Goal: Task Accomplishment & Management: Complete application form

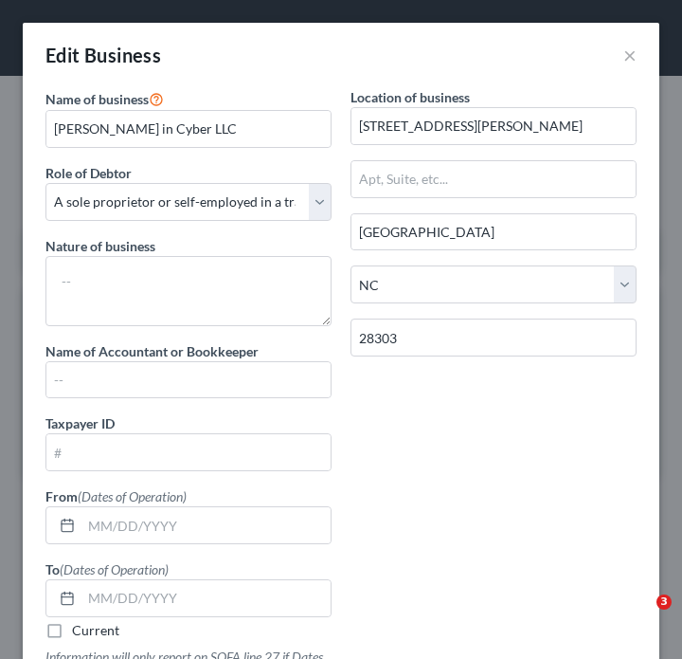
select select "sole_proprietor"
select select "28"
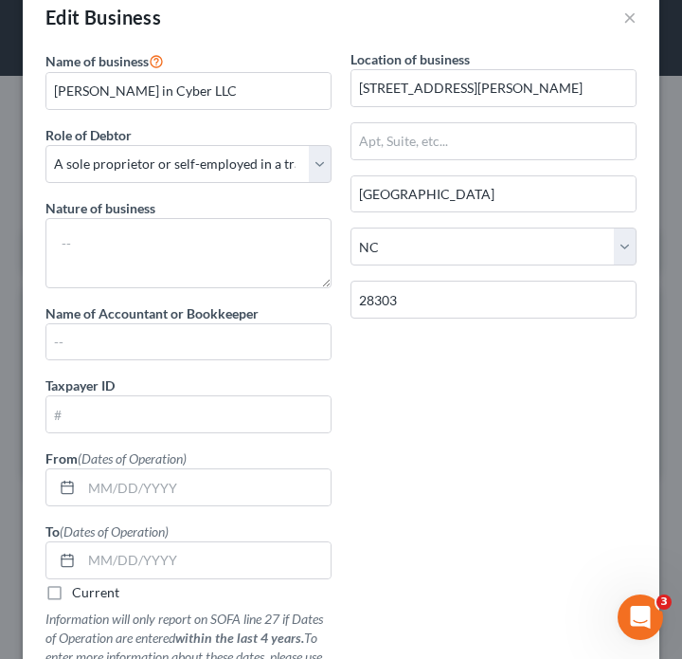
scroll to position [30, 0]
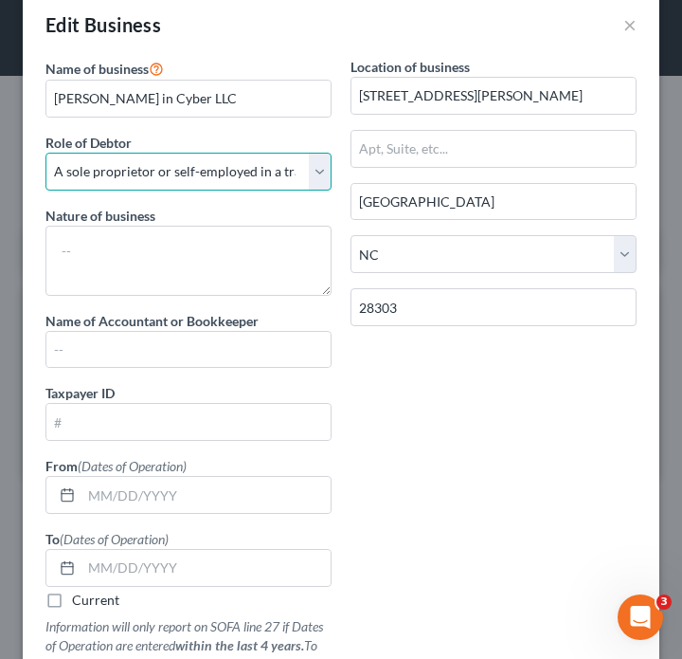
click at [86, 180] on select "Select A member of a limited liability company (LLC) or limited liability partn…" at bounding box center [188, 172] width 286 height 38
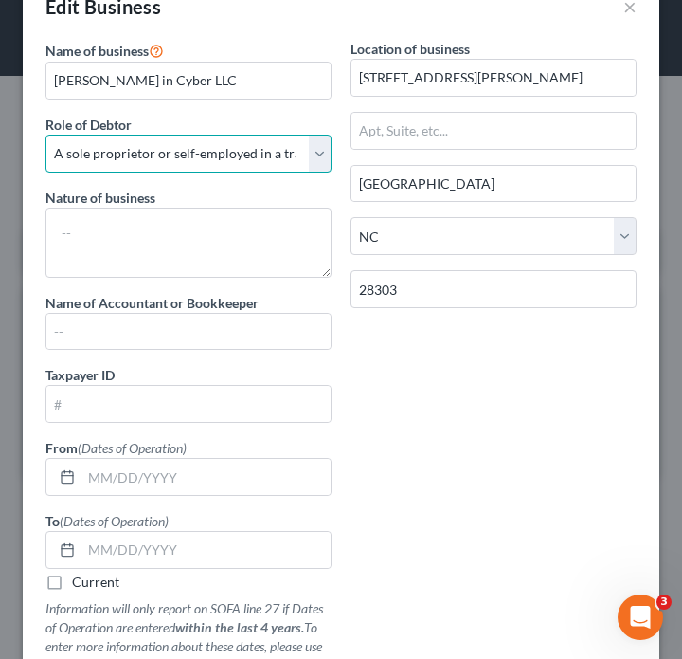
scroll to position [56, 0]
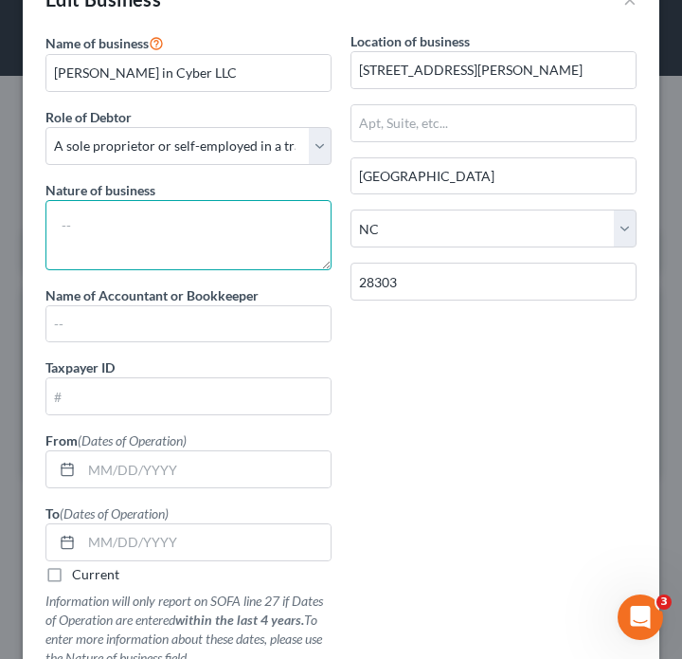
click at [297, 258] on html "Home New Case Client Portal Stubbs Bankruptcy Clinic njohannesian0929@email.cam…" at bounding box center [341, 329] width 682 height 659
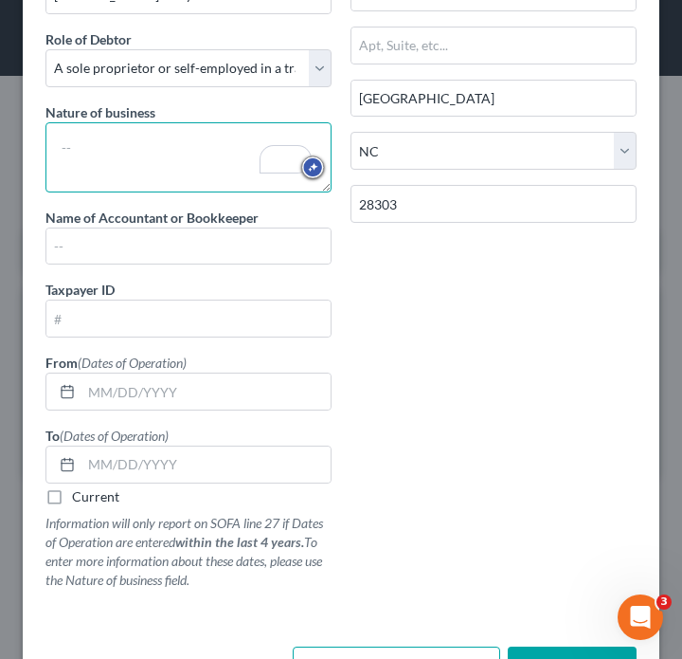
scroll to position [127, 0]
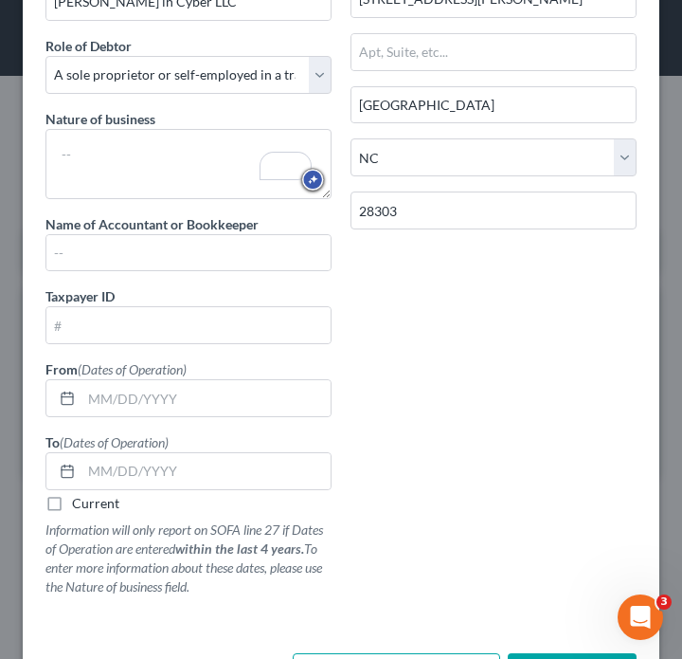
click at [203, 357] on div "Taxpayer ID From (Dates of Operation) To (Dates of Operation) Current Informati…" at bounding box center [188, 448] width 305 height 324
click at [203, 341] on input "text" at bounding box center [188, 325] width 284 height 36
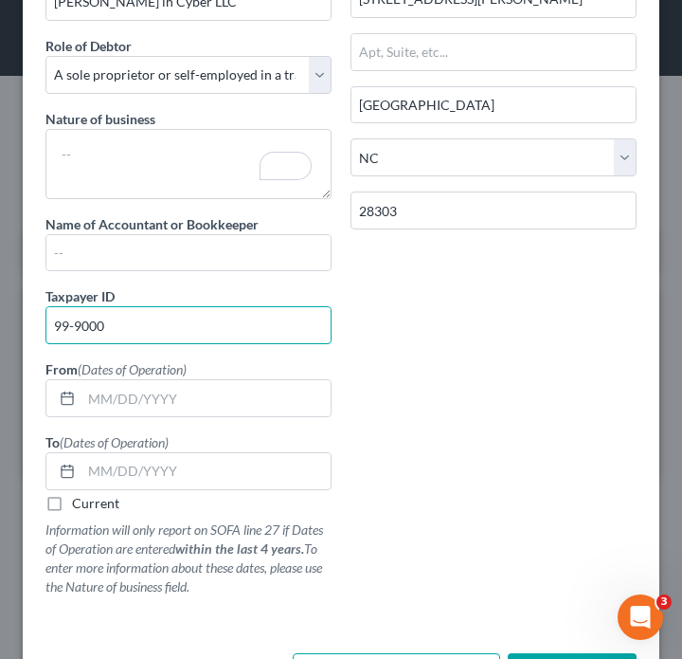
drag, startPoint x: 173, startPoint y: 331, endPoint x: 0, endPoint y: 322, distance: 173.6
click at [0, 322] on div "Edit Business × Name of business * Sonia in Cyber LLC Role of Debtor * Select A…" at bounding box center [341, 329] width 682 height 659
type input "[US_EMPLOYER_IDENTIFICATION_NUMBER]"
click at [95, 504] on label "Current" at bounding box center [95, 503] width 47 height 19
click at [92, 504] on input "Current" at bounding box center [86, 500] width 12 height 12
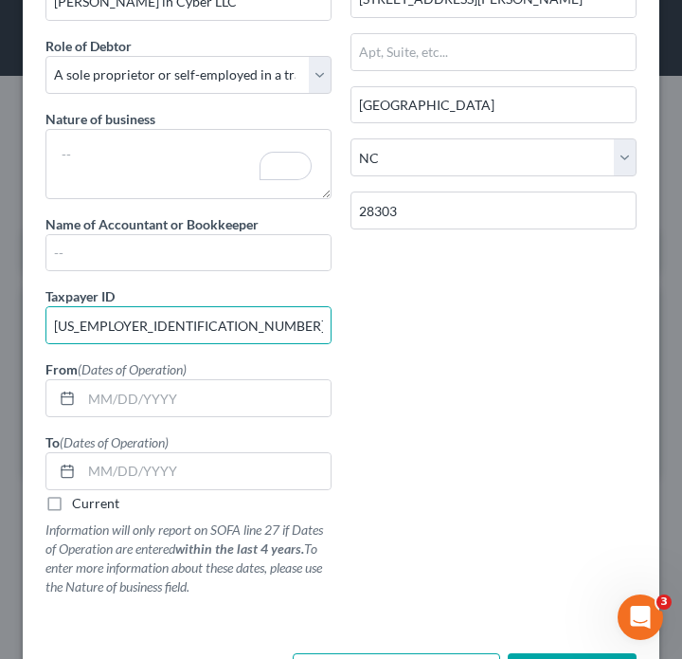
checkbox input "true"
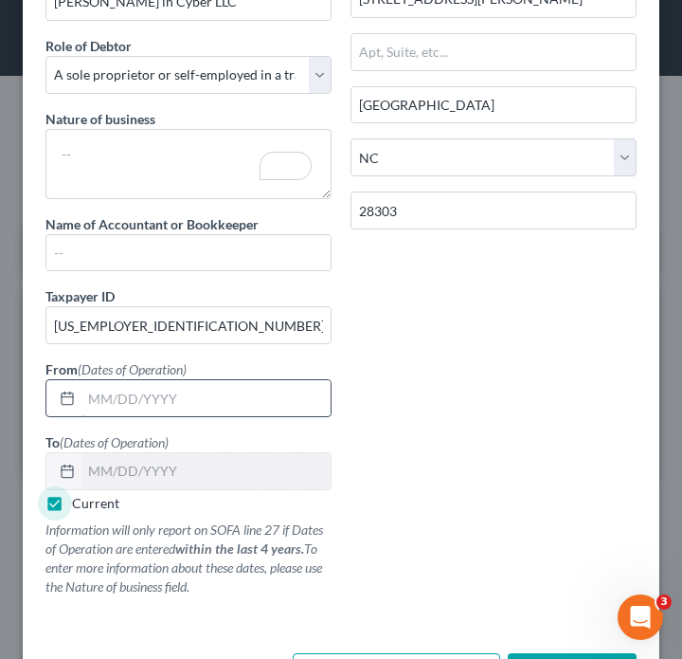
click at [300, 403] on input "text" at bounding box center [205, 398] width 249 height 36
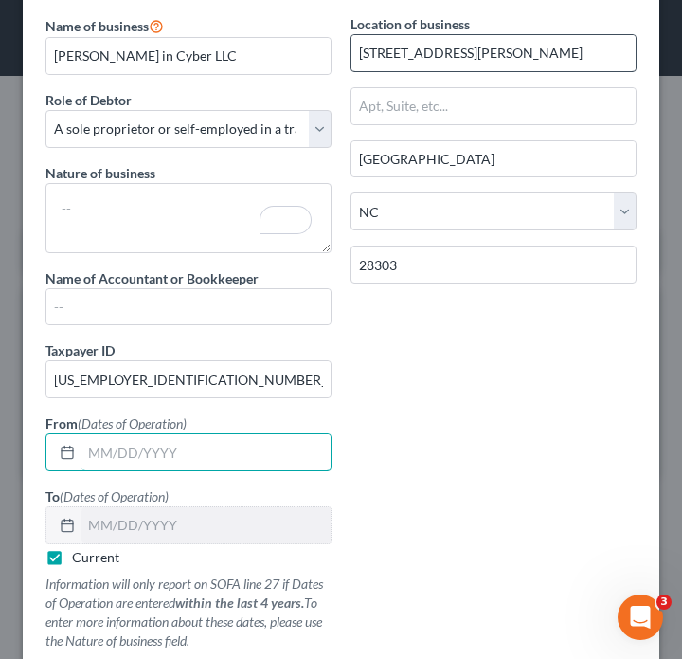
scroll to position [64, 0]
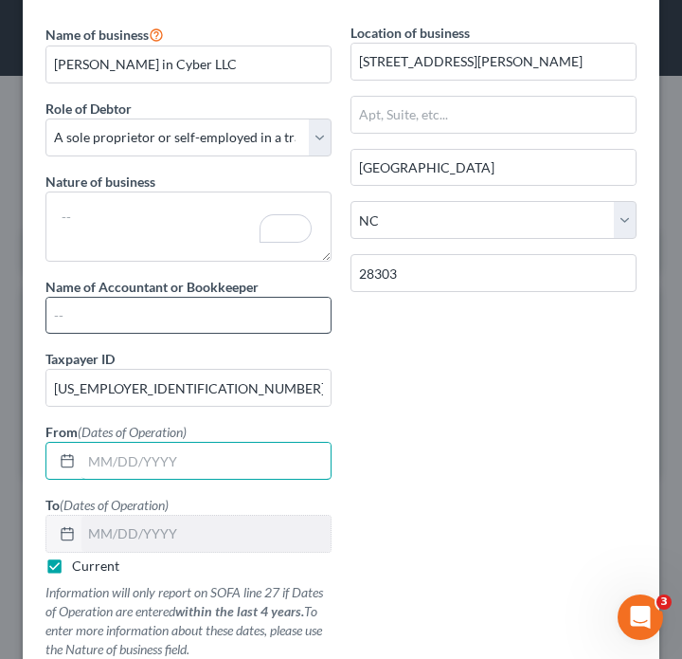
paste input "10/12/2023"
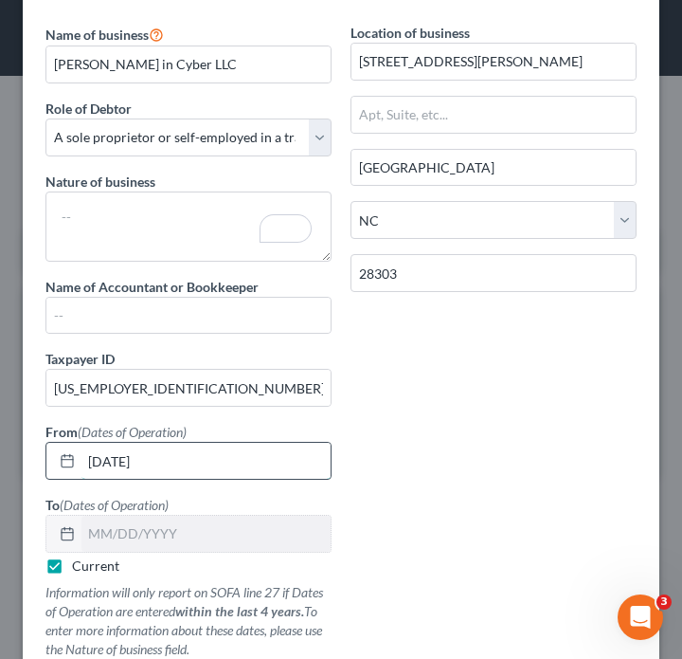
scroll to position [198, 0]
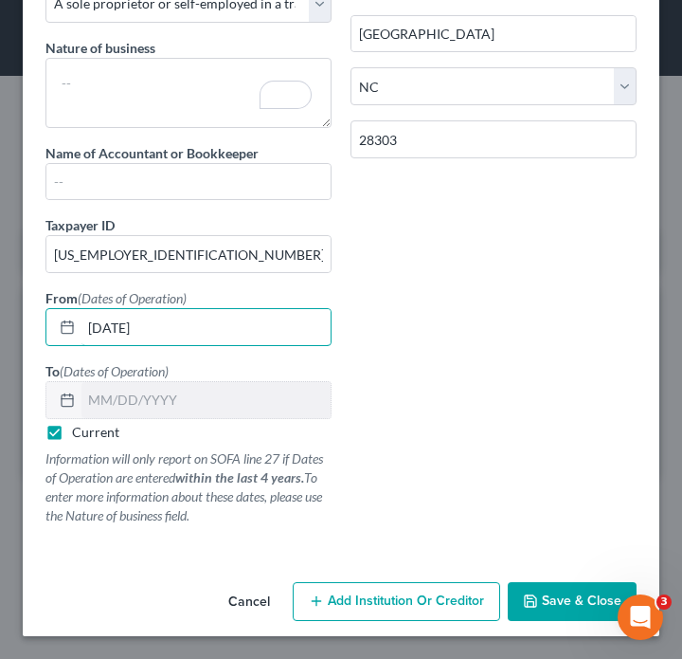
type input "10/12/2023"
click at [556, 613] on button "Save & Close" at bounding box center [572, 602] width 129 height 40
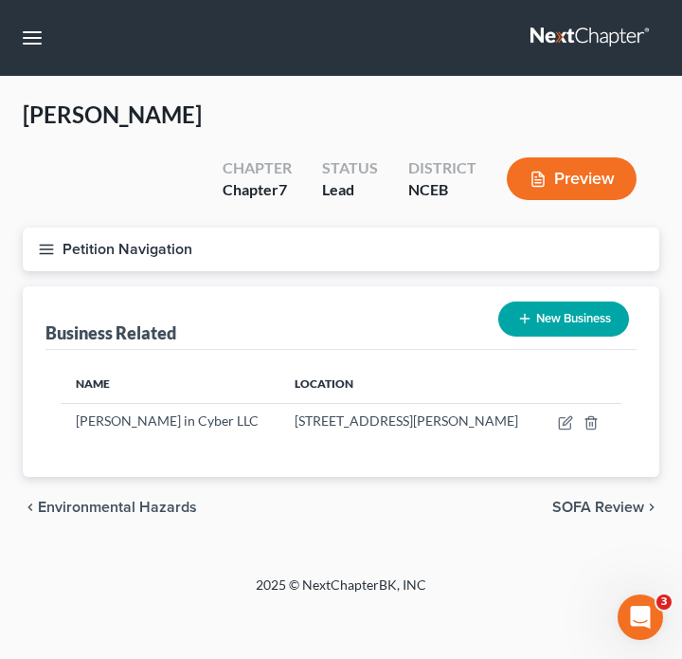
click at [34, 227] on button "Petition Navigation" at bounding box center [341, 249] width 637 height 44
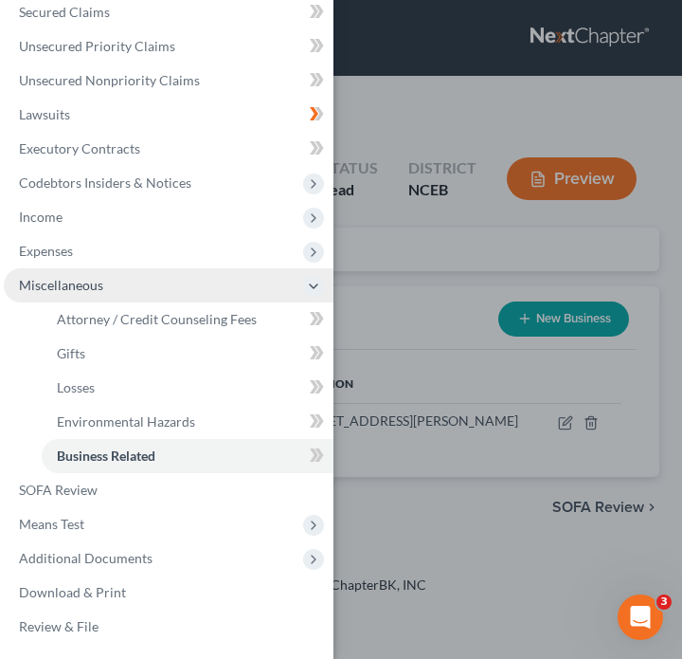
scroll to position [255, 0]
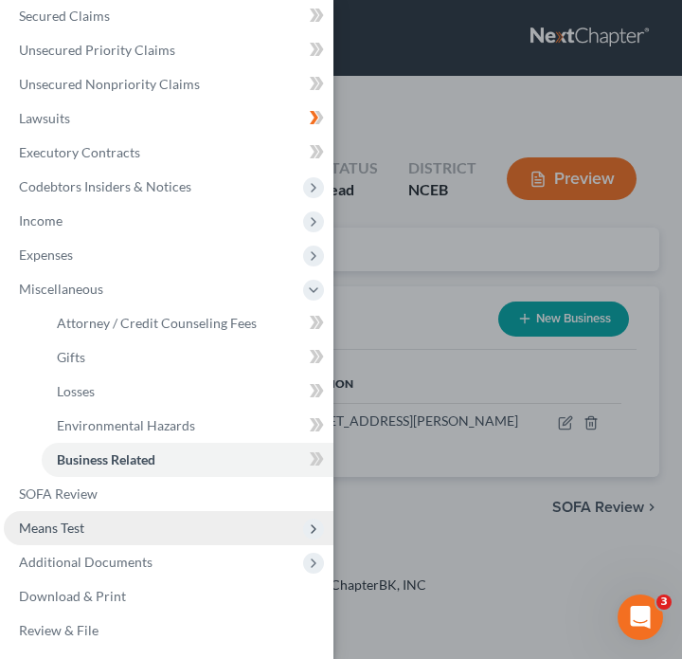
click at [143, 537] on span "Means Test" at bounding box center [169, 528] width 330 height 34
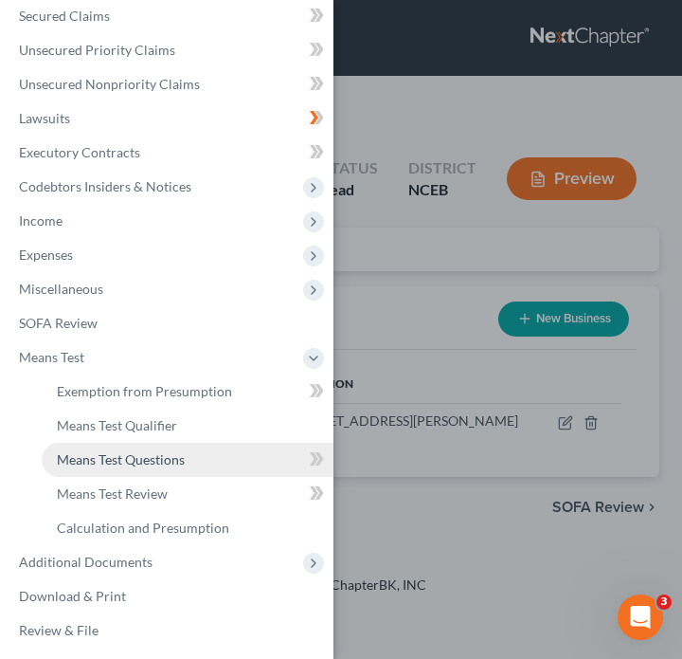
click at [185, 469] on link "Means Test Questions" at bounding box center [188, 459] width 292 height 34
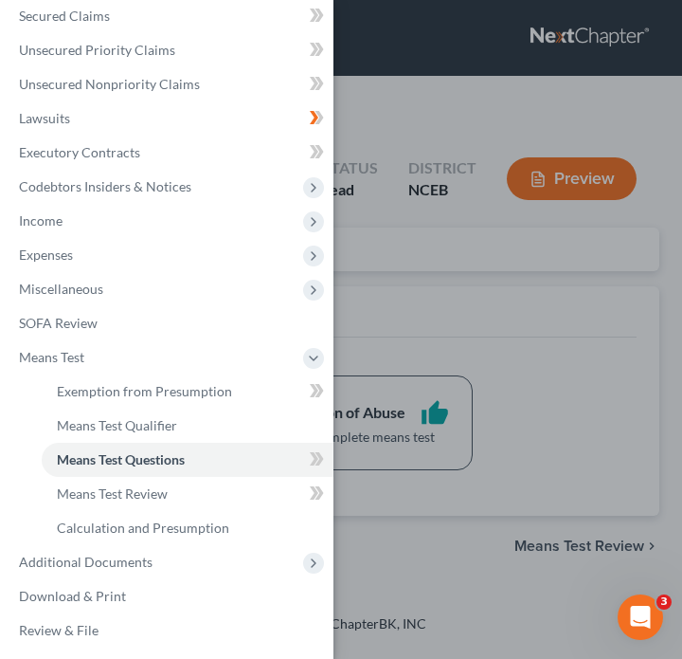
click at [354, 434] on div "Case Dashboard Payments Invoices Payments Payments Credit Report Client Profile" at bounding box center [341, 329] width 682 height 659
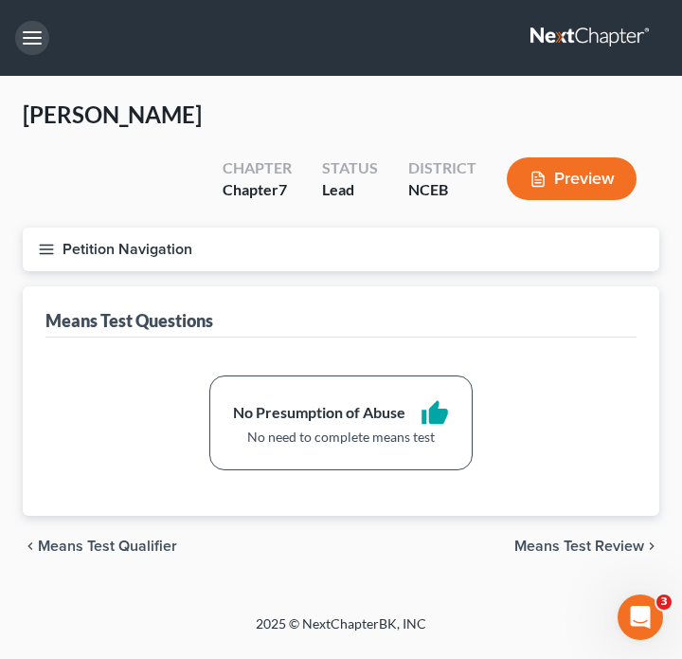
click at [35, 49] on button "button" at bounding box center [32, 38] width 34 height 34
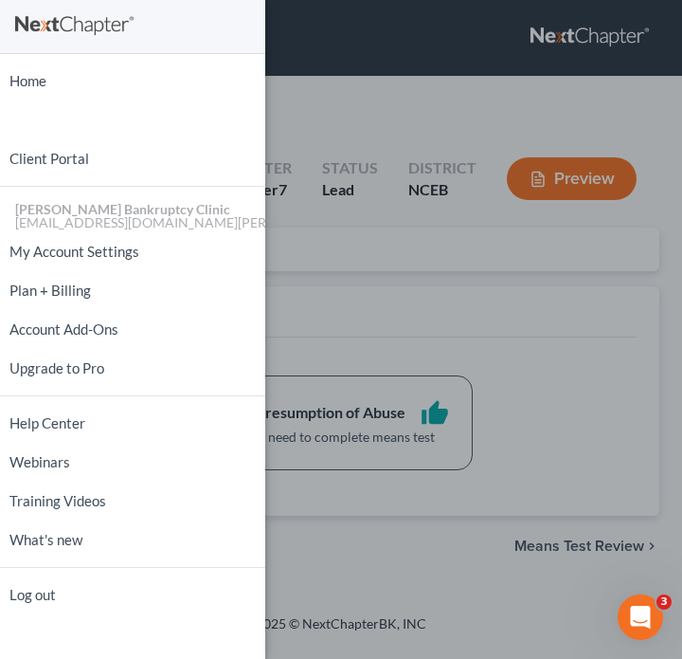
click at [486, 279] on div "Home New Case Client Portal Stubbs Bankruptcy Clinic njohannesian0929@email.cam…" at bounding box center [341, 329] width 682 height 659
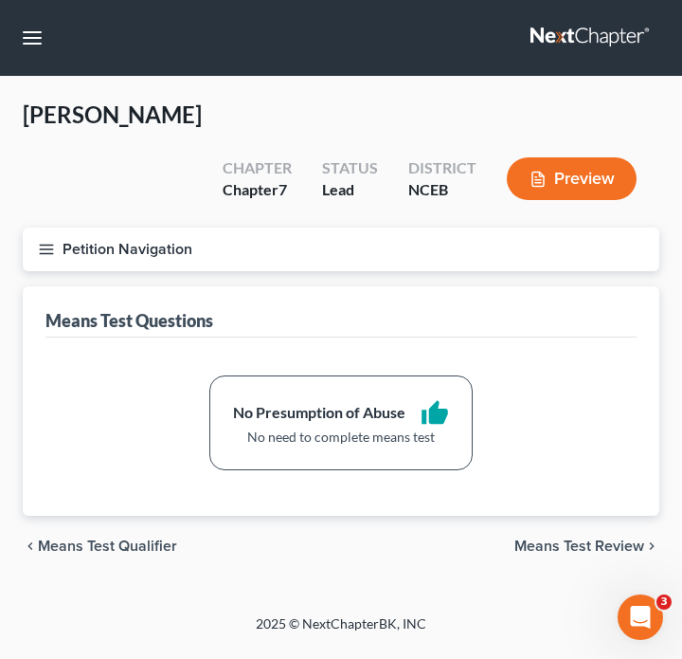
click at [57, 227] on button "Petition Navigation" at bounding box center [341, 249] width 637 height 44
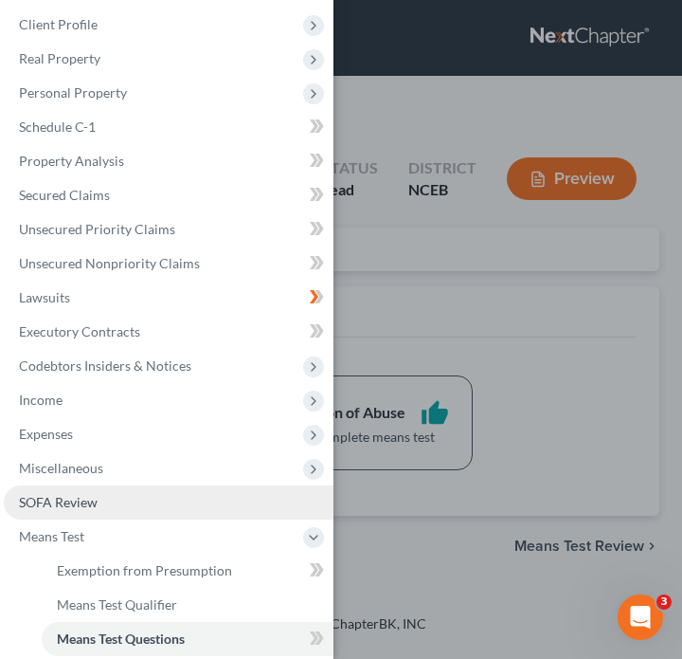
scroll to position [74, 0]
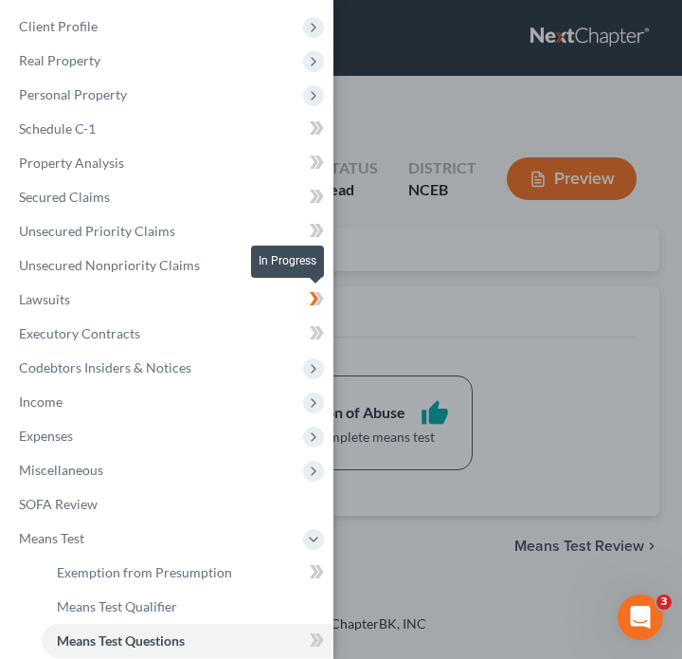
click at [321, 304] on icon at bounding box center [317, 299] width 14 height 24
click at [318, 270] on icon at bounding box center [320, 264] width 9 height 13
click at [318, 269] on icon at bounding box center [320, 264] width 9 height 13
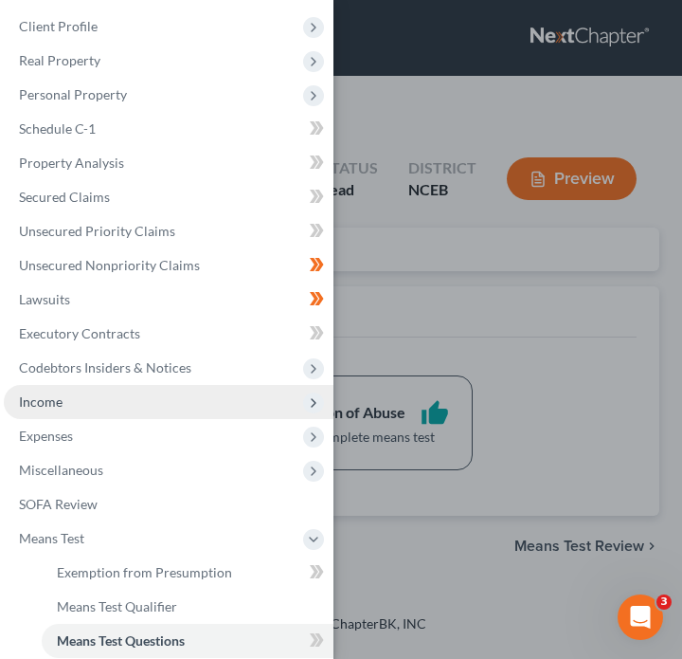
click at [230, 409] on span "Income" at bounding box center [169, 402] width 330 height 34
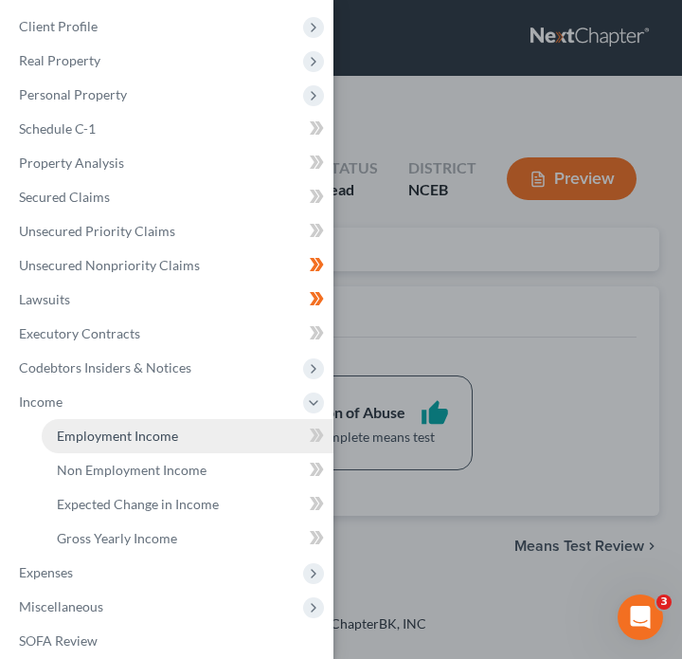
click at [235, 445] on link "Employment Income" at bounding box center [188, 436] width 292 height 34
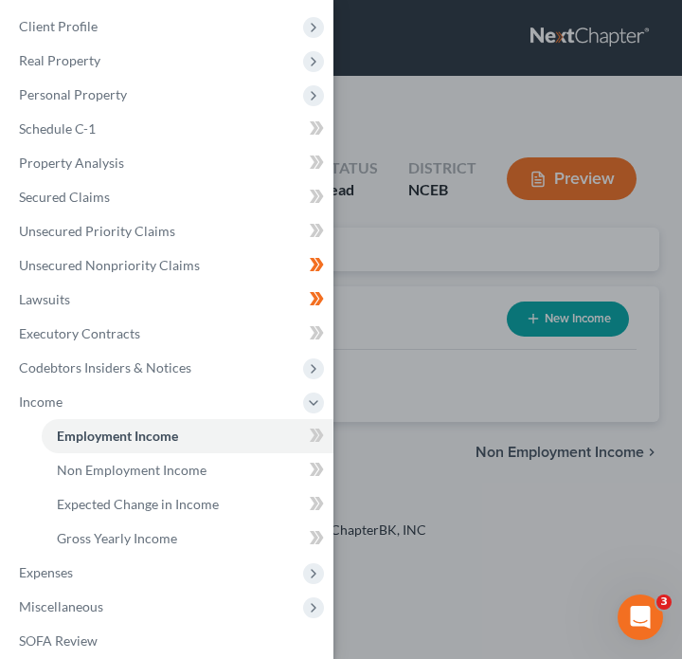
click at [423, 337] on div "Case Dashboard Payments Invoices Payments Payments Credit Report Client Profile" at bounding box center [341, 329] width 682 height 659
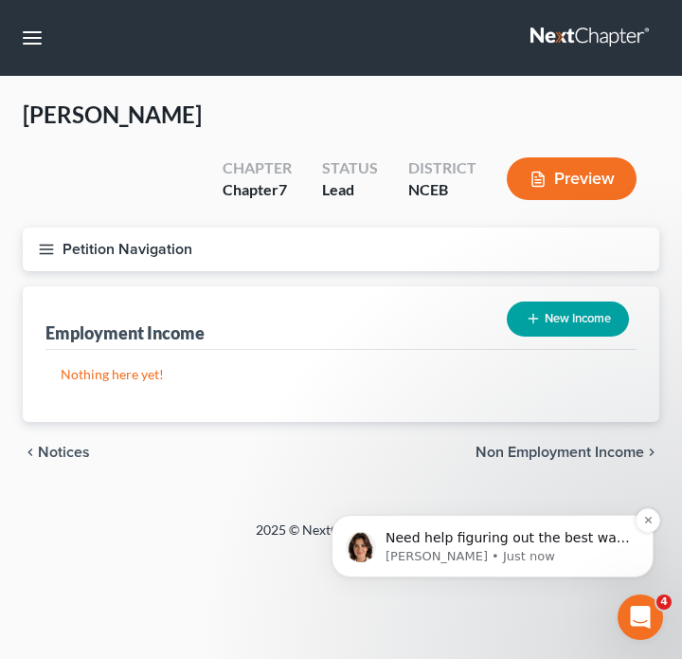
click at [517, 561] on p "Emma • Just now" at bounding box center [508, 556] width 244 height 17
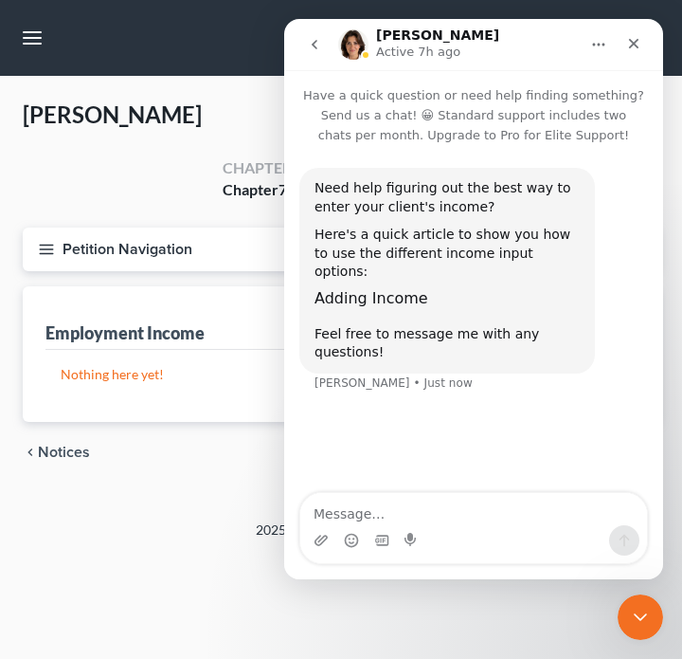
click at [405, 306] on div "Feel free to message me with any questions!" at bounding box center [447, 334] width 265 height 56
click at [349, 289] on span "Adding Income" at bounding box center [372, 298] width 114 height 18
click at [185, 366] on div "Nothing here yet! Income Source Type For Current Monthly Income Sorting..." at bounding box center [340, 386] width 591 height 72
click at [635, 43] on icon "Close" at bounding box center [633, 43] width 15 height 15
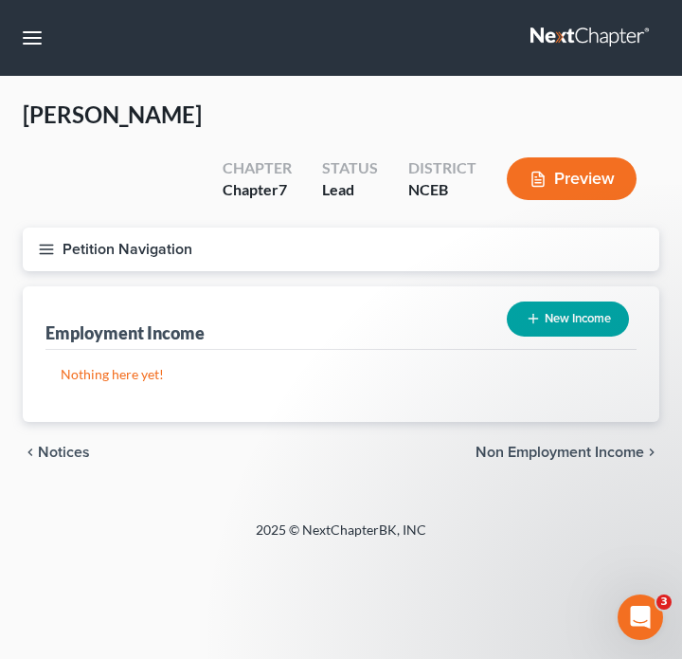
click at [596, 294] on div "New Income" at bounding box center [567, 319] width 137 height 50
click at [596, 301] on button "New Income" at bounding box center [568, 318] width 122 height 35
select select "0"
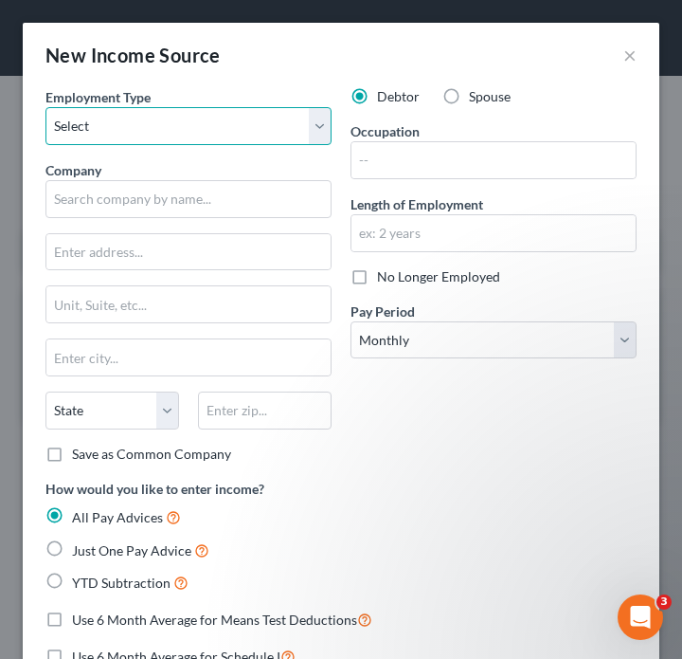
click at [257, 137] on select "Select Full or Part Time Employment Self Employment" at bounding box center [188, 126] width 286 height 38
select select "1"
click at [45, 107] on select "Select Full or Part Time Employment Self Employment" at bounding box center [188, 126] width 286 height 38
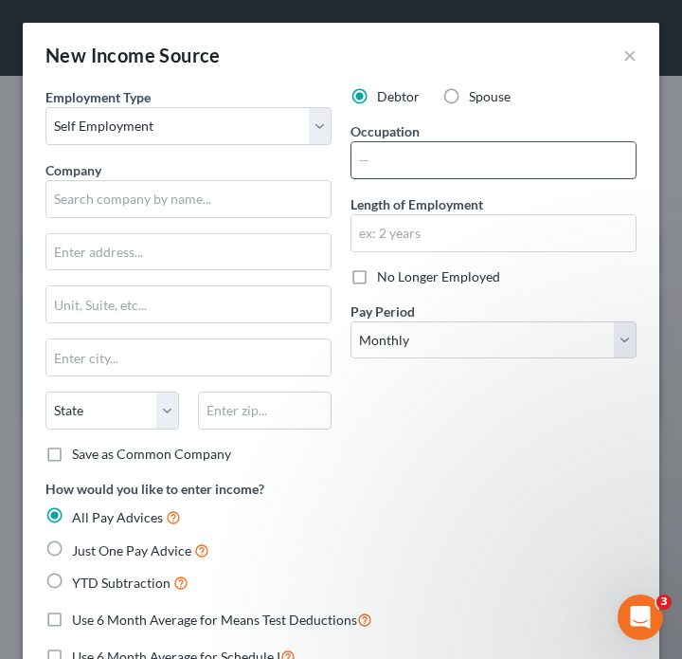
click at [562, 163] on input "text" at bounding box center [494, 160] width 284 height 36
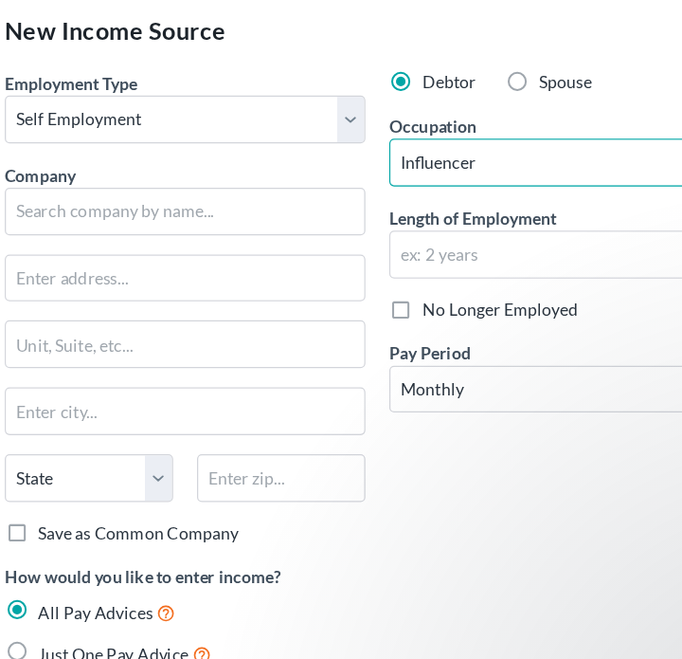
type input "Influencer"
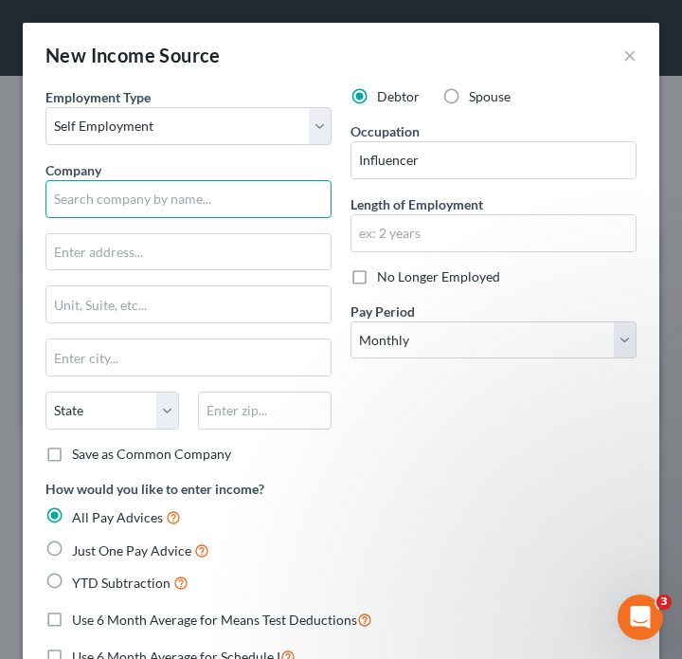
click at [271, 211] on input "text" at bounding box center [188, 199] width 286 height 38
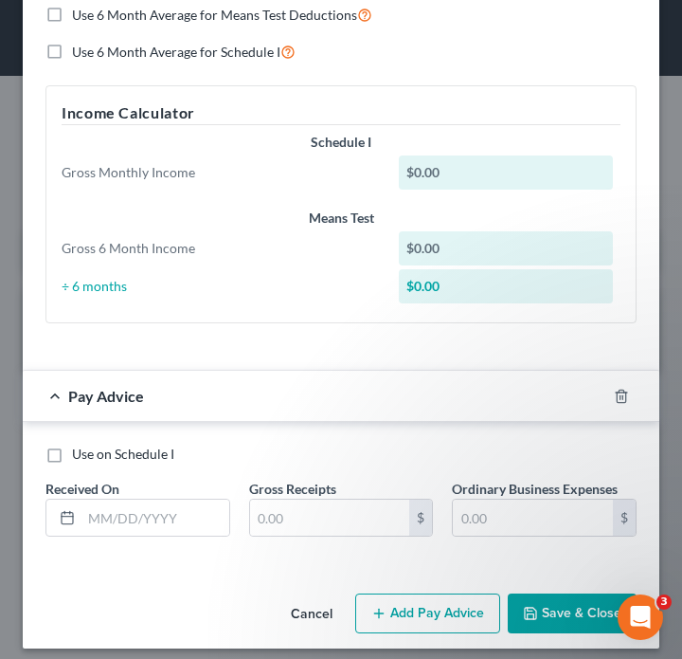
scroll to position [617, 0]
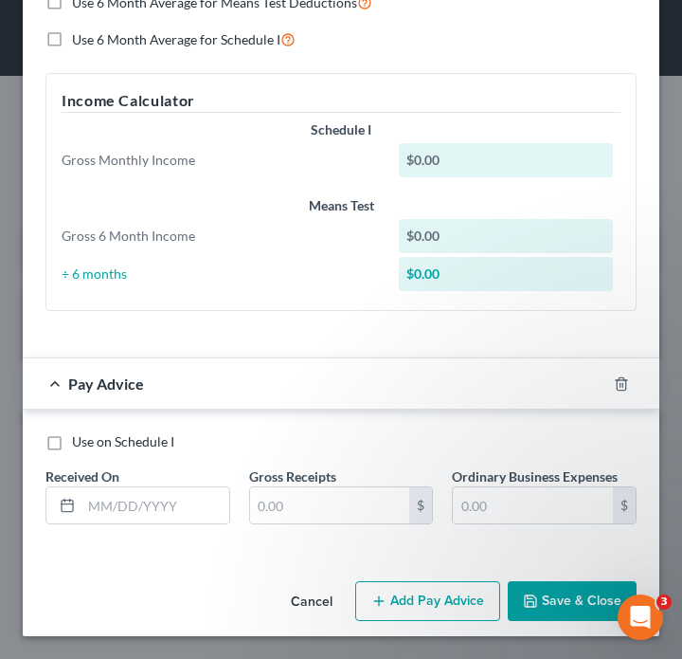
click at [406, 595] on button "Add Pay Advice" at bounding box center [427, 601] width 145 height 40
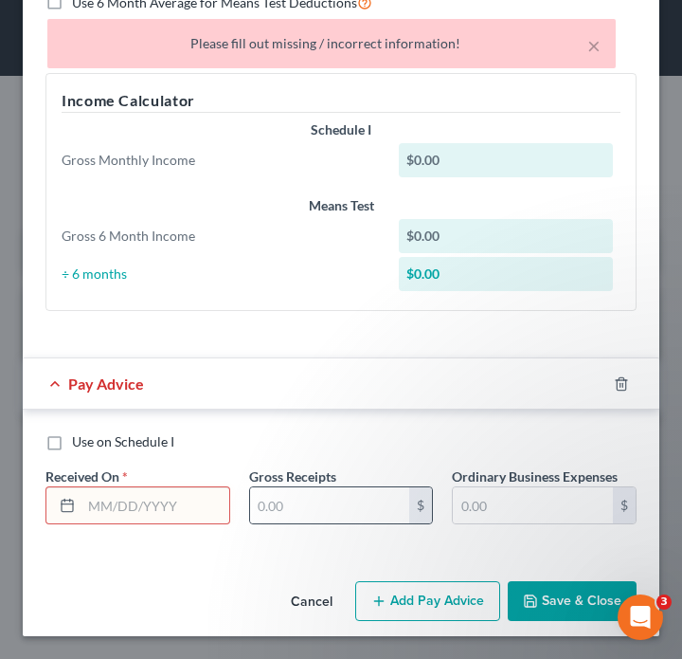
scroll to position [0, 0]
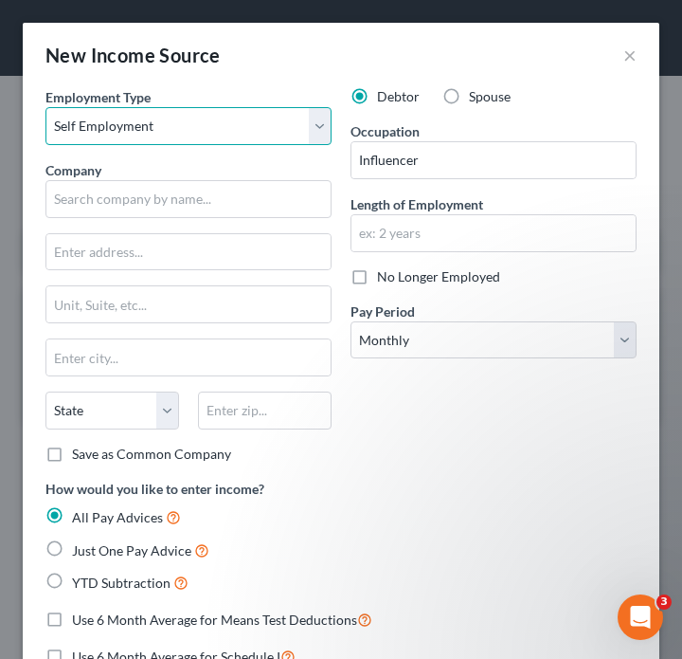
click at [272, 139] on select "Select Full or Part Time Employment Self Employment" at bounding box center [188, 126] width 286 height 38
select select "0"
click at [45, 107] on select "Select Full or Part Time Employment Self Employment" at bounding box center [188, 126] width 286 height 38
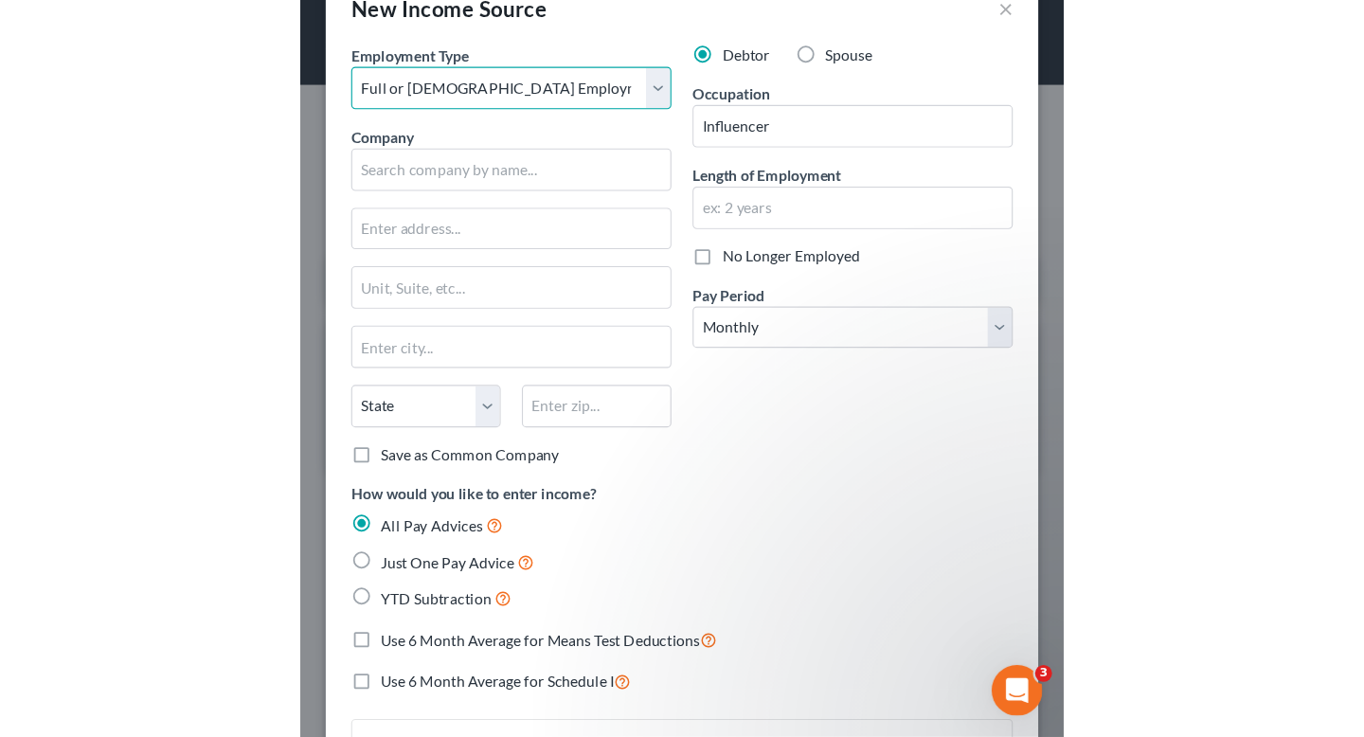
scroll to position [31, 0]
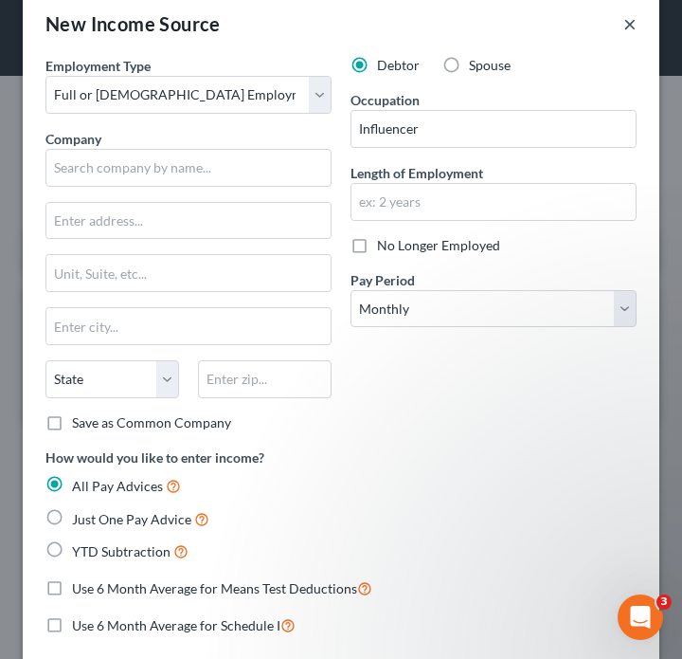
click at [628, 29] on button "×" at bounding box center [629, 23] width 13 height 23
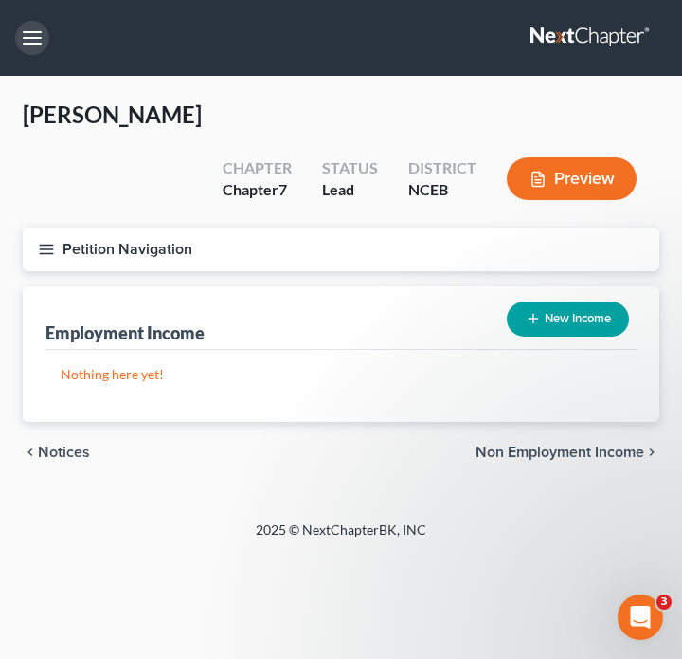
click at [38, 31] on button "button" at bounding box center [32, 38] width 34 height 34
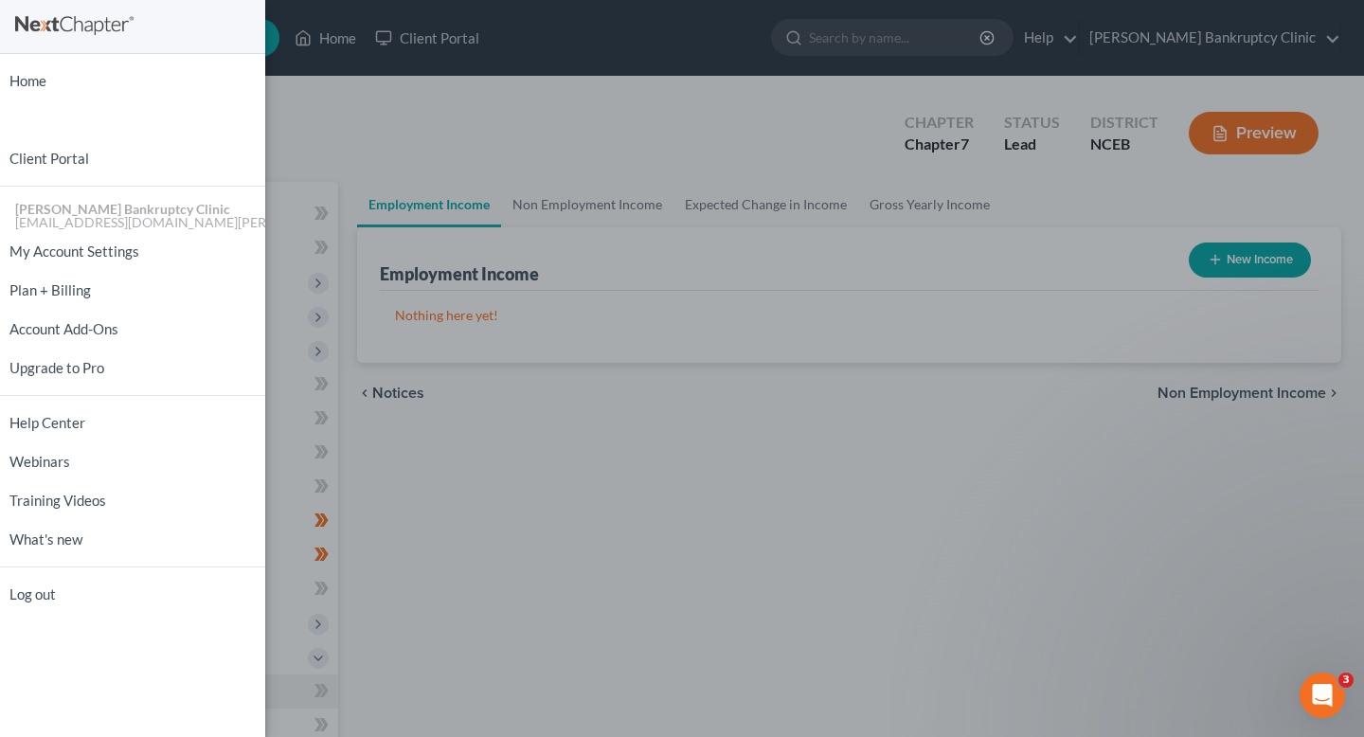
click at [429, 166] on div "Home New Case Client Portal Stubbs Bankruptcy Clinic njohannesian0929@email.cam…" at bounding box center [682, 368] width 1364 height 737
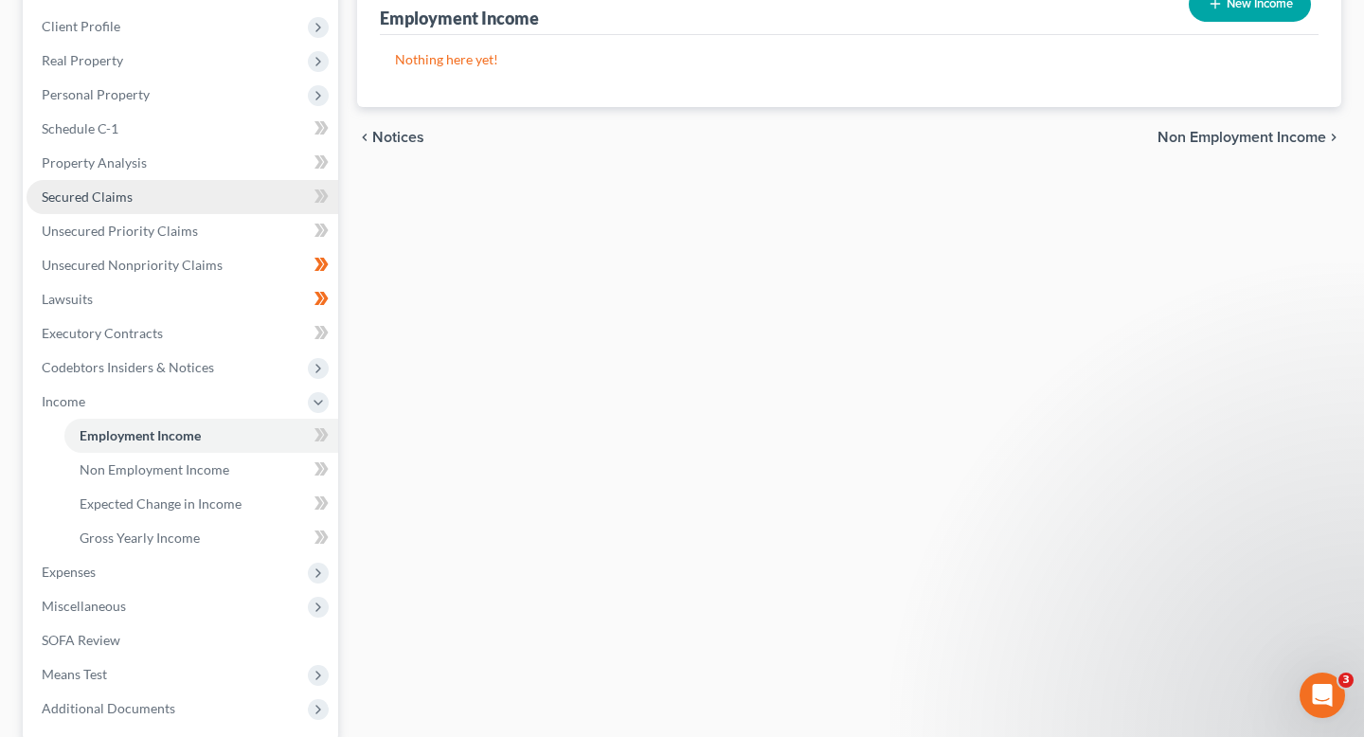
scroll to position [259, 0]
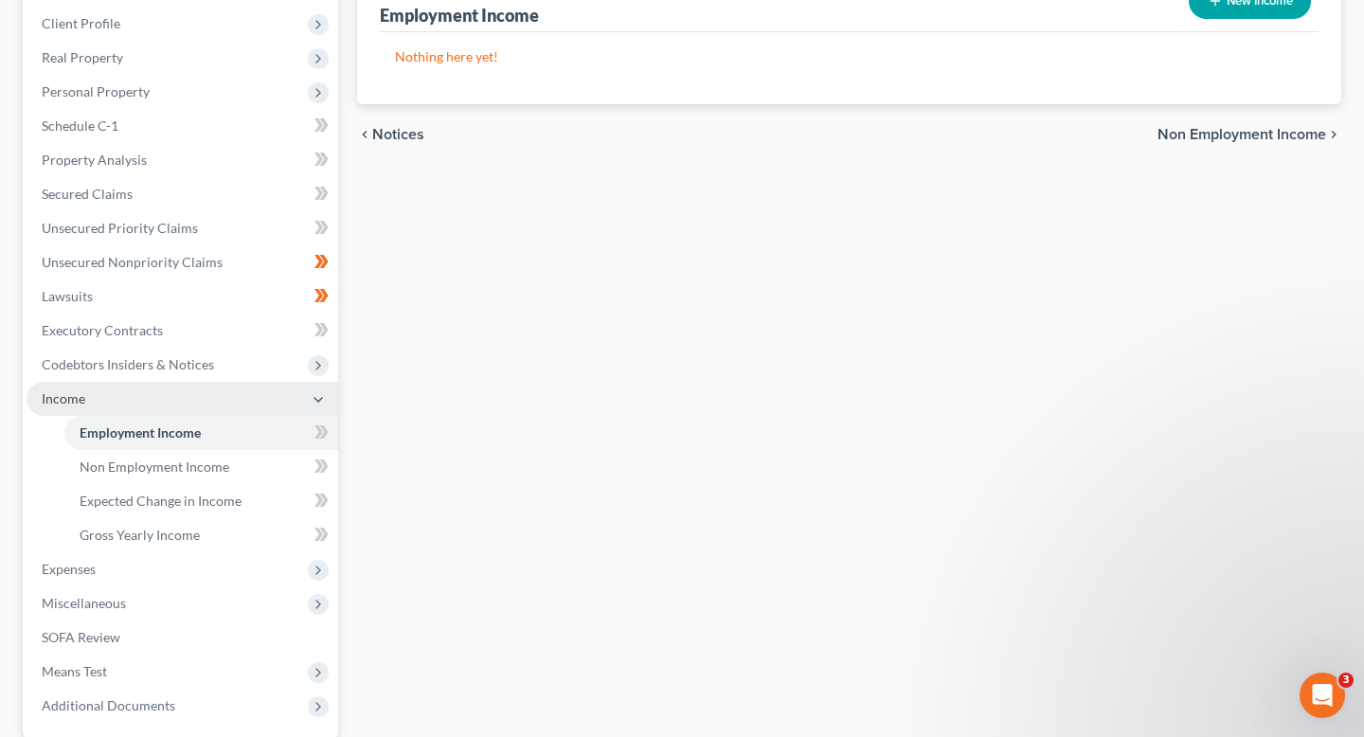
click at [107, 392] on span "Income" at bounding box center [183, 399] width 312 height 34
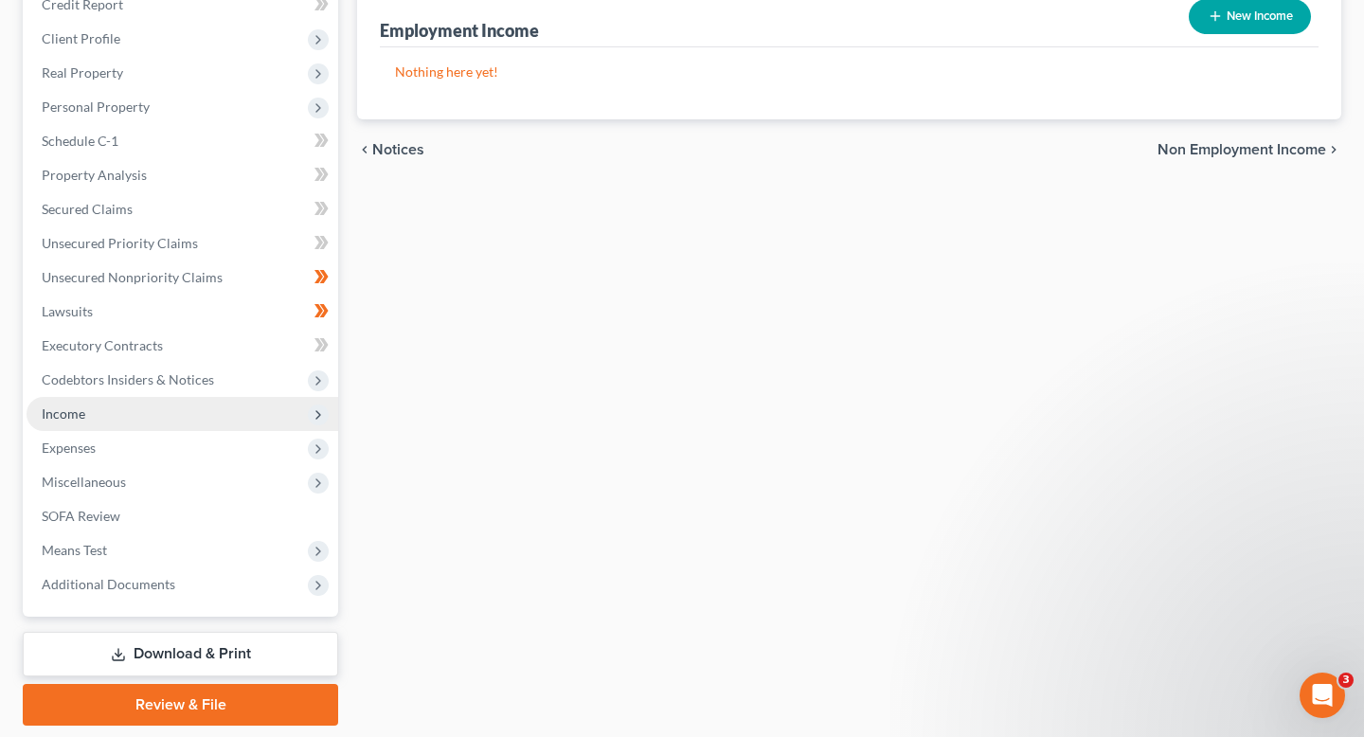
scroll to position [238, 0]
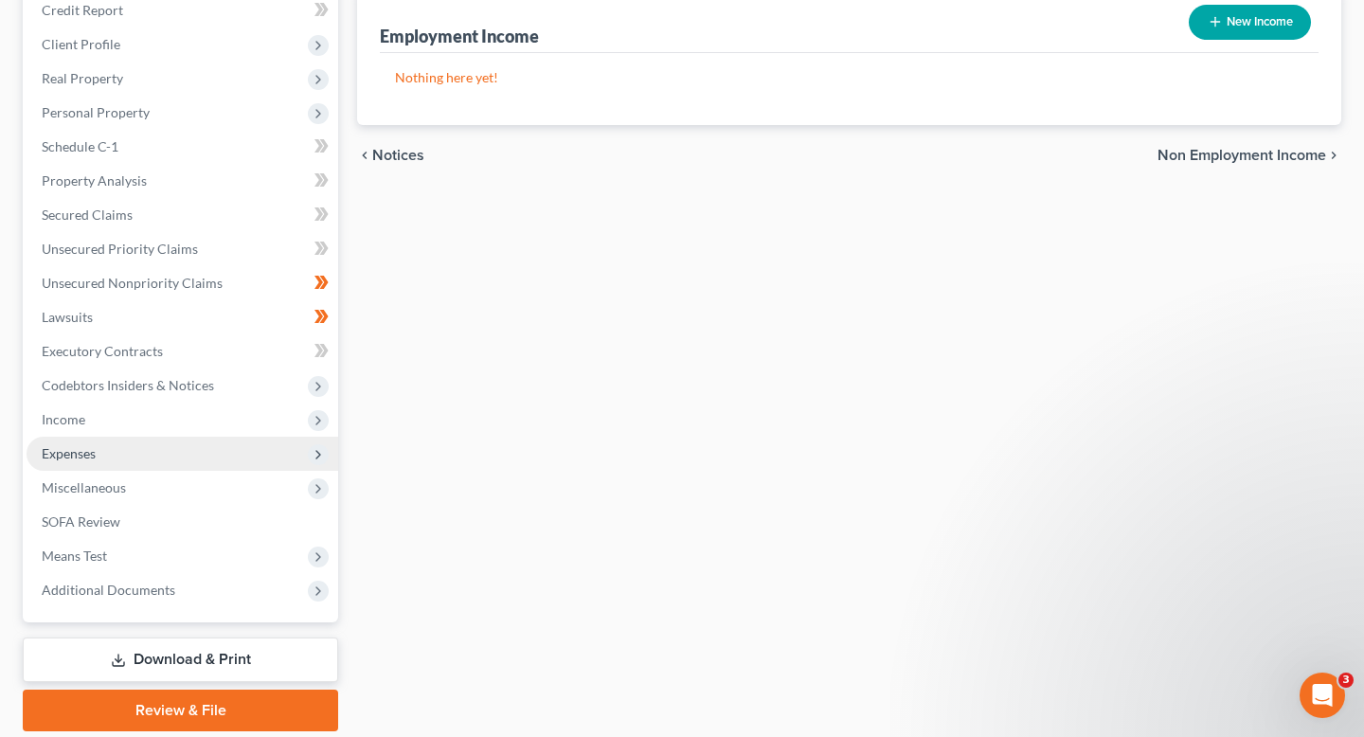
click at [143, 445] on span "Expenses" at bounding box center [183, 454] width 312 height 34
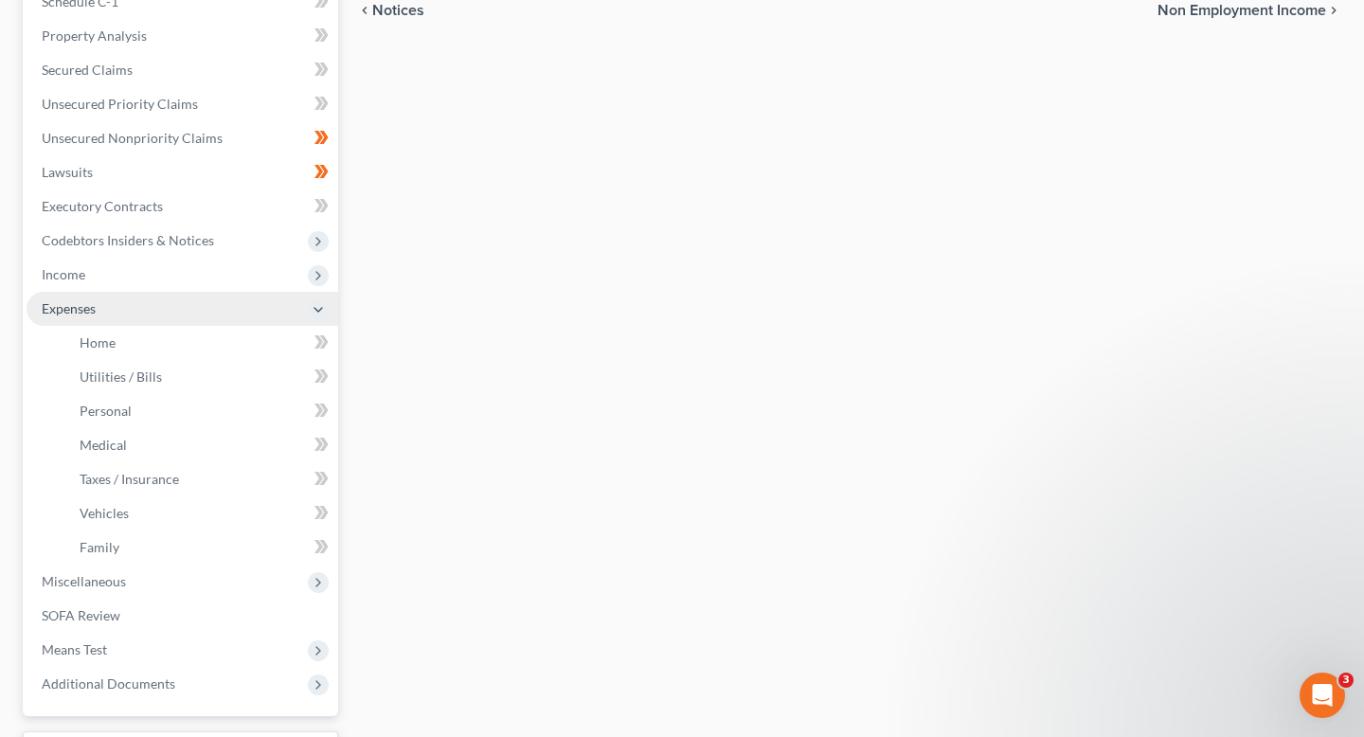
scroll to position [387, 0]
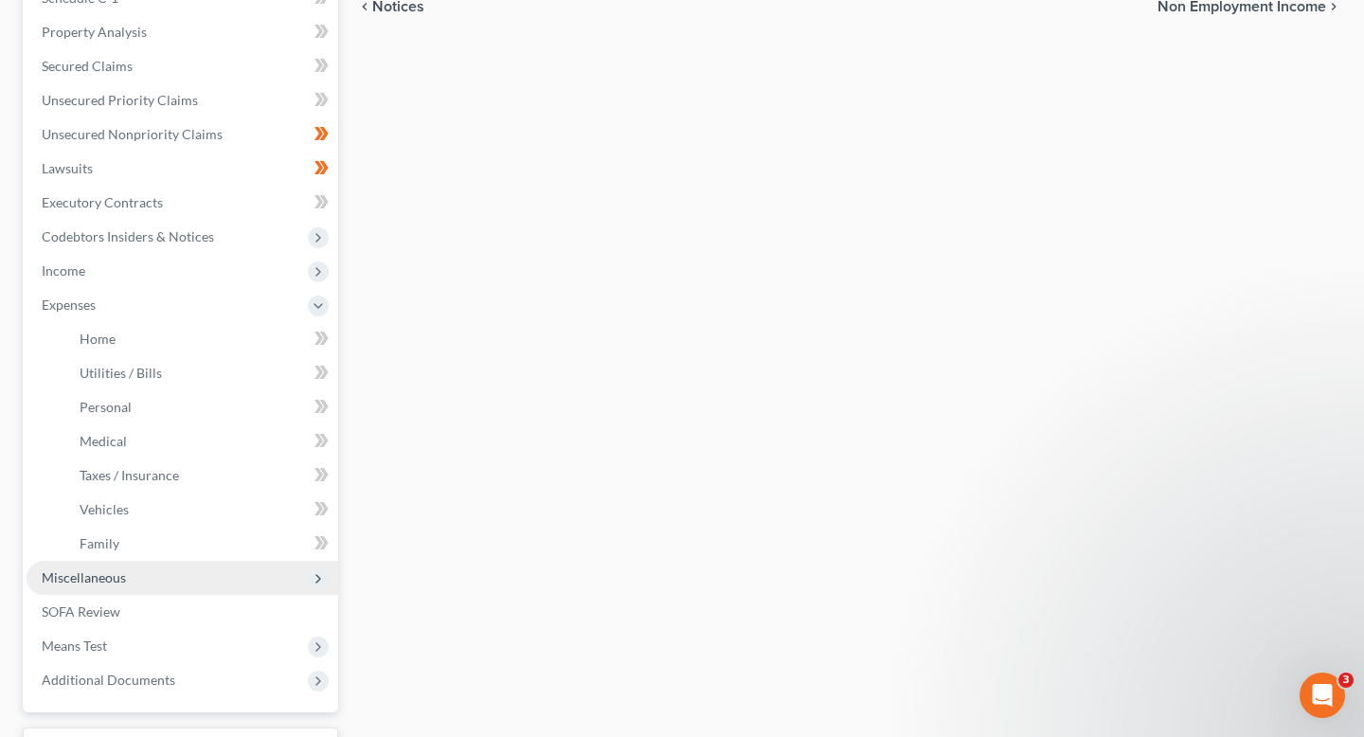
click at [143, 582] on span "Miscellaneous" at bounding box center [183, 578] width 312 height 34
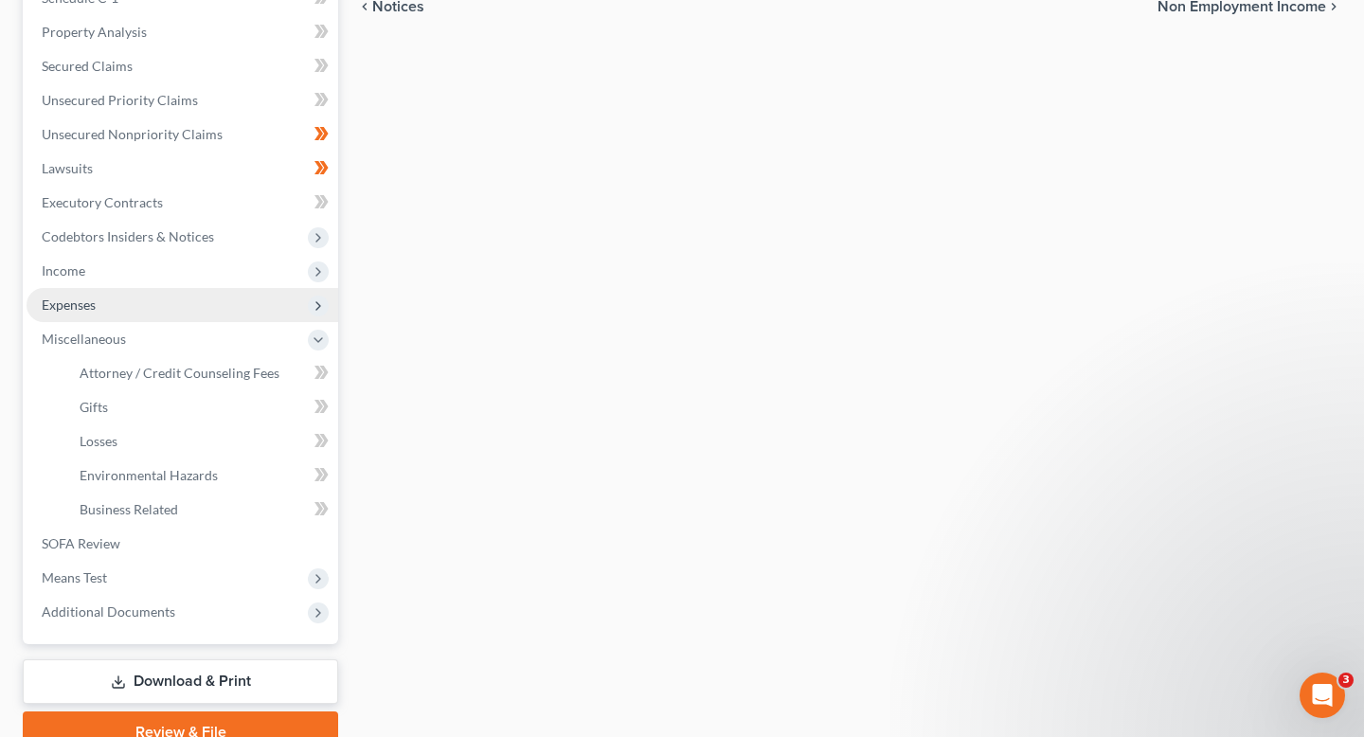
click at [132, 309] on span "Expenses" at bounding box center [183, 305] width 312 height 34
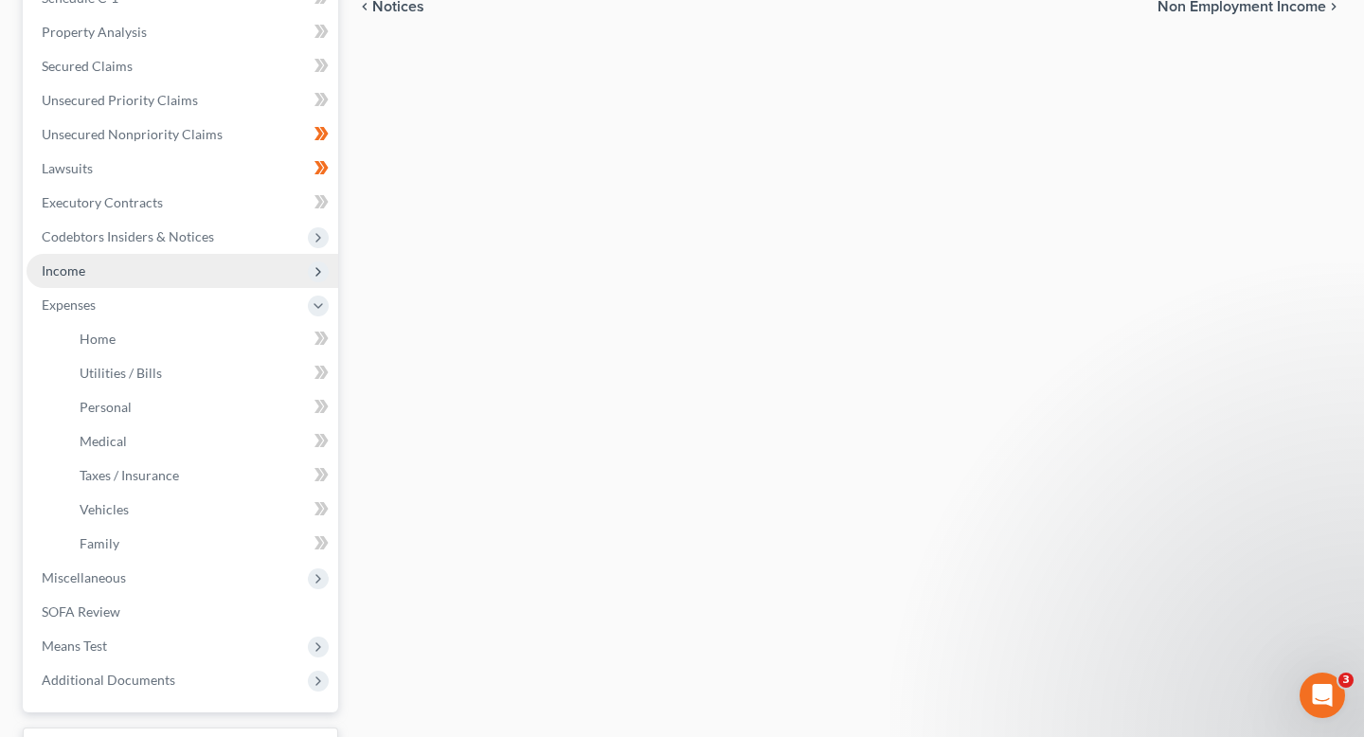
click at [130, 278] on span "Income" at bounding box center [183, 271] width 312 height 34
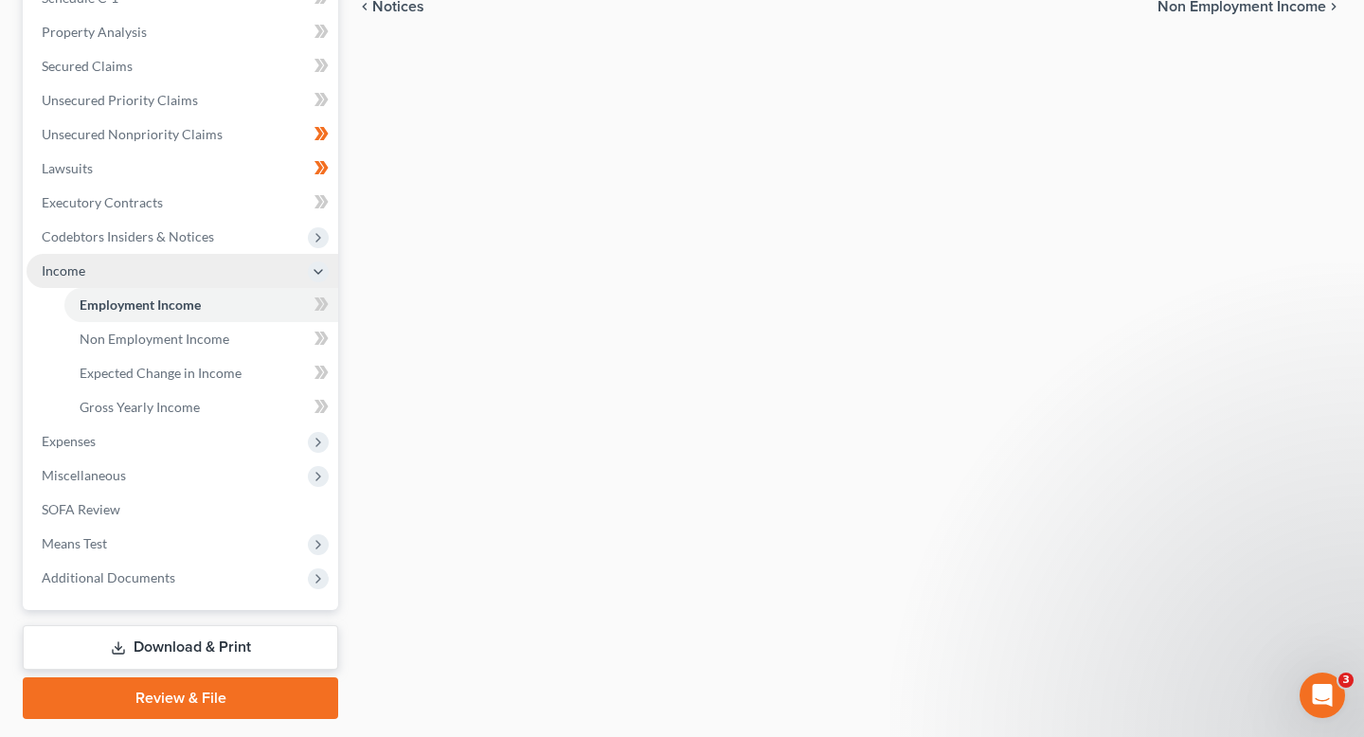
click at [130, 279] on span "Income" at bounding box center [183, 271] width 312 height 34
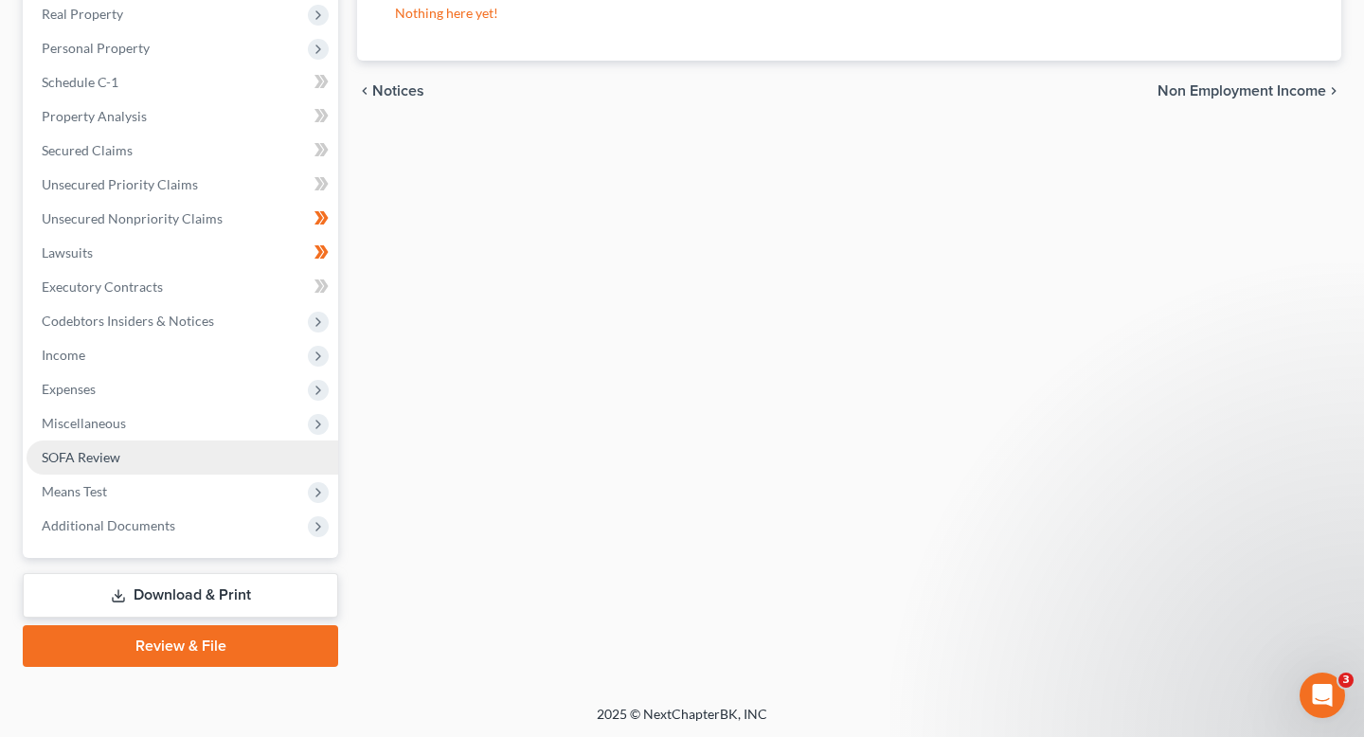
click at [143, 454] on link "SOFA Review" at bounding box center [183, 458] width 312 height 34
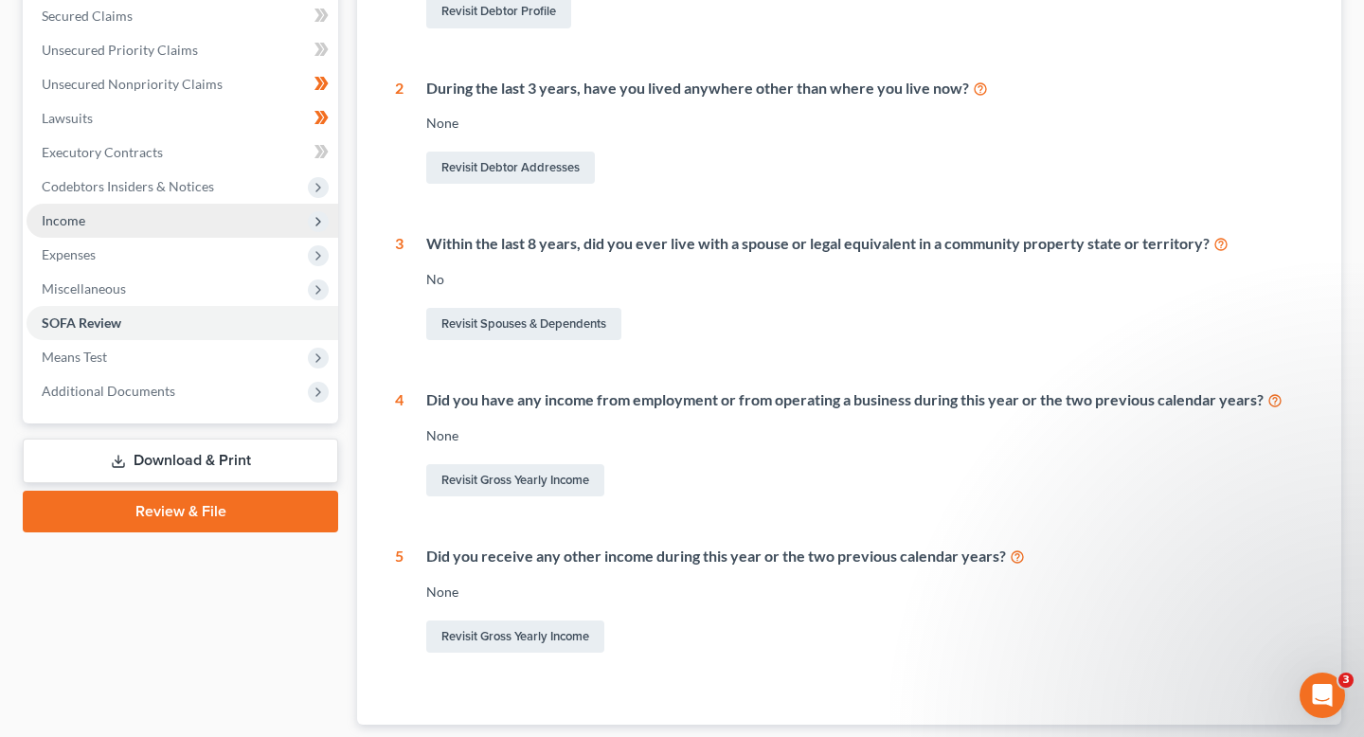
scroll to position [442, 0]
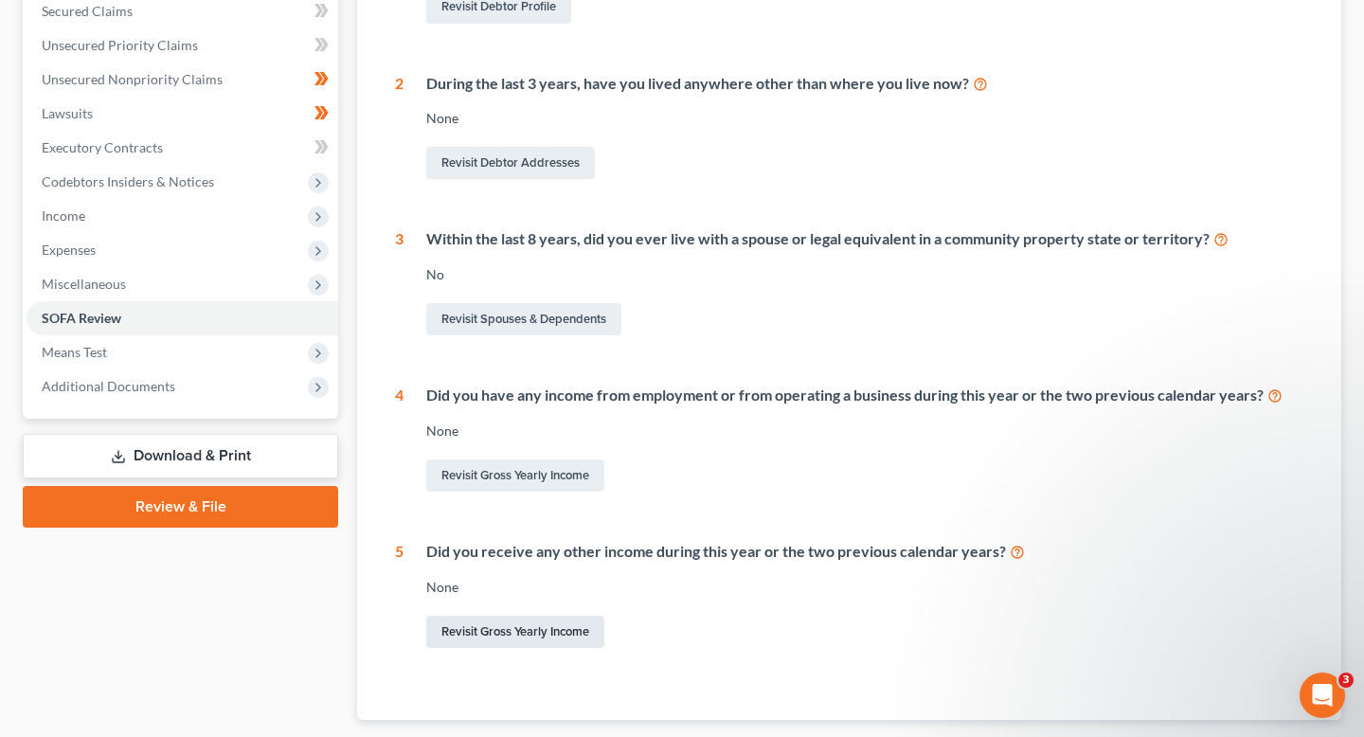
click at [490, 634] on link "Revisit Gross Yearly Income" at bounding box center [515, 632] width 178 height 32
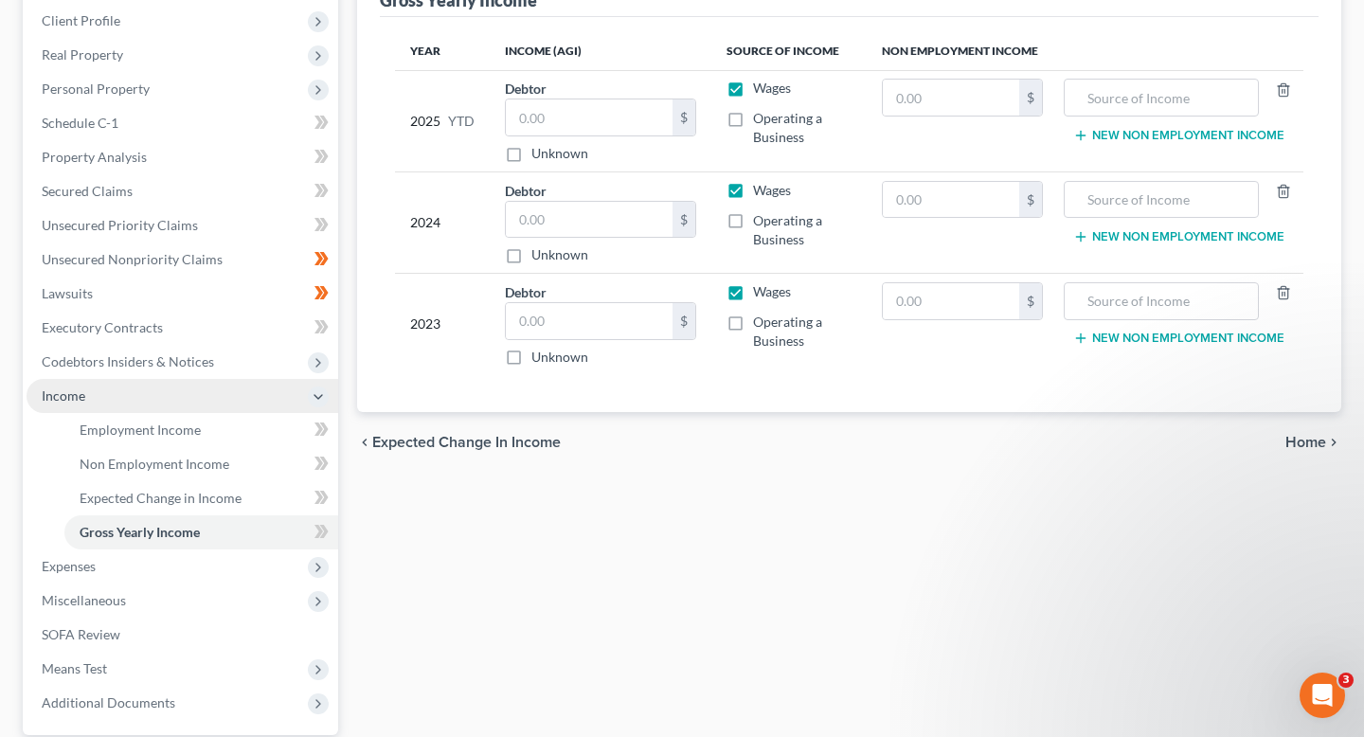
scroll to position [261, 0]
click at [204, 390] on span "Income" at bounding box center [183, 397] width 312 height 34
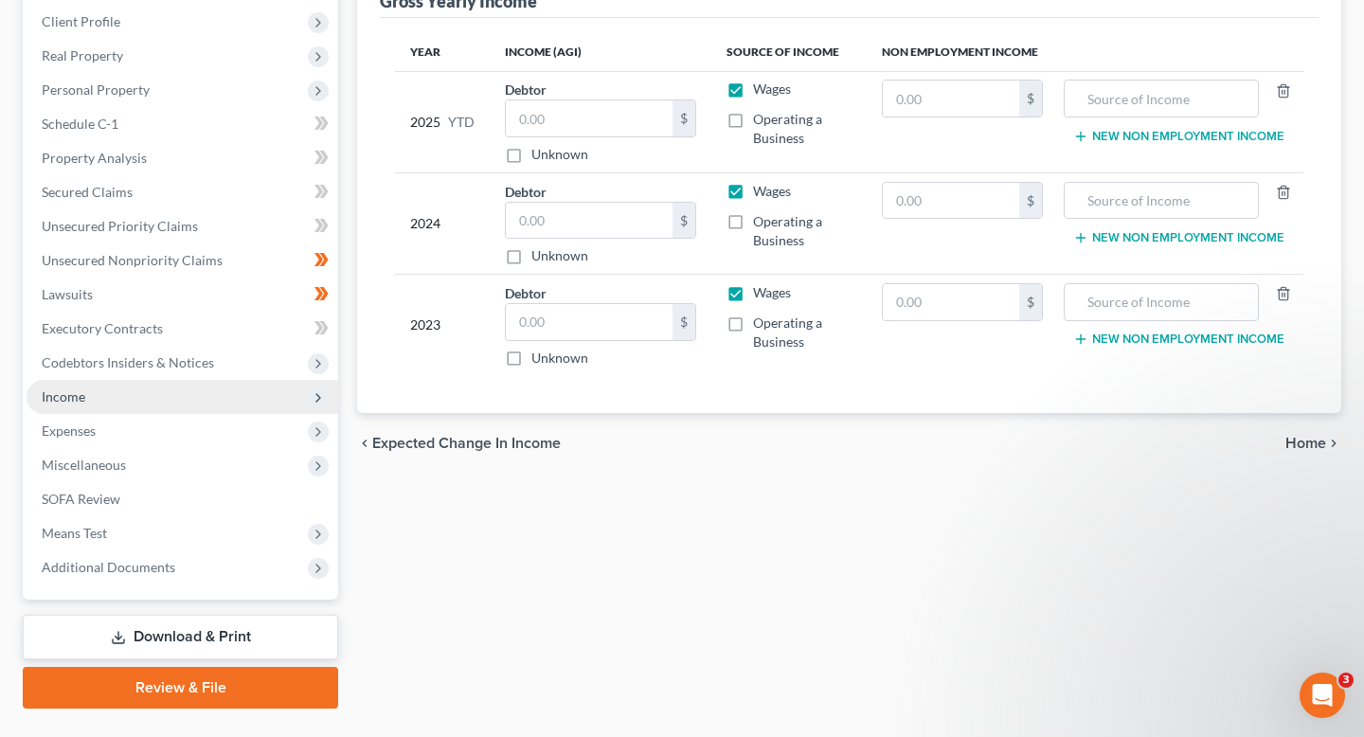
click at [184, 386] on span "Income" at bounding box center [183, 397] width 312 height 34
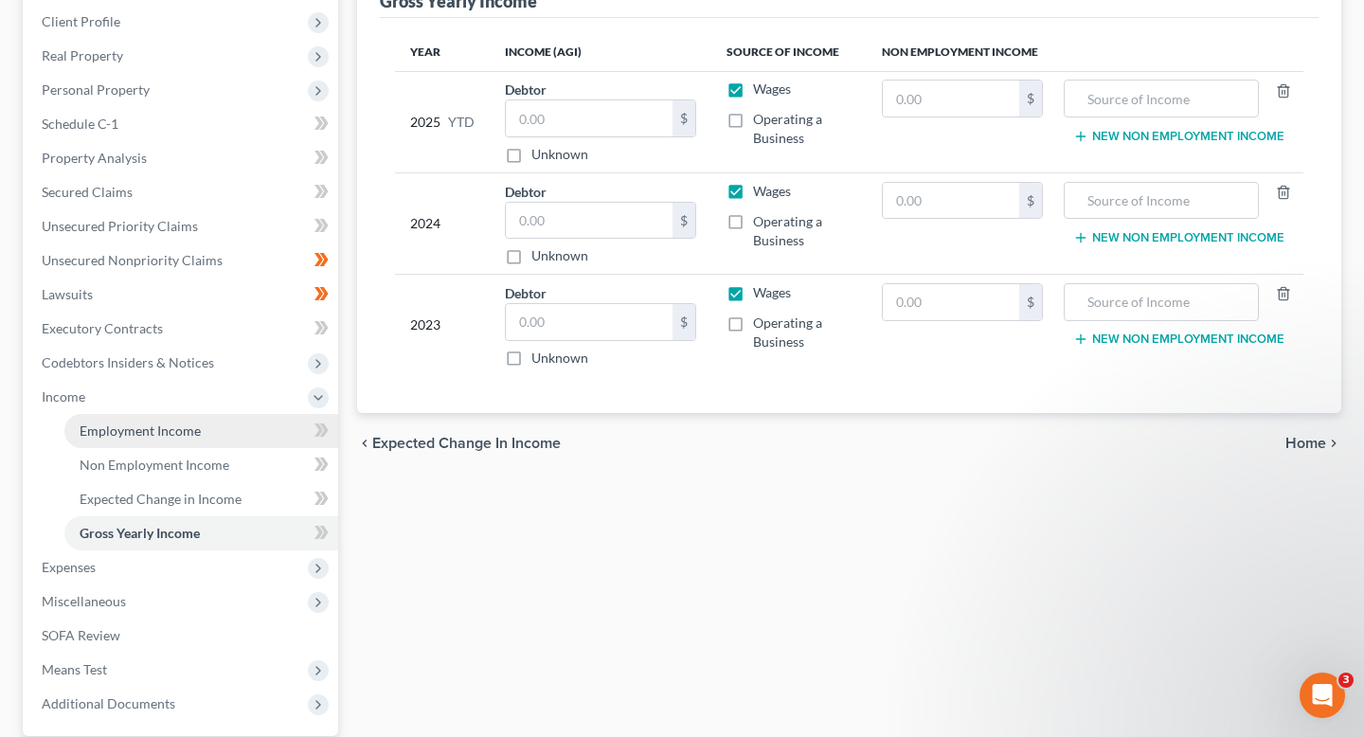
click at [185, 428] on span "Employment Income" at bounding box center [140, 431] width 121 height 16
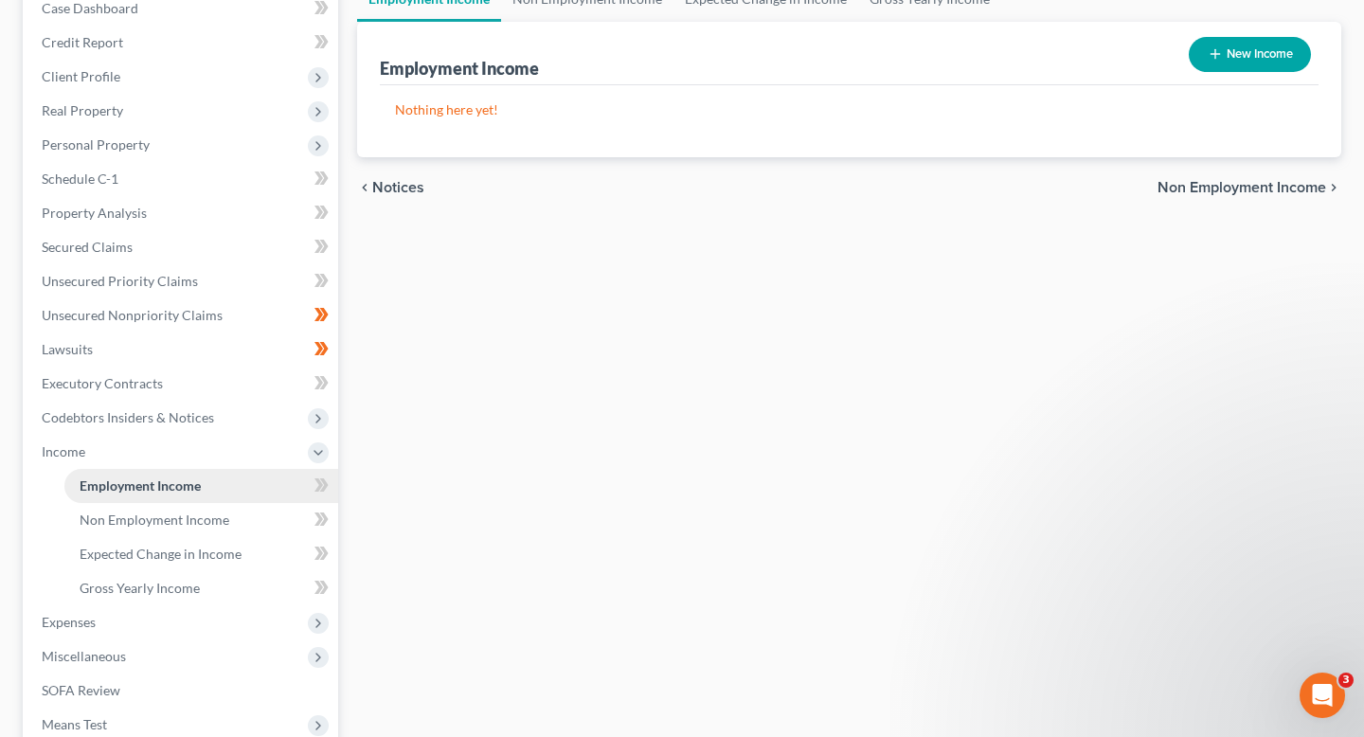
scroll to position [207, 0]
click at [199, 522] on span "Non Employment Income" at bounding box center [155, 519] width 150 height 16
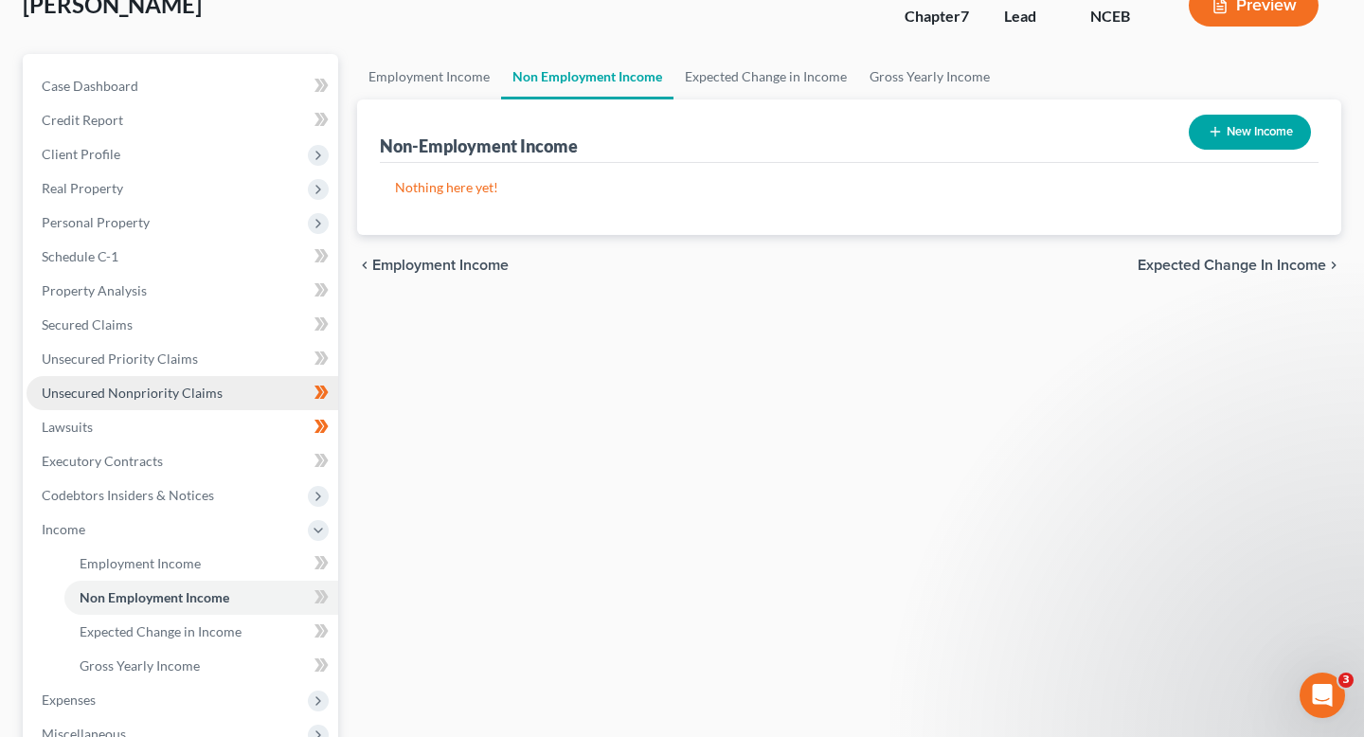
scroll to position [175, 0]
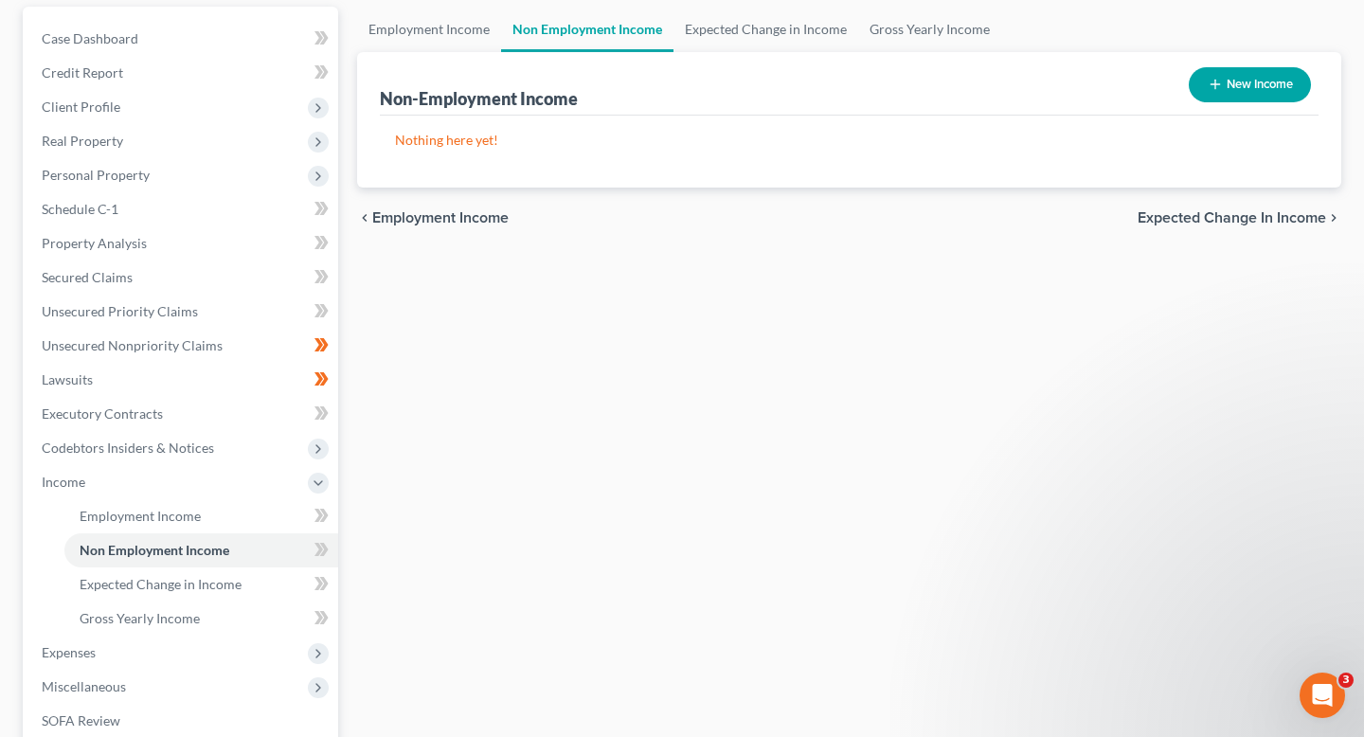
click at [681, 88] on button "New Income" at bounding box center [1250, 84] width 122 height 35
select select "0"
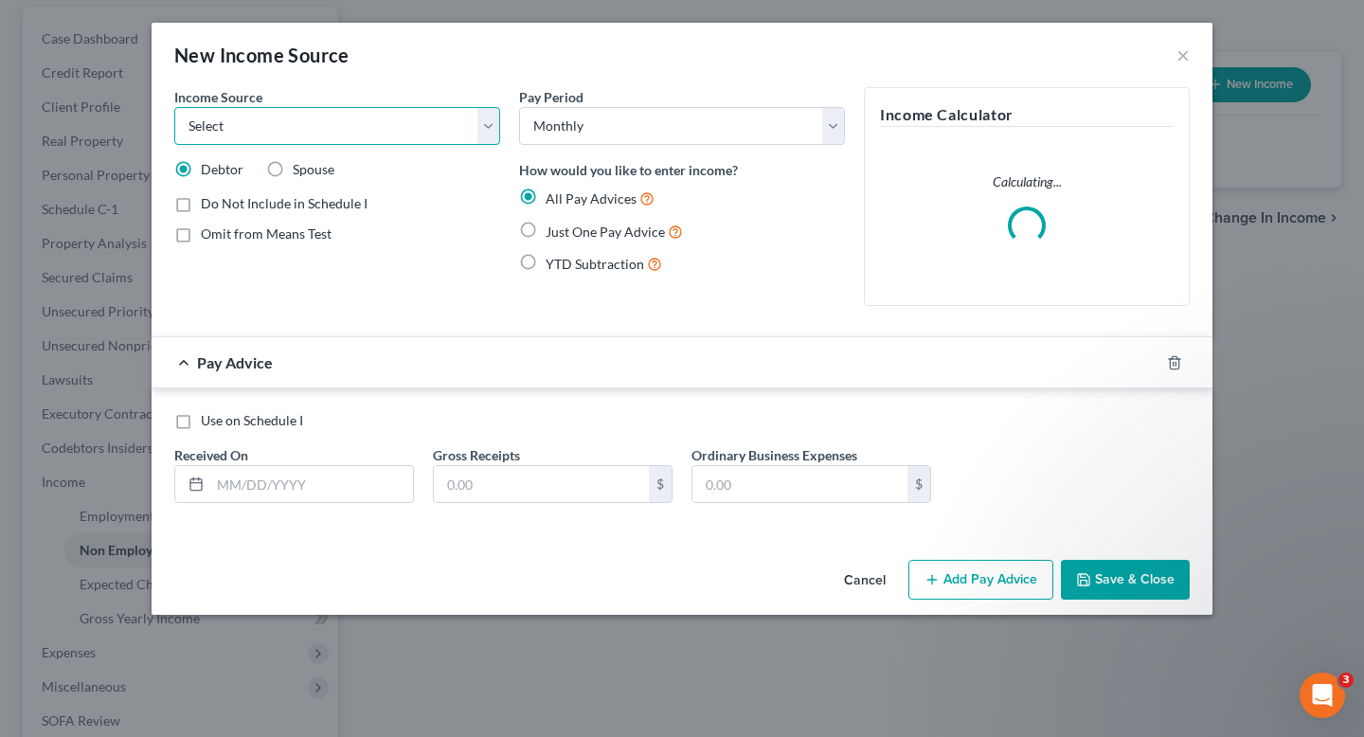
click at [474, 139] on select "Select Unemployment Disability (from employer) Pension Retirement Social Securi…" at bounding box center [337, 126] width 326 height 38
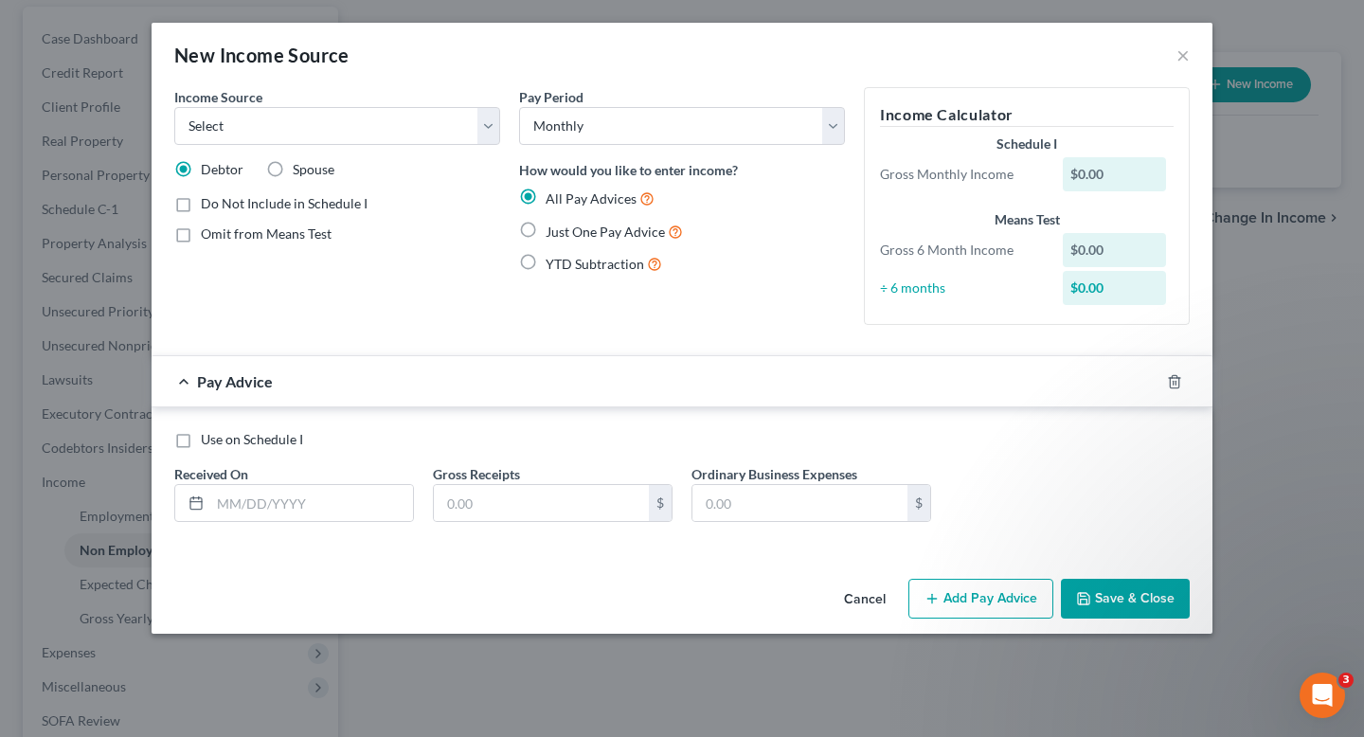
click at [681, 47] on div "New Income Source ×" at bounding box center [682, 55] width 1061 height 64
click at [681, 52] on button "×" at bounding box center [1183, 55] width 13 height 23
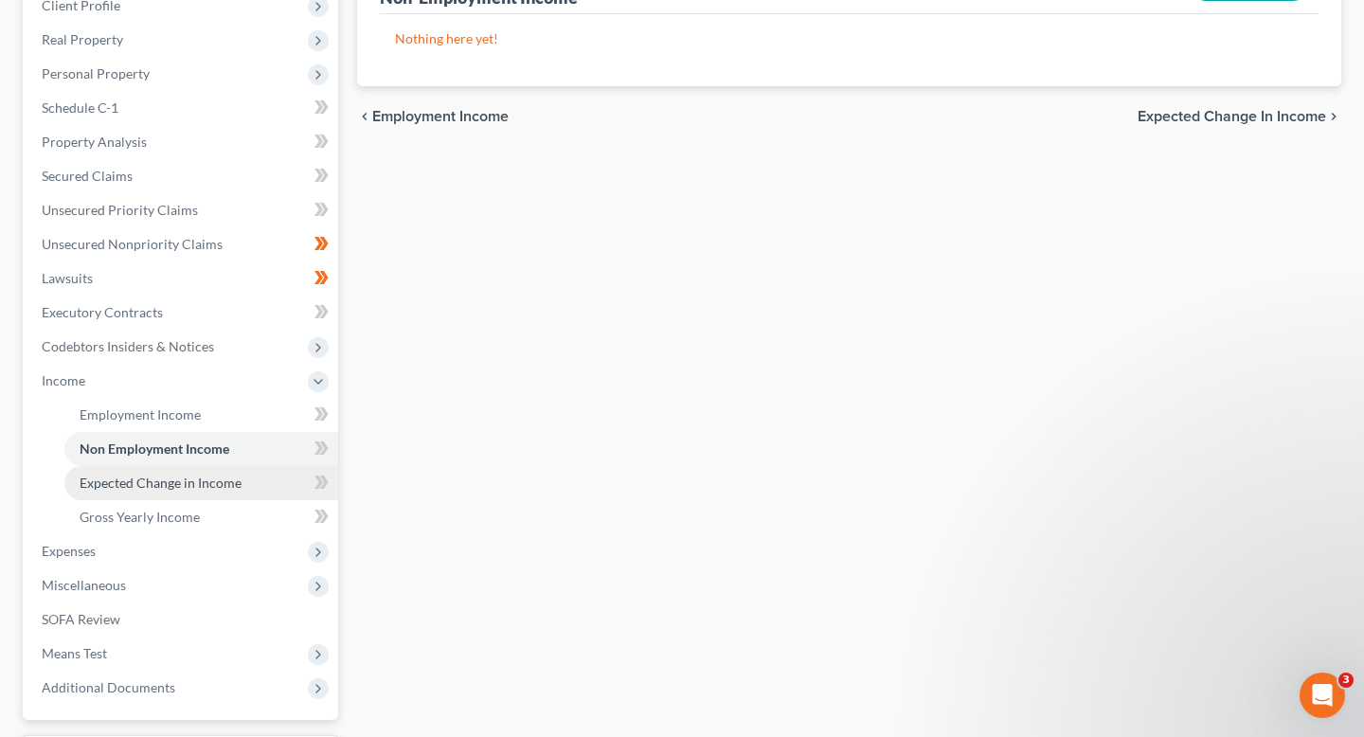
scroll to position [279, 0]
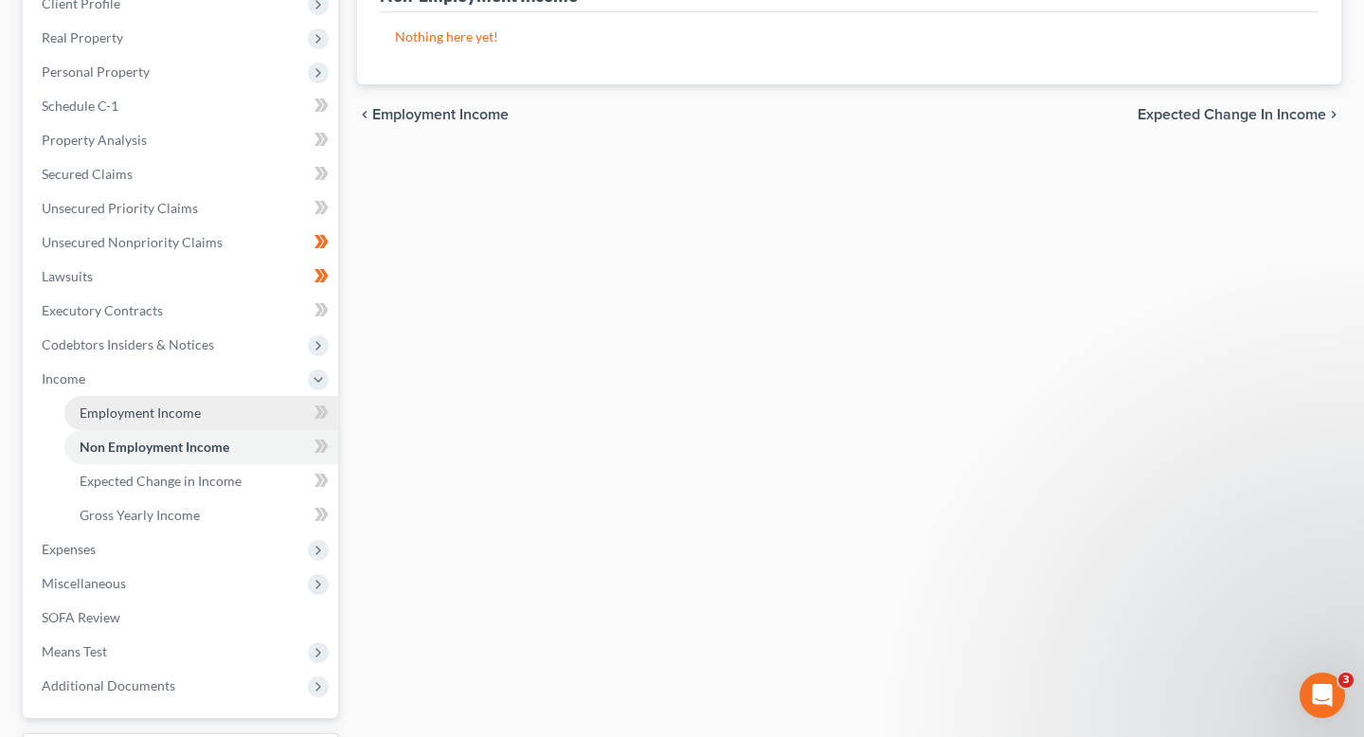
click at [250, 413] on link "Employment Income" at bounding box center [201, 413] width 274 height 34
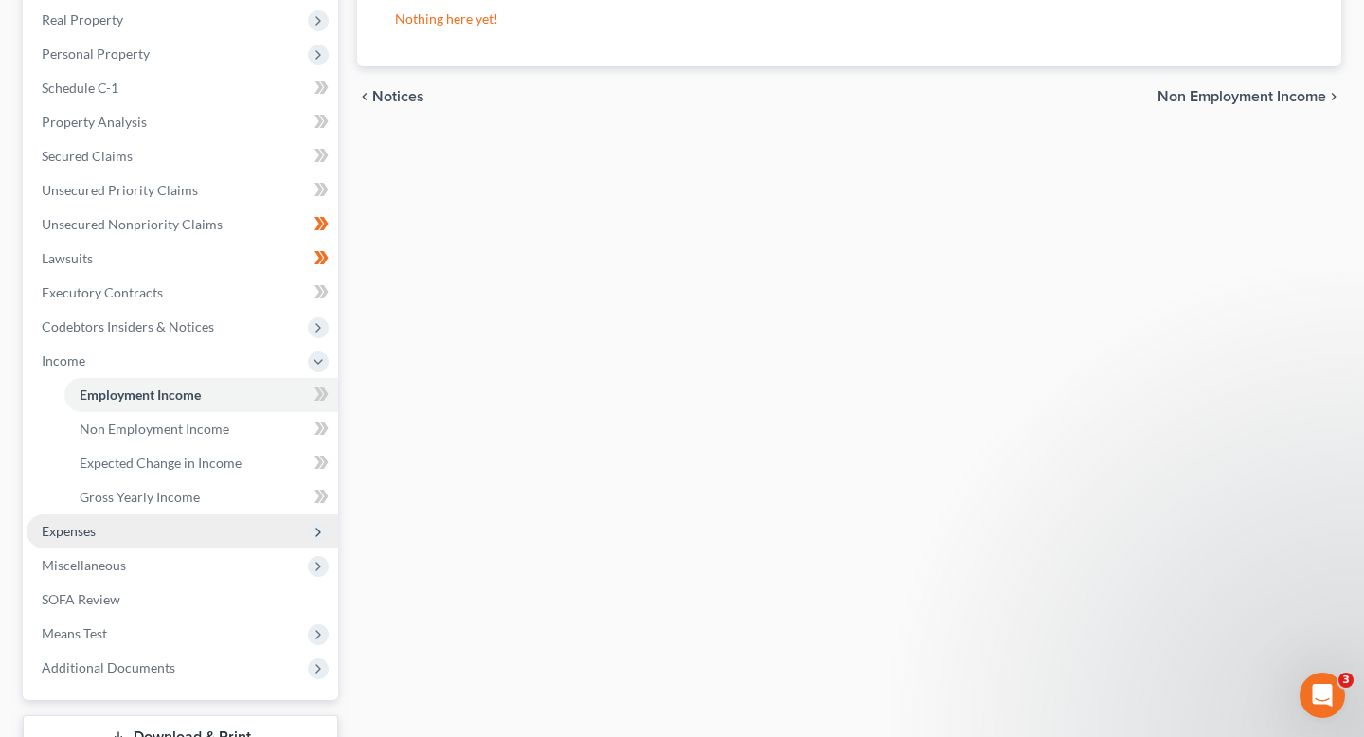
scroll to position [326, 0]
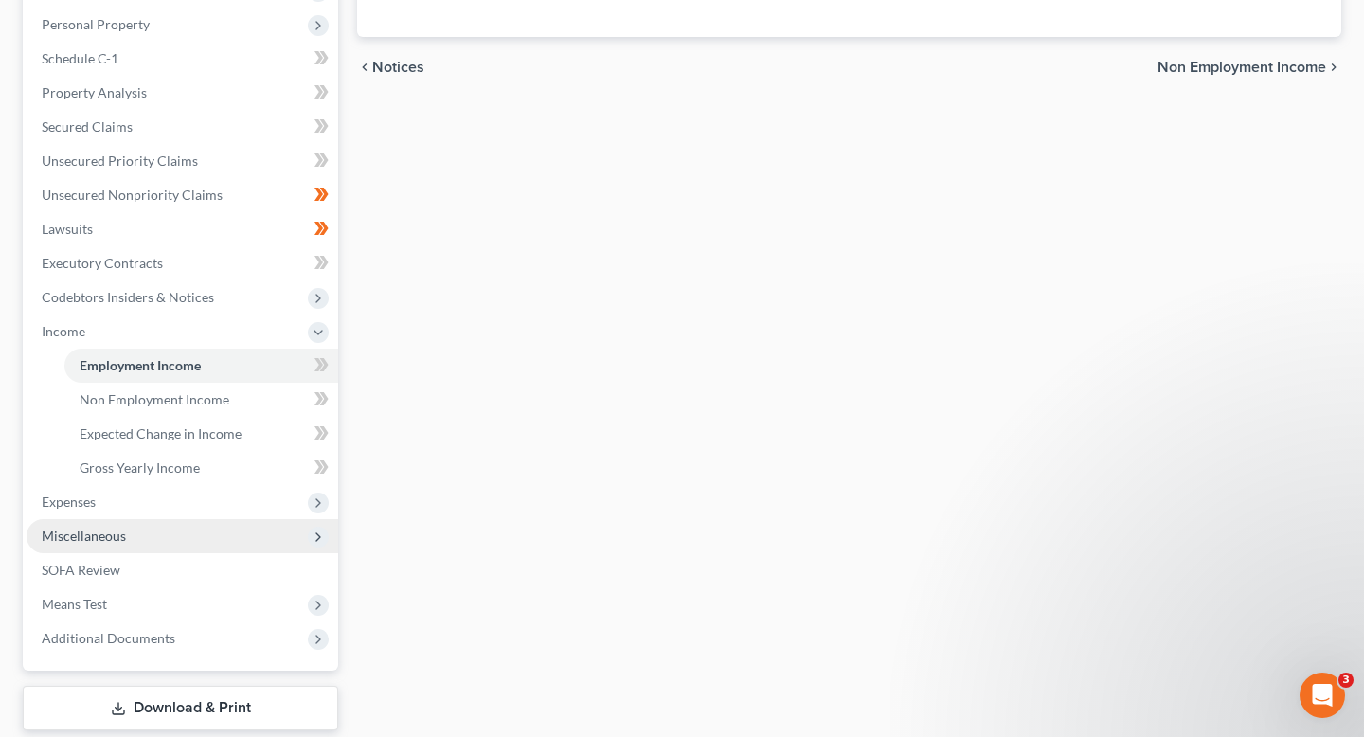
click at [254, 536] on span "Miscellaneous" at bounding box center [183, 536] width 312 height 34
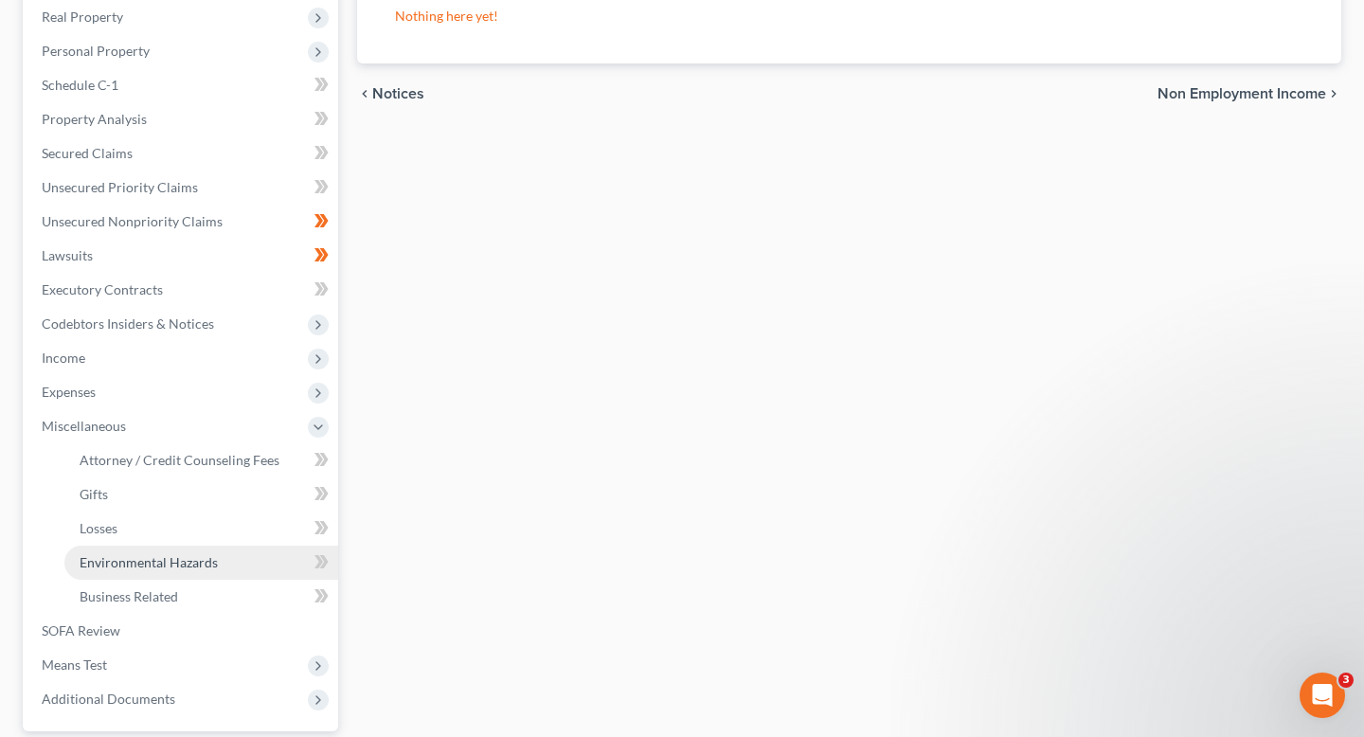
scroll to position [296, 0]
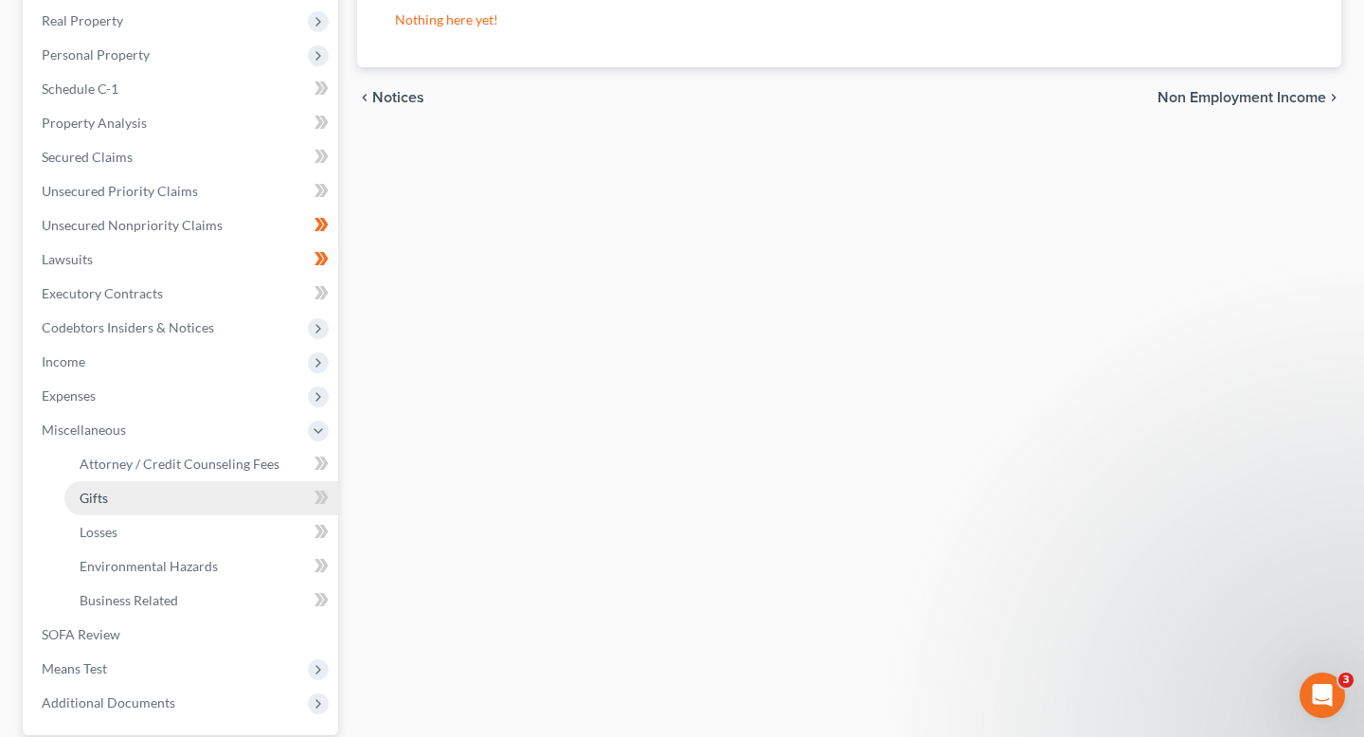
click at [218, 502] on link "Gifts" at bounding box center [201, 498] width 274 height 34
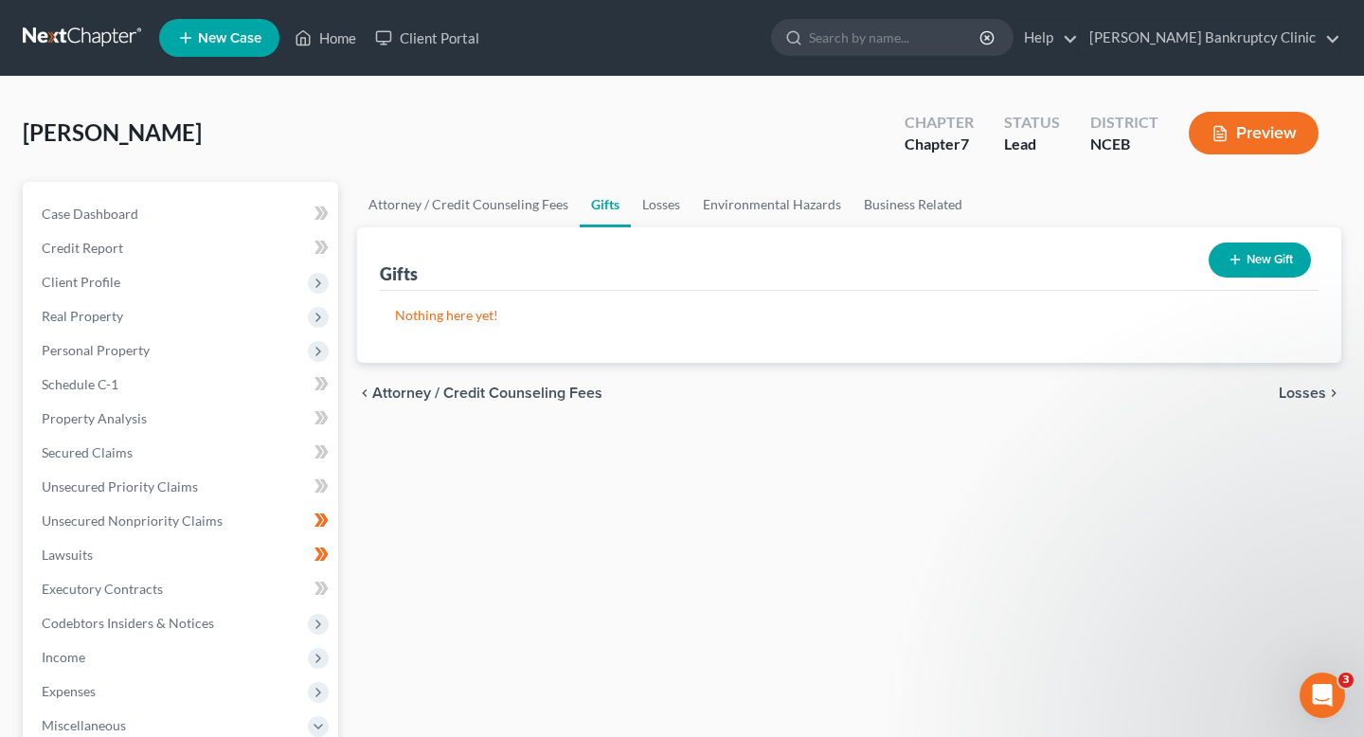
click at [681, 266] on icon "button" at bounding box center [1235, 259] width 15 height 15
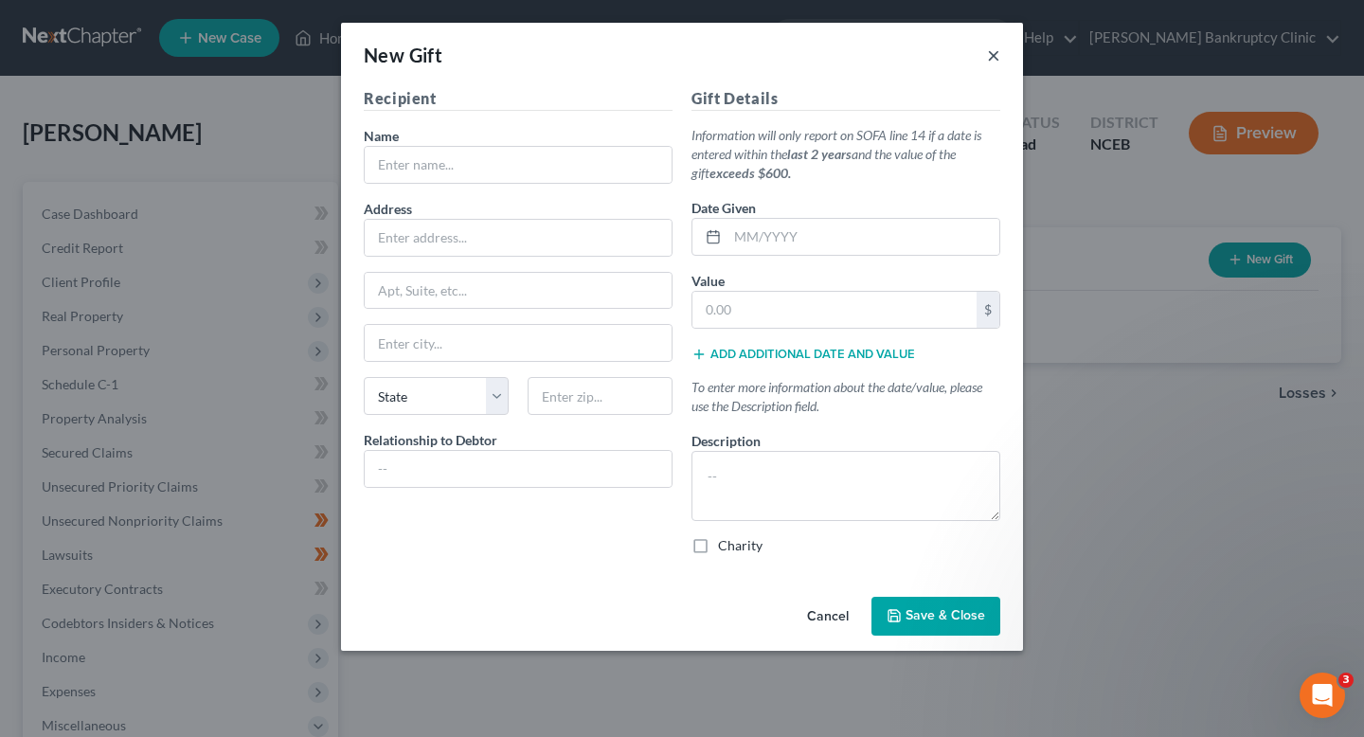
click at [681, 48] on button "×" at bounding box center [993, 55] width 13 height 23
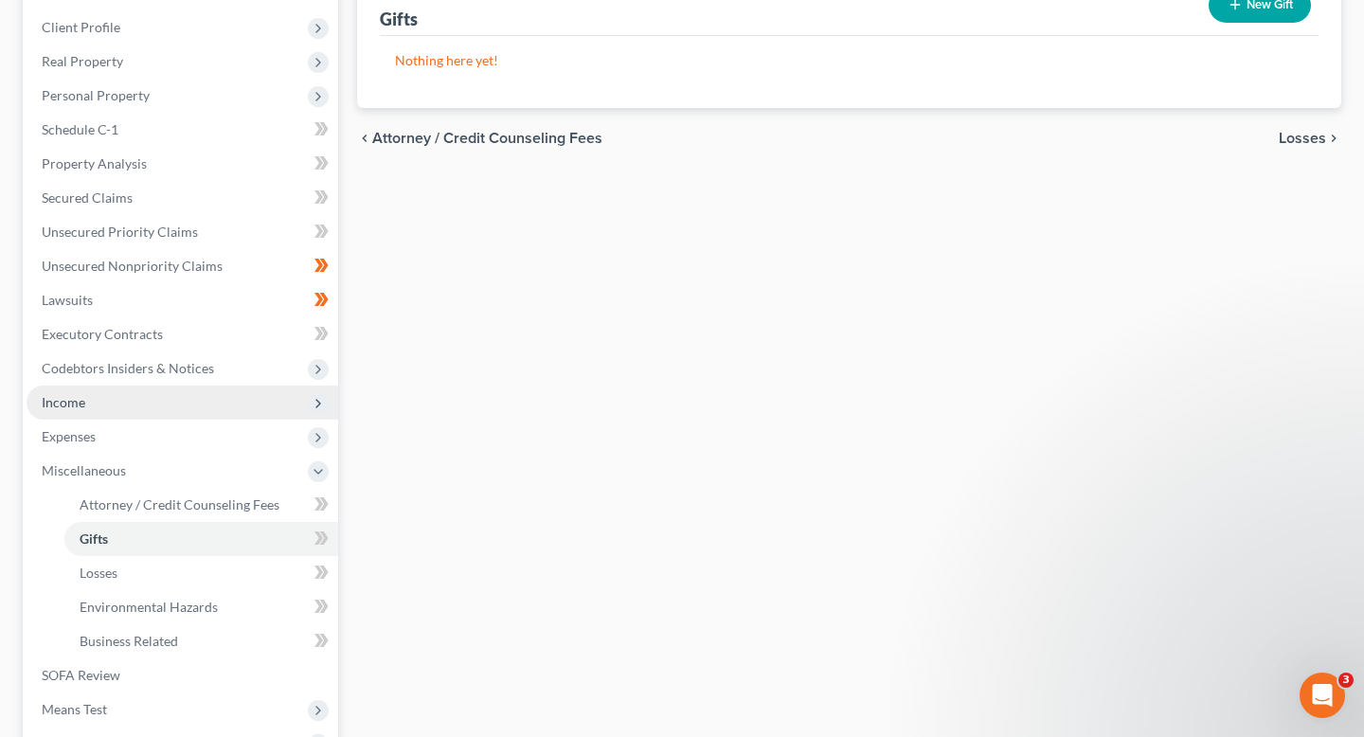
scroll to position [254, 0]
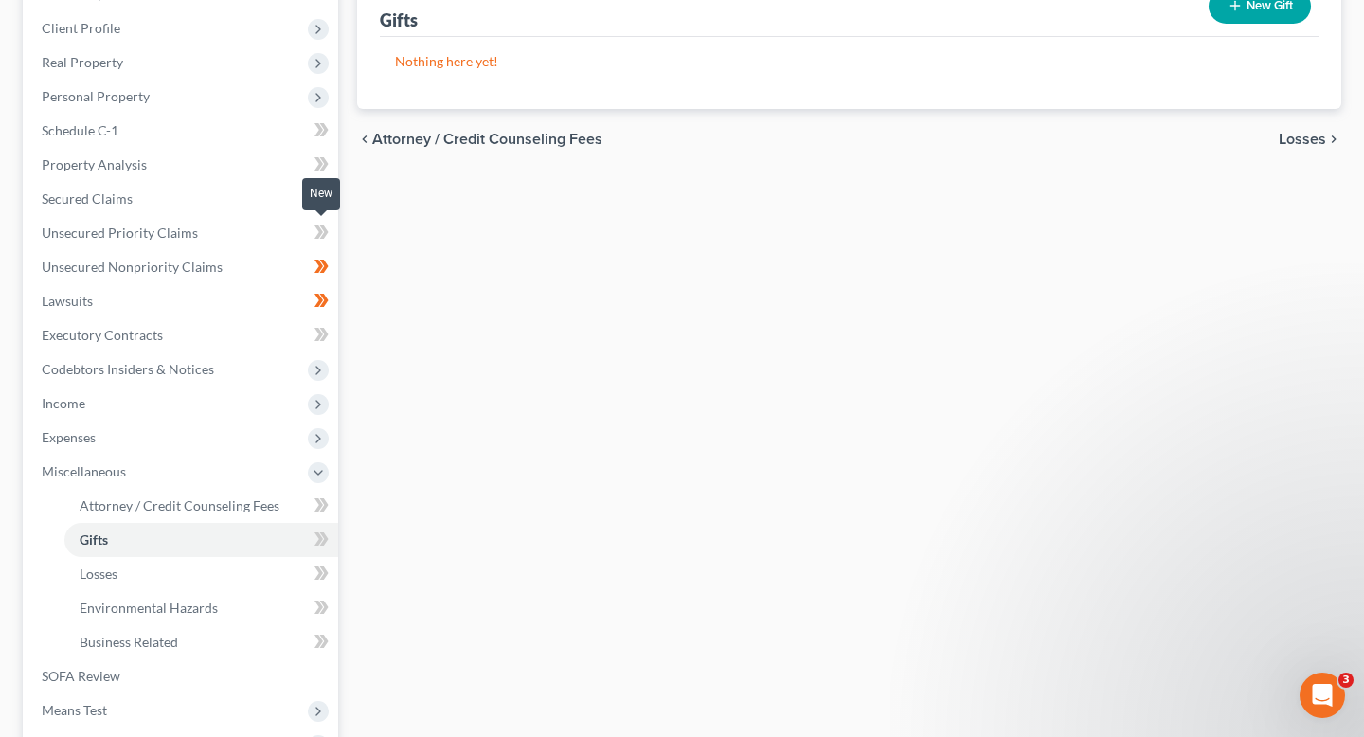
click at [327, 232] on icon at bounding box center [322, 233] width 14 height 24
click at [325, 237] on icon at bounding box center [322, 233] width 14 height 24
click at [327, 200] on icon at bounding box center [322, 199] width 14 height 24
click at [322, 199] on icon at bounding box center [322, 199] width 14 height 24
click at [323, 170] on icon at bounding box center [322, 165] width 14 height 24
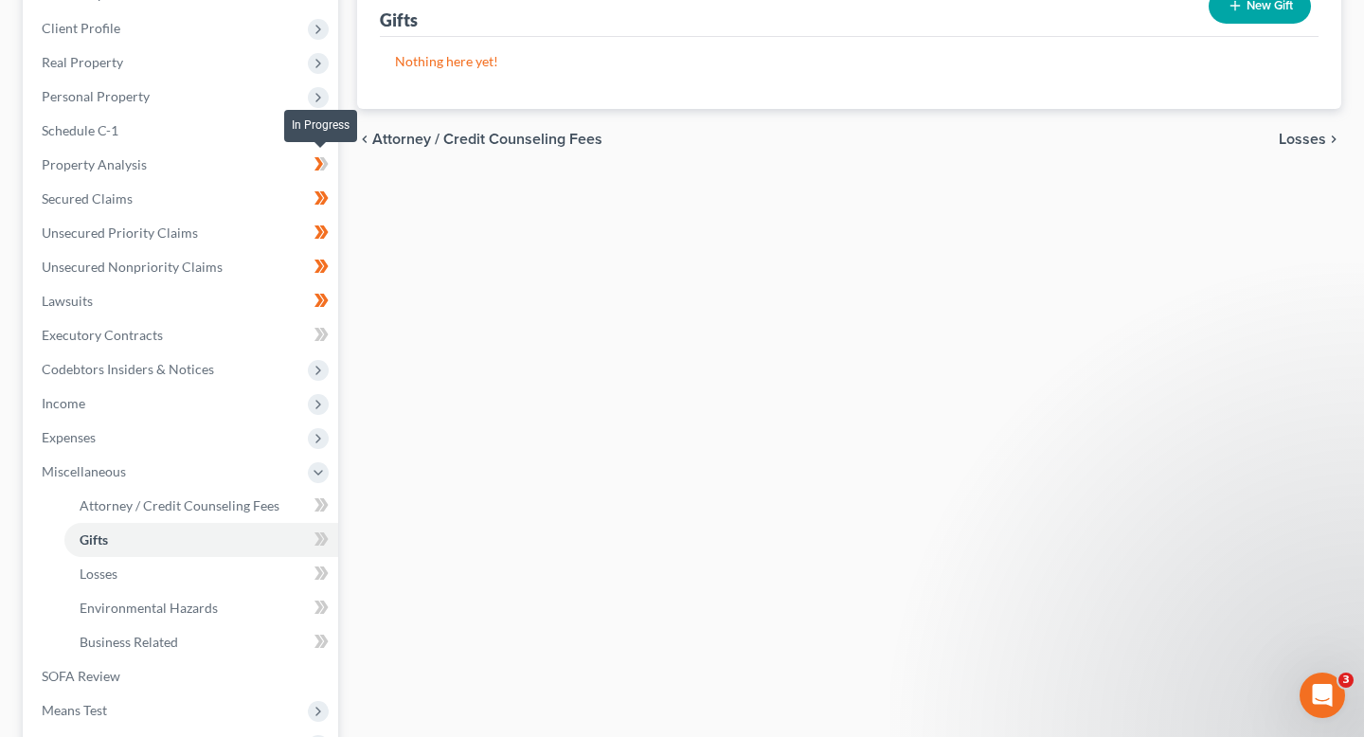
click at [323, 170] on icon at bounding box center [322, 165] width 14 height 24
click at [323, 134] on icon at bounding box center [324, 129] width 9 height 13
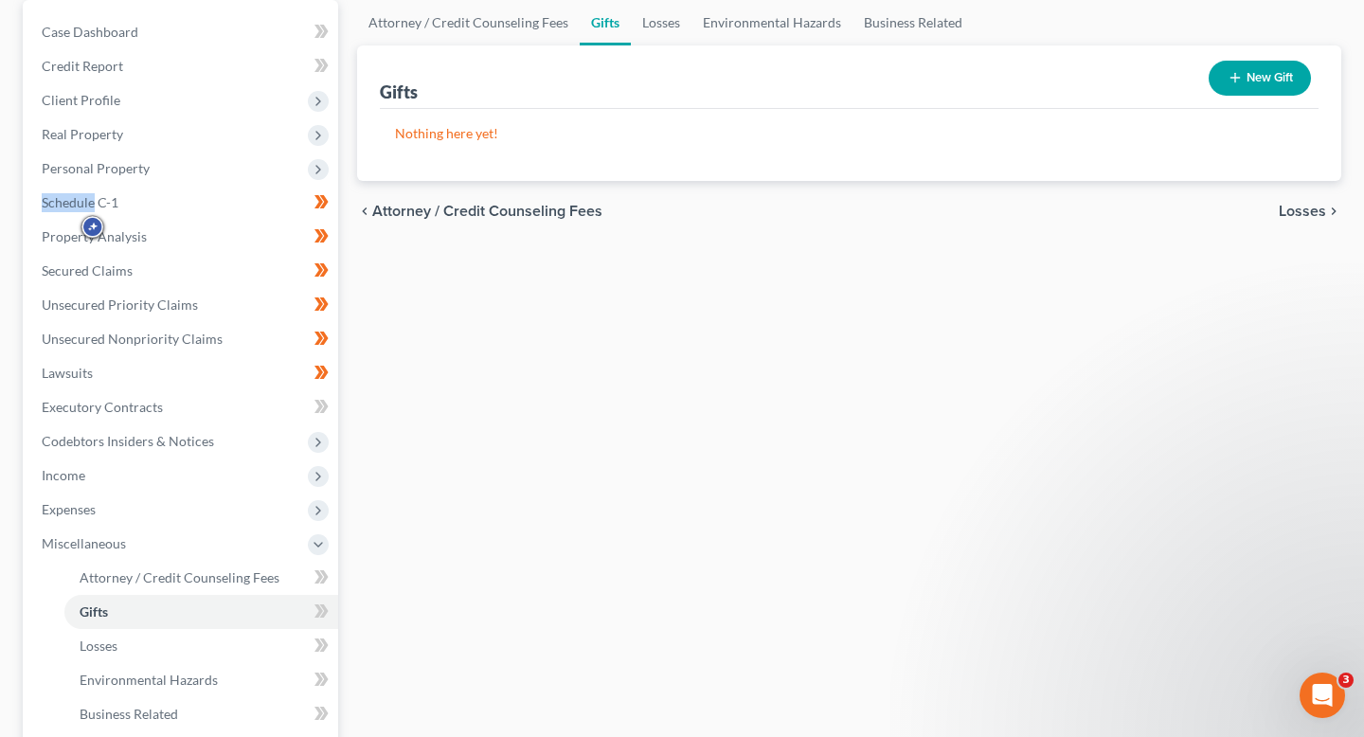
scroll to position [179, 0]
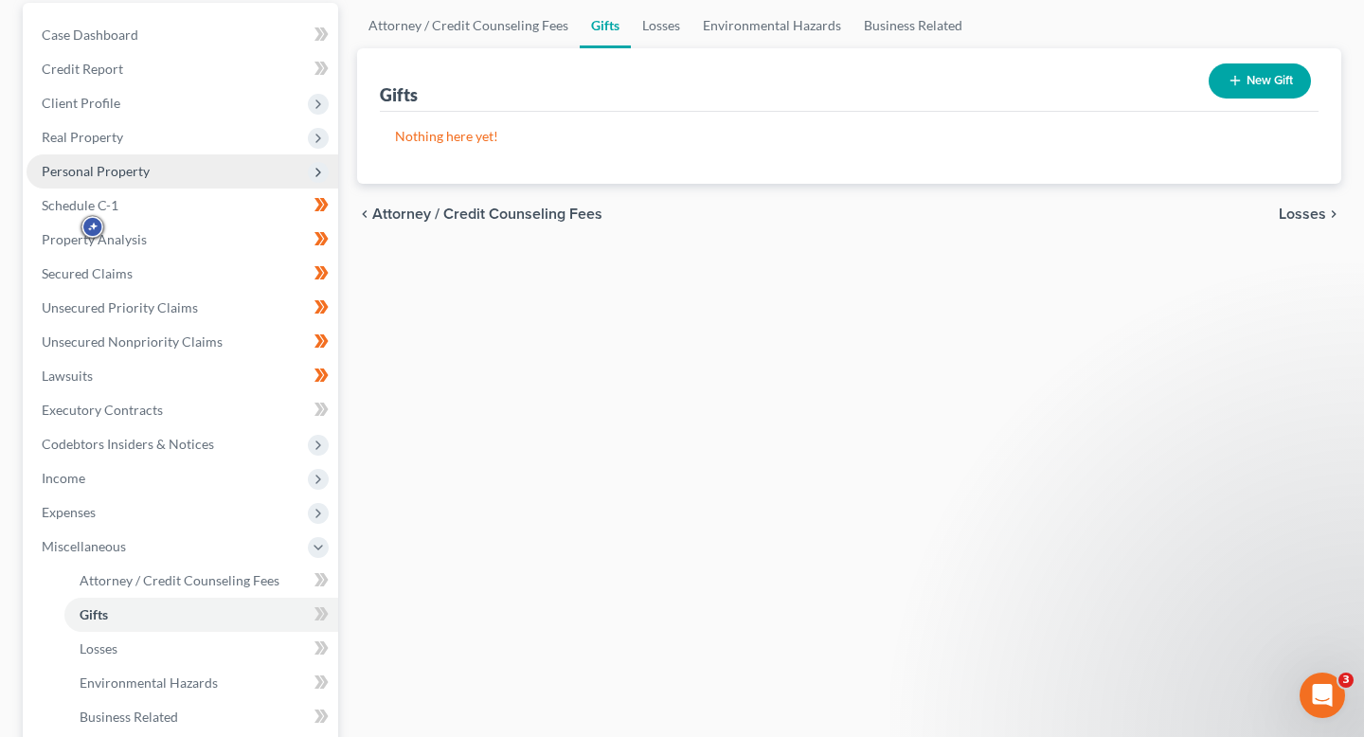
click at [323, 173] on icon at bounding box center [318, 172] width 15 height 15
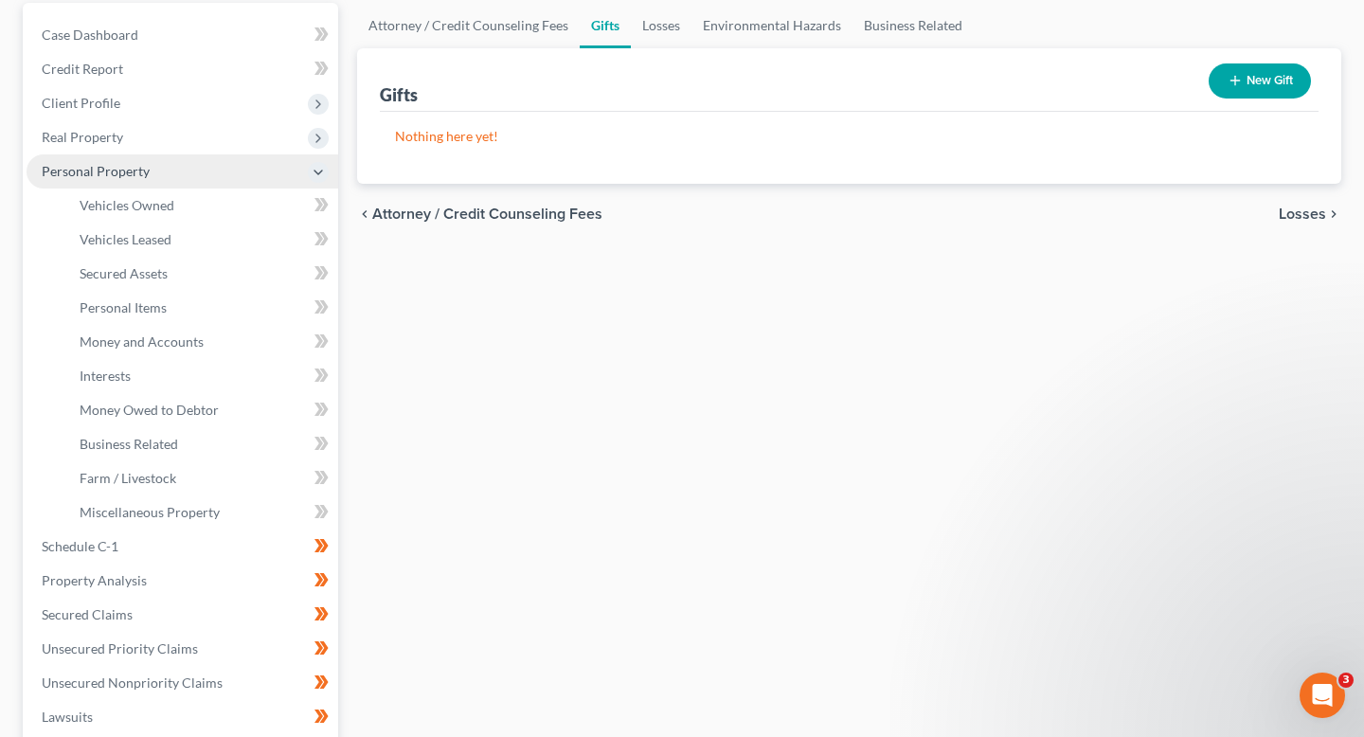
click at [321, 178] on icon at bounding box center [318, 172] width 15 height 15
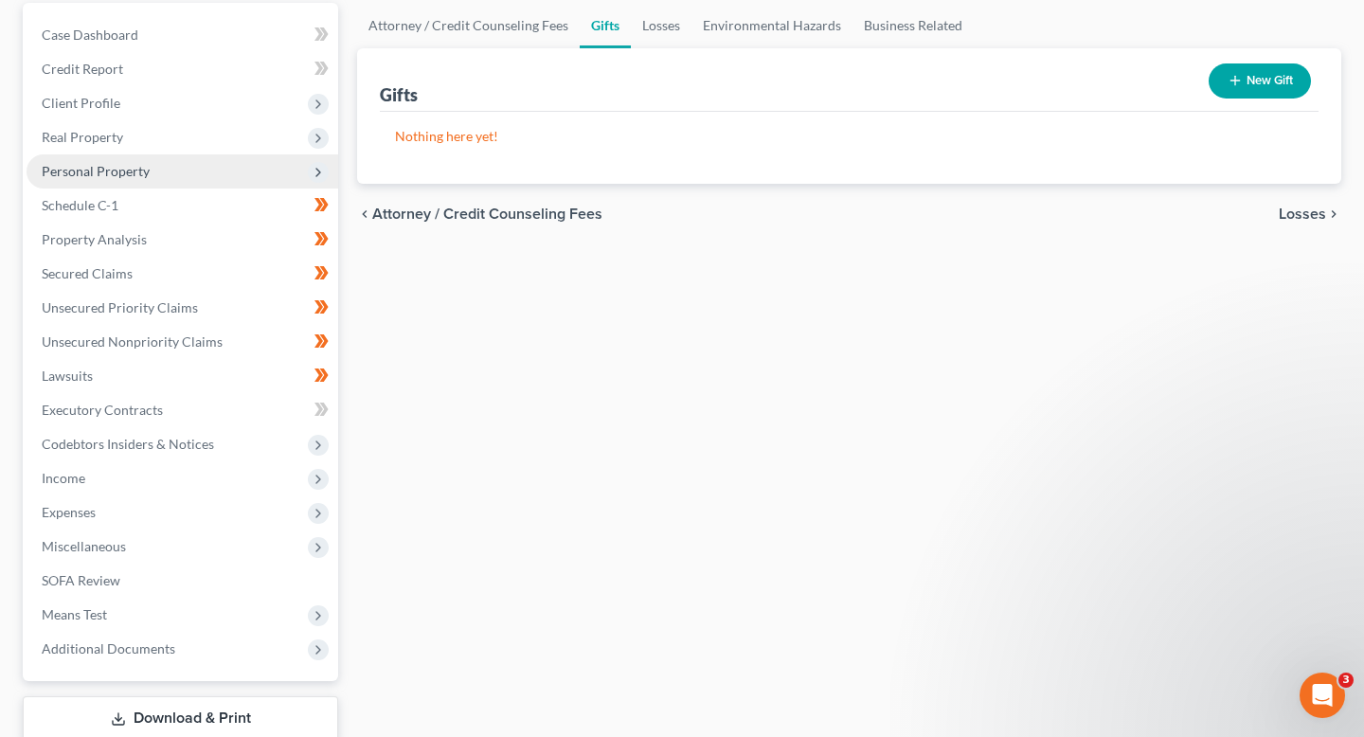
click at [321, 178] on icon at bounding box center [318, 172] width 15 height 15
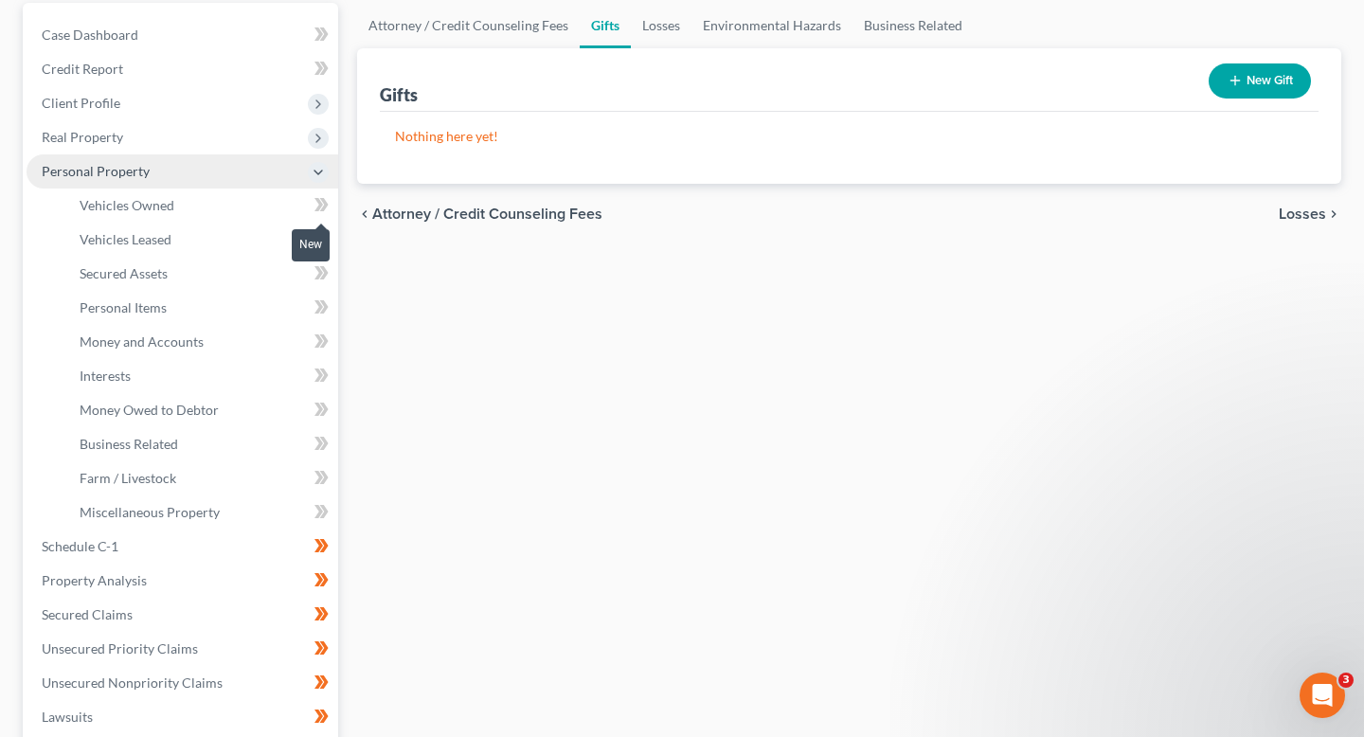
click at [321, 208] on icon at bounding box center [324, 204] width 9 height 13
click at [322, 251] on span at bounding box center [321, 241] width 33 height 28
click at [322, 293] on link "Personal Items" at bounding box center [201, 308] width 274 height 34
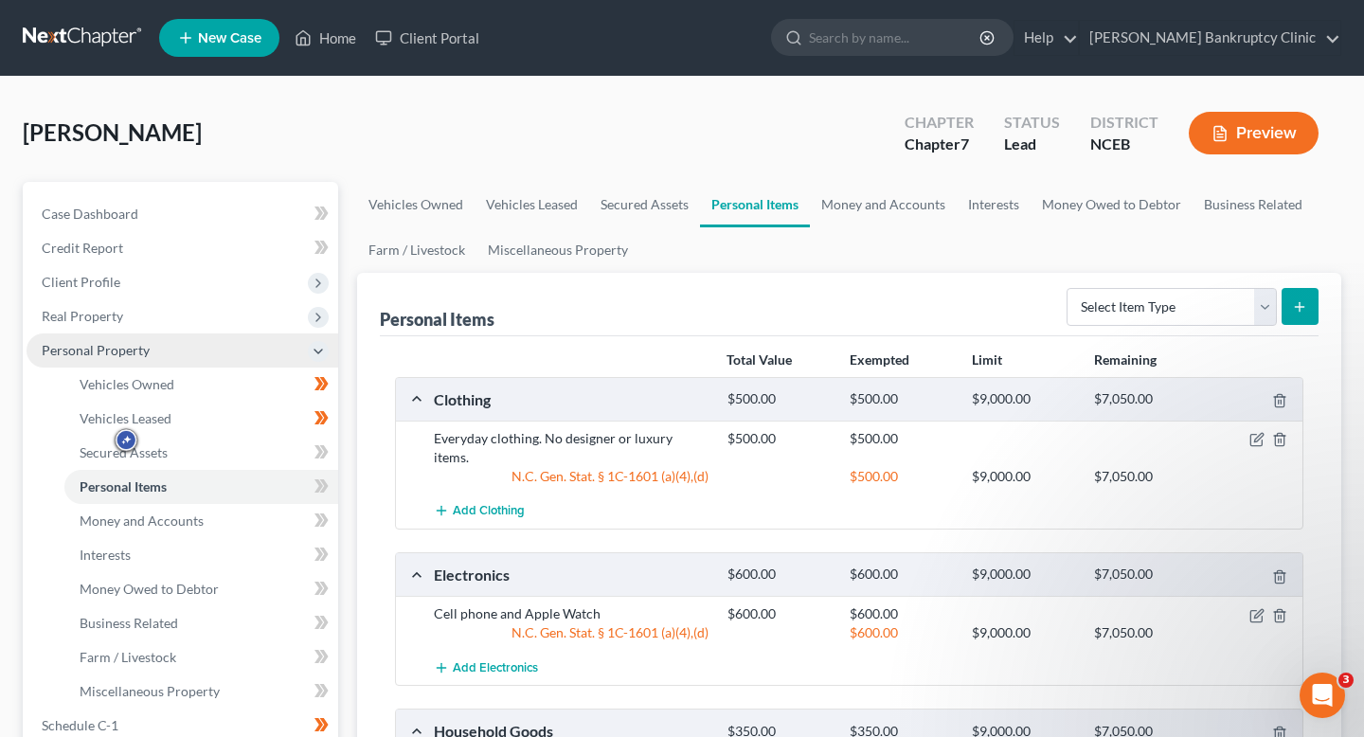
click at [315, 358] on icon at bounding box center [318, 351] width 21 height 21
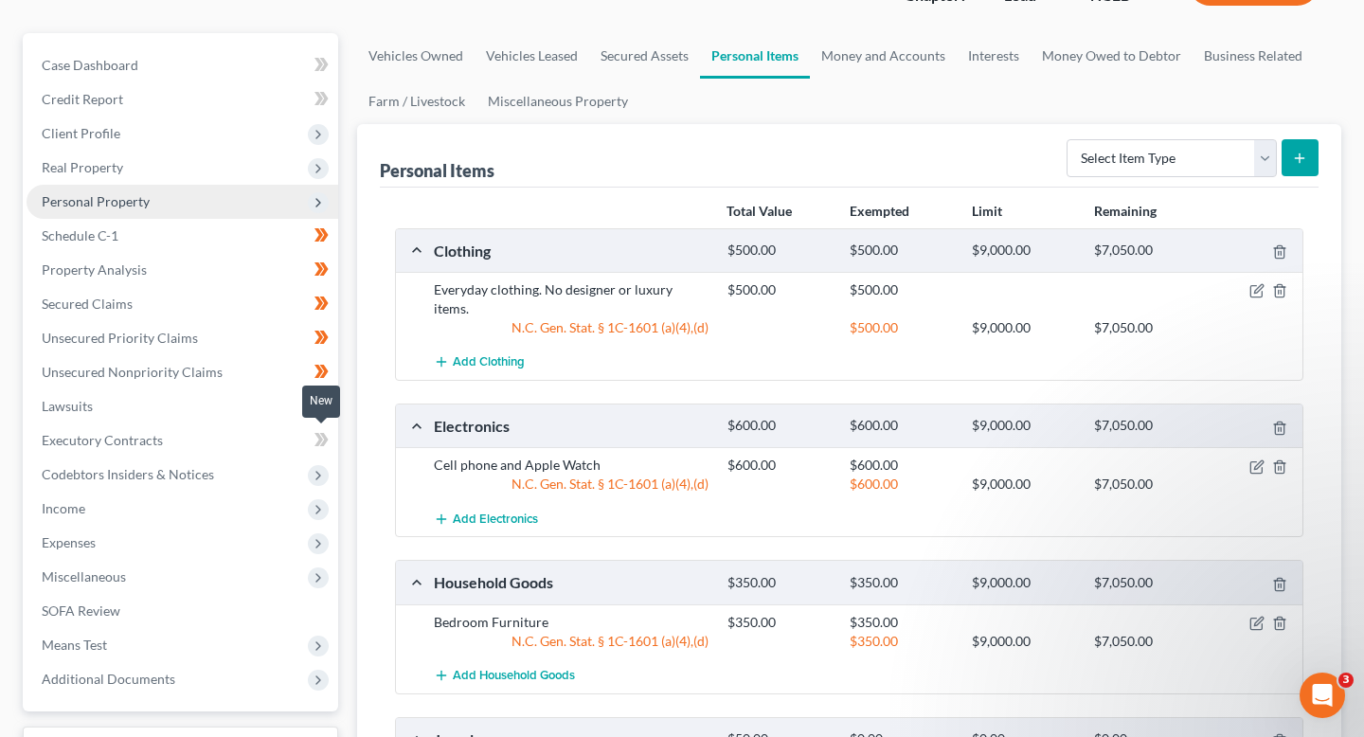
scroll to position [140, 0]
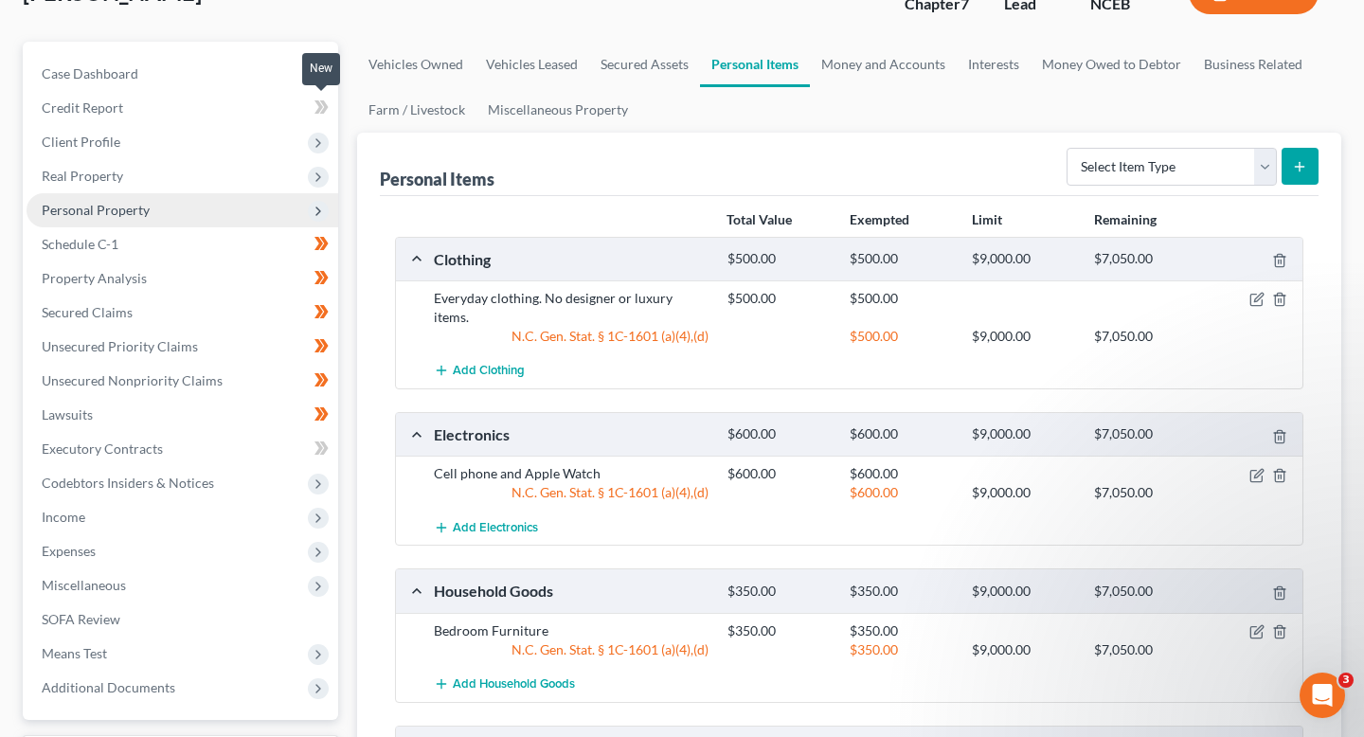
click at [321, 108] on icon at bounding box center [322, 108] width 14 height 24
click at [325, 108] on icon at bounding box center [324, 106] width 9 height 13
click at [329, 73] on span at bounding box center [321, 76] width 33 height 28
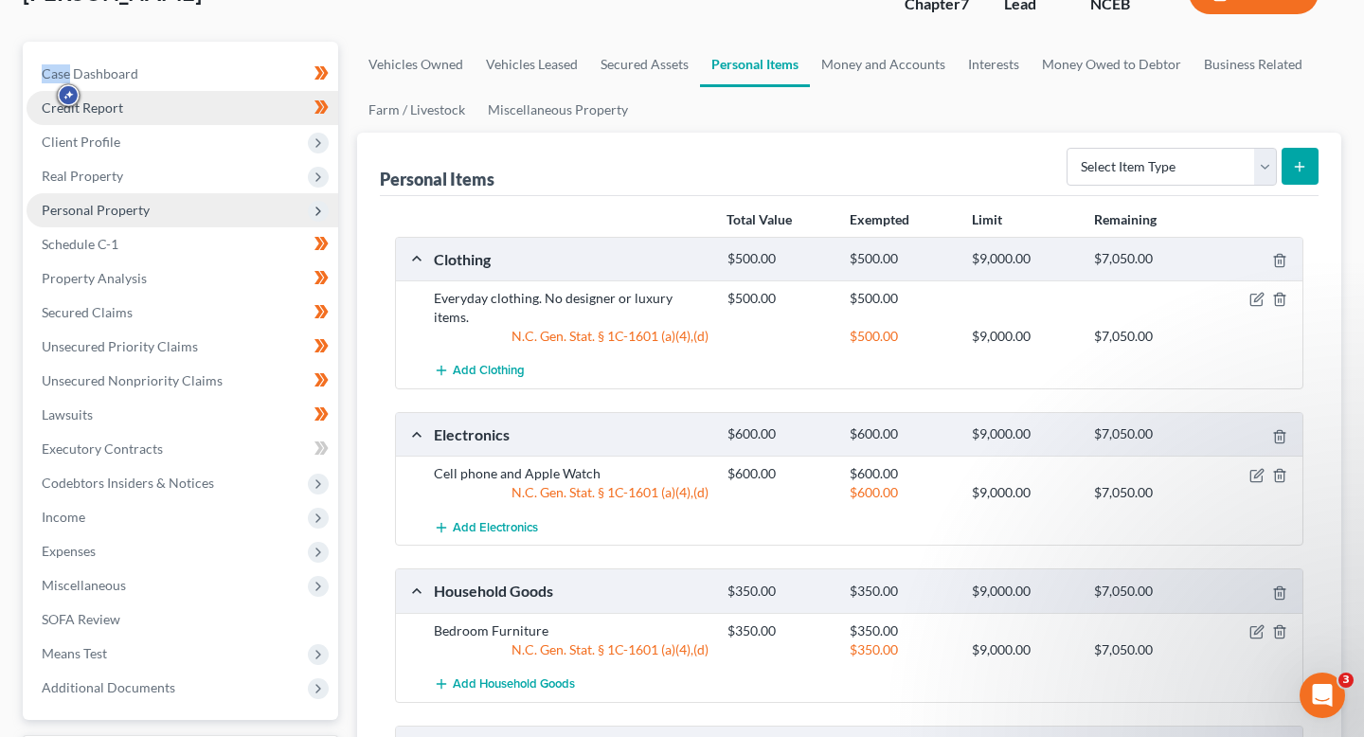
click at [250, 111] on link "Credit Report" at bounding box center [183, 108] width 312 height 34
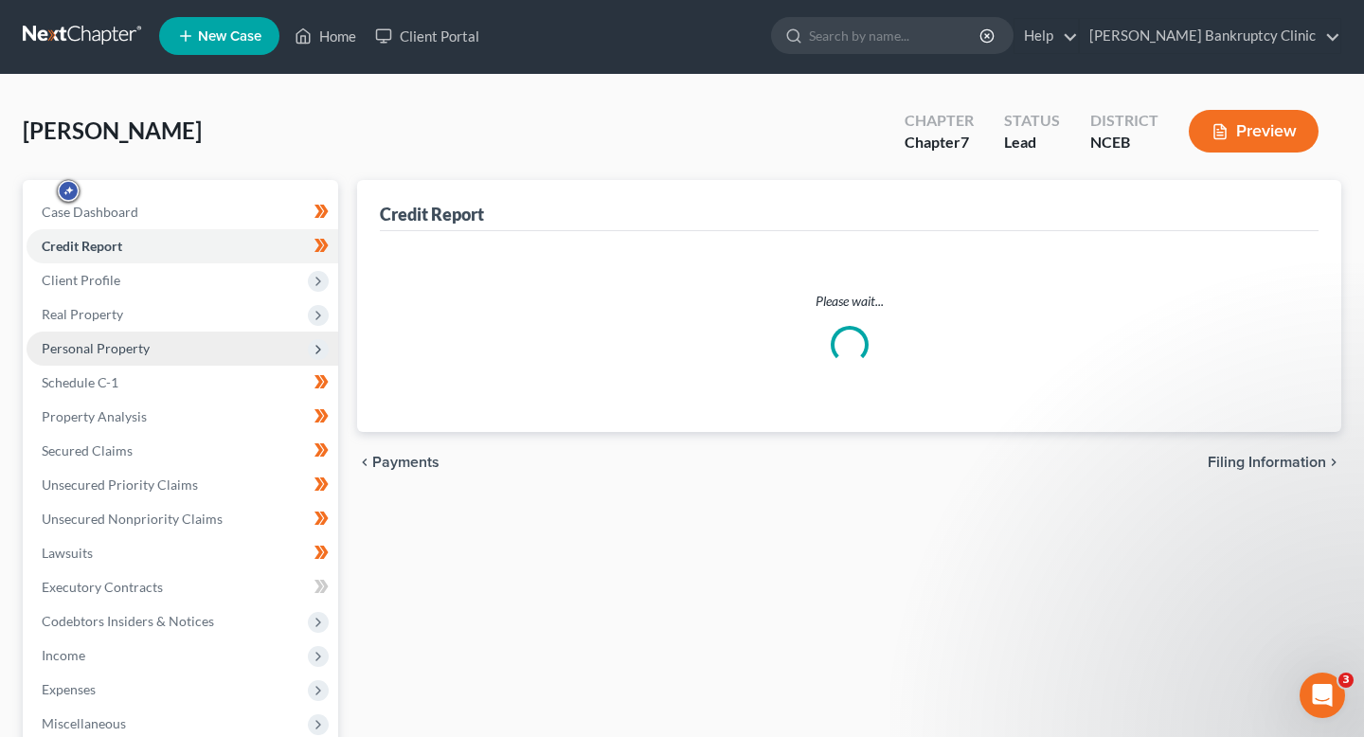
click at [245, 148] on div "Blanks, Sonia Upgraded Chapter Chapter 7 Status Lead District NCEB Preview" at bounding box center [682, 139] width 1319 height 82
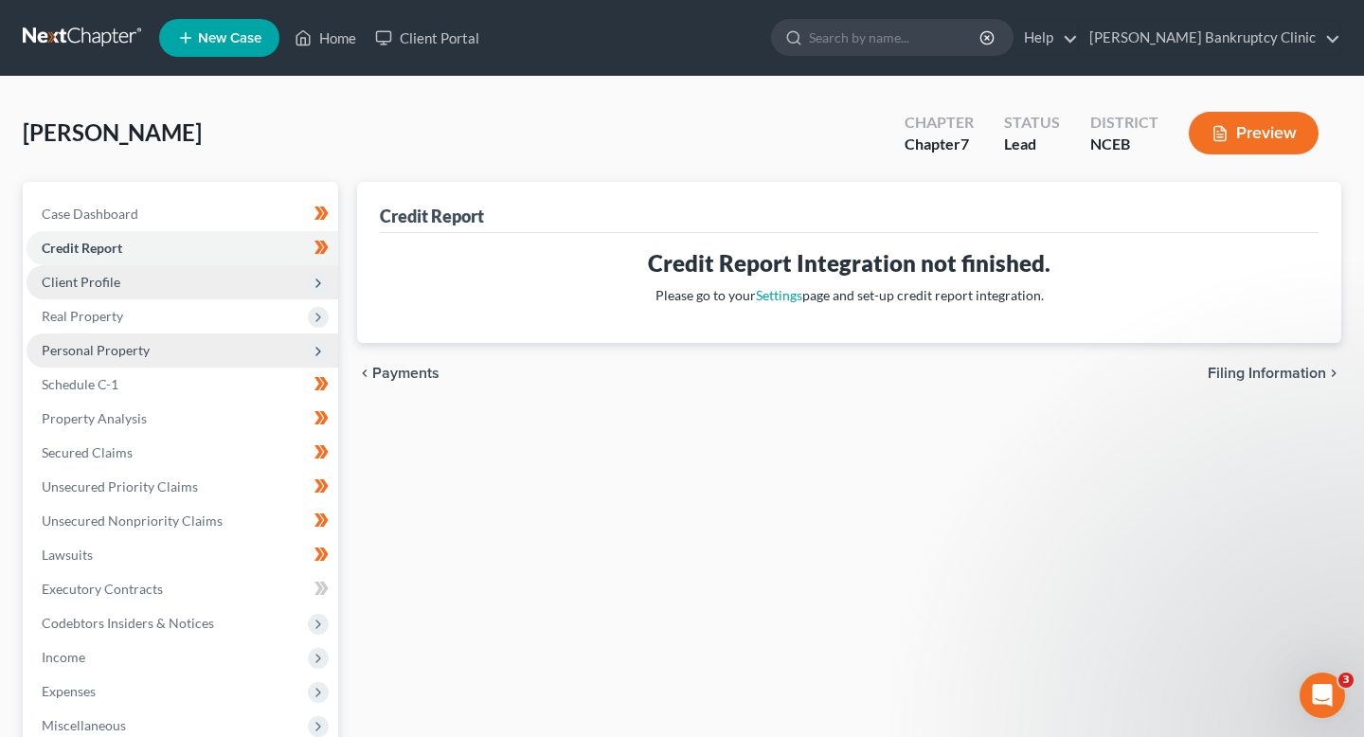
click at [252, 282] on span "Client Profile" at bounding box center [183, 282] width 312 height 34
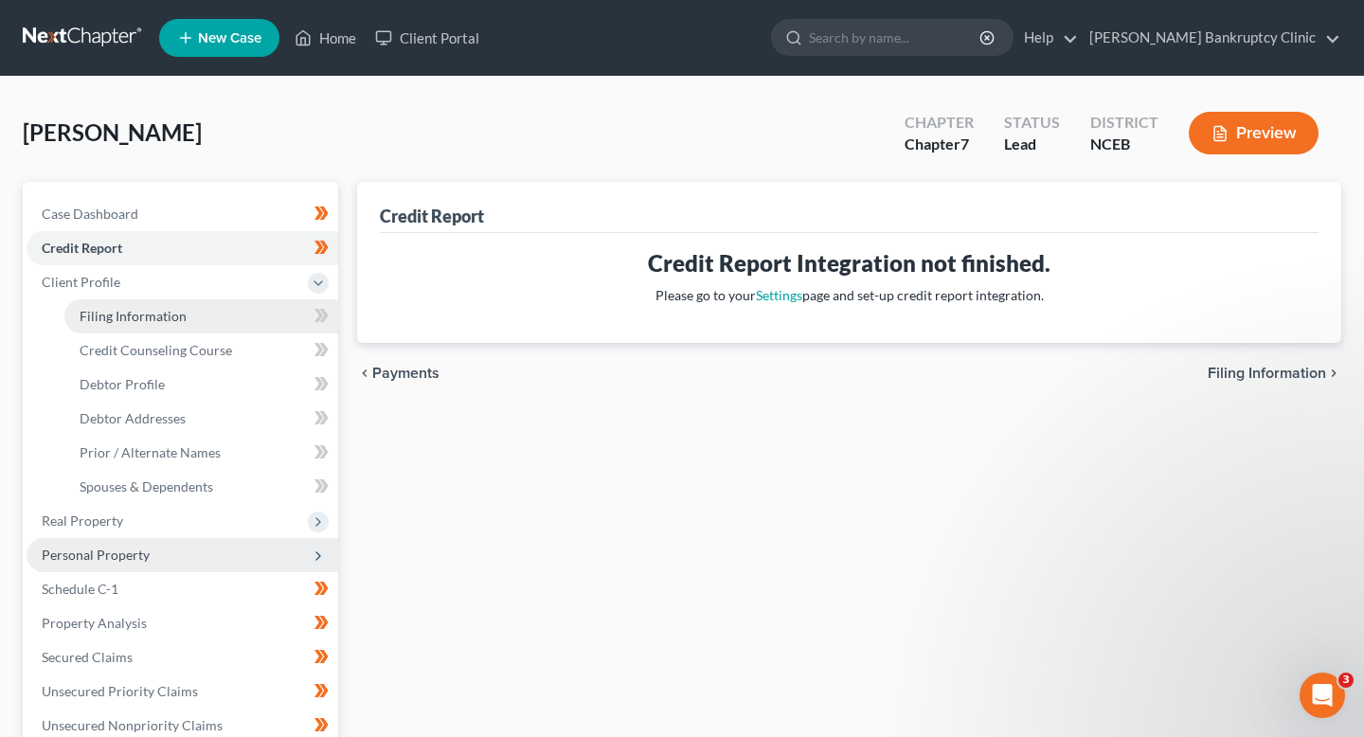
click at [254, 318] on link "Filing Information" at bounding box center [201, 316] width 274 height 34
select select "1"
select select "0"
select select "28"
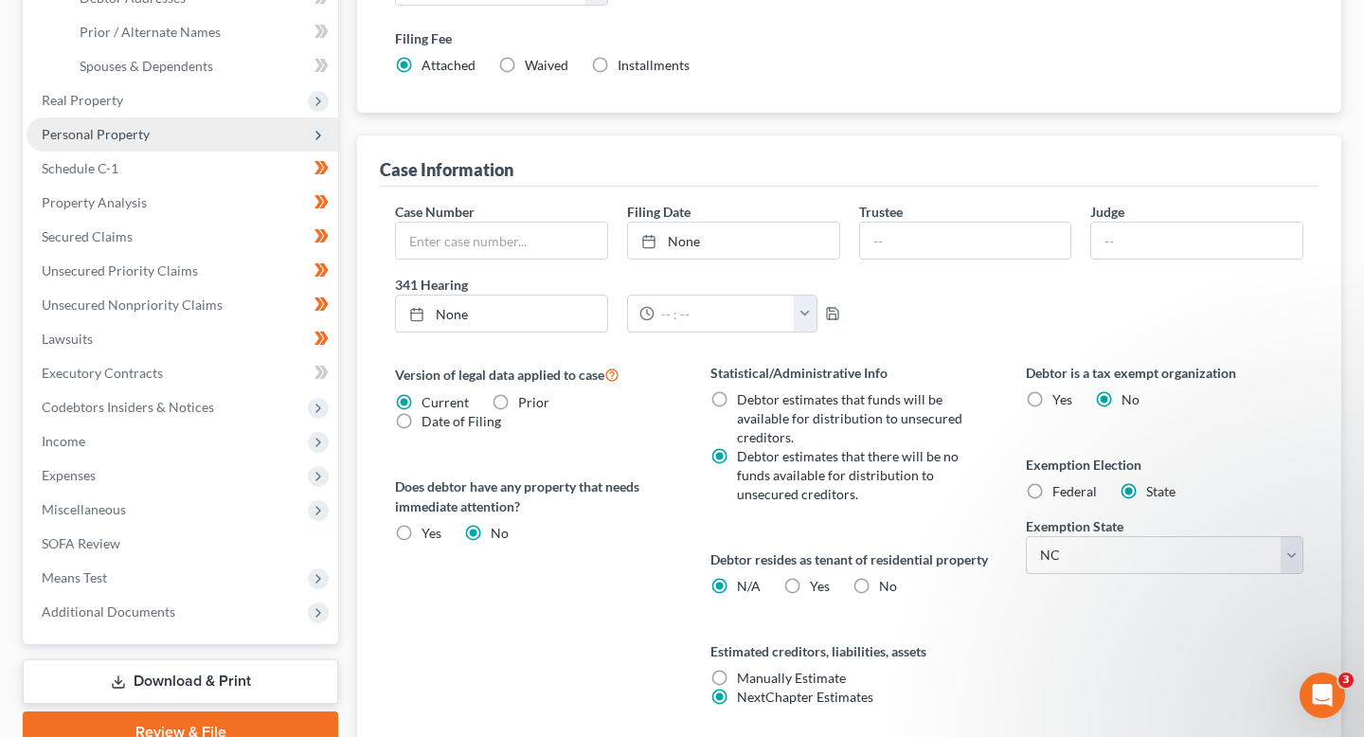
scroll to position [412, 0]
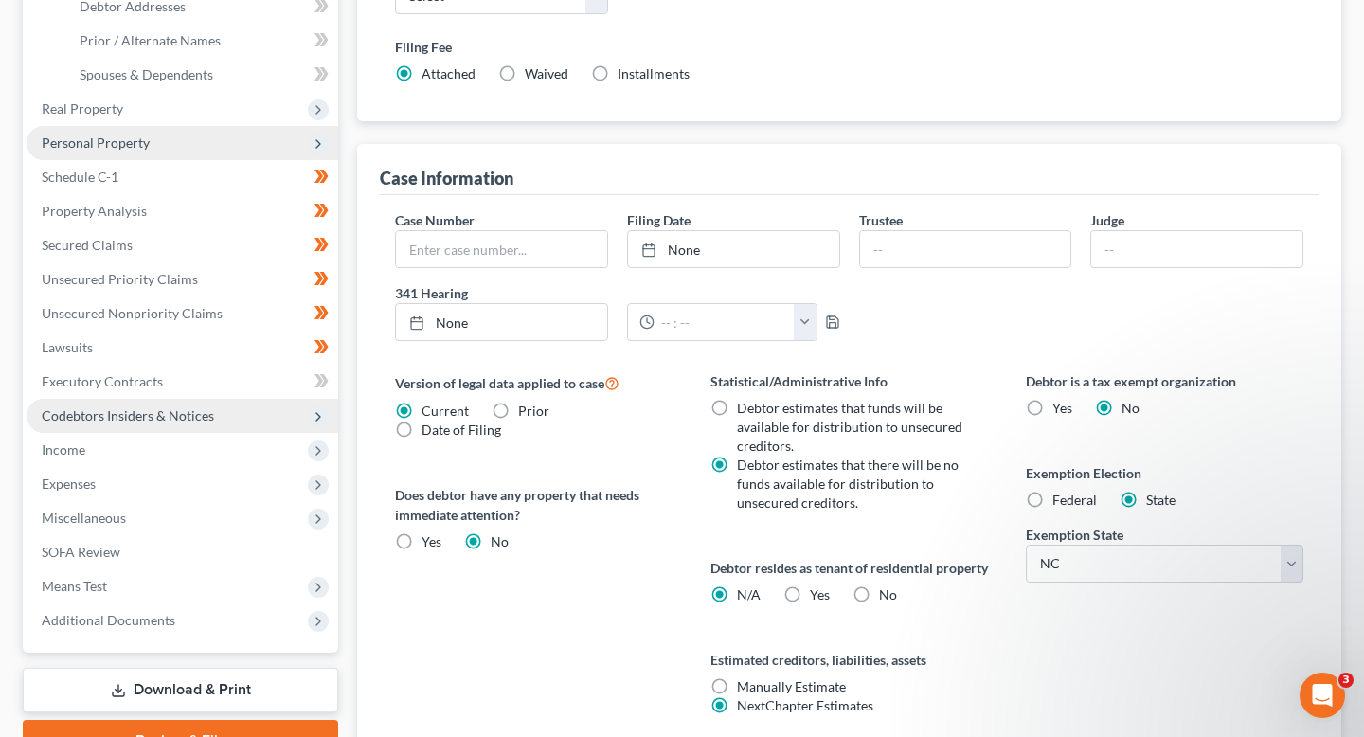
click at [262, 424] on span "Codebtors Insiders & Notices" at bounding box center [183, 416] width 312 height 34
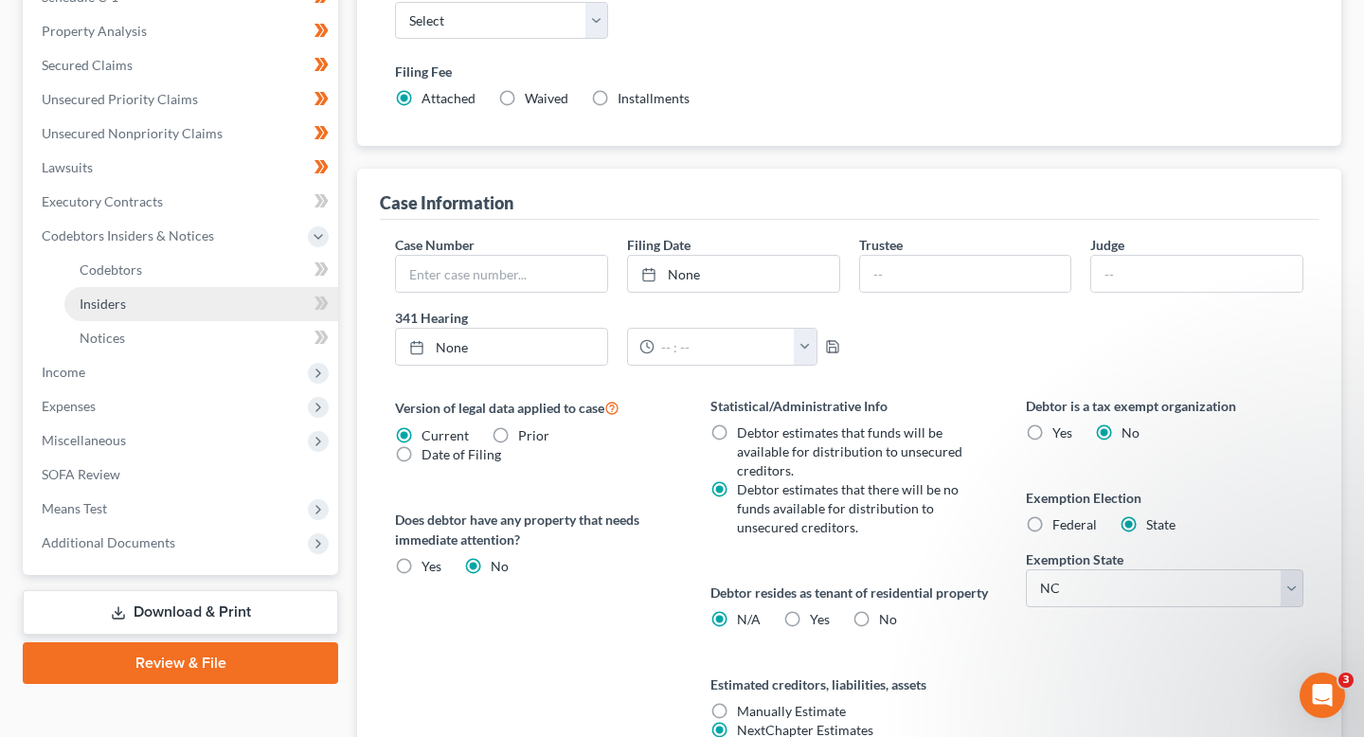
scroll to position [383, 0]
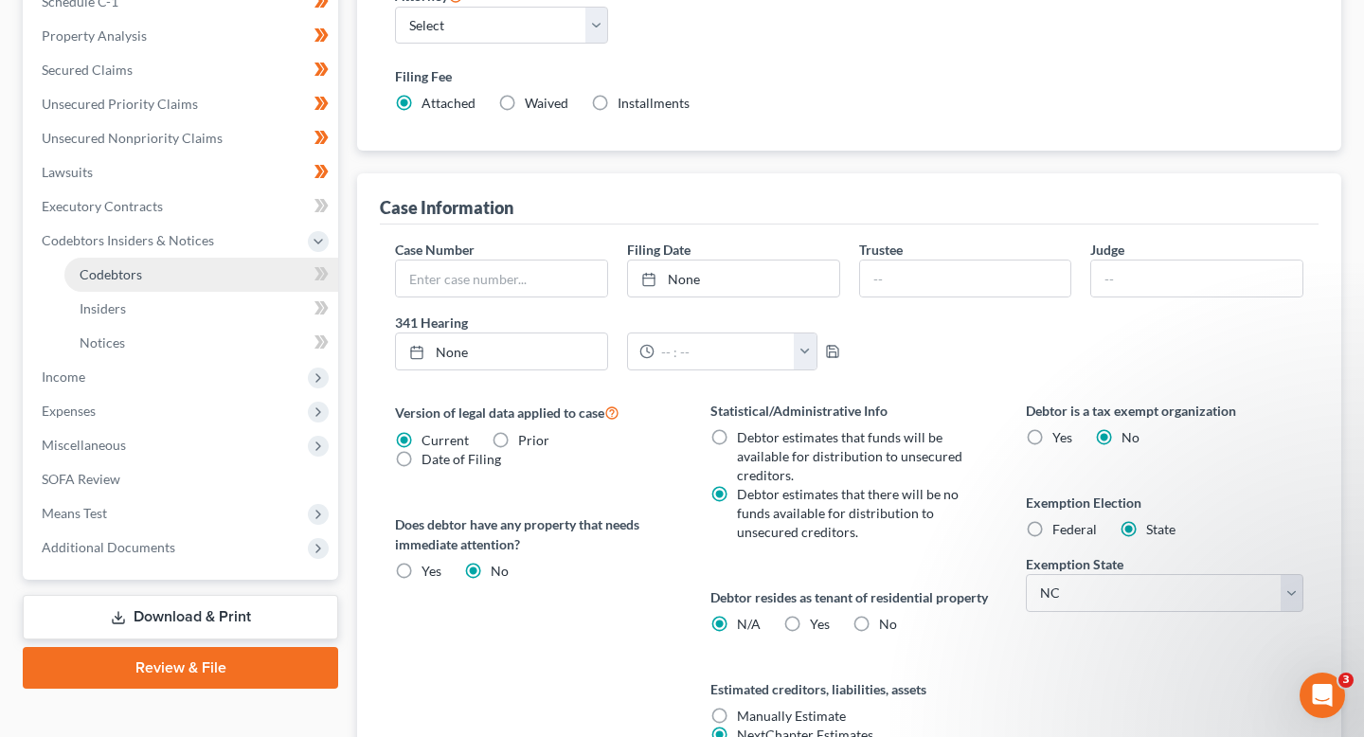
click at [247, 279] on link "Codebtors" at bounding box center [201, 275] width 274 height 34
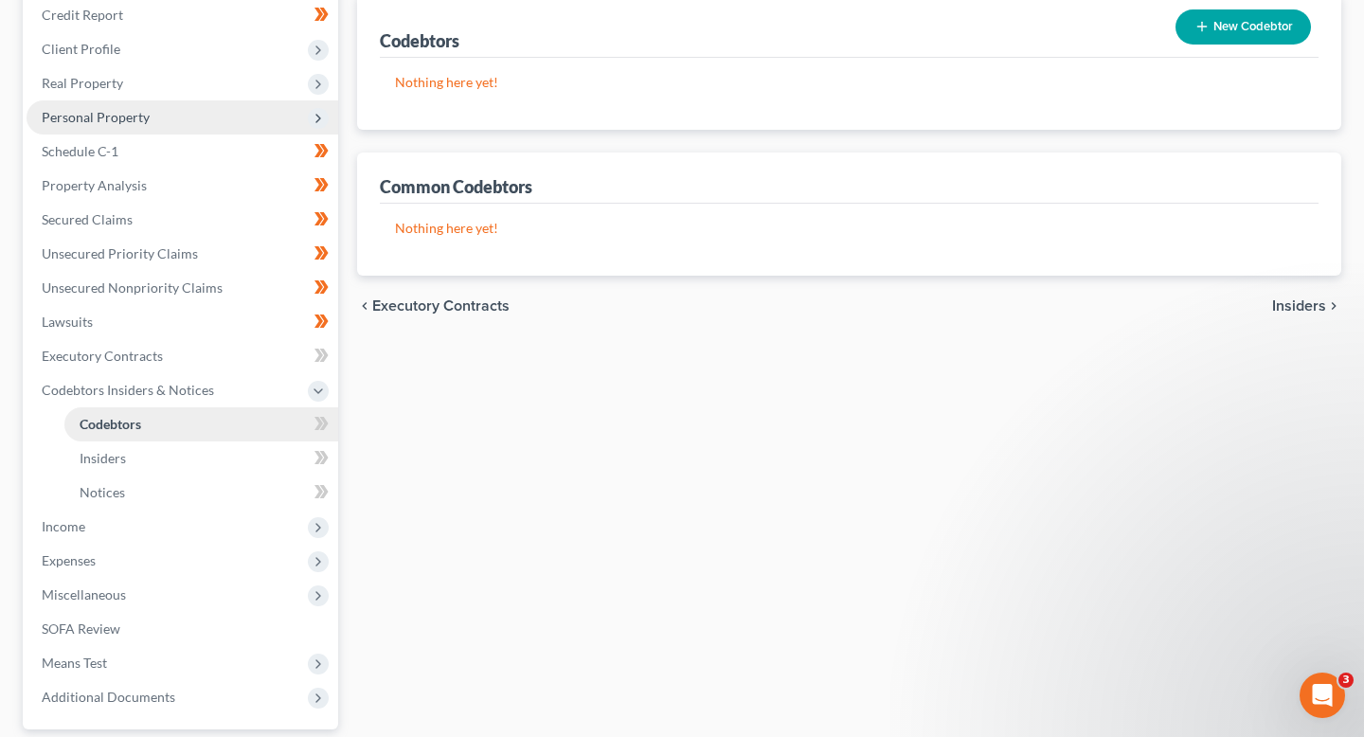
scroll to position [238, 0]
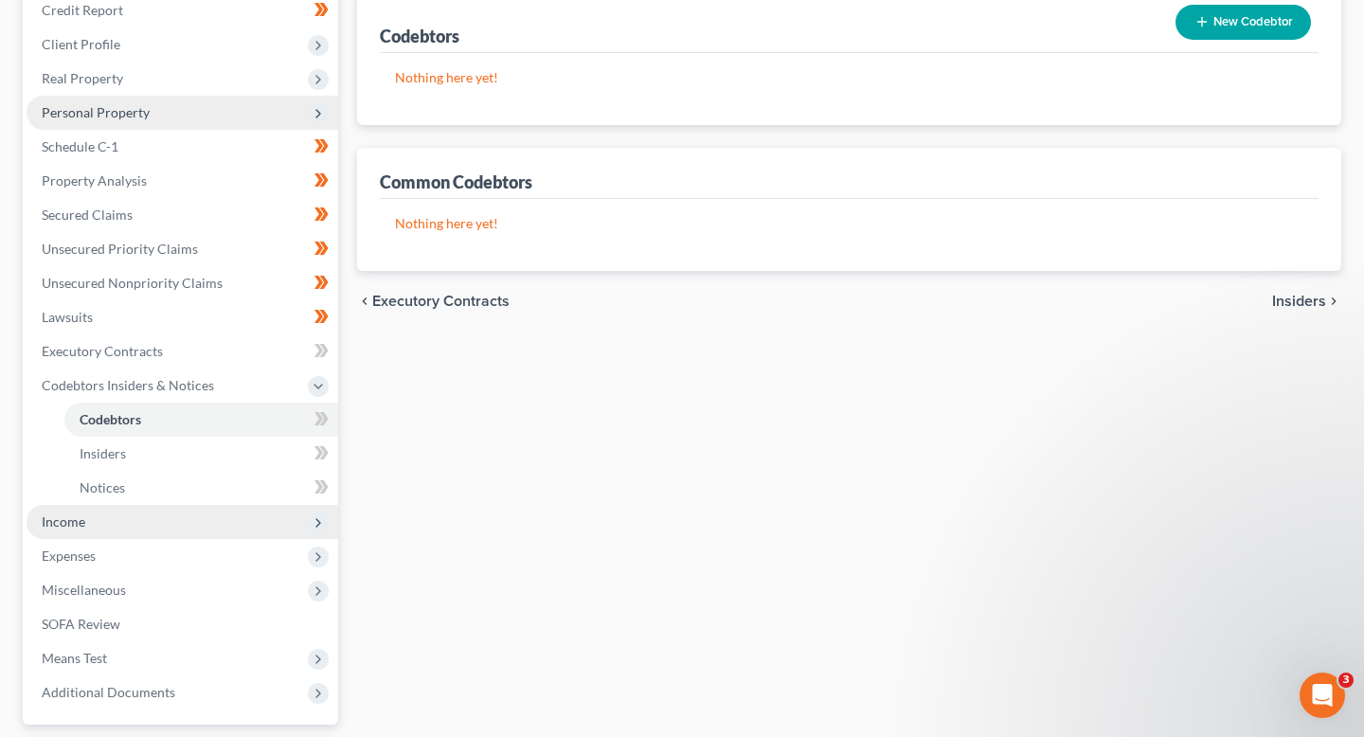
click at [229, 514] on span "Income" at bounding box center [183, 522] width 312 height 34
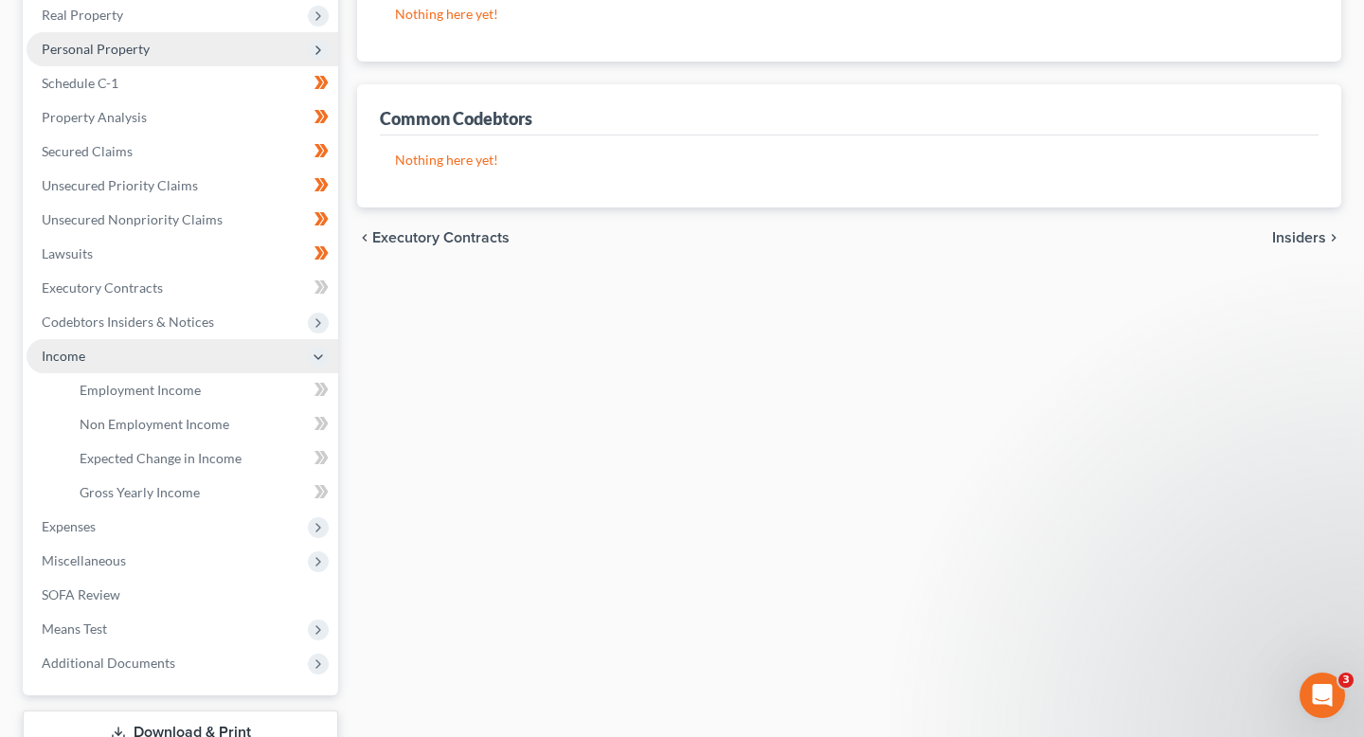
scroll to position [303, 0]
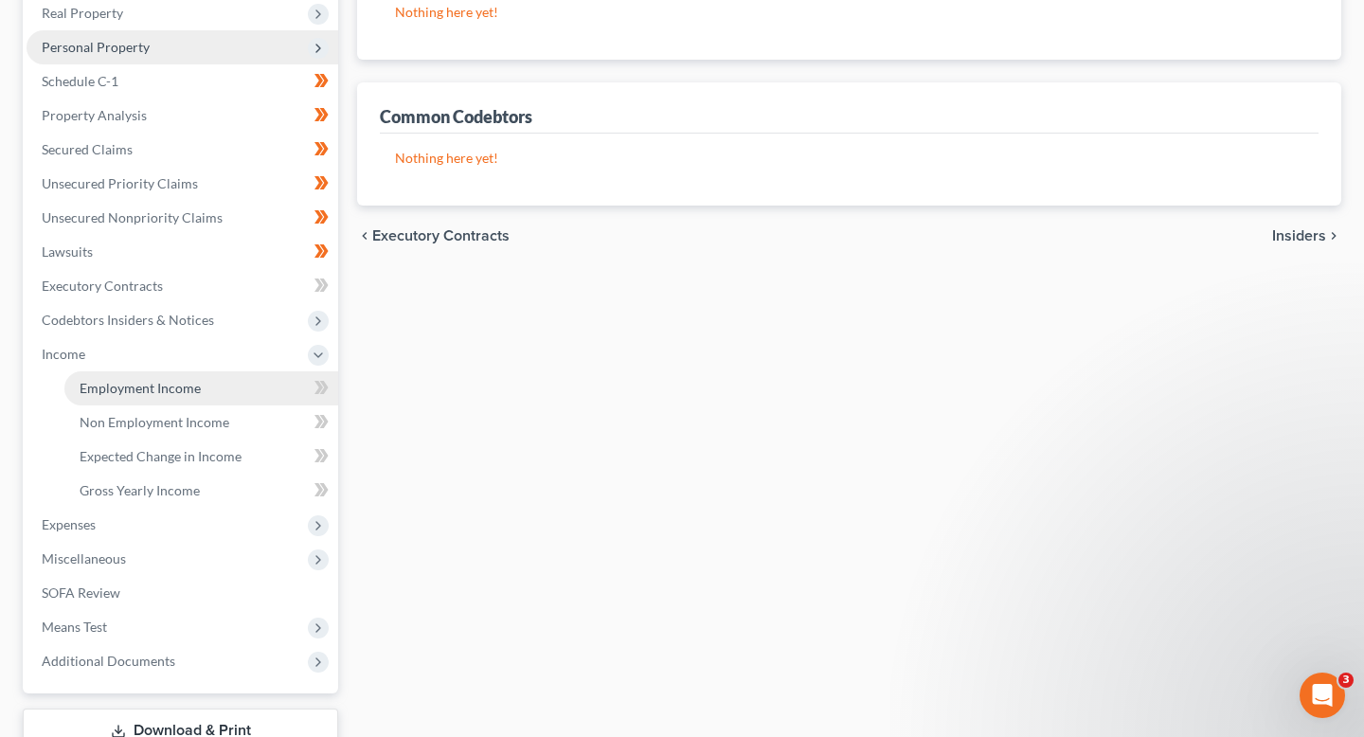
click at [255, 382] on link "Employment Income" at bounding box center [201, 388] width 274 height 34
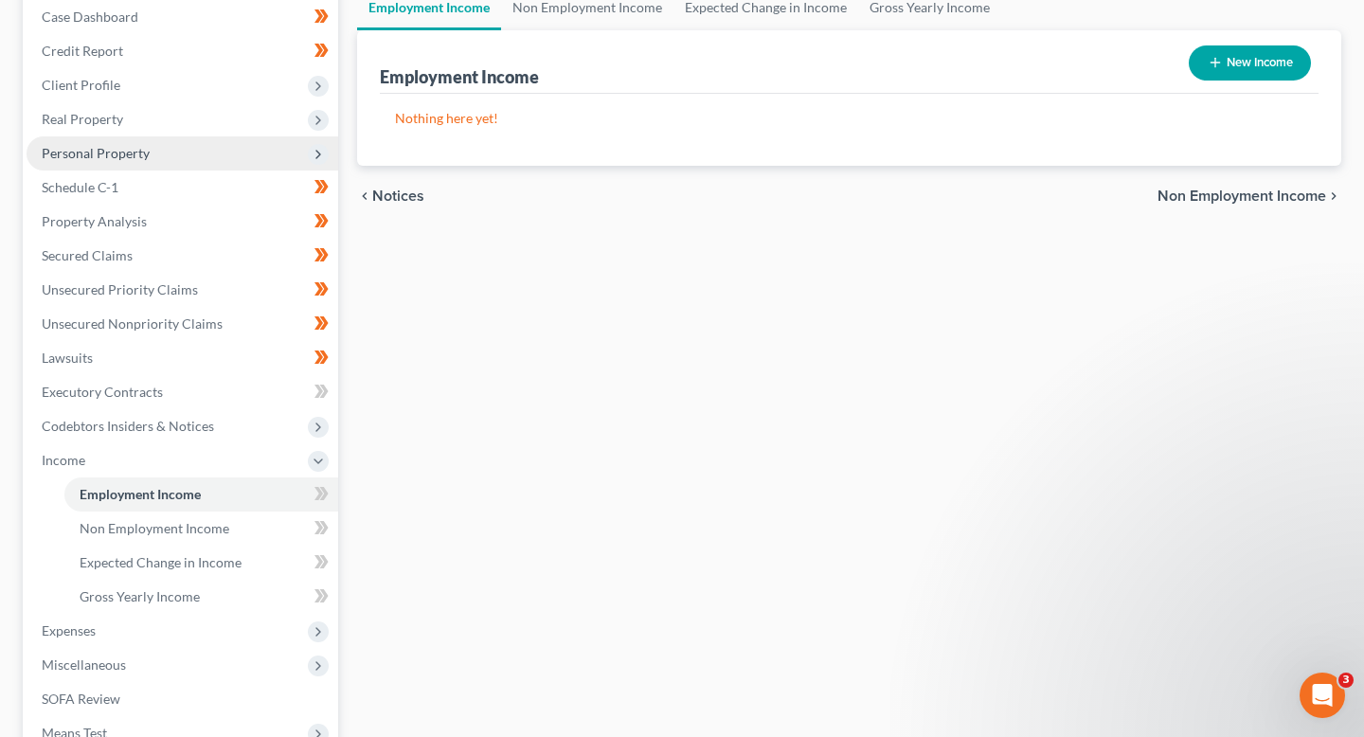
scroll to position [209, 0]
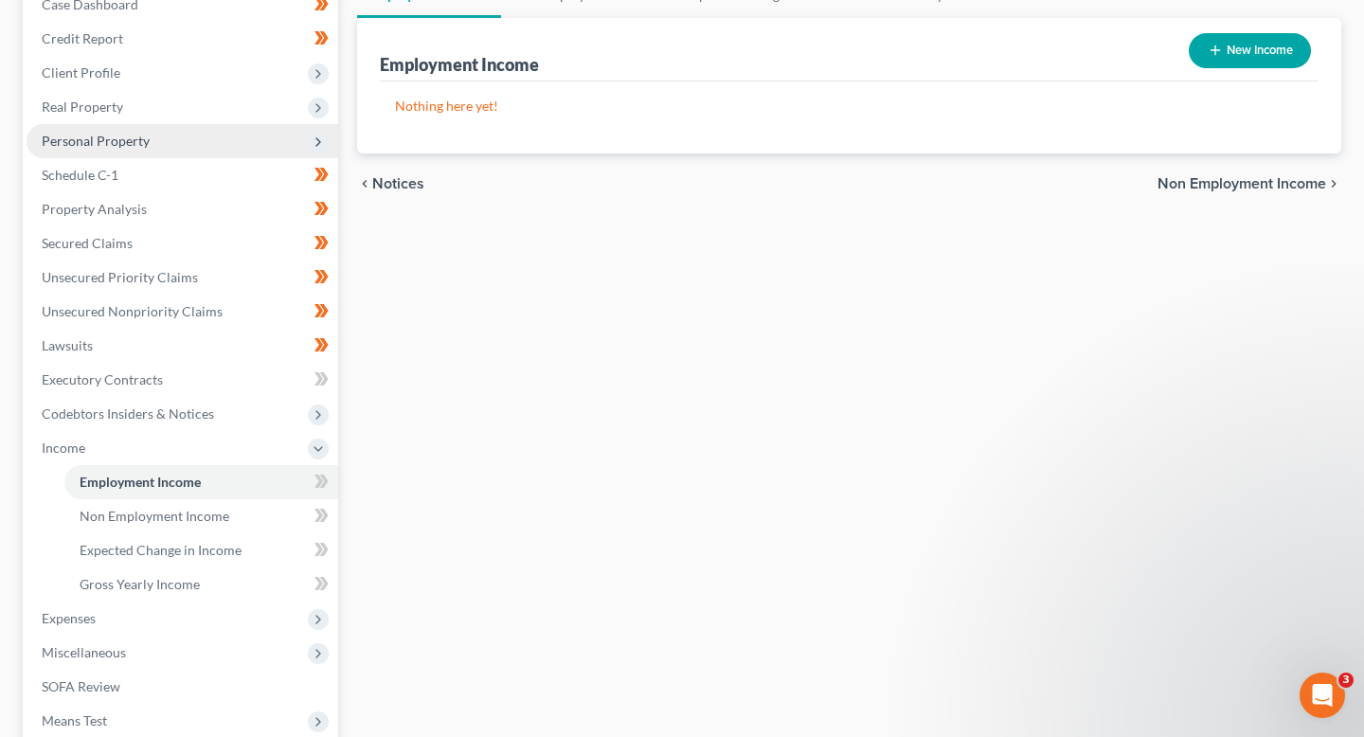
click at [681, 63] on button "New Income" at bounding box center [1250, 50] width 122 height 35
select select "0"
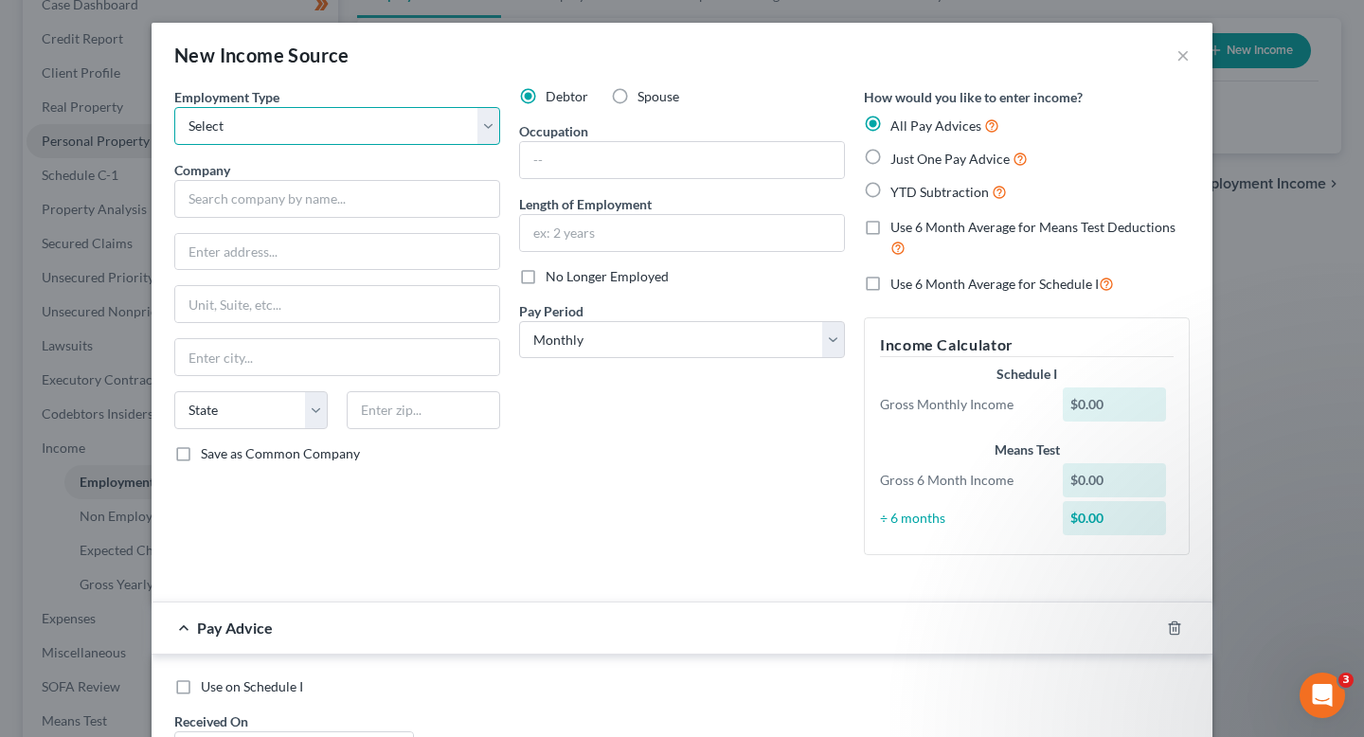
click at [410, 126] on select "Select Full or Part Time Employment Self Employment" at bounding box center [337, 126] width 326 height 38
click at [403, 128] on select "Select Full or Part Time Employment Self Employment" at bounding box center [337, 126] width 326 height 38
click at [452, 111] on select "Select Full or Part Time Employment Self Employment" at bounding box center [337, 126] width 326 height 38
select select "1"
click at [174, 107] on select "Select Full or Part Time Employment Self Employment" at bounding box center [337, 126] width 326 height 38
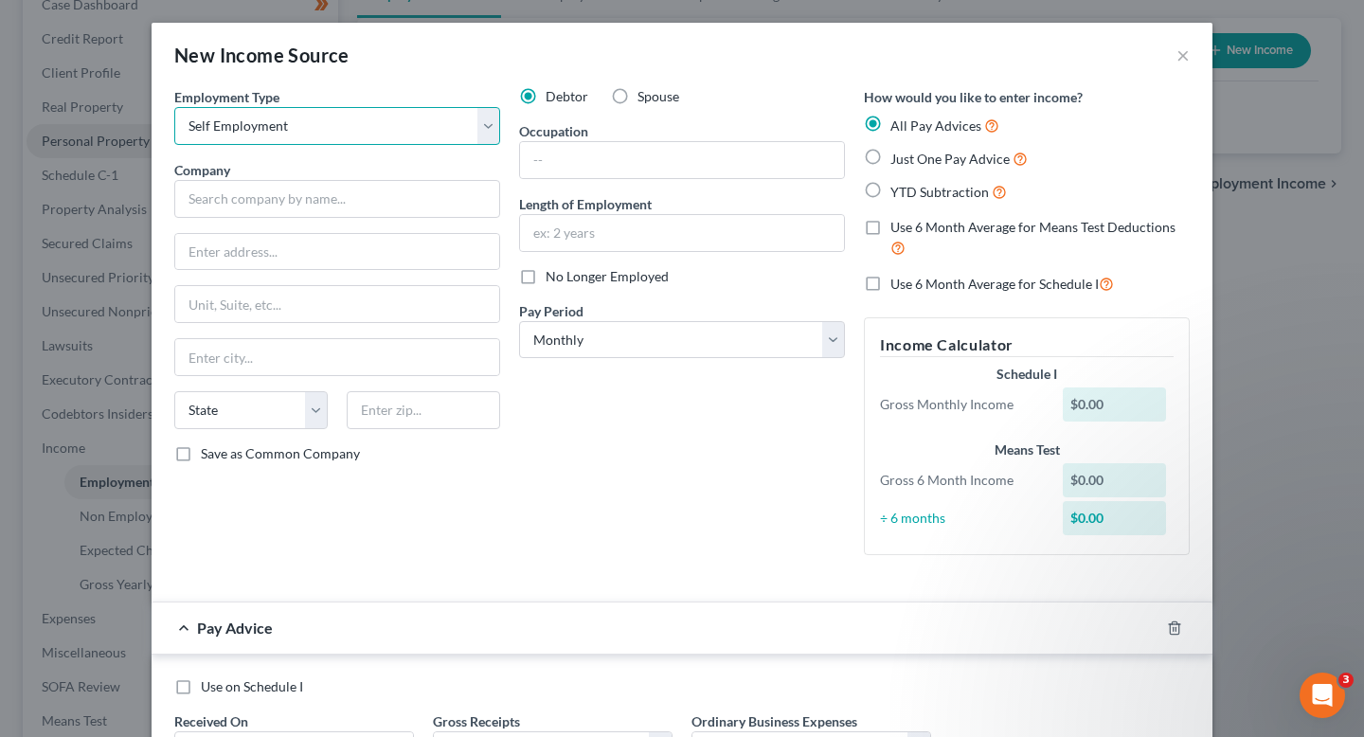
click at [468, 137] on select "Select Full or Part Time Employment Self Employment" at bounding box center [337, 126] width 326 height 38
select select
click at [174, 107] on select "Select Full or Part Time Employment Self Employment" at bounding box center [337, 126] width 326 height 38
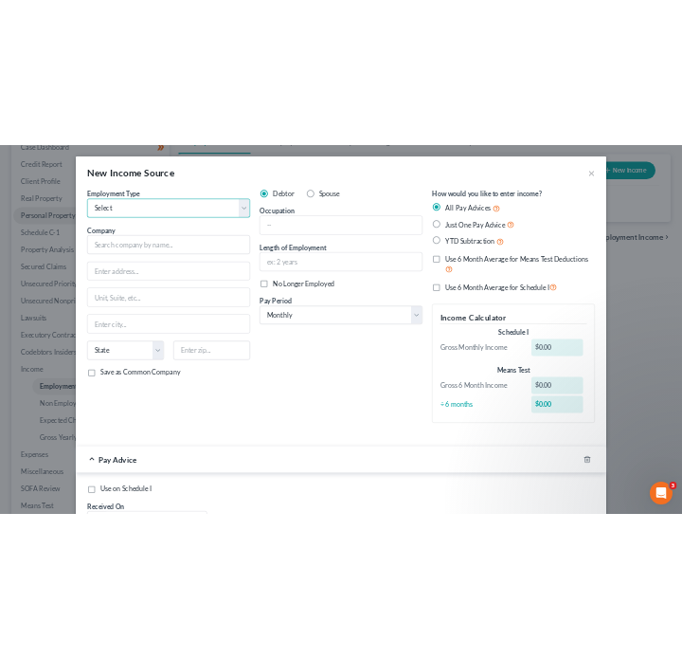
scroll to position [0, 0]
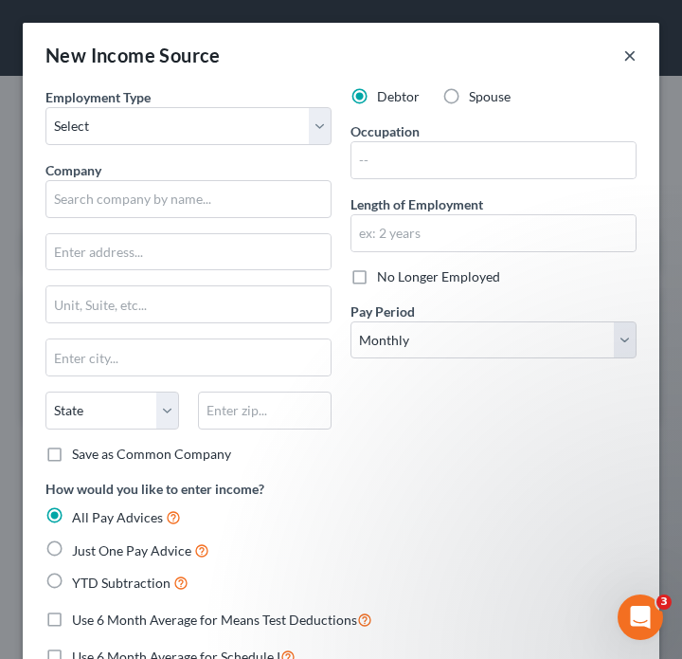
click at [633, 55] on button "×" at bounding box center [629, 55] width 13 height 23
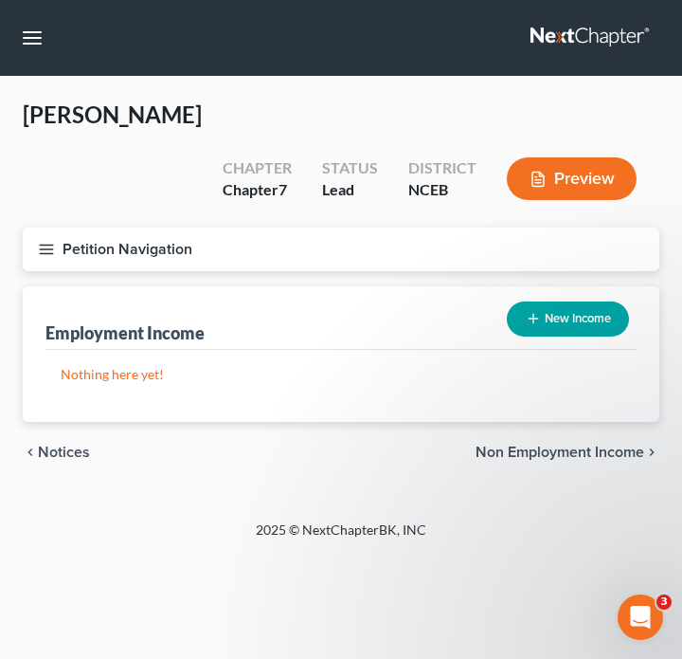
click at [42, 227] on button "Petition Navigation" at bounding box center [341, 249] width 637 height 44
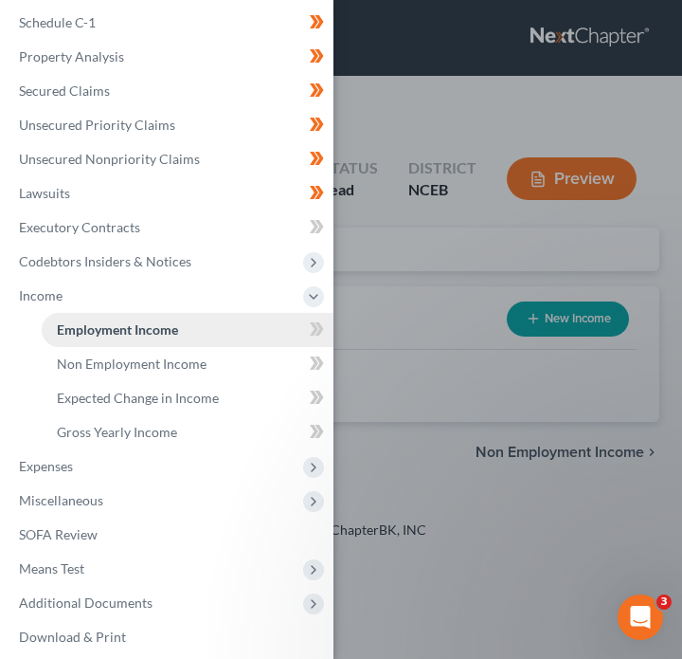
scroll to position [225, 0]
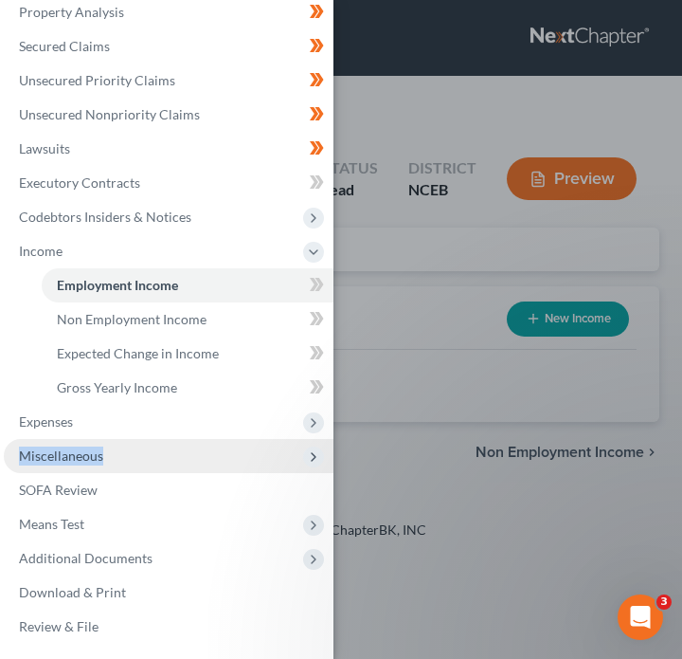
drag, startPoint x: 233, startPoint y: 454, endPoint x: 250, endPoint y: 441, distance: 21.6
click at [250, 441] on span "Miscellaneous" at bounding box center [169, 456] width 330 height 34
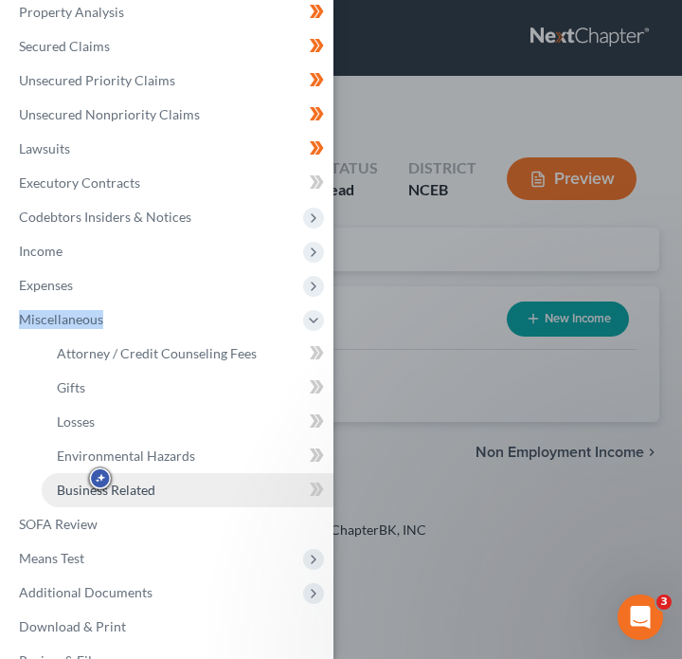
click at [244, 487] on link "Business Related" at bounding box center [188, 490] width 292 height 34
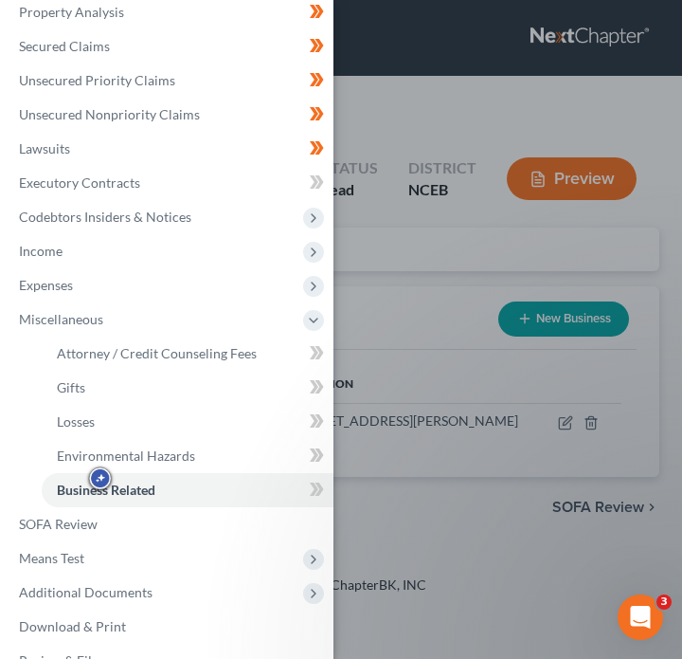
click at [389, 331] on div "Case Dashboard Payments Invoices Payments Payments Credit Report Client Profile" at bounding box center [341, 329] width 682 height 659
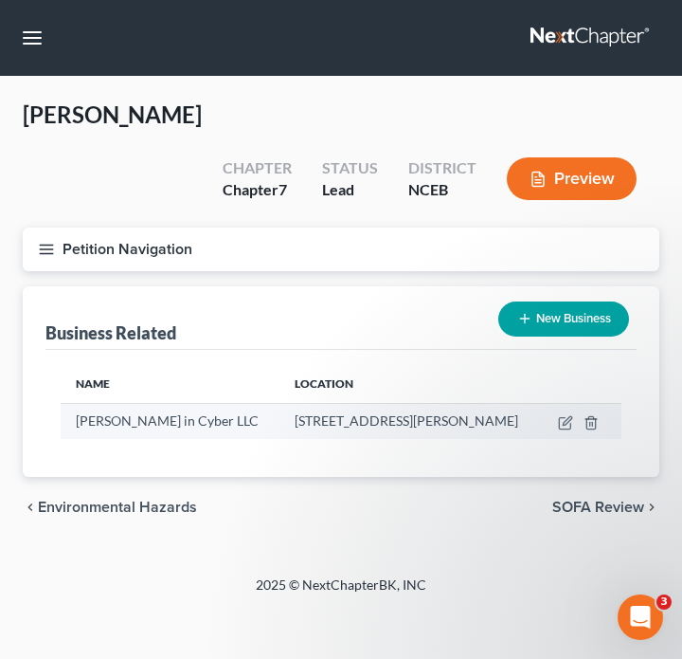
click at [577, 403] on td at bounding box center [581, 421] width 81 height 36
click at [569, 418] on icon "button" at bounding box center [564, 423] width 11 height 11
select select "sole_proprietor"
select select "28"
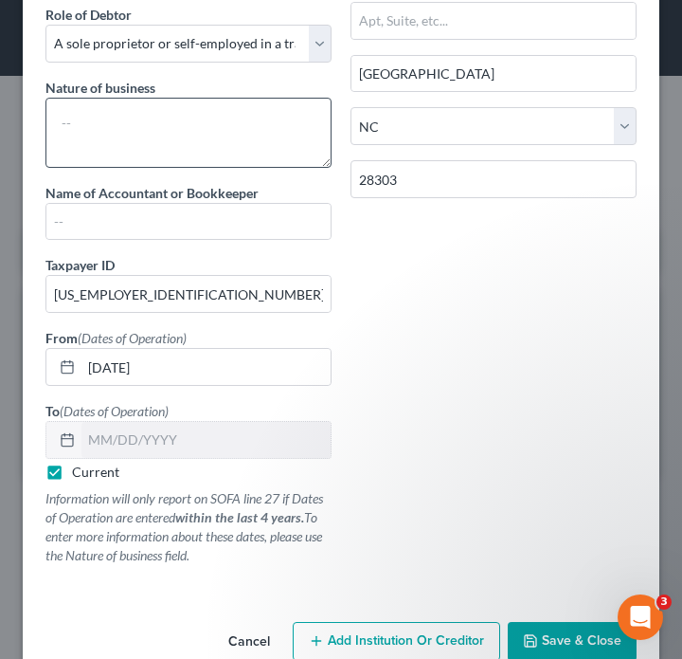
scroll to position [186, 0]
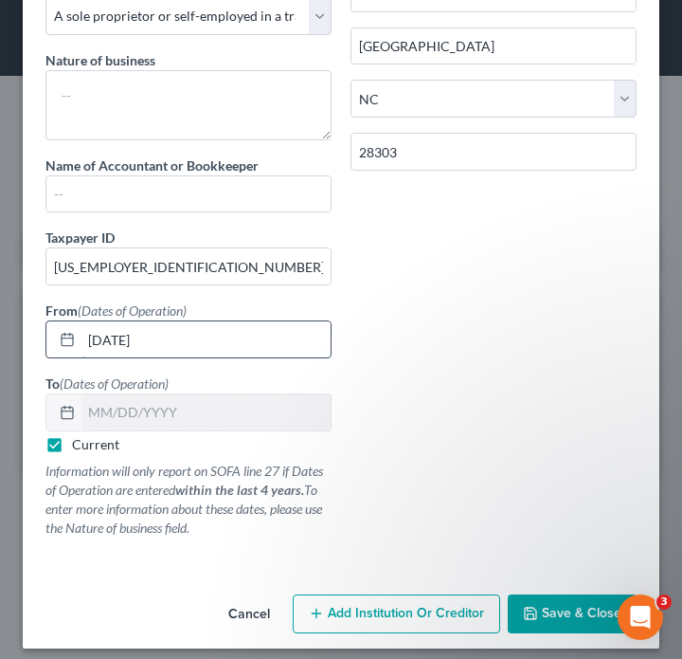
click at [288, 351] on input "10/12/2023" at bounding box center [205, 339] width 249 height 36
click at [91, 340] on input "10/12/2023" at bounding box center [205, 339] width 249 height 36
click at [117, 342] on input "04/12/2023" at bounding box center [205, 339] width 249 height 36
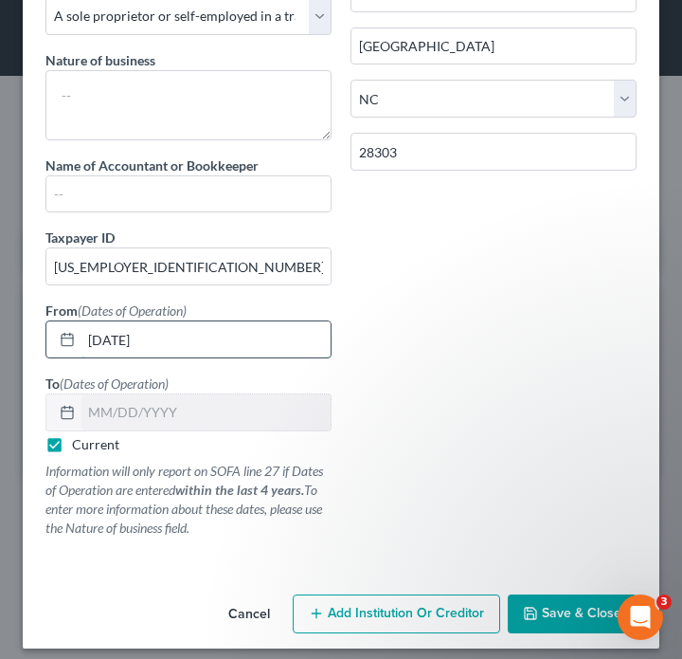
click at [147, 339] on input "04/01/2023" at bounding box center [205, 339] width 249 height 36
type input "04/01/2024"
click at [533, 622] on button "Save & Close" at bounding box center [572, 614] width 129 height 40
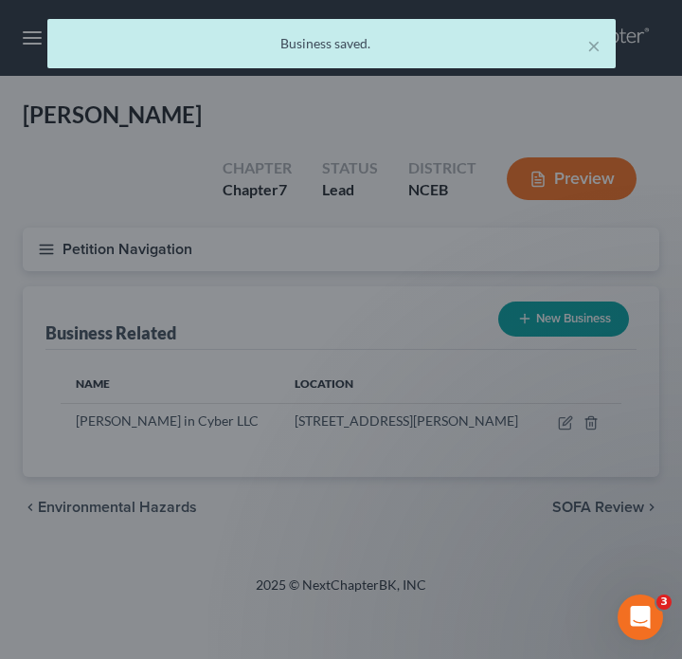
click at [533, 596] on div "Cancel Add Institution Or Creditor Save & Close" at bounding box center [341, 569] width 554 height 54
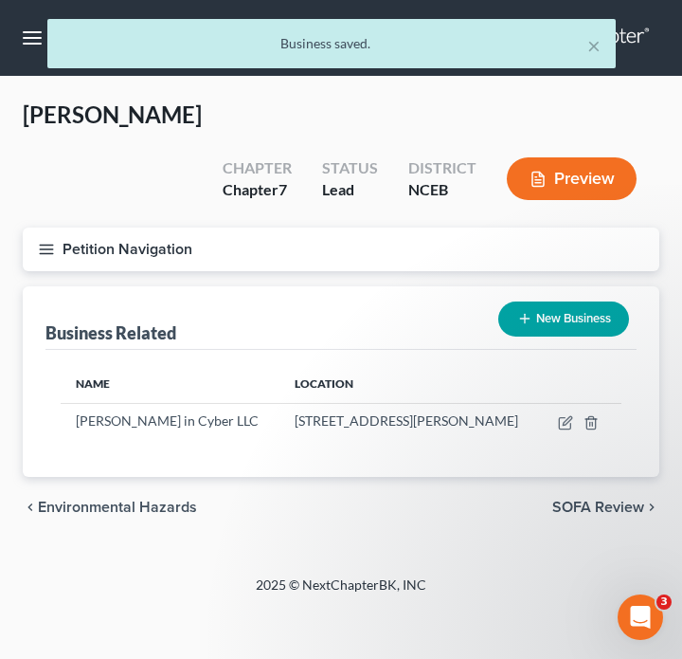
click at [39, 241] on icon "button" at bounding box center [46, 249] width 17 height 17
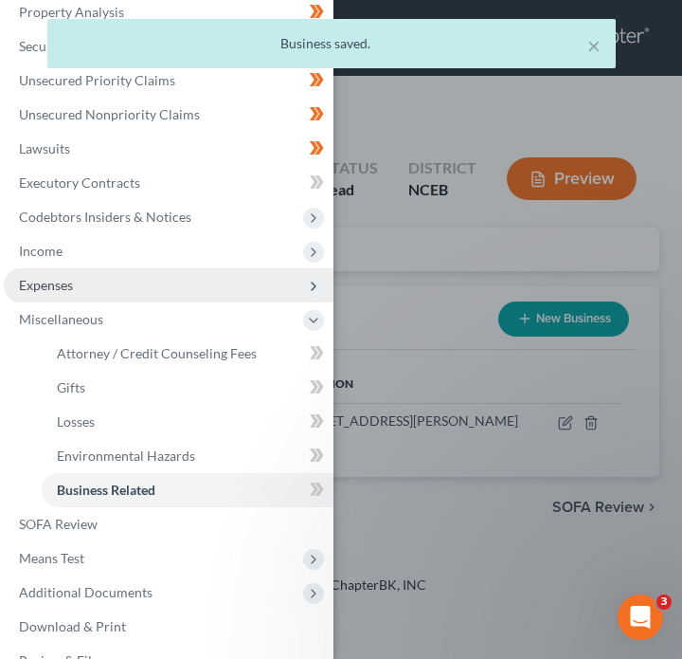
scroll to position [208, 0]
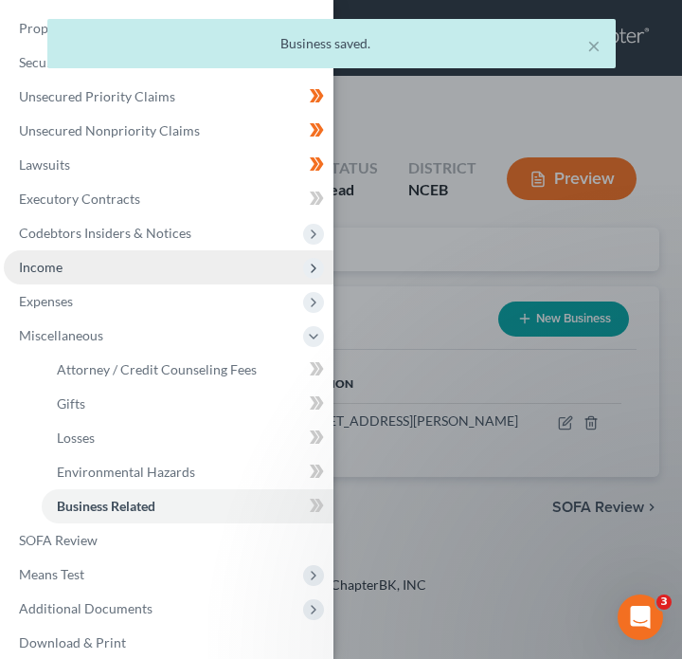
click at [109, 279] on span "Income" at bounding box center [169, 267] width 330 height 34
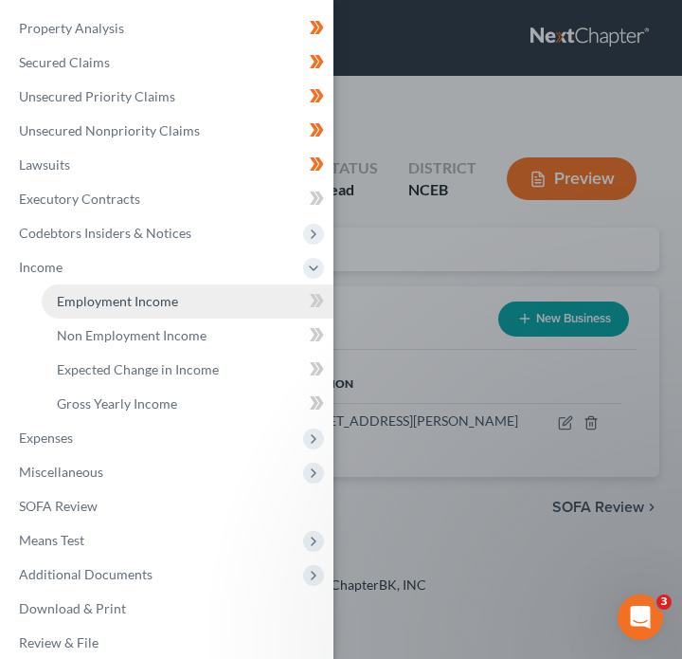
click at [204, 312] on link "Employment Income" at bounding box center [188, 301] width 292 height 34
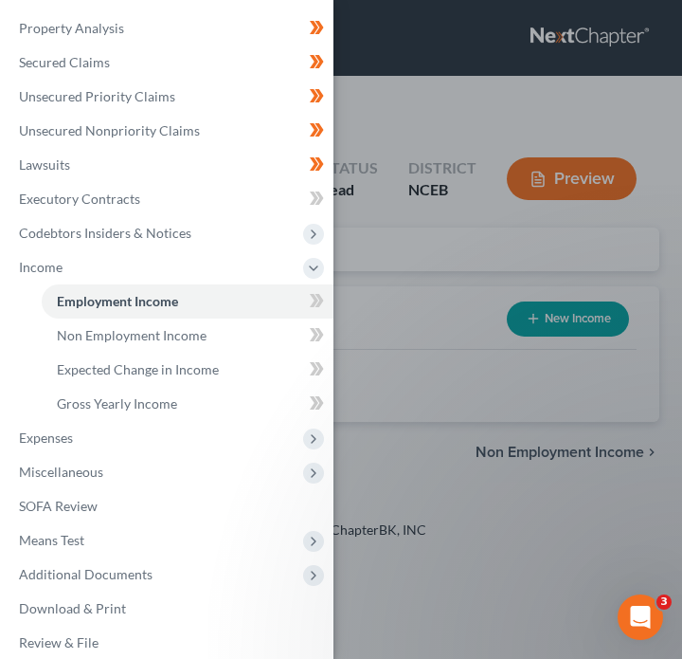
click at [376, 247] on div "Case Dashboard Payments Invoices Payments Payments Credit Report Client Profile" at bounding box center [341, 329] width 682 height 659
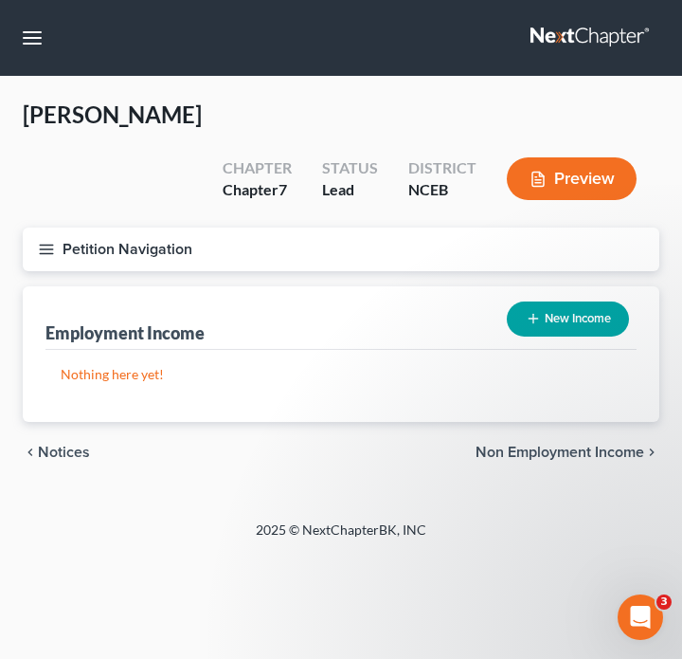
click at [526, 311] on icon "button" at bounding box center [533, 318] width 15 height 15
select select "0"
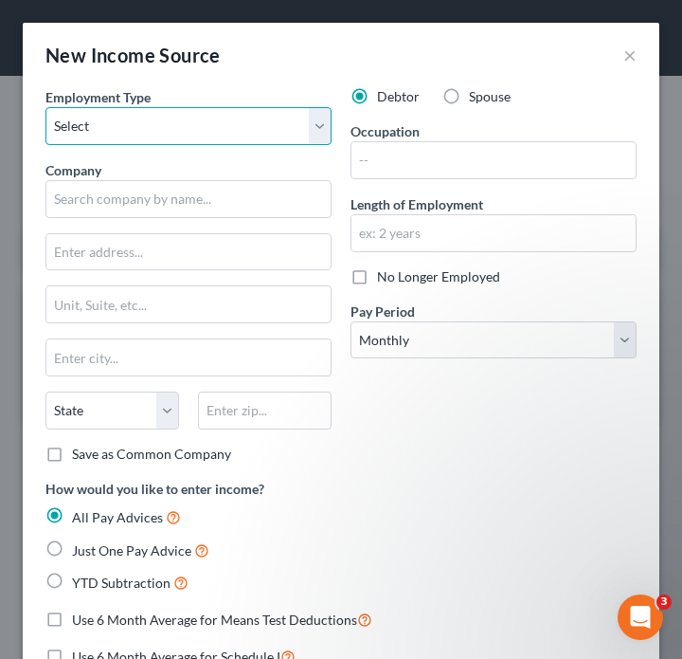
click at [141, 138] on select "Select Full or Part Time Employment Self Employment" at bounding box center [188, 126] width 286 height 38
select select "1"
click at [45, 107] on select "Select Full or Part Time Employment Self Employment" at bounding box center [188, 126] width 286 height 38
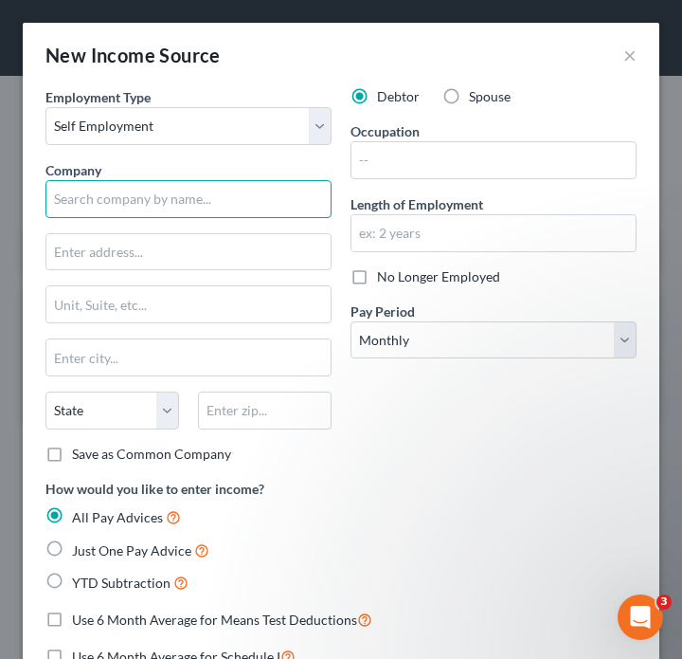
click at [154, 187] on input "text" at bounding box center [188, 199] width 286 height 38
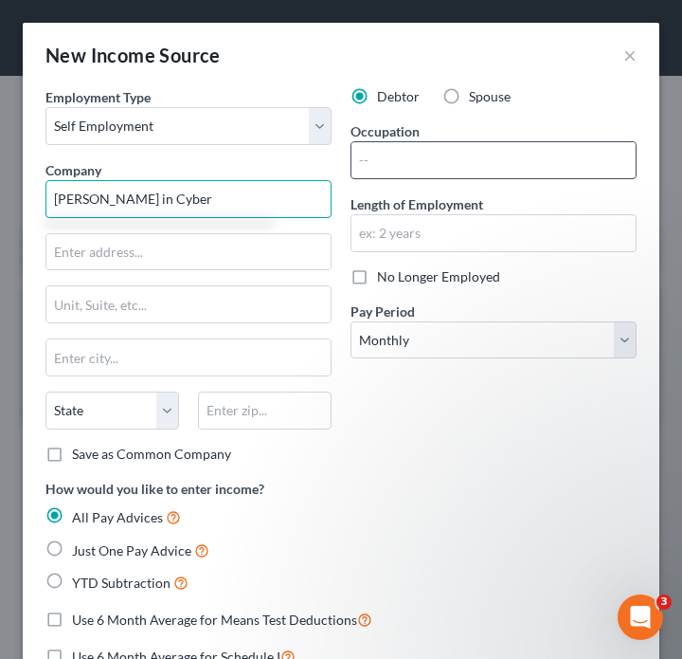
type input "Sonia in Cyber"
click at [415, 159] on input "text" at bounding box center [494, 160] width 284 height 36
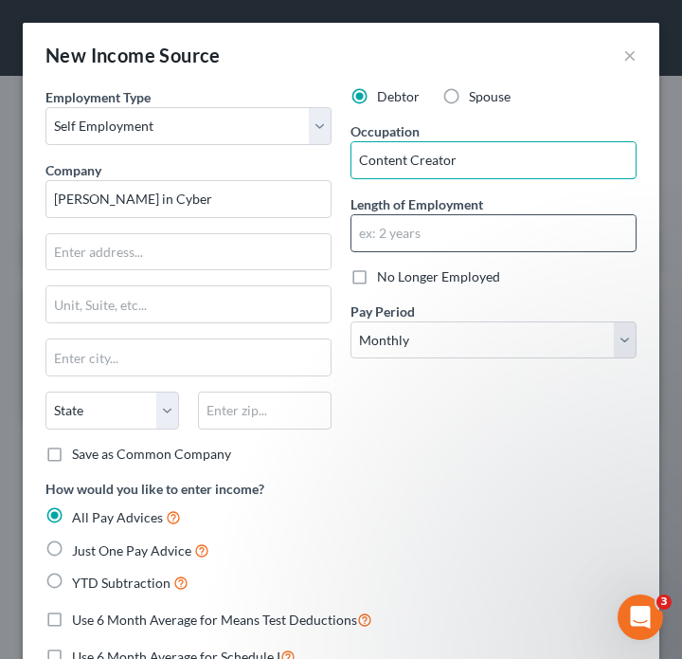
type input "Content Creator"
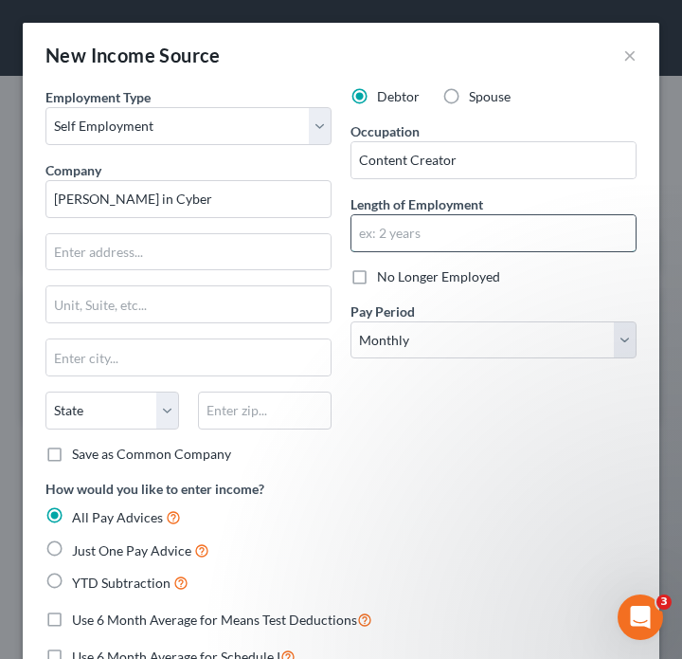
click at [532, 238] on input "text" at bounding box center [494, 233] width 284 height 36
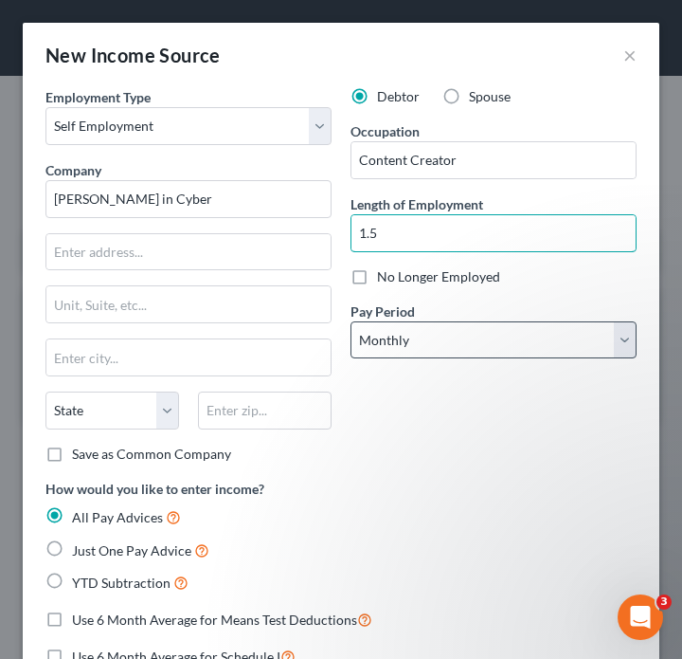
type input "1.5"
click at [476, 342] on select "Select Monthly Twice Monthly Every Other Week Weekly" at bounding box center [494, 340] width 286 height 38
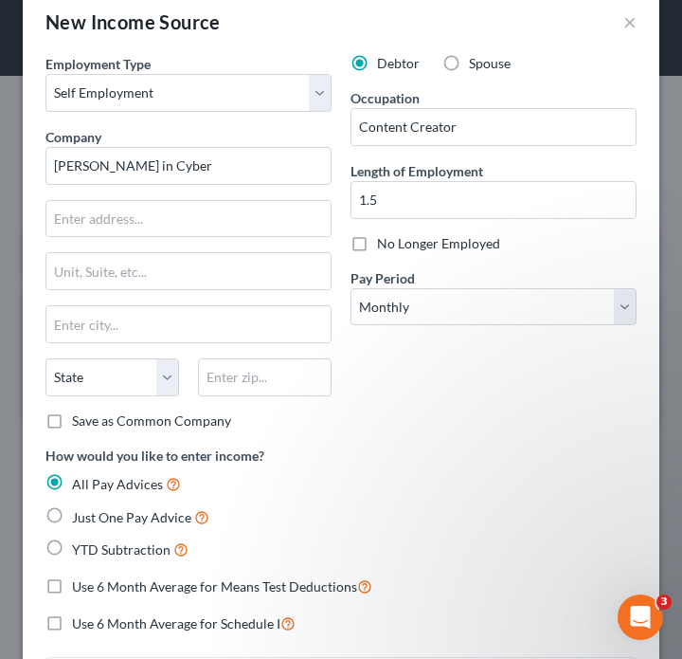
scroll to position [30, 0]
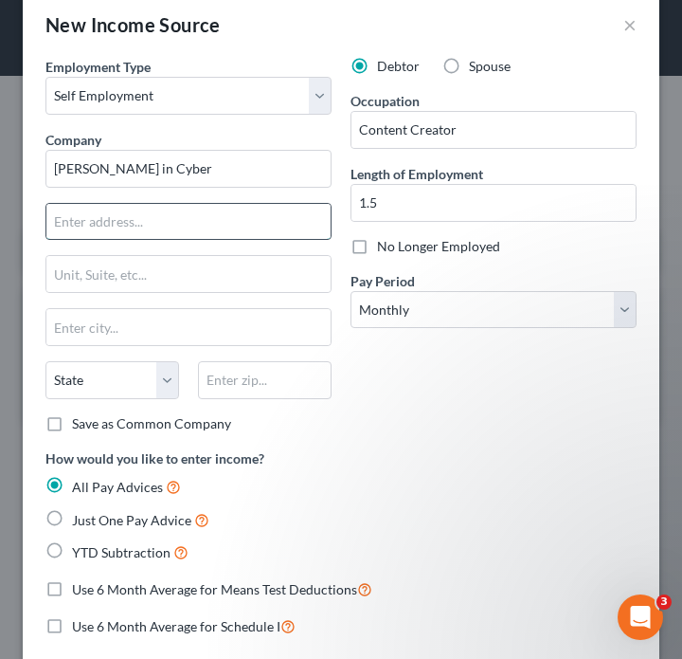
click at [214, 218] on input "text" at bounding box center [188, 222] width 284 height 36
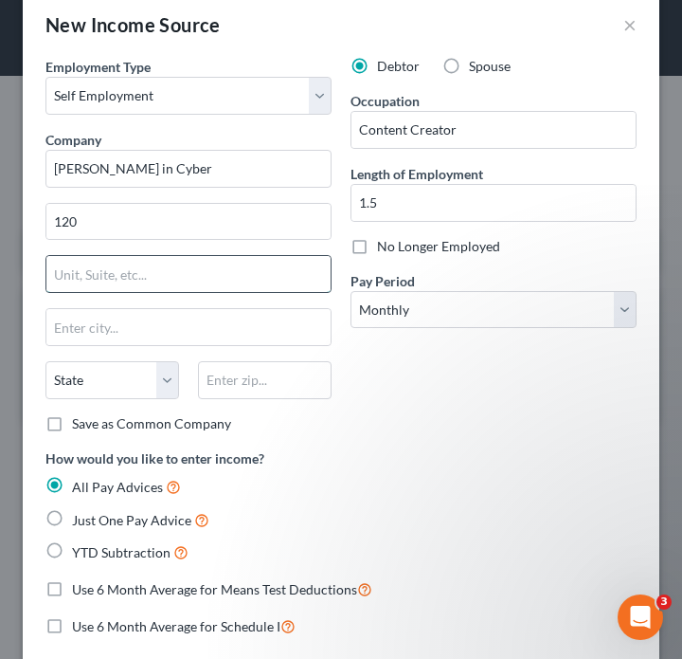
click at [257, 283] on input "text" at bounding box center [188, 274] width 284 height 36
click at [225, 244] on div "Employment Type * Select Full or Part Time Employment Self Employment Company *…" at bounding box center [188, 252] width 305 height 391
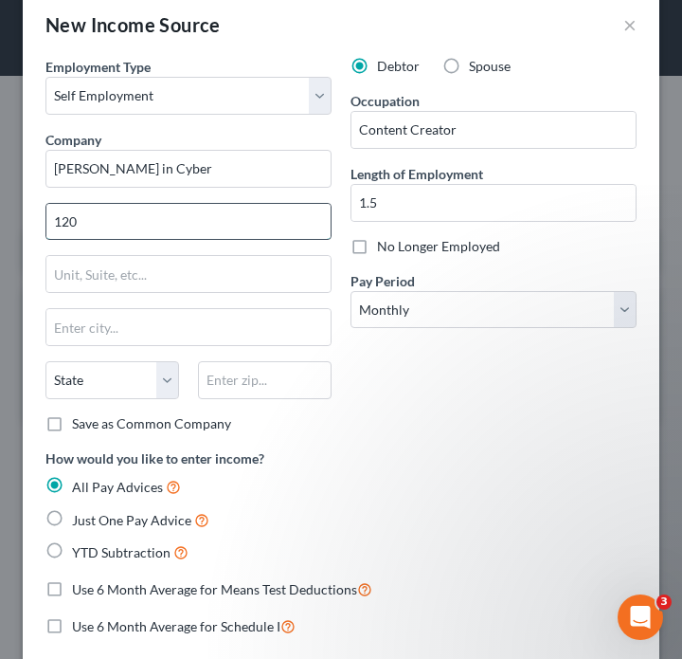
click at [225, 234] on input "120" at bounding box center [188, 222] width 284 height 36
drag, startPoint x: 225, startPoint y: 234, endPoint x: 0, endPoint y: 229, distance: 224.6
click at [0, 229] on div "New Income Source × Employment Type * Select Full or Part Time Employment Self …" at bounding box center [341, 329] width 682 height 659
paste input "Bremer Street Fayetteville, NC 28303"
click at [170, 220] on input "120 Bremer Street Fayetteville, NC 28303" at bounding box center [188, 222] width 284 height 36
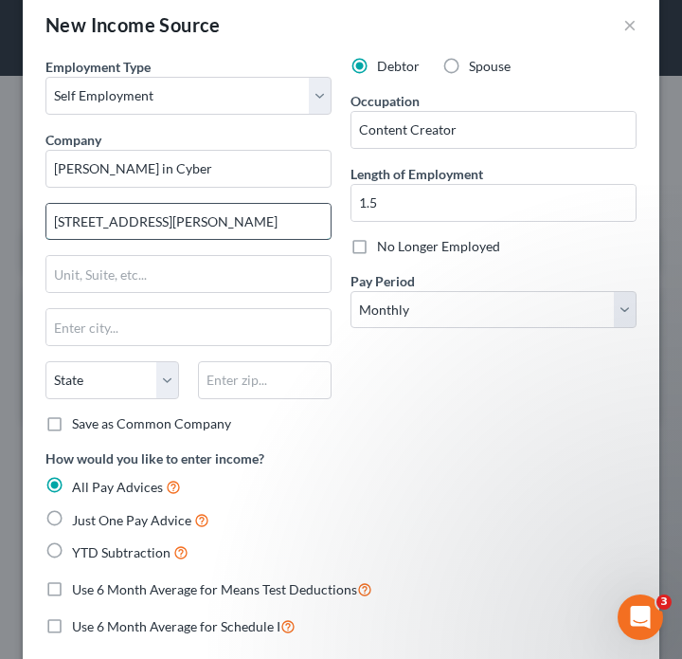
click at [170, 220] on input "120 Bremer Street Fayetteville, NC 28303" at bounding box center [188, 222] width 284 height 36
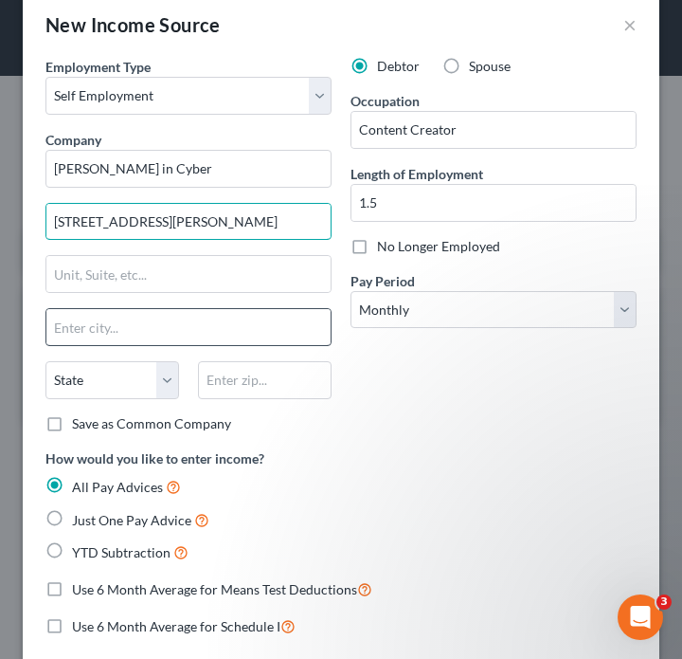
type input "120 Bremer Street Fayetteville, NC 28303"
click at [117, 324] on input "text" at bounding box center [188, 327] width 284 height 36
paste input "Fayetteville"
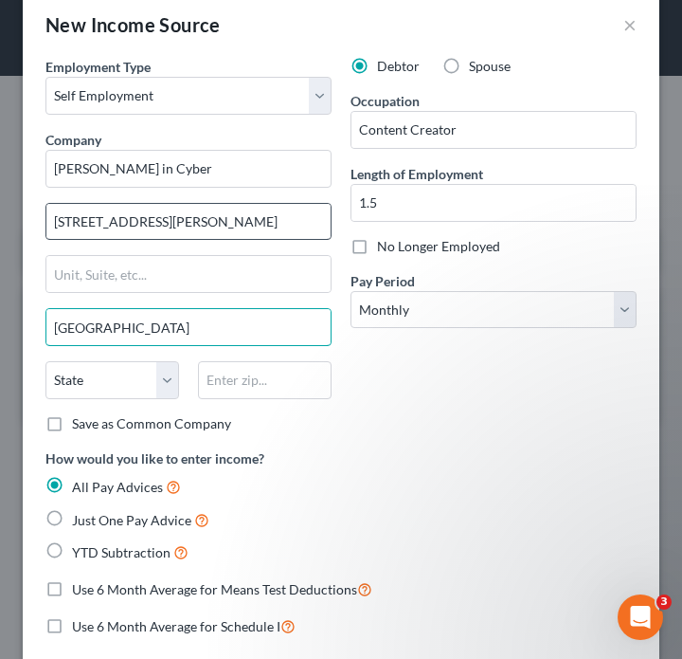
type input "Fayetteville"
drag, startPoint x: 186, startPoint y: 222, endPoint x: 304, endPoint y: 224, distance: 118.5
click at [304, 224] on input "120 Bremer Street Fayetteville, NC 28303" at bounding box center [188, 222] width 284 height 36
click at [280, 224] on input "120 Bremer Street Fayetteville, NC 28303" at bounding box center [188, 222] width 284 height 36
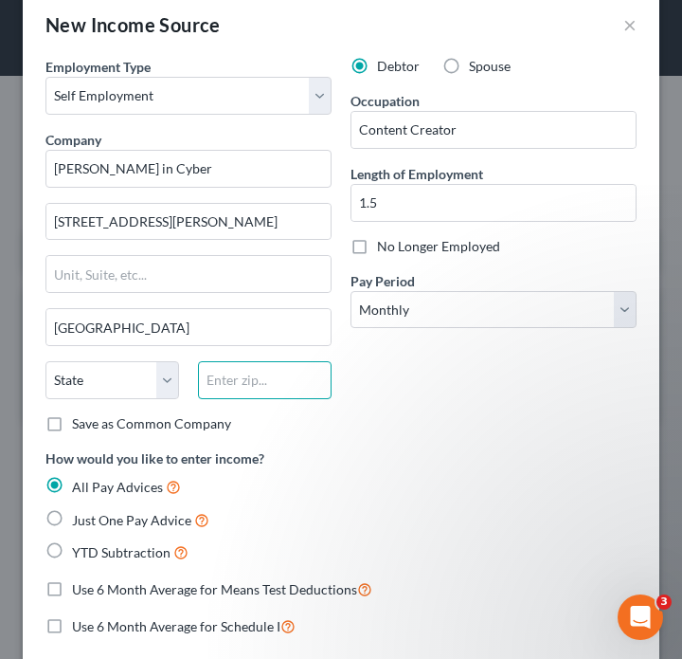
click at [236, 390] on input "text" at bounding box center [265, 380] width 134 height 38
paste input "28303"
type input "28303"
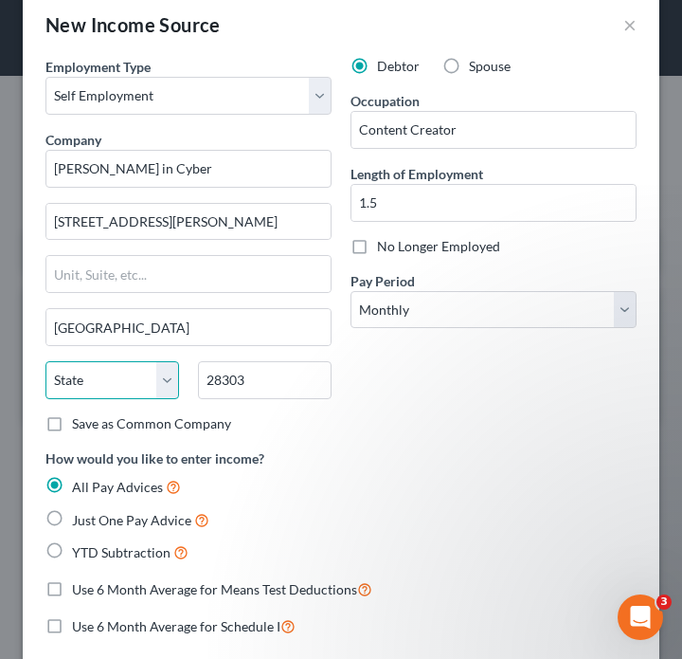
click at [102, 384] on select "State AL AK AR AZ CA CO CT DE DC FL GA GU HI ID IL IN IA KS KY LA ME MD MA MI M…" at bounding box center [112, 380] width 134 height 38
select select "28"
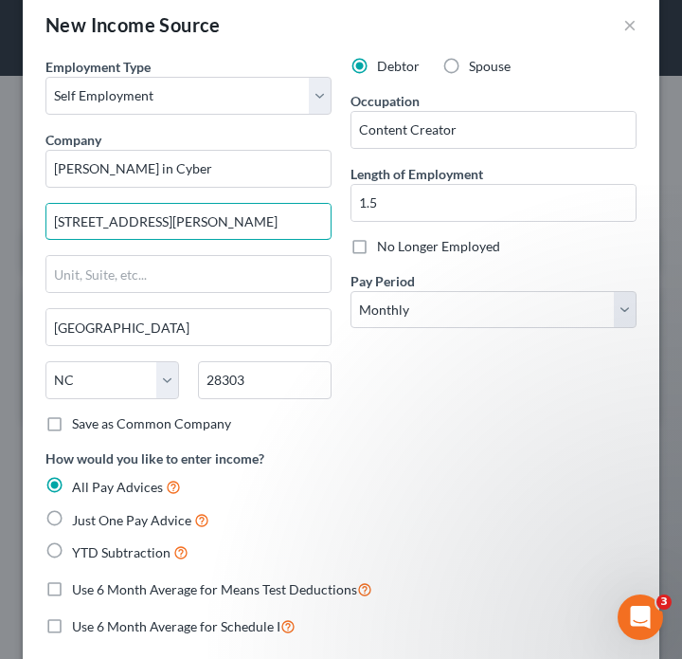
drag, startPoint x: 164, startPoint y: 222, endPoint x: 481, endPoint y: 223, distance: 317.4
click at [481, 223] on div "Employment Type * Select Full or Part Time Employment Self Employment Company *…" at bounding box center [341, 493] width 610 height 872
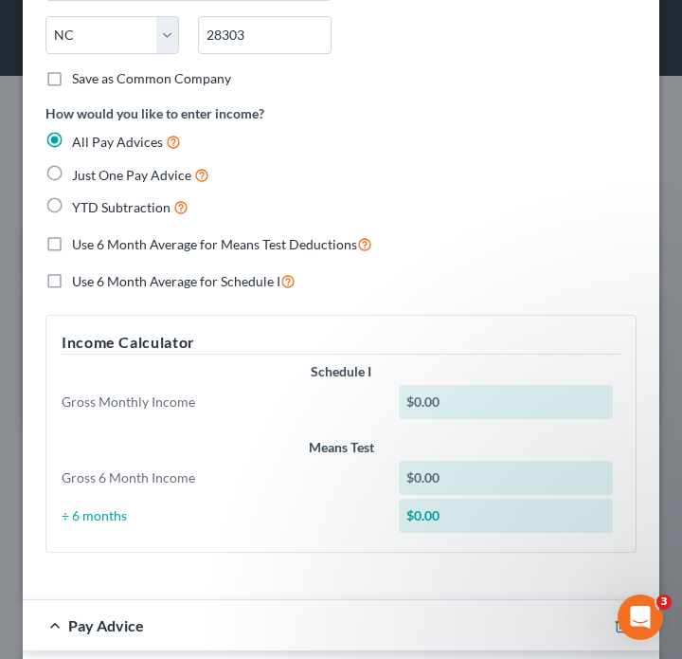
scroll to position [376, 0]
type input "120 Bremer Street"
click at [454, 387] on div "$0.00" at bounding box center [506, 401] width 214 height 34
click at [458, 403] on div "$0.00" at bounding box center [506, 401] width 214 height 34
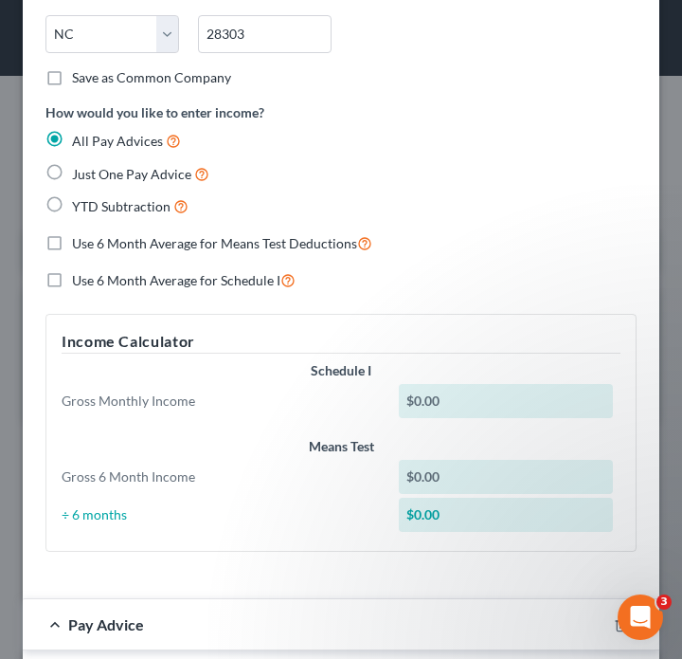
click at [442, 403] on div "$0.00" at bounding box center [506, 401] width 214 height 34
click at [435, 403] on div "$0.00" at bounding box center [506, 401] width 214 height 34
drag, startPoint x: 464, startPoint y: 401, endPoint x: 363, endPoint y: 395, distance: 101.5
click at [363, 395] on div "Gross Monthly Income $0.00" at bounding box center [341, 401] width 578 height 34
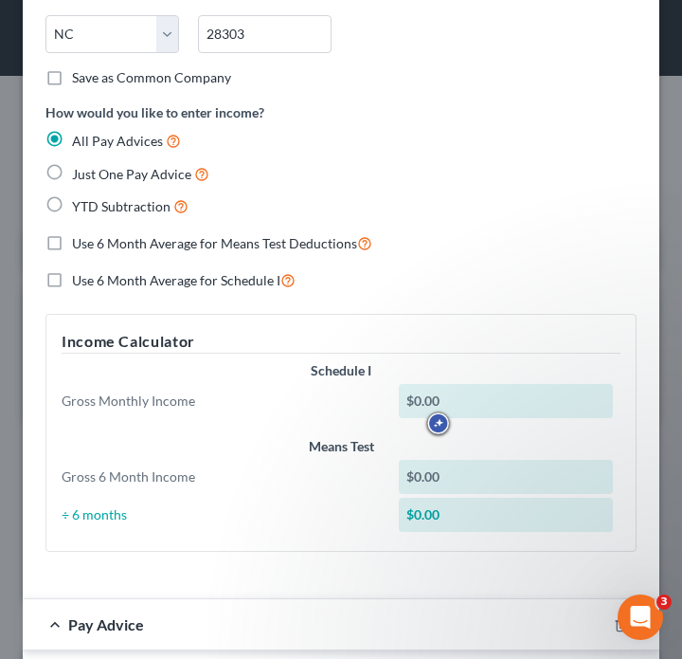
click at [467, 395] on div "$0.00" at bounding box center [506, 401] width 214 height 34
click at [417, 405] on div "$0.00" at bounding box center [506, 401] width 214 height 34
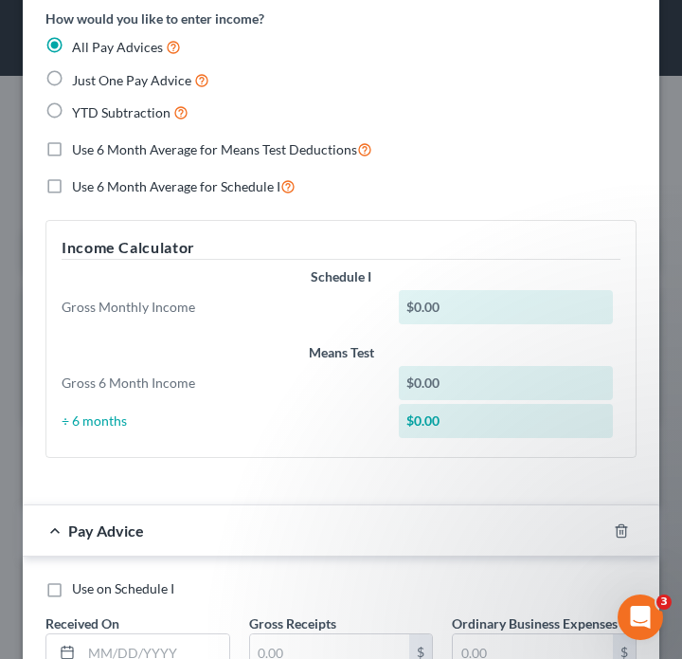
scroll to position [466, 0]
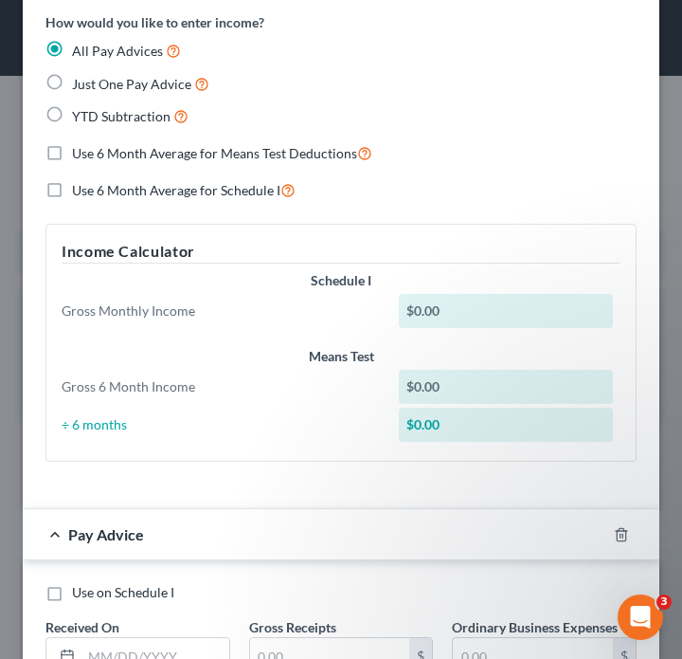
click at [472, 313] on div "$0.00" at bounding box center [506, 311] width 214 height 34
click at [462, 398] on div "$0.00" at bounding box center [506, 387] width 214 height 34
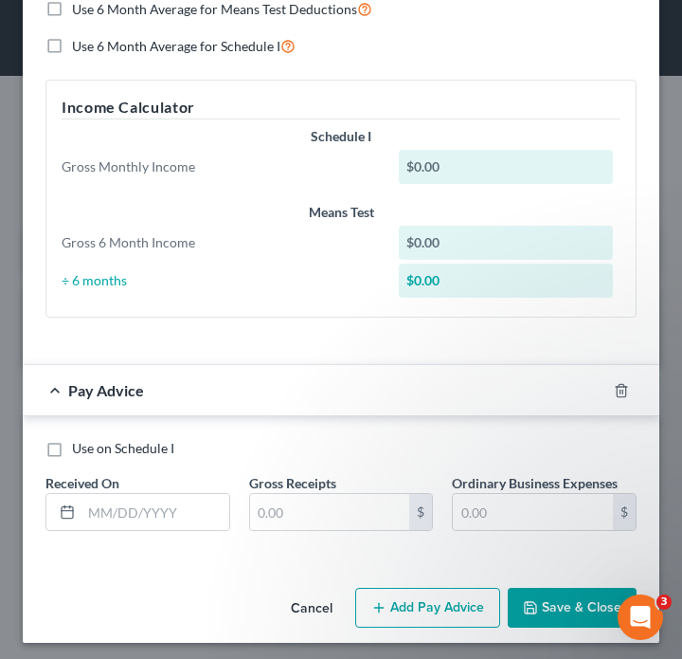
scroll to position [617, 0]
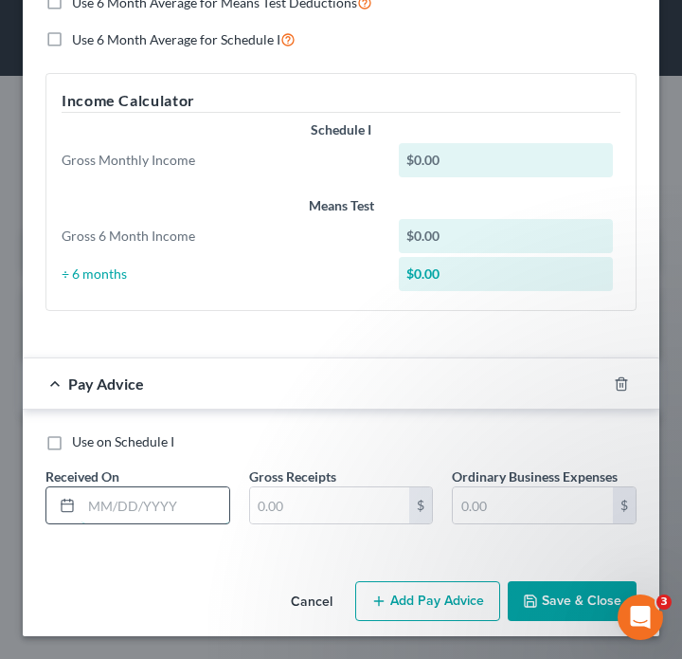
click at [162, 508] on input "text" at bounding box center [155, 505] width 148 height 36
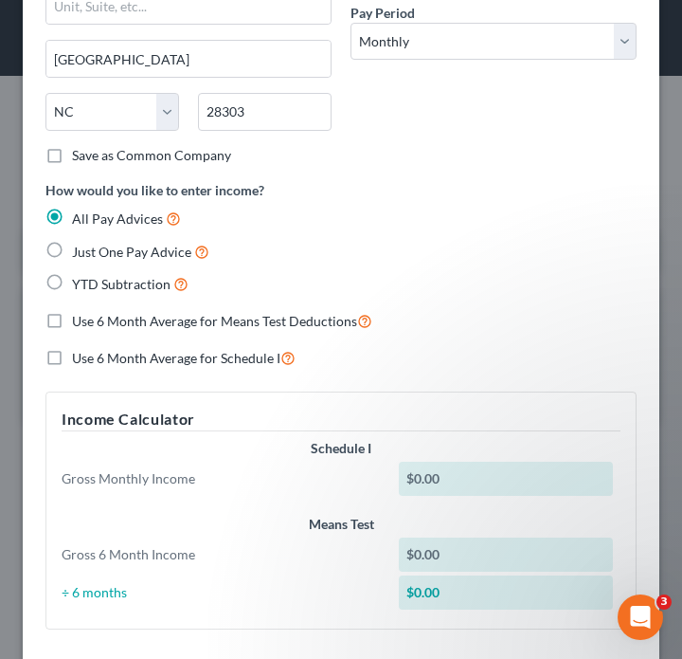
scroll to position [271, 0]
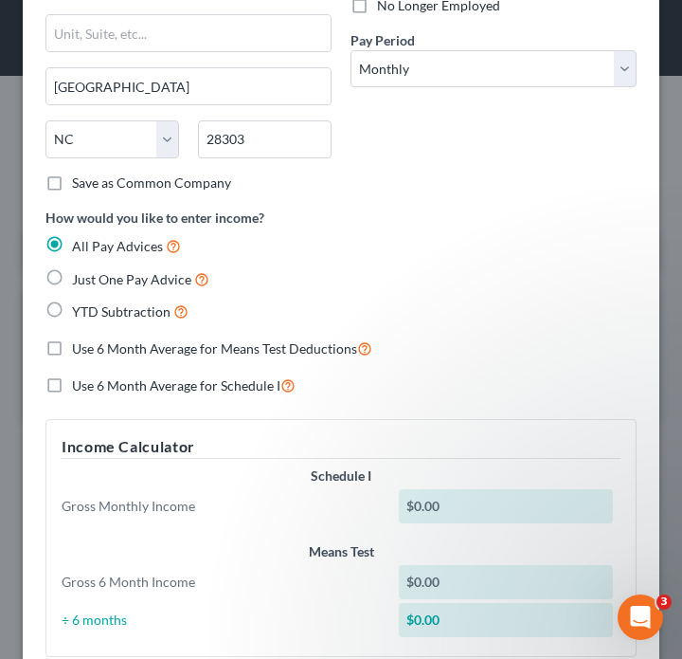
click at [126, 290] on div "All Pay Advices Just One Pay Advice YTD Subtraction" at bounding box center [340, 279] width 591 height 88
click at [127, 280] on span "Just One Pay Advice" at bounding box center [131, 279] width 119 height 16
click at [92, 280] on input "Just One Pay Advice" at bounding box center [86, 274] width 12 height 12
radio input "true"
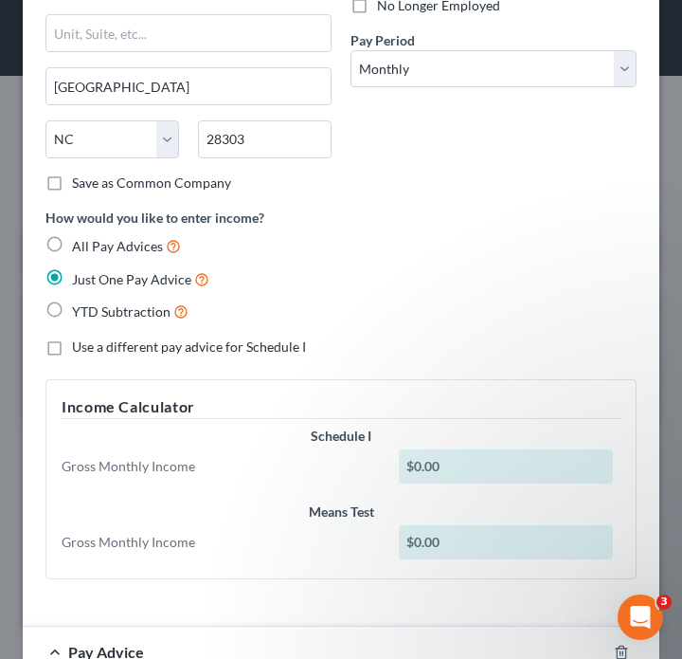
click at [483, 478] on div "$0.00" at bounding box center [506, 466] width 214 height 34
click at [419, 472] on div "$0.00" at bounding box center [506, 466] width 214 height 34
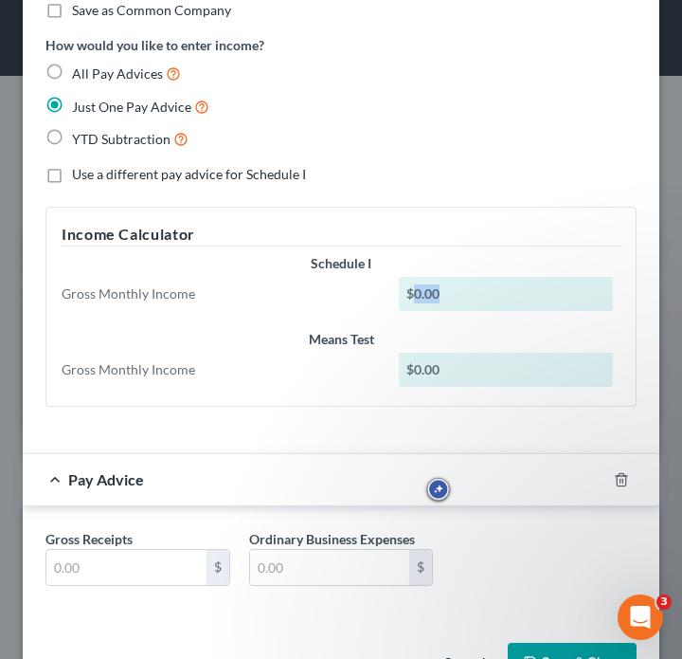
scroll to position [457, 0]
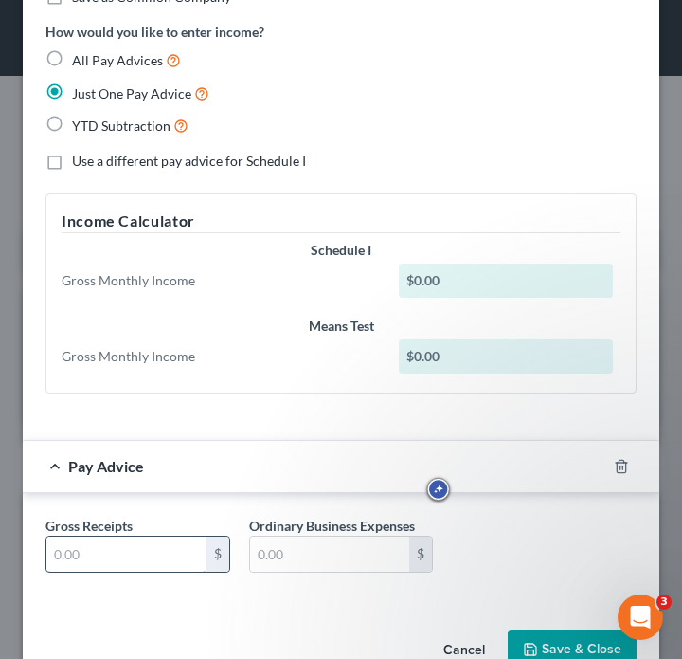
click at [128, 563] on input "text" at bounding box center [126, 554] width 160 height 36
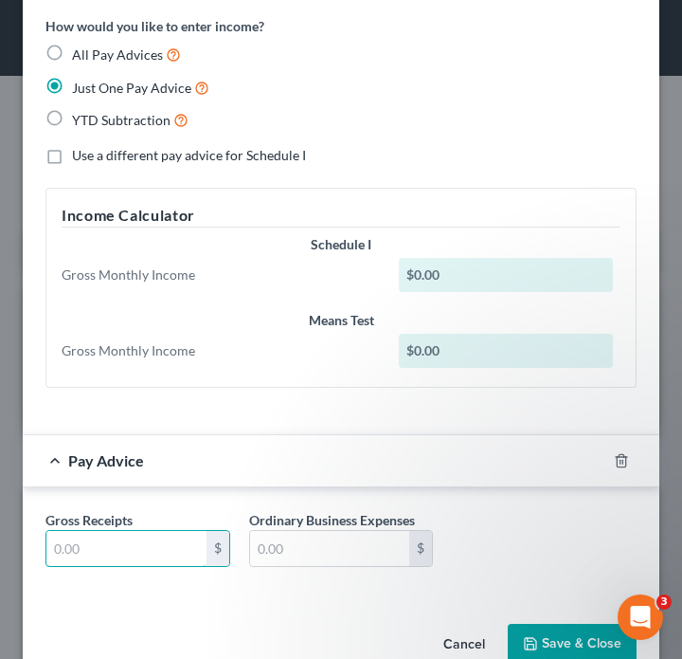
scroll to position [461, 0]
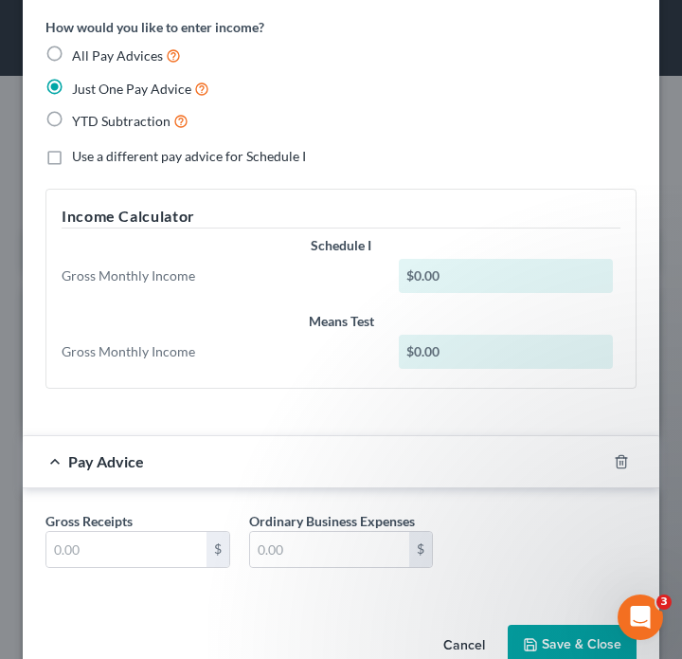
click at [116, 122] on span "YTD Subtraction" at bounding box center [121, 121] width 99 height 16
click at [92, 122] on input "YTD Subtraction" at bounding box center [86, 116] width 12 height 12
radio input "true"
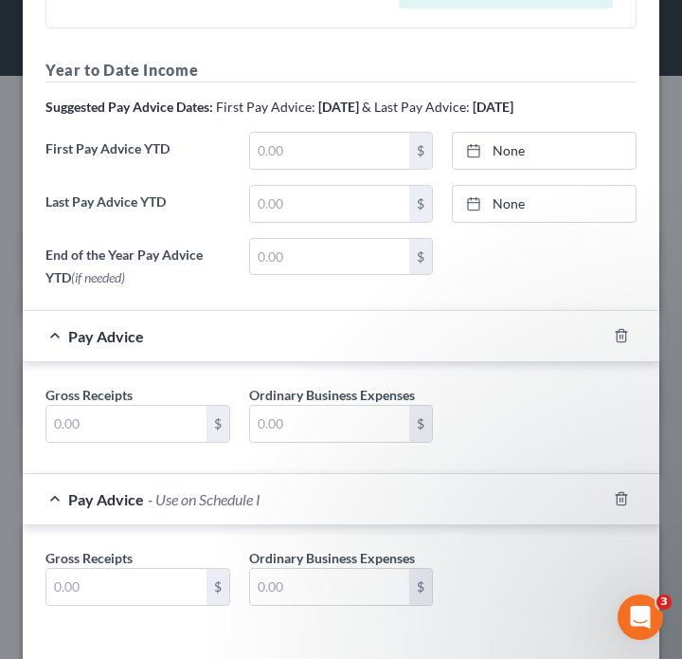
scroll to position [899, 0]
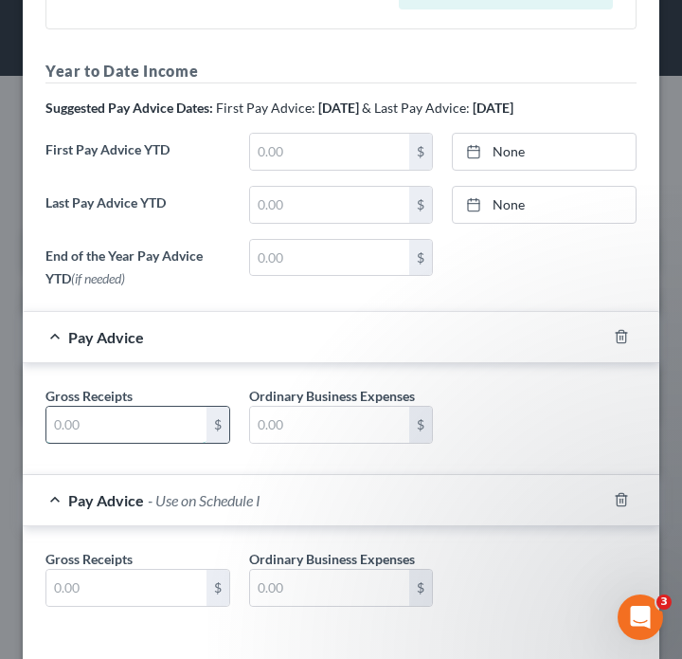
click at [141, 434] on input "text" at bounding box center [126, 424] width 160 height 36
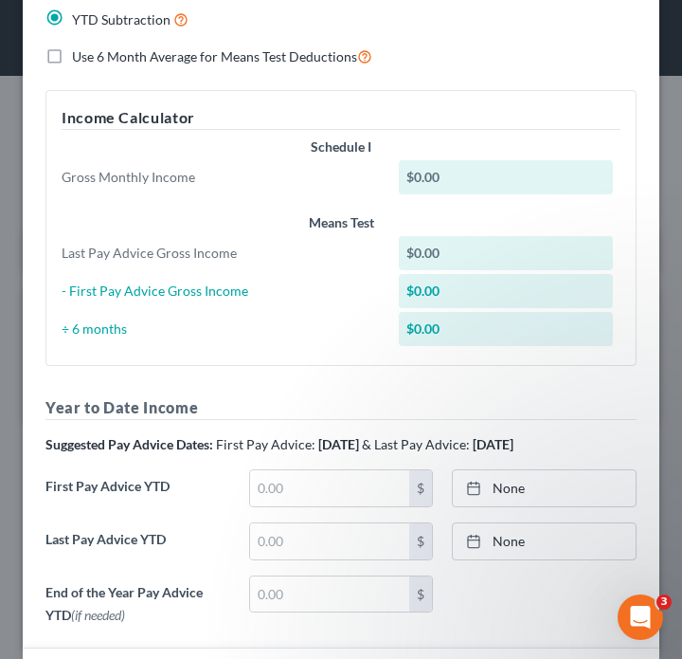
scroll to position [377, 0]
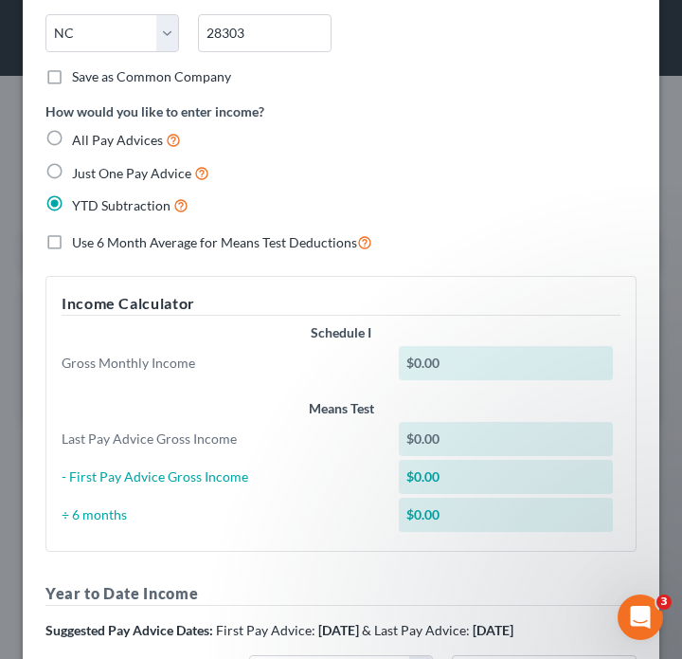
click at [131, 143] on span "All Pay Advices" at bounding box center [117, 140] width 91 height 16
click at [92, 141] on input "All Pay Advices" at bounding box center [86, 135] width 12 height 12
radio input "true"
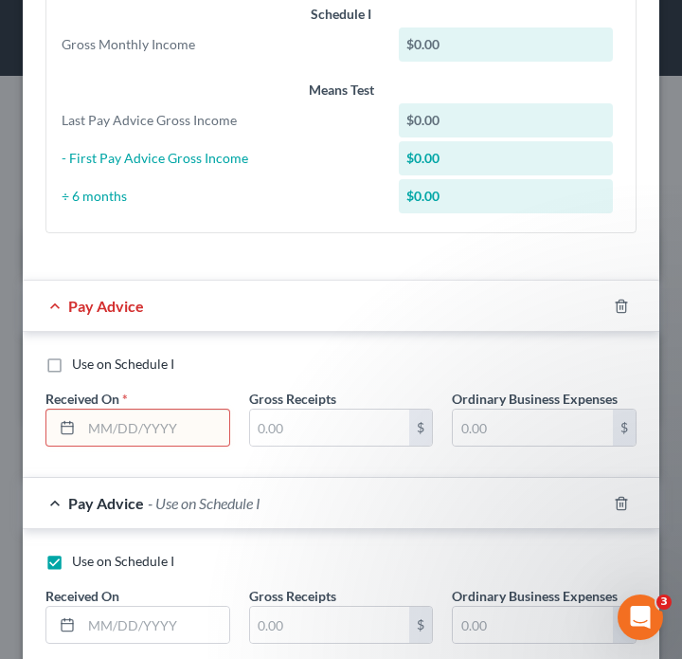
scroll to position [787, 0]
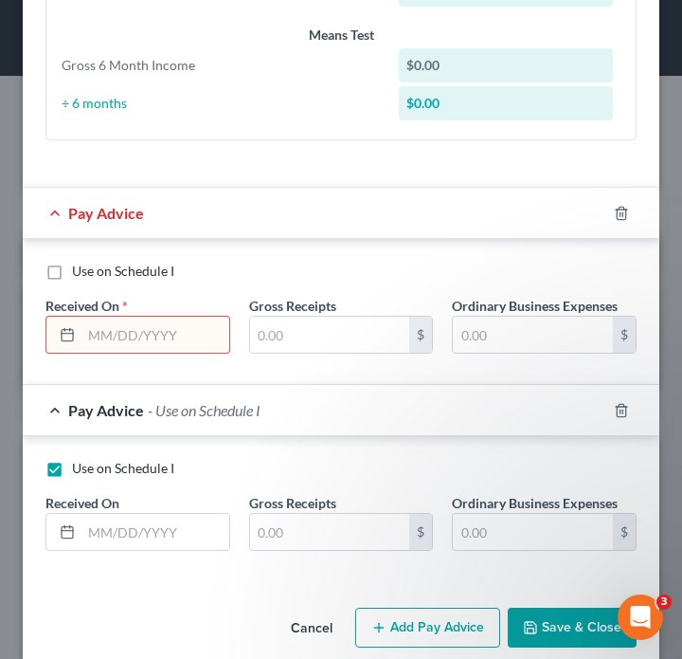
click at [186, 339] on input "text" at bounding box center [155, 334] width 148 height 36
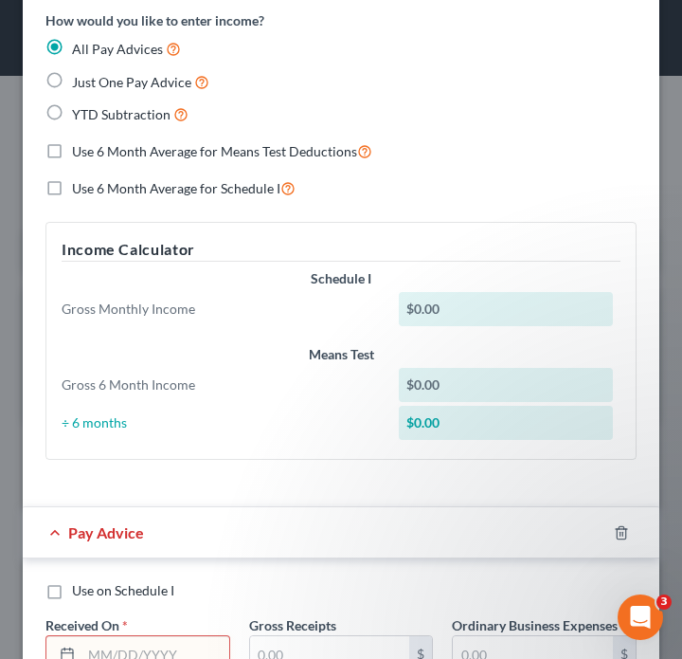
scroll to position [442, 0]
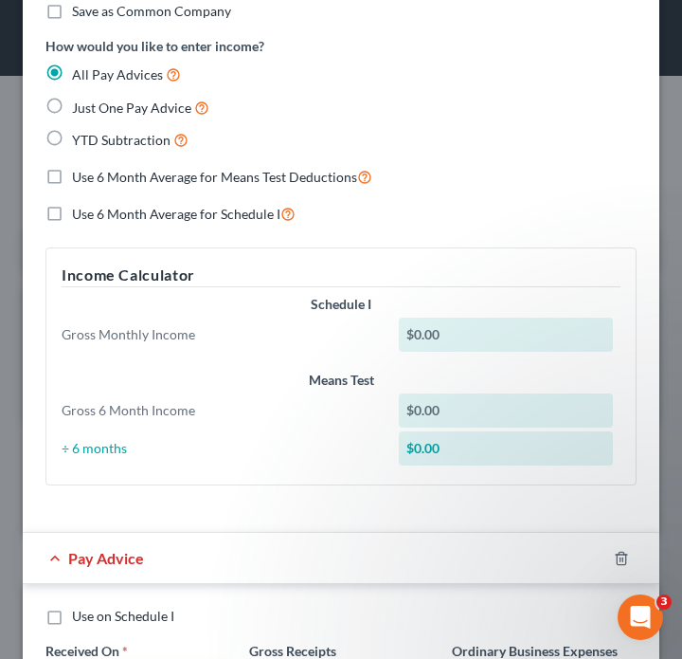
click at [153, 106] on span "Just One Pay Advice" at bounding box center [131, 107] width 119 height 16
click at [92, 106] on input "Just One Pay Advice" at bounding box center [86, 103] width 12 height 12
radio input "true"
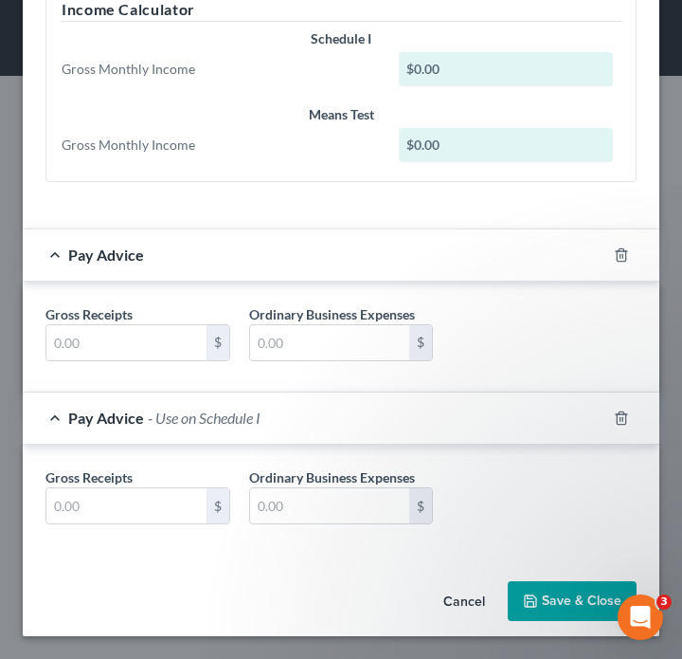
scroll to position [668, 0]
click at [148, 350] on input "text" at bounding box center [126, 343] width 160 height 36
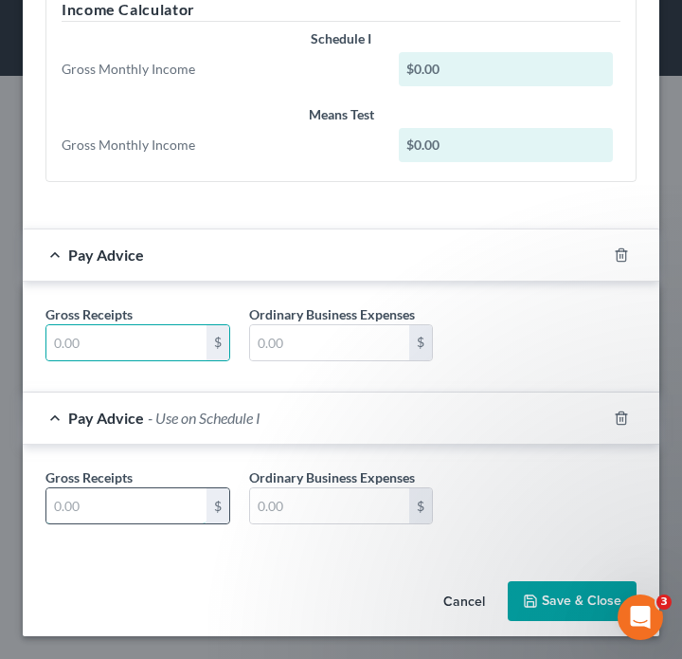
click at [177, 515] on input "text" at bounding box center [126, 506] width 160 height 36
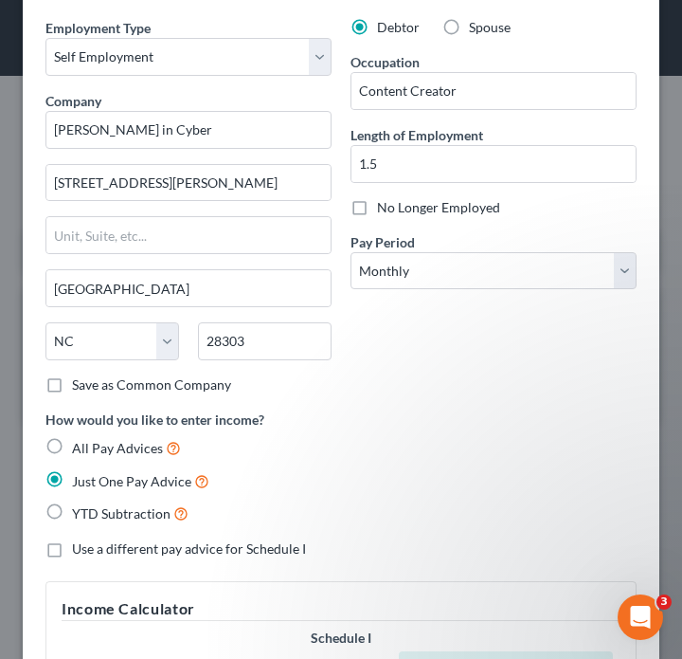
scroll to position [73, 0]
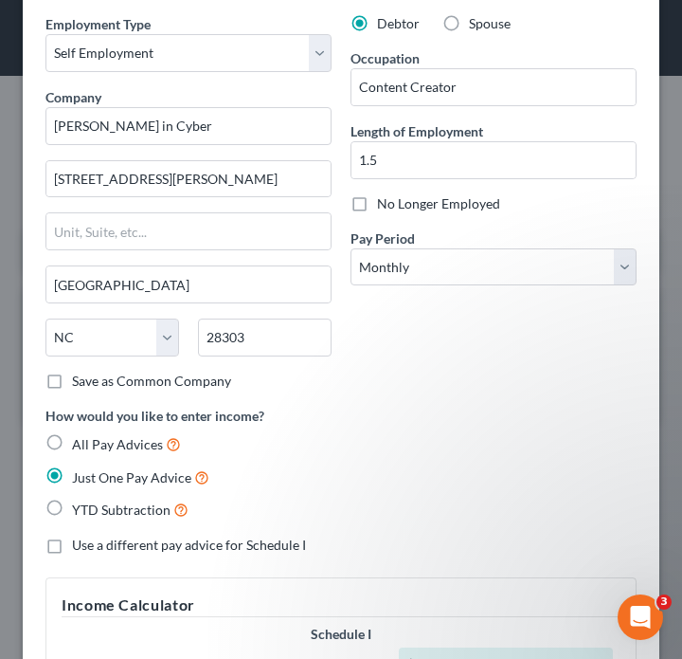
click at [130, 507] on span "YTD Subtraction" at bounding box center [121, 509] width 99 height 16
click at [92, 507] on input "YTD Subtraction" at bounding box center [86, 504] width 12 height 12
radio input "true"
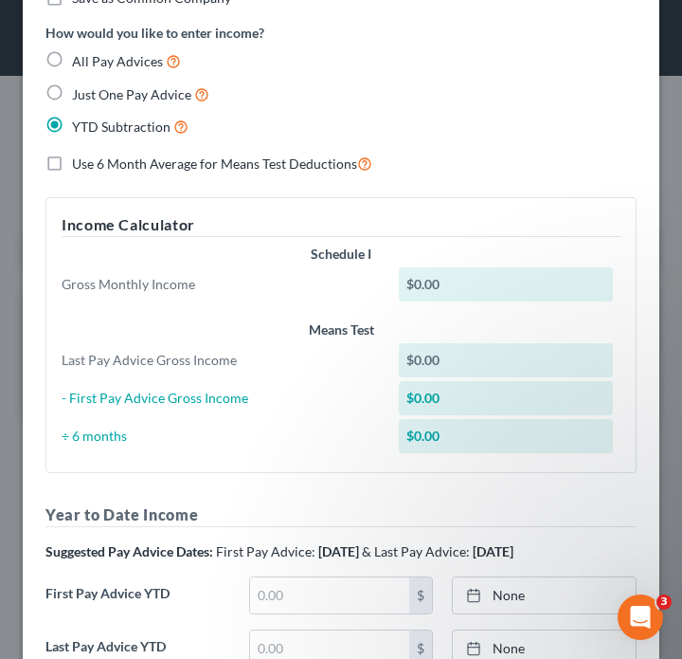
scroll to position [423, 0]
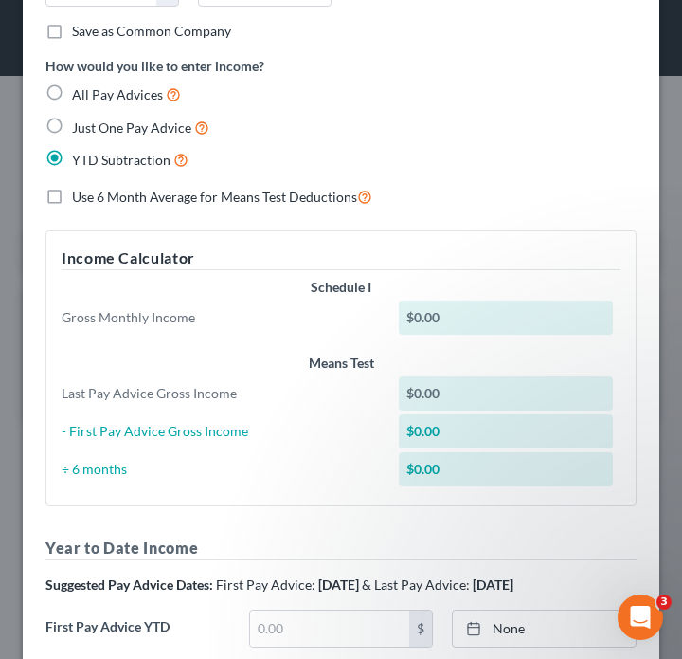
click at [142, 132] on span "Just One Pay Advice" at bounding box center [131, 127] width 119 height 16
click at [92, 129] on input "Just One Pay Advice" at bounding box center [86, 123] width 12 height 12
radio input "true"
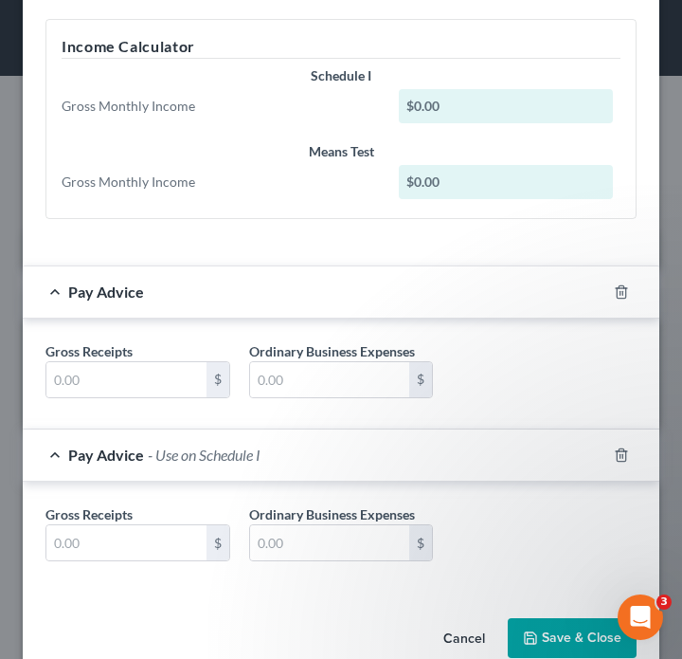
scroll to position [613, 0]
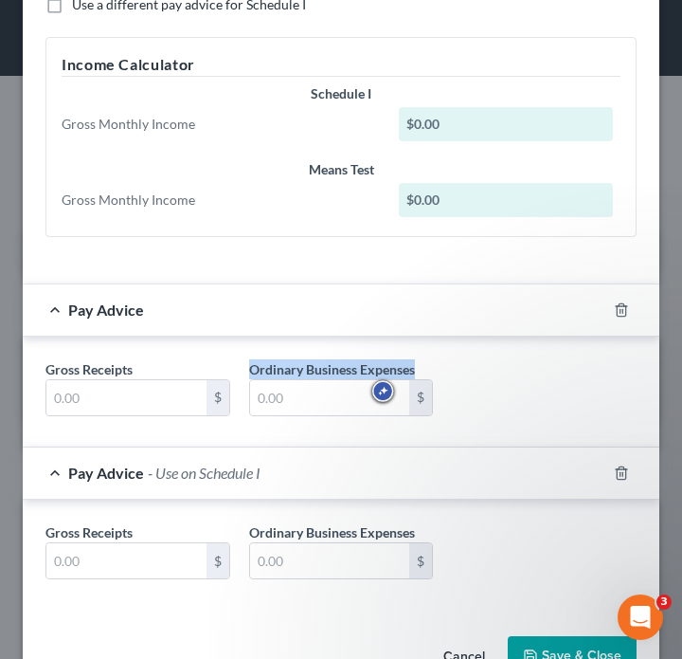
drag, startPoint x: 239, startPoint y: 367, endPoint x: 424, endPoint y: 360, distance: 185.8
click at [424, 360] on div "Ordinary Business Expenses $" at bounding box center [342, 388] width 204 height 58
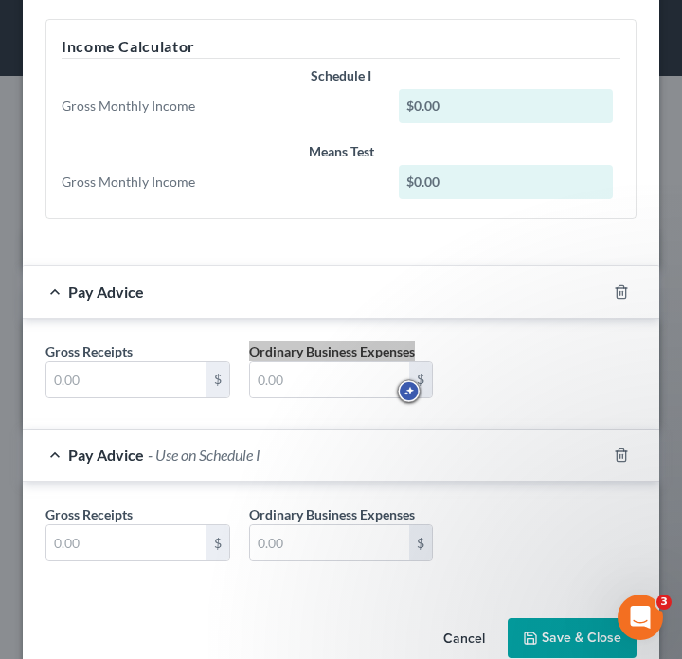
scroll to position [632, 0]
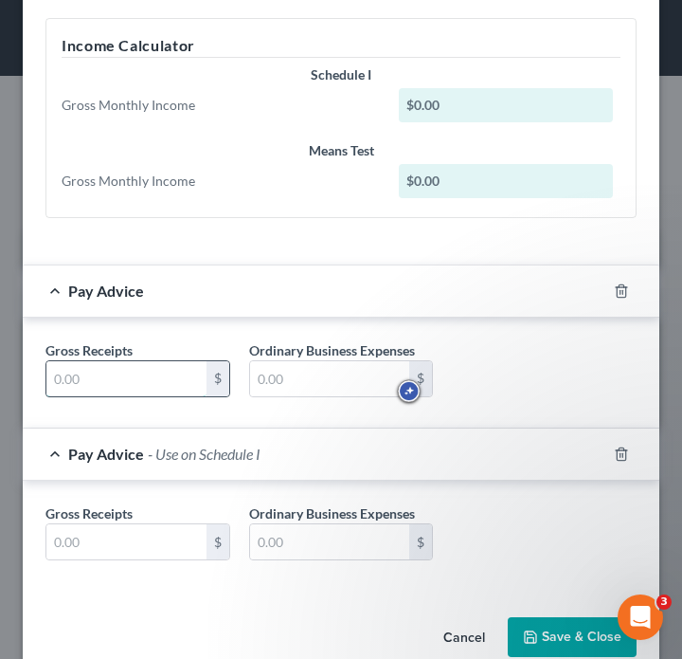
click at [170, 386] on input "text" at bounding box center [126, 379] width 160 height 36
type input "8,466"
click at [302, 398] on div "Gross Receipts 8,466 $ Ordinary Business Expenses $" at bounding box center [341, 376] width 610 height 73
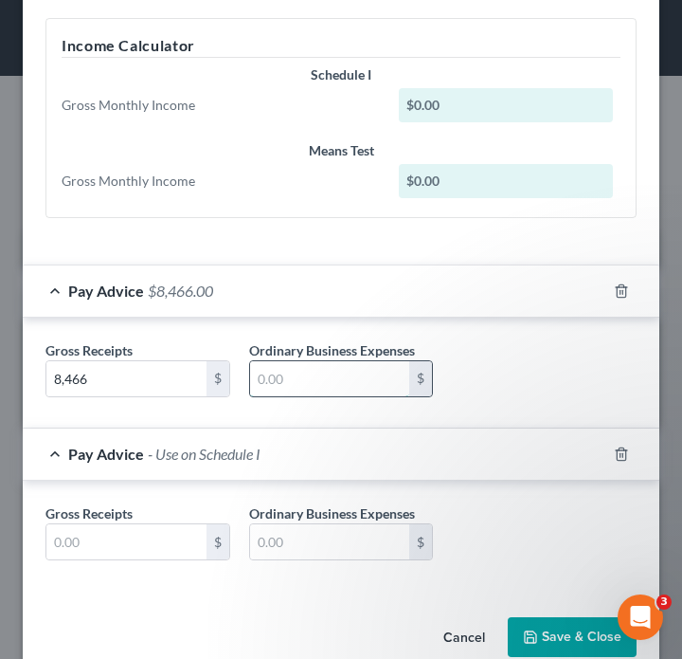
click at [310, 387] on input "text" at bounding box center [330, 379] width 160 height 36
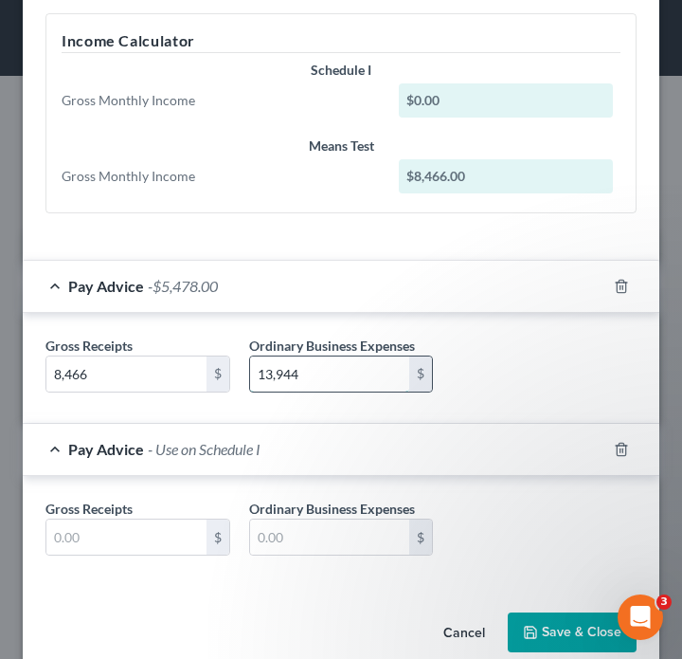
scroll to position [641, 0]
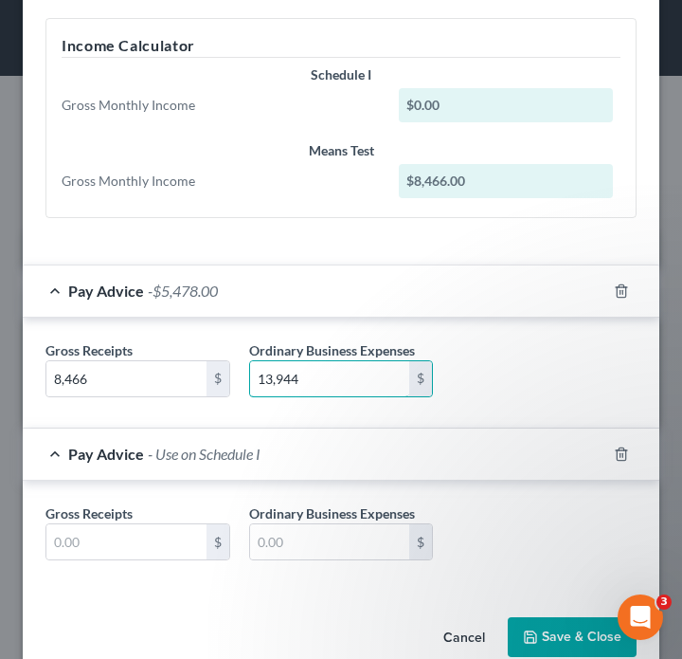
type input "13,944"
click at [123, 465] on div "Pay Advice - Use on Schedule I" at bounding box center [315, 453] width 584 height 50
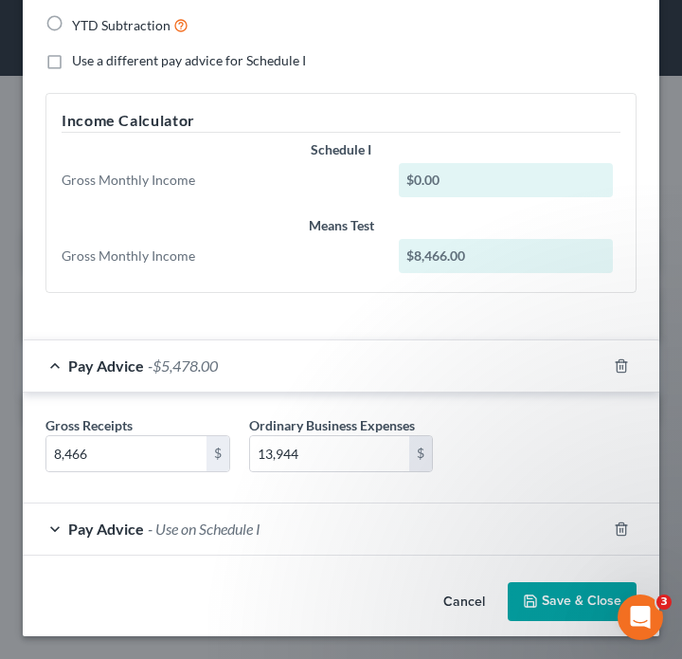
scroll to position [557, 0]
click at [614, 526] on icon "button" at bounding box center [621, 528] width 15 height 15
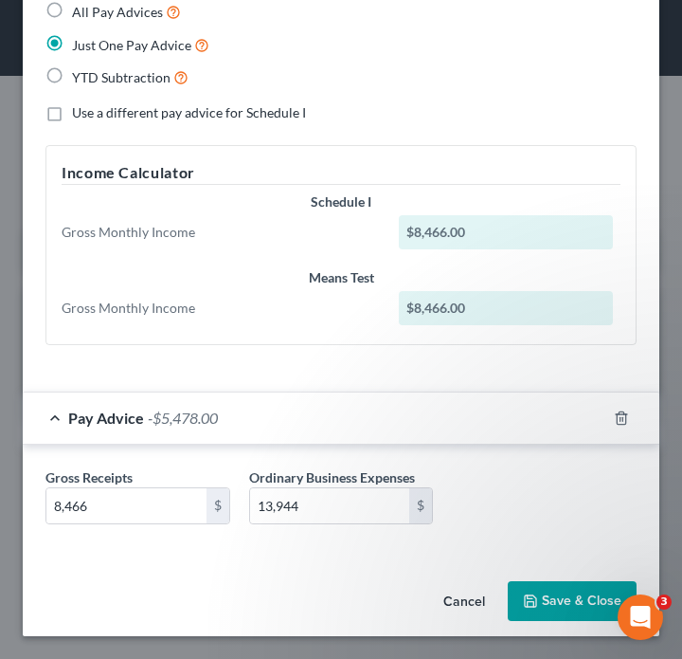
click at [564, 606] on button "Save & Close" at bounding box center [572, 601] width 129 height 40
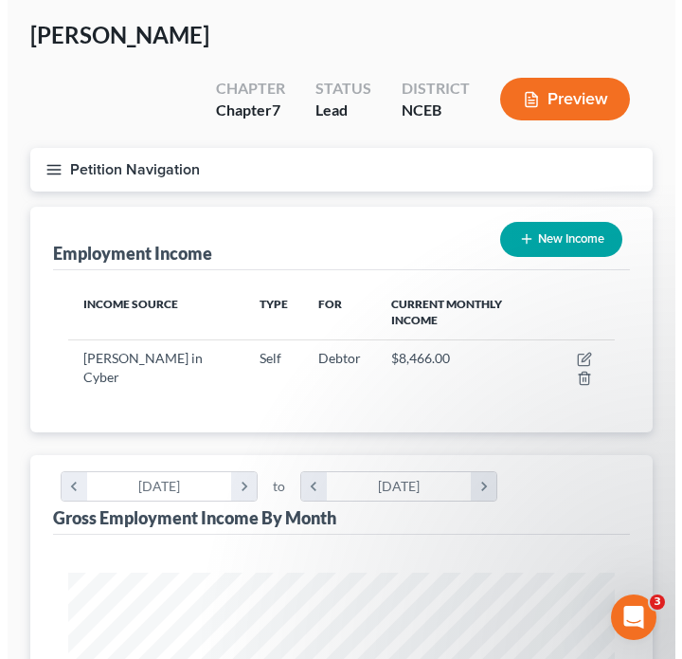
scroll to position [81, 0]
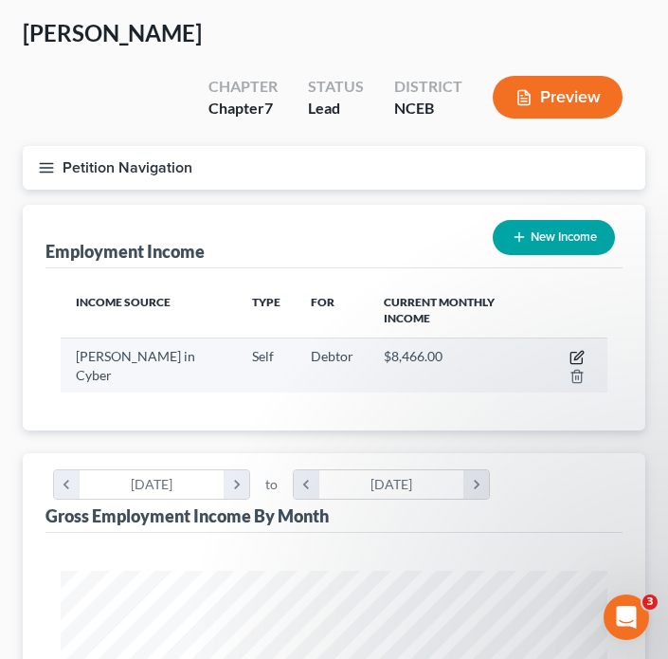
click at [569, 350] on icon "button" at bounding box center [576, 357] width 15 height 15
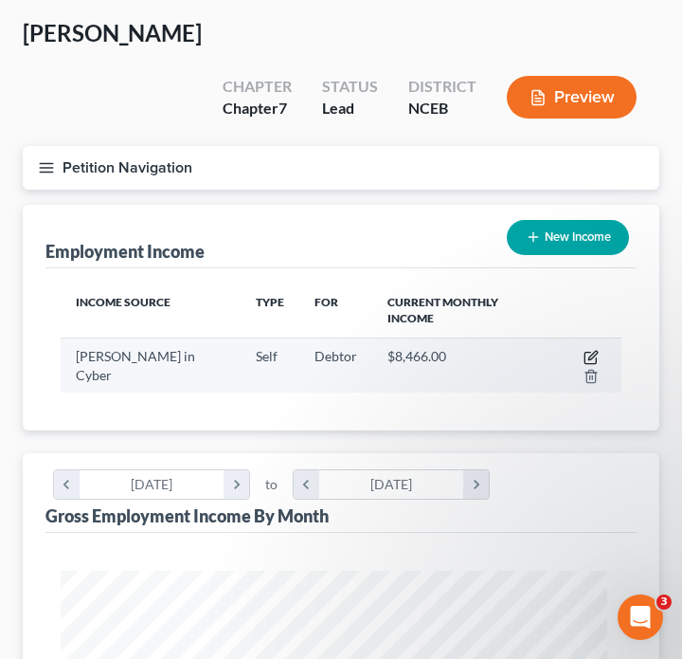
select select "1"
select select "28"
select select "0"
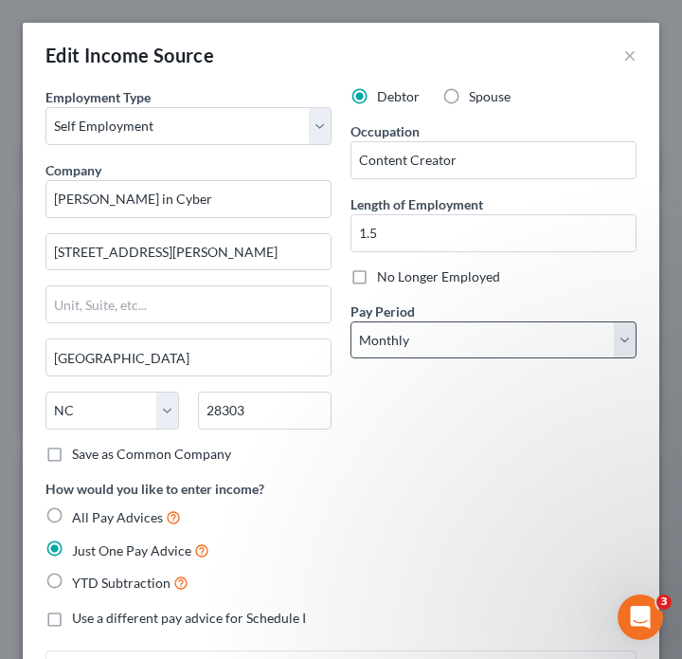
scroll to position [91, 0]
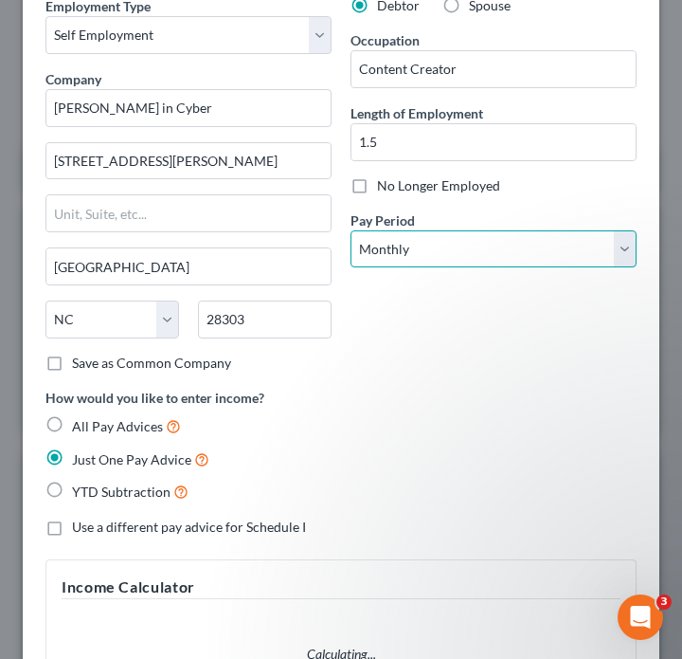
click at [511, 247] on select "Select Monthly Twice Monthly Every Other Week Weekly" at bounding box center [494, 249] width 286 height 38
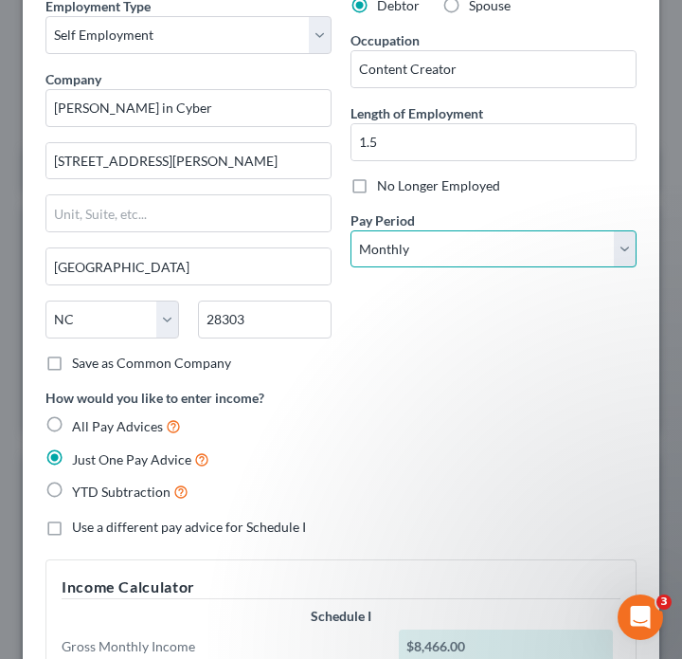
scroll to position [330, 0]
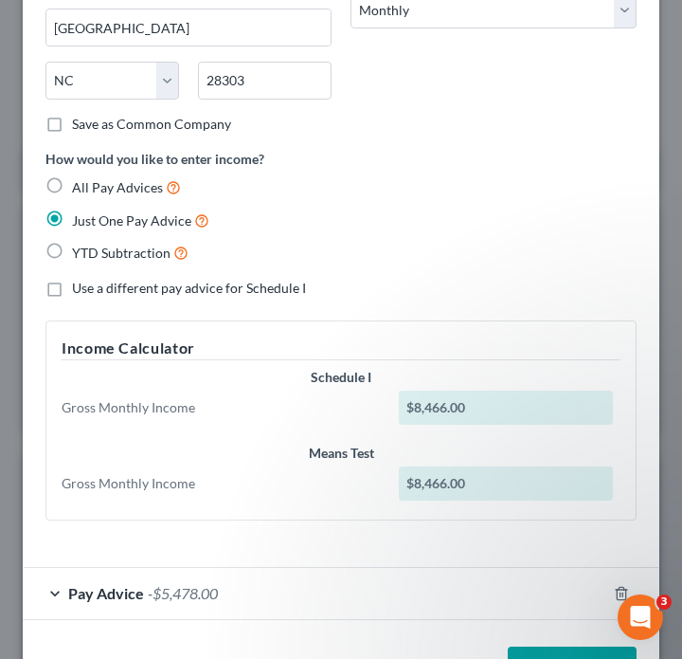
click at [468, 411] on div "$8,466.00" at bounding box center [506, 407] width 214 height 34
drag, startPoint x: 480, startPoint y: 411, endPoint x: 342, endPoint y: 411, distance: 138.3
click at [342, 411] on div "Gross Monthly Income $8,466.00" at bounding box center [341, 407] width 578 height 34
copy div "$8,466.00"
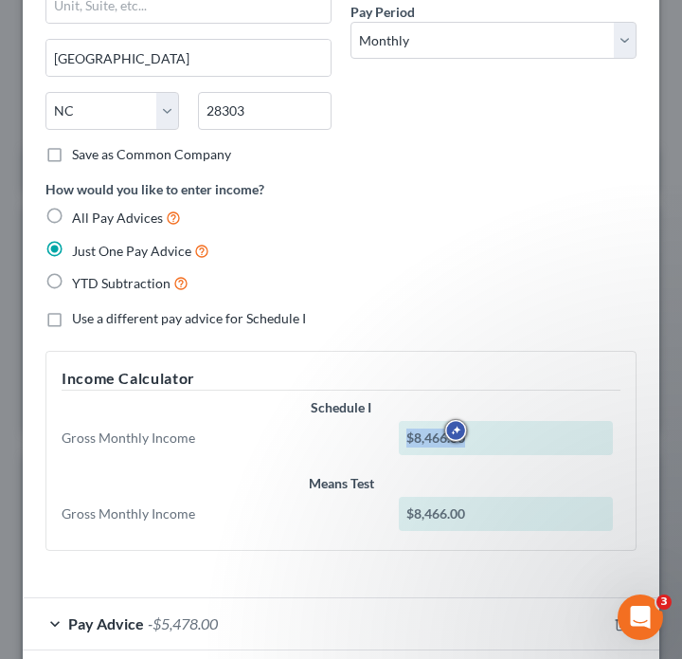
scroll to position [394, 0]
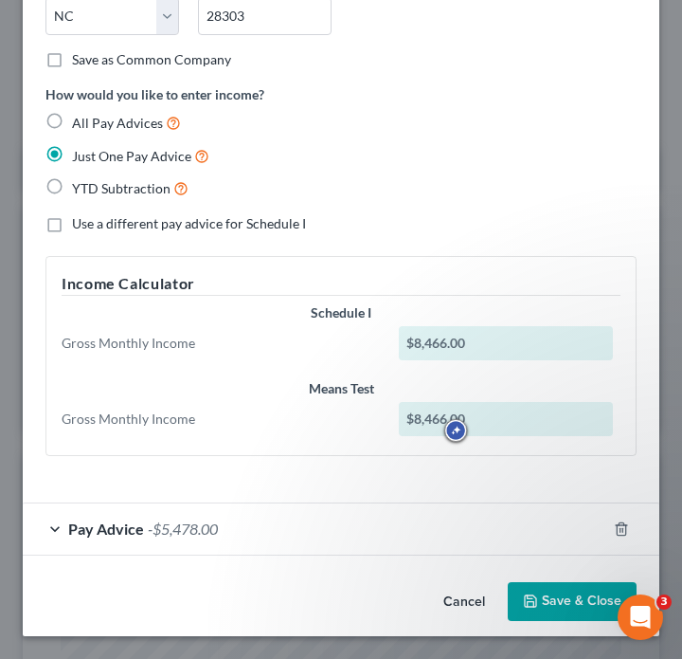
click at [457, 545] on div "Pay Advice -$5,478.00" at bounding box center [315, 528] width 584 height 50
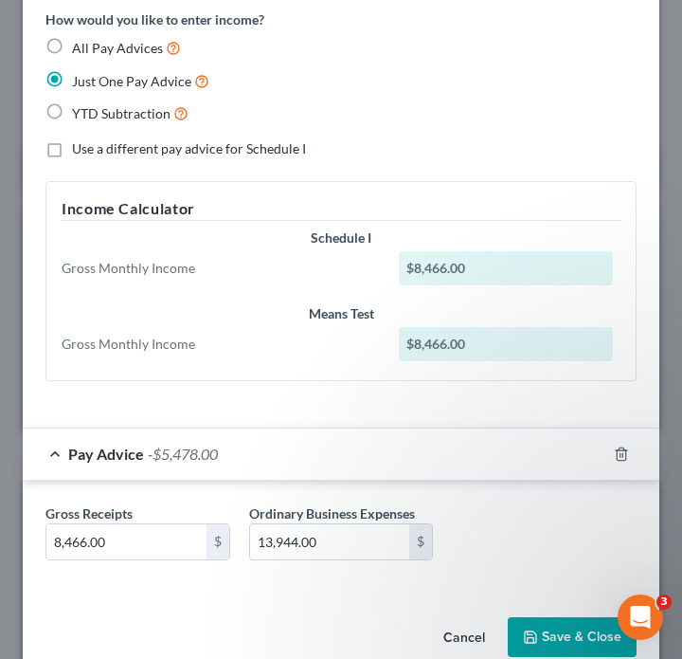
scroll to position [471, 0]
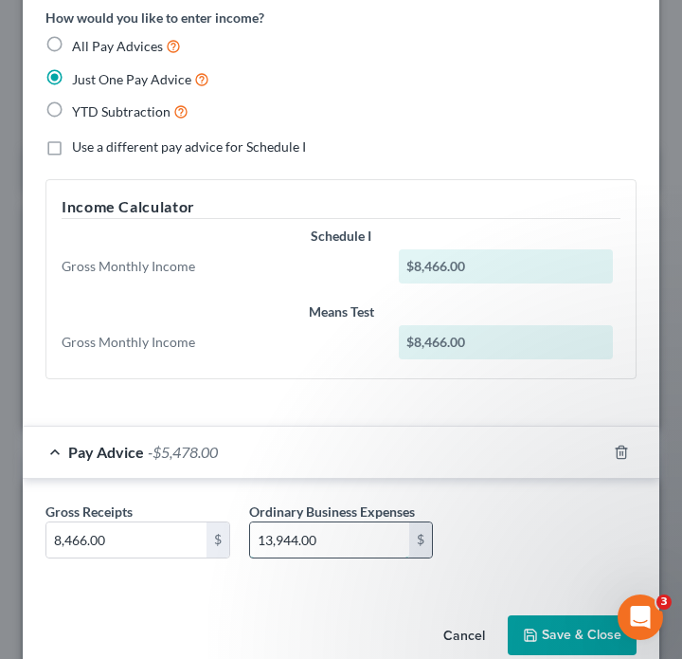
drag, startPoint x: 399, startPoint y: 542, endPoint x: 370, endPoint y: 557, distance: 32.2
click at [370, 557] on div "13,944.00 $" at bounding box center [341, 540] width 185 height 38
click at [172, 522] on input "8,466.00" at bounding box center [126, 540] width 160 height 36
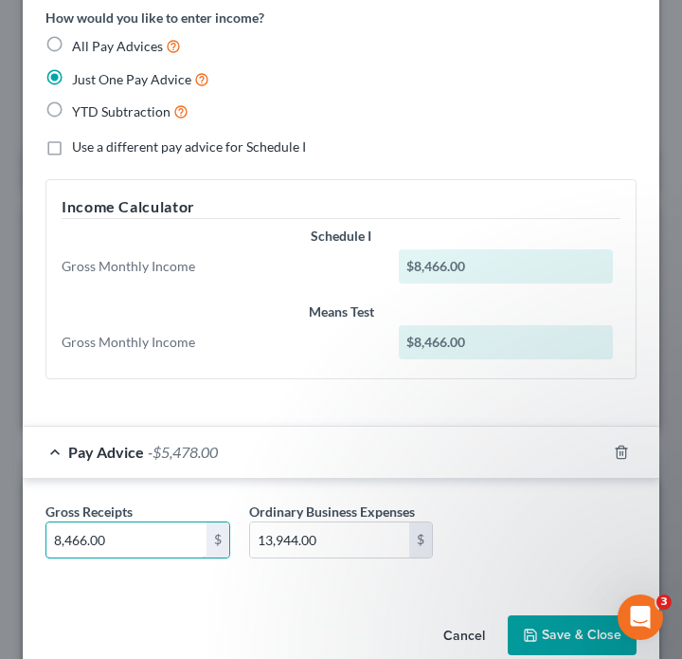
drag, startPoint x: 167, startPoint y: 541, endPoint x: 11, endPoint y: 543, distance: 155.4
click at [11, 543] on div "Edit Income Source × Employment Type * Select Full or Part Time Employment Self…" at bounding box center [341, 329] width 682 height 659
click at [149, 540] on input "705." at bounding box center [126, 540] width 160 height 36
type input "705.5"
click at [363, 559] on div "Gross Receipts 705.5 $ Ordinary Business Expenses 13,944.00 $" at bounding box center [341, 537] width 610 height 73
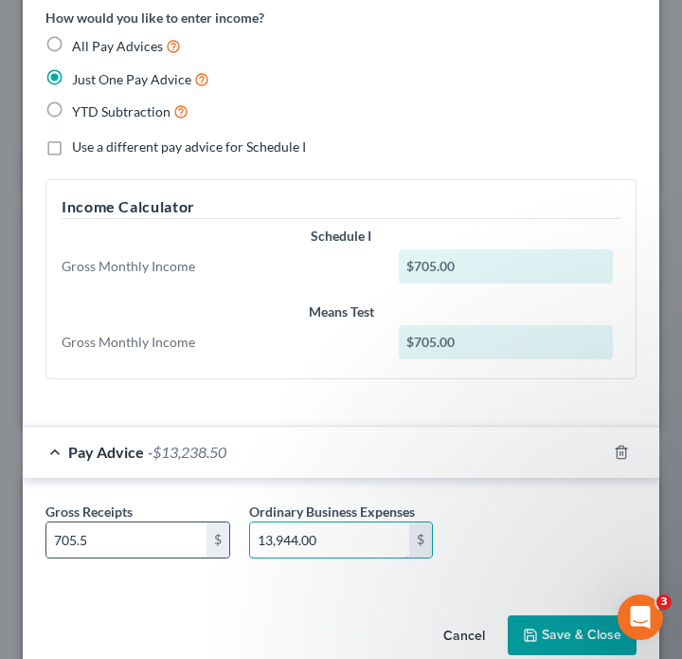
drag, startPoint x: 363, startPoint y: 547, endPoint x: 217, endPoint y: 540, distance: 146.1
click at [217, 540] on div "Gross Receipts 705.5 $ Ordinary Business Expenses 13,944.00 $" at bounding box center [341, 537] width 610 height 73
drag, startPoint x: 320, startPoint y: 546, endPoint x: 225, endPoint y: 548, distance: 95.7
click at [224, 547] on div "Gross Receipts 705.5 $ Ordinary Business Expenses 13,944.00 $" at bounding box center [341, 537] width 610 height 73
paste input "162"
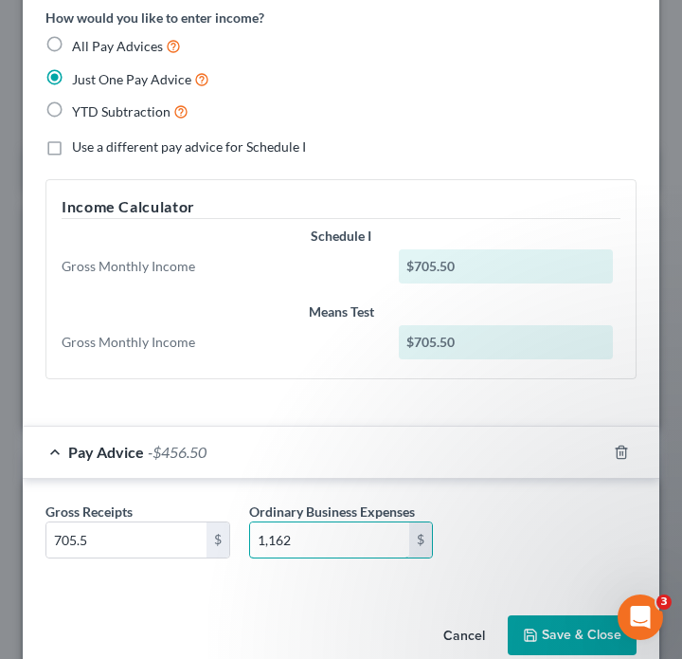
type input "1,162"
click at [365, 468] on div "Pay Advice -$456.50" at bounding box center [315, 451] width 584 height 50
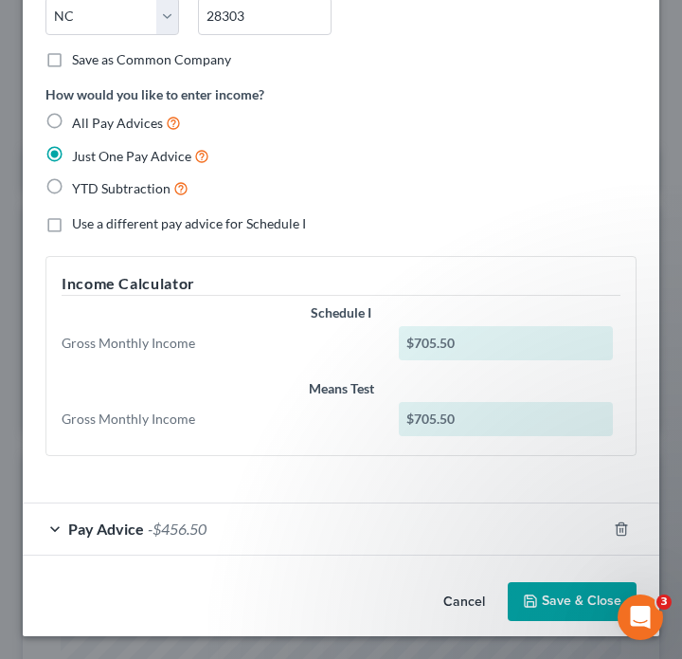
scroll to position [394, 0]
click at [473, 536] on div "Pay Advice -$456.50" at bounding box center [315, 528] width 584 height 50
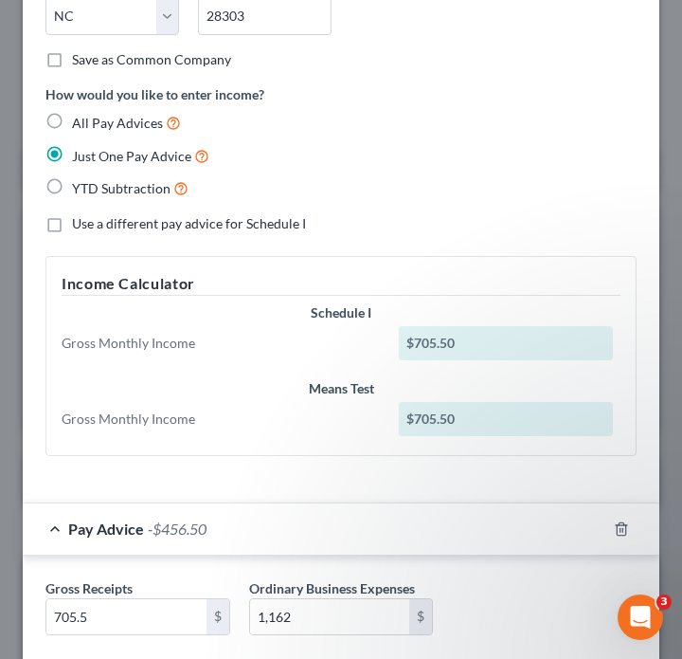
scroll to position [471, 0]
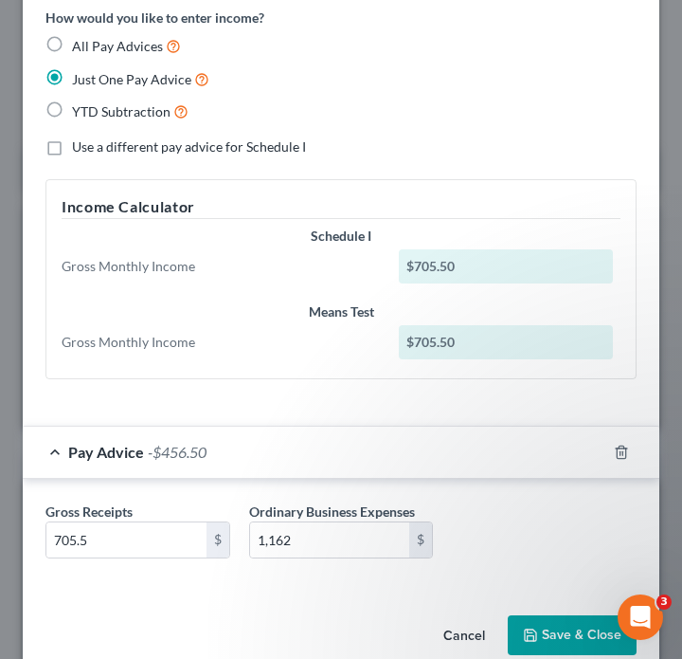
click at [553, 623] on button "Save & Close" at bounding box center [572, 635] width 129 height 40
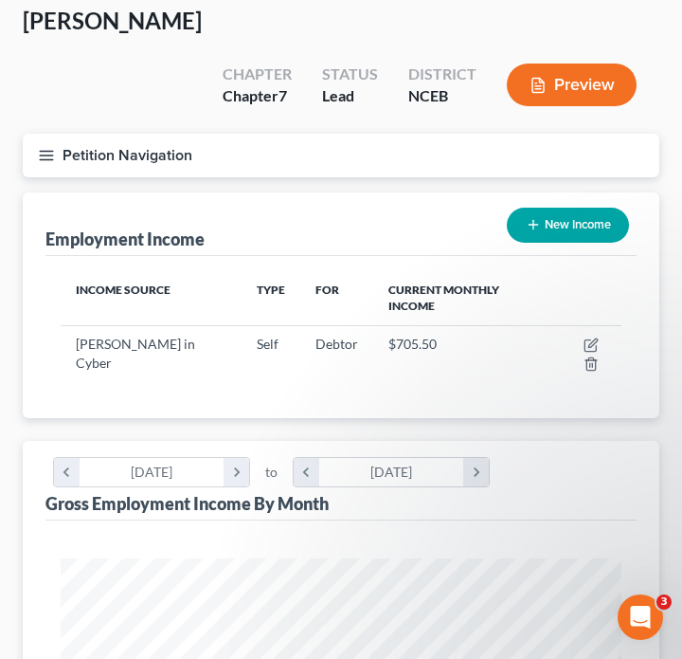
scroll to position [70, 0]
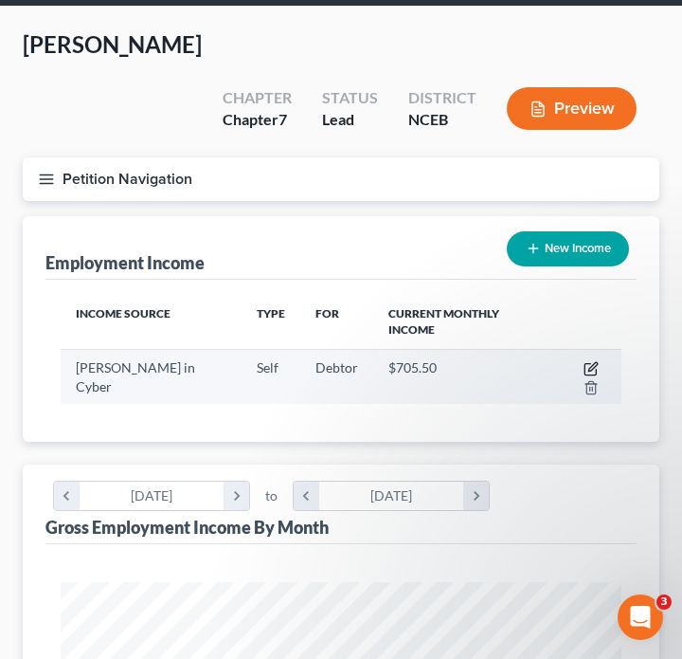
click at [585, 364] on icon "button" at bounding box center [590, 369] width 11 height 11
select select "1"
select select "28"
select select "0"
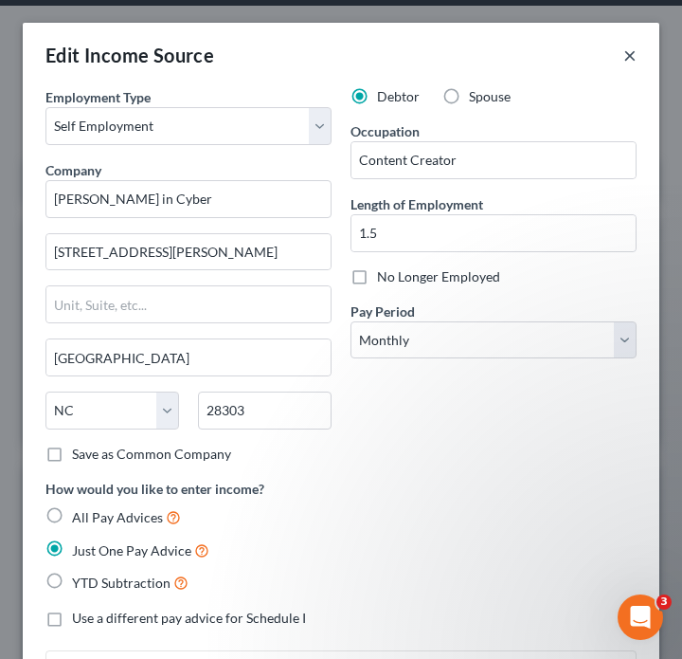
click at [628, 52] on button "×" at bounding box center [629, 55] width 13 height 23
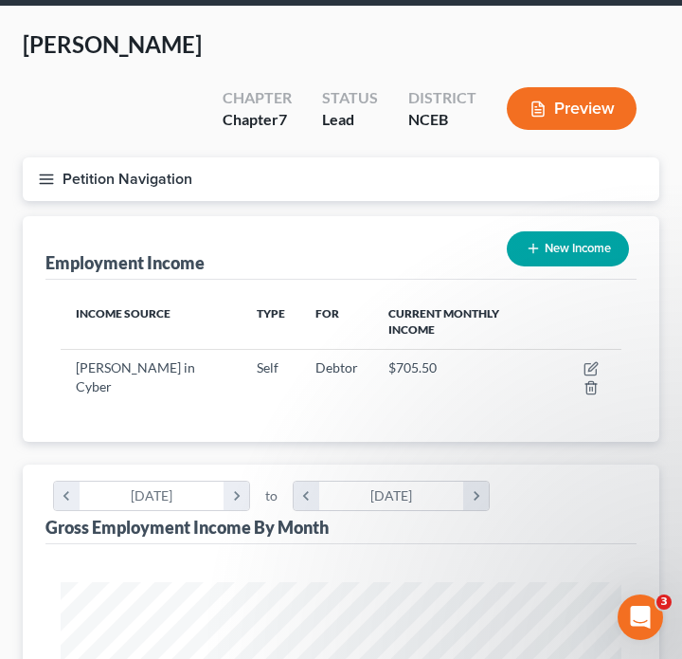
click at [549, 231] on button "New Income" at bounding box center [568, 248] width 122 height 35
select select "0"
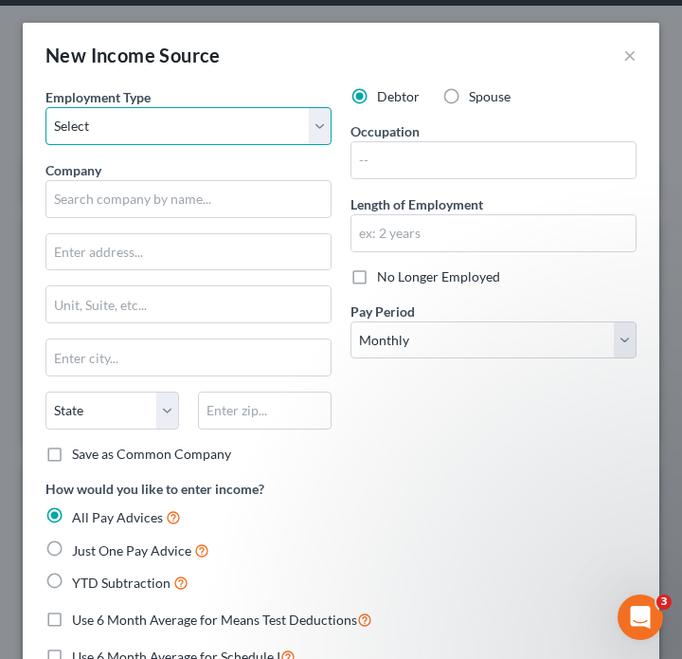
click at [253, 138] on select "Select Full or [DEMOGRAPHIC_DATA] Employment Self Employment" at bounding box center [188, 126] width 286 height 38
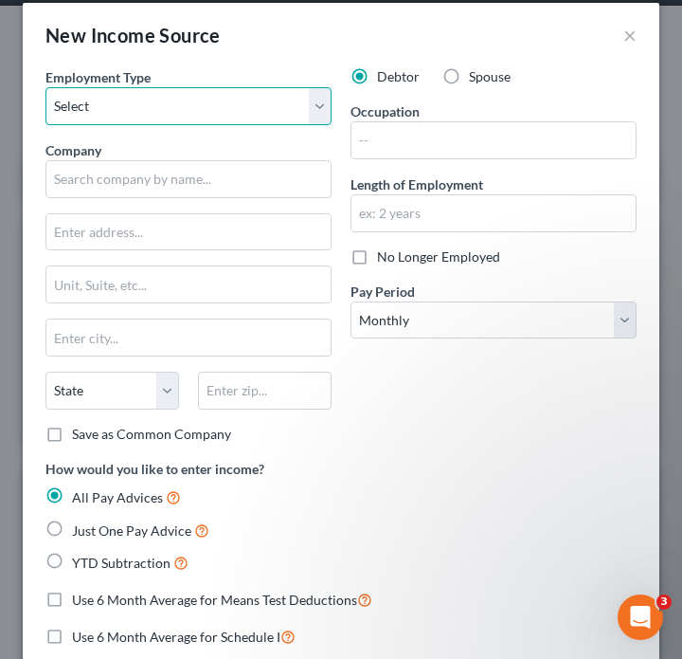
scroll to position [7, 0]
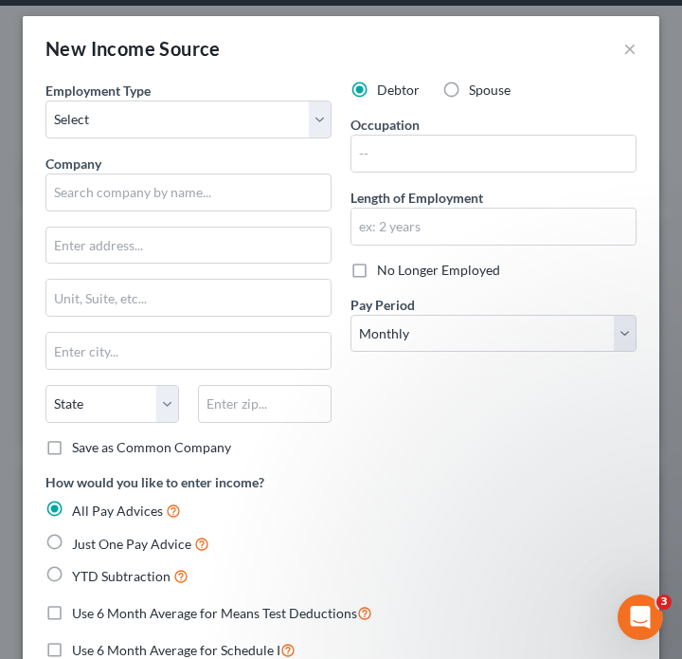
click at [208, 97] on div "Employment Type * Select Full or Part Time Employment Self Employment" at bounding box center [188, 110] width 286 height 58
click at [208, 105] on select "Select Full or [DEMOGRAPHIC_DATA] Employment Self Employment" at bounding box center [188, 119] width 286 height 38
select select "1"
click at [45, 100] on select "Select Full or [DEMOGRAPHIC_DATA] Employment Self Employment" at bounding box center [188, 119] width 286 height 38
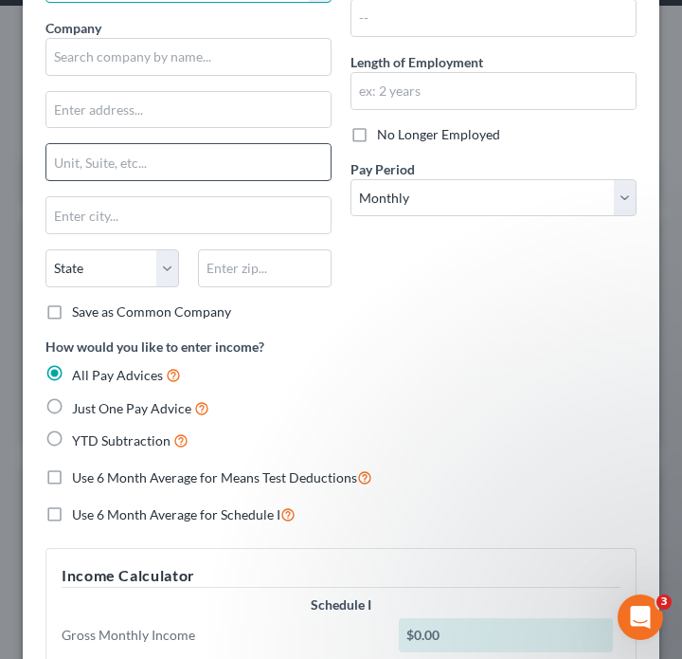
scroll to position [0, 0]
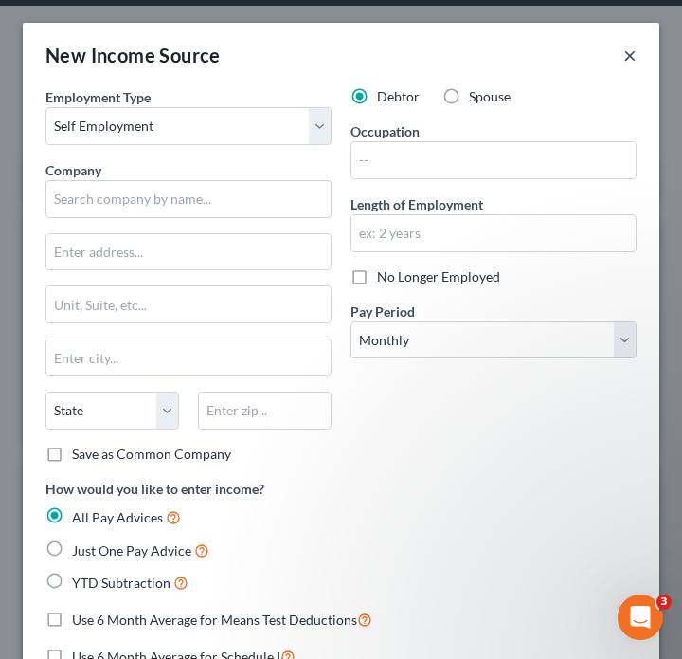
click at [627, 61] on button "×" at bounding box center [629, 55] width 13 height 23
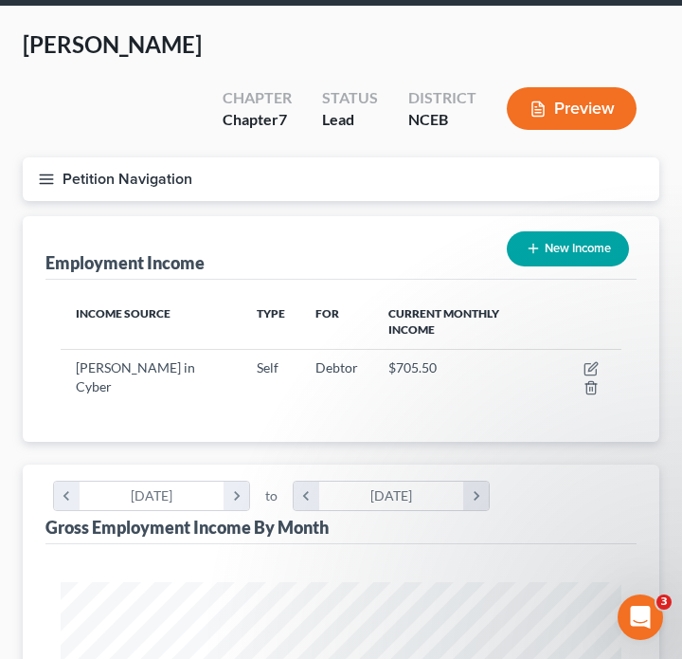
click at [54, 171] on icon "button" at bounding box center [46, 179] width 17 height 17
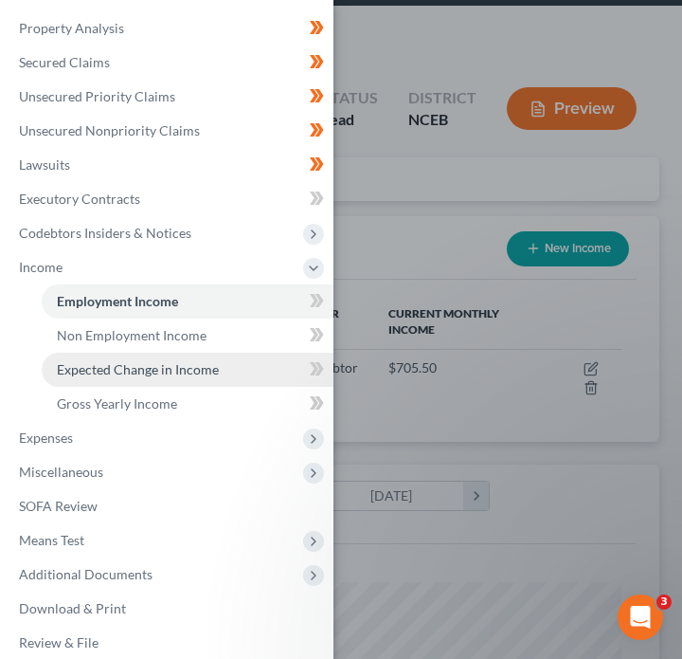
scroll to position [225, 0]
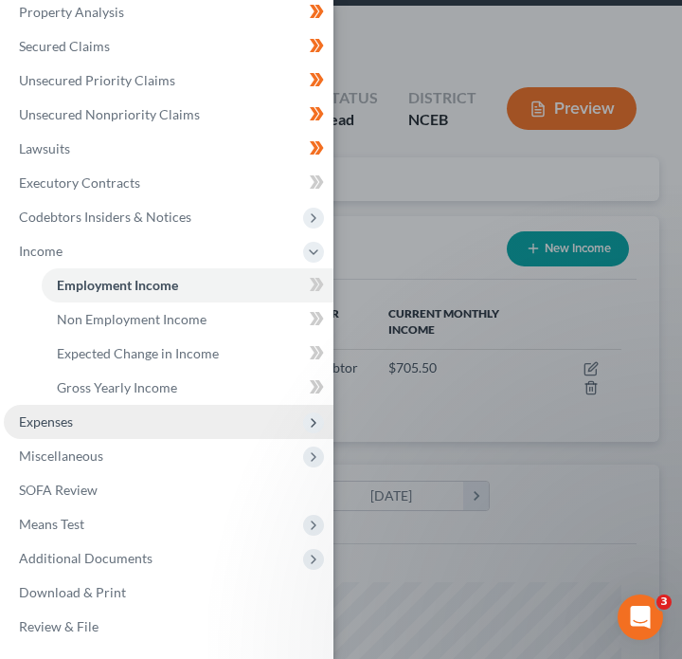
click at [126, 430] on span "Expenses" at bounding box center [169, 422] width 330 height 34
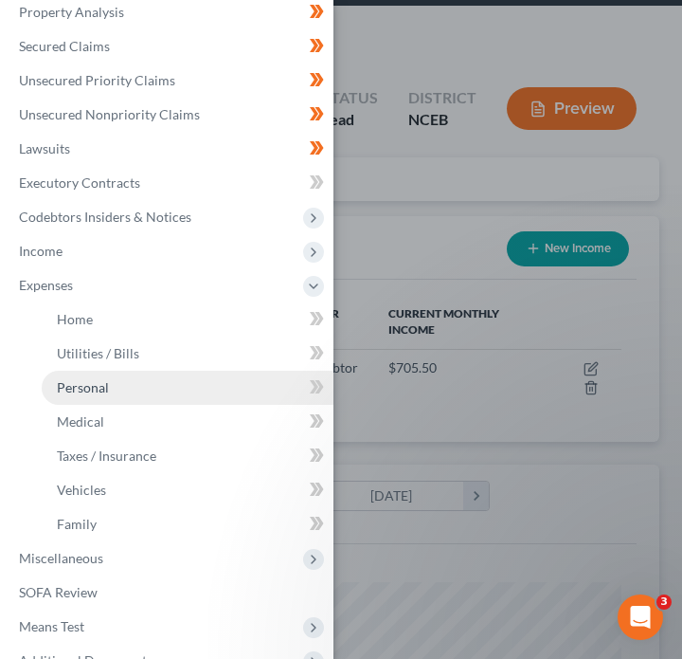
click at [128, 379] on link "Personal" at bounding box center [188, 387] width 292 height 34
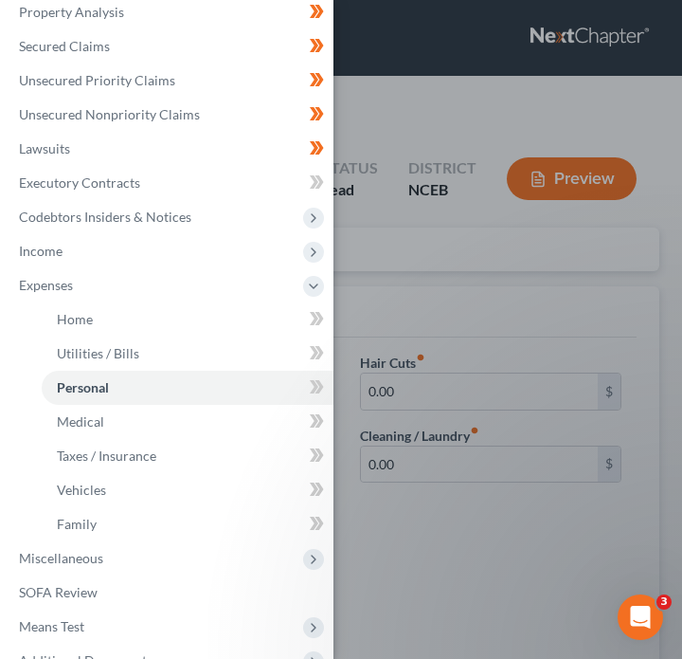
click at [567, 479] on div "Case Dashboard Payments Invoices Payments Payments Credit Report Client Profile" at bounding box center [341, 329] width 682 height 659
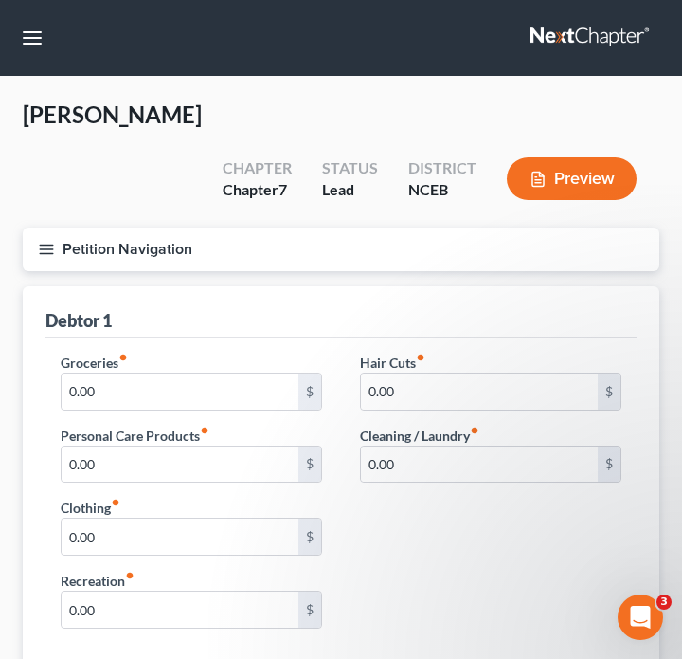
click at [35, 227] on button "Petition Navigation" at bounding box center [341, 249] width 637 height 44
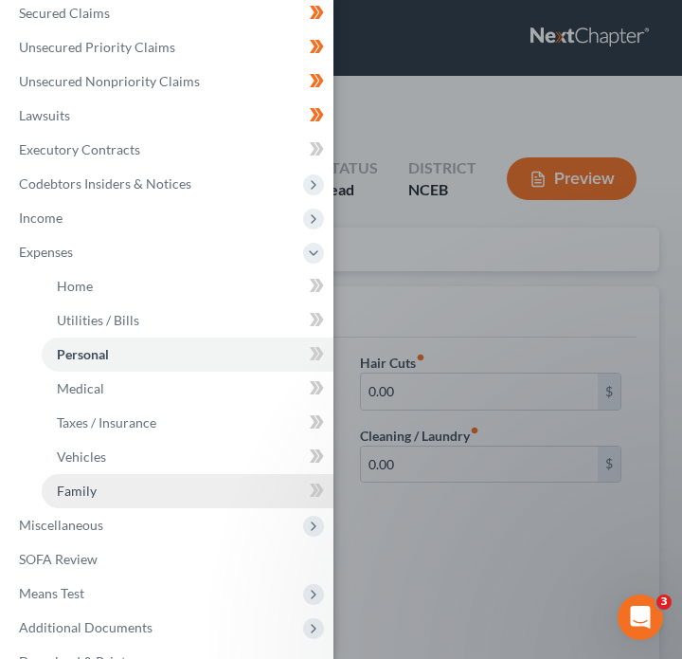
scroll to position [273, 0]
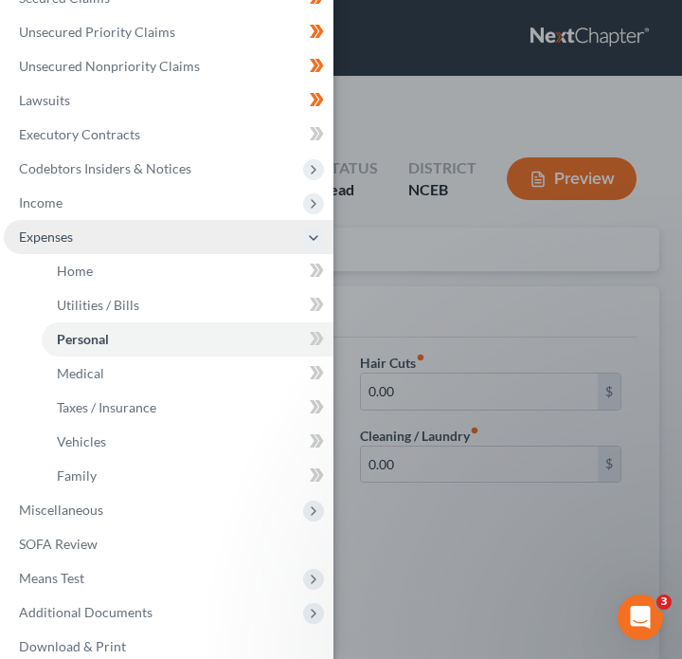
click at [196, 220] on span "Expenses" at bounding box center [169, 237] width 330 height 34
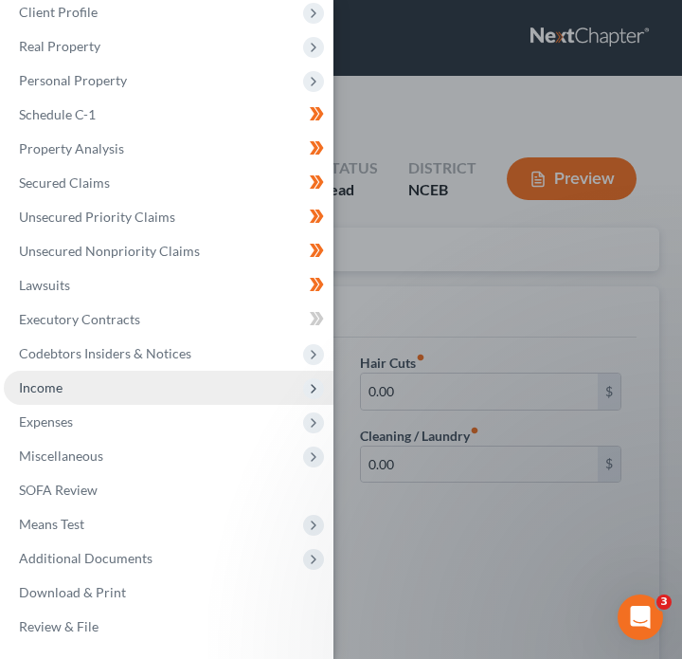
click at [185, 385] on span "Income" at bounding box center [169, 387] width 330 height 34
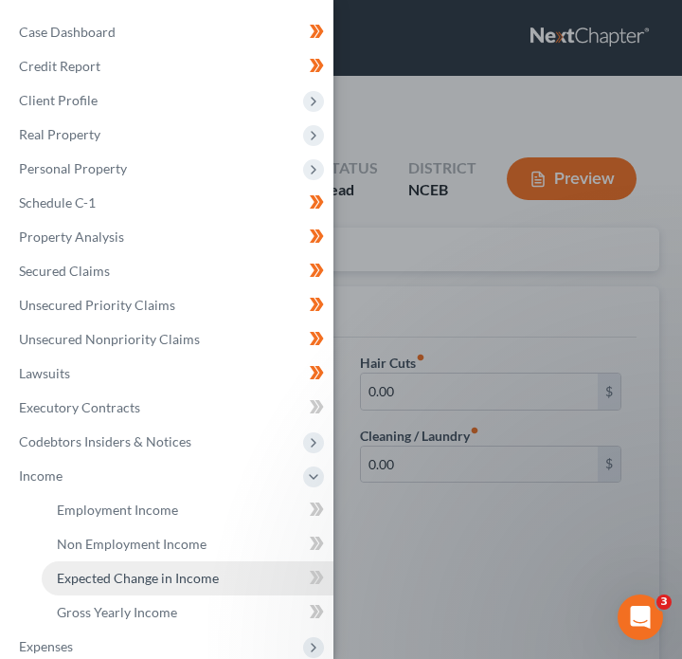
scroll to position [225, 0]
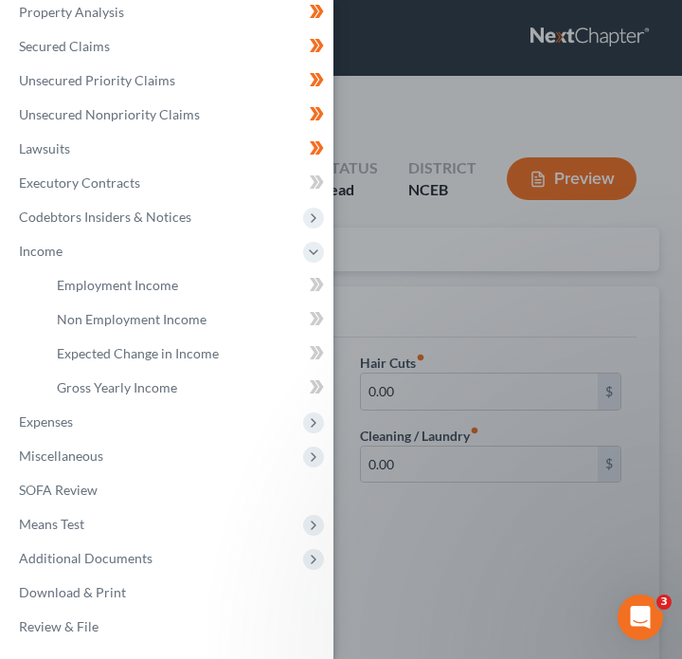
click at [428, 500] on div "Case Dashboard Payments Invoices Payments Payments Credit Report Client Profile" at bounding box center [341, 329] width 682 height 659
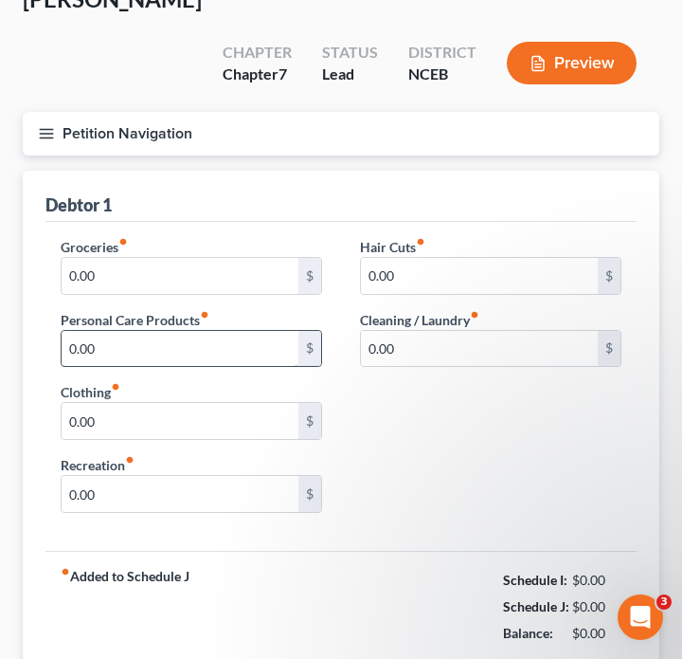
scroll to position [5, 0]
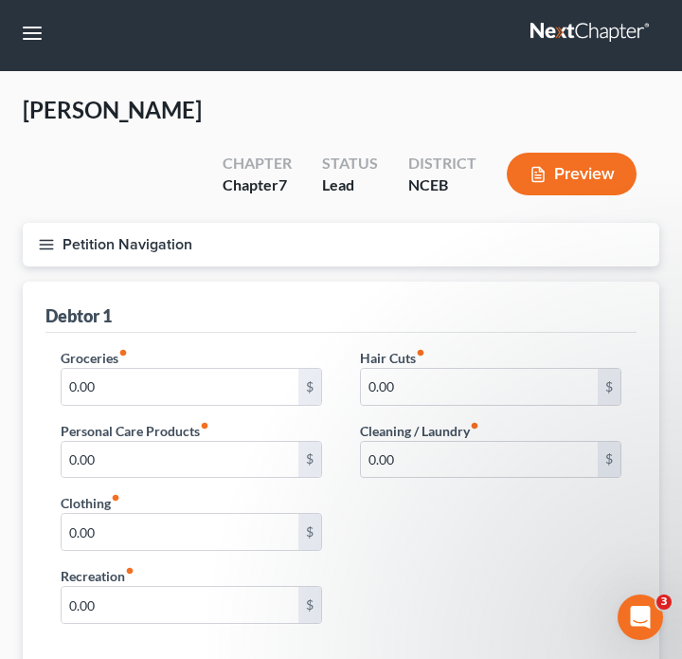
click at [42, 236] on icon "button" at bounding box center [46, 244] width 17 height 17
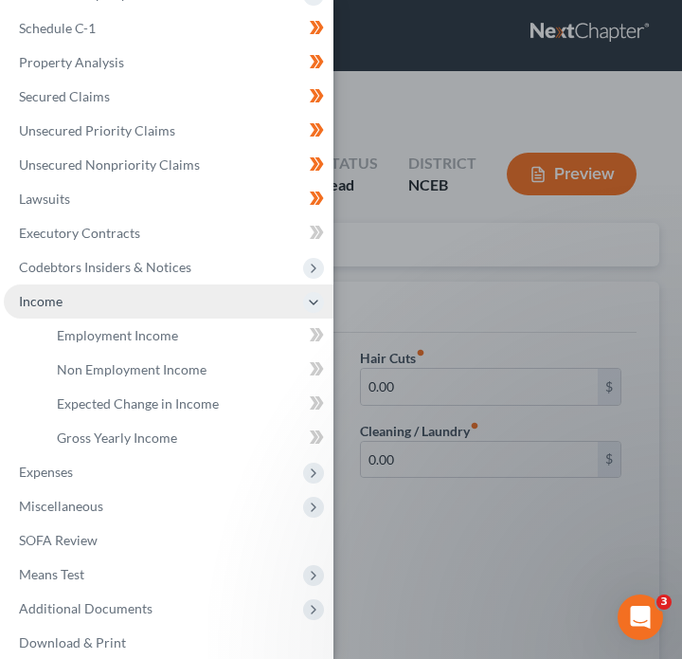
scroll to position [172, 0]
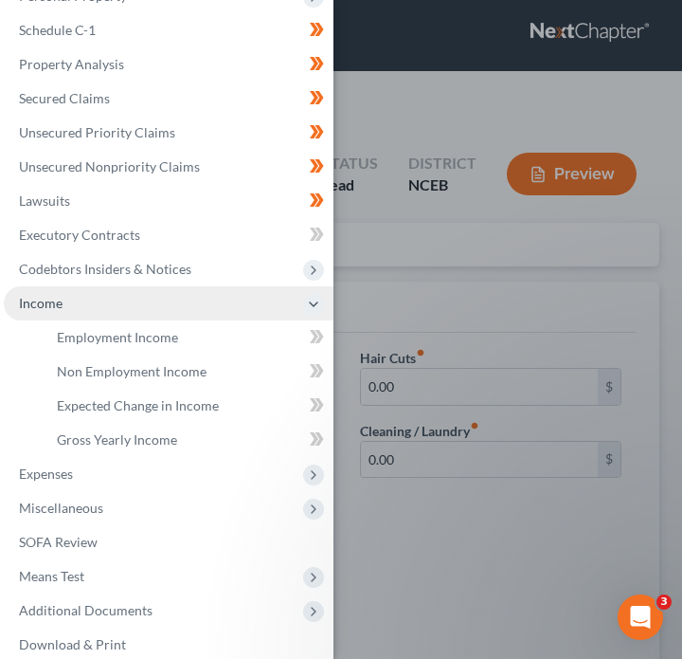
click at [147, 298] on span "Income" at bounding box center [169, 303] width 330 height 34
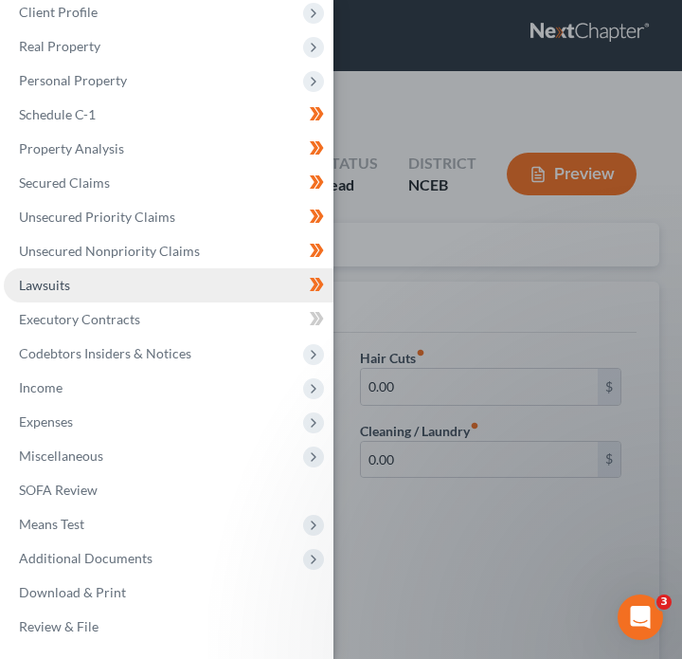
scroll to position [88, 0]
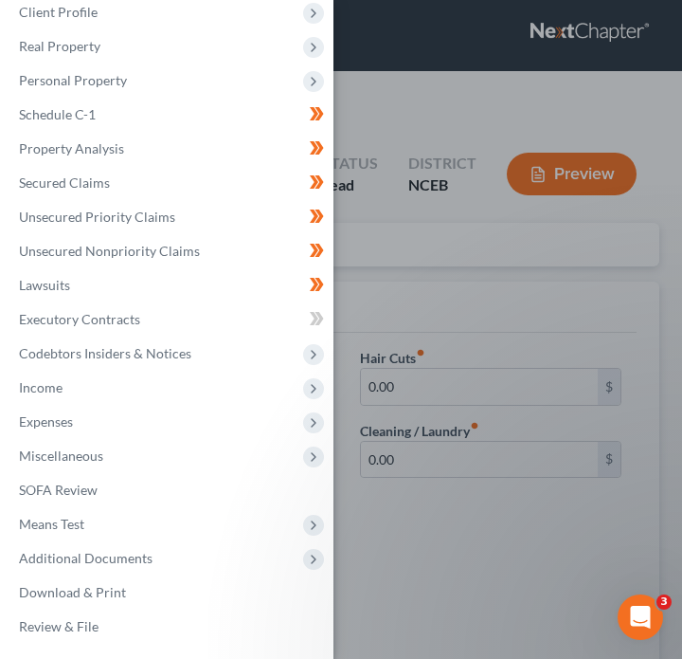
click at [412, 278] on div "Case Dashboard Payments Invoices Payments Payments Credit Report Client Profile" at bounding box center [341, 329] width 682 height 659
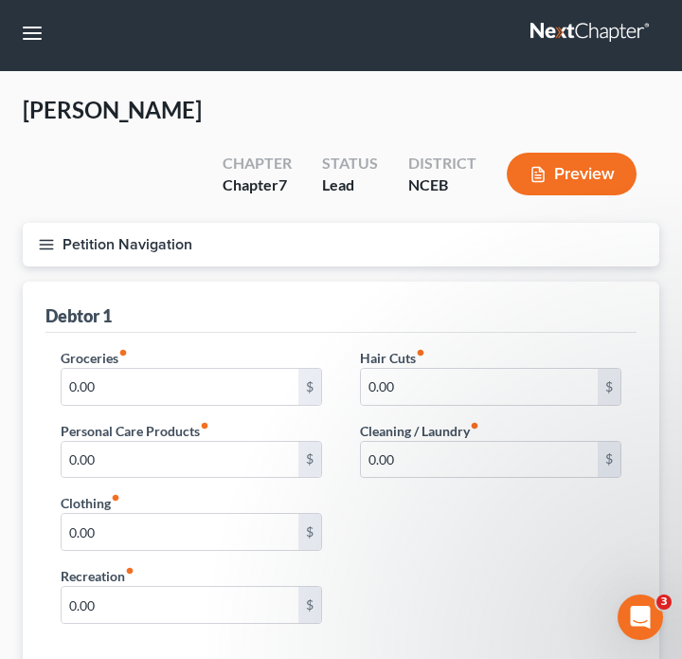
click at [37, 223] on button "Petition Navigation" at bounding box center [341, 245] width 637 height 44
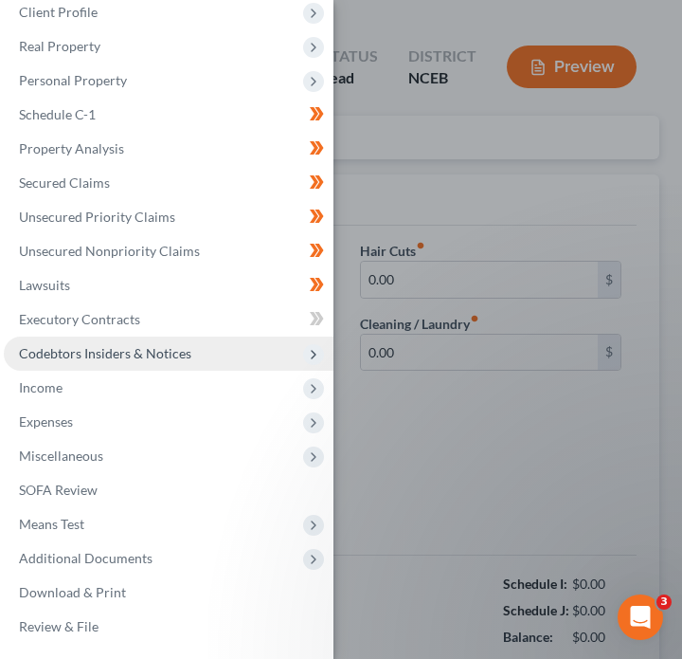
scroll to position [205, 0]
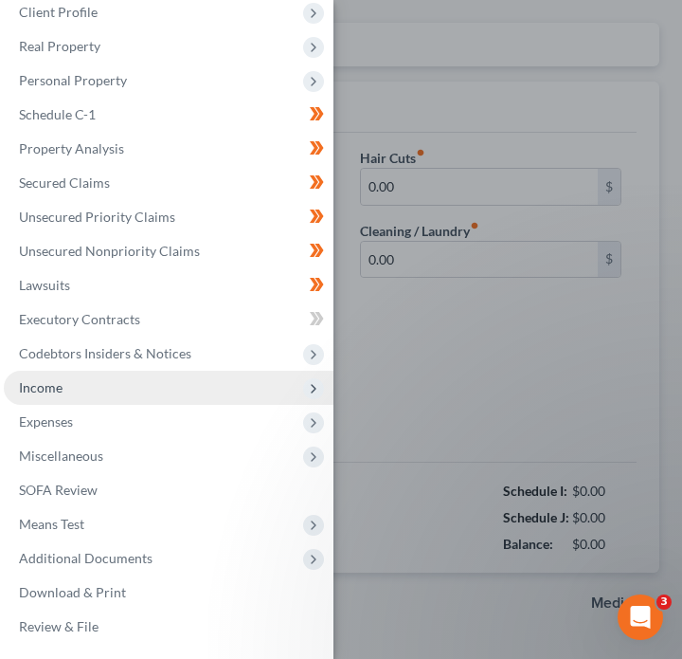
click at [215, 390] on span "Income" at bounding box center [169, 387] width 330 height 34
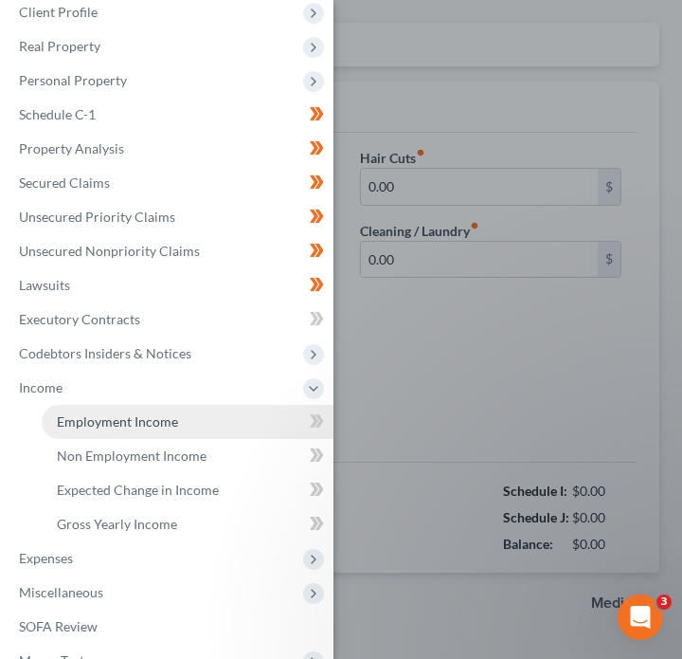
click at [223, 416] on link "Employment Income" at bounding box center [188, 422] width 292 height 34
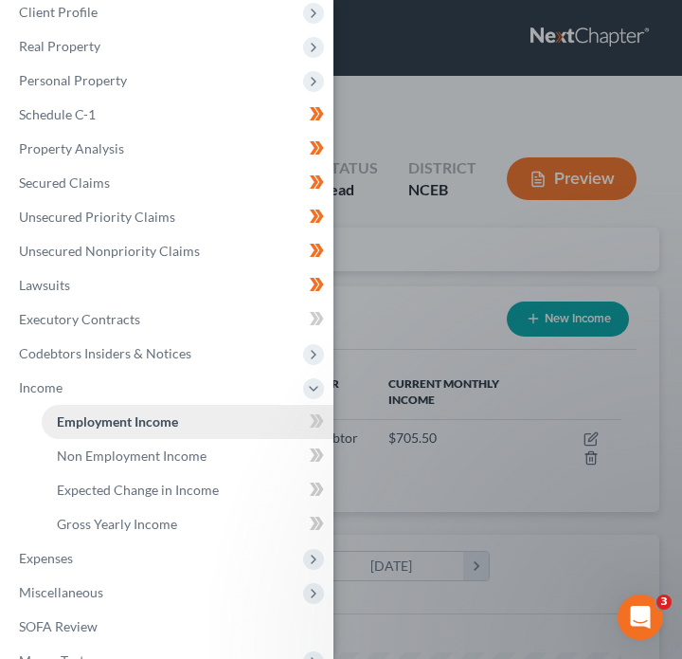
scroll to position [280, 599]
click at [481, 389] on div "Case Dashboard Payments Invoices Payments Payments Credit Report Client Profile" at bounding box center [341, 329] width 682 height 659
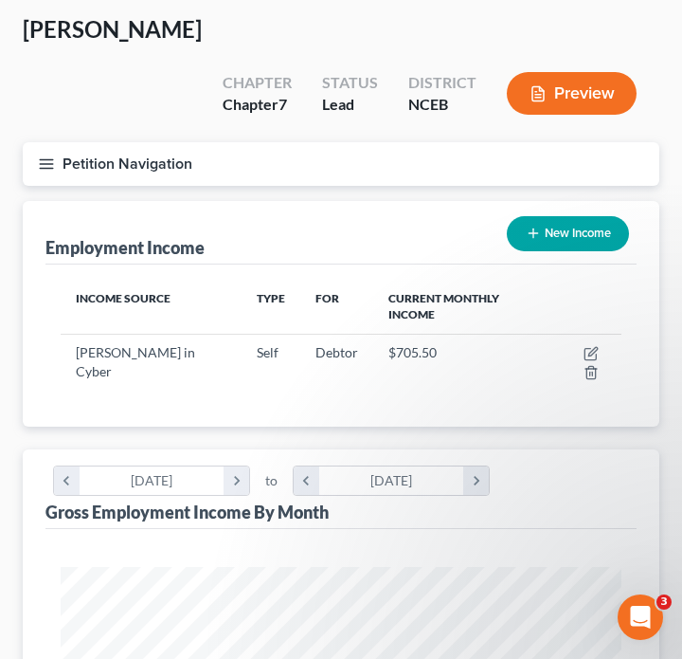
scroll to position [84, 0]
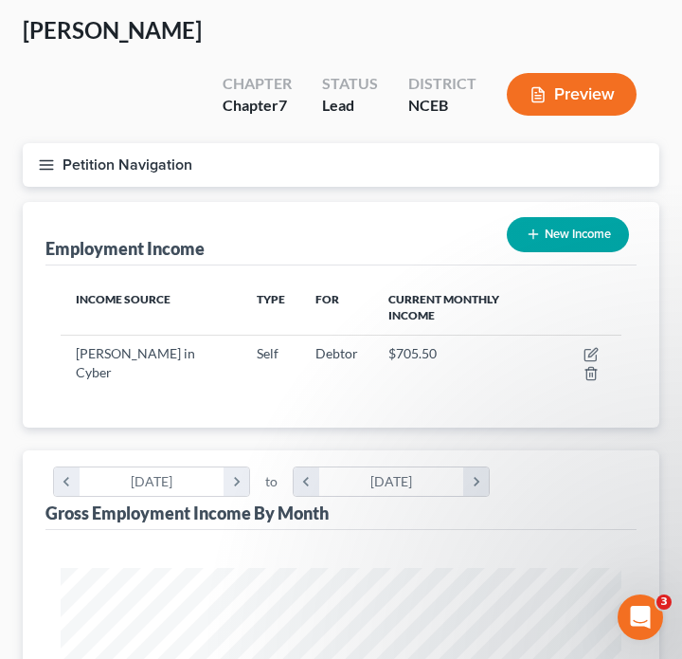
click at [51, 165] on line "button" at bounding box center [46, 165] width 13 height 0
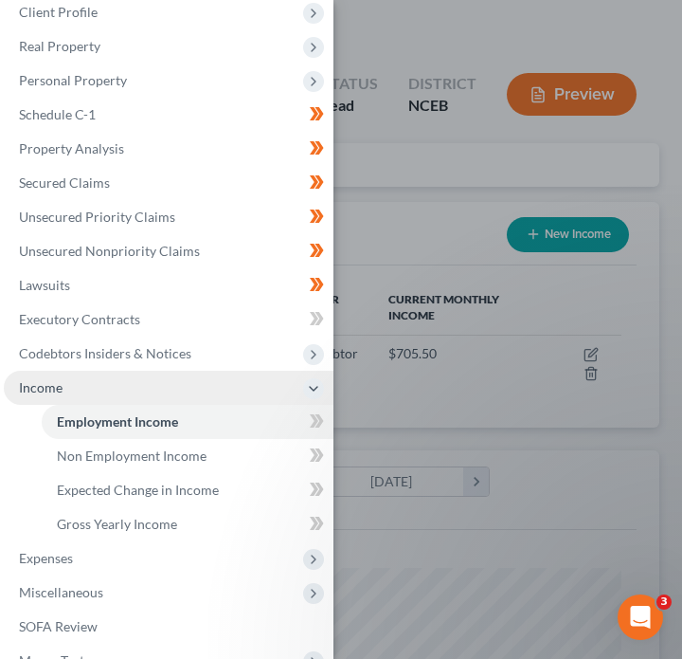
click at [69, 392] on span "Income" at bounding box center [169, 387] width 330 height 34
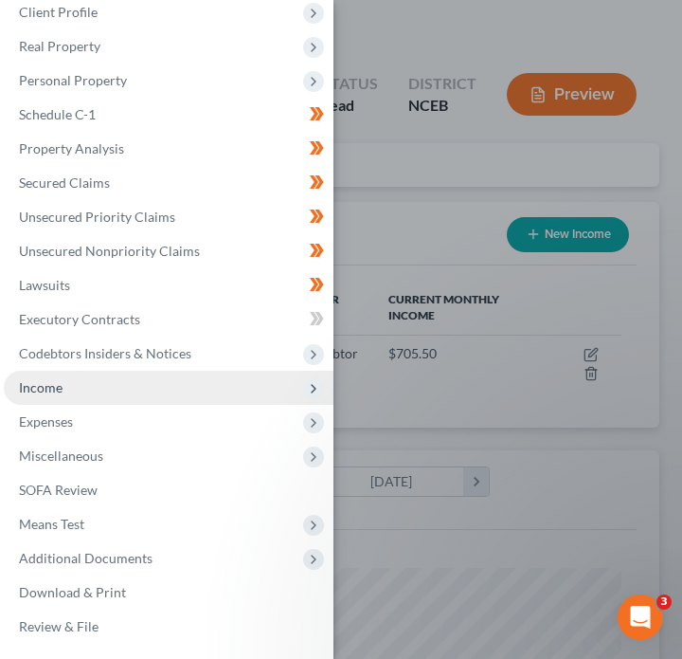
click at [158, 385] on span "Income" at bounding box center [169, 387] width 330 height 34
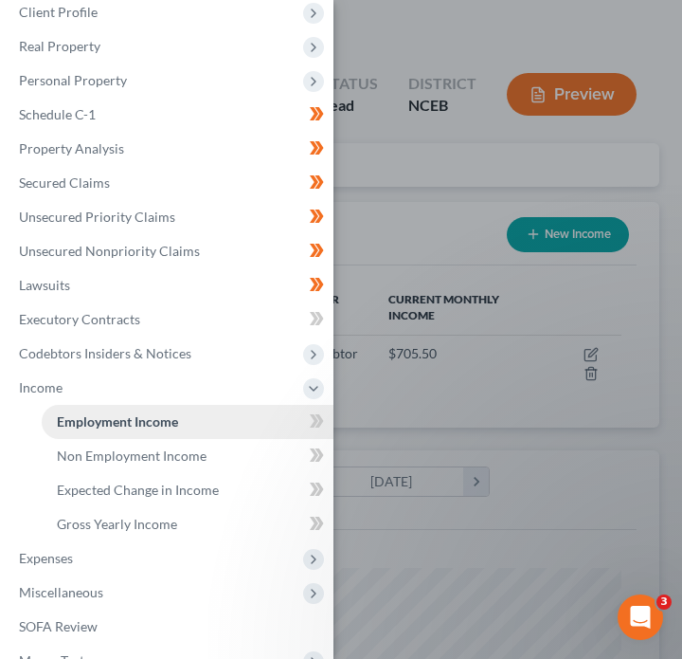
click at [166, 428] on span "Employment Income" at bounding box center [117, 421] width 121 height 16
click at [399, 377] on div "Case Dashboard Payments Invoices Payments Payments Credit Report Client Profile" at bounding box center [341, 329] width 682 height 659
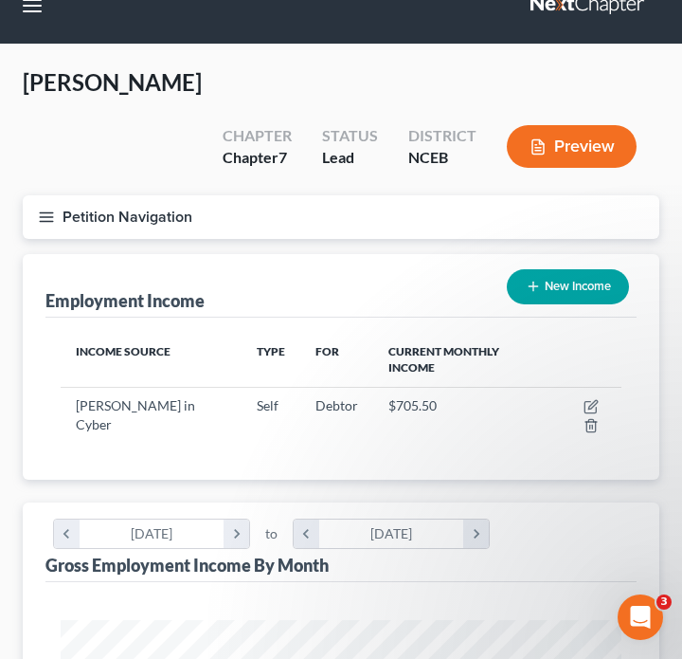
scroll to position [0, 0]
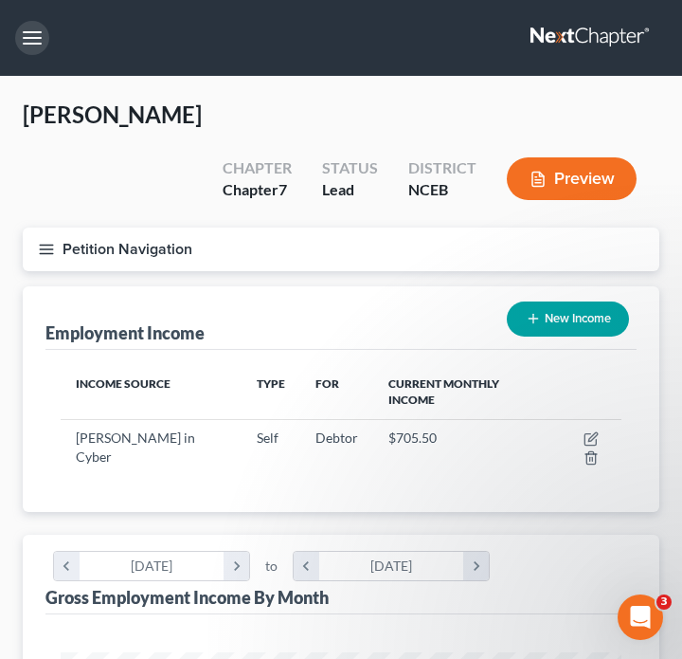
click at [28, 27] on button "button" at bounding box center [32, 38] width 34 height 34
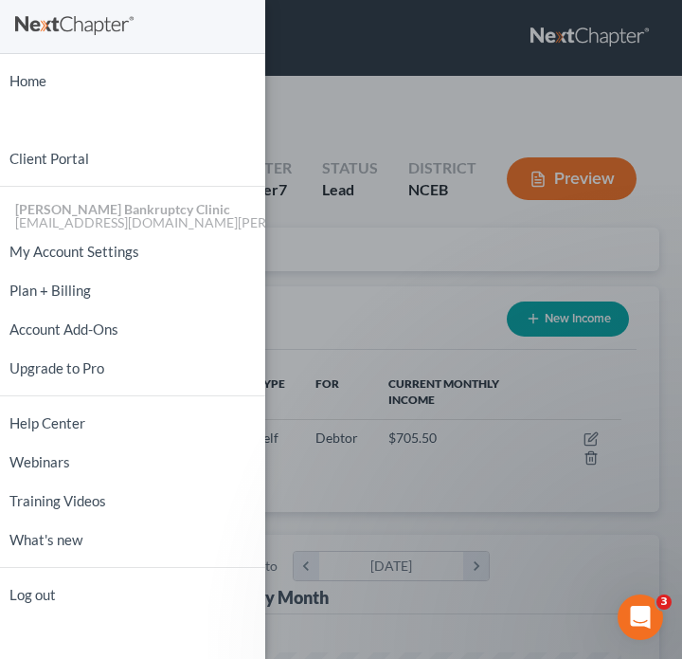
click at [433, 131] on div "Home New Case Client Portal Stubbs Bankruptcy Clinic njohannesian0929@email.cam…" at bounding box center [341, 329] width 682 height 659
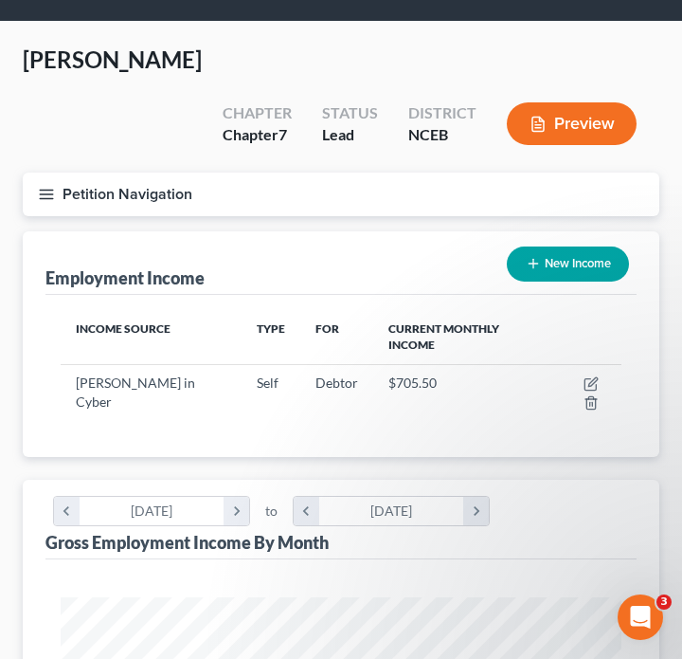
scroll to position [63, 0]
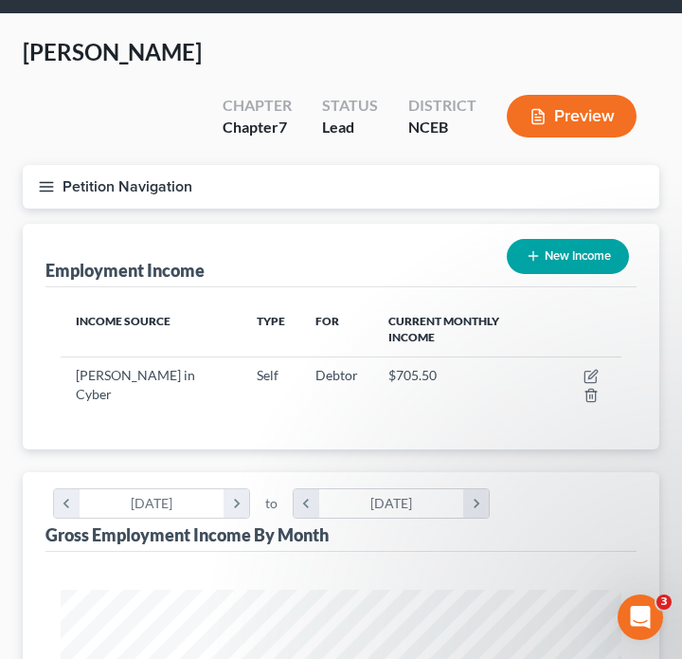
click at [61, 165] on button "Petition Navigation" at bounding box center [341, 187] width 637 height 44
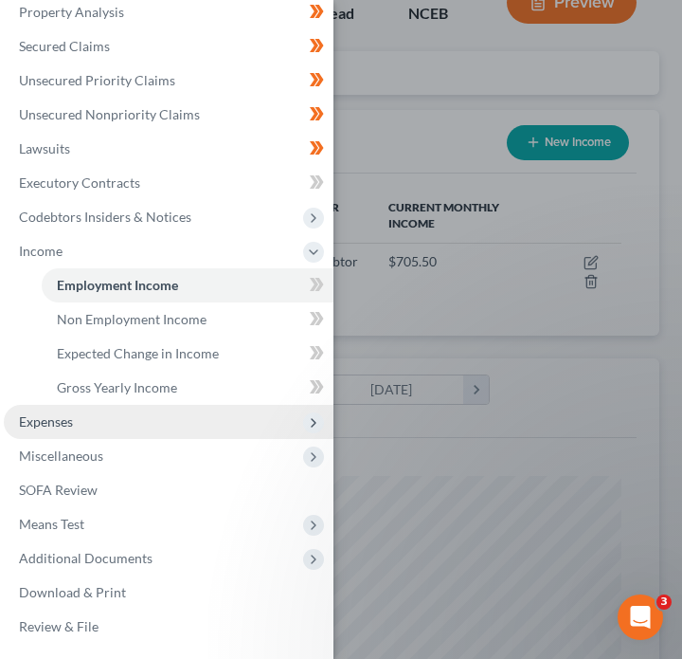
scroll to position [179, 0]
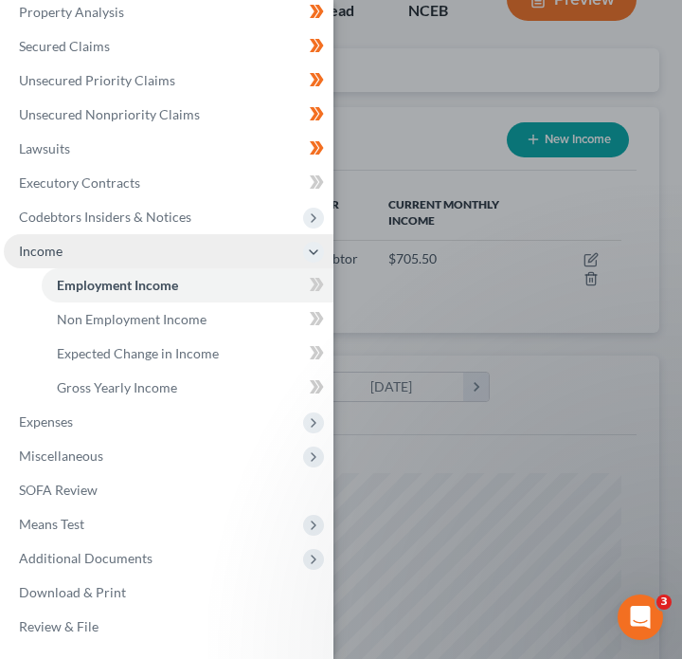
click at [219, 266] on span "Income" at bounding box center [169, 251] width 330 height 34
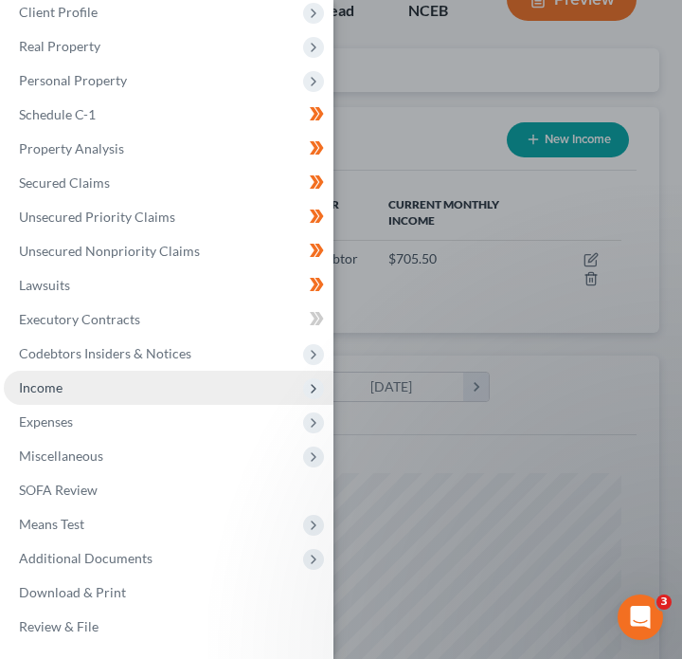
scroll to position [88, 0]
click at [216, 385] on span "Income" at bounding box center [169, 387] width 330 height 34
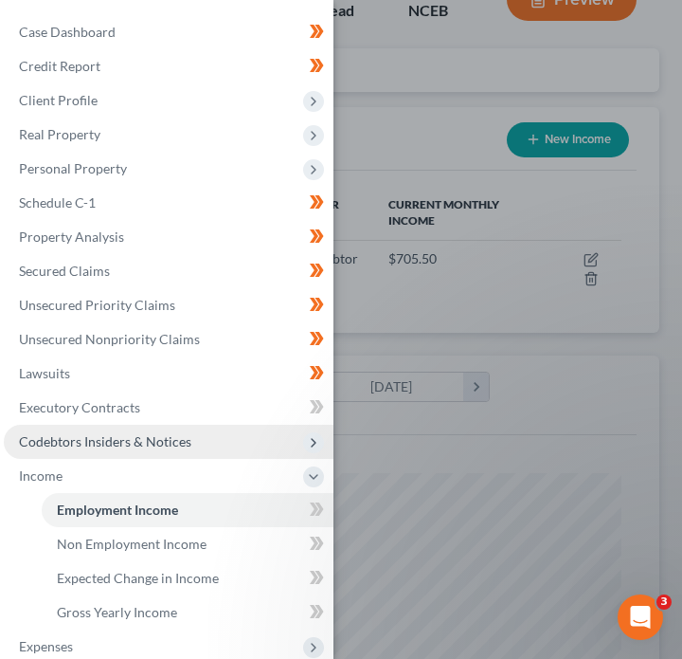
scroll to position [168, 0]
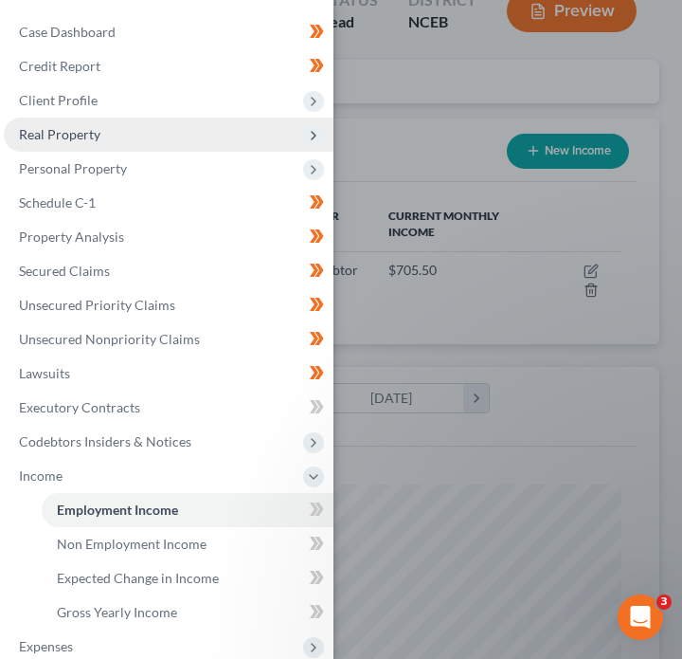
click at [317, 140] on icon at bounding box center [313, 135] width 15 height 15
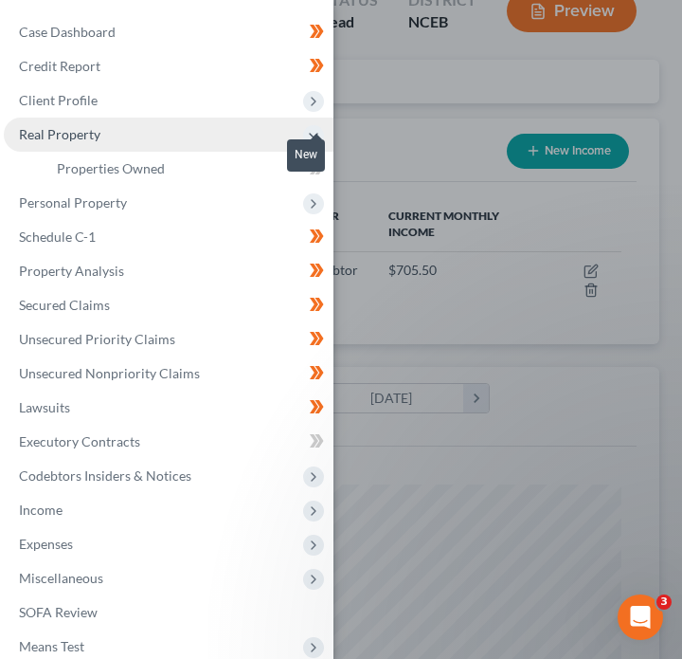
click at [320, 171] on body "Home New Case Client Portal Stubbs Bankruptcy Clinic njohannesian0929@email.cam…" at bounding box center [341, 557] width 682 height 1451
click at [316, 180] on span at bounding box center [316, 170] width 33 height 28
click at [321, 172] on div "In Progress" at bounding box center [287, 156] width 73 height 44
click at [321, 172] on body "Home New Case Client Portal Stubbs Bankruptcy Clinic njohannesian0929@email.cam…" at bounding box center [341, 557] width 682 height 1451
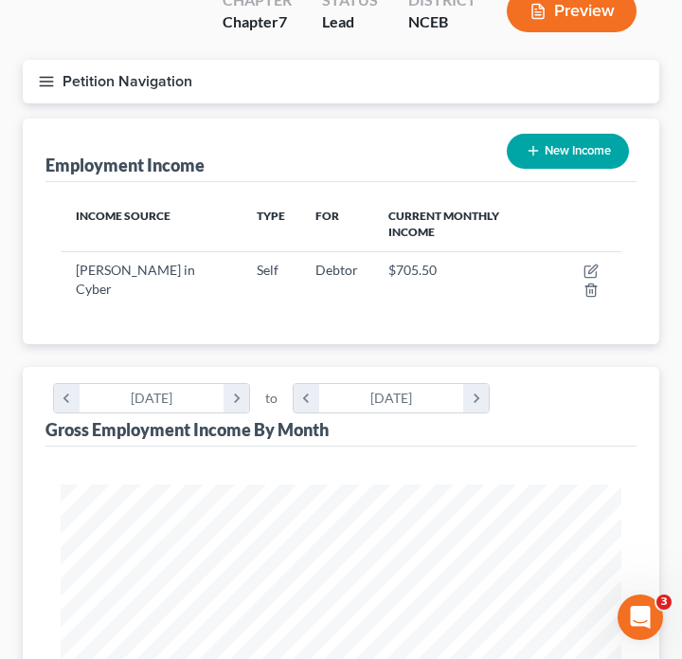
click at [53, 73] on icon "button" at bounding box center [46, 81] width 17 height 17
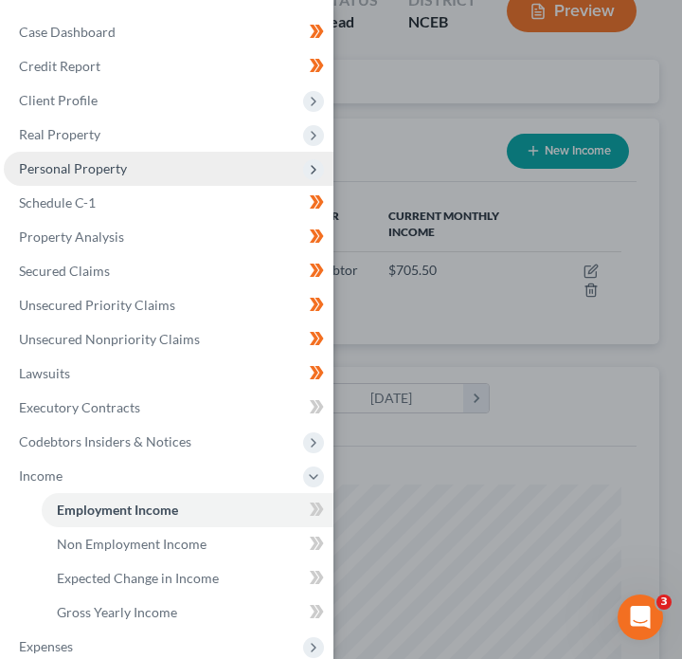
click at [312, 160] on icon at bounding box center [313, 169] width 21 height 21
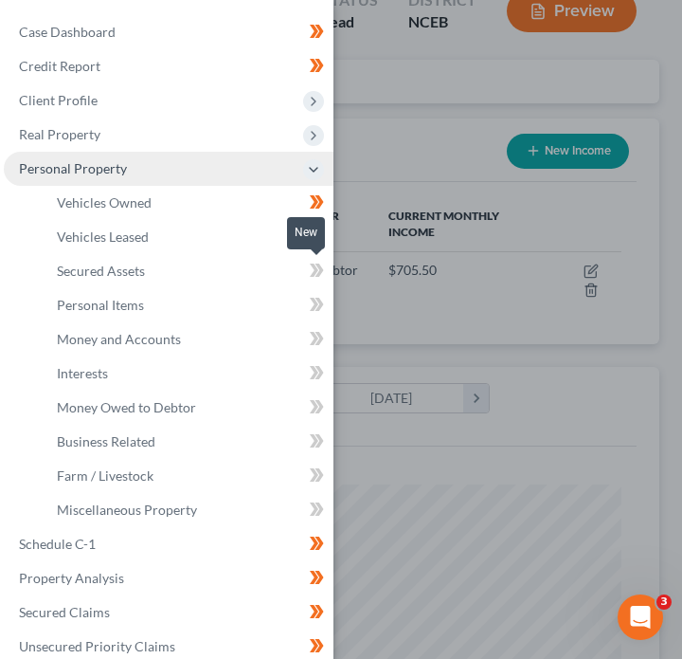
click at [319, 272] on icon at bounding box center [320, 269] width 9 height 13
click at [321, 273] on icon at bounding box center [317, 271] width 14 height 24
click at [322, 310] on icon at bounding box center [317, 305] width 14 height 24
click at [322, 309] on icon at bounding box center [317, 305] width 14 height 24
click at [323, 340] on icon at bounding box center [317, 339] width 14 height 24
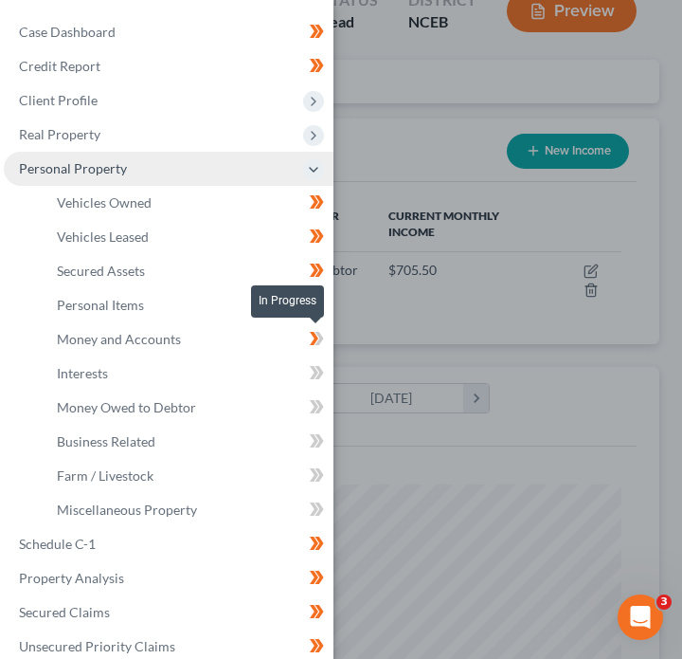
click at [323, 340] on icon at bounding box center [317, 339] width 14 height 24
click at [324, 378] on span at bounding box center [316, 375] width 33 height 28
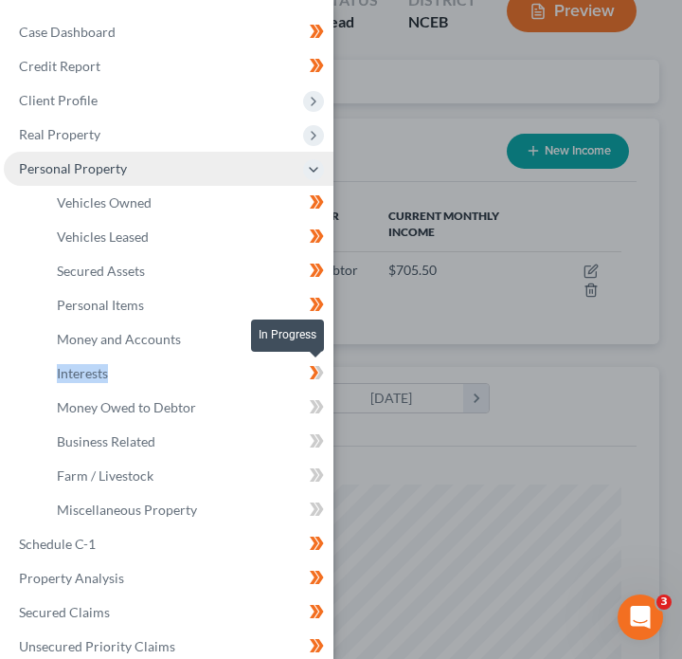
click at [324, 378] on span at bounding box center [316, 375] width 33 height 28
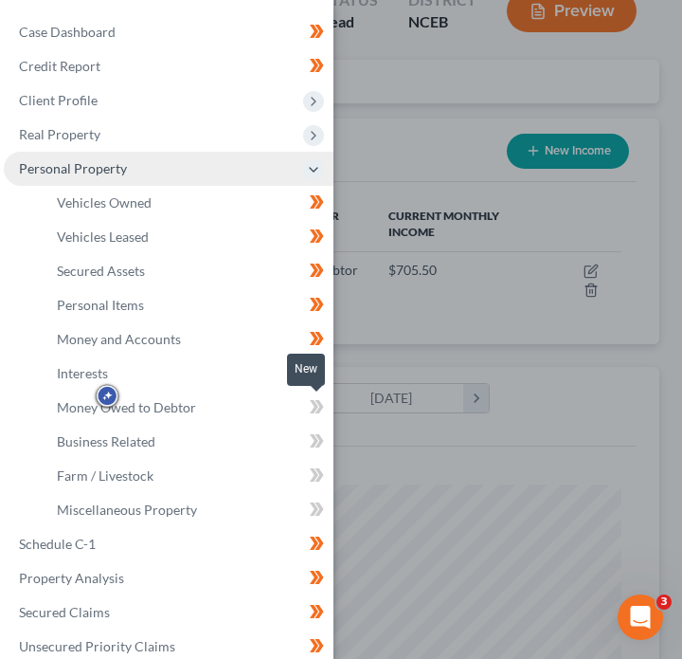
click at [322, 411] on icon at bounding box center [317, 407] width 14 height 24
click at [322, 442] on icon at bounding box center [320, 440] width 9 height 13
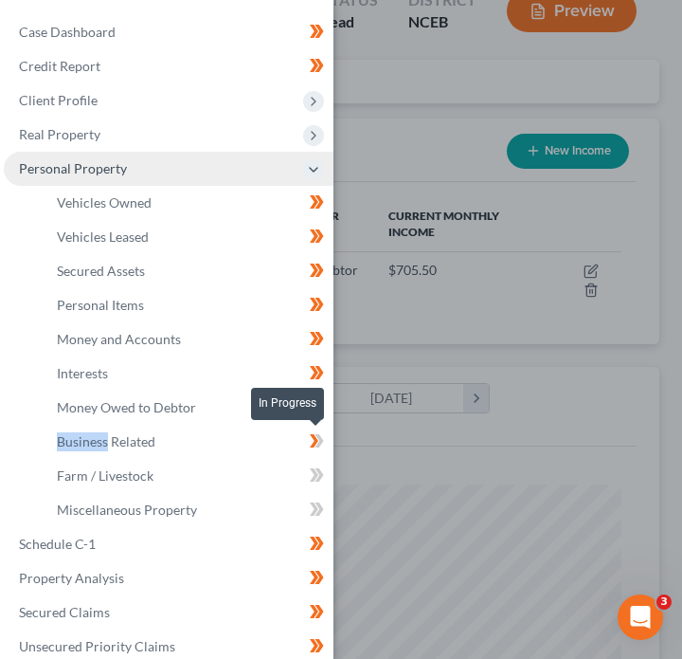
click at [322, 442] on icon at bounding box center [320, 440] width 9 height 13
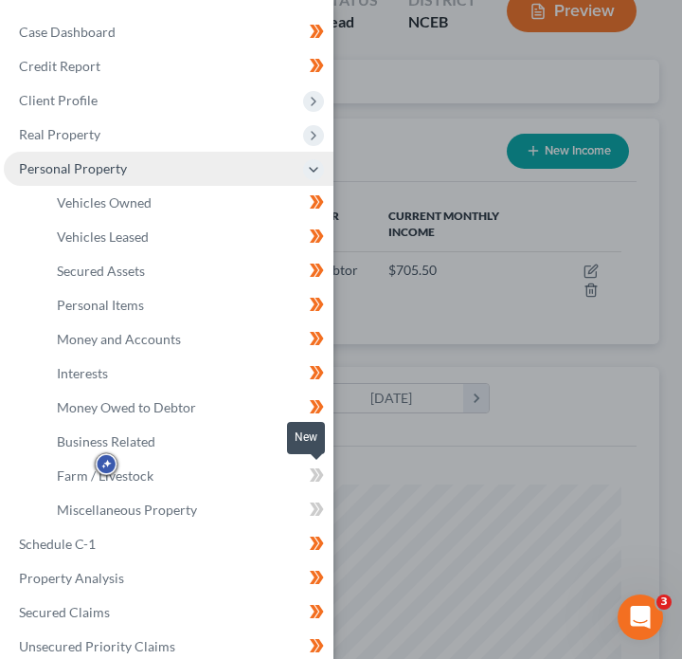
click at [321, 476] on icon at bounding box center [320, 474] width 9 height 13
click at [318, 509] on icon at bounding box center [320, 508] width 9 height 13
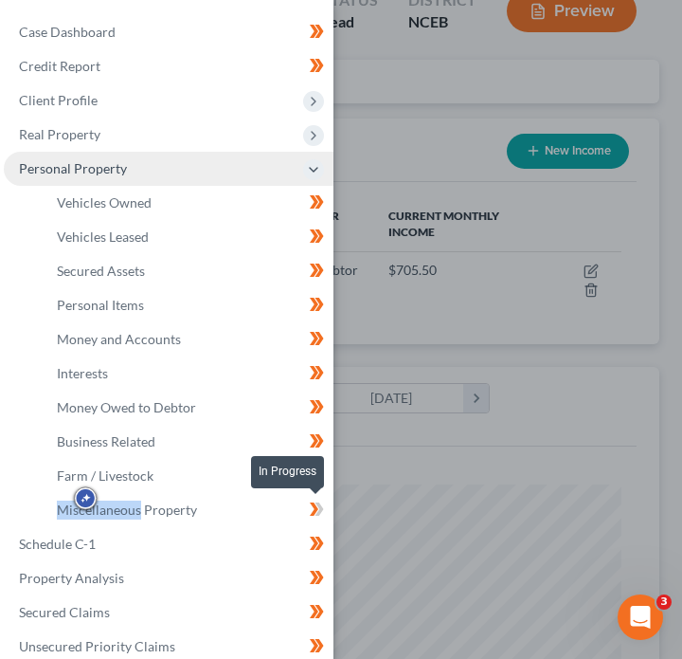
click at [318, 509] on icon at bounding box center [320, 508] width 9 height 13
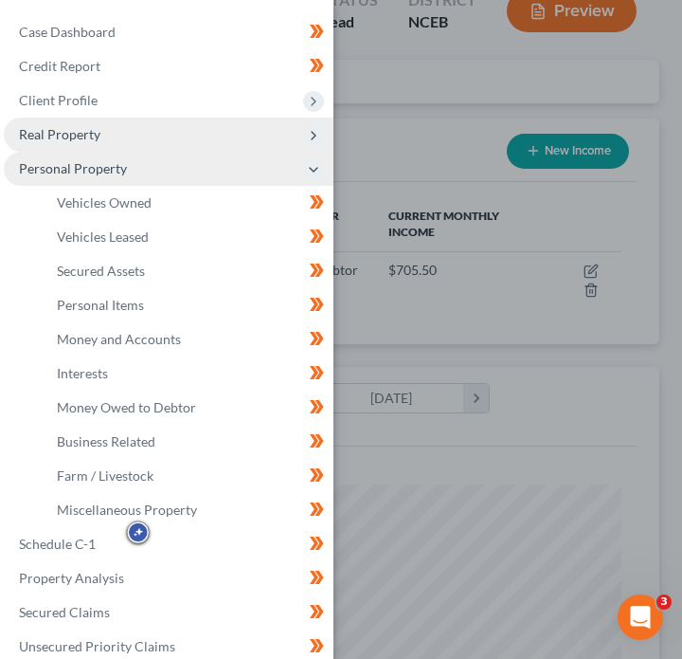
click at [319, 147] on span "Real Property" at bounding box center [169, 134] width 330 height 34
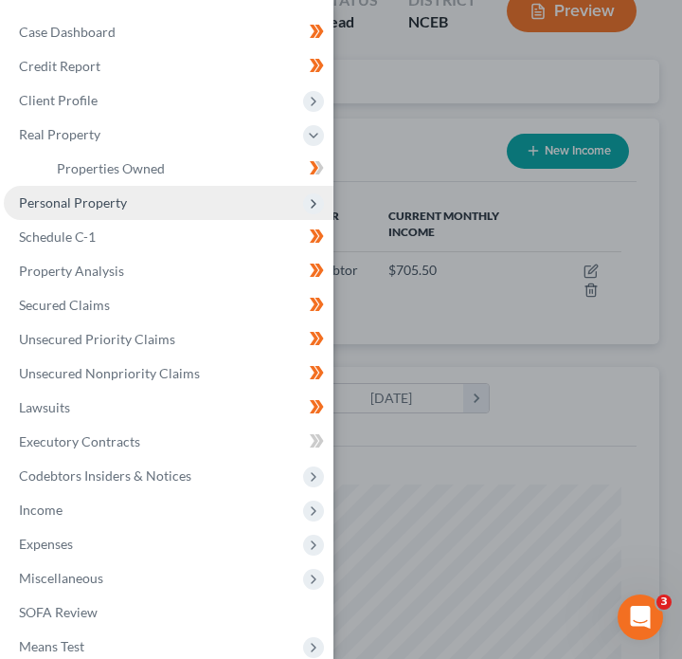
click at [317, 174] on icon at bounding box center [317, 168] width 14 height 24
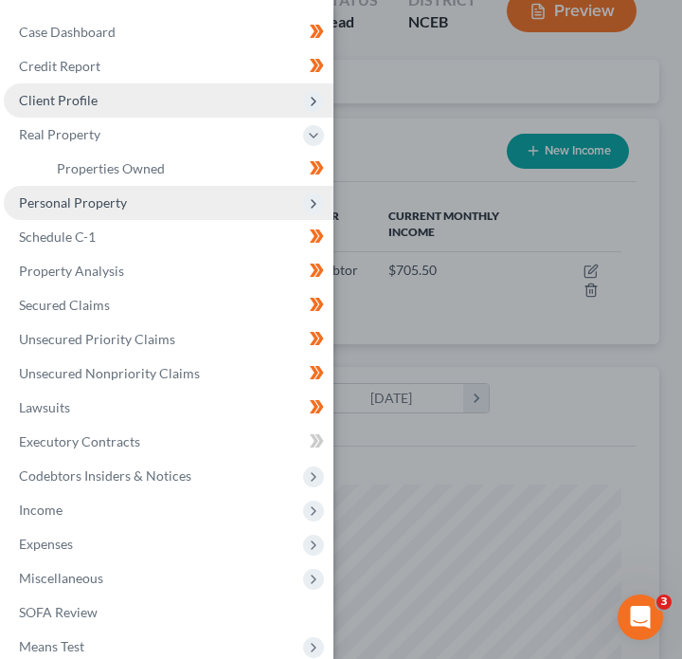
click at [317, 116] on span "Client Profile" at bounding box center [169, 100] width 330 height 34
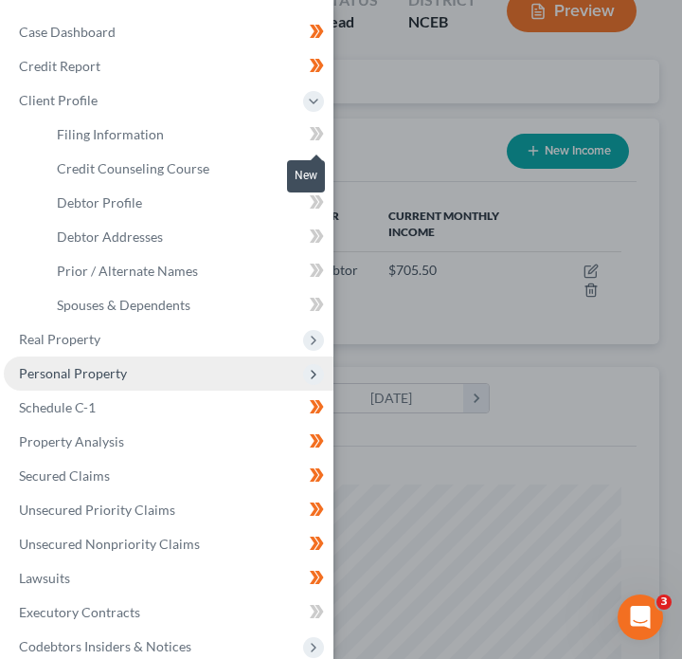
click at [317, 141] on icon at bounding box center [317, 134] width 14 height 24
click at [317, 171] on icon at bounding box center [320, 167] width 9 height 13
click at [319, 212] on icon at bounding box center [317, 202] width 14 height 24
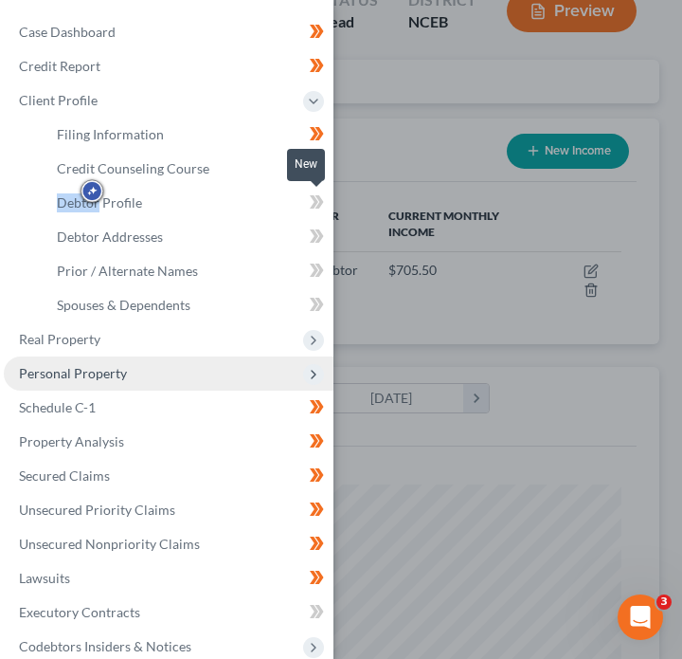
click at [319, 212] on icon at bounding box center [317, 202] width 14 height 24
click at [320, 233] on icon at bounding box center [320, 235] width 9 height 13
click at [320, 267] on icon at bounding box center [320, 269] width 9 height 13
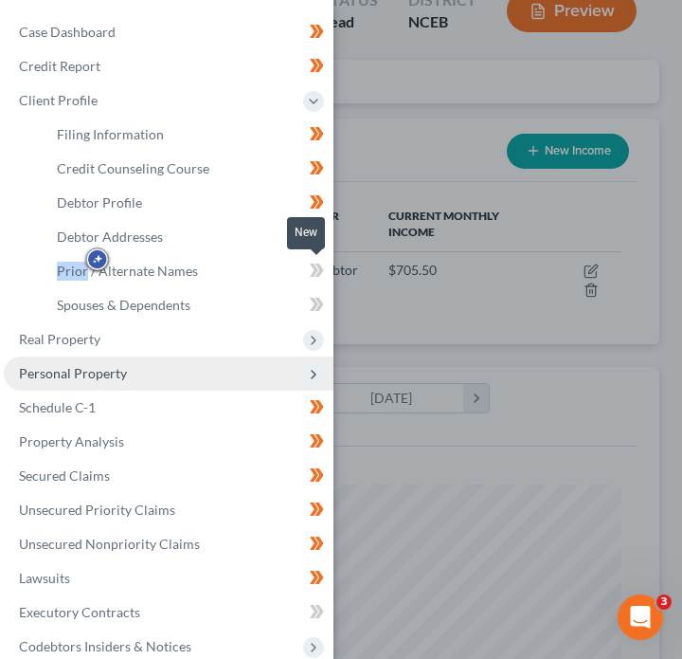
click at [320, 267] on icon at bounding box center [320, 269] width 9 height 13
click at [321, 303] on icon at bounding box center [320, 304] width 9 height 13
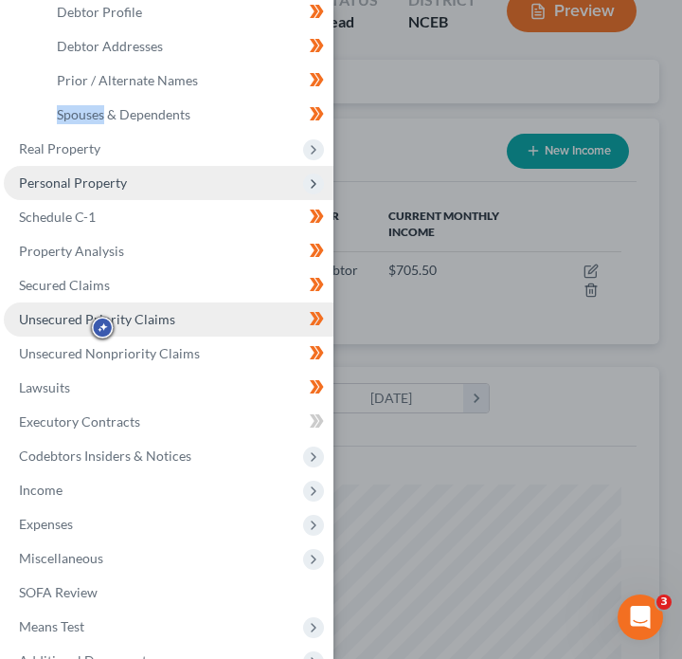
scroll to position [293, 0]
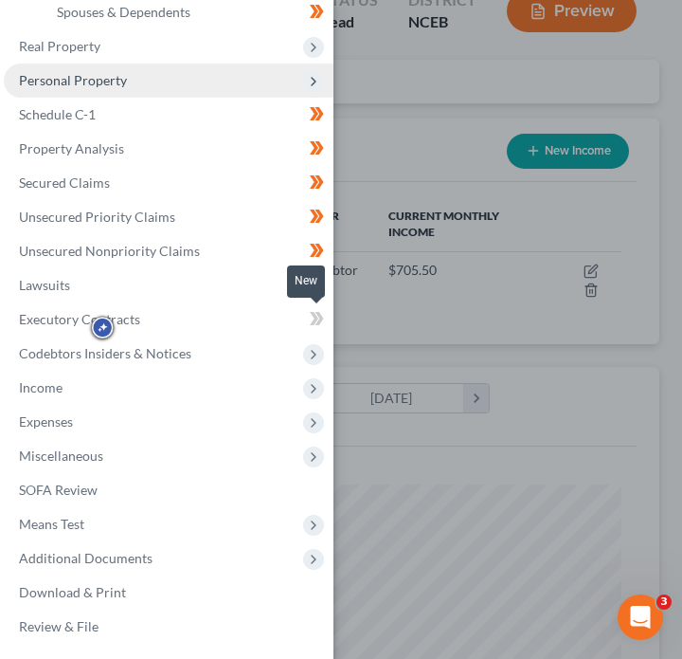
click at [324, 324] on span at bounding box center [316, 321] width 33 height 28
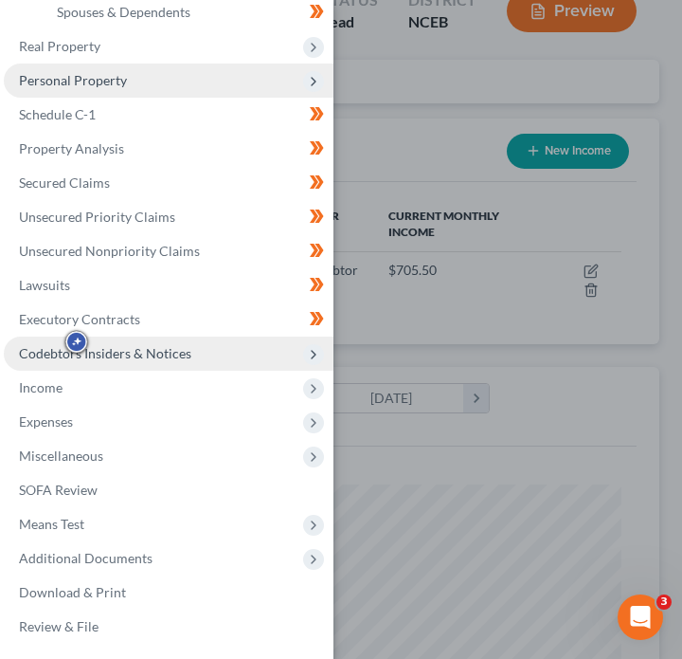
click at [262, 354] on span "Codebtors Insiders & Notices" at bounding box center [169, 353] width 330 height 34
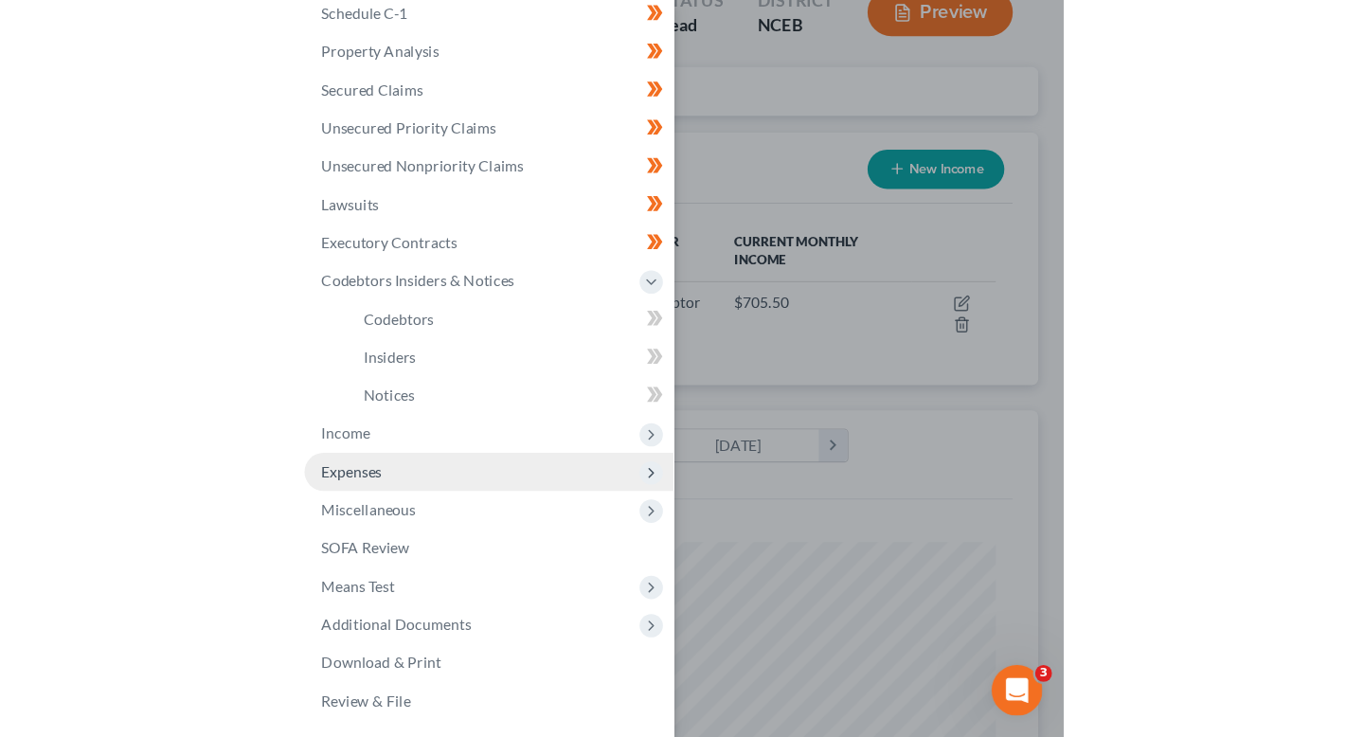
scroll to position [190, 0]
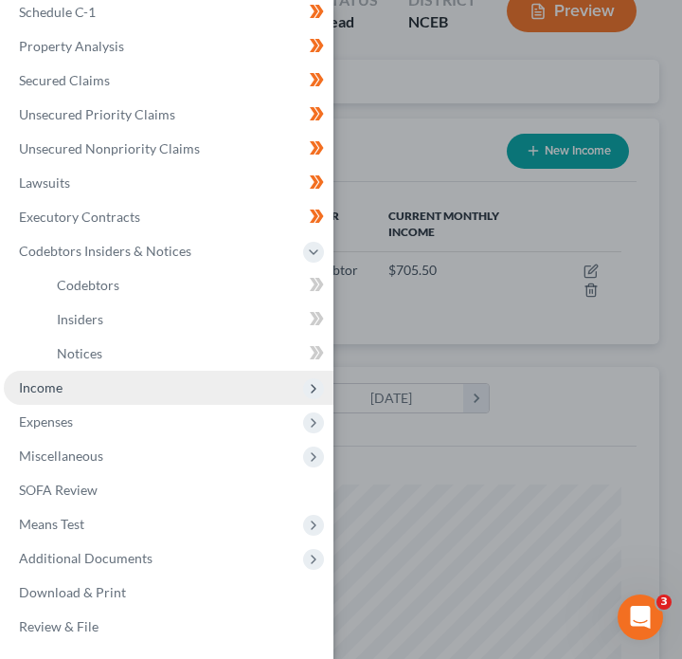
click at [258, 391] on span "Income" at bounding box center [169, 387] width 330 height 34
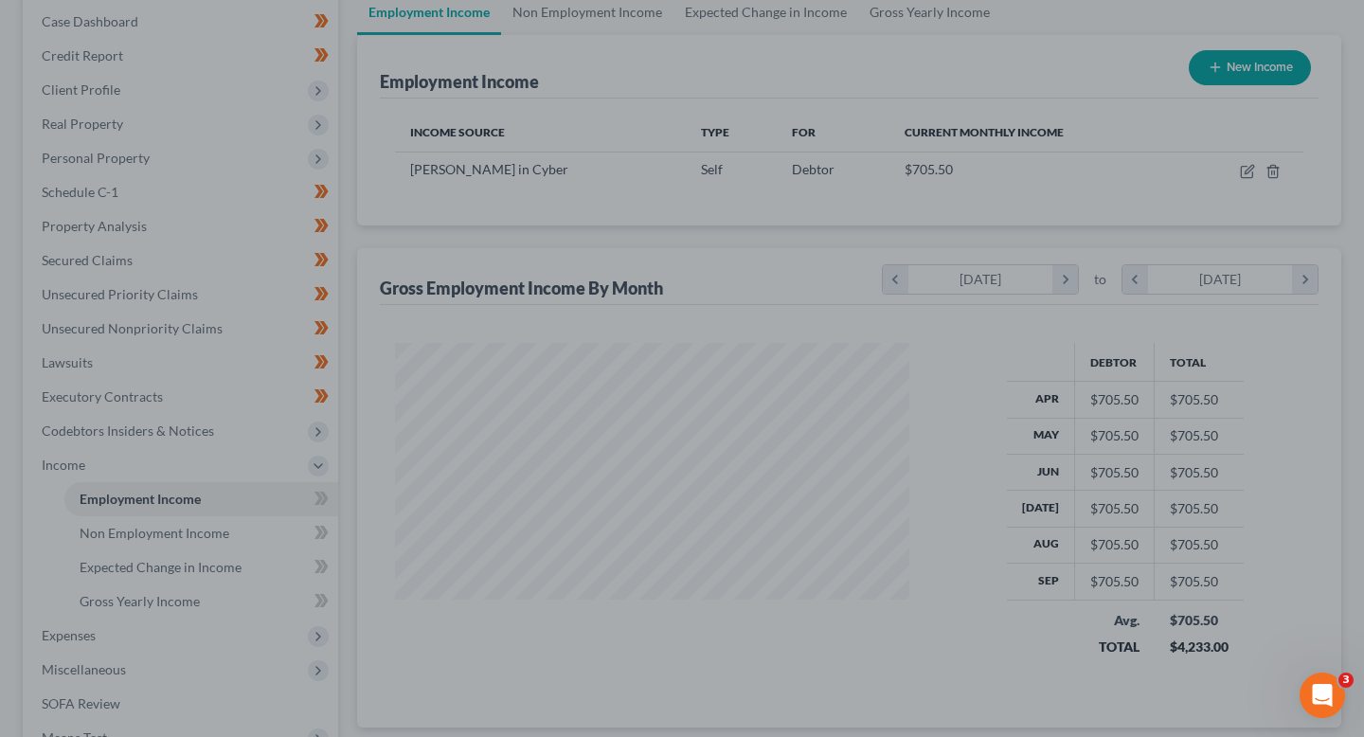
scroll to position [224, 0]
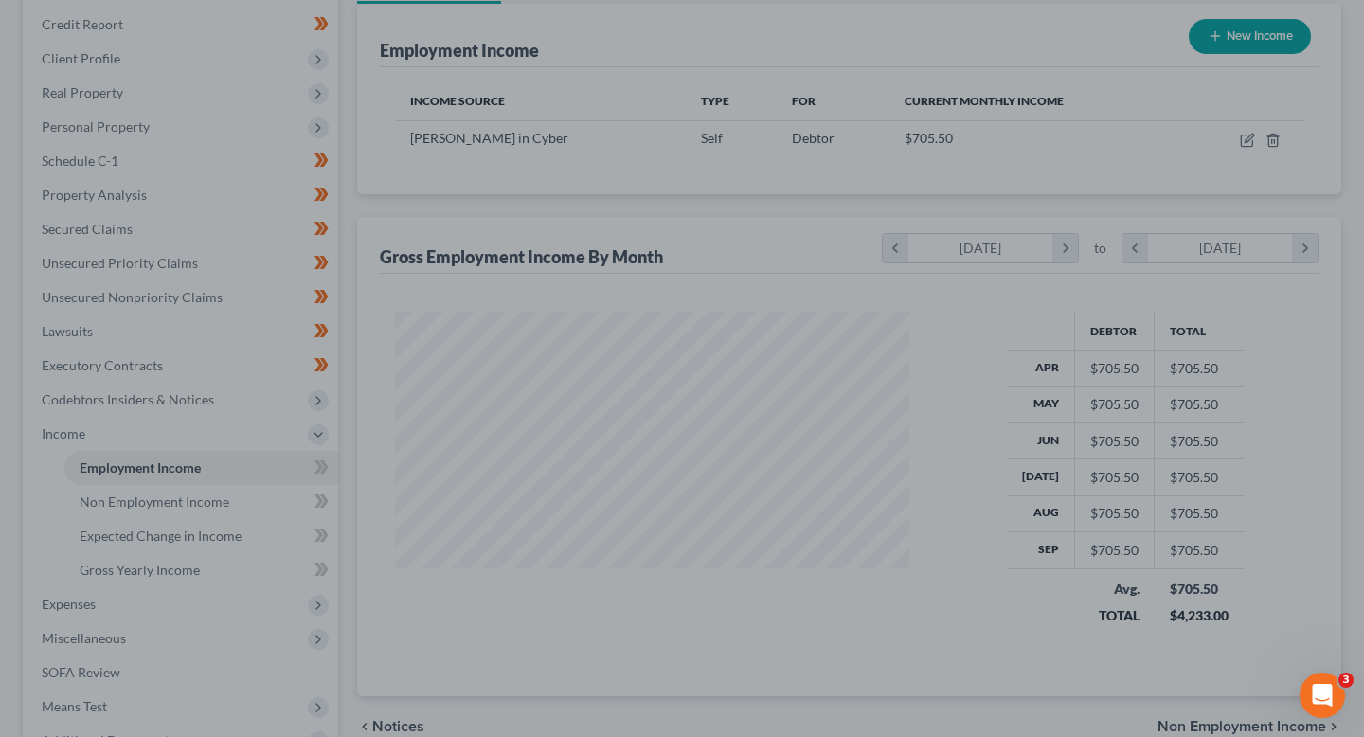
click at [313, 525] on div at bounding box center [682, 368] width 1364 height 737
click at [362, 555] on div at bounding box center [682, 368] width 1364 height 737
click at [359, 569] on div at bounding box center [682, 368] width 1364 height 737
click at [271, 596] on div at bounding box center [682, 368] width 1364 height 737
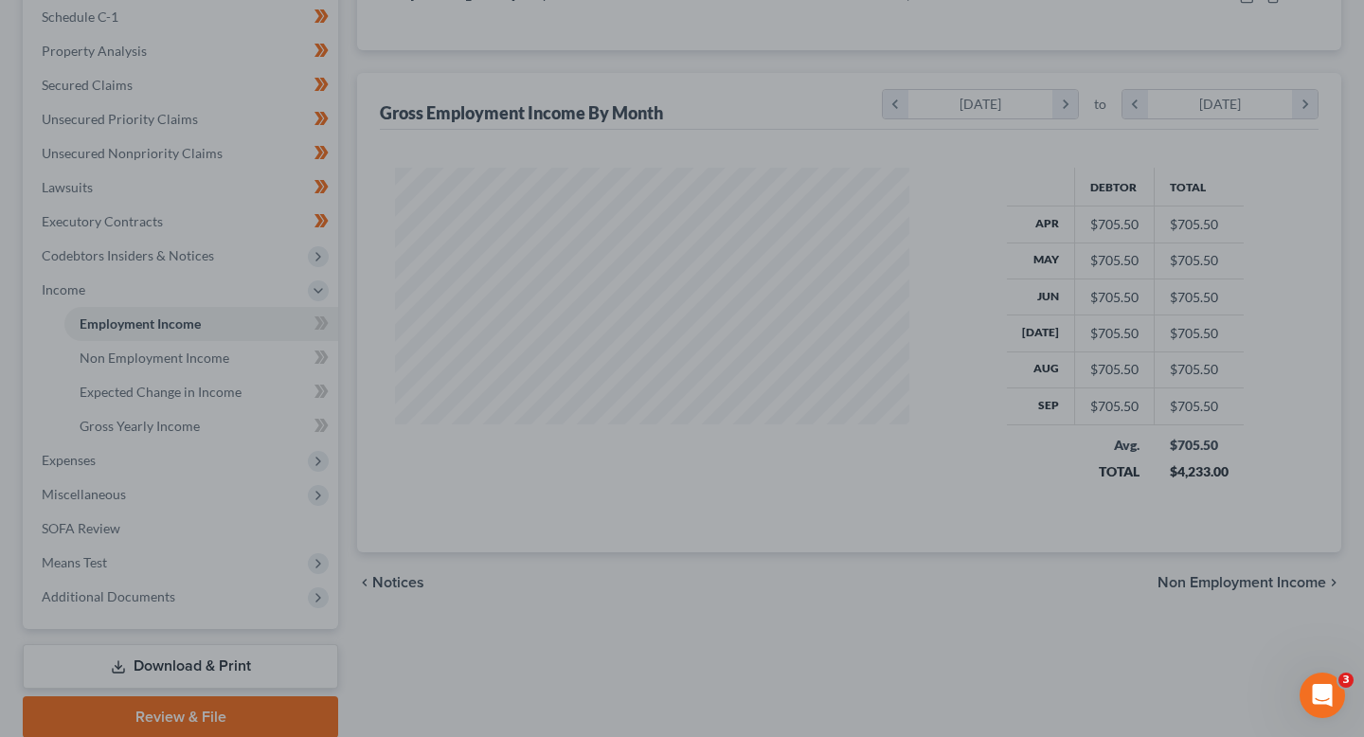
scroll to position [439, 0]
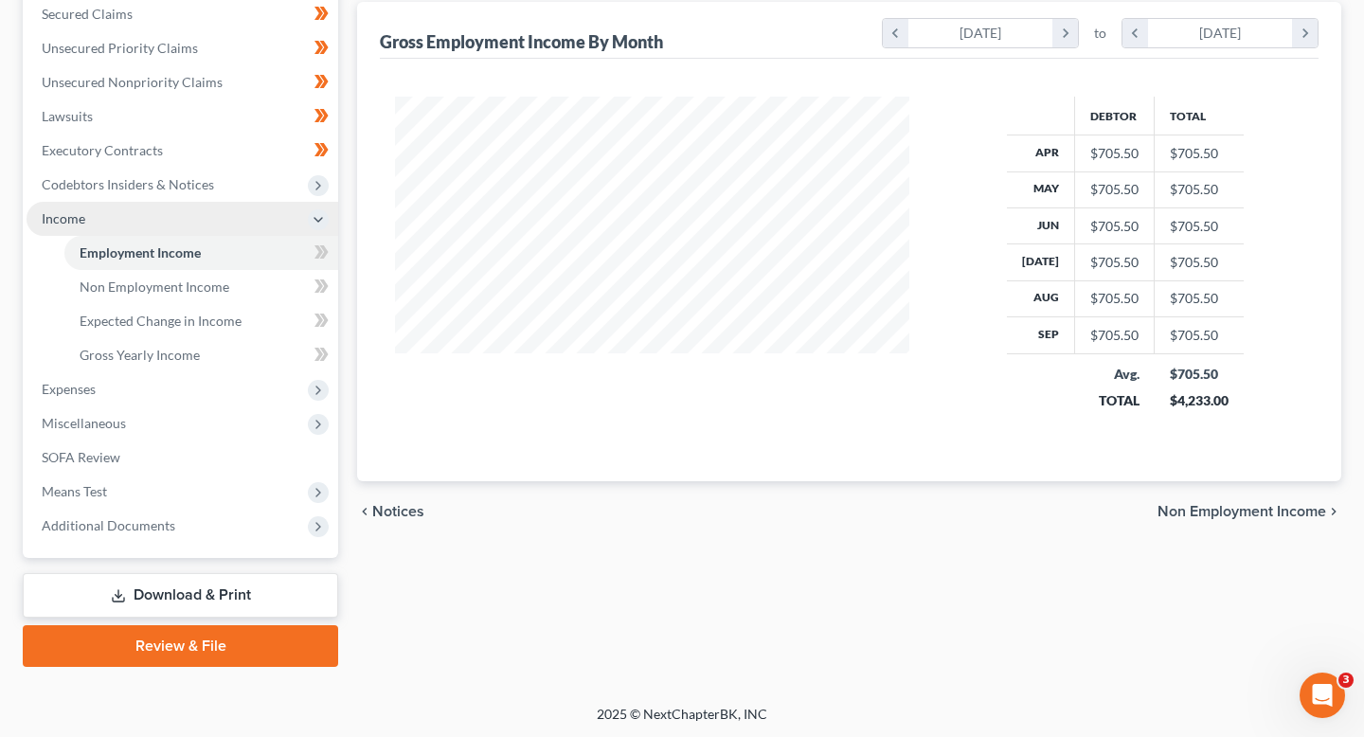
click at [202, 209] on span "Income" at bounding box center [183, 219] width 312 height 34
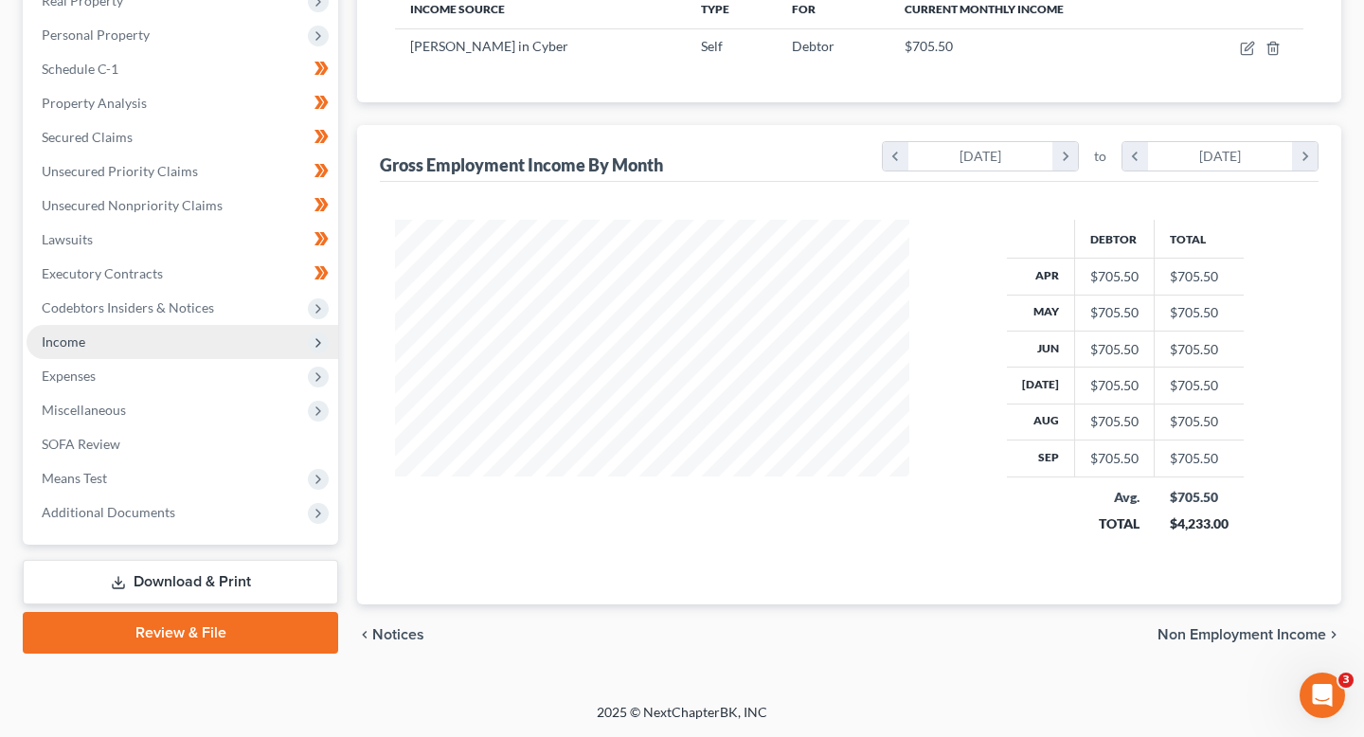
scroll to position [315, 0]
click at [200, 334] on span "Income" at bounding box center [183, 343] width 312 height 34
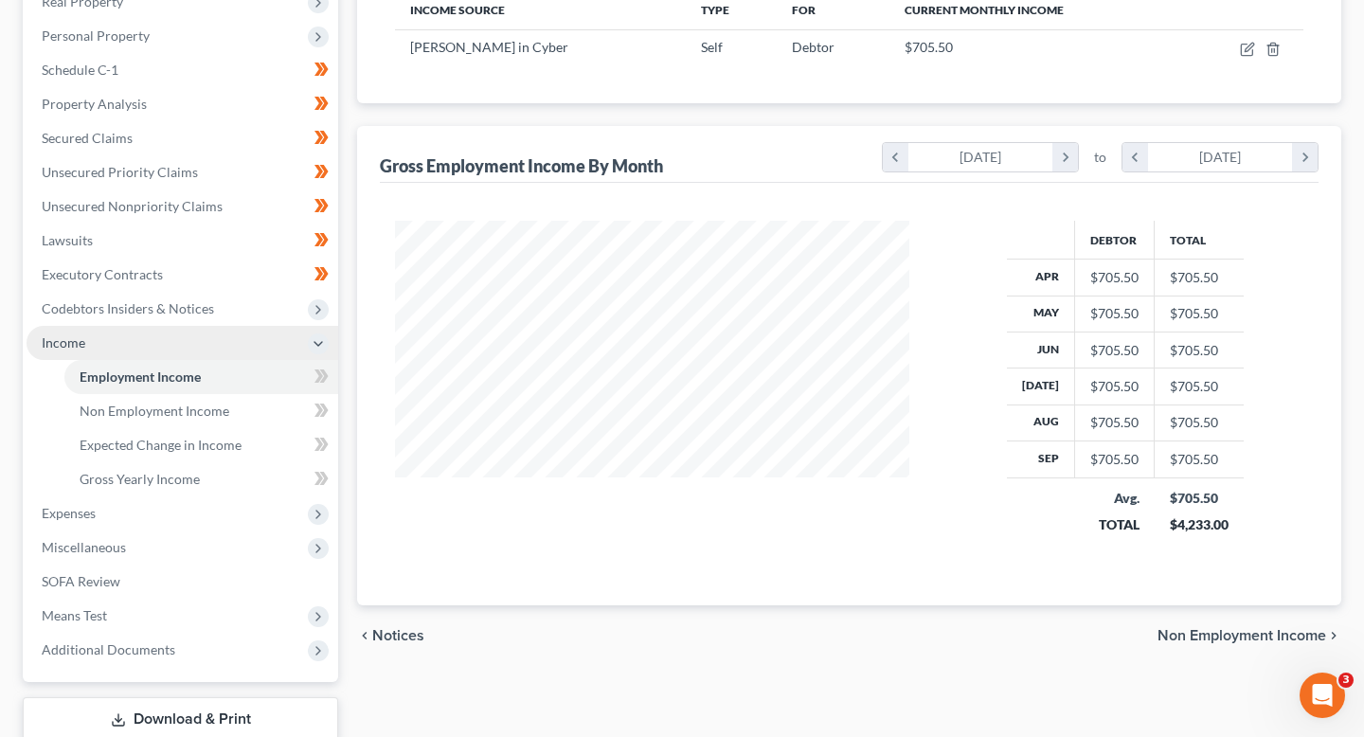
scroll to position [439, 0]
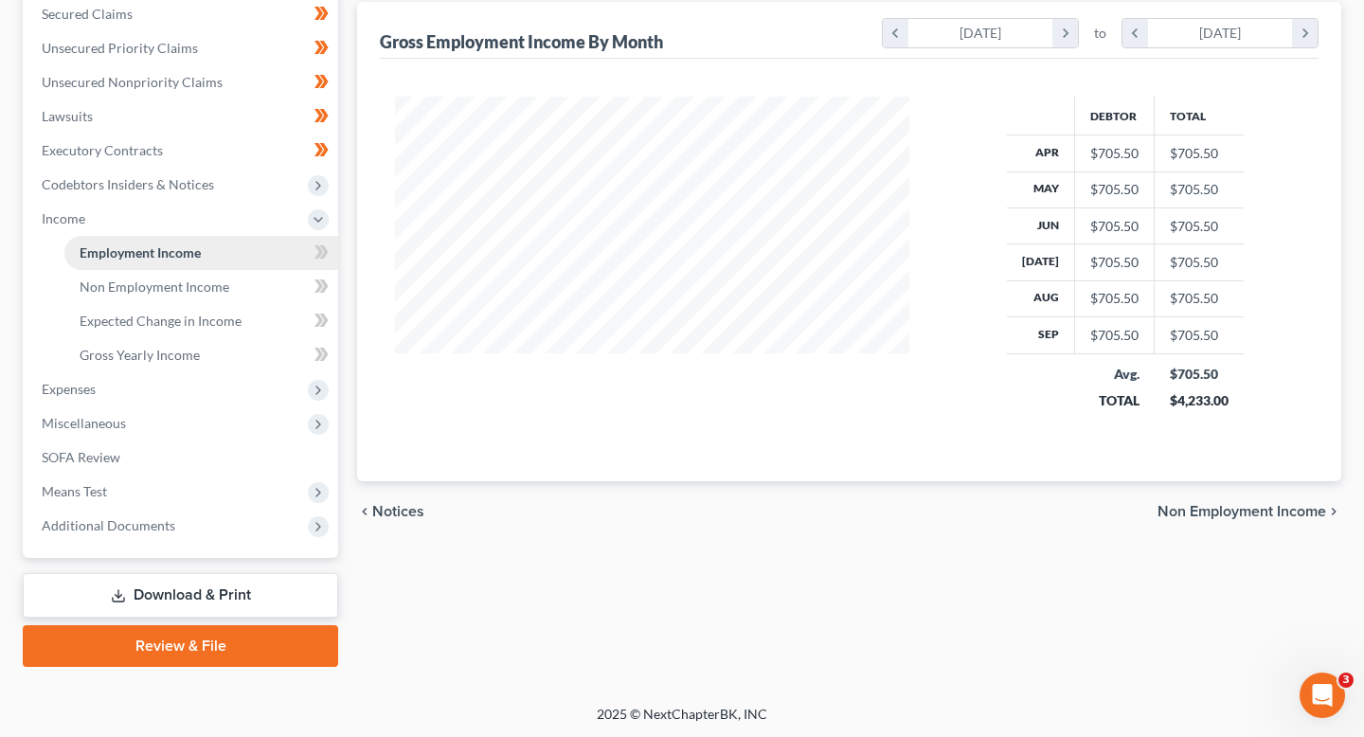
click at [284, 243] on link "Employment Income" at bounding box center [201, 253] width 274 height 34
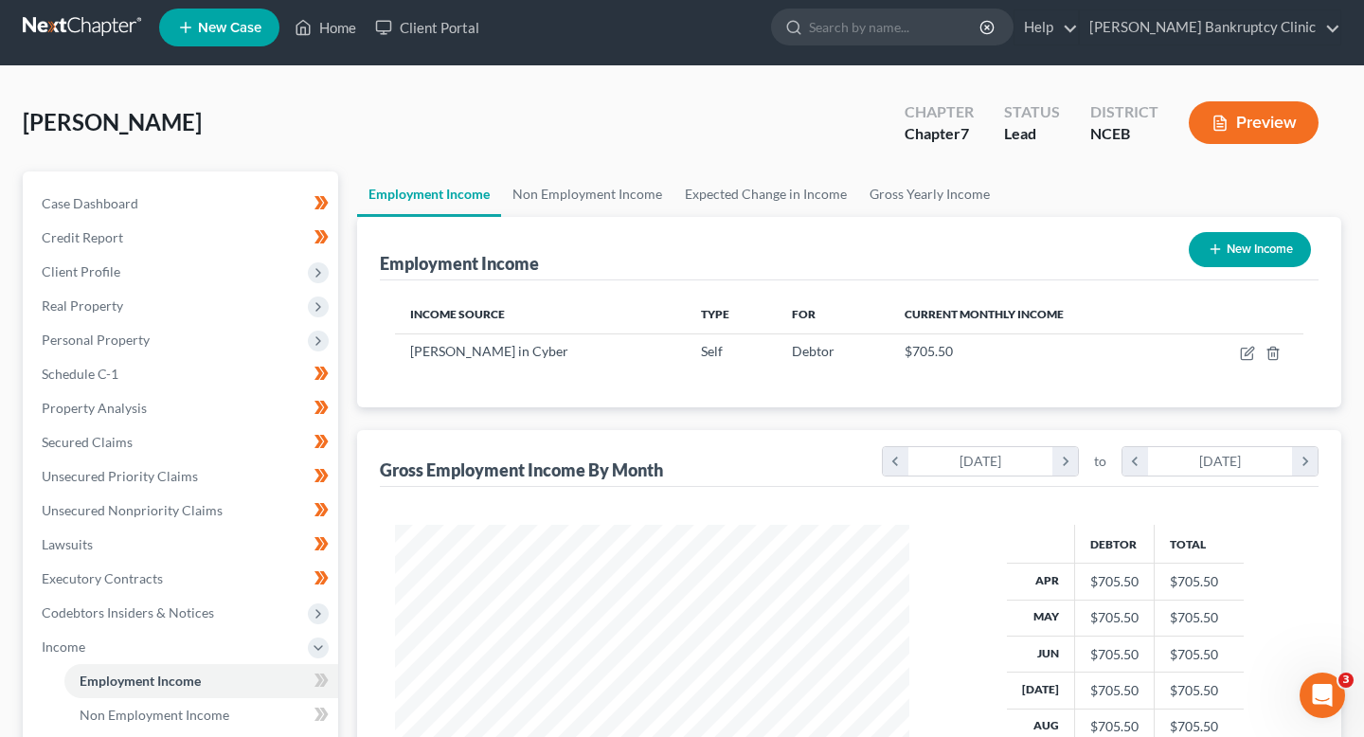
scroll to position [1, 0]
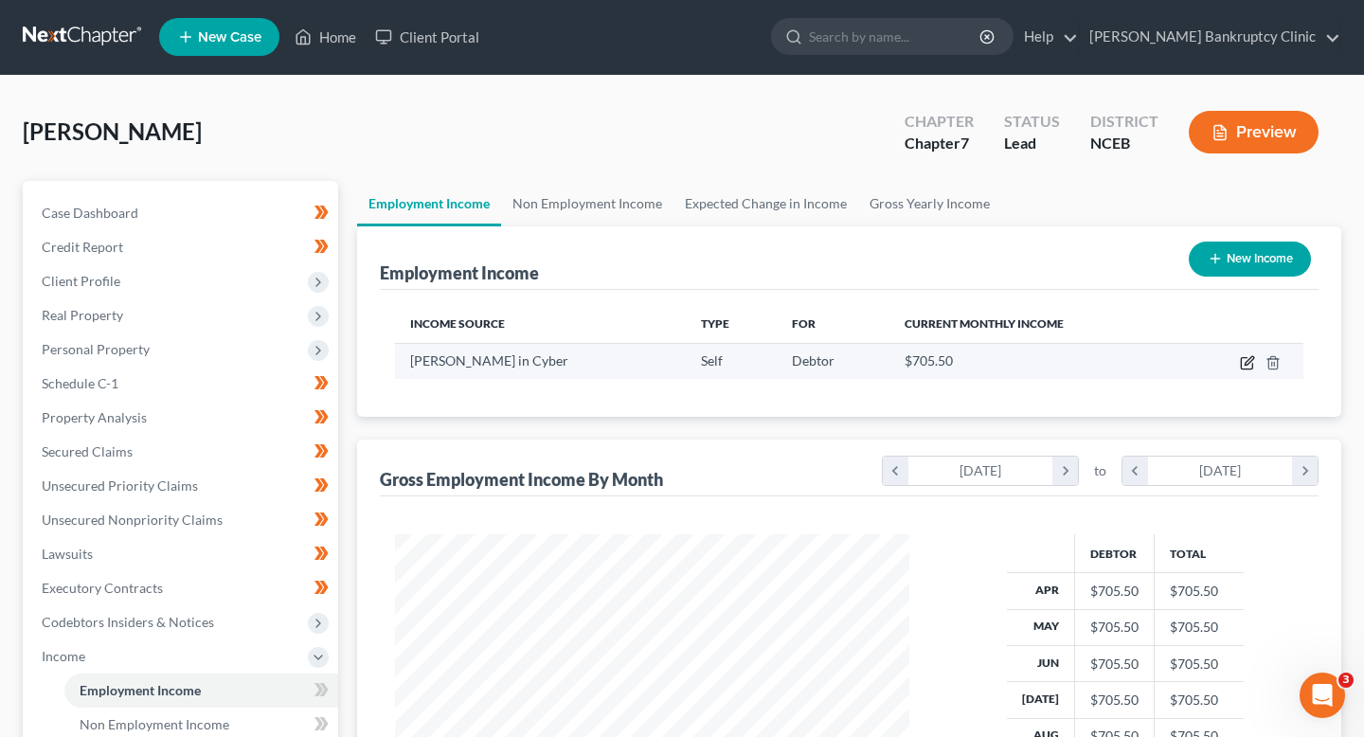
click at [1243, 365] on icon "button" at bounding box center [1247, 362] width 15 height 15
select select "1"
select select "28"
select select "0"
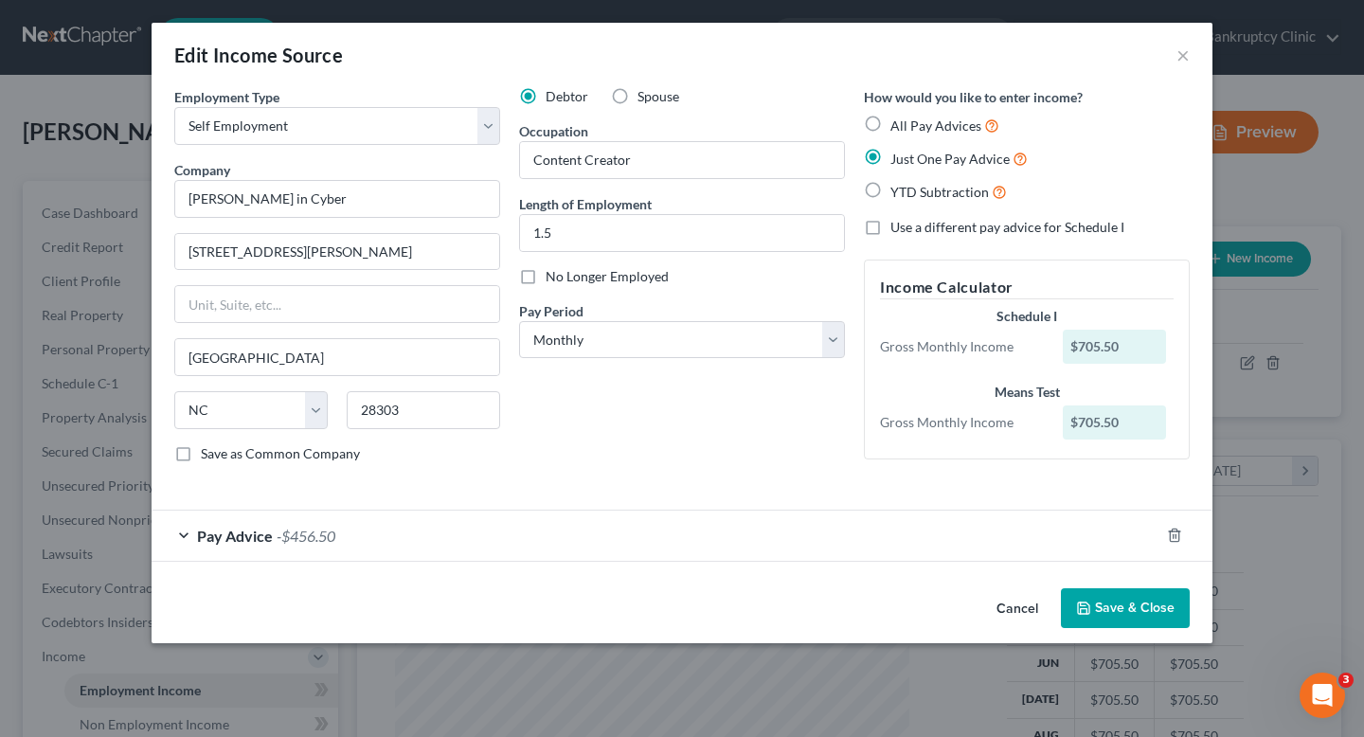
click at [1202, 59] on div "Edit Income Source ×" at bounding box center [682, 55] width 1061 height 64
click at [1178, 59] on button "×" at bounding box center [1183, 55] width 13 height 23
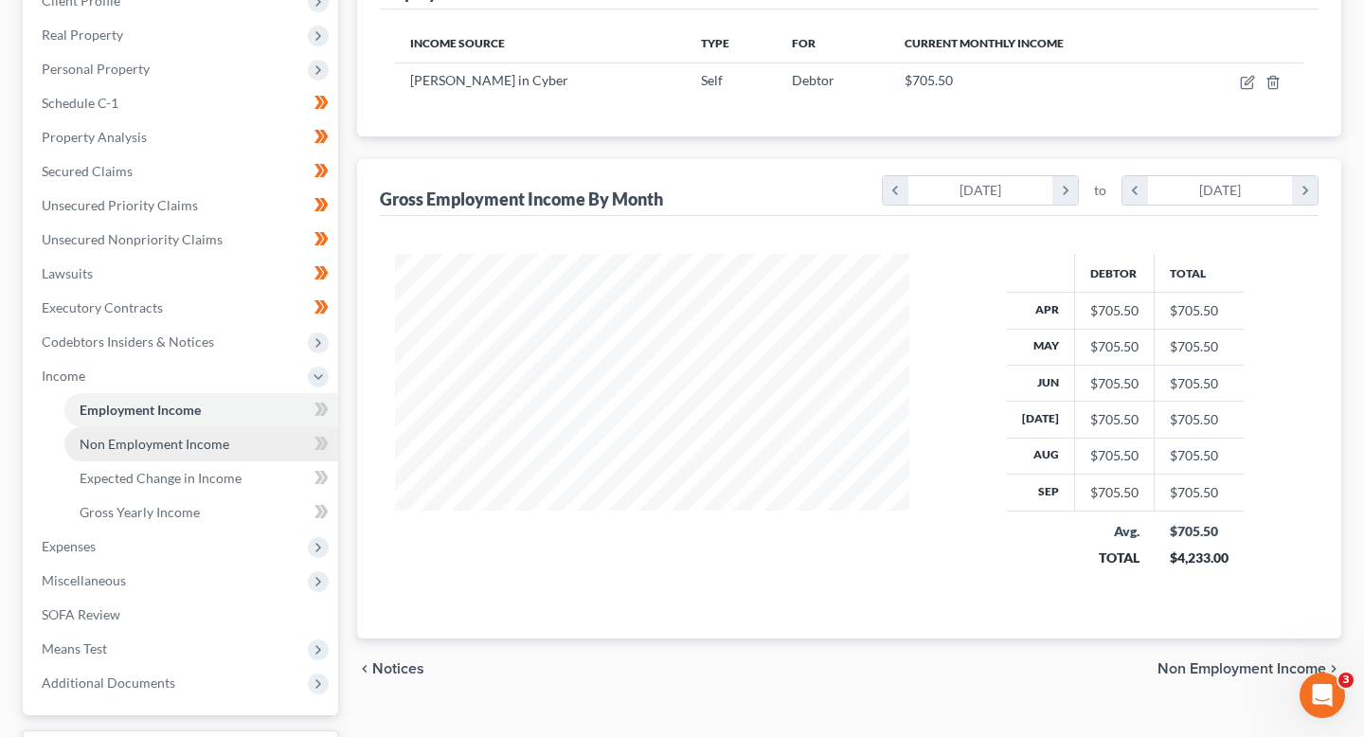
scroll to position [308, 0]
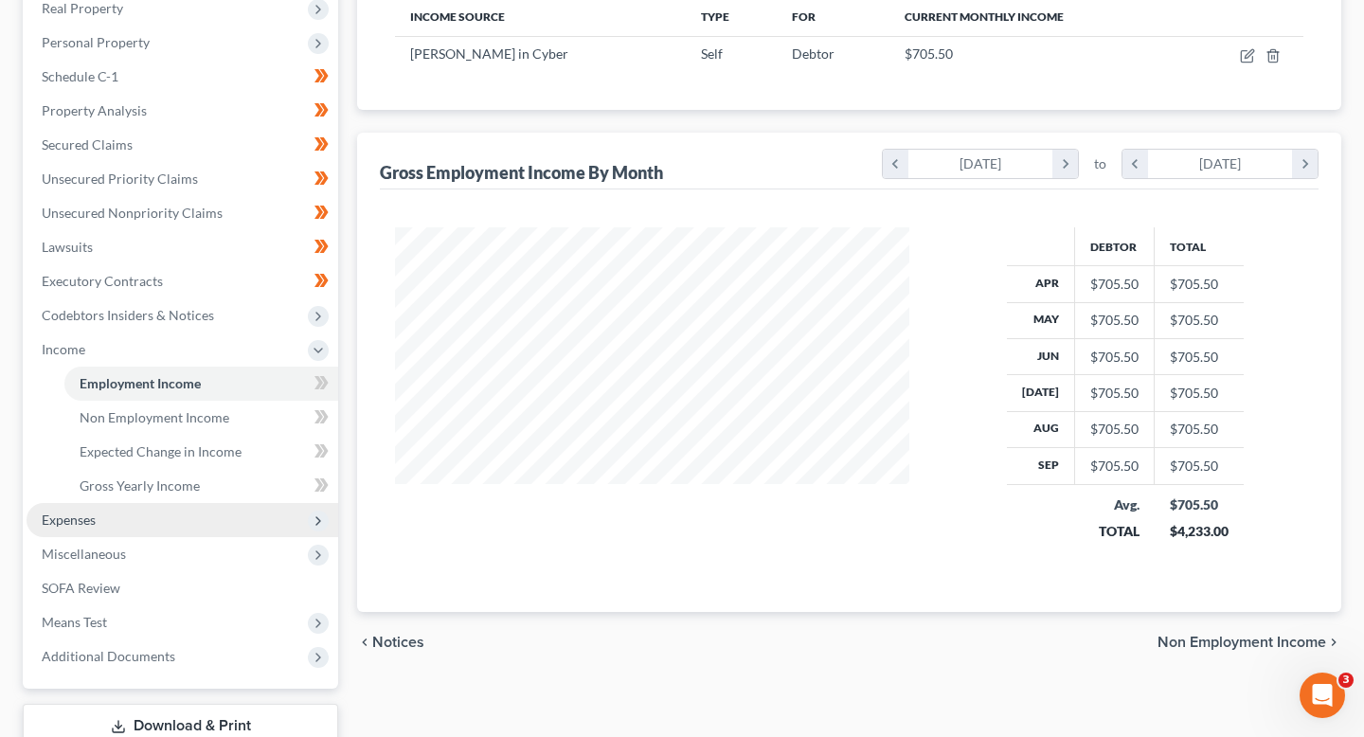
click at [127, 515] on span "Expenses" at bounding box center [183, 520] width 312 height 34
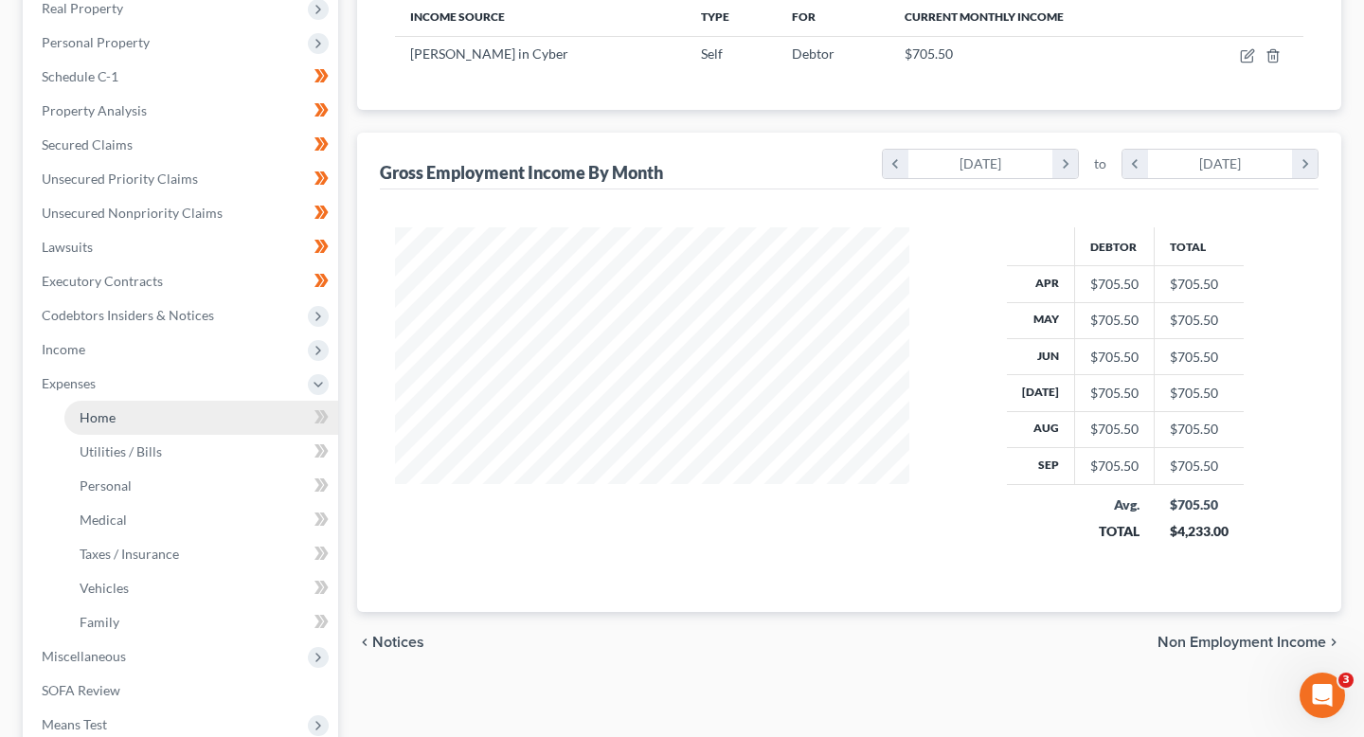
click at [139, 420] on link "Home" at bounding box center [201, 418] width 274 height 34
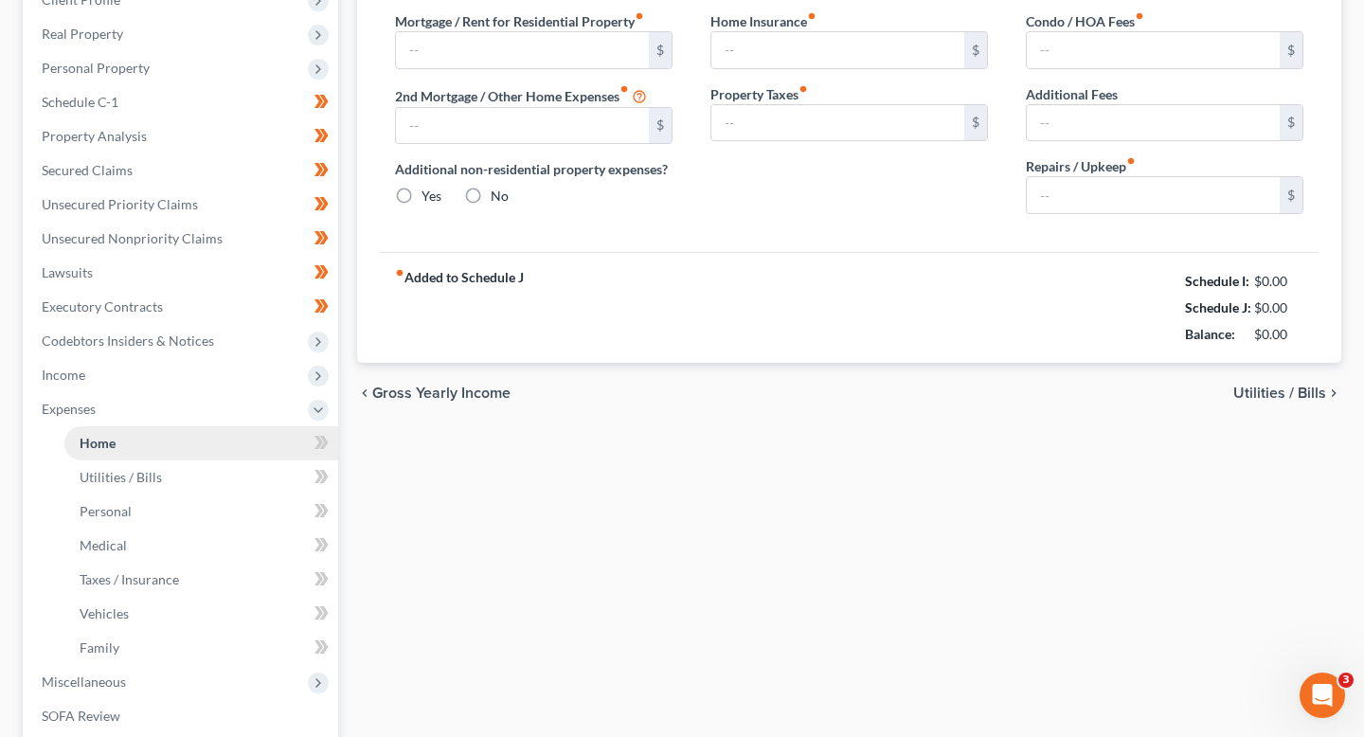
type input "0.00"
radio input "true"
type input "0.00"
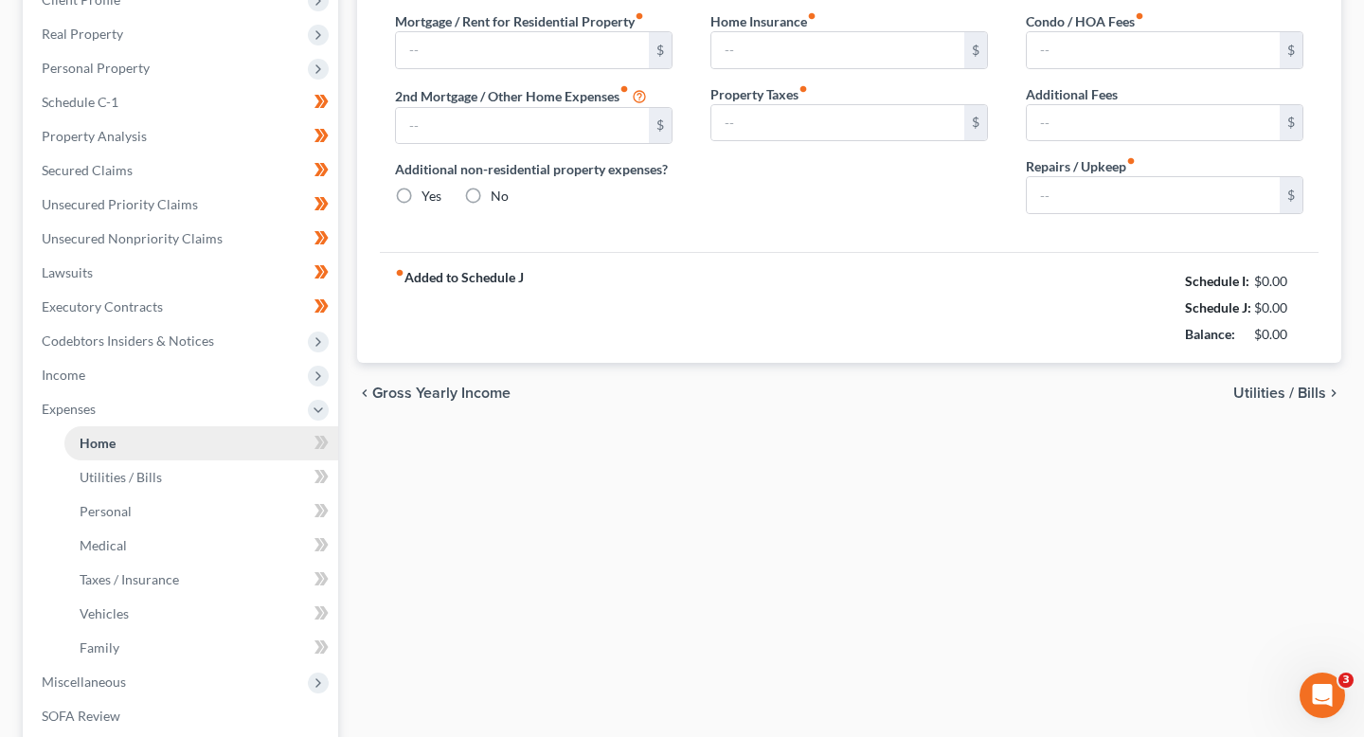
type input "0.00"
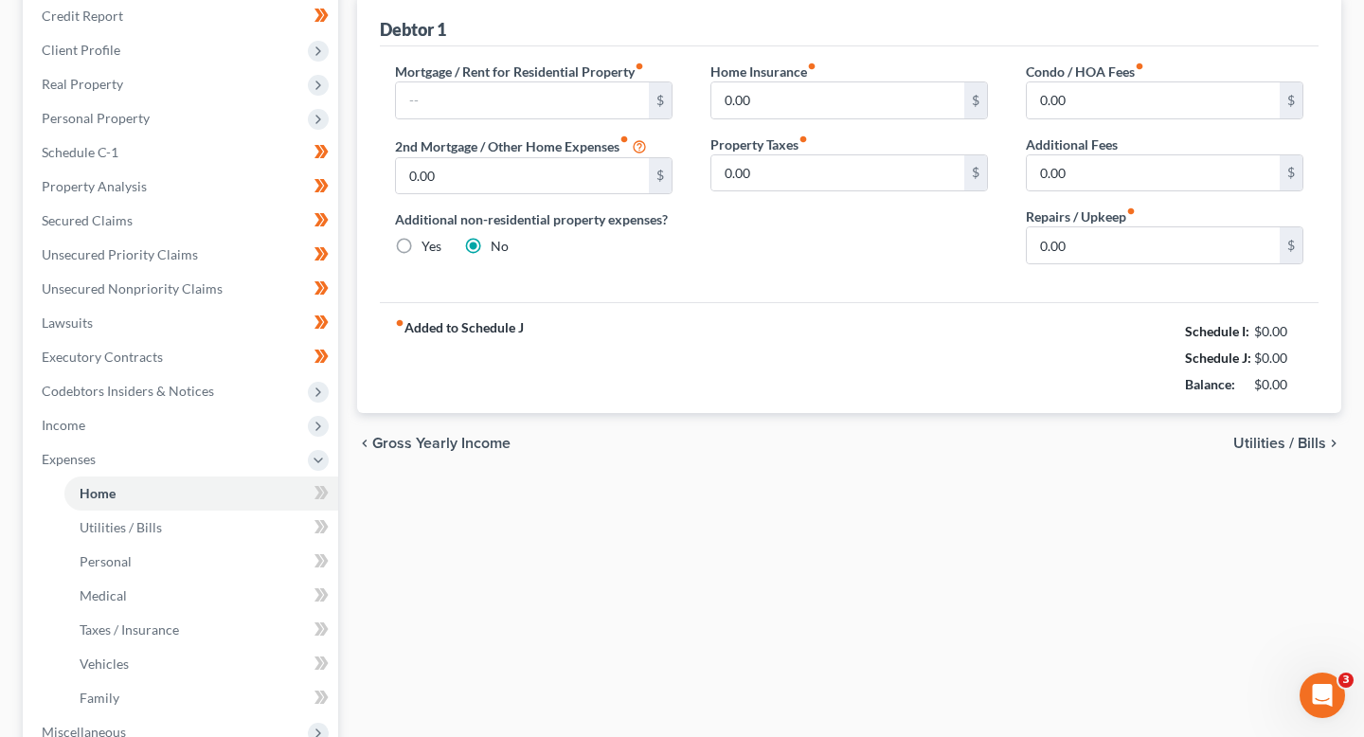
scroll to position [226, 0]
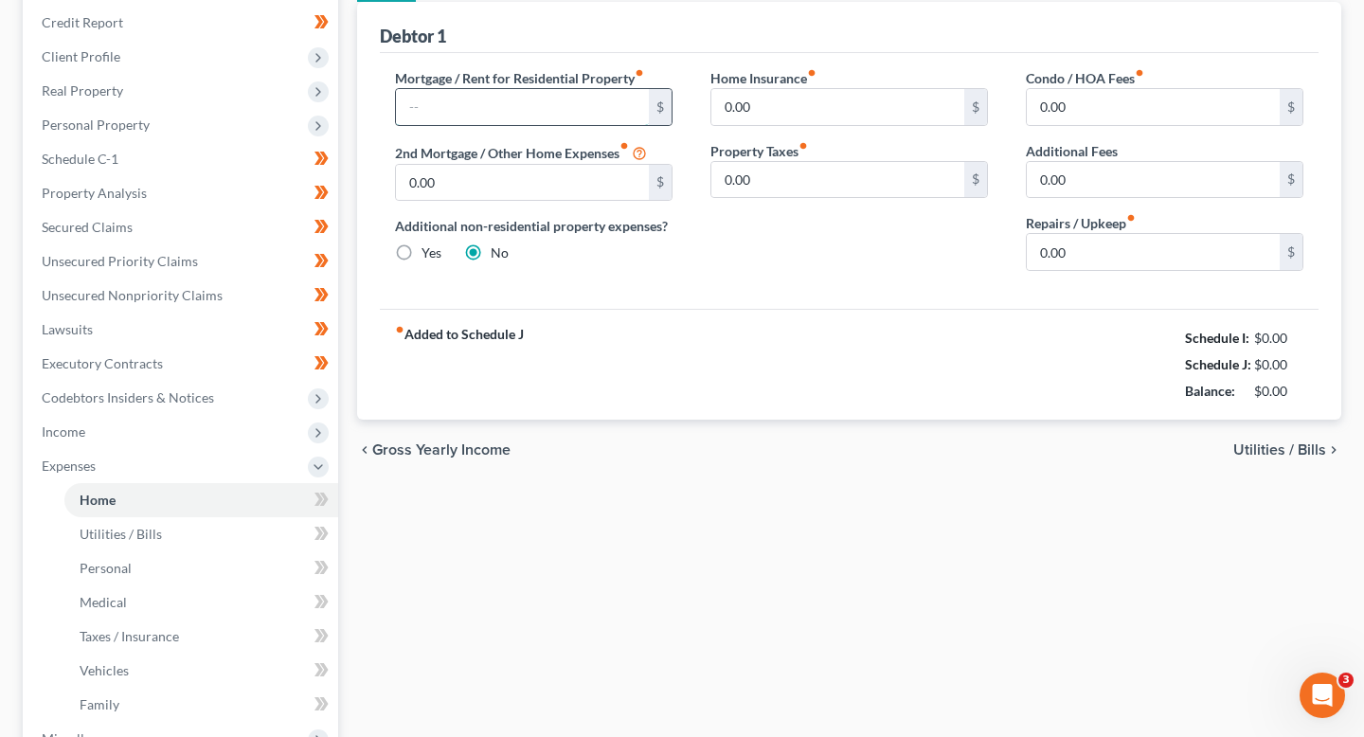
click at [445, 105] on input "text" at bounding box center [522, 107] width 253 height 36
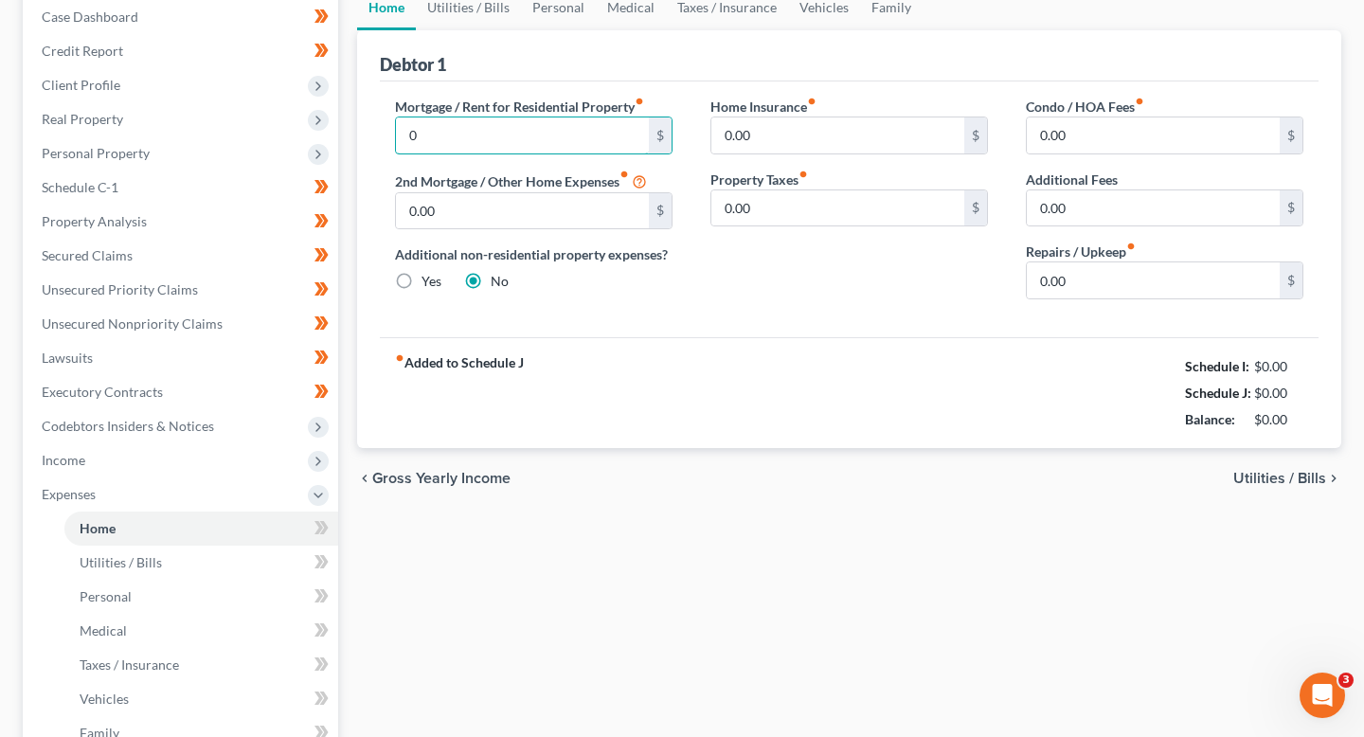
scroll to position [195, 0]
type input "0"
click at [325, 532] on icon at bounding box center [324, 529] width 9 height 13
click at [303, 568] on link "Utilities / Bills" at bounding box center [201, 565] width 274 height 34
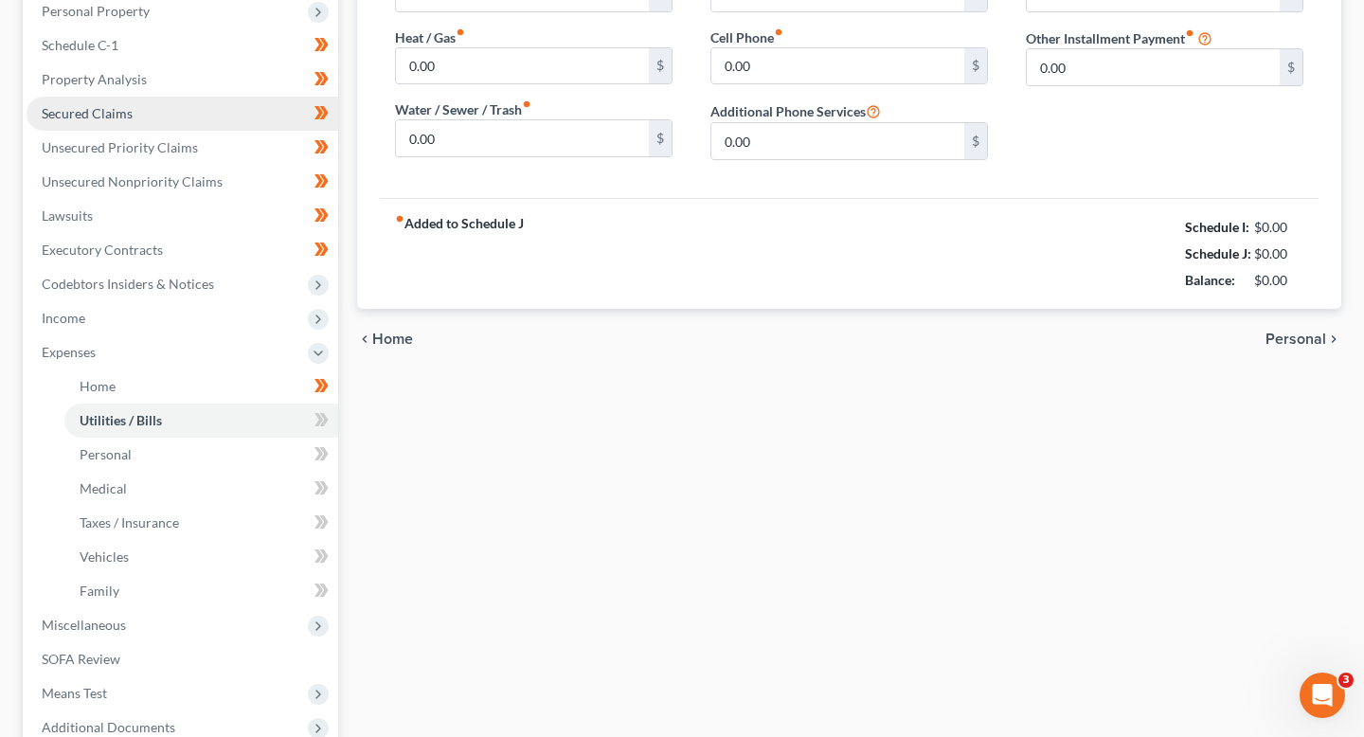
scroll to position [338, 0]
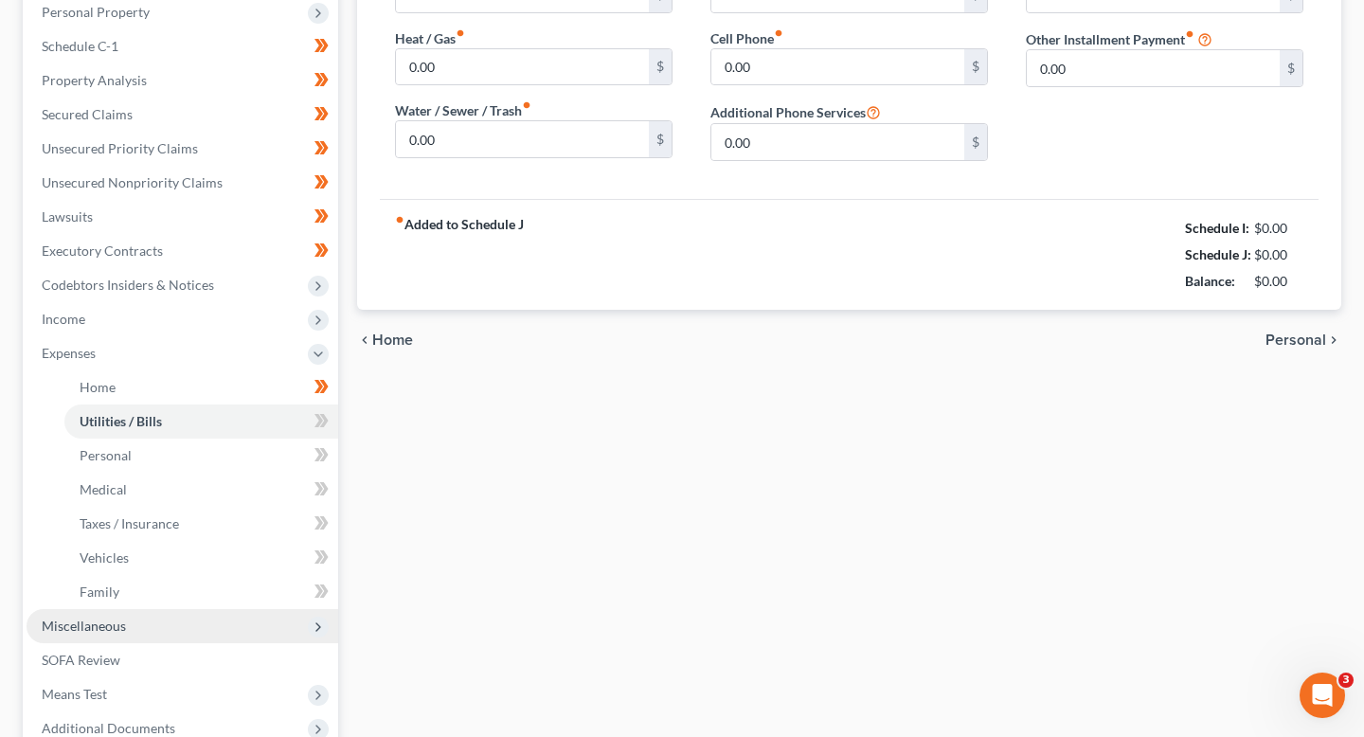
click at [265, 630] on span "Miscellaneous" at bounding box center [183, 626] width 312 height 34
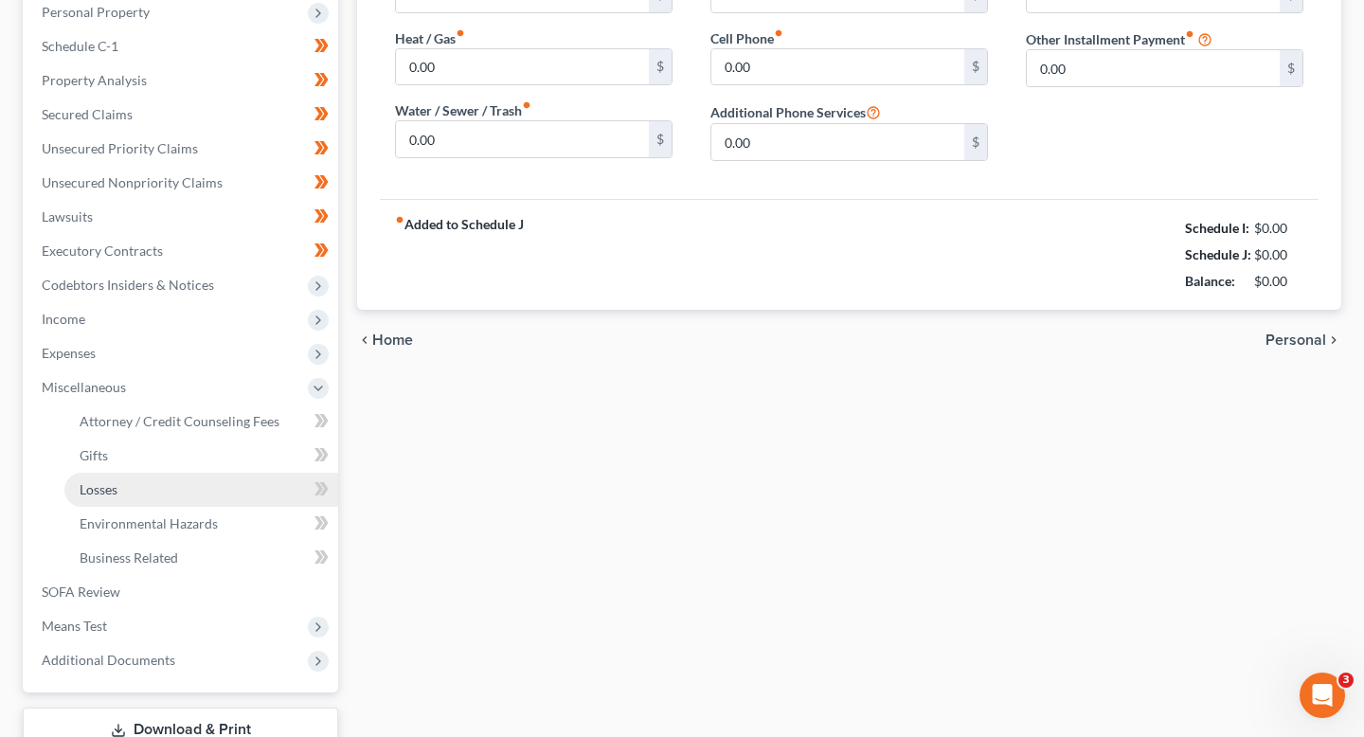
click at [235, 495] on link "Losses" at bounding box center [201, 490] width 274 height 34
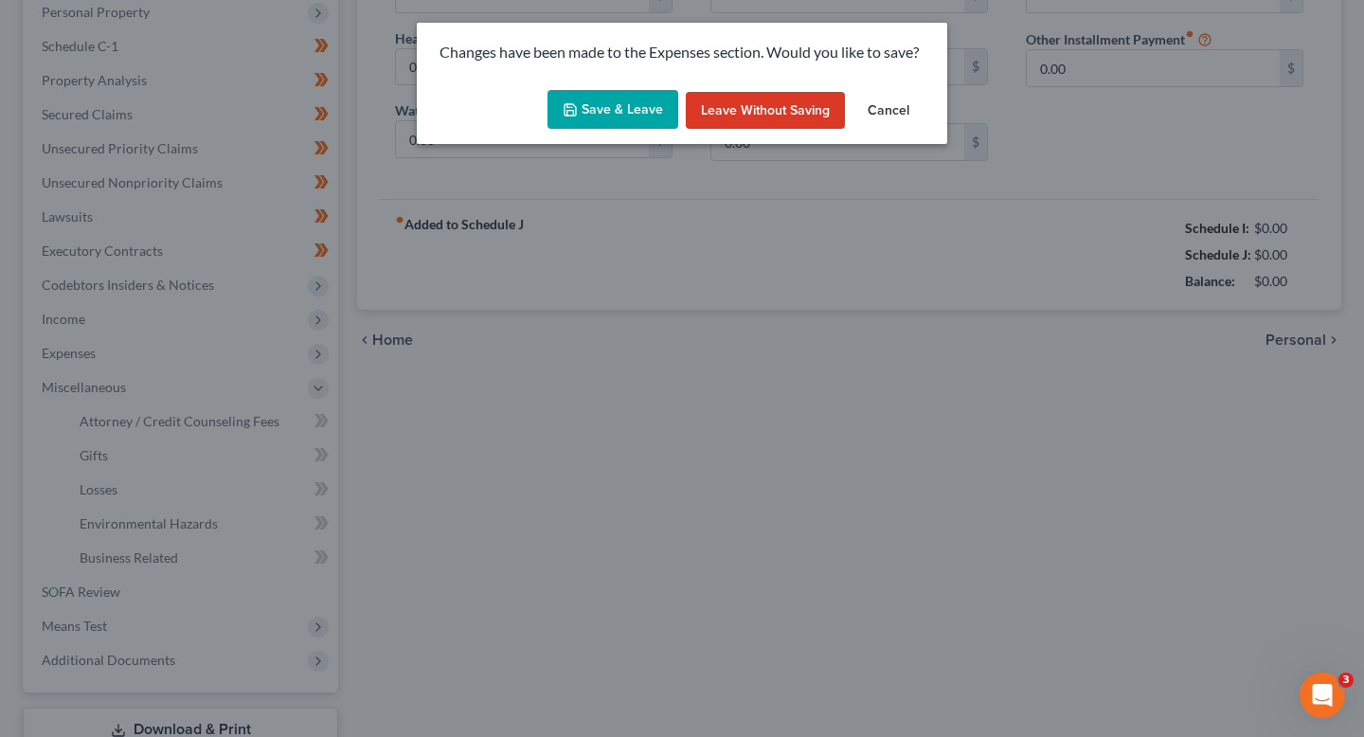
click at [653, 113] on button "Save & Leave" at bounding box center [613, 110] width 131 height 40
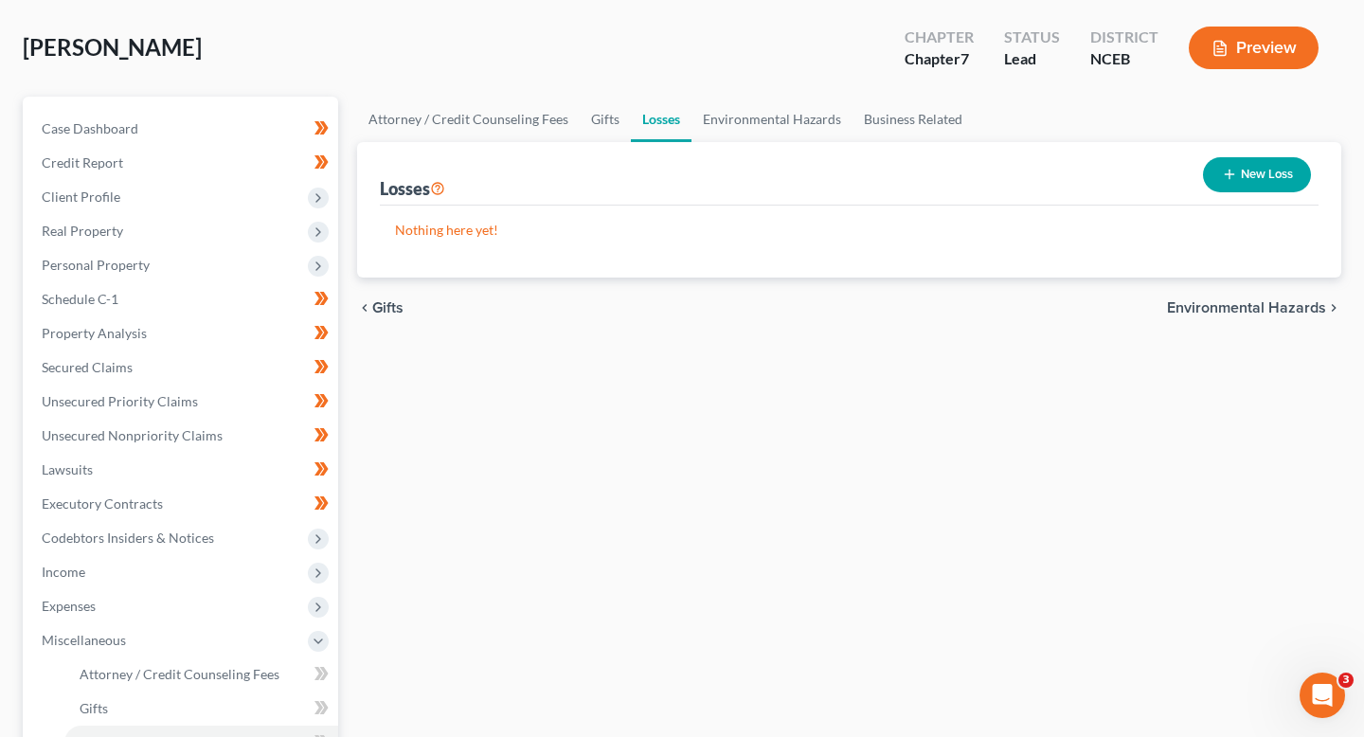
scroll to position [113, 0]
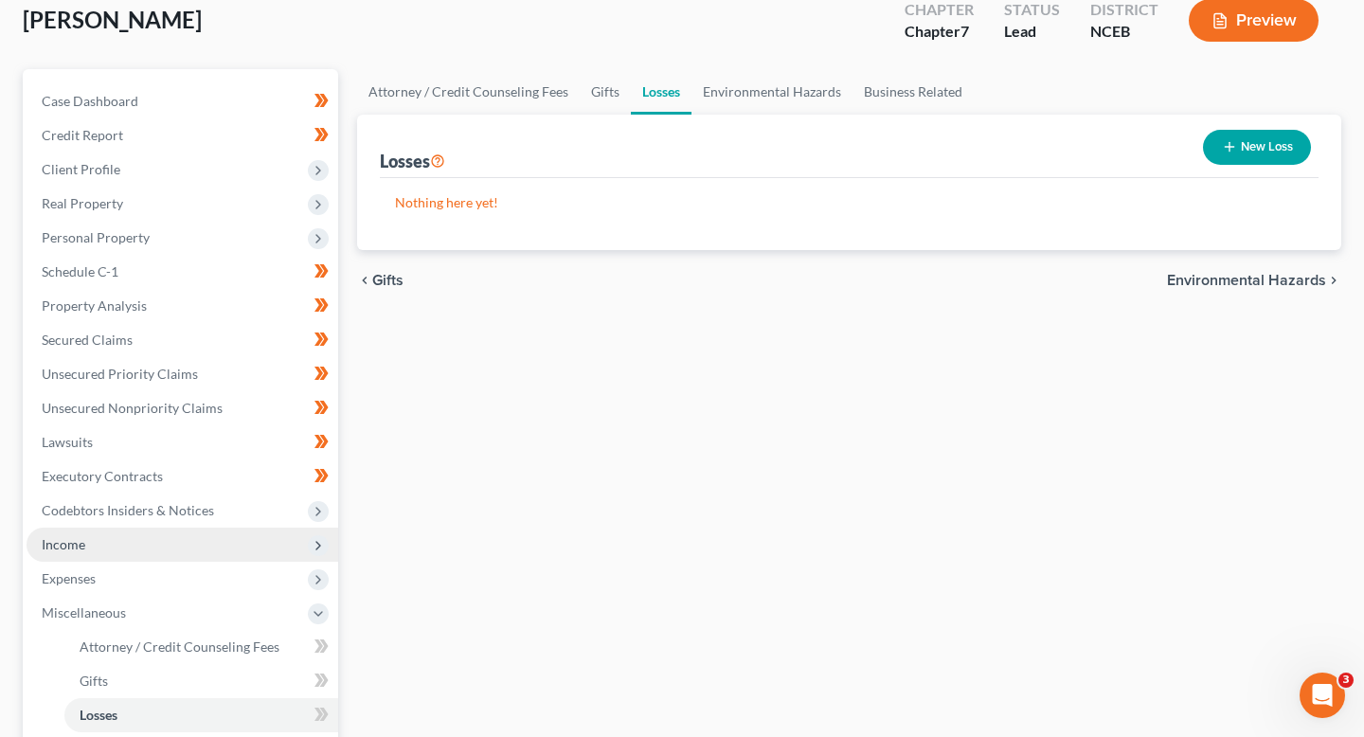
click at [292, 551] on span "Income" at bounding box center [183, 545] width 312 height 34
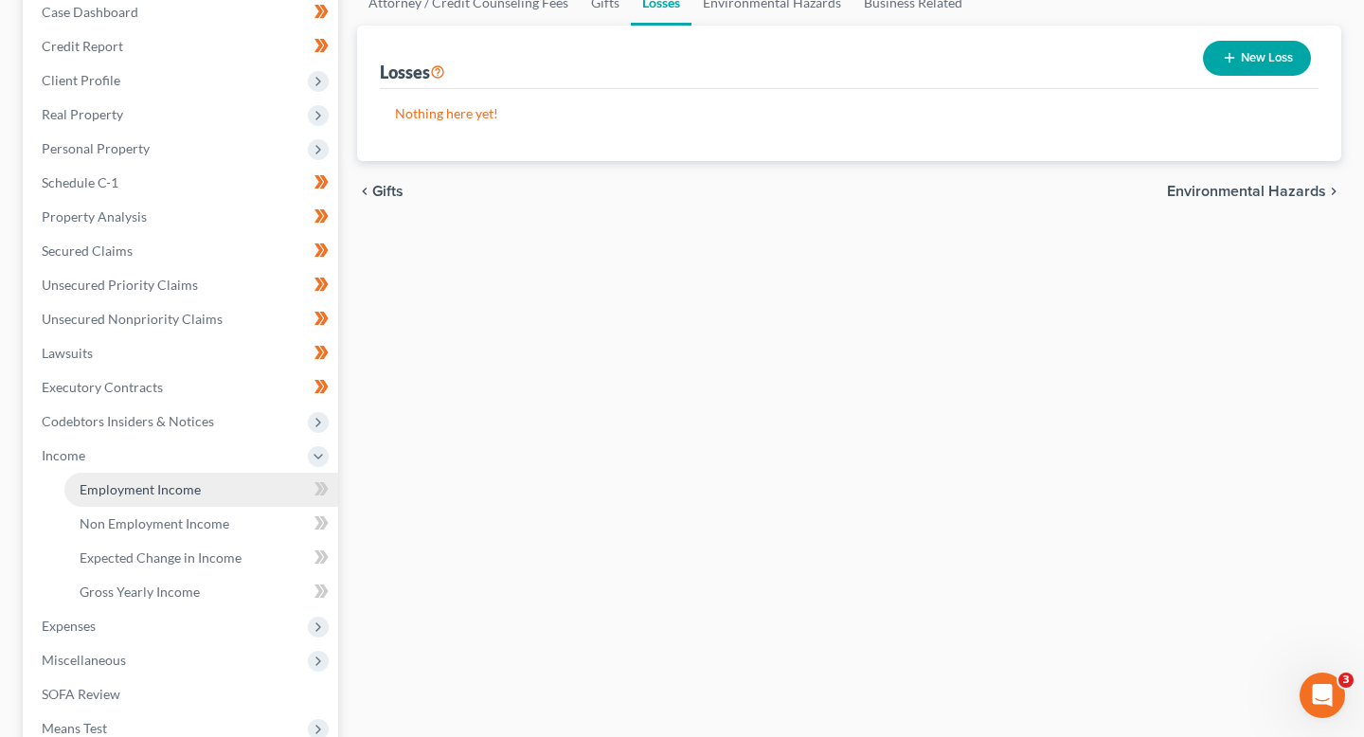
scroll to position [203, 0]
click at [187, 490] on span "Employment Income" at bounding box center [140, 488] width 121 height 16
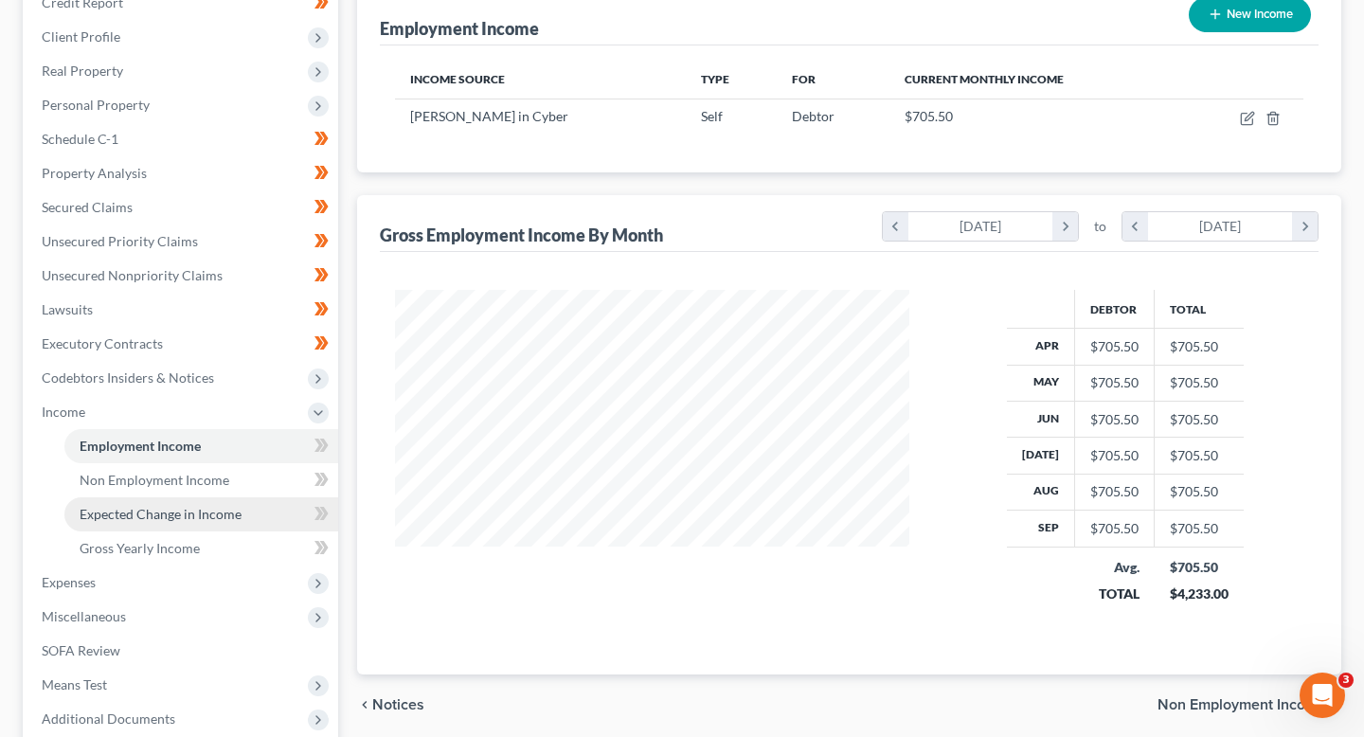
scroll to position [262, 0]
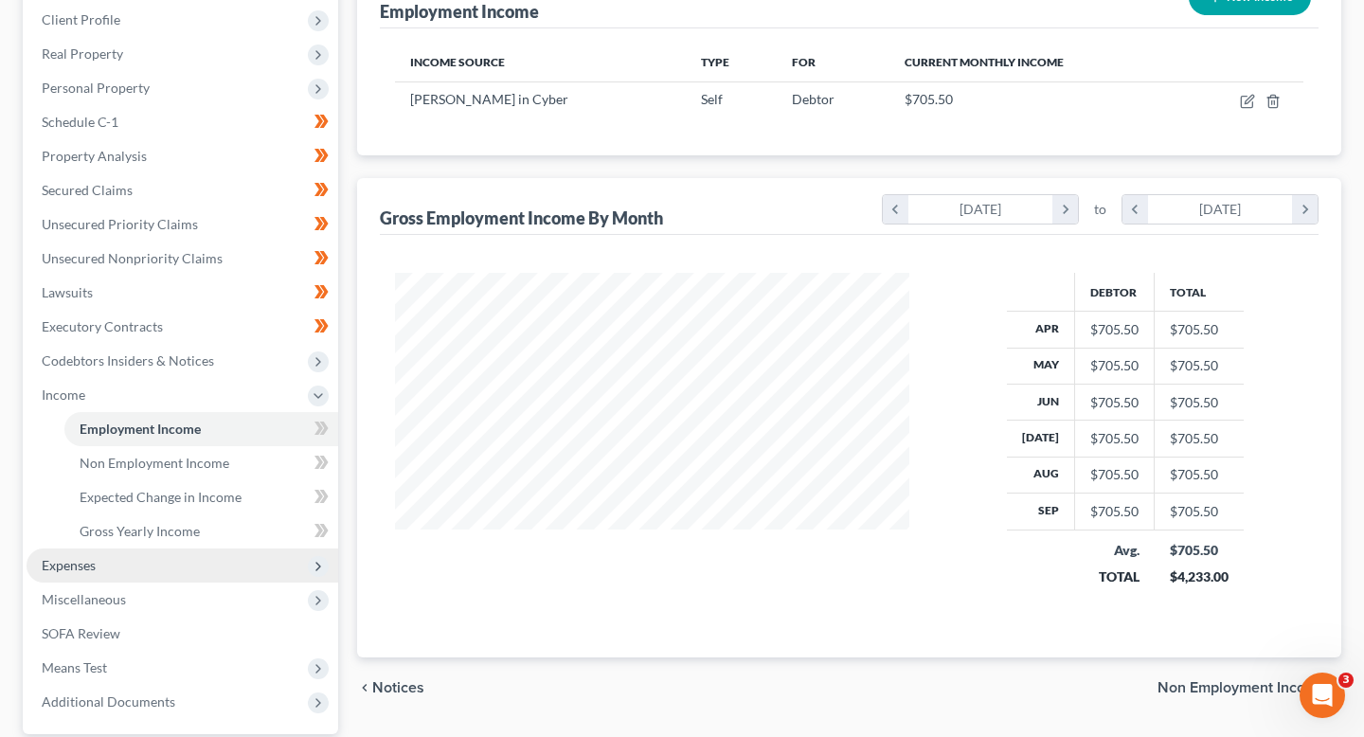
click at [181, 559] on span "Expenses" at bounding box center [183, 566] width 312 height 34
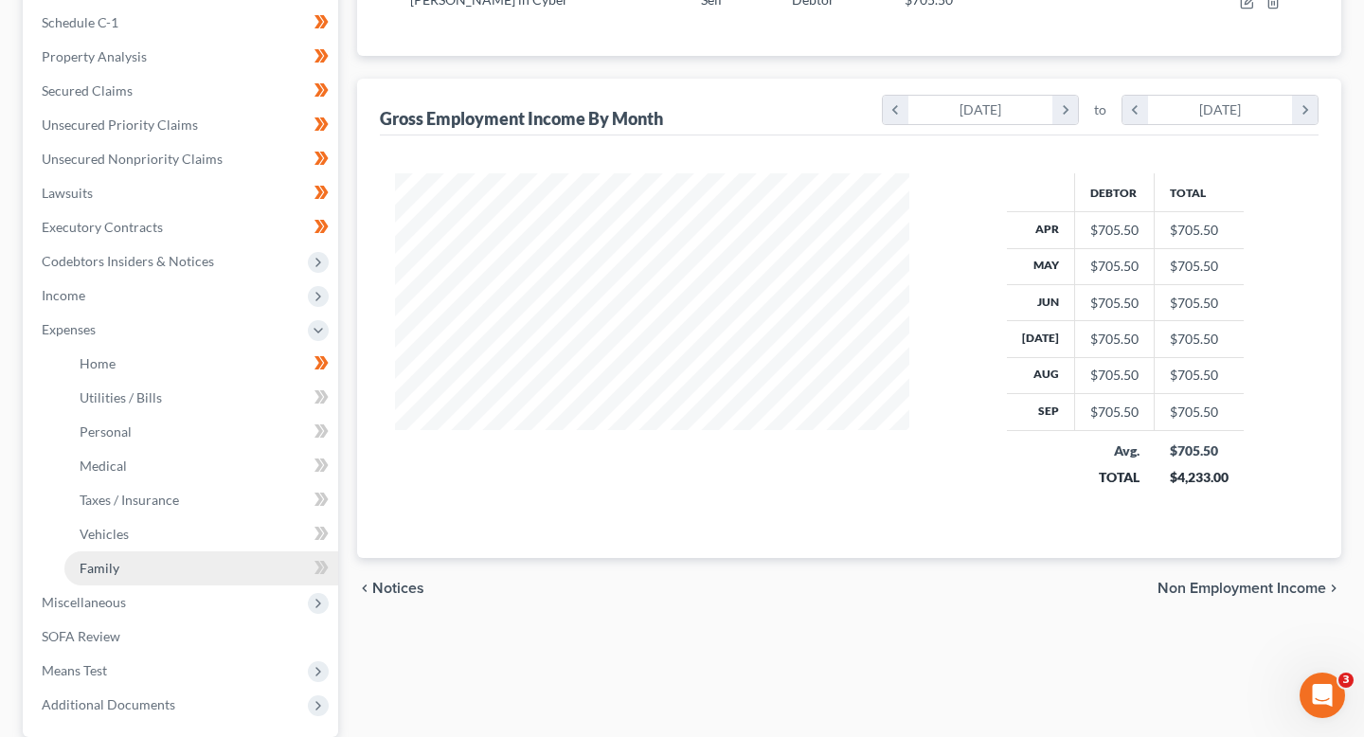
scroll to position [401, 0]
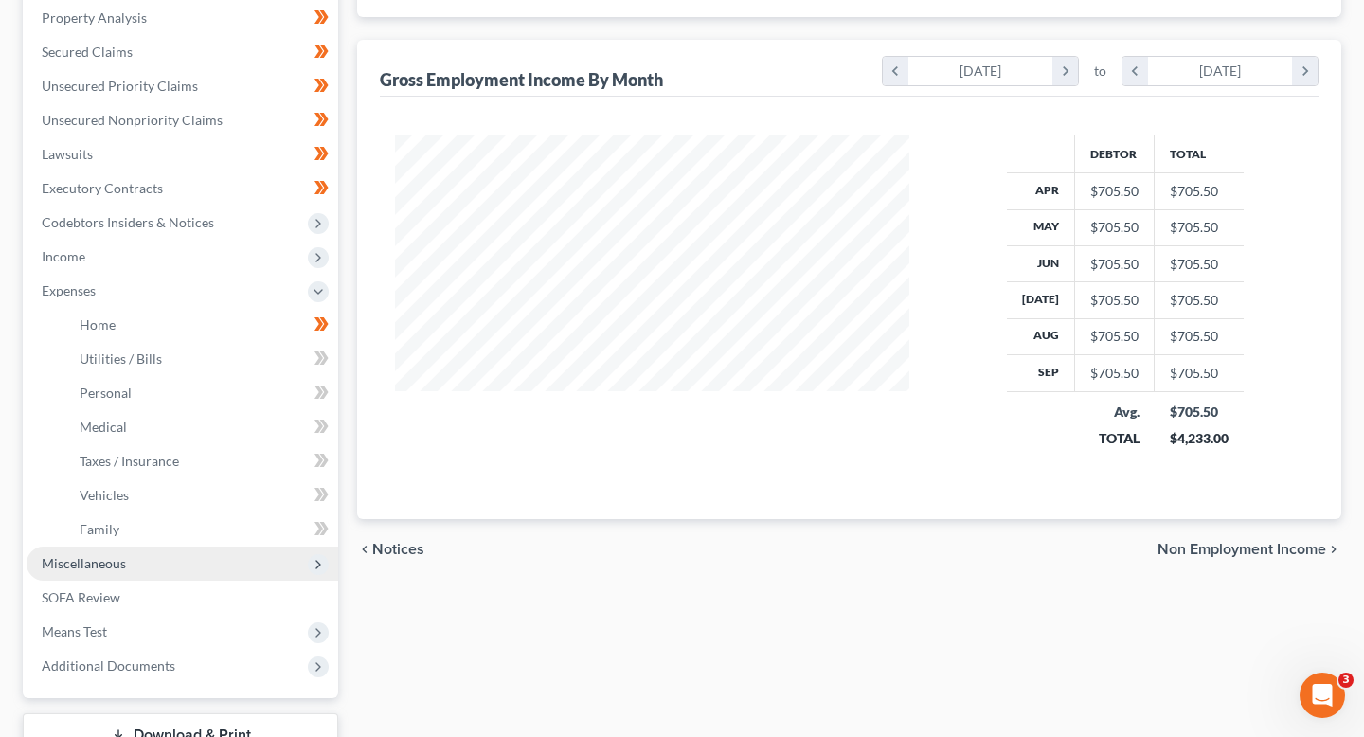
click at [269, 563] on span "Miscellaneous" at bounding box center [183, 564] width 312 height 34
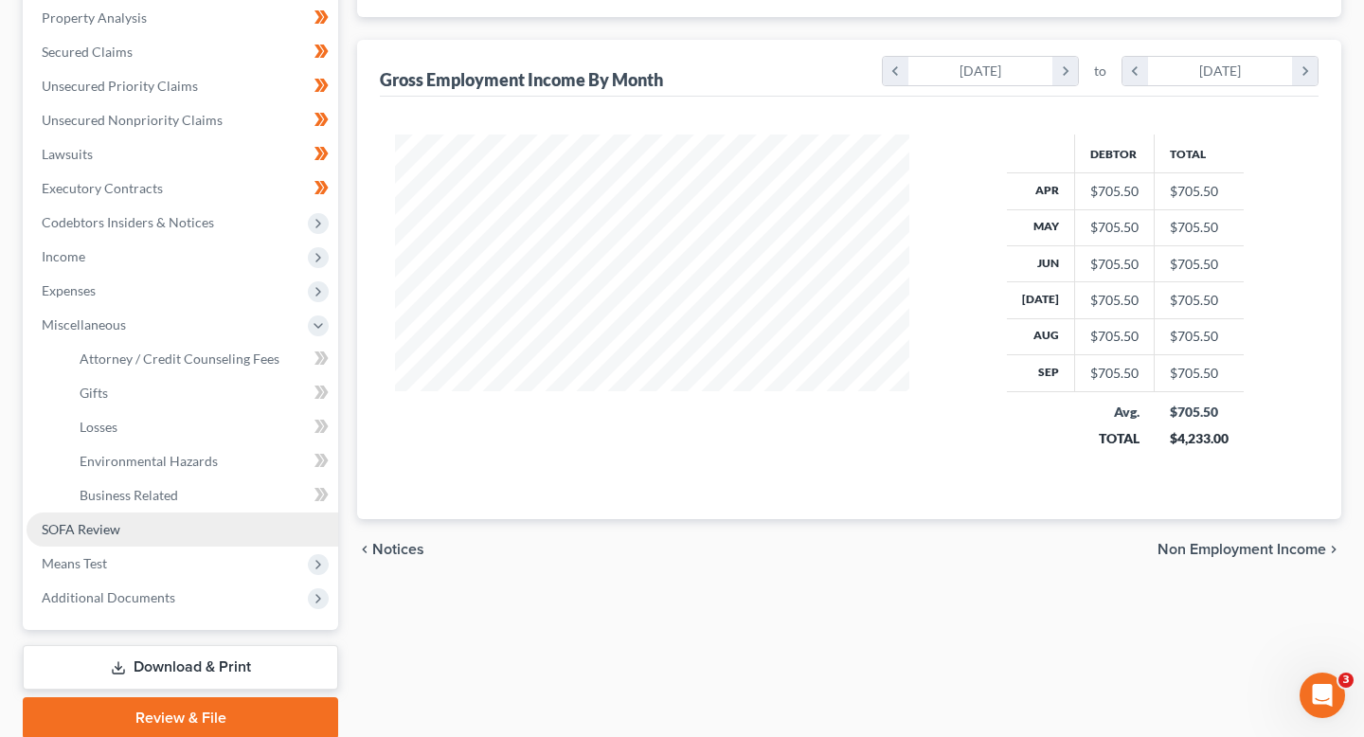
click at [259, 524] on link "SOFA Review" at bounding box center [183, 530] width 312 height 34
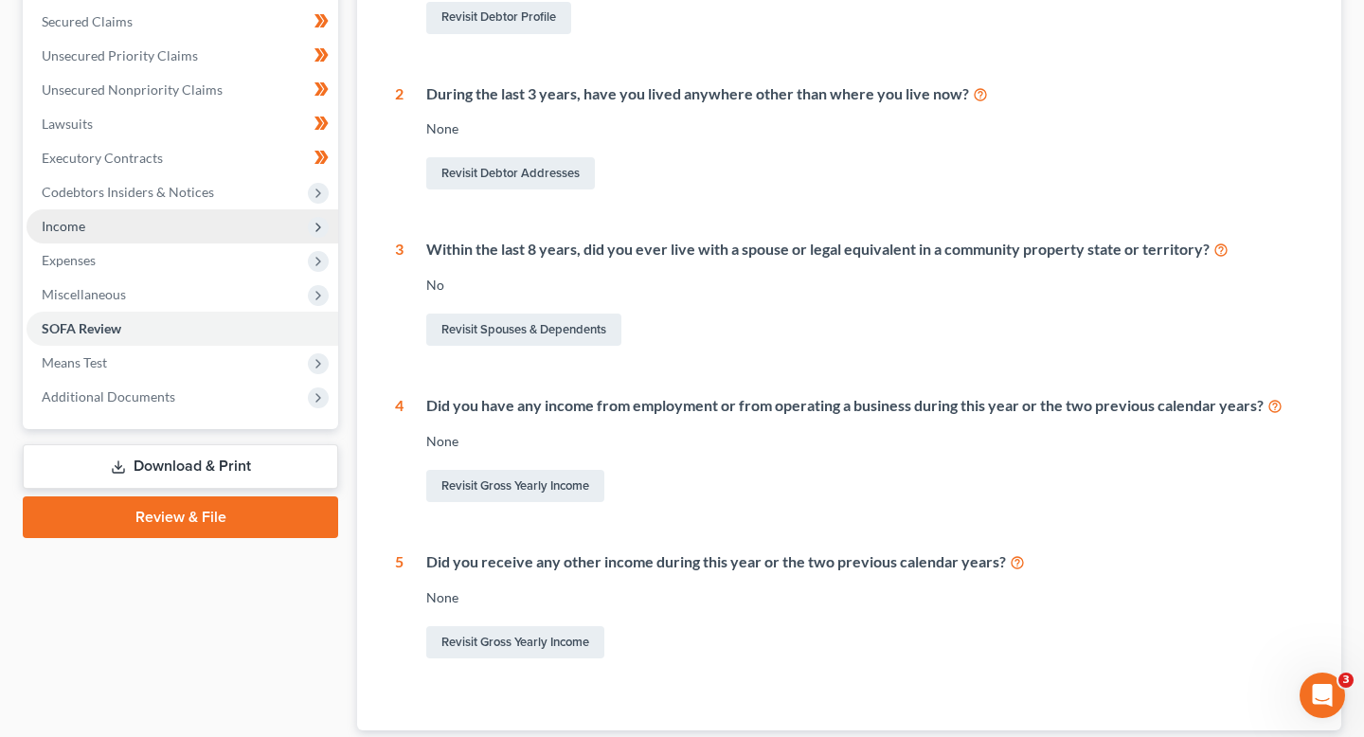
scroll to position [426, 0]
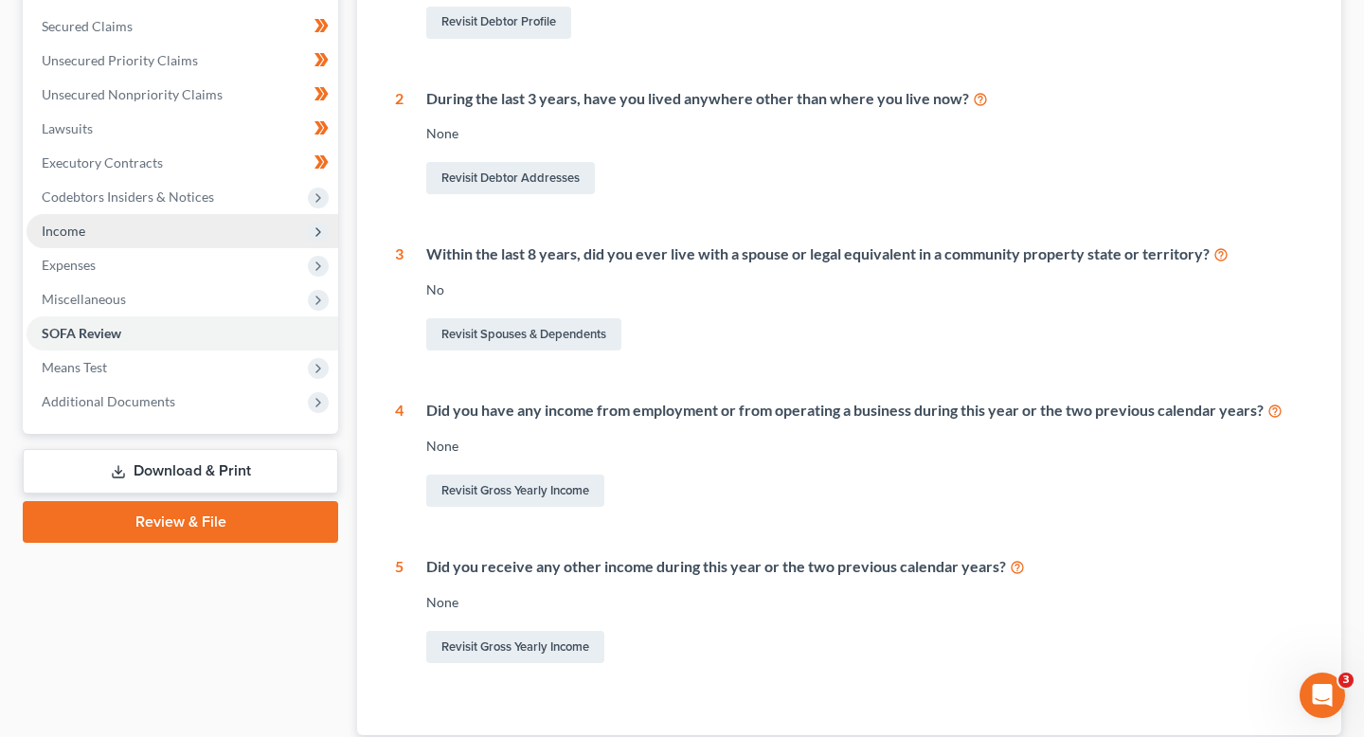
click at [201, 227] on span "Income" at bounding box center [183, 231] width 312 height 34
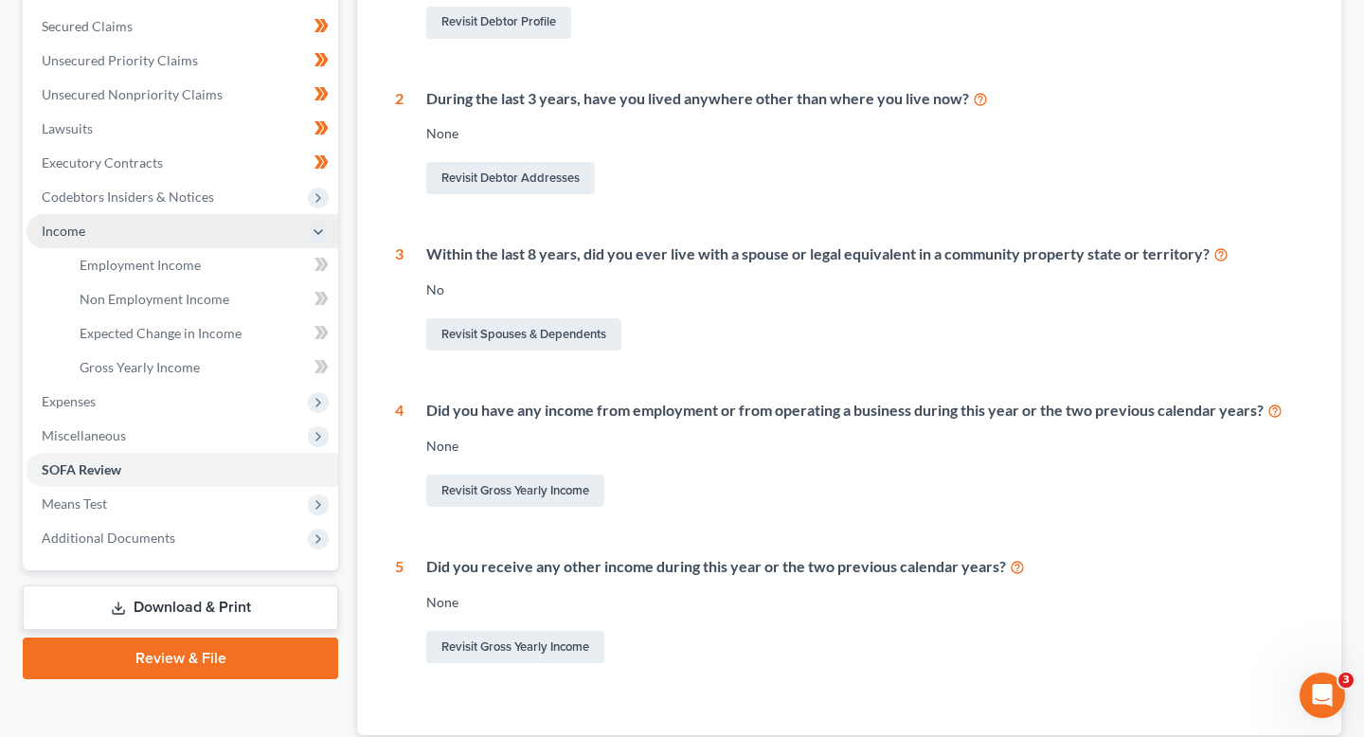
scroll to position [414, 0]
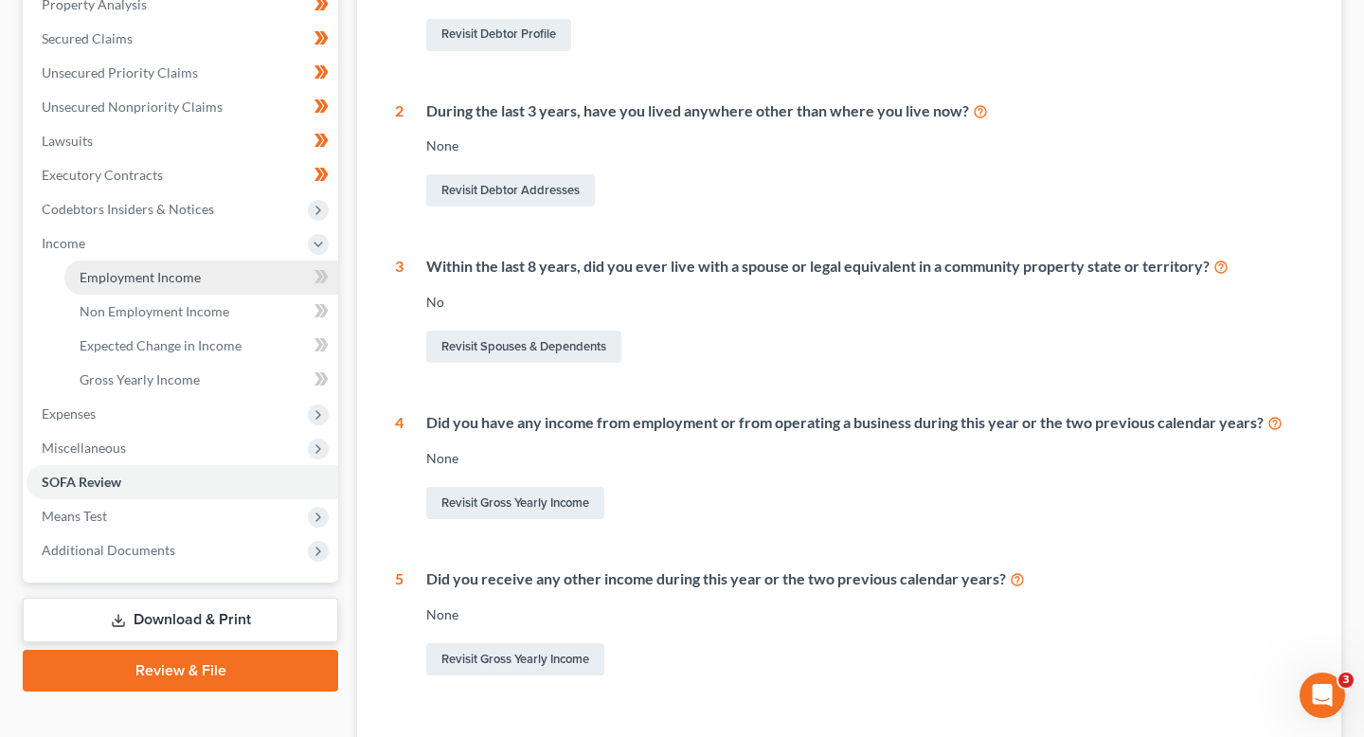
click at [201, 270] on link "Employment Income" at bounding box center [201, 278] width 274 height 34
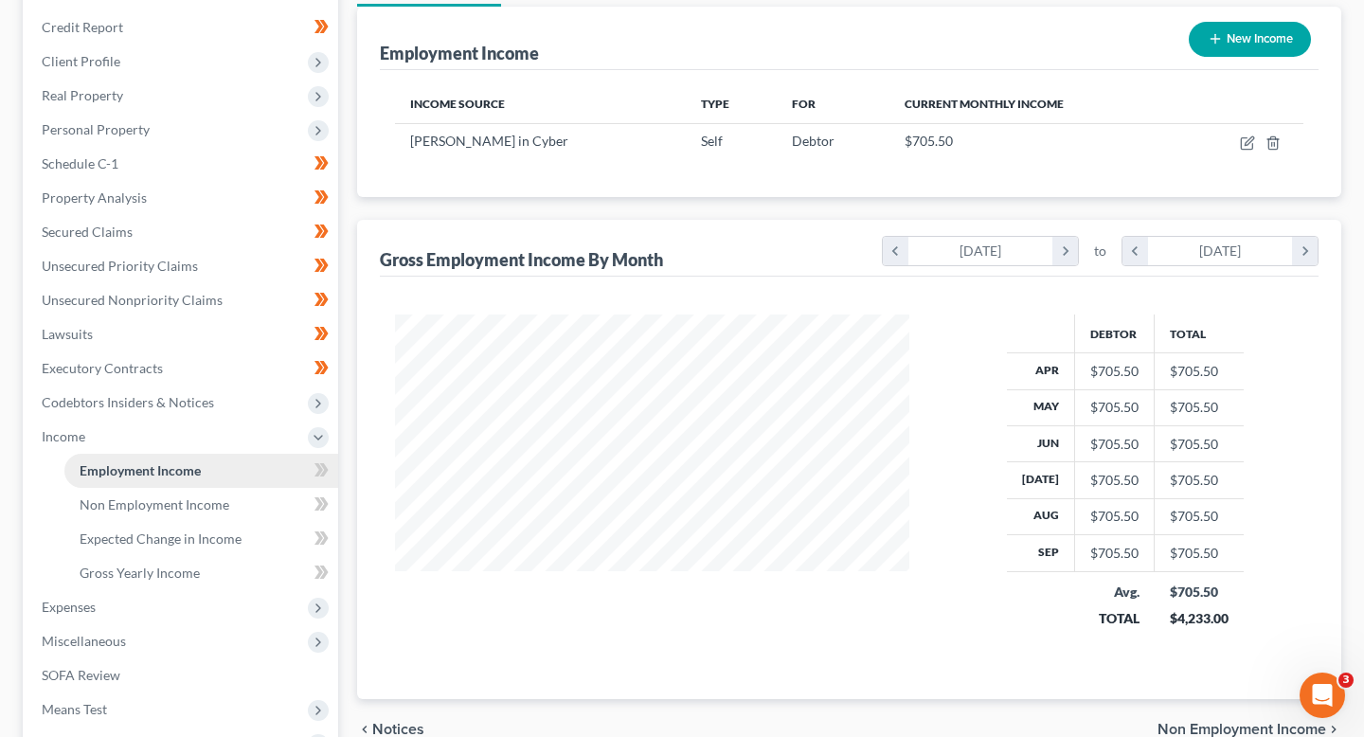
scroll to position [439, 0]
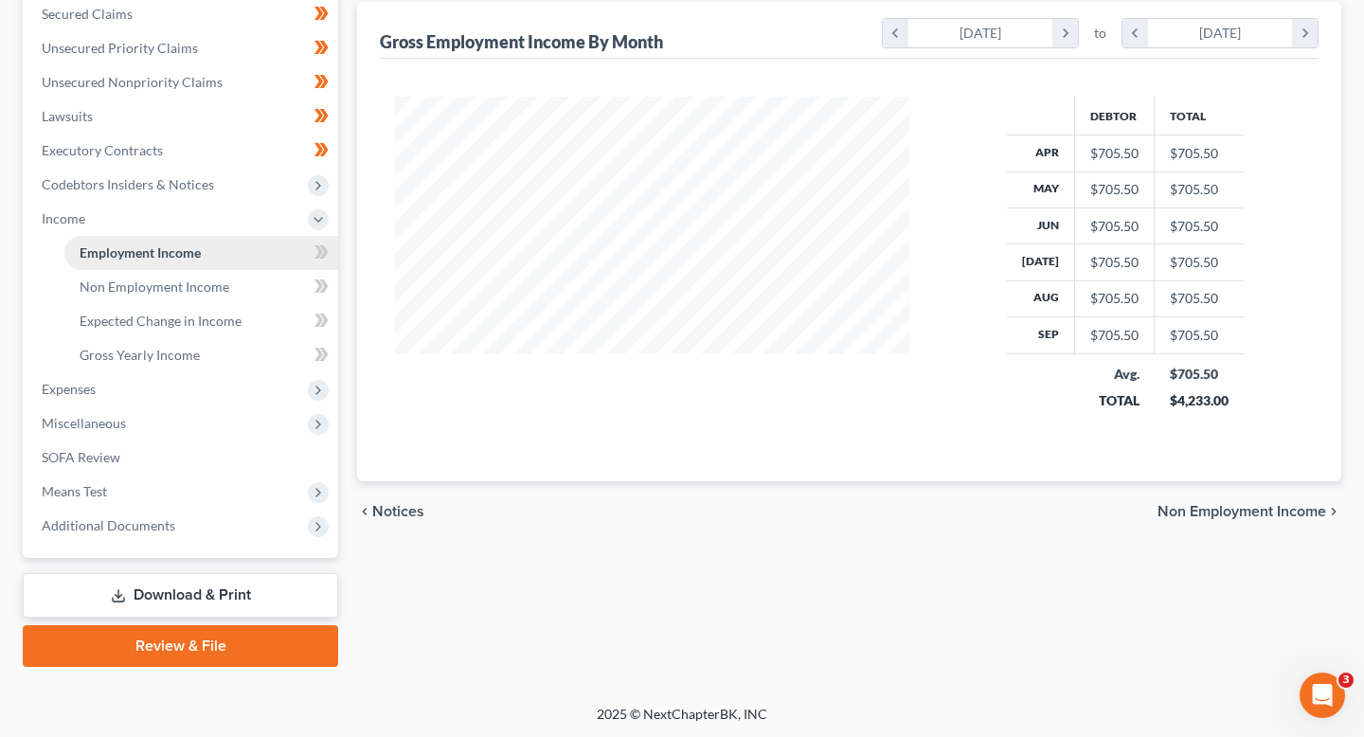
click at [262, 241] on link "Employment Income" at bounding box center [201, 253] width 274 height 34
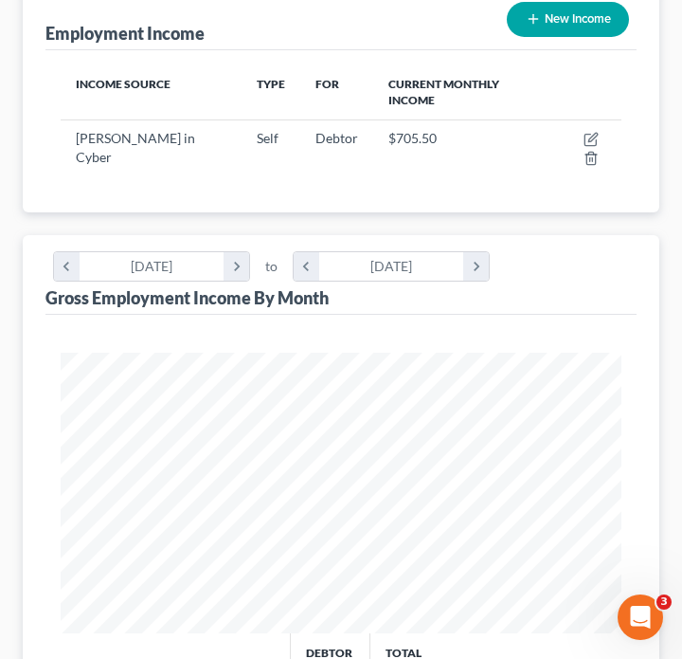
scroll to position [0, 0]
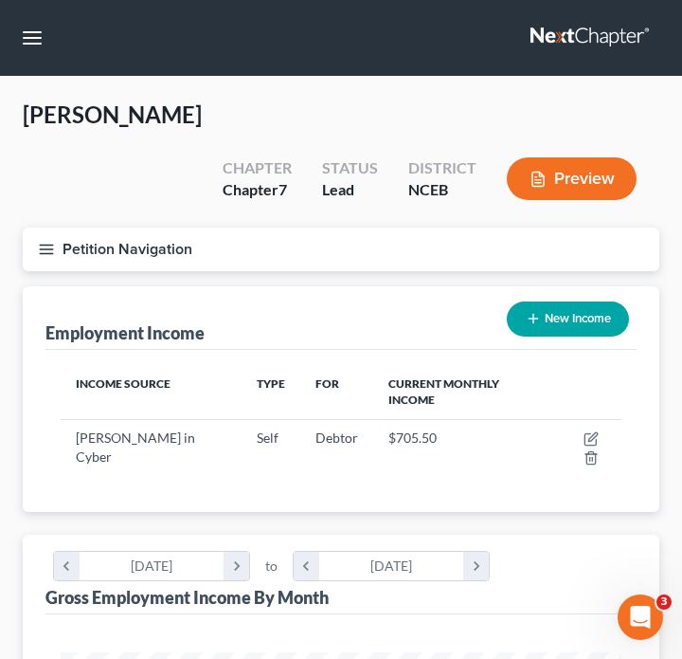
click at [38, 234] on div "Petition Navigation Case Dashboard Payments Invoices Payments Payments Credit R…" at bounding box center [341, 256] width 656 height 59
click at [38, 241] on icon "button" at bounding box center [46, 249] width 17 height 17
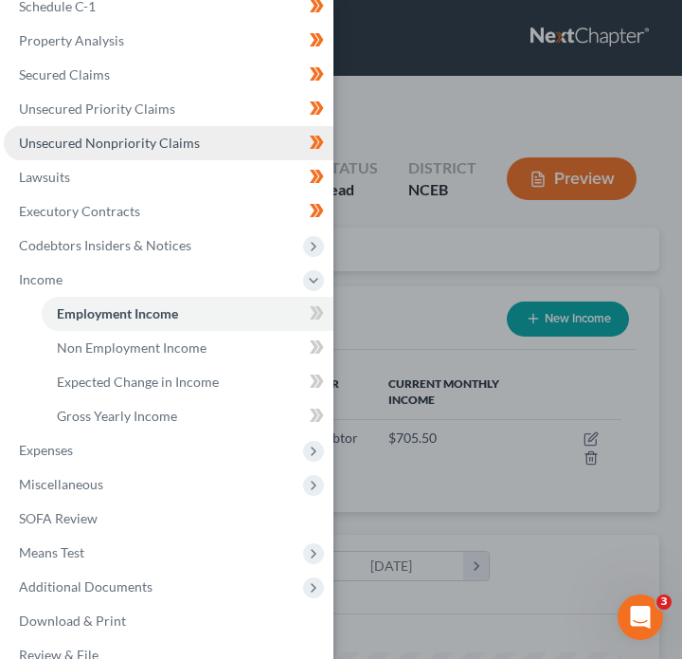
scroll to position [225, 0]
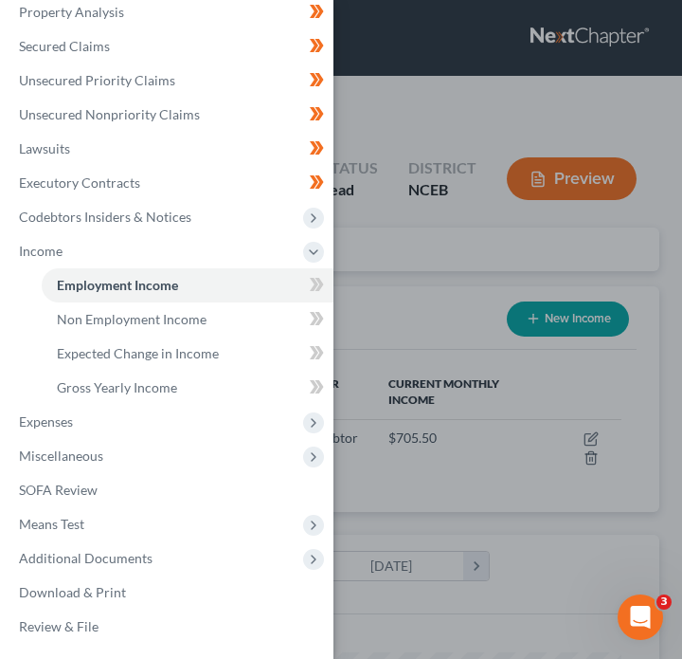
click at [400, 273] on div "Case Dashboard Payments Invoices Payments Payments Credit Report Client Profile" at bounding box center [341, 329] width 682 height 659
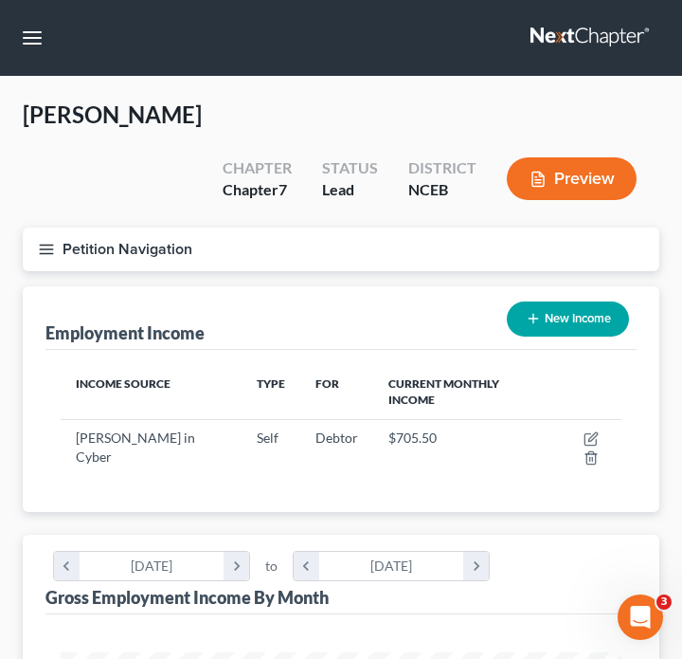
scroll to position [71, 0]
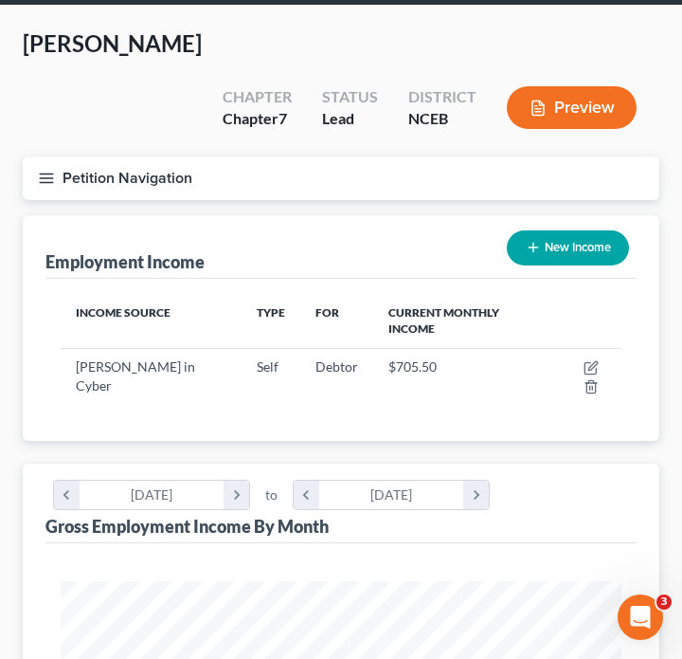
click at [62, 156] on button "Petition Navigation" at bounding box center [341, 178] width 637 height 44
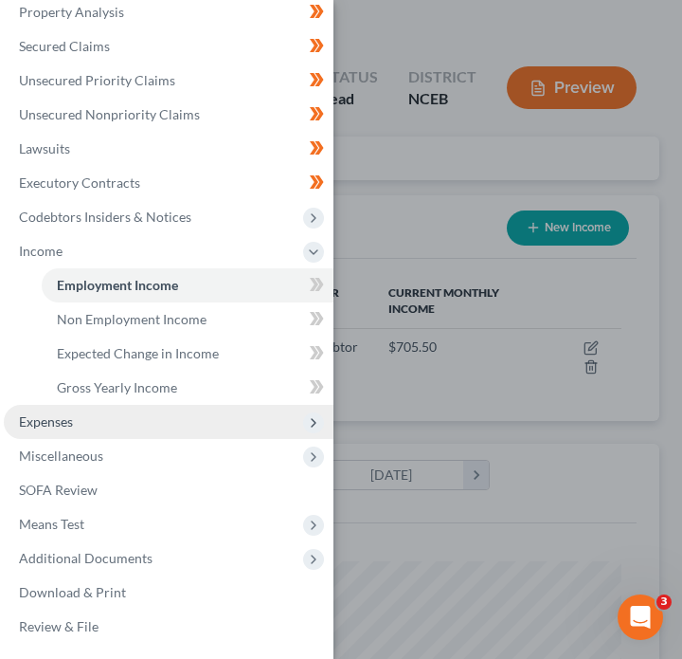
scroll to position [97, 0]
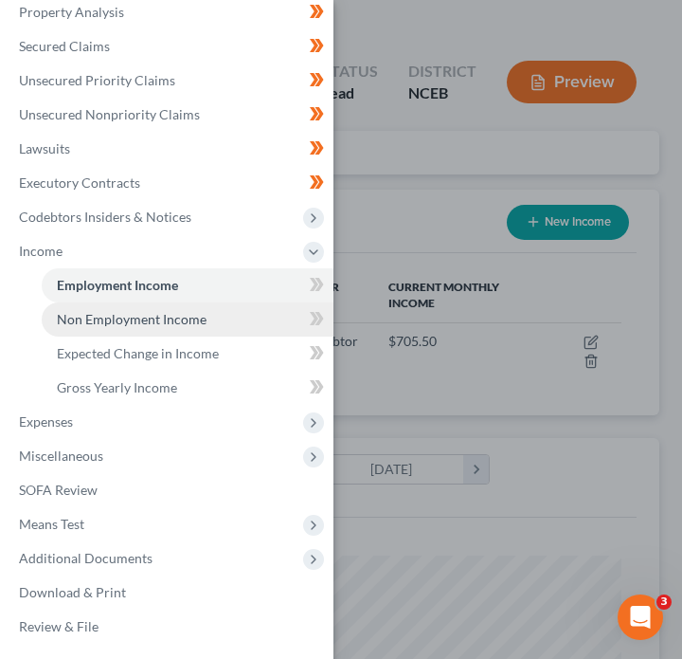
click at [183, 328] on link "Non Employment Income" at bounding box center [188, 319] width 292 height 34
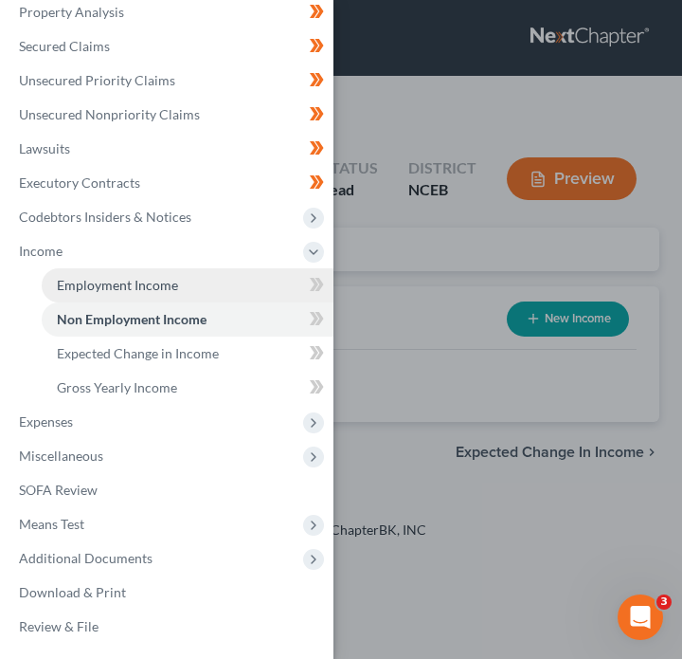
click at [185, 292] on link "Employment Income" at bounding box center [188, 285] width 292 height 34
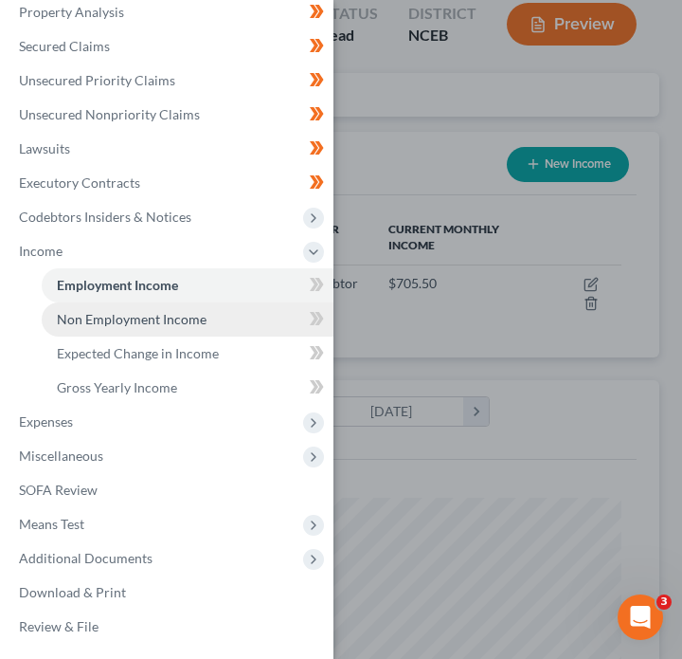
scroll to position [165, 0]
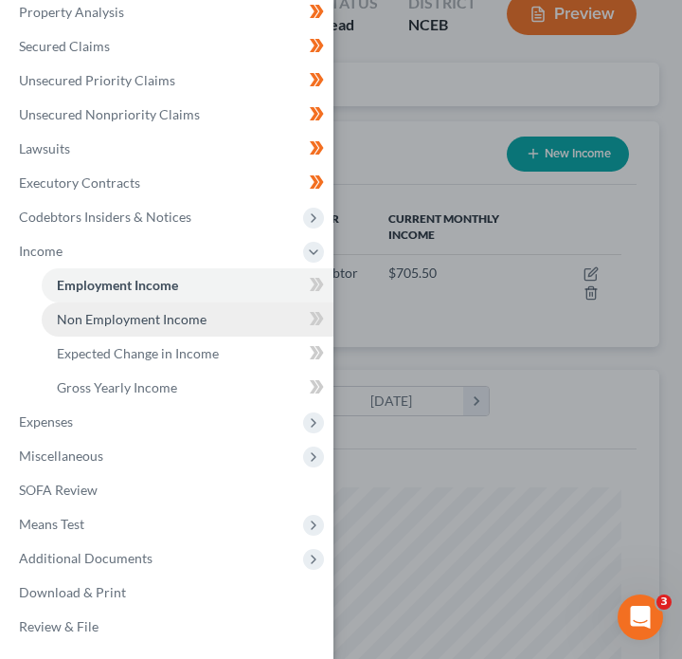
click at [264, 302] on link "Non Employment Income" at bounding box center [188, 319] width 292 height 34
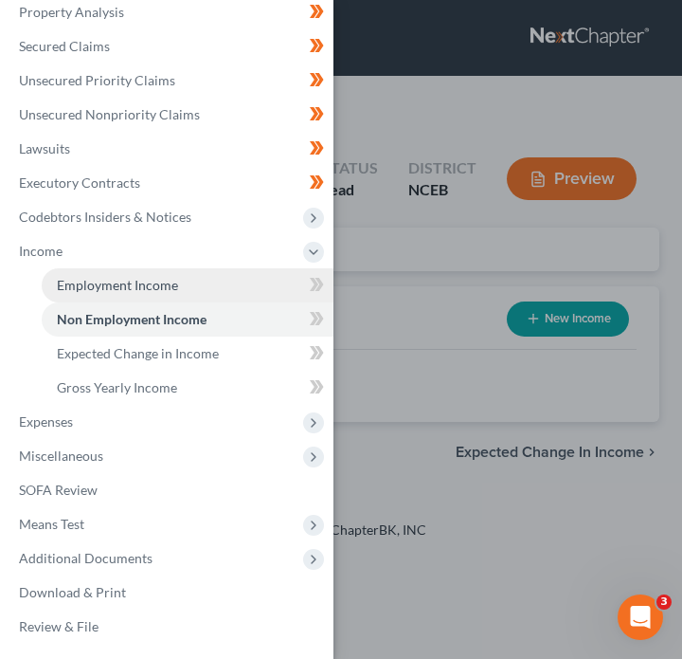
click at [252, 284] on link "Employment Income" at bounding box center [188, 285] width 292 height 34
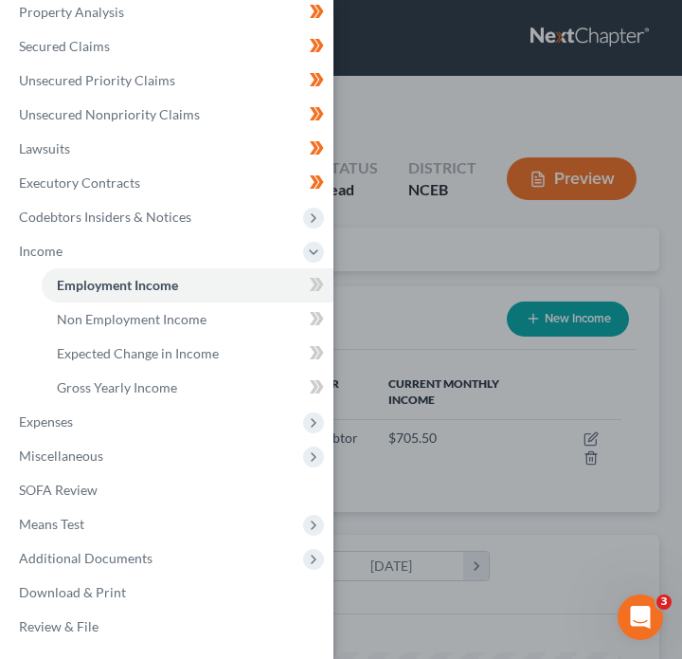
scroll to position [280, 599]
click at [370, 298] on div "Case Dashboard Payments Invoices Payments Payments Credit Report Client Profile" at bounding box center [341, 329] width 682 height 659
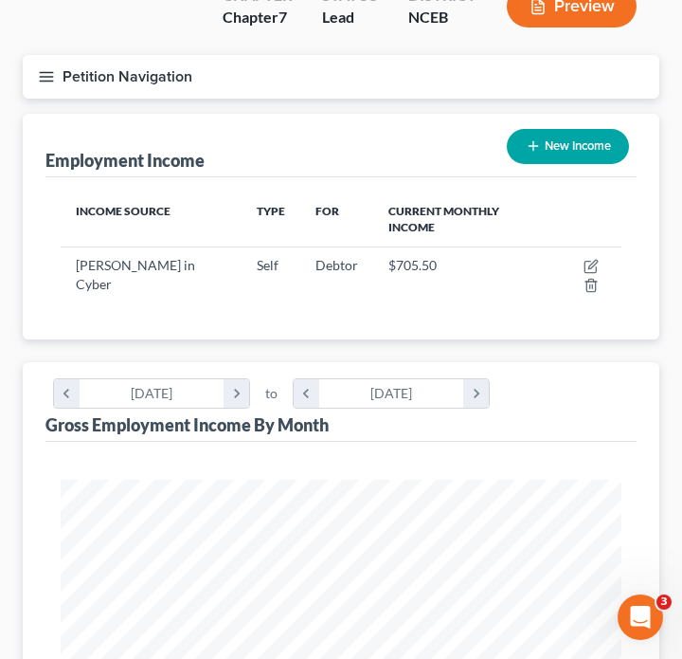
scroll to position [144, 0]
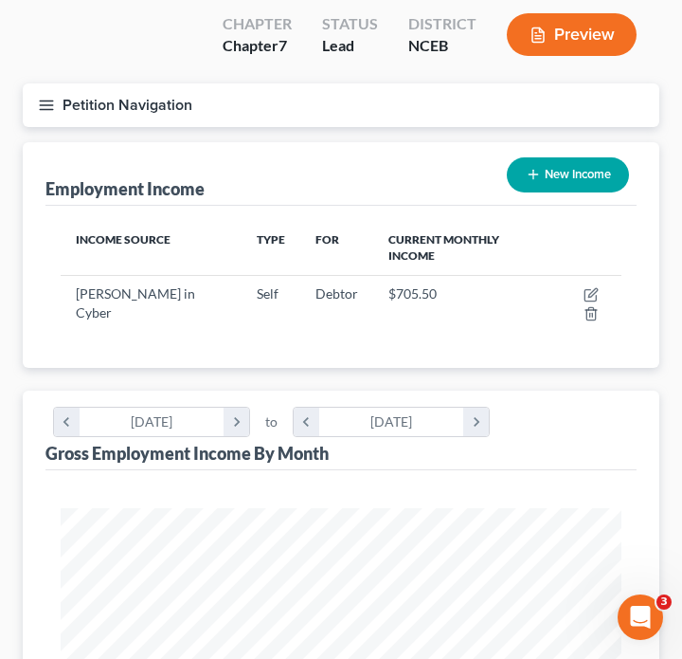
click at [53, 97] on icon "button" at bounding box center [46, 105] width 17 height 17
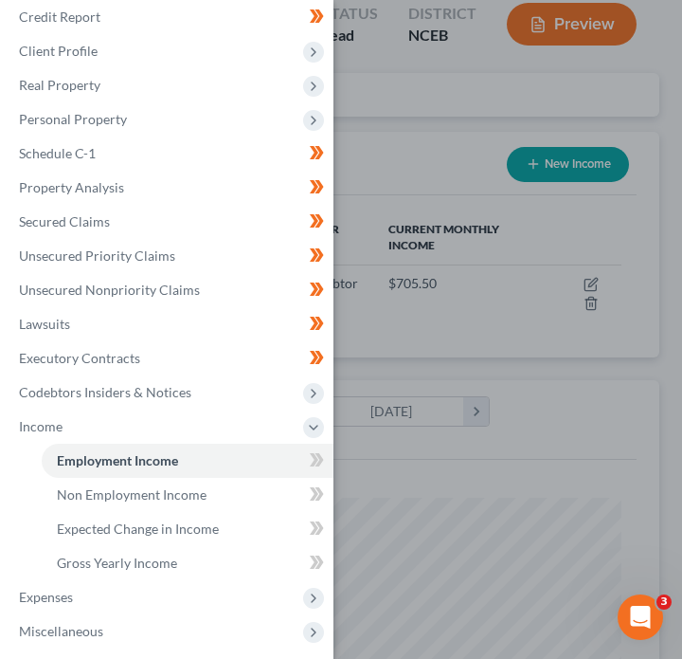
scroll to position [0, 0]
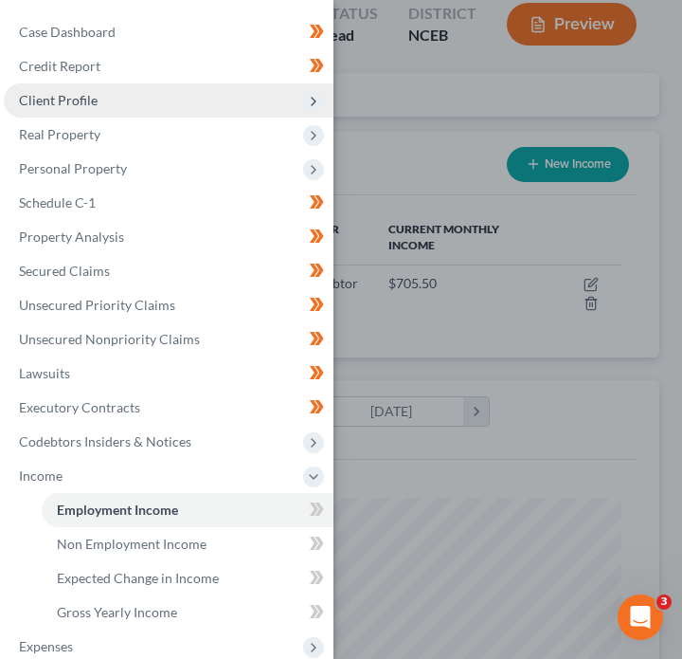
click at [190, 103] on span "Client Profile" at bounding box center [169, 100] width 330 height 34
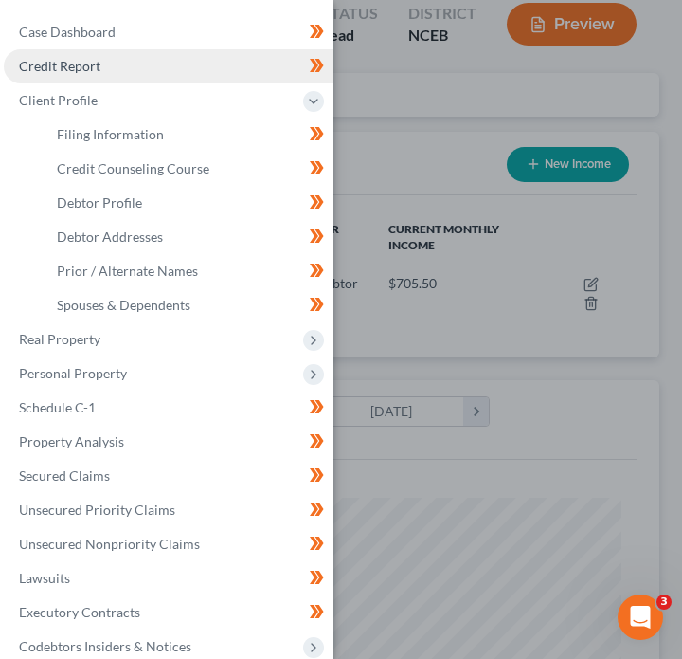
click at [186, 67] on link "Credit Report" at bounding box center [169, 66] width 330 height 34
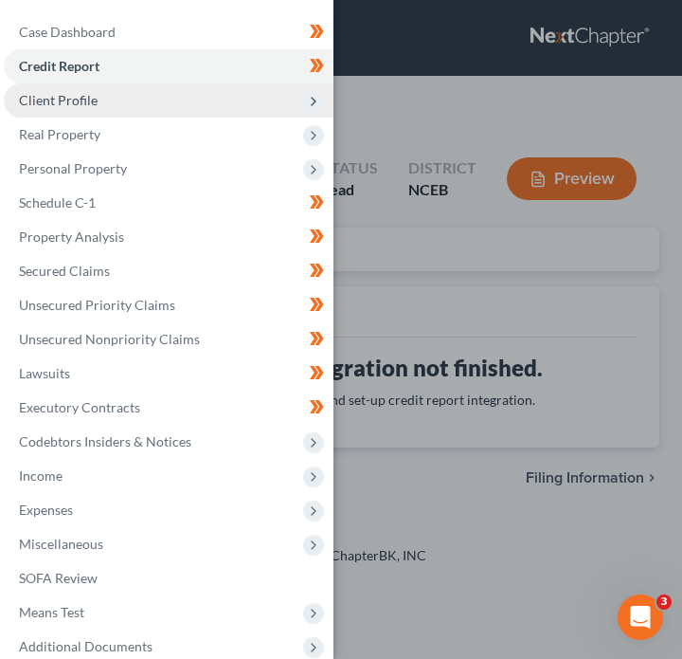
click at [196, 107] on span "Client Profile" at bounding box center [169, 100] width 330 height 34
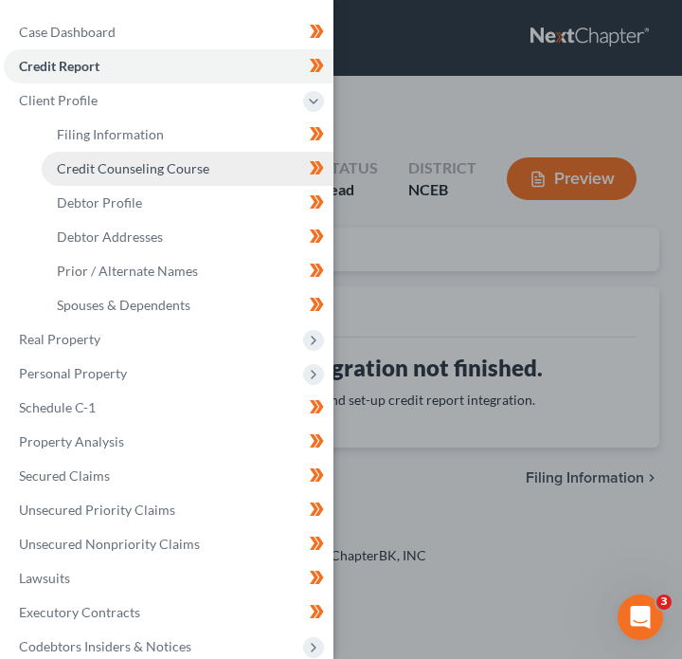
click at [155, 165] on span "Credit Counseling Course" at bounding box center [133, 168] width 153 height 16
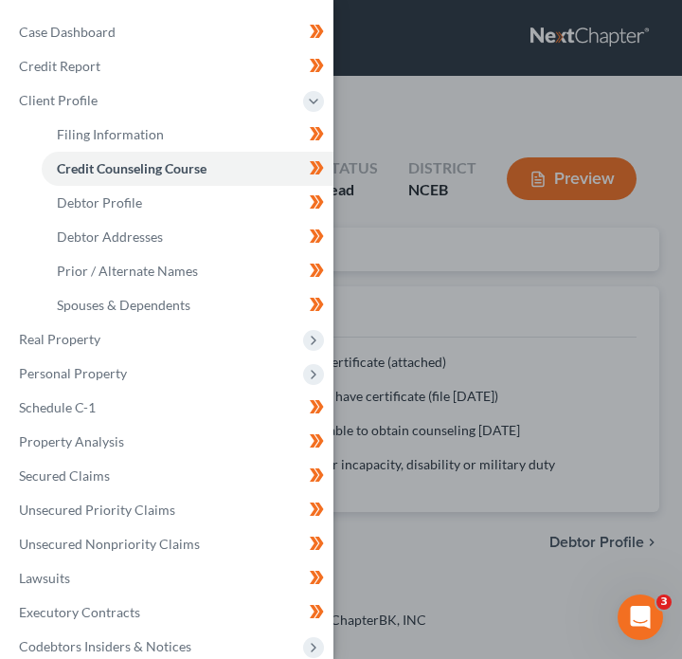
click at [464, 284] on div "Case Dashboard Payments Invoices Payments Payments Credit Report Client Profile" at bounding box center [341, 329] width 682 height 659
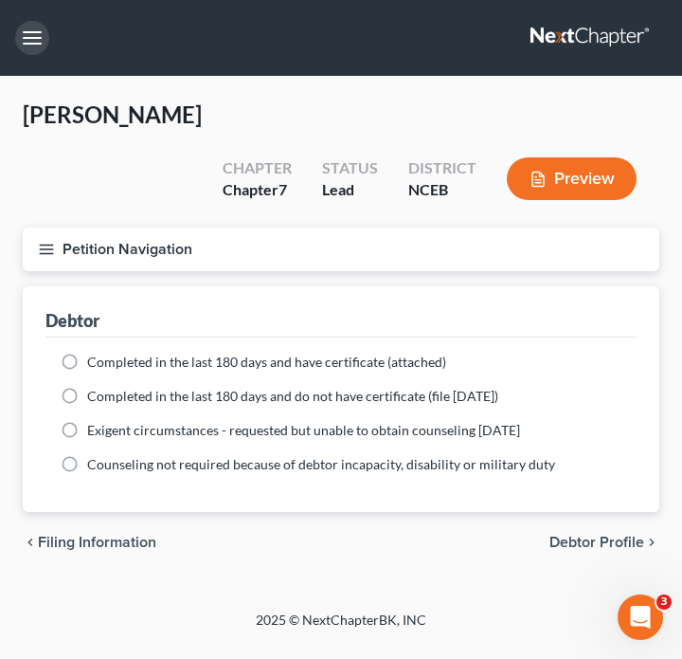
click at [31, 45] on button "button" at bounding box center [32, 38] width 34 height 34
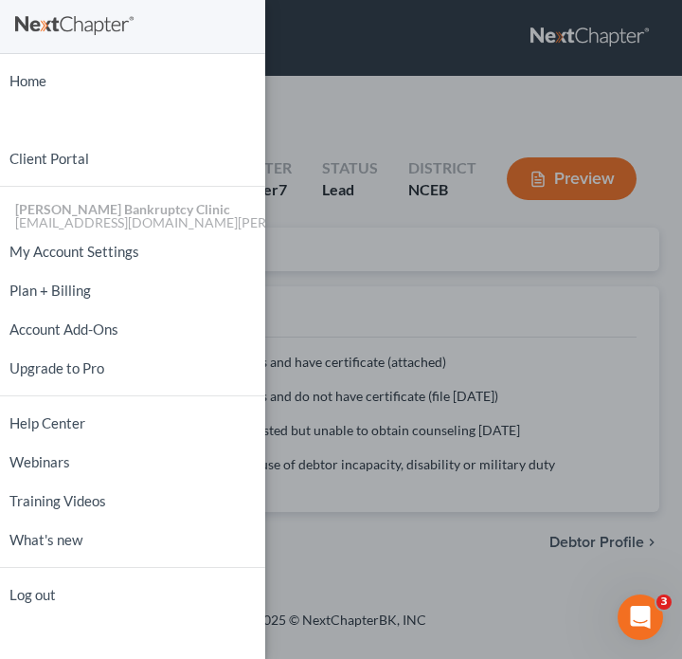
click at [378, 198] on div "Home New Case Client Portal Stubbs Bankruptcy Clinic njohannesian0929@email.cam…" at bounding box center [341, 329] width 682 height 659
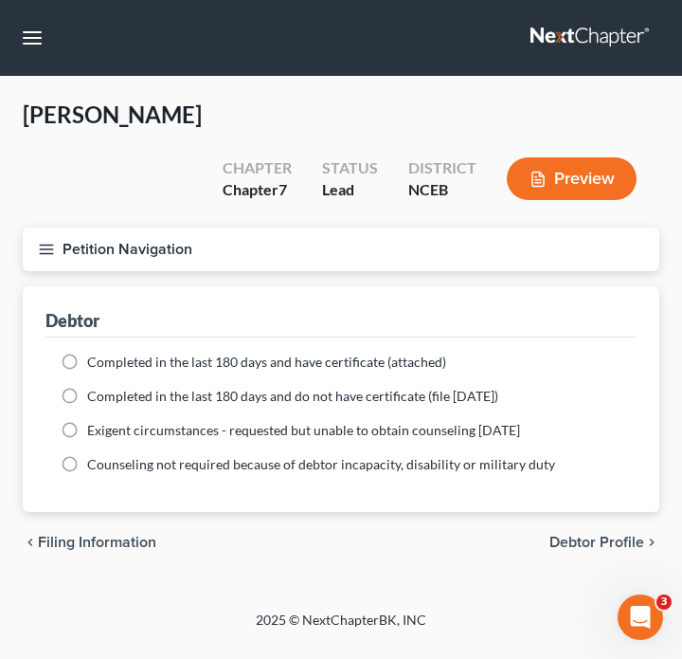
click at [48, 241] on icon "button" at bounding box center [46, 249] width 17 height 17
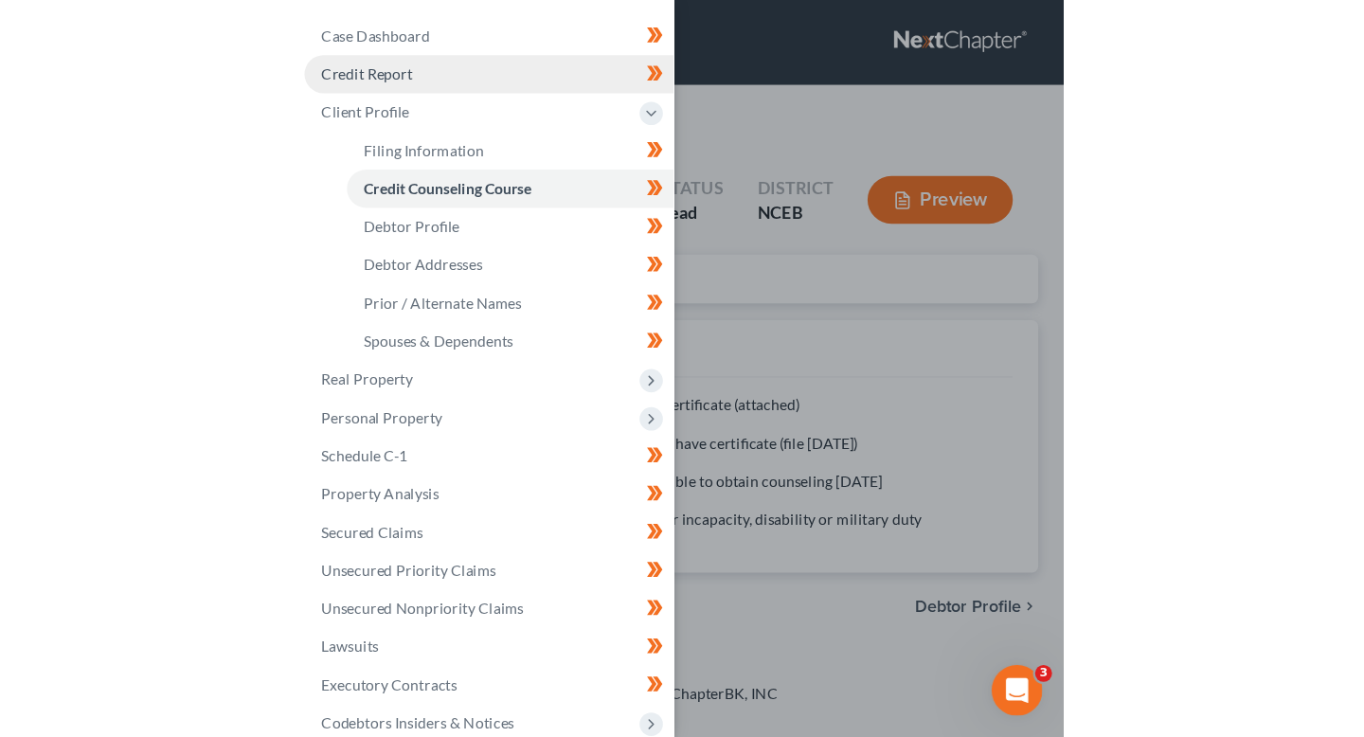
scroll to position [9, 0]
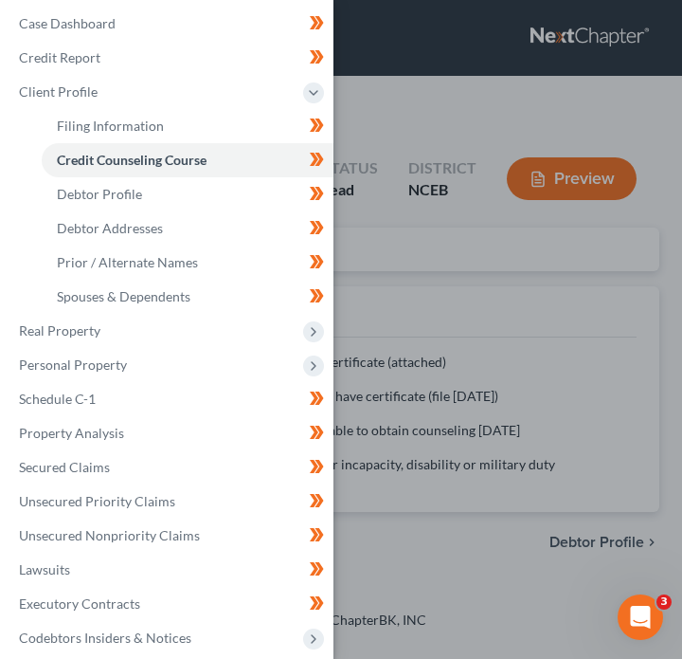
click at [530, 232] on div "Case Dashboard Payments Invoices Payments Payments Credit Report Client Profile" at bounding box center [341, 329] width 682 height 659
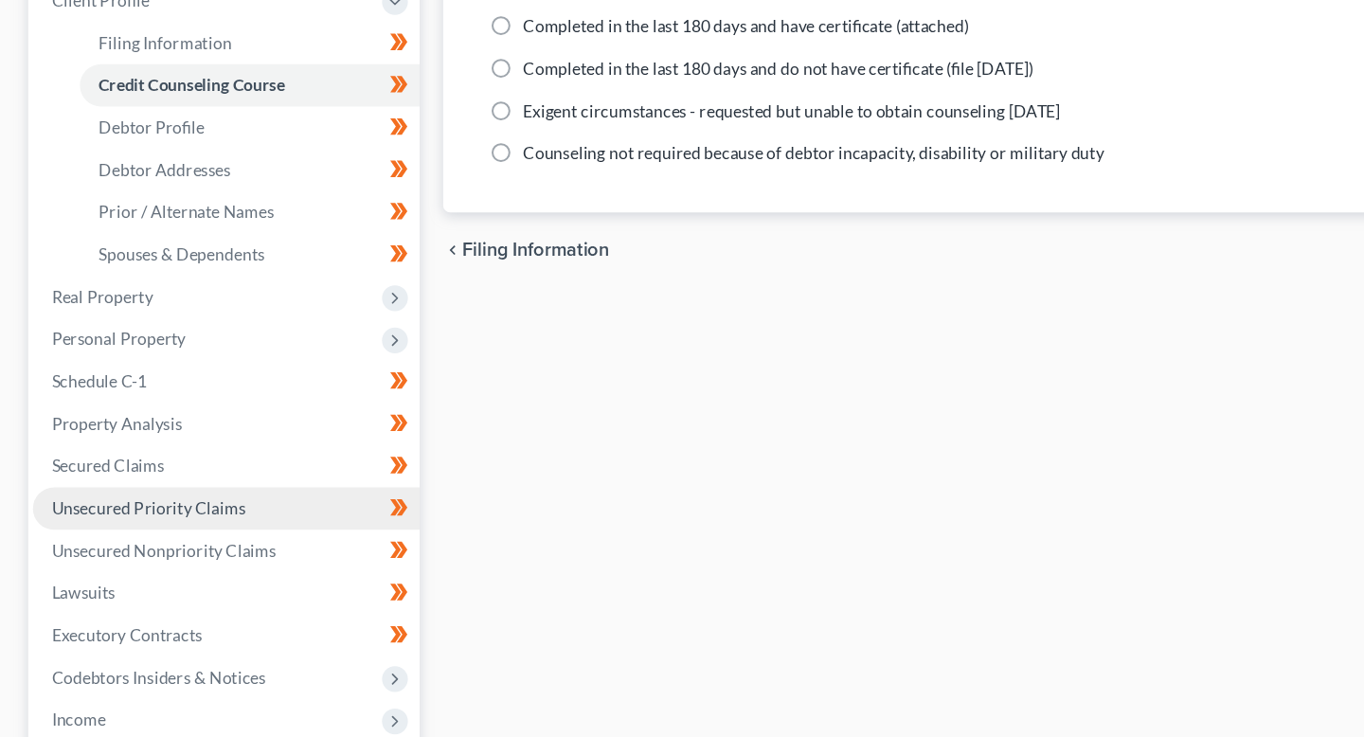
click at [191, 550] on span "Unsecured Priority Claims" at bounding box center [120, 552] width 156 height 16
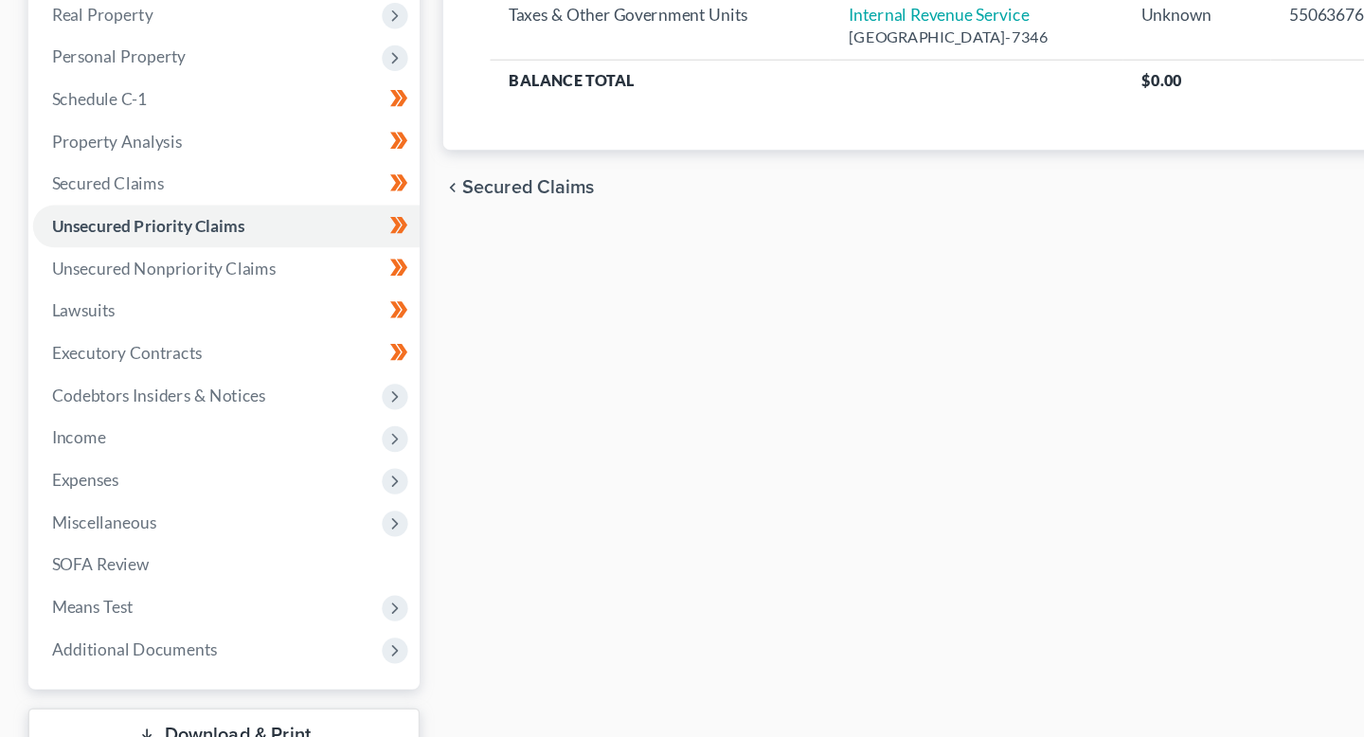
scroll to position [165, 0]
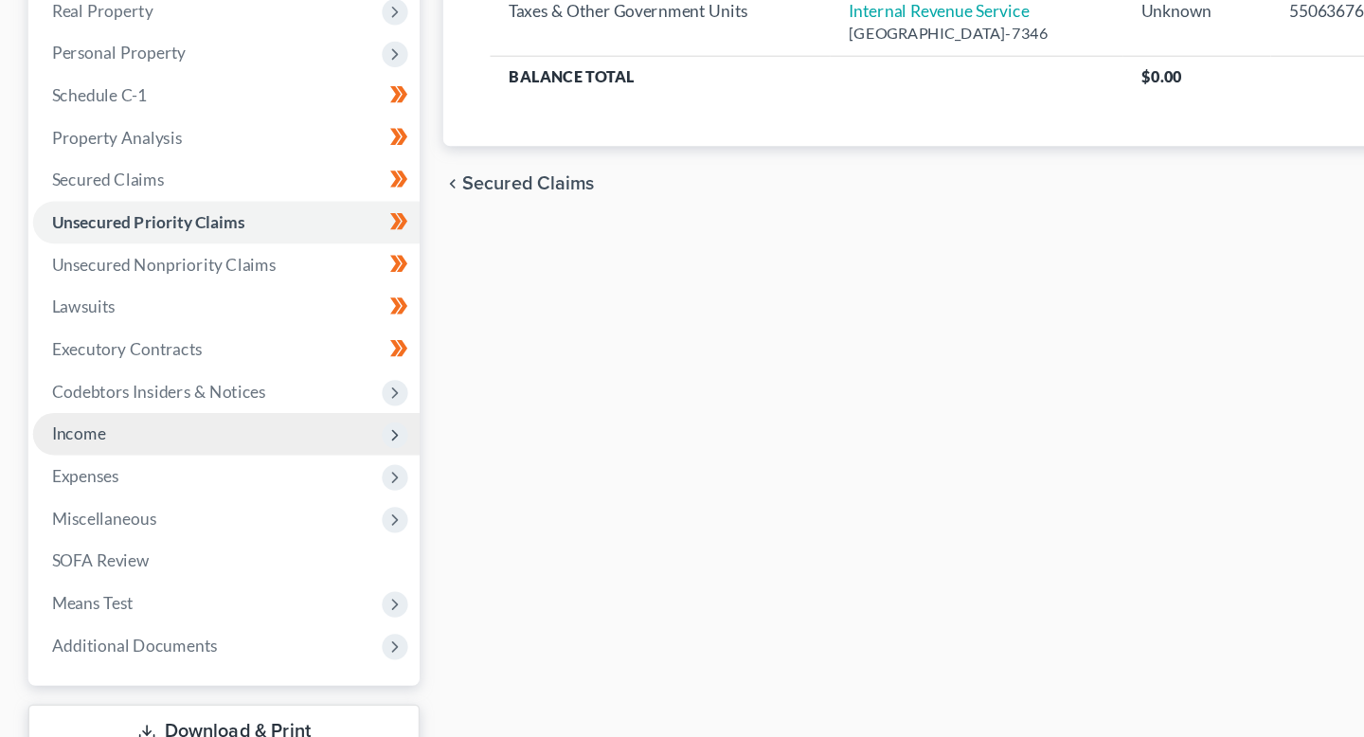
click at [230, 507] on span "Income" at bounding box center [183, 493] width 312 height 34
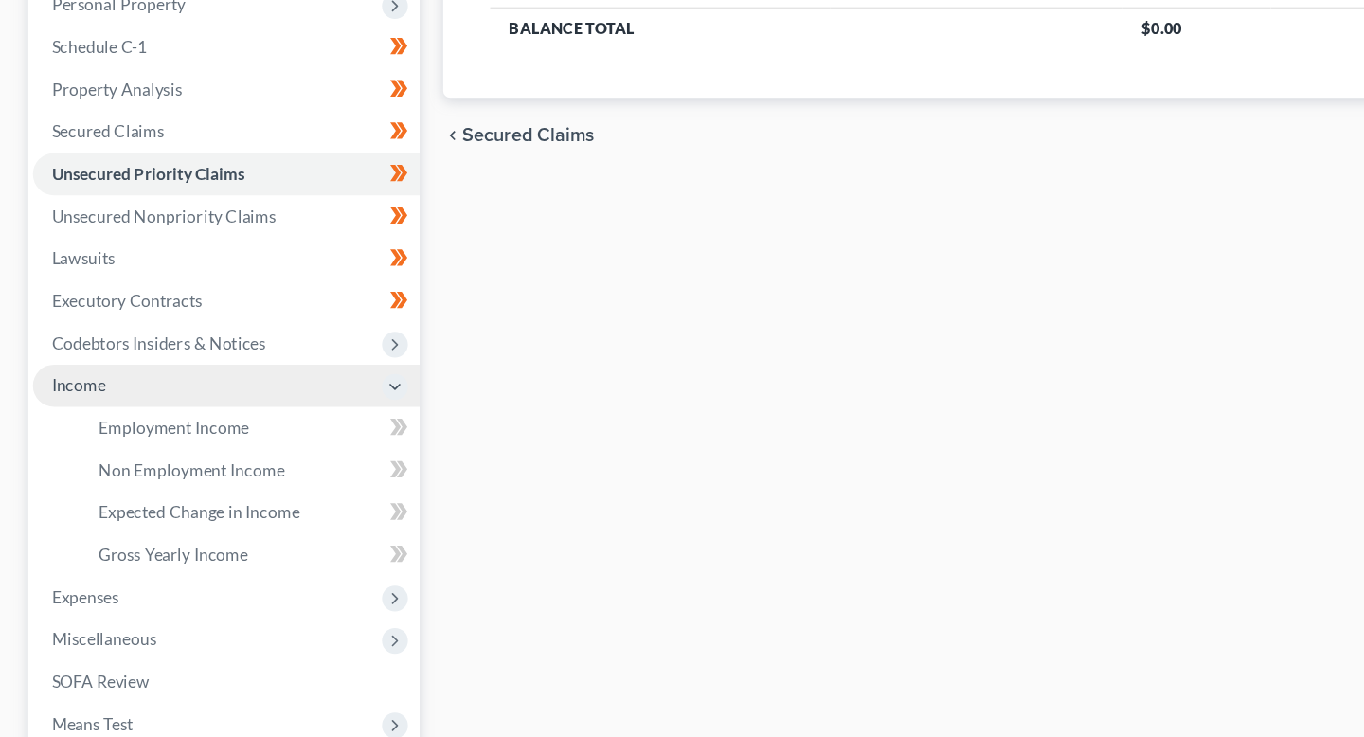
scroll to position [213, 0]
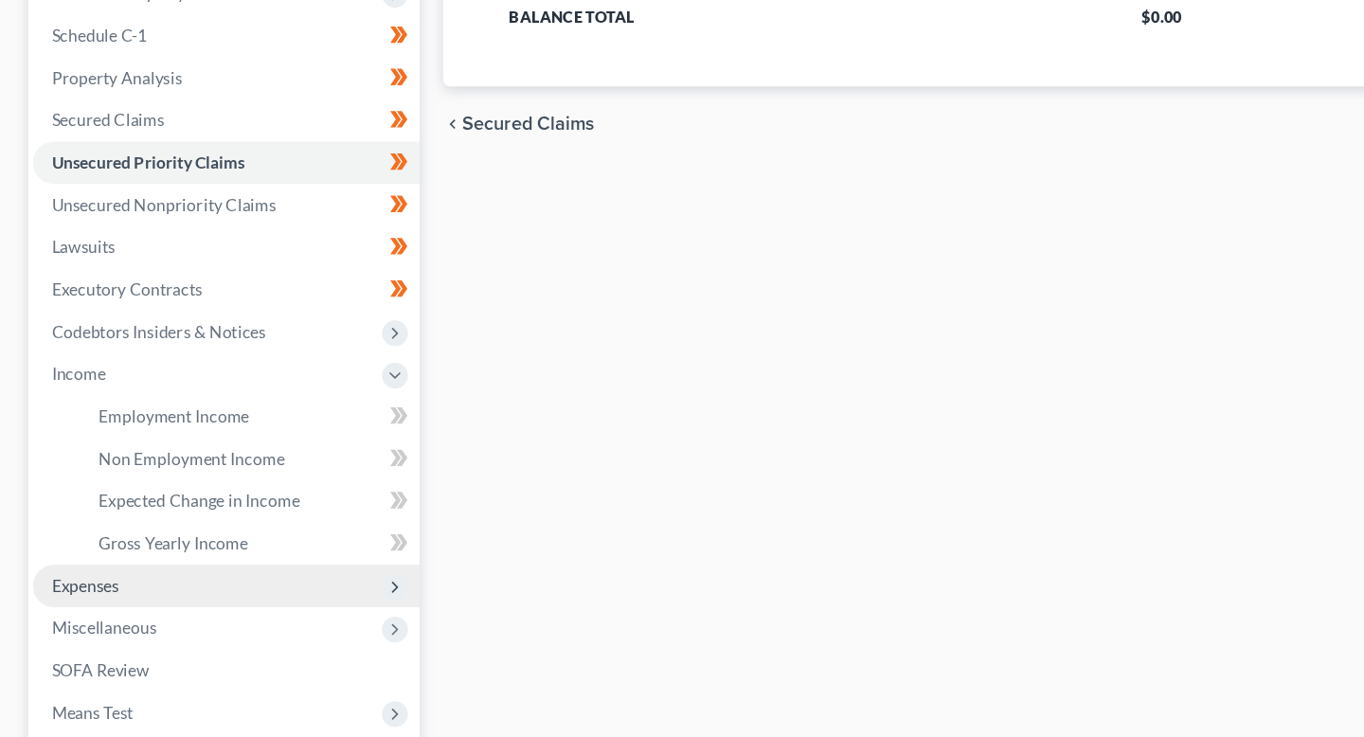
click at [220, 615] on span "Expenses" at bounding box center [183, 615] width 312 height 34
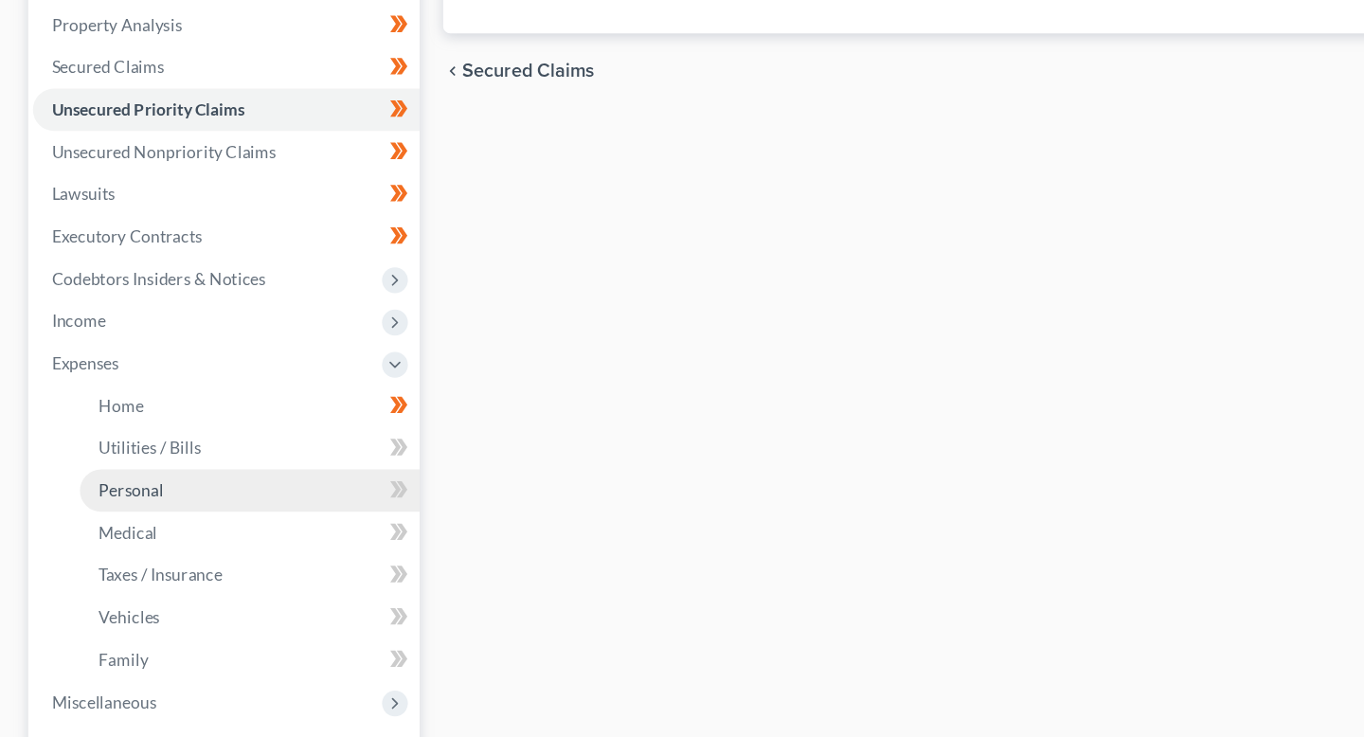
scroll to position [257, 0]
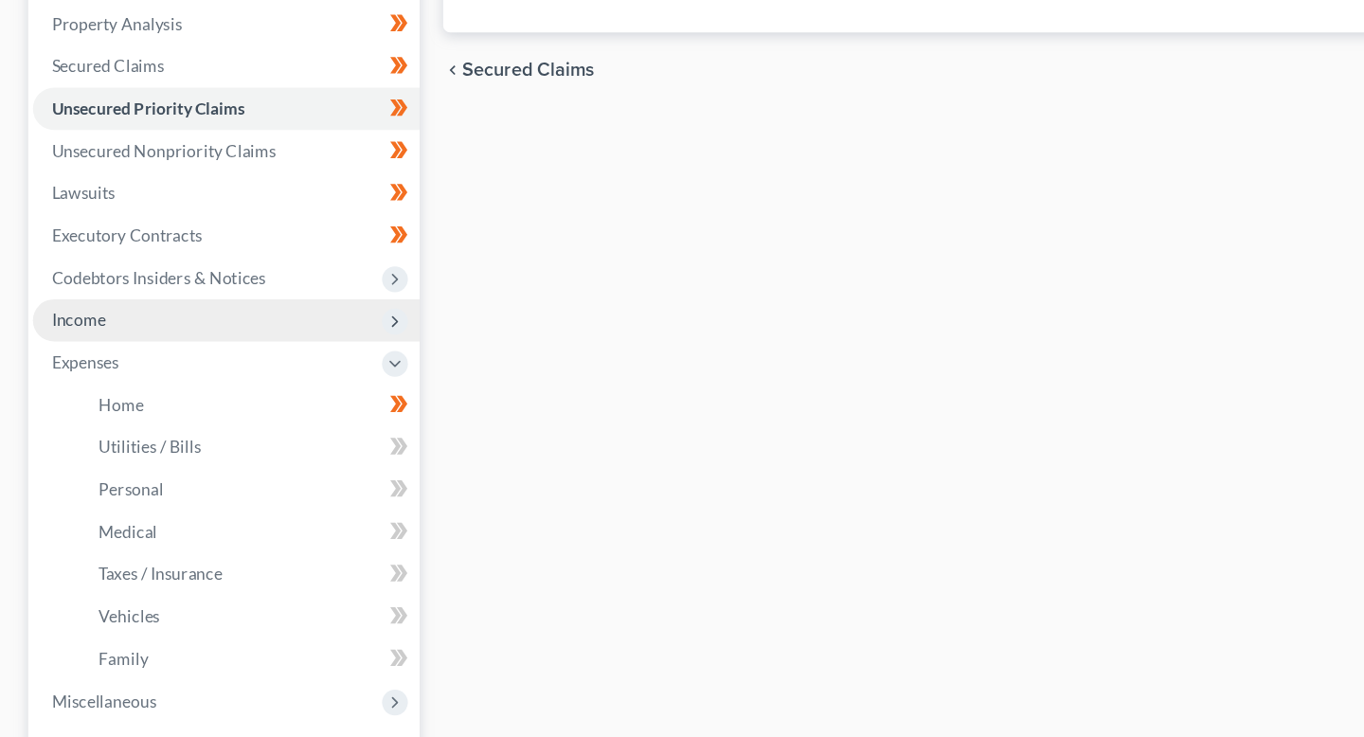
click at [220, 406] on span "Income" at bounding box center [183, 401] width 312 height 34
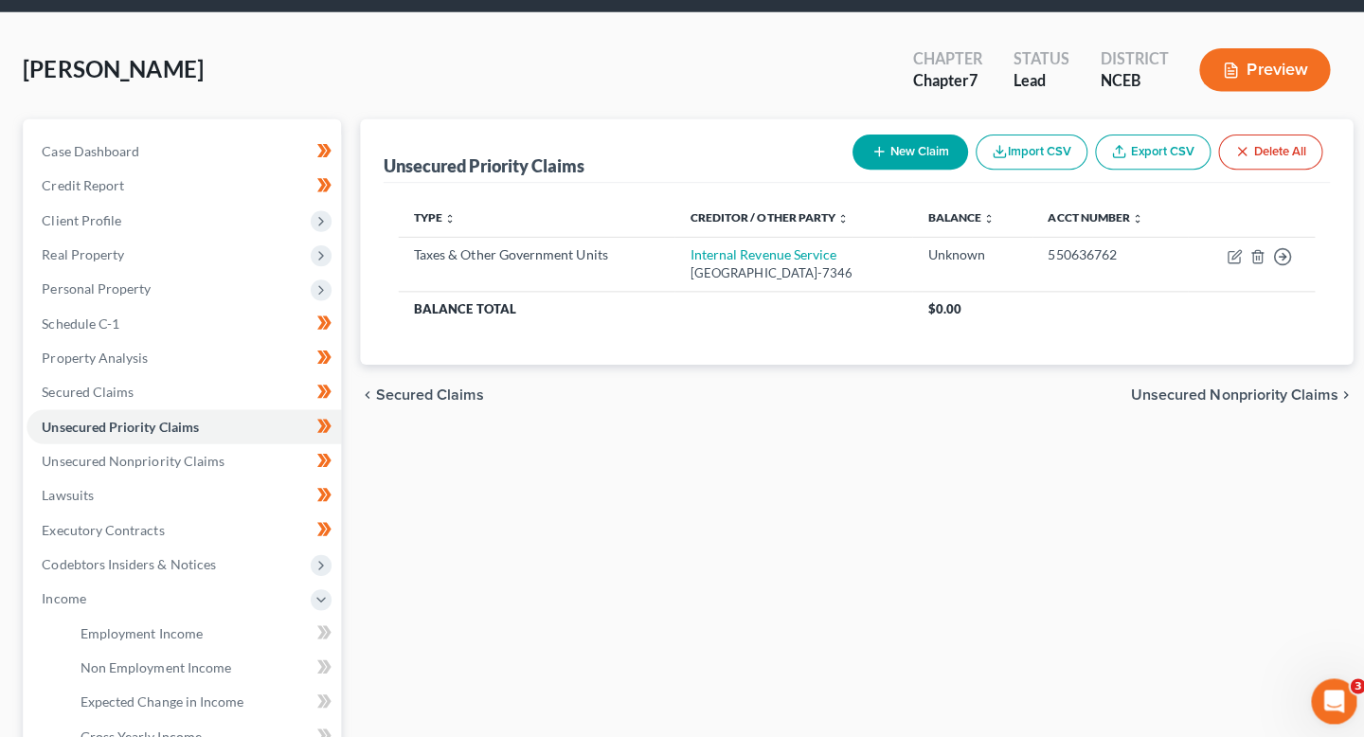
scroll to position [60, 0]
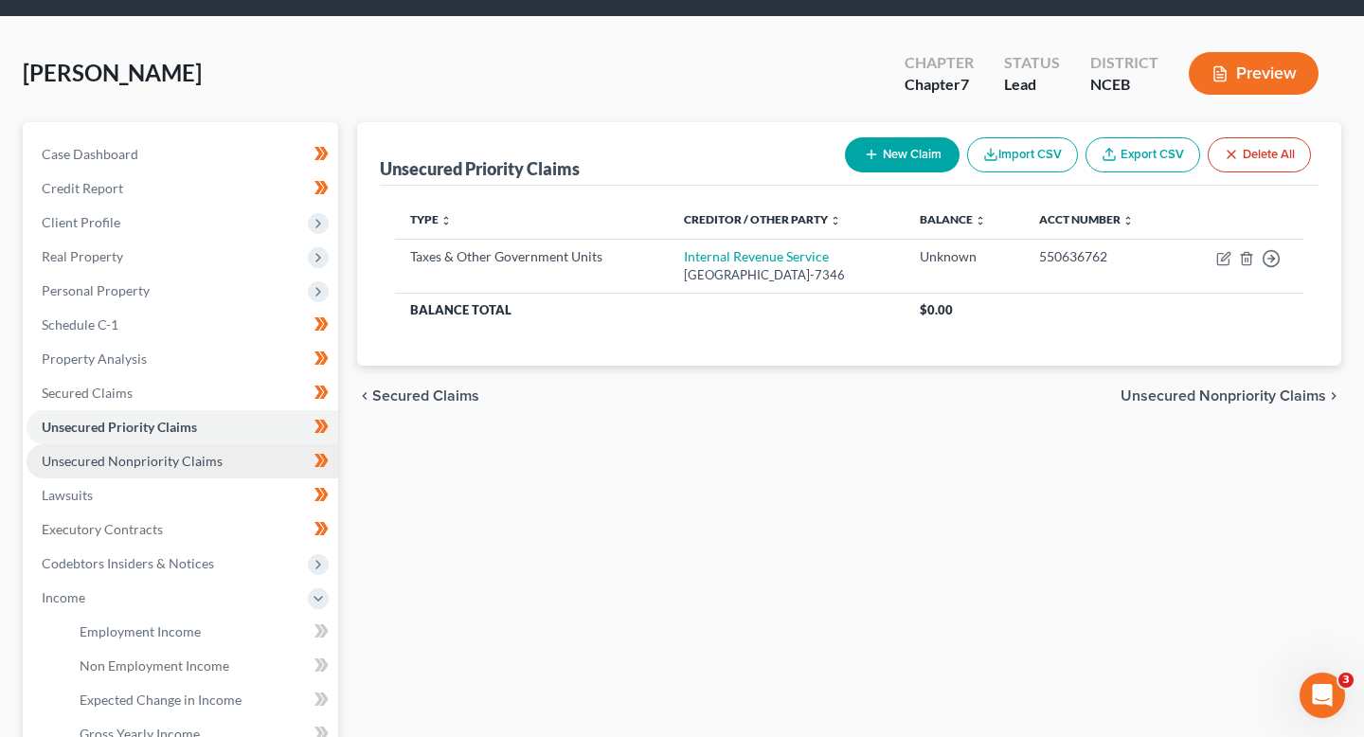
click at [263, 456] on link "Unsecured Nonpriority Claims" at bounding box center [183, 461] width 312 height 34
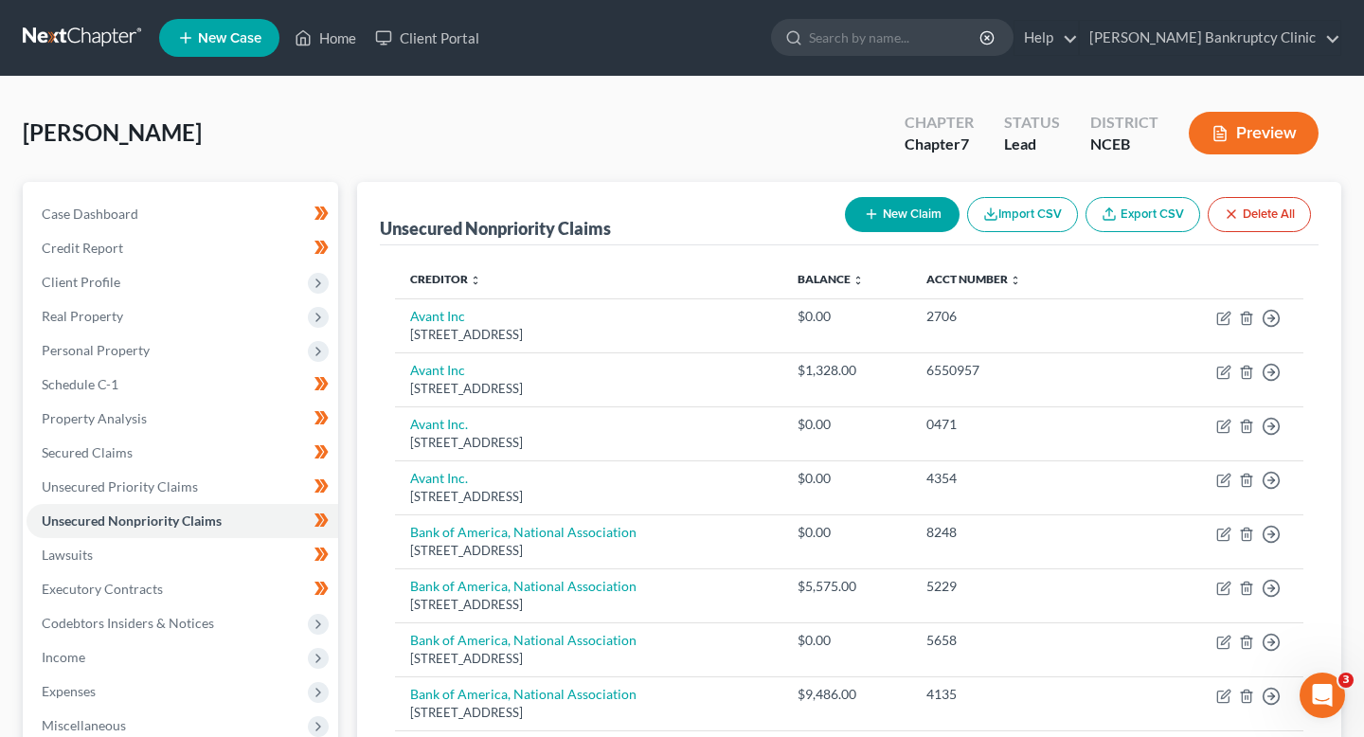
click at [884, 231] on div "New Claim Import CSV Export CSV Delete All" at bounding box center [1078, 215] width 481 height 50
click at [885, 226] on button "New Claim" at bounding box center [902, 214] width 115 height 35
select select "0"
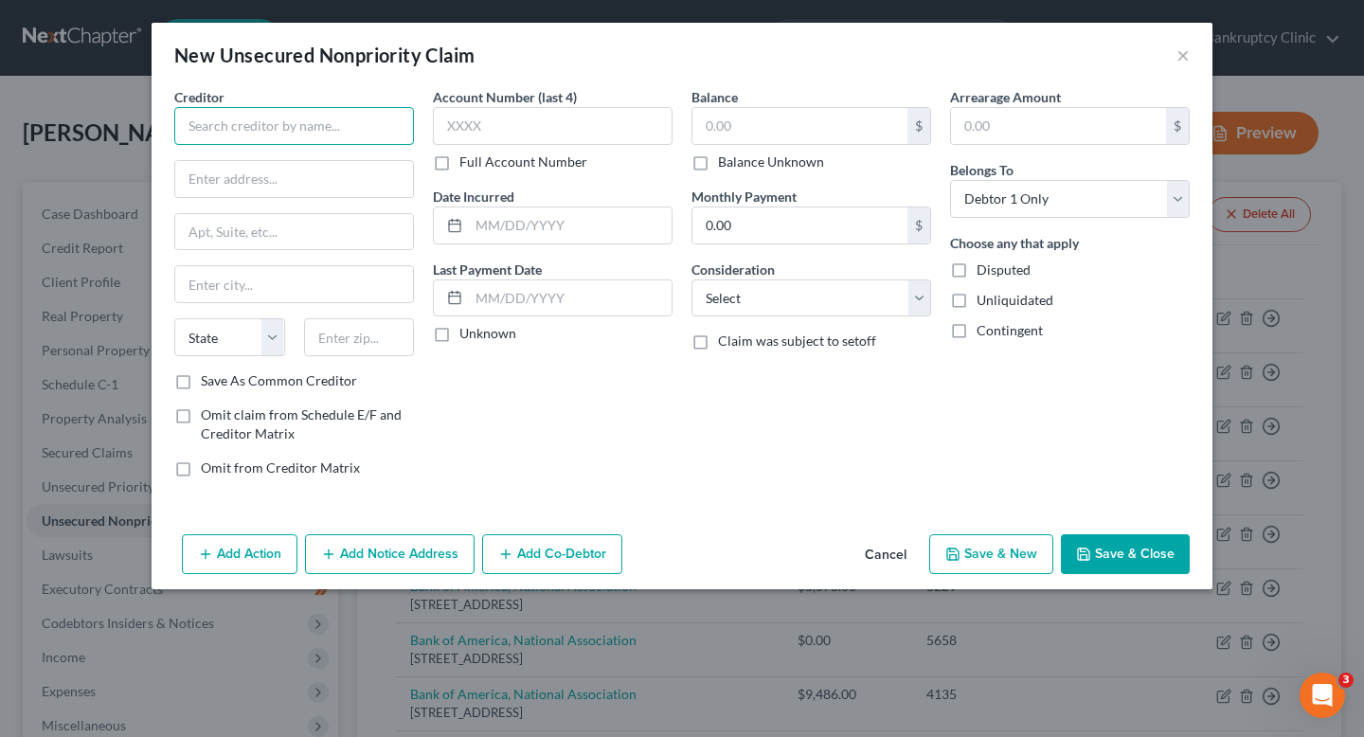
click at [272, 134] on input "text" at bounding box center [294, 126] width 240 height 38
click at [301, 114] on input "text" at bounding box center [294, 126] width 240 height 38
type input "N"
drag, startPoint x: 362, startPoint y: 121, endPoint x: 71, endPoint y: 109, distance: 291.1
click at [71, 109] on div "New Unsecured Nonpriority Claim × Creditor * Hoke Emergency Group PC State AL A…" at bounding box center [682, 368] width 1364 height 737
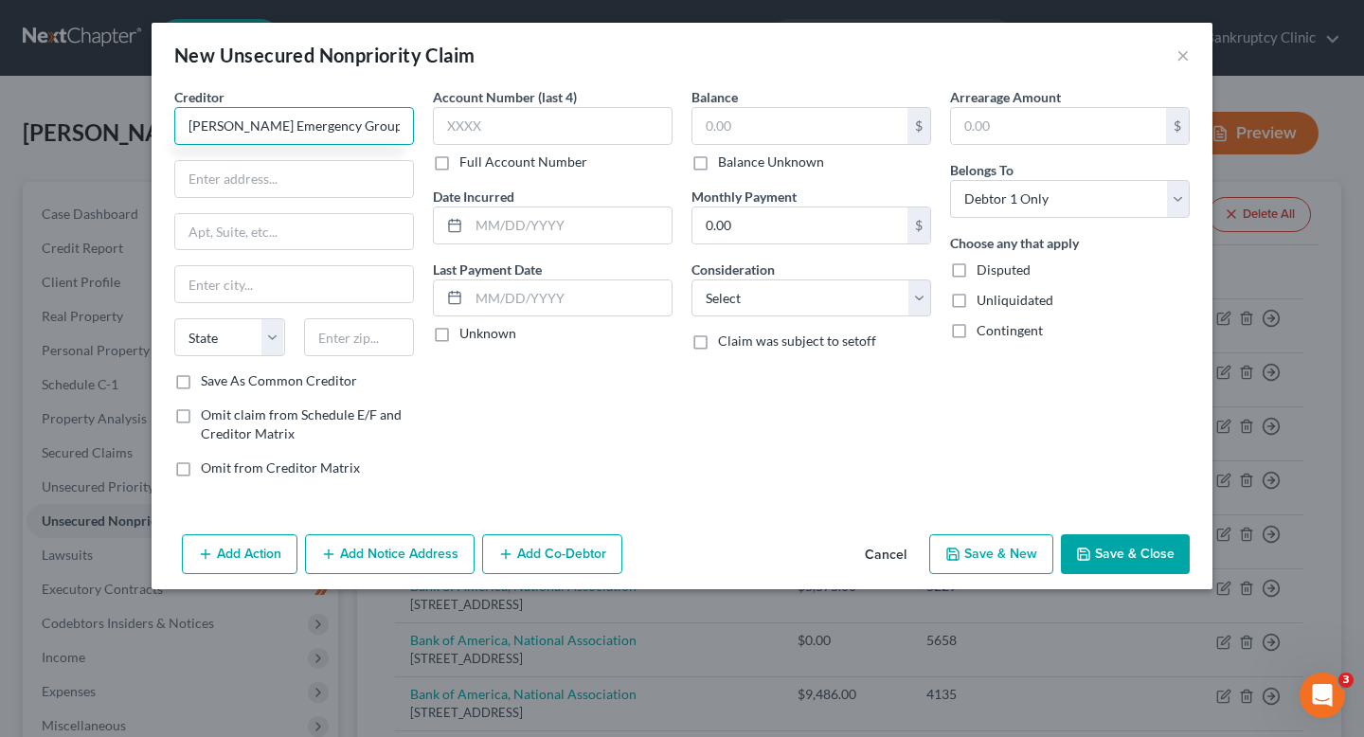
type input "Hoke Emergency Group PC"
click at [394, 133] on input "Hoke Emergency Group PC" at bounding box center [294, 126] width 240 height 38
drag, startPoint x: 394, startPoint y: 133, endPoint x: 174, endPoint y: 117, distance: 220.4
click at [174, 117] on input "Hoke Emergency Group PC" at bounding box center [294, 126] width 240 height 38
click at [256, 209] on div "Creditor * Hoke Emergency Group PC State AL AK AR AZ CA CO CT DE DC FL GA GU HI…" at bounding box center [294, 229] width 240 height 284
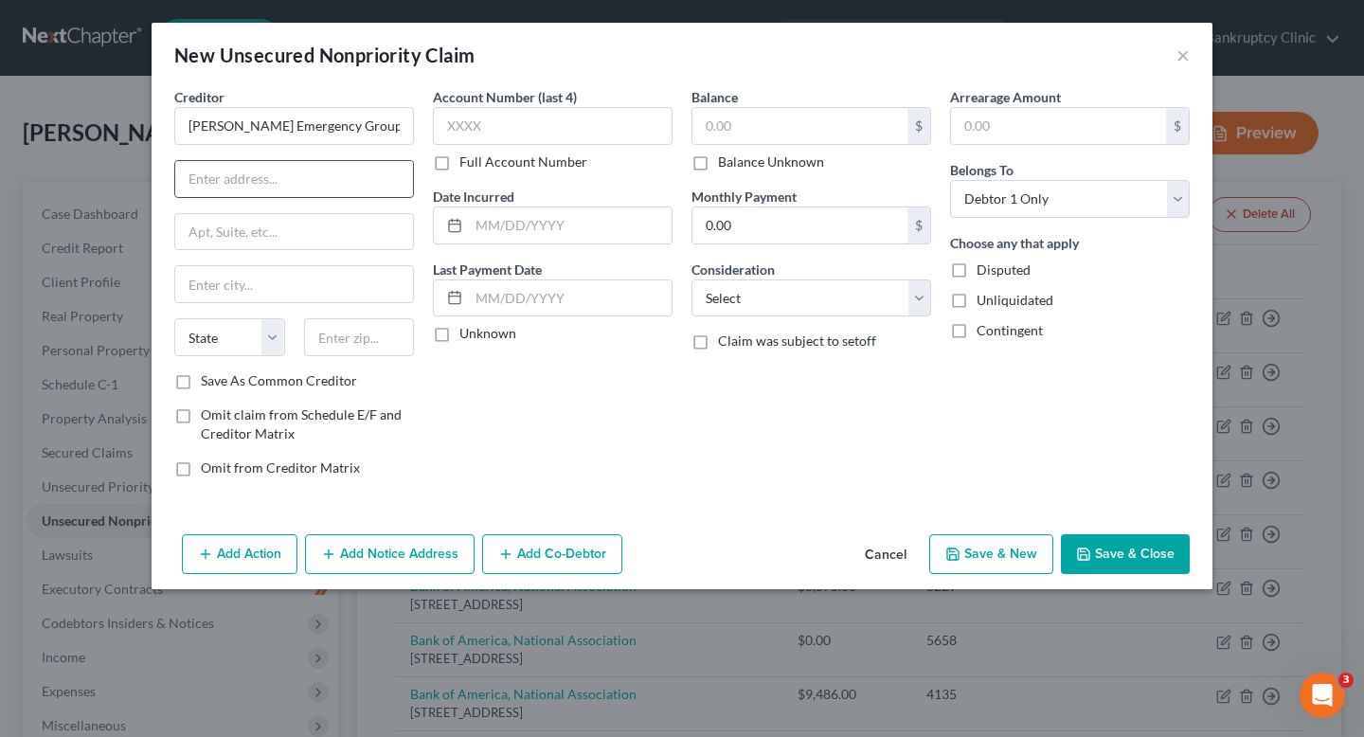
click at [272, 184] on input "text" at bounding box center [294, 179] width 238 height 36
click at [227, 197] on div at bounding box center [294, 179] width 240 height 38
click at [227, 186] on input "text" at bounding box center [294, 179] width 238 height 36
click at [213, 172] on input "text" at bounding box center [294, 179] width 238 height 36
click at [314, 103] on div "Creditor * Hoke Emergency Group PC" at bounding box center [294, 116] width 240 height 58
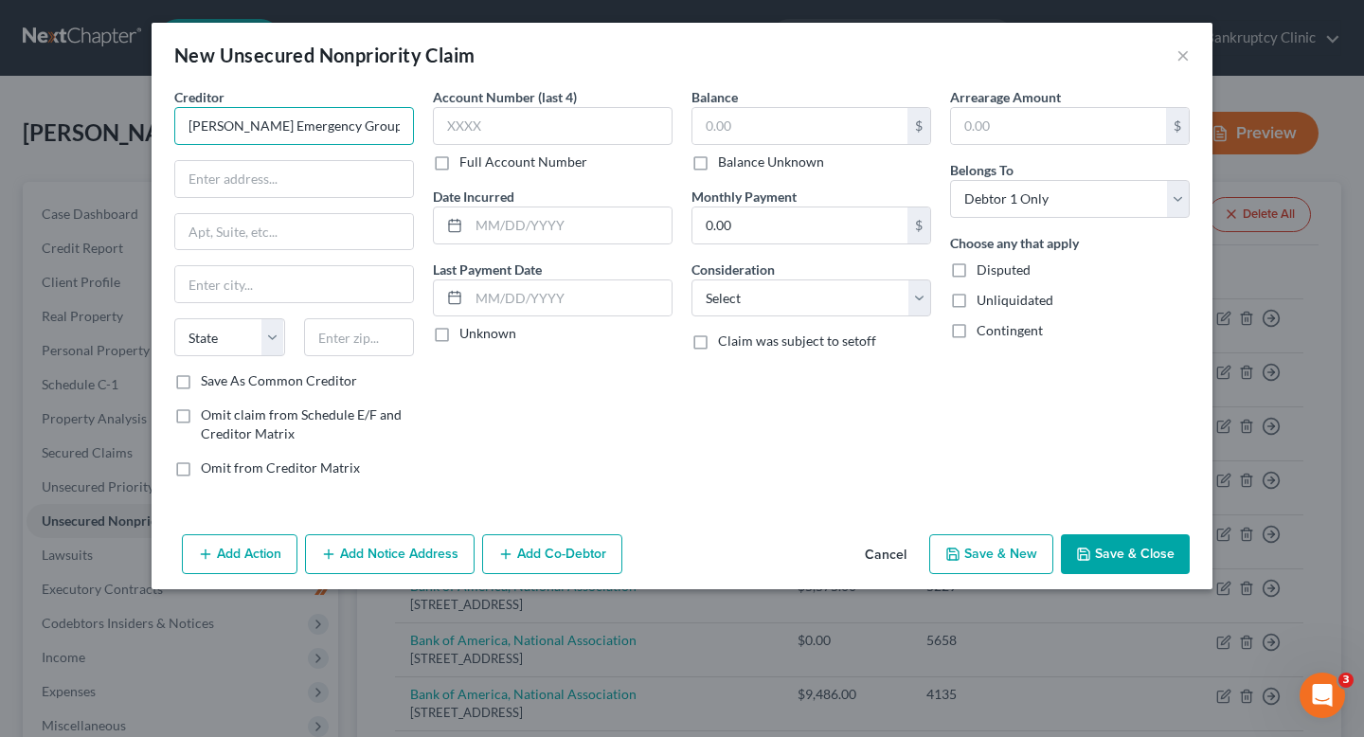
click at [384, 123] on input "Hoke Emergency Group PC" at bounding box center [294, 126] width 240 height 38
drag, startPoint x: 384, startPoint y: 123, endPoint x: 175, endPoint y: 117, distance: 208.5
click at [175, 117] on input "Hoke Emergency Group PC" at bounding box center [294, 126] width 240 height 38
click at [257, 202] on div "Creditor * Hoke Emergency Group PC State AL AK AR AZ CA CO CT DE DC FL GA GU HI…" at bounding box center [294, 229] width 240 height 284
click at [257, 178] on input "text" at bounding box center [294, 179] width 238 height 36
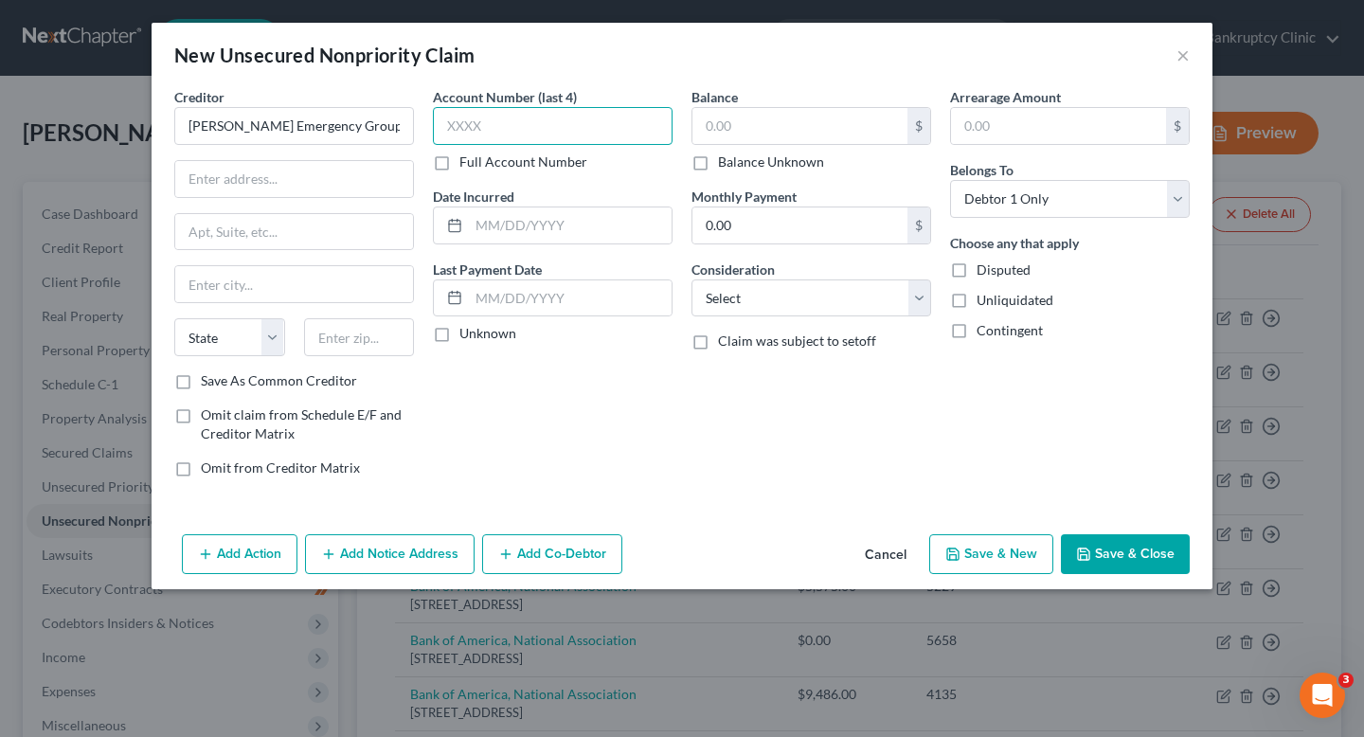
click at [509, 117] on input "text" at bounding box center [553, 126] width 240 height 38
click at [248, 190] on input "text" at bounding box center [294, 179] width 238 height 36
click at [831, 99] on div "Balance $ Balance Unknown Balance Undetermined $ Balance Unknown" at bounding box center [812, 129] width 240 height 84
click at [385, 120] on input "Hoke Emergency Group PC" at bounding box center [294, 126] width 240 height 38
click at [882, 551] on button "Cancel" at bounding box center [886, 555] width 72 height 38
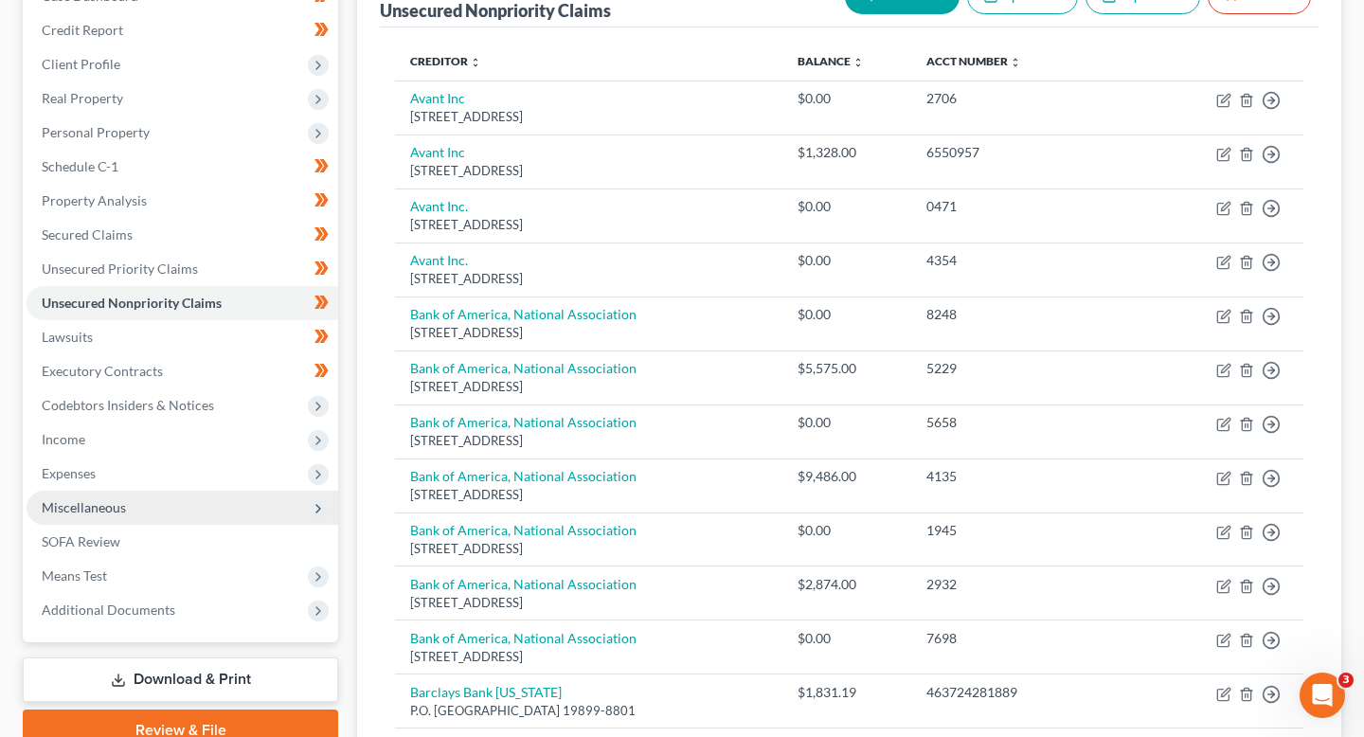
scroll to position [232, 0]
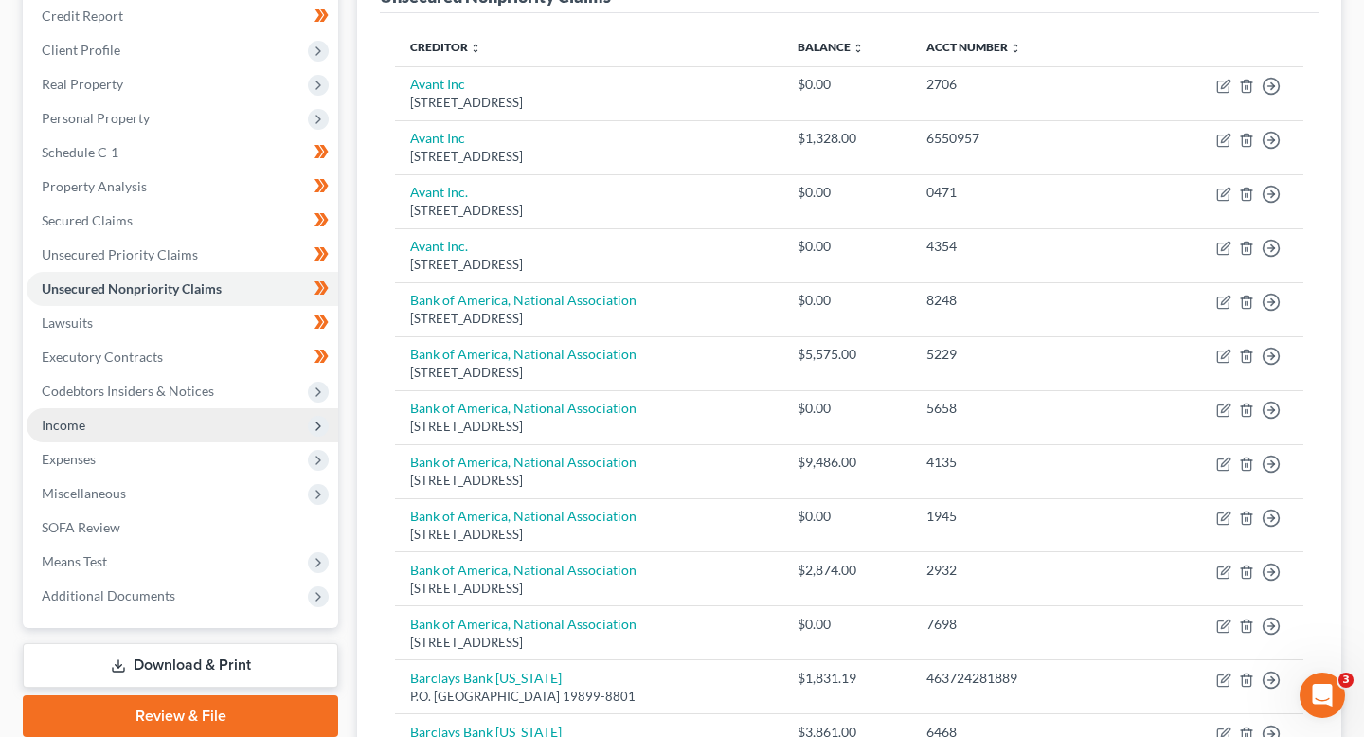
click at [217, 432] on span "Income" at bounding box center [183, 425] width 312 height 34
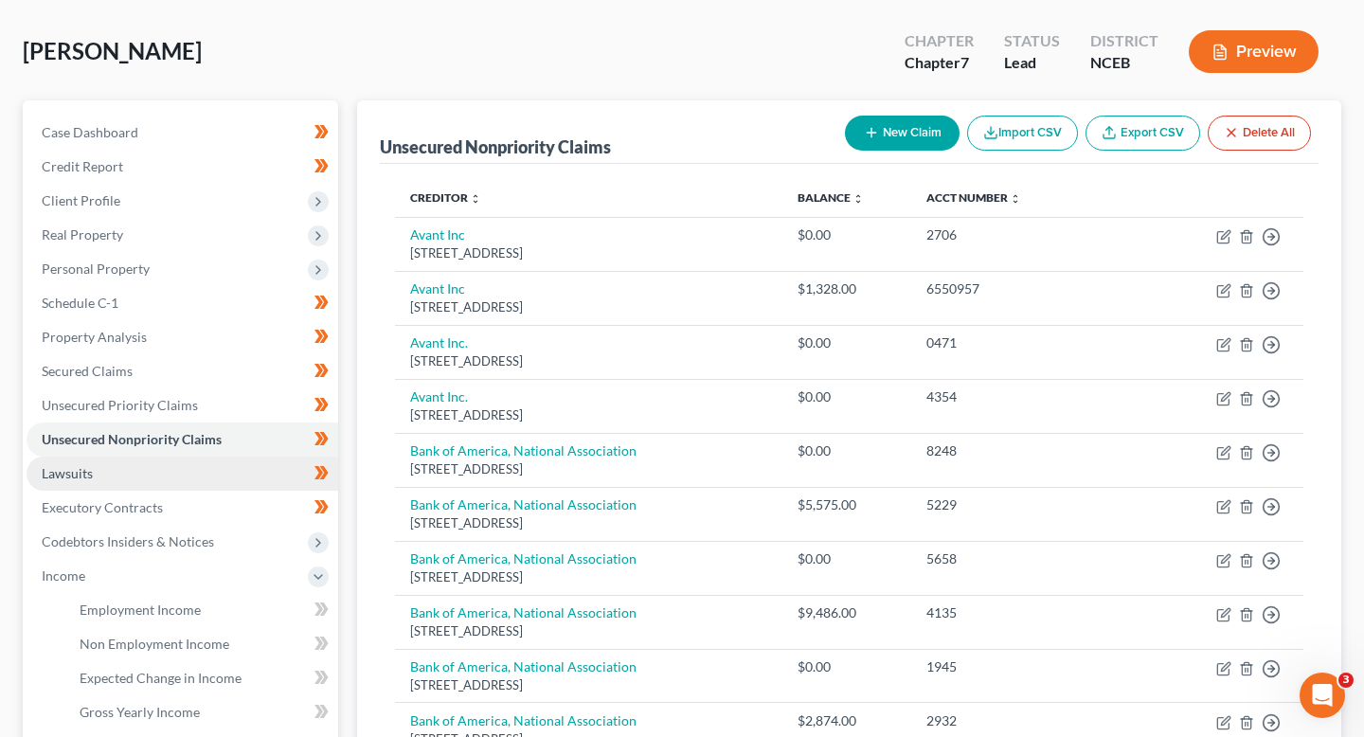
scroll to position [99, 0]
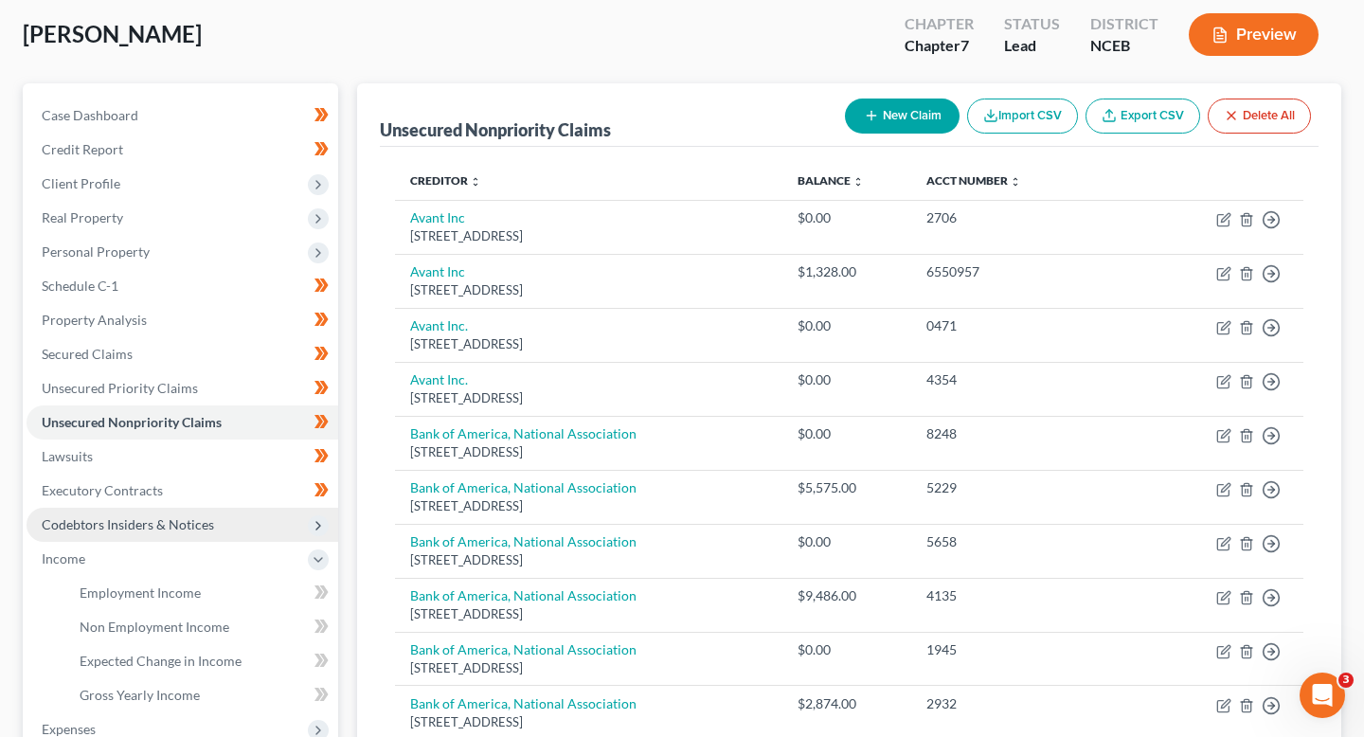
click at [244, 508] on span "Codebtors Insiders & Notices" at bounding box center [183, 525] width 312 height 34
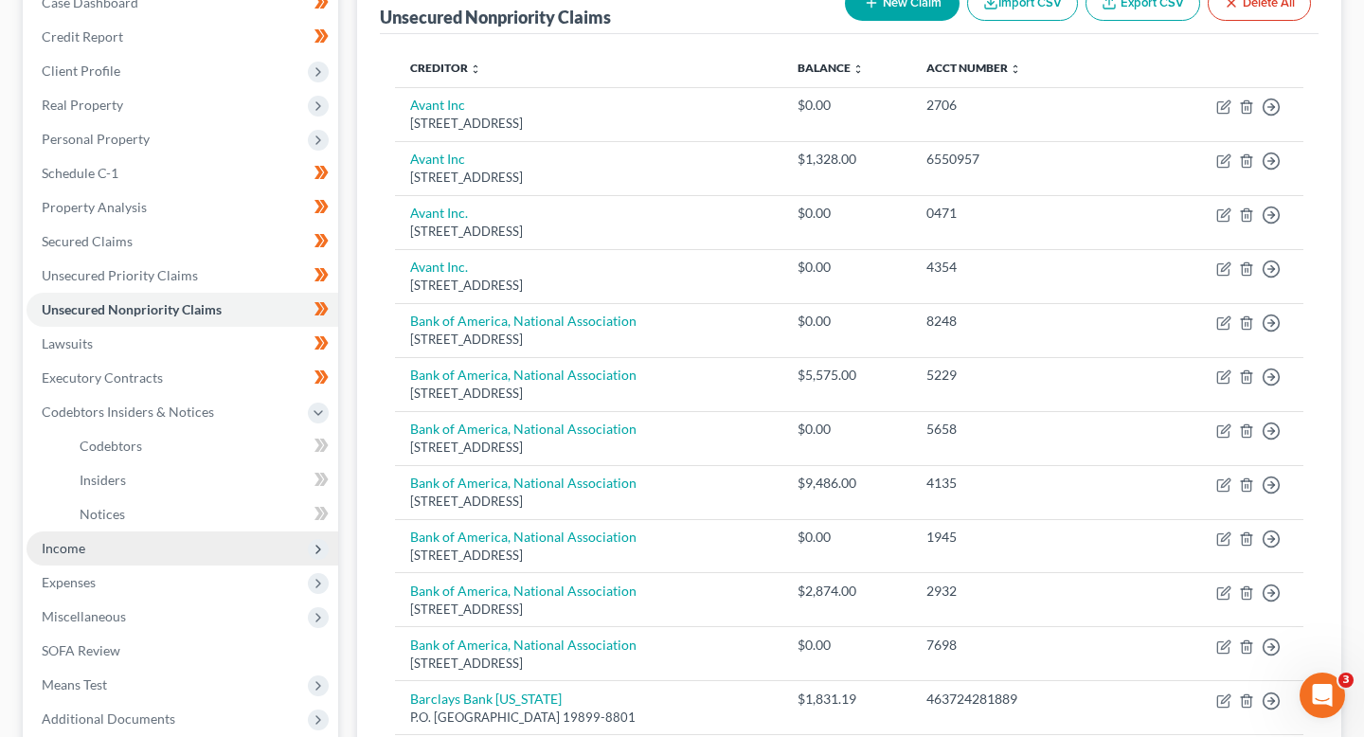
scroll to position [216, 0]
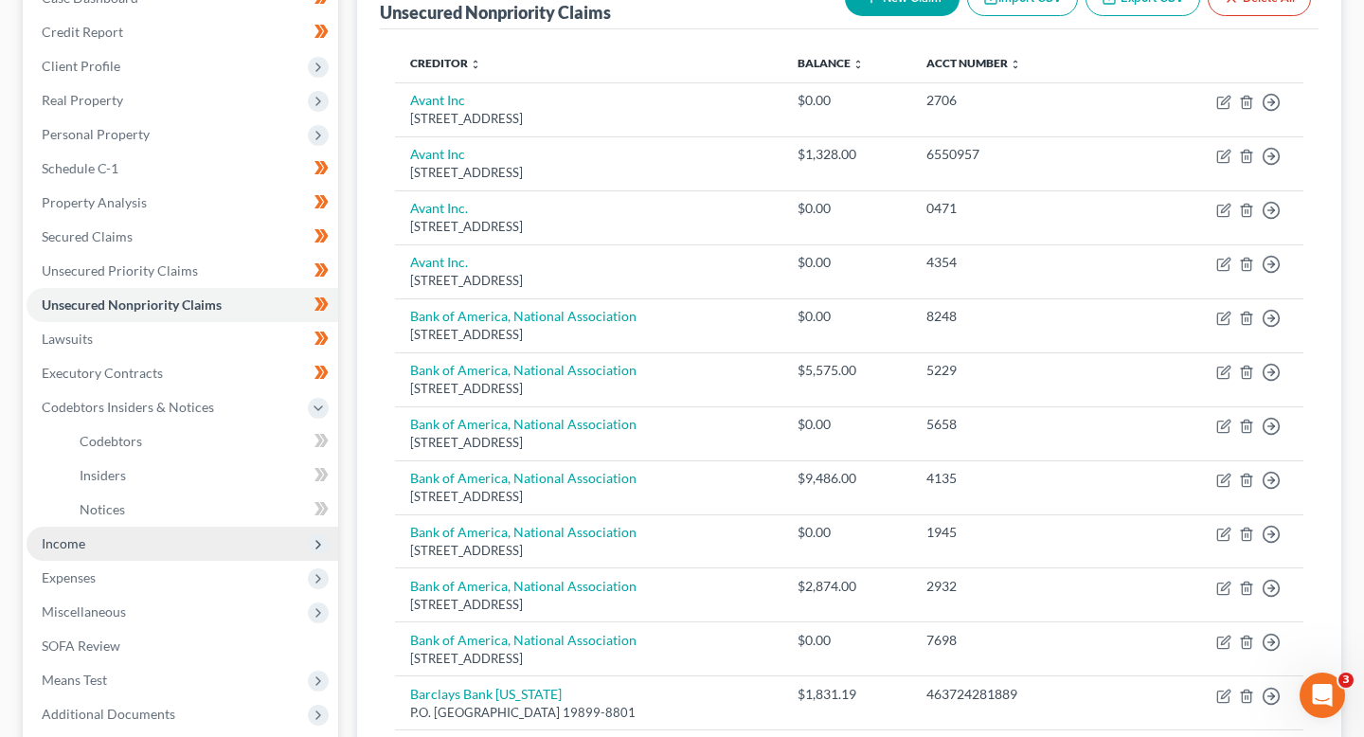
click at [237, 551] on span "Income" at bounding box center [183, 544] width 312 height 34
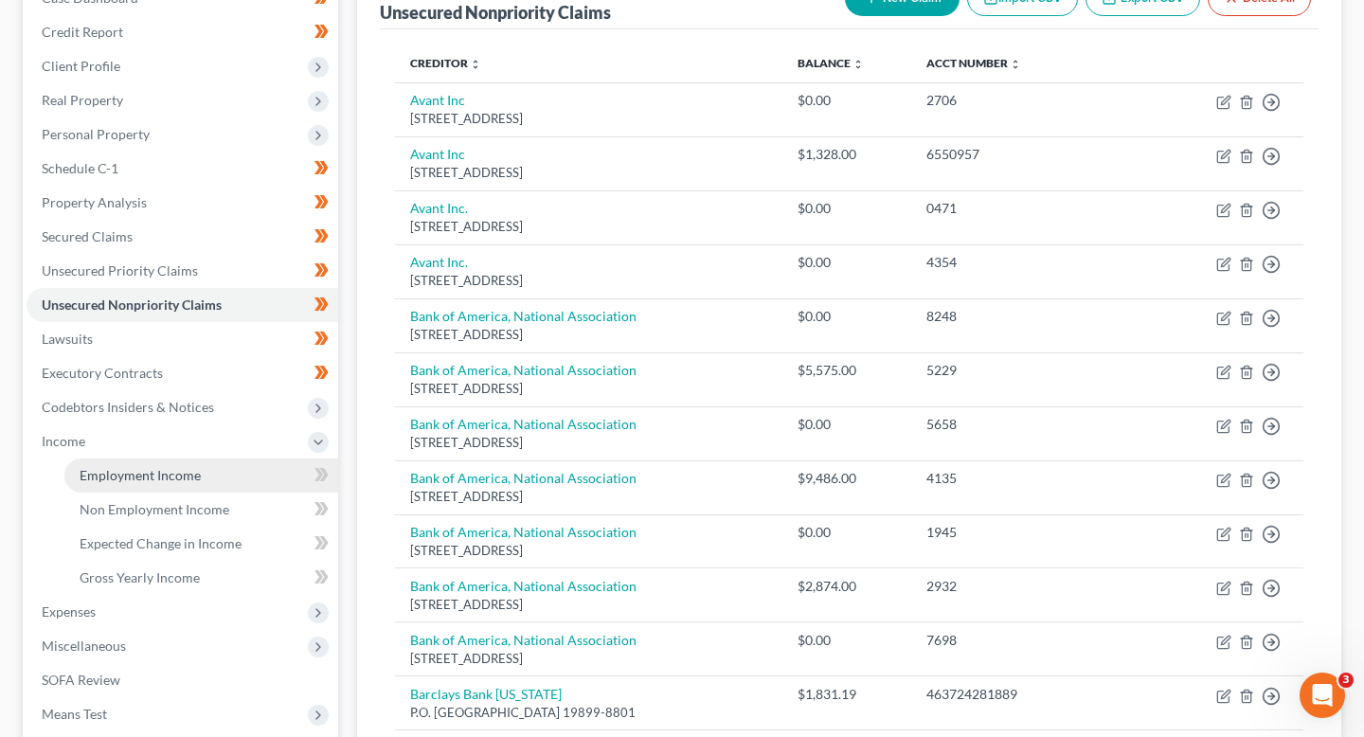
click at [237, 478] on link "Employment Income" at bounding box center [201, 476] width 274 height 34
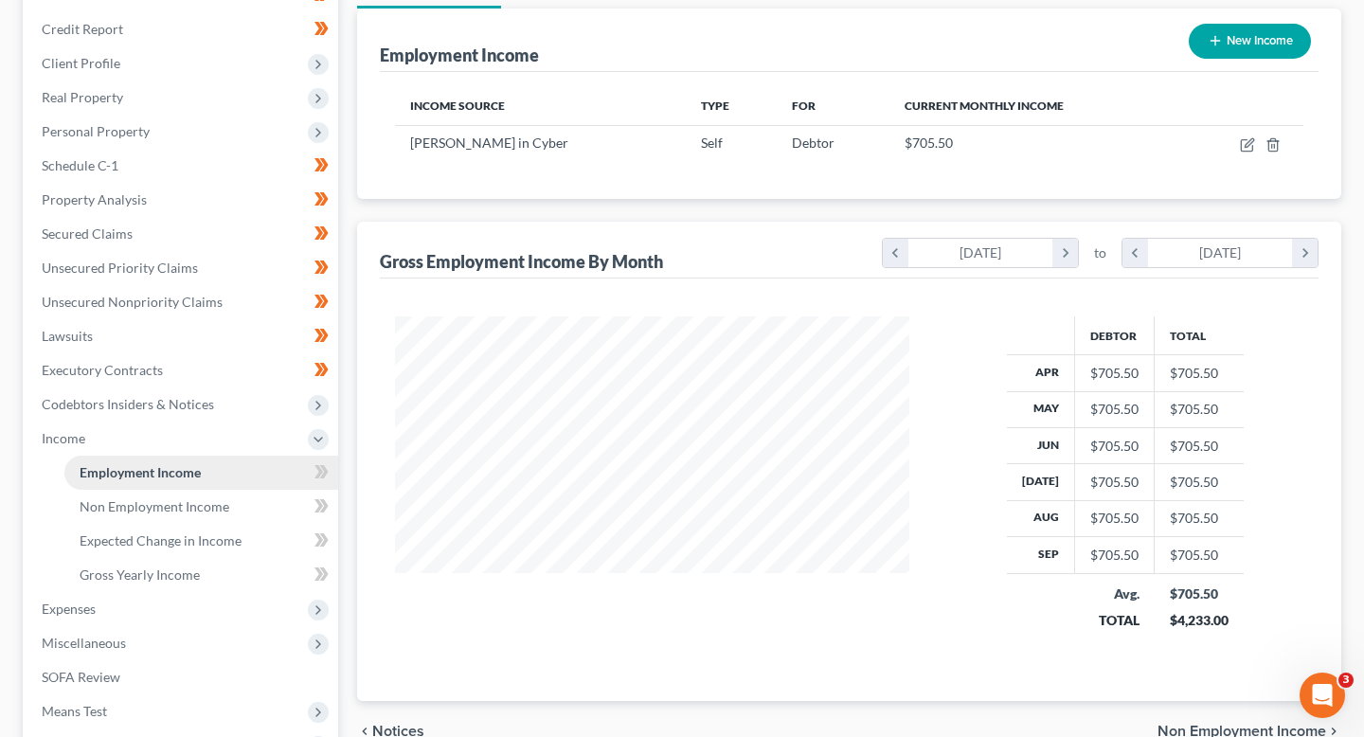
scroll to position [221, 0]
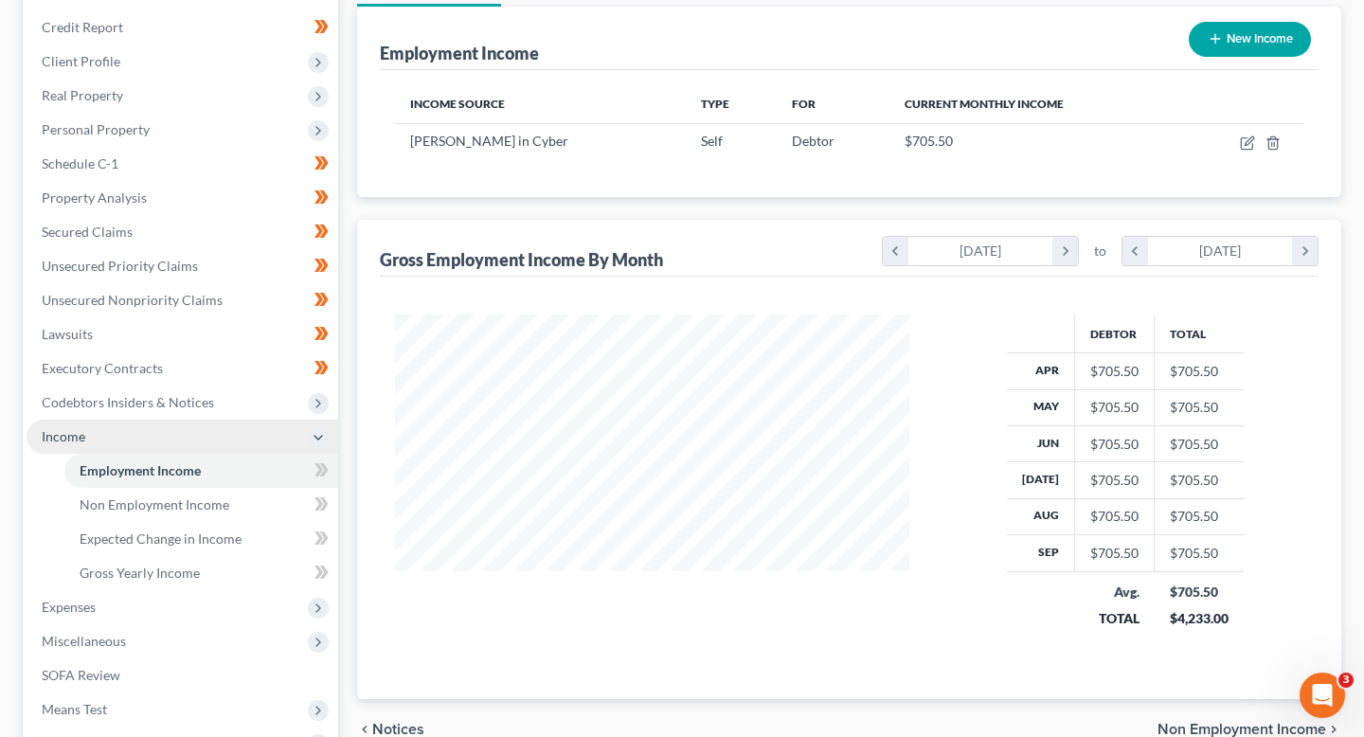
click at [204, 427] on span "Income" at bounding box center [183, 437] width 312 height 34
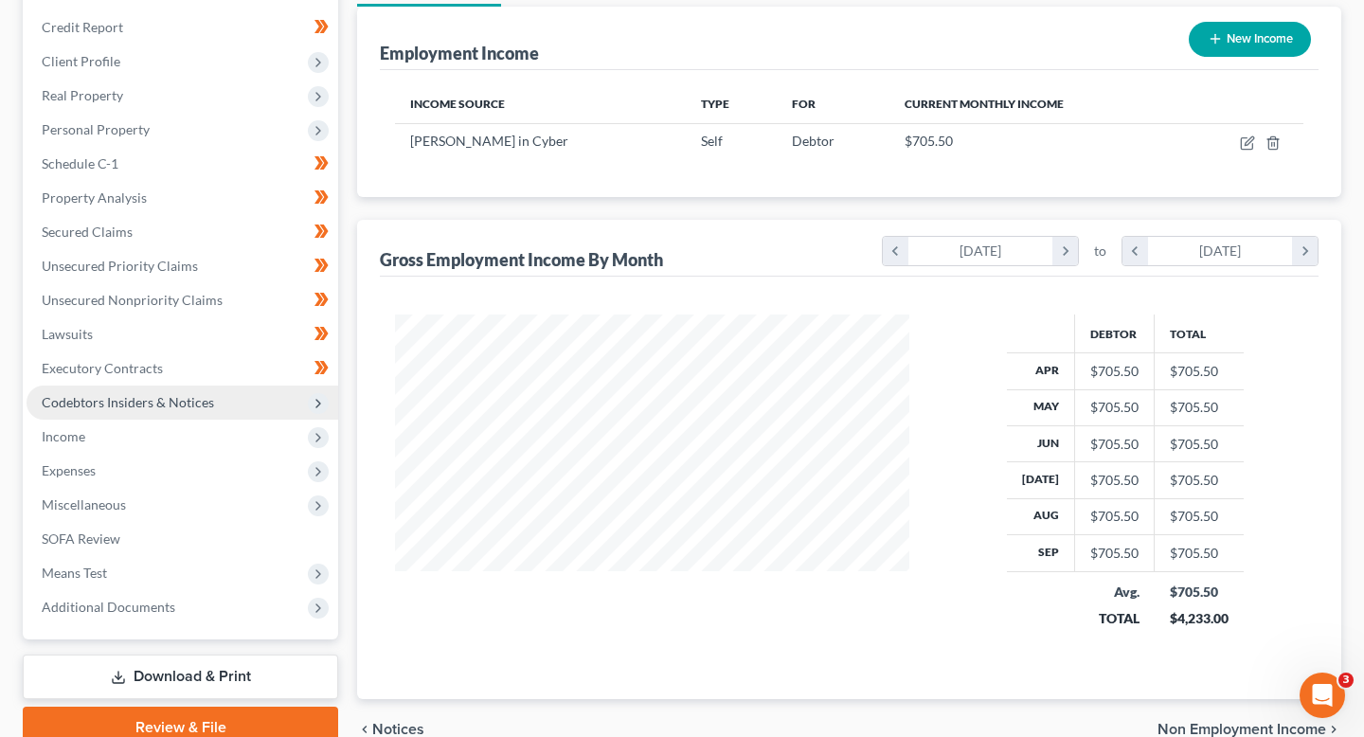
click at [210, 412] on span "Codebtors Insiders & Notices" at bounding box center [183, 403] width 312 height 34
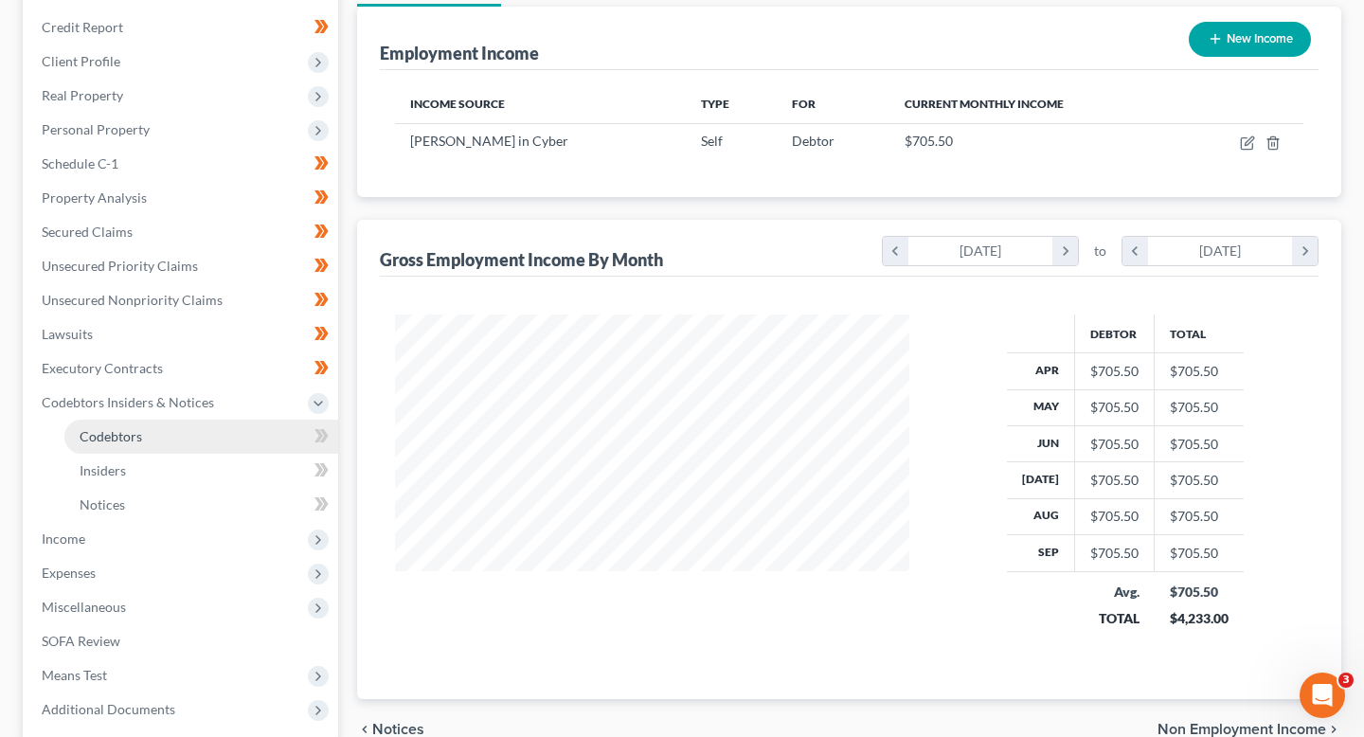
click at [207, 444] on link "Codebtors" at bounding box center [201, 437] width 274 height 34
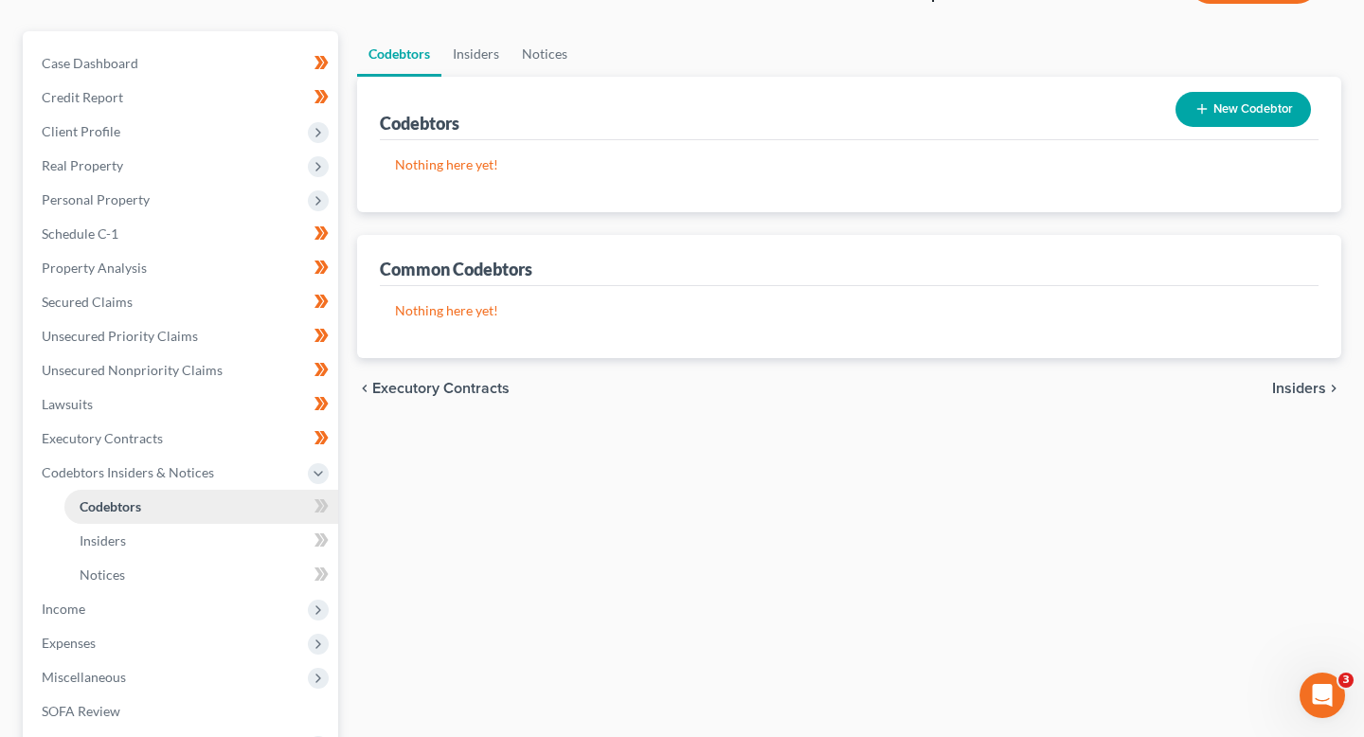
scroll to position [232, 0]
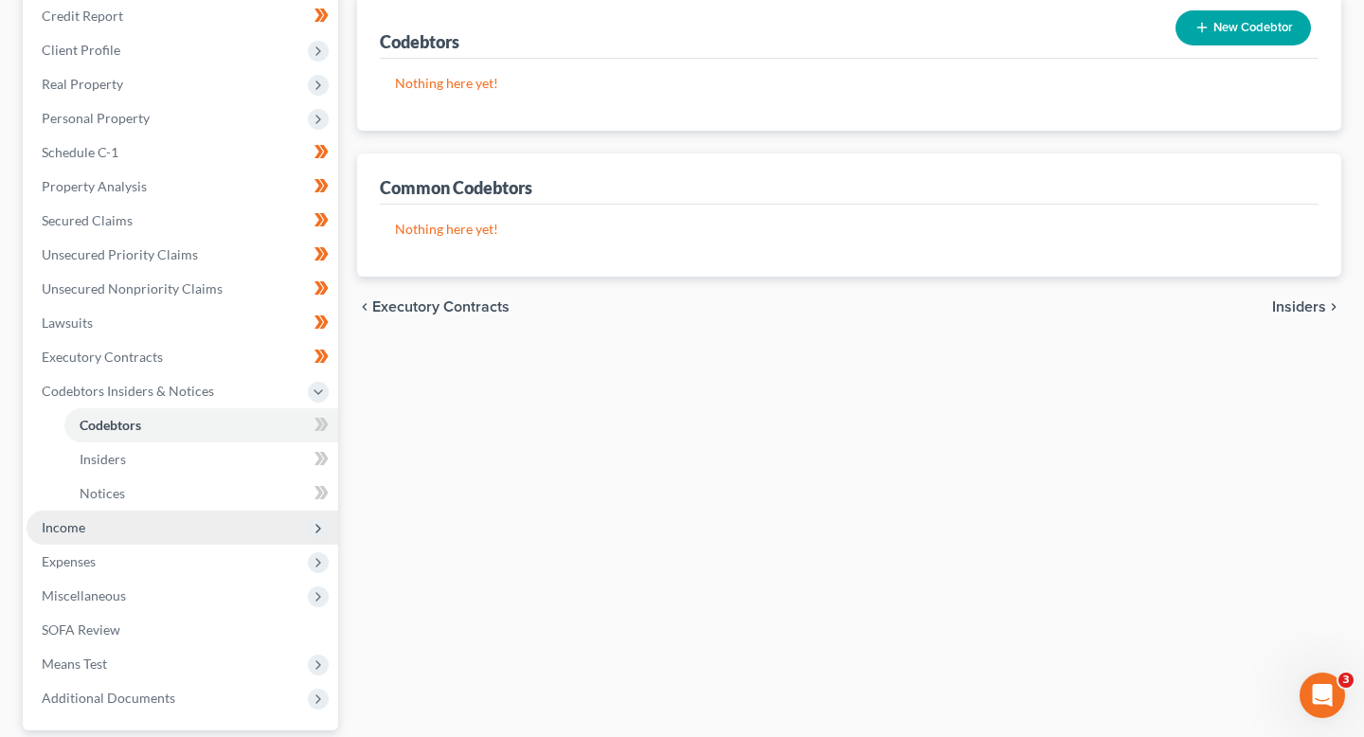
click at [192, 520] on span "Income" at bounding box center [183, 528] width 312 height 34
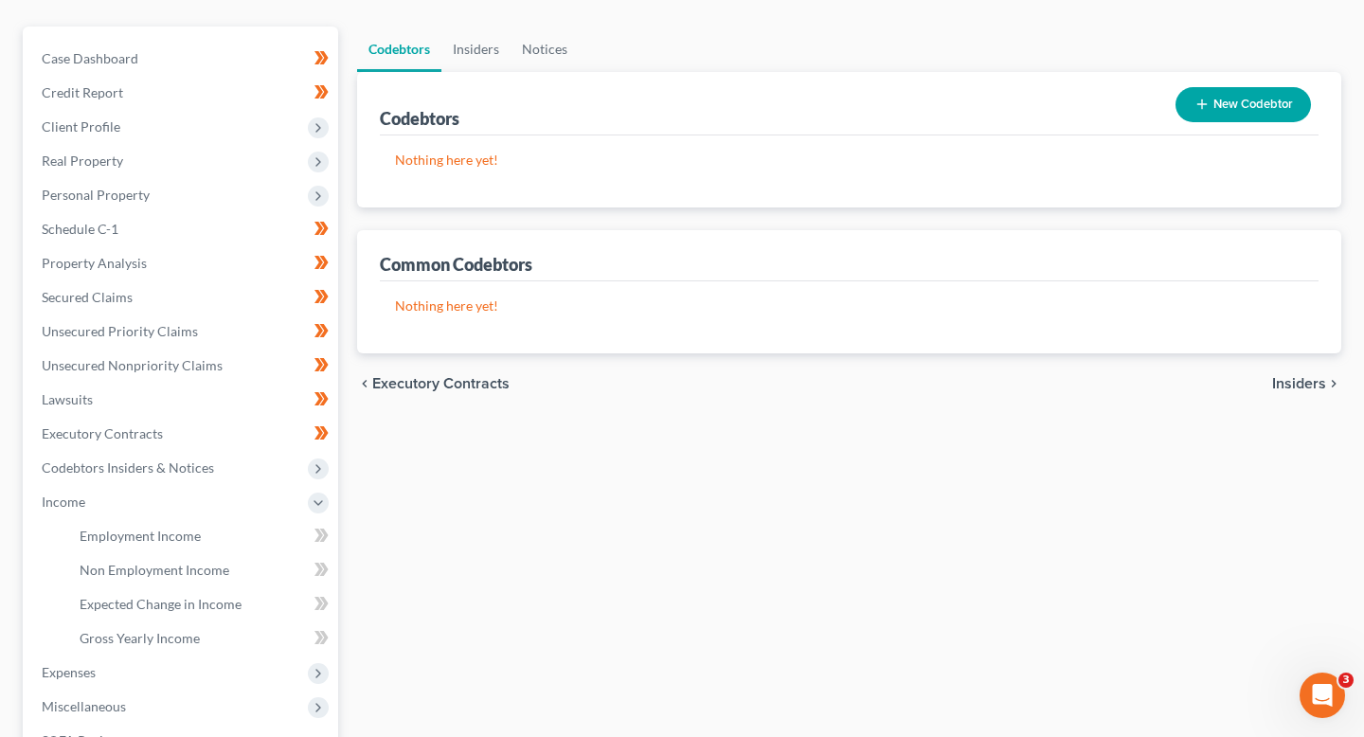
scroll to position [153, 0]
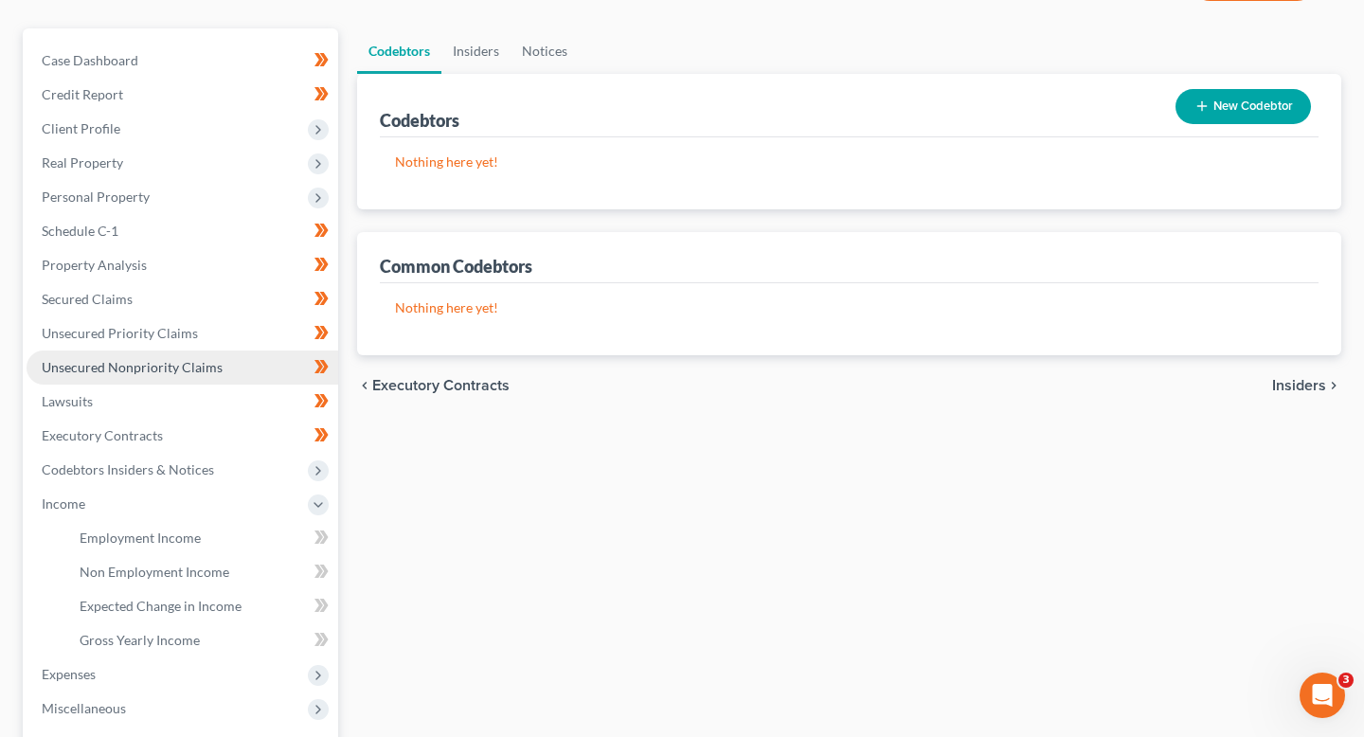
click at [182, 364] on span "Unsecured Nonpriority Claims" at bounding box center [132, 367] width 181 height 16
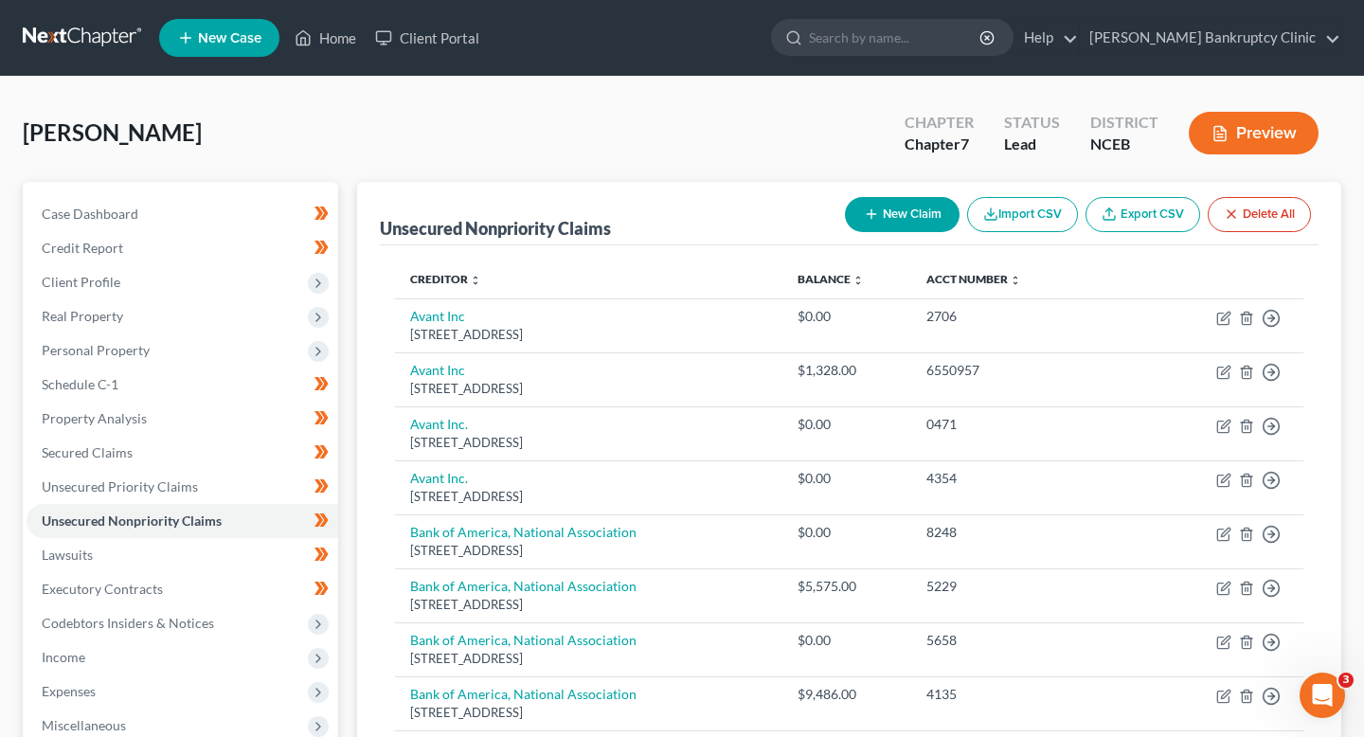
click at [898, 202] on button "New Claim" at bounding box center [902, 214] width 115 height 35
select select "0"
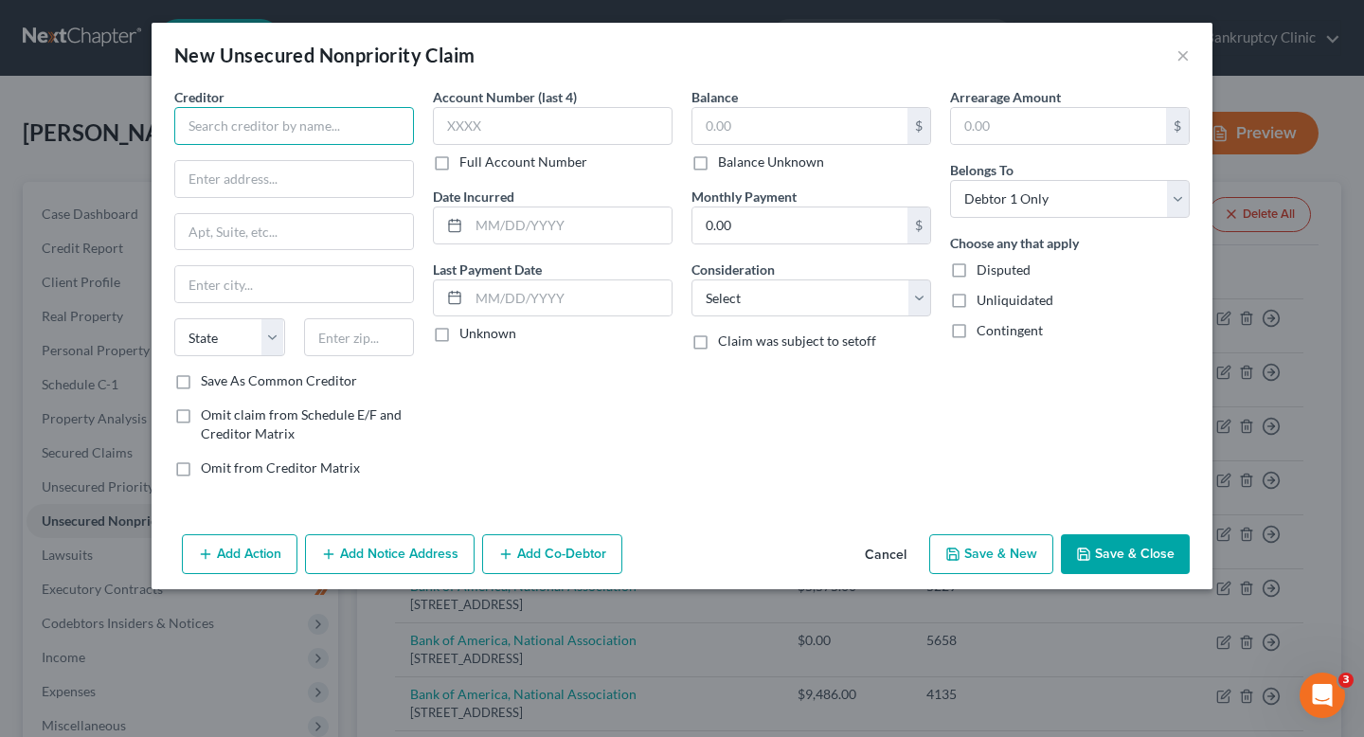
click at [402, 125] on input "text" at bounding box center [294, 126] width 240 height 38
drag, startPoint x: 358, startPoint y: 116, endPoint x: 63, endPoint y: 112, distance: 295.7
click at [63, 112] on div "New Unsecured Nonpriority Claim × Creditor * Hoke Emergency Group State AL AK A…" at bounding box center [682, 368] width 1364 height 737
drag, startPoint x: 348, startPoint y: 118, endPoint x: 105, endPoint y: 115, distance: 242.6
click at [108, 117] on div "New Unsecured Nonpriority Claim × Creditor * Hoke Emergency Group State AL AK A…" at bounding box center [682, 368] width 1364 height 737
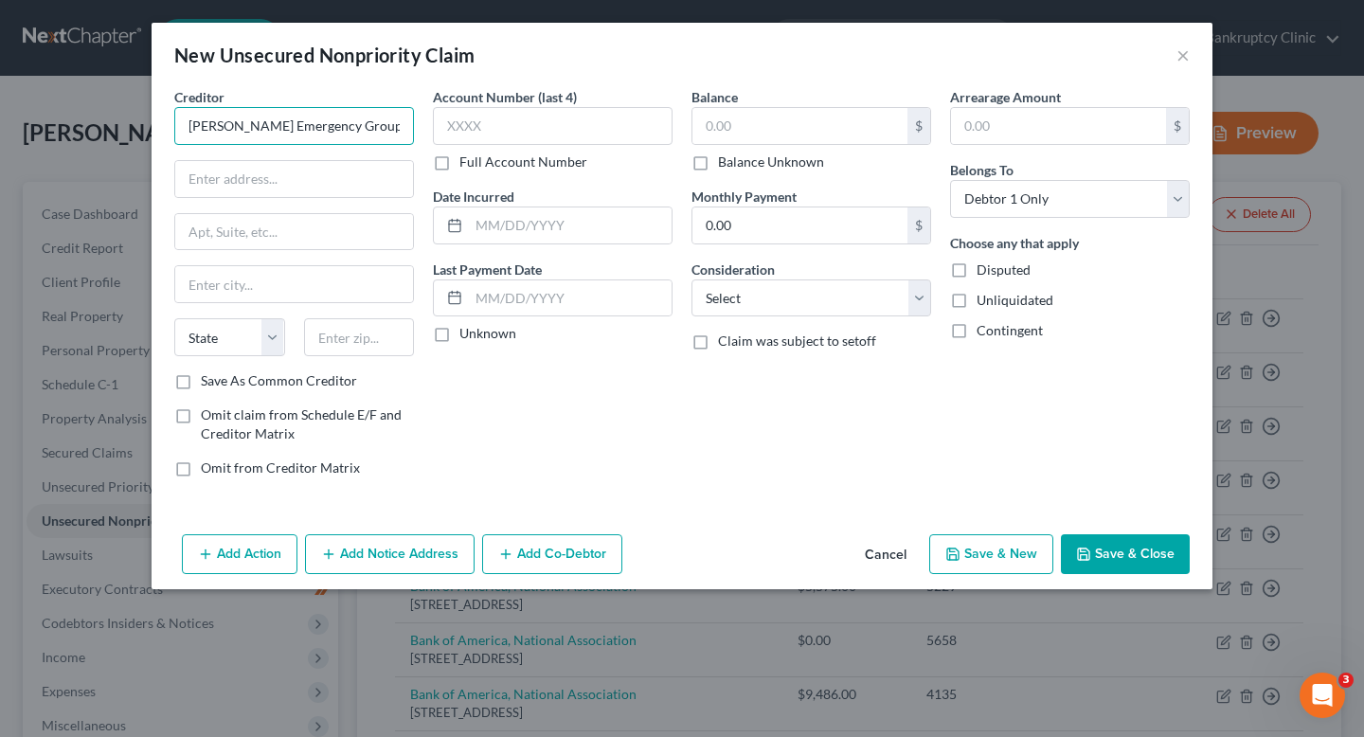
paste input "Hoke Emergency Group, PC"
type input "Hoke Emergency Group, PC"
click at [746, 106] on div "Balance $ Balance Unknown Balance Undetermined $ Balance Unknown" at bounding box center [812, 129] width 240 height 84
click at [746, 135] on input "text" at bounding box center [800, 126] width 215 height 36
drag, startPoint x: 773, startPoint y: 129, endPoint x: 627, endPoint y: 129, distance: 145.9
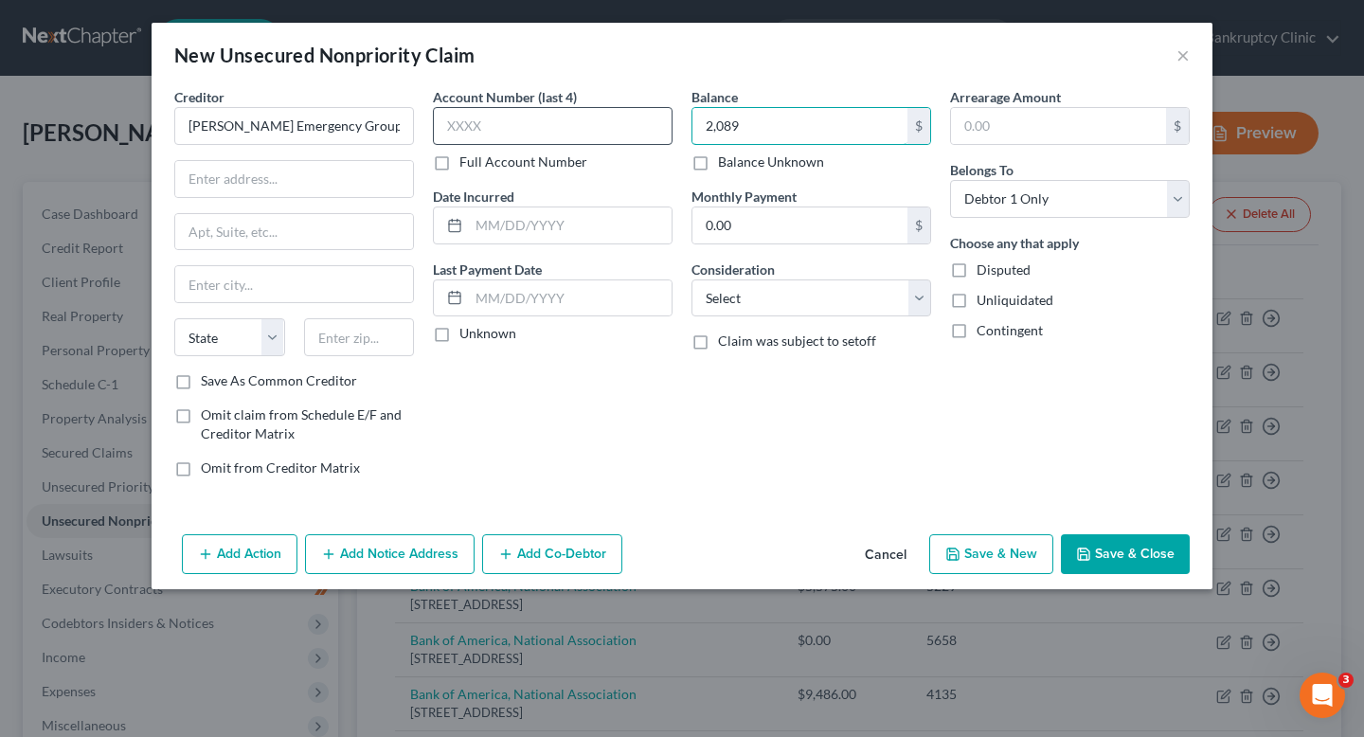
click at [627, 129] on div "Creditor * Hoke Emergency Group, PC State AL AK AR AZ CA CO CT DE DC FL GA GU H…" at bounding box center [682, 290] width 1035 height 406
type input "2,089"
click at [993, 139] on input "text" at bounding box center [1058, 126] width 215 height 36
paste input "2,089"
type input "2,089"
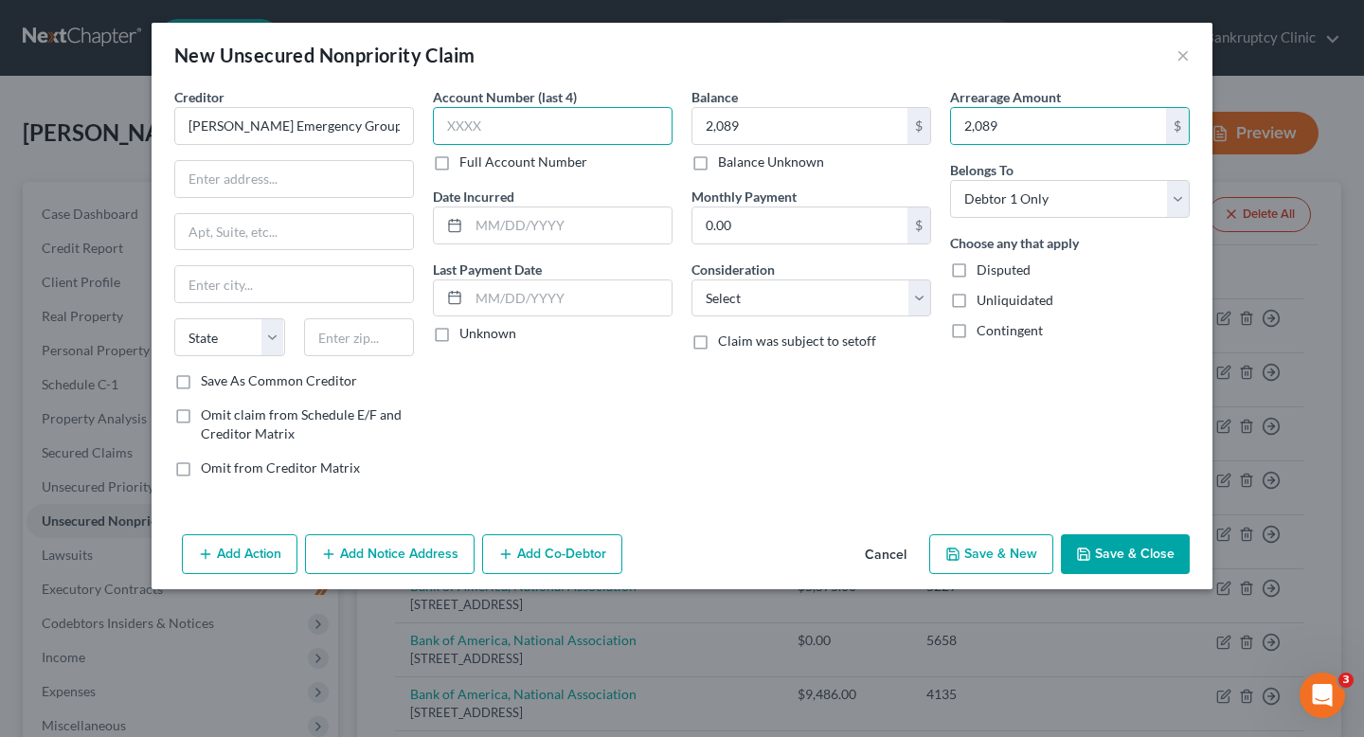
click at [568, 128] on input "text" at bounding box center [553, 126] width 240 height 38
type input "9"
click at [540, 163] on label "Full Account Number" at bounding box center [524, 162] width 128 height 19
click at [479, 163] on input "Full Account Number" at bounding box center [473, 159] width 12 height 12
click at [515, 115] on input "text" at bounding box center [553, 126] width 240 height 38
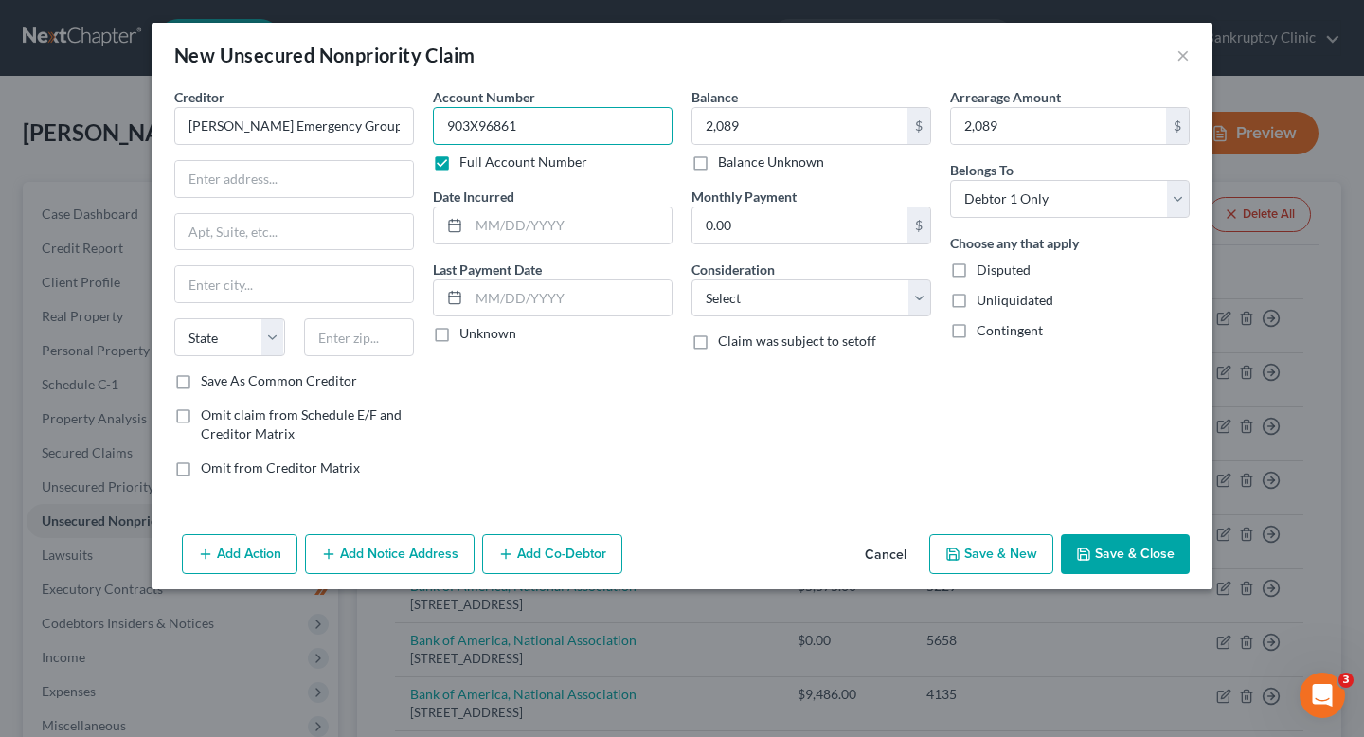
drag, startPoint x: 561, startPoint y: 124, endPoint x: 532, endPoint y: 133, distance: 30.6
click at [531, 133] on input "903X96861" at bounding box center [553, 126] width 240 height 38
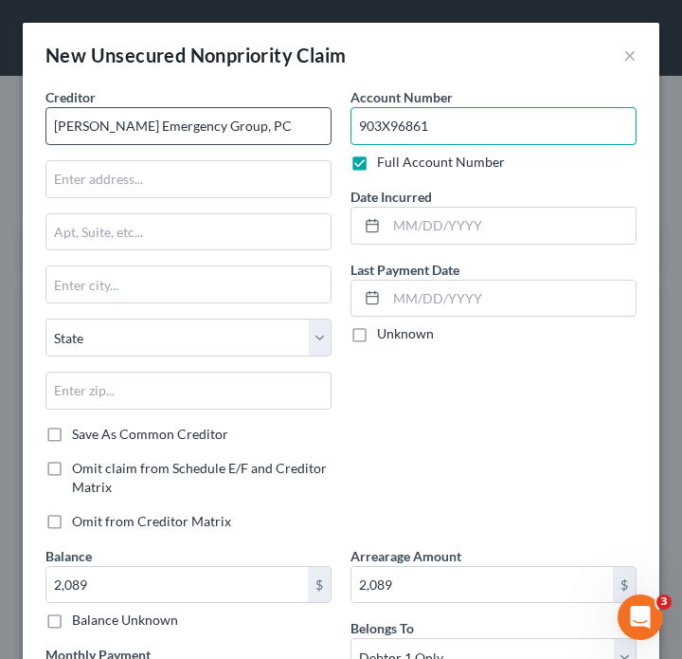
drag, startPoint x: 469, startPoint y: 127, endPoint x: 257, endPoint y: 127, distance: 212.2
click at [257, 127] on div "Creditor * Hoke Emergency Group, PC State AL AK AR AZ CA CO CT DE DC FL GA GU H…" at bounding box center [341, 455] width 610 height 737
paste input "0 3 X 9 6 8 6 4 8 6"
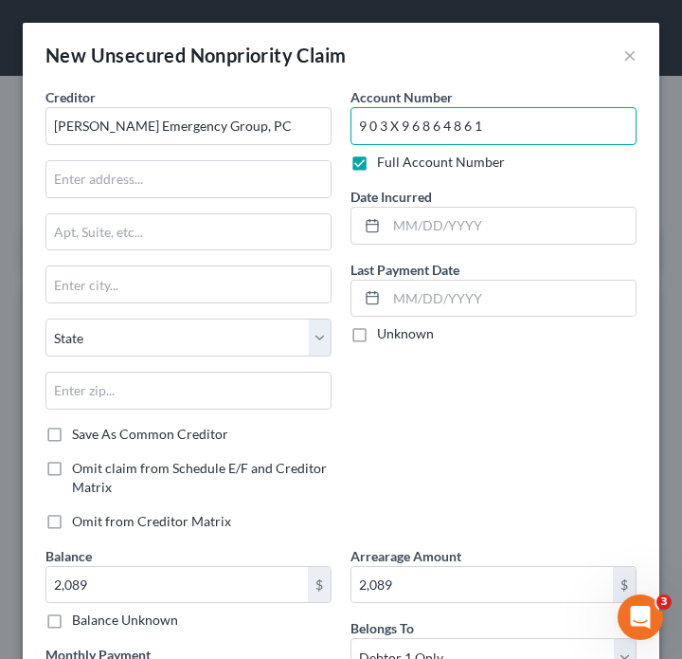
click at [369, 128] on input "9 0 3 X 9 6 8 6 4 8 6 1" at bounding box center [494, 126] width 286 height 38
click at [381, 131] on input "90 3 X 9 6 8 6 4 8 6 1" at bounding box center [494, 126] width 286 height 38
click at [384, 134] on input "903 X 9 6 8 6 4 8 6 1" at bounding box center [494, 126] width 286 height 38
click at [396, 129] on input "903X 9 6 8 6 4 8 6 1" at bounding box center [494, 126] width 286 height 38
click at [405, 117] on input "903X9 6 8 6 4 8 6 1" at bounding box center [494, 126] width 286 height 38
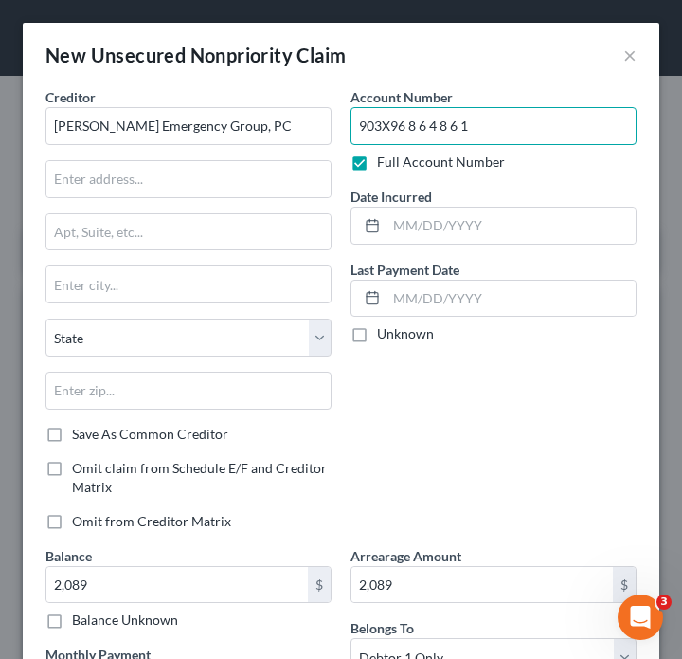
click at [411, 139] on input "903X96 8 6 4 8 6 1" at bounding box center [494, 126] width 286 height 38
click at [409, 136] on input "903X96 8 6 4 8 6 1" at bounding box center [494, 126] width 286 height 38
click at [409, 130] on input "903X96 8 6 4 8 6 1" at bounding box center [494, 126] width 286 height 38
click at [418, 132] on input "903X968 6 4 8 6 1" at bounding box center [494, 126] width 286 height 38
click at [422, 132] on input "903X9686 4 8 6 1" at bounding box center [494, 126] width 286 height 38
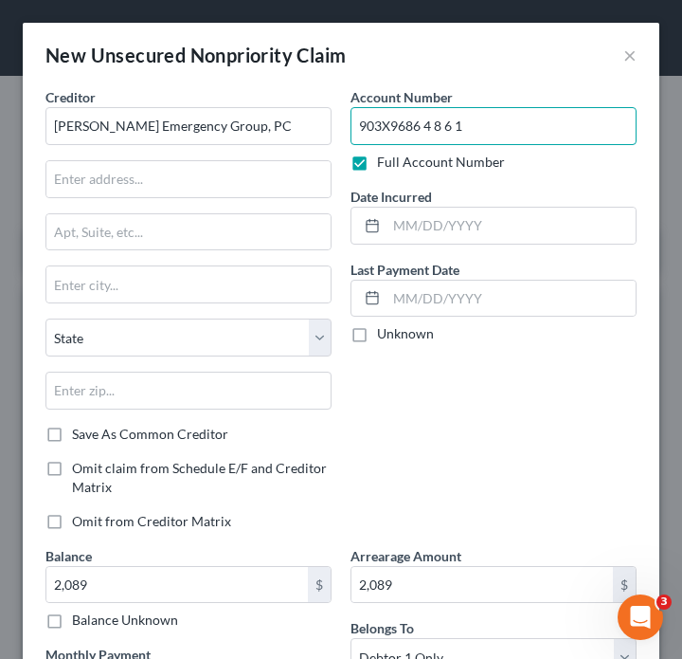
click at [429, 130] on input "903X9686 4 8 6 1" at bounding box center [494, 126] width 286 height 38
click at [427, 130] on input "903X9686 4 8 6 1" at bounding box center [494, 126] width 286 height 38
click at [432, 130] on input "903X96864 8 6 1" at bounding box center [494, 126] width 286 height 38
click at [450, 129] on input "903X968648 6 1" at bounding box center [494, 126] width 286 height 38
click at [442, 131] on input "903X968648 61" at bounding box center [494, 126] width 286 height 38
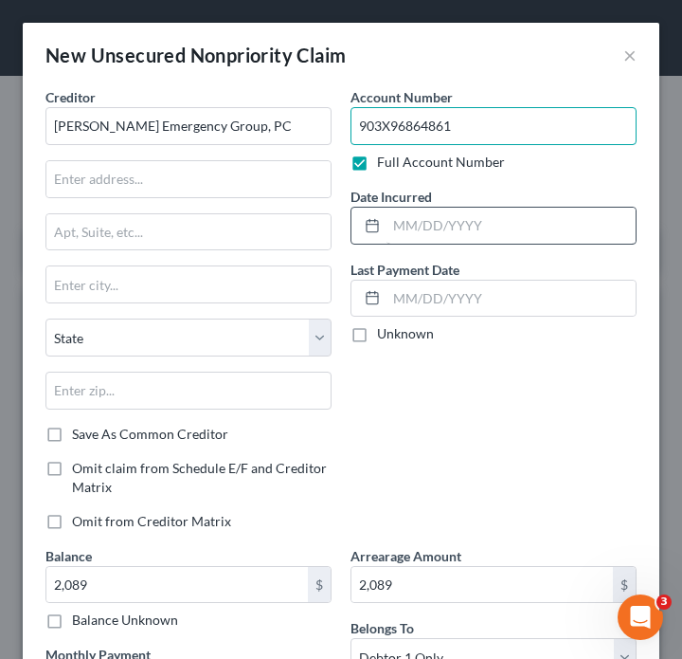
type input "903X96864861"
click at [458, 220] on input "text" at bounding box center [511, 226] width 249 height 36
click at [459, 216] on input "text" at bounding box center [511, 226] width 249 height 36
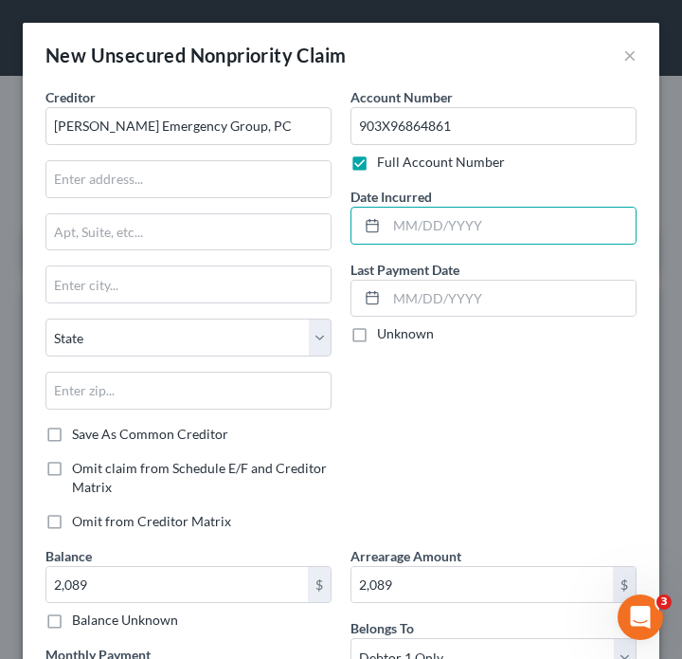
click at [480, 179] on div "Account Number 903X96864861 Full Account Number Date Incurred Last Payment Date…" at bounding box center [493, 316] width 305 height 459
click at [475, 220] on input "text" at bounding box center [511, 226] width 249 height 36
click at [478, 192] on div "Date Incurred" at bounding box center [494, 216] width 286 height 58
click at [478, 213] on input "text" at bounding box center [511, 226] width 249 height 36
click at [477, 214] on input "text" at bounding box center [511, 226] width 249 height 36
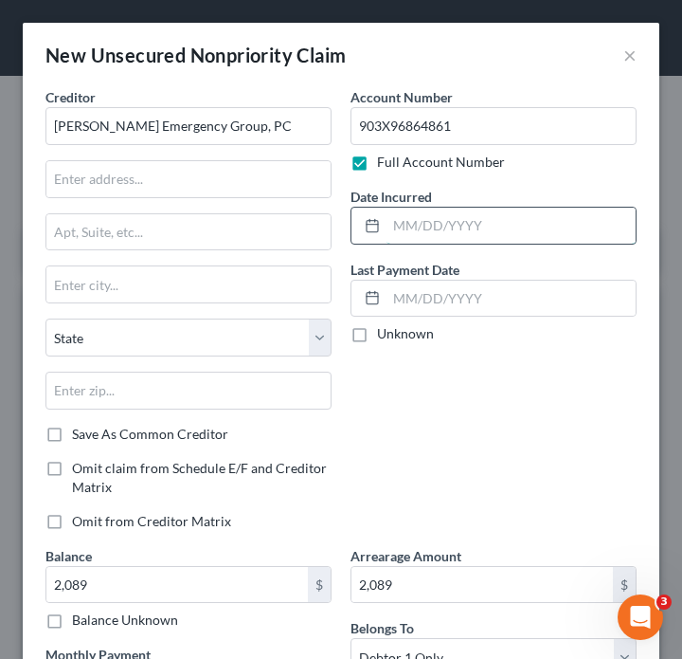
click at [447, 240] on input "text" at bounding box center [511, 226] width 249 height 36
click at [484, 241] on input "text" at bounding box center [511, 226] width 249 height 36
click at [467, 225] on input "text" at bounding box center [511, 226] width 249 height 36
click at [515, 241] on input "text" at bounding box center [511, 226] width 249 height 36
click at [506, 230] on input "text" at bounding box center [511, 226] width 249 height 36
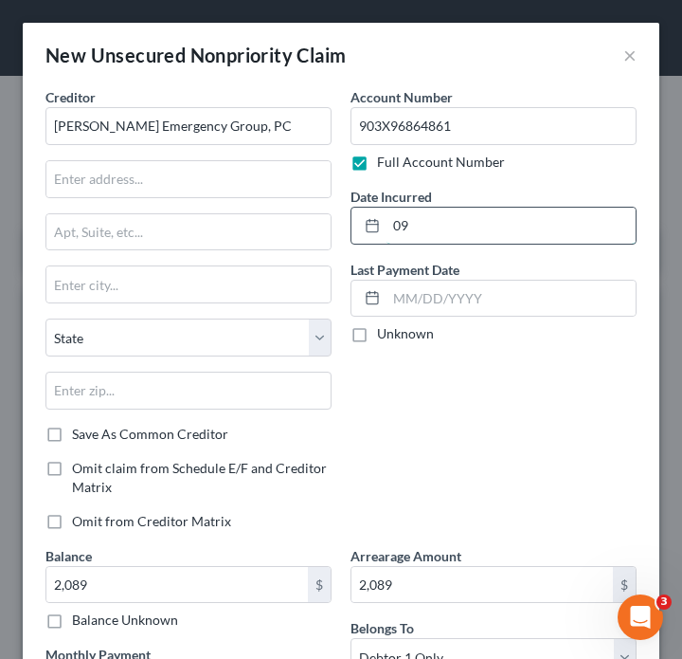
type input "0"
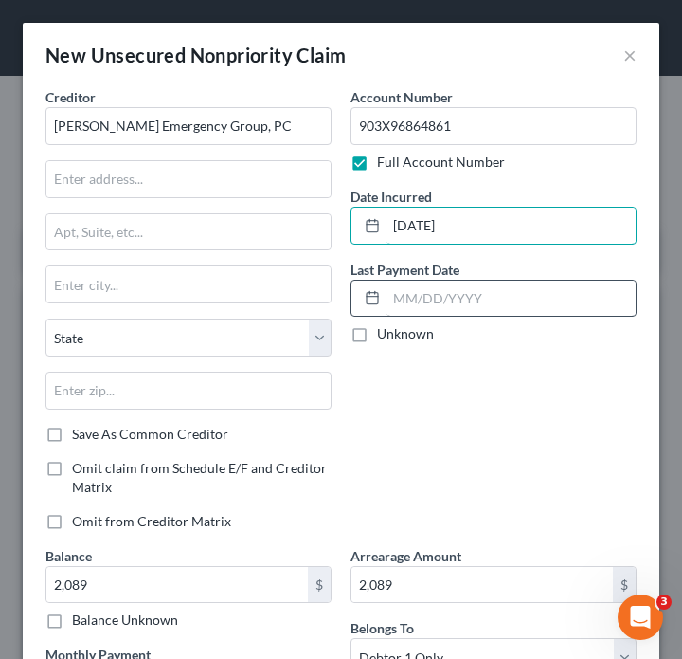
type input "09/23/2023"
click at [534, 289] on input "text" at bounding box center [511, 298] width 249 height 36
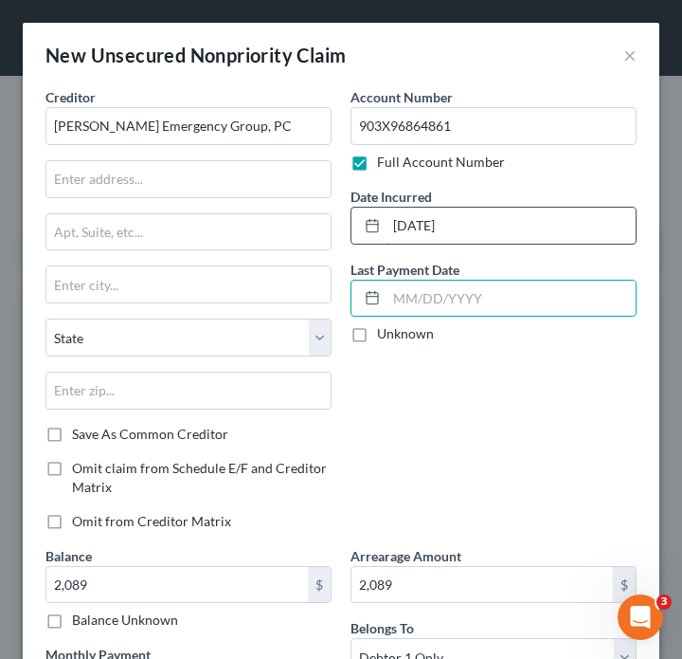
click at [536, 241] on input "09/23/2023" at bounding box center [511, 226] width 249 height 36
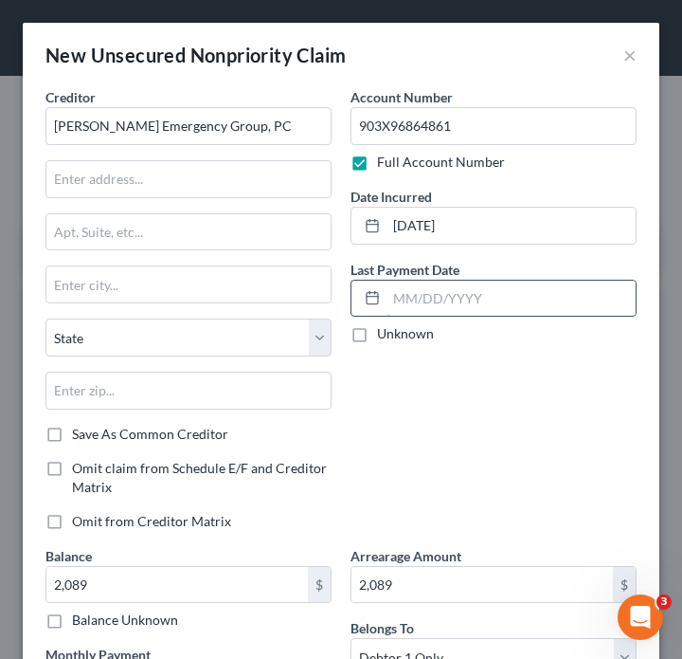
click at [532, 294] on input "text" at bounding box center [511, 298] width 249 height 36
click at [417, 335] on label "Unknown" at bounding box center [405, 333] width 57 height 19
click at [397, 335] on input "Unknown" at bounding box center [391, 330] width 12 height 12
checkbox input "true"
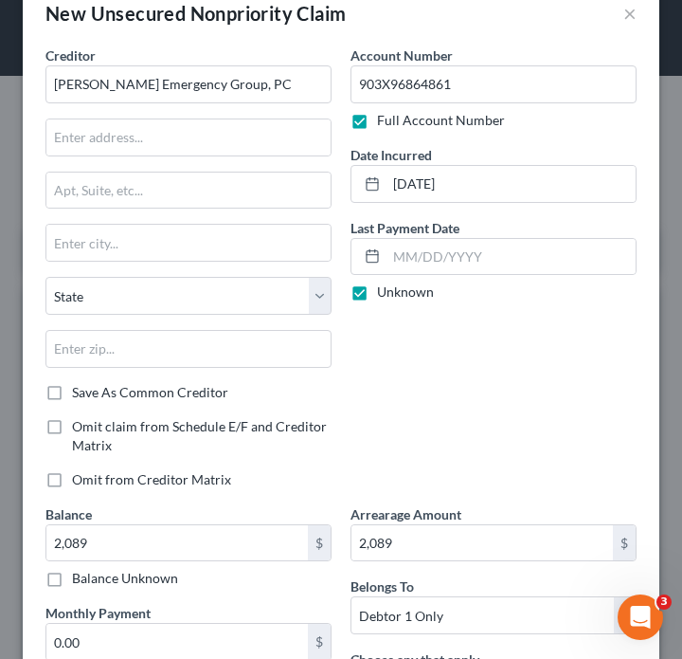
scroll to position [41, 0]
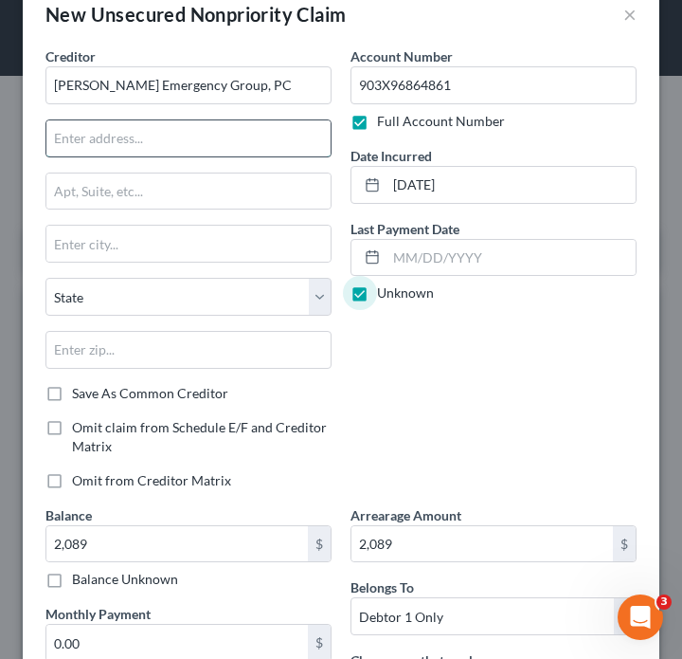
click at [181, 145] on input "text" at bounding box center [188, 138] width 284 height 36
click at [90, 142] on input "text" at bounding box center [188, 138] width 284 height 36
drag, startPoint x: 205, startPoint y: 134, endPoint x: 0, endPoint y: 133, distance: 204.7
click at [0, 133] on div "New Unsecured Nonpriority Claim × Creditor * Hoke Emergency Group, PC State AL …" at bounding box center [341, 329] width 682 height 659
click at [249, 120] on input "text" at bounding box center [188, 138] width 284 height 36
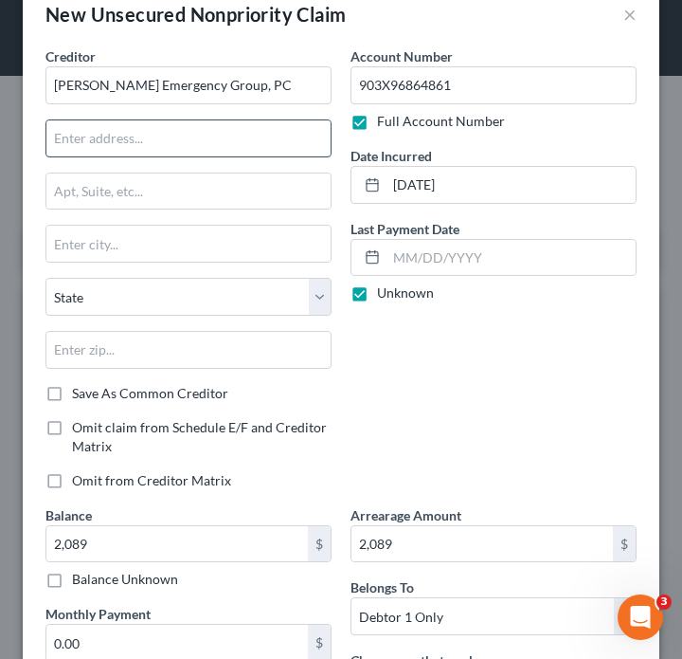
paste input "160 Mine Lake Ct Ste 200 Raleigh, NC 27615"
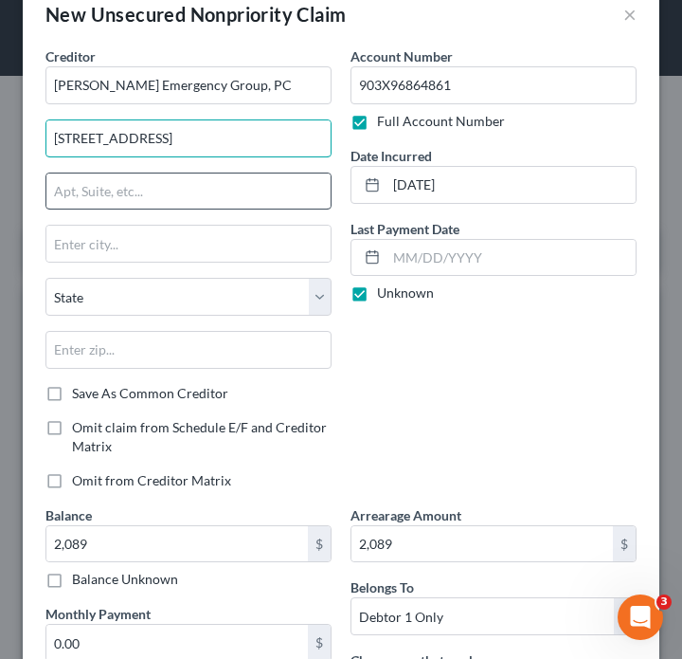
type input "160 Mine Lake Ct Ste 200 Raleigh, NC 27615"
click at [144, 189] on input "text" at bounding box center [188, 191] width 284 height 36
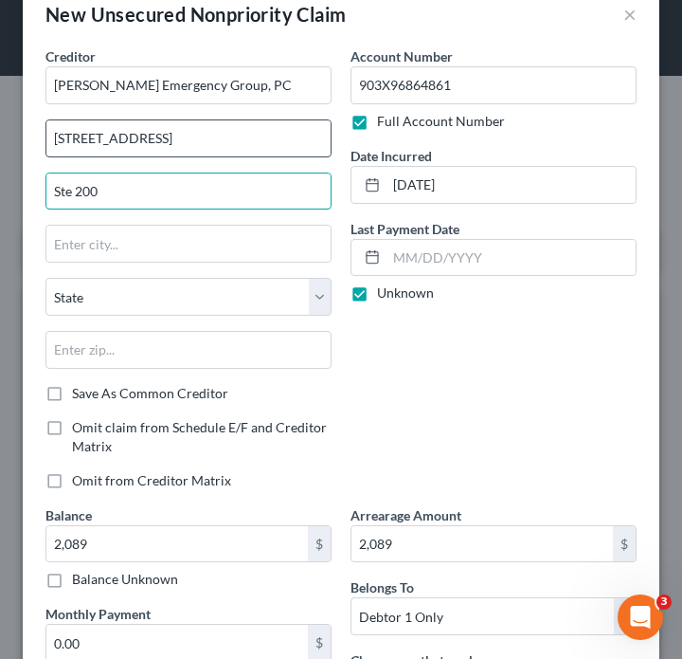
type input "Ste 200"
click at [226, 146] on input "160 Mine Lake Ct Ste 200 Raleigh, NC 27615" at bounding box center [188, 138] width 284 height 36
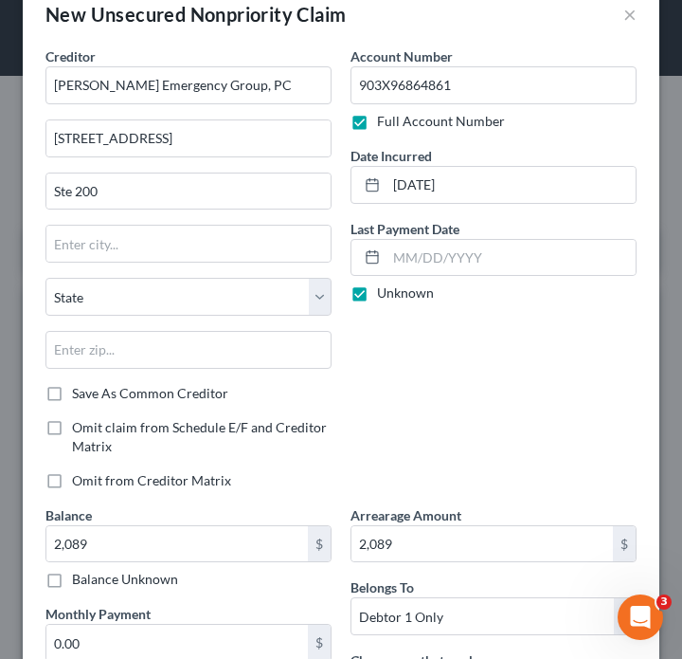
click at [130, 262] on div at bounding box center [188, 244] width 286 height 38
click at [130, 251] on input "text" at bounding box center [188, 244] width 284 height 36
paste input "160 Mine Lake Ct Ste 200 Raleigh, NC 27615"
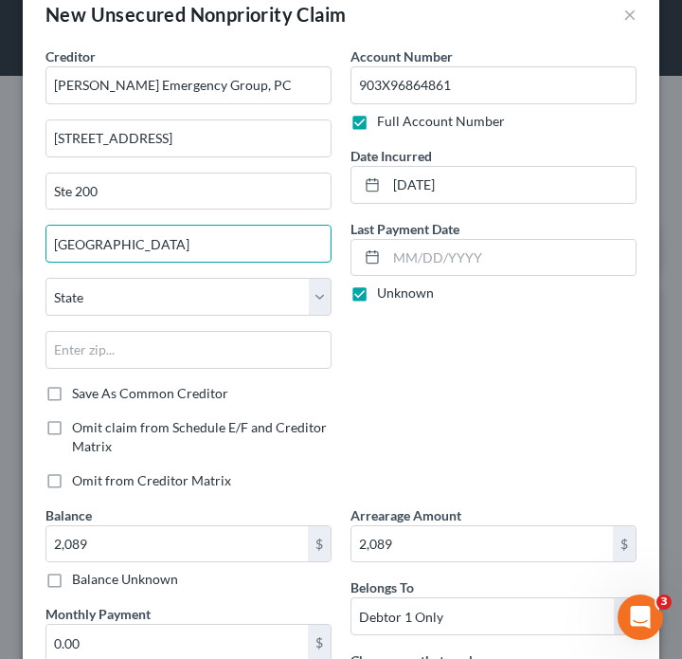
type input "Raleigh"
click at [71, 329] on div "State [US_STATE] AK AR AZ CA CO CT DE DC [GEOGRAPHIC_DATA] [GEOGRAPHIC_DATA] GU…" at bounding box center [188, 331] width 305 height 106
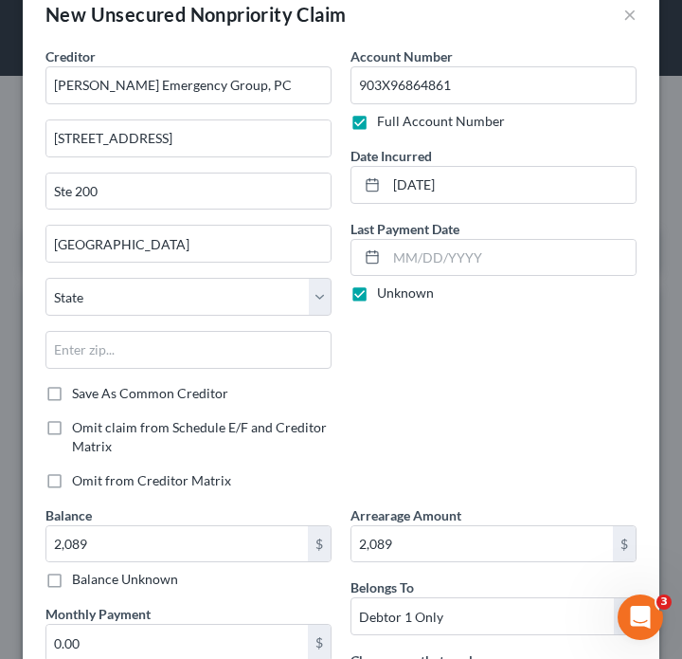
click at [71, 319] on div "State [US_STATE] AK AR AZ CA CO CT DE DC [GEOGRAPHIC_DATA] [GEOGRAPHIC_DATA] GU…" at bounding box center [188, 331] width 305 height 106
click at [96, 297] on select "State [US_STATE] AK AR AZ CA CO CT DE DC [GEOGRAPHIC_DATA] [GEOGRAPHIC_DATA] GU…" at bounding box center [188, 297] width 286 height 38
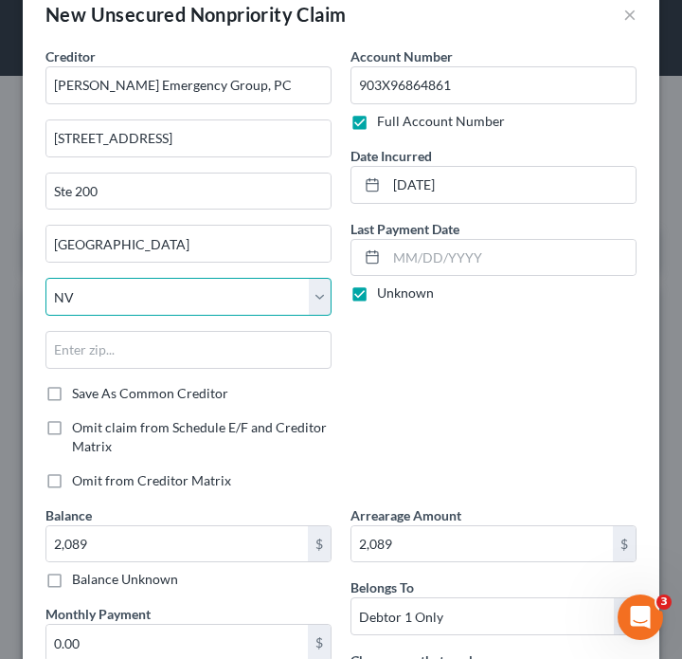
click at [45, 278] on select "State [US_STATE] AK AR AZ CA CO CT DE DC [GEOGRAPHIC_DATA] [GEOGRAPHIC_DATA] GU…" at bounding box center [188, 297] width 286 height 38
click at [96, 295] on select "State [US_STATE] AK AR AZ CA CO CT DE DC [GEOGRAPHIC_DATA] [GEOGRAPHIC_DATA] GU…" at bounding box center [188, 297] width 286 height 38
select select "28"
click at [45, 278] on select "State [US_STATE] AK AR AZ CA CO CT DE DC [GEOGRAPHIC_DATA] [GEOGRAPHIC_DATA] GU…" at bounding box center [188, 297] width 286 height 38
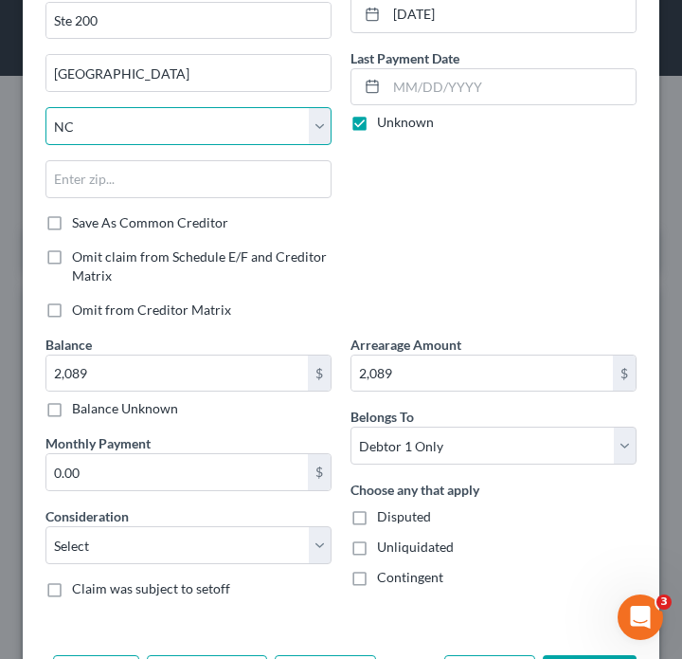
scroll to position [285, 0]
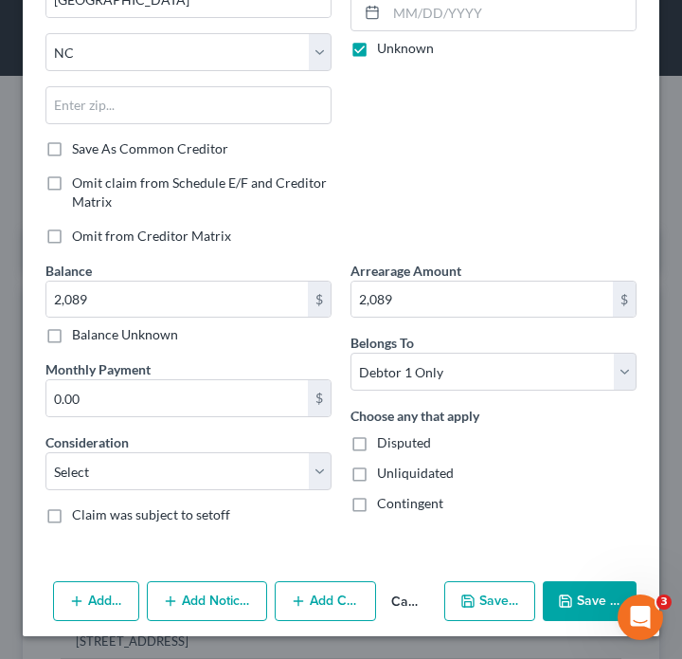
click at [587, 587] on button "Save & Close" at bounding box center [590, 601] width 94 height 40
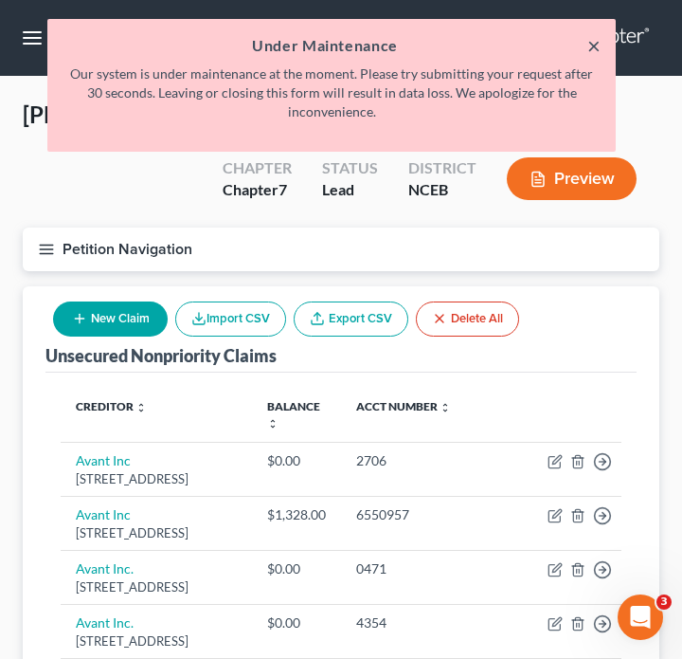
click at [596, 47] on button "×" at bounding box center [593, 45] width 13 height 23
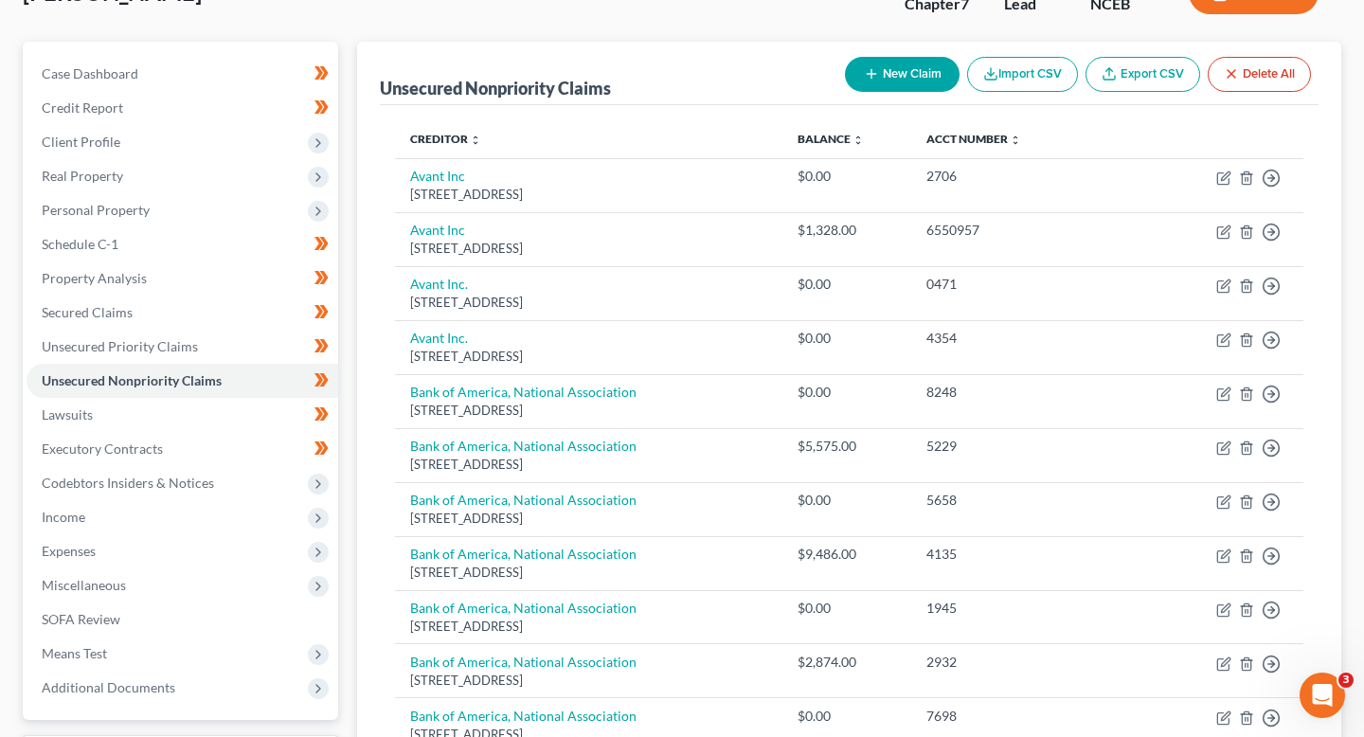
scroll to position [0, 0]
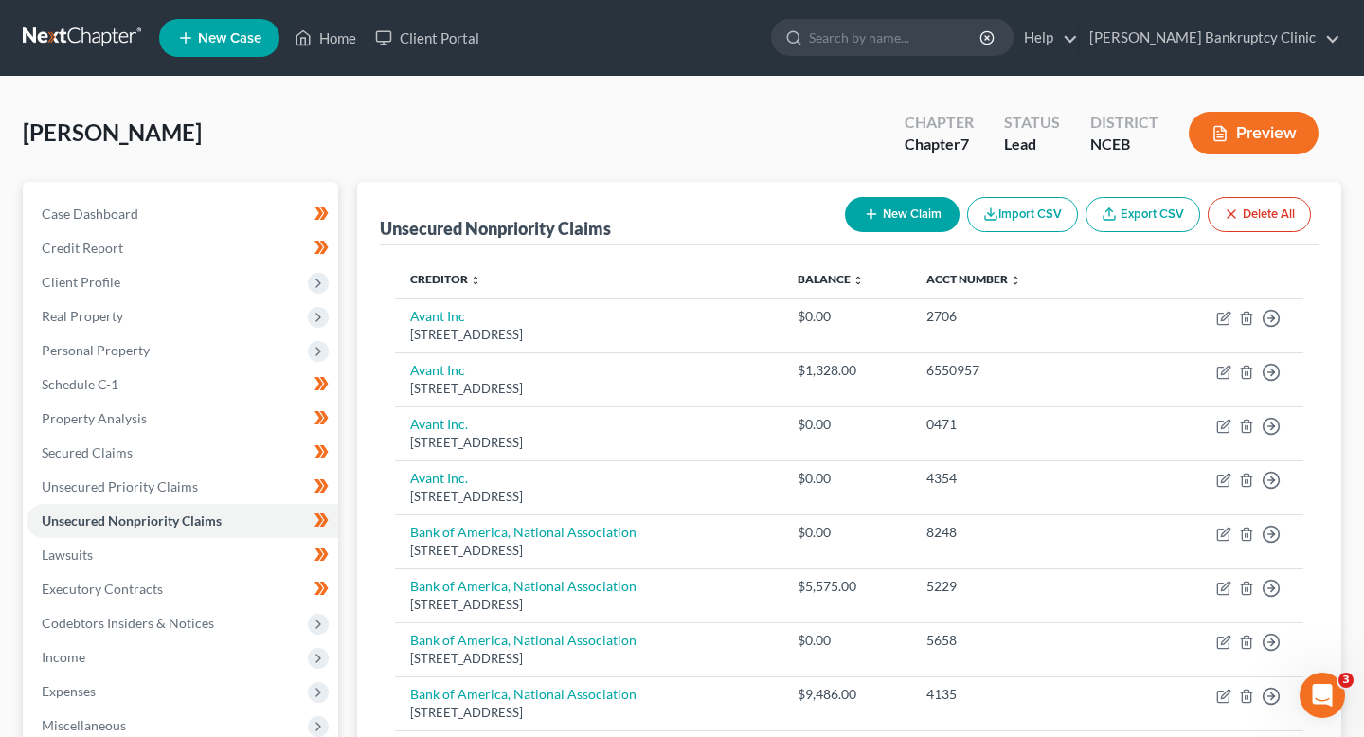
click at [881, 229] on button "New Claim" at bounding box center [902, 214] width 115 height 35
select select "0"
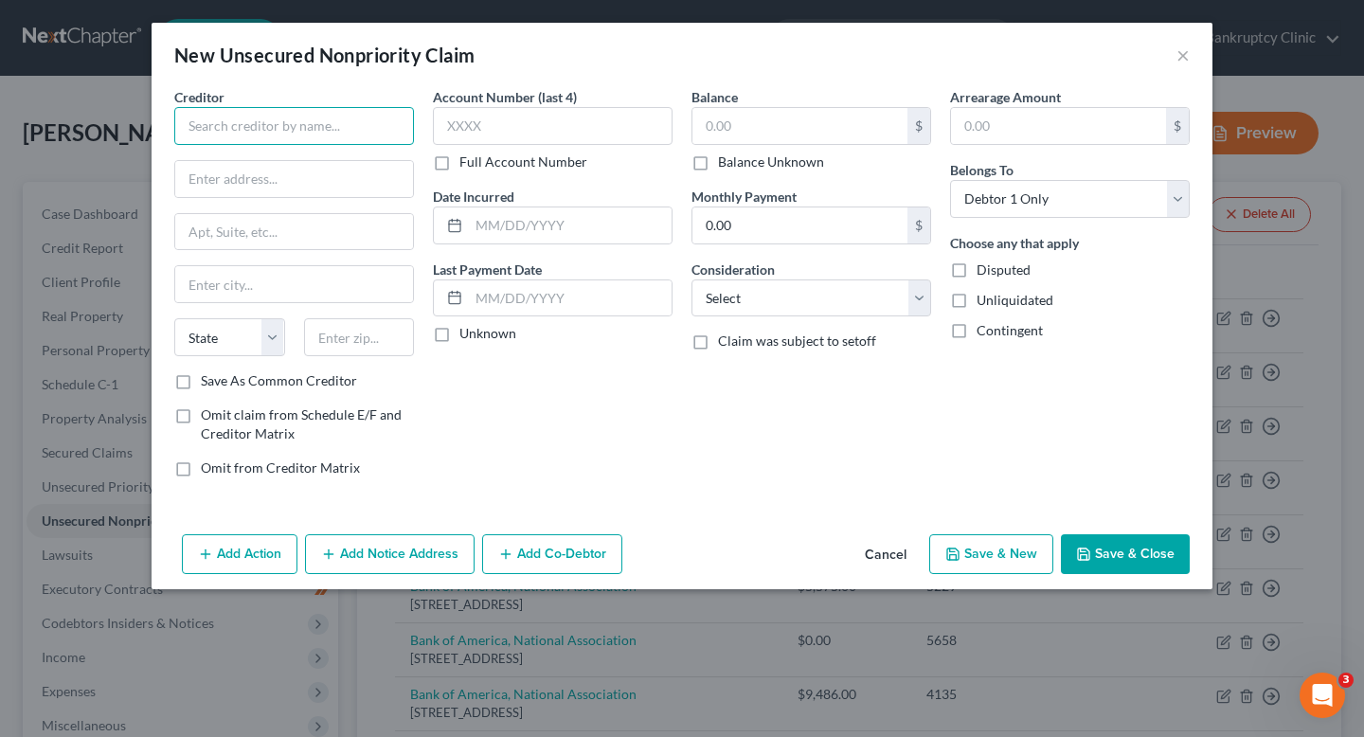
click at [327, 136] on input "text" at bounding box center [294, 126] width 240 height 38
type input "[PERSON_NAME] Emergency Group"
click at [315, 187] on input "text" at bounding box center [294, 179] width 238 height 36
paste input "[STREET_ADDRESS]"
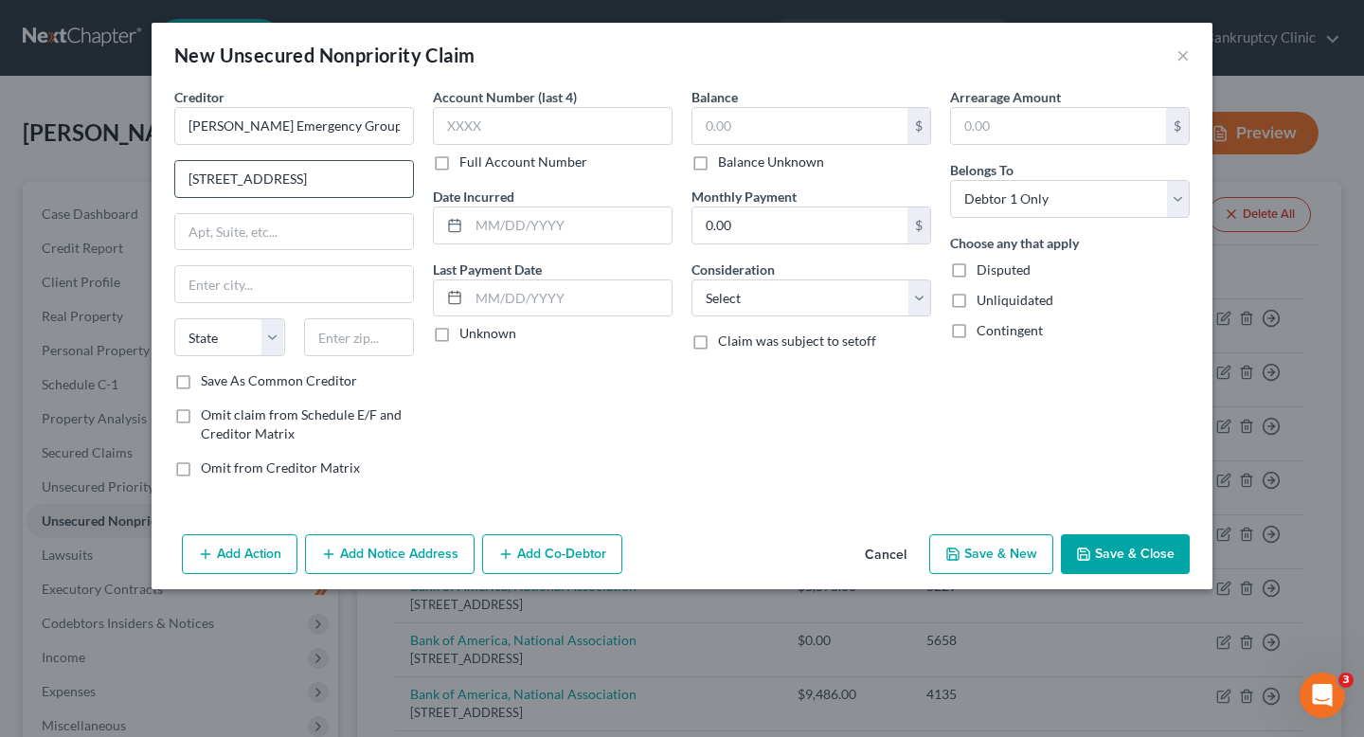
scroll to position [0, 48]
drag, startPoint x: 242, startPoint y: 180, endPoint x: 288, endPoint y: 182, distance: 46.5
click at [288, 182] on input "[STREET_ADDRESS]" at bounding box center [294, 179] width 238 height 36
type input "[STREET_ADDRESS]"
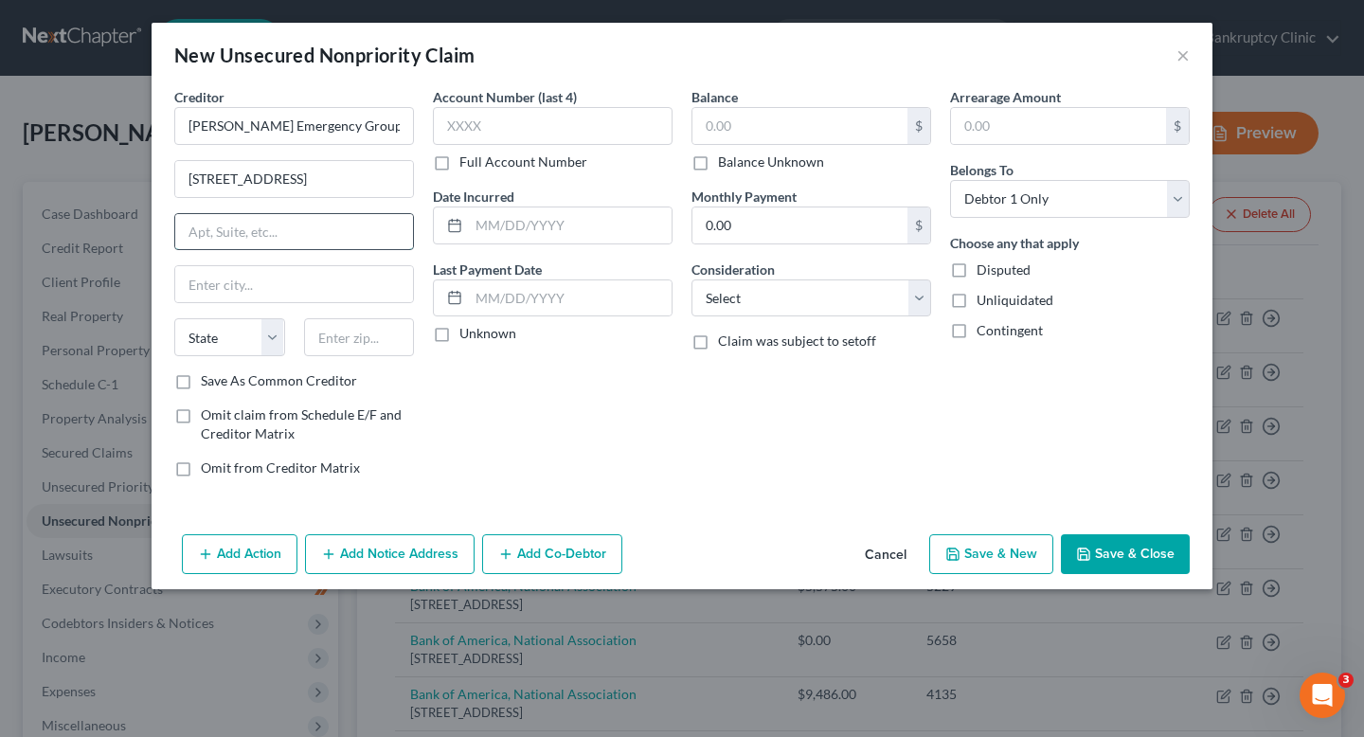
scroll to position [0, 0]
click at [290, 224] on input "text" at bounding box center [294, 232] width 238 height 36
paste input "Ste 200"
click at [185, 234] on input "Ste 200" at bounding box center [294, 232] width 238 height 36
type input "Ste 200"
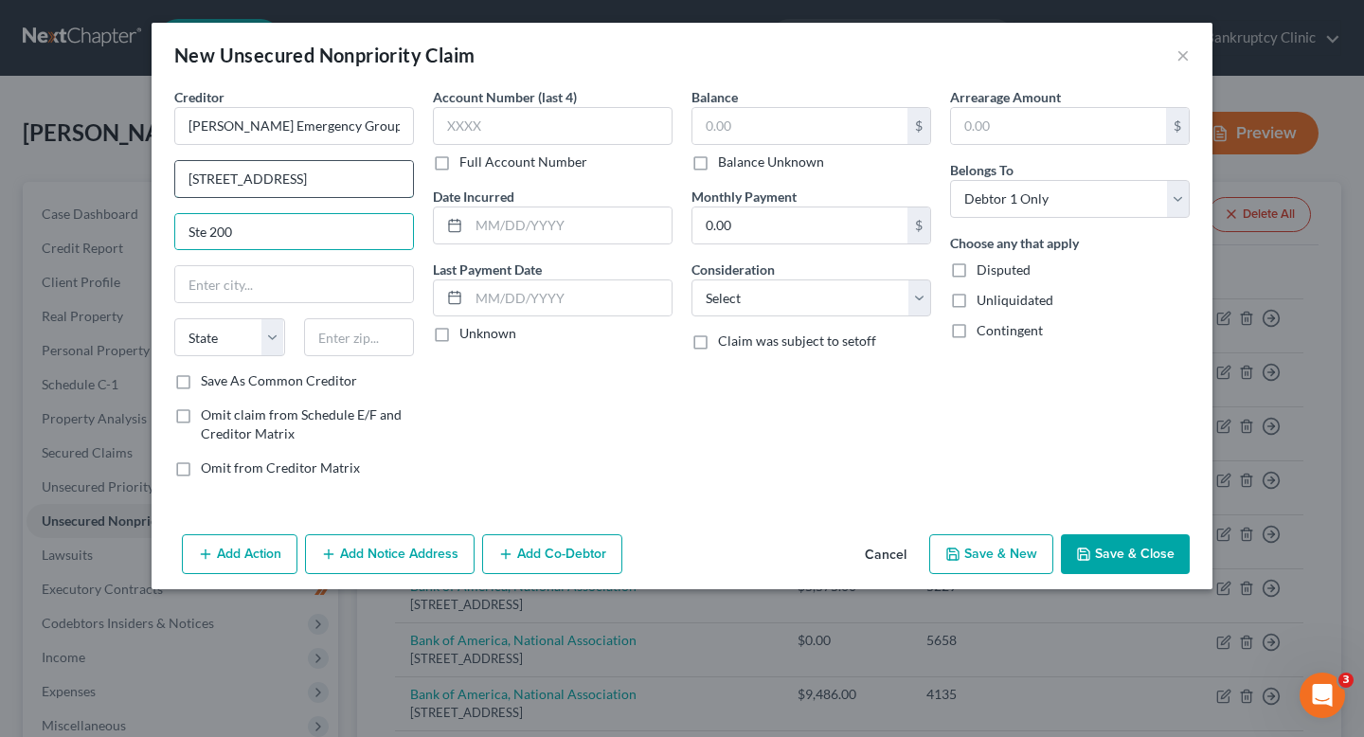
click at [307, 180] on input "[STREET_ADDRESS]" at bounding box center [294, 179] width 238 height 36
paste input "Ste 200"
type input "[STREET_ADDRESS]"
click at [270, 295] on input "text" at bounding box center [294, 284] width 238 height 36
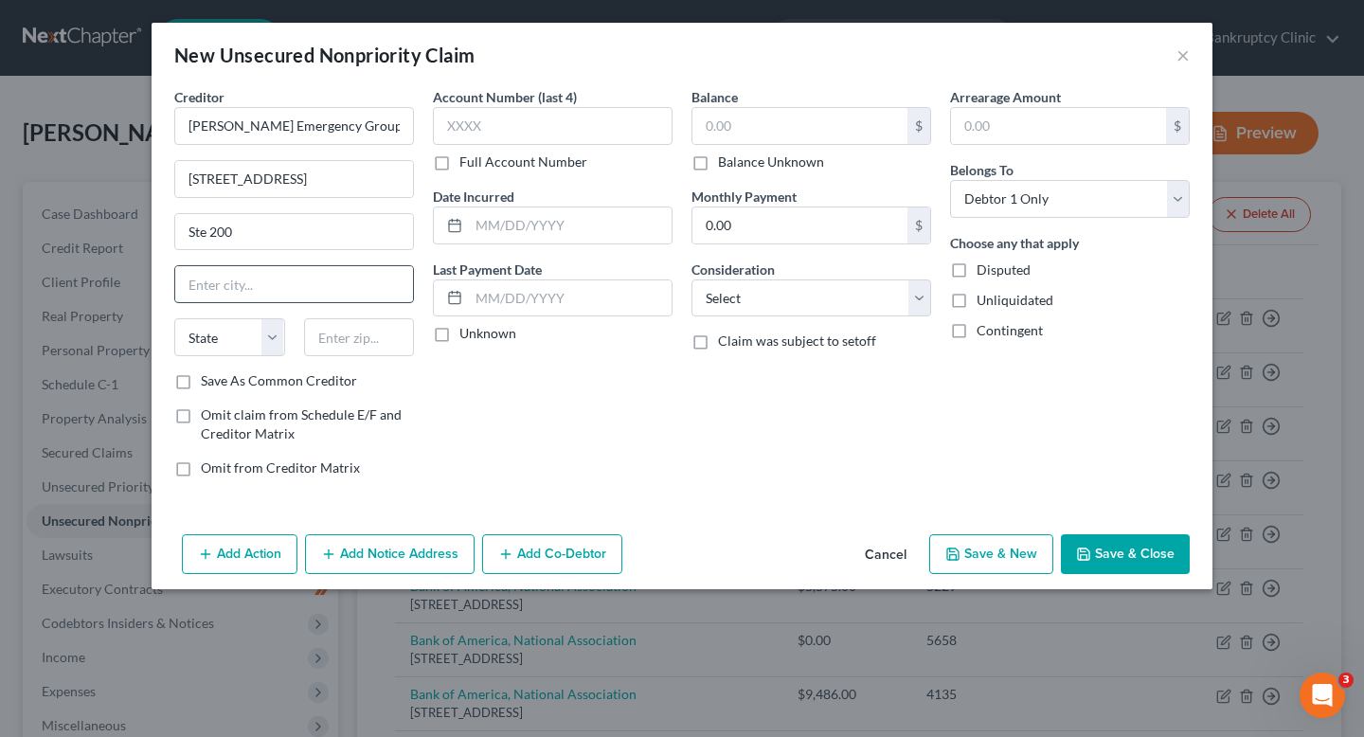
paste input "[GEOGRAPHIC_DATA]"
type input "[GEOGRAPHIC_DATA]"
click at [345, 181] on input "[STREET_ADDRESS]" at bounding box center [294, 179] width 238 height 36
click at [377, 181] on input "[STREET_ADDRESS]" at bounding box center [294, 179] width 238 height 36
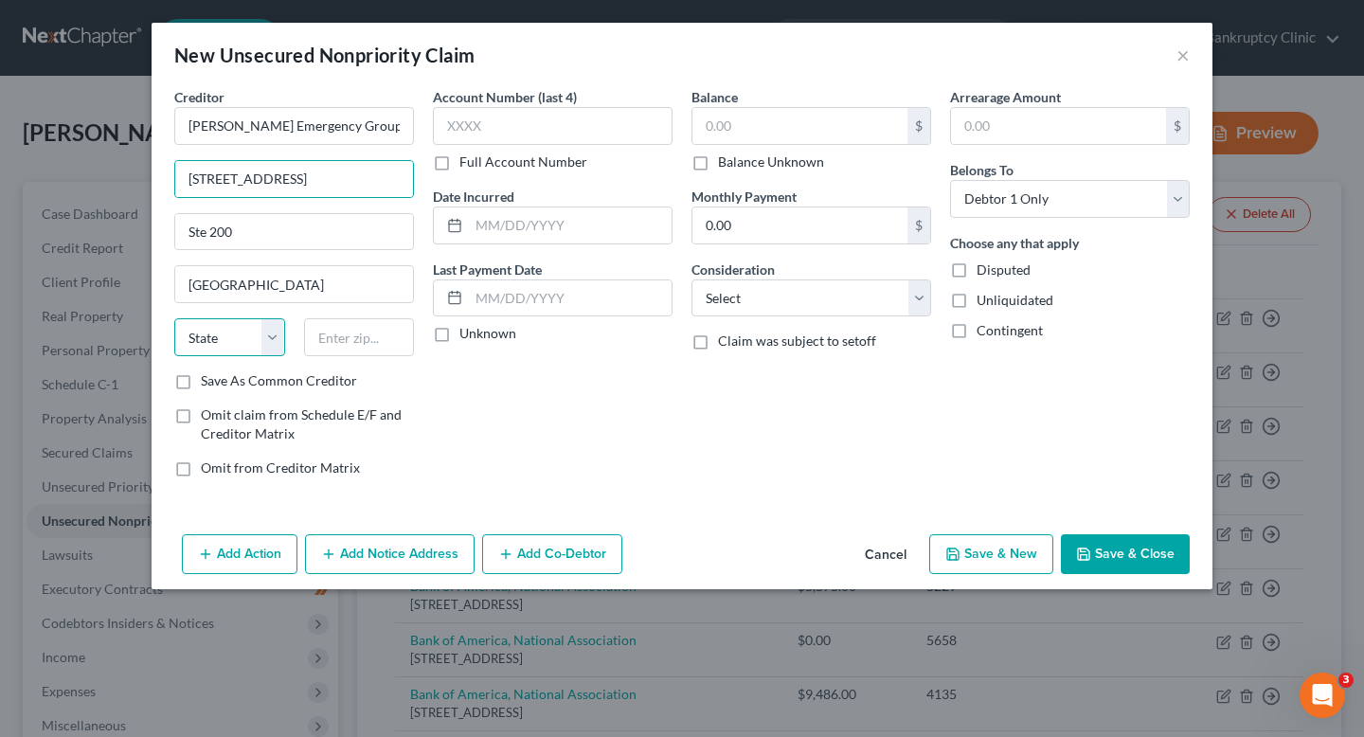
click at [208, 347] on select "State [US_STATE] AK AR AZ CA CO CT DE DC [GEOGRAPHIC_DATA] [GEOGRAPHIC_DATA] GU…" at bounding box center [229, 337] width 111 height 38
click at [356, 337] on input "text" at bounding box center [359, 337] width 111 height 38
paste input "27615"
type input "27615"
click at [222, 349] on select "State [US_STATE] AK AR AZ CA CO CT DE DC [GEOGRAPHIC_DATA] [GEOGRAPHIC_DATA] GU…" at bounding box center [229, 337] width 111 height 38
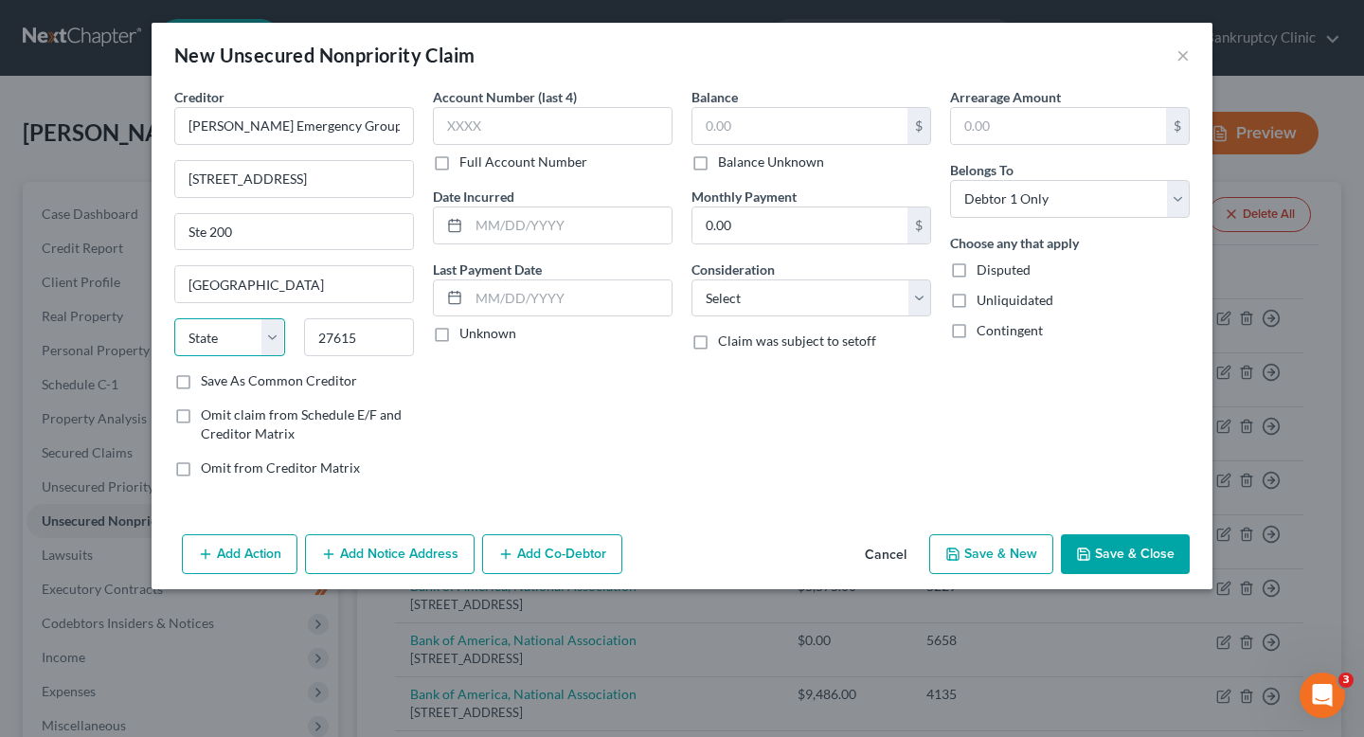
select select "28"
click at [174, 318] on select "State [US_STATE] AK AR AZ CA CO CT DE DC [GEOGRAPHIC_DATA] [GEOGRAPHIC_DATA] GU…" at bounding box center [229, 337] width 111 height 38
drag, startPoint x: 298, startPoint y: 181, endPoint x: 636, endPoint y: 178, distance: 338.3
click at [636, 178] on div "Creditor * [PERSON_NAME] Emergency Group [STREET_ADDRESS][GEOGRAPHIC_DATA] [US_…" at bounding box center [682, 290] width 1035 height 406
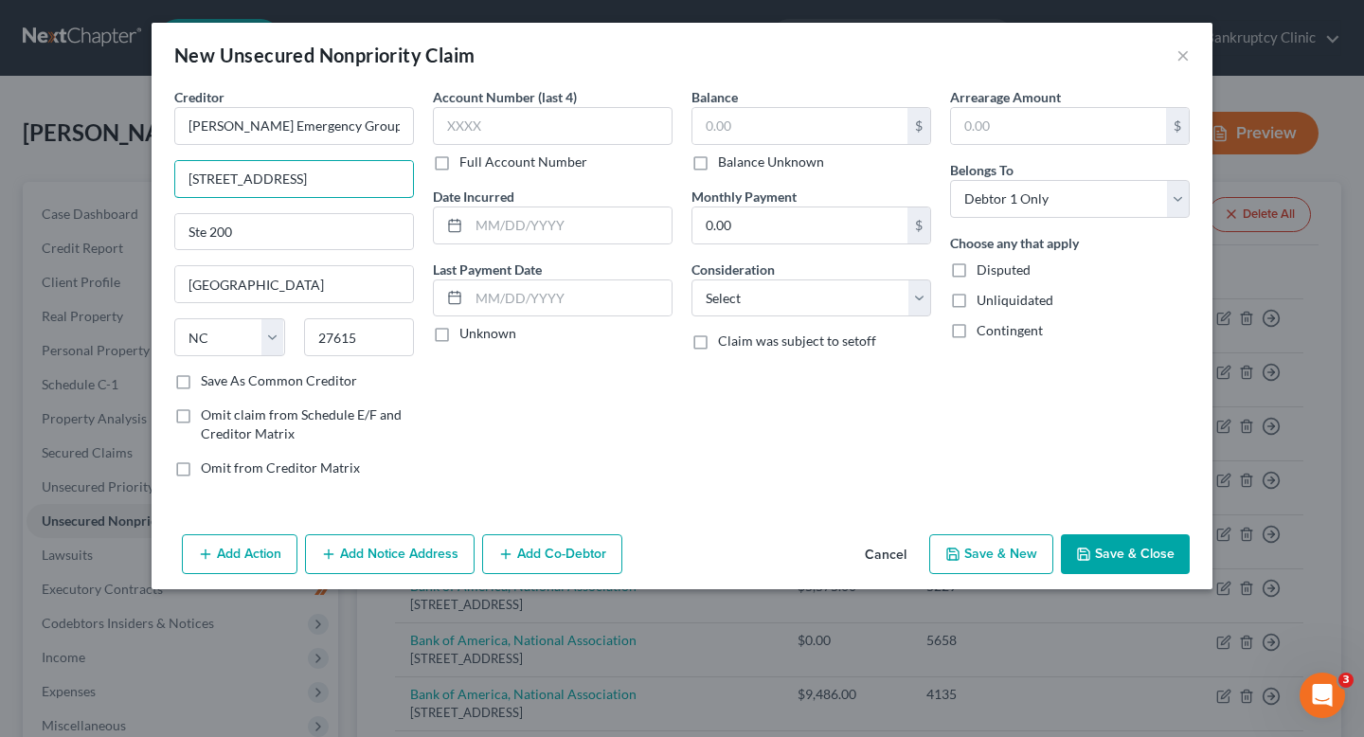
scroll to position [0, 0]
type input "[STREET_ADDRESS]"
click at [728, 381] on div "Balance $ Balance Unknown Balance Undetermined $ Balance Unknown Monthly Paymen…" at bounding box center [811, 290] width 259 height 406
click at [591, 125] on input "text" at bounding box center [553, 126] width 240 height 38
click at [566, 167] on label "Full Account Number" at bounding box center [524, 162] width 128 height 19
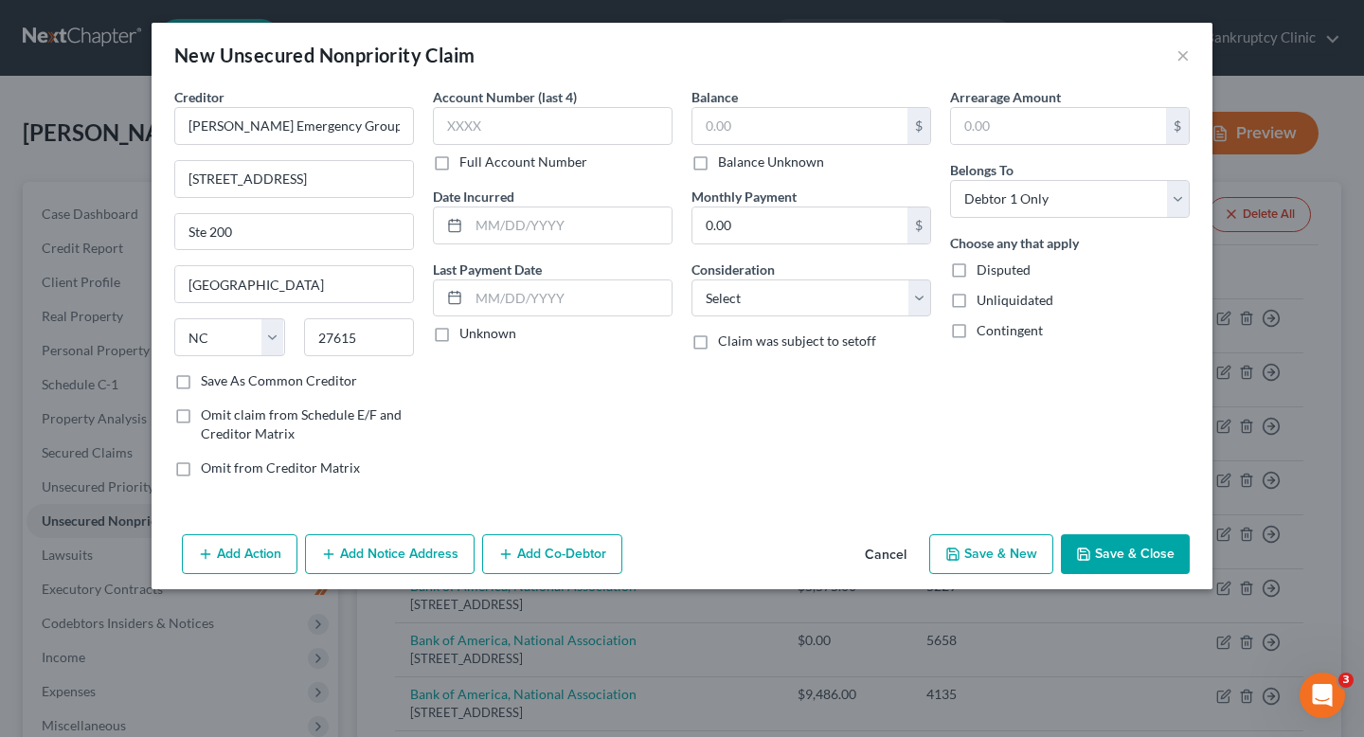
click at [479, 165] on input "Full Account Number" at bounding box center [473, 159] width 12 height 12
click at [557, 132] on input "text" at bounding box center [553, 126] width 240 height 38
paste input "9 0 3 X 9 6 8 6 4 8 6 1"
click at [460, 128] on input "9 0 3 X 9 6 8 6 4 8 6 1" at bounding box center [553, 126] width 240 height 38
click at [467, 130] on input "90 3 X 9 6 8 6 4 8 6 1" at bounding box center [553, 126] width 240 height 38
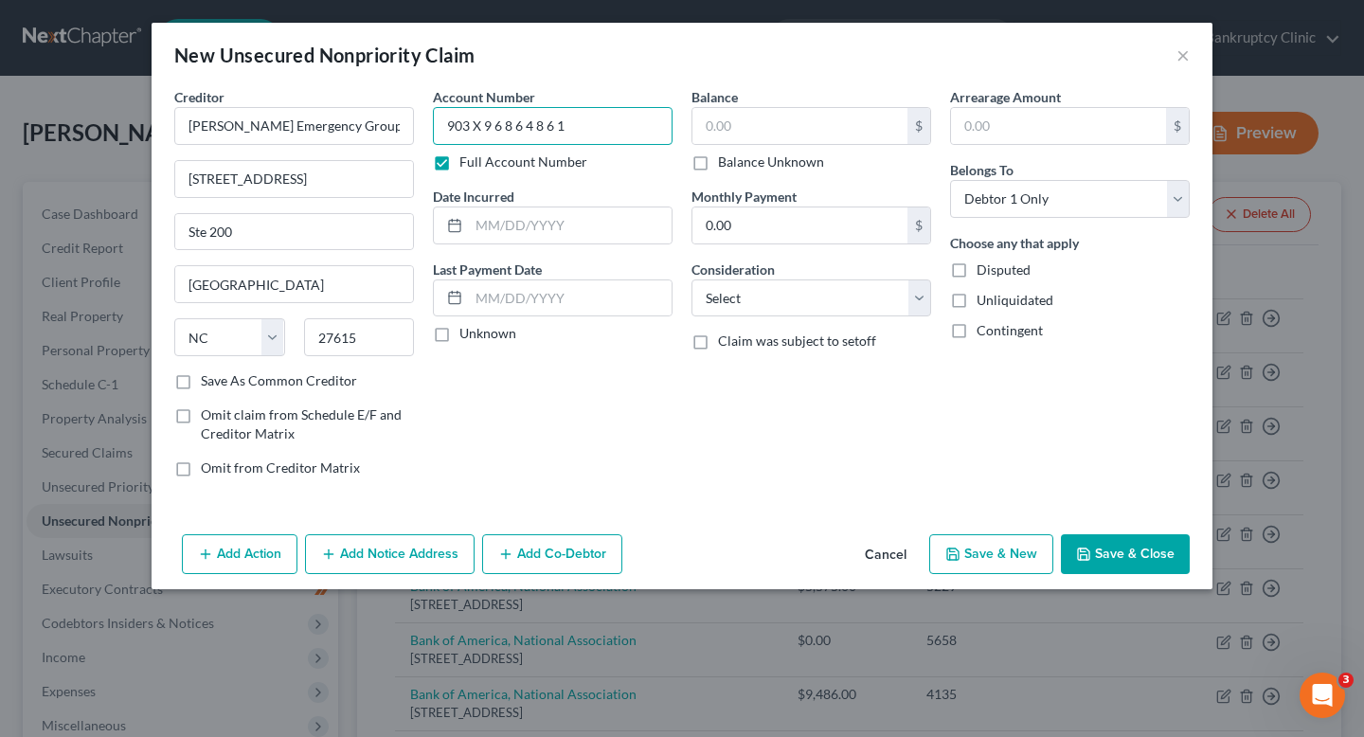
click at [475, 133] on input "903 X 9 6 8 6 4 8 6 1" at bounding box center [553, 126] width 240 height 38
click at [482, 131] on input "903X 9 6 8 6 4 8 6 1" at bounding box center [553, 126] width 240 height 38
click at [497, 131] on input "903X9 6 8 6 4 8 6 1" at bounding box center [553, 126] width 240 height 38
click at [492, 131] on input "903X9 6 8 6 4 8 6 1" at bounding box center [553, 126] width 240 height 38
click at [497, 132] on input "903X96 8 6 4 8 6 1" at bounding box center [553, 126] width 240 height 38
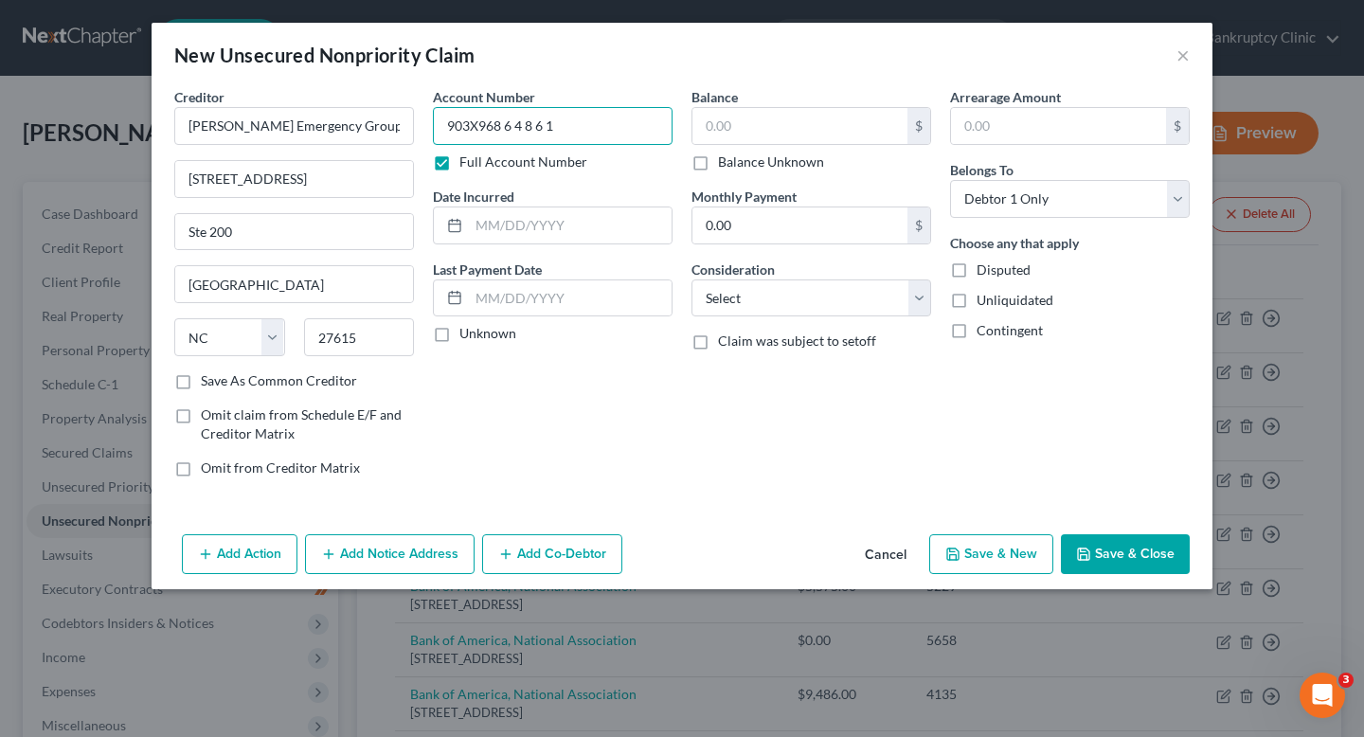
click at [504, 130] on input "903X968 6 4 8 6 1" at bounding box center [553, 126] width 240 height 38
click at [513, 126] on input "903X9686 4 8 6 1" at bounding box center [553, 126] width 240 height 38
click at [523, 131] on input "903X96864 8 6 1" at bounding box center [553, 126] width 240 height 38
click at [529, 125] on input "903X968648 6 1" at bounding box center [553, 126] width 240 height 38
click at [539, 132] on input "903X9686486 1" at bounding box center [553, 126] width 240 height 38
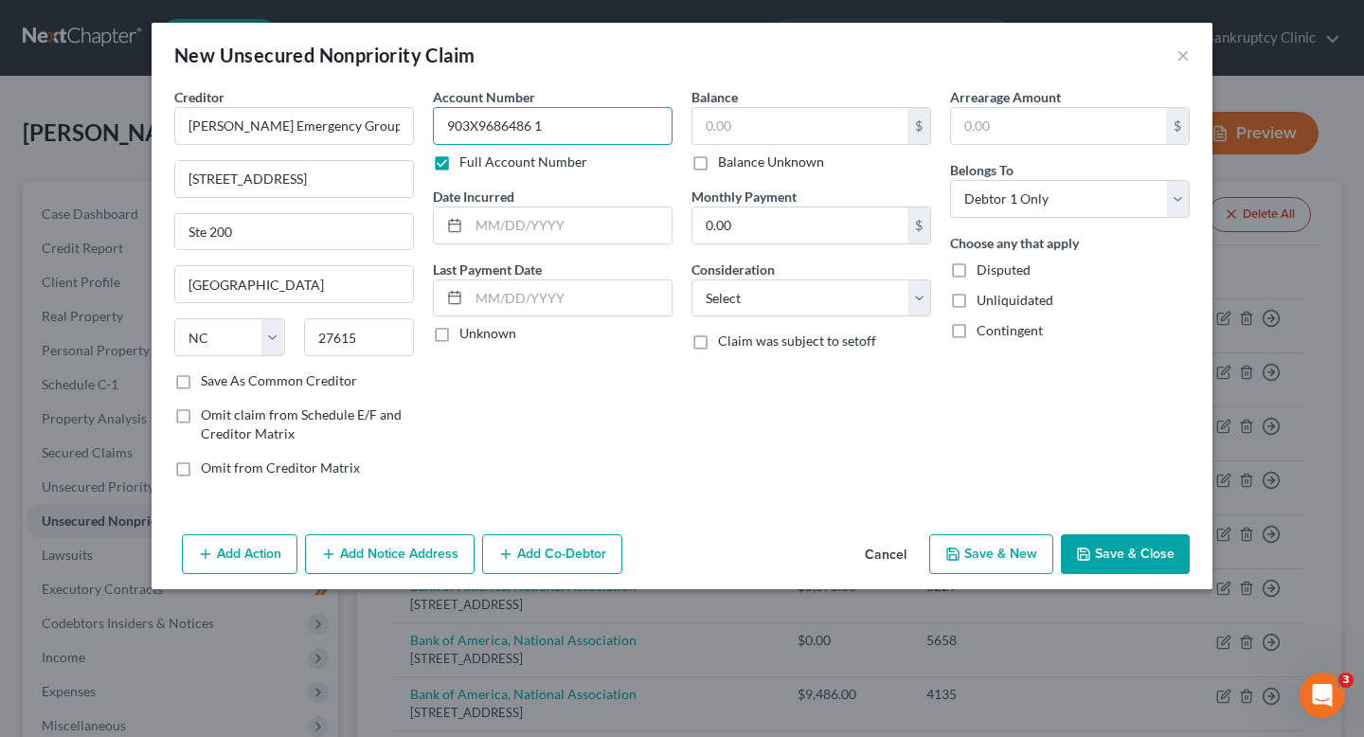
click at [536, 130] on input "903X9686486 1" at bounding box center [553, 126] width 240 height 38
type input "903X96864861"
click at [518, 242] on input "text" at bounding box center [570, 226] width 203 height 36
type input "09/23/20"
click at [491, 300] on input "text" at bounding box center [570, 298] width 203 height 36
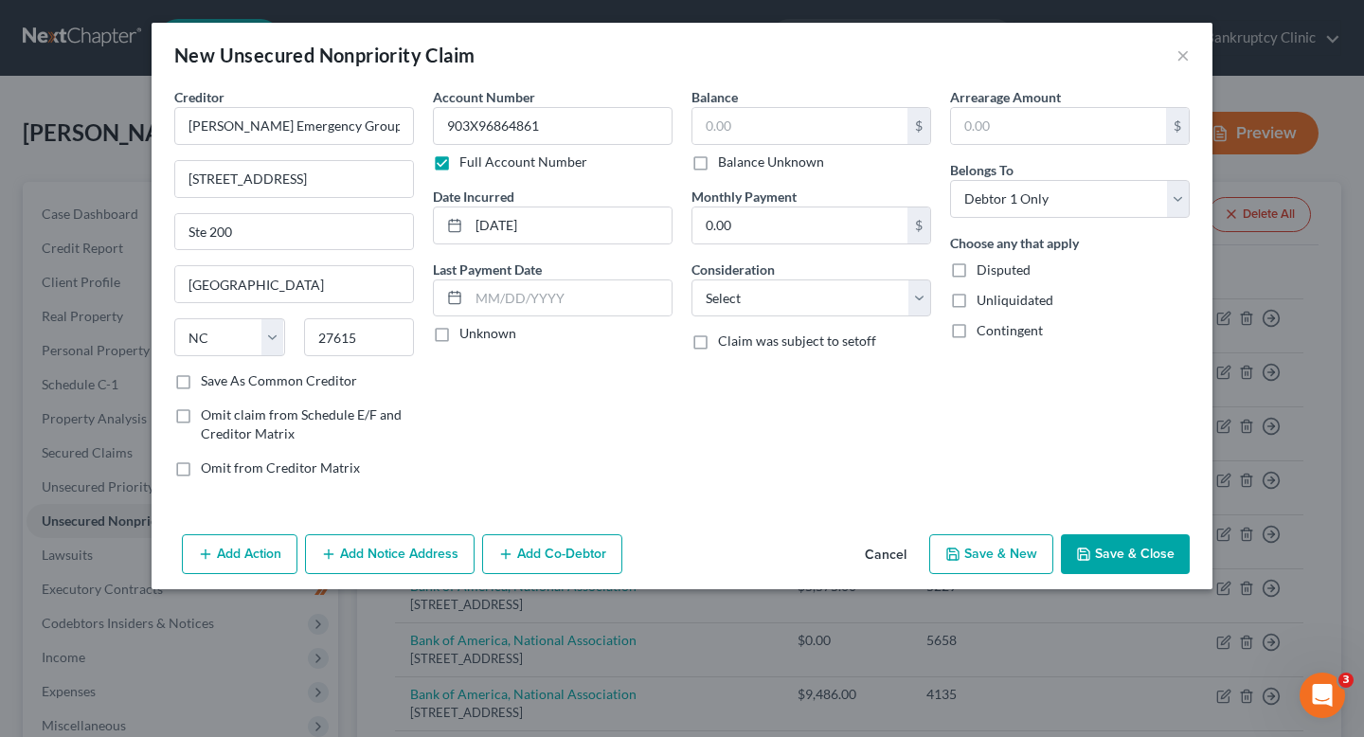
click at [488, 338] on label "Unknown" at bounding box center [488, 333] width 57 height 19
click at [479, 336] on input "Unknown" at bounding box center [473, 330] width 12 height 12
checkbox input "true"
click at [832, 121] on input "text" at bounding box center [800, 126] width 215 height 36
type input "2,089"
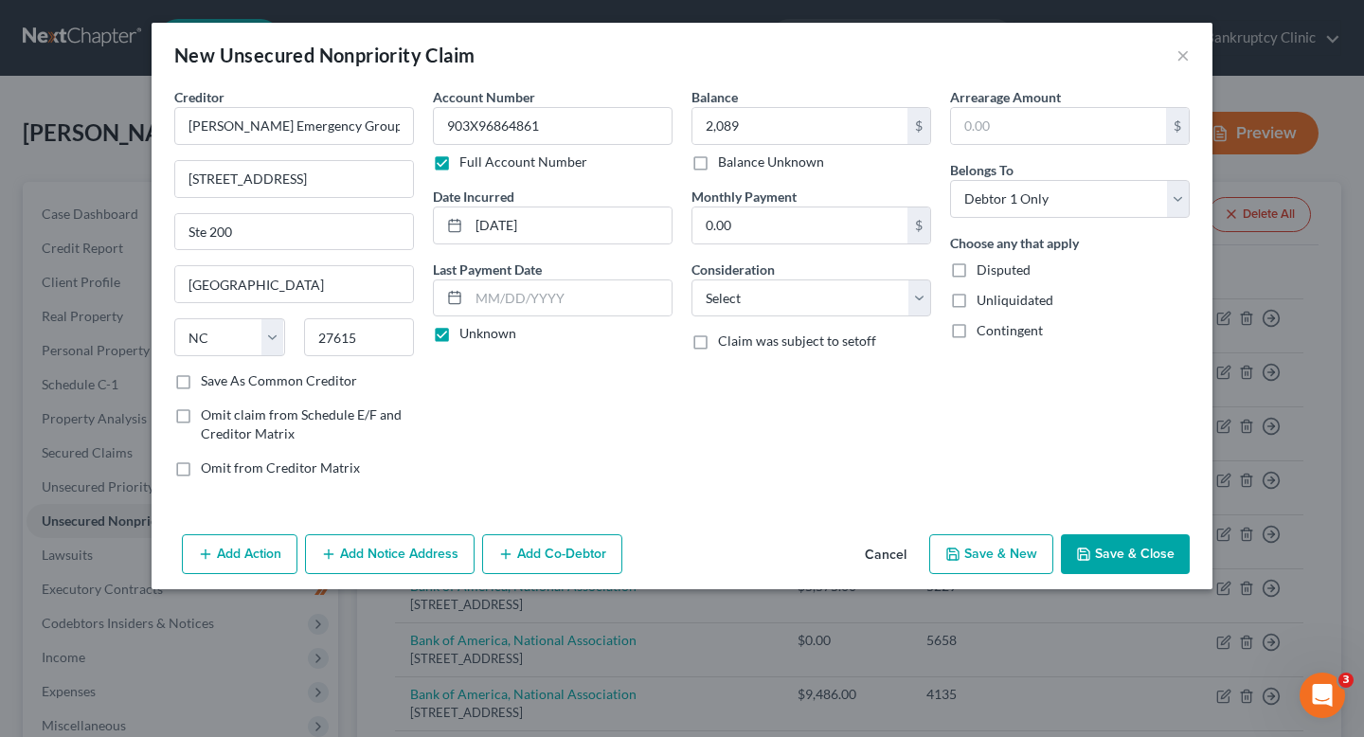
click at [1080, 106] on div "Arrearage Amount $" at bounding box center [1070, 116] width 240 height 58
click at [1079, 117] on input "text" at bounding box center [1058, 126] width 215 height 36
type input "2,089"
click at [1011, 95] on label "Arrearage Amount" at bounding box center [1005, 97] width 111 height 20
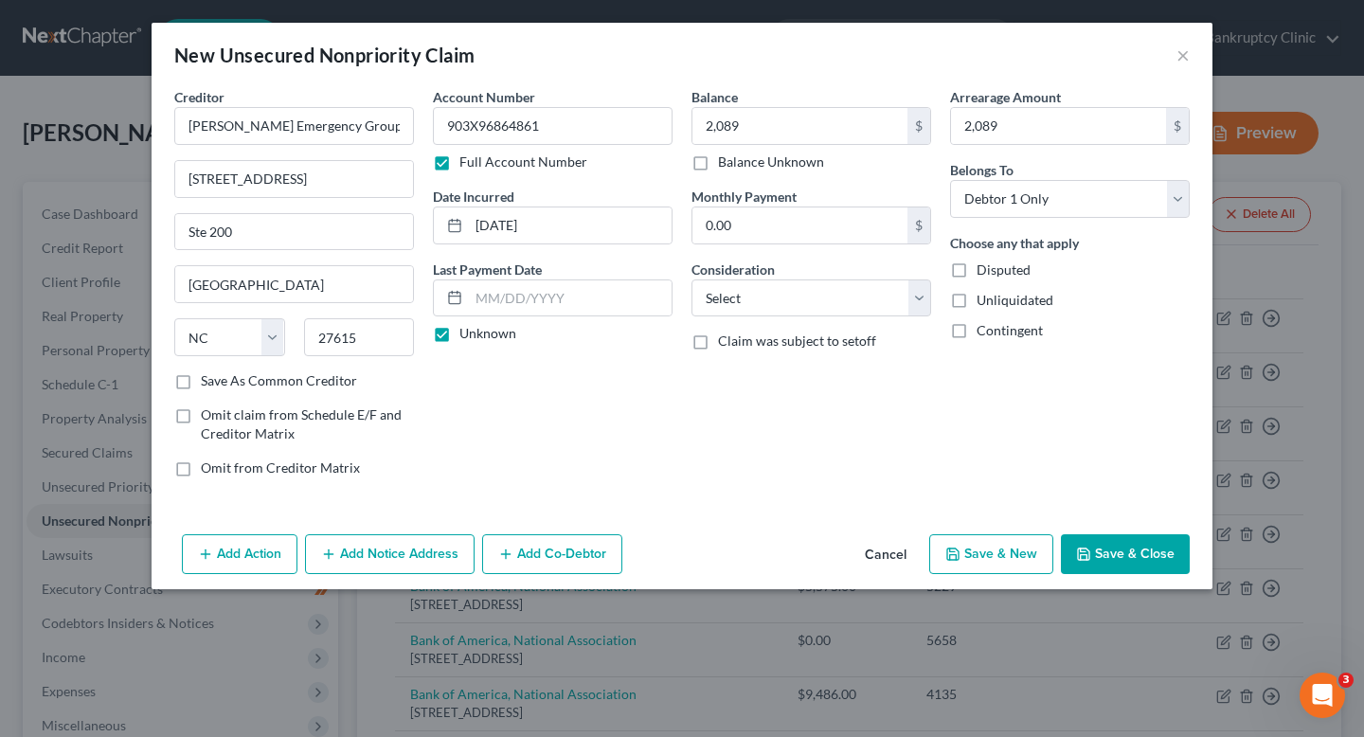
click at [1046, 97] on label "Arrearage Amount" at bounding box center [1005, 97] width 111 height 20
drag, startPoint x: 1053, startPoint y: 97, endPoint x: 966, endPoint y: 99, distance: 87.2
click at [964, 99] on label "Arrearage Amount" at bounding box center [1005, 97] width 111 height 20
click at [966, 99] on label "Arrearage Amount" at bounding box center [1005, 97] width 111 height 20
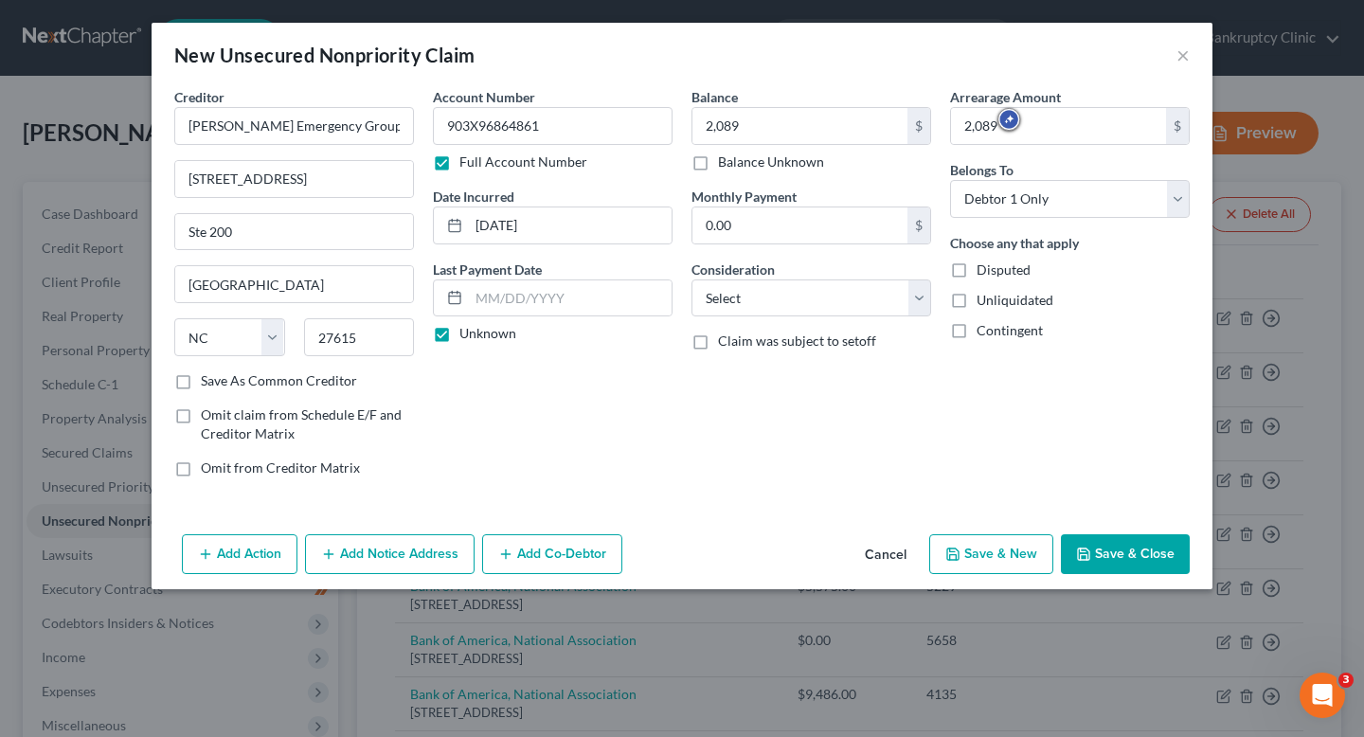
click at [871, 202] on div "Monthly Payment 0.00 $" at bounding box center [812, 216] width 240 height 58
click at [825, 298] on select "Select Cable / Satellite Services Collection Agency Credit Card Debt Debt Couns…" at bounding box center [812, 299] width 240 height 38
select select "9"
click at [692, 280] on select "Select Cable / Satellite Services Collection Agency Credit Card Debt Debt Couns…" at bounding box center [812, 299] width 240 height 38
click at [977, 336] on label "Contingent" at bounding box center [1010, 330] width 66 height 19
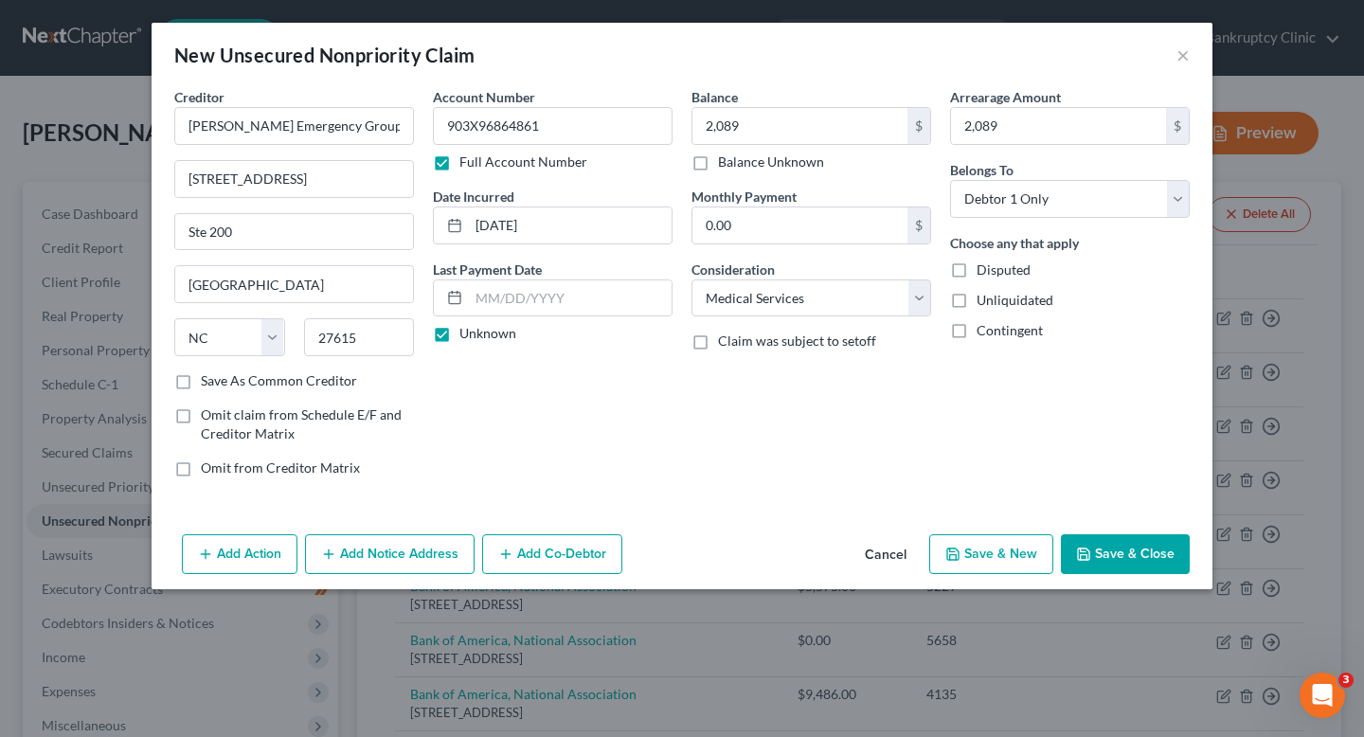
click at [984, 334] on input "Contingent" at bounding box center [990, 327] width 12 height 12
checkbox input "true"
click at [1114, 554] on button "Save & Close" at bounding box center [1125, 554] width 129 height 40
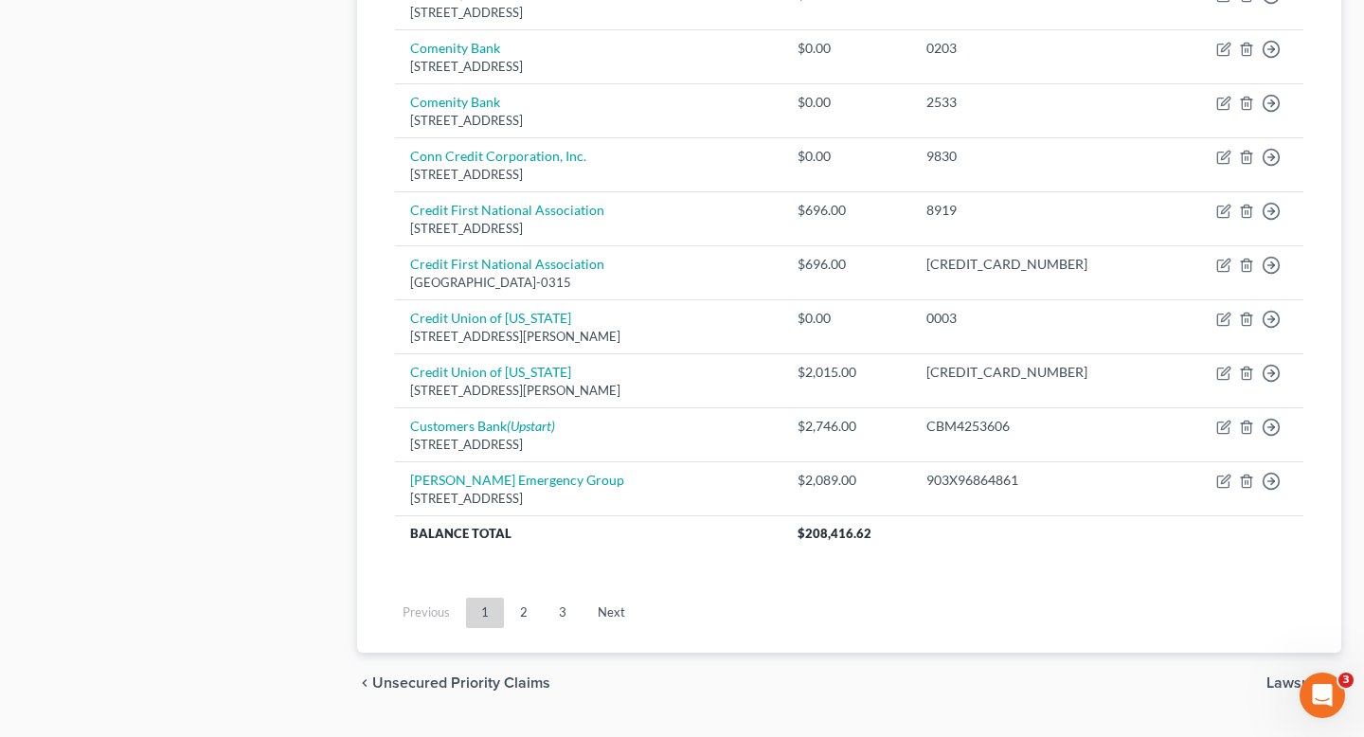
scroll to position [1504, 0]
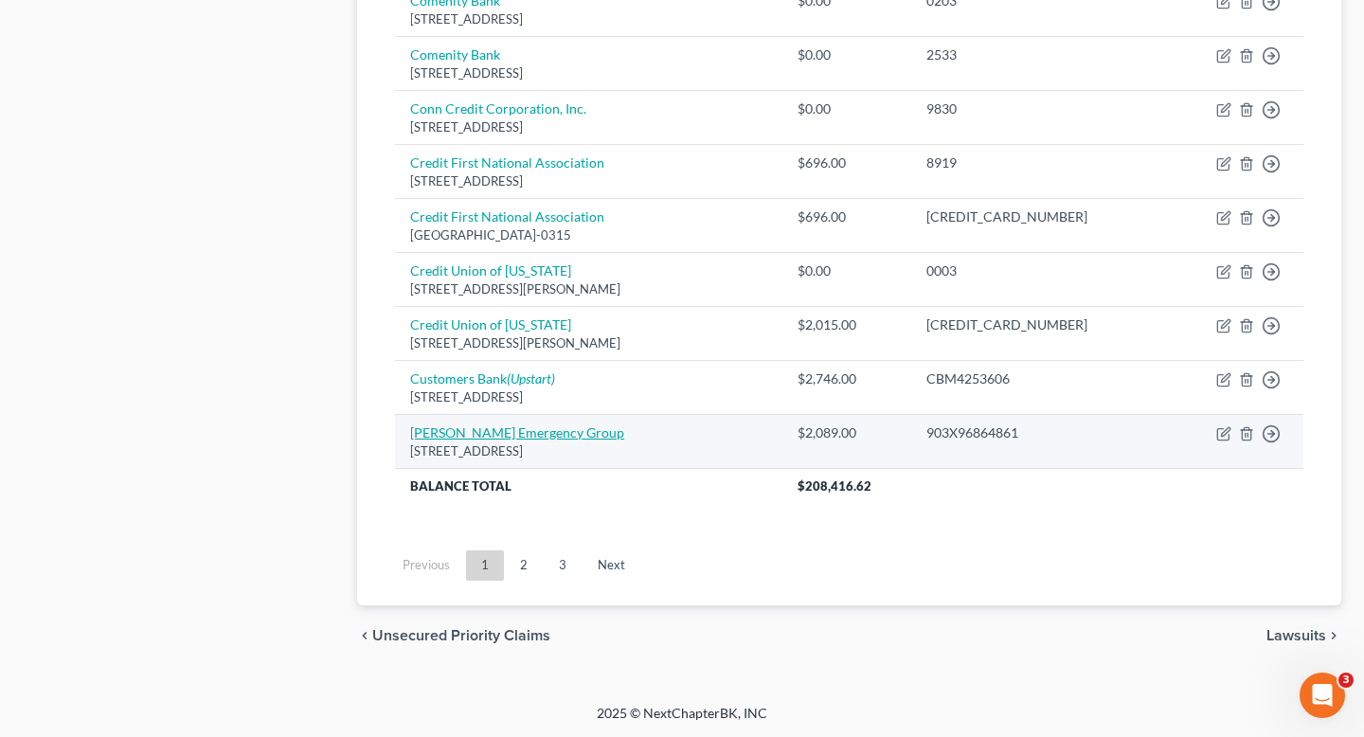
click at [526, 432] on link "Hoke Emergency Group" at bounding box center [517, 432] width 214 height 16
select select "28"
select select "9"
select select "0"
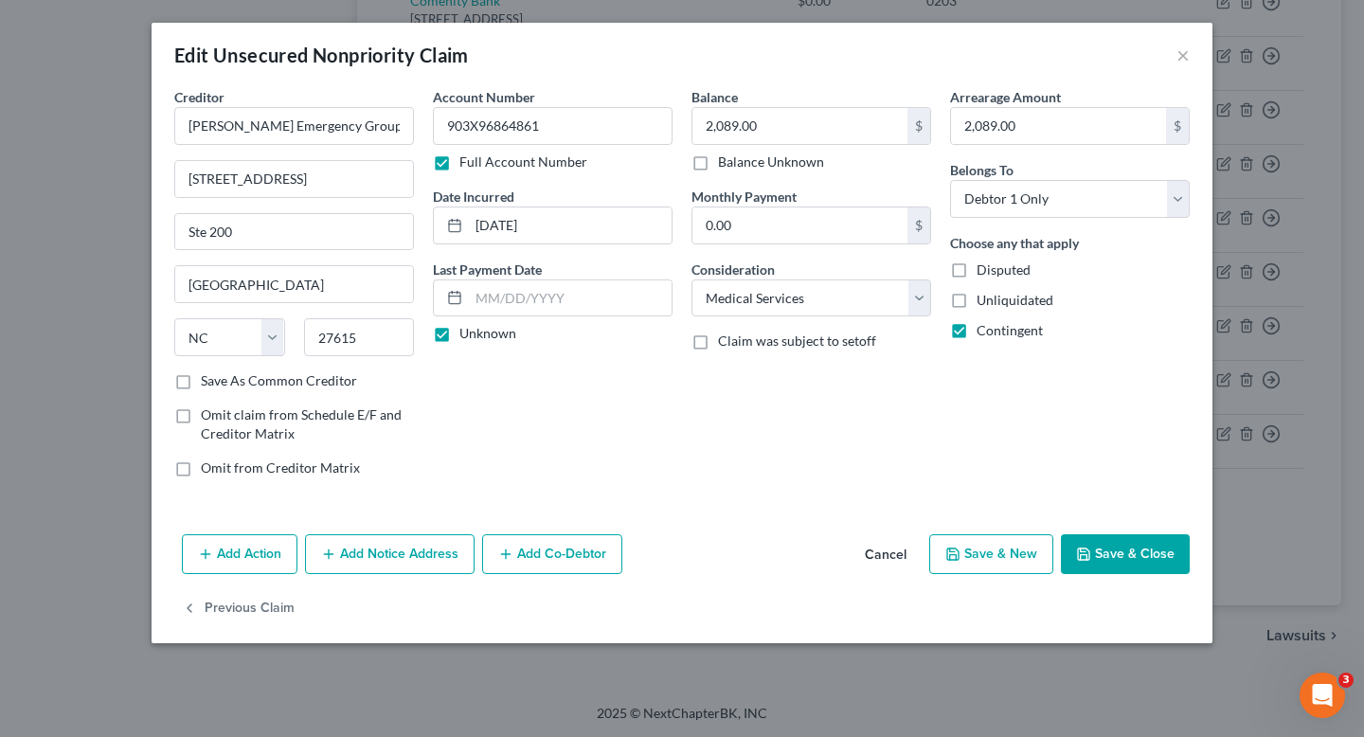
click at [793, 105] on div "Balance 2,089.00 $ Balance Unknown Balance Undetermined 2,089.00 $ Balance Unkn…" at bounding box center [812, 129] width 240 height 84
drag, startPoint x: 387, startPoint y: 129, endPoint x: 180, endPoint y: 130, distance: 206.6
click at [180, 129] on input "Hoke Emergency Group" at bounding box center [294, 126] width 240 height 38
click at [406, 553] on button "Add Notice Address" at bounding box center [390, 554] width 170 height 40
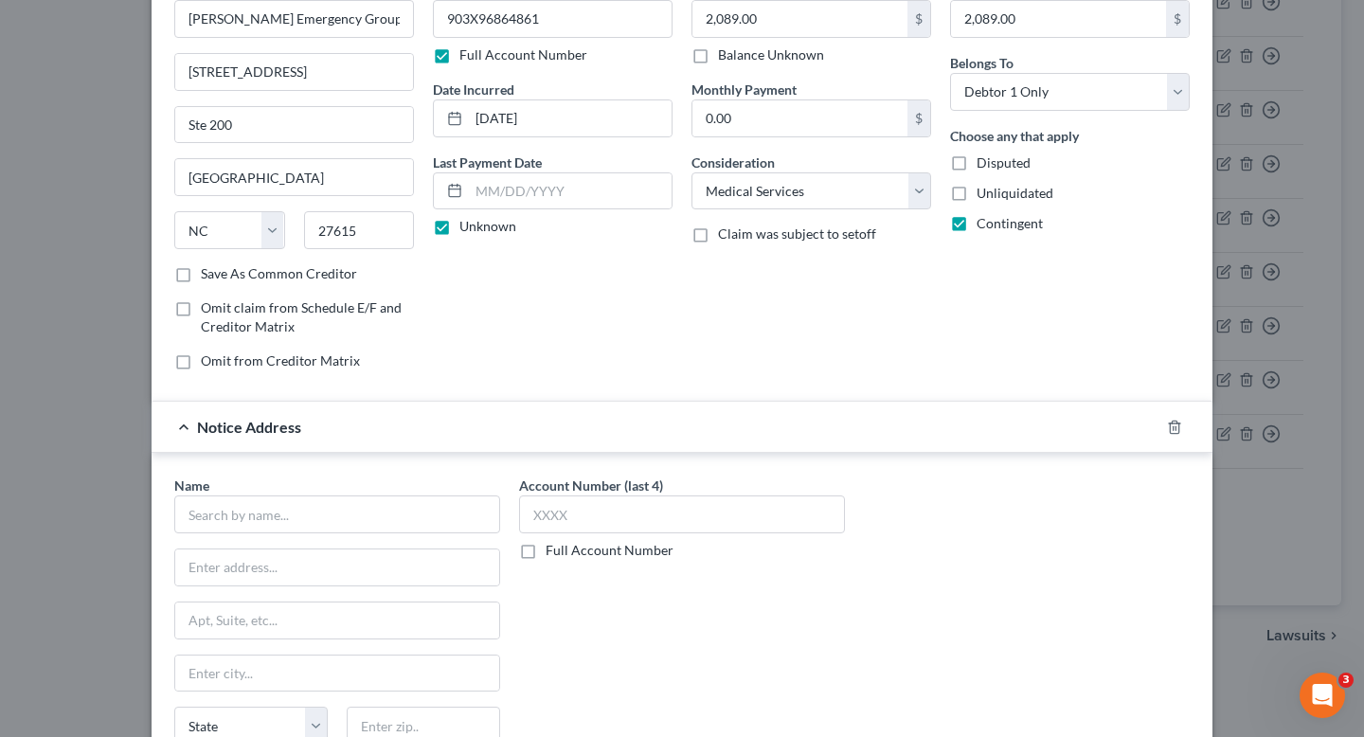
scroll to position [110, 0]
click at [403, 533] on div "Name * State AL AK AR AZ CA CO CT DE DC FL GA GU HI ID IL IN IA KS KY LA ME MD …" at bounding box center [337, 624] width 326 height 303
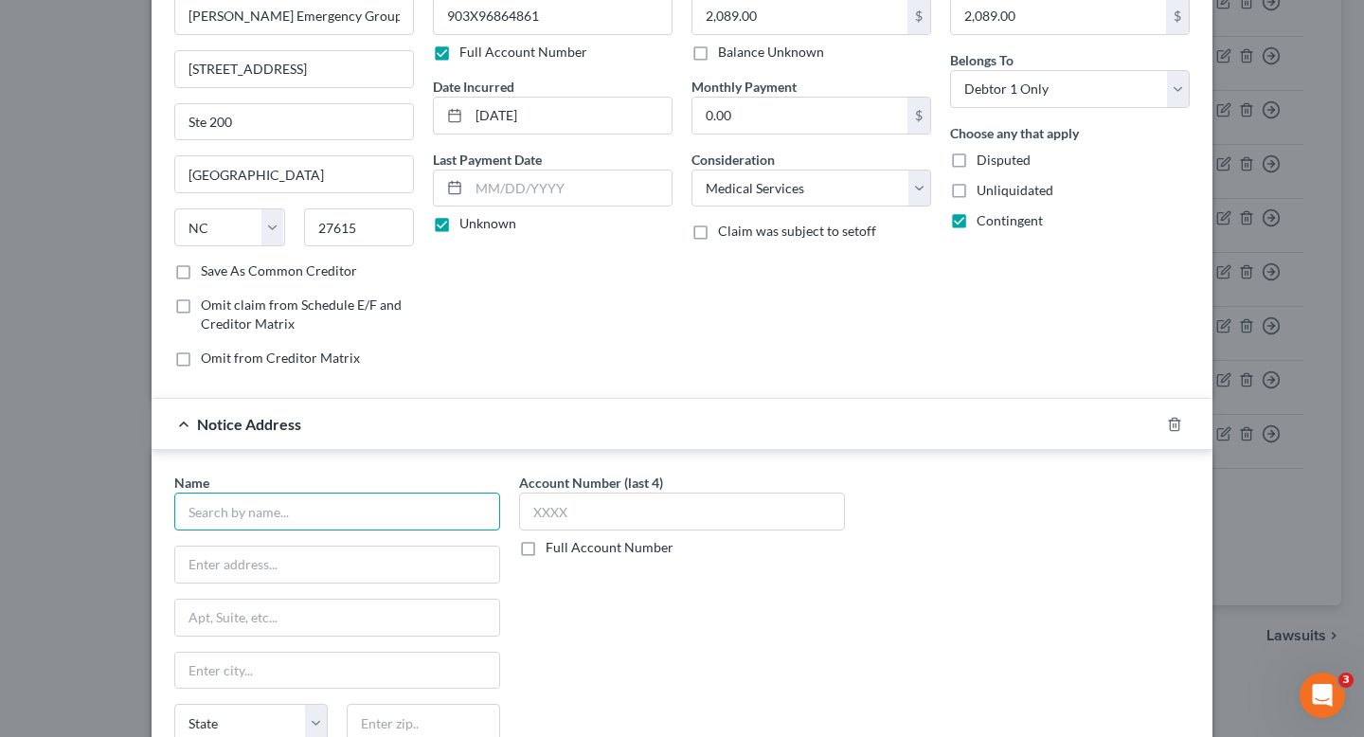
click at [403, 519] on input "text" at bounding box center [337, 512] width 326 height 38
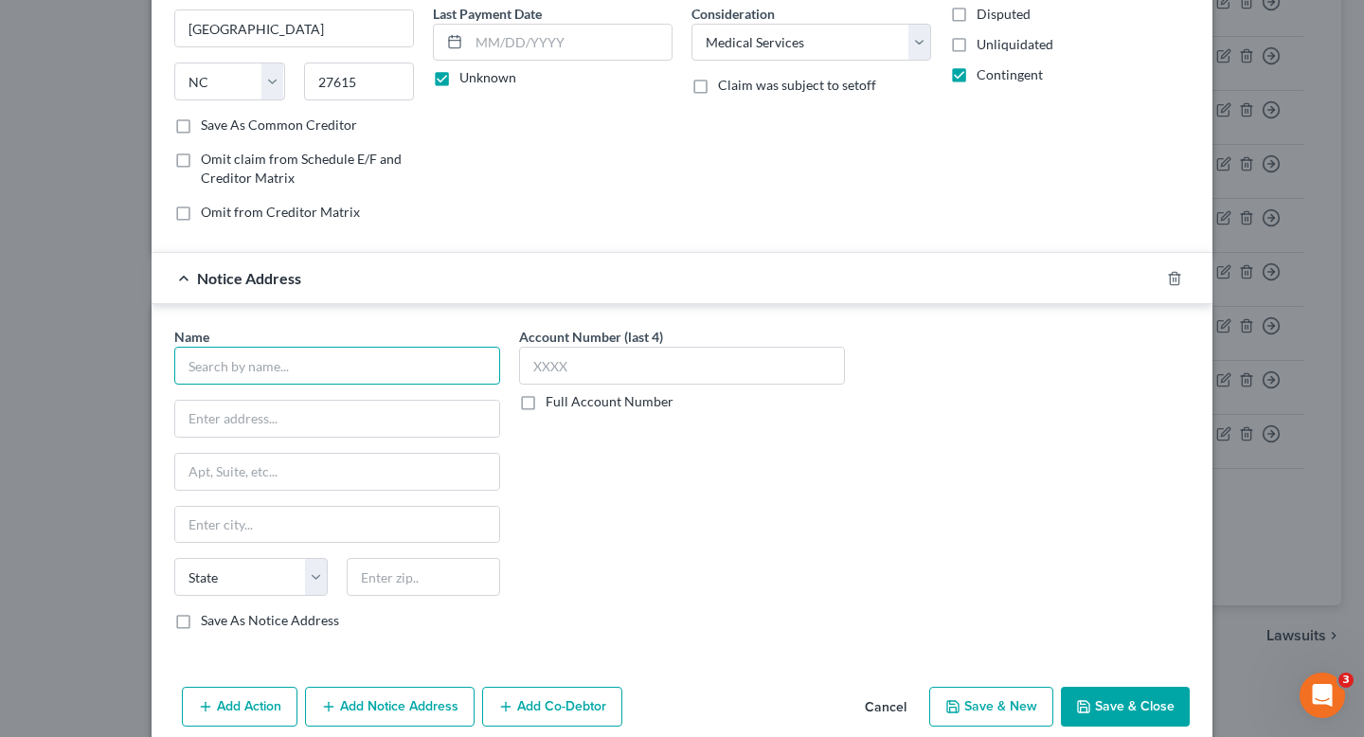
scroll to position [337, 0]
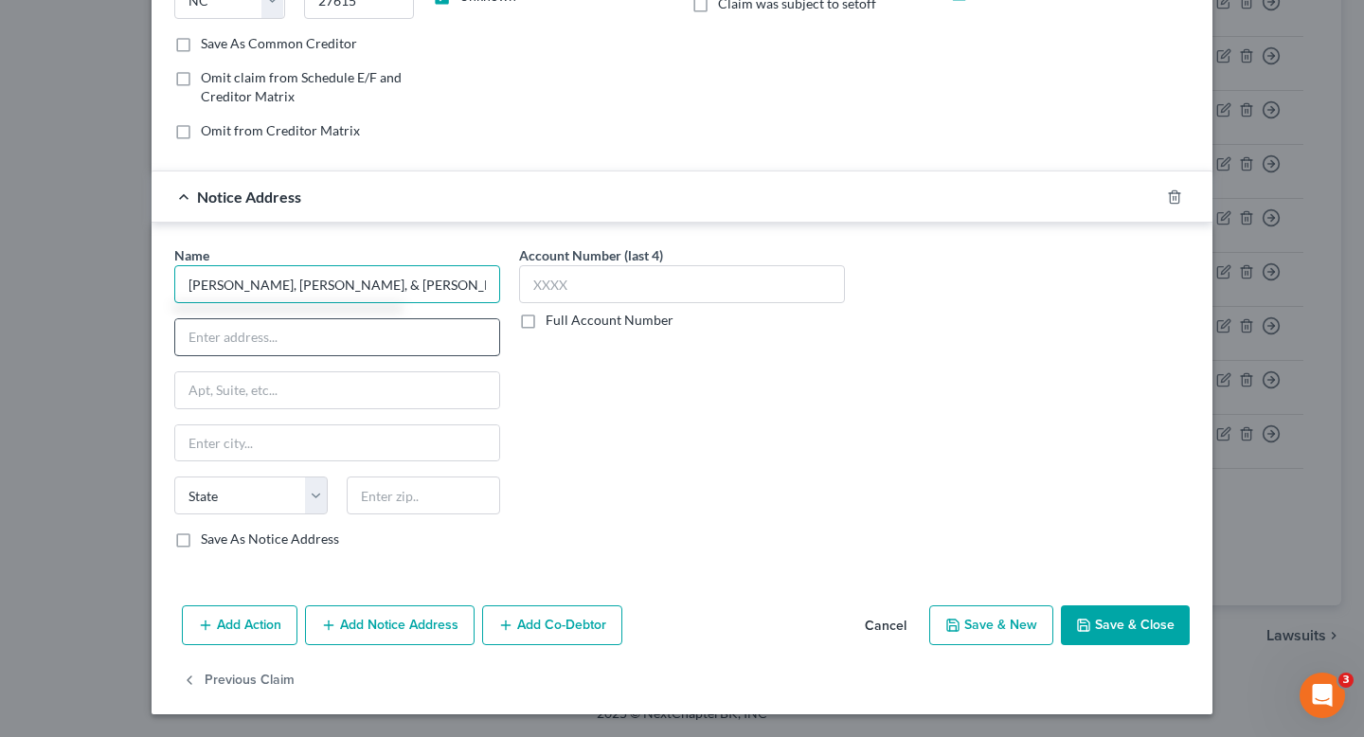
type input "Scheer, Green, & Burke Co., L.P.A."
click at [280, 354] on input "text" at bounding box center [337, 337] width 324 height 36
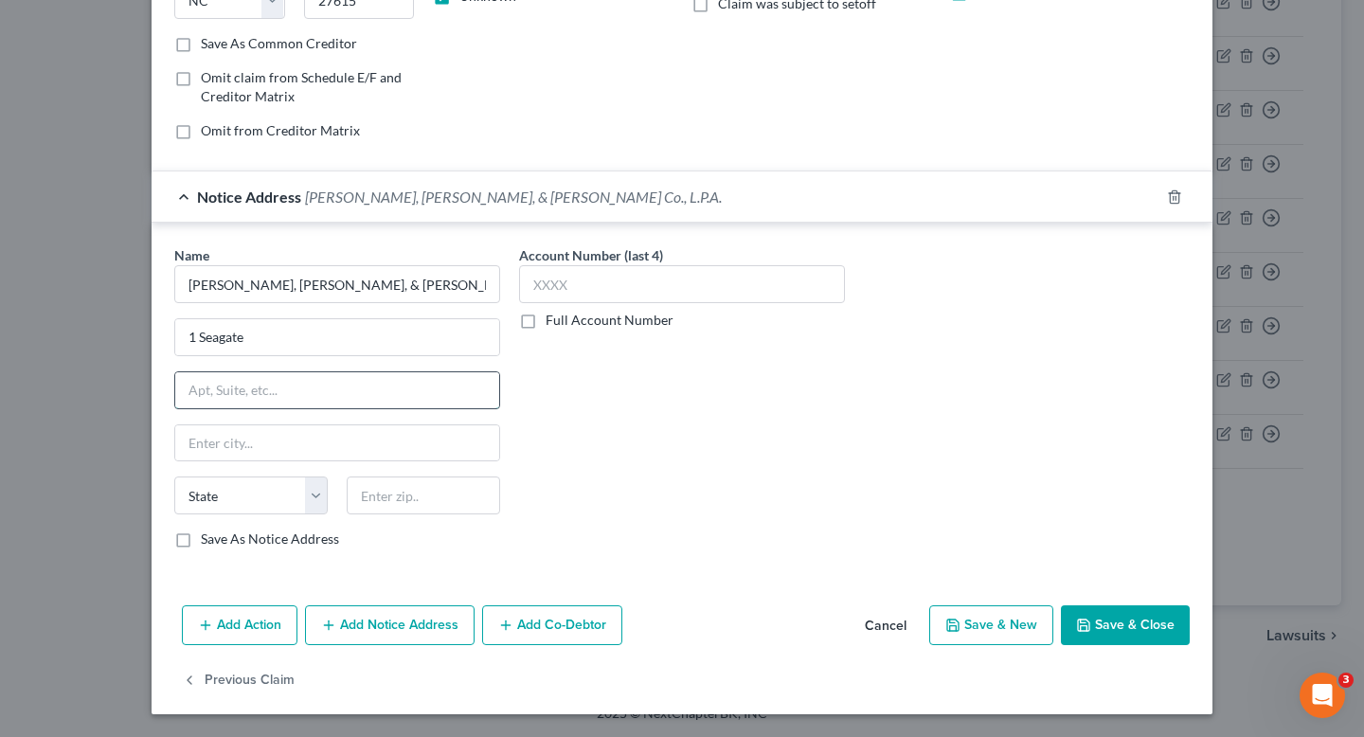
click at [299, 382] on input "text" at bounding box center [337, 390] width 324 height 36
click at [316, 366] on div "Name * Scheer, Green, & Burke Co., L.P.A. 1 Seagate State AL AK AR AZ CA CO CT …" at bounding box center [337, 396] width 326 height 303
click at [318, 354] on div "1 Seagate" at bounding box center [337, 337] width 326 height 38
click at [316, 334] on input "1 Seagate" at bounding box center [337, 337] width 324 height 36
type input "1 Seagate"
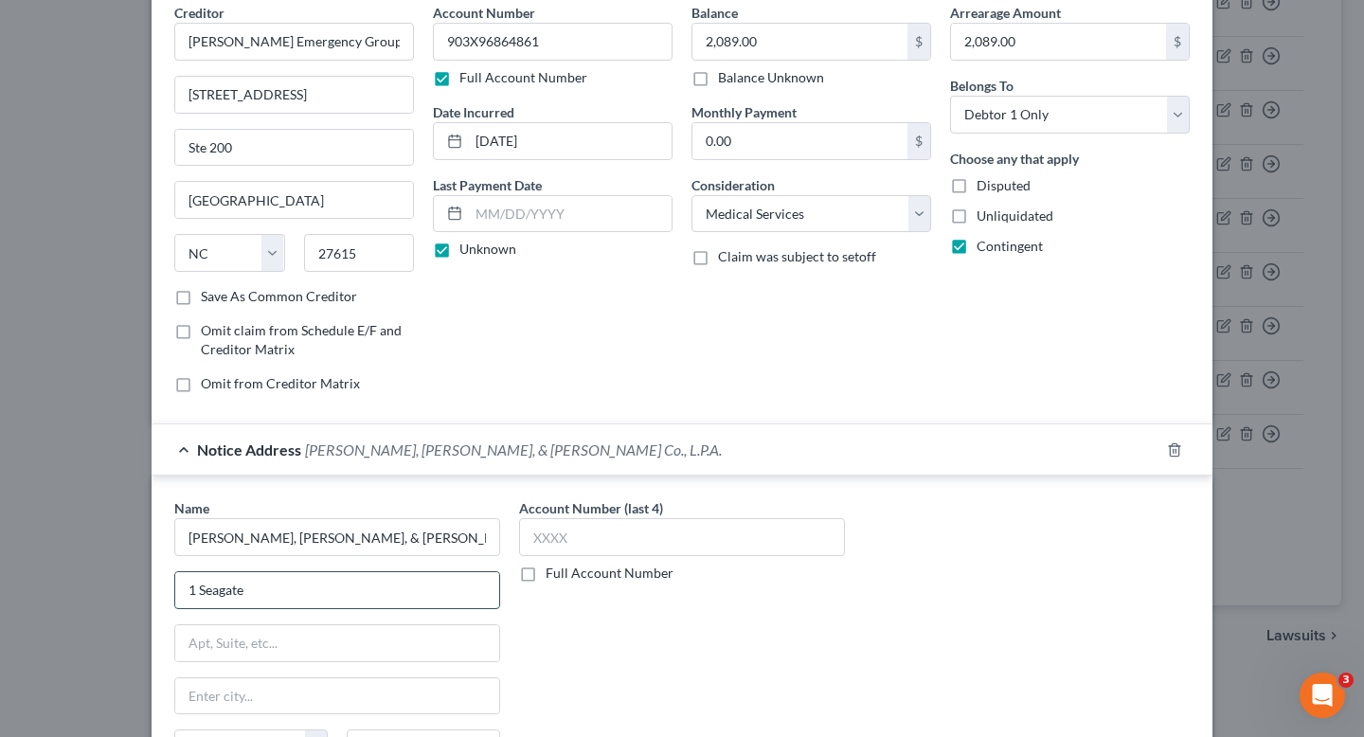
scroll to position [0, 0]
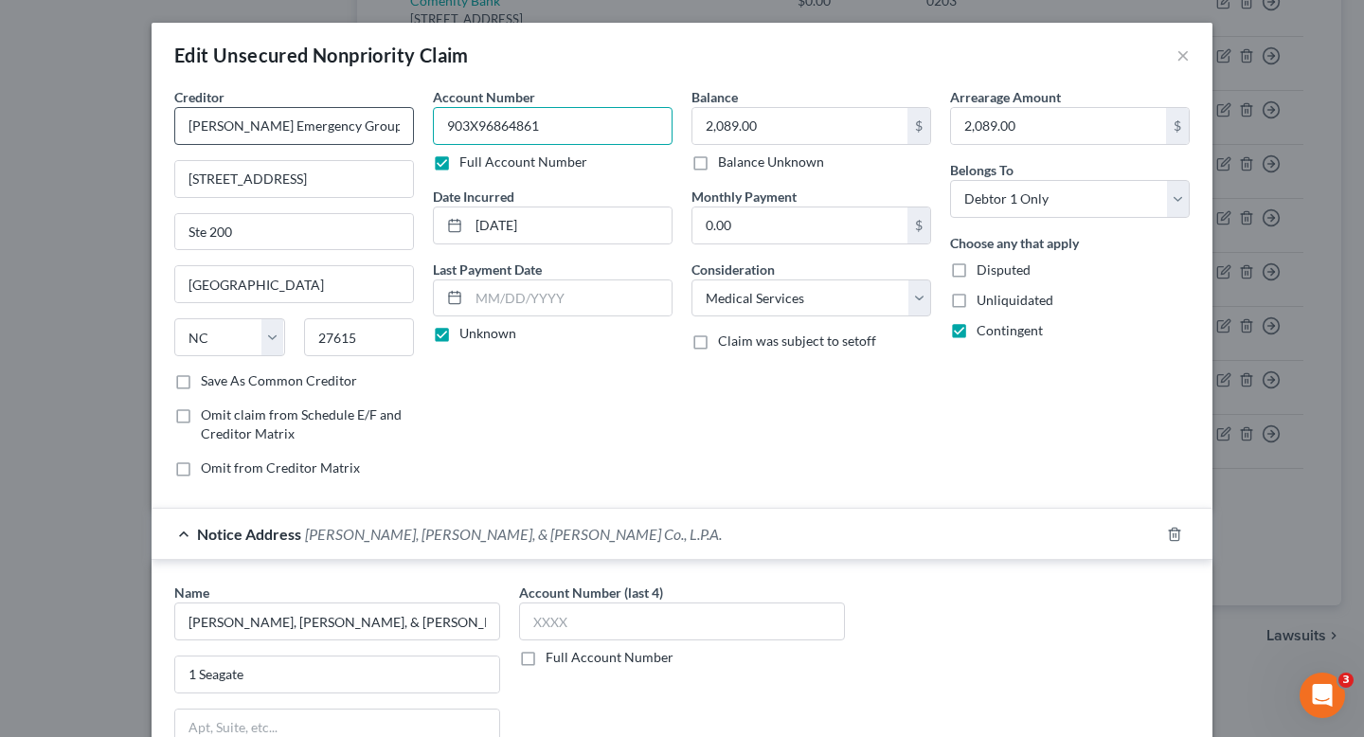
drag, startPoint x: 601, startPoint y: 118, endPoint x: 270, endPoint y: 118, distance: 330.7
click at [270, 118] on div "Creditor * Hoke Emergency Group 160 Mine Lake Ct Ste 200 Raleigh State AL AK AR…" at bounding box center [682, 290] width 1035 height 406
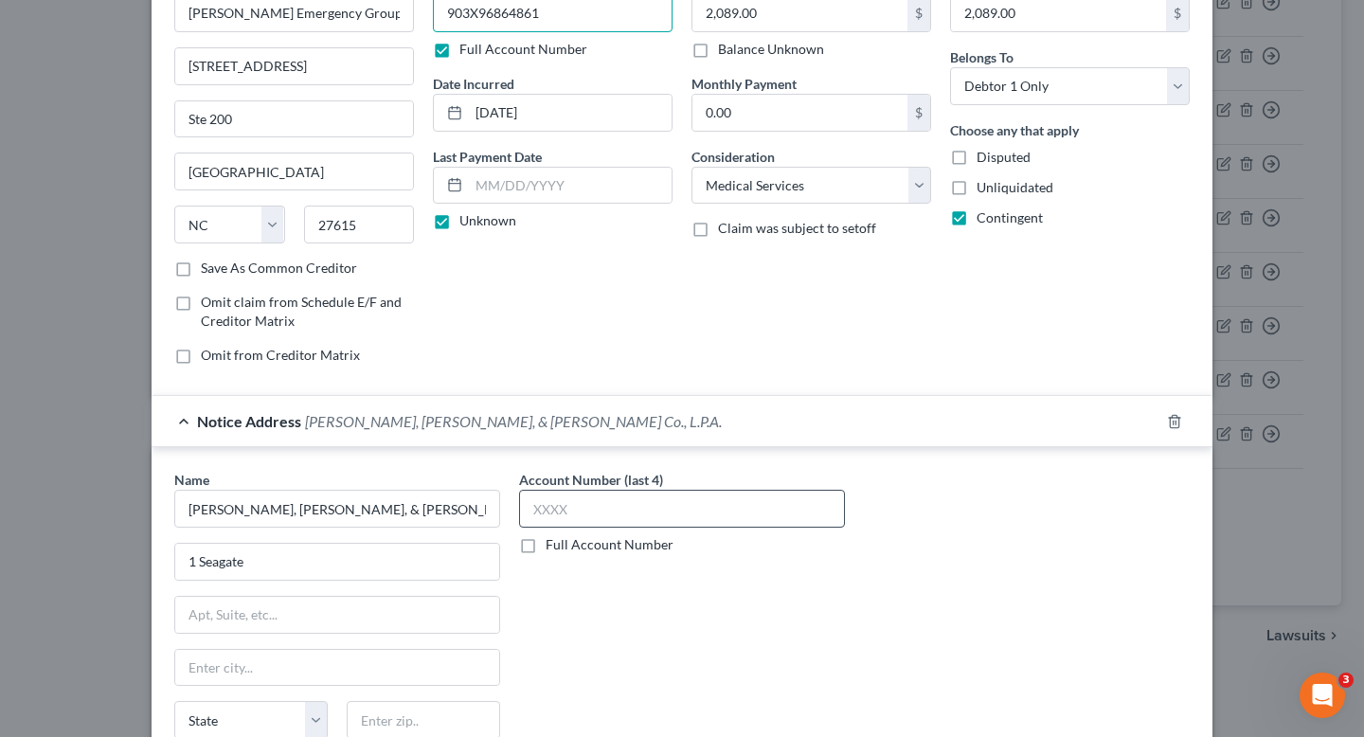
scroll to position [125, 0]
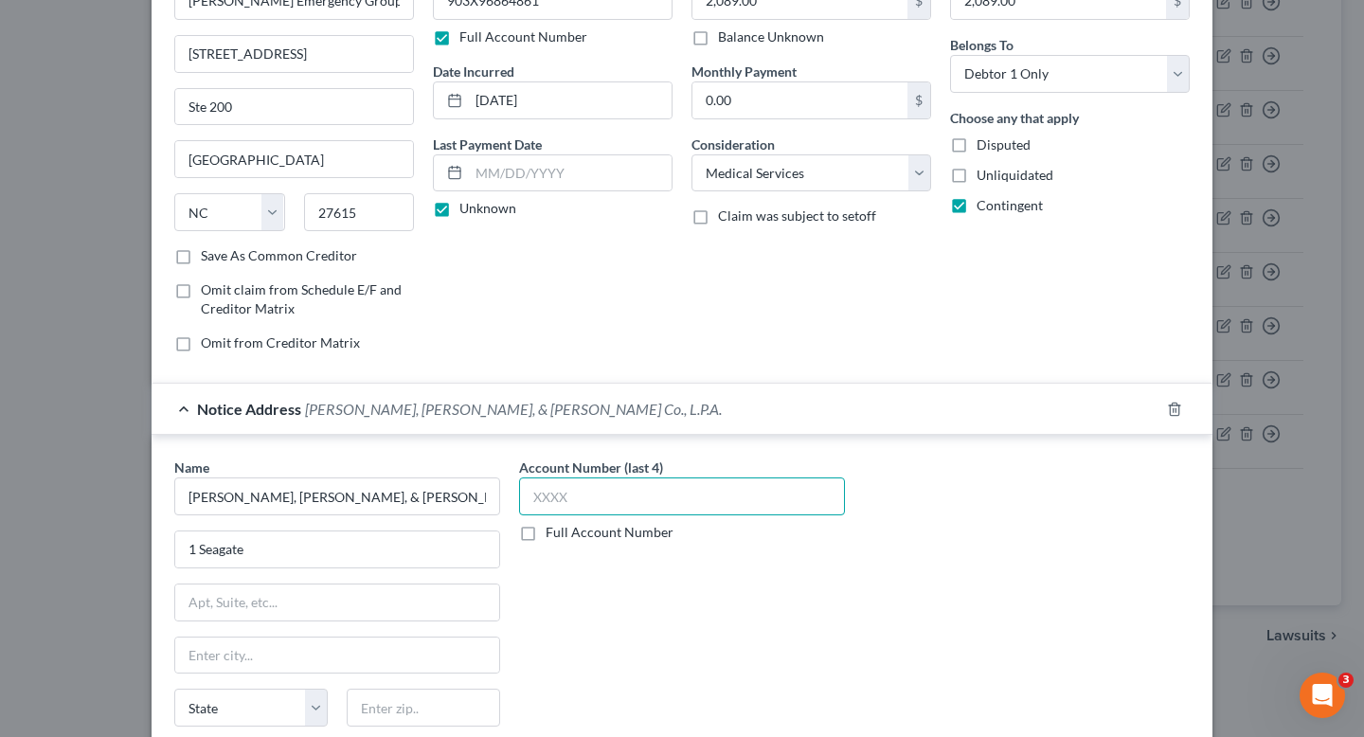
click at [662, 493] on input "text" at bounding box center [682, 497] width 326 height 38
paste input "903X"
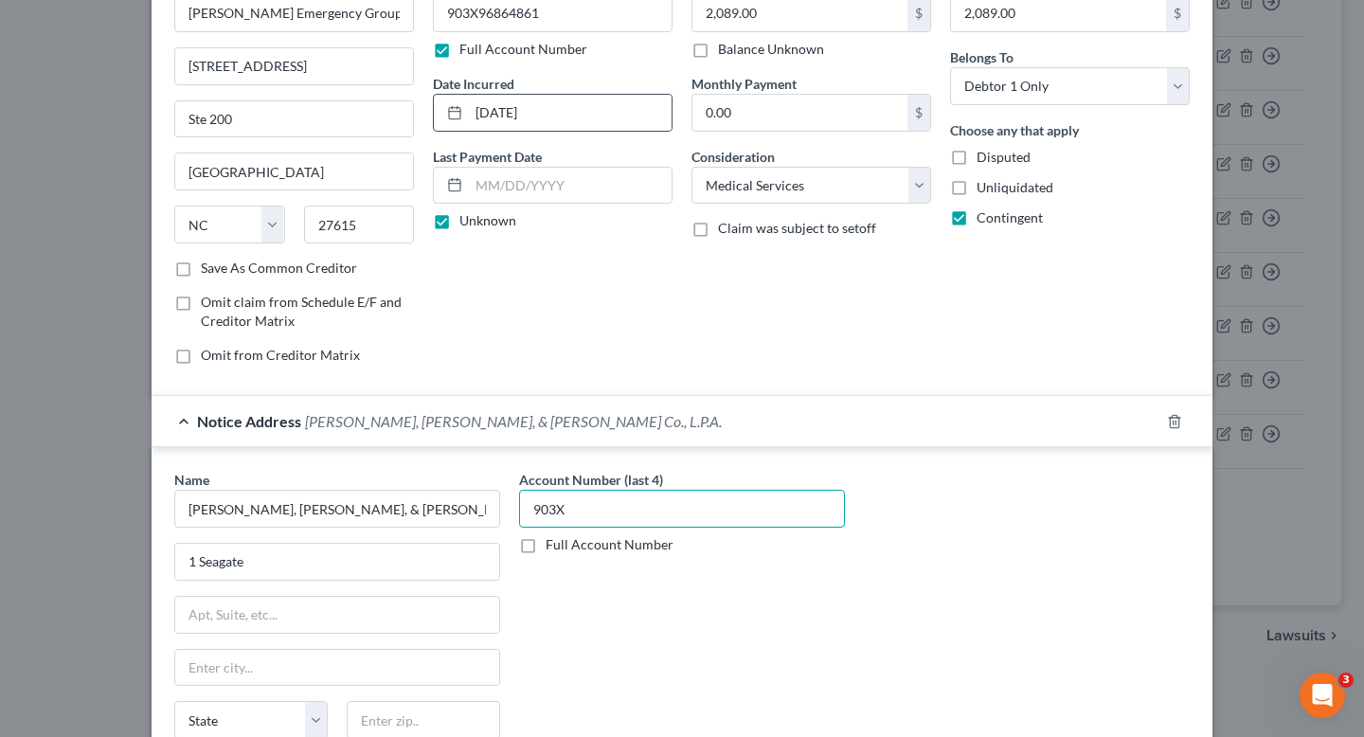
scroll to position [39, 0]
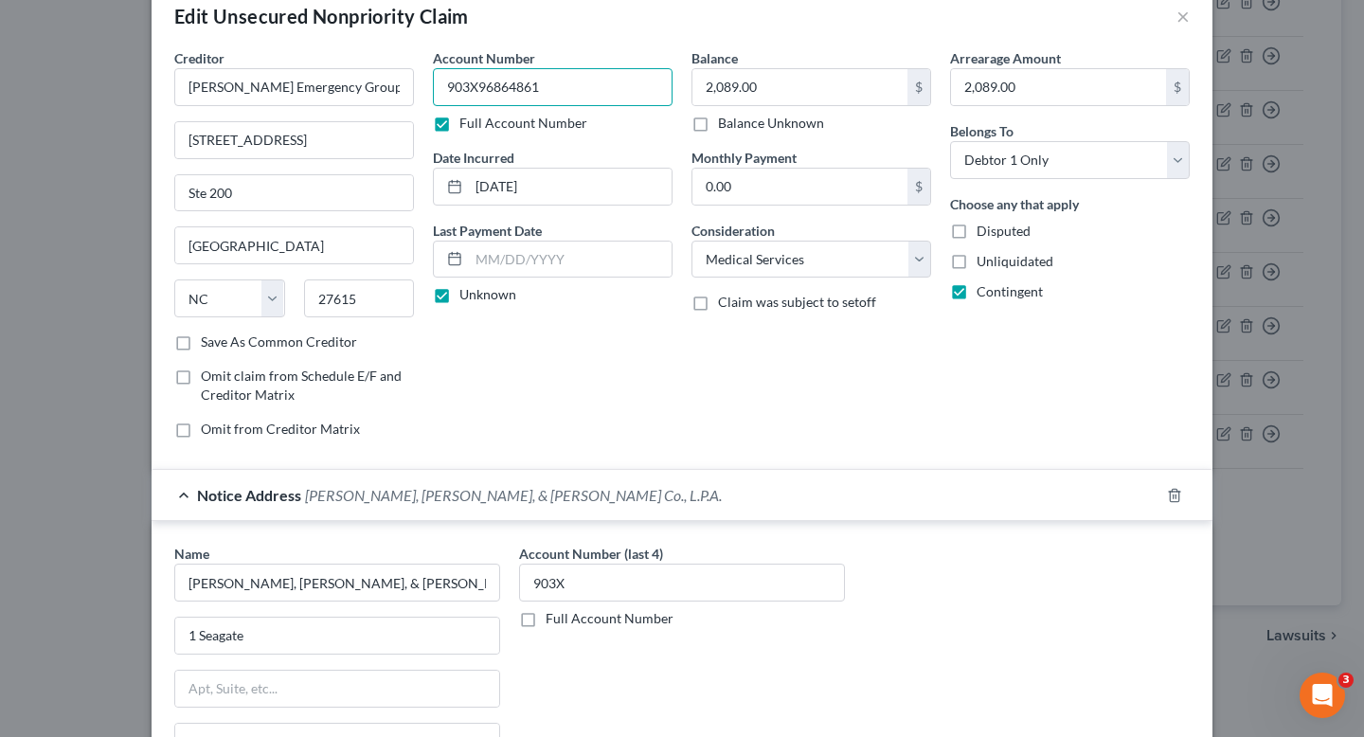
click at [551, 97] on input "903X96864861" at bounding box center [553, 87] width 240 height 38
drag, startPoint x: 580, startPoint y: 97, endPoint x: 369, endPoint y: 97, distance: 211.3
click at [369, 97] on div "Creditor * Hoke Emergency Group 160 Mine Lake Ct Ste 200 Raleigh State AL AK AR…" at bounding box center [682, 251] width 1035 height 406
click at [667, 588] on input "903X" at bounding box center [682, 583] width 326 height 38
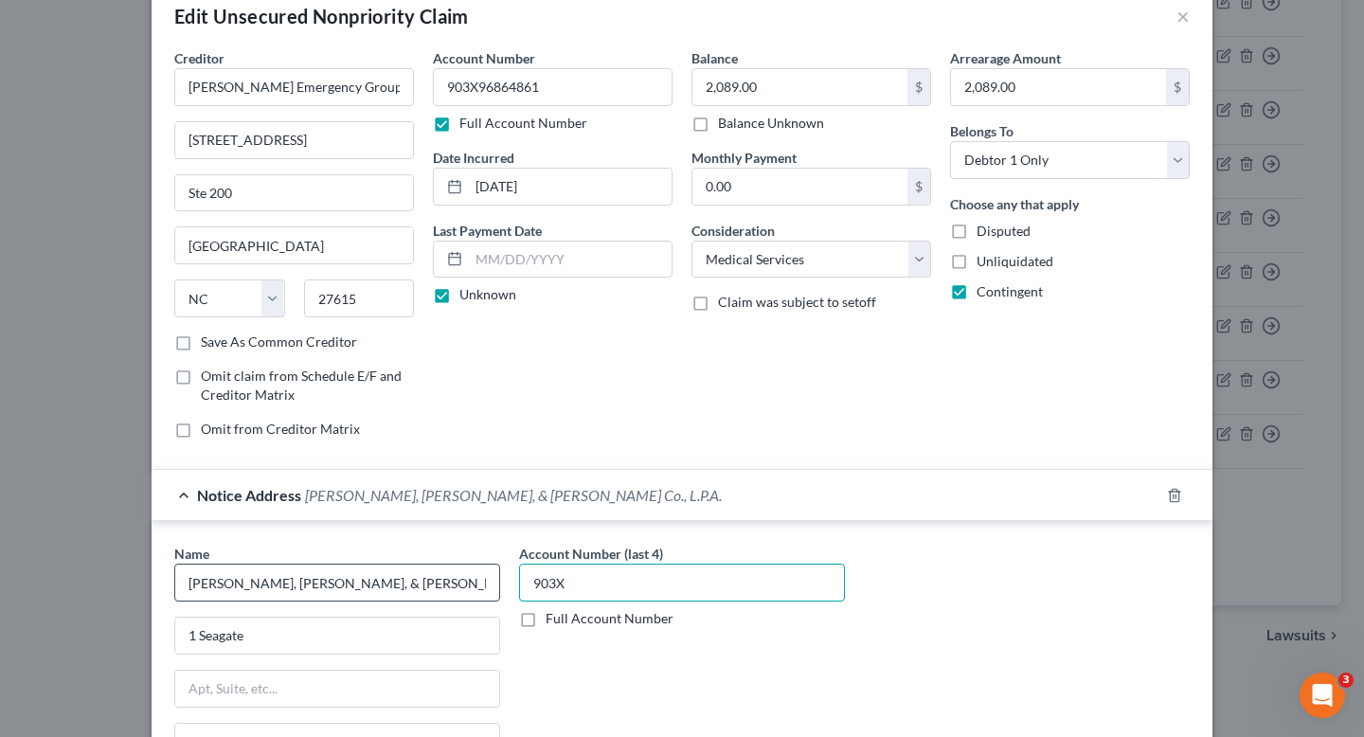
drag, startPoint x: 667, startPoint y: 588, endPoint x: 494, endPoint y: 587, distance: 173.4
click at [494, 587] on div "Name * Scheer, Green, & Burke Co., L.P.A. 1 Seagate State AL AK AR AZ CA CO CT …" at bounding box center [682, 703] width 1035 height 318
paste input "text"
type input "903X"
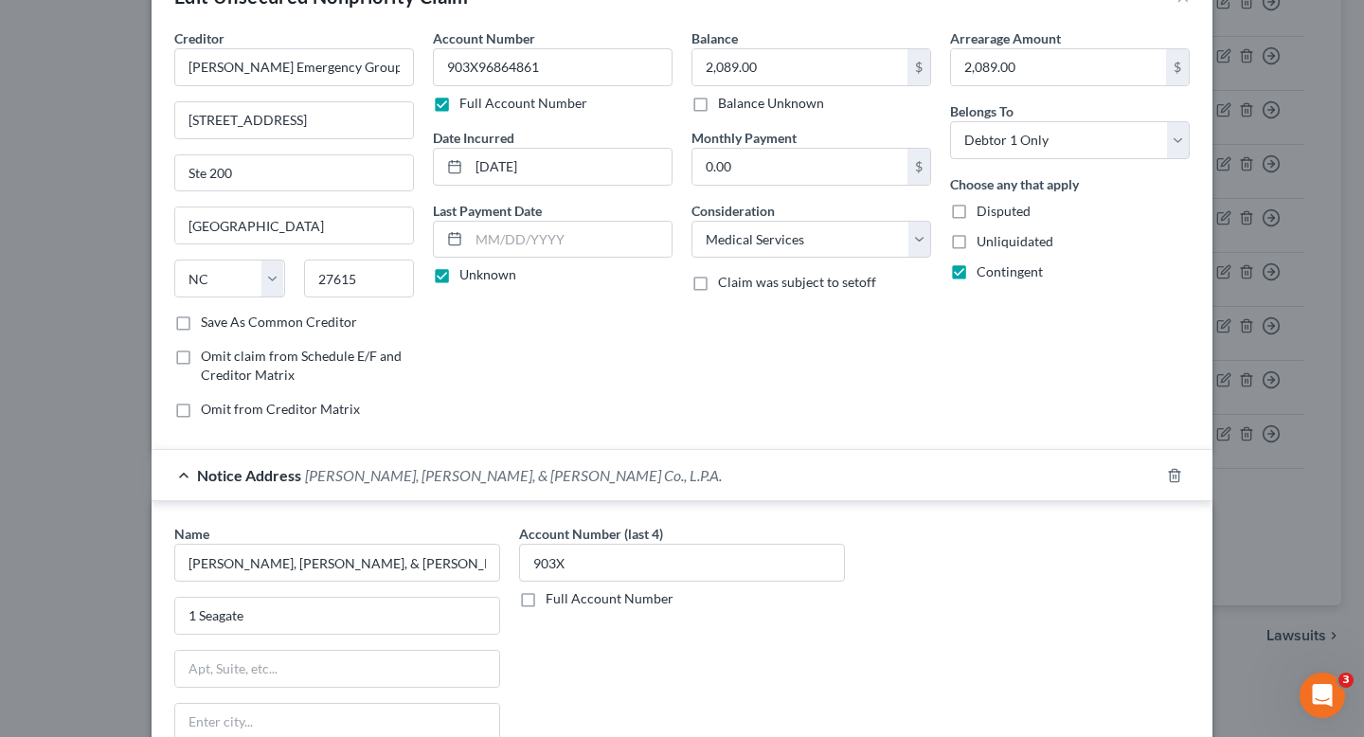
click at [586, 593] on label "Full Account Number" at bounding box center [610, 598] width 128 height 19
click at [566, 593] on input "Full Account Number" at bounding box center [559, 595] width 12 height 12
click at [586, 569] on input "903X" at bounding box center [682, 563] width 326 height 38
paste input "96864861"
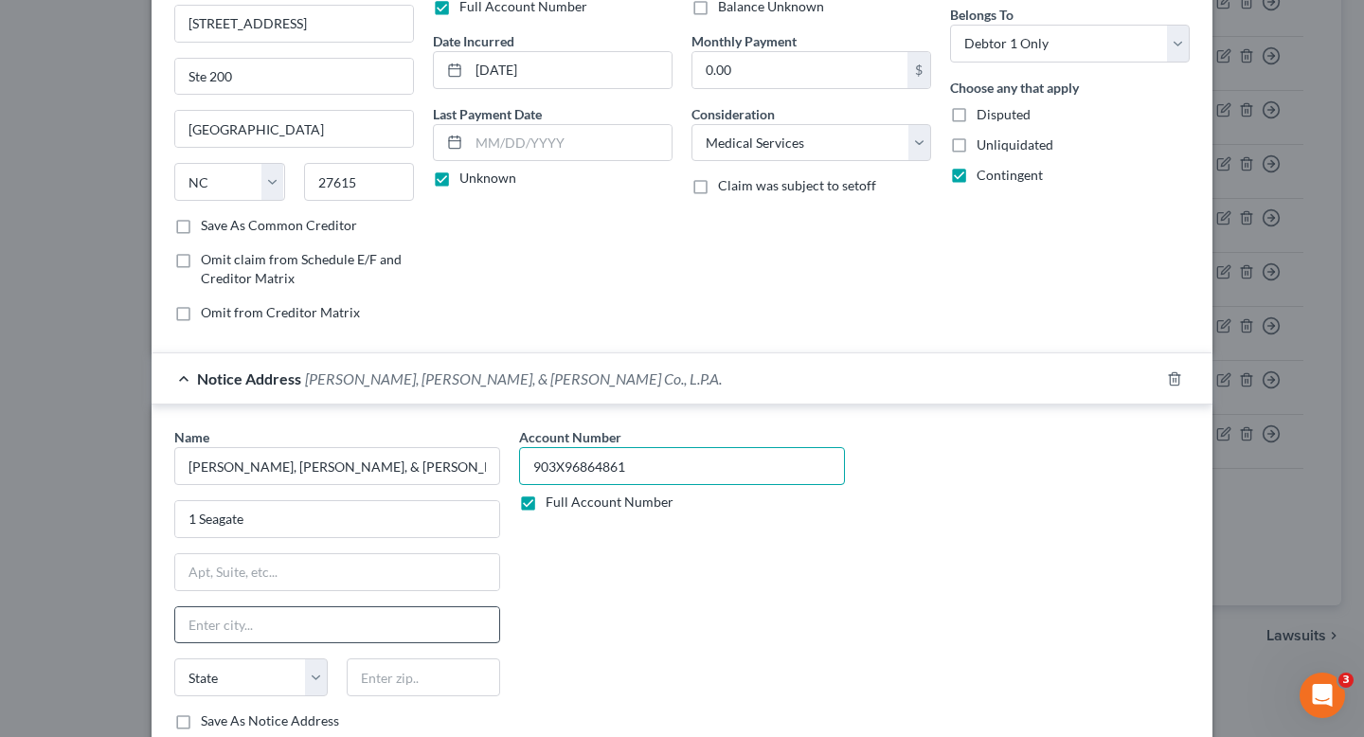
scroll to position [177, 0]
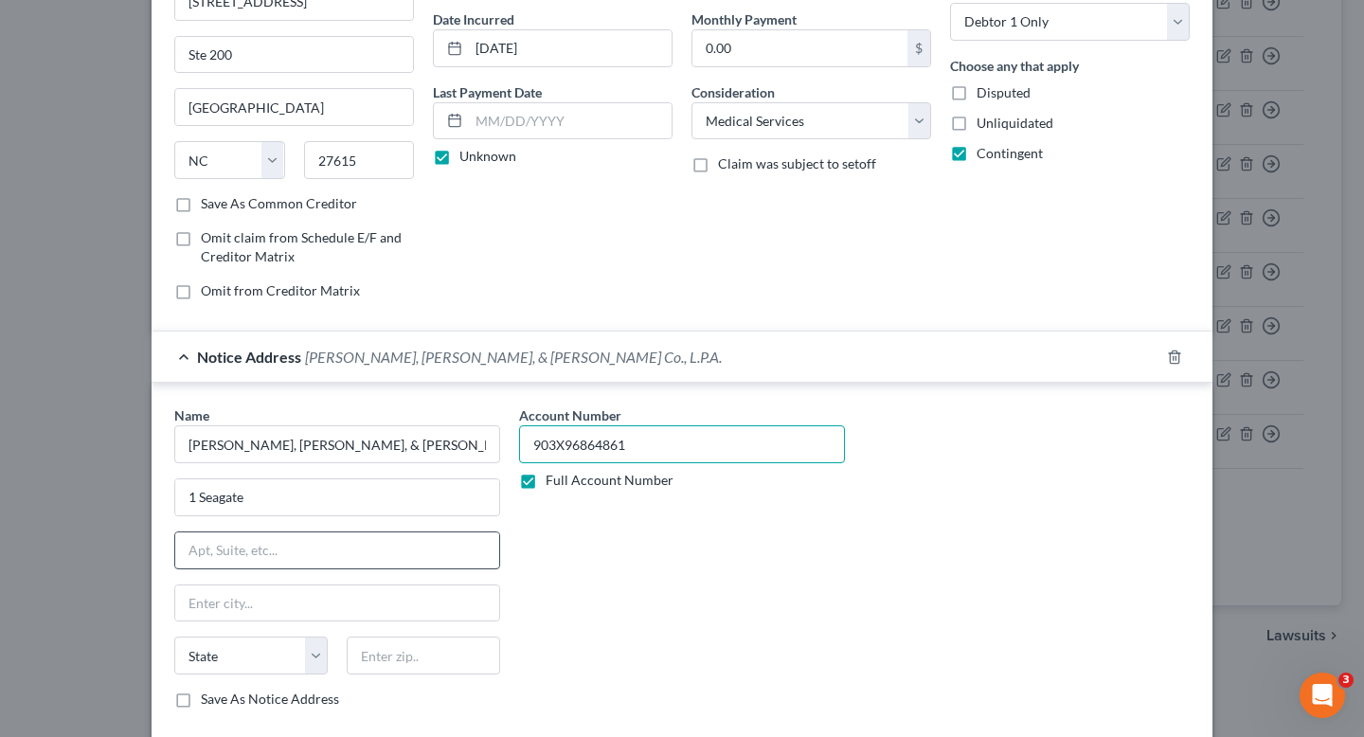
type input "903X96864861"
click at [373, 555] on input "text" at bounding box center [337, 551] width 324 height 36
click at [379, 518] on div "Name * Scheer, Green, & Burke Co., L.P.A. 1 Seagate State AL AK AR AZ CA CO CT …" at bounding box center [337, 557] width 326 height 303
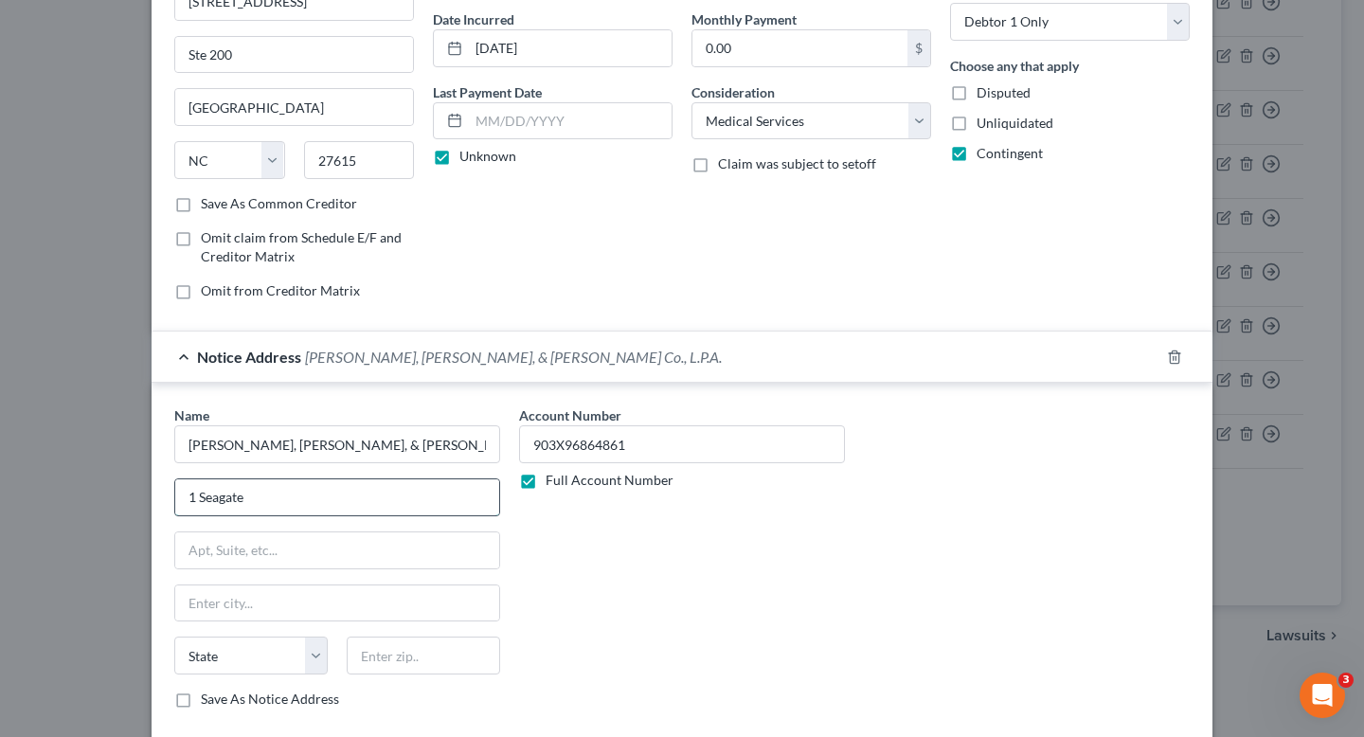
click at [379, 508] on input "1 Seagate" at bounding box center [337, 497] width 324 height 36
type input "1 Seagate"
click at [374, 551] on input "text" at bounding box center [337, 551] width 324 height 36
type input "a"
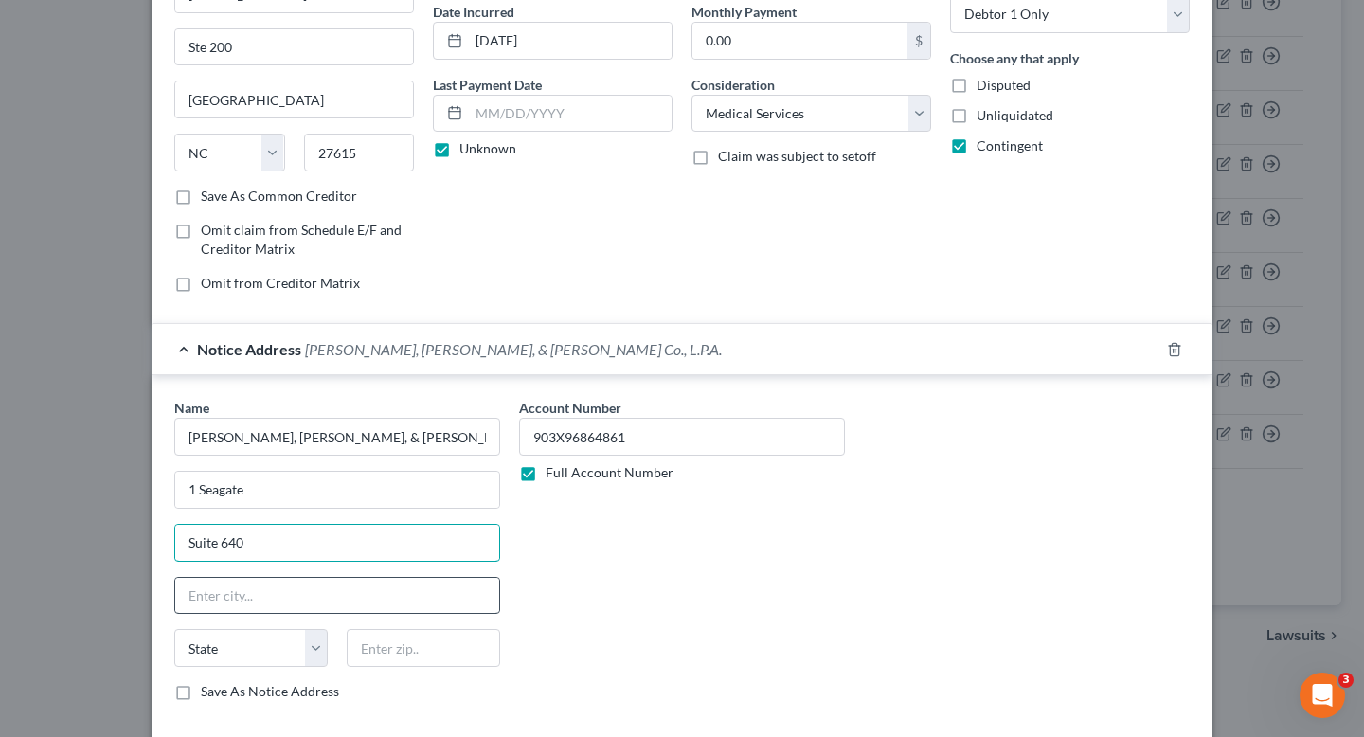
scroll to position [187, 0]
type input "Suite 640"
click at [324, 600] on input "text" at bounding box center [337, 594] width 324 height 36
click at [626, 594] on div "Account Number 903X96864861 Full Account Number" at bounding box center [682, 555] width 345 height 318
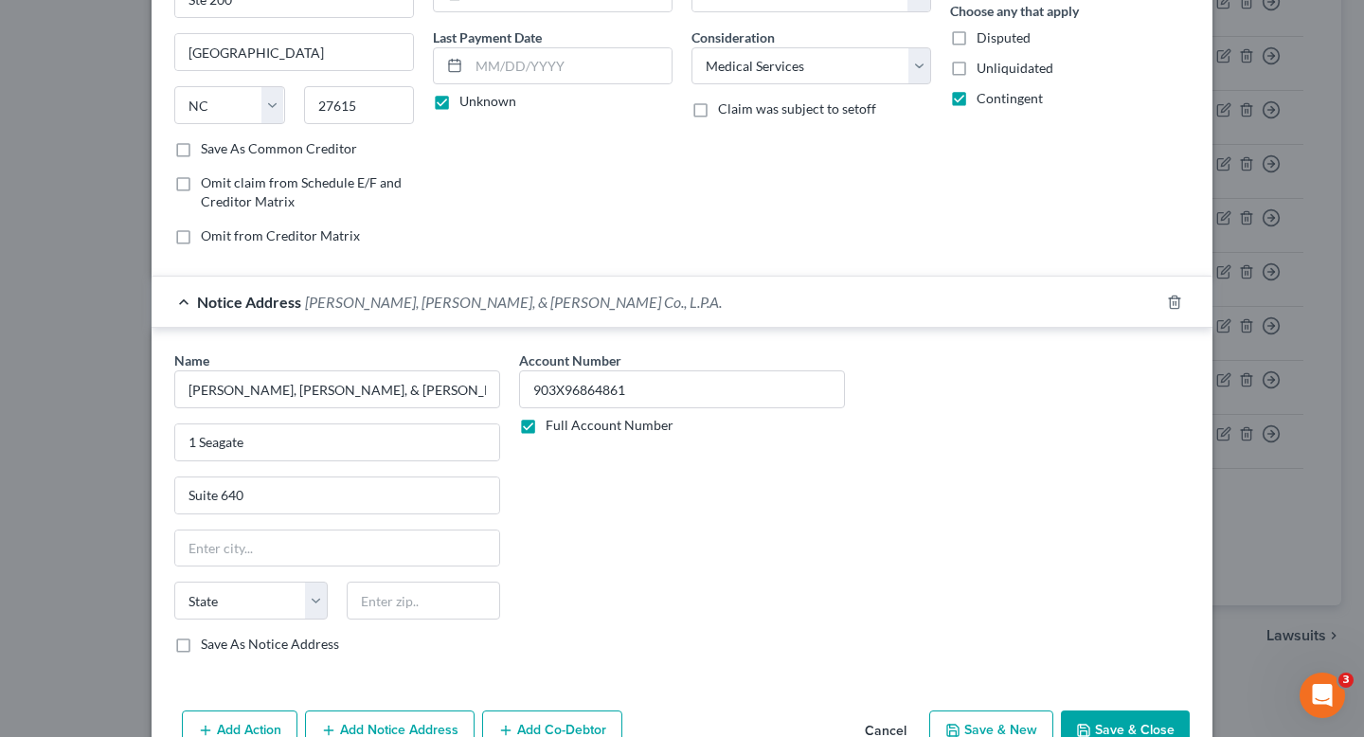
scroll to position [236, 0]
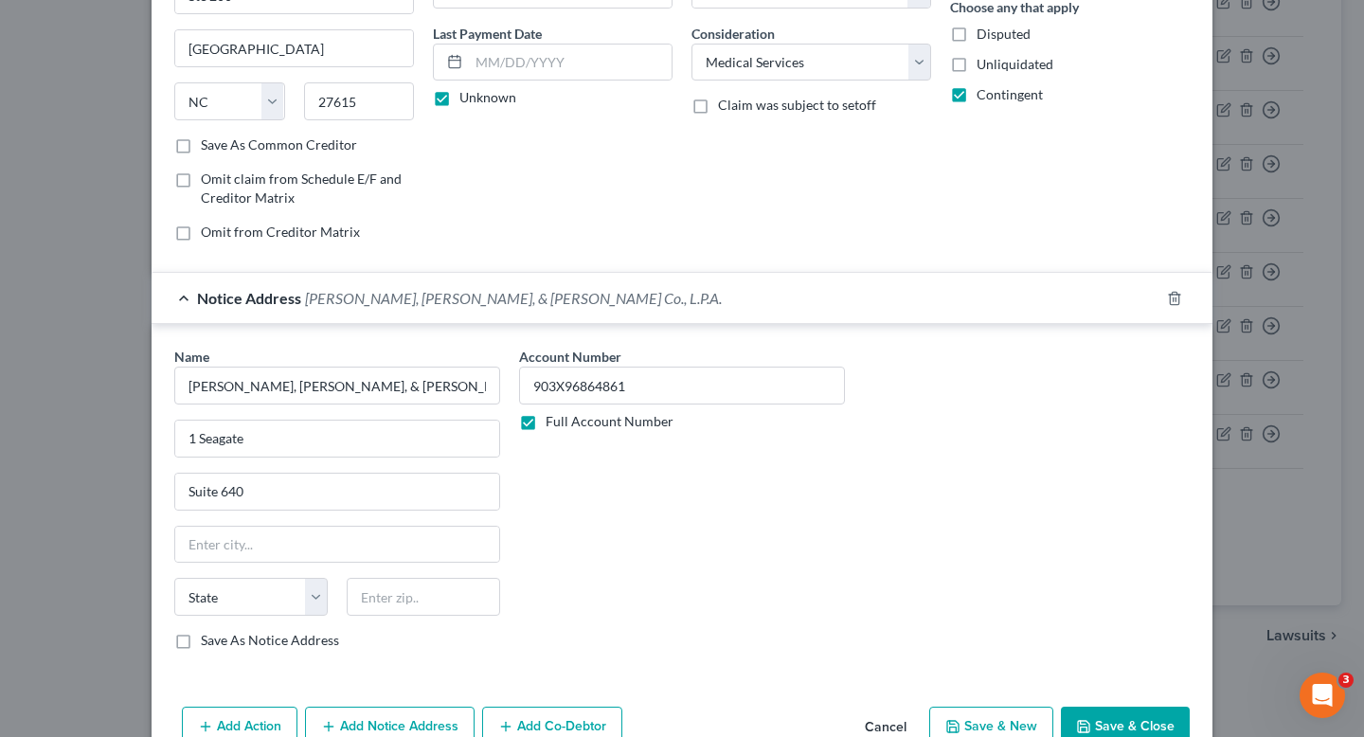
click at [506, 553] on div "Name * Scheer, Green, & Burke Co., L.P.A. 1 Seagate Suite 640 State AL AK AR AZ…" at bounding box center [337, 506] width 345 height 318
click at [426, 551] on input "text" at bounding box center [337, 545] width 324 height 36
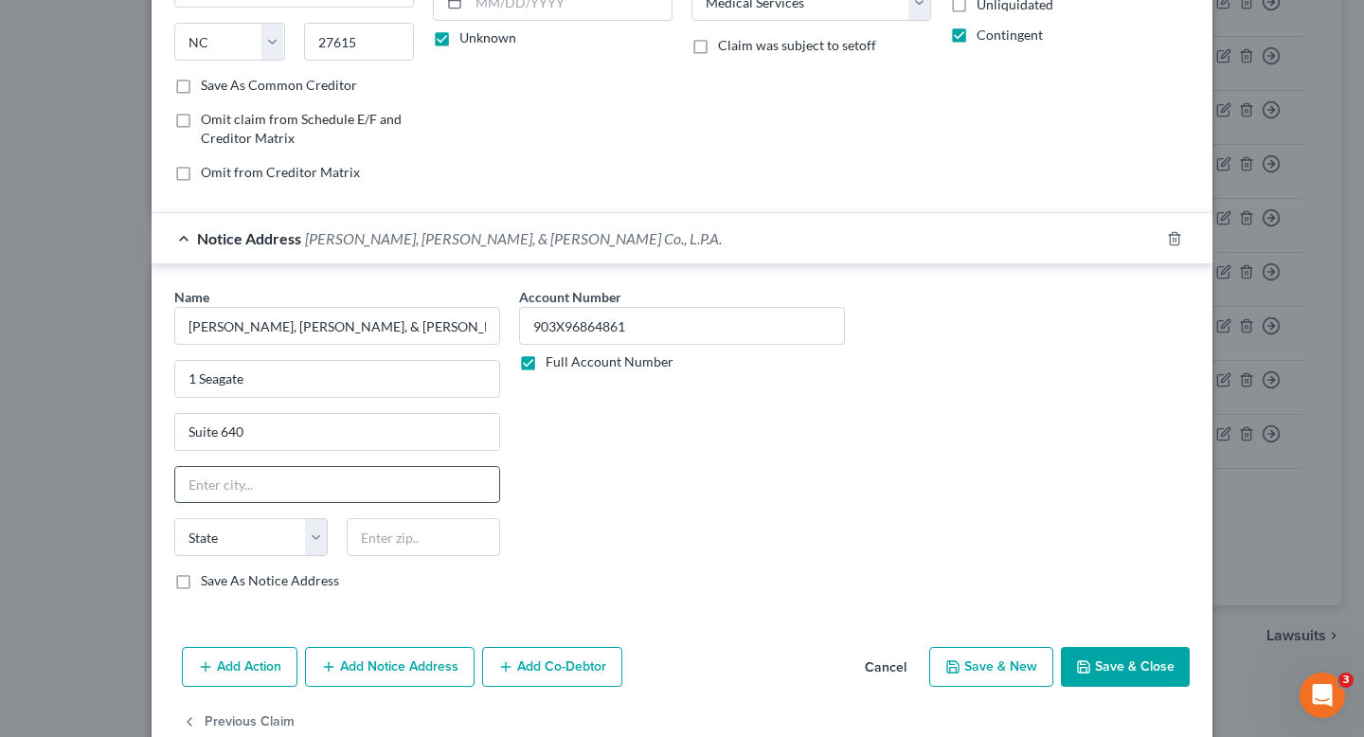
scroll to position [300, 0]
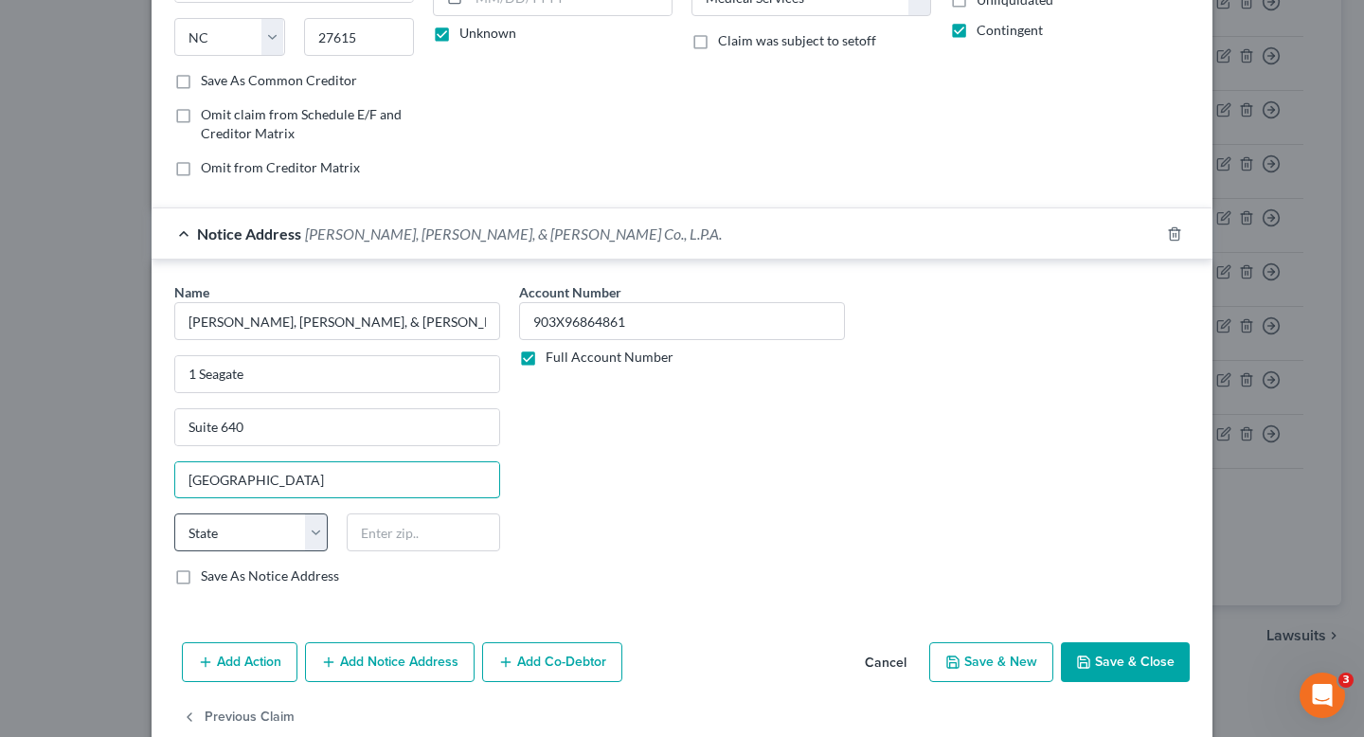
type input "Toledo"
click at [292, 526] on select "State AL AK AR AZ CA CO CT DE DC FL GA GU HI ID IL IN IA KS KY LA ME MD MA MI M…" at bounding box center [250, 533] width 153 height 38
select select "36"
click at [174, 514] on select "State AL AK AR AZ CA CO CT DE DC FL GA GU HI ID IL IN IA KS KY LA ME MD MA MI M…" at bounding box center [250, 533] width 153 height 38
click at [441, 542] on input "text" at bounding box center [423, 533] width 153 height 38
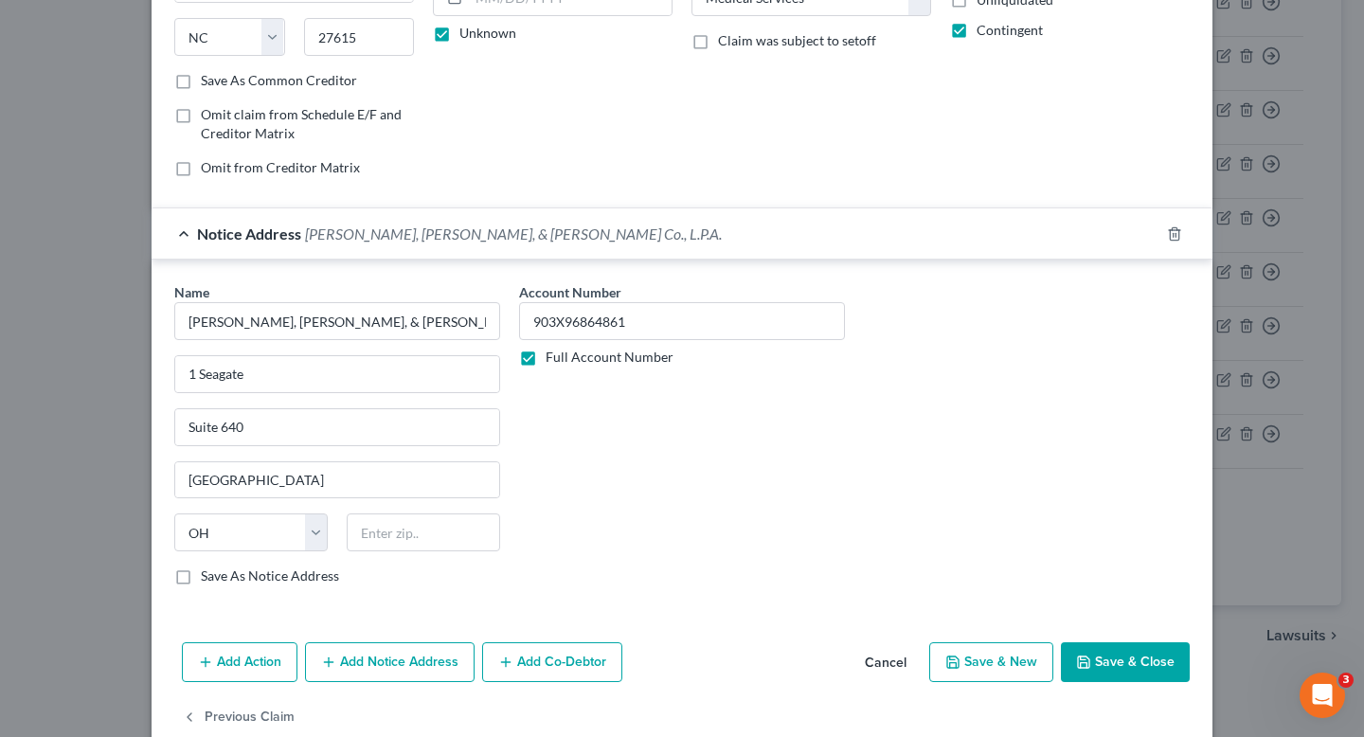
click at [498, 447] on div "Name * Scheer, Green, & Burke Co., L.P.A. 1 Seagate Suite 640 Toledo State AL A…" at bounding box center [337, 433] width 326 height 303
click at [463, 501] on div "Name * Scheer, Green, & Burke Co., L.P.A. 1 Seagate Suite 640 Toledo State AL A…" at bounding box center [337, 433] width 326 height 303
click at [459, 515] on input "text" at bounding box center [423, 533] width 153 height 38
click at [458, 541] on input "text" at bounding box center [423, 533] width 153 height 38
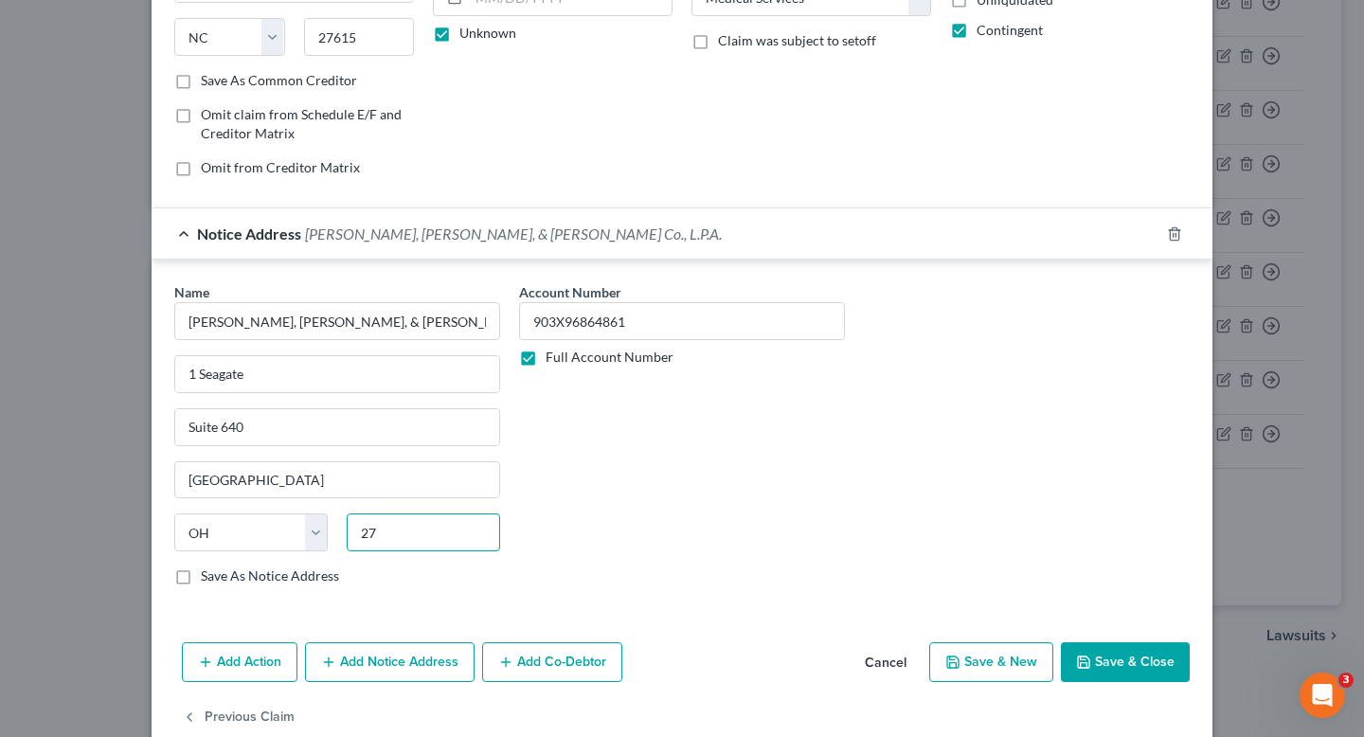
type input "2"
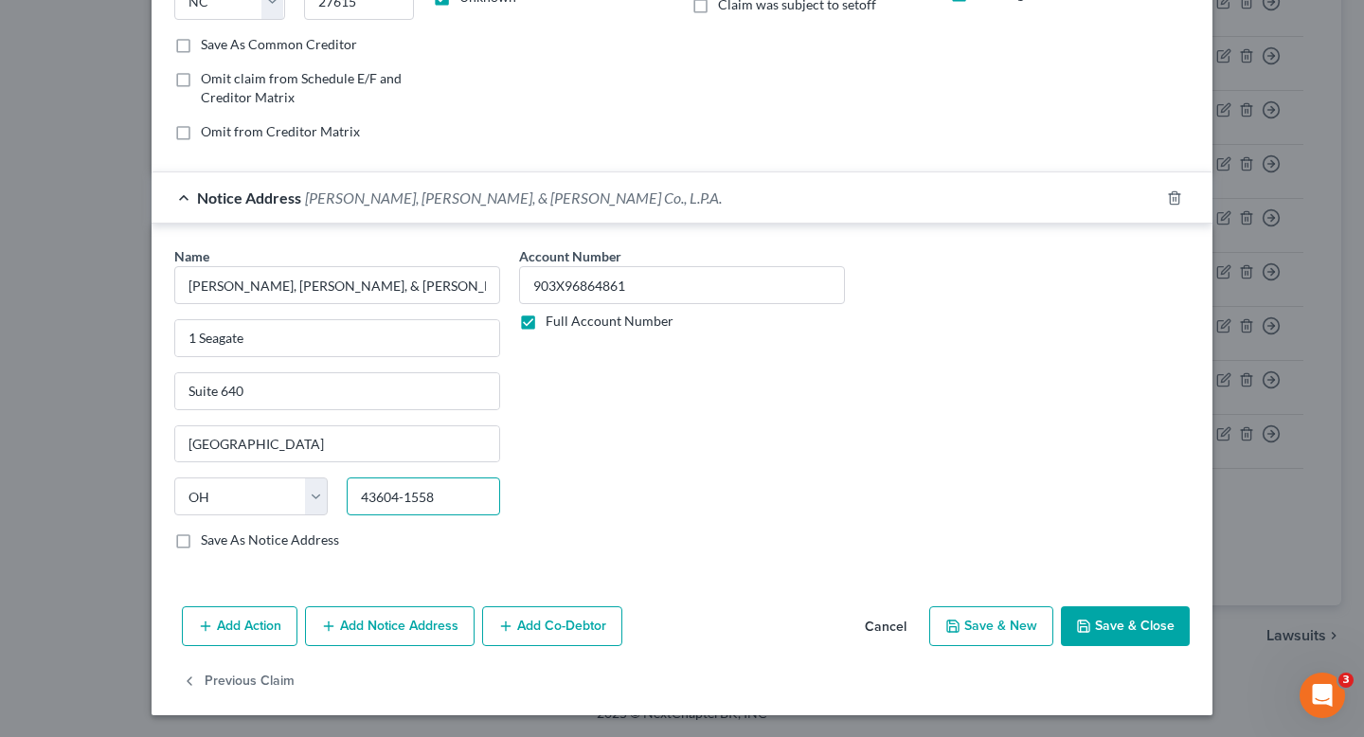
scroll to position [337, 0]
type input "43604-1558"
click at [1134, 617] on button "Save & Close" at bounding box center [1125, 625] width 129 height 40
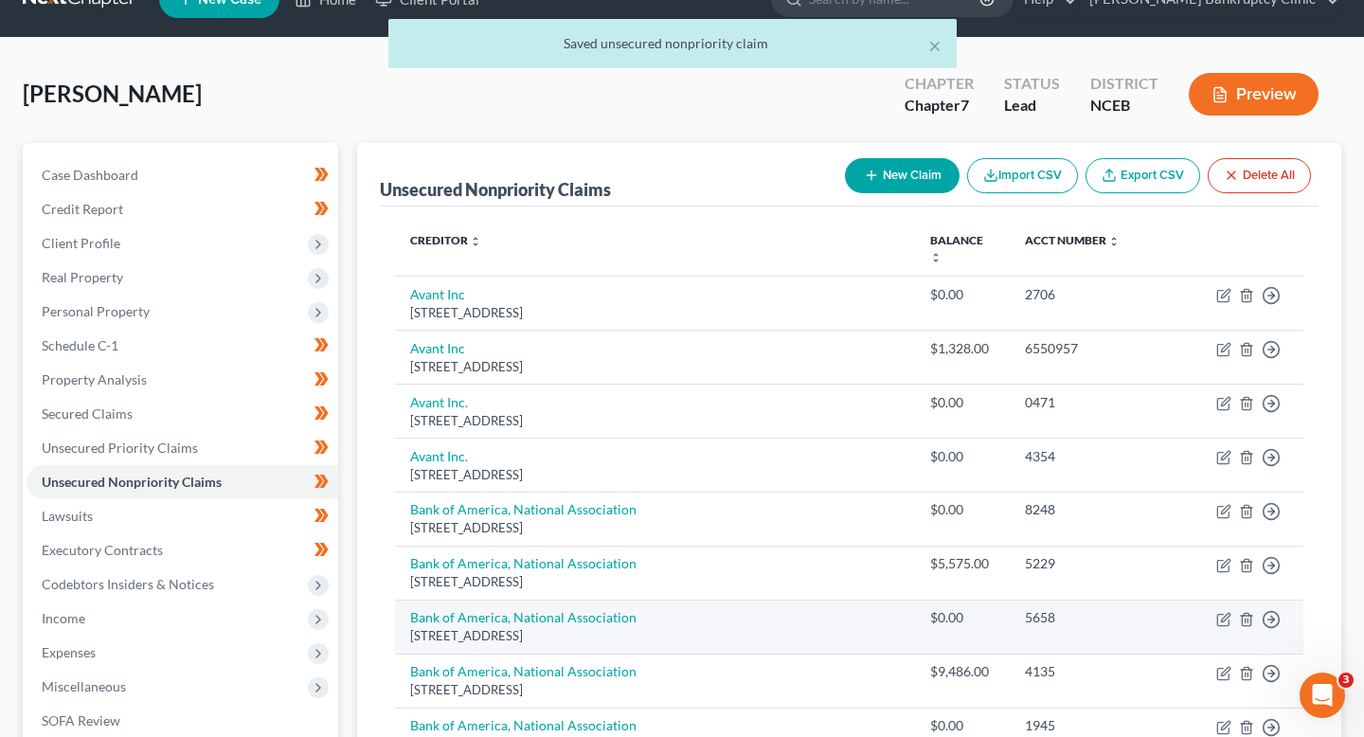
scroll to position [0, 0]
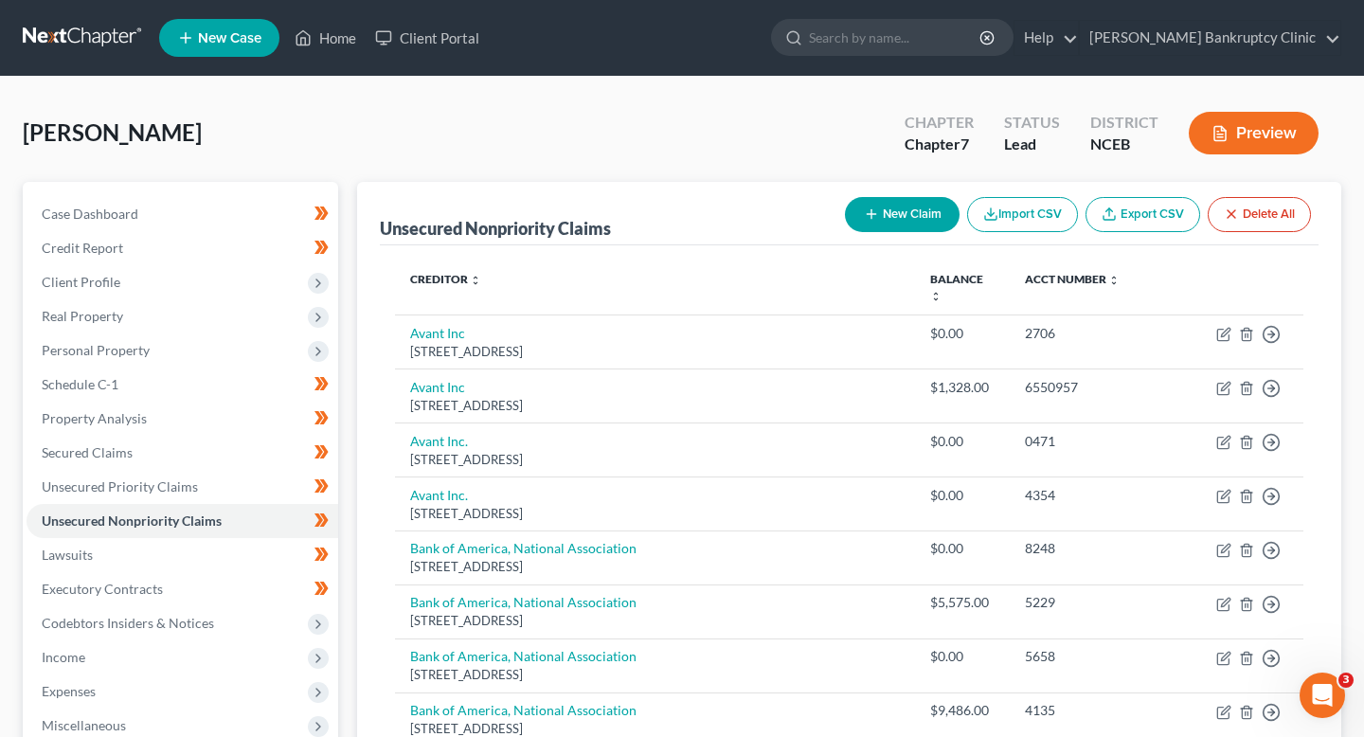
click at [874, 222] on button "New Claim" at bounding box center [902, 214] width 115 height 35
select select "0"
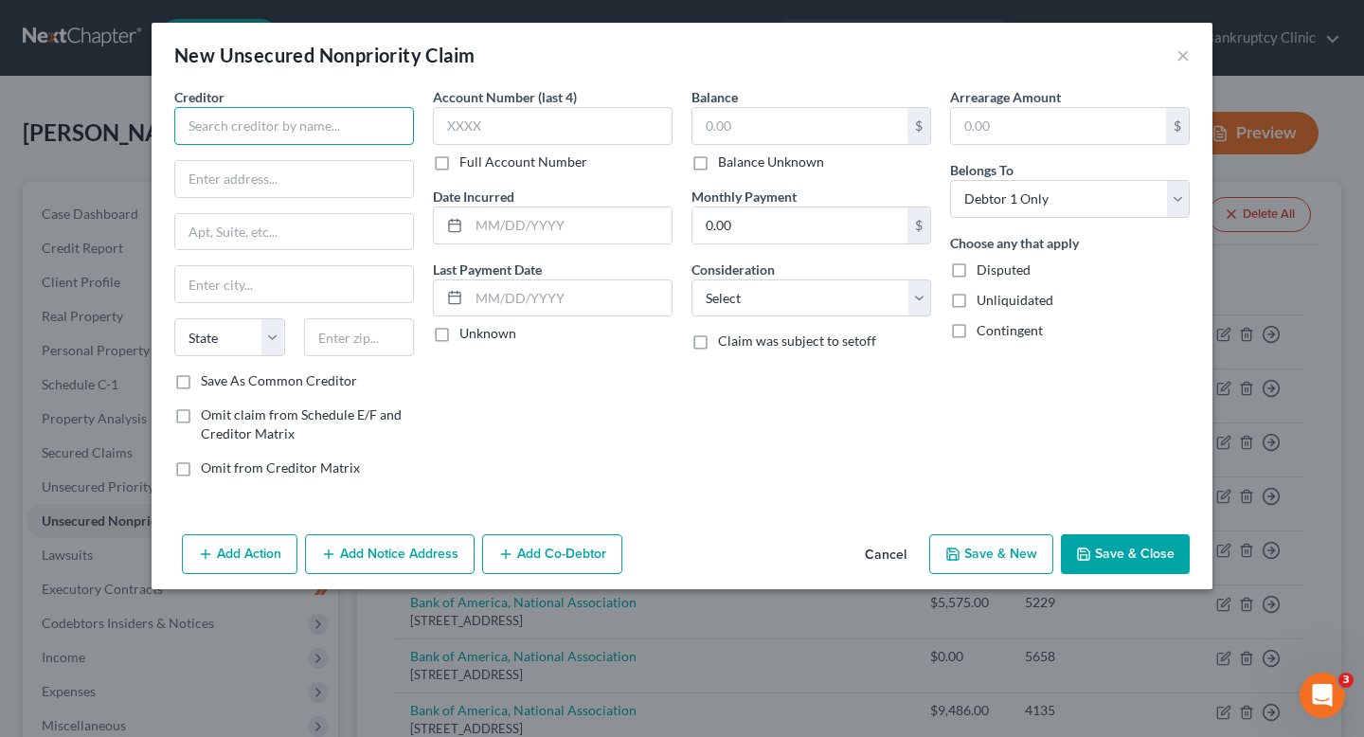
click at [330, 130] on input "text" at bounding box center [294, 126] width 240 height 38
click at [267, 124] on input "Quest Diagnostistic" at bounding box center [294, 126] width 240 height 38
click at [324, 123] on input "Quest Diagnostistic" at bounding box center [294, 126] width 240 height 38
drag, startPoint x: 335, startPoint y: 123, endPoint x: 130, endPoint y: 123, distance: 205.6
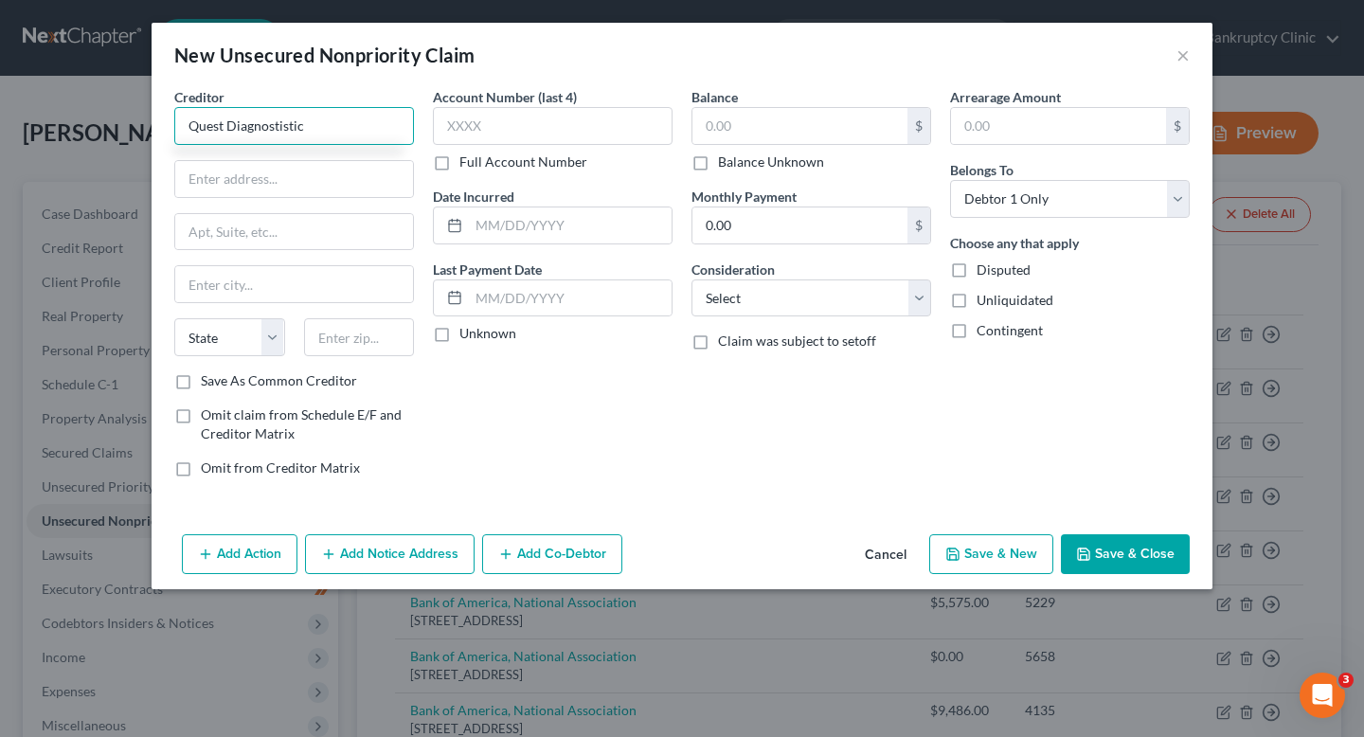
click at [130, 123] on div "New Unsecured Nonpriority Claim × Creditor * Quest Diagnostistic State AL AK AR…" at bounding box center [682, 368] width 1364 height 737
click at [293, 121] on input "Quest Diagnostistic" at bounding box center [294, 126] width 240 height 38
paste input "Quest Diagnostics"
drag, startPoint x: 228, startPoint y: 128, endPoint x: 153, endPoint y: 126, distance: 74.9
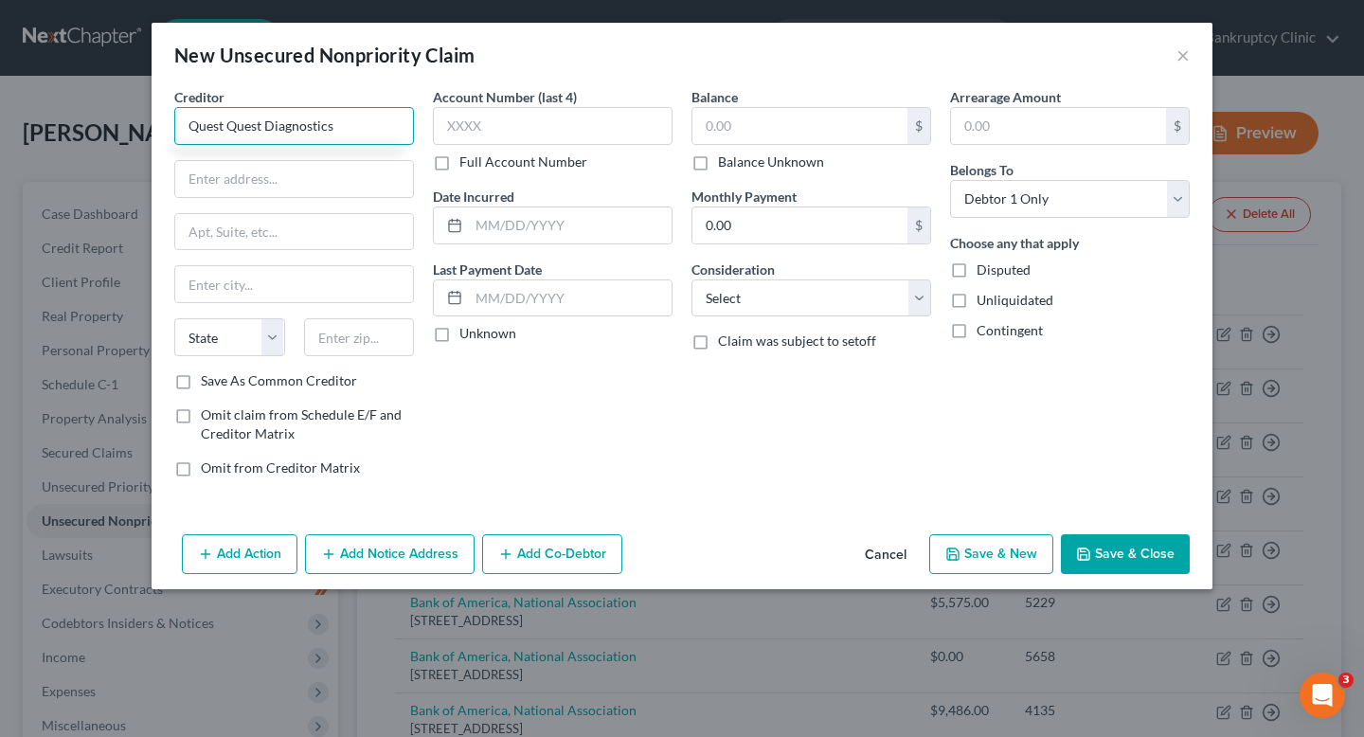
click at [153, 126] on div "Creditor * Quest Quest Diagnostics State AL AK AR AZ CA CO CT DE DC FL GA GU HI…" at bounding box center [682, 307] width 1061 height 440
type input "Quest Diagnostics"
click at [544, 131] on input "text" at bounding box center [553, 126] width 240 height 38
paste input "7 6"
type input "7 6"
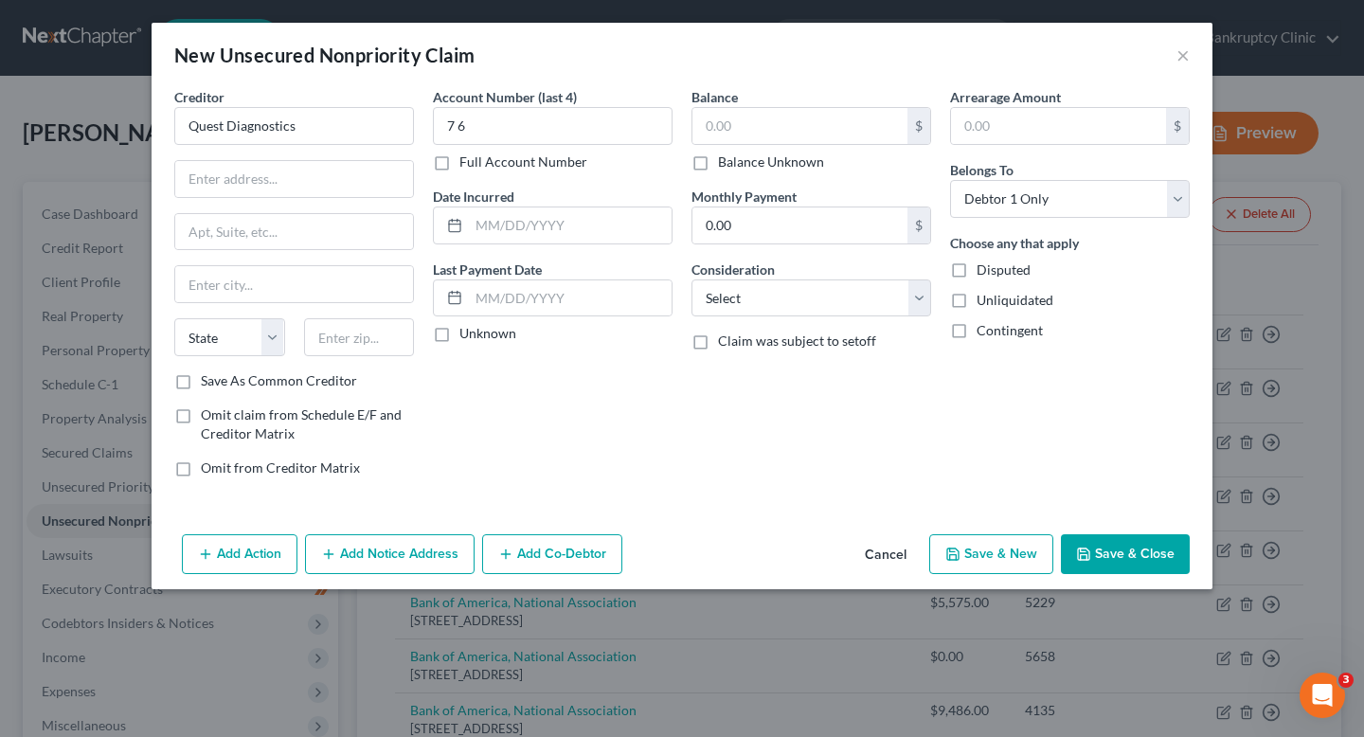
click at [528, 148] on div "Account Number (last 4) 7 6 Full Account Number" at bounding box center [553, 129] width 240 height 84
click at [530, 163] on label "Full Account Number" at bounding box center [524, 162] width 128 height 19
click at [479, 163] on input "Full Account Number" at bounding box center [473, 159] width 12 height 12
drag, startPoint x: 506, startPoint y: 117, endPoint x: 347, endPoint y: 117, distance: 159.2
click at [347, 117] on div "Creditor * Quest Diagnostics State AL AK AR AZ CA CO CT DE DC FL GA GU HI ID IL…" at bounding box center [682, 290] width 1035 height 406
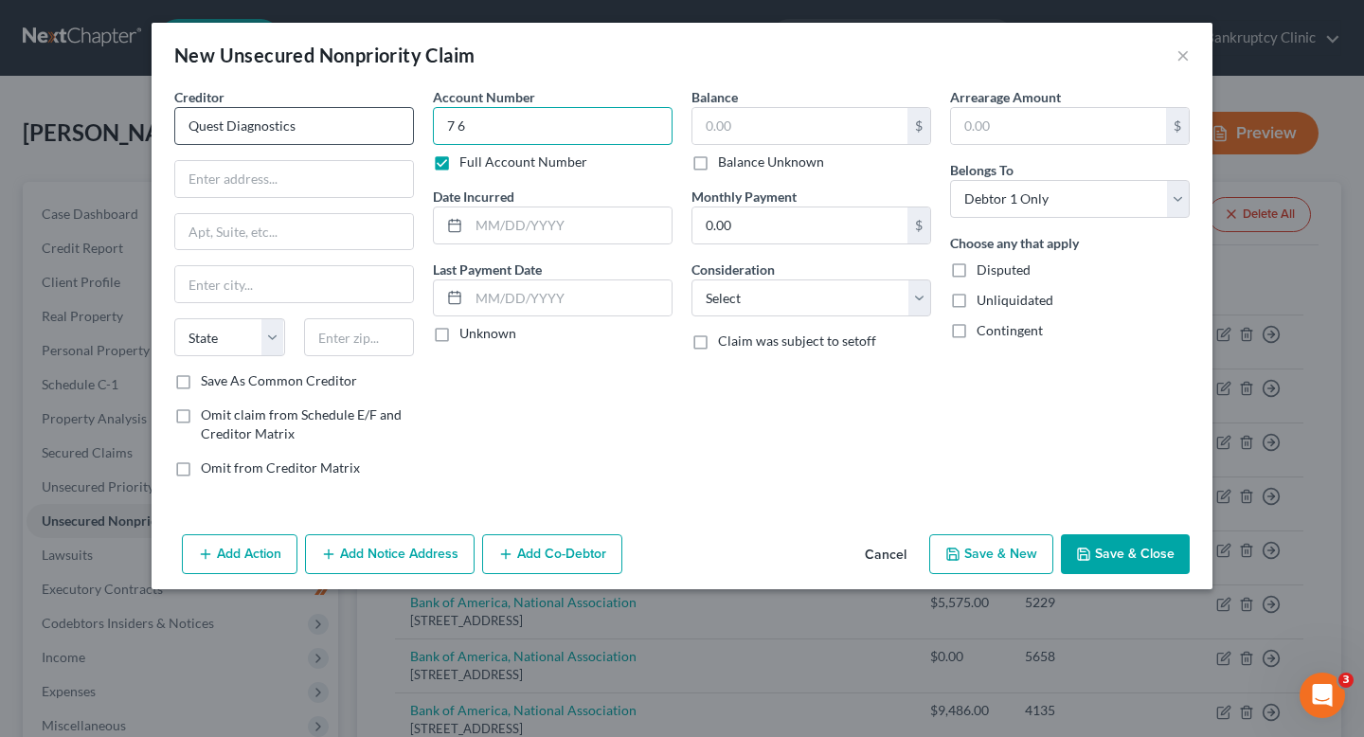
paste input "8 5 6 7 6 4 2 3"
click at [459, 130] on input "7 6 8 5 6 7 6 4 2 3" at bounding box center [553, 126] width 240 height 38
click at [469, 130] on input "76 8 5 6 7 6 4 2 3" at bounding box center [553, 126] width 240 height 38
click at [462, 130] on input "76 8 5 6 7 6 4 2 3" at bounding box center [553, 126] width 240 height 38
click at [542, 130] on input "76 8 5 6 7 6 4 2 3" at bounding box center [553, 126] width 240 height 38
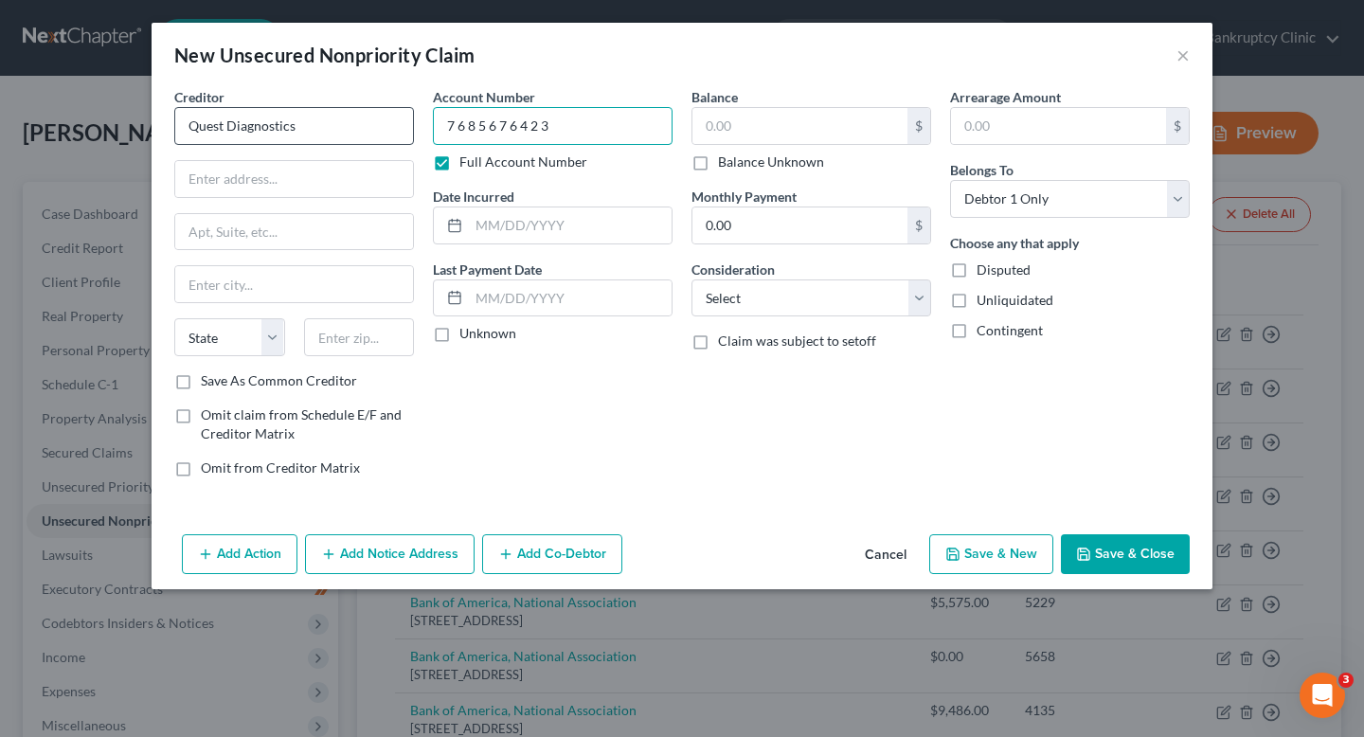
drag, startPoint x: 570, startPoint y: 123, endPoint x: 360, endPoint y: 123, distance: 210.3
click at [360, 123] on div "Creditor * Quest Diagnostics State AL AK AR AZ CA CO CT DE DC FL GA GU HI ID IL…" at bounding box center [682, 290] width 1035 height 406
paste input "text"
click at [464, 129] on input "7 6 8 5 6 7 6 4 2 3" at bounding box center [553, 126] width 240 height 38
click at [460, 130] on input "7 6 8 5 6 7 6 4 2 3" at bounding box center [553, 126] width 240 height 38
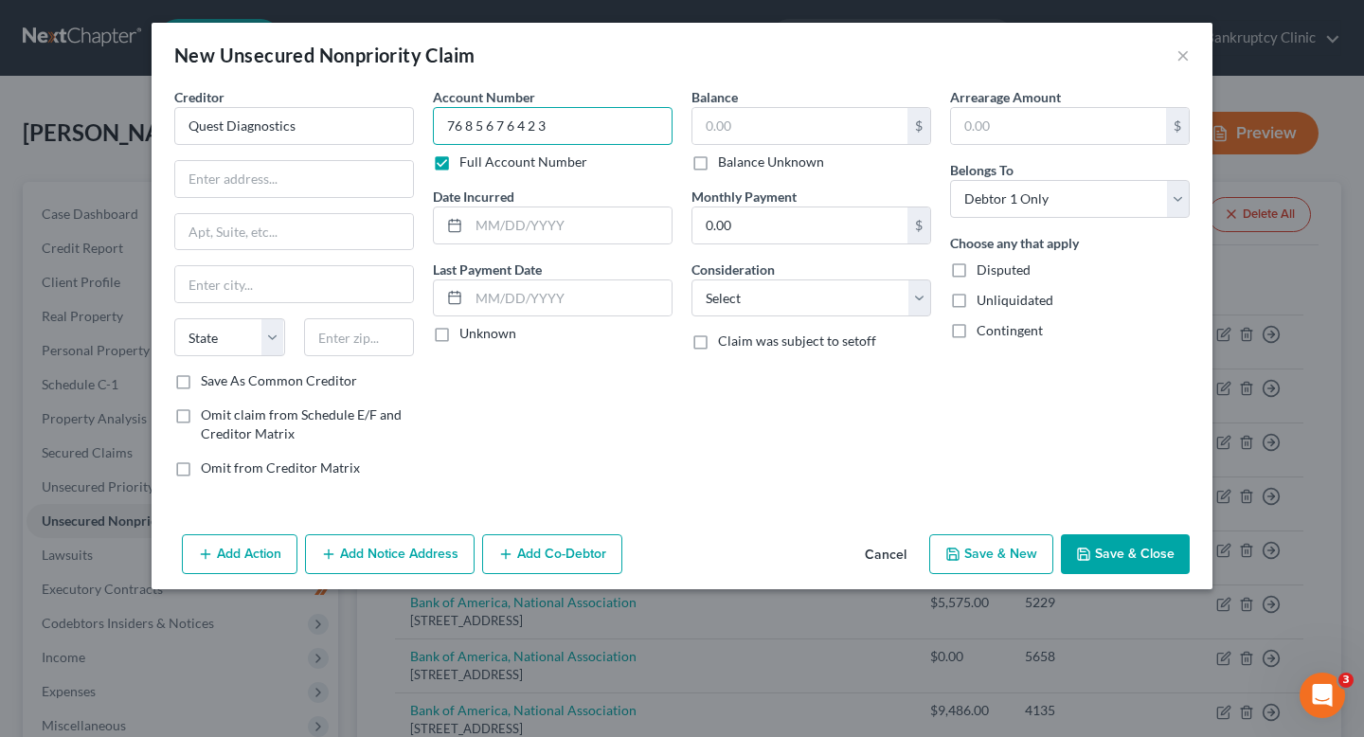
click at [469, 128] on input "76 8 5 6 7 6 4 2 3" at bounding box center [553, 126] width 240 height 38
click at [466, 128] on input "76 8 5 6 7 6 4 2 3" at bounding box center [553, 126] width 240 height 38
click at [474, 132] on input "768 5 6 7 6 4 2 3" at bounding box center [553, 126] width 240 height 38
click at [481, 129] on input "7685 6 7 6 4 2 3" at bounding box center [553, 126] width 240 height 38
click at [489, 130] on input "76856 7 6 4 2 3" at bounding box center [553, 126] width 240 height 38
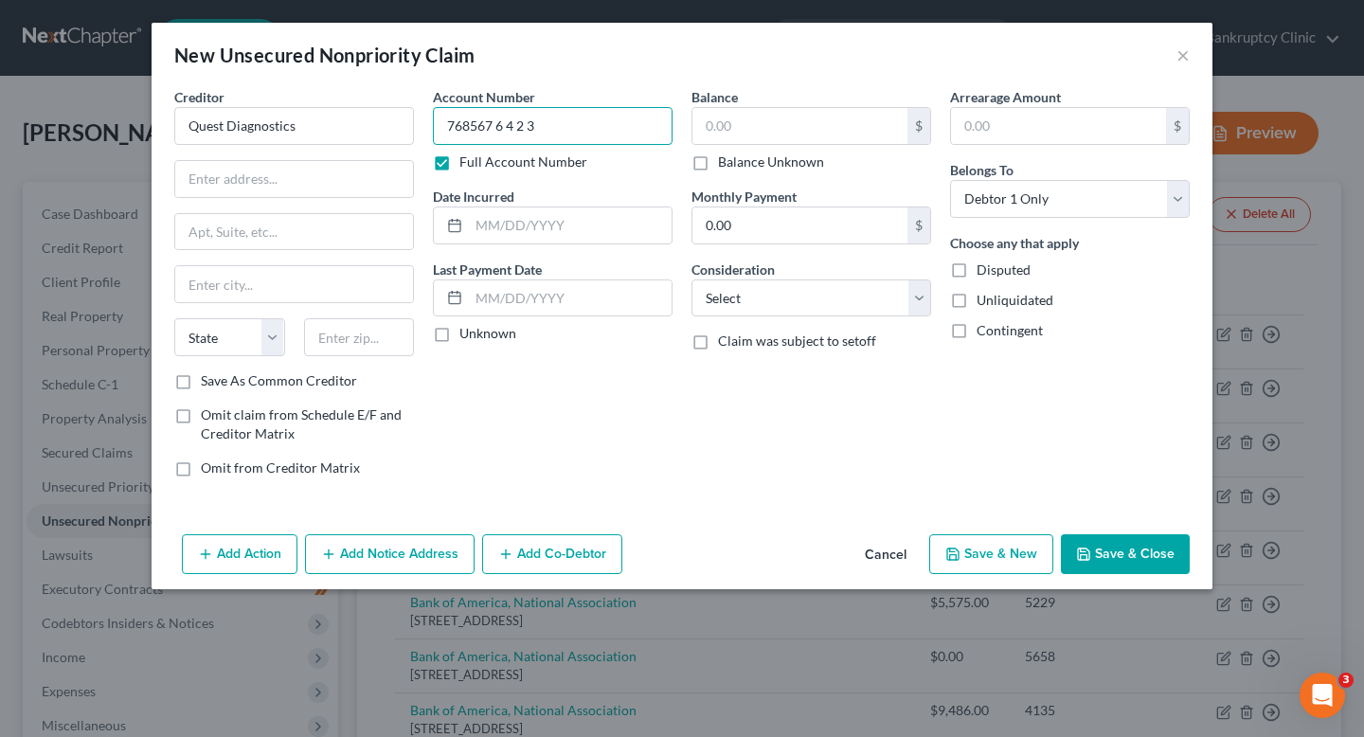
click at [497, 132] on input "768567 6 4 2 3" at bounding box center [553, 126] width 240 height 38
click at [503, 132] on input "7685676 4 2 3" at bounding box center [553, 126] width 240 height 38
click at [510, 129] on input "76856764 2 3" at bounding box center [553, 126] width 240 height 38
click at [519, 129] on input "768567642 3" at bounding box center [553, 126] width 240 height 38
type input "7685676423"
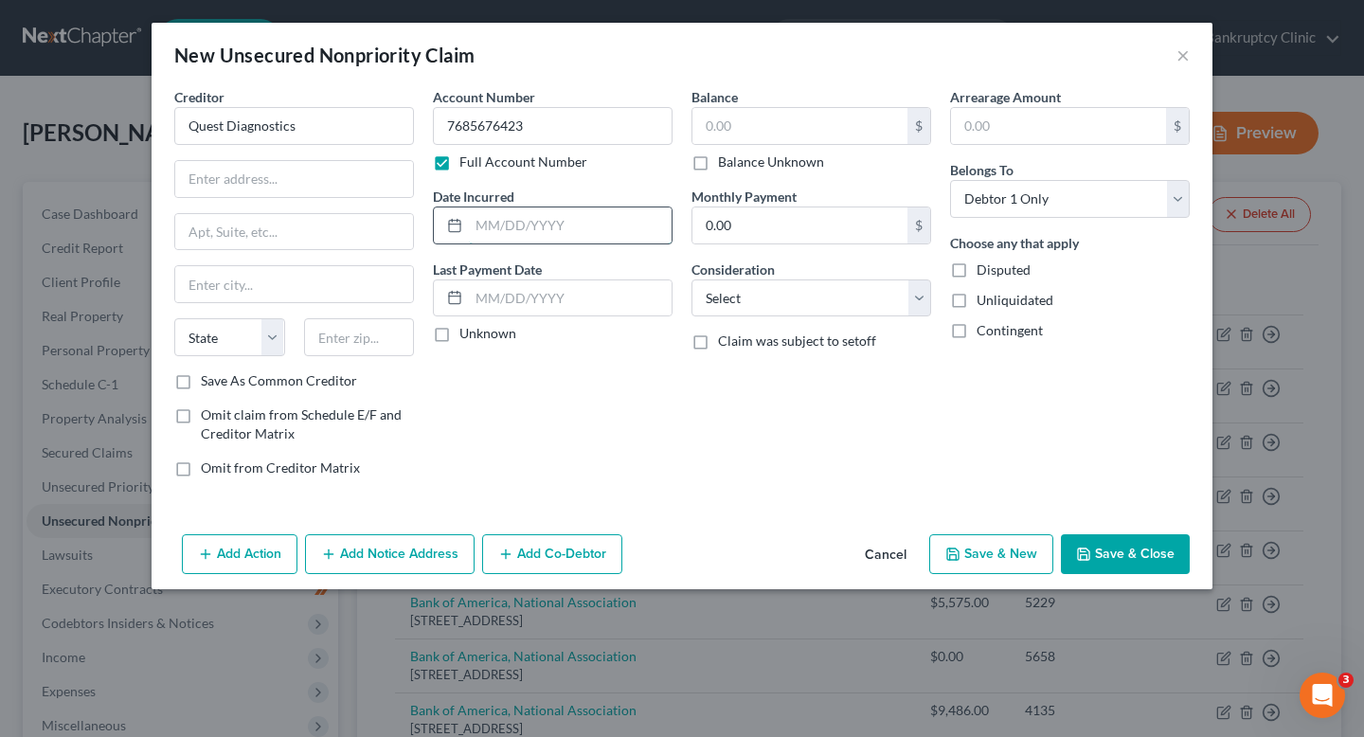
click at [621, 230] on input "text" at bounding box center [570, 226] width 203 height 36
click at [627, 185] on div "Account Number 7685676423 Full Account Number Date Incurred Last Payment Date U…" at bounding box center [553, 290] width 259 height 406
click at [627, 205] on div "Date Incurred" at bounding box center [553, 216] width 240 height 58
click at [627, 209] on input "text" at bounding box center [570, 226] width 203 height 36
click at [1114, 558] on button "Save & Close" at bounding box center [1125, 554] width 129 height 40
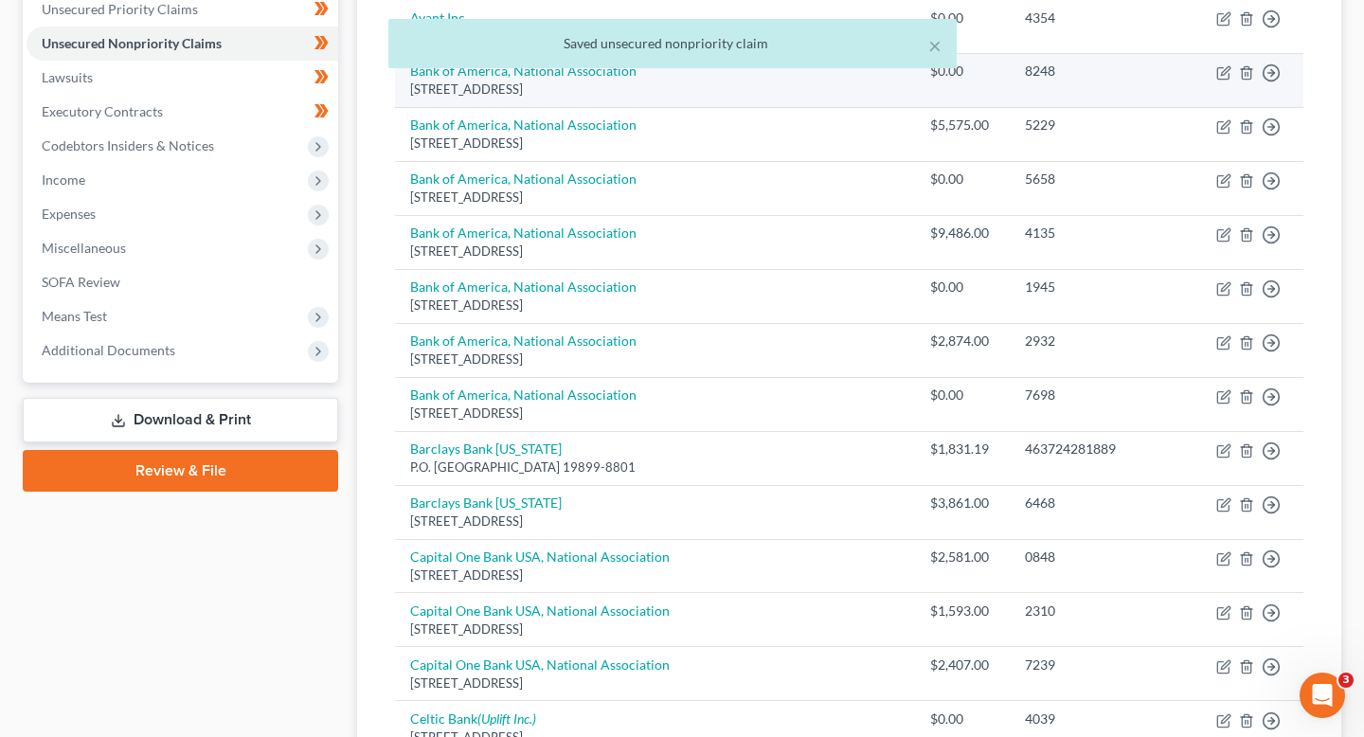
scroll to position [485, 0]
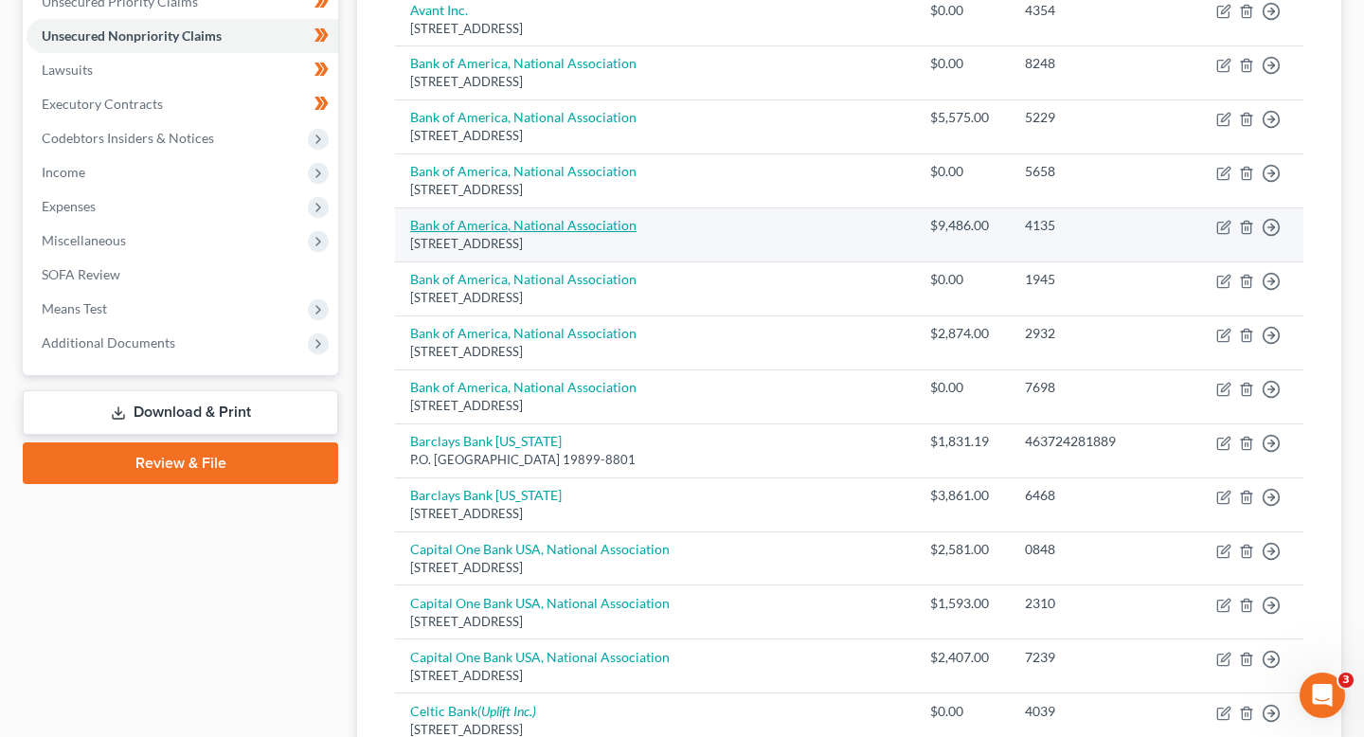
click at [617, 217] on link "Bank of America, National Association" at bounding box center [523, 225] width 226 height 16
select select "45"
select select "2"
select select "0"
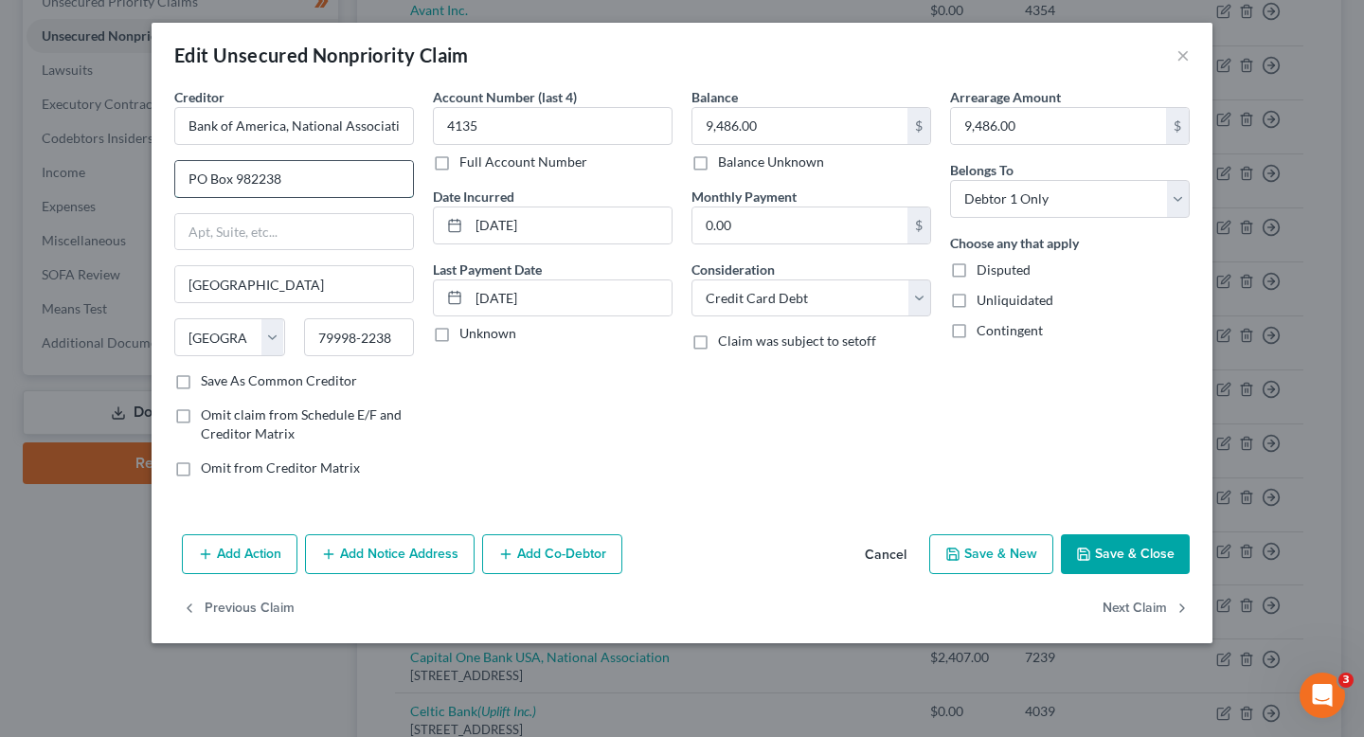
click at [380, 191] on input "PO Box 982238" at bounding box center [294, 179] width 238 height 36
click at [1173, 52] on div "Edit Unsecured Nonpriority Claim ×" at bounding box center [682, 55] width 1061 height 64
click at [1182, 56] on button "×" at bounding box center [1183, 55] width 13 height 23
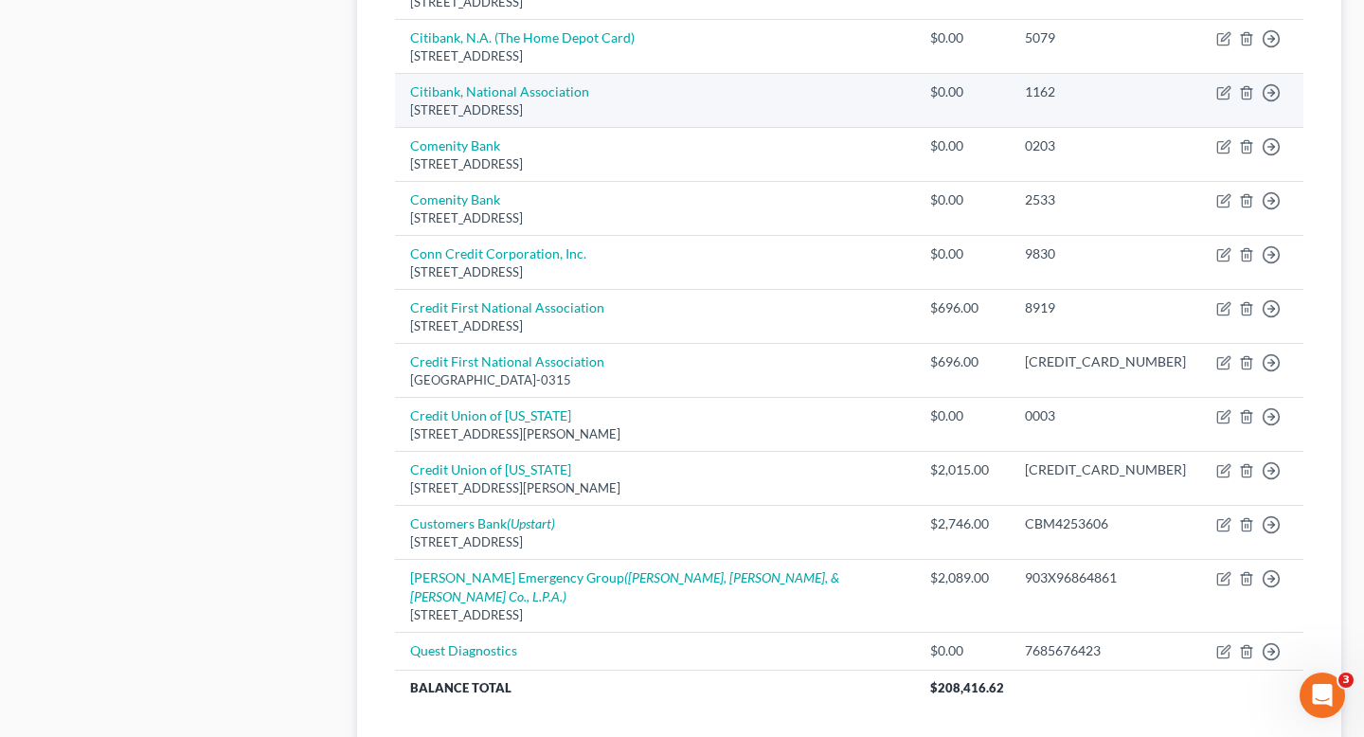
scroll to position [1380, 0]
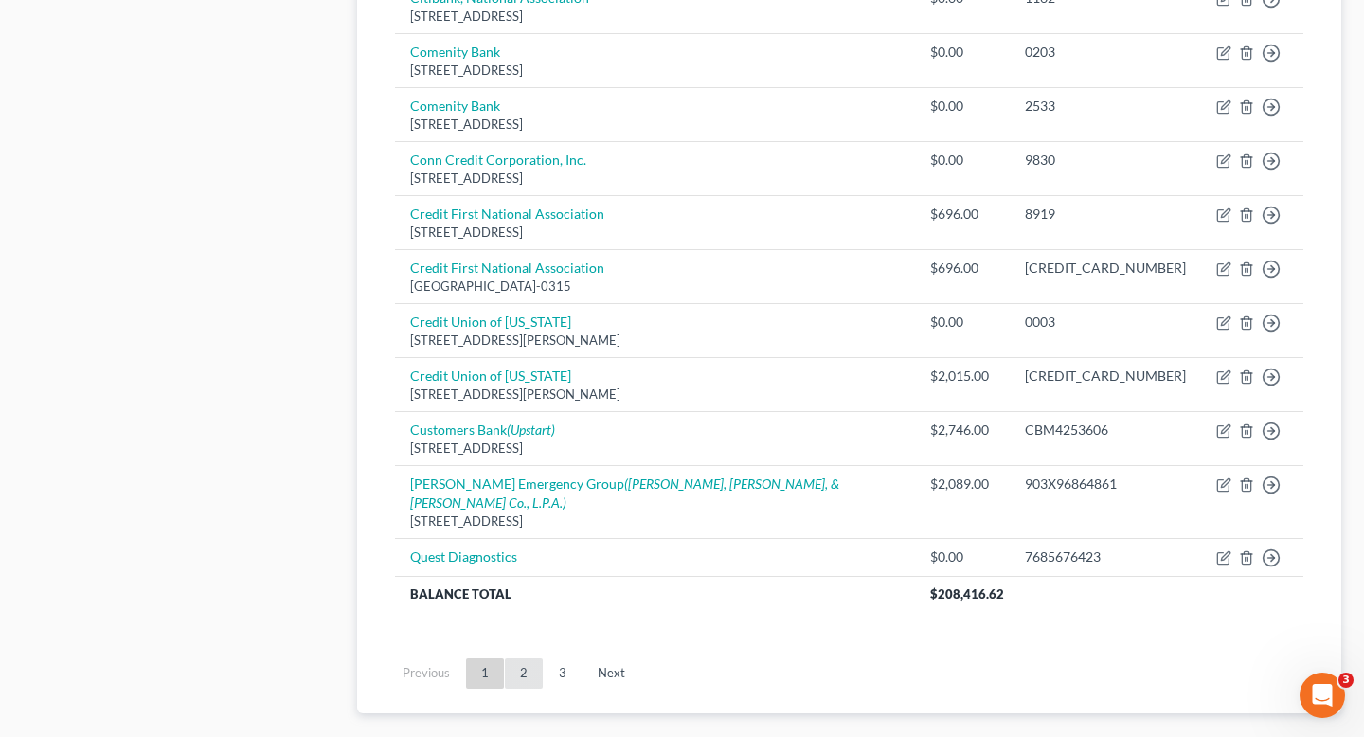
click at [528, 659] on link "2" at bounding box center [524, 674] width 38 height 30
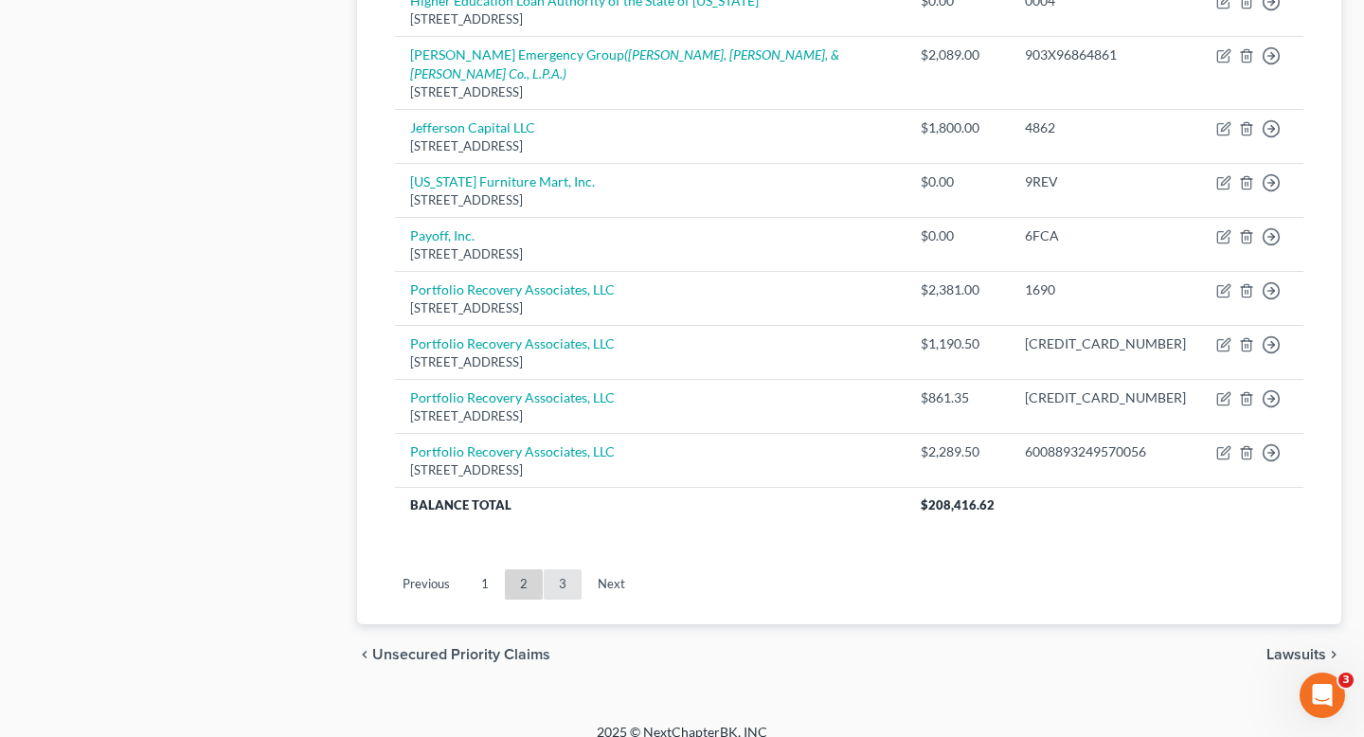
click at [552, 571] on link "3" at bounding box center [563, 584] width 38 height 30
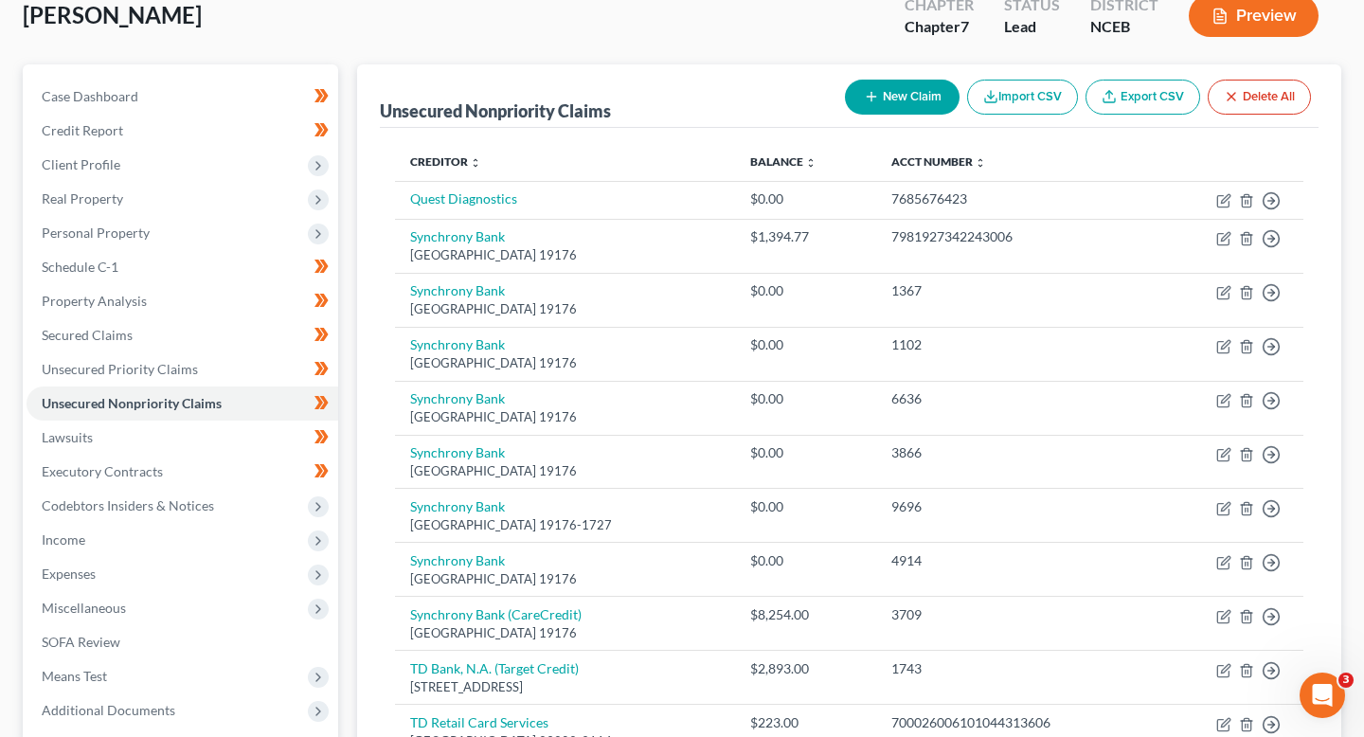
scroll to position [119, 0]
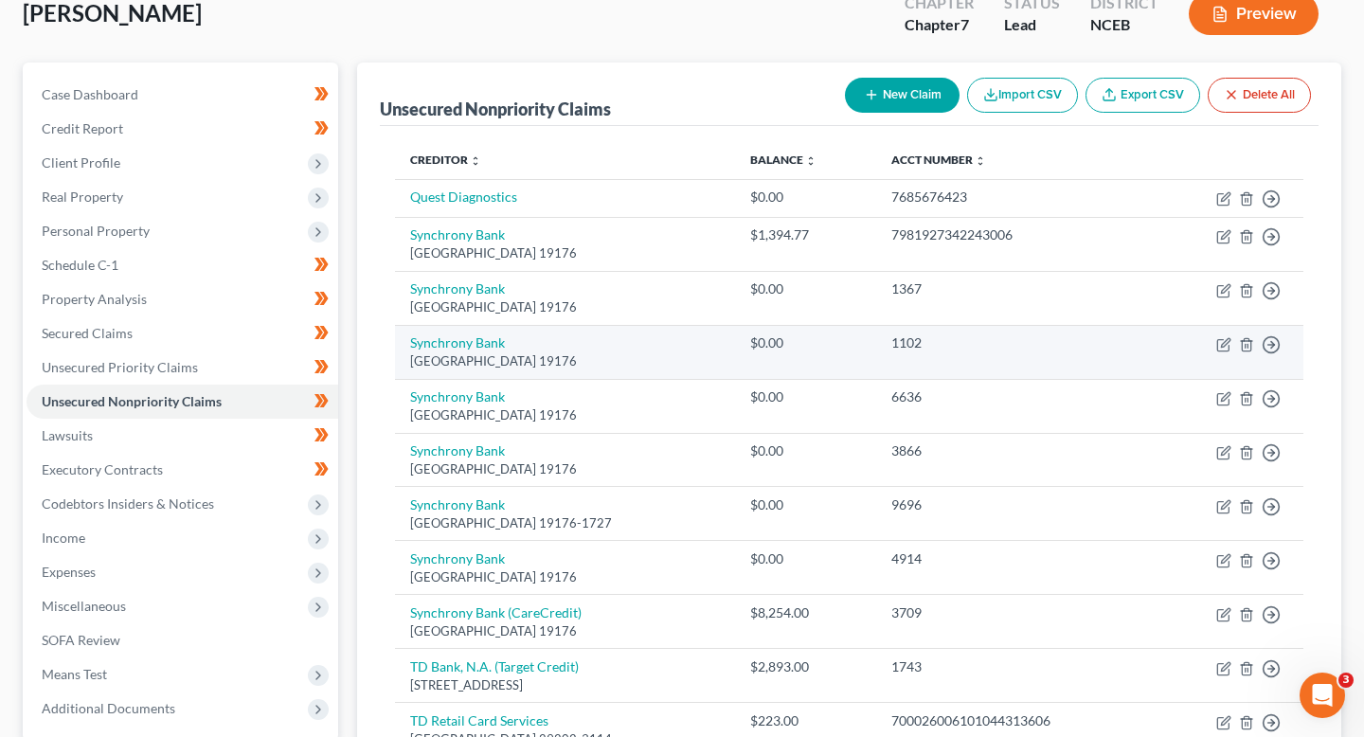
click at [636, 364] on div "PO Box 71746, Philadelphia, PA 19176" at bounding box center [565, 361] width 310 height 18
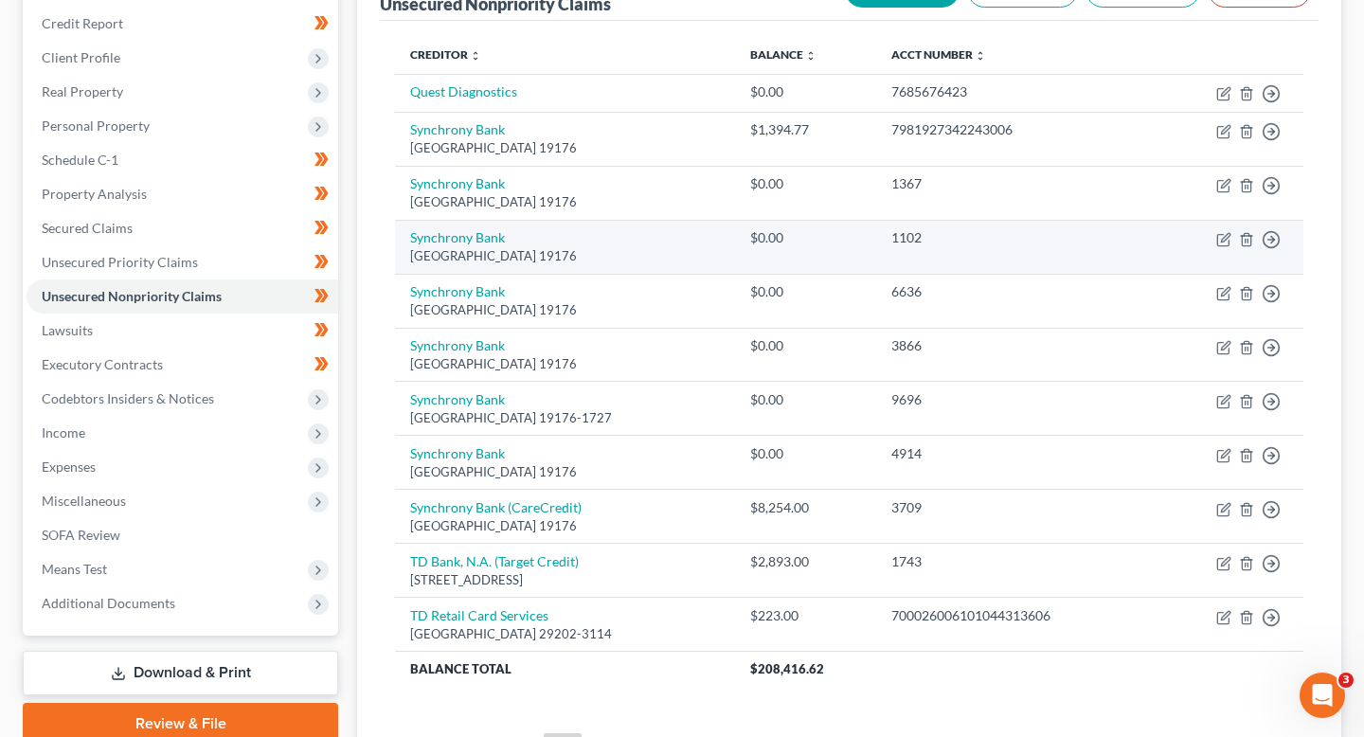
scroll to position [249, 0]
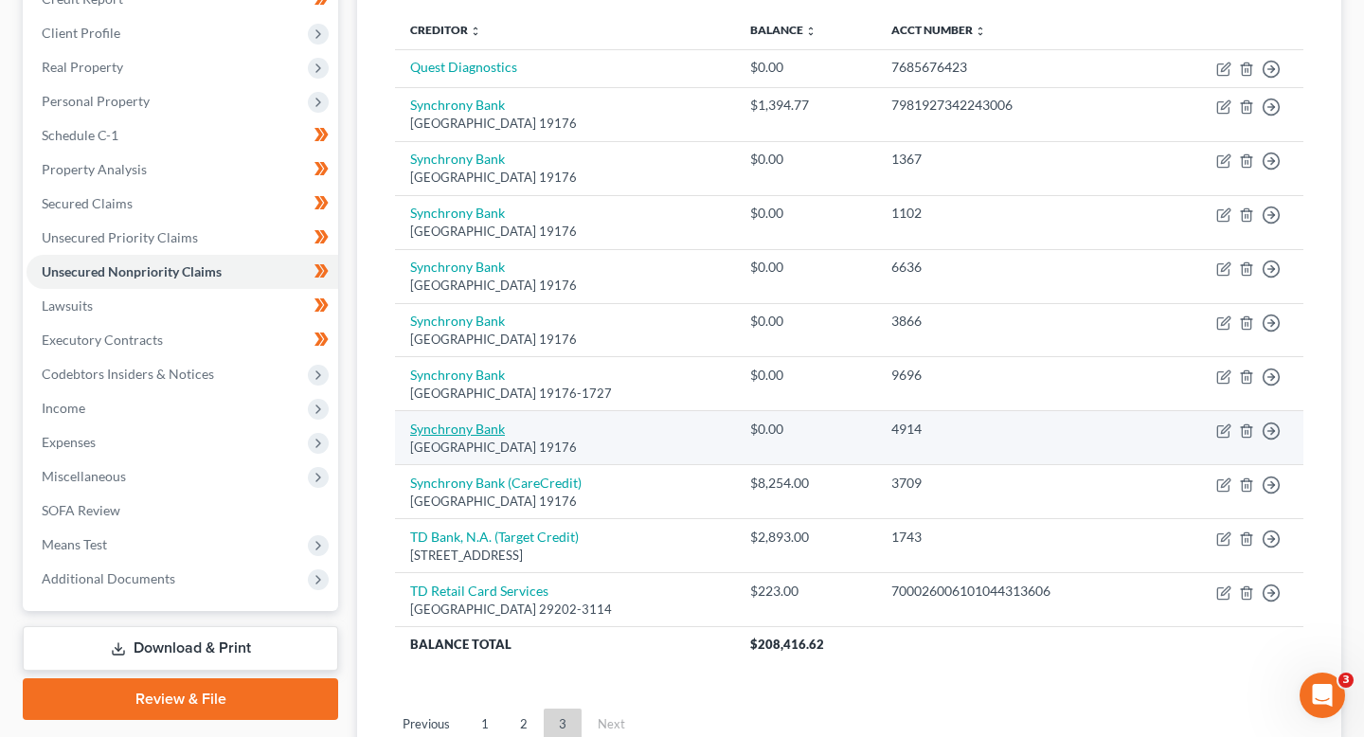
click at [453, 435] on link "Synchrony Bank" at bounding box center [457, 429] width 95 height 16
select select "39"
select select "0"
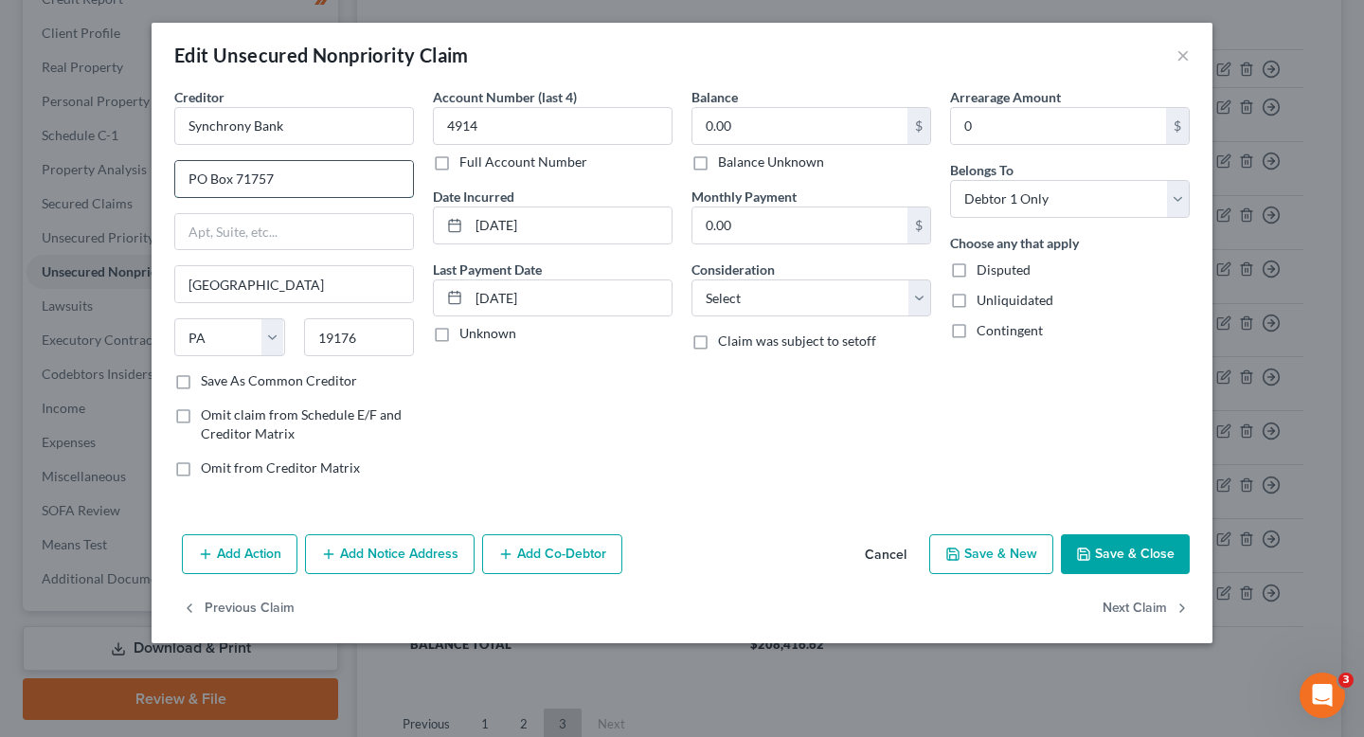
click at [295, 195] on input "PO Box 71757" at bounding box center [294, 179] width 238 height 36
drag, startPoint x: 300, startPoint y: 179, endPoint x: 167, endPoint y: 181, distance: 133.6
click at [167, 181] on div "Creditor * Synchrony Bank PO Box 71757 Philadelphia State AL AK AR AZ CA CO CT …" at bounding box center [294, 290] width 259 height 406
type input "\"
click at [228, 226] on input "text" at bounding box center [294, 232] width 238 height 36
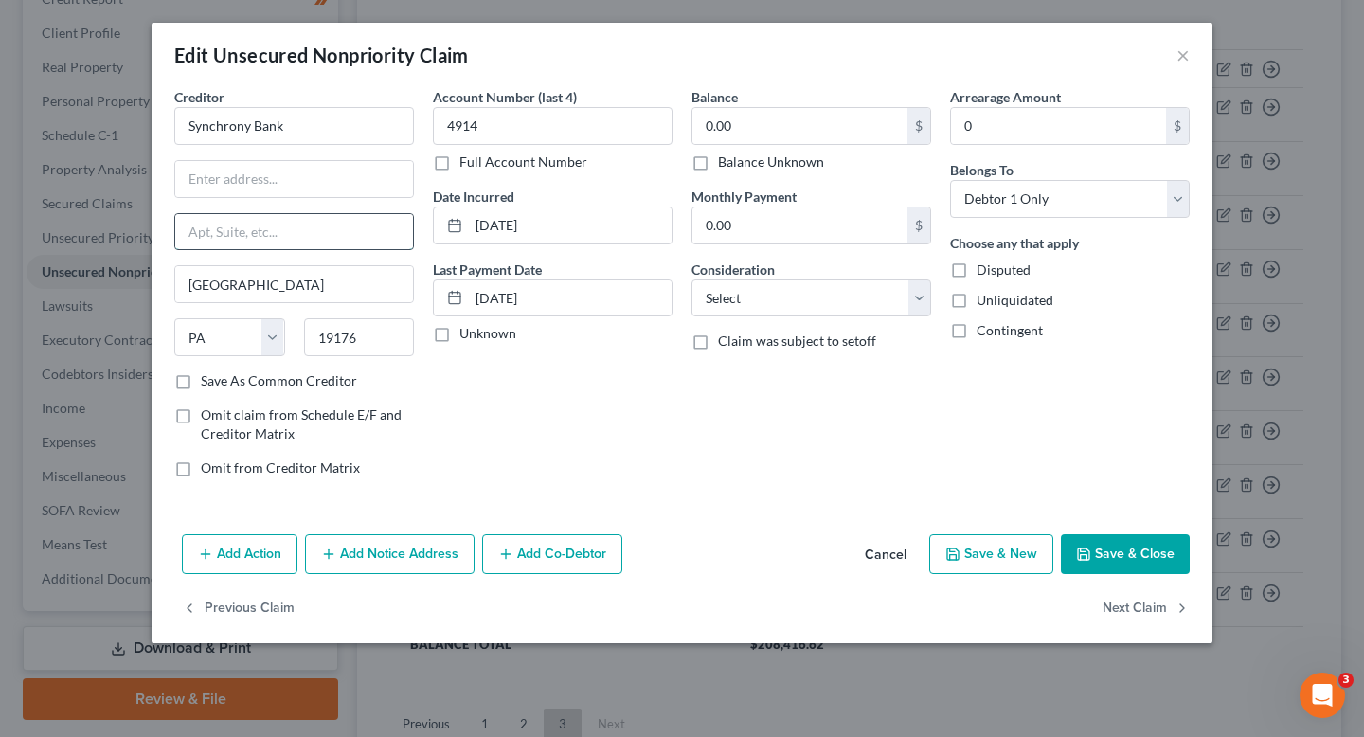
paste input "PO Box 71757"
type input "PO Box 71757"
click at [246, 196] on input "text" at bounding box center [294, 179] width 238 height 36
click at [222, 188] on input "Attn Bankruptcy" at bounding box center [294, 179] width 238 height 36
click at [332, 179] on input "Attn: Bankruptcy" at bounding box center [294, 179] width 238 height 36
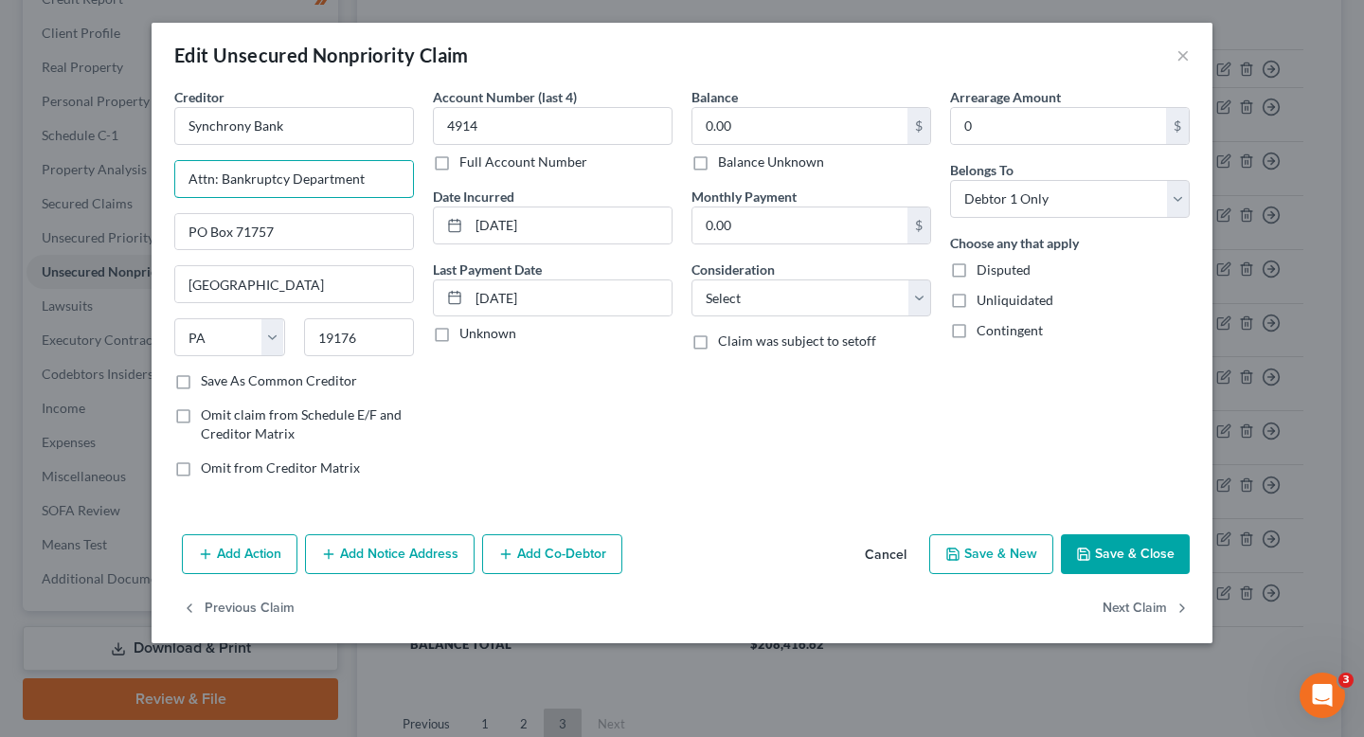
type input "Attn: Bankruptcy Department"
click at [1100, 566] on button "Save & Close" at bounding box center [1125, 554] width 129 height 40
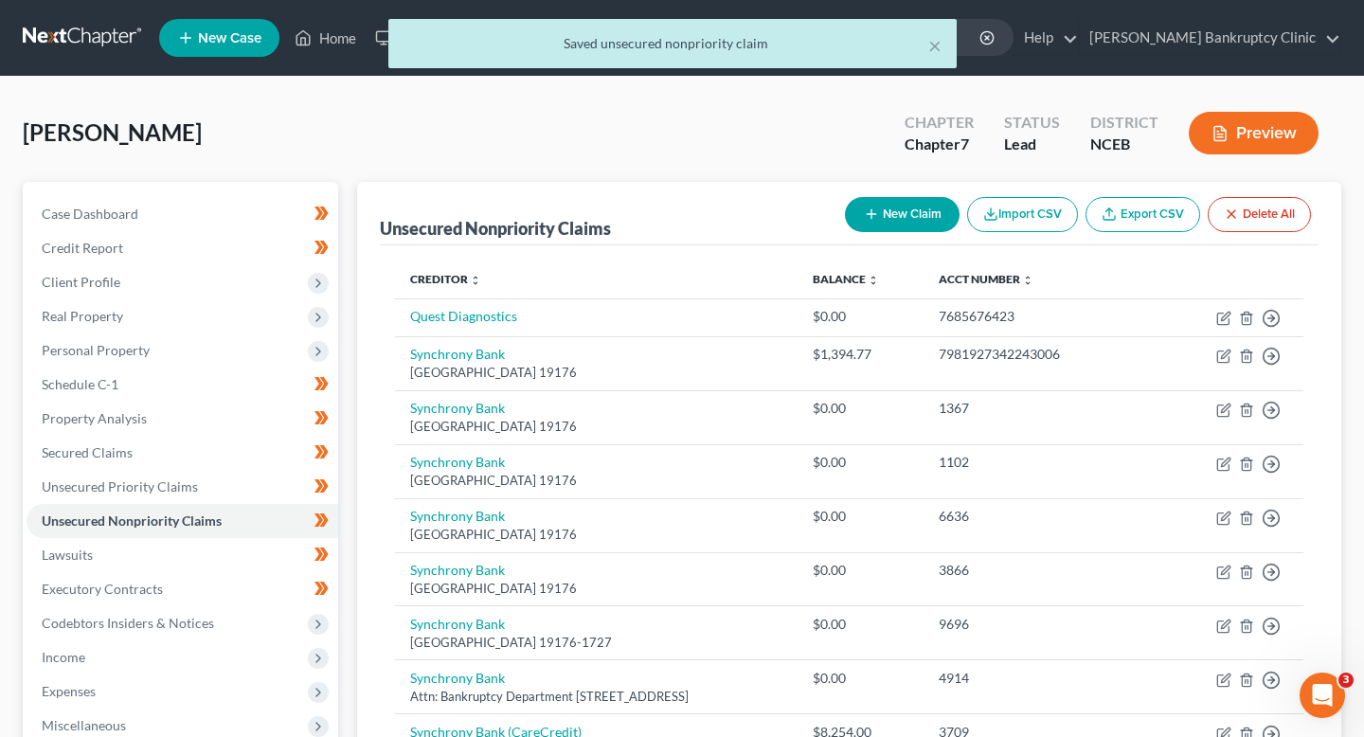
scroll to position [46, 0]
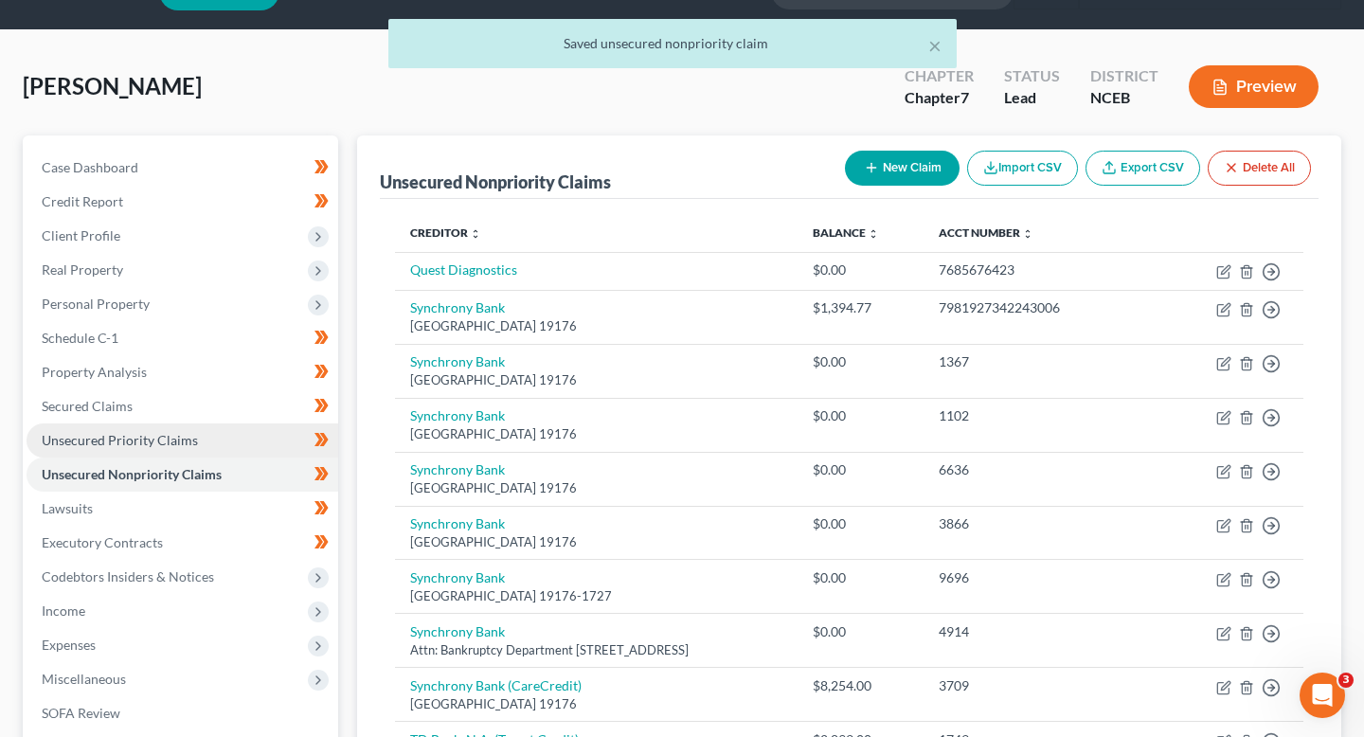
click at [208, 428] on link "Unsecured Priority Claims" at bounding box center [183, 441] width 312 height 34
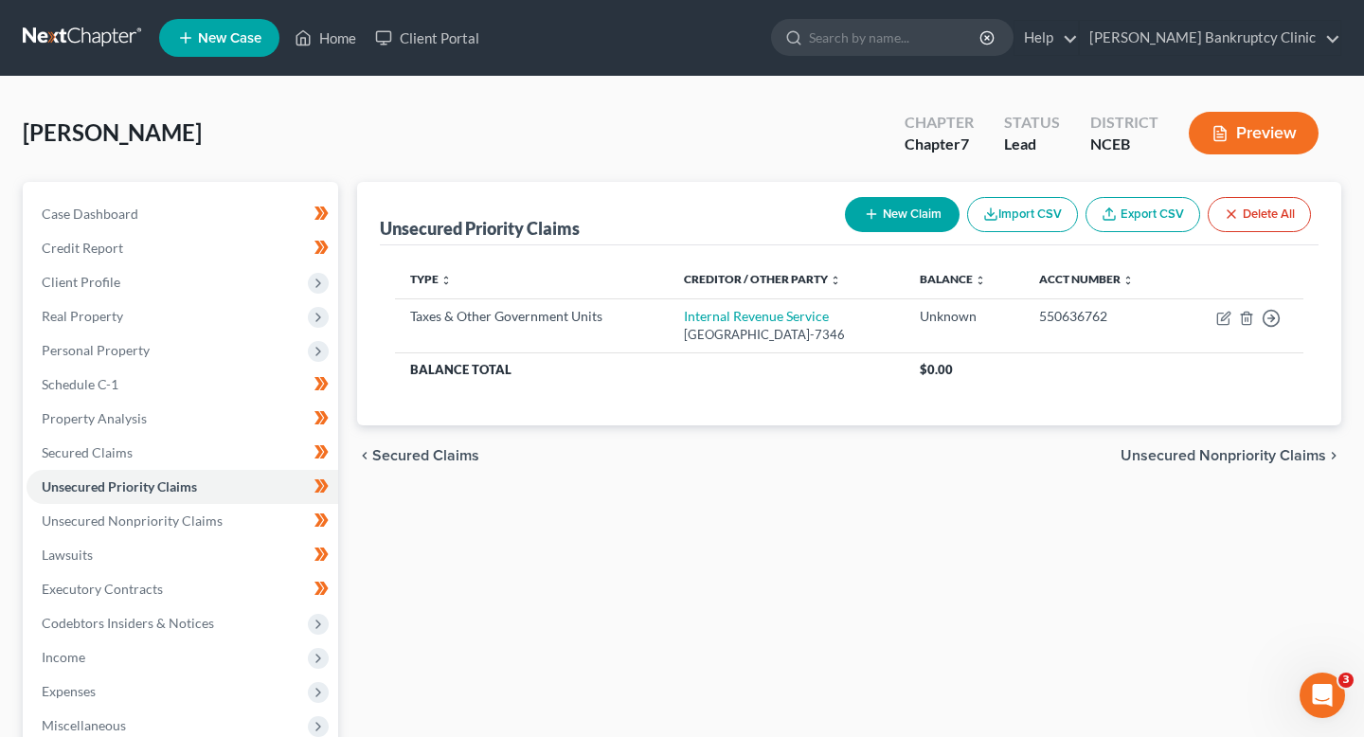
click at [894, 208] on button "New Claim" at bounding box center [902, 214] width 115 height 35
select select "0"
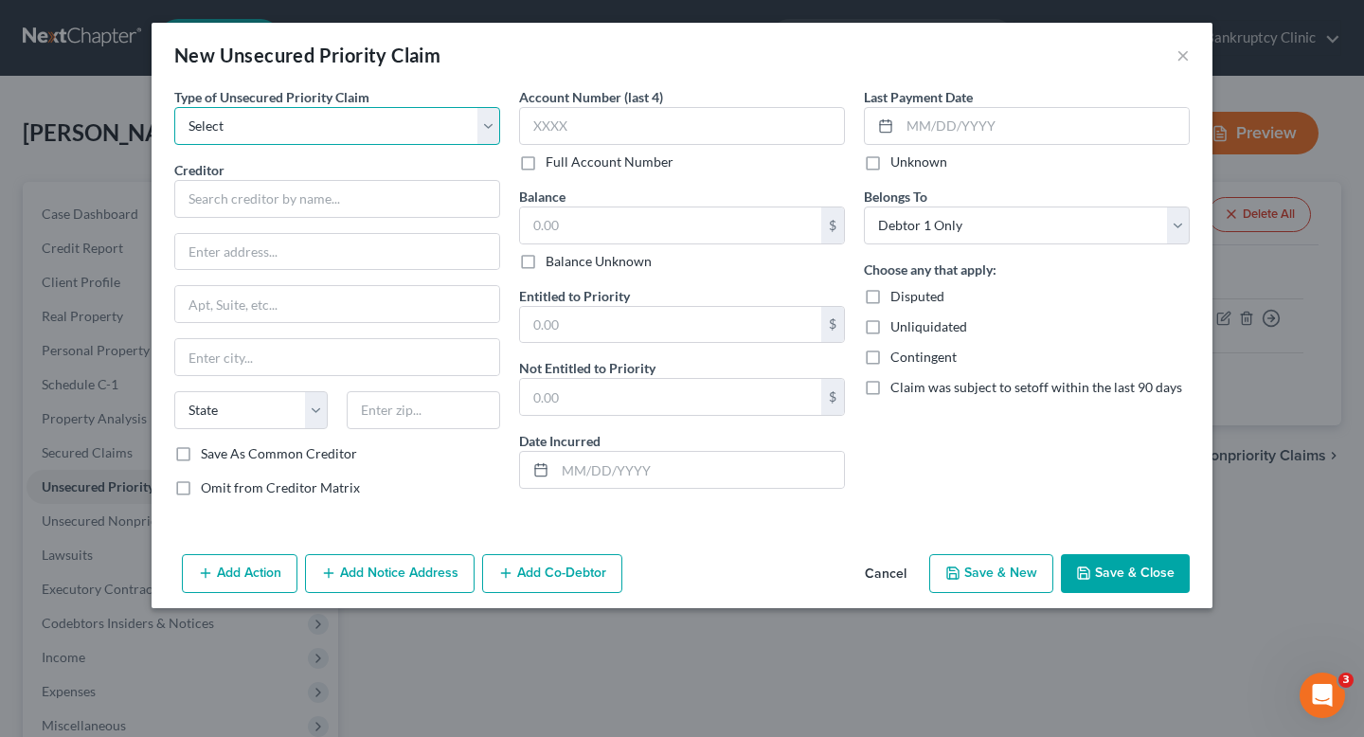
click at [361, 123] on select "Select Taxes & Other Government Units Domestic Support Obligations Extensions o…" at bounding box center [337, 126] width 326 height 38
select select "0"
click at [174, 107] on select "Select Taxes & Other Government Units Domestic Support Obligations Extensions o…" at bounding box center [337, 126] width 326 height 38
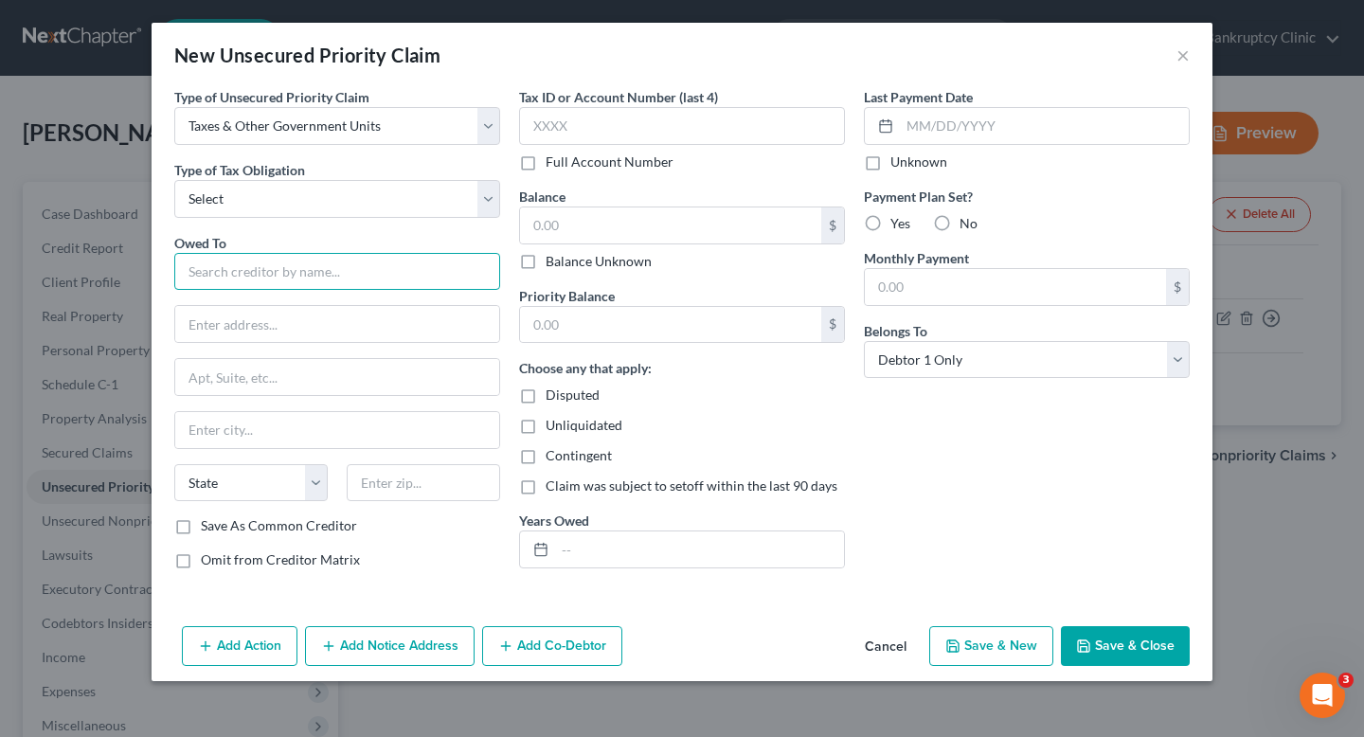
click at [358, 261] on input "text" at bounding box center [337, 272] width 326 height 38
type input "NC Department of Revenue"
click at [447, 326] on input "text" at bounding box center [337, 324] width 324 height 36
type input "A"
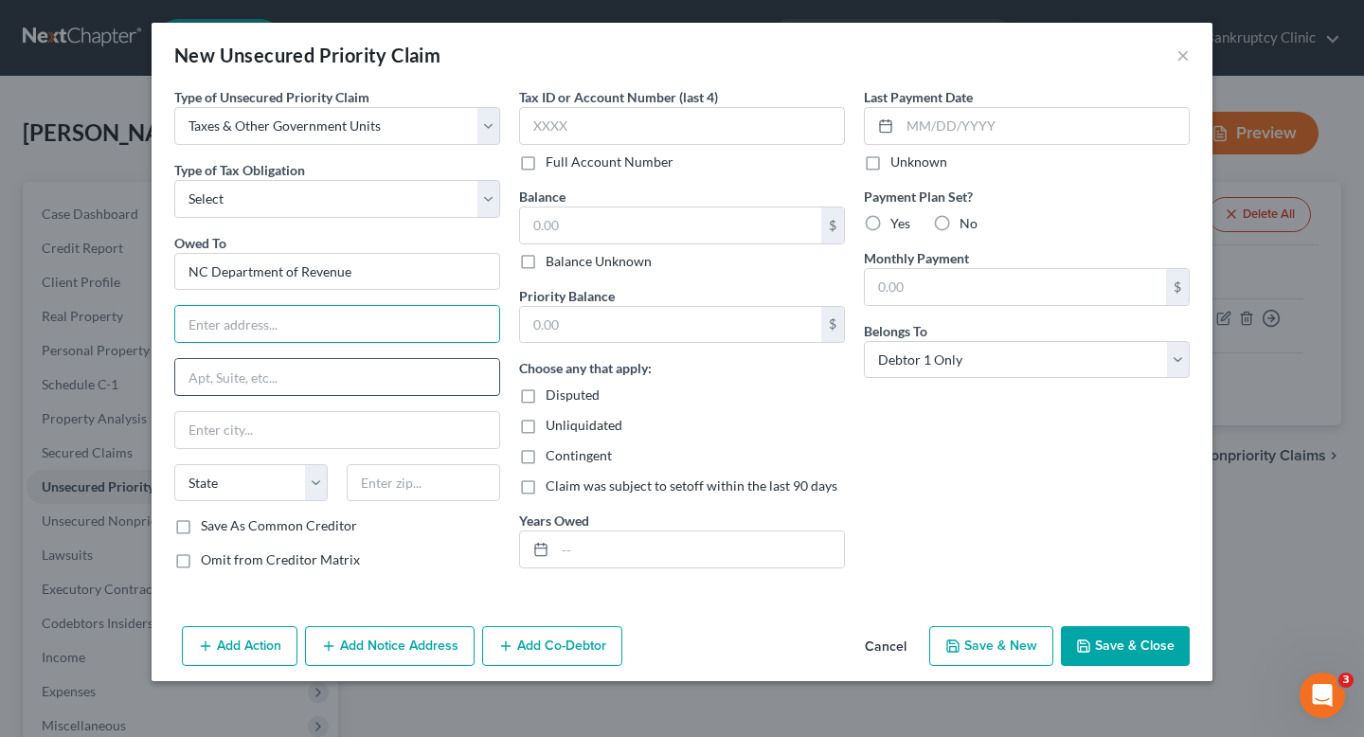
click at [388, 377] on input "text" at bounding box center [337, 377] width 324 height 36
type input "PO"
click at [364, 377] on input "PO" at bounding box center [337, 377] width 324 height 36
click at [395, 330] on input "text" at bounding box center [337, 324] width 324 height 36
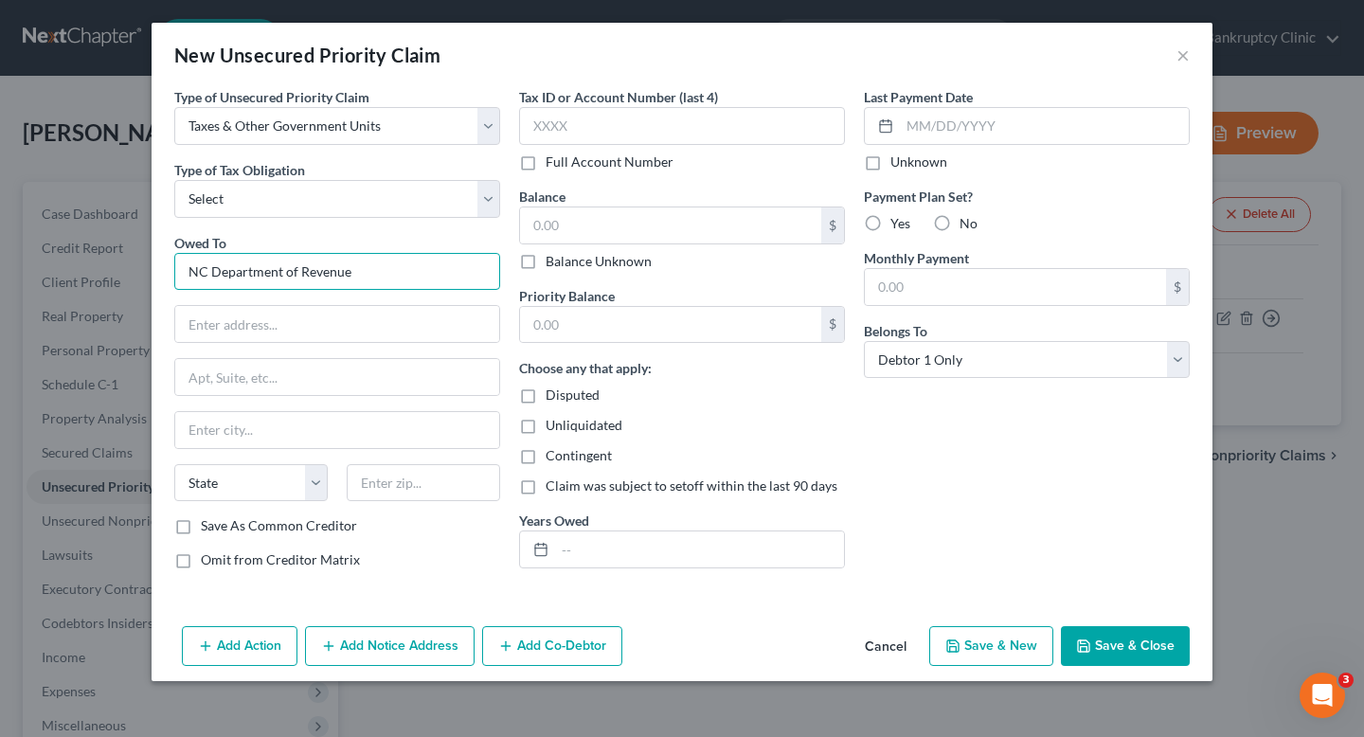
drag, startPoint x: 375, startPoint y: 278, endPoint x: 176, endPoint y: 273, distance: 199.0
click at [176, 273] on input "NC Department of Revenue" at bounding box center [337, 272] width 326 height 38
drag, startPoint x: 465, startPoint y: 275, endPoint x: 140, endPoint y: 264, distance: 325.2
click at [140, 264] on div "New Unsecured Priority Claim × Type of Unsecured Priority Claim * Select Taxes …" at bounding box center [682, 368] width 1364 height 737
type input "North Carolina Department of Revenue"
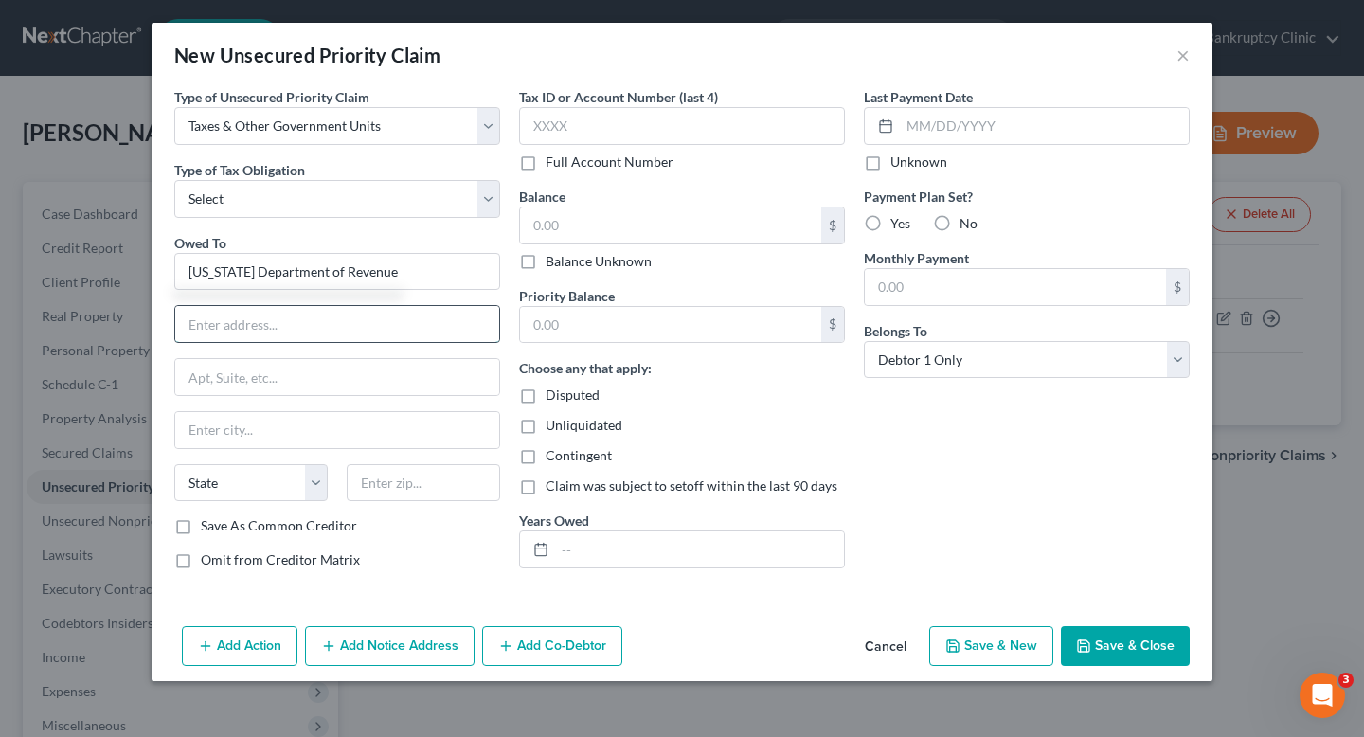
click at [333, 334] on input "text" at bounding box center [337, 324] width 324 height 36
click at [1104, 643] on button "Save & Close" at bounding box center [1125, 646] width 129 height 40
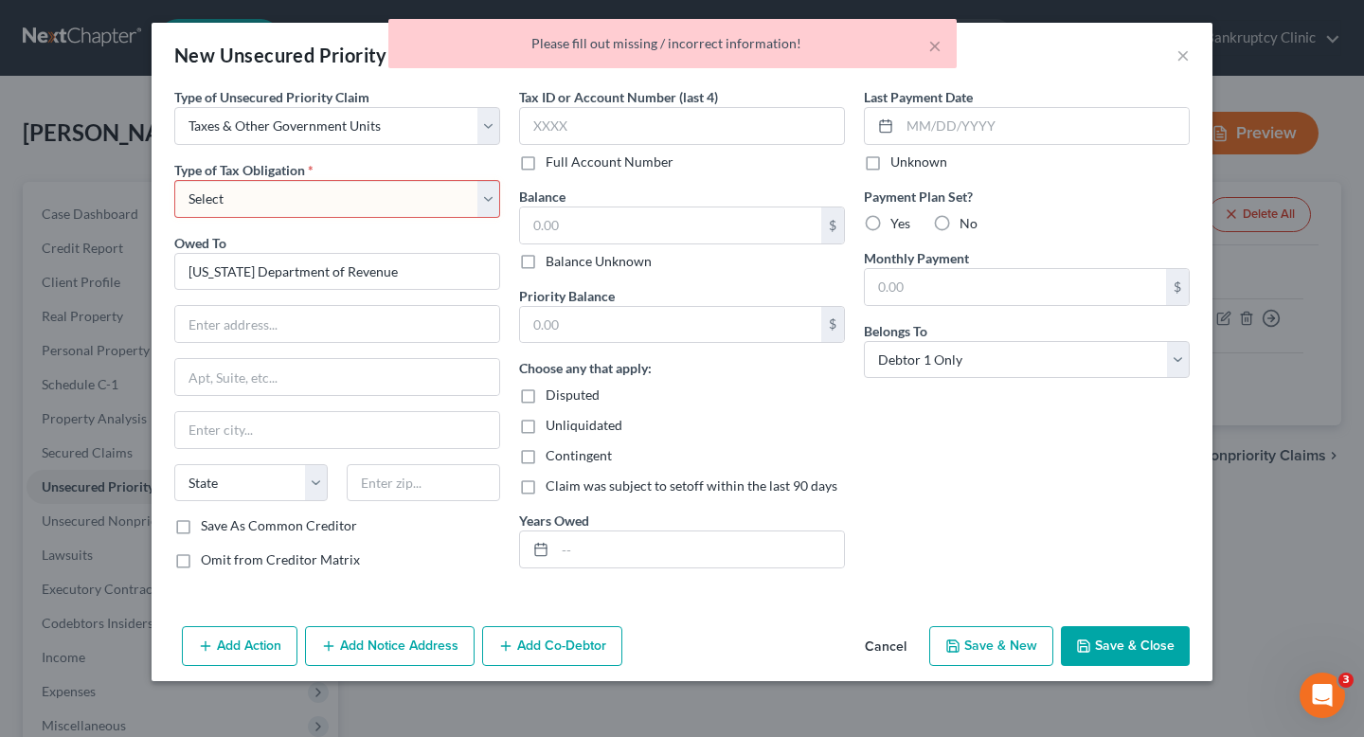
click at [434, 198] on select "Select Federal City State Franchise Tax Board Other" at bounding box center [337, 199] width 326 height 38
select select "2"
click at [174, 180] on select "Select Federal City State Franchise Tax Board Other" at bounding box center [337, 199] width 326 height 38
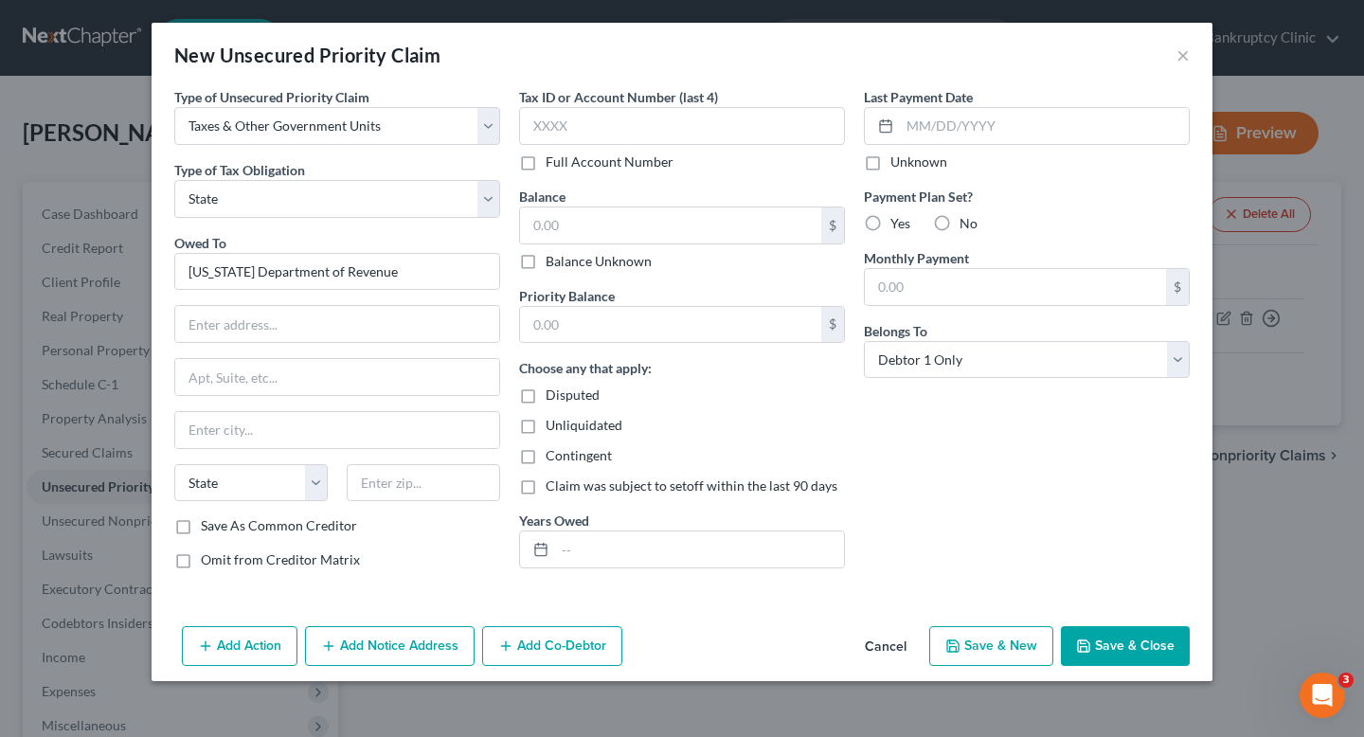
click at [1087, 652] on icon "button" at bounding box center [1083, 646] width 11 height 11
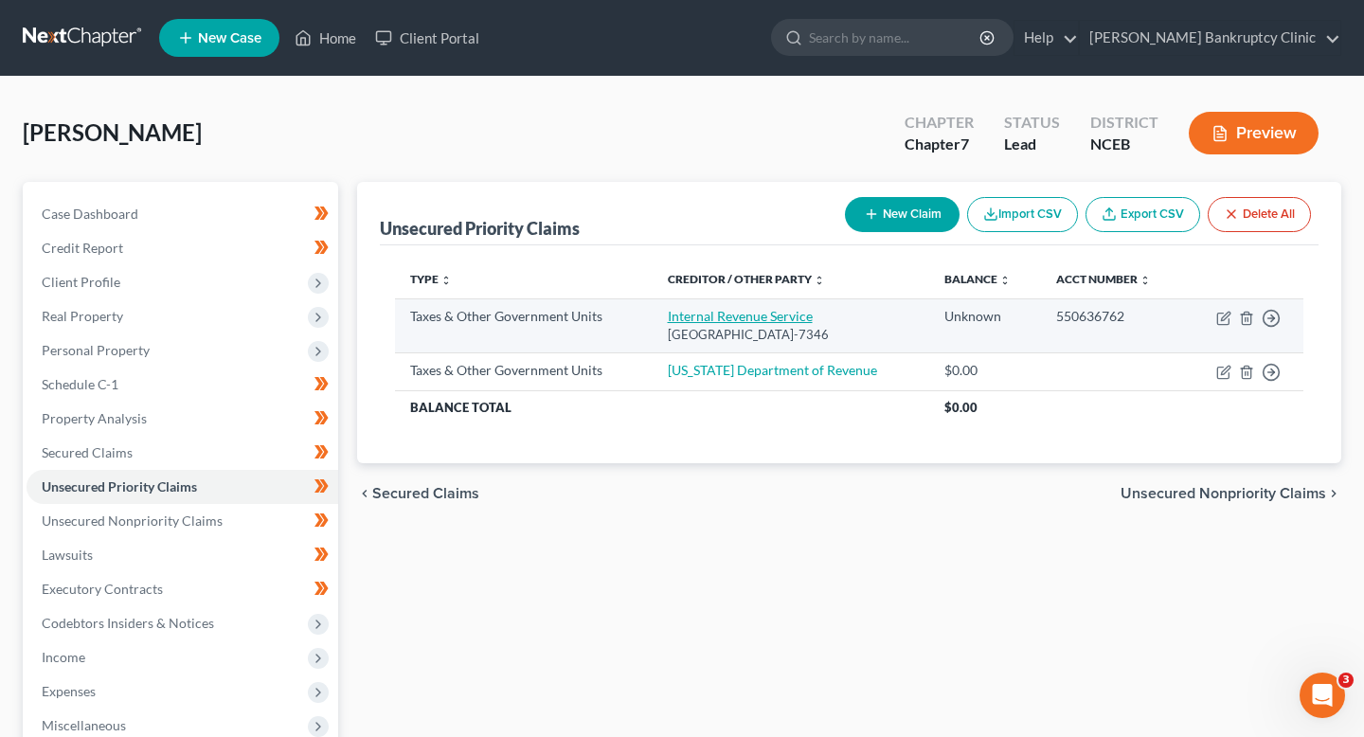
click at [700, 316] on link "Internal Revenue Service" at bounding box center [740, 316] width 145 height 16
select select "0"
select select "39"
select select "0"
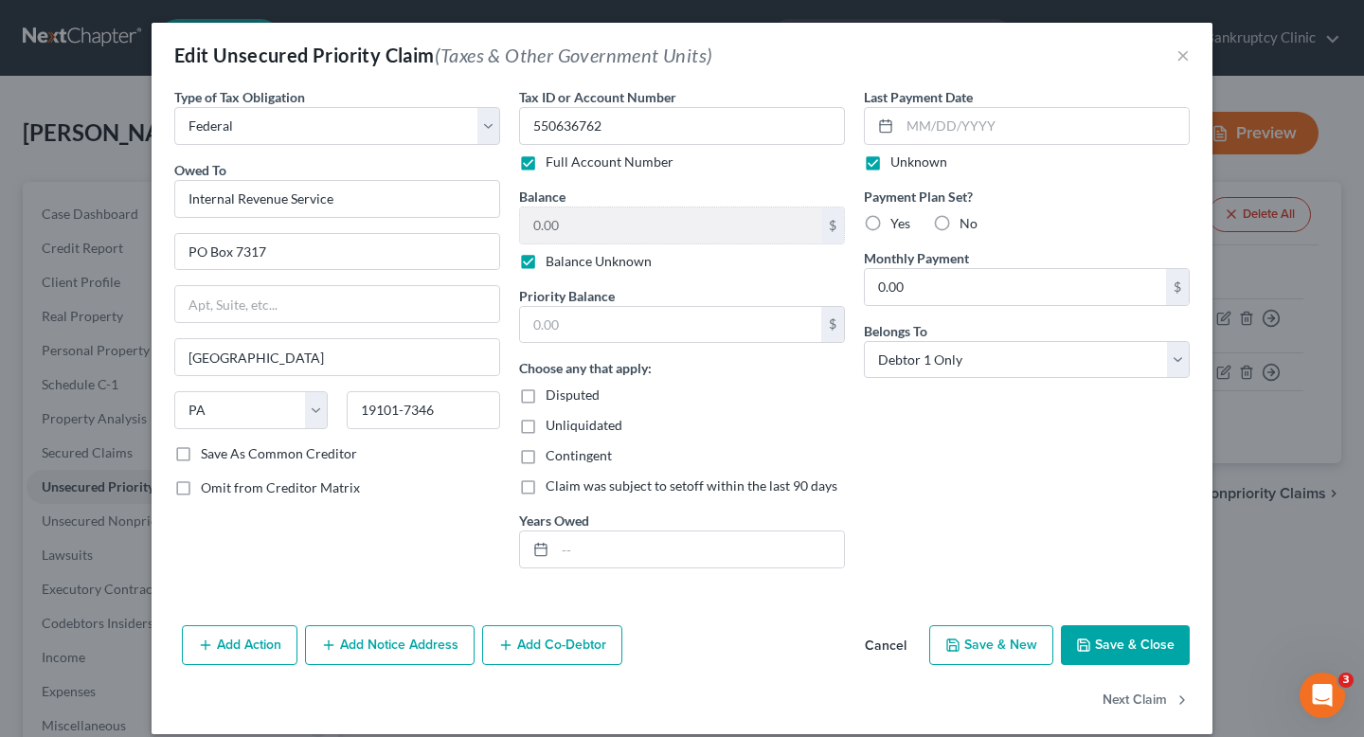
click at [601, 163] on label "Full Account Number" at bounding box center [610, 162] width 128 height 19
click at [566, 163] on input "Full Account Number" at bounding box center [559, 159] width 12 height 12
drag, startPoint x: 721, startPoint y: 126, endPoint x: 551, endPoint y: 111, distance: 171.2
click at [551, 111] on input "6762" at bounding box center [682, 126] width 326 height 38
click at [895, 164] on label "Unknown" at bounding box center [919, 162] width 57 height 19
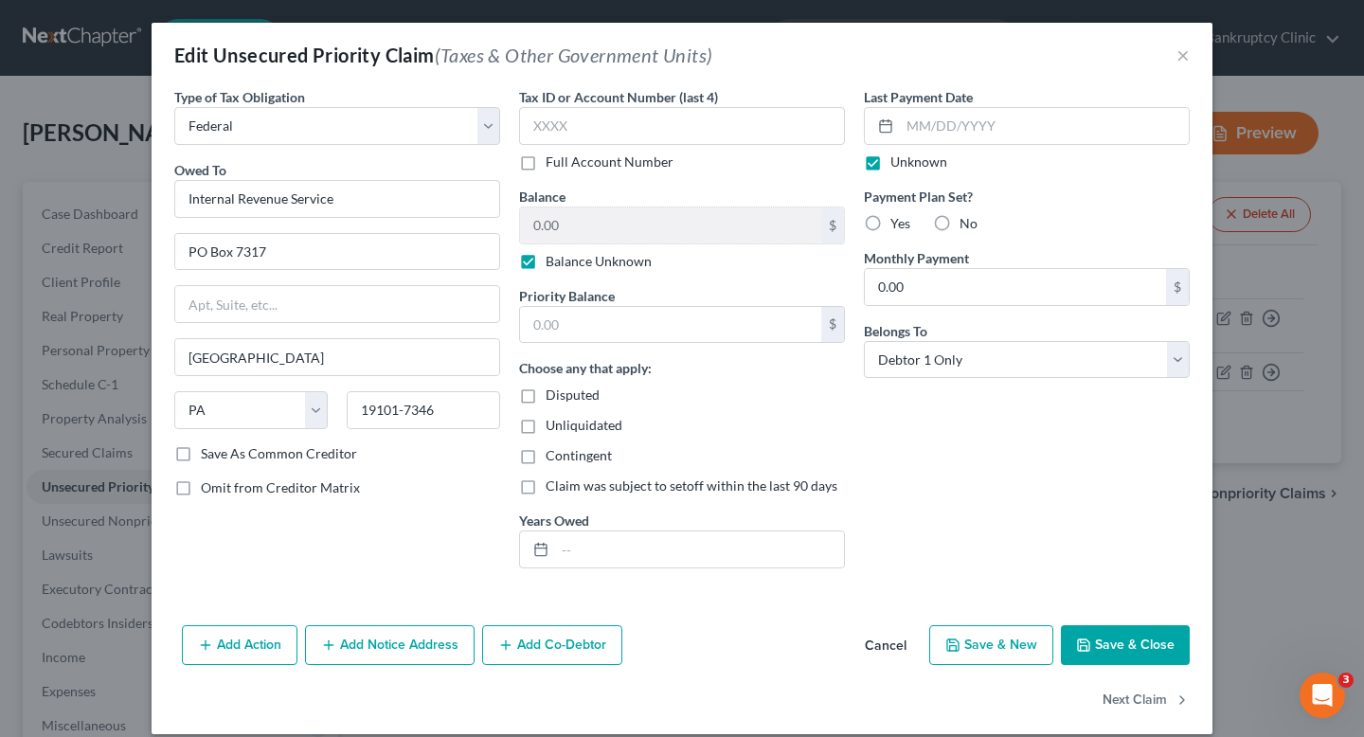
click at [898, 164] on input "Unknown" at bounding box center [904, 159] width 12 height 12
checkbox input "false"
click at [618, 261] on label "Balance Unknown" at bounding box center [599, 261] width 106 height 19
click at [566, 261] on input "Balance Unknown" at bounding box center [559, 258] width 12 height 12
checkbox input "false"
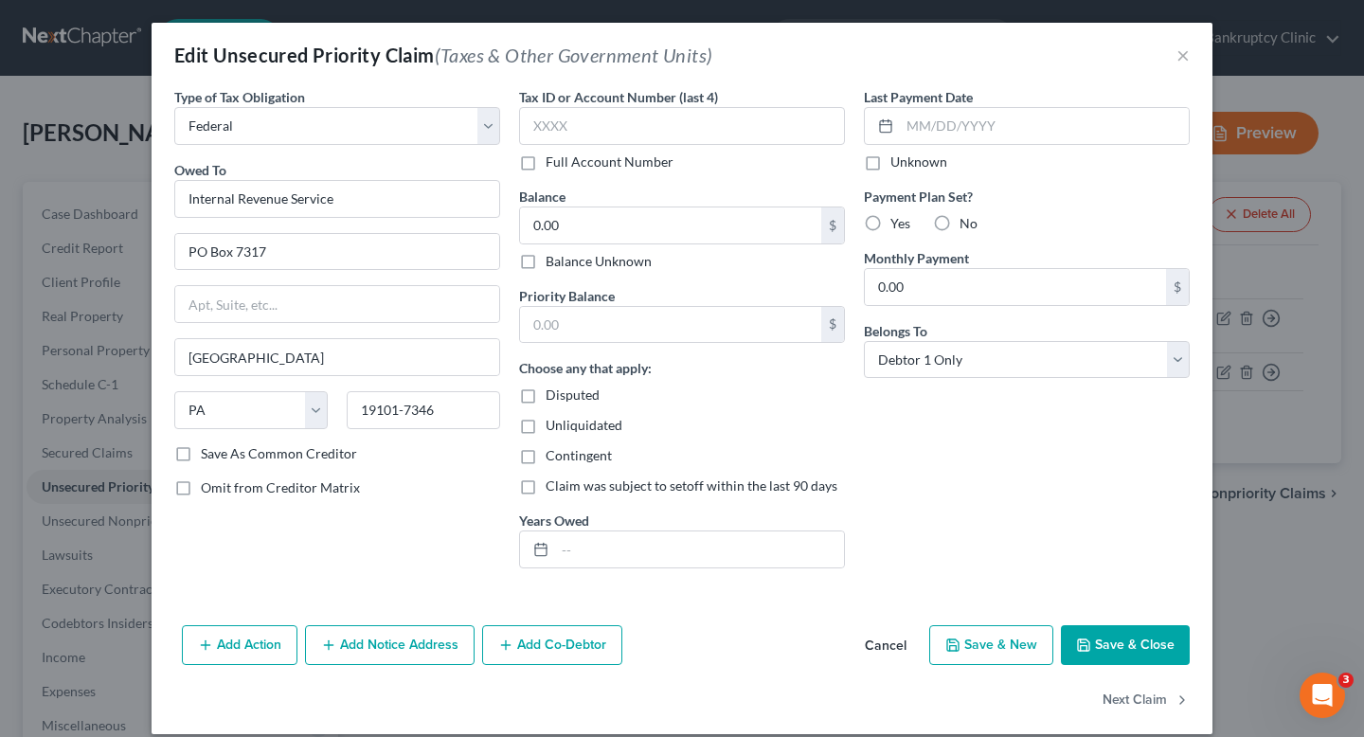
click at [1096, 648] on button "Save & Close" at bounding box center [1125, 645] width 129 height 40
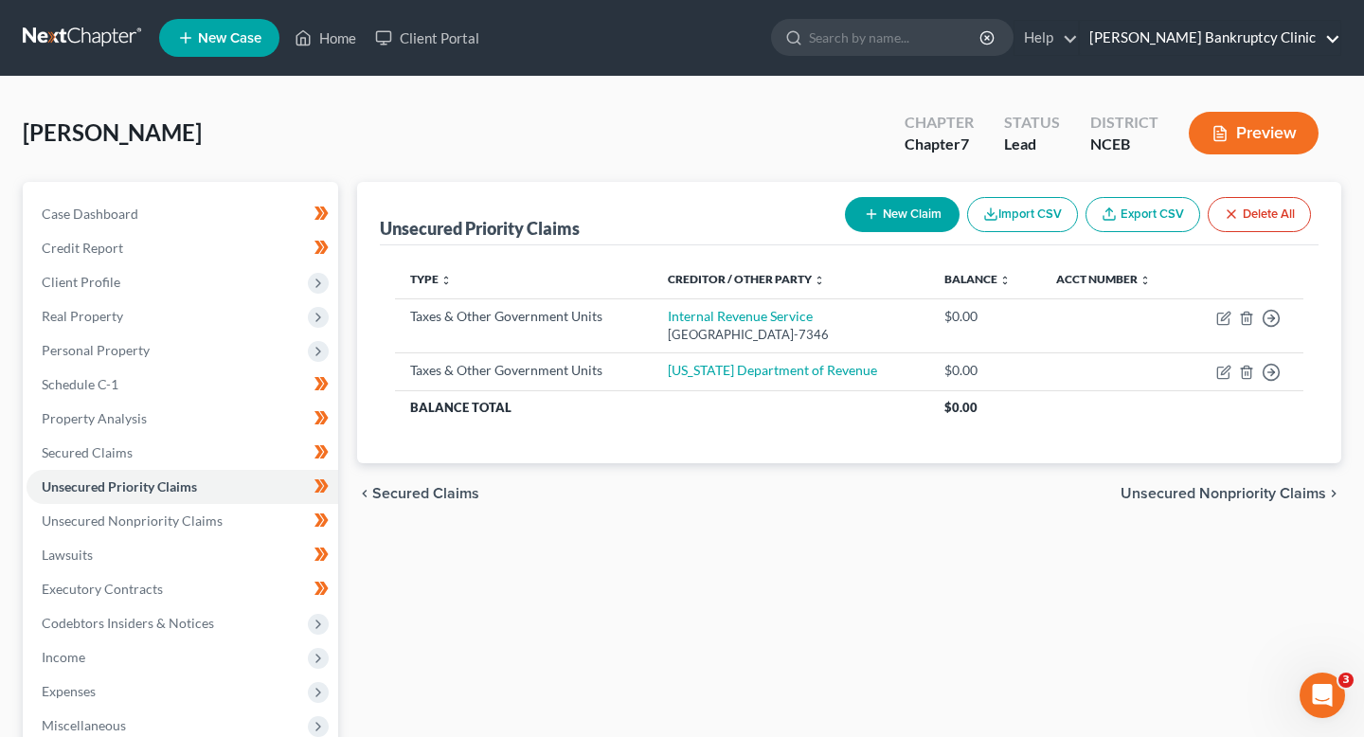
click at [1273, 54] on link "[PERSON_NAME] Bankruptcy Clinic" at bounding box center [1210, 38] width 261 height 34
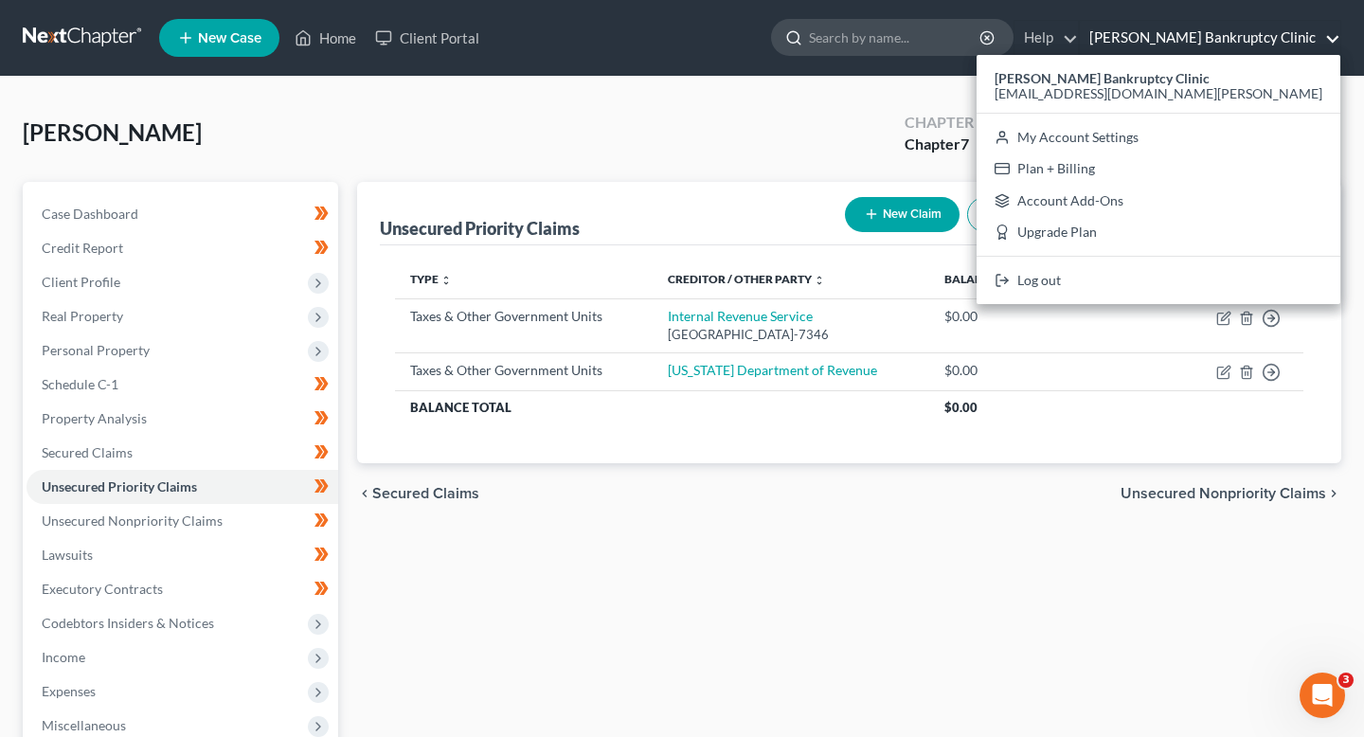
click at [968, 44] on input "search" at bounding box center [895, 37] width 173 height 35
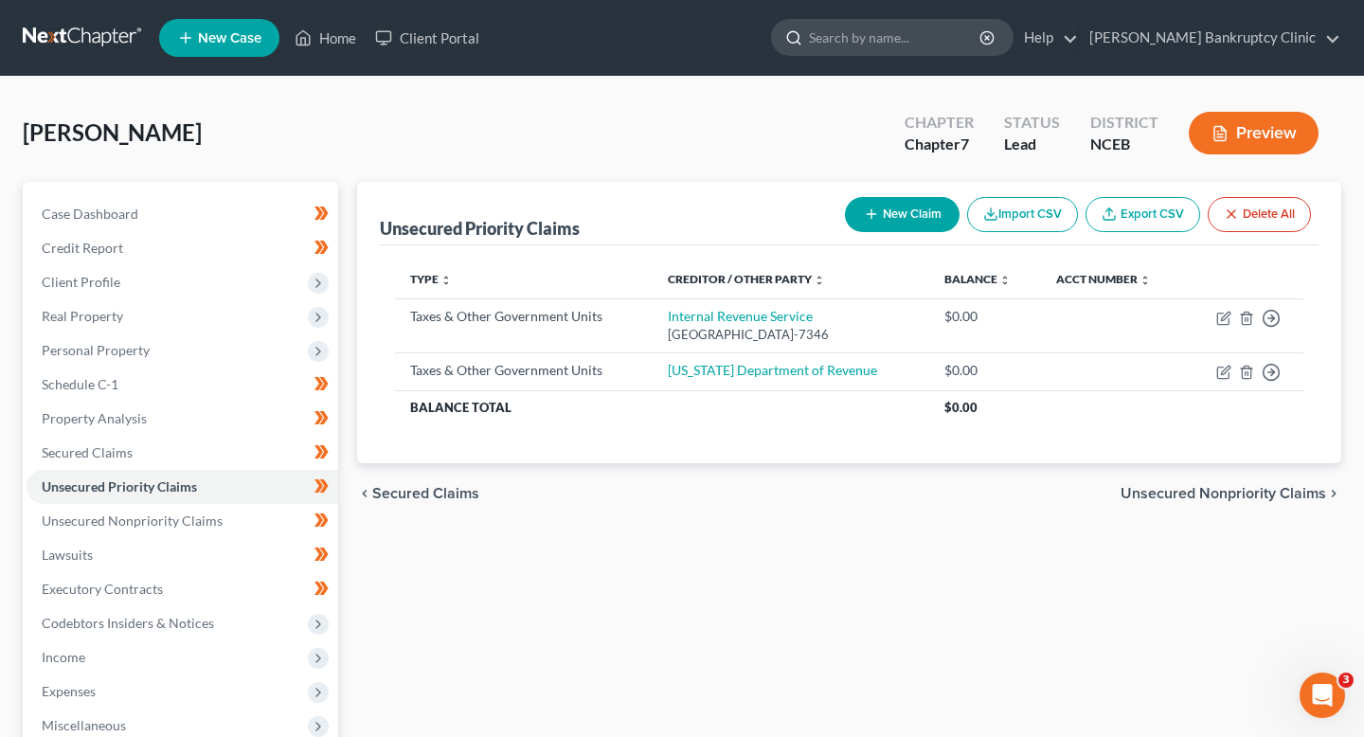
type input "v"
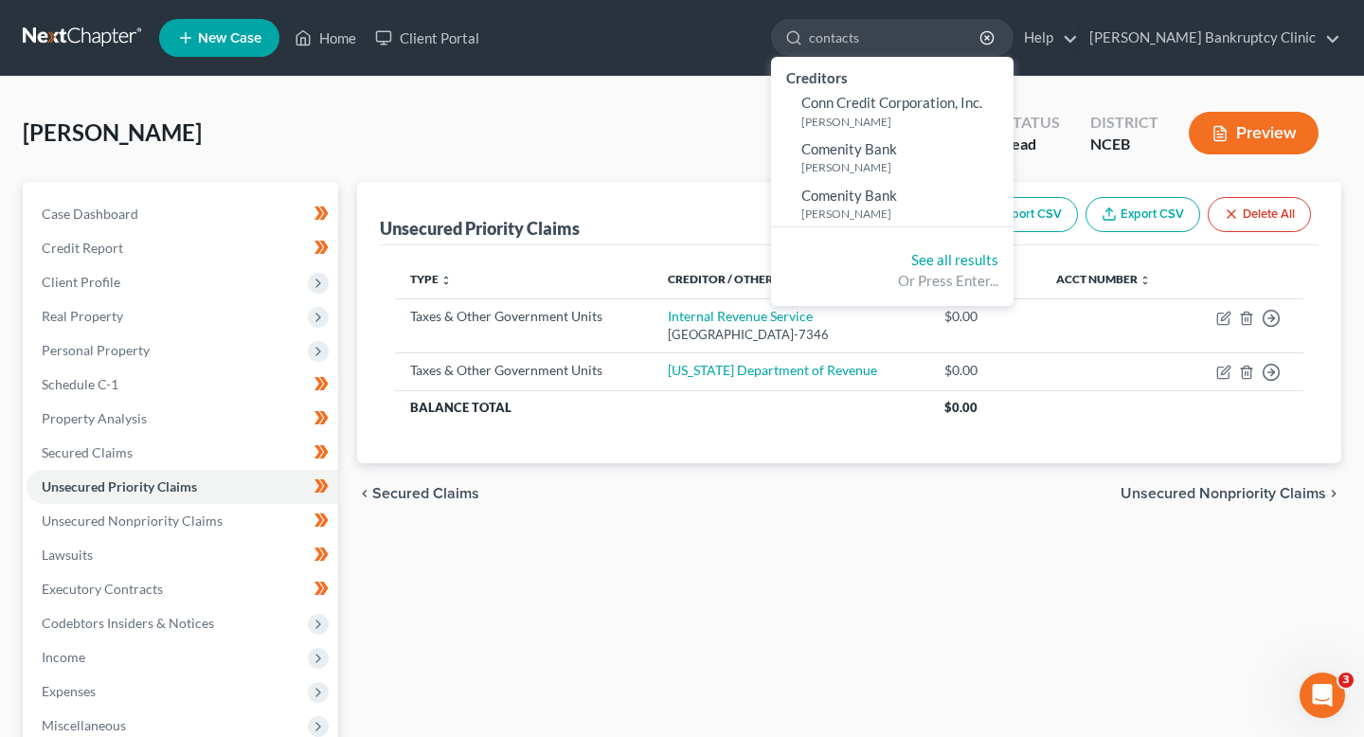
type input "contacts"
click at [774, 122] on div "Blanks, Sonia Upgraded Chapter Chapter 7 Status Lead District NCEB Preview" at bounding box center [682, 140] width 1319 height 82
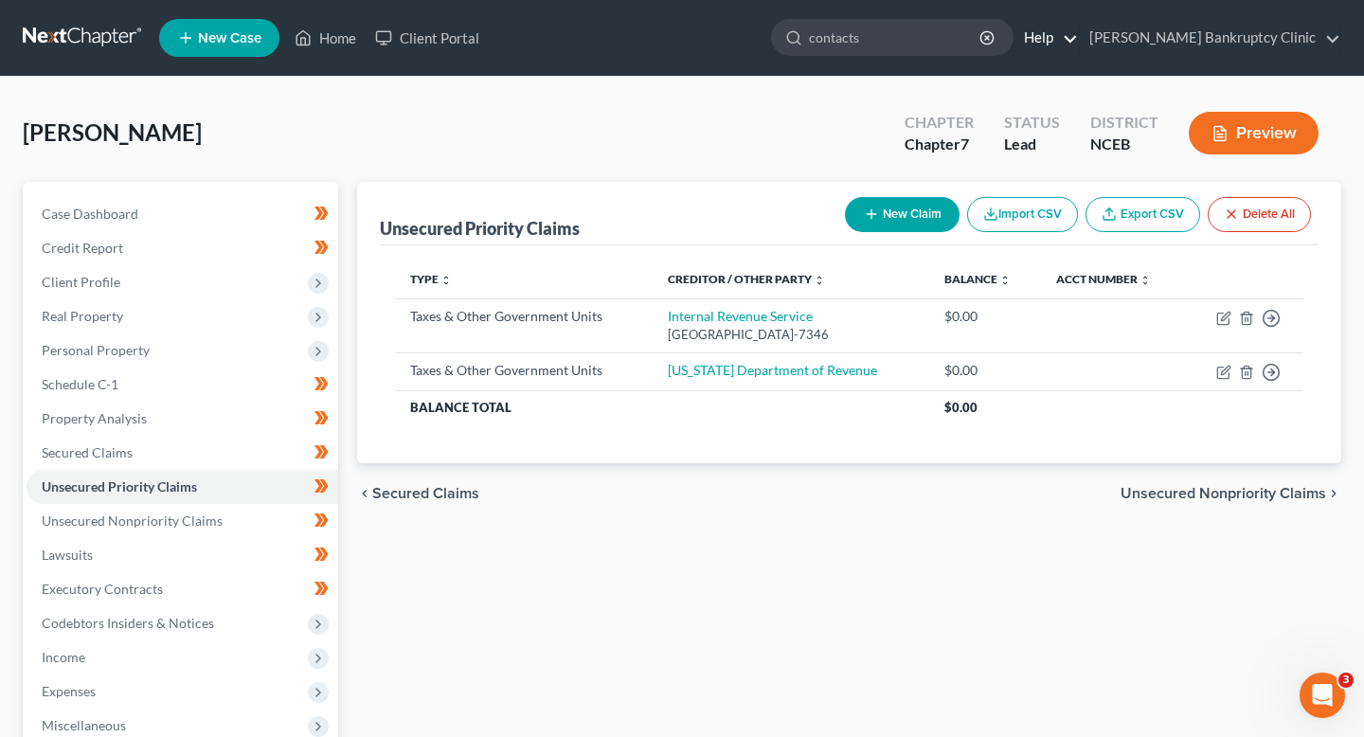
click at [1078, 51] on link "Help" at bounding box center [1046, 38] width 63 height 34
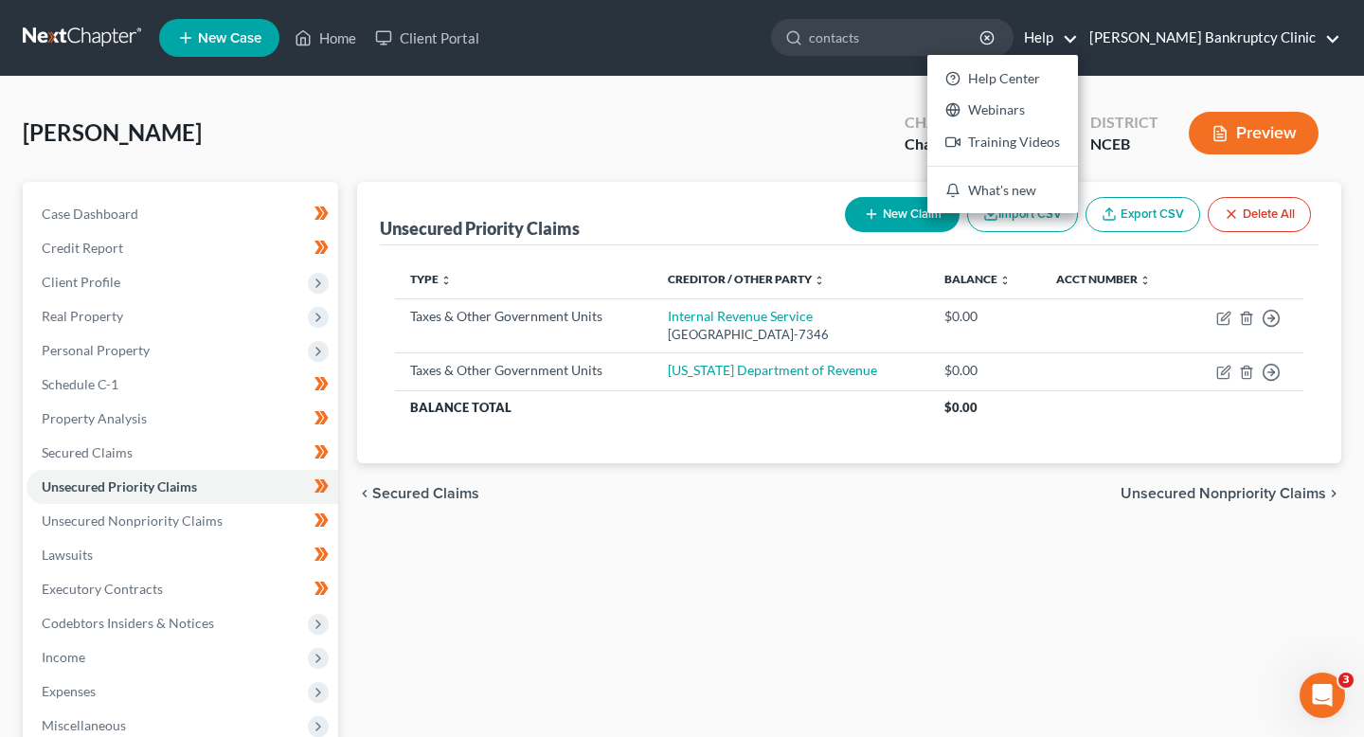
click at [1220, 26] on link "[PERSON_NAME] Bankruptcy Clinic" at bounding box center [1210, 38] width 261 height 34
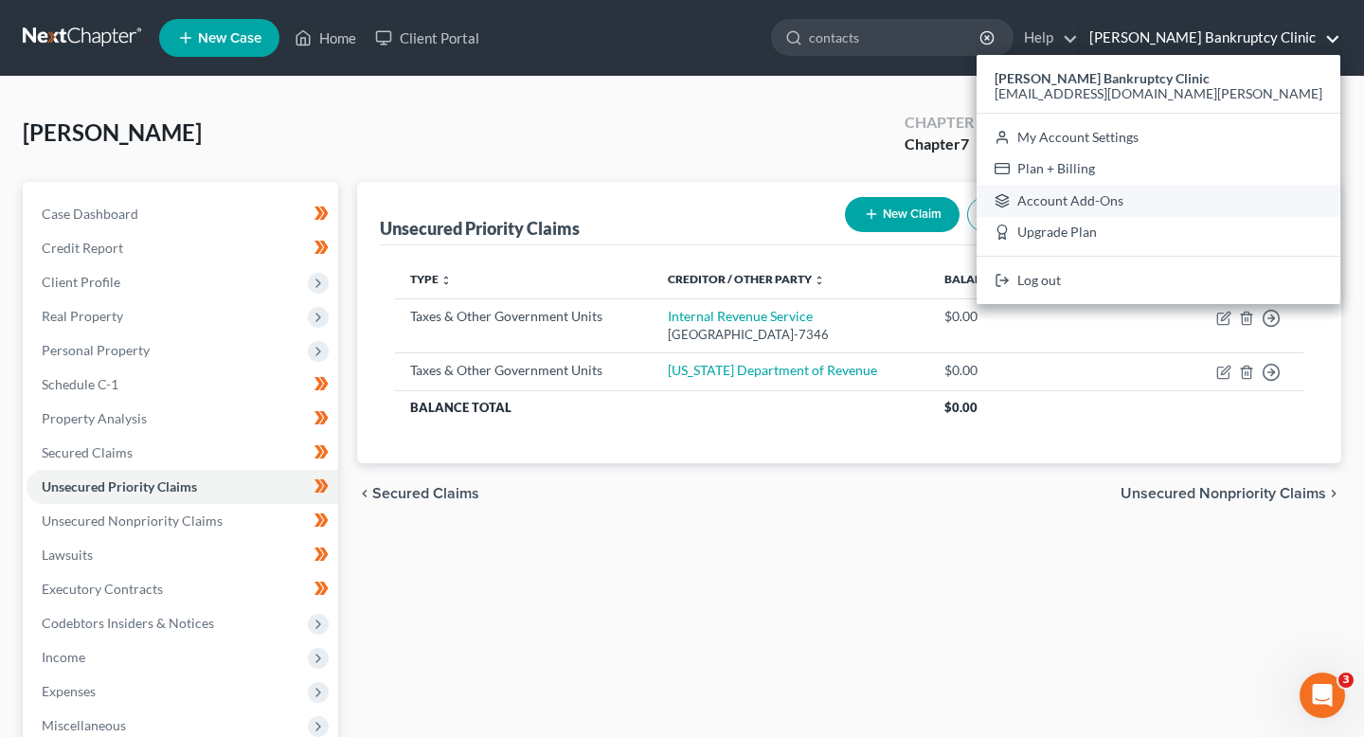
click at [1178, 207] on link "Account Add-Ons" at bounding box center [1159, 201] width 364 height 32
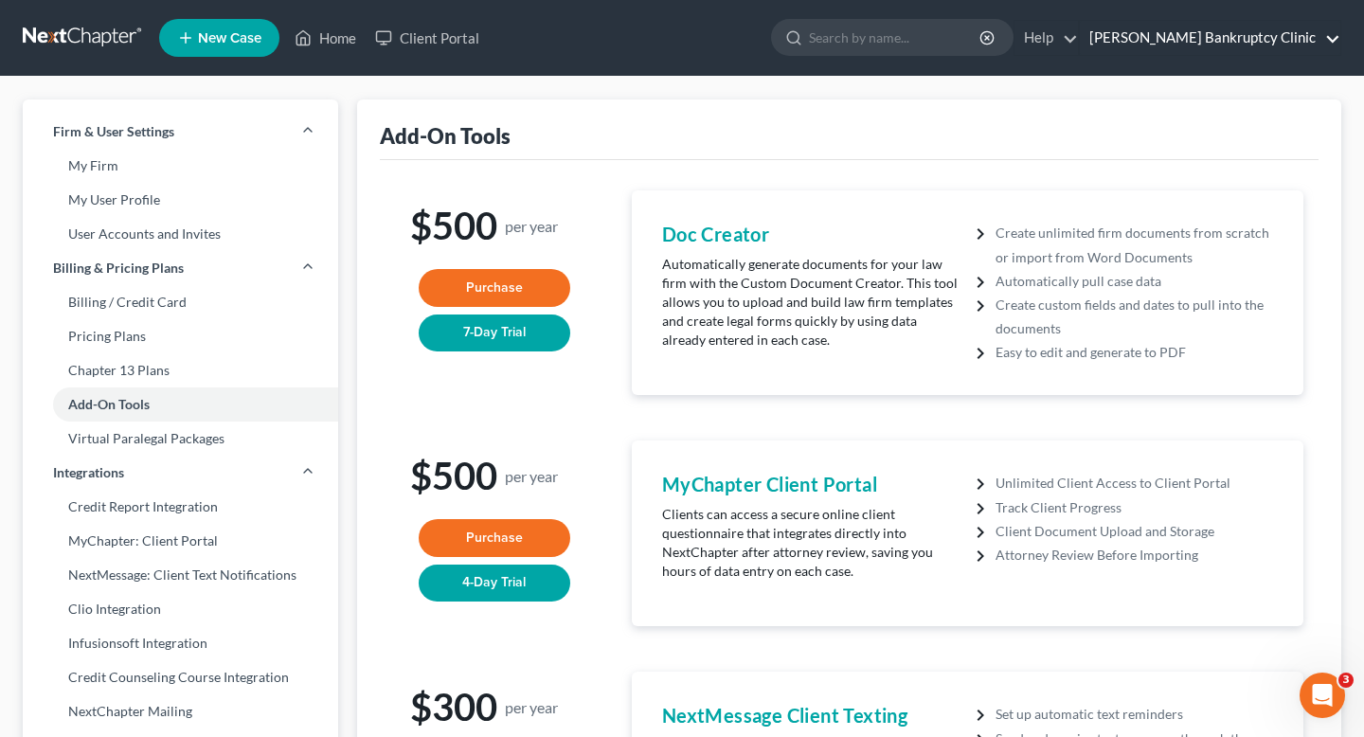
click at [1244, 35] on link "[PERSON_NAME] Bankruptcy Clinic" at bounding box center [1210, 38] width 261 height 34
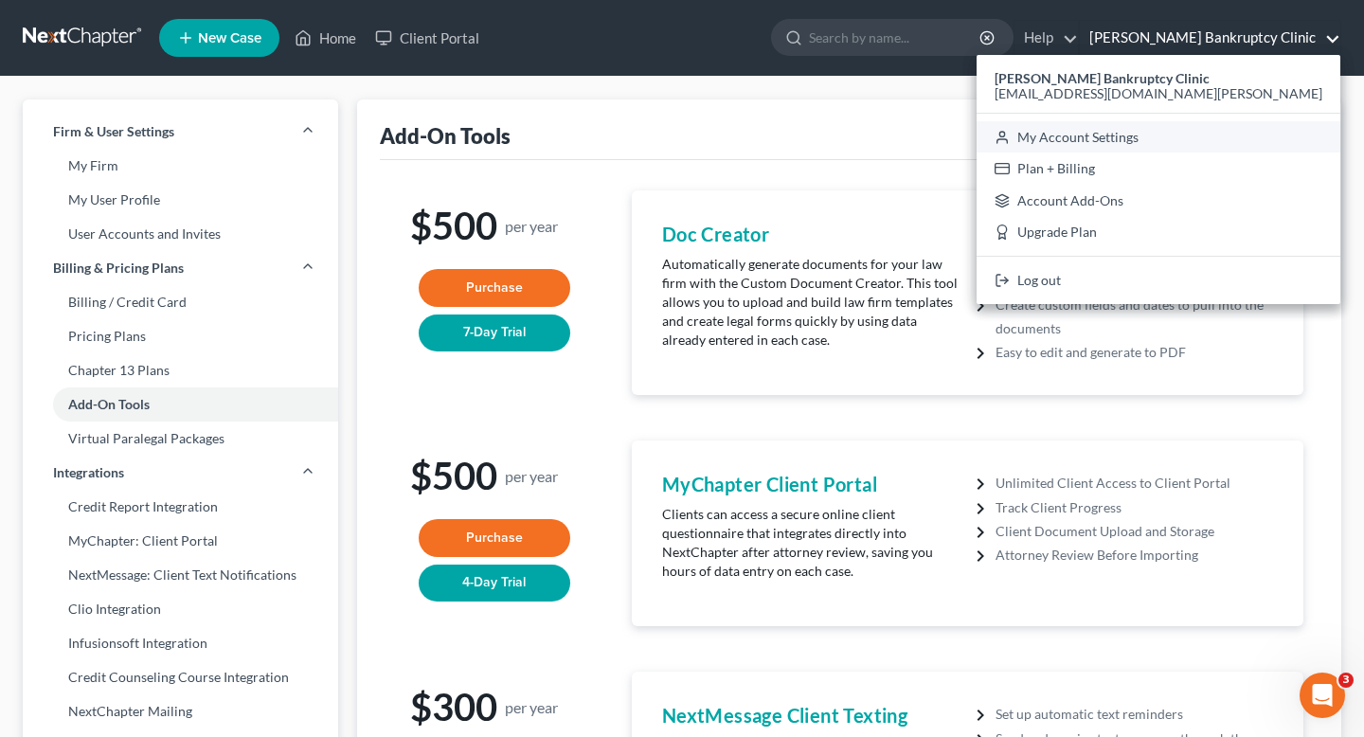
click at [1183, 133] on link "My Account Settings" at bounding box center [1159, 137] width 364 height 32
select select "24"
select select "28"
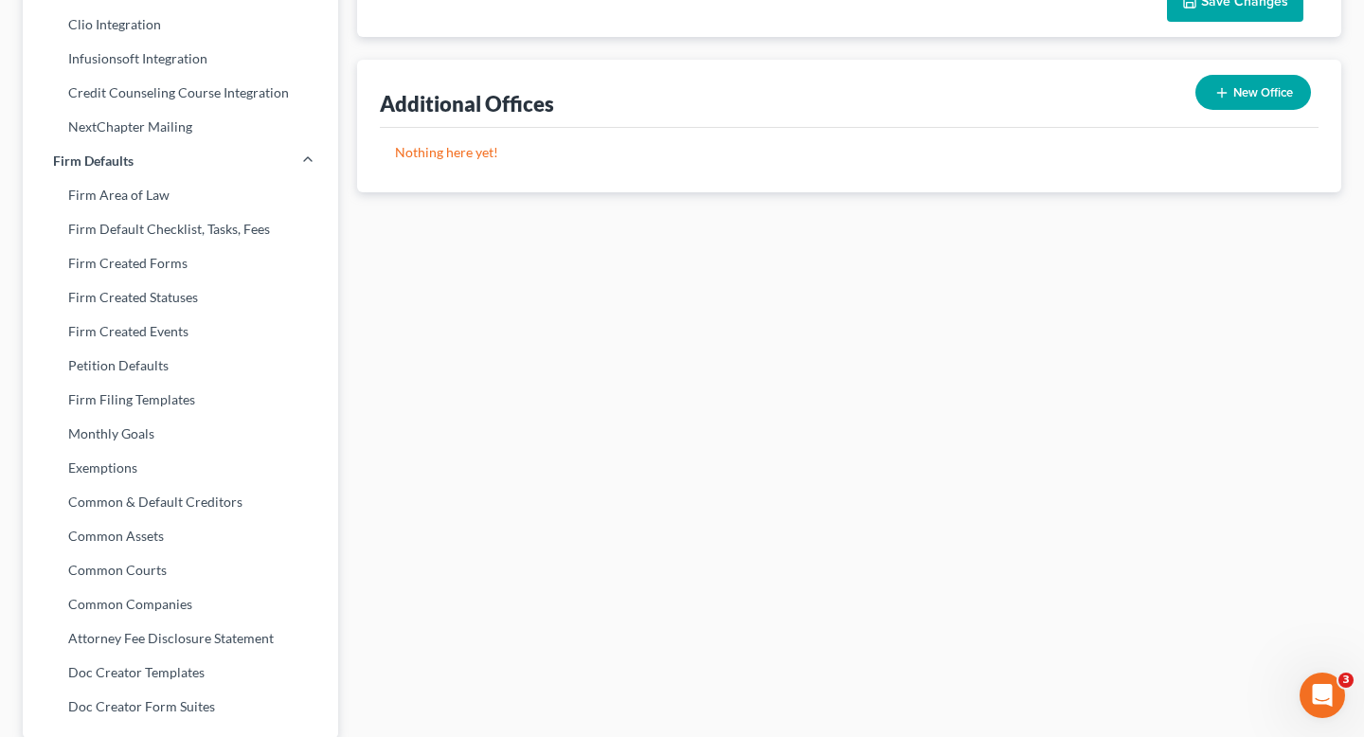
scroll to position [615, 0]
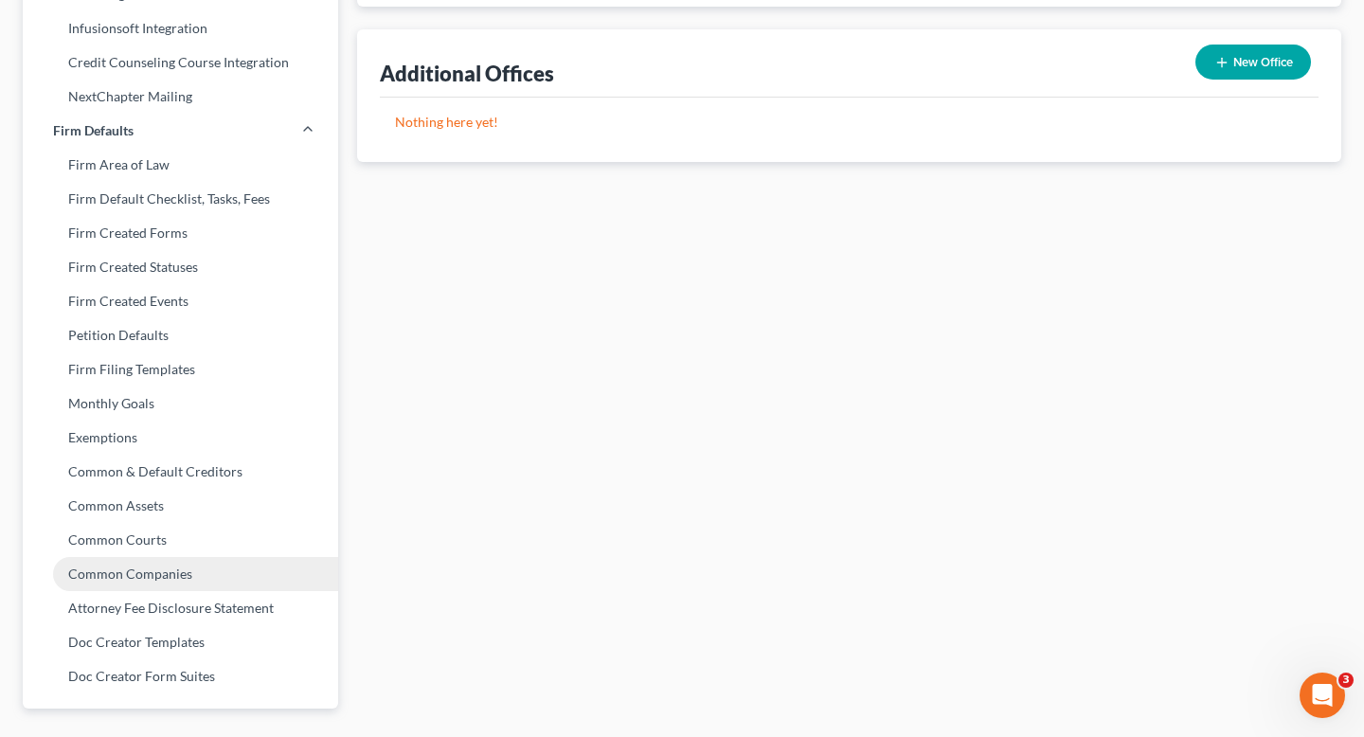
click at [245, 561] on link "Common Companies" at bounding box center [181, 574] width 316 height 34
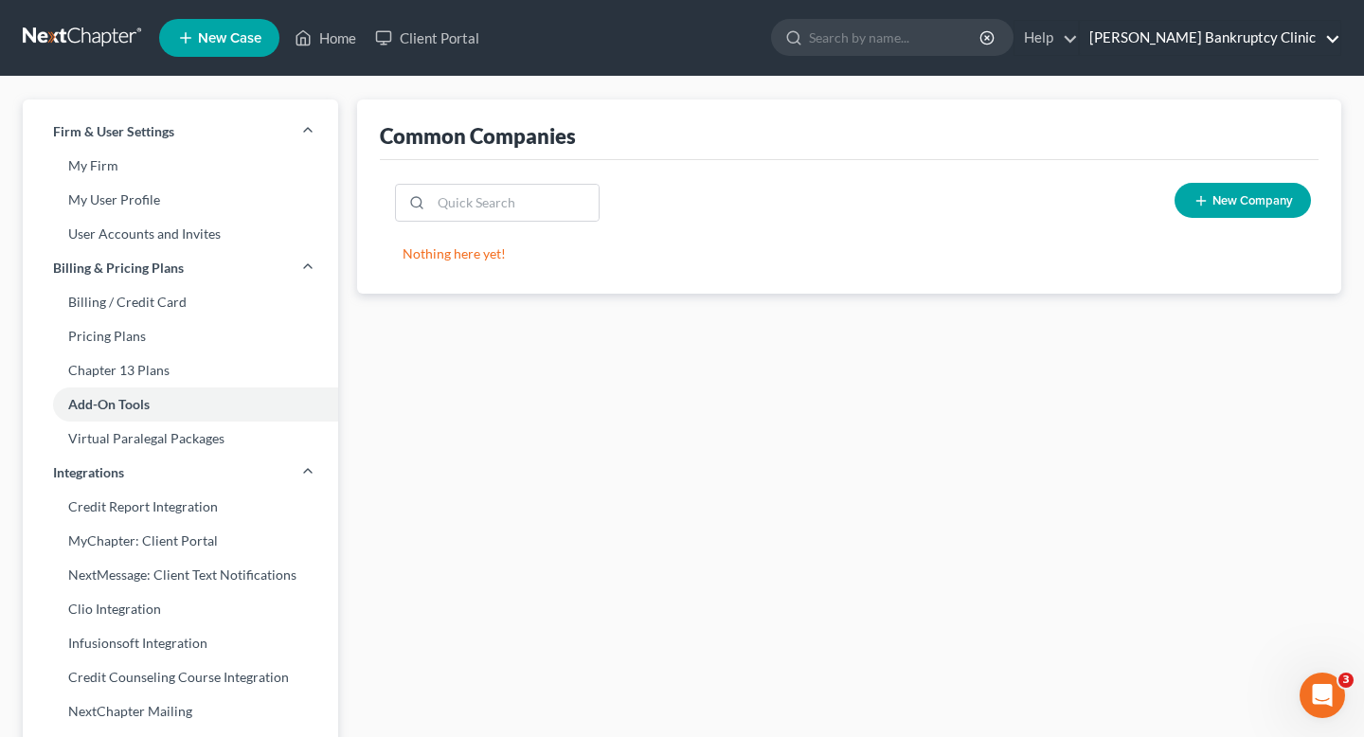
click at [1233, 39] on link "[PERSON_NAME] Bankruptcy Clinic" at bounding box center [1210, 38] width 261 height 34
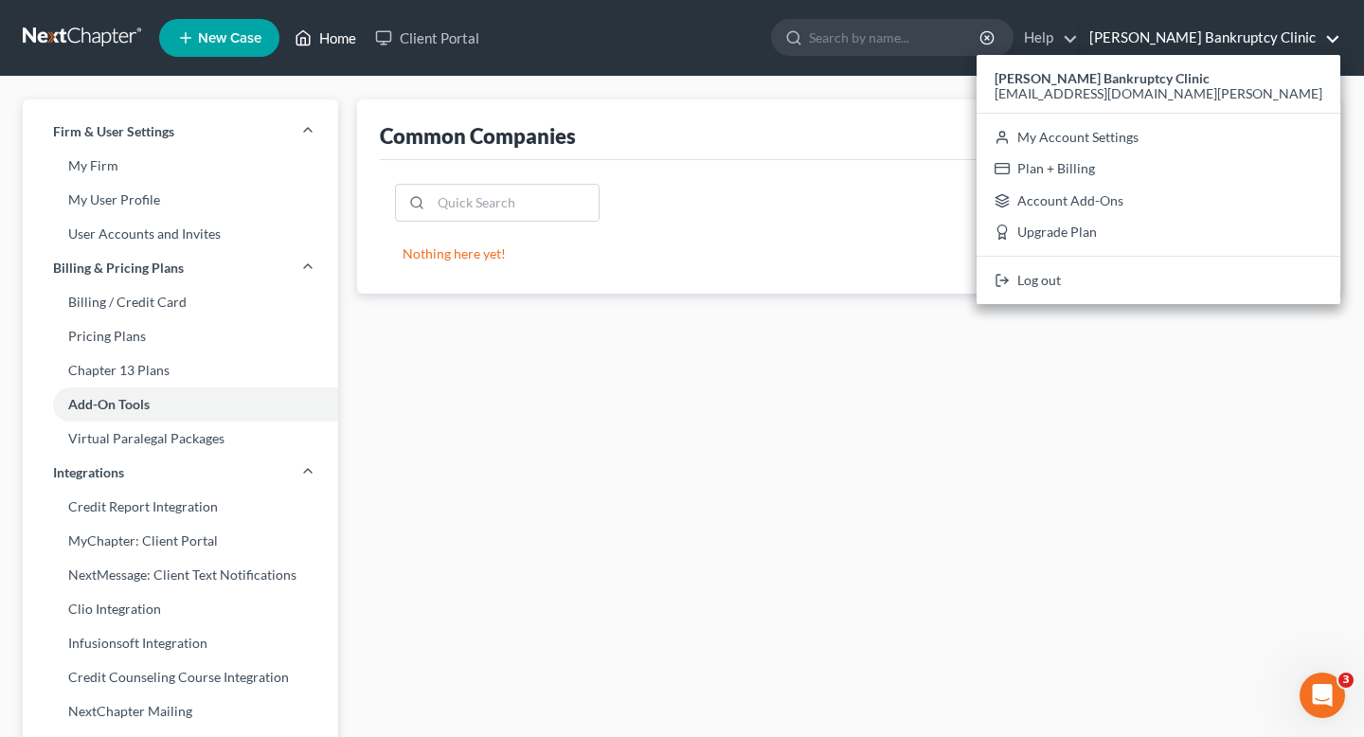
click at [334, 22] on link "Home" at bounding box center [325, 38] width 81 height 34
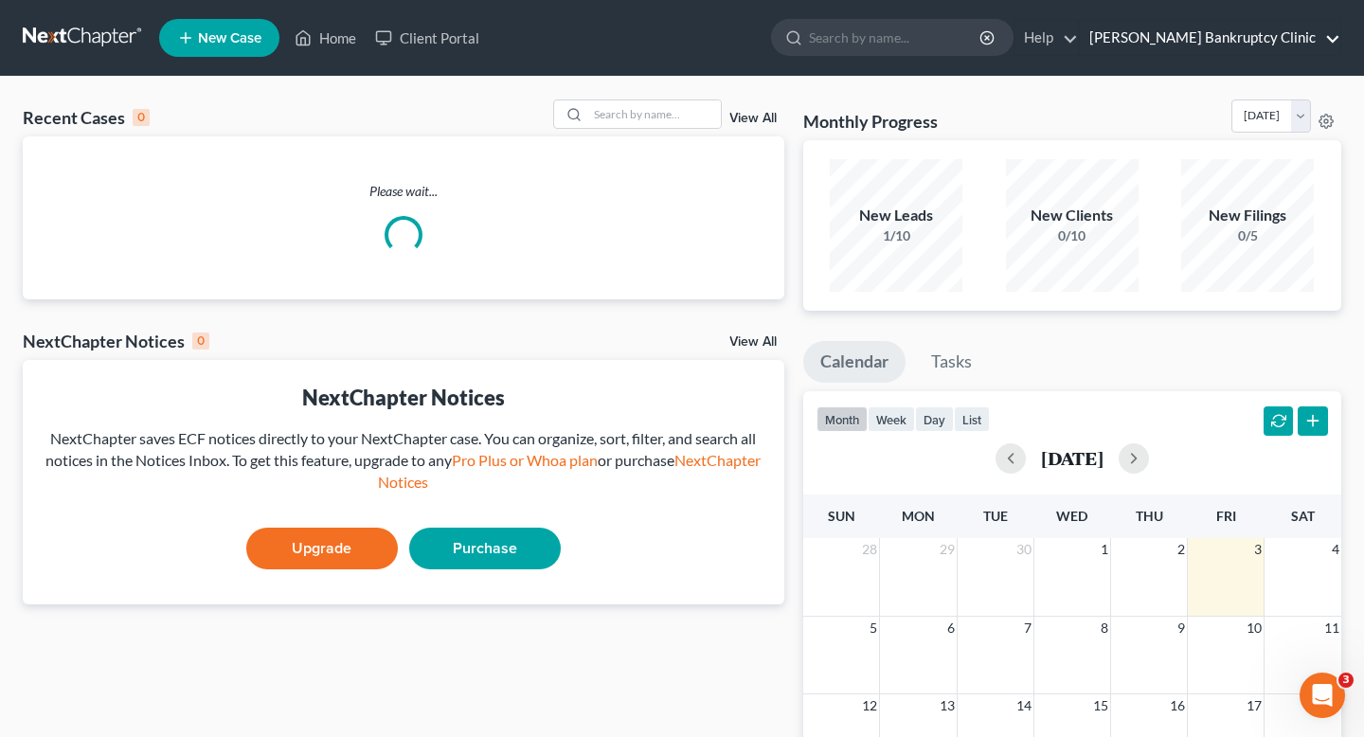
click at [1207, 45] on link "[PERSON_NAME] Bankruptcy Clinic" at bounding box center [1210, 38] width 261 height 34
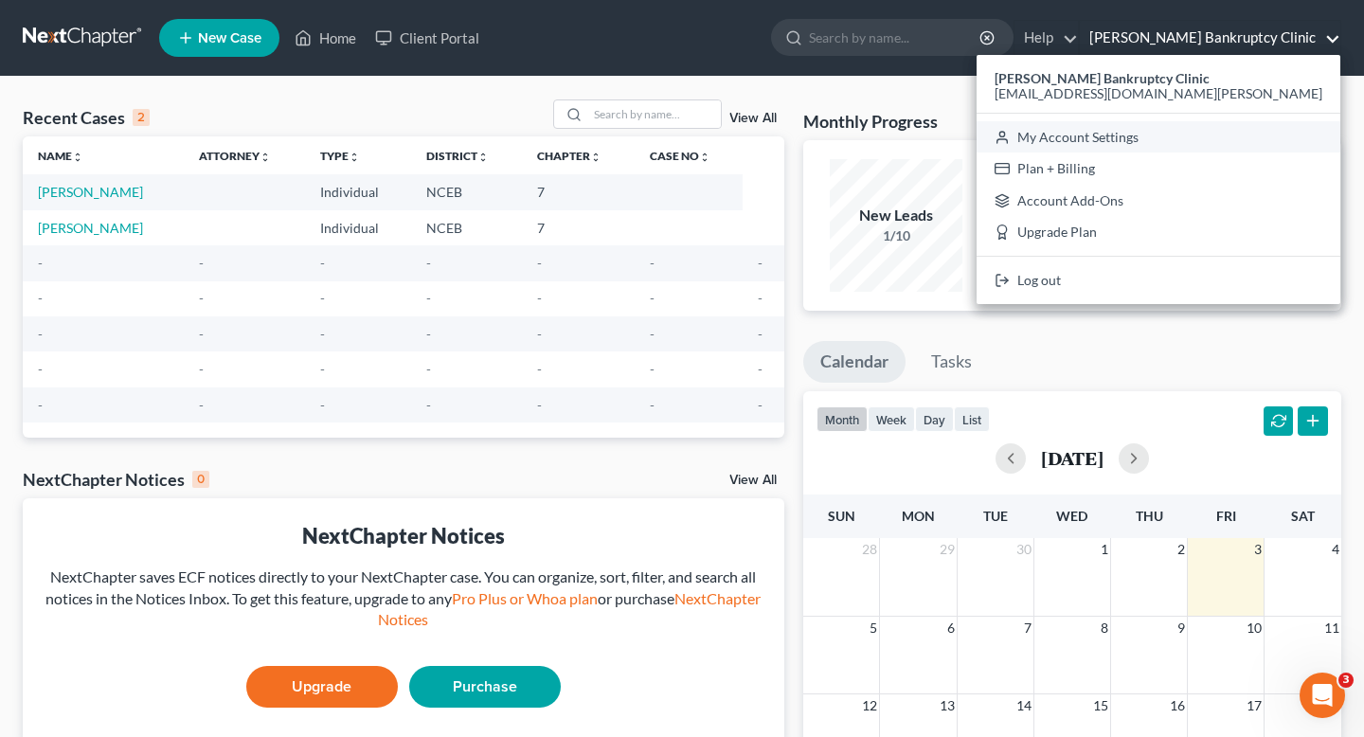
click at [1196, 141] on link "My Account Settings" at bounding box center [1159, 137] width 364 height 32
select select "57"
select select "24"
select select "28"
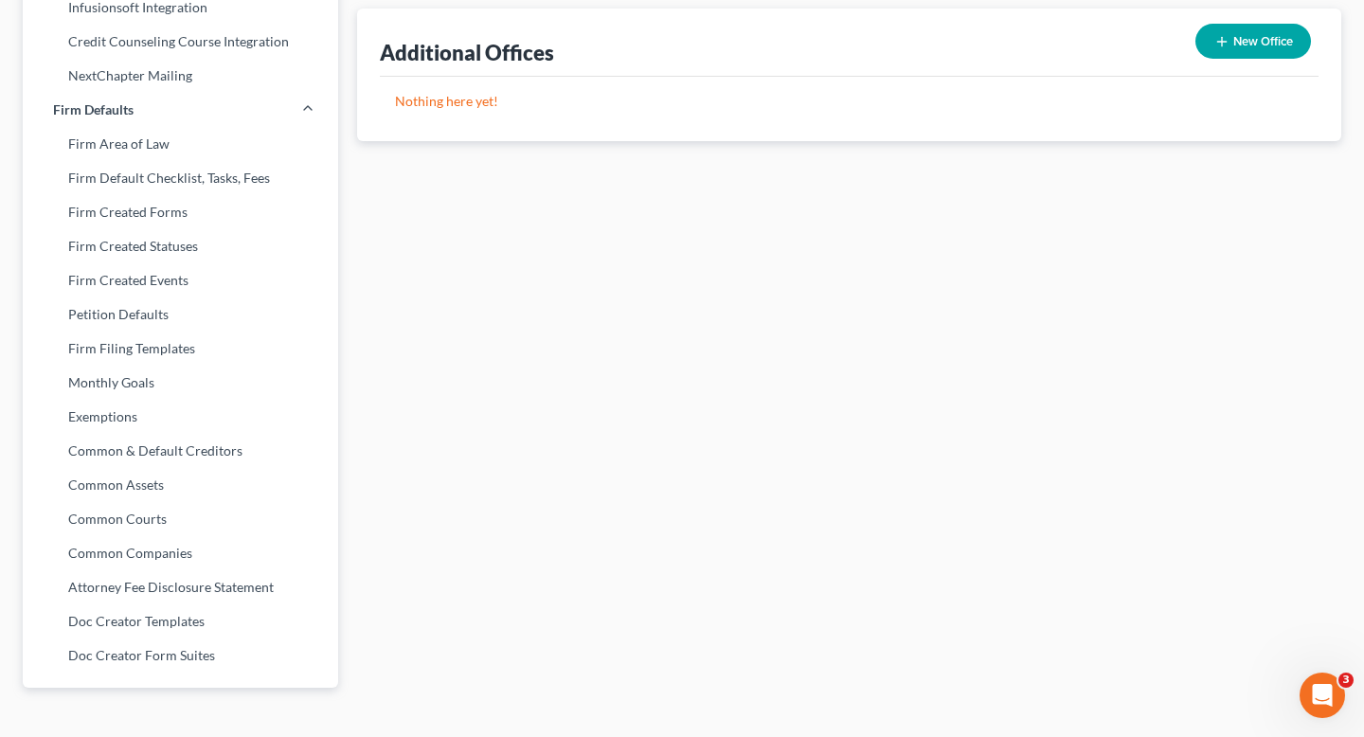
scroll to position [638, 0]
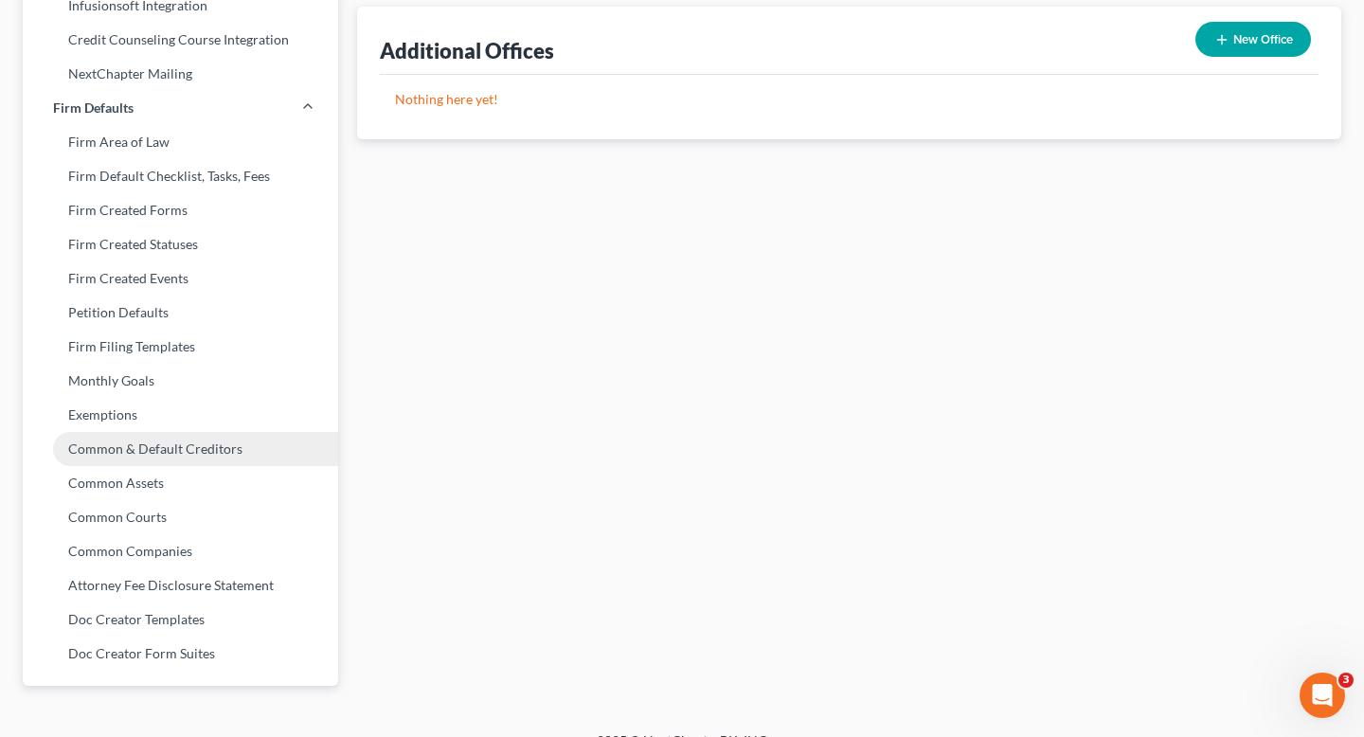
click at [292, 447] on link "Common & Default Creditors" at bounding box center [181, 449] width 316 height 34
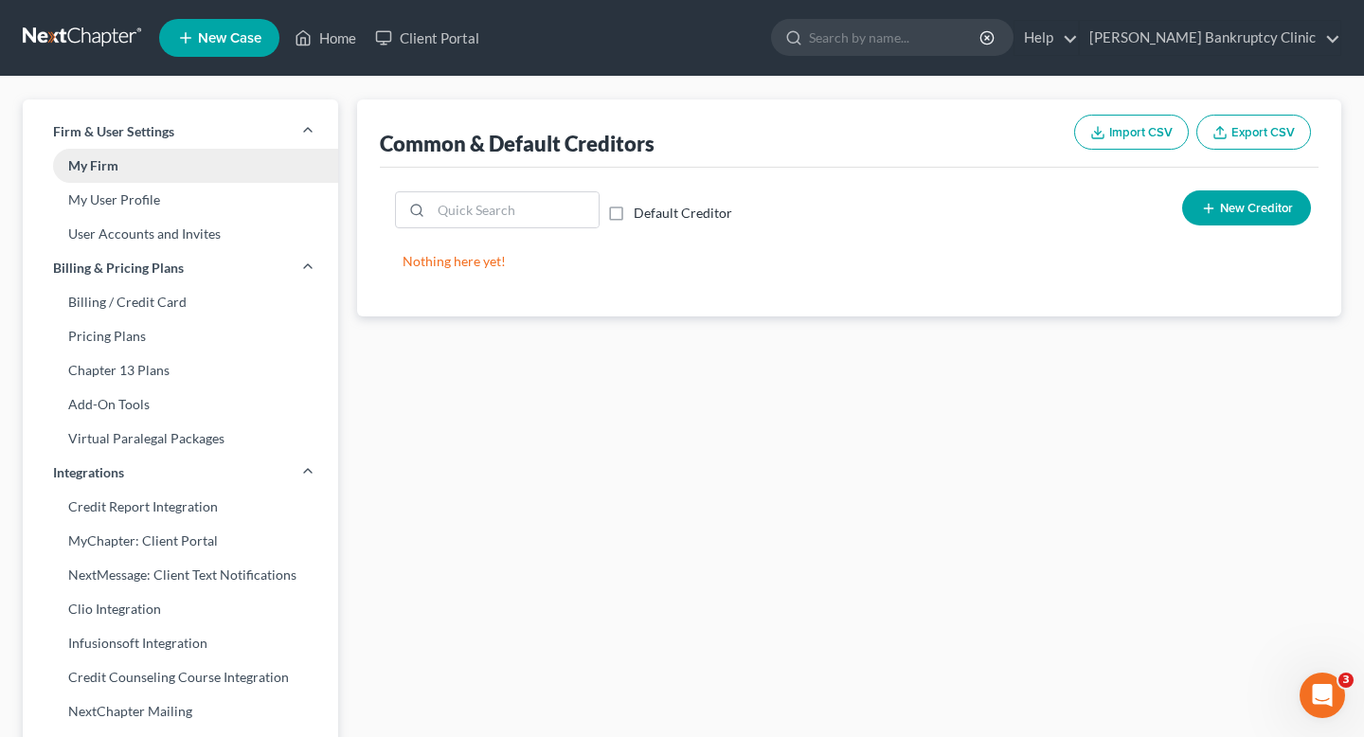
click at [195, 154] on link "My Firm" at bounding box center [181, 166] width 316 height 34
select select "57"
select select "24"
select select "28"
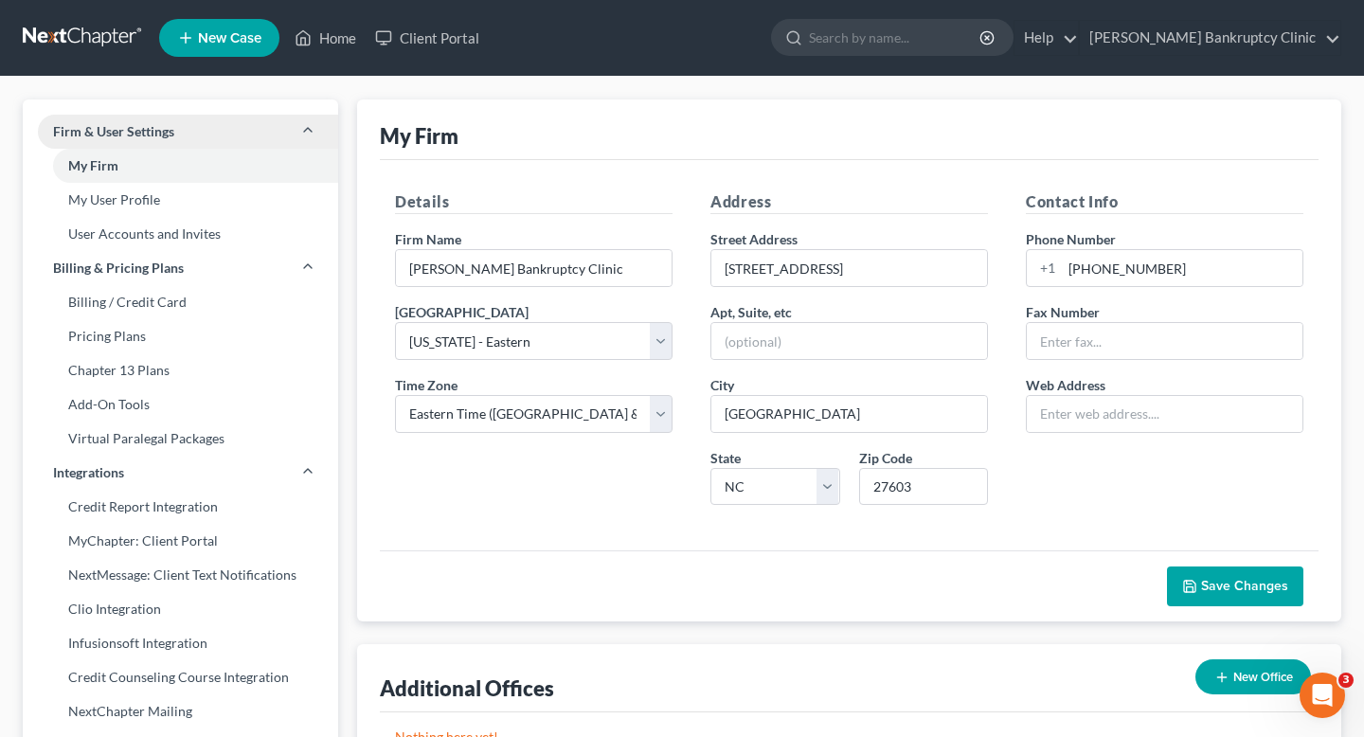
click at [279, 31] on link "New Case" at bounding box center [219, 38] width 120 height 38
select select "57"
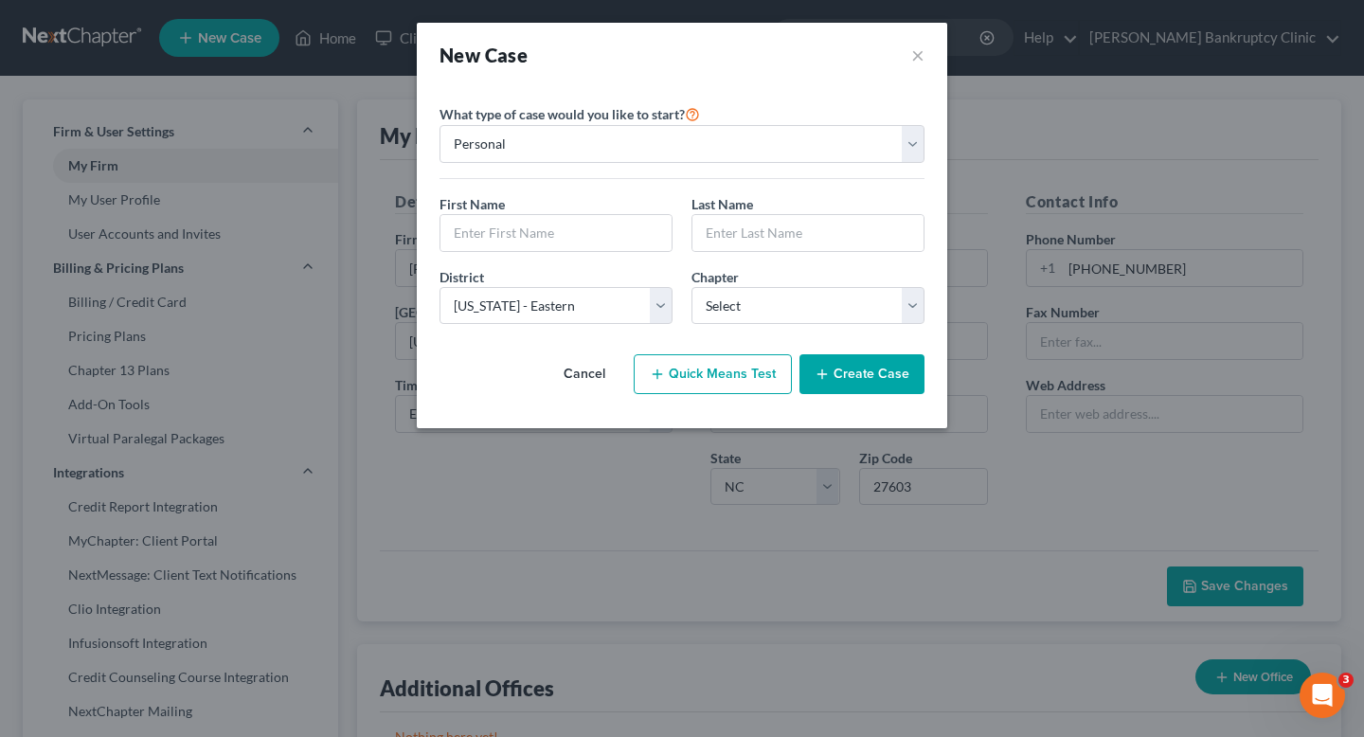
click at [320, 37] on div "New Case × Please select case type * Bankruptcy Bankruptcy What type of case wo…" at bounding box center [682, 368] width 1364 height 737
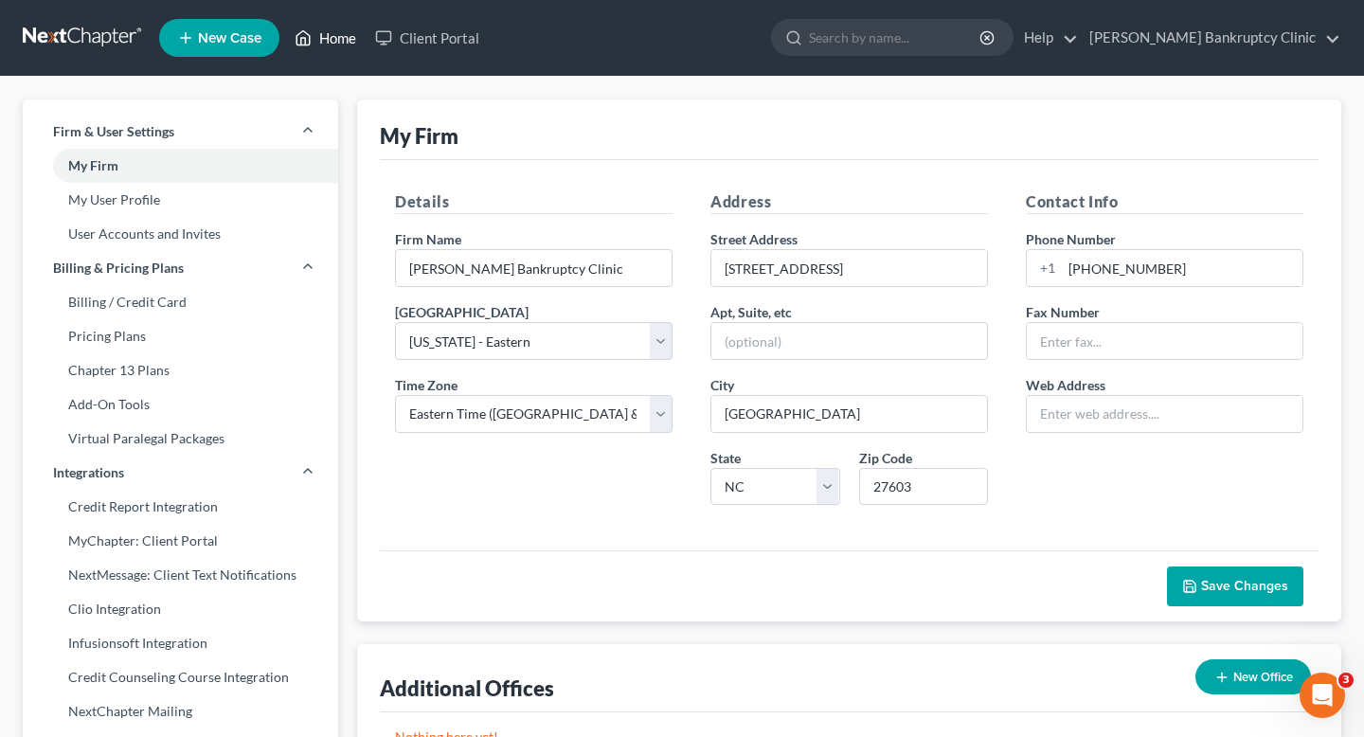
click at [339, 42] on link "Home" at bounding box center [325, 38] width 81 height 34
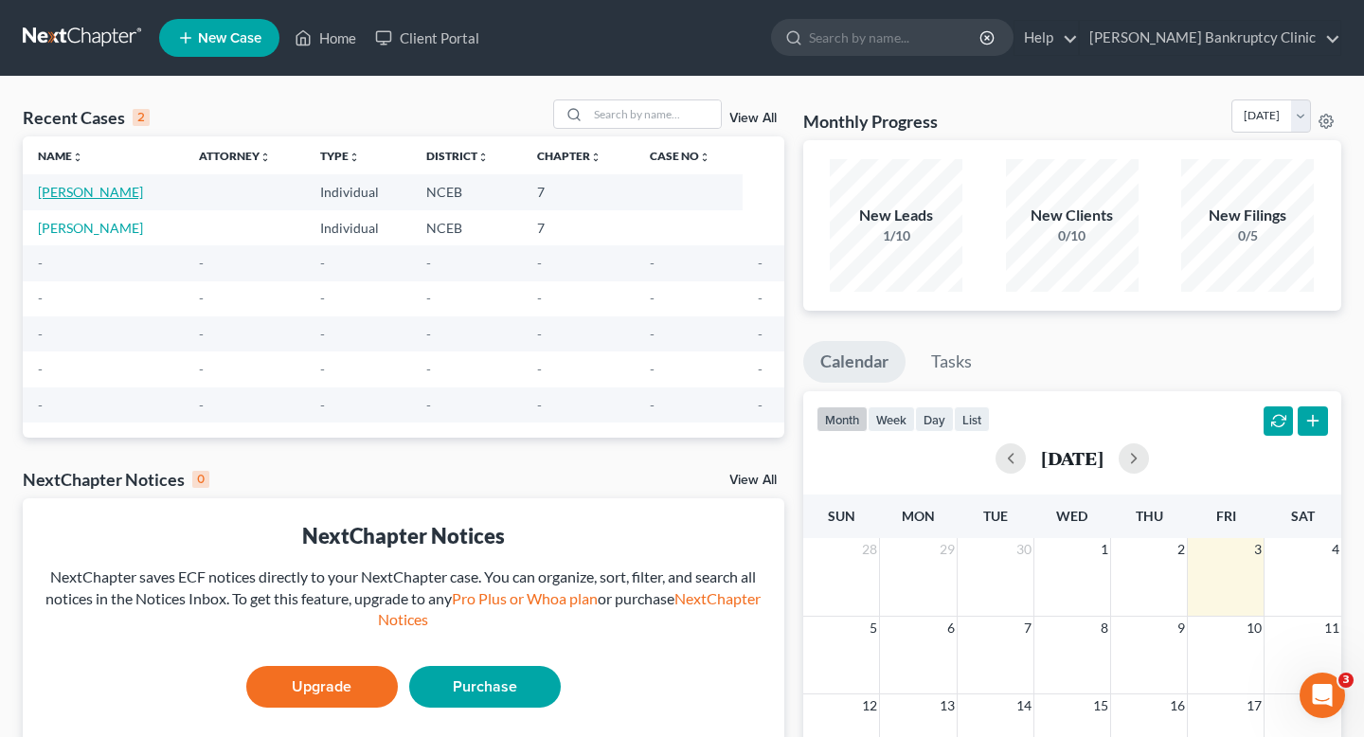
click at [93, 195] on link "[PERSON_NAME]" at bounding box center [90, 192] width 105 height 16
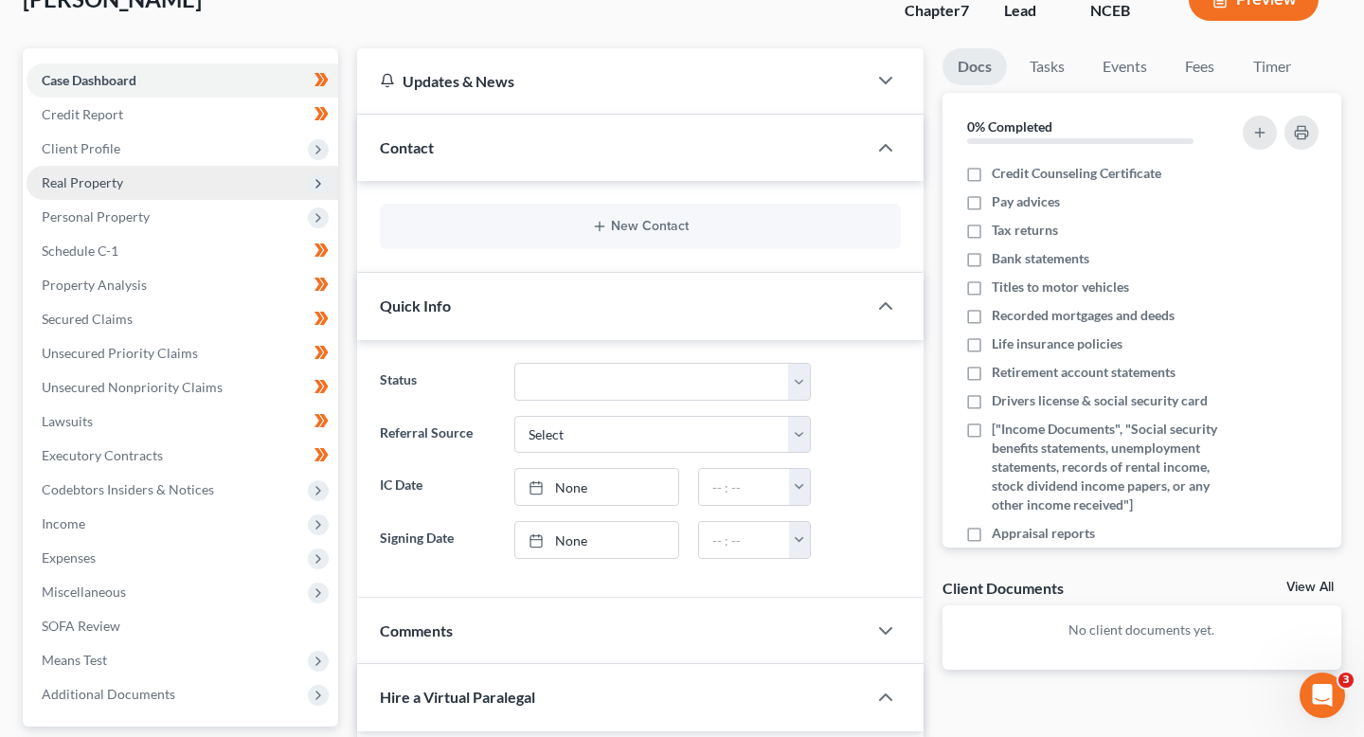
scroll to position [121, 0]
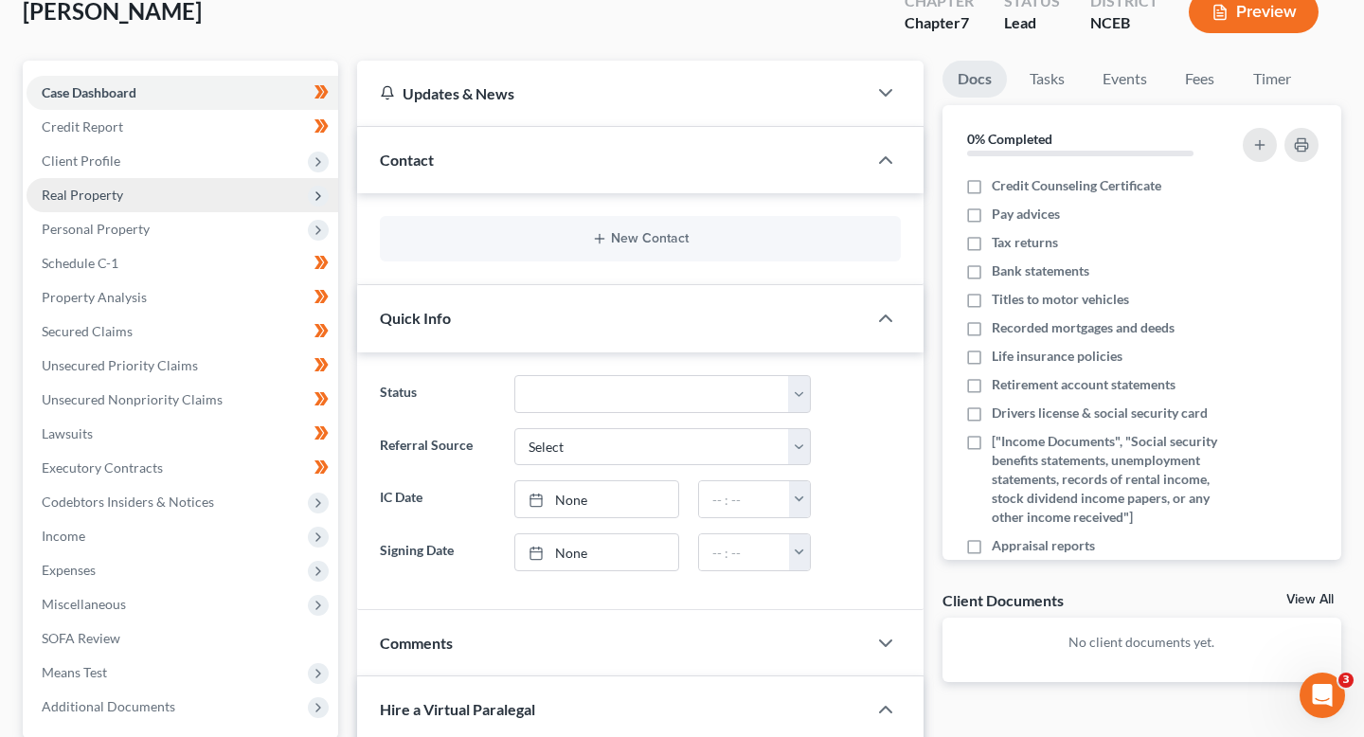
click at [148, 194] on span "Real Property" at bounding box center [183, 195] width 312 height 34
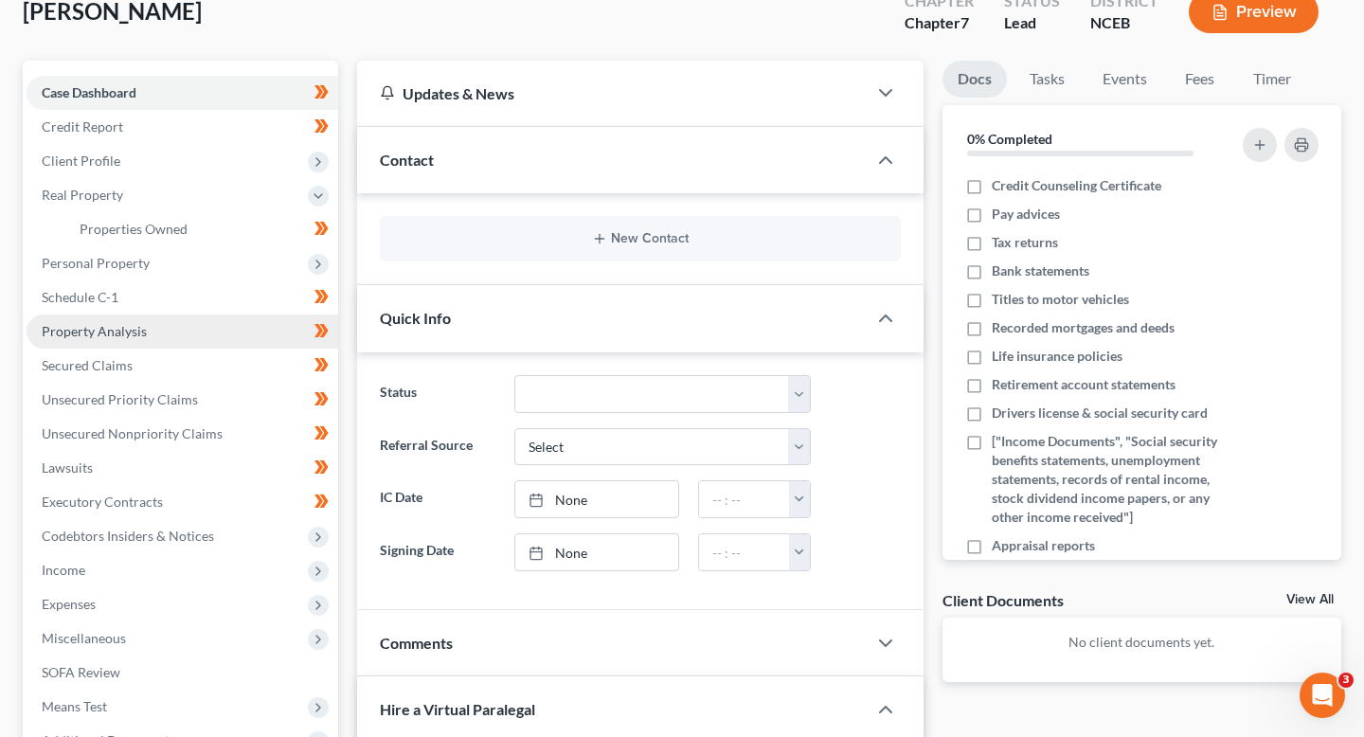
click at [154, 339] on link "Property Analysis" at bounding box center [183, 332] width 312 height 34
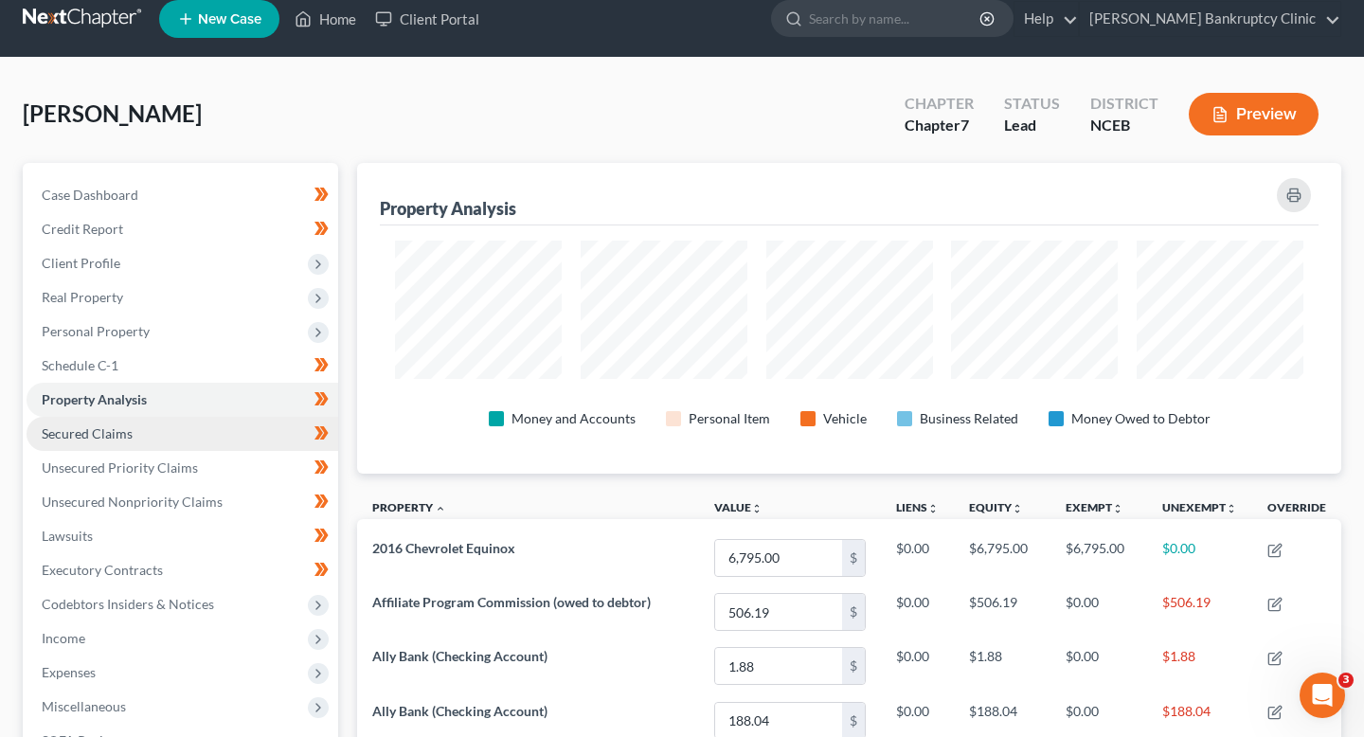
click at [157, 438] on link "Secured Claims" at bounding box center [183, 434] width 312 height 34
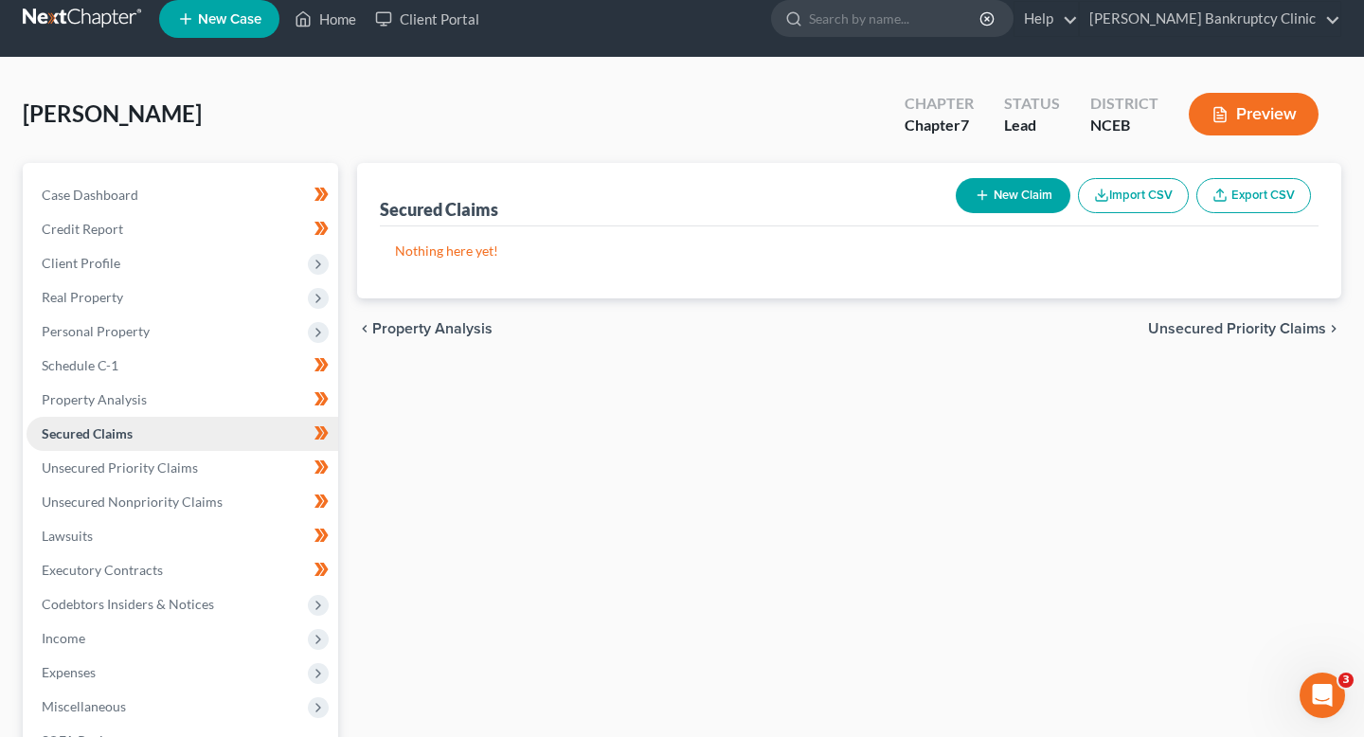
scroll to position [20, 0]
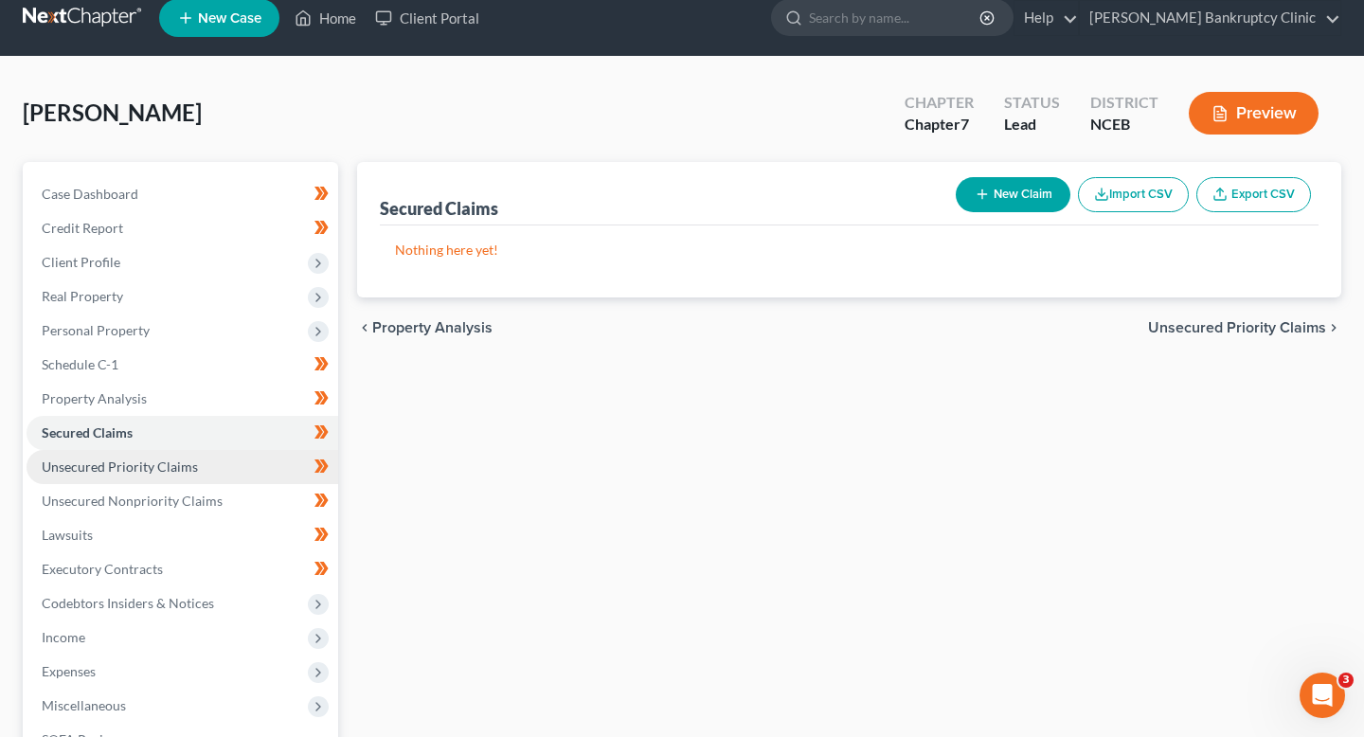
click at [157, 463] on span "Unsecured Priority Claims" at bounding box center [120, 467] width 156 height 16
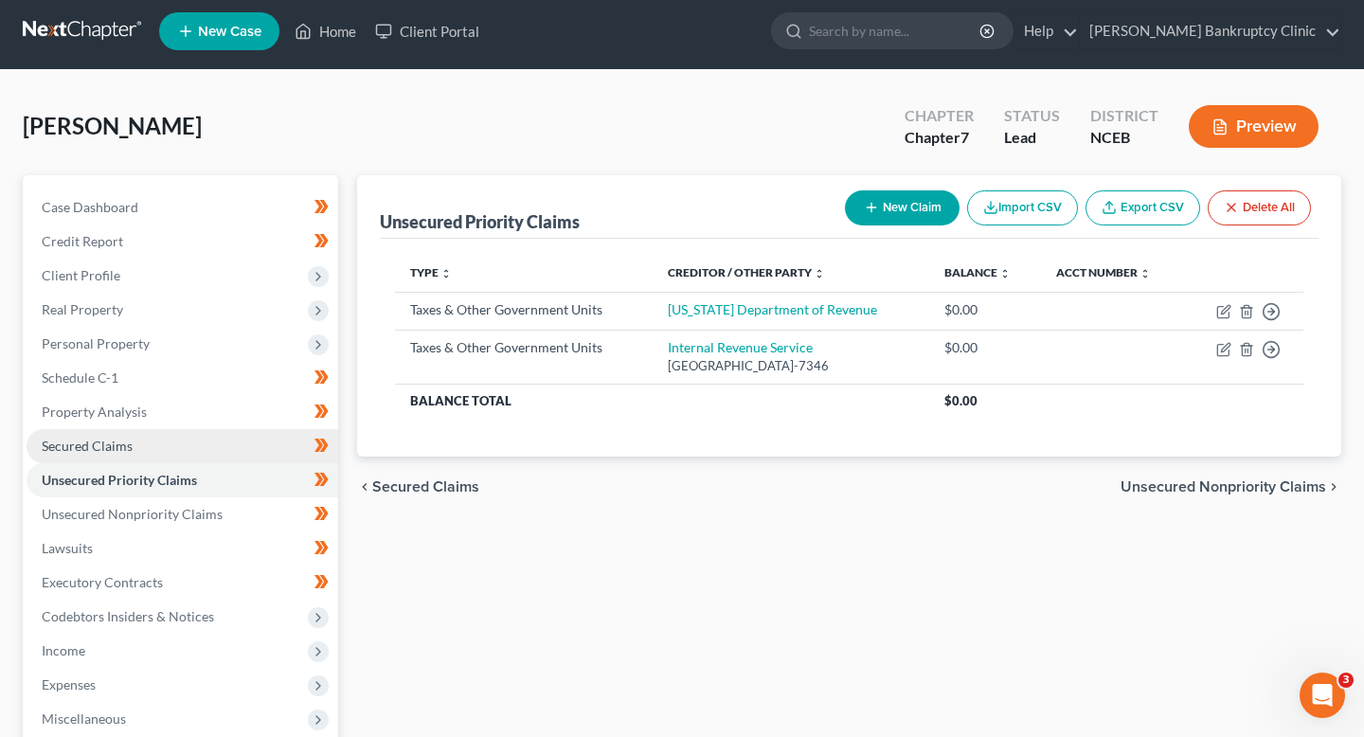
scroll to position [12, 0]
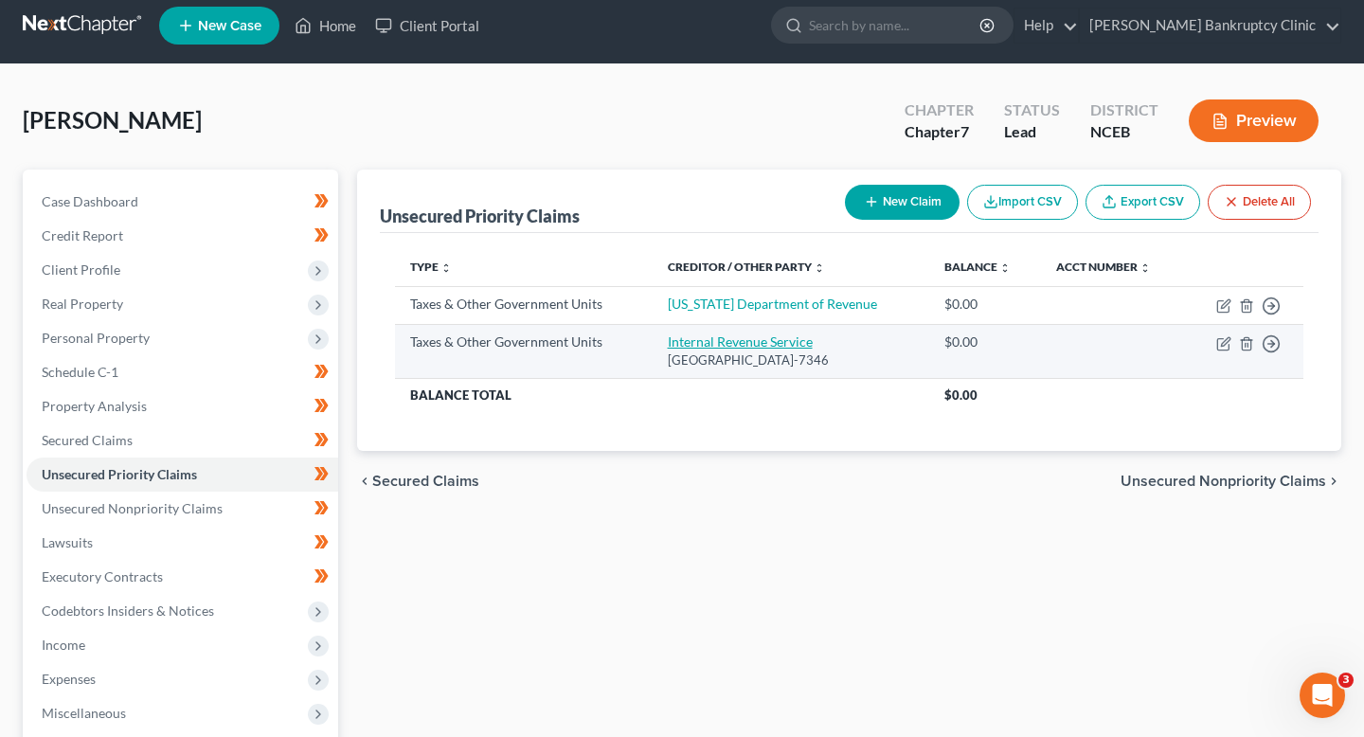
click at [695, 349] on link "Internal Revenue Service" at bounding box center [740, 342] width 145 height 16
select select "0"
select select "39"
select select "0"
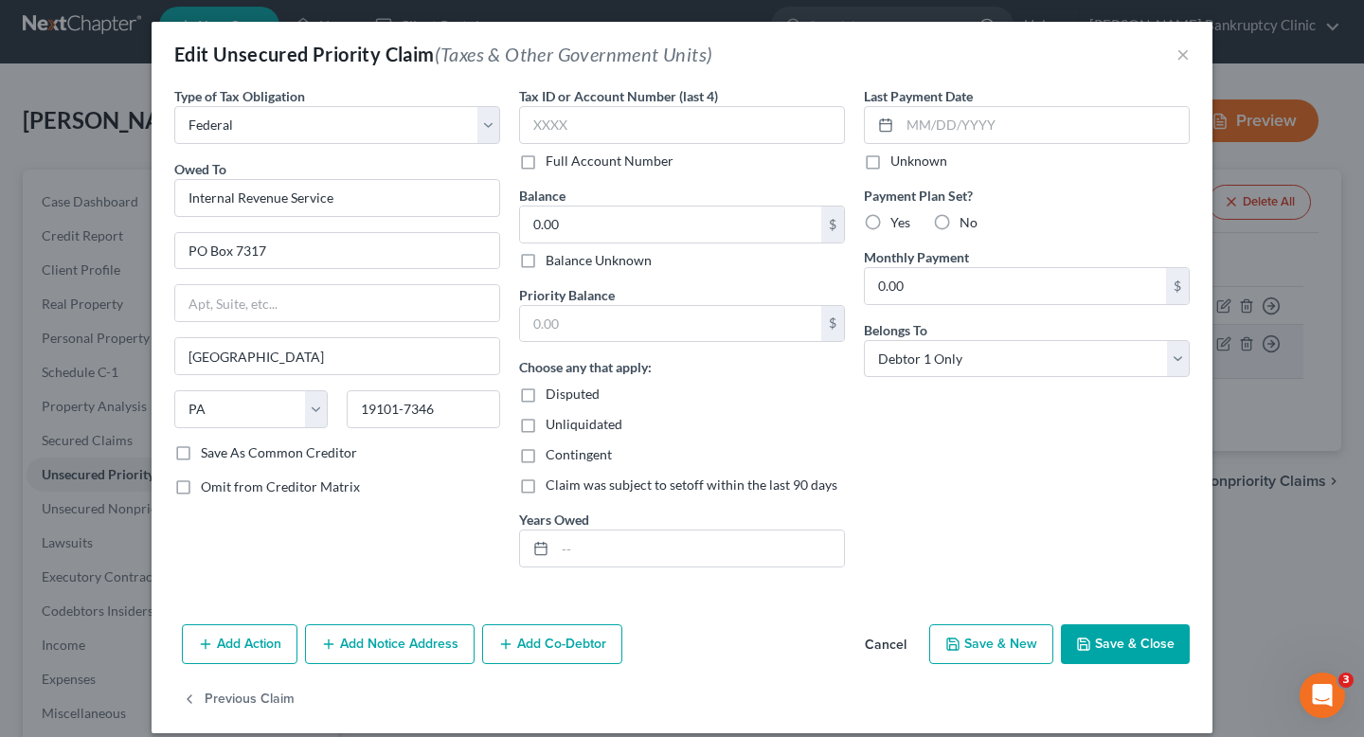
scroll to position [0, 0]
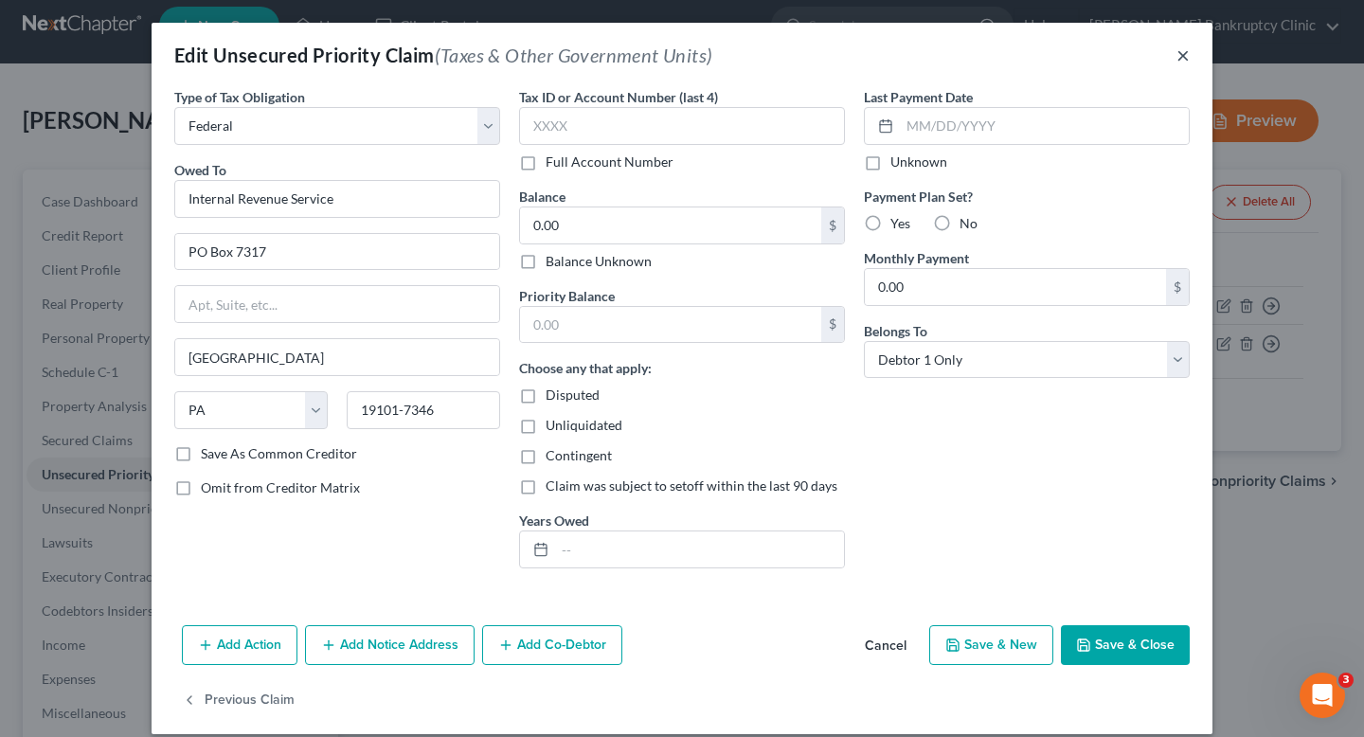
click at [1183, 44] on button "×" at bounding box center [1183, 55] width 13 height 23
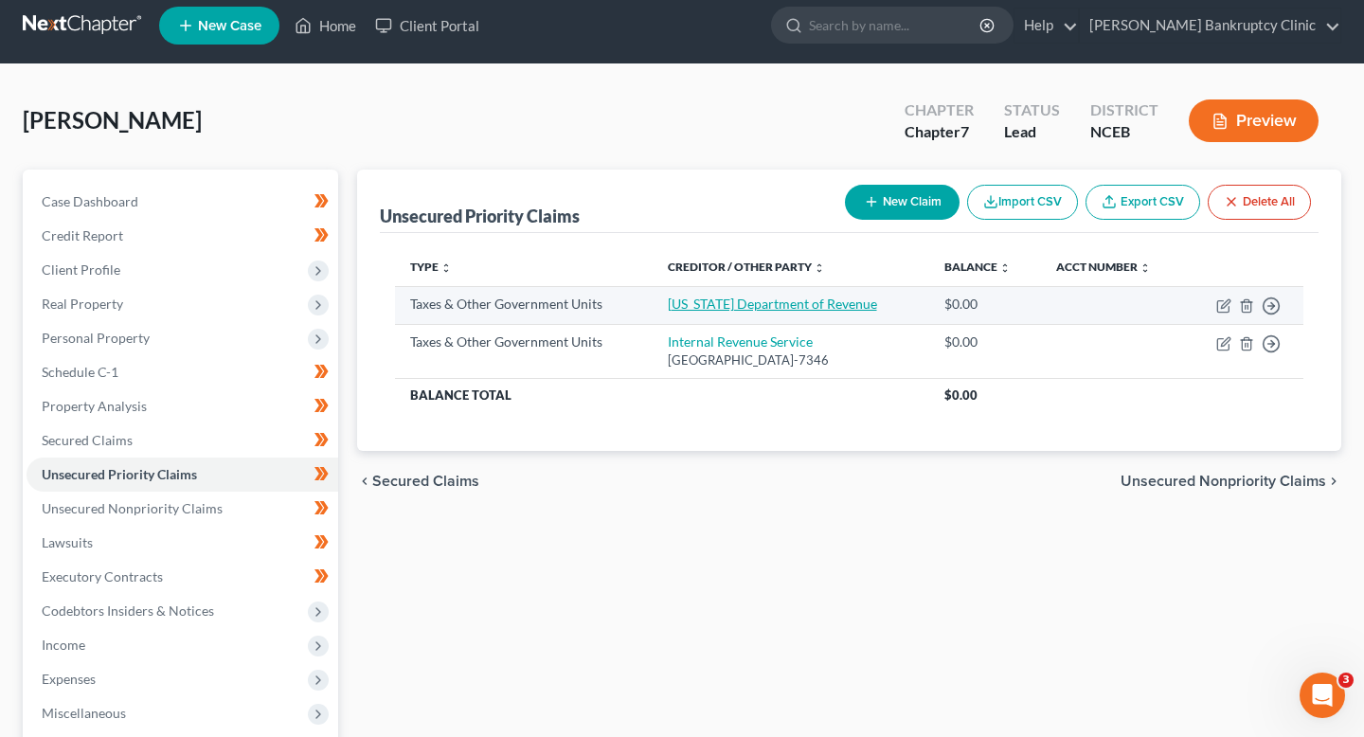
click at [711, 300] on link "North Carolina Department of Revenue" at bounding box center [772, 304] width 209 height 16
select select "2"
select select "0"
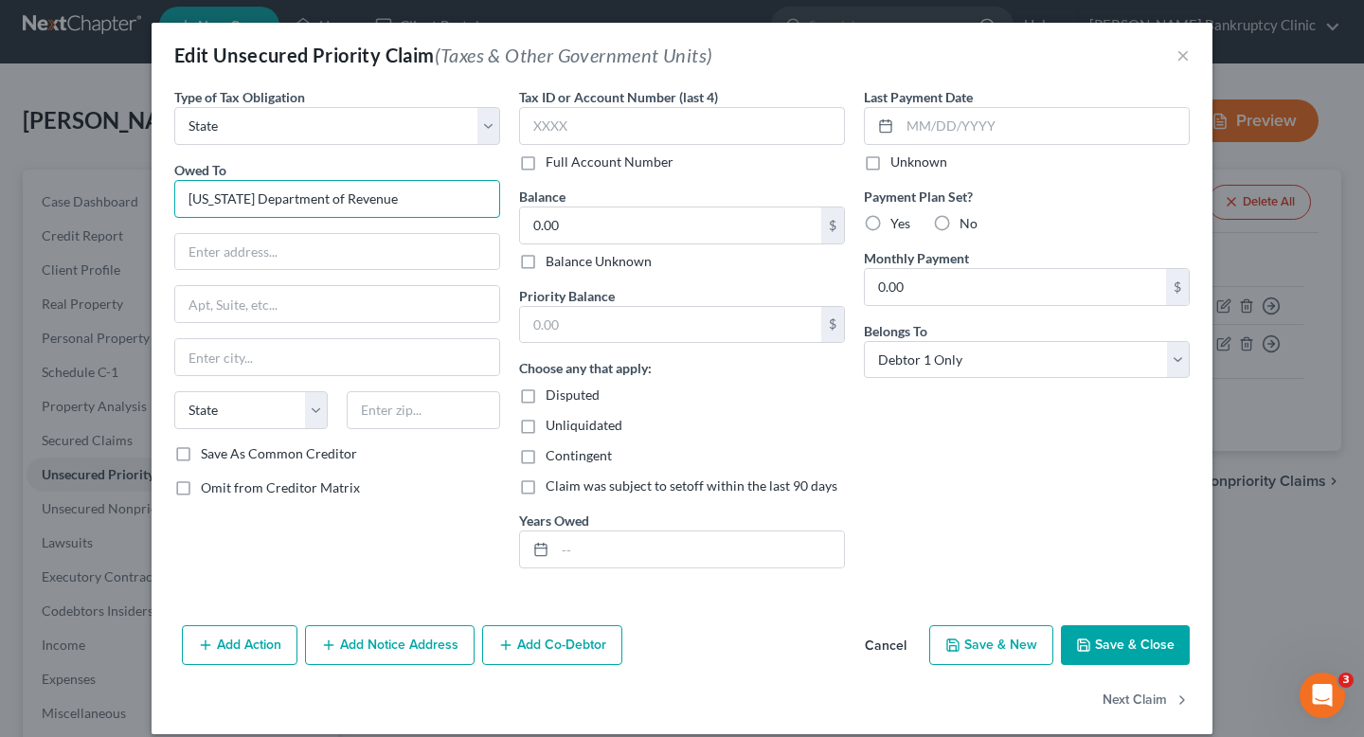
drag, startPoint x: 450, startPoint y: 200, endPoint x: 59, endPoint y: 200, distance: 391.3
click at [59, 200] on div "Edit Unsecured Priority Claim (Taxes & Other Government Units) × Type of Tax Ob…" at bounding box center [682, 368] width 1364 height 737
click at [288, 259] on input "text" at bounding box center [337, 252] width 324 height 36
paste input "Post Office Box 25000"
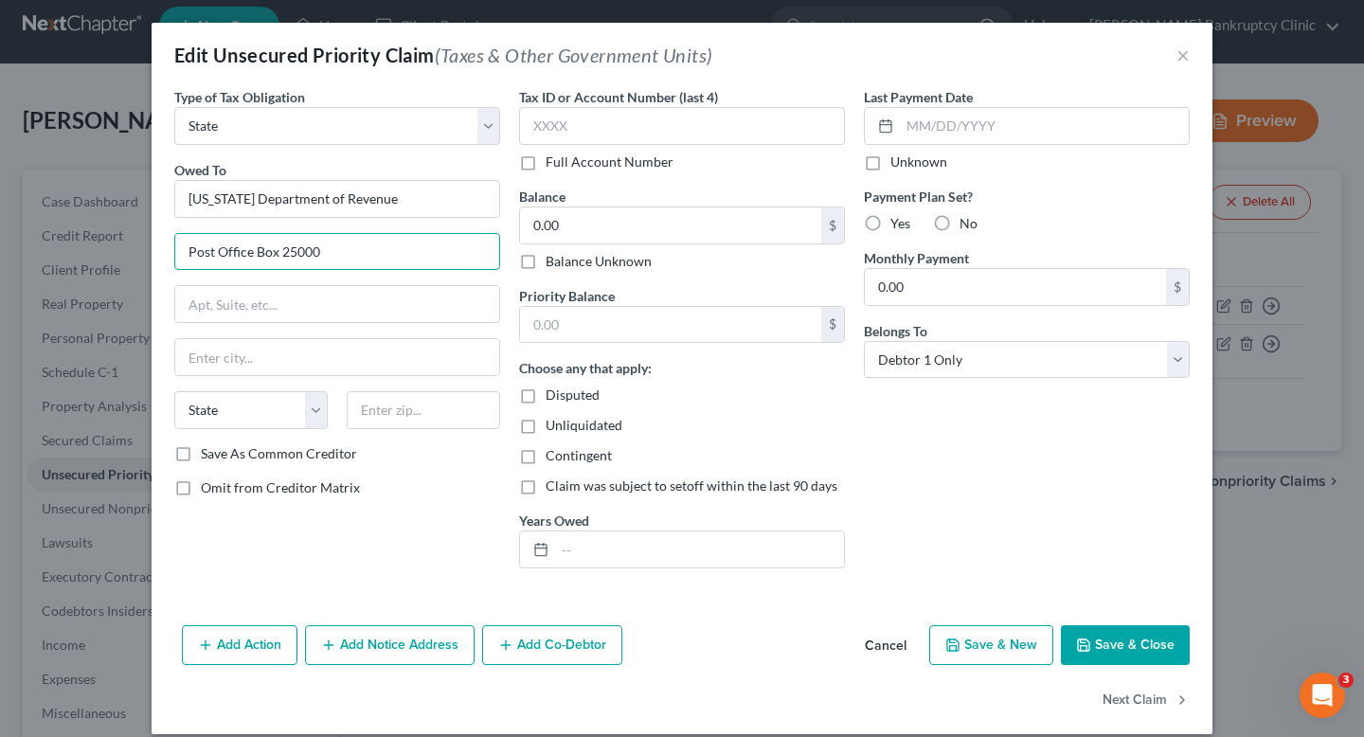
drag, startPoint x: 278, startPoint y: 254, endPoint x: 159, endPoint y: 255, distance: 118.4
click at [159, 255] on div "Type of Tax Obligation * Select Federal City State Franchise Tax Board Other Ow…" at bounding box center [682, 352] width 1061 height 531
type input "PO Box 25000"
click at [256, 350] on input "text" at bounding box center [337, 357] width 324 height 36
paste input "Raleigh"
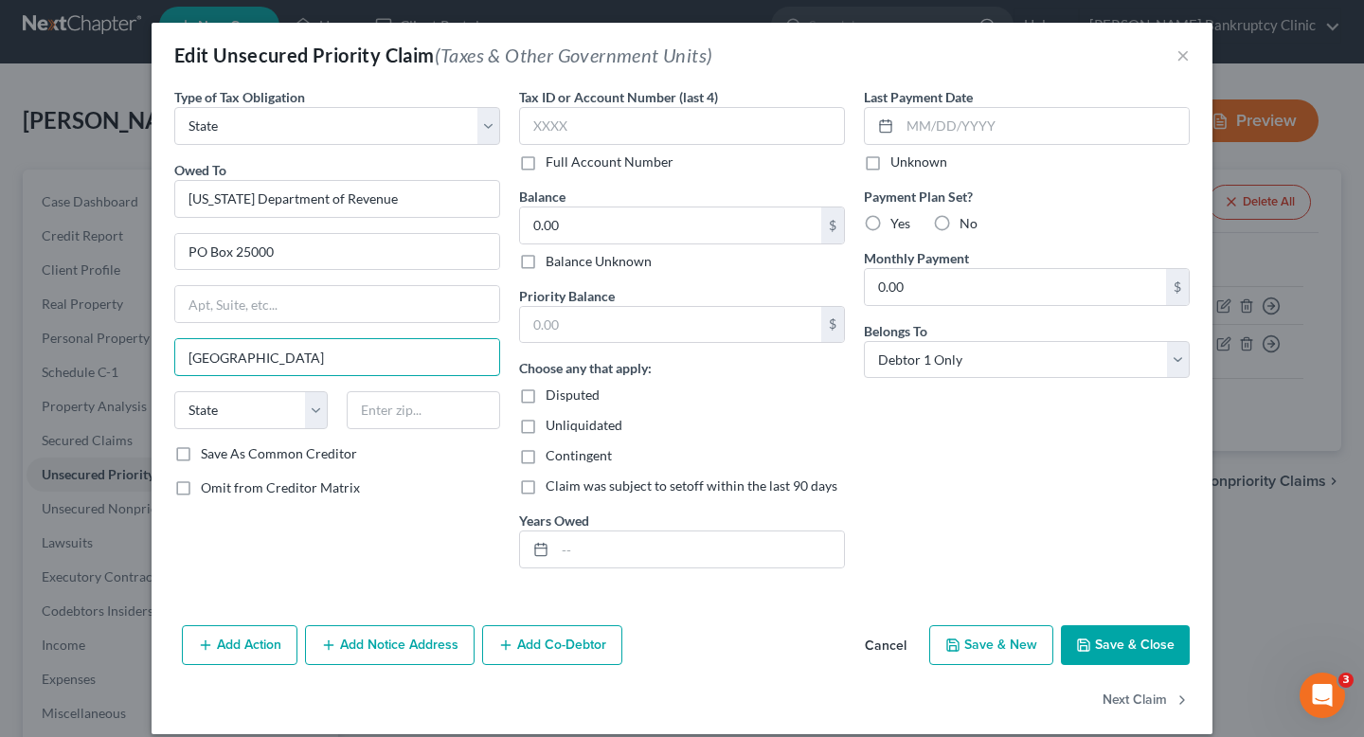
type input "Raleigh"
click at [309, 254] on input "PO Box 25000" at bounding box center [337, 252] width 324 height 36
drag, startPoint x: 337, startPoint y: 261, endPoint x: 95, endPoint y: 261, distance: 242.6
click at [95, 261] on div "Edit Unsecured Priority Claim (Taxes & Other Government Units) × Type of Tax Ob…" at bounding box center [682, 368] width 1364 height 737
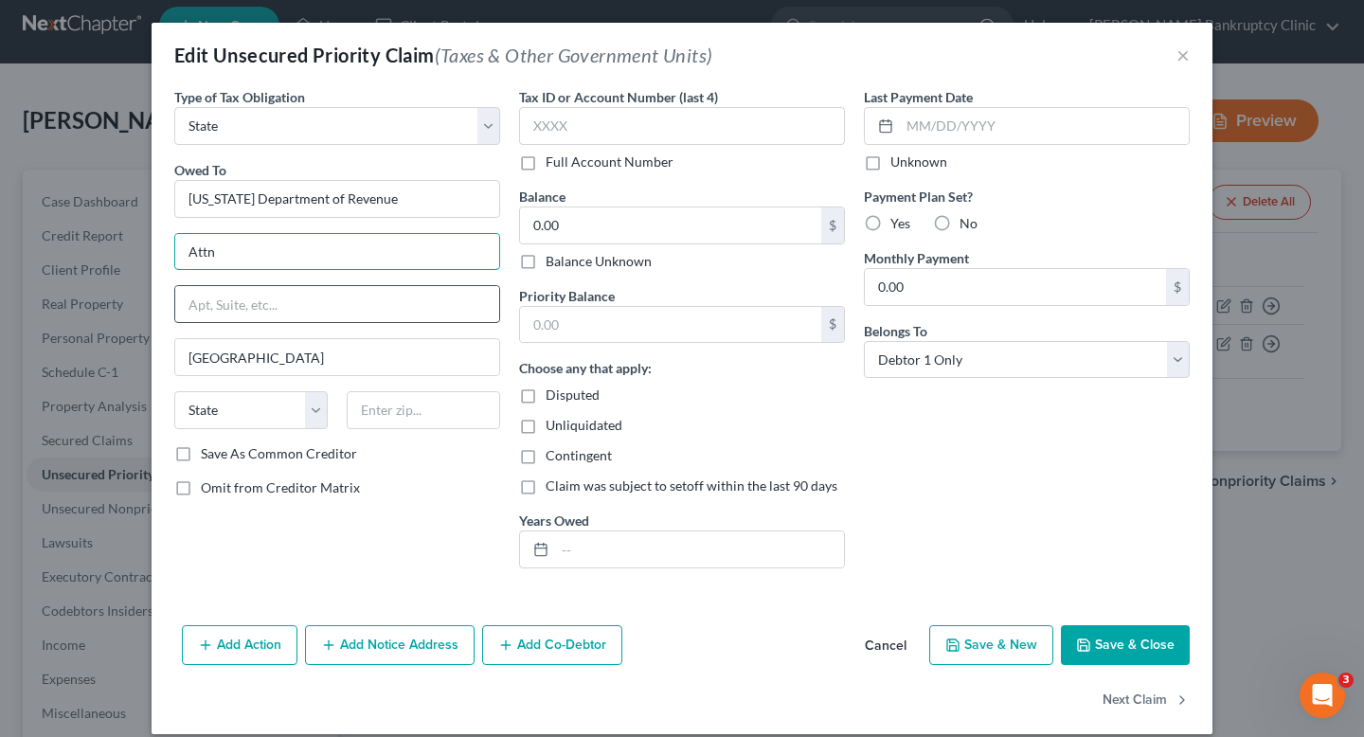
type input "Attn: Bankruptcy Department"
click at [238, 305] on input "text" at bounding box center [337, 304] width 324 height 36
type input "1"
click at [197, 303] on input "Po Box 1168" at bounding box center [337, 304] width 324 height 36
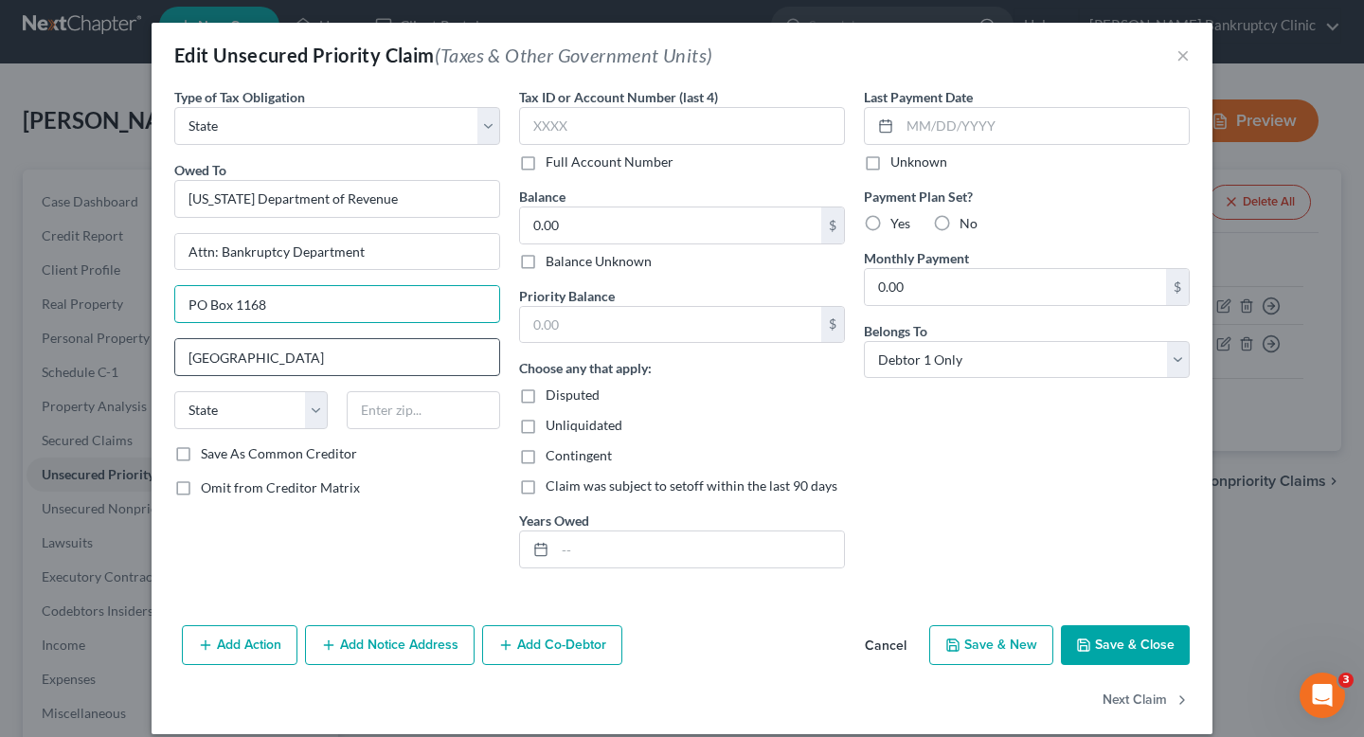
type input "PO Box 1168"
click at [258, 363] on input "Raleigh" at bounding box center [337, 357] width 324 height 36
click at [346, 330] on div "Owed To * North Carolina Department of Revenue Attn: Bankruptcy Department PO B…" at bounding box center [337, 302] width 326 height 284
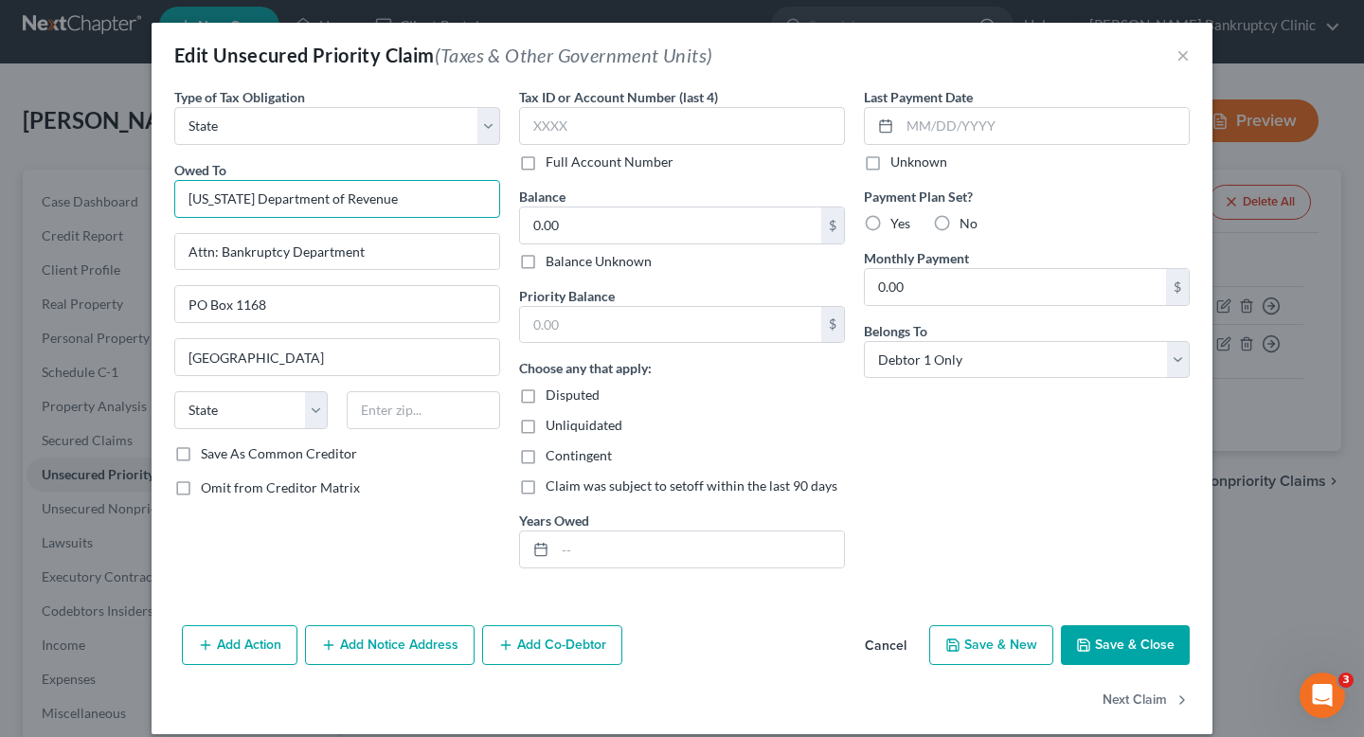
drag, startPoint x: 278, startPoint y: 202, endPoint x: 162, endPoint y: 200, distance: 115.6
click at [162, 200] on div "Type of Tax Obligation * Select Federal City State Franchise Tax Board Other Ow…" at bounding box center [682, 352] width 1061 height 531
type input "NC Department of Revenue"
click at [390, 410] on input "text" at bounding box center [423, 410] width 153 height 38
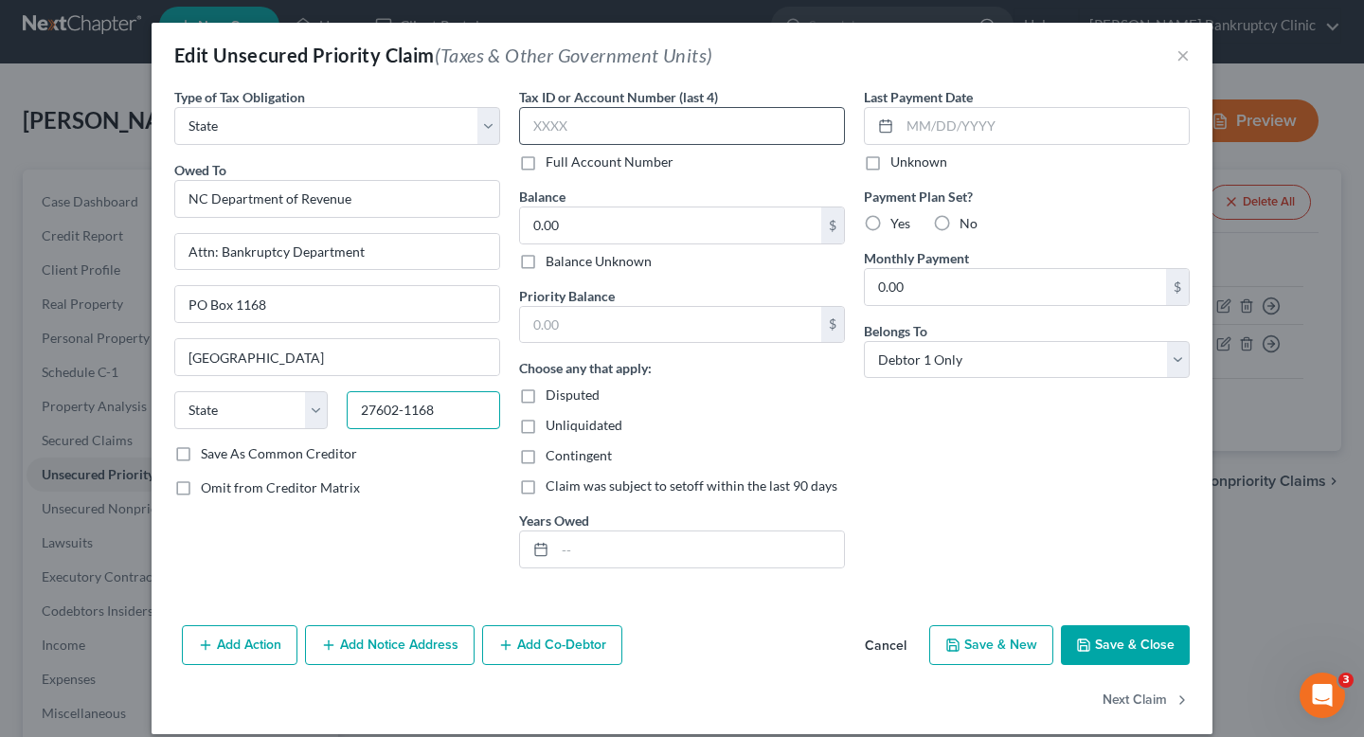
type input "27602-1168"
click at [582, 135] on input "text" at bounding box center [682, 126] width 326 height 38
click at [912, 153] on label "Unknown" at bounding box center [919, 162] width 57 height 19
click at [911, 153] on input "Unknown" at bounding box center [904, 159] width 12 height 12
click at [912, 161] on label "Unknown" at bounding box center [919, 162] width 57 height 19
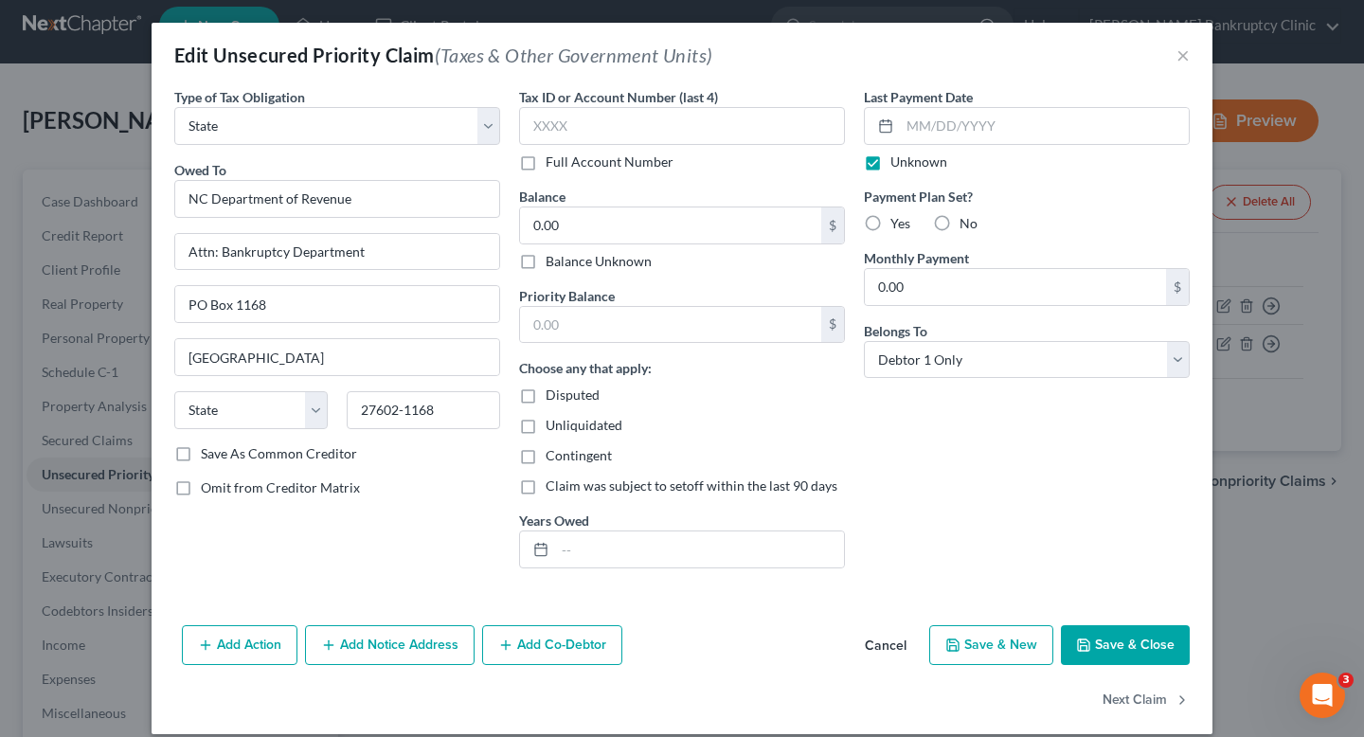
click at [911, 161] on input "Unknown" at bounding box center [904, 159] width 12 height 12
checkbox input "false"
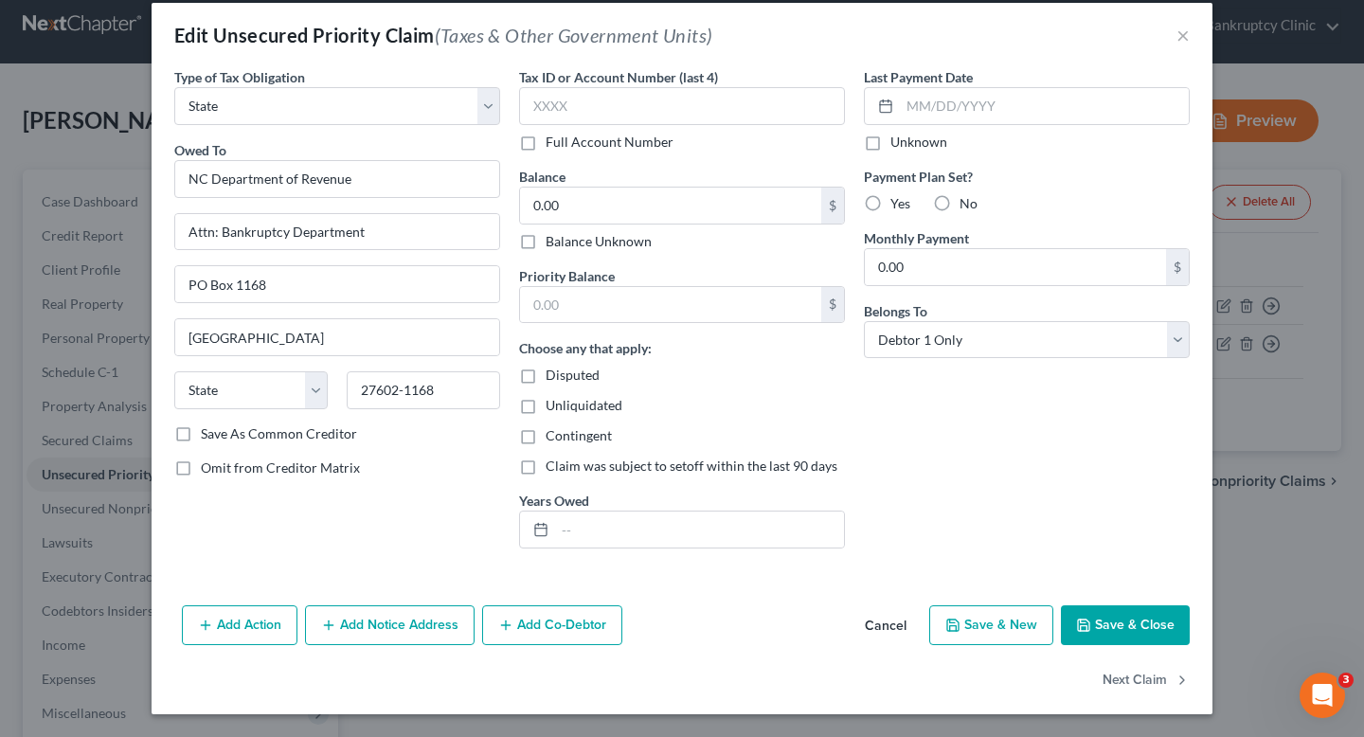
click at [1122, 637] on button "Save & Close" at bounding box center [1125, 625] width 129 height 40
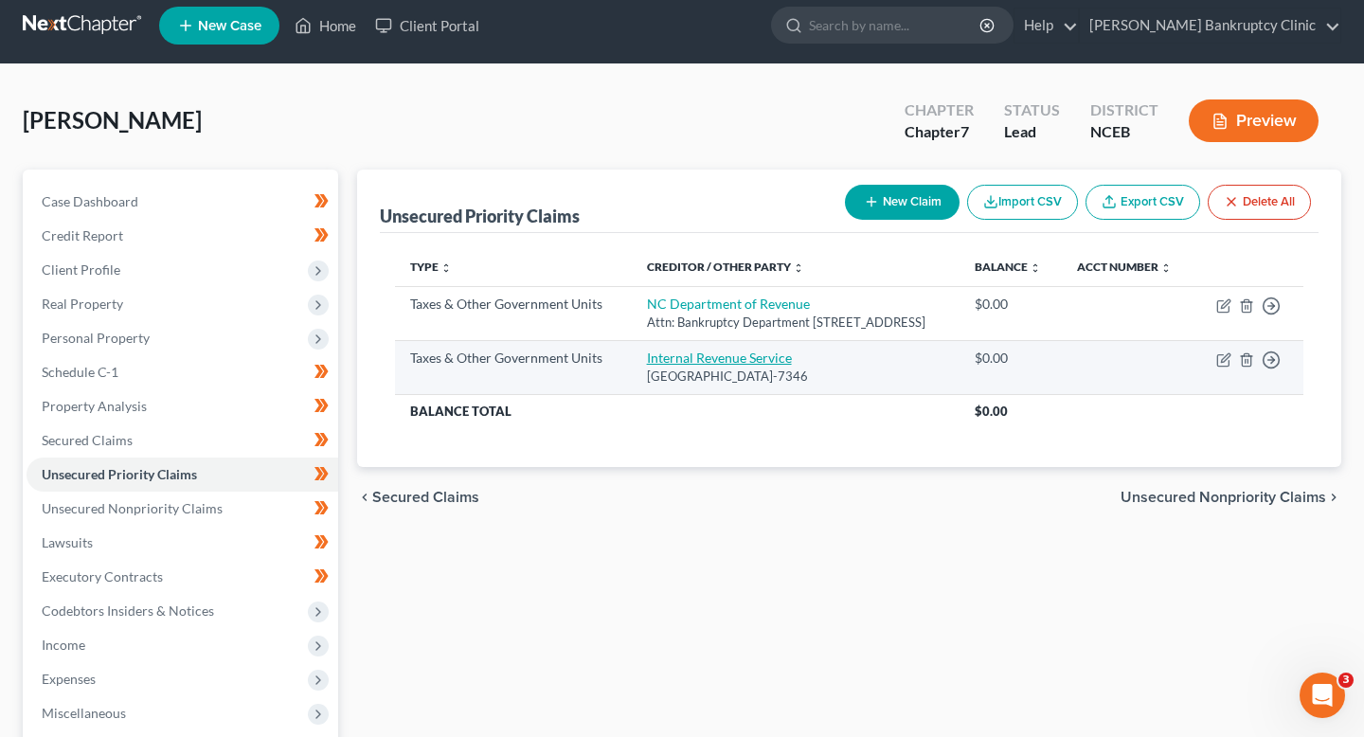
click at [718, 366] on link "Internal Revenue Service" at bounding box center [719, 358] width 145 height 16
select select "0"
select select "39"
select select "0"
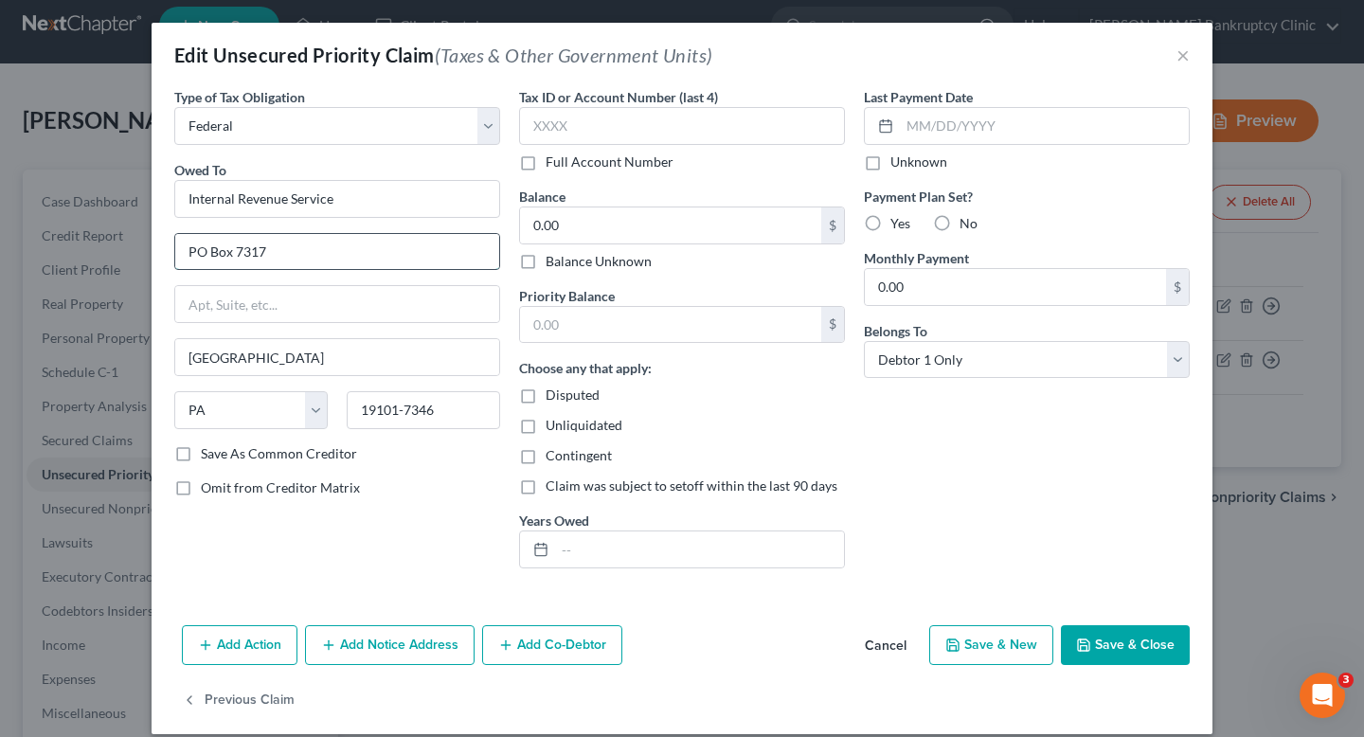
click at [406, 260] on input "PO Box 7317" at bounding box center [337, 252] width 324 height 36
drag, startPoint x: 359, startPoint y: 260, endPoint x: 119, endPoint y: 260, distance: 239.7
click at [119, 260] on div "Edit Unsecured Priority Claim (Taxes & Other Government Units) × Type of Tax Ob…" at bounding box center [682, 368] width 1364 height 737
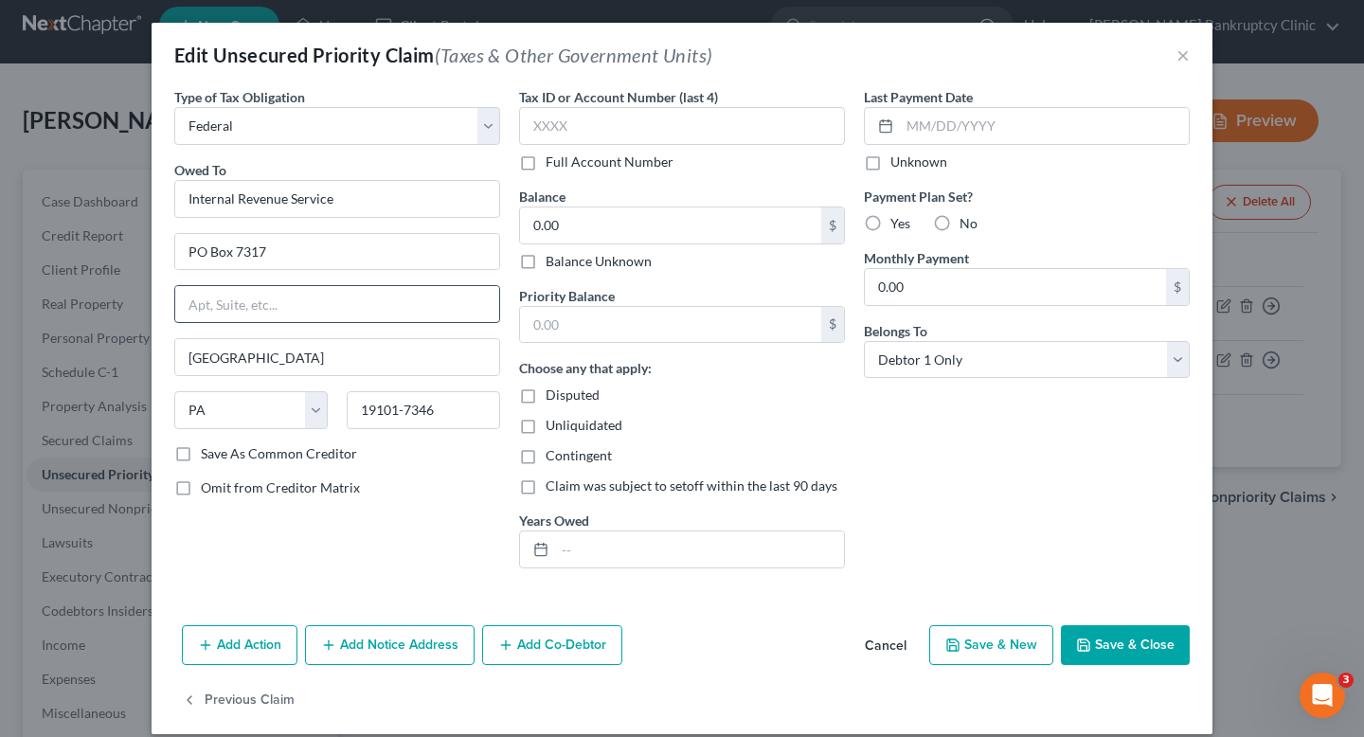
click at [221, 318] on input "text" at bounding box center [337, 304] width 324 height 36
paste input "PO Box 7317"
type input "PO Box 7346"
drag, startPoint x: 268, startPoint y: 248, endPoint x: 103, endPoint y: 248, distance: 164.9
click at [103, 248] on div "Edit Unsecured Priority Claim (Taxes & Other Government Units) × Type of Tax Ob…" at bounding box center [682, 368] width 1364 height 737
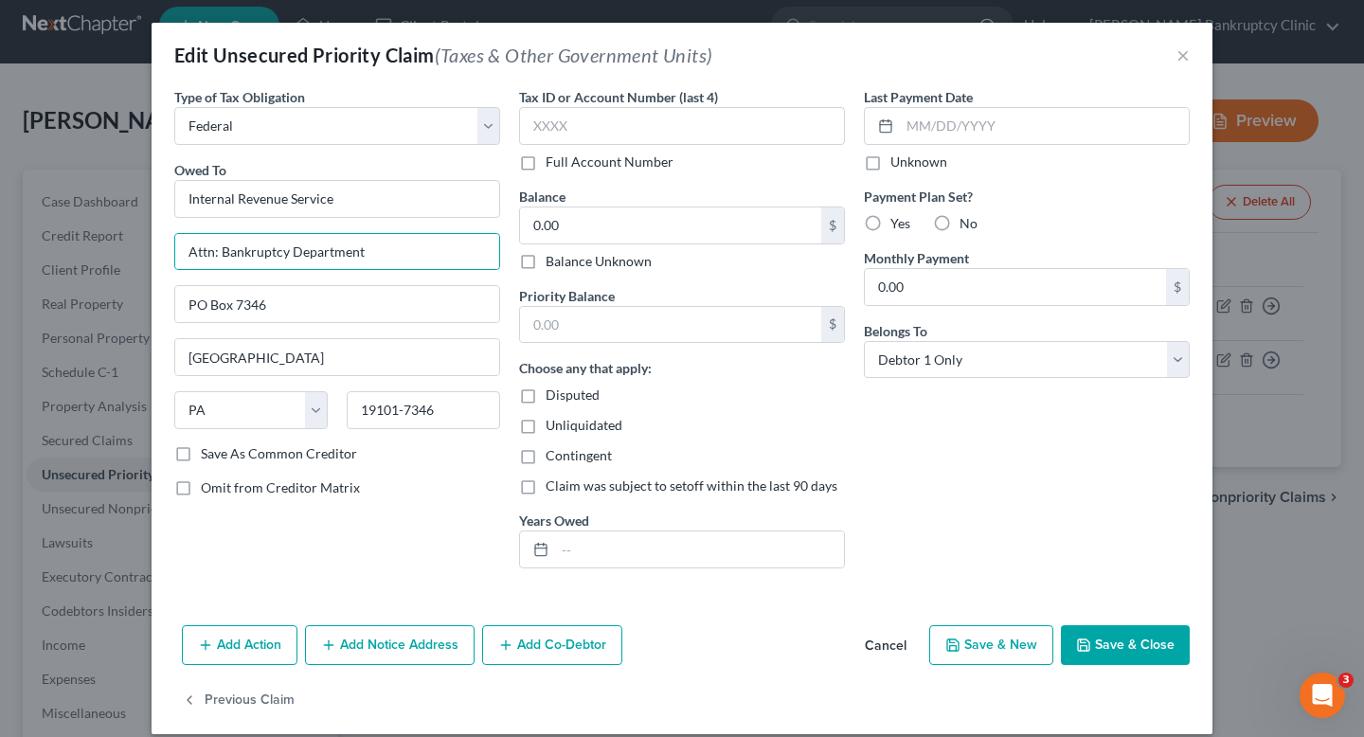
click at [406, 222] on div "Owed To * Internal Revenue Service Attn: Bankruptcy Department PO Box 7346 Phil…" at bounding box center [337, 302] width 326 height 284
click at [406, 251] on input "Attn: Bankruptcy Department" at bounding box center [337, 252] width 324 height 36
drag, startPoint x: 408, startPoint y: 256, endPoint x: 220, endPoint y: 255, distance: 188.6
click at [220, 255] on input "Attn: Bankruptcy Department" at bounding box center [337, 252] width 324 height 36
type input "Attn: Centralized Insolvency Operation"
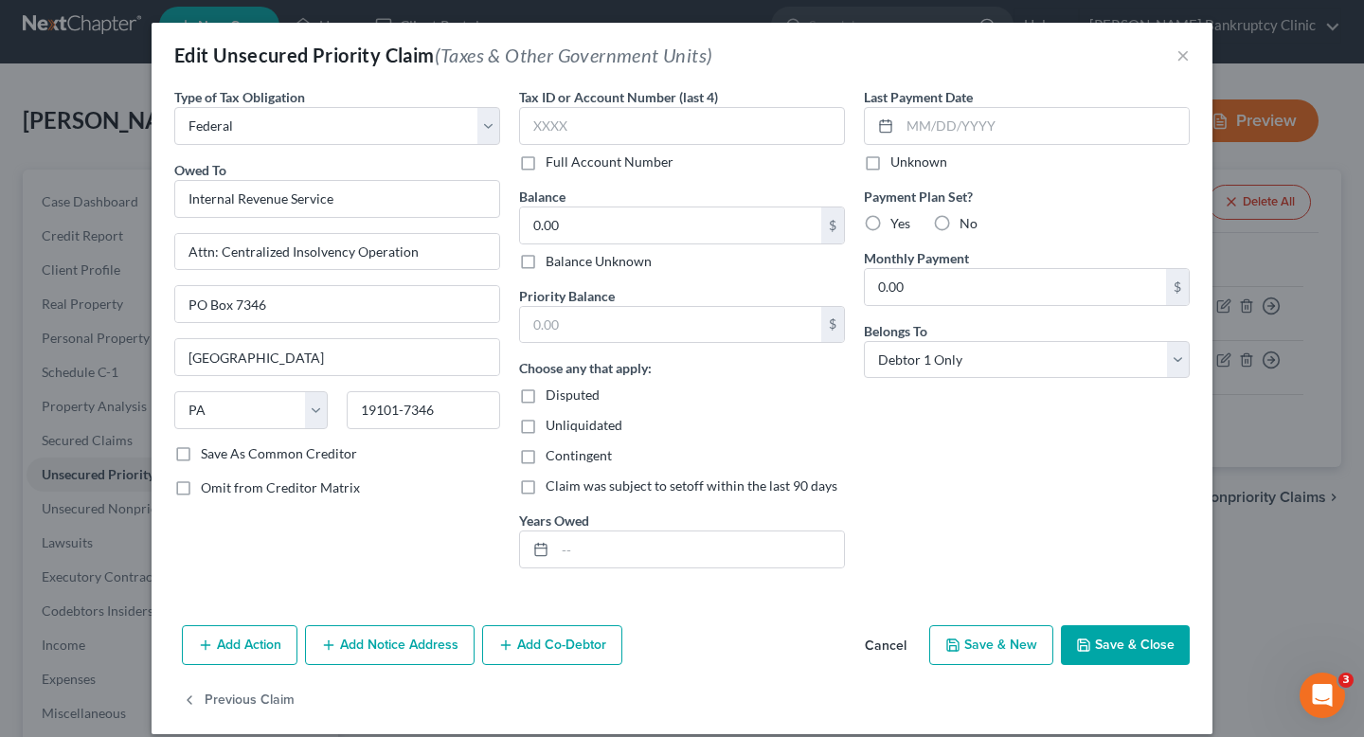
click at [1105, 653] on button "Save & Close" at bounding box center [1125, 645] width 129 height 40
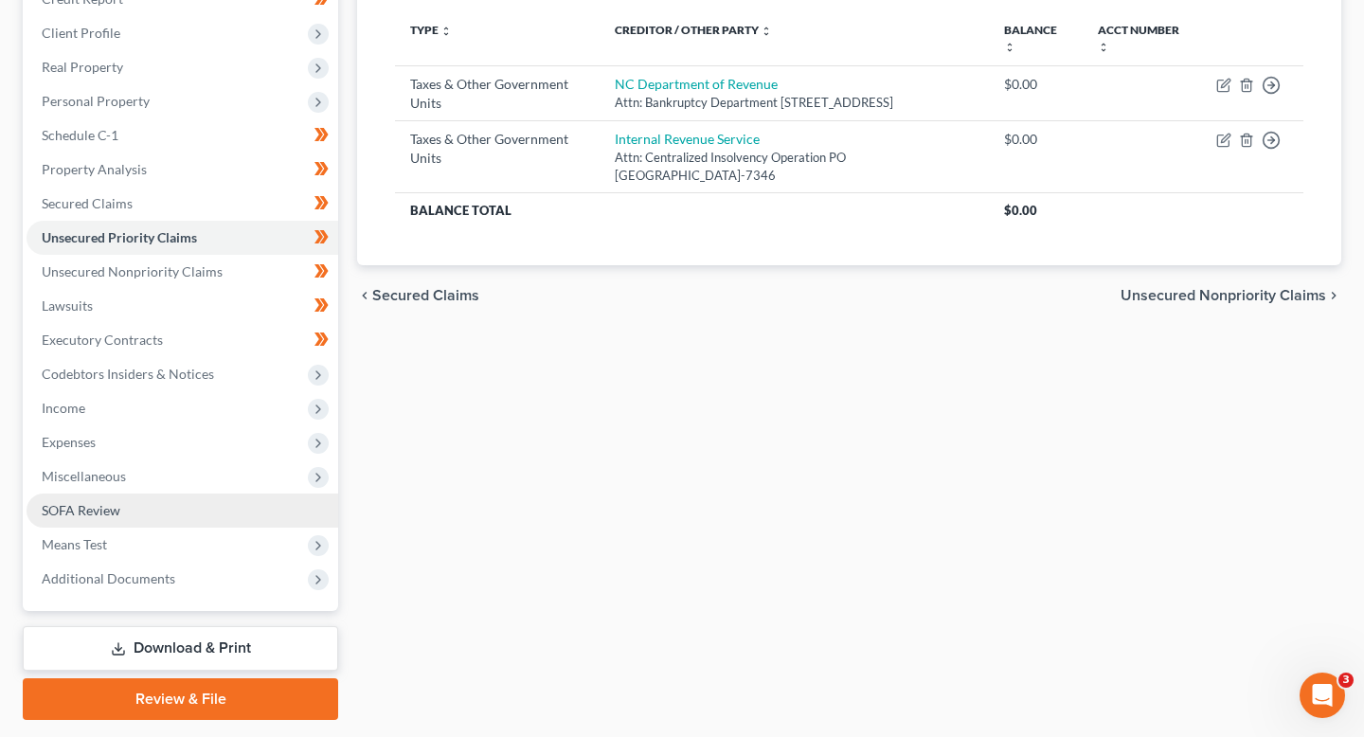
scroll to position [262, 0]
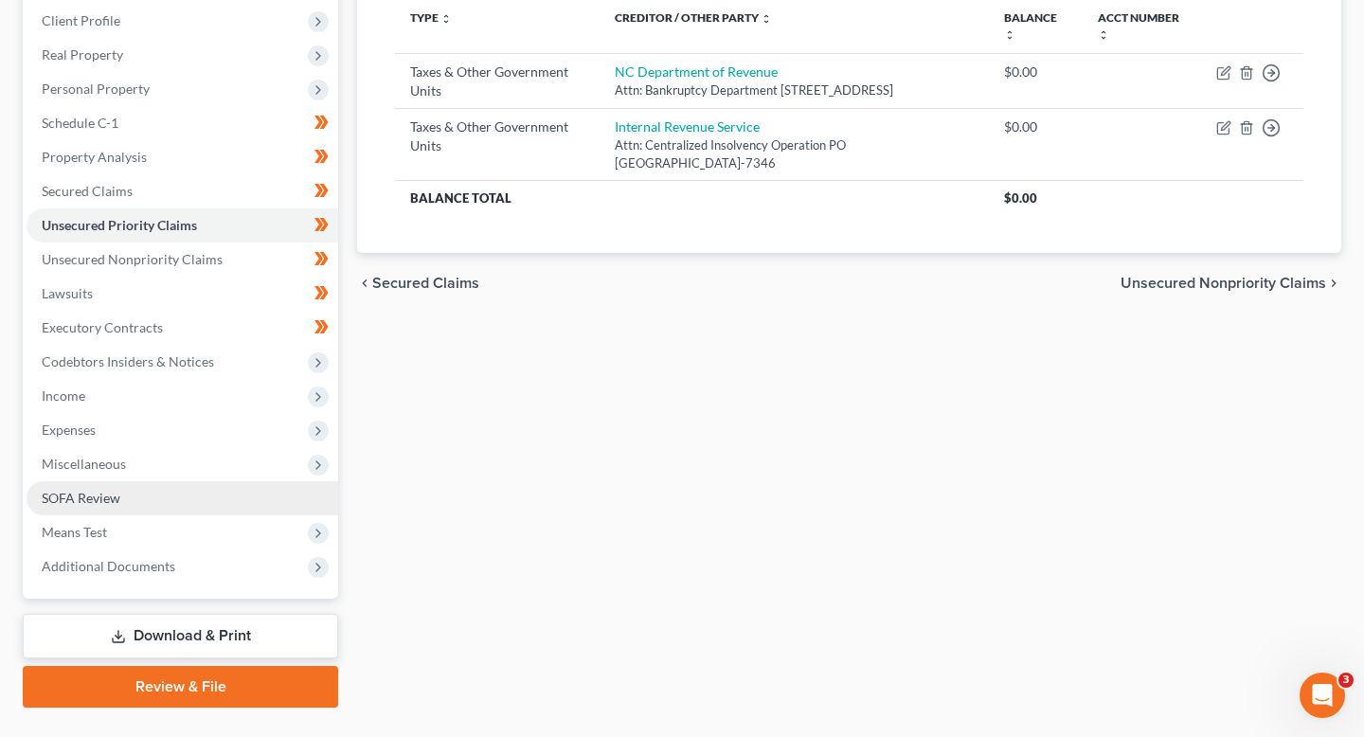
click at [271, 504] on link "SOFA Review" at bounding box center [183, 498] width 312 height 34
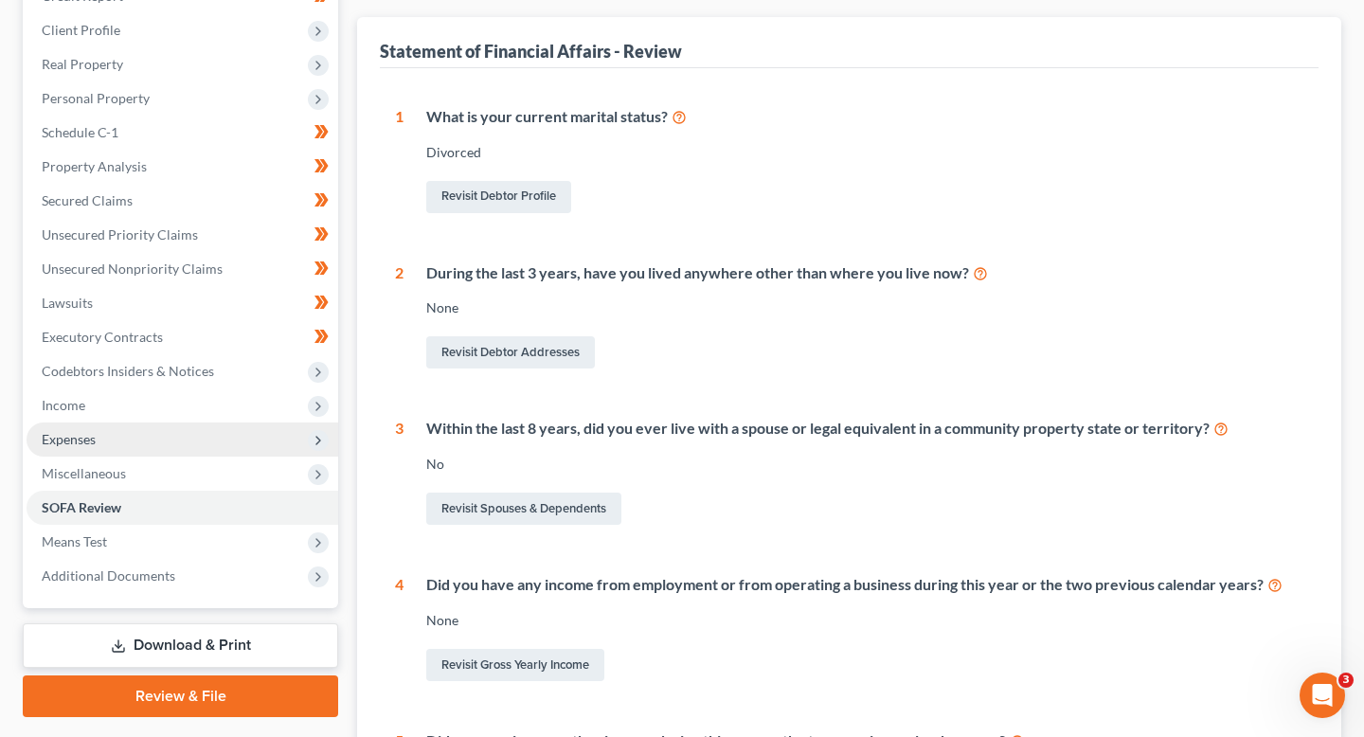
scroll to position [248, 0]
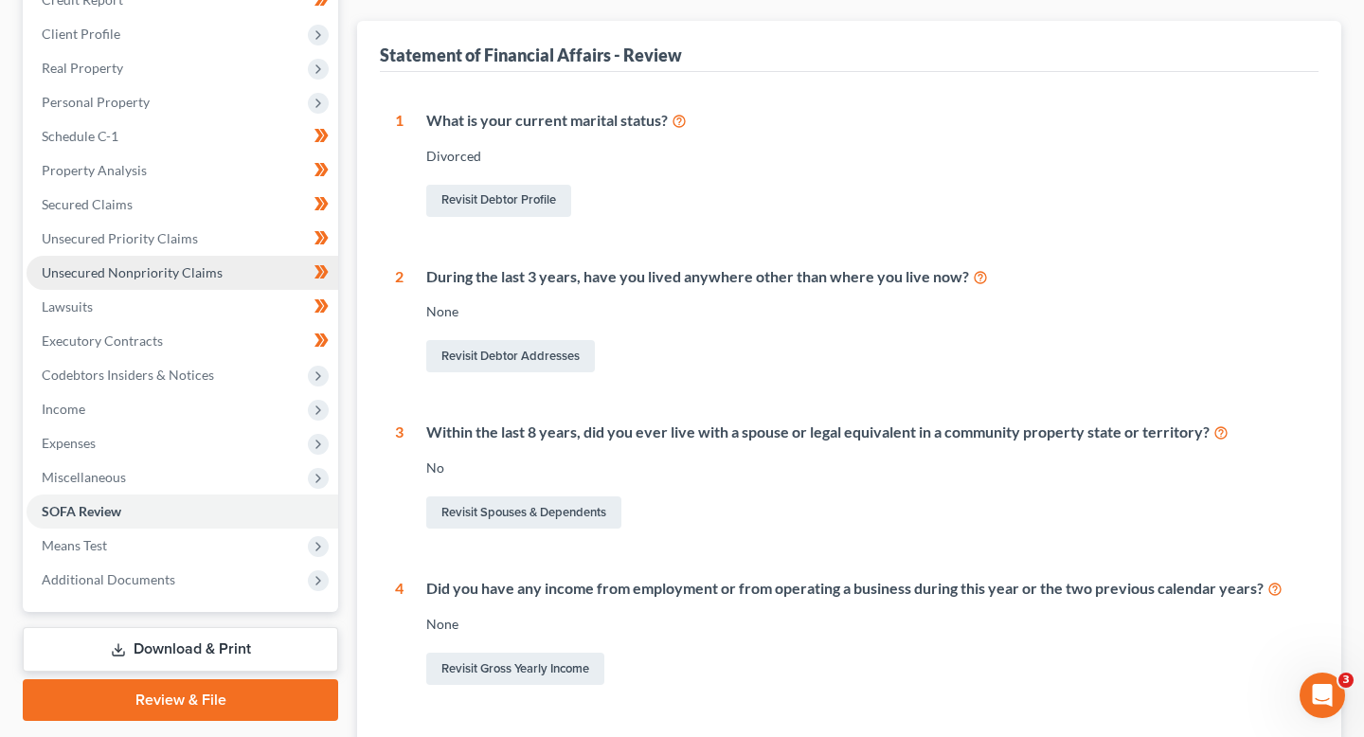
click at [228, 287] on link "Unsecured Nonpriority Claims" at bounding box center [183, 273] width 312 height 34
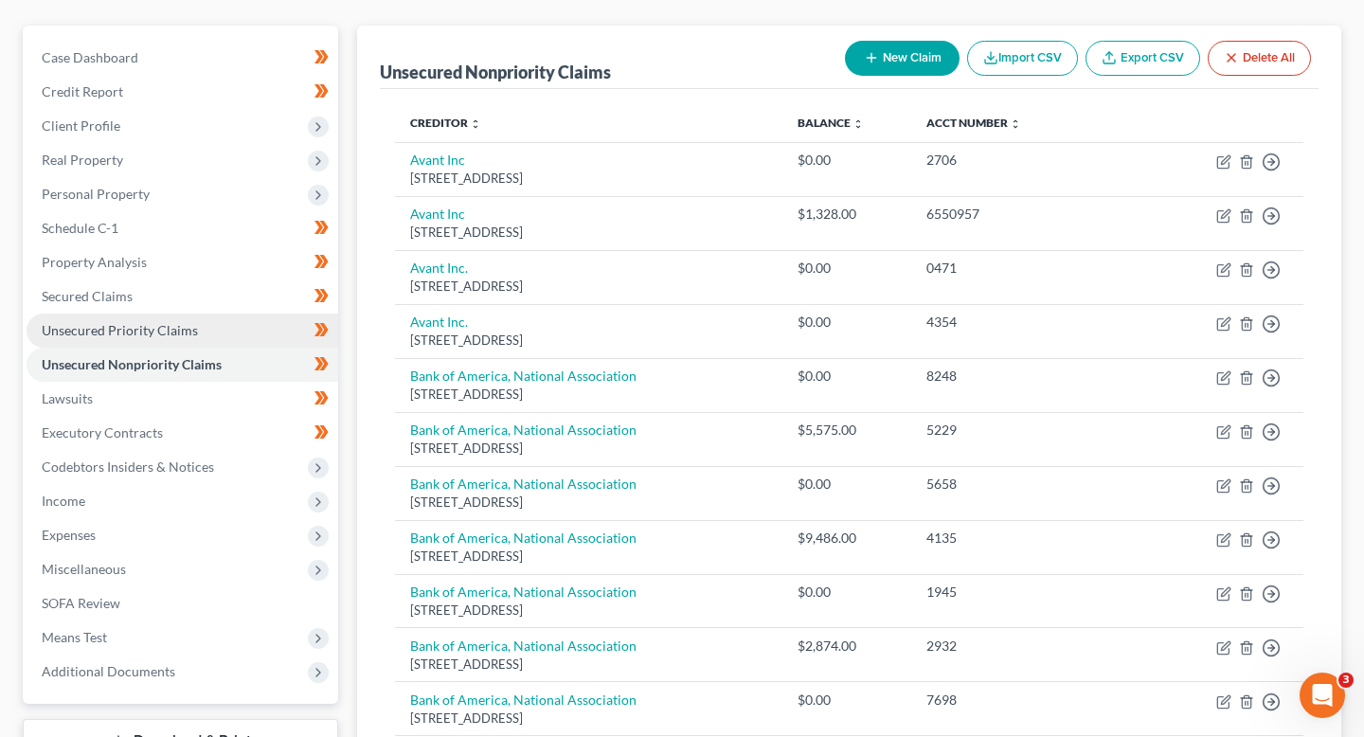
click at [237, 333] on link "Unsecured Priority Claims" at bounding box center [183, 331] width 312 height 34
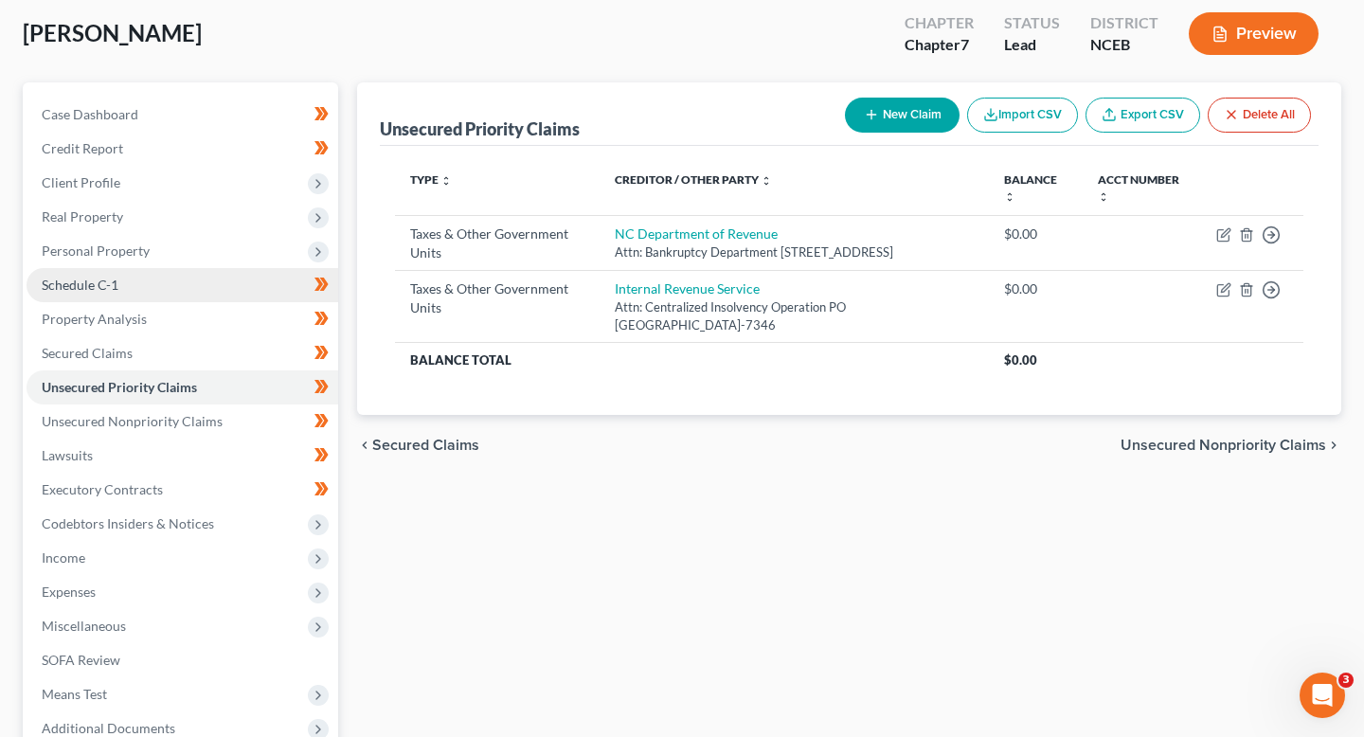
scroll to position [120, 0]
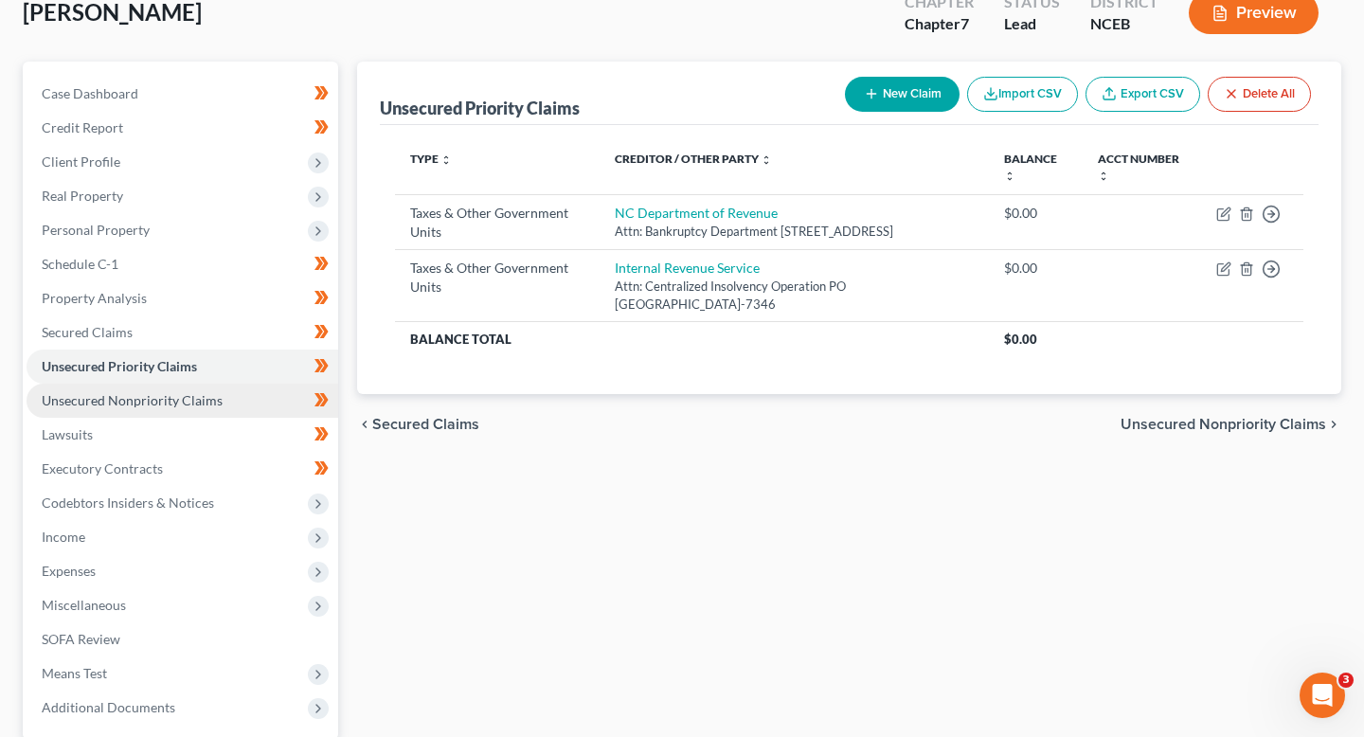
click at [237, 405] on link "Unsecured Nonpriority Claims" at bounding box center [183, 401] width 312 height 34
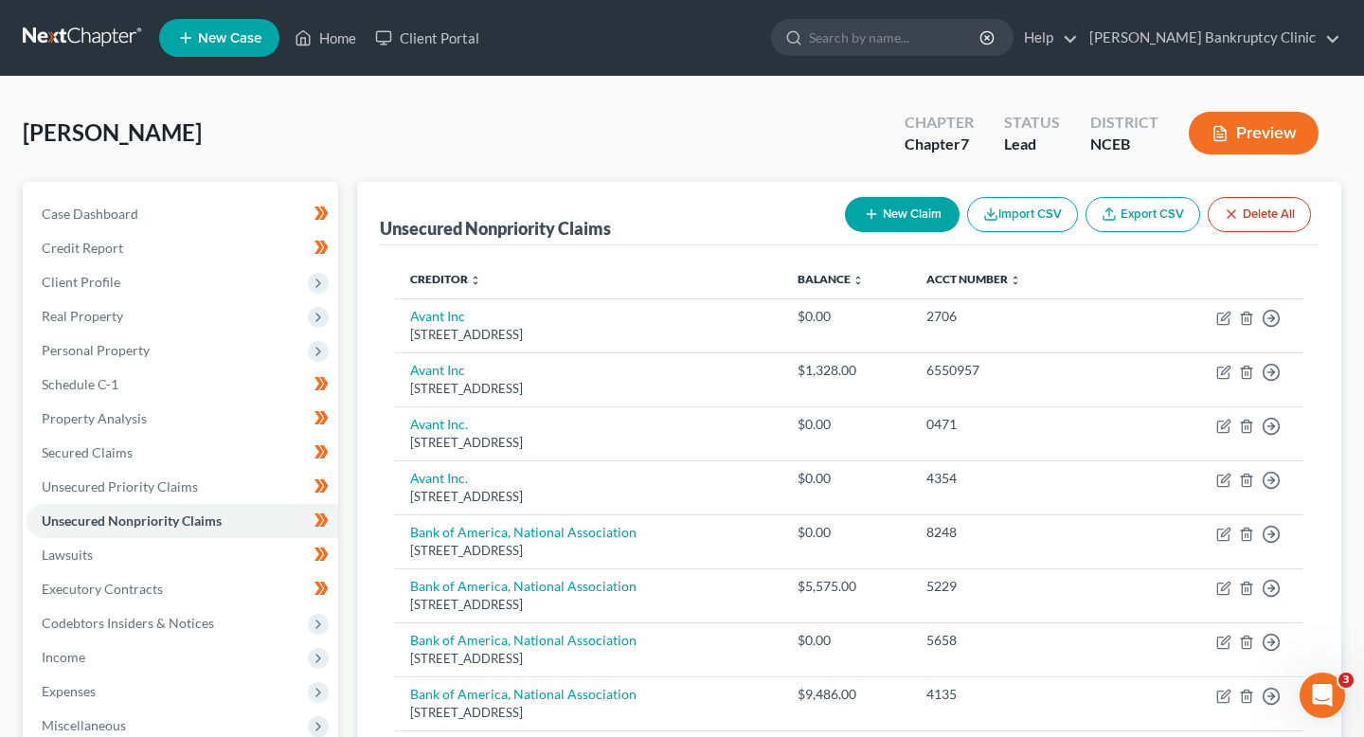
click at [906, 215] on button "New Claim" at bounding box center [902, 214] width 115 height 35
select select "0"
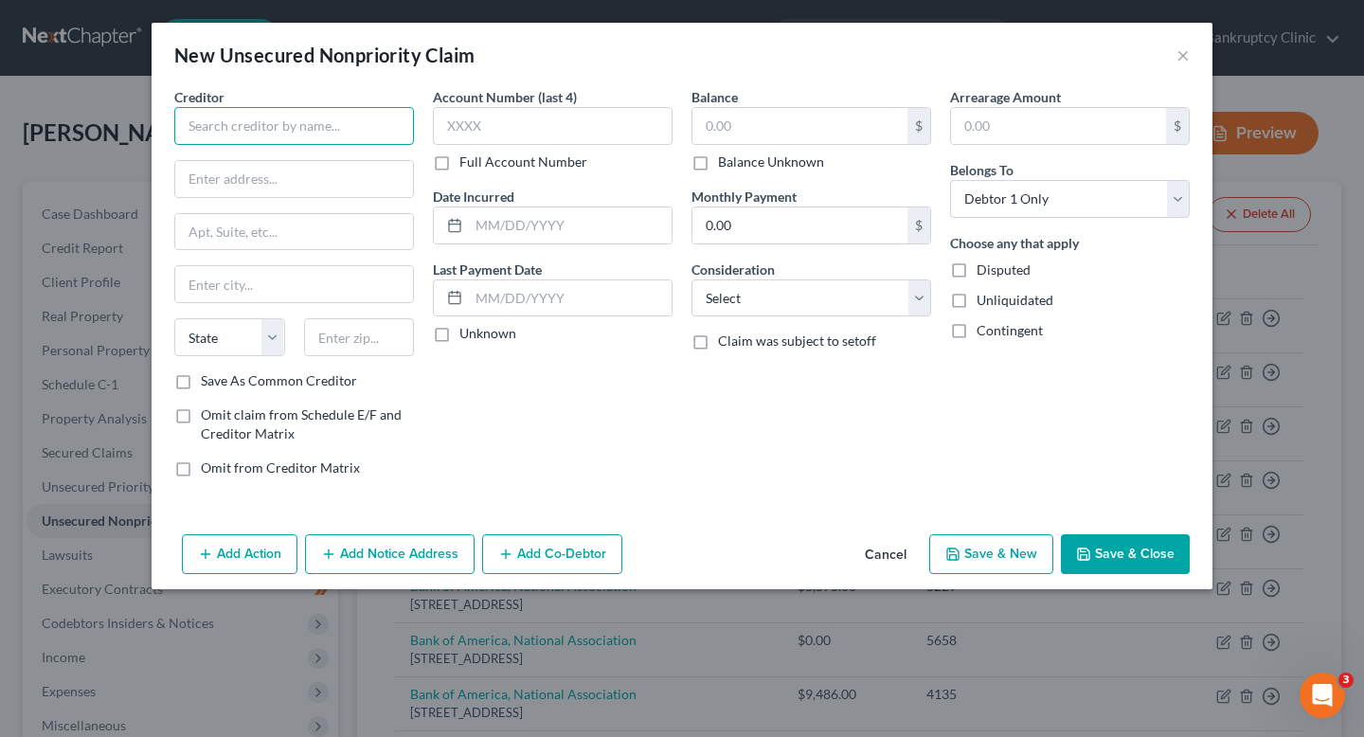
click at [334, 120] on input "text" at bounding box center [294, 126] width 240 height 38
click at [314, 137] on input "text" at bounding box center [294, 126] width 240 height 38
click at [314, 137] on input "Quest Diagnosti" at bounding box center [294, 126] width 240 height 38
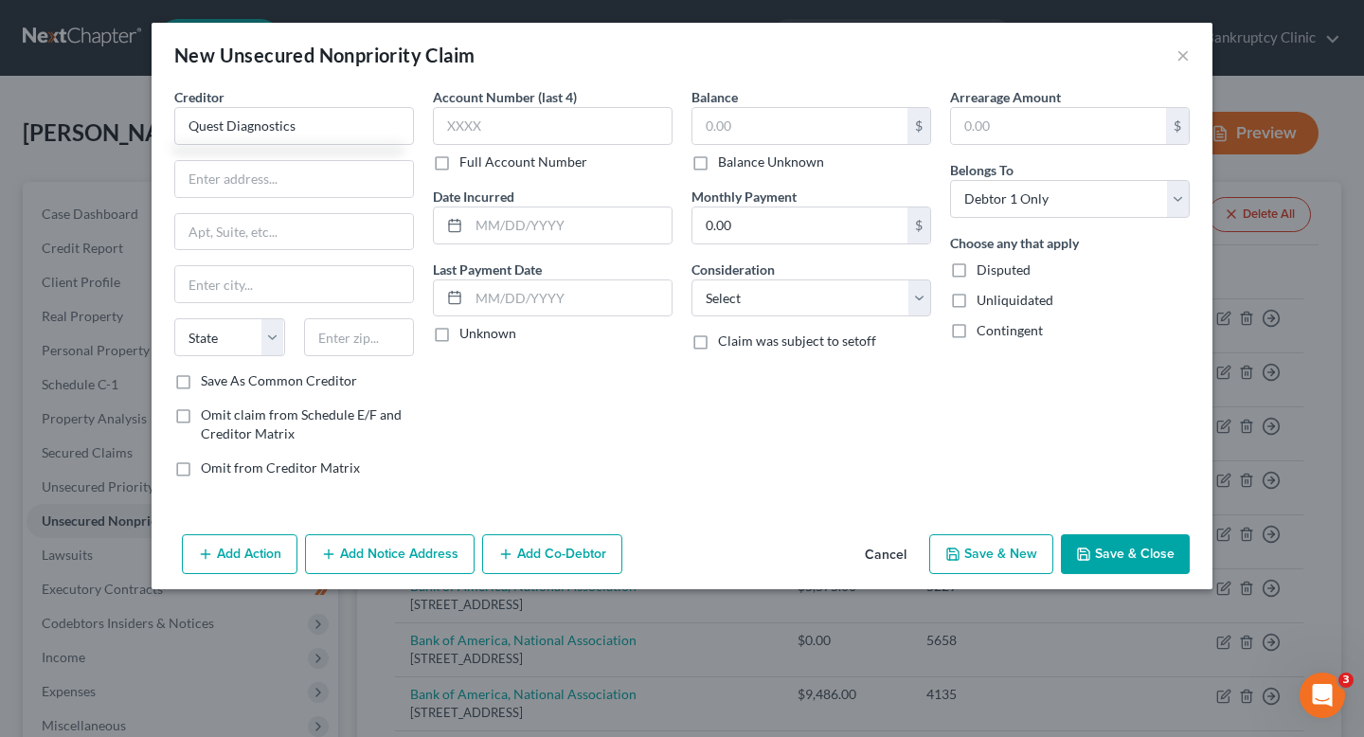
click at [318, 199] on div "Creditor * Quest Diagnostics State AL AK AR AZ CA CO CT DE DC FL GA GU HI ID IL…" at bounding box center [294, 229] width 240 height 284
type input "Quest Diagnostics"
click at [318, 182] on input "text" at bounding box center [294, 179] width 238 height 36
type input "PO Box 825"
click at [298, 233] on input "text" at bounding box center [294, 232] width 238 height 36
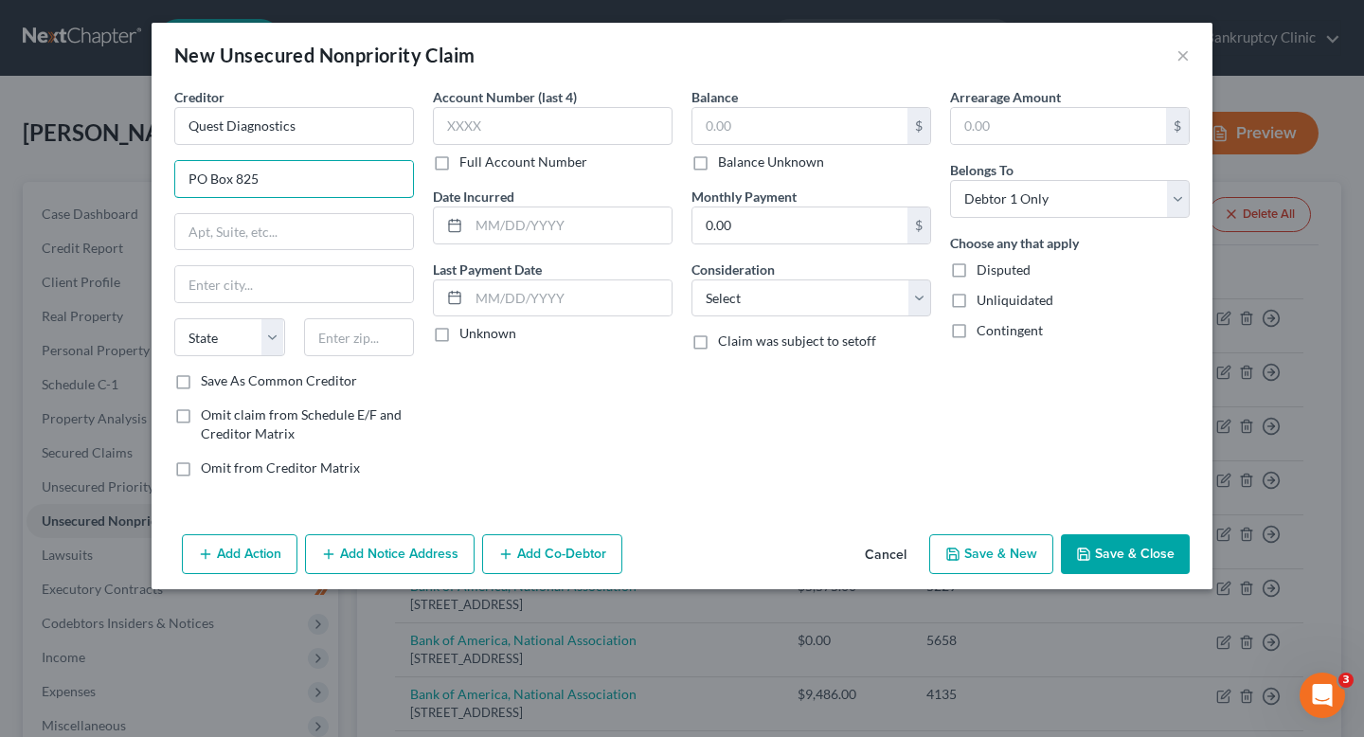
drag, startPoint x: 326, startPoint y: 189, endPoint x: 148, endPoint y: 189, distance: 178.1
click at [148, 189] on div "New Unsecured Nonpriority Claim × Creditor * Quest Diagnostics PO Box 825 State…" at bounding box center [682, 368] width 1364 height 737
drag, startPoint x: 318, startPoint y: 195, endPoint x: 155, endPoint y: 183, distance: 163.4
click at [155, 183] on div "Creditor * Quest Diagnostics PO Box 825 State AL AK AR AZ CA CO CT DE DC FL GA …" at bounding box center [682, 307] width 1061 height 440
click at [298, 224] on input "text" at bounding box center [294, 232] width 238 height 36
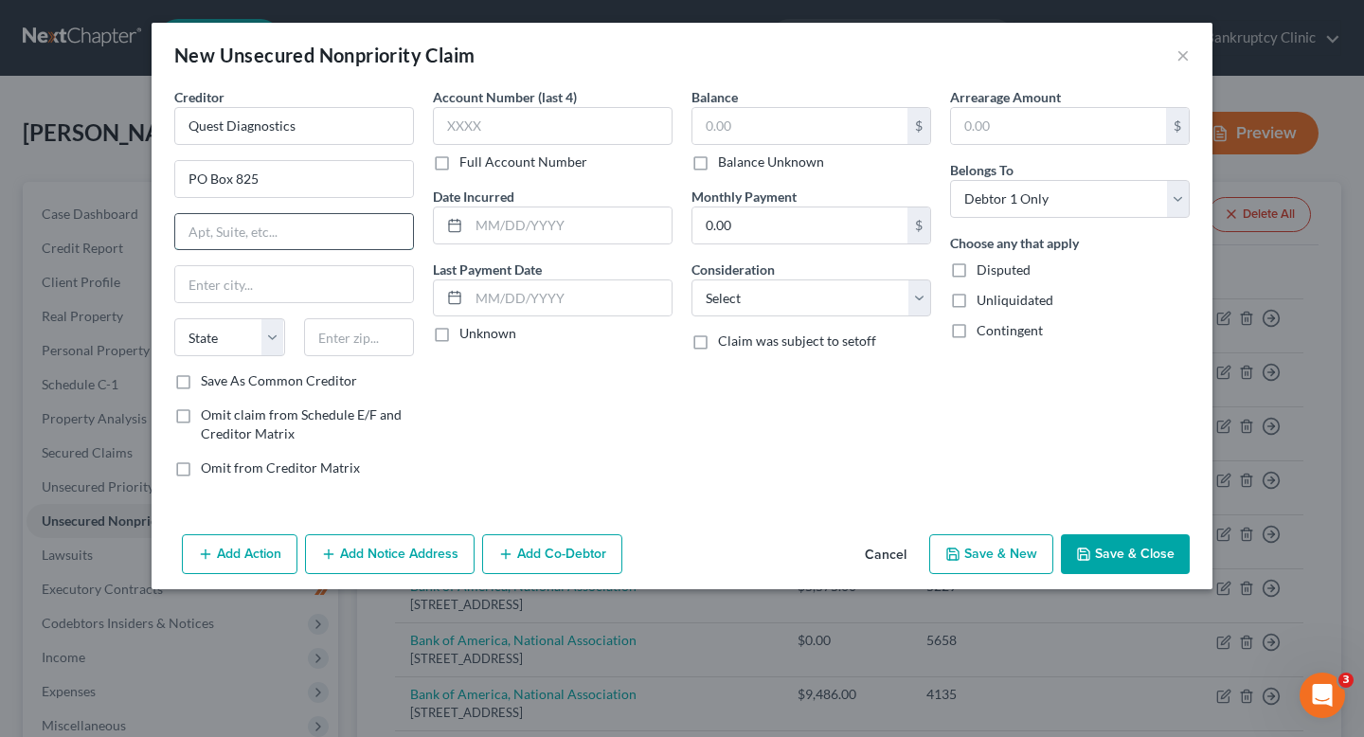
paste input "PO Box 825"
type input "PO Box 825"
drag, startPoint x: 307, startPoint y: 184, endPoint x: 139, endPoint y: 184, distance: 167.7
click at [139, 184] on div "New Unsecured Nonpriority Claim × Creditor * Quest Diagnostics PO Box 825 PO Bo…" at bounding box center [682, 368] width 1364 height 737
type input "Attn: Bankruptcy Department"
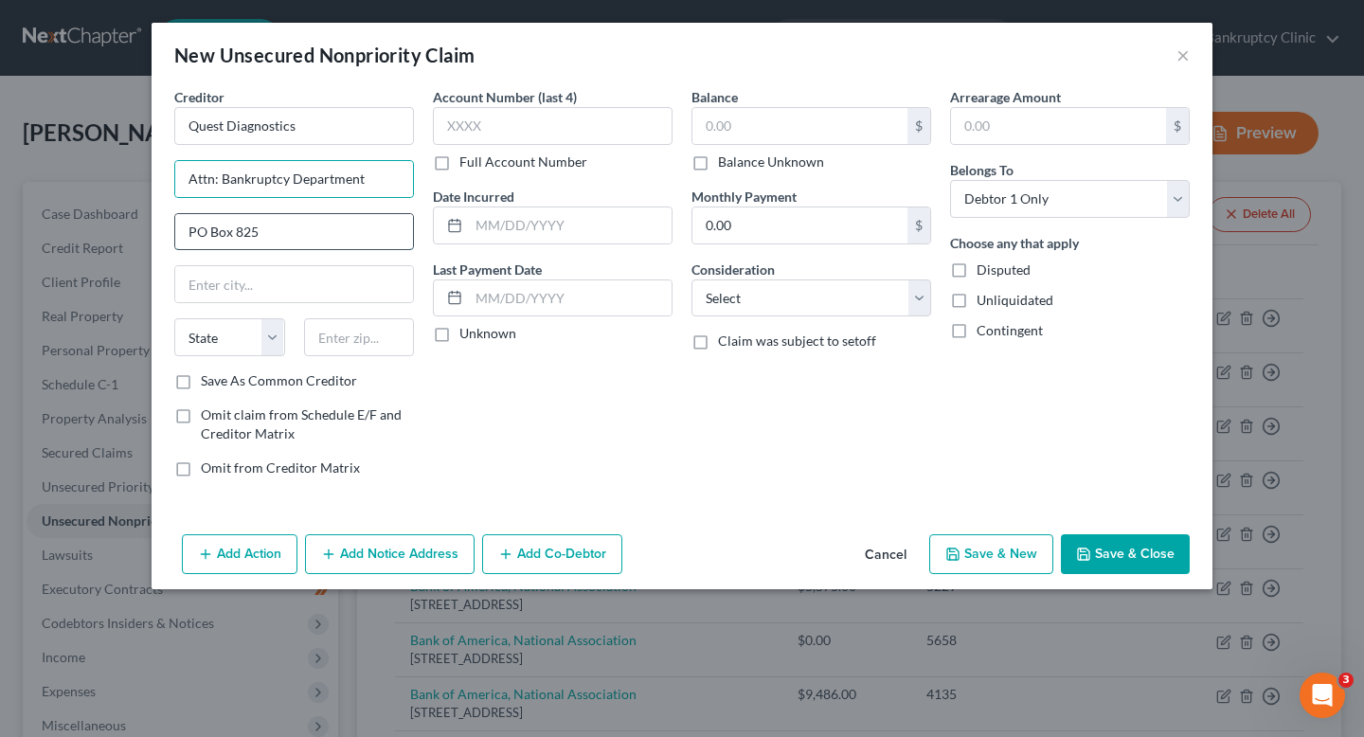
click at [360, 238] on input "PO Box 825" at bounding box center [294, 232] width 238 height 36
click at [356, 280] on input "text" at bounding box center [294, 284] width 238 height 36
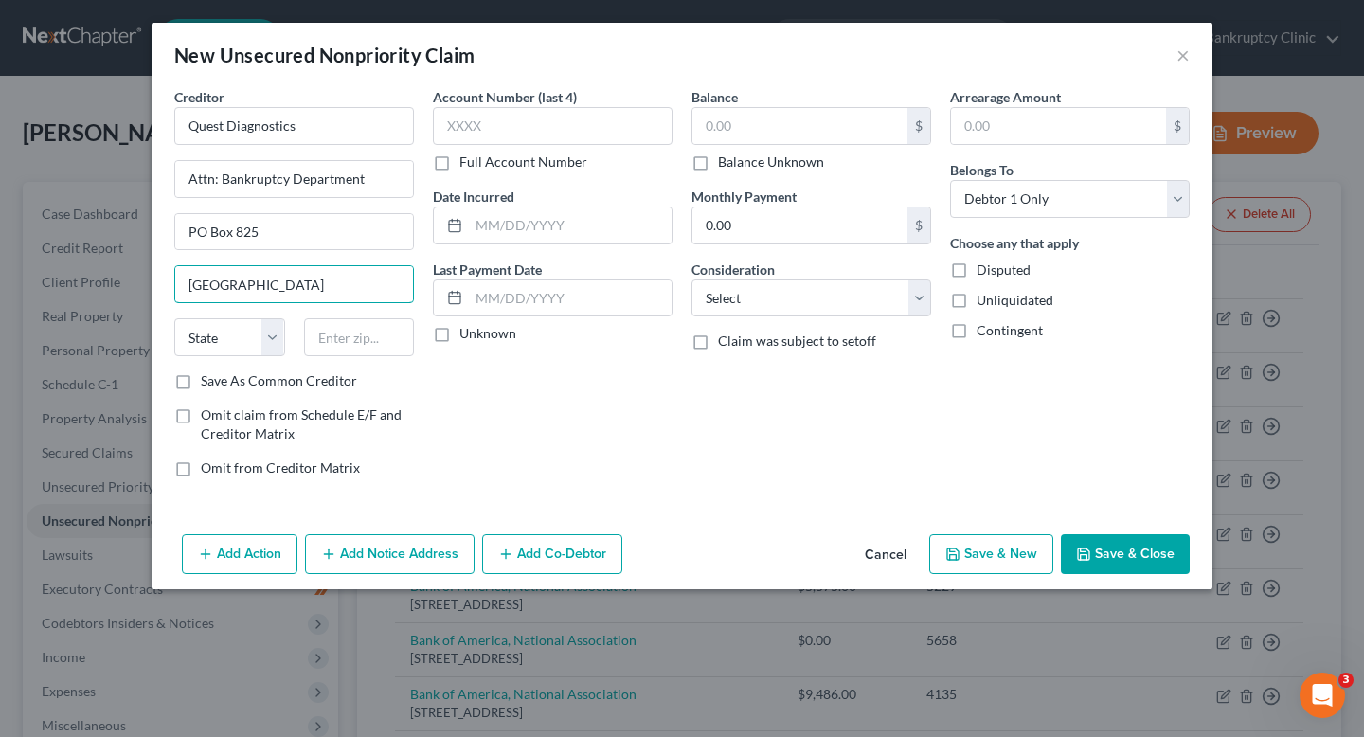
type input "South Windsor"
click at [251, 339] on select "State [US_STATE] AK AR AZ CA CO CT DE DC [GEOGRAPHIC_DATA] [GEOGRAPHIC_DATA] GU…" at bounding box center [229, 337] width 111 height 38
select select "6"
click at [174, 318] on select "State [US_STATE] AK AR AZ CA CO CT DE DC [GEOGRAPHIC_DATA] [GEOGRAPHIC_DATA] GU…" at bounding box center [229, 337] width 111 height 38
click at [352, 325] on input "text" at bounding box center [359, 337] width 111 height 38
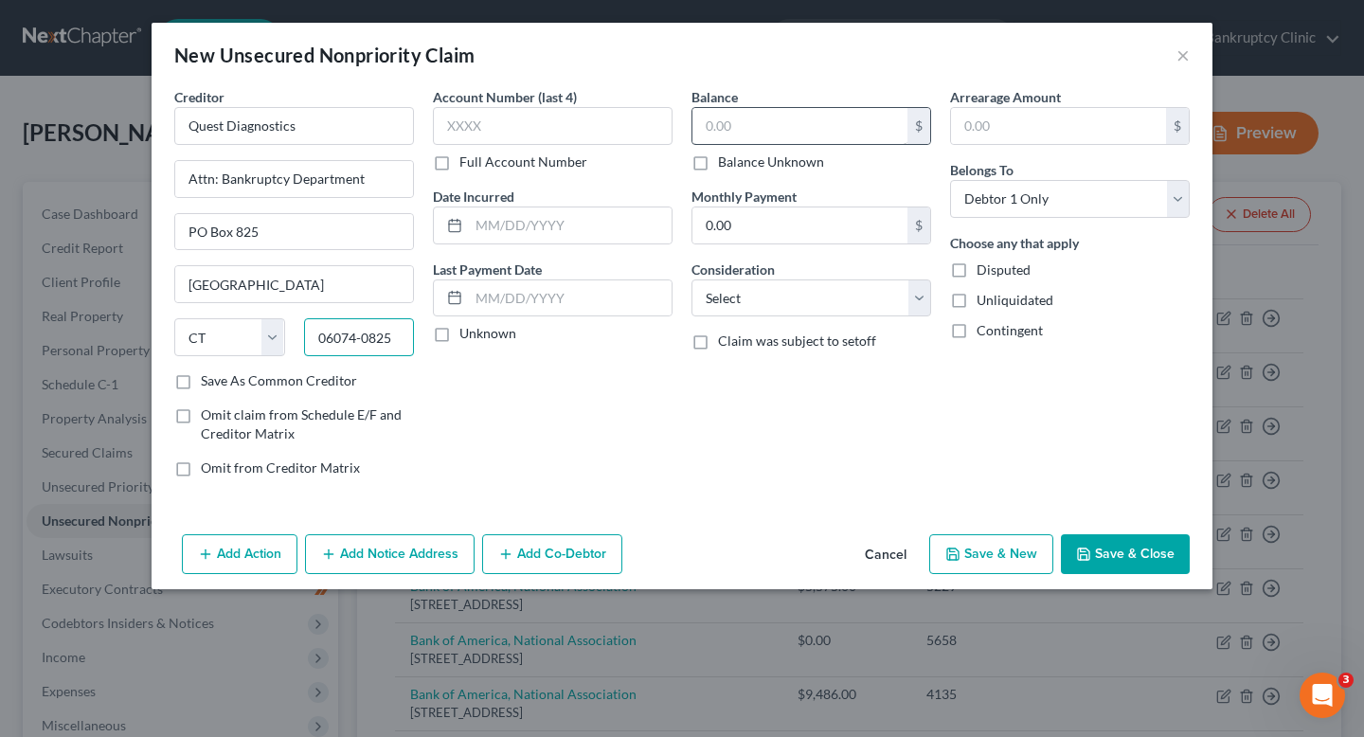
type input "06074-0825"
click at [803, 139] on input "text" at bounding box center [800, 126] width 215 height 36
drag, startPoint x: 889, startPoint y: 126, endPoint x: 592, endPoint y: 126, distance: 296.6
click at [592, 126] on div "Creditor * Quest Diagnostics Attn: Bankruptcy Department PO Box 825 South Winds…" at bounding box center [682, 290] width 1035 height 406
type input "597.64"
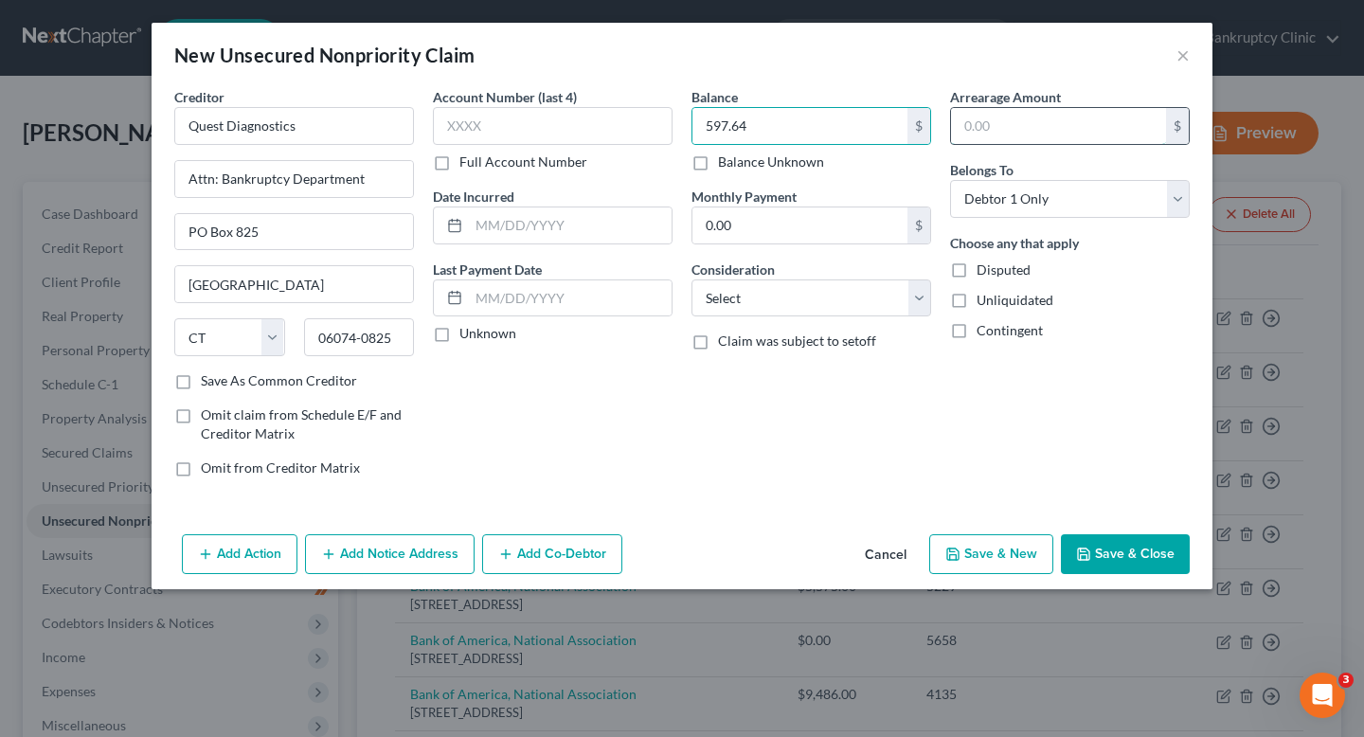
click at [1056, 135] on input "text" at bounding box center [1058, 126] width 215 height 36
paste input "597.64"
drag, startPoint x: 1023, startPoint y: 120, endPoint x: 911, endPoint y: 117, distance: 112.8
click at [910, 117] on div "Creditor * Quest Diagnostics Attn: Bankruptcy Department PO Box 825 South Winds…" at bounding box center [682, 290] width 1035 height 406
type input "597.64"
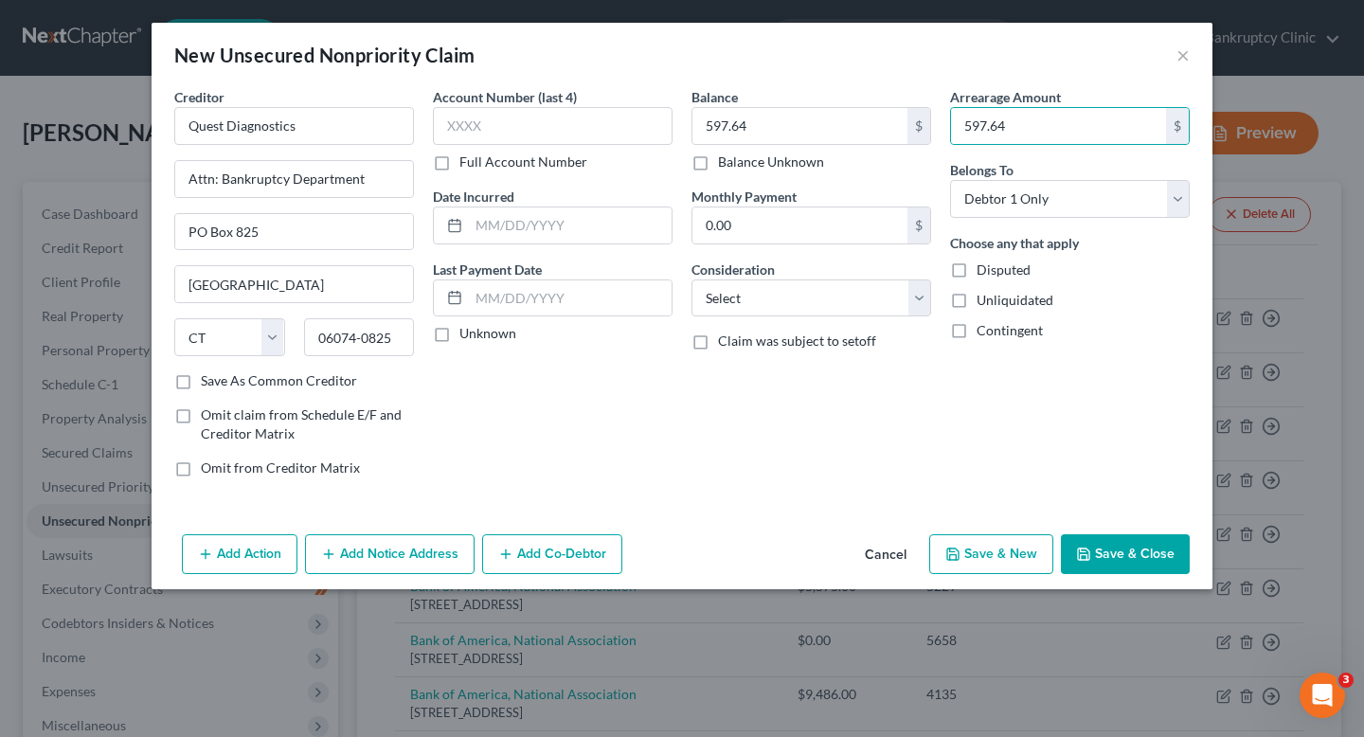
click at [999, 101] on label "Arrearage Amount" at bounding box center [1005, 97] width 111 height 20
copy label "Arrearage"
click at [1026, 342] on div "Arrearage Amount 597.64 $ Belongs To * Select Debtor 1 Only Debtor 2 Only Debto…" at bounding box center [1070, 290] width 259 height 406
click at [1047, 135] on input "597.64" at bounding box center [1058, 126] width 215 height 36
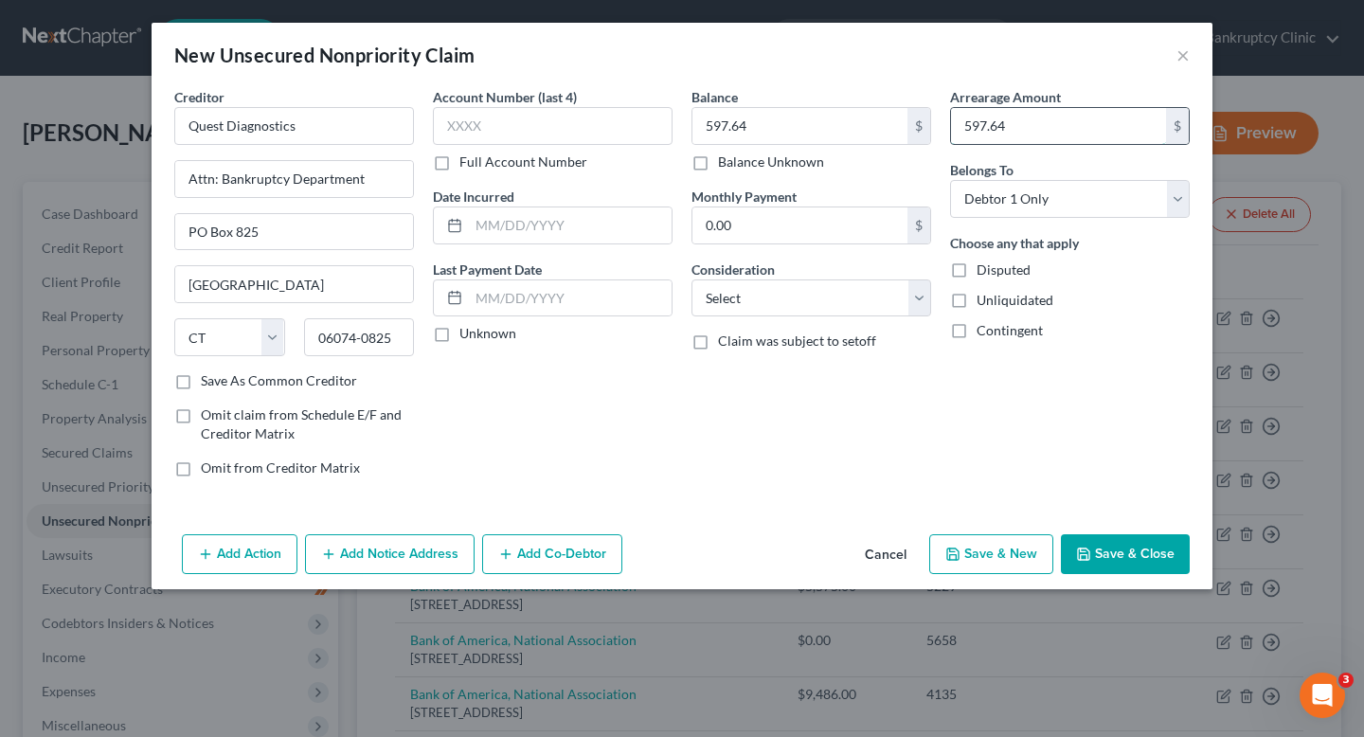
click at [1047, 135] on input "597.64" at bounding box center [1058, 126] width 215 height 36
drag, startPoint x: 1031, startPoint y: 131, endPoint x: 883, endPoint y: 131, distance: 147.8
click at [883, 131] on div "Creditor * Quest Diagnostics Attn: Bankruptcy Department PO Box 825 South Winds…" at bounding box center [682, 290] width 1035 height 406
click at [894, 175] on div "Balance 597.64 $ Balance Unknown Balance Undetermined 597.64 $ Balance Unknown …" at bounding box center [811, 290] width 259 height 406
click at [527, 119] on input "text" at bounding box center [553, 126] width 240 height 38
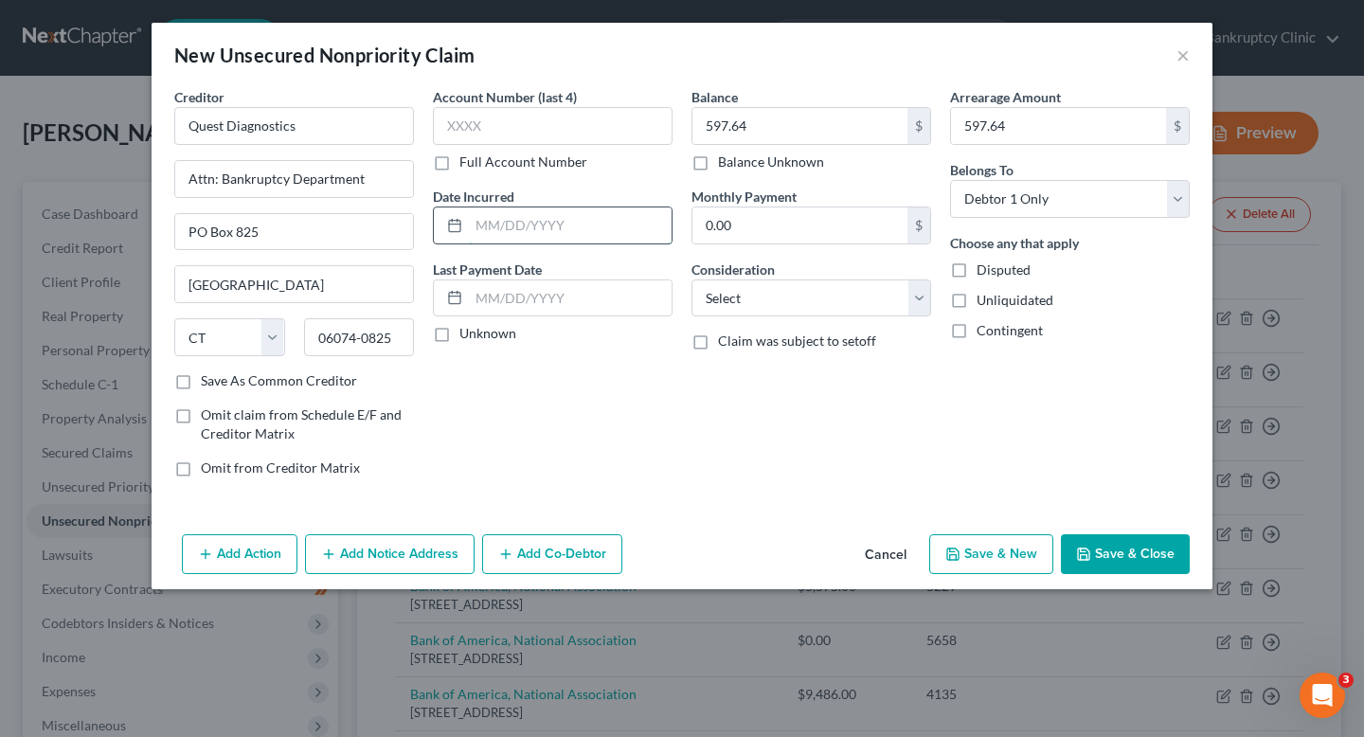
click at [521, 237] on input "text" at bounding box center [570, 226] width 203 height 36
type input "09/01/2024"
click at [782, 135] on input "597.64" at bounding box center [800, 126] width 215 height 36
click at [579, 138] on input "text" at bounding box center [553, 126] width 240 height 38
paste input "7 6"
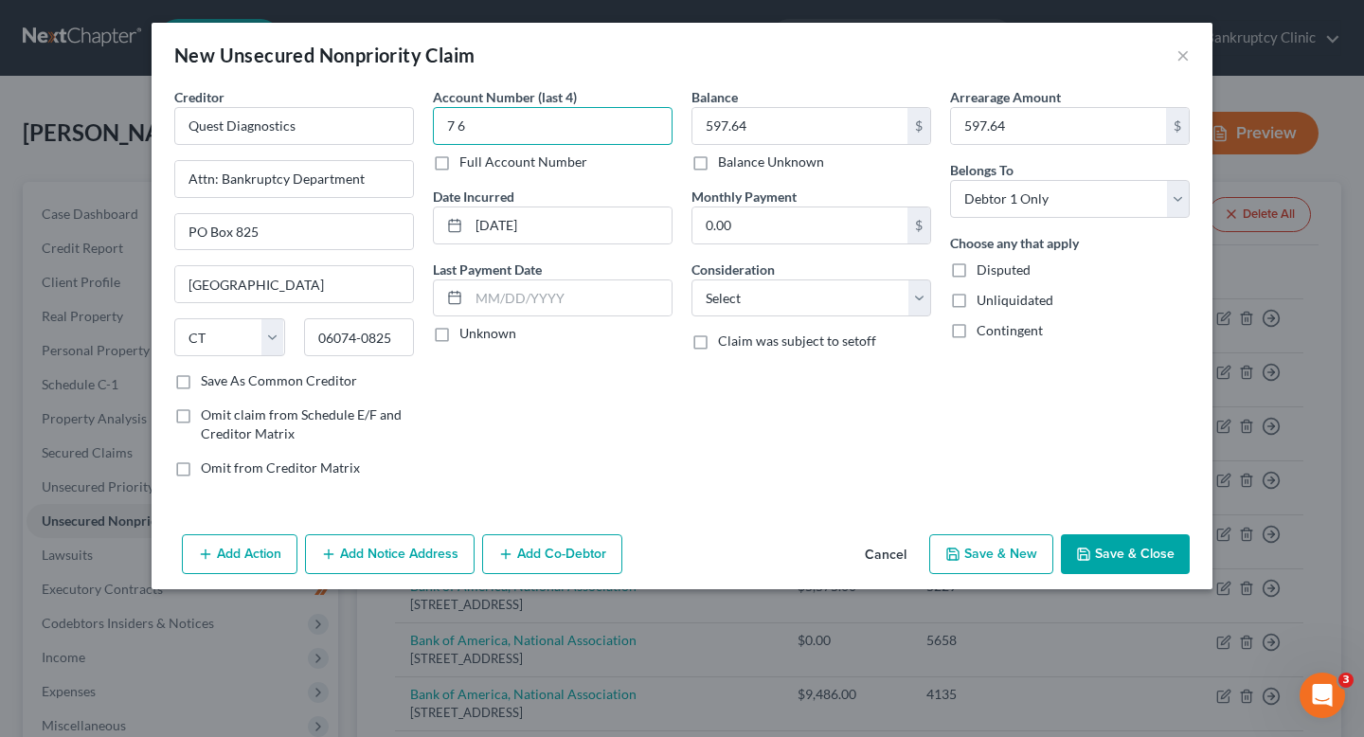
type input "7 6"
click at [546, 165] on label "Full Account Number" at bounding box center [524, 162] width 128 height 19
click at [479, 165] on input "Full Account Number" at bounding box center [473, 159] width 12 height 12
drag, startPoint x: 546, startPoint y: 129, endPoint x: 389, endPoint y: 120, distance: 156.6
click at [389, 120] on div "Creditor * Quest Diagnostics Attn: Bankruptcy Department PO Box 825 South Winds…" at bounding box center [682, 290] width 1035 height 406
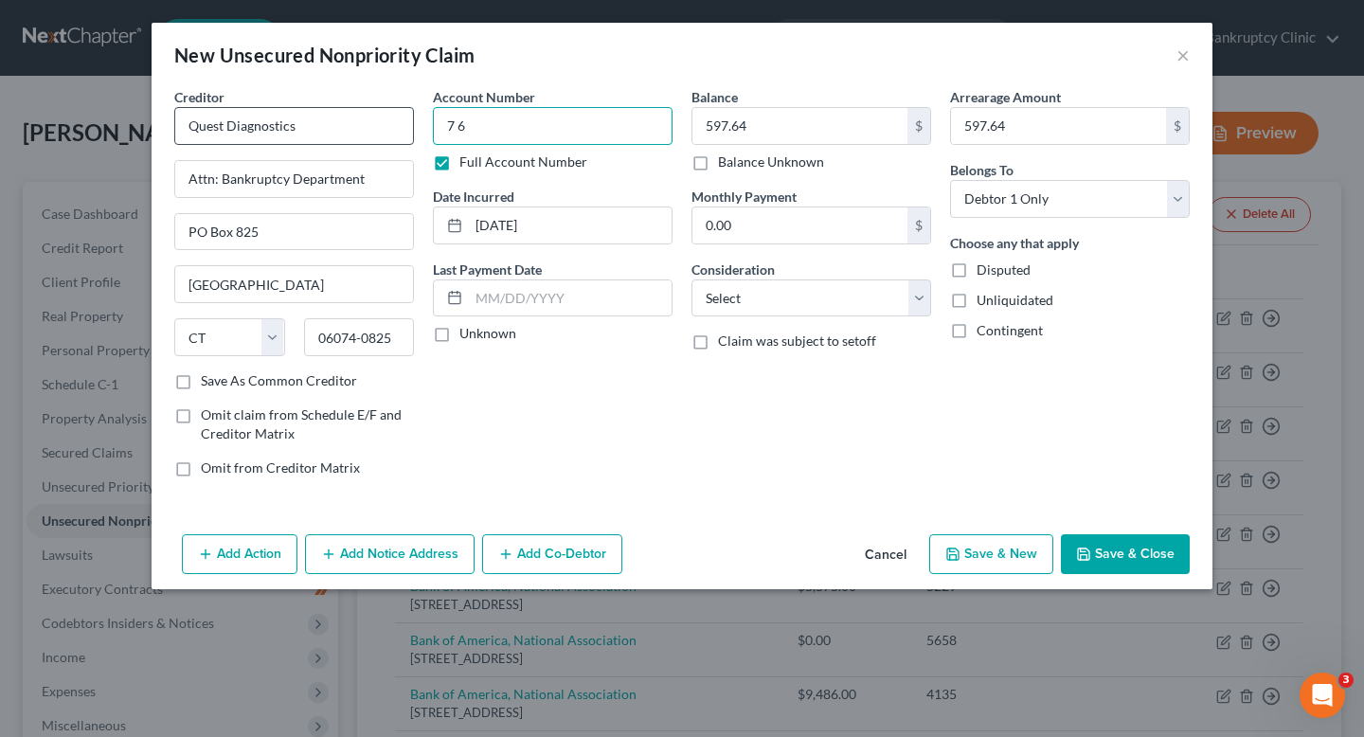
paste input "8 5 6 7 6 4 2 3"
click at [459, 134] on input "7 6 8 5 6 7 6 4 2 3" at bounding box center [553, 126] width 240 height 38
click at [468, 130] on input "76 8 5 6 7 6 4 2 3" at bounding box center [553, 126] width 240 height 38
click at [474, 131] on input "768 5 6 7 6 4 2 3" at bounding box center [553, 126] width 240 height 38
click at [480, 129] on input "7685 6 7 6 4 2 3" at bounding box center [553, 126] width 240 height 38
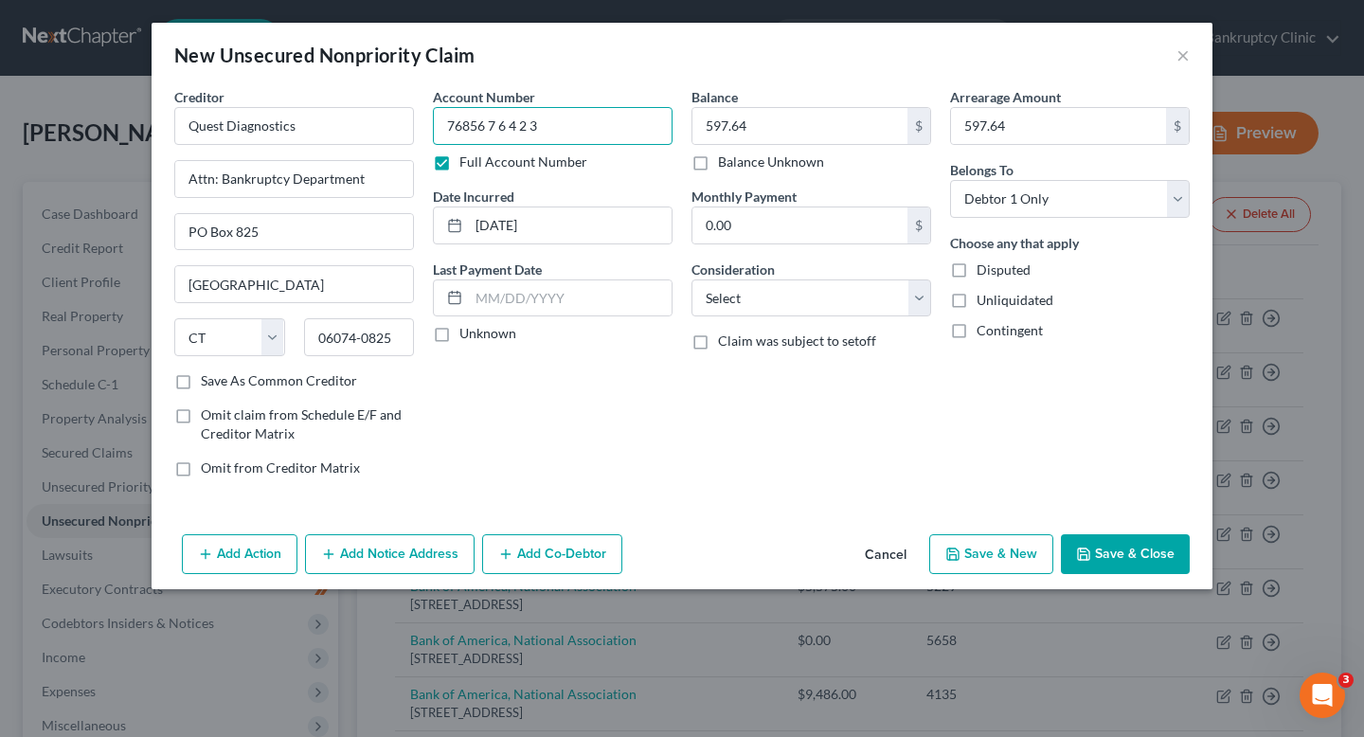
click at [489, 128] on input "76856 7 6 4 2 3" at bounding box center [553, 126] width 240 height 38
click at [497, 135] on input "768567 6 4 2 3" at bounding box center [553, 126] width 240 height 38
click at [506, 133] on input "7685676 4 2 3" at bounding box center [553, 126] width 240 height 38
click at [510, 129] on input "76856764 2 3" at bounding box center [553, 126] width 240 height 38
click at [522, 131] on input "768567642 3" at bounding box center [553, 126] width 240 height 38
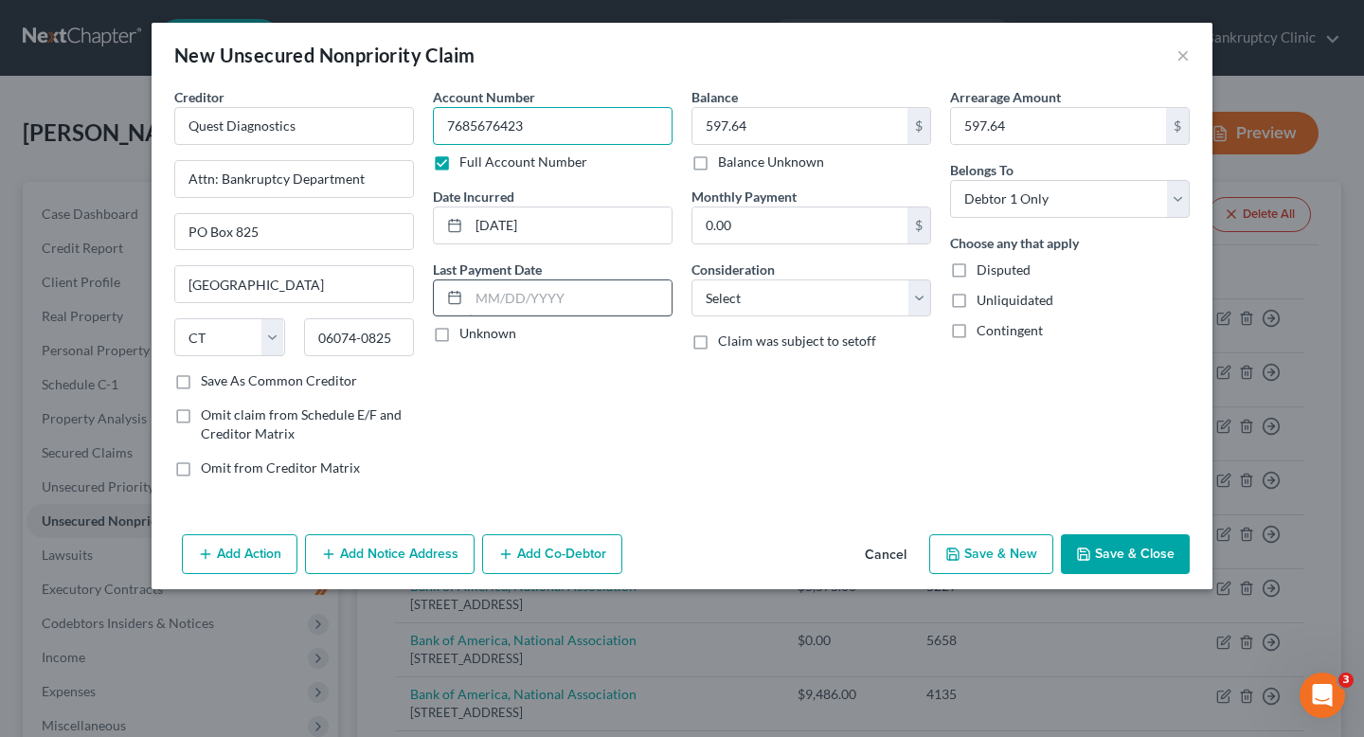
type input "7685676423"
click at [552, 295] on input "text" at bounding box center [570, 298] width 203 height 36
click at [475, 333] on label "Unknown" at bounding box center [488, 333] width 57 height 19
click at [475, 333] on input "Unknown" at bounding box center [473, 330] width 12 height 12
checkbox input "true"
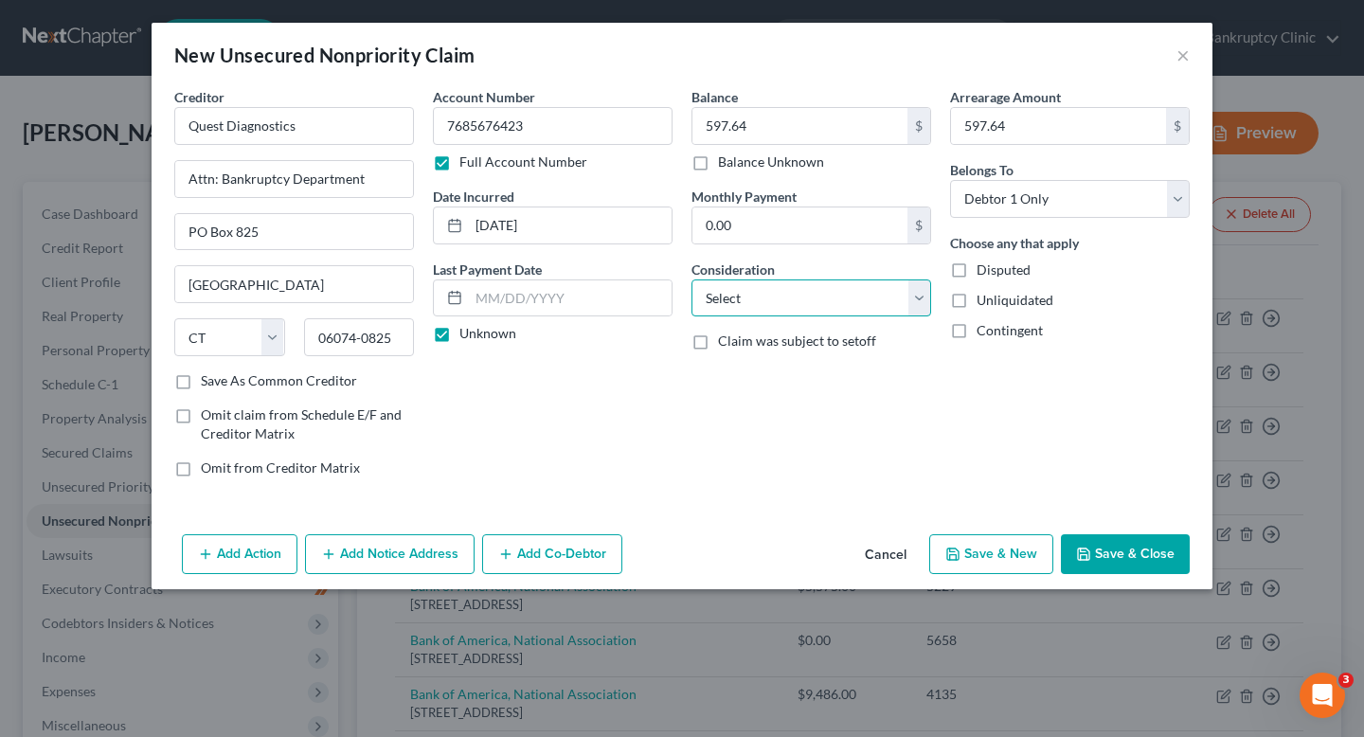
click at [878, 290] on select "Select Cable / Satellite Services Collection Agency Credit Card Debt Debt Couns…" at bounding box center [812, 299] width 240 height 38
select select "9"
click at [692, 280] on select "Select Cable / Satellite Services Collection Agency Credit Card Debt Debt Couns…" at bounding box center [812, 299] width 240 height 38
click at [1152, 561] on button "Save & Close" at bounding box center [1125, 554] width 129 height 40
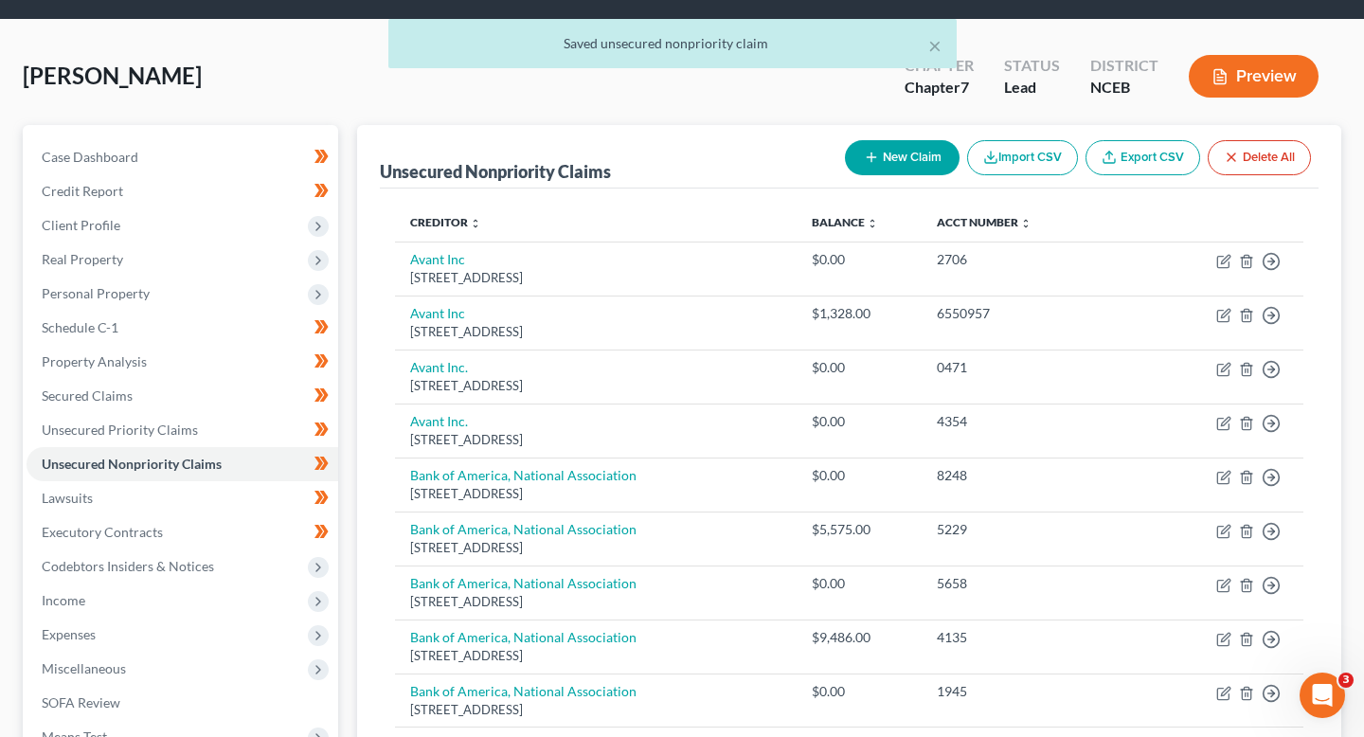
scroll to position [70, 0]
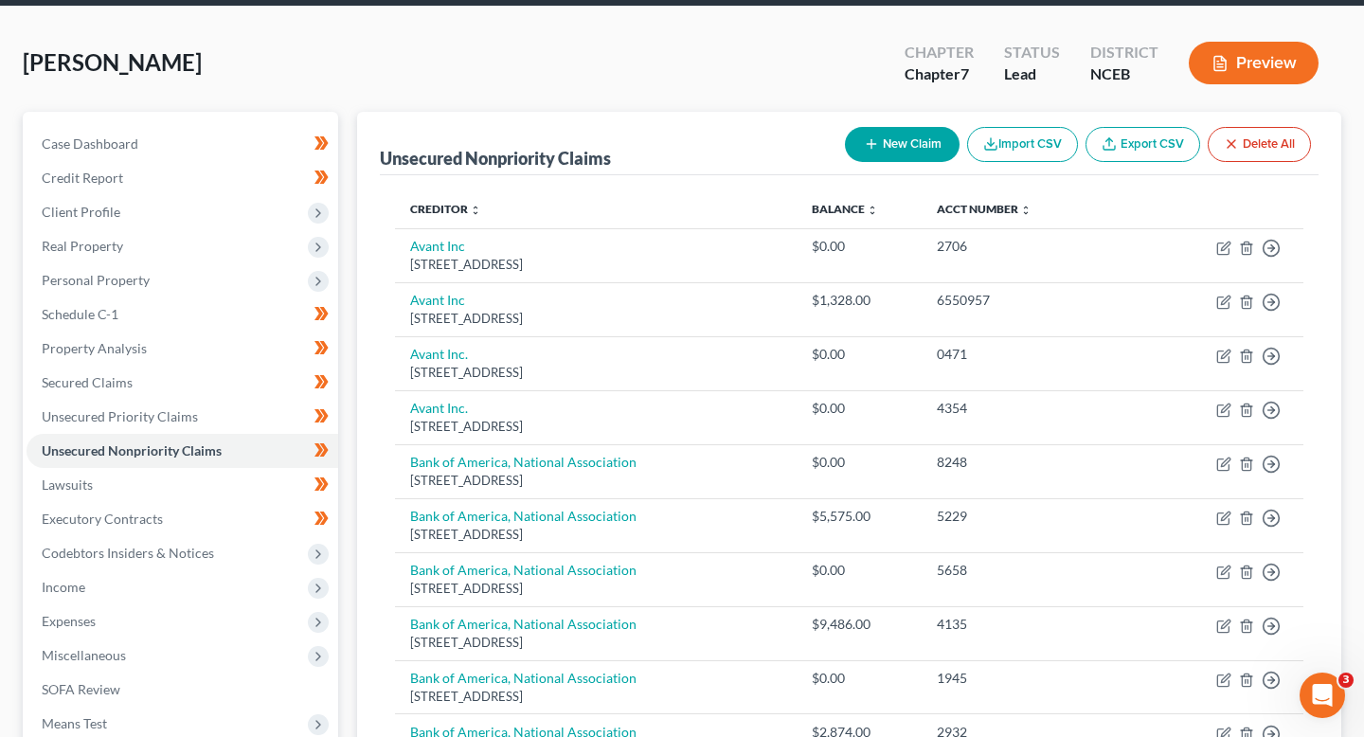
click at [887, 144] on button "New Claim" at bounding box center [902, 144] width 115 height 35
select select "0"
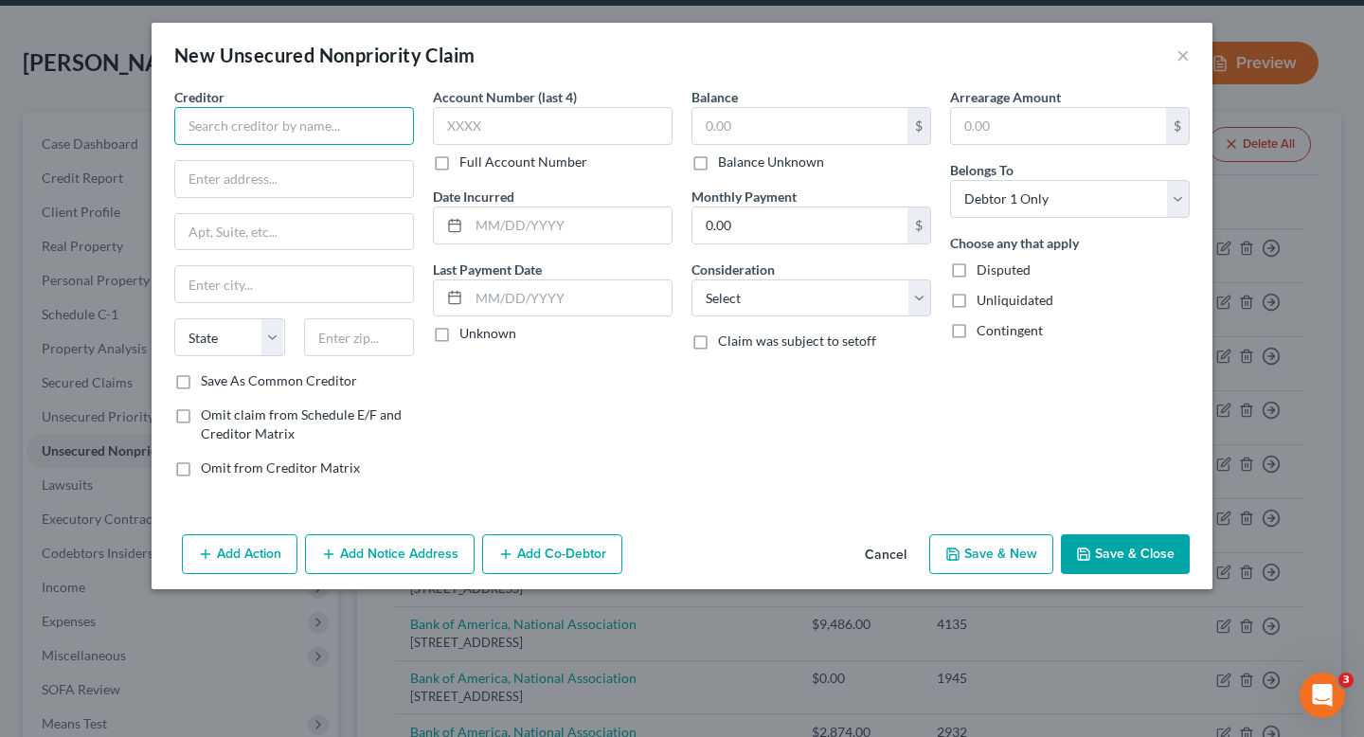
click at [277, 115] on input "text" at bounding box center [294, 126] width 240 height 38
drag, startPoint x: 331, startPoint y: 125, endPoint x: 100, endPoint y: 120, distance: 230.3
click at [101, 120] on div "New Unsecured Nonpriority Claim × Creditor * Premier Gastrone State AL AK AR AZ…" at bounding box center [682, 368] width 1364 height 737
paste input "r e m i e r G a s t r o e n t e r o l o g y @ V a l l e y g a t"
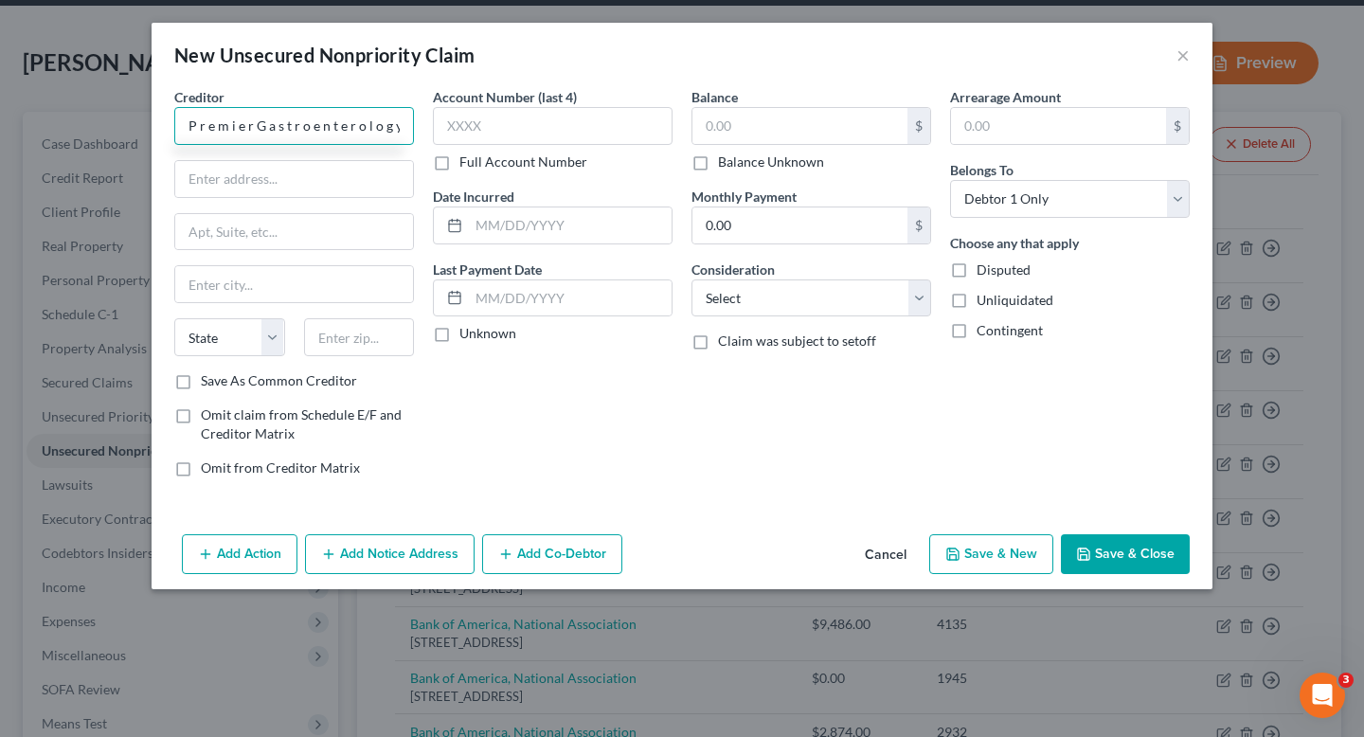
drag, startPoint x: 322, startPoint y: 123, endPoint x: 44, endPoint y: 123, distance: 278.6
click at [44, 123] on div "New Unsecured Nonpriority Claim × Creditor * P r e m i e r G a s t r o e n t e …" at bounding box center [682, 368] width 1364 height 737
click at [199, 136] on input "P r e m i e r G a s t r o e n t e r o l o g y @ V a l l e y g a t e" at bounding box center [294, 126] width 240 height 38
click at [199, 129] on input "P r e m i e r G a s t r o e n t e r o l o g y @ V a l l e y g a t e" at bounding box center [294, 126] width 240 height 38
click at [204, 132] on input "Pr e m i e r G a s t r o e n t e r o l o g y @ V a l l e y g a t e" at bounding box center [294, 126] width 240 height 38
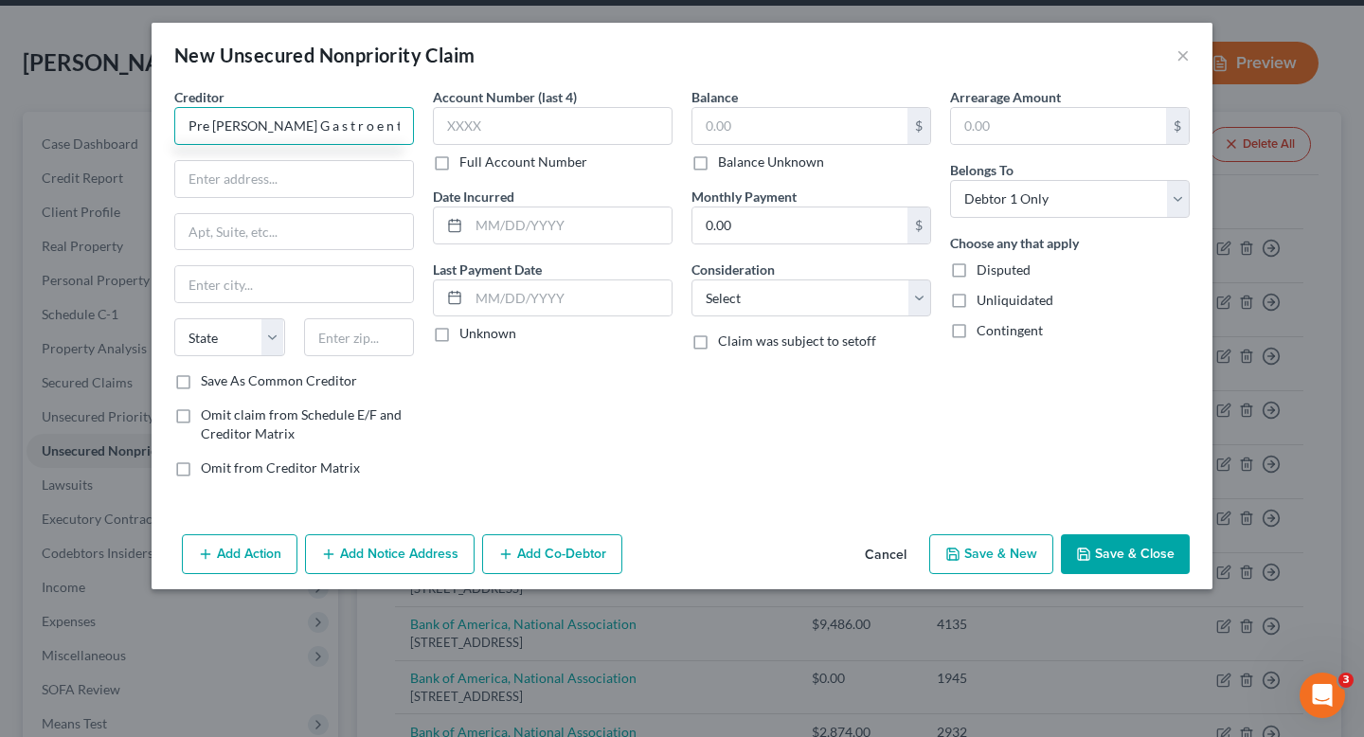
click at [211, 131] on input "Pre m i e r G a s t r o e n t e r o l o g y @ V a l l e y g a t e" at bounding box center [294, 126] width 240 height 38
click at [221, 128] on input "Prem i e r G a s t r o e n t e r o l o g y @ V a l l e y g a t e" at bounding box center [294, 126] width 240 height 38
click at [228, 130] on input "Premi e r G a s t r o e n t e r o l o g y @ V a l l e y g a t e" at bounding box center [294, 126] width 240 height 38
click at [231, 131] on input "Premie r G a s t r o e n t e r o l o g y @ V a l l e y g a t e" at bounding box center [294, 126] width 240 height 38
click at [251, 132] on input "Premier G a s t r o e n t e r o l o g y @ V a l l e y g a t e" at bounding box center [294, 126] width 240 height 38
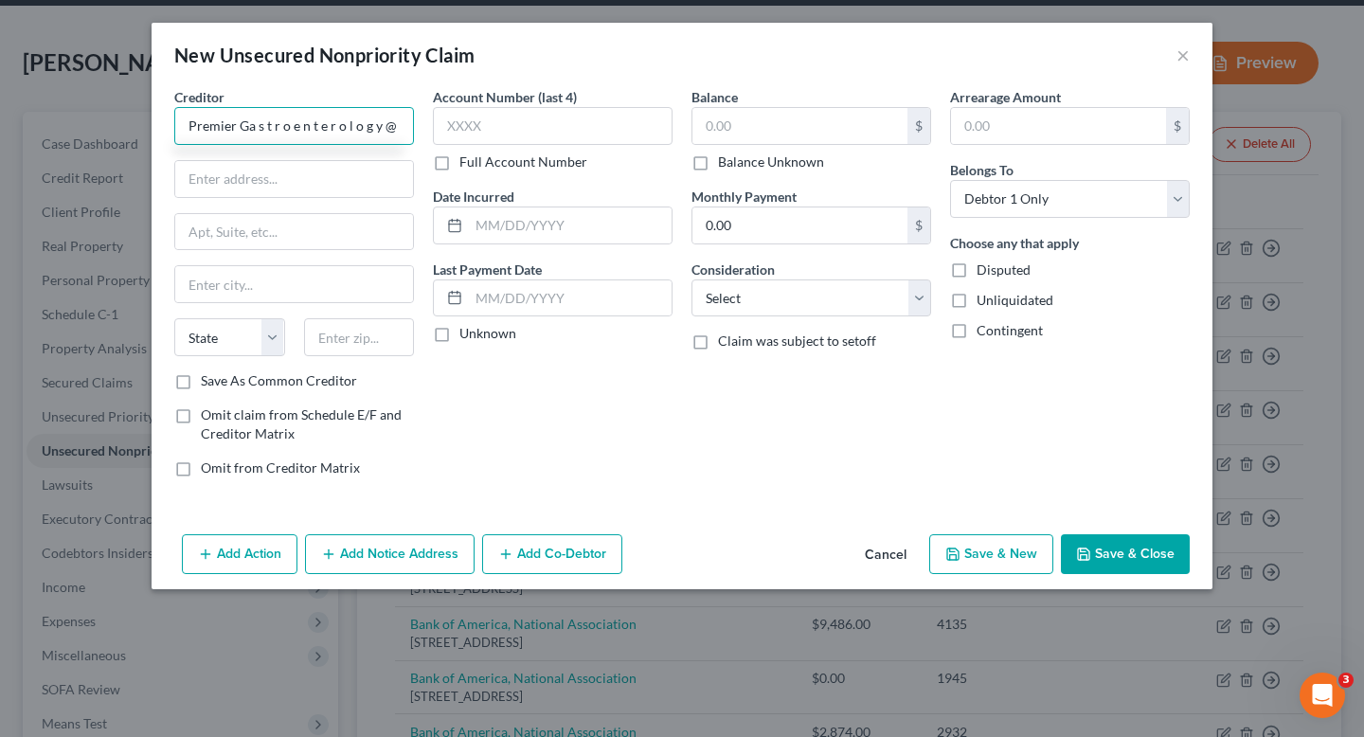
click at [261, 133] on input "Premier Ga s t r o e n t e r o l o g y @ V a l l e y g a t e" at bounding box center [294, 126] width 240 height 38
click at [255, 128] on input "Premier Ga s t r o e n t e r o l o g y @ V a l l e y g a t e" at bounding box center [294, 126] width 240 height 38
click at [260, 131] on input "Premier Ga s t r o e n t e r o l o g y @ V a l l e y g a t e" at bounding box center [294, 126] width 240 height 38
click at [262, 132] on input "Premier Gas t r o e n t e r o l o g y @ V a l l e y g a t e" at bounding box center [294, 126] width 240 height 38
click at [271, 132] on input "Premier Gast r o e n t e r o l o g y @ V a l l e y g a t e" at bounding box center [294, 126] width 240 height 38
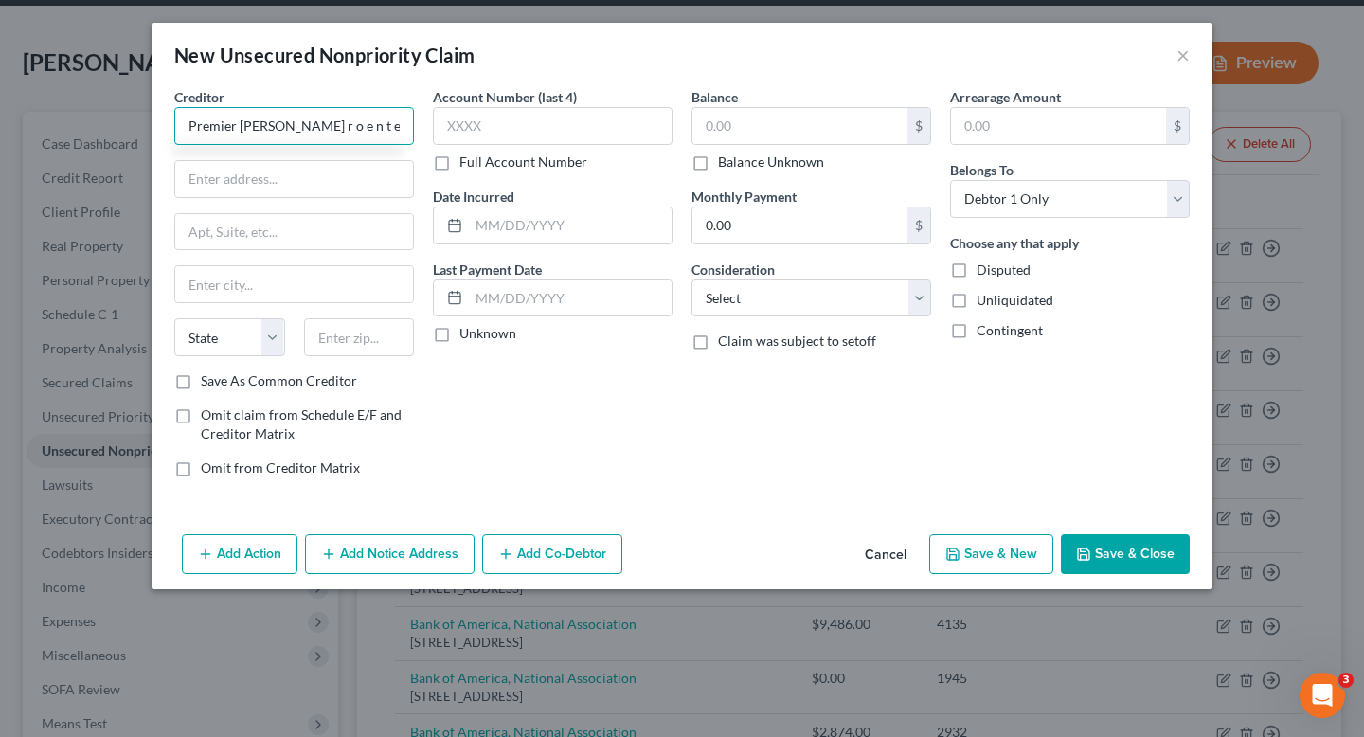
click at [268, 132] on input "Premier Gast r o e n t e r o l o g y @ V a l l e y g a t e" at bounding box center [294, 126] width 240 height 38
click at [271, 127] on input "Premier Gastr o e n t e r o l o g y @ V a l l e y g a t e" at bounding box center [294, 126] width 240 height 38
click at [276, 134] on input "Premier Gastr o e n t e r o l o g y @ V a l l e y g a t e" at bounding box center [294, 126] width 240 height 38
click at [282, 134] on input "Premier Gastro e n t e r o l o g y @ V a l l e y g a t e" at bounding box center [294, 126] width 240 height 38
click at [286, 132] on input "Premier Gastroe n t e r o l o g y @ V a l l e y g a t e" at bounding box center [294, 126] width 240 height 38
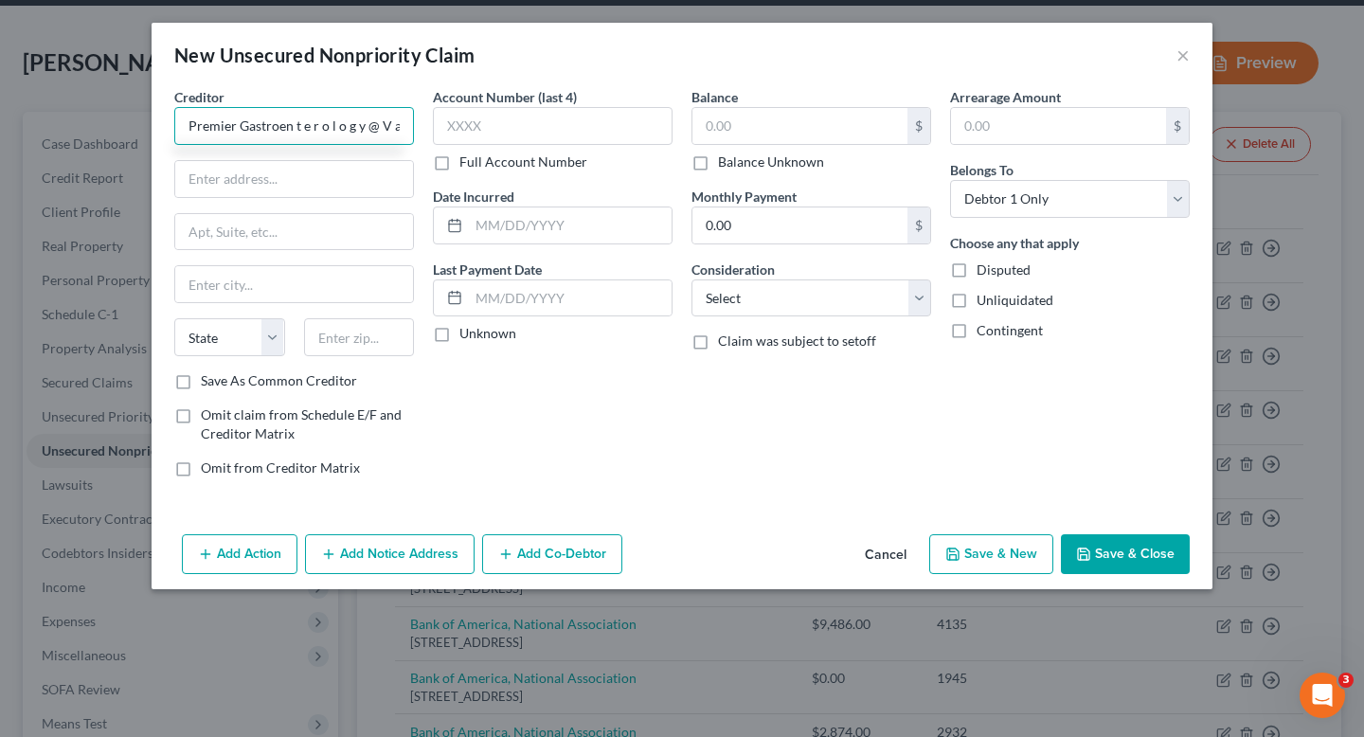
click at [296, 132] on input "Premier Gastroen t e r o l o g y @ V a l l e y g a t e" at bounding box center [294, 126] width 240 height 38
click at [300, 130] on input "Premier Gastroent e r o l o g y @ V a l l e y g a t e" at bounding box center [294, 126] width 240 height 38
click at [306, 129] on input "Premier Gastroente r o l o g y @ V a l l e y g a t e" at bounding box center [294, 126] width 240 height 38
click at [314, 134] on input "Premier Gastroenter o l o g y @ V a l l e y g a t e" at bounding box center [294, 126] width 240 height 38
click at [321, 123] on input "Premier Gastroentero l o g y @ V a l l e y g a t e" at bounding box center [294, 126] width 240 height 38
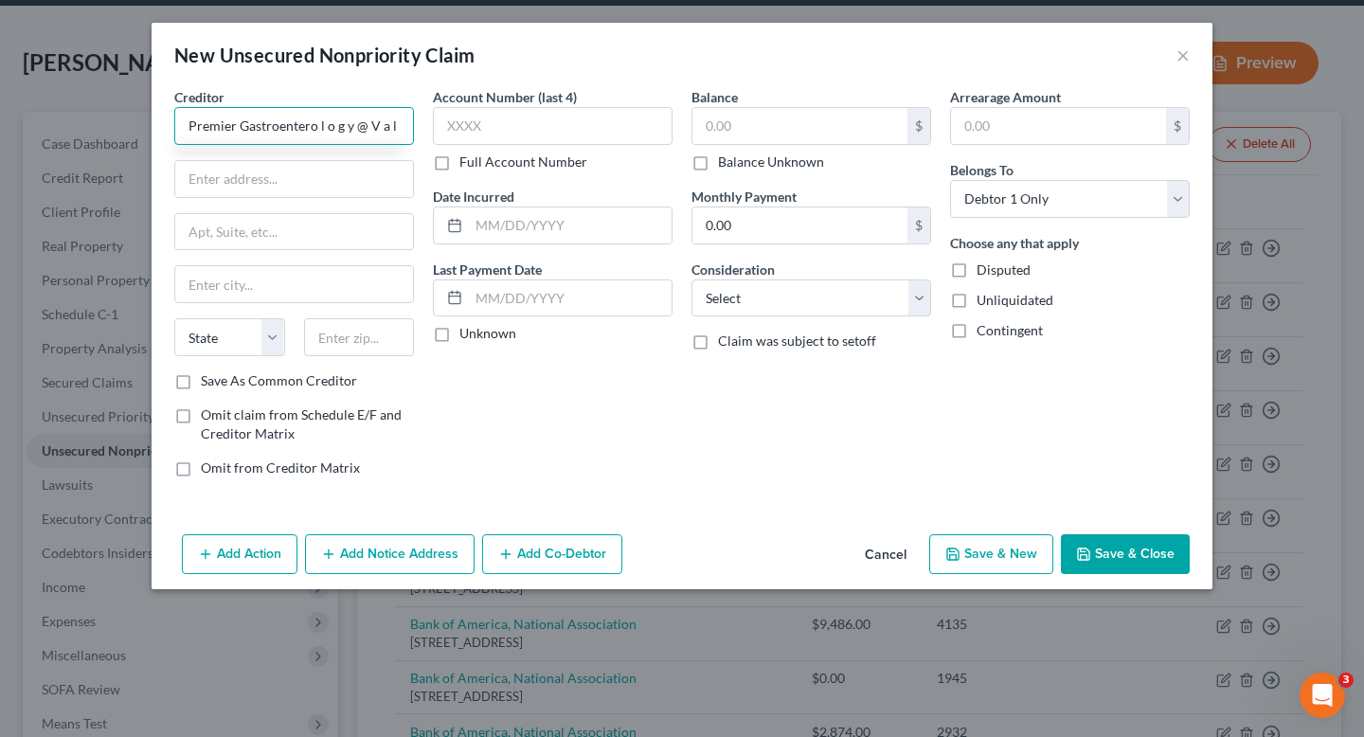
drag, startPoint x: 318, startPoint y: 124, endPoint x: 341, endPoint y: 130, distance: 23.4
click at [318, 124] on input "Premier Gastroentero l o g y @ V a l l e y g a t e" at bounding box center [294, 126] width 240 height 38
click at [322, 130] on input "Premier Gastroenterol o g y @ V a l l e y g a t e" at bounding box center [294, 126] width 240 height 38
click at [331, 131] on input "Premier Gastroenterolo g y @ V a l l e y g a t e" at bounding box center [294, 126] width 240 height 38
click at [338, 131] on input "Premier Gastroenterolog y @ V a l l e y g a t e" at bounding box center [294, 126] width 240 height 38
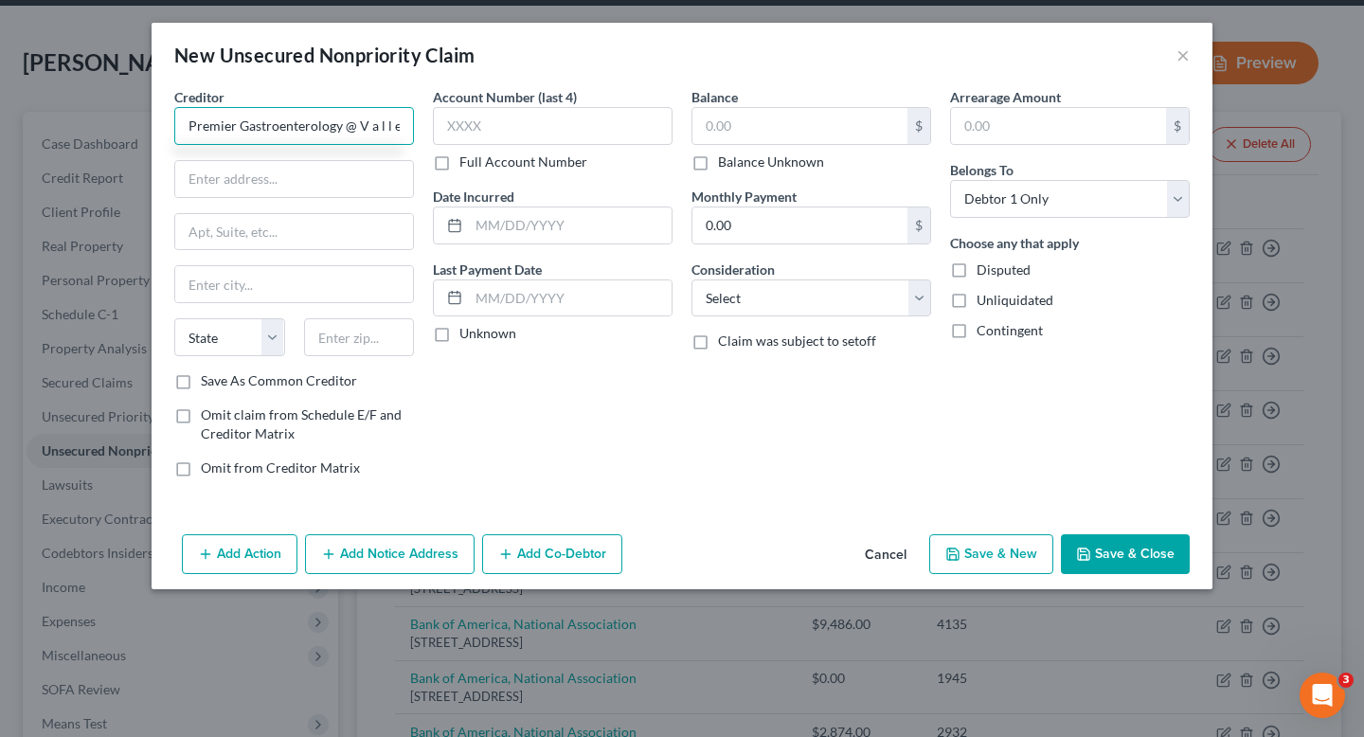
drag, startPoint x: 344, startPoint y: 128, endPoint x: 99, endPoint y: 127, distance: 244.5
click at [99, 127] on div "New Unsecured Nonpriority Claim × Creditor * Premier Gastroenterology @ V a l l…" at bounding box center [682, 368] width 1364 height 737
click at [388, 130] on input "Premier Gastroenterology @ V a l l e y g a t e" at bounding box center [294, 126] width 240 height 38
paste input ", P.A."
type input "Premier Gastroenterology, P.A."
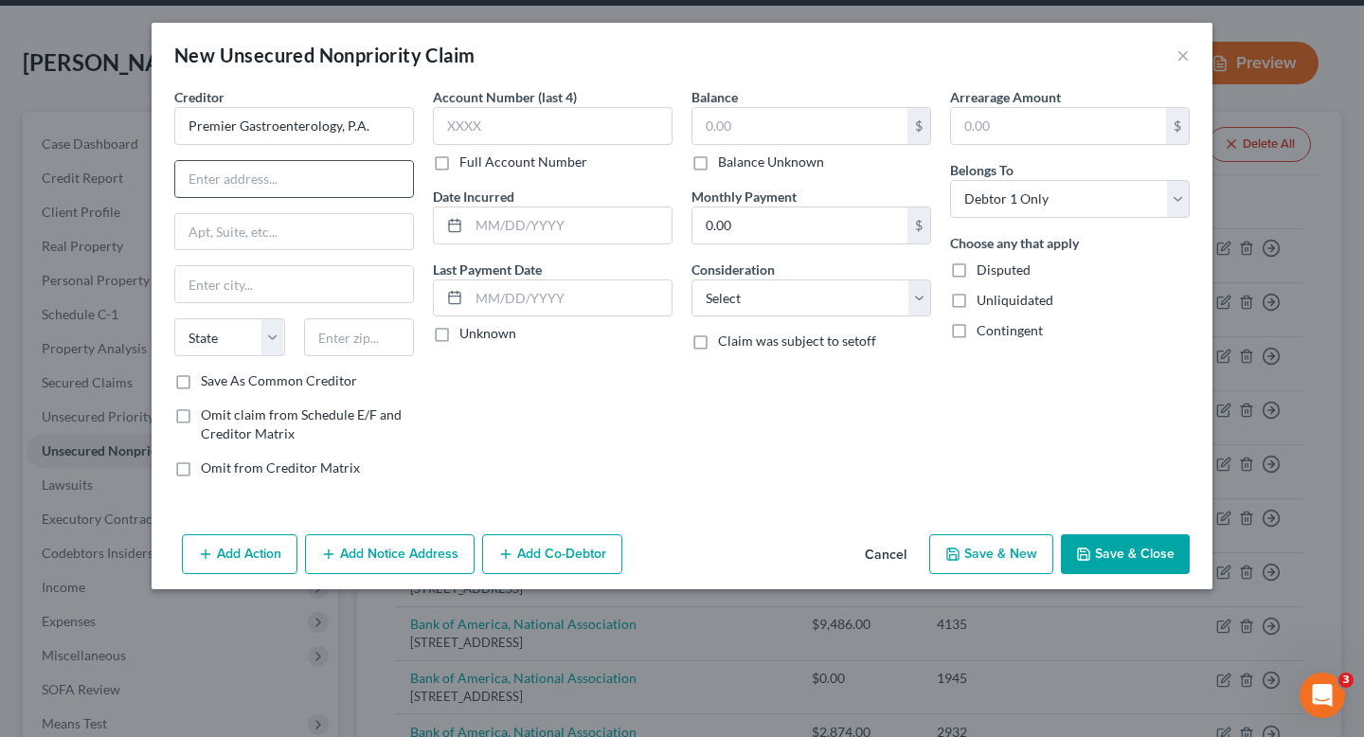
click at [326, 174] on input "text" at bounding box center [294, 179] width 238 height 36
click at [324, 190] on input "text" at bounding box center [294, 179] width 238 height 36
paste input "1309 Medical Dr Ste 102 1309 Medical Dr Fayetteville, NC 28304-4494"
type input "1309 Medical Dr Ste 102 1309 Medical Dr Fayetteville, NC 28304-4494"
click at [313, 279] on input "text" at bounding box center [294, 284] width 238 height 36
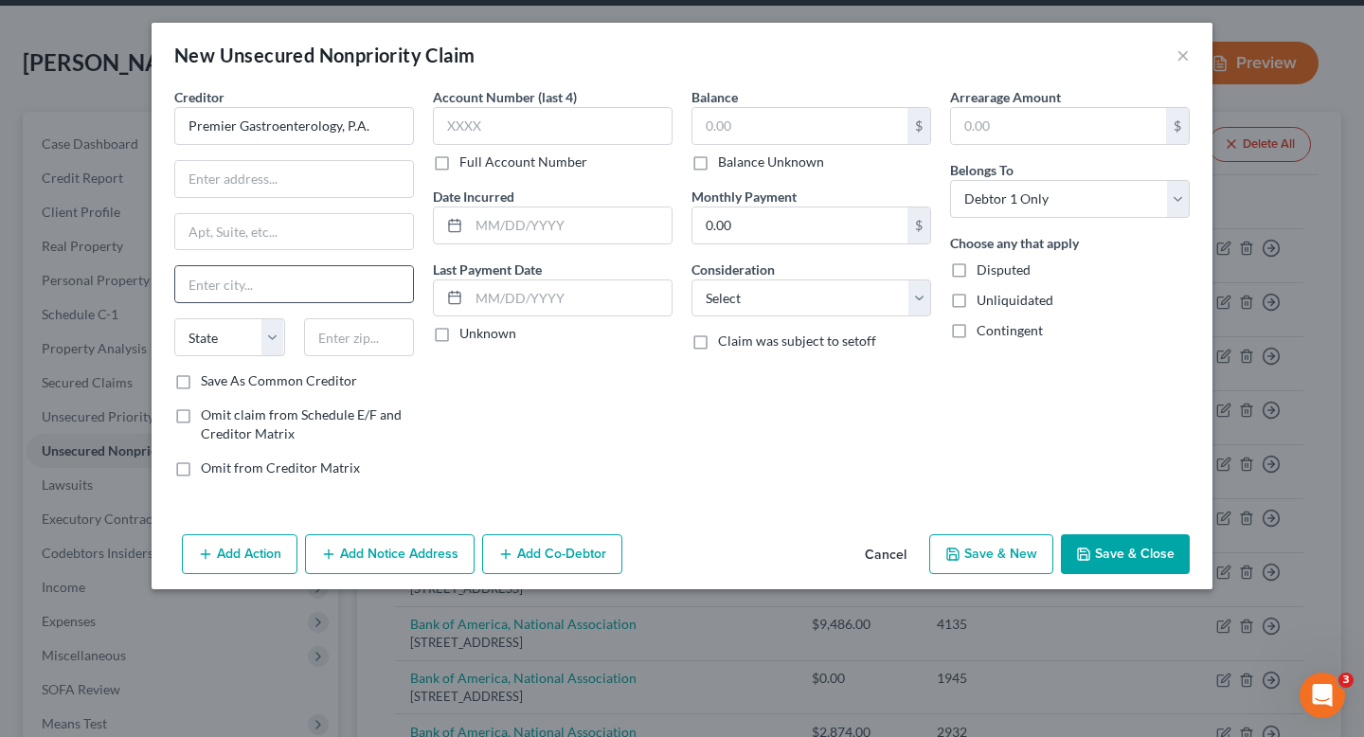
paste input "1309 Medical Dr Ste 102 1309 Medical Dr Fayetteville, NC 28304-4494"
drag, startPoint x: 235, startPoint y: 288, endPoint x: 103, endPoint y: 288, distance: 131.7
click at [103, 288] on div "New Unsecured Nonpriority Claim × Creditor * Premier Gastroenterology, P.A. 130…" at bounding box center [682, 368] width 1364 height 737
drag, startPoint x: 256, startPoint y: 286, endPoint x: 479, endPoint y: 292, distance: 223.7
click at [487, 290] on div "Creditor * Premier Gastroenterology, P.A. Fayetteville, NC 28304-4494 State AL …" at bounding box center [682, 290] width 1035 height 406
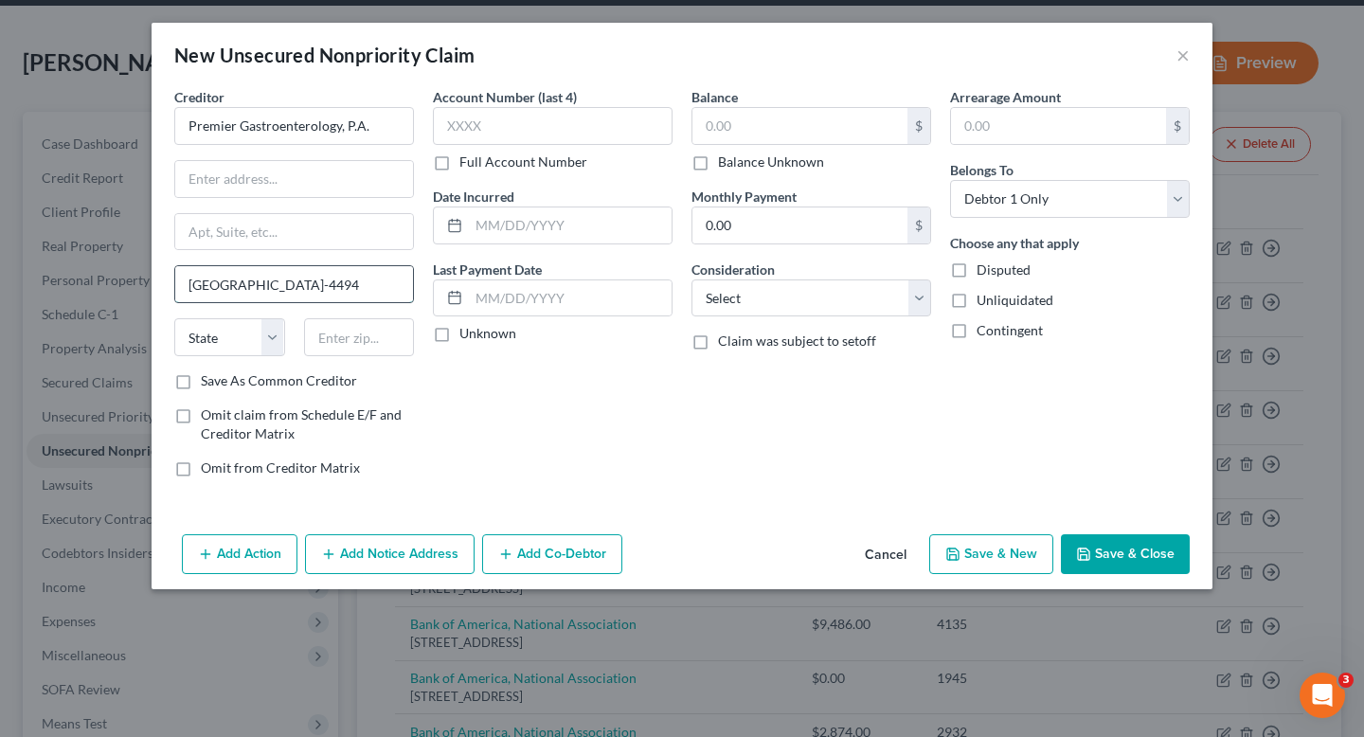
click at [401, 298] on input "Fayetteville, NC 28304-4494" at bounding box center [294, 284] width 238 height 36
drag, startPoint x: 396, startPoint y: 284, endPoint x: 282, endPoint y: 286, distance: 113.7
click at [282, 286] on input "Fayetteville, NC 28304-4494" at bounding box center [294, 284] width 238 height 36
type input "Fayetteville, NC"
click at [354, 335] on input "text" at bounding box center [359, 337] width 111 height 38
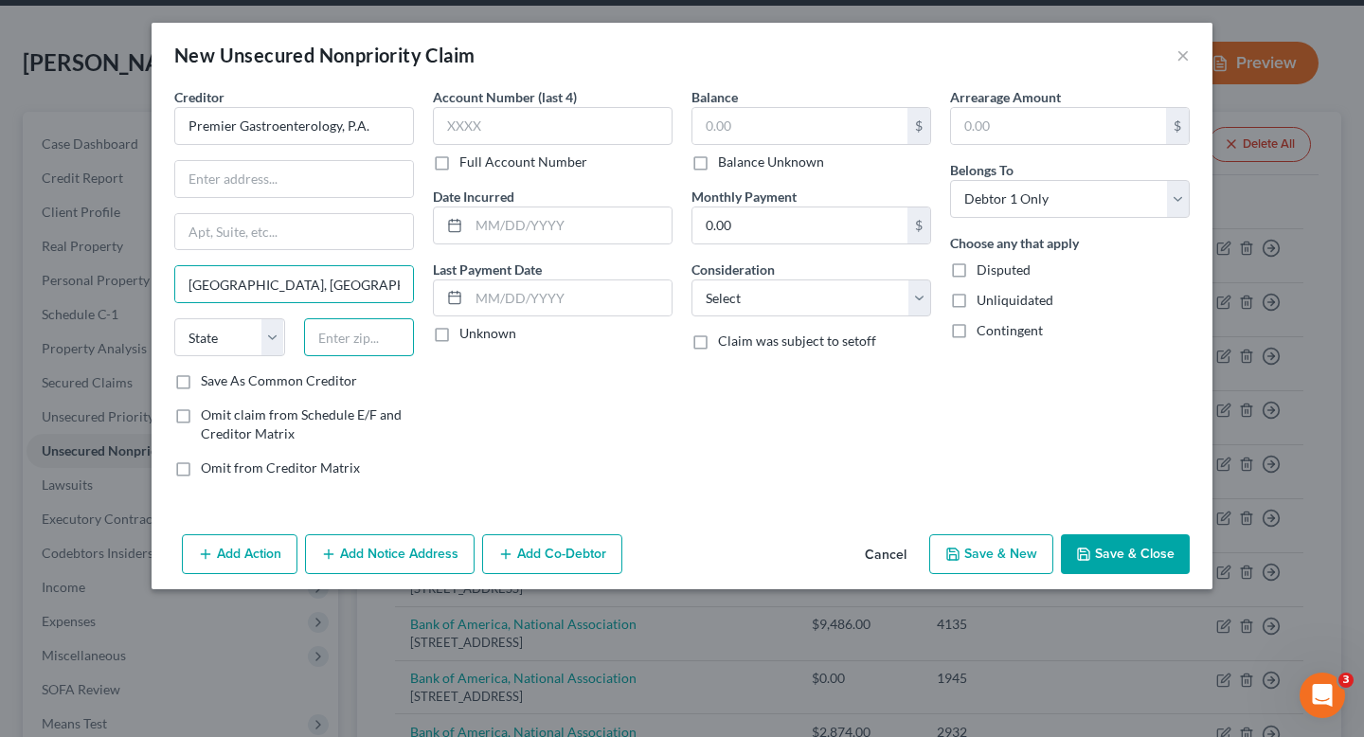
paste input "28304-4494"
type input "28304-4494"
click at [231, 321] on select "State [US_STATE] AK AR AZ CA CO CT DE DC [GEOGRAPHIC_DATA] [GEOGRAPHIC_DATA] GU…" at bounding box center [229, 337] width 111 height 38
select select "28"
click at [174, 318] on select "State [US_STATE] AK AR AZ CA CO CT DE DC [GEOGRAPHIC_DATA] [GEOGRAPHIC_DATA] GU…" at bounding box center [229, 337] width 111 height 38
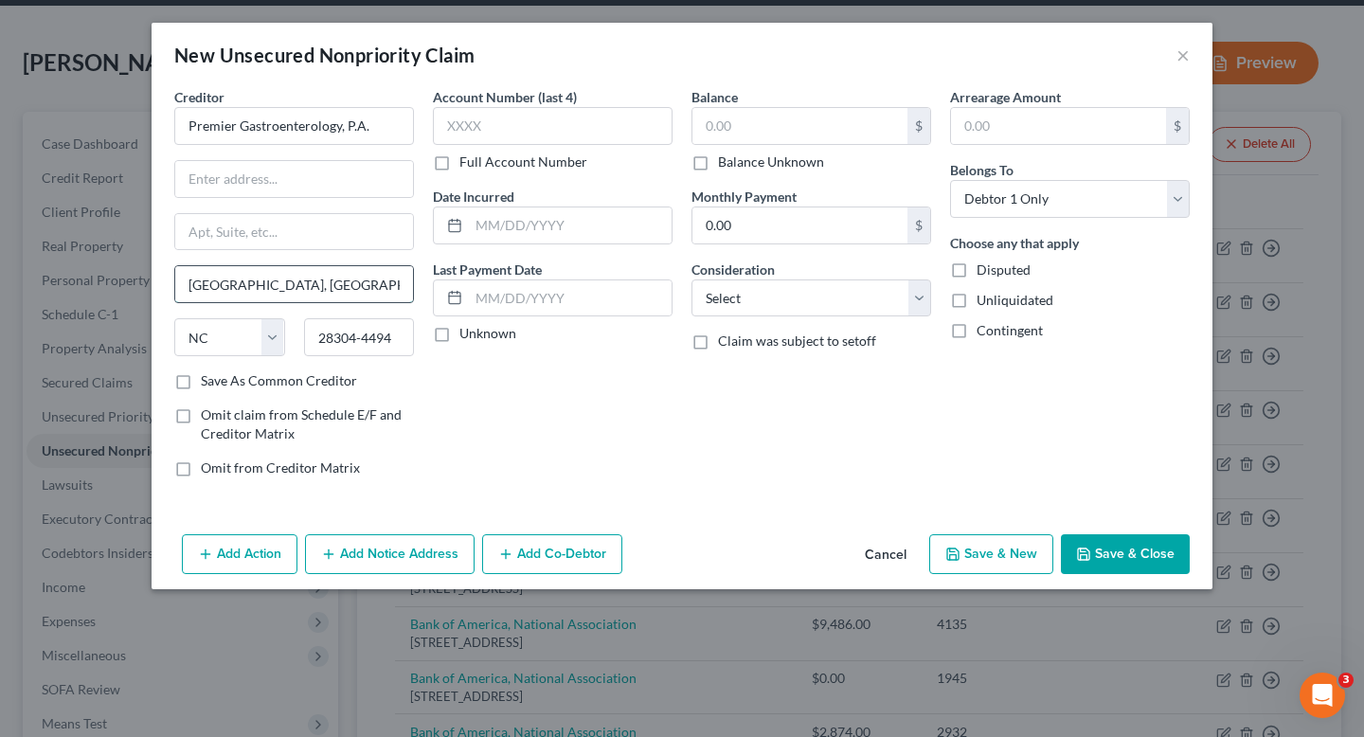
click at [302, 291] on input "Fayetteville, NC" at bounding box center [294, 284] width 238 height 36
type input "[GEOGRAPHIC_DATA]"
click at [363, 190] on input "text" at bounding box center [294, 179] width 238 height 36
paste input "1309 Medical Dr"
type input "1309 Medical Dr"
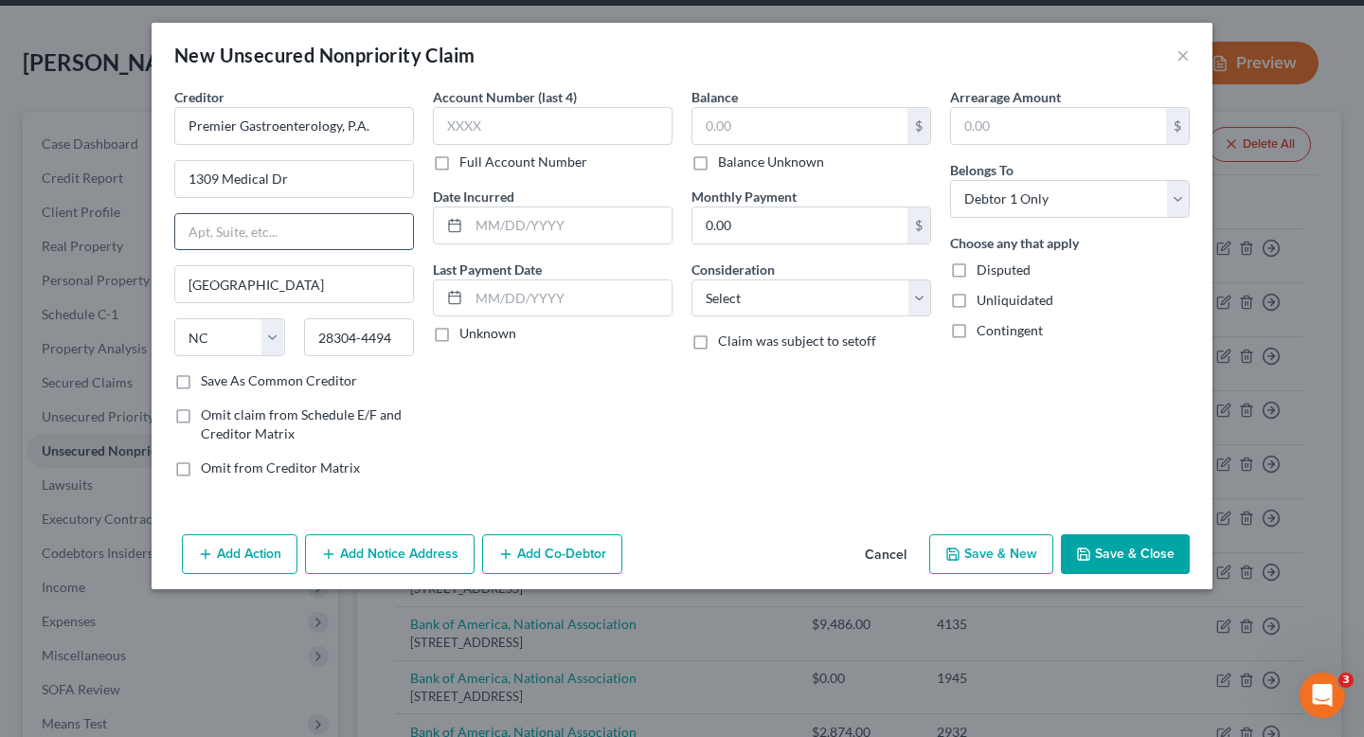
click at [252, 231] on input "text" at bounding box center [294, 232] width 238 height 36
paste input "Ste 102"
drag, startPoint x: 189, startPoint y: 237, endPoint x: 162, endPoint y: 237, distance: 26.5
click at [162, 237] on div "Creditor * Premier Gastroenterology, P.A. 1309 Medical Dr Ste 102 Fayetteville …" at bounding box center [682, 307] width 1061 height 440
type input "Ste 102"
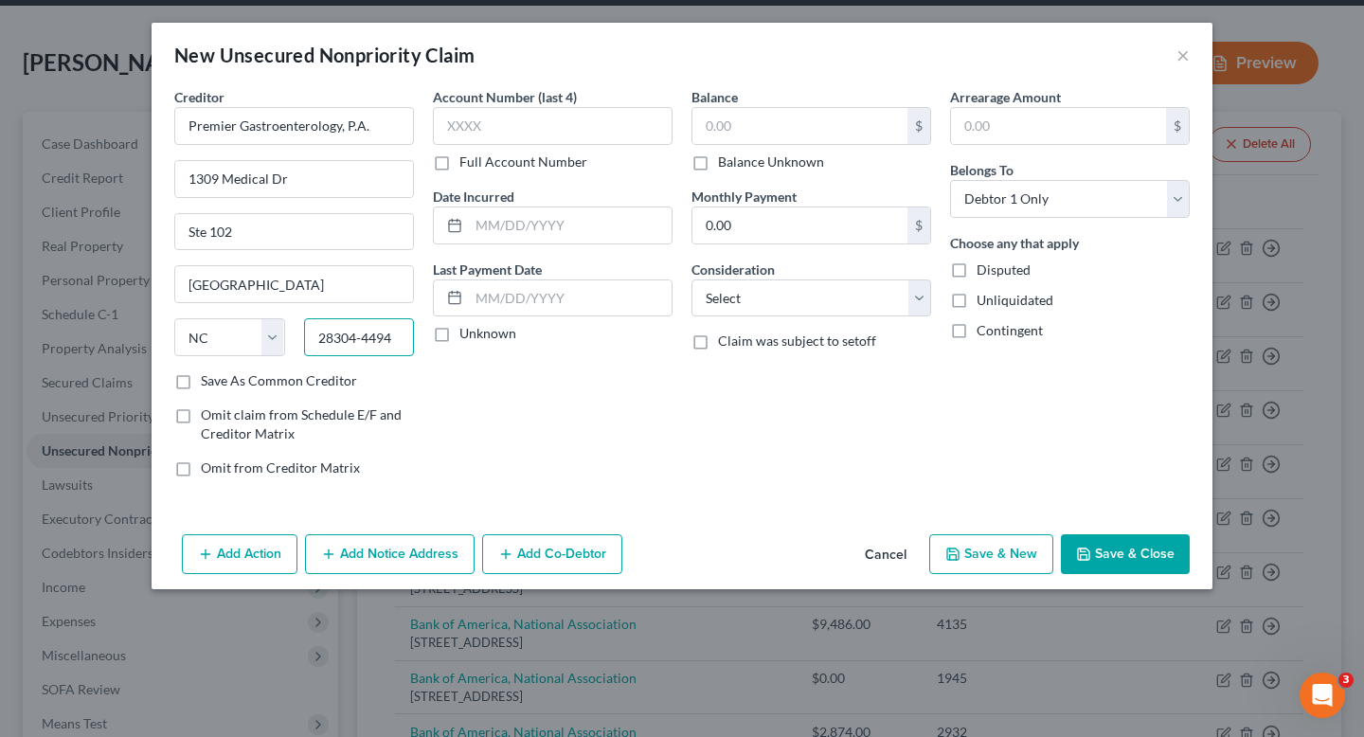
click at [370, 334] on input "28304-4494" at bounding box center [359, 337] width 111 height 38
drag, startPoint x: 401, startPoint y: 118, endPoint x: 94, endPoint y: 117, distance: 307.0
click at [94, 117] on div "New Unsecured Nonpriority Claim × Creditor * Premier Gastroenterology, P.A. 130…" at bounding box center [682, 368] width 1364 height 737
click at [444, 131] on input "text" at bounding box center [553, 126] width 240 height 38
click at [497, 132] on input "text" at bounding box center [553, 126] width 240 height 38
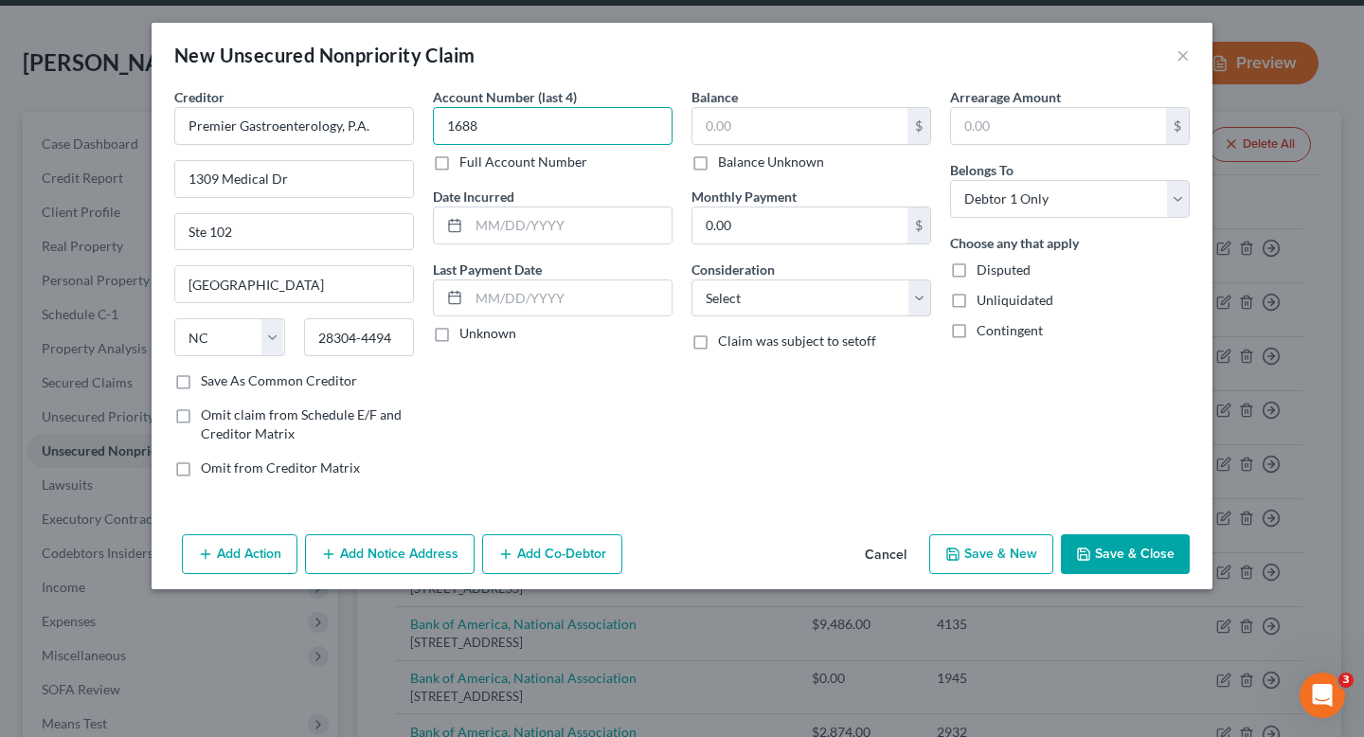
type input "1688"
click at [471, 146] on div "Account Number (last 4) 1688 Full Account Number" at bounding box center [553, 129] width 240 height 84
click at [471, 160] on label "Full Account Number" at bounding box center [524, 162] width 128 height 19
click at [471, 160] on input "Full Account Number" at bounding box center [473, 159] width 12 height 12
drag, startPoint x: 516, startPoint y: 130, endPoint x: 388, endPoint y: 129, distance: 127.9
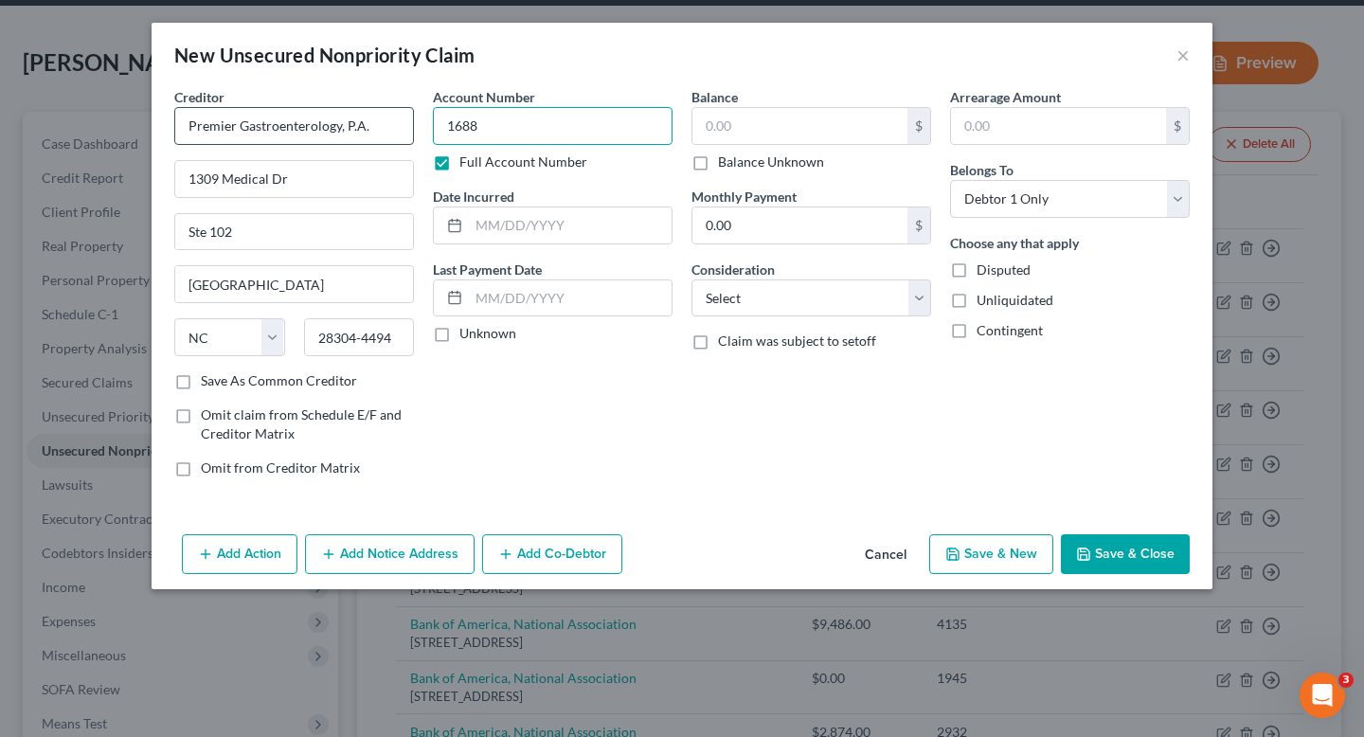
click at [388, 129] on div "Creditor * Premier Gastroenterology, P.A. 1309 Medical Dr Ste 102 Fayetteville …" at bounding box center [682, 290] width 1035 height 406
type input "168817"
click at [366, 172] on input "1309 Medical Dr" at bounding box center [294, 179] width 238 height 36
drag, startPoint x: 411, startPoint y: 132, endPoint x: 74, endPoint y: 132, distance: 337.3
click at [74, 132] on div "New Unsecured Nonpriority Claim × Creditor * Premier Gastroenterology, P.A. 130…" at bounding box center [682, 368] width 1364 height 737
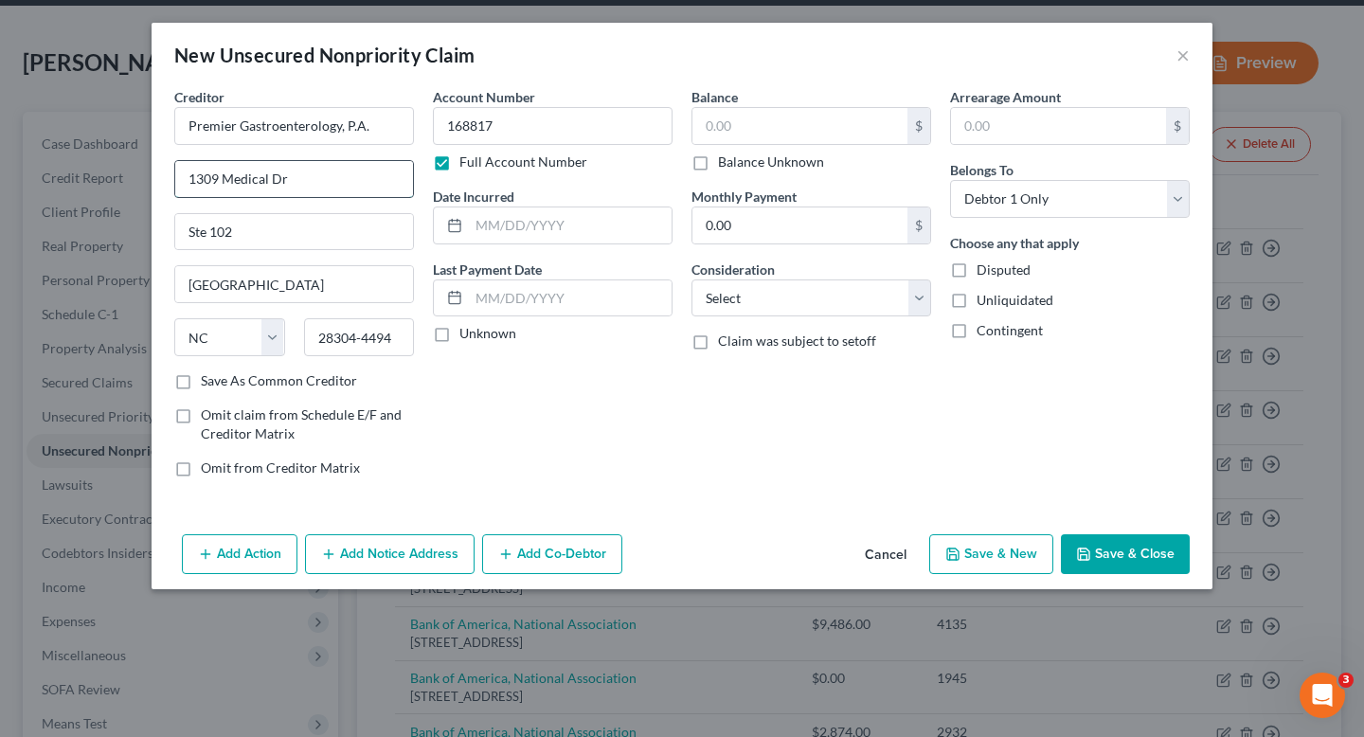
click at [317, 179] on input "1309 Medical Dr" at bounding box center [294, 179] width 238 height 36
drag, startPoint x: 340, startPoint y: 179, endPoint x: 148, endPoint y: 179, distance: 192.3
click at [148, 179] on div "New Unsecured Nonpriority Claim × Creditor * Premier Gastroenterology, P.A. 130…" at bounding box center [682, 368] width 1364 height 737
paste input "041 Valleygate Dr"
type input "041 Valleygate Dr"
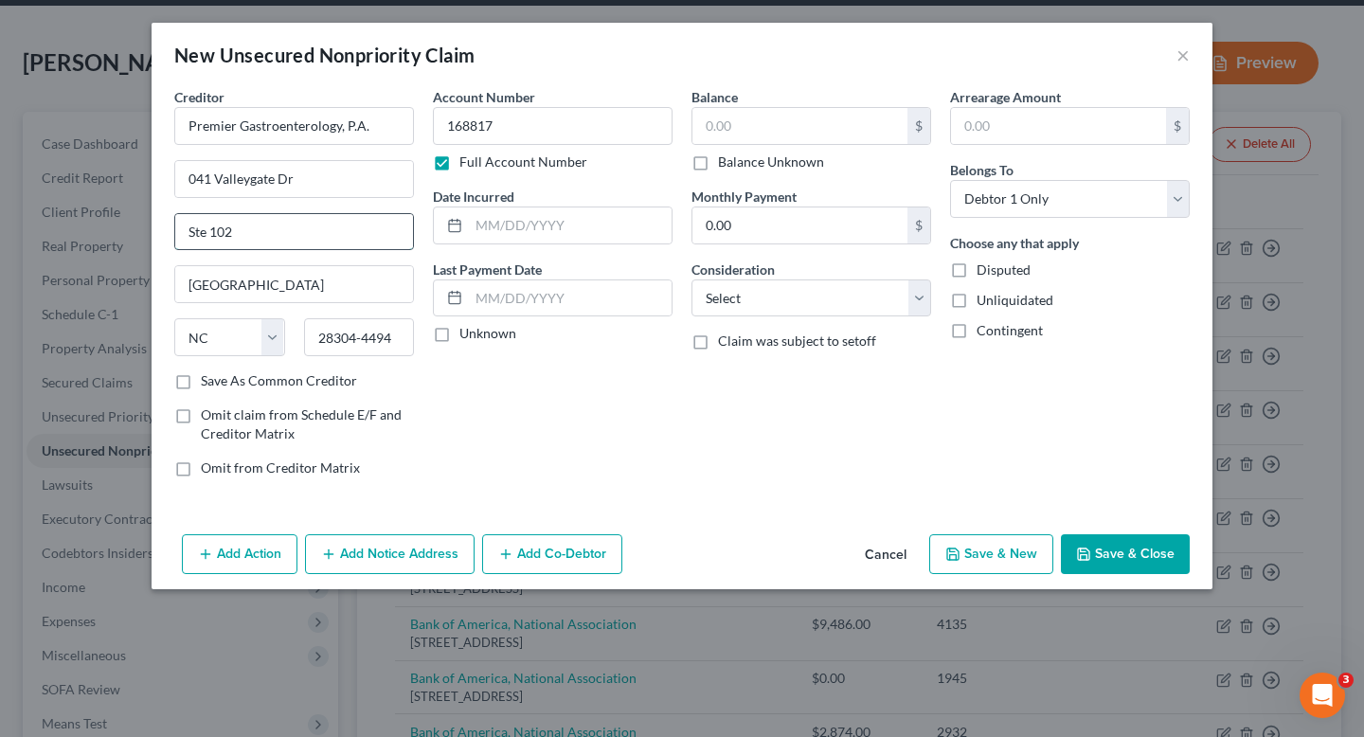
click at [256, 226] on input "Ste 102" at bounding box center [294, 232] width 238 height 36
click at [285, 233] on input "Ste 102" at bounding box center [294, 232] width 238 height 36
drag, startPoint x: 312, startPoint y: 233, endPoint x: 74, endPoint y: 233, distance: 237.8
click at [74, 233] on div "New Unsecured Nonpriority Claim × Creditor * Premier Gastroenterology, P.A. 041…" at bounding box center [682, 368] width 1364 height 737
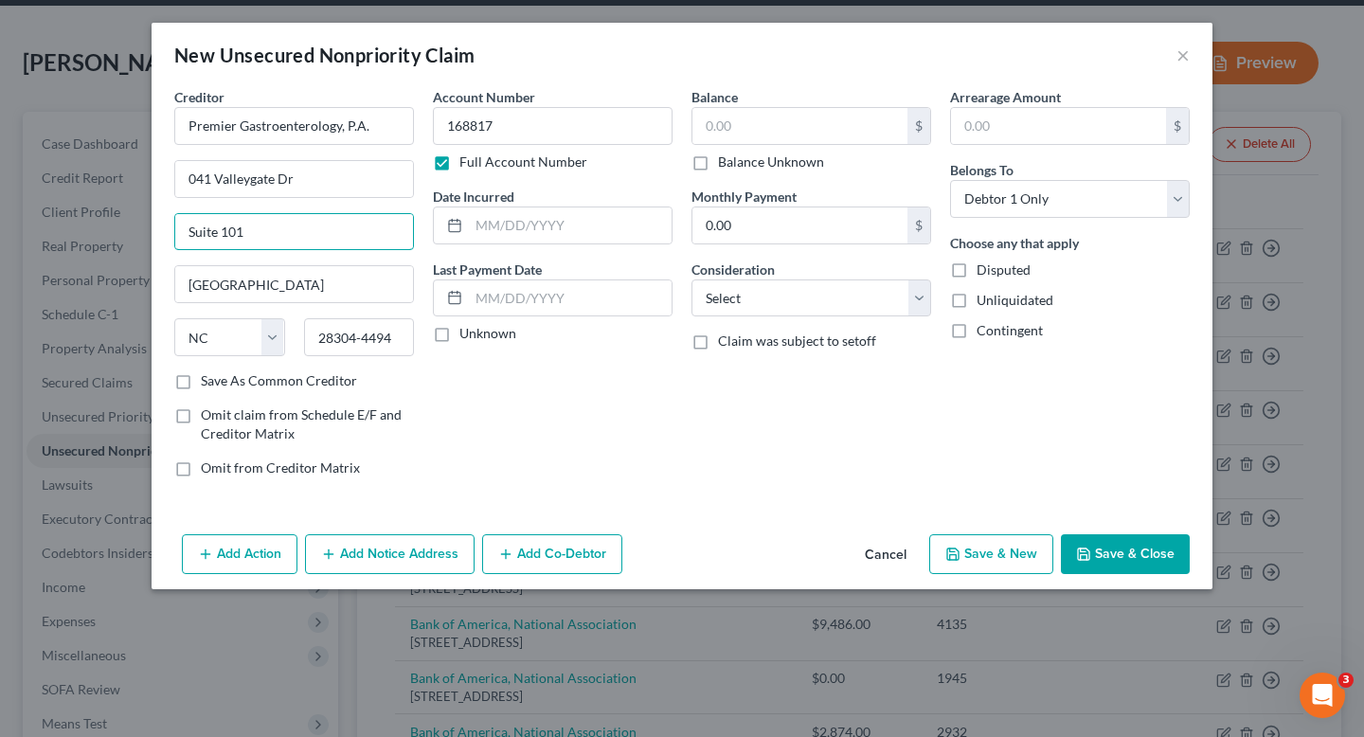
type input "Suite 101"
click at [296, 271] on input "[GEOGRAPHIC_DATA]" at bounding box center [294, 284] width 238 height 36
drag, startPoint x: 395, startPoint y: 341, endPoint x: 244, endPoint y: 341, distance: 151.6
click at [244, 341] on div "State AL AK AR AZ CA CO CT DE DC FL GA GU HI ID IL IN IA KS KY LA ME MD MA MI M…" at bounding box center [294, 344] width 259 height 53
paste input "text"
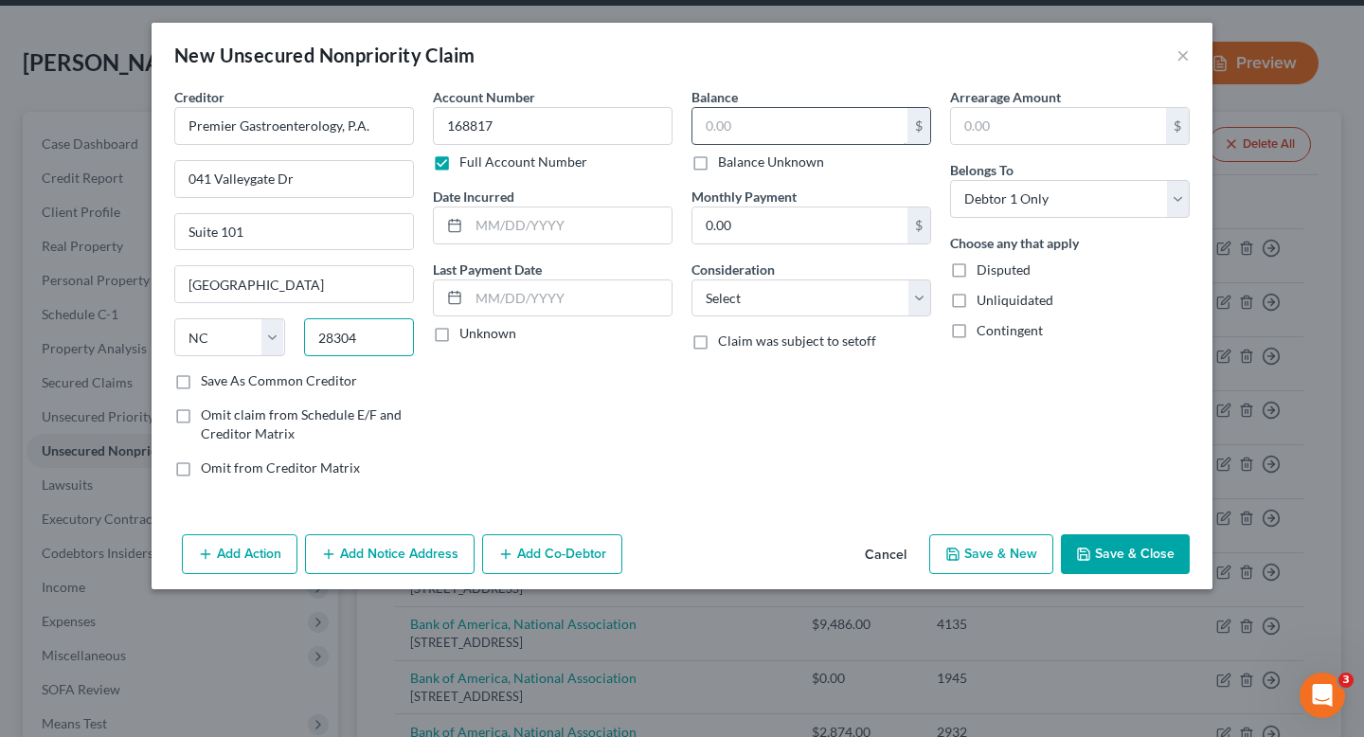
type input "28304"
click at [786, 134] on input "text" at bounding box center [800, 126] width 215 height 36
drag, startPoint x: 822, startPoint y: 127, endPoint x: 607, endPoint y: 120, distance: 214.2
click at [607, 120] on div "Creditor * Premier Gastroenterology, P.A. 041 Valleygate Dr Suite 101 Fayettevi…" at bounding box center [682, 290] width 1035 height 406
type input "93.11"
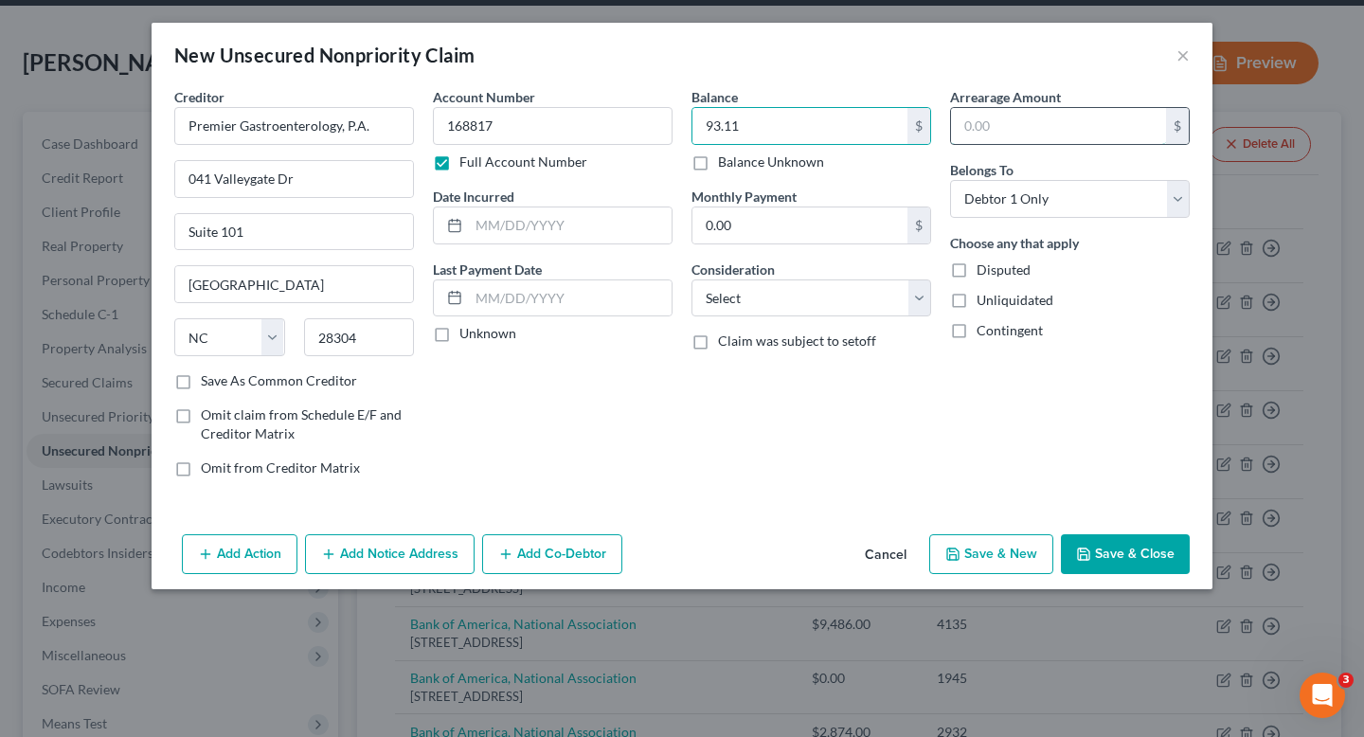
click at [1070, 117] on input "text" at bounding box center [1058, 126] width 215 height 36
paste input "93.11"
type input "93.11"
click at [874, 434] on div "Balance 93.11 $ Balance Unknown Balance Undetermined 93.11 $ Balance Unknown Mo…" at bounding box center [811, 290] width 259 height 406
click at [598, 234] on input "text" at bounding box center [570, 226] width 203 height 36
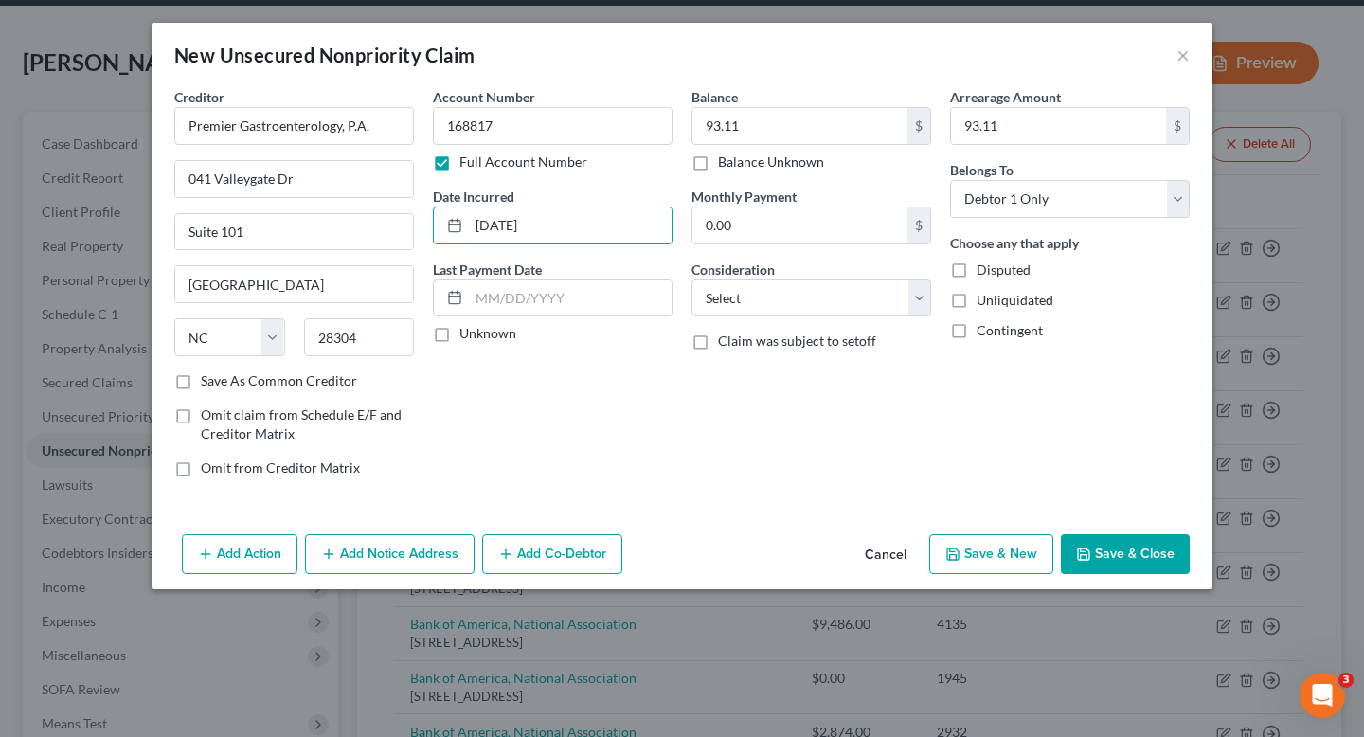
type input "03/17/2023"
click at [537, 331] on div "Unknown" at bounding box center [553, 333] width 240 height 19
click at [499, 331] on label "Unknown" at bounding box center [488, 333] width 57 height 19
click at [479, 331] on input "Unknown" at bounding box center [473, 330] width 12 height 12
checkbox input "true"
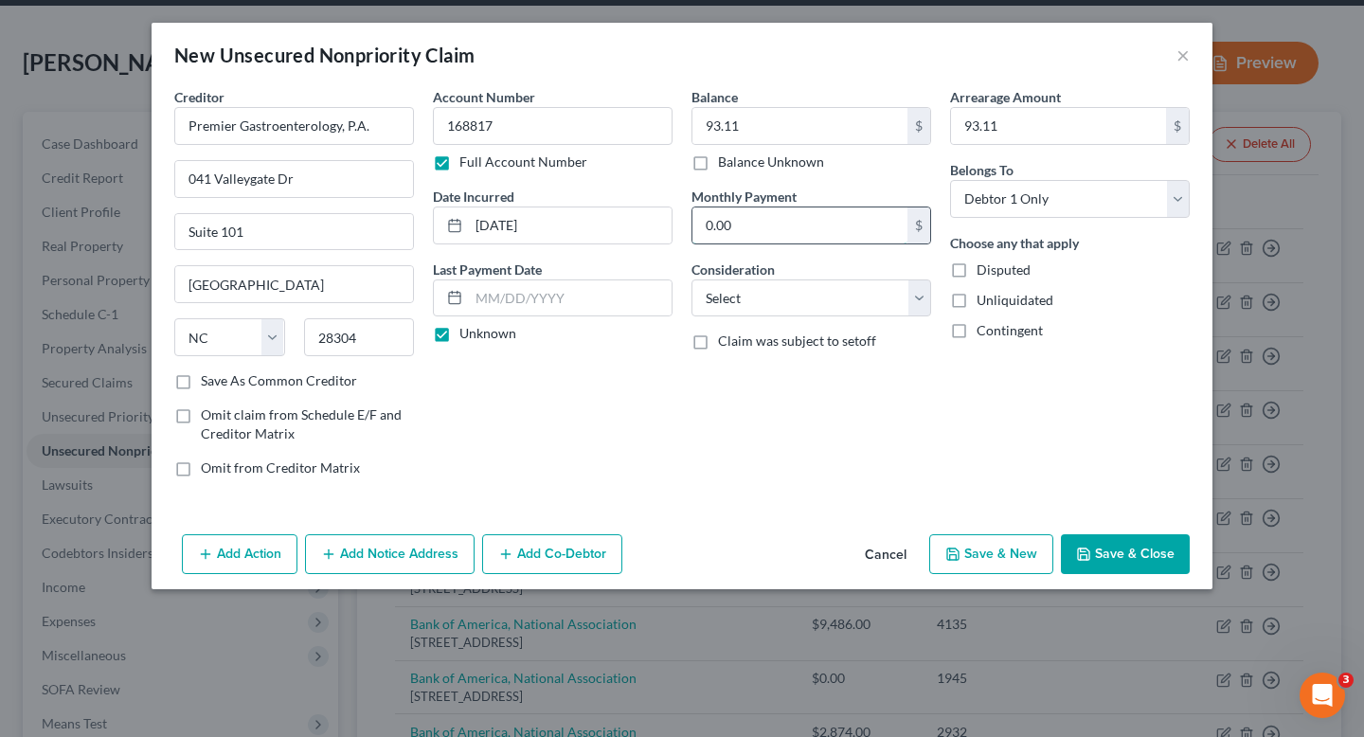
click at [767, 225] on input "0.00" at bounding box center [800, 226] width 215 height 36
click at [1135, 558] on button "Save & Close" at bounding box center [1125, 554] width 129 height 40
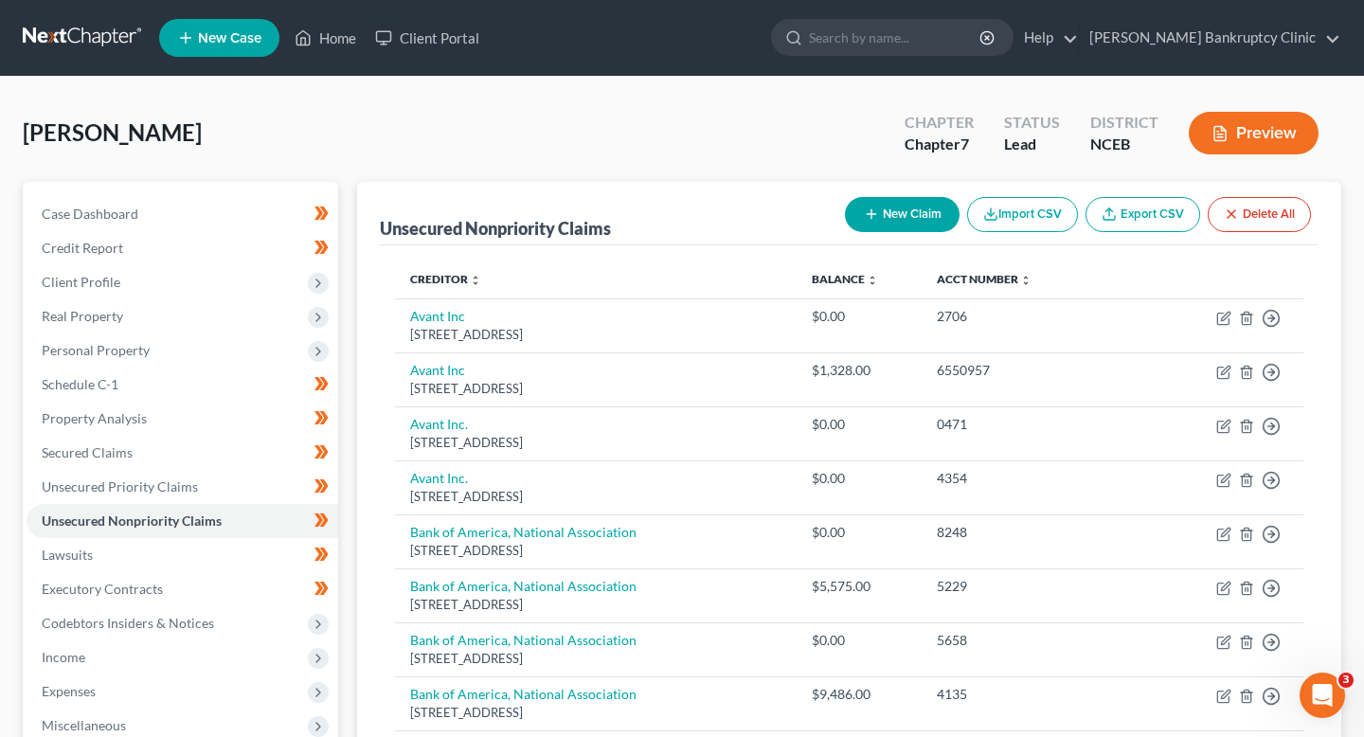
click at [919, 226] on button "New Claim" at bounding box center [902, 214] width 115 height 35
select select "0"
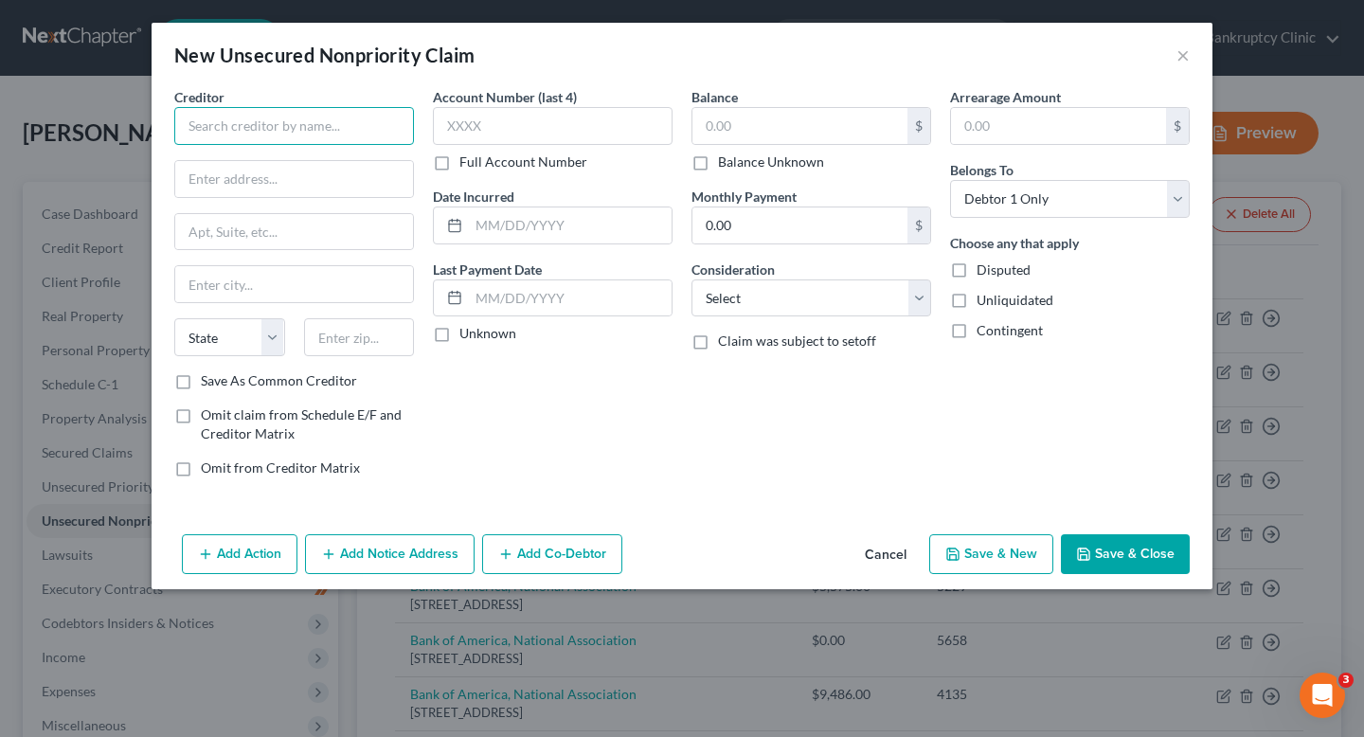
click at [344, 140] on input "text" at bounding box center [294, 126] width 240 height 38
drag, startPoint x: 318, startPoint y: 116, endPoint x: 124, endPoint y: 115, distance: 194.2
click at [124, 115] on div "New Unsecured Nonpriority Claim × Creditor * Debt State AL AK AR AZ CA CO CT DE…" at bounding box center [682, 368] width 1364 height 737
type input "Debt Recovery Solutions, LLC"
click at [367, 200] on div "Creditor * Debt Recovery Solutions, LLC State AL AK AR AZ CA CO CT DE DC FL GA …" at bounding box center [294, 229] width 240 height 284
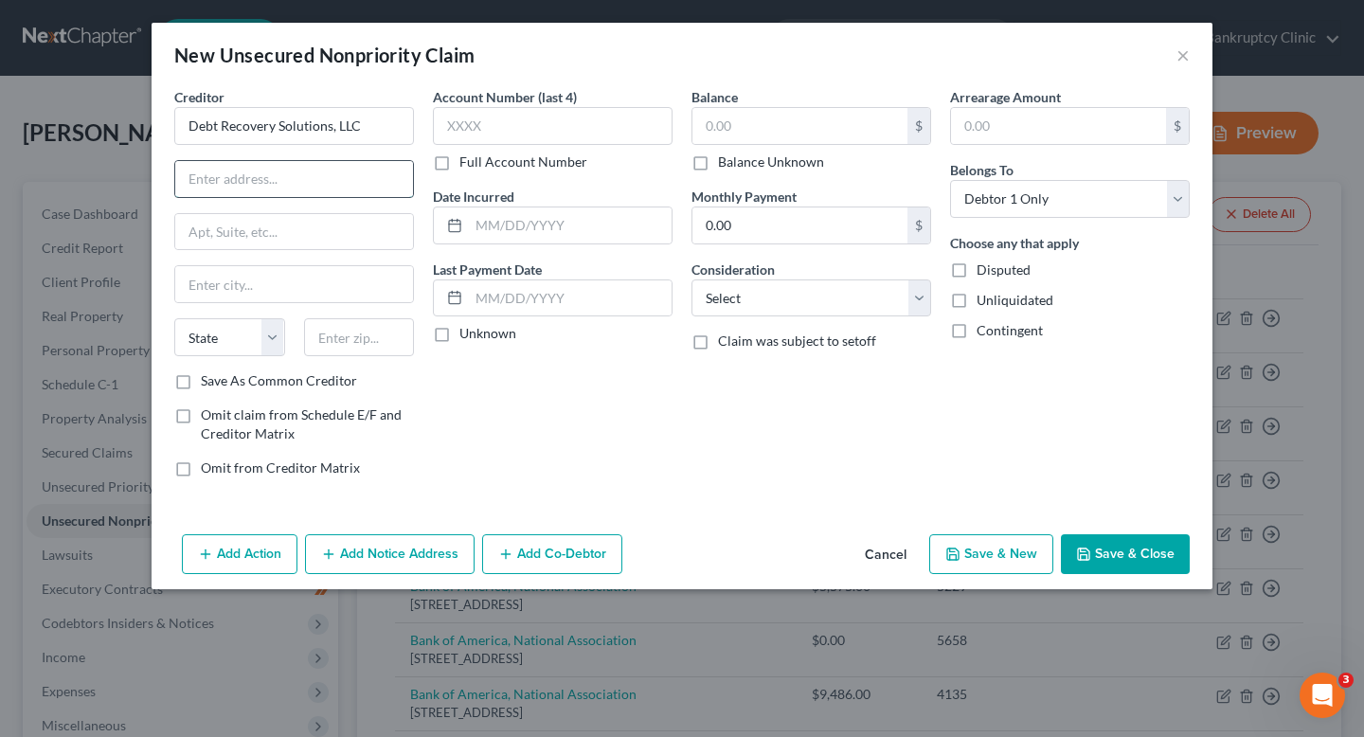
click at [367, 194] on input "text" at bounding box center [294, 179] width 238 height 36
type input "Attn: Bankruptcy Department"
click at [321, 227] on input "text" at bounding box center [294, 232] width 238 height 36
paste input "6 8 0 0 J e r i c h o T u r n p i k e S u i t e 1 1 3 E"
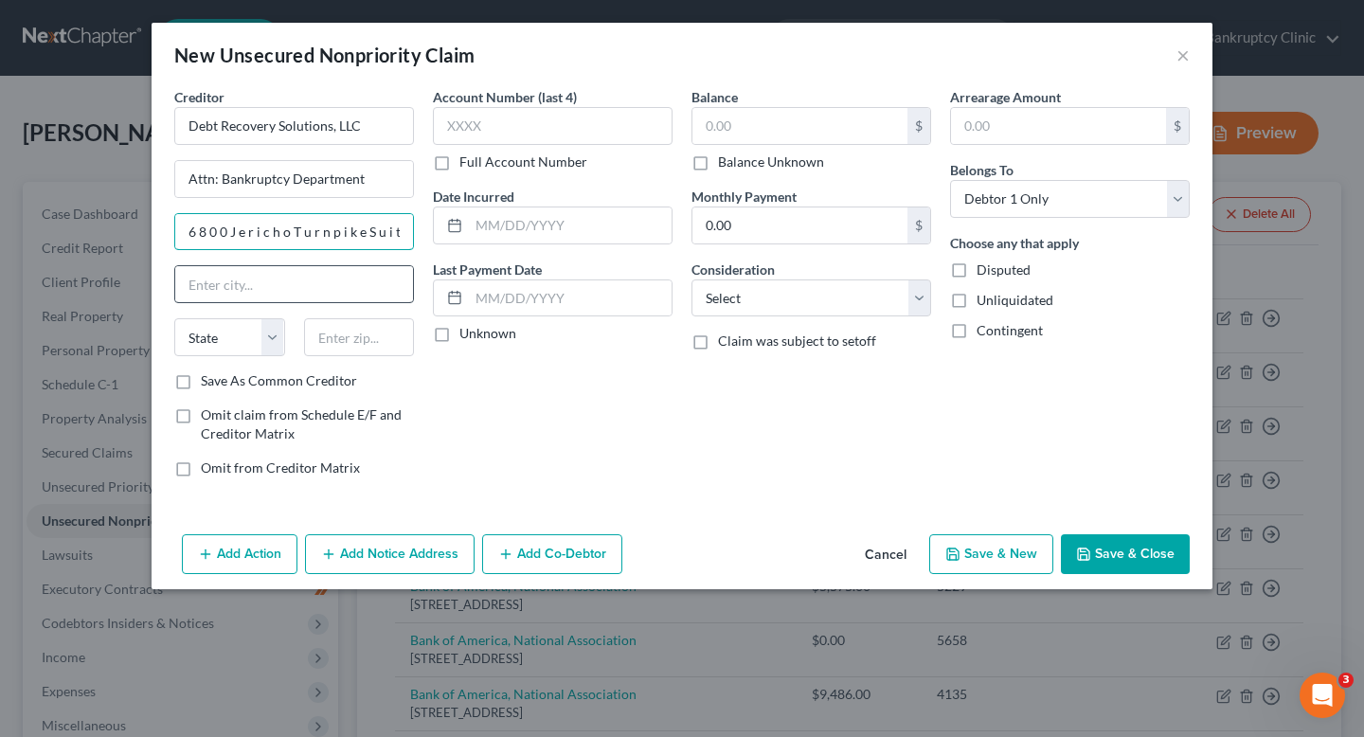
scroll to position [0, 44]
type input "6 8 0 0 J e r i c h o T u r n p i k e S u i t e 1 1 3 E"
click at [366, 232] on input "6 8 0 0 J e r i c h o T u r n p i k e S u i t e 1 1 3 E" at bounding box center [294, 232] width 238 height 36
type input "v"
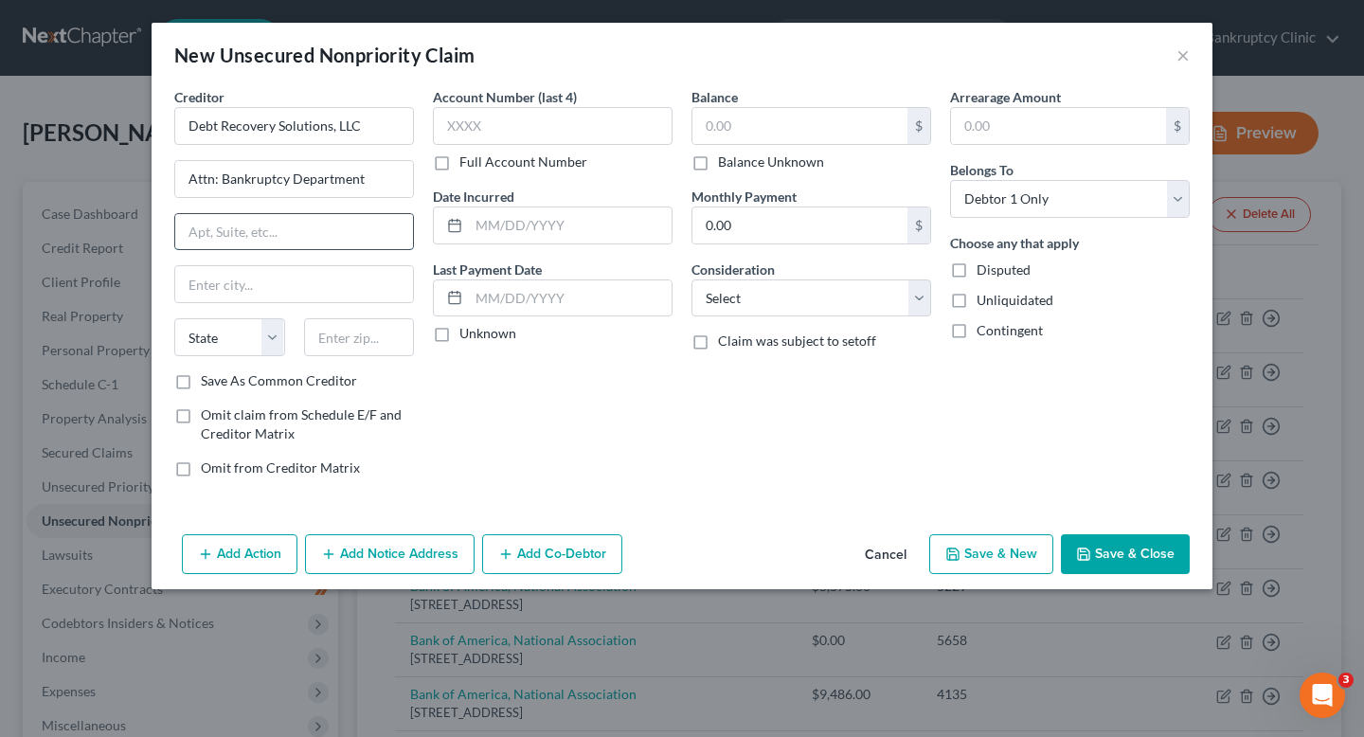
paste input "6800 Jericho Turnpike Suite 113E"
click at [342, 276] on input "text" at bounding box center [294, 284] width 238 height 36
drag, startPoint x: 325, startPoint y: 232, endPoint x: 424, endPoint y: 232, distance: 98.5
click at [424, 232] on div "Creditor * Debt Recovery Solutions, LLC Attn: Bankruptcy Department 6800 Jerich…" at bounding box center [682, 290] width 1035 height 406
click at [312, 277] on input "text" at bounding box center [294, 284] width 238 height 36
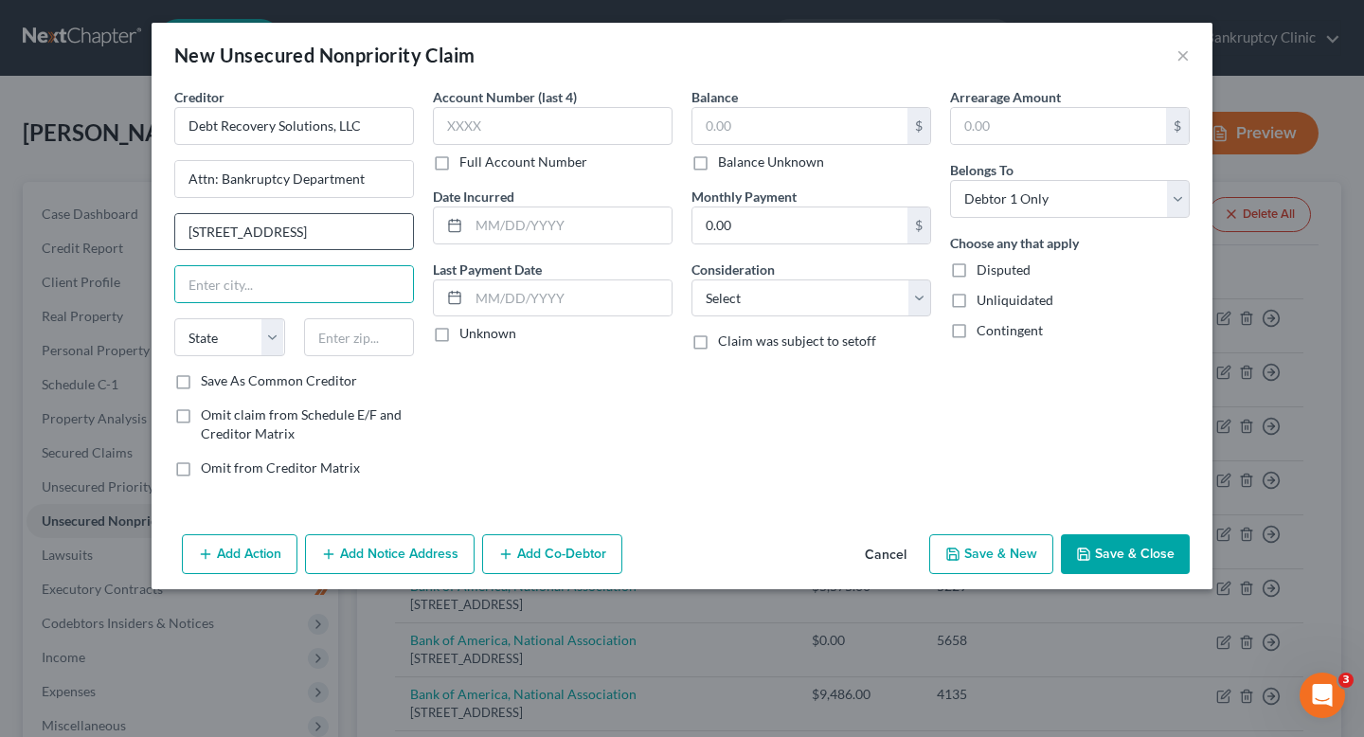
click at [318, 239] on input "6800 Jericho Turnpike Suite 113E" at bounding box center [294, 232] width 238 height 36
type input "6800 Jericho Turnpike, Suite 113E"
click at [292, 283] on input "text" at bounding box center [294, 284] width 238 height 36
type input "Syosset"
click at [198, 344] on select "State [US_STATE] AK AR AZ CA CO CT DE DC [GEOGRAPHIC_DATA] [GEOGRAPHIC_DATA] GU…" at bounding box center [229, 337] width 111 height 38
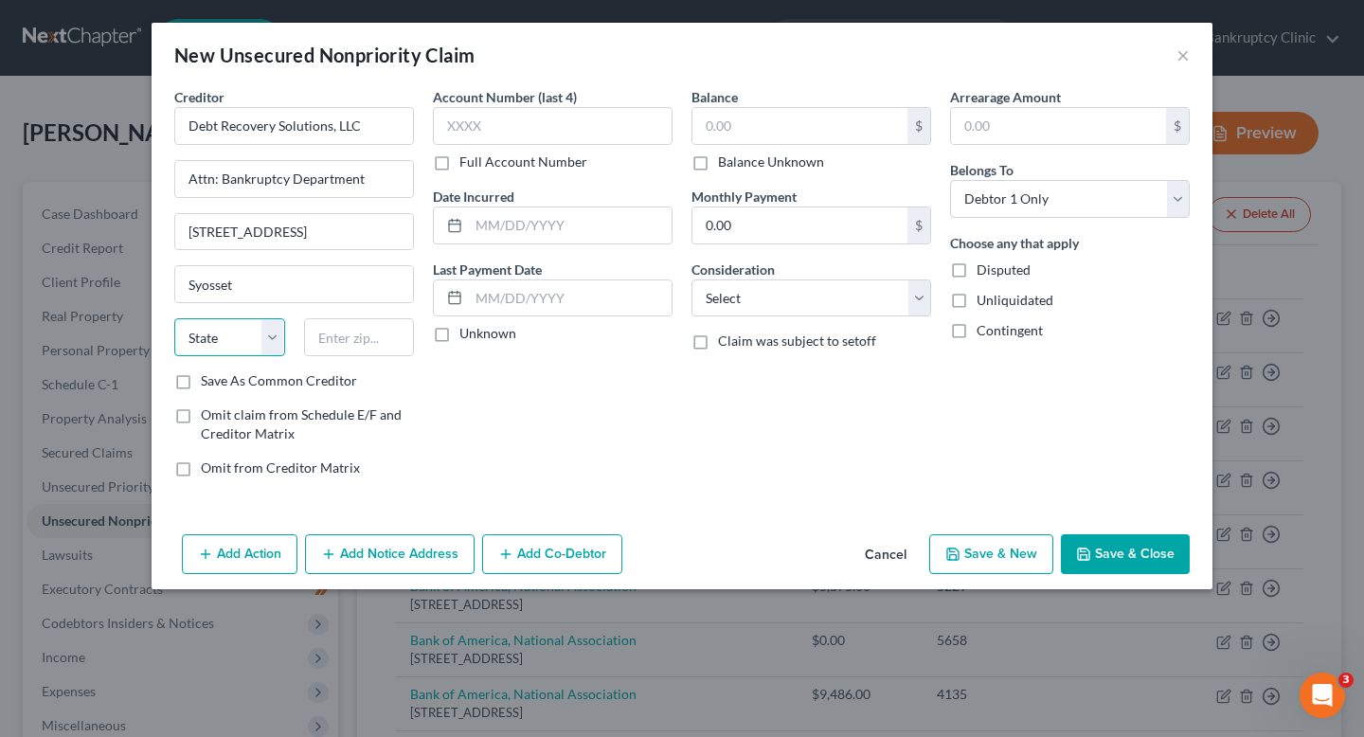
select select "35"
click at [174, 318] on select "State [US_STATE] AK AR AZ CA CO CT DE DC [GEOGRAPHIC_DATA] [GEOGRAPHIC_DATA] GU…" at bounding box center [229, 337] width 111 height 38
click at [335, 336] on input "text" at bounding box center [359, 337] width 111 height 38
type input "11791"
click at [432, 405] on div "Account Number (last 4) Full Account Number Date Incurred Last Payment Date Unk…" at bounding box center [553, 290] width 259 height 406
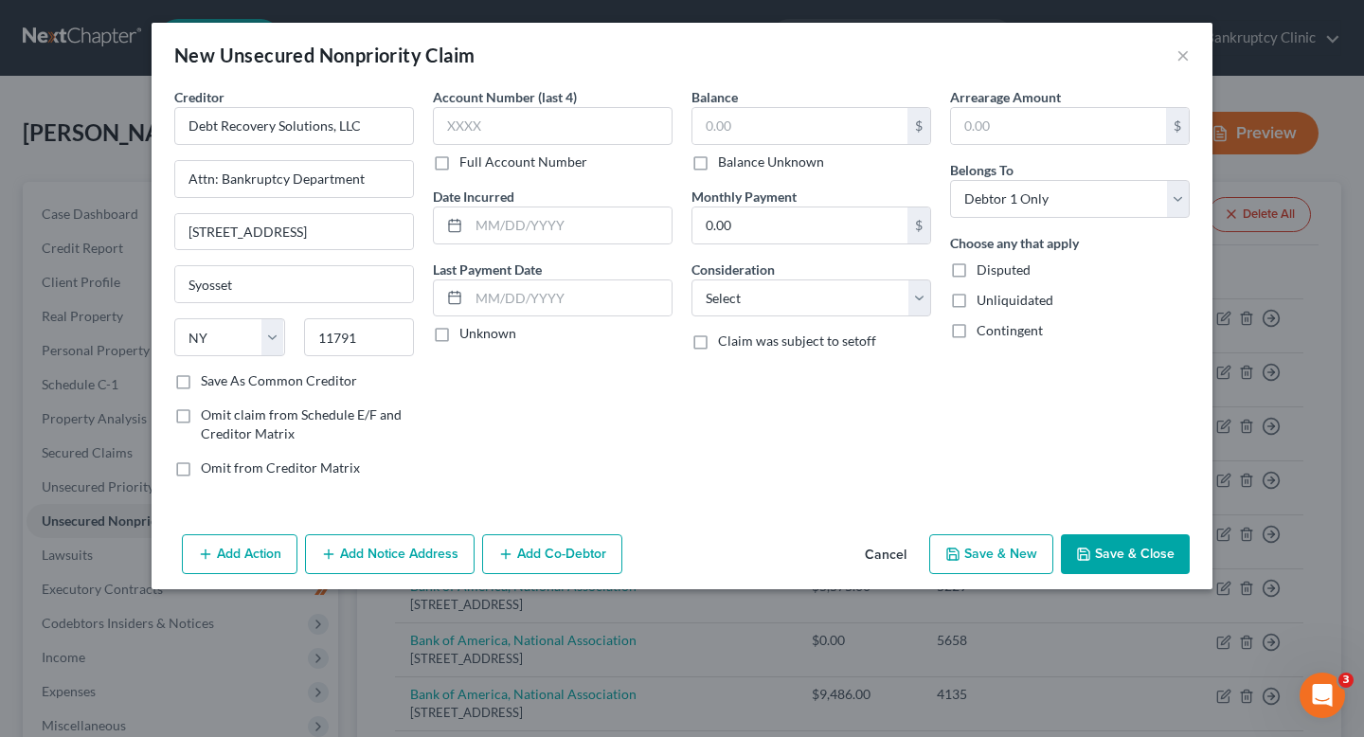
click at [433, 545] on button "Add Notice Address" at bounding box center [390, 554] width 170 height 40
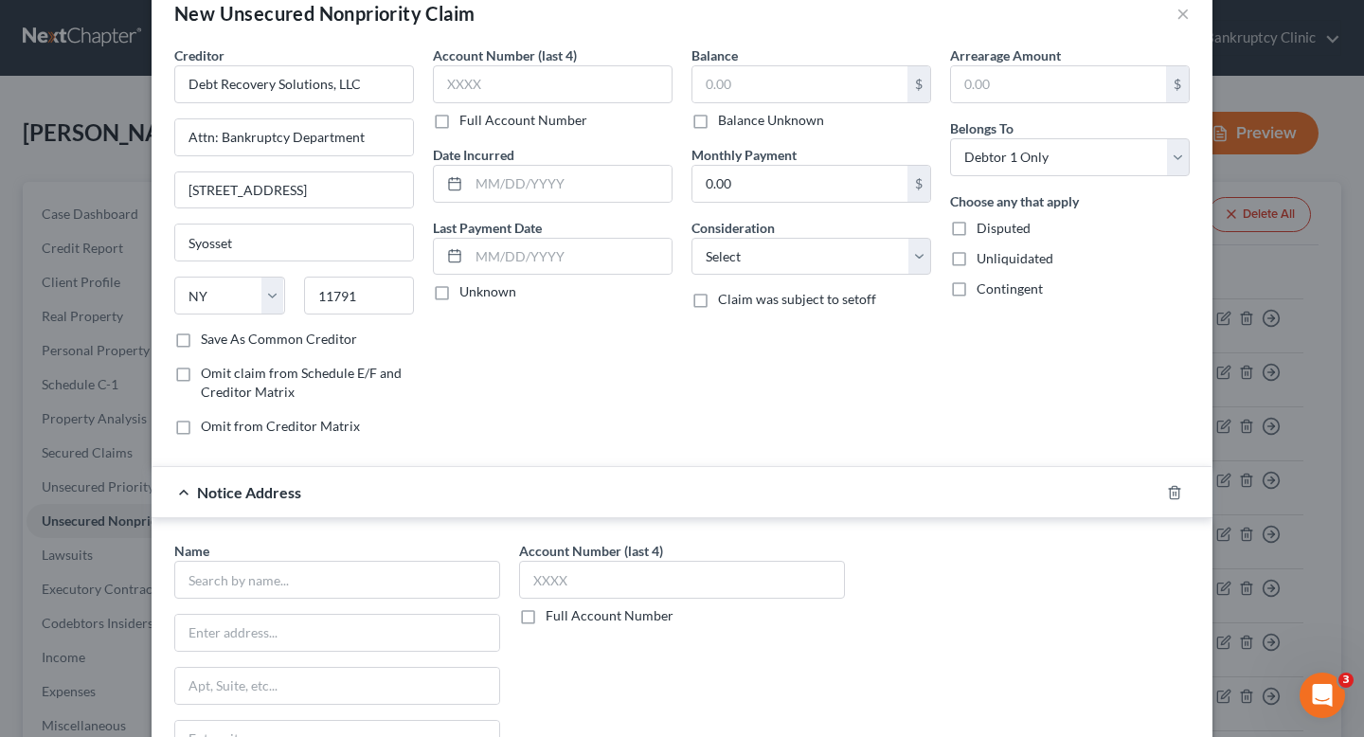
scroll to position [51, 0]
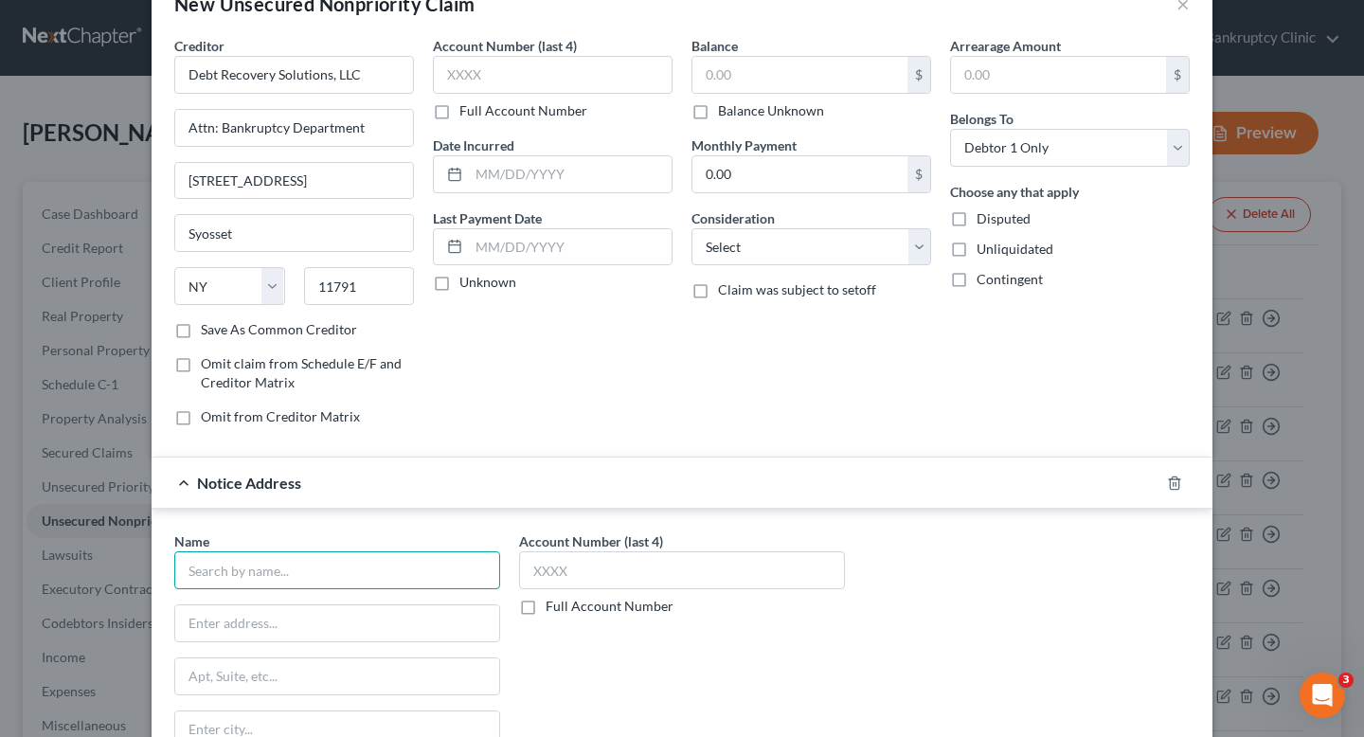
click at [412, 564] on input "text" at bounding box center [337, 570] width 326 height 38
type input "Phoenix Financial Services LLC"
click at [689, 592] on div "Account Number (last 4) Full Account Number" at bounding box center [682, 574] width 326 height 84
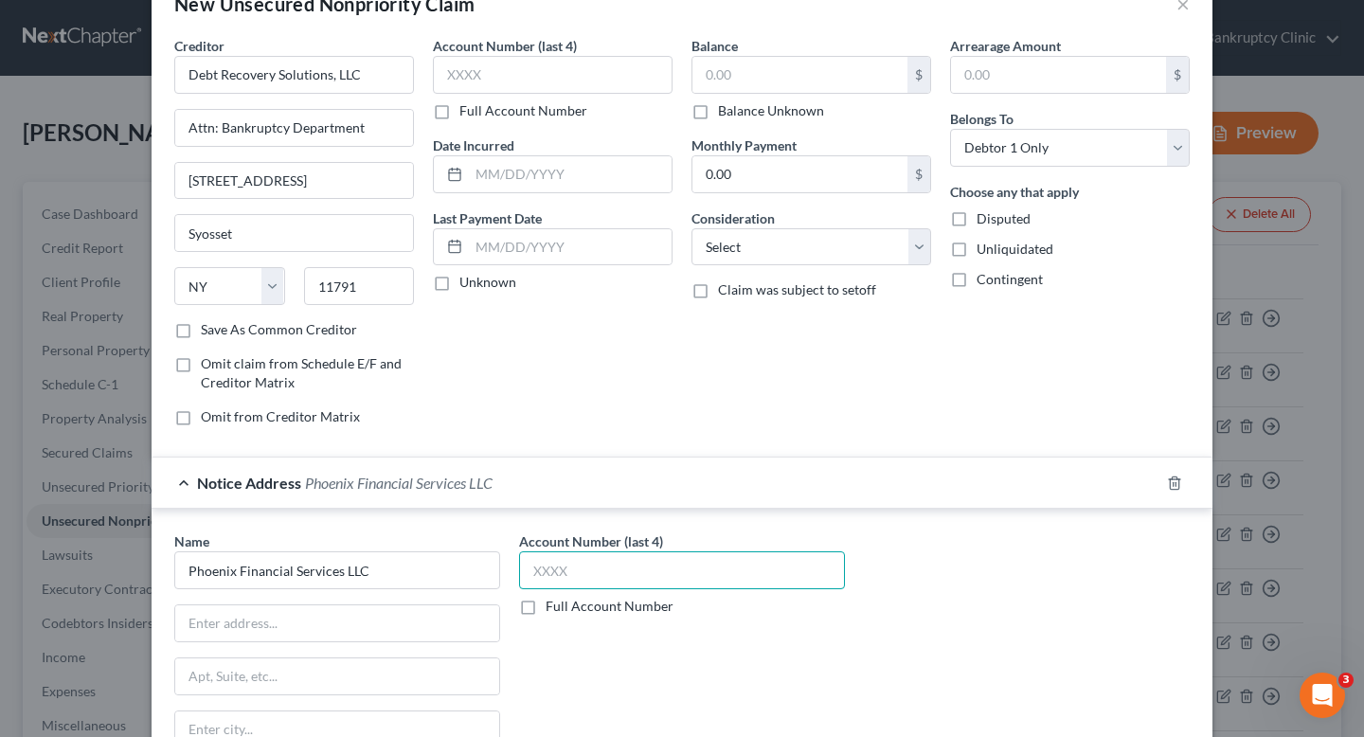
click at [689, 579] on input "text" at bounding box center [682, 570] width 326 height 38
click at [409, 627] on input "text" at bounding box center [337, 623] width 324 height 36
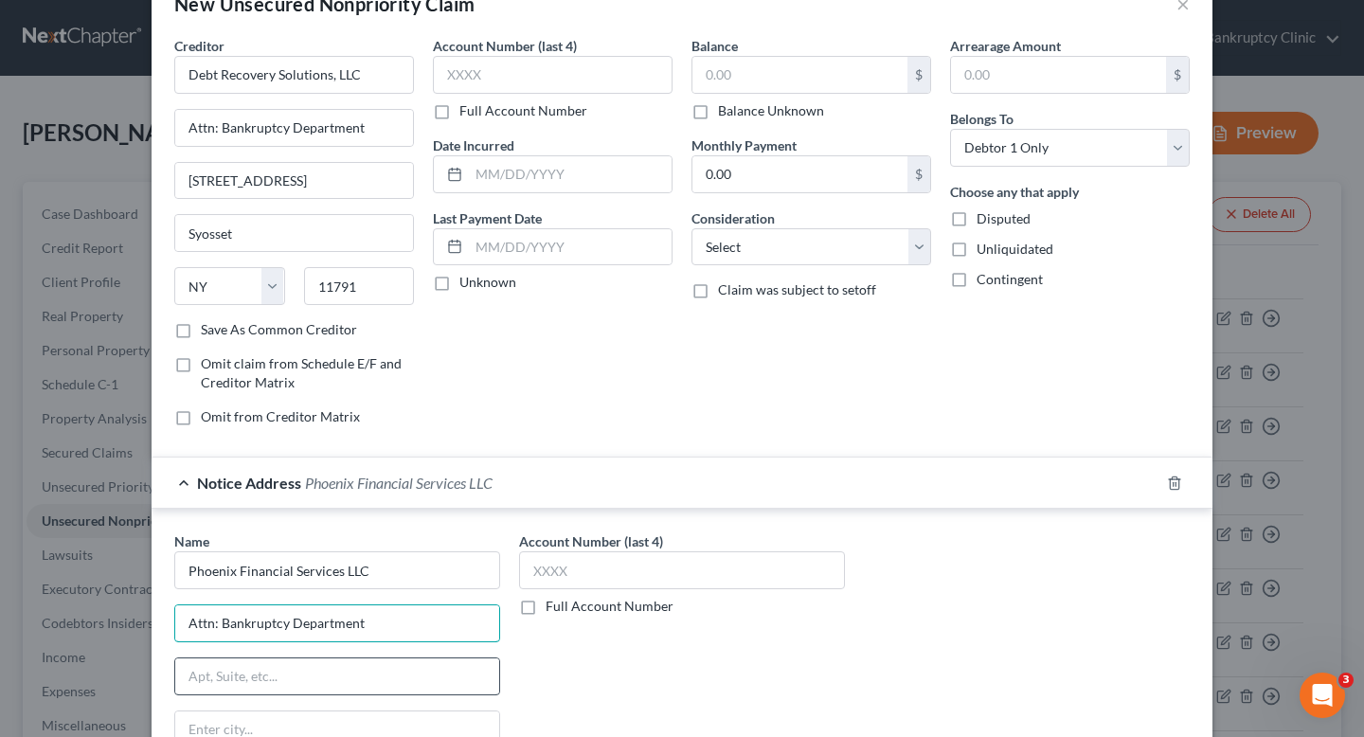
type input "Attn: Bankruptcy Department"
click at [402, 678] on input "text" at bounding box center [337, 677] width 324 height 36
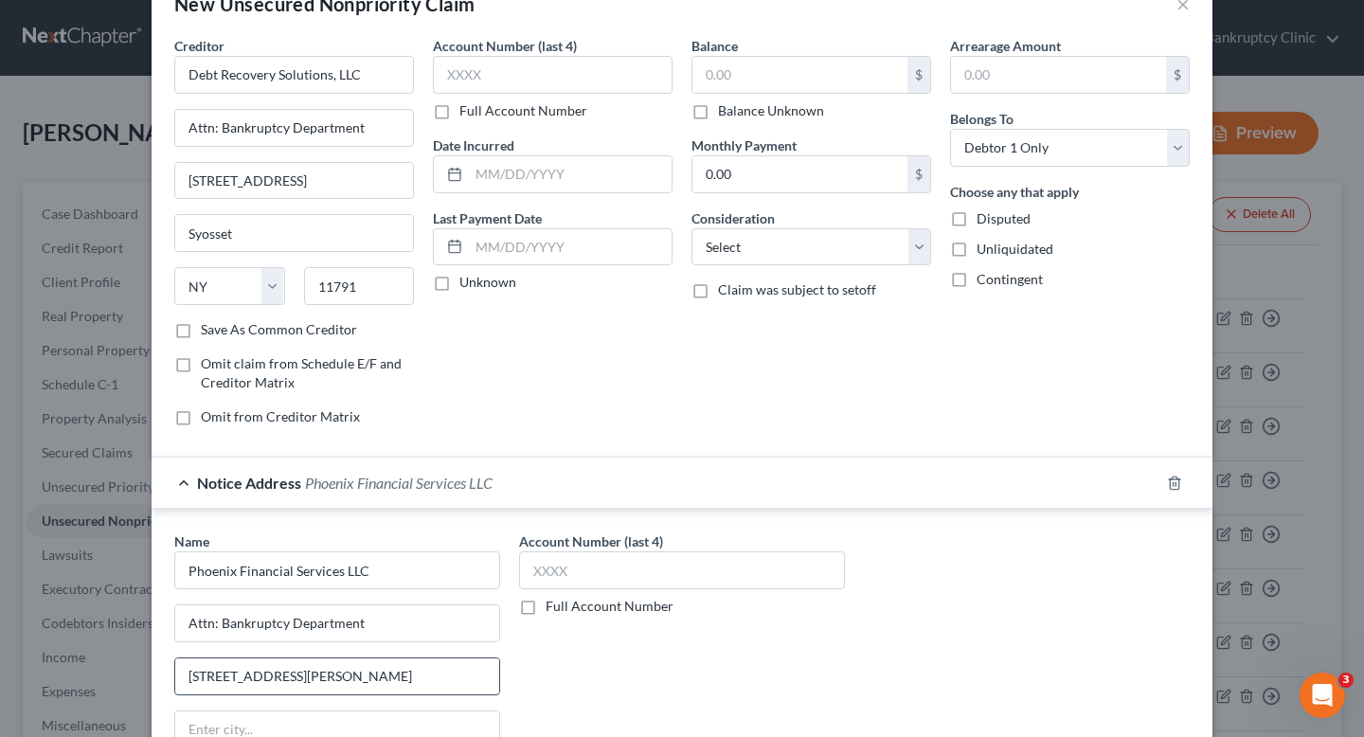
scroll to position [115, 0]
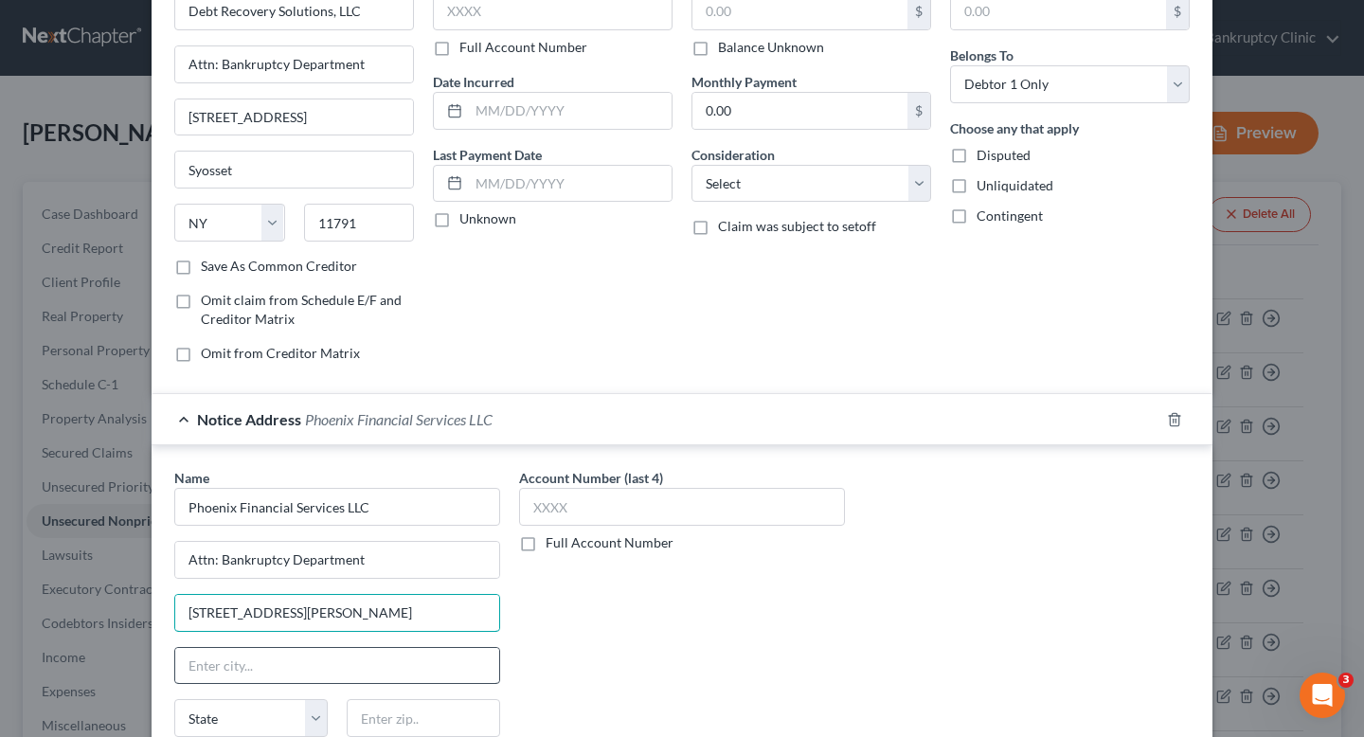
type input "8902 Otis Ave, Ste 103A"
click at [388, 669] on input "text" at bounding box center [337, 666] width 324 height 36
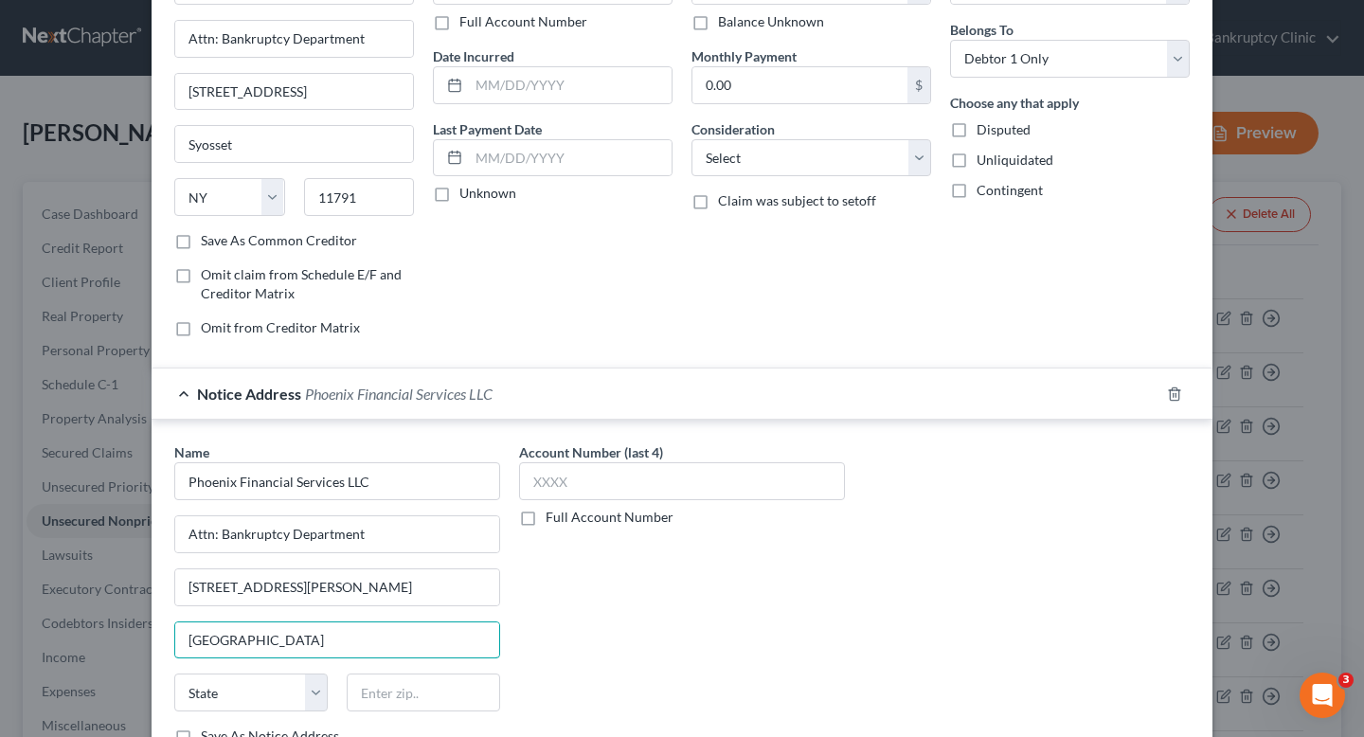
scroll to position [141, 0]
type input "Indianapolis"
click at [297, 685] on select "State [US_STATE] AK AR AZ CA CO CT DE DC [GEOGRAPHIC_DATA] [GEOGRAPHIC_DATA] GU…" at bounding box center [250, 692] width 153 height 38
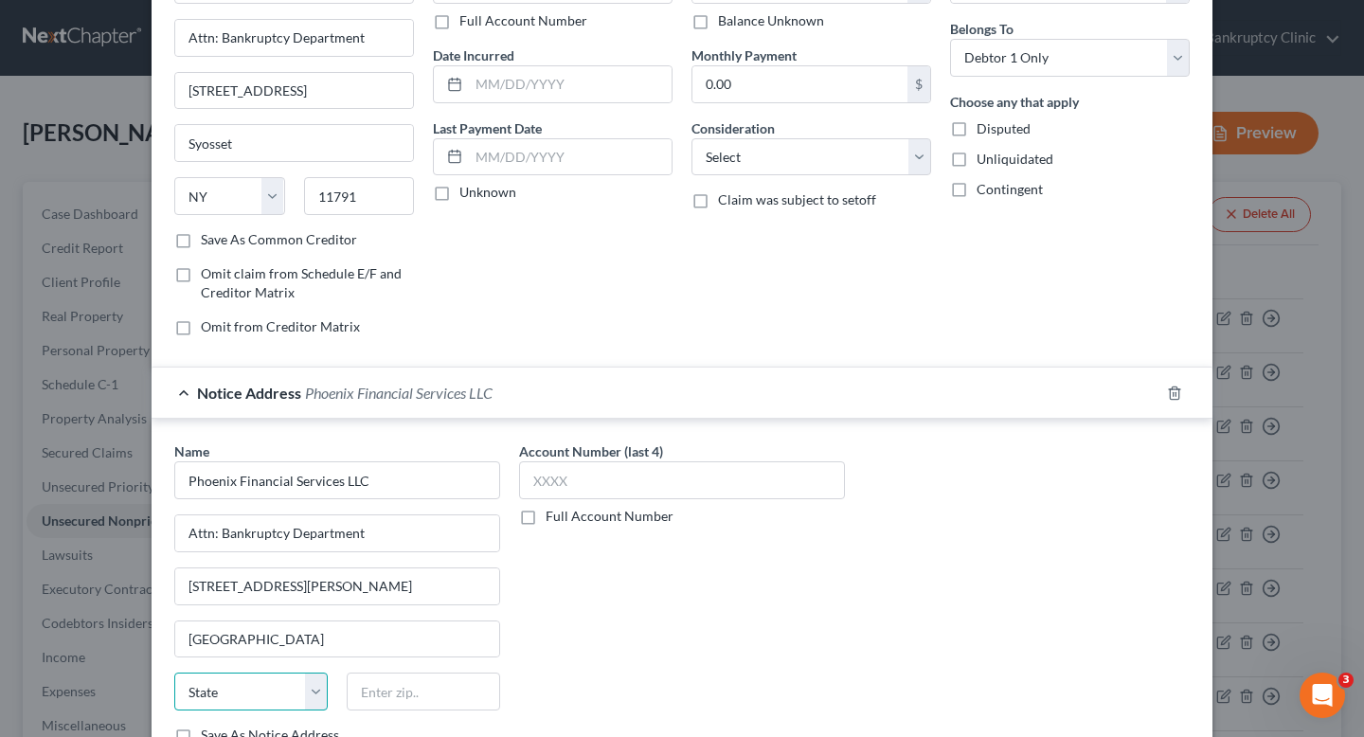
select select "15"
click at [174, 673] on select "State [US_STATE] AK AR AZ CA CO CT DE DC [GEOGRAPHIC_DATA] [GEOGRAPHIC_DATA] GU…" at bounding box center [250, 692] width 153 height 38
click at [377, 692] on input "text" at bounding box center [423, 692] width 153 height 38
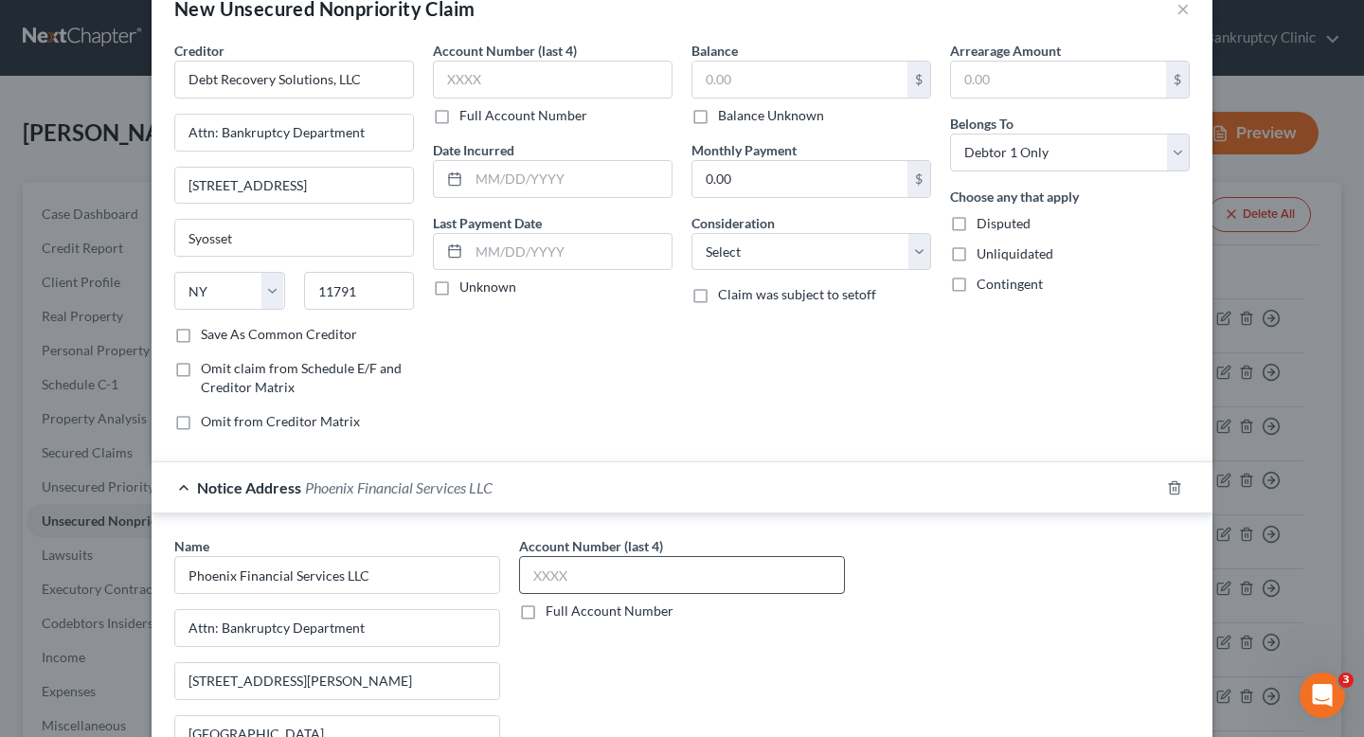
scroll to position [0, 0]
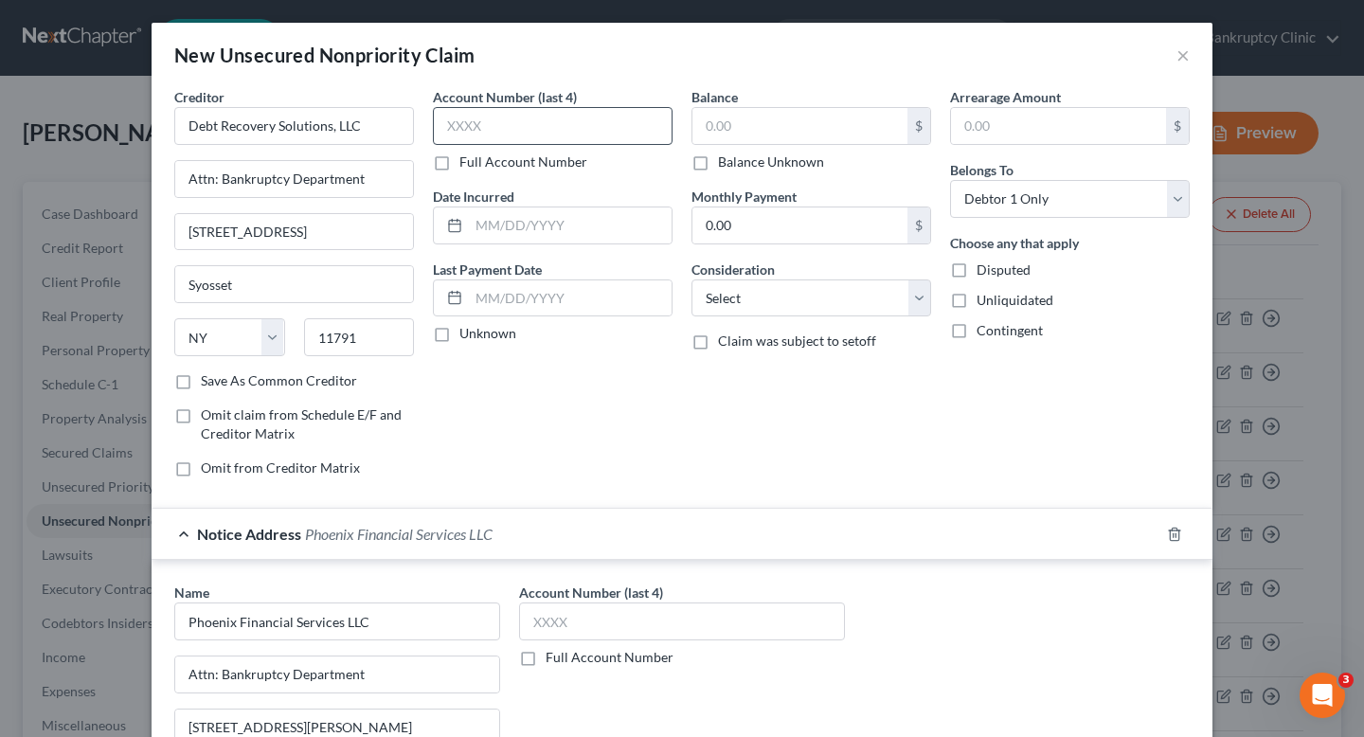
type input "46216-1077"
click at [557, 116] on input "text" at bounding box center [553, 126] width 240 height 38
paste input "1207"
type input "1207"
click at [556, 172] on div "Account Number (last 4) 1207 Full Account Number Date Incurred Last Payment Dat…" at bounding box center [553, 290] width 259 height 406
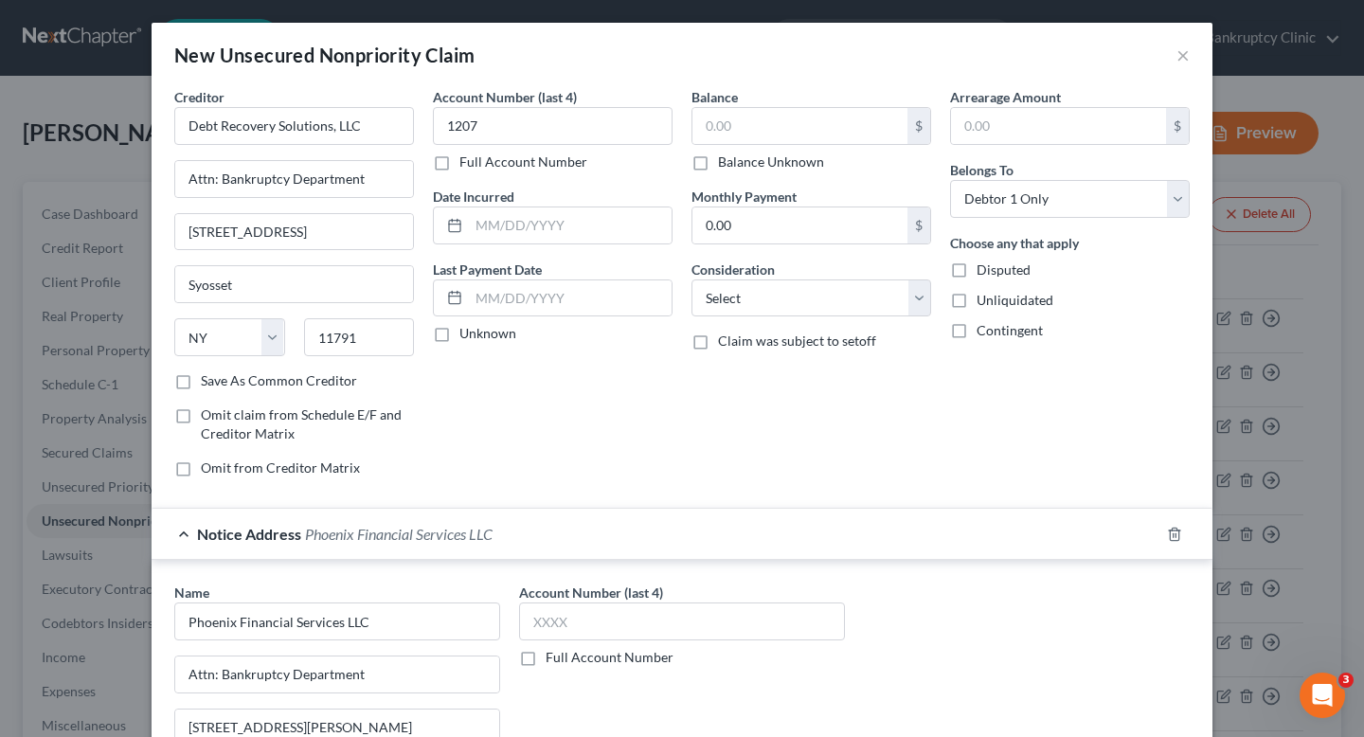
click at [550, 149] on div "Account Number (last 4) 1207 Full Account Number" at bounding box center [553, 129] width 240 height 84
click at [554, 166] on label "Full Account Number" at bounding box center [524, 162] width 128 height 19
click at [479, 165] on input "Full Account Number" at bounding box center [473, 159] width 12 height 12
click at [554, 127] on input "1207" at bounding box center [553, 126] width 240 height 38
drag, startPoint x: 560, startPoint y: 127, endPoint x: 348, endPoint y: 127, distance: 212.2
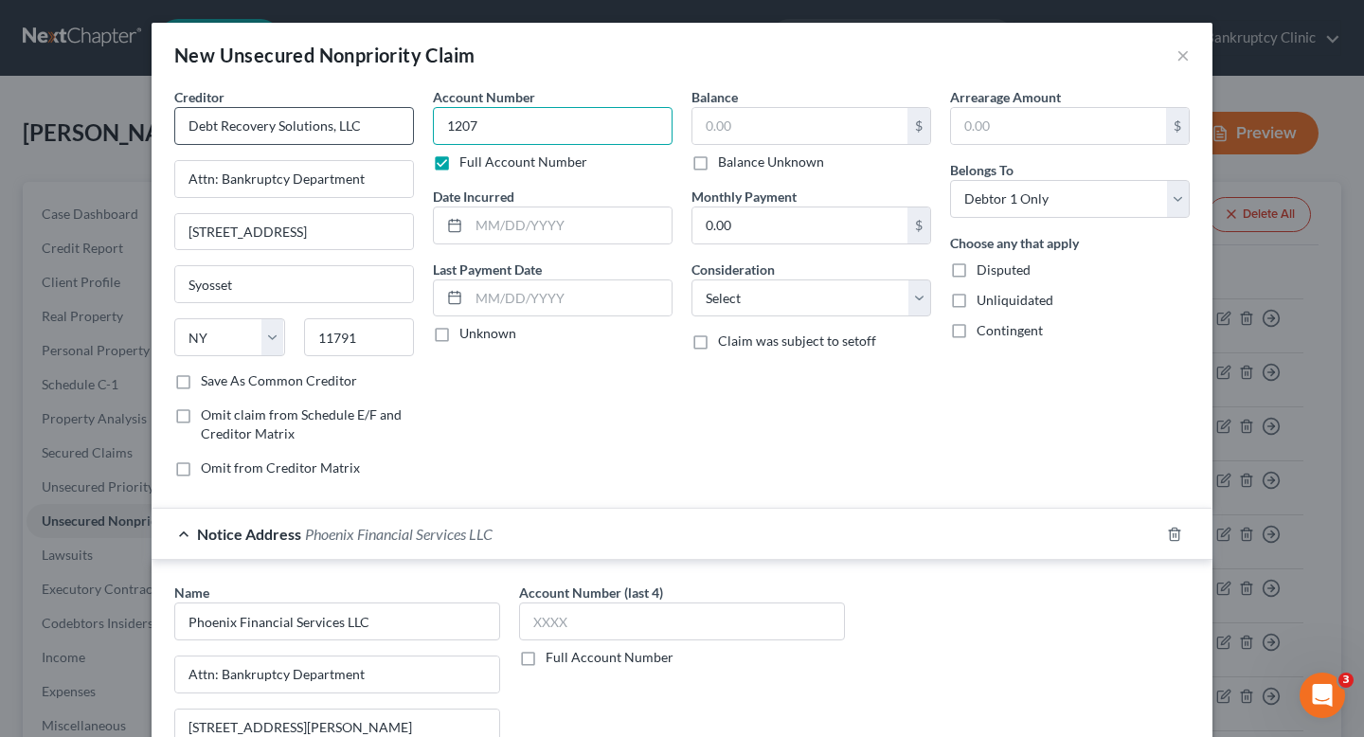
click at [348, 127] on div "Creditor * Debt Recovery Solutions, LLC Attn: Bankruptcy Department 6800 Jerich…" at bounding box center [682, 290] width 1035 height 406
paste input "38519327181128"
click at [542, 136] on input "120738519327181128" at bounding box center [553, 126] width 240 height 38
click at [540, 129] on input "120738519327181128" at bounding box center [553, 126] width 240 height 38
drag, startPoint x: 623, startPoint y: 126, endPoint x: 342, endPoint y: 126, distance: 281.4
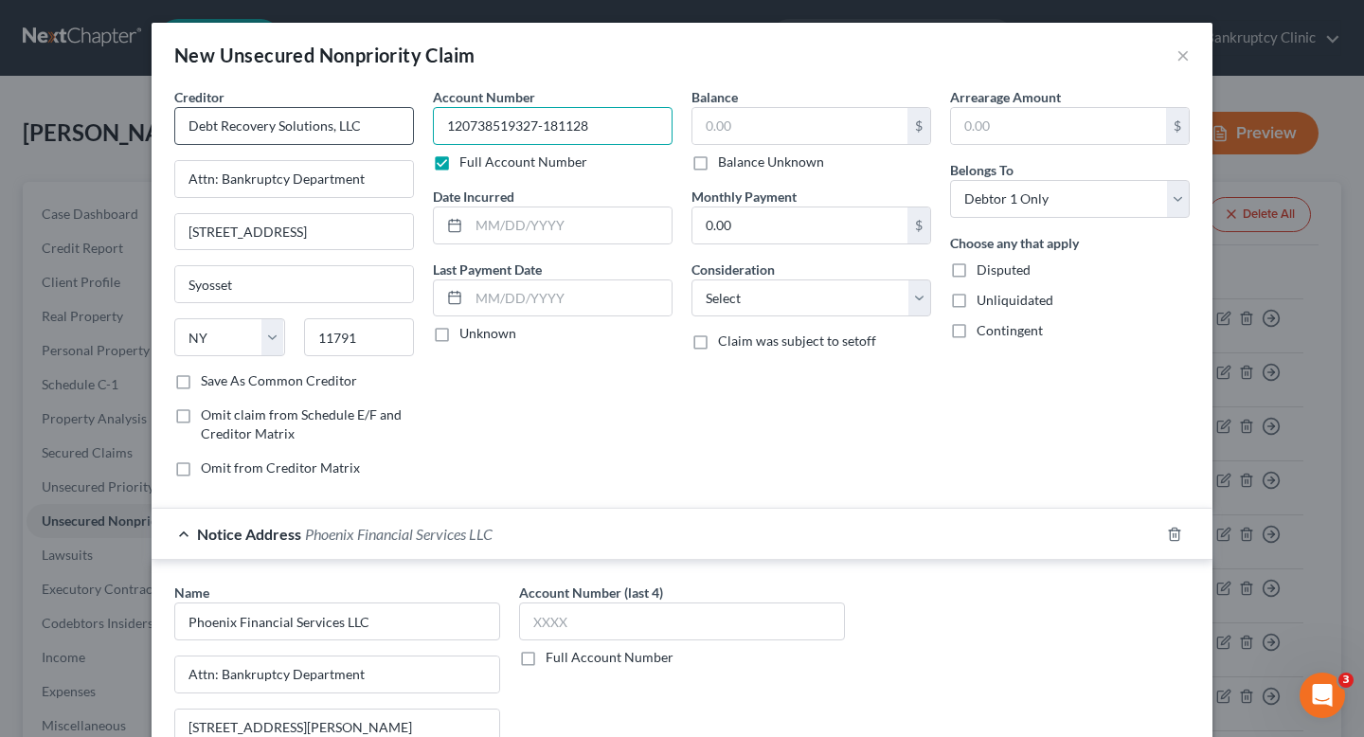
click at [342, 126] on div "Creditor * Debt Recovery Solutions, LLC Attn: Bankruptcy Department 6800 Jerich…" at bounding box center [682, 290] width 1035 height 406
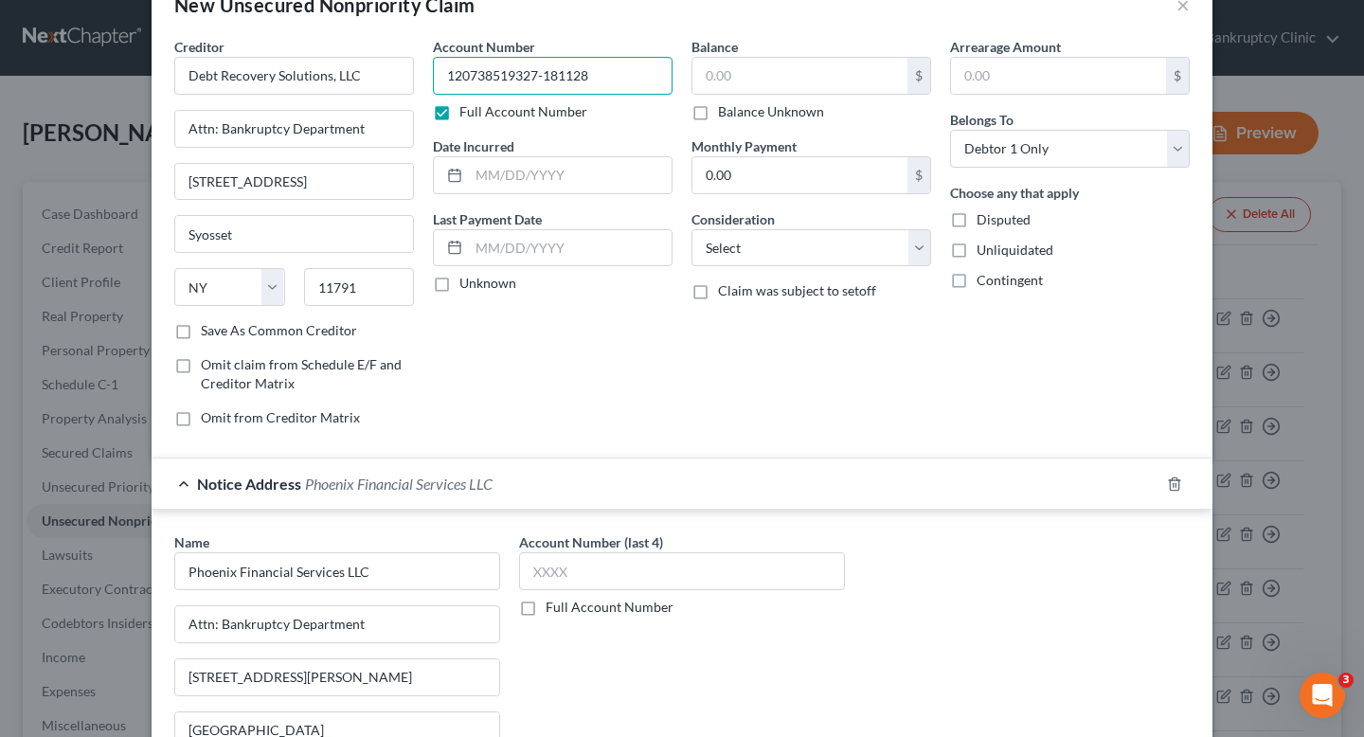
scroll to position [58, 0]
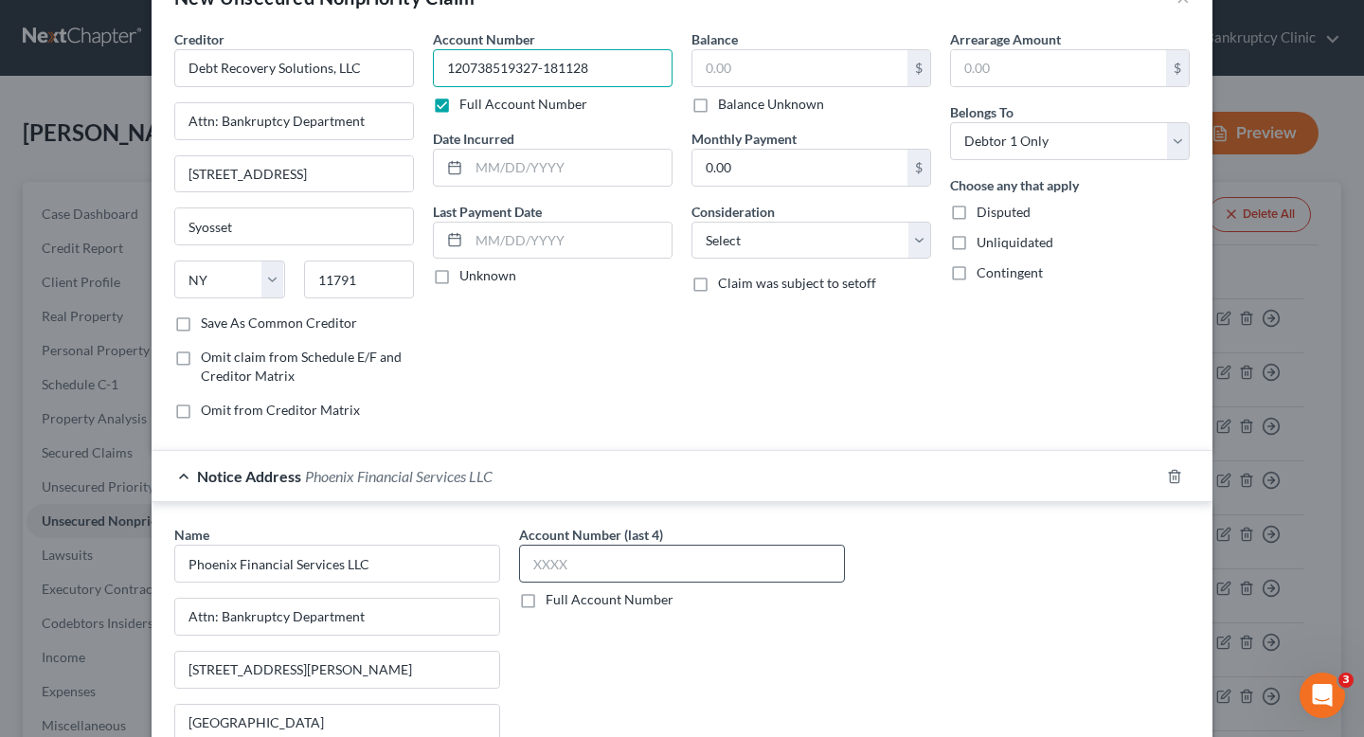
type input "120738519327-181128"
click at [540, 560] on input "text" at bounding box center [682, 564] width 326 height 38
click at [551, 590] on label "Full Account Number" at bounding box center [610, 599] width 128 height 19
click at [553, 590] on input "Full Account Number" at bounding box center [559, 596] width 12 height 12
click at [559, 562] on input "text" at bounding box center [682, 564] width 326 height 38
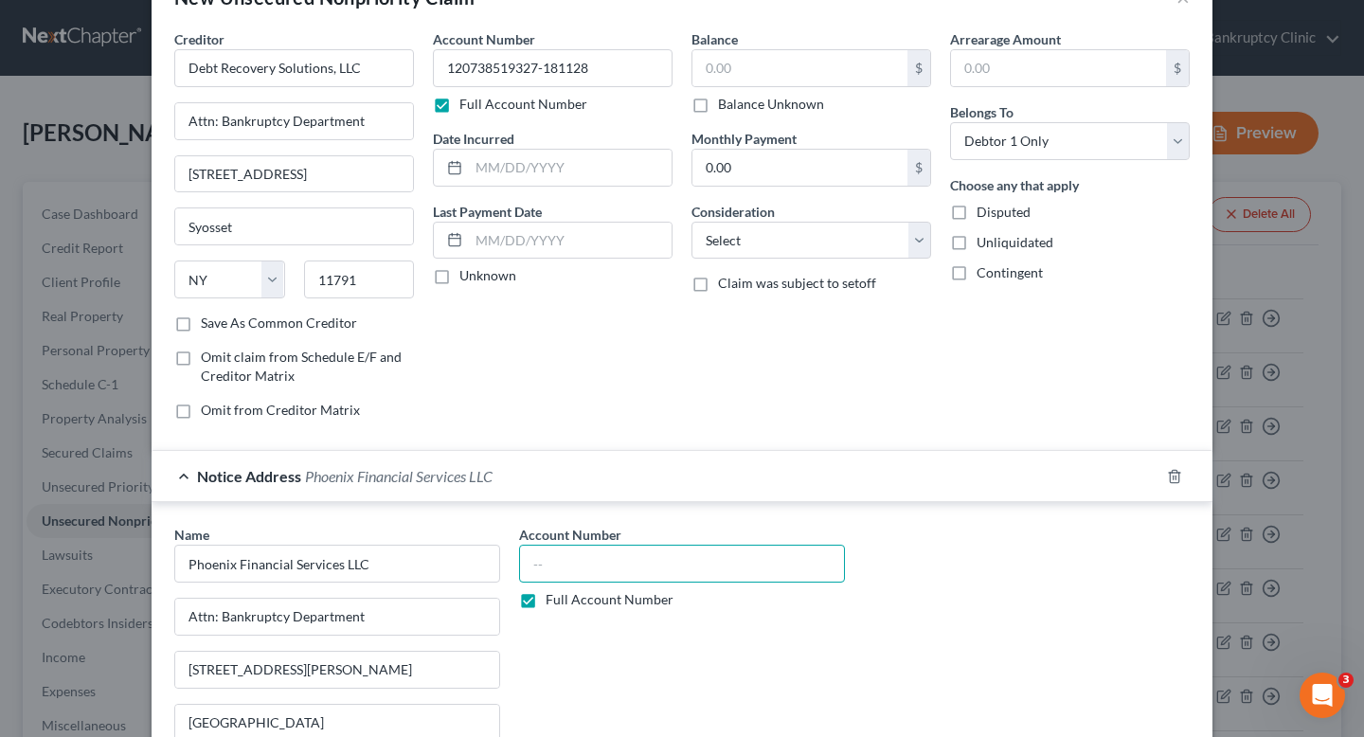
paste input "120738519327-181128"
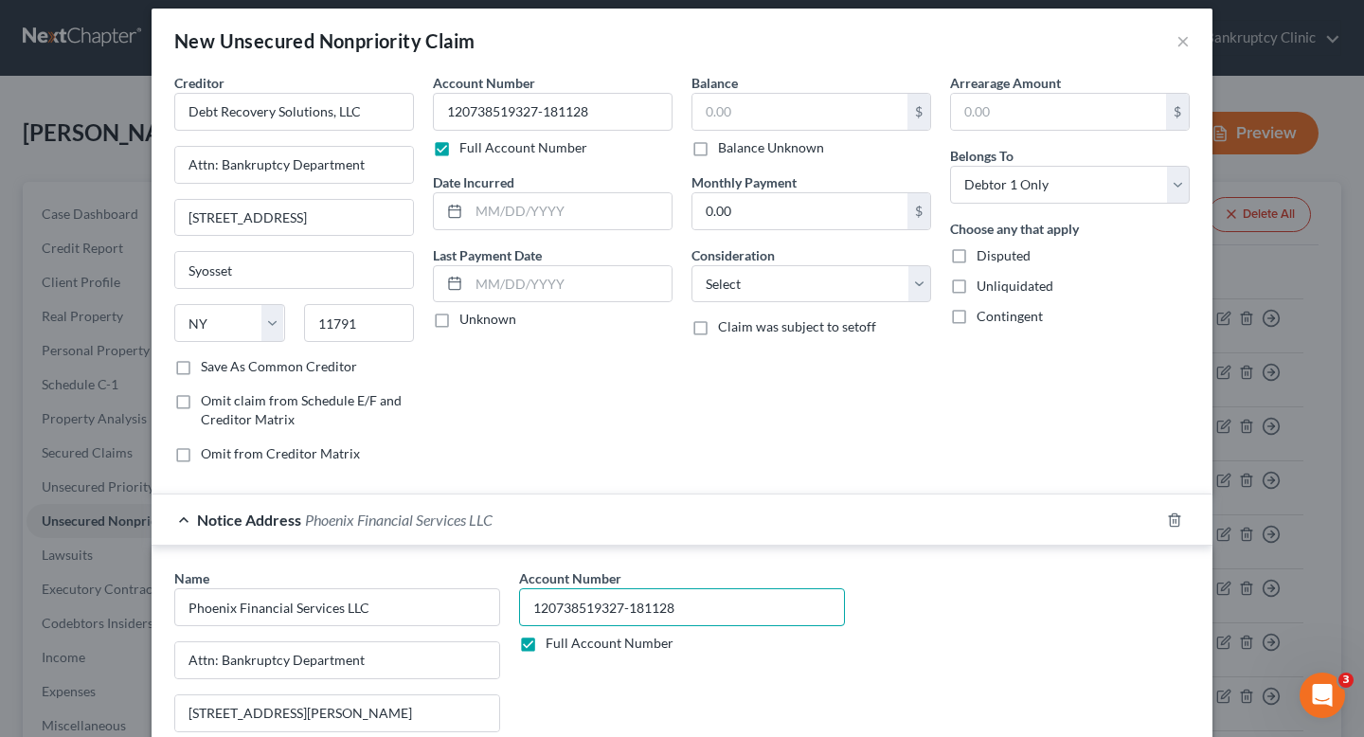
scroll to position [10, 0]
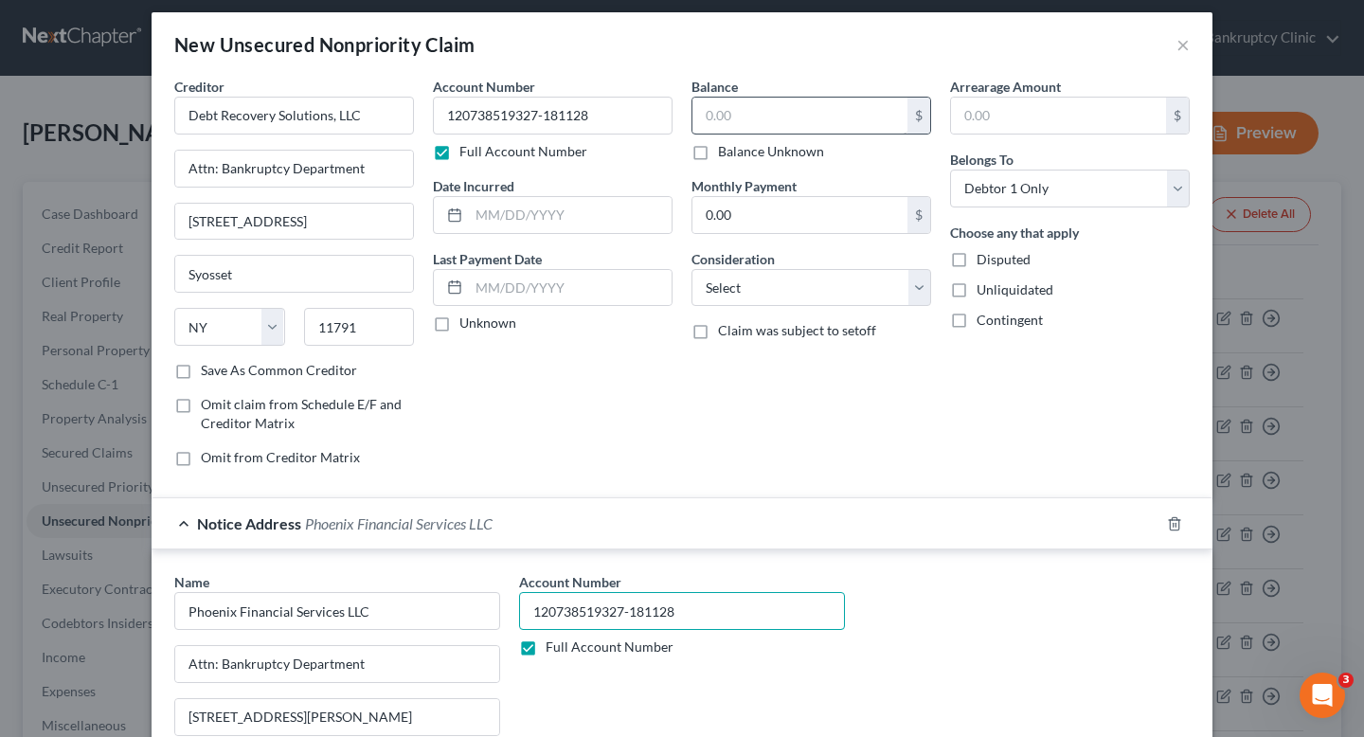
type input "120738519327-181128"
click at [762, 115] on input "text" at bounding box center [800, 116] width 215 height 36
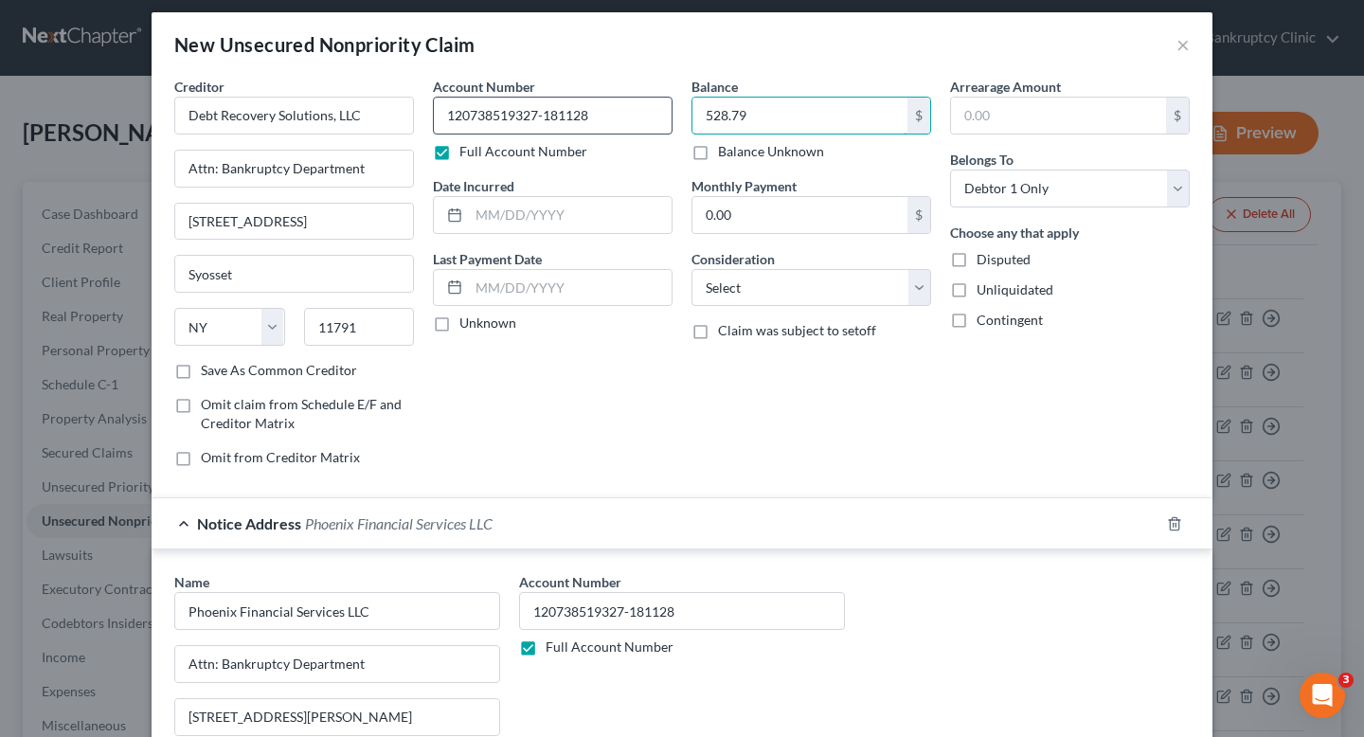
drag, startPoint x: 789, startPoint y: 123, endPoint x: 640, endPoint y: 122, distance: 149.7
click at [640, 122] on div "Creditor * Debt Recovery Solutions, LLC Attn: Bankruptcy Department 6800 Jerich…" at bounding box center [682, 280] width 1035 height 406
type input "528.79"
click at [1138, 107] on input "text" at bounding box center [1058, 116] width 215 height 36
paste input "528.79"
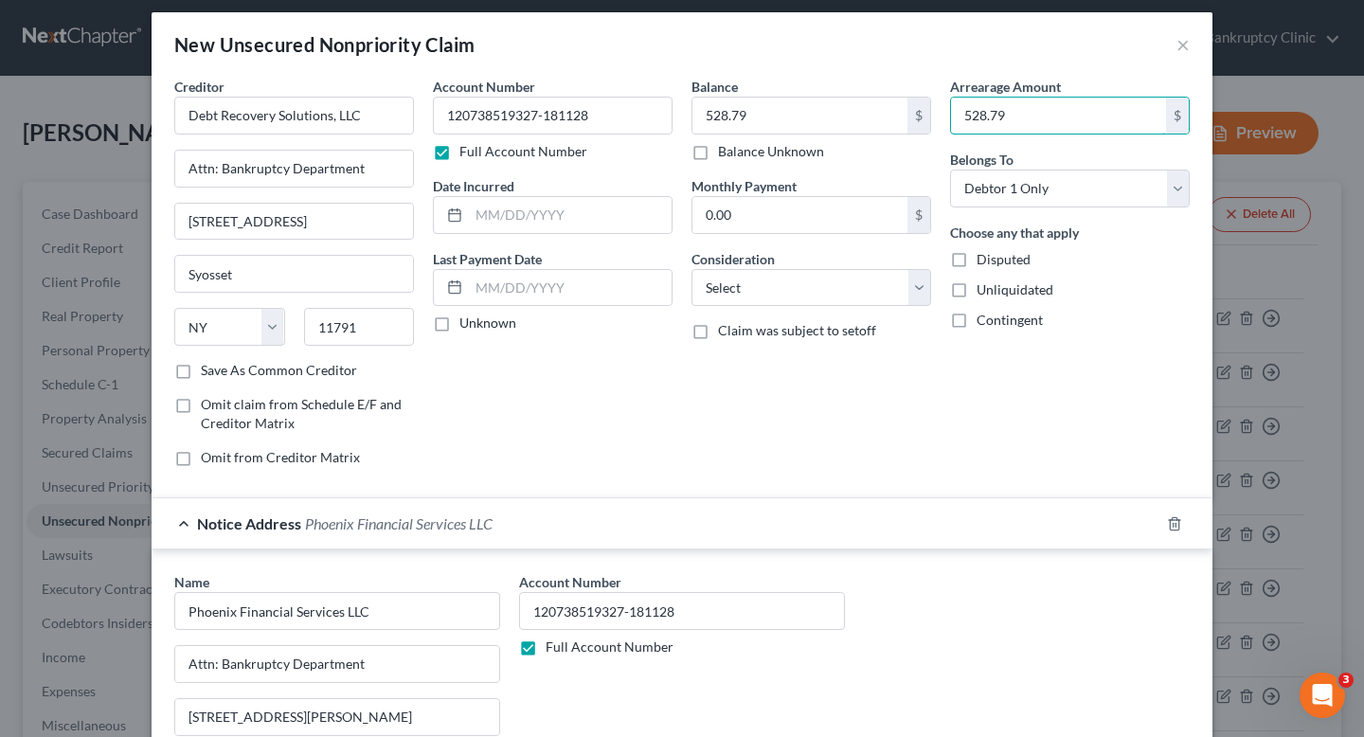
type input "528.79"
click at [950, 432] on div "Arrearage Amount 528.79 $ Belongs To * Select Debtor 1 Only Debtor 2 Only Debto…" at bounding box center [1070, 280] width 259 height 406
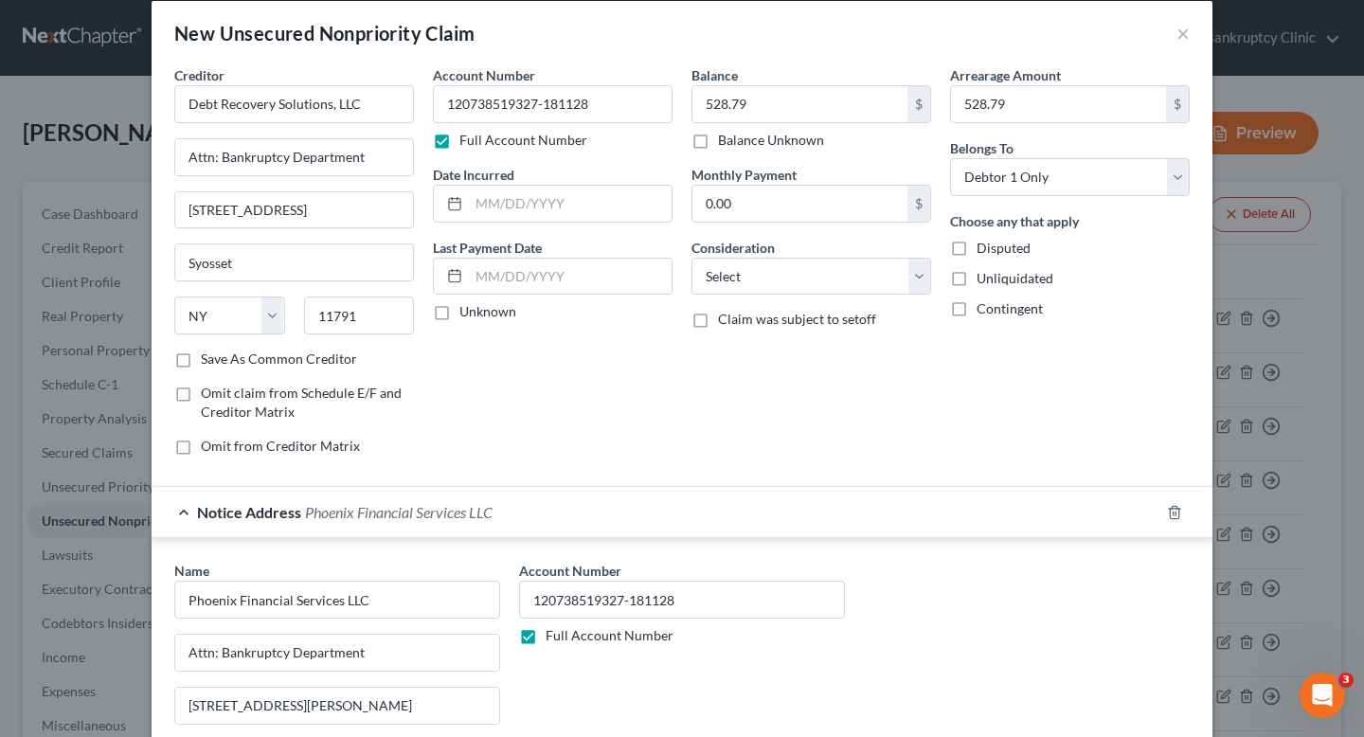
scroll to position [45, 0]
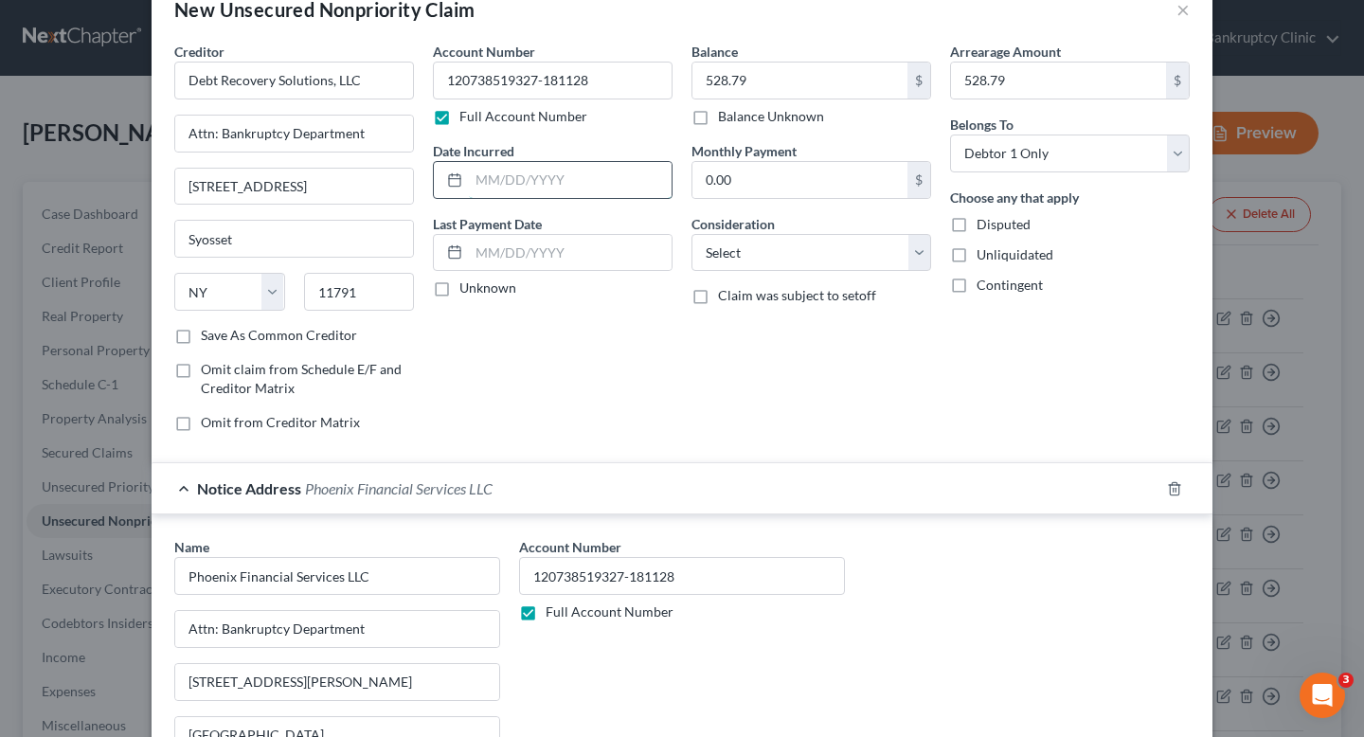
click at [578, 182] on input "text" at bounding box center [570, 180] width 203 height 36
type input "11/28/2018"
click at [508, 299] on div "Account Number 120738519327-181128 Full Account Number Date Incurred 11/28/2018…" at bounding box center [553, 245] width 259 height 406
click at [500, 297] on label "Unknown" at bounding box center [488, 288] width 57 height 19
click at [479, 291] on input "Unknown" at bounding box center [473, 285] width 12 height 12
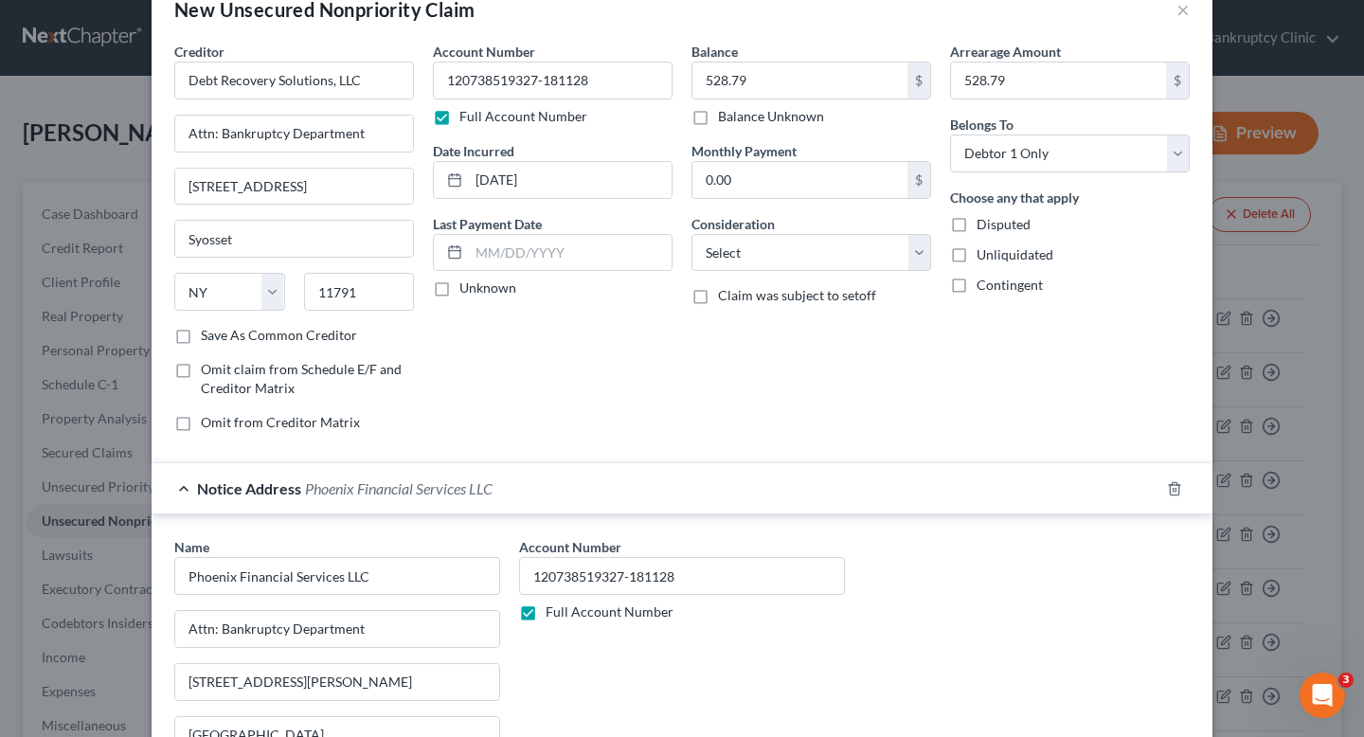
checkbox input "true"
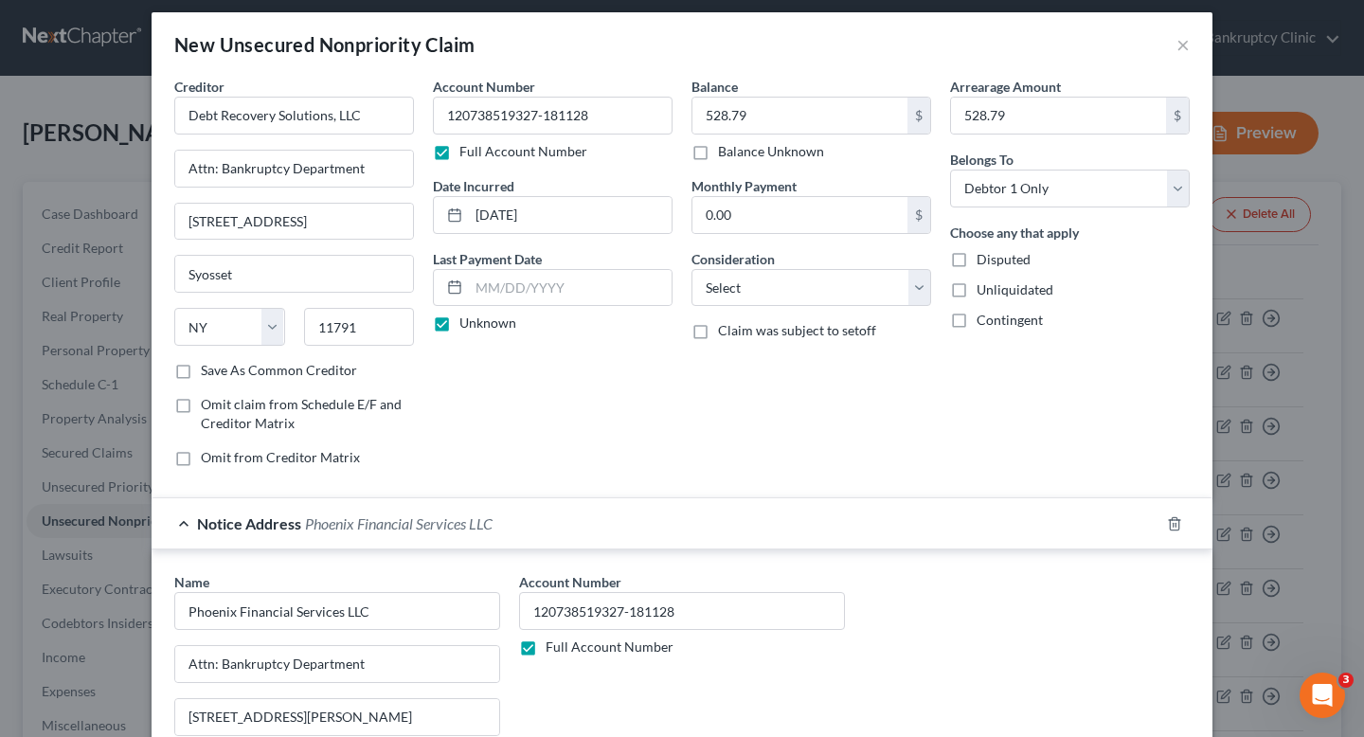
scroll to position [0, 0]
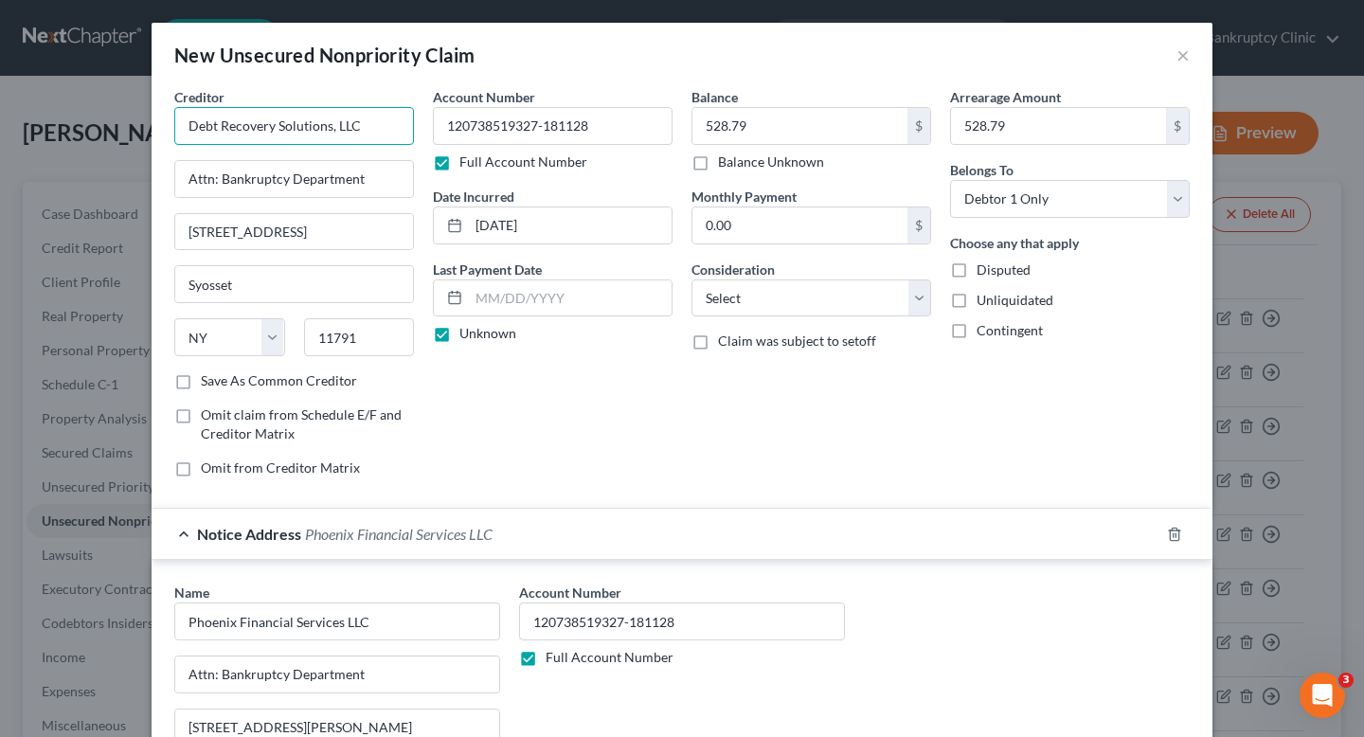
click at [394, 139] on input "Debt Recovery Solutions, LLC" at bounding box center [294, 126] width 240 height 38
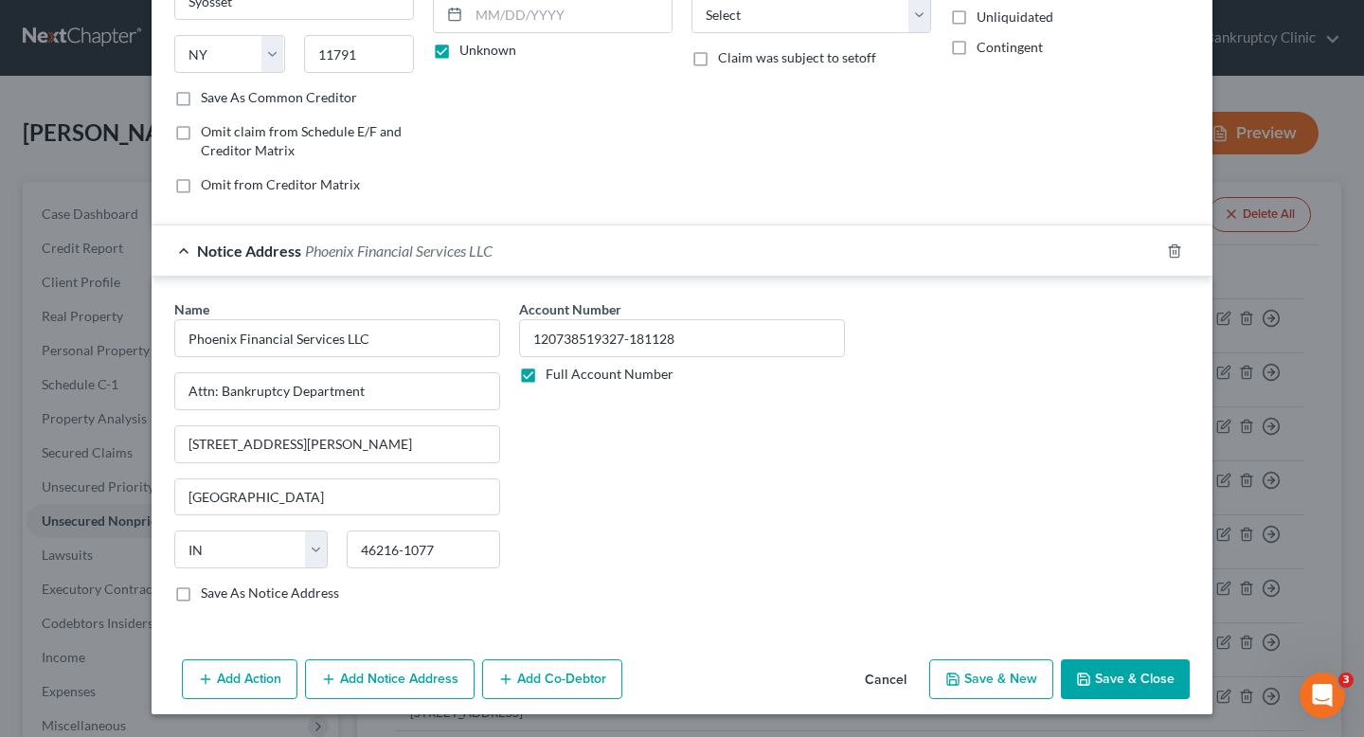
click at [1126, 674] on button "Save & Close" at bounding box center [1125, 679] width 129 height 40
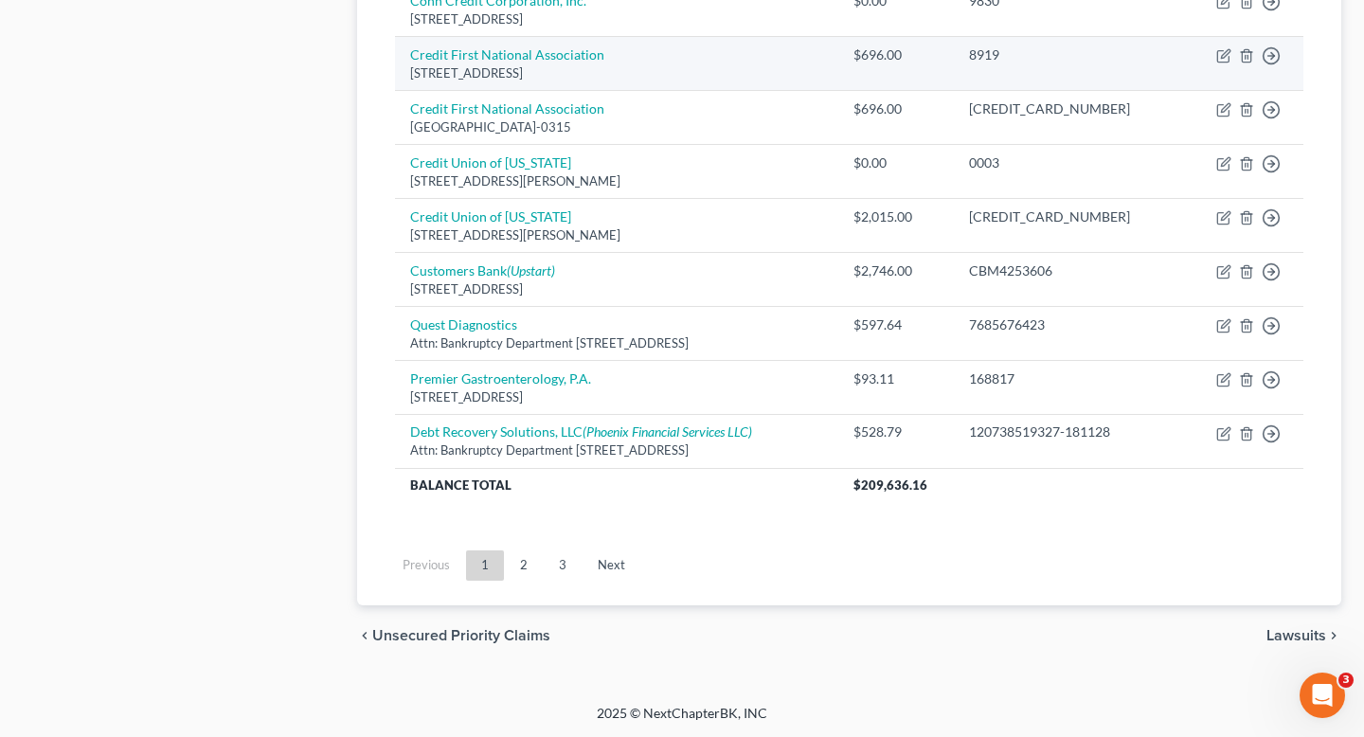
scroll to position [0, 0]
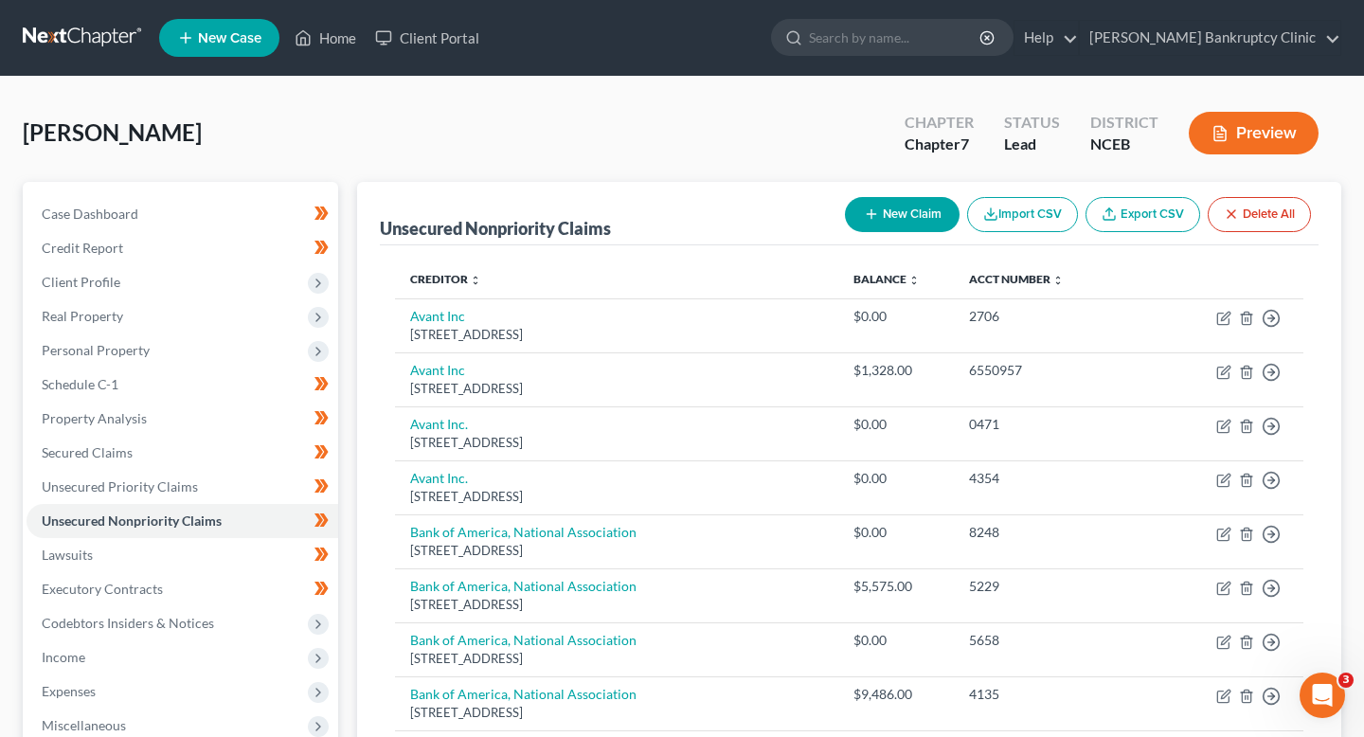
click at [939, 210] on button "New Claim" at bounding box center [902, 214] width 115 height 35
select select "0"
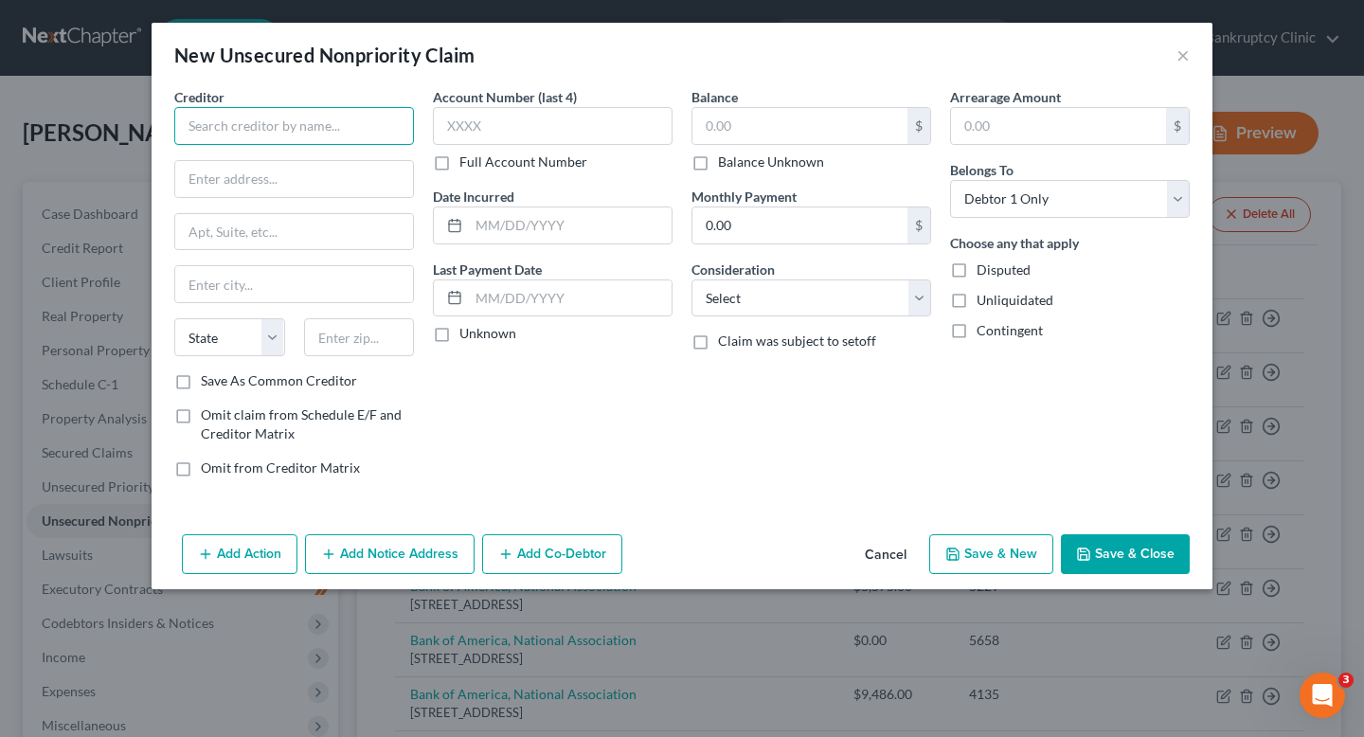
click at [328, 131] on input "text" at bounding box center [294, 126] width 240 height 38
paste input "Cape Fear Cardiology Associates, P.A."
drag, startPoint x: 397, startPoint y: 131, endPoint x: 105, endPoint y: 131, distance: 291.8
click at [105, 131] on div "New Unsecured Nonpriority Claim × Creditor * Cape Fear Cardiology Associates, P…" at bounding box center [682, 368] width 1364 height 737
type input "Cape Fear Cardiology Associates, P.A."
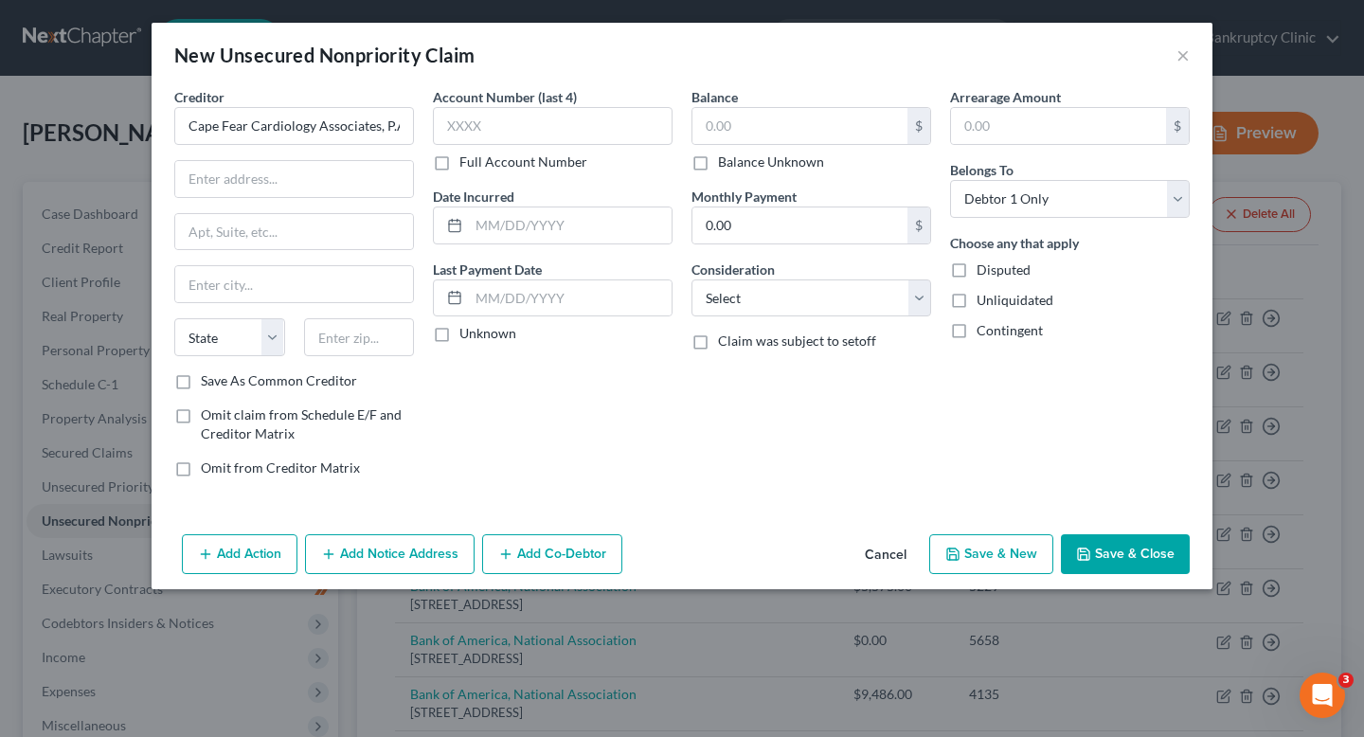
click at [278, 200] on div "Creditor * Cape Fear Cardiology Associates, P.A. State AL AK AR AZ CA CO CT DE …" at bounding box center [294, 229] width 240 height 284
click at [278, 185] on input "text" at bounding box center [294, 179] width 238 height 36
paste input "3634 Cape Center Drive,"
type input "3634 Cape Center Drive"
click at [370, 234] on input "text" at bounding box center [294, 232] width 238 height 36
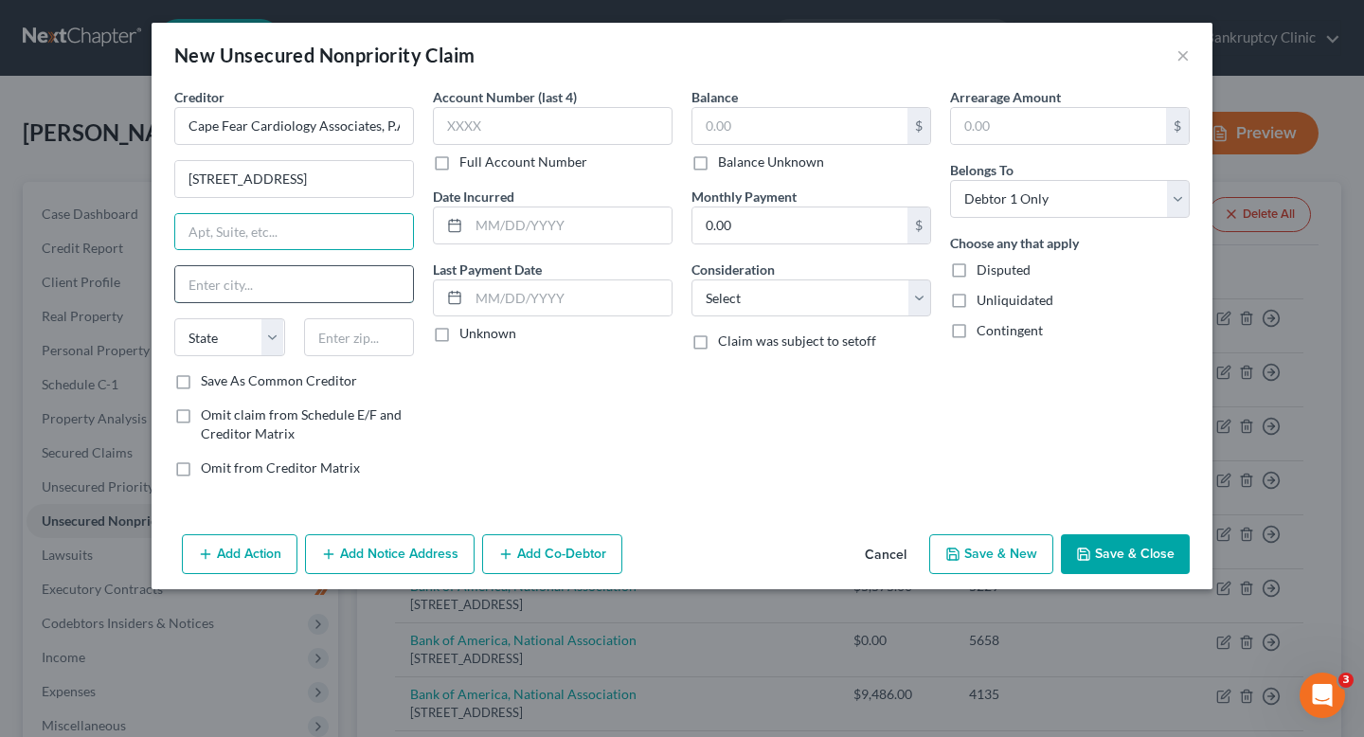
click at [236, 291] on input "text" at bounding box center [294, 284] width 238 height 36
paste input "[GEOGRAPHIC_DATA]"
type input "[GEOGRAPHIC_DATA]"
click at [382, 347] on input "text" at bounding box center [359, 337] width 111 height 38
paste input "28304"
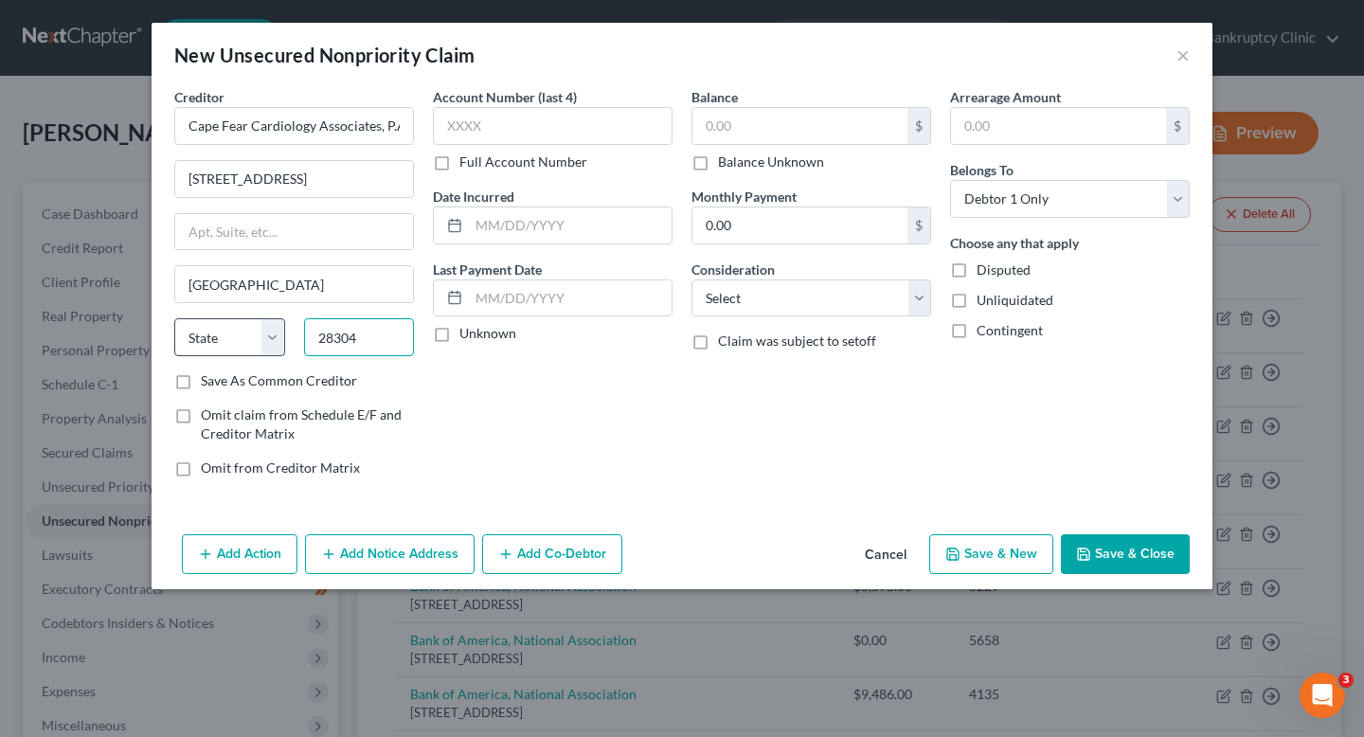
type input "28304"
click at [217, 350] on select "State [US_STATE] AK AR AZ CA CO CT DE DC [GEOGRAPHIC_DATA] [GEOGRAPHIC_DATA] GU…" at bounding box center [229, 337] width 111 height 38
select select "28"
click at [174, 318] on select "State [US_STATE] AK AR AZ CA CO CT DE DC [GEOGRAPHIC_DATA] [GEOGRAPHIC_DATA] GU…" at bounding box center [229, 337] width 111 height 38
click at [546, 159] on label "Full Account Number" at bounding box center [524, 162] width 128 height 19
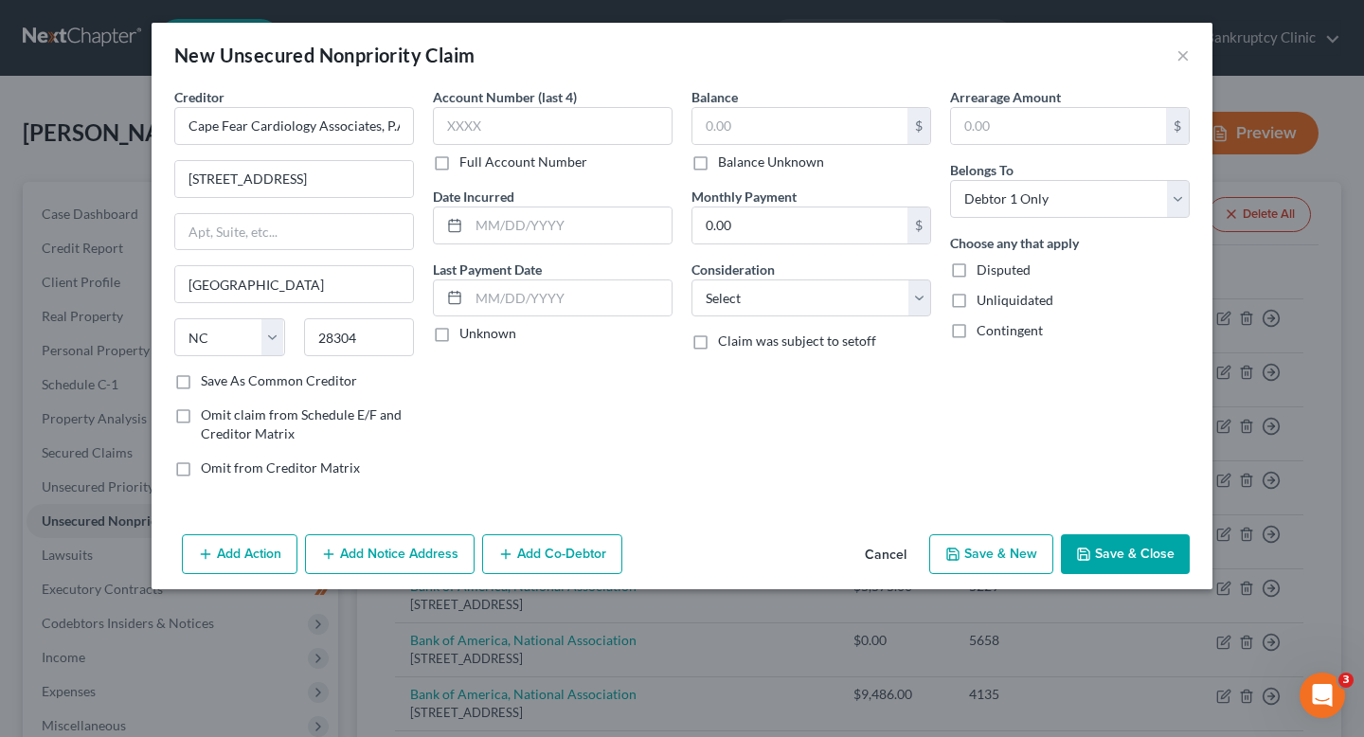
click at [479, 159] on input "Full Account Number" at bounding box center [473, 159] width 12 height 12
click at [546, 128] on input "text" at bounding box center [553, 126] width 240 height 38
paste input "95609"
type input "95609"
click at [575, 190] on div "Date Incurred" at bounding box center [553, 216] width 240 height 58
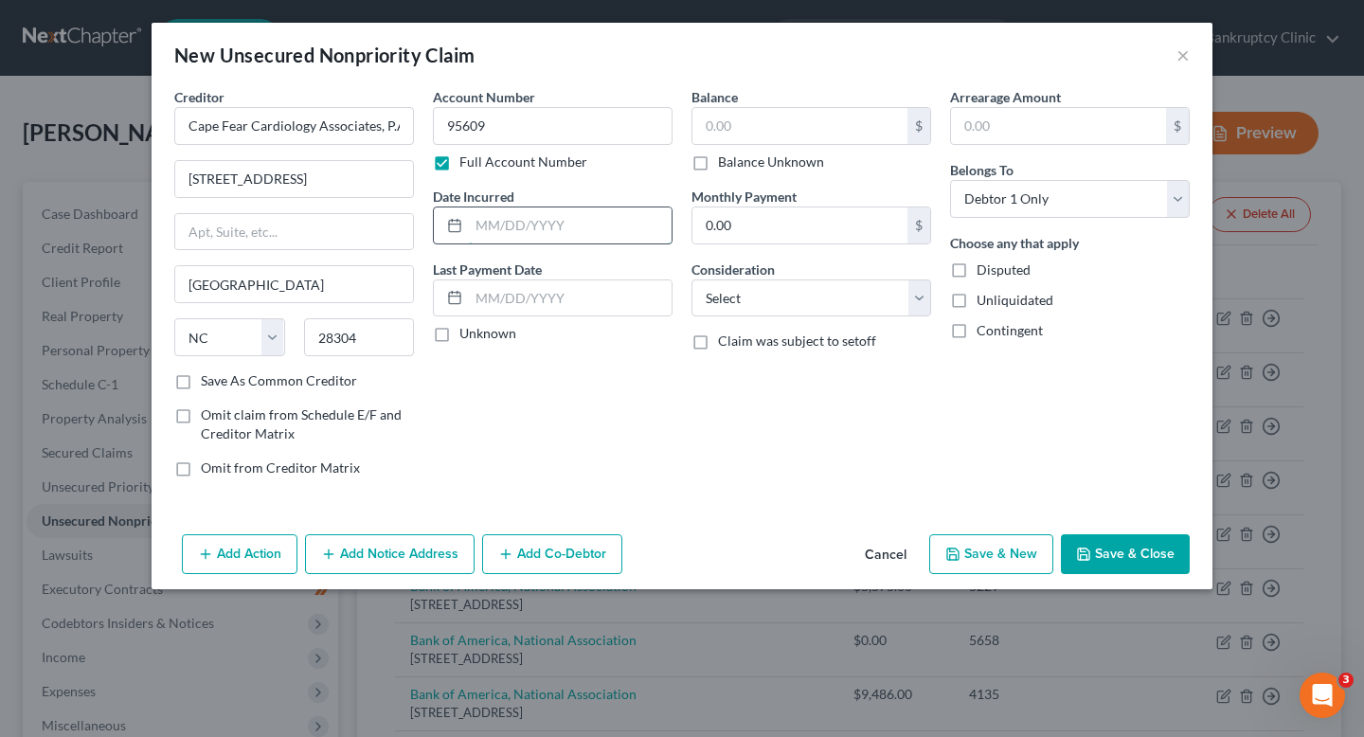
click at [573, 218] on input "text" at bounding box center [570, 226] width 203 height 36
type input "03/27/2023"
click at [760, 117] on input "text" at bounding box center [800, 126] width 215 height 36
drag, startPoint x: 803, startPoint y: 118, endPoint x: 637, endPoint y: 118, distance: 165.8
click at [641, 118] on div "Creditor * Cape Fear Cardiology Associates, P.A. 3634 Cape Center Drive Fayette…" at bounding box center [682, 290] width 1035 height 406
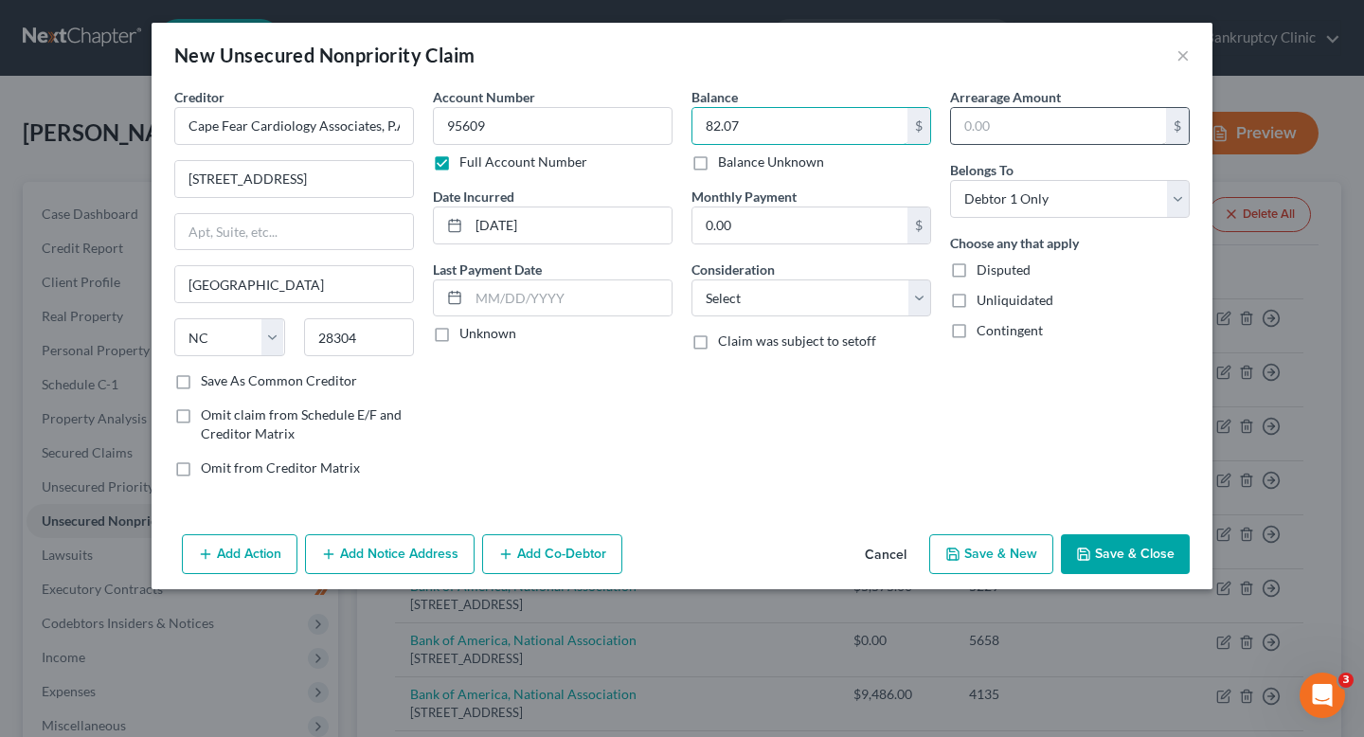
type input "82.07"
click at [1041, 135] on input "text" at bounding box center [1058, 126] width 215 height 36
paste input "82.07"
type input "82.07"
click at [523, 340] on div "Unknown" at bounding box center [553, 333] width 240 height 19
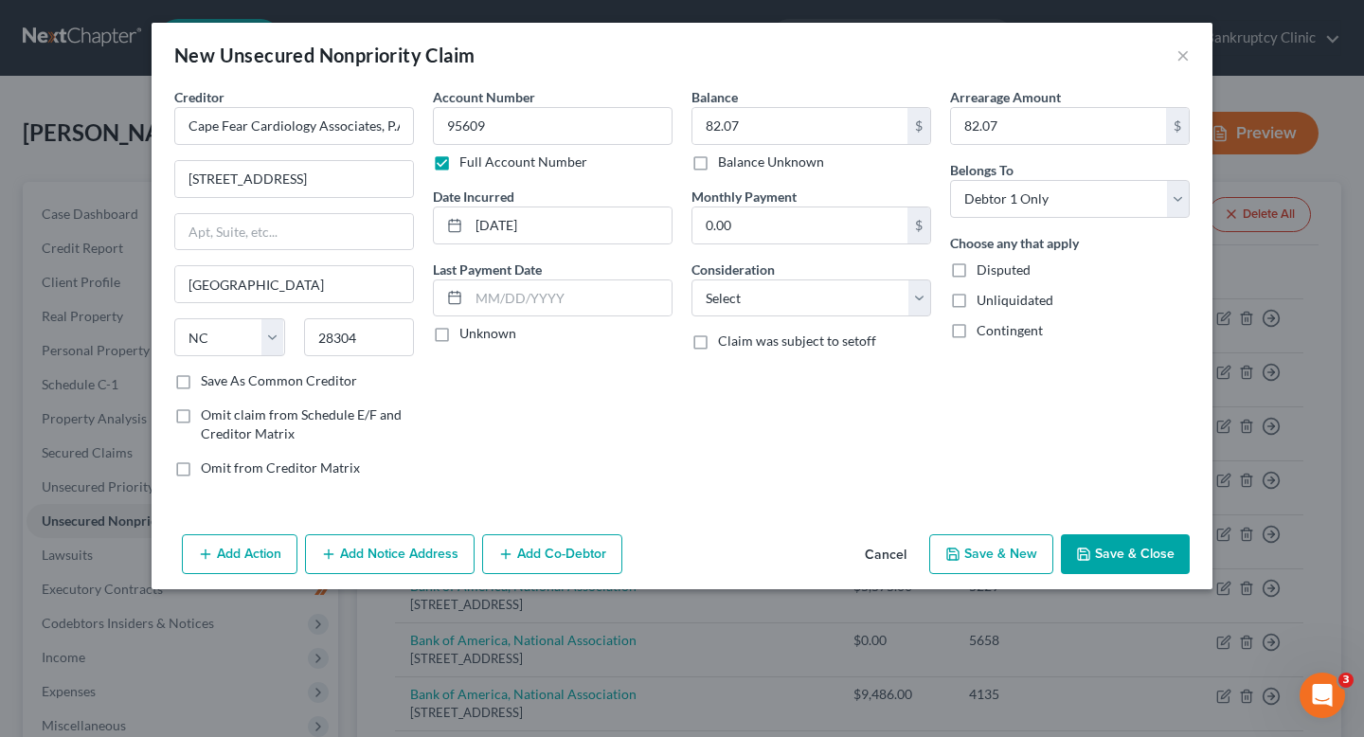
click at [496, 340] on label "Unknown" at bounding box center [488, 333] width 57 height 19
click at [479, 336] on input "Unknown" at bounding box center [473, 330] width 12 height 12
checkbox input "true"
click at [760, 300] on select "Select Cable / Satellite Services Collection Agency Credit Card Debt Debt Couns…" at bounding box center [812, 299] width 240 height 38
select select "9"
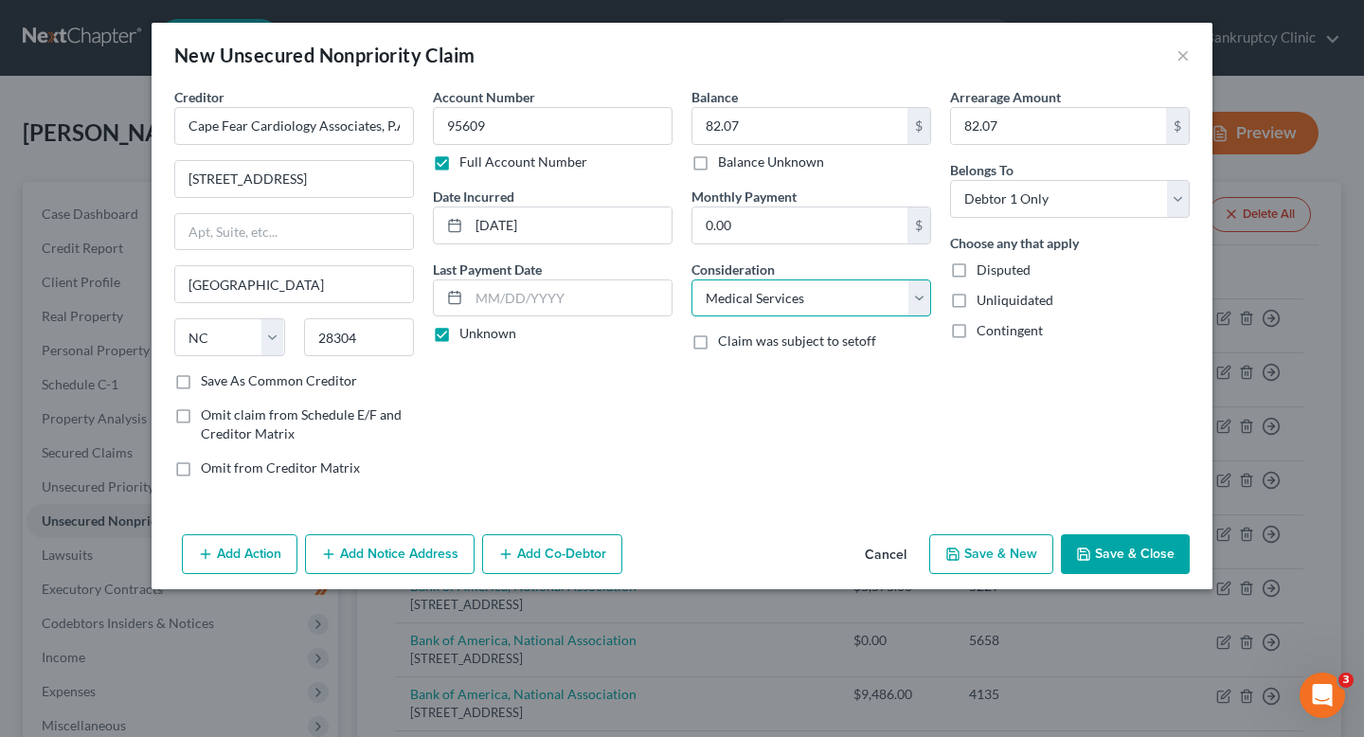
click at [692, 280] on select "Select Cable / Satellite Services Collection Agency Credit Card Debt Debt Couns…" at bounding box center [812, 299] width 240 height 38
drag, startPoint x: 365, startPoint y: 186, endPoint x: 91, endPoint y: 185, distance: 273.8
click at [91, 185] on div "New Unsecured Nonpriority Claim × Creditor * Cape Fear Cardiology Associates, P…" at bounding box center [682, 368] width 1364 height 737
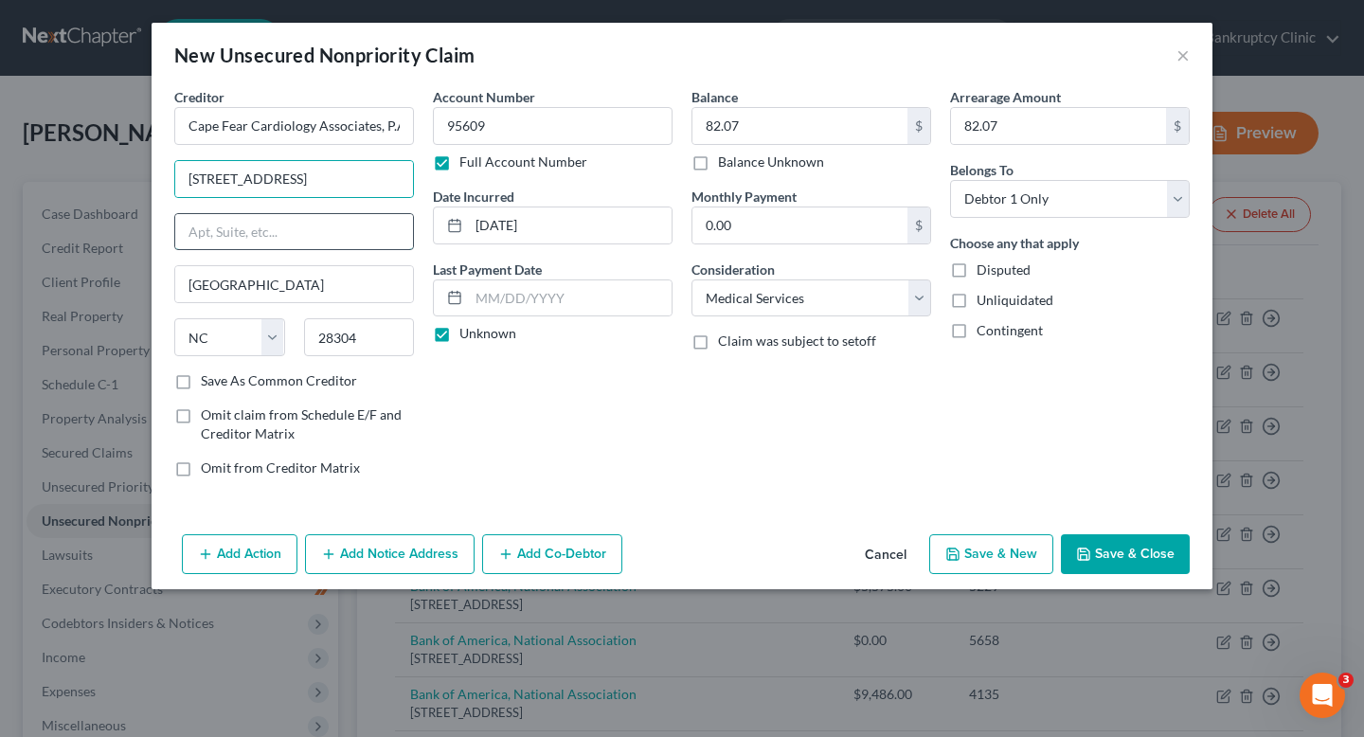
click at [256, 234] on input "text" at bounding box center [294, 232] width 238 height 36
paste input "3634 Cape Center Drive"
type input "3634 Cape Center Drive"
drag, startPoint x: 306, startPoint y: 175, endPoint x: 61, endPoint y: 173, distance: 245.4
click at [61, 173] on div "New Unsecured Nonpriority Claim × Creditor * Cape Fear Cardiology Associates, P…" at bounding box center [682, 368] width 1364 height 737
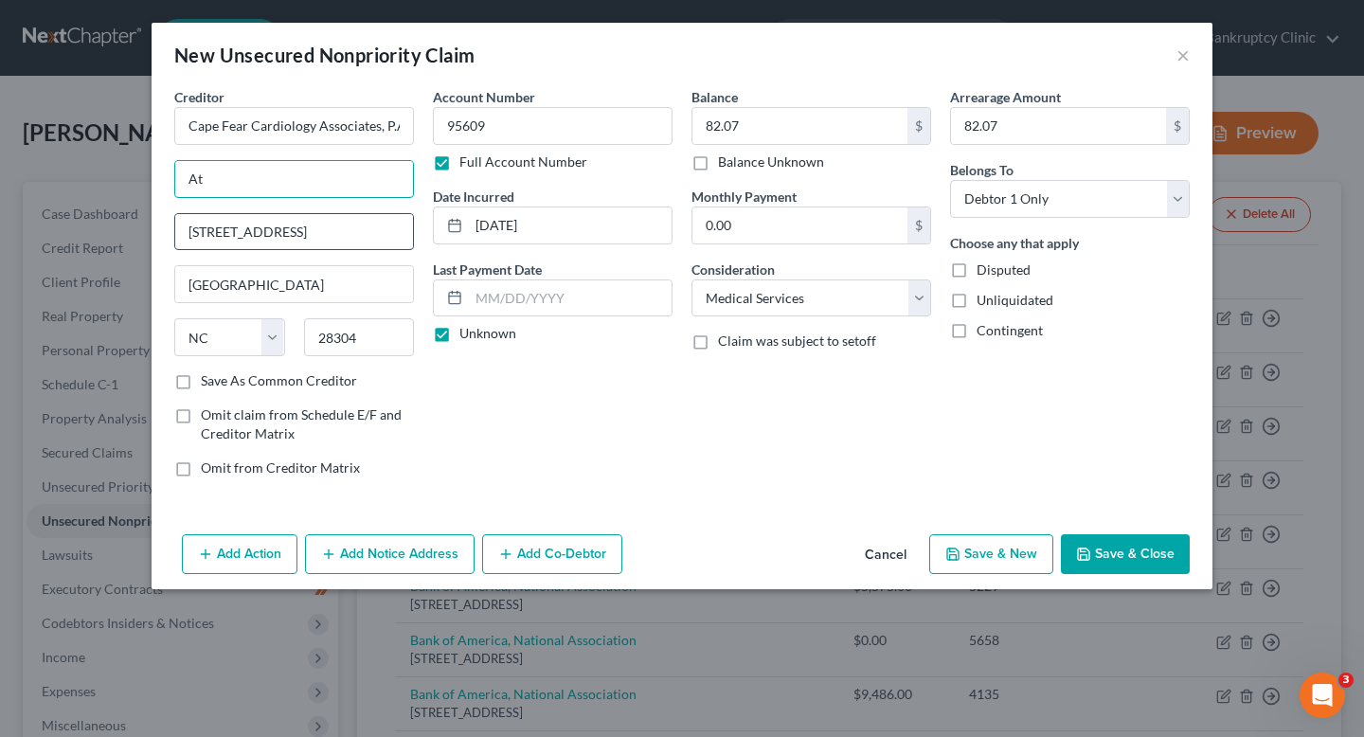
type input "Attn: Bankruptcy Department"
click at [560, 380] on div "Account Number 95609 Full Account Number Date Incurred 03/27/2023 Last Payment …" at bounding box center [553, 290] width 259 height 406
click at [1118, 564] on button "Save & Close" at bounding box center [1125, 554] width 129 height 40
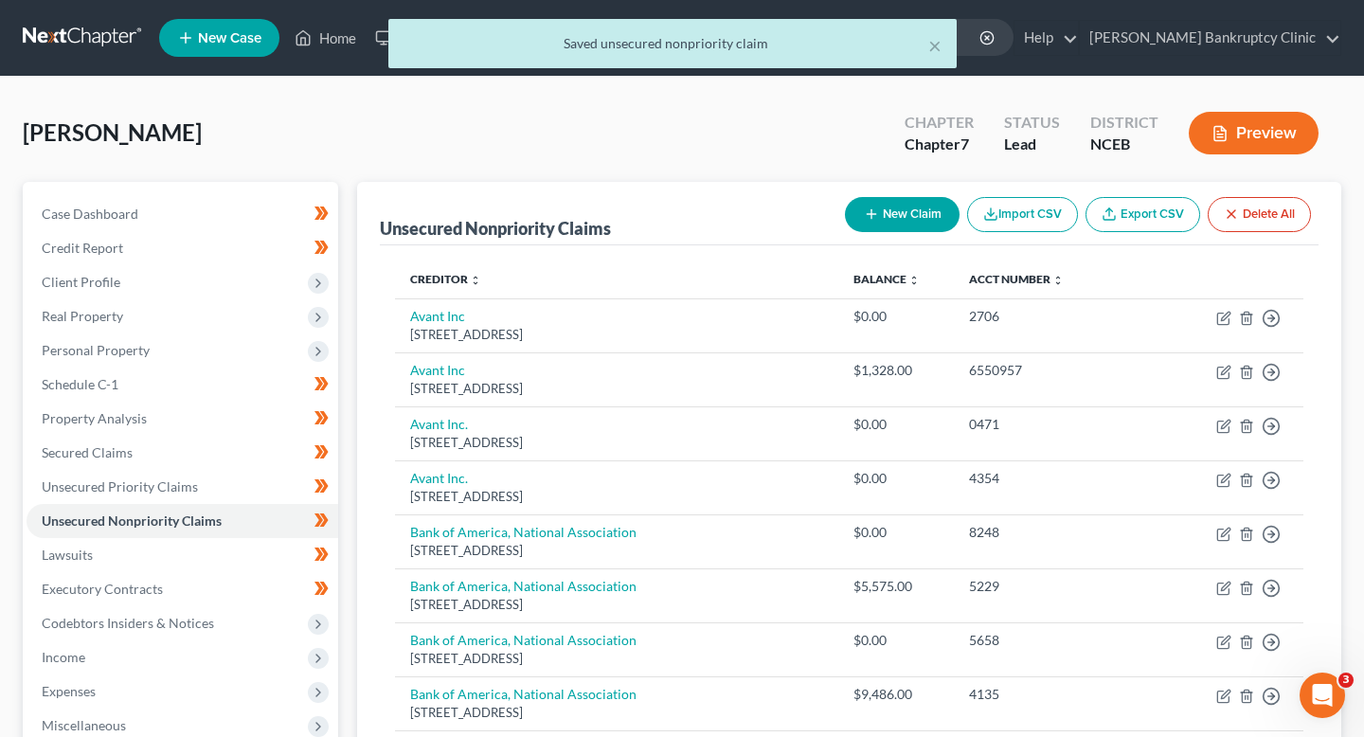
click at [872, 230] on div "New Claim Import CSV Export CSV Delete All" at bounding box center [1078, 215] width 481 height 50
click at [877, 223] on button "New Claim" at bounding box center [902, 214] width 115 height 35
select select "0"
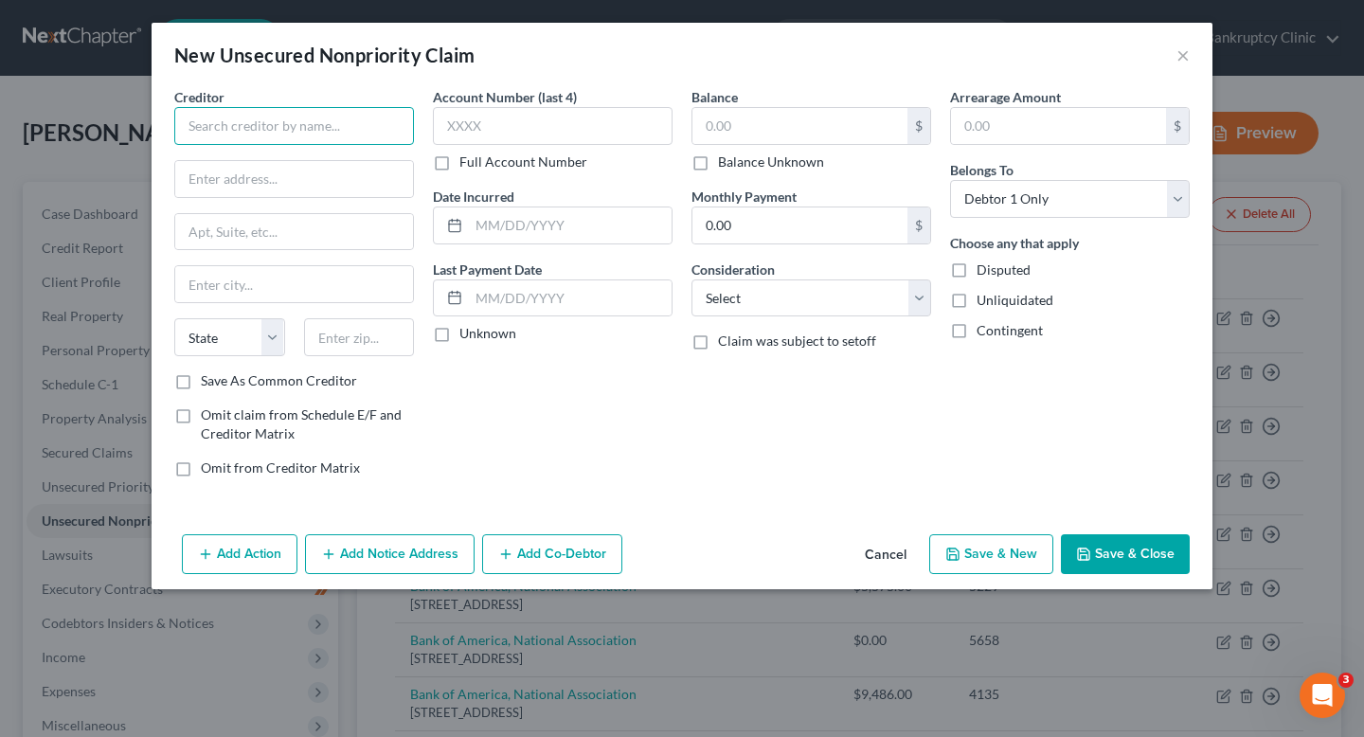
click at [226, 138] on input "text" at bounding box center [294, 126] width 240 height 38
paste input "Frost-Arnett Company"
type input "Frost-Arnett Company"
click at [365, 193] on input "text" at bounding box center [294, 179] width 238 height 36
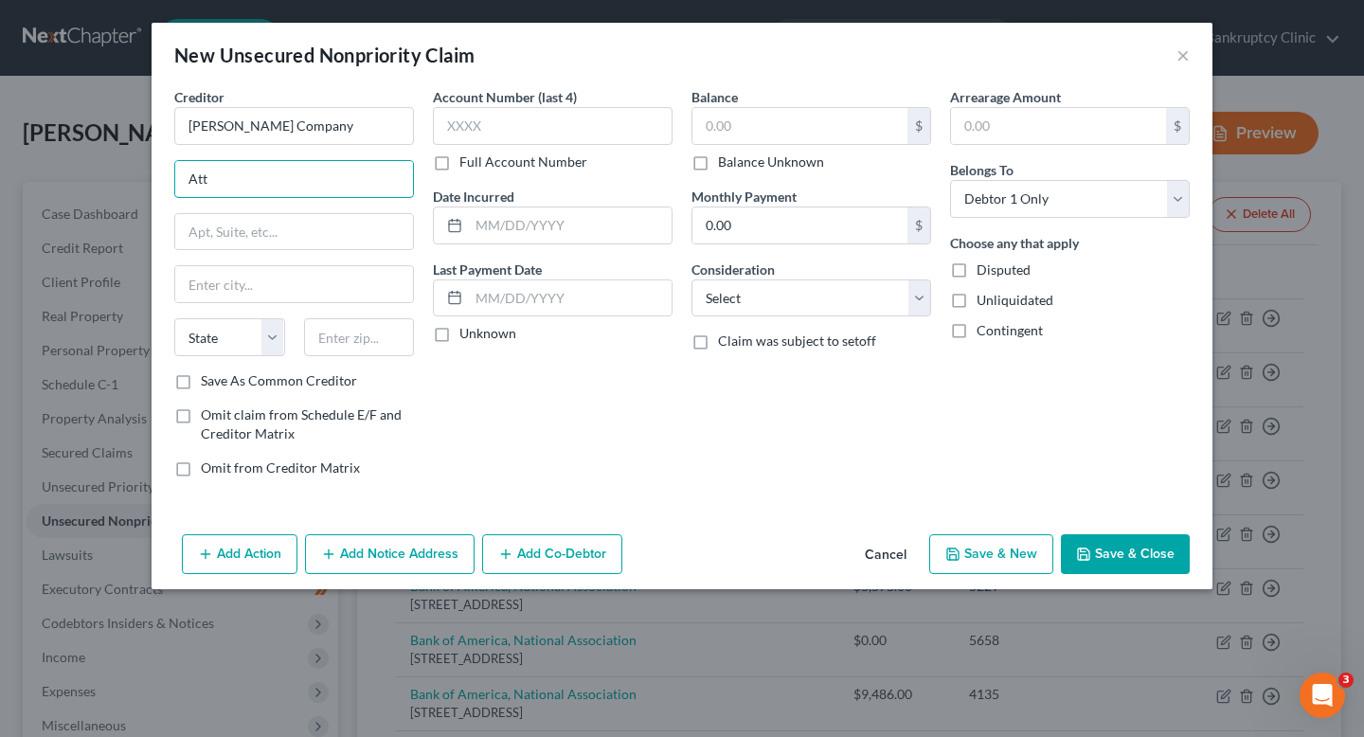
type input "Attn: Bankruptcy Department"
click at [315, 240] on input "text" at bounding box center [294, 232] width 238 height 36
paste input "P.O. Box 198988"
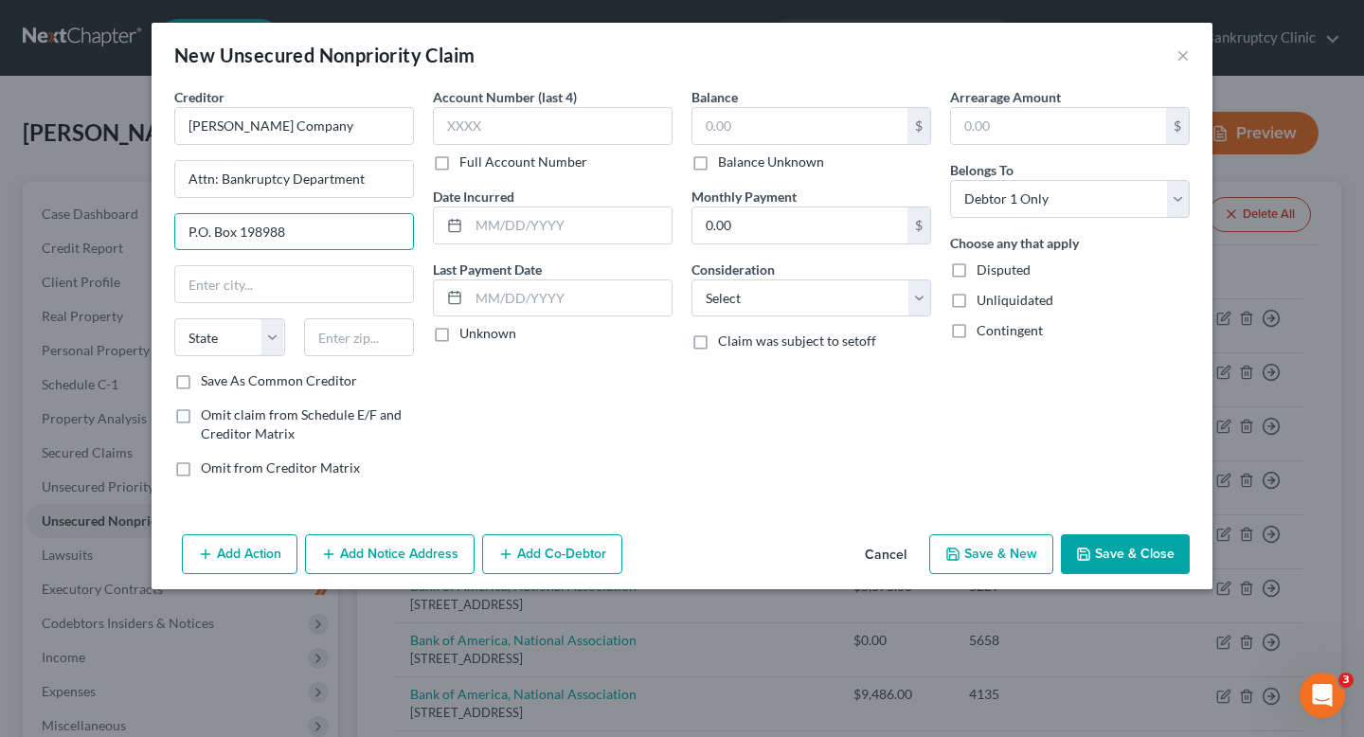
type input "P.O. Box 198988"
click at [493, 163] on label "Full Account Number" at bounding box center [524, 162] width 128 height 19
click at [479, 163] on input "Full Account Number" at bounding box center [473, 159] width 12 height 12
click at [500, 126] on input "text" at bounding box center [553, 126] width 240 height 38
paste input "76609089"
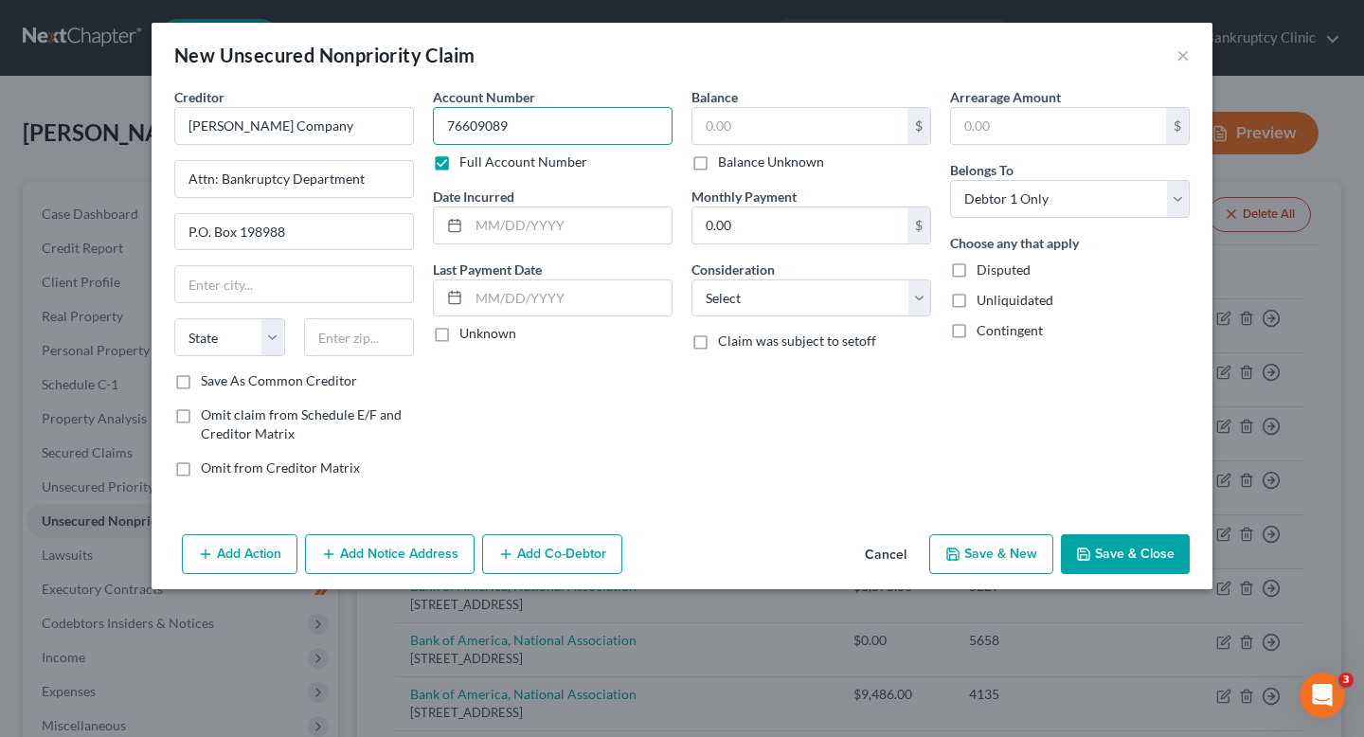
type input "76609089"
click at [842, 299] on select "Select Cable / Satellite Services Collection Agency Credit Card Debt Debt Couns…" at bounding box center [812, 299] width 240 height 38
select select "9"
click at [692, 280] on select "Select Cable / Satellite Services Collection Agency Credit Card Debt Debt Couns…" at bounding box center [812, 299] width 240 height 38
click at [785, 135] on input "text" at bounding box center [800, 126] width 215 height 36
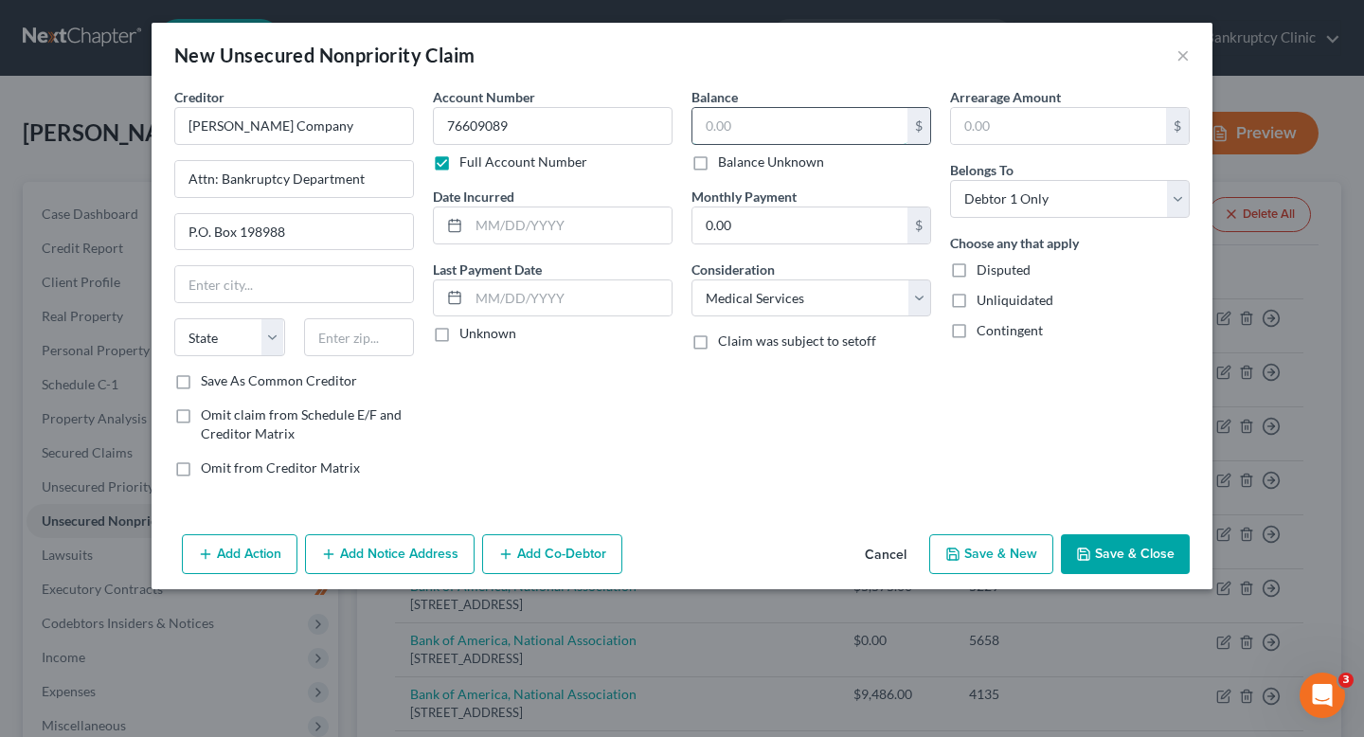
paste input "64.93"
type input "64.93"
click at [1063, 115] on input "text" at bounding box center [1058, 126] width 215 height 36
paste input "64.93"
type input "64.93"
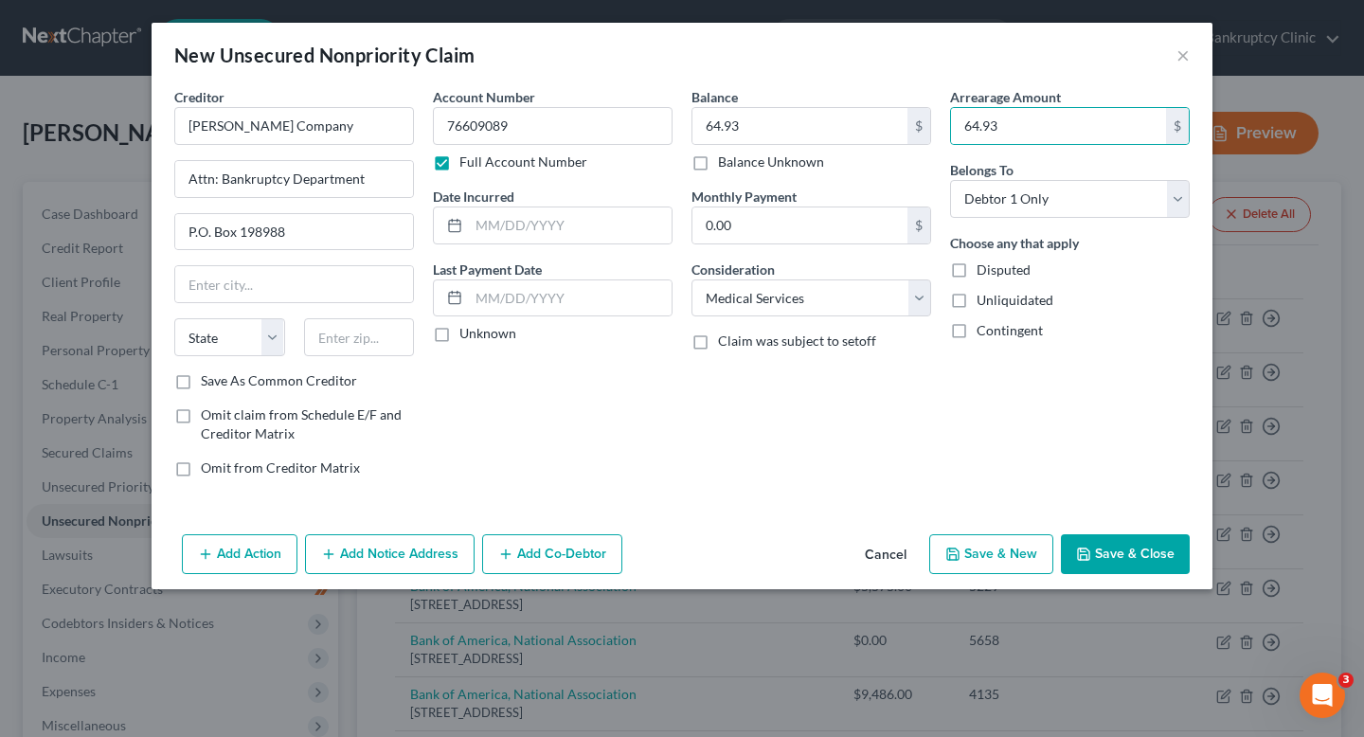
click at [787, 477] on div "Balance 64.93 $ Balance Unknown Balance Undetermined 64.93 $ Balance Unknown Mo…" at bounding box center [811, 290] width 259 height 406
click at [357, 305] on div "Creditor * Frost-Arnett Company Attn: Bankruptcy Department P.O. Box 198988 Sta…" at bounding box center [294, 229] width 240 height 284
click at [352, 294] on input "text" at bounding box center [294, 284] width 238 height 36
type input "[GEOGRAPHIC_DATA]"
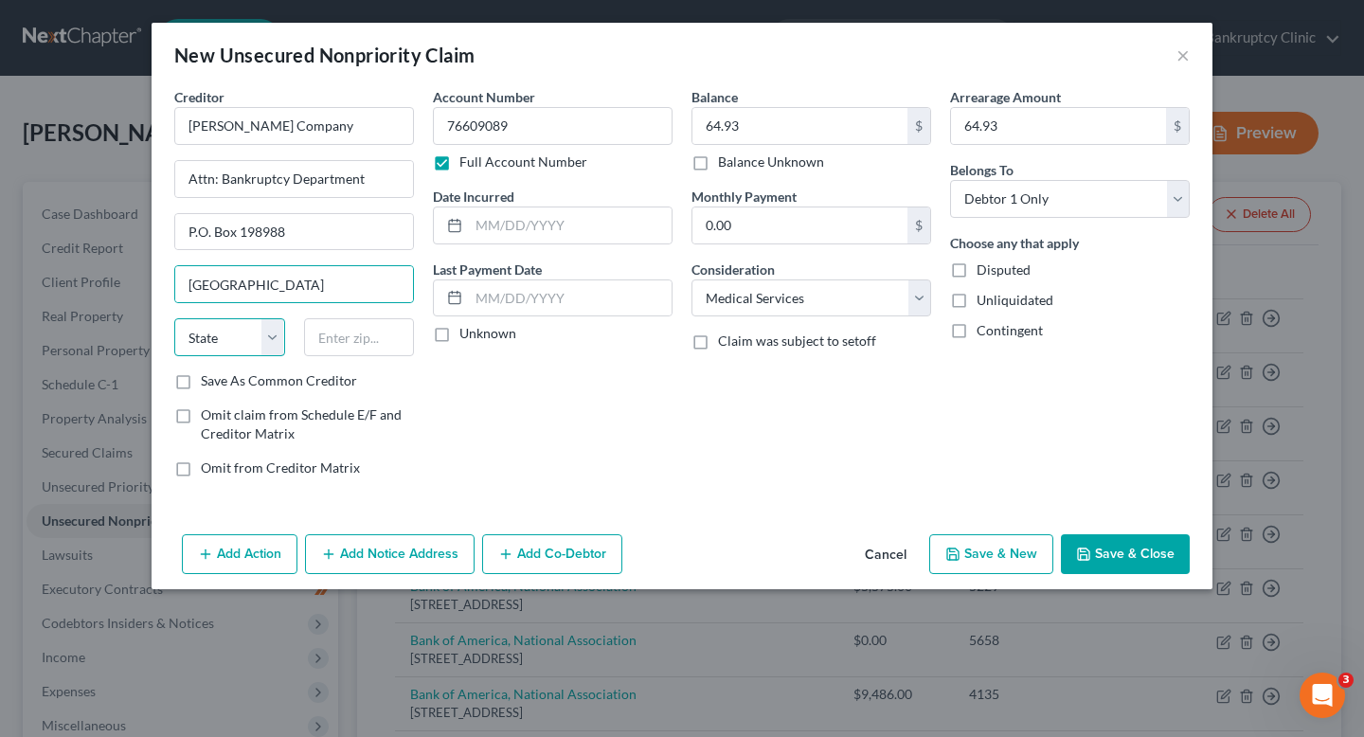
click at [238, 330] on select "State [US_STATE] AK AR AZ CA CO CT DE DC [GEOGRAPHIC_DATA] [GEOGRAPHIC_DATA] GU…" at bounding box center [229, 337] width 111 height 38
select select "28"
click at [174, 318] on select "State [US_STATE] AK AR AZ CA CO CT DE DC [GEOGRAPHIC_DATA] [GEOGRAPHIC_DATA] GU…" at bounding box center [229, 337] width 111 height 38
click at [329, 341] on input "text" at bounding box center [359, 337] width 111 height 38
drag, startPoint x: 330, startPoint y: 282, endPoint x: 76, endPoint y: 281, distance: 253.9
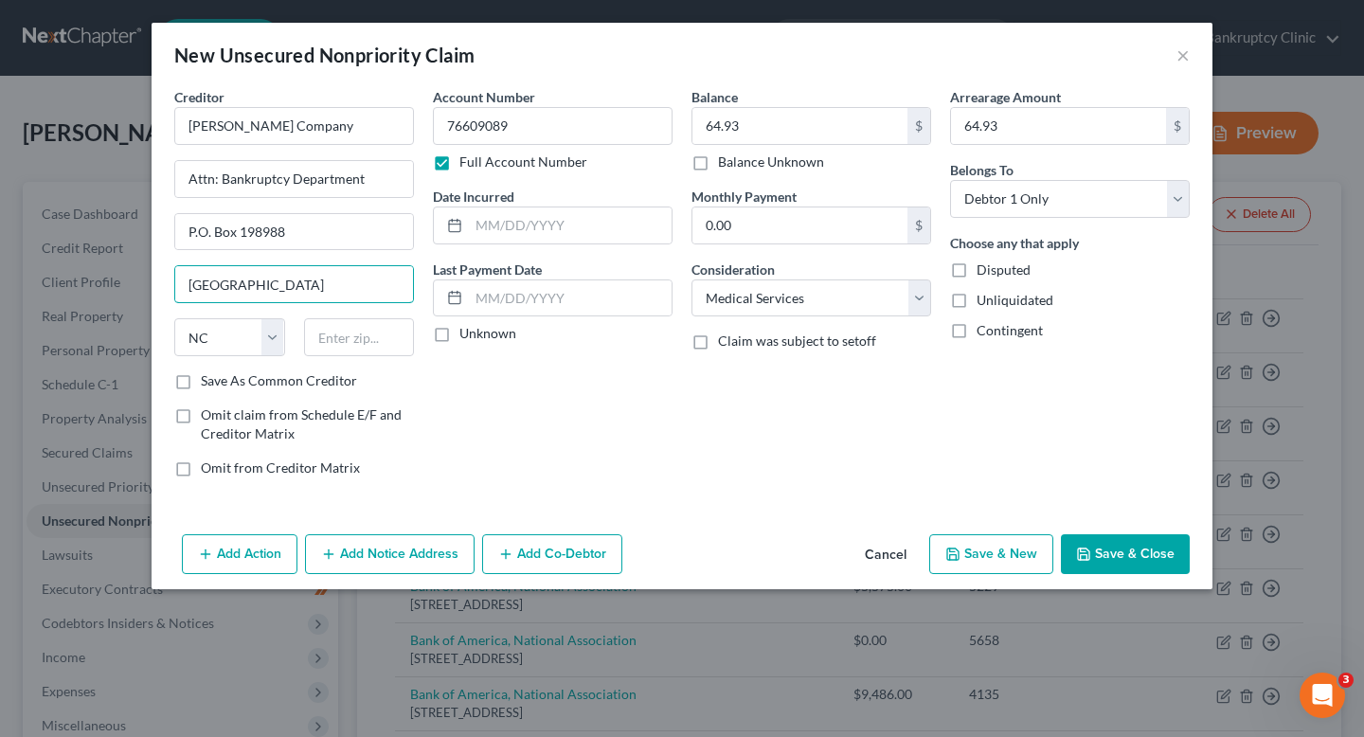
click at [76, 281] on div "New Unsecured Nonpriority Claim × Creditor * Frost-Arnett Company Attn: Bankrup…" at bounding box center [682, 368] width 1364 height 737
type input "Nashville"
click at [377, 343] on input "text" at bounding box center [359, 337] width 111 height 38
paste input "37219-8988"
type input "37219-8988"
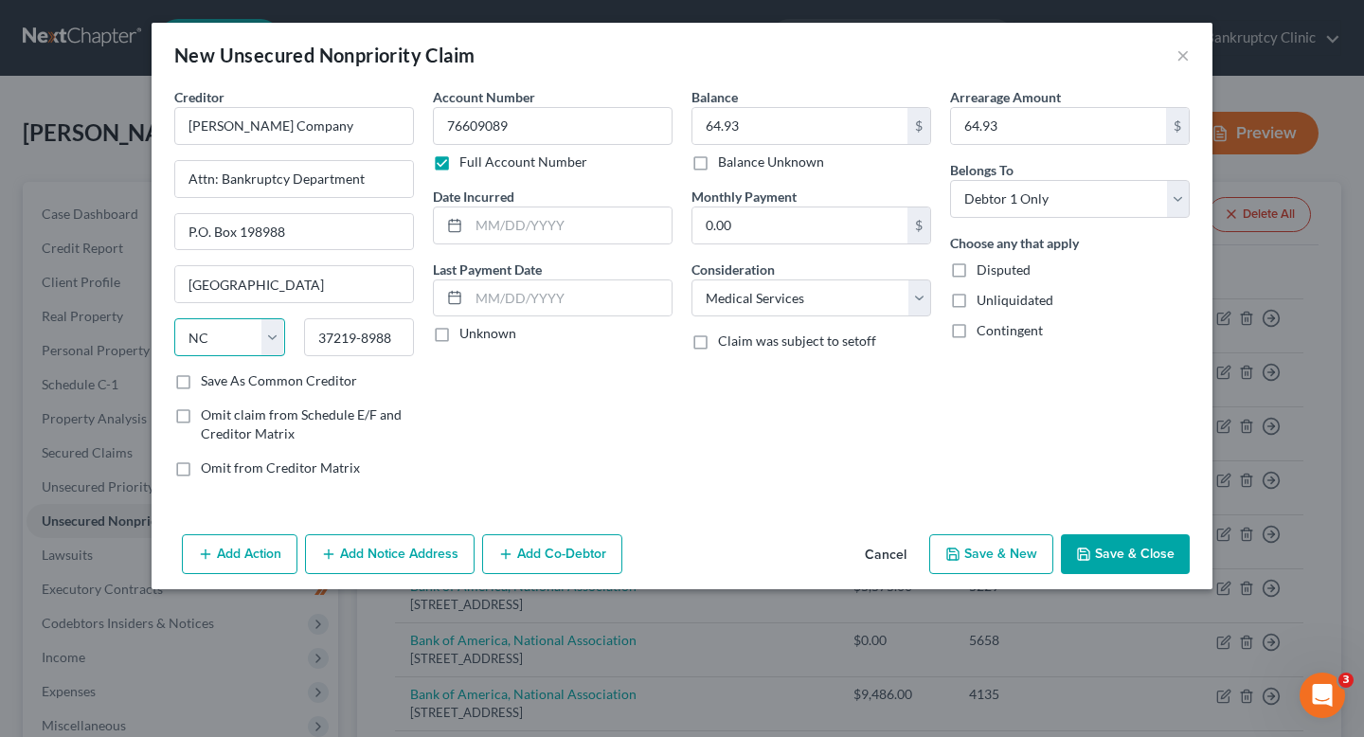
click at [242, 347] on select "State [US_STATE] AK AR AZ CA CO CT DE DC [GEOGRAPHIC_DATA] [GEOGRAPHIC_DATA] GU…" at bounding box center [229, 337] width 111 height 38
select select "44"
click at [174, 318] on select "State [US_STATE] AK AR AZ CA CO CT DE DC [GEOGRAPHIC_DATA] [GEOGRAPHIC_DATA] GU…" at bounding box center [229, 337] width 111 height 38
click at [597, 208] on input "text" at bounding box center [570, 226] width 203 height 36
click at [476, 332] on label "Unknown" at bounding box center [488, 333] width 57 height 19
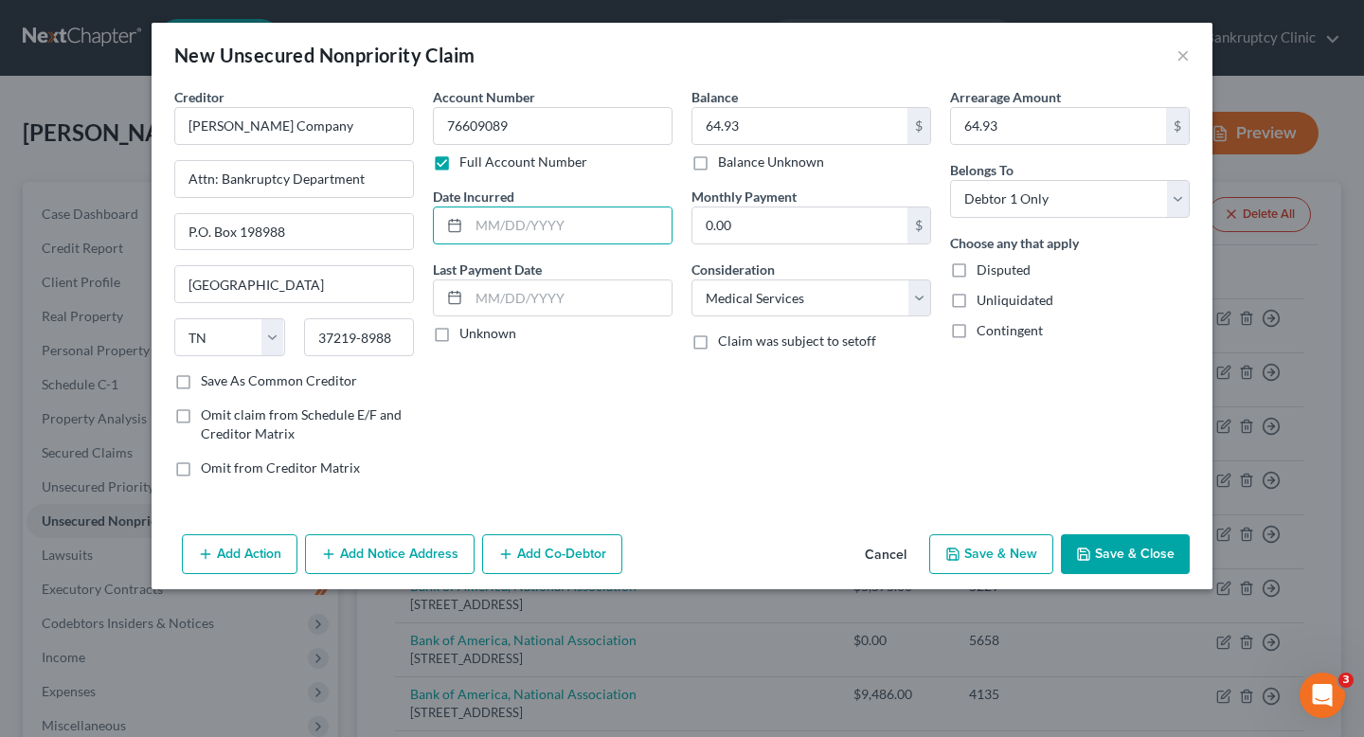
click at [476, 332] on input "Unknown" at bounding box center [473, 330] width 12 height 12
checkbox input "true"
click at [1147, 552] on button "Save & Close" at bounding box center [1125, 554] width 129 height 40
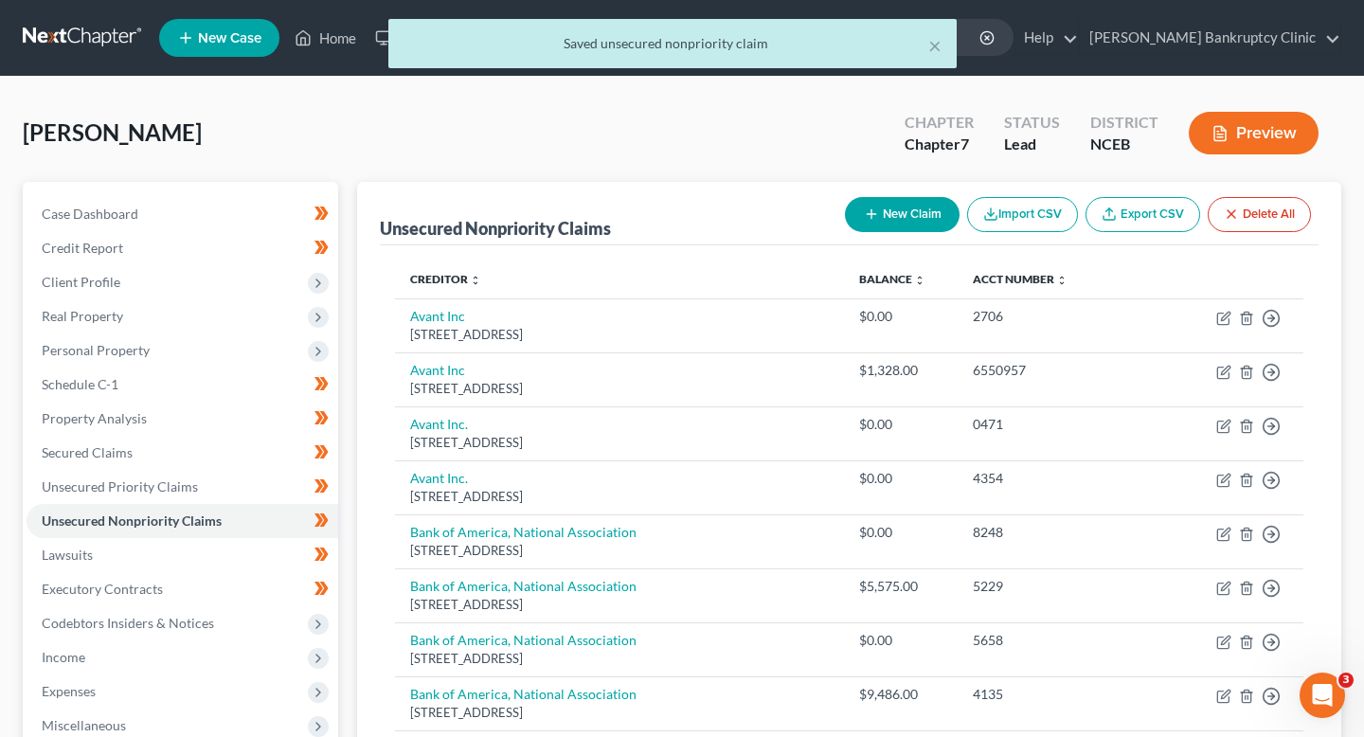
click at [898, 227] on button "New Claim" at bounding box center [902, 214] width 115 height 35
select select "0"
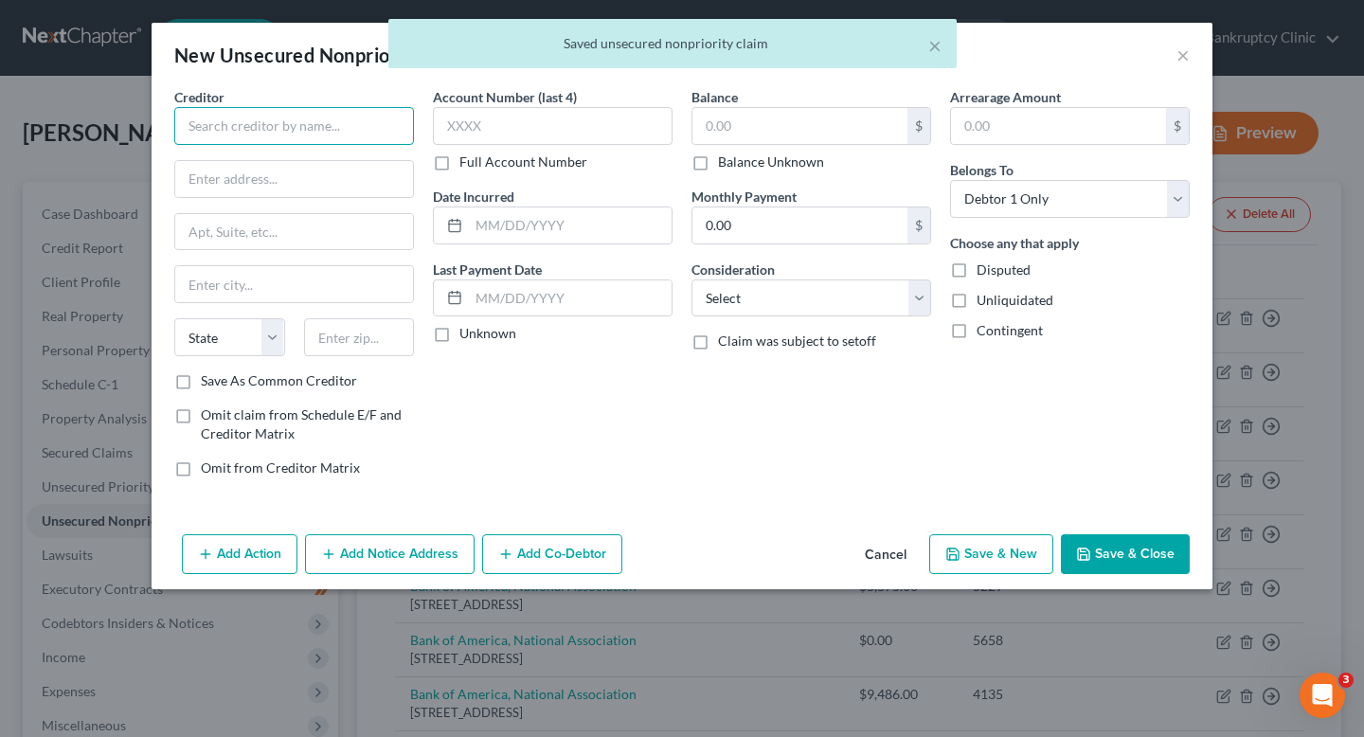
click at [352, 122] on input "text" at bounding box center [294, 126] width 240 height 38
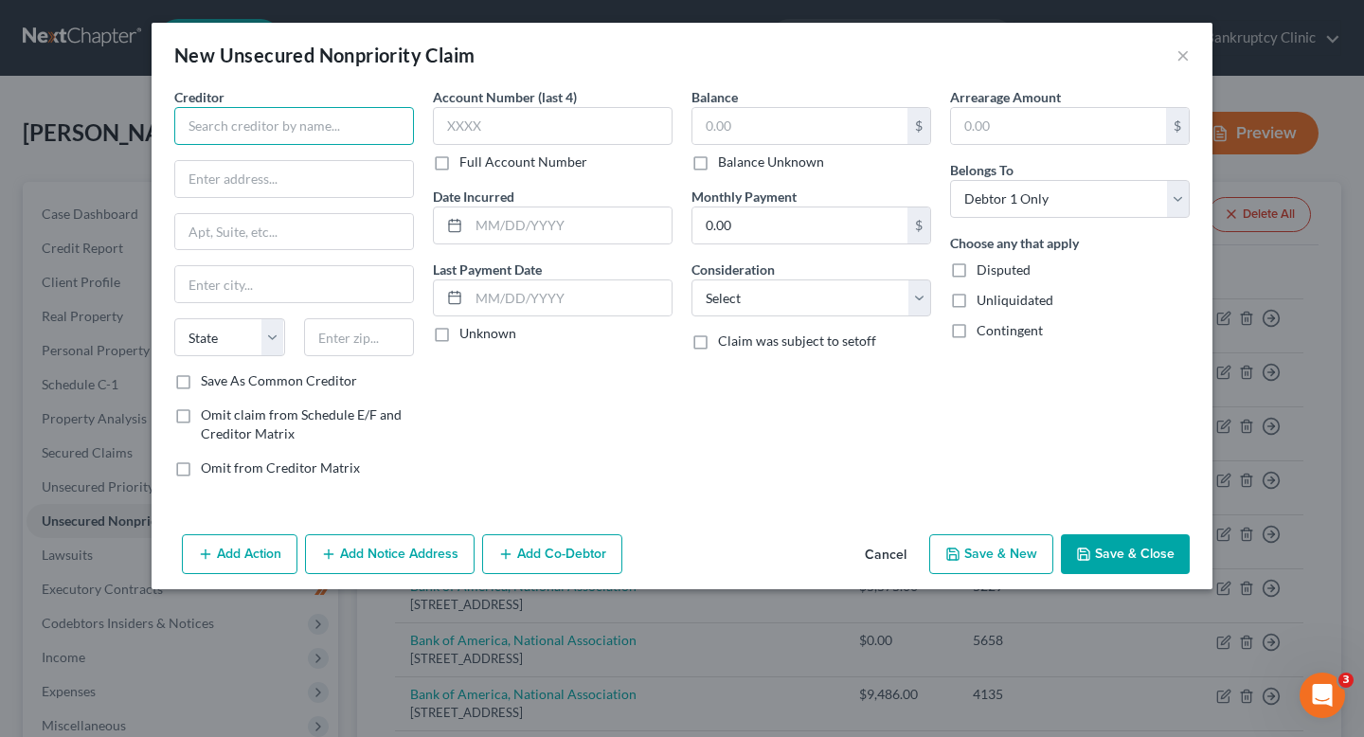
paste input "Women’s Wellness Center, P.A."
type input "Women’s Wellness Center, P.A."
click at [363, 185] on input "text" at bounding box center [294, 179] width 238 height 36
paste input "2950 Village Drive"
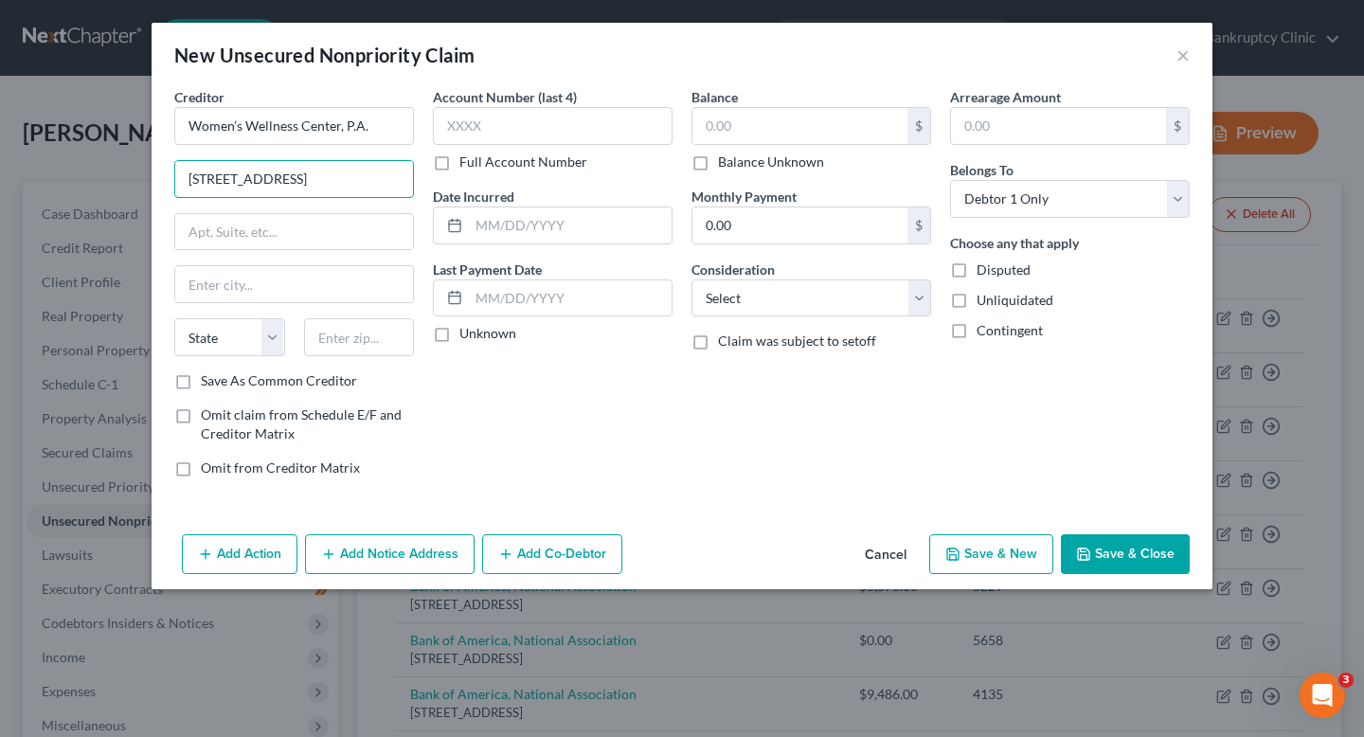
type input "2950 Village Drive"
click at [545, 136] on input "text" at bounding box center [553, 126] width 240 height 38
click at [535, 158] on label "Full Account Number" at bounding box center [524, 162] width 128 height 19
click at [479, 158] on input "Full Account Number" at bounding box center [473, 159] width 12 height 12
click at [535, 134] on input "text" at bounding box center [553, 126] width 240 height 38
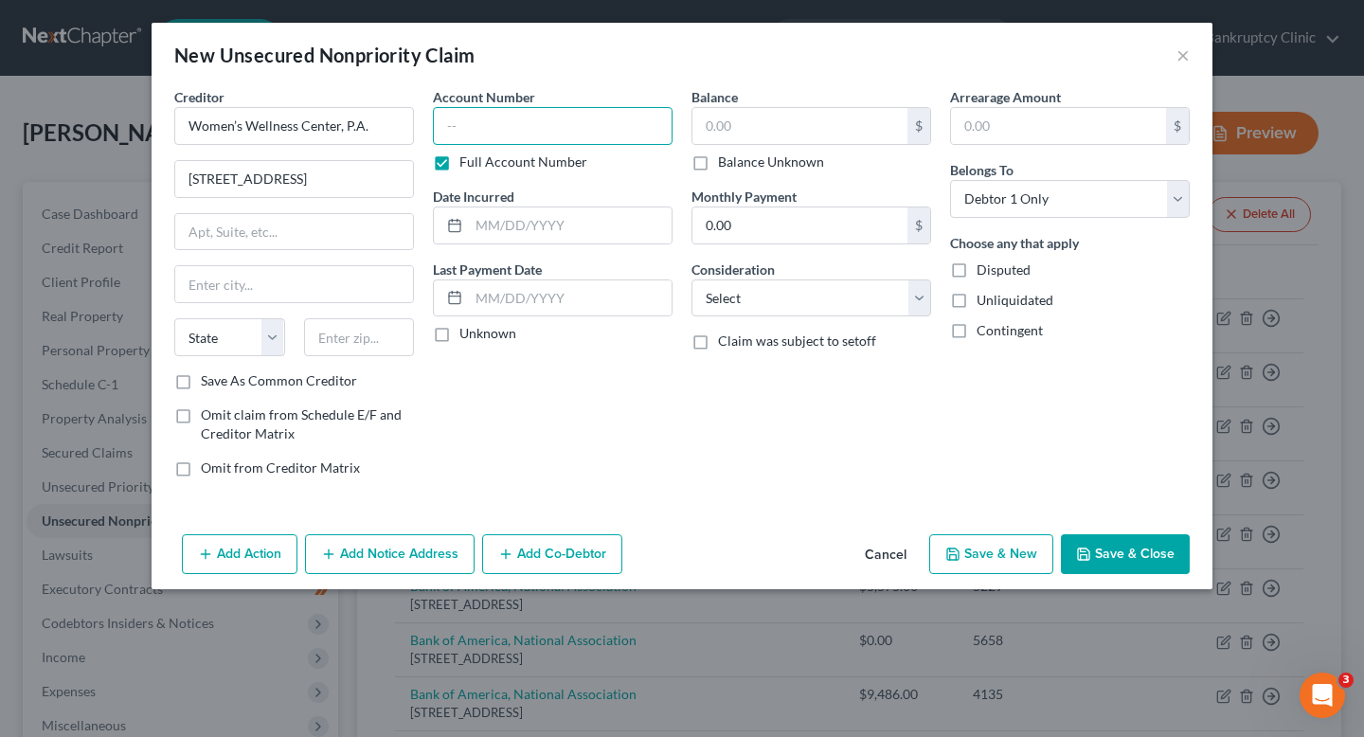
paste input "33352"
type input "33352"
click at [782, 98] on div "Balance $ Balance Unknown Balance Undetermined $ Balance Unknown" at bounding box center [812, 129] width 240 height 84
click at [782, 115] on input "text" at bounding box center [800, 126] width 215 height 36
paste input "60.86"
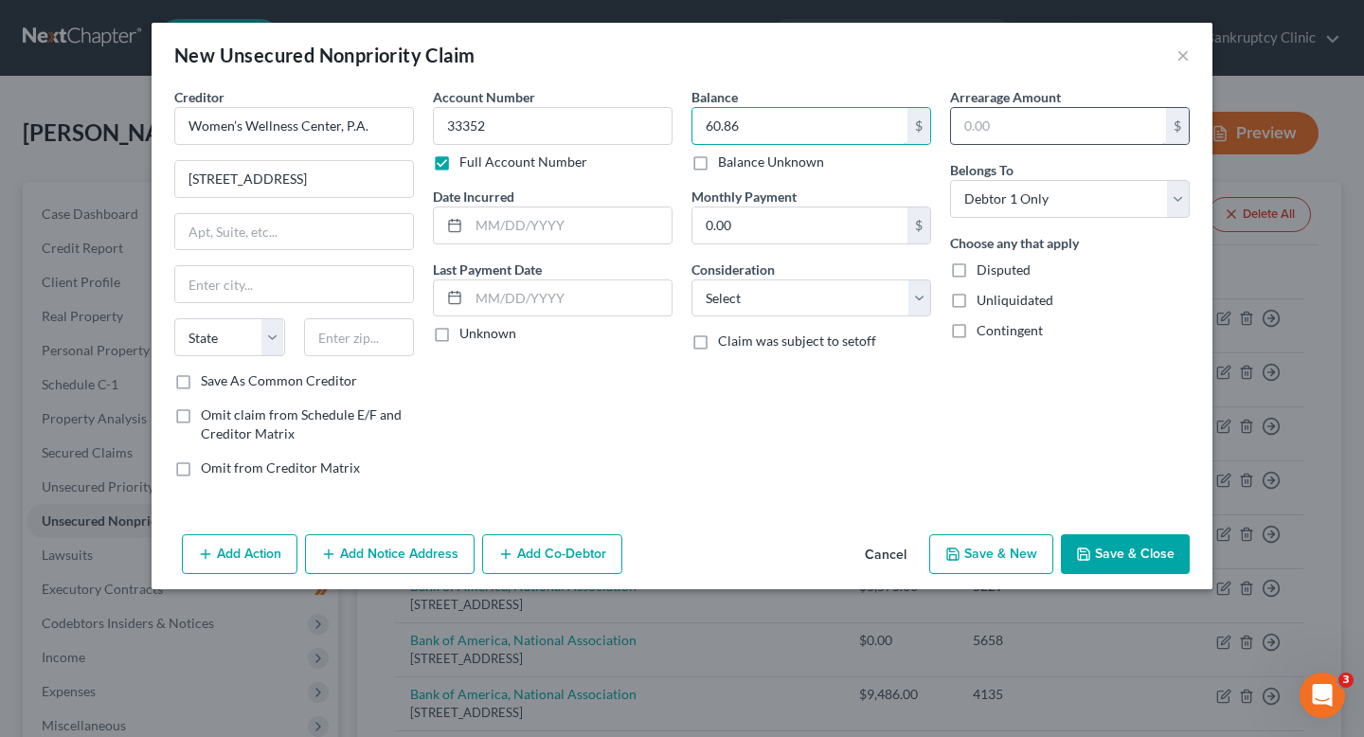
type input "60.86"
click at [1006, 126] on input "text" at bounding box center [1058, 126] width 215 height 36
paste input "60.86"
type input "60.86"
click at [928, 420] on div "Balance 60.86 $ Balance Unknown Balance Undetermined 60.86 $ Balance Unknown Mo…" at bounding box center [811, 290] width 259 height 406
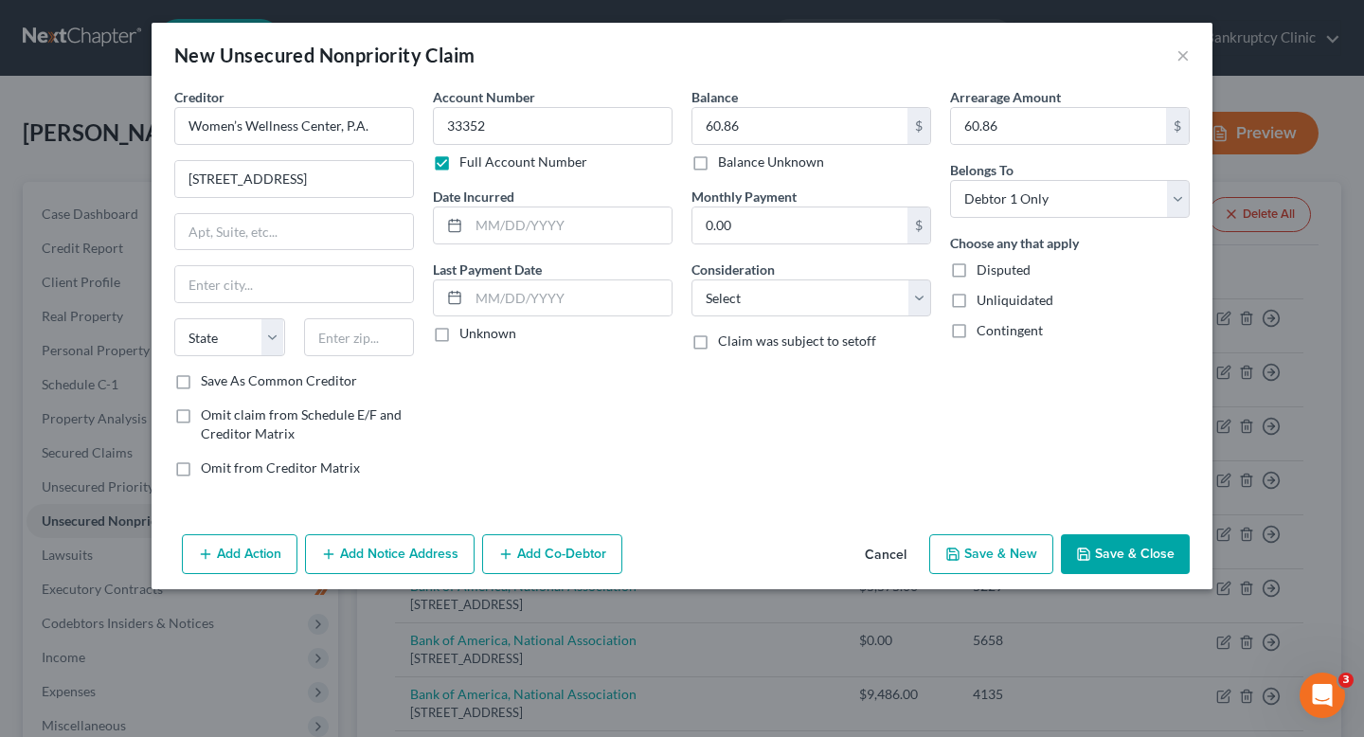
click at [486, 347] on div "Account Number 33352 Full Account Number Date Incurred Last Payment Date Unknown" at bounding box center [553, 290] width 259 height 406
click at [486, 344] on div "Account Number 33352 Full Account Number Date Incurred Last Payment Date Unknown" at bounding box center [553, 290] width 259 height 406
click at [486, 335] on label "Unknown" at bounding box center [488, 333] width 57 height 19
click at [479, 335] on input "Unknown" at bounding box center [473, 330] width 12 height 12
checkbox input "true"
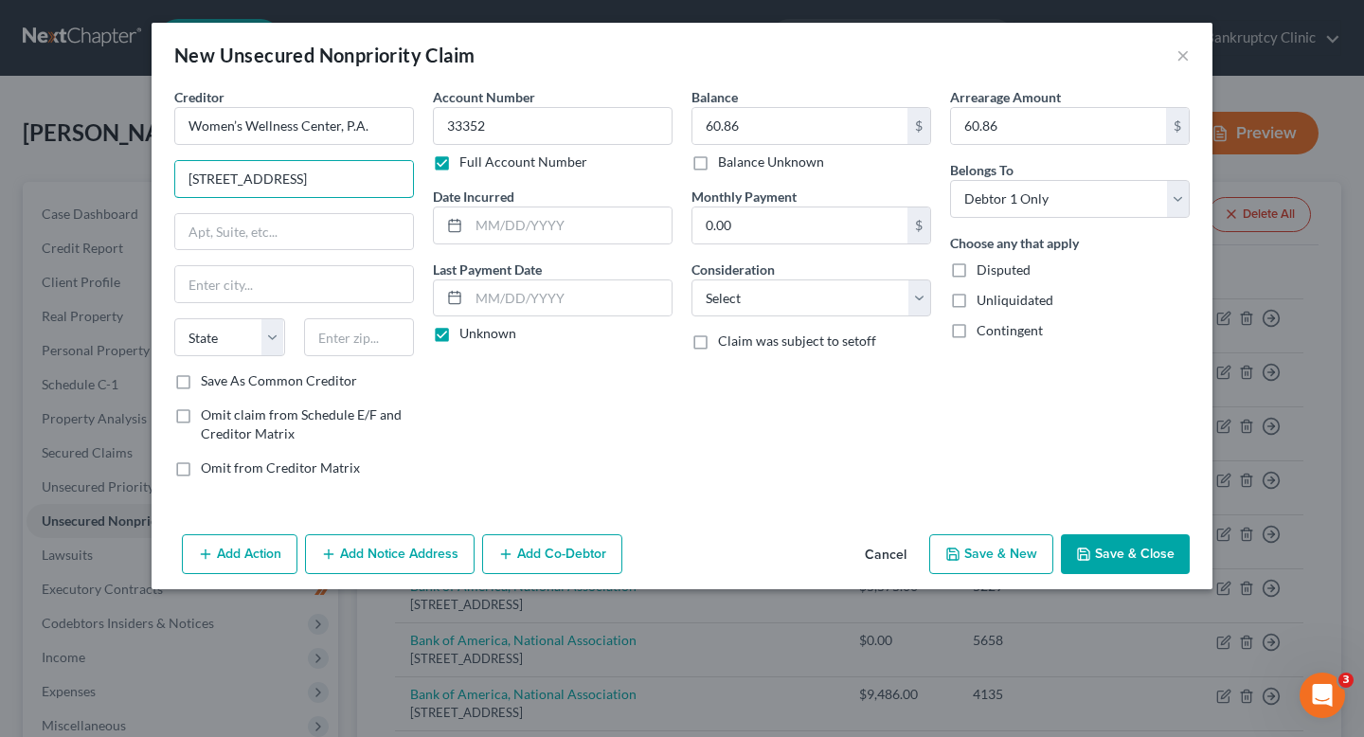
drag, startPoint x: 340, startPoint y: 173, endPoint x: 119, endPoint y: 173, distance: 220.8
click at [119, 173] on div "New Unsecured Nonpriority Claim × Creditor * Women’s Wellness Center, P.A. 2950…" at bounding box center [682, 368] width 1364 height 737
click at [220, 232] on input "text" at bounding box center [294, 232] width 238 height 36
paste input "2950 Village Drive"
type input "2950 Village Drive"
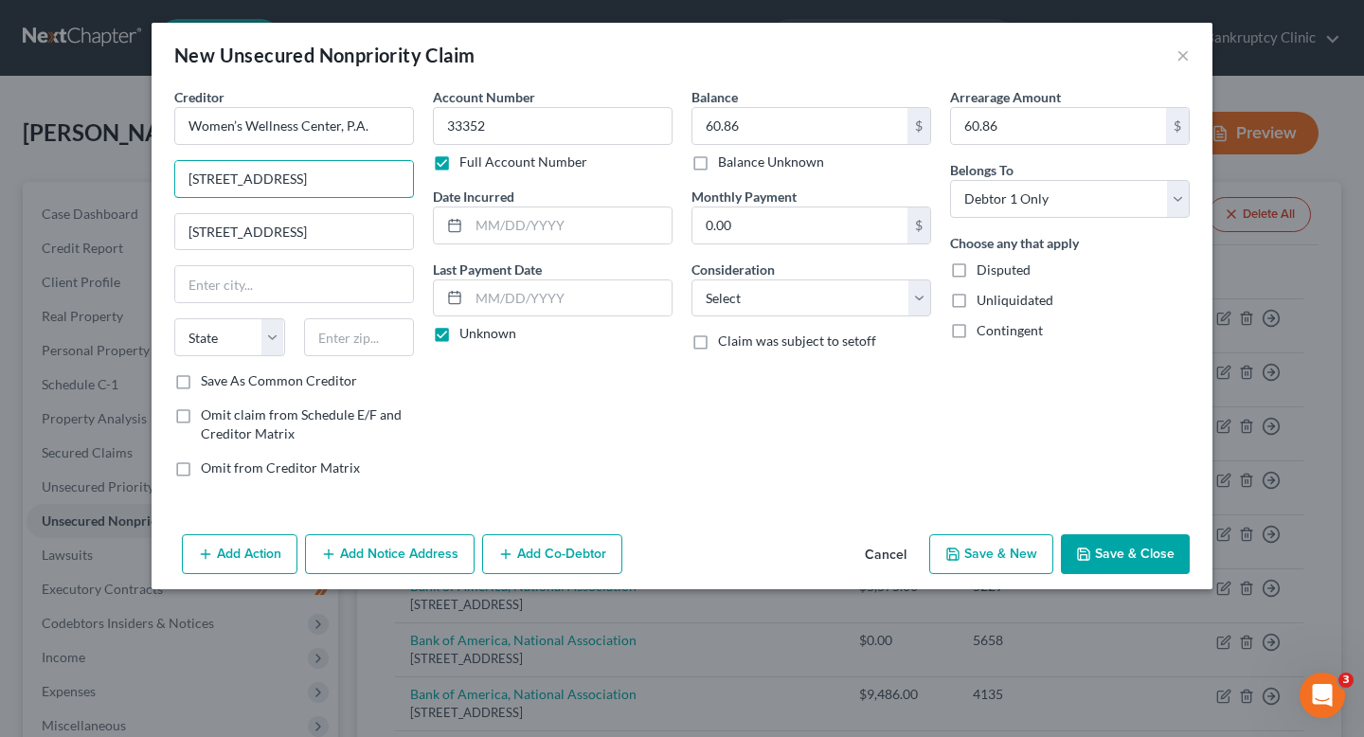
drag, startPoint x: 334, startPoint y: 171, endPoint x: 160, endPoint y: 171, distance: 173.4
click at [160, 171] on div "Creditor * Women’s Wellness Center, P.A. 2950 Village Drive 2950 Village Drive …" at bounding box center [682, 307] width 1061 height 440
type input "Attn: Bankruptcy Department"
click at [356, 268] on input "text" at bounding box center [294, 284] width 238 height 36
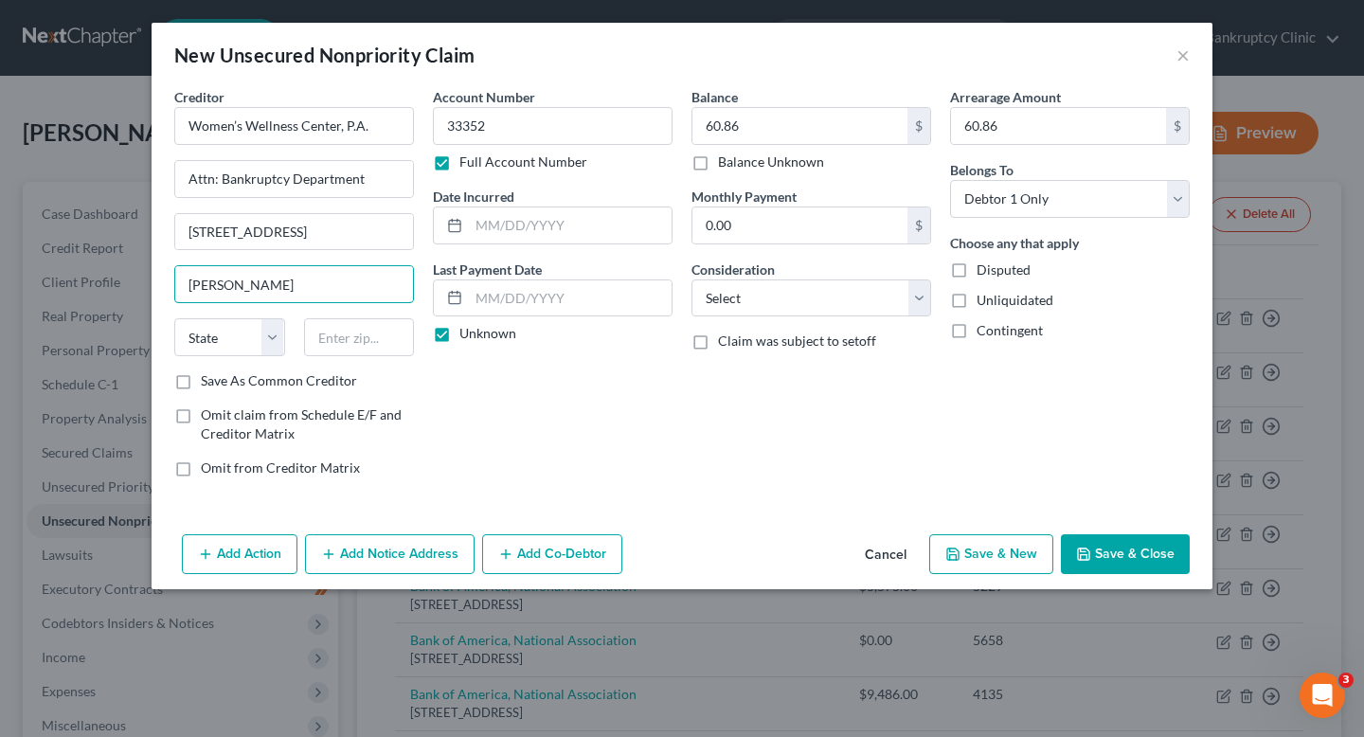
type input "[GEOGRAPHIC_DATA]"
click at [199, 337] on select "State [US_STATE] AK AR AZ CA CO CT DE DC [GEOGRAPHIC_DATA] [GEOGRAPHIC_DATA] GU…" at bounding box center [229, 337] width 111 height 38
click at [174, 318] on select "State [US_STATE] AK AR AZ CA CO CT DE DC [GEOGRAPHIC_DATA] [GEOGRAPHIC_DATA] GU…" at bounding box center [229, 337] width 111 height 38
click at [199, 337] on select "State [US_STATE] AK AR AZ CA CO CT DE DC [GEOGRAPHIC_DATA] [GEOGRAPHIC_DATA] GU…" at bounding box center [229, 337] width 111 height 38
select select "28"
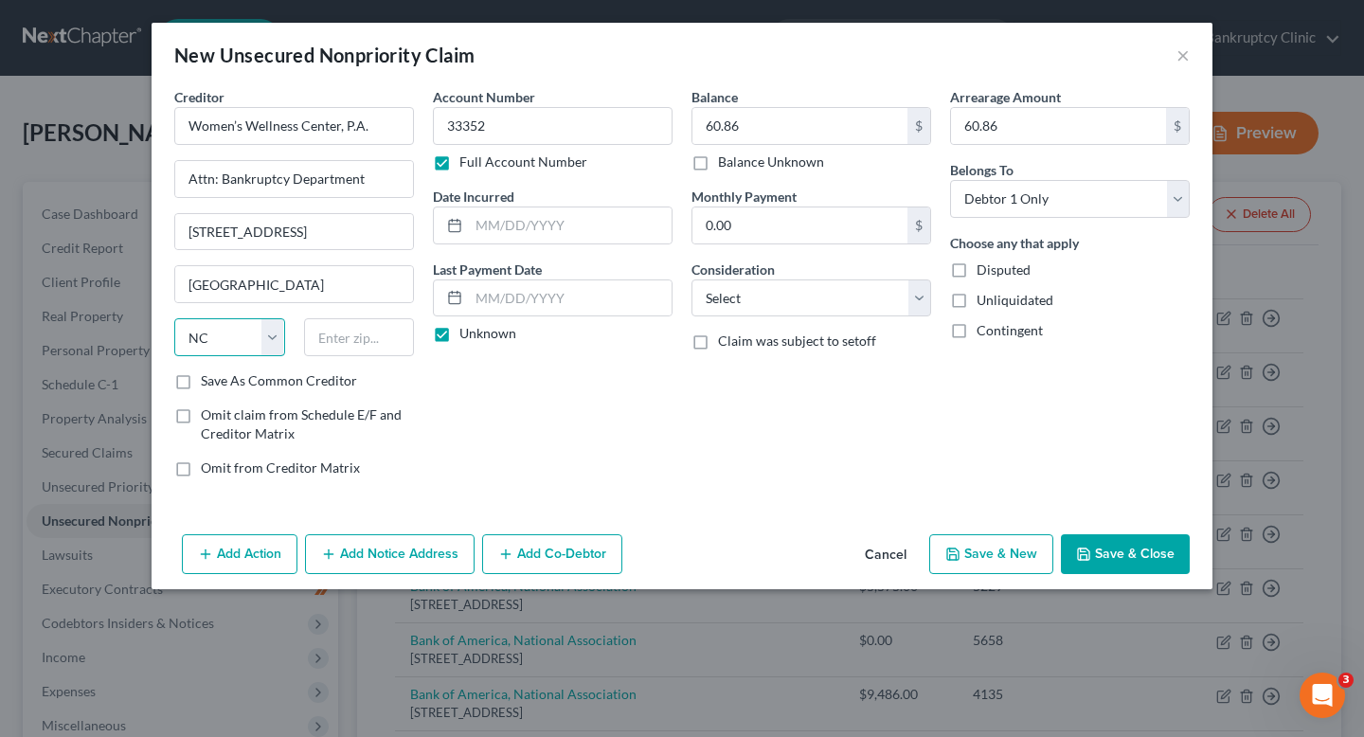
click at [174, 318] on select "State [US_STATE] AK AR AZ CA CO CT DE DC [GEOGRAPHIC_DATA] [GEOGRAPHIC_DATA] GU…" at bounding box center [229, 337] width 111 height 38
click at [324, 332] on input "text" at bounding box center [359, 337] width 111 height 38
type input "28304-3815"
click at [1115, 553] on button "Save & Close" at bounding box center [1125, 554] width 129 height 40
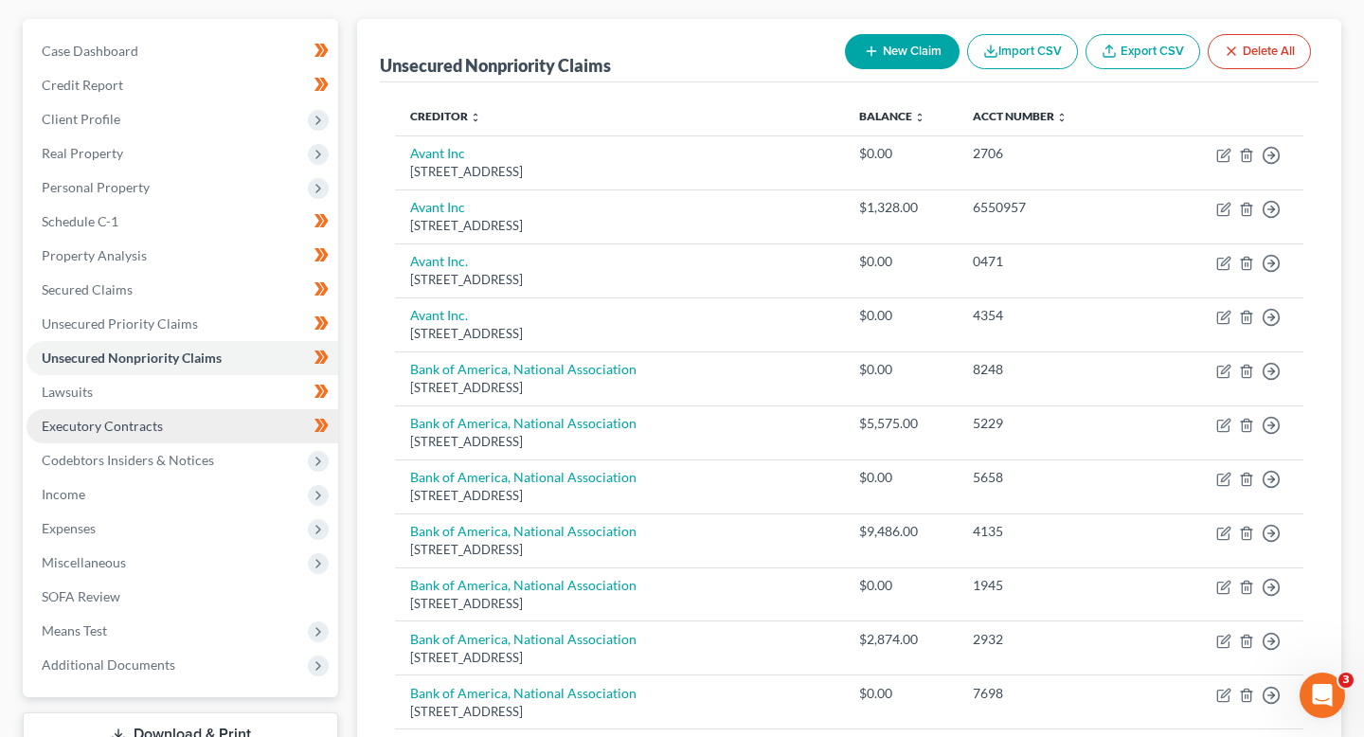
scroll to position [207, 0]
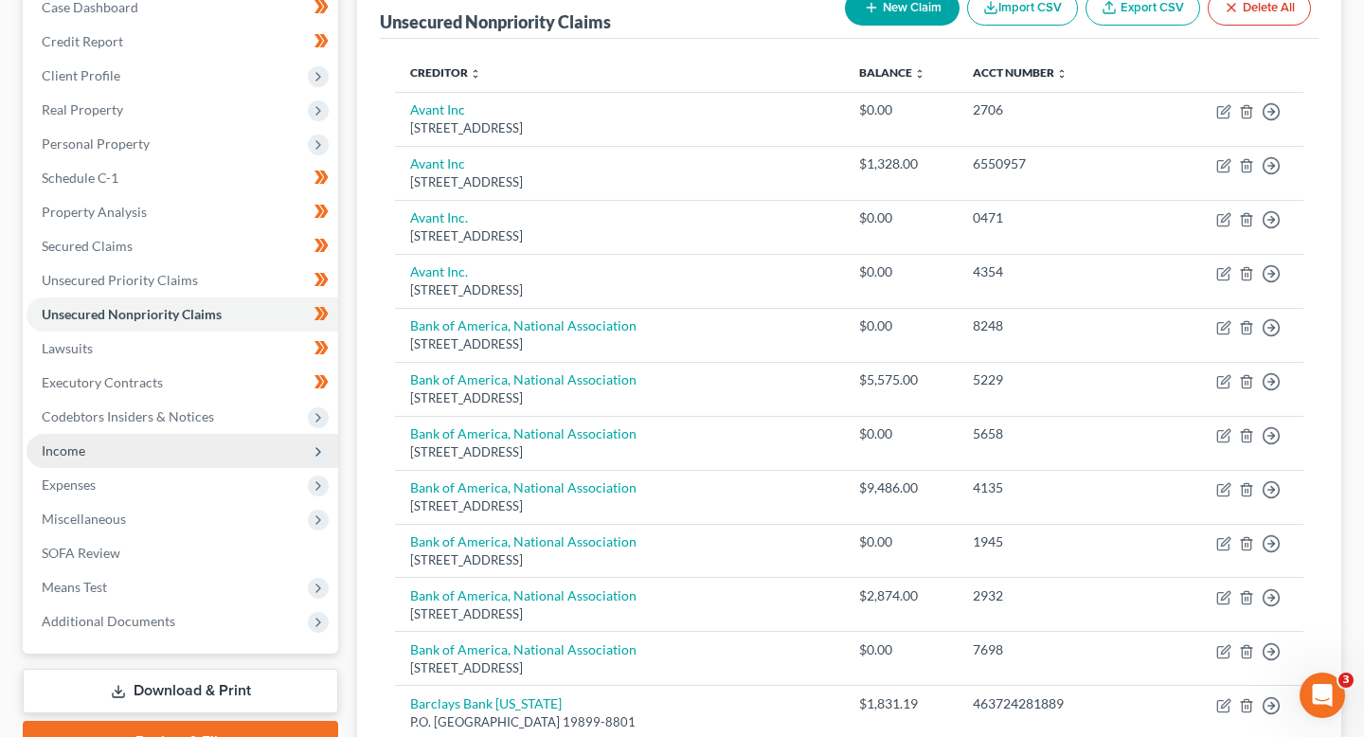
click at [204, 451] on span "Income" at bounding box center [183, 451] width 312 height 34
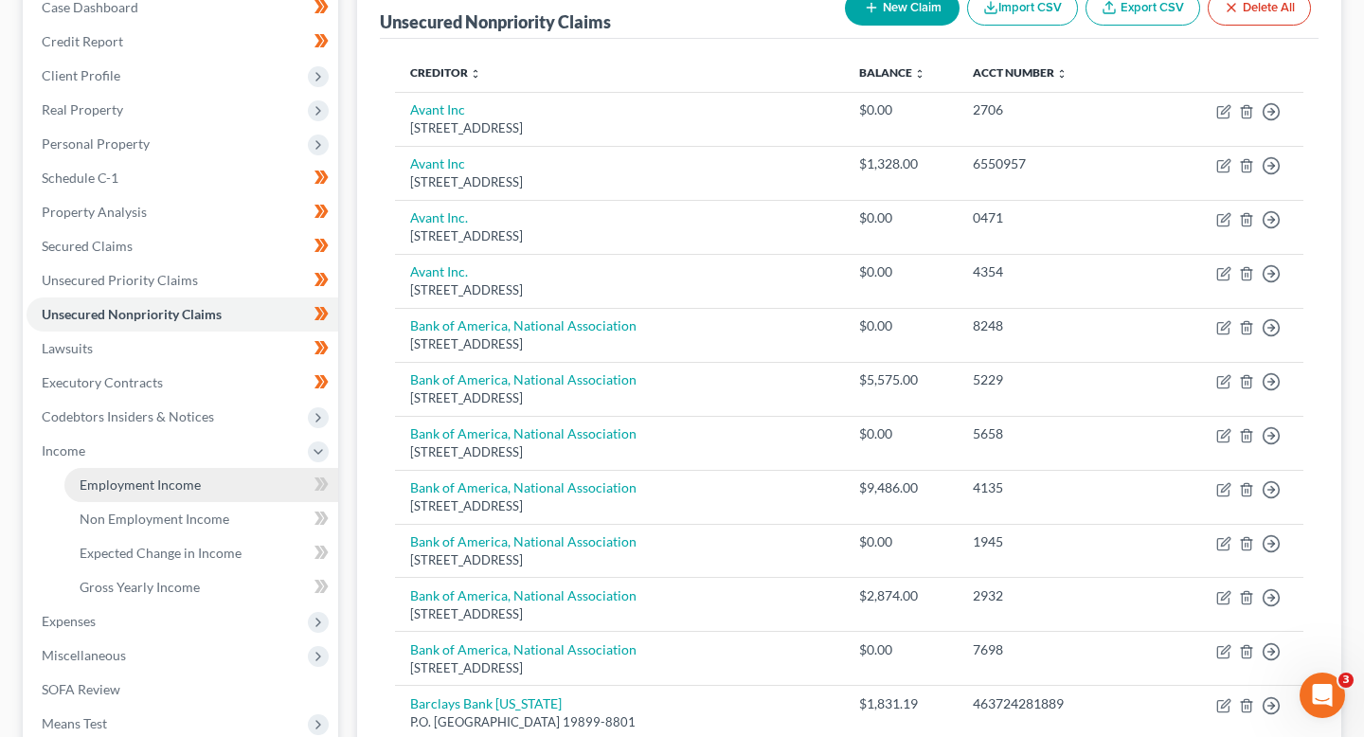
click at [207, 478] on link "Employment Income" at bounding box center [201, 485] width 274 height 34
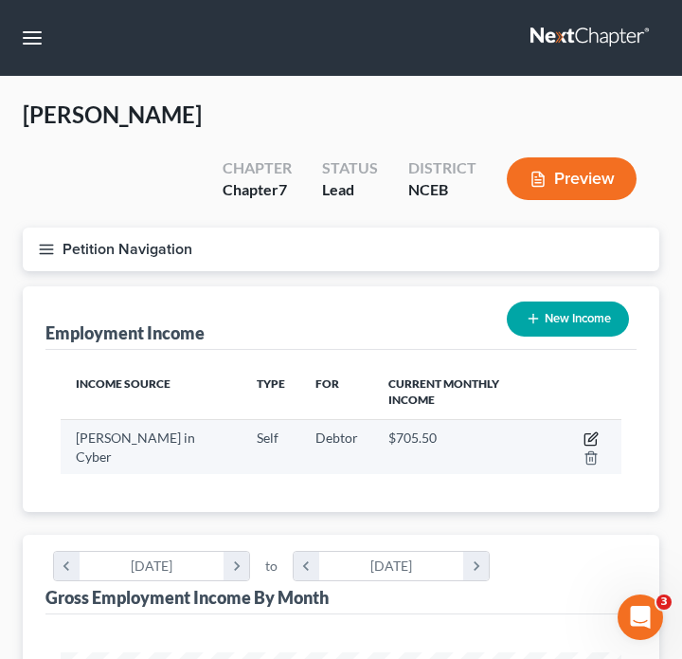
click at [584, 431] on icon "button" at bounding box center [591, 438] width 15 height 15
select select "1"
select select "28"
select select "0"
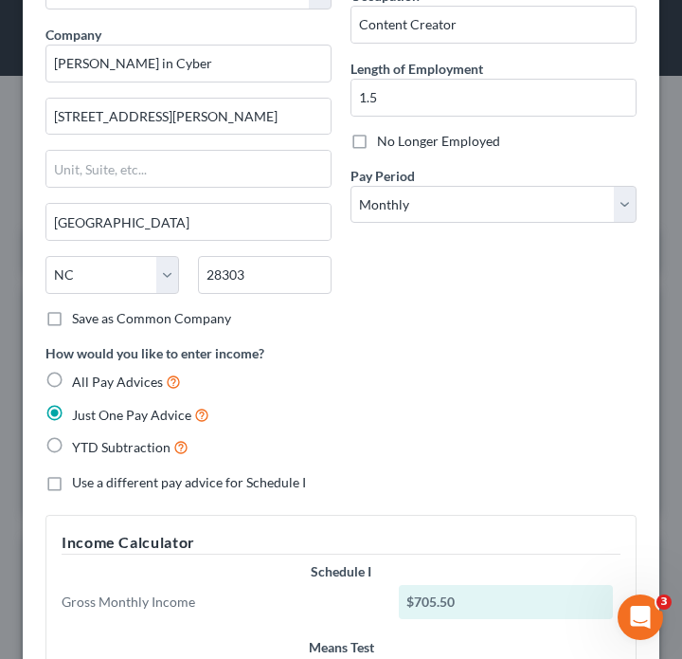
scroll to position [143, 0]
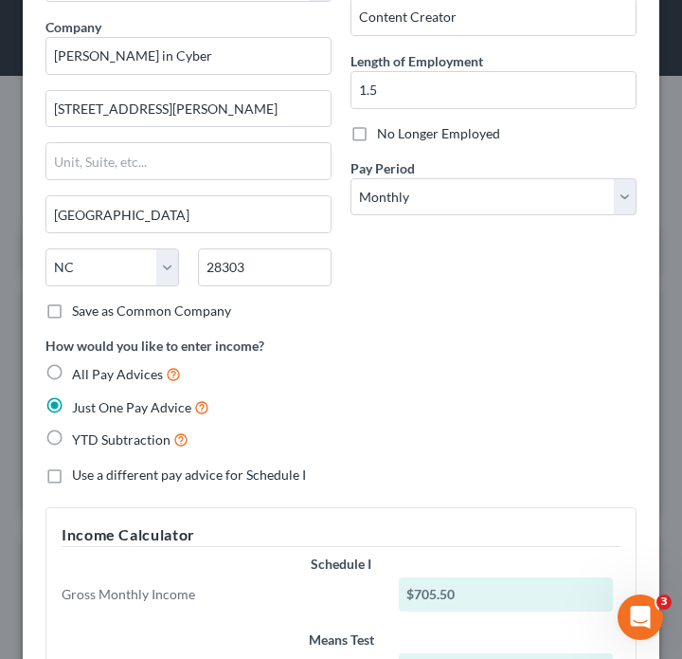
click at [134, 377] on span "All Pay Advices" at bounding box center [117, 374] width 91 height 16
click at [92, 375] on input "All Pay Advices" at bounding box center [86, 369] width 12 height 12
radio input "true"
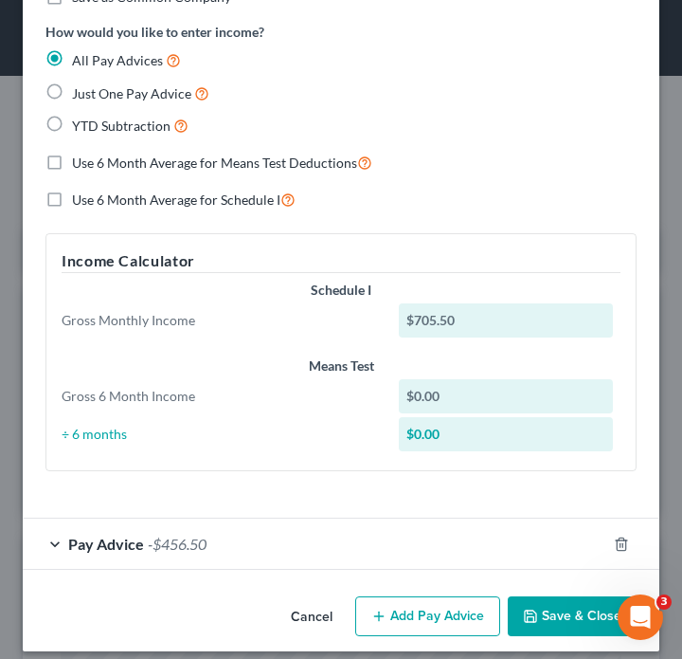
scroll to position [472, 0]
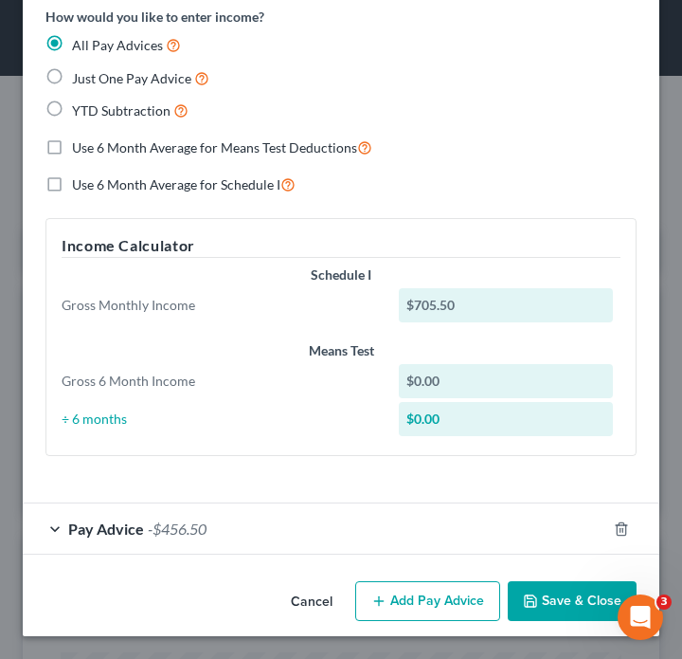
click at [246, 542] on div "Pay Advice -$456.50" at bounding box center [315, 528] width 584 height 50
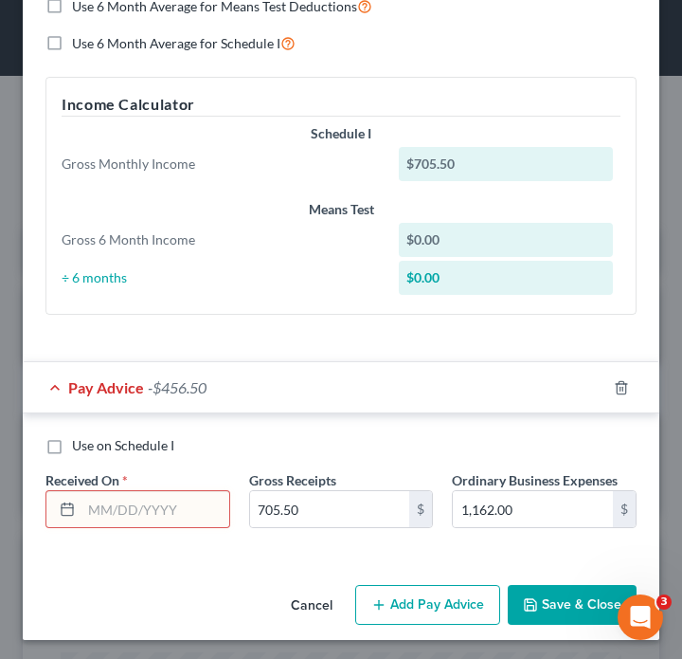
scroll to position [617, 0]
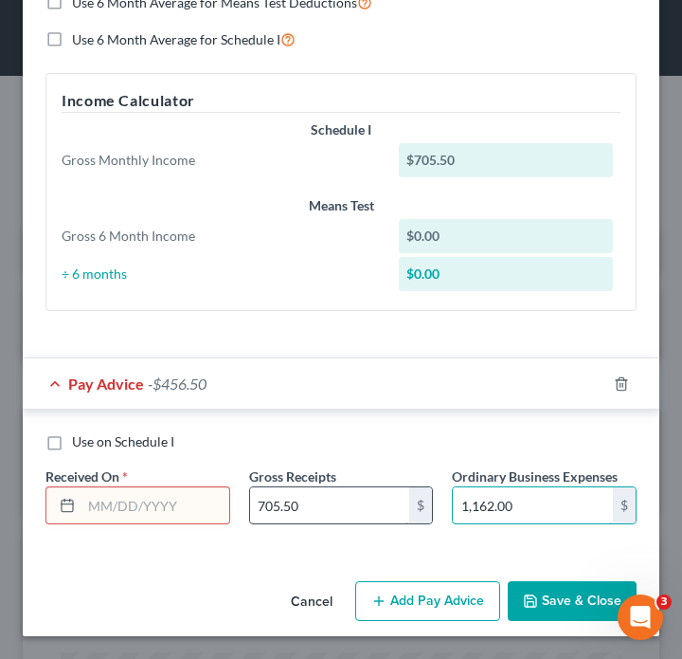
drag, startPoint x: 530, startPoint y: 502, endPoint x: 380, endPoint y: 503, distance: 149.7
click at [380, 503] on div "Use on Schedule I Received On * Gross Receipts 705.50 $ Ordinary Business Expen…" at bounding box center [341, 485] width 610 height 107
click at [529, 506] on input "1,162.00" at bounding box center [533, 505] width 160 height 36
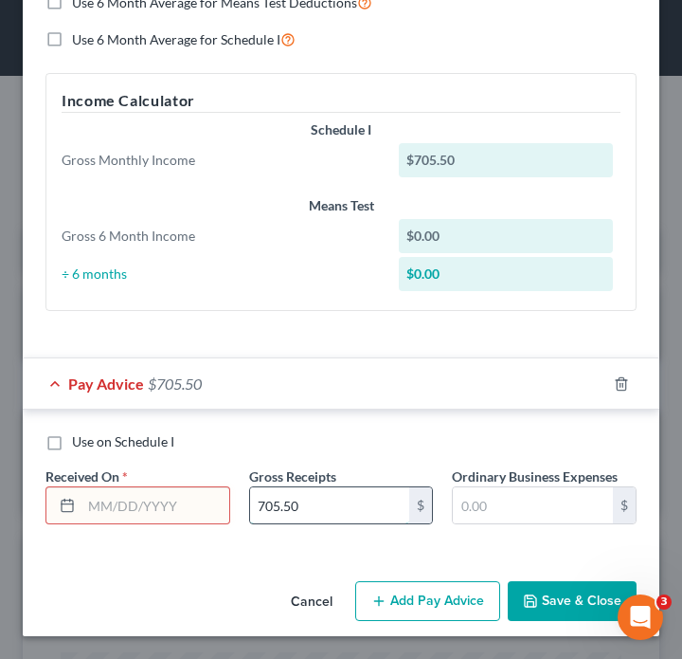
click at [356, 519] on input "705.50" at bounding box center [330, 505] width 160 height 36
click at [350, 482] on div "Gross Receipts $" at bounding box center [342, 495] width 204 height 58
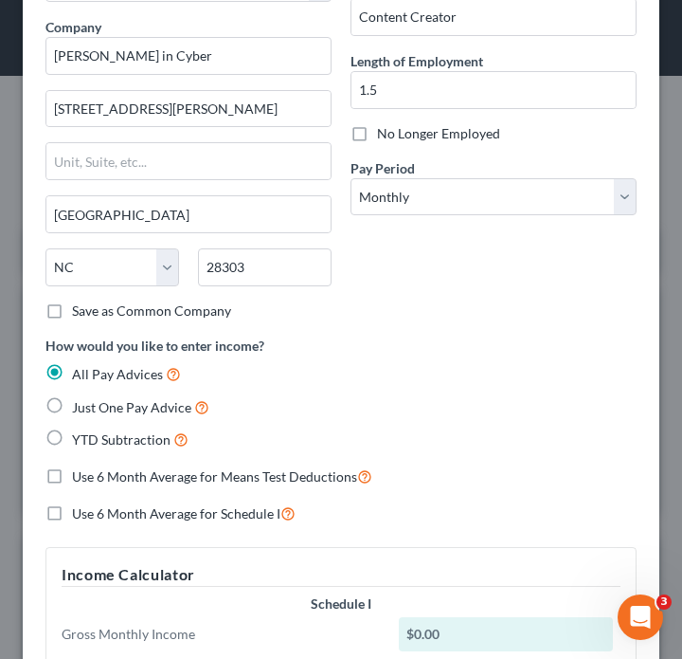
scroll to position [0, 0]
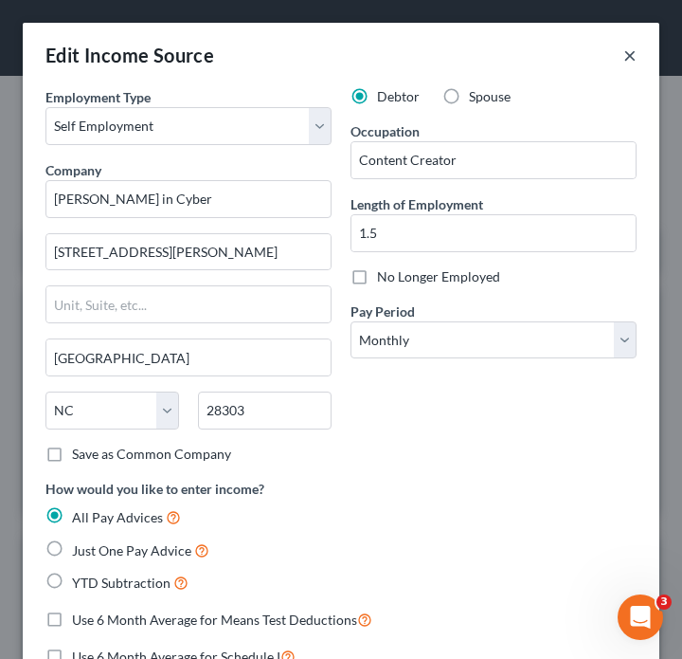
click at [623, 55] on button "×" at bounding box center [629, 55] width 13 height 23
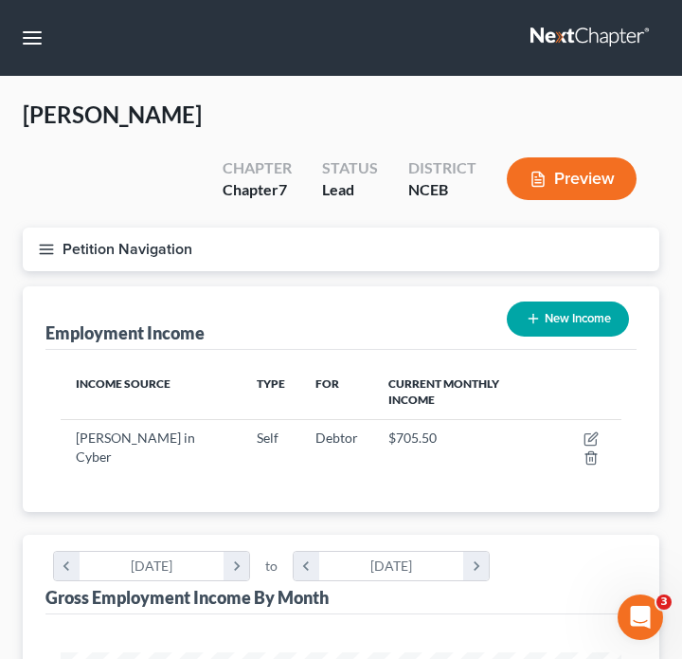
click at [52, 249] on line "button" at bounding box center [46, 249] width 13 height 0
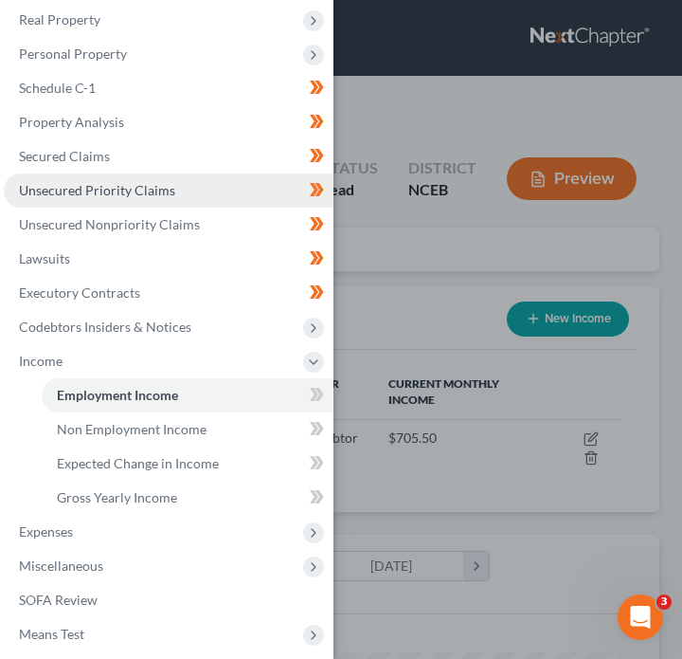
scroll to position [126, 0]
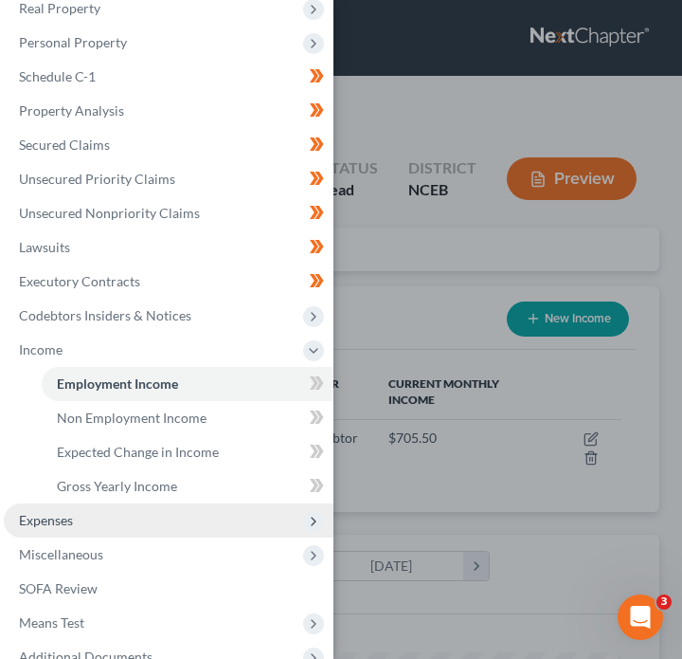
click at [272, 513] on span "Expenses" at bounding box center [169, 520] width 330 height 34
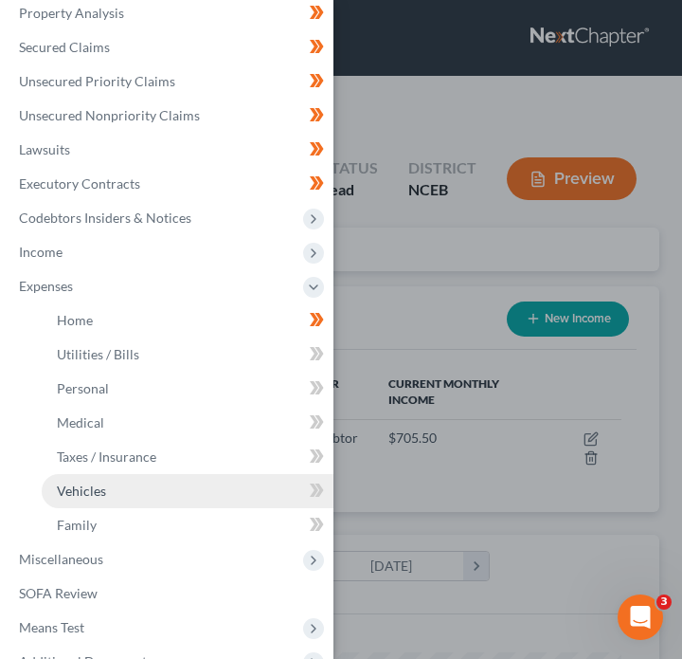
scroll to position [231, 0]
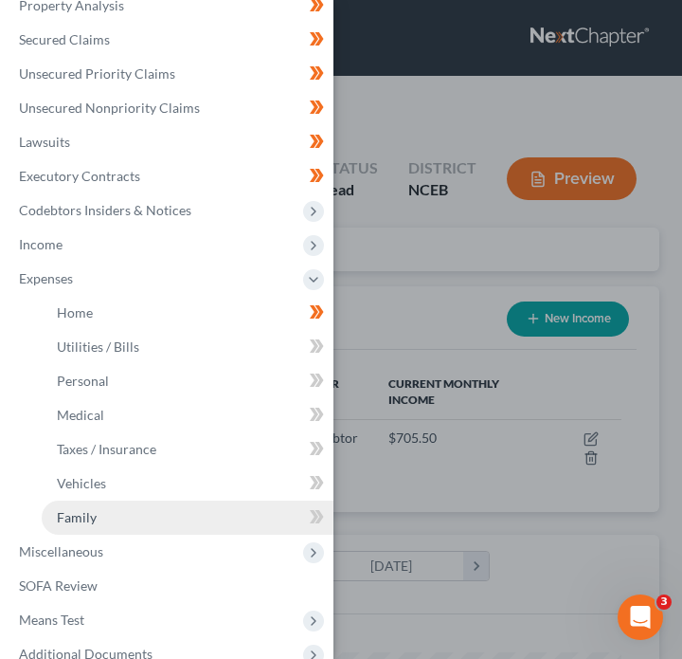
click at [270, 530] on link "Family" at bounding box center [188, 517] width 292 height 34
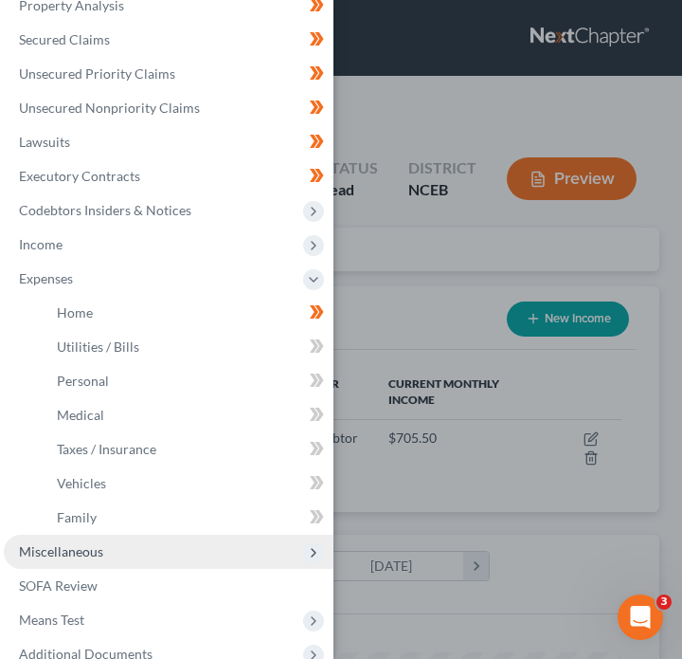
click at [272, 544] on span "Miscellaneous" at bounding box center [169, 551] width 330 height 34
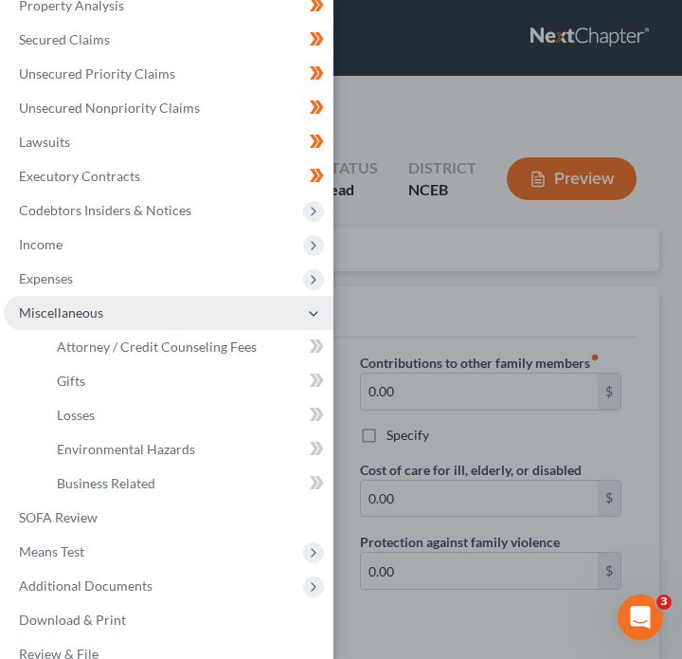
scroll to position [259, 0]
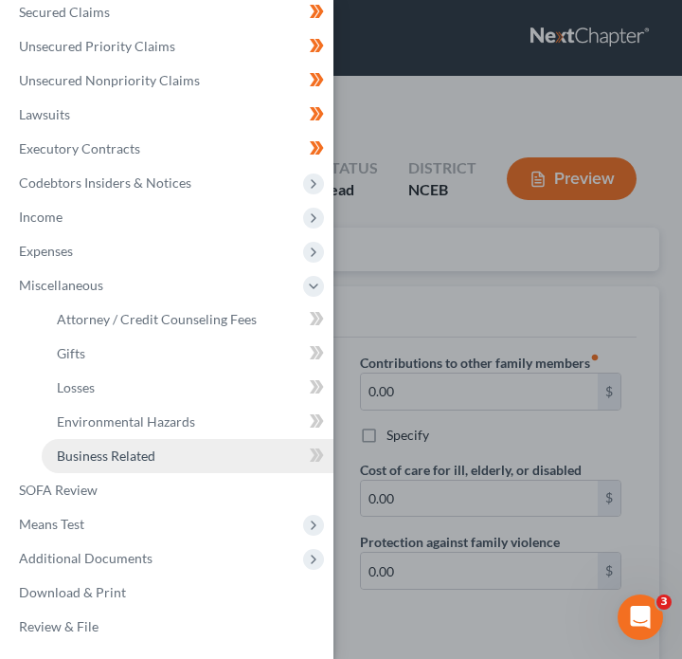
click at [250, 456] on link "Business Related" at bounding box center [188, 456] width 292 height 34
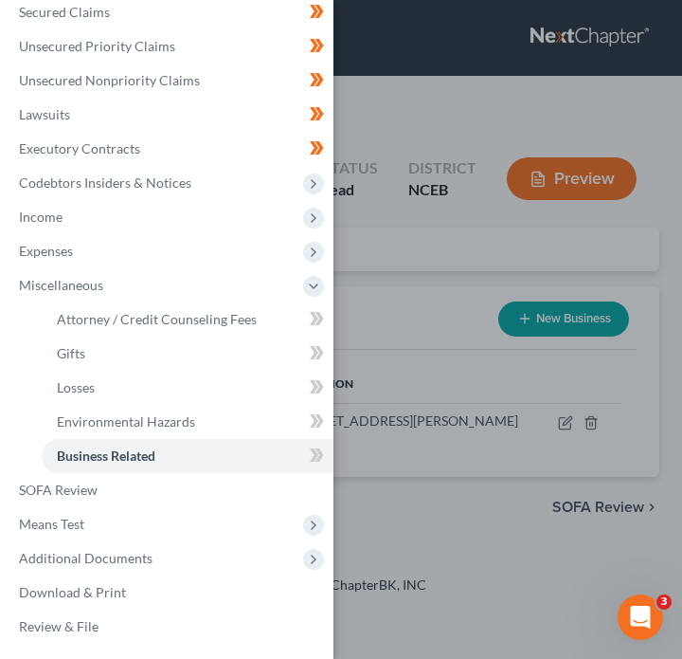
click at [388, 446] on div "Case Dashboard Payments Invoices Payments Payments Credit Report Client Profile" at bounding box center [341, 329] width 682 height 659
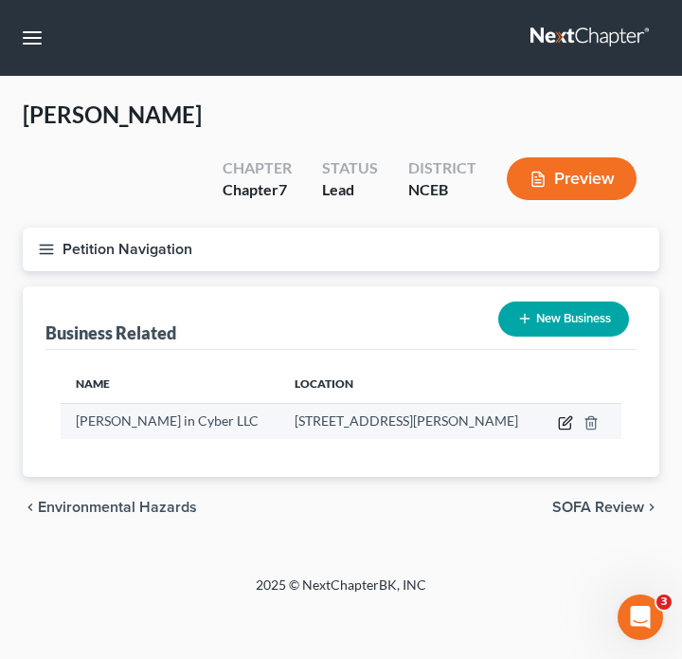
click at [567, 415] on icon "button" at bounding box center [565, 422] width 15 height 15
select select "sole_proprietor"
select select "28"
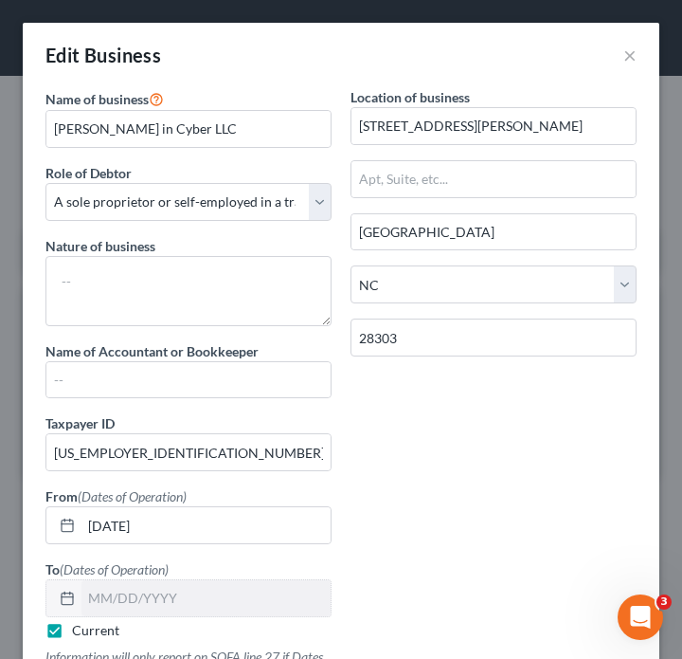
click at [617, 81] on div "Edit Business ×" at bounding box center [341, 55] width 637 height 64
click at [625, 57] on button "×" at bounding box center [629, 55] width 13 height 23
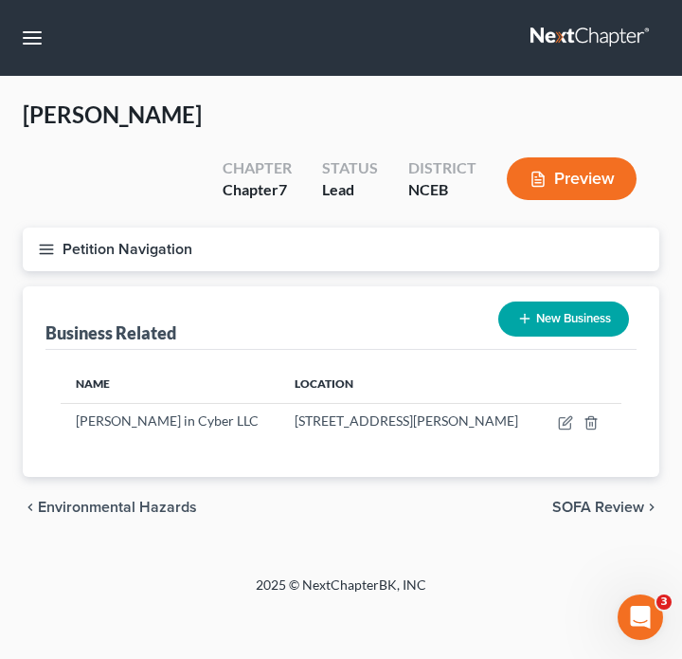
click at [42, 241] on icon "button" at bounding box center [46, 249] width 17 height 17
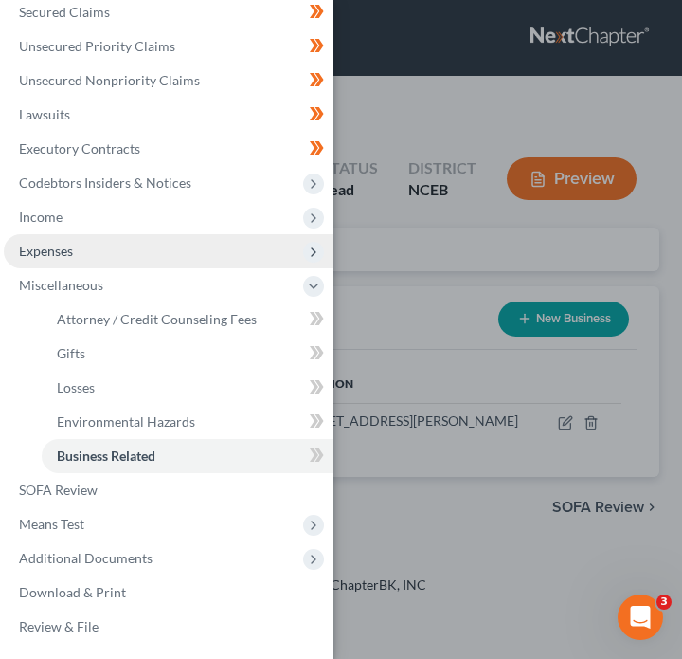
click at [96, 263] on span "Expenses" at bounding box center [169, 251] width 330 height 34
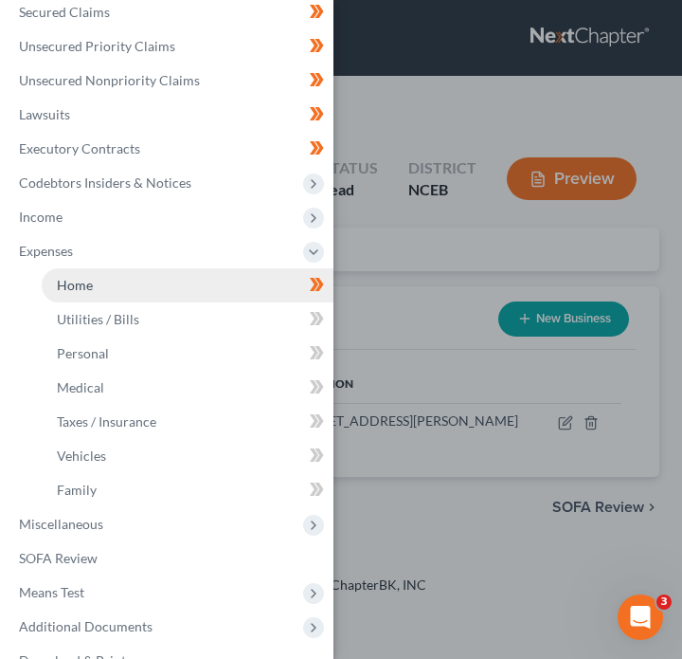
click at [192, 293] on link "Home" at bounding box center [188, 285] width 292 height 34
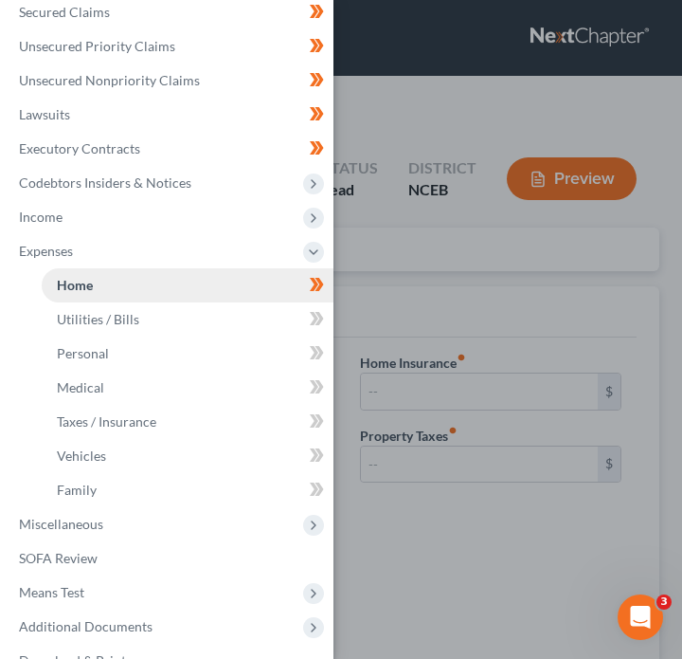
type input "0.00"
radio input "true"
type input "0.00"
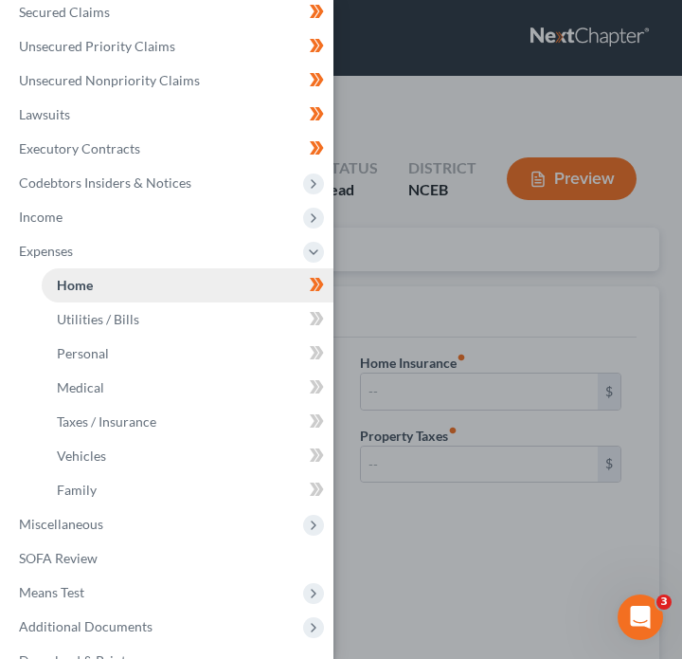
type input "0.00"
click at [455, 275] on div "Case Dashboard Payments Invoices Payments Payments Credit Report Client Profile" at bounding box center [341, 329] width 682 height 659
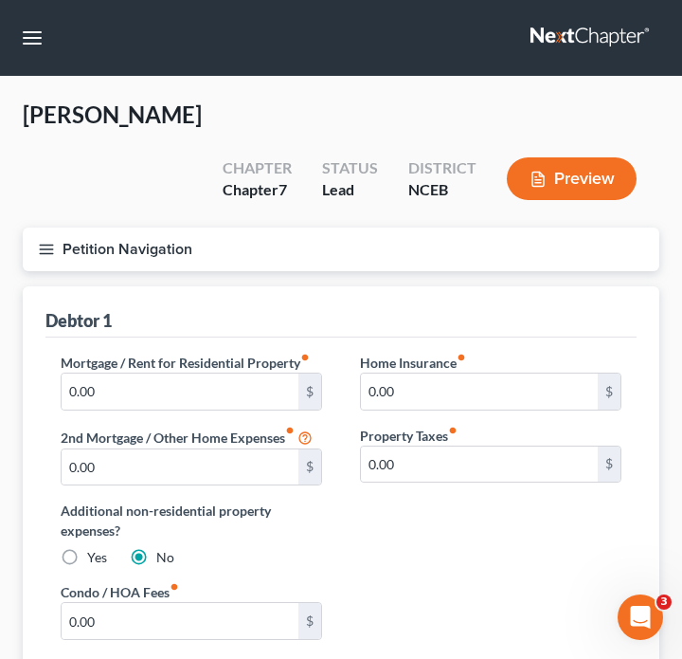
click at [45, 227] on button "Petition Navigation" at bounding box center [341, 249] width 637 height 44
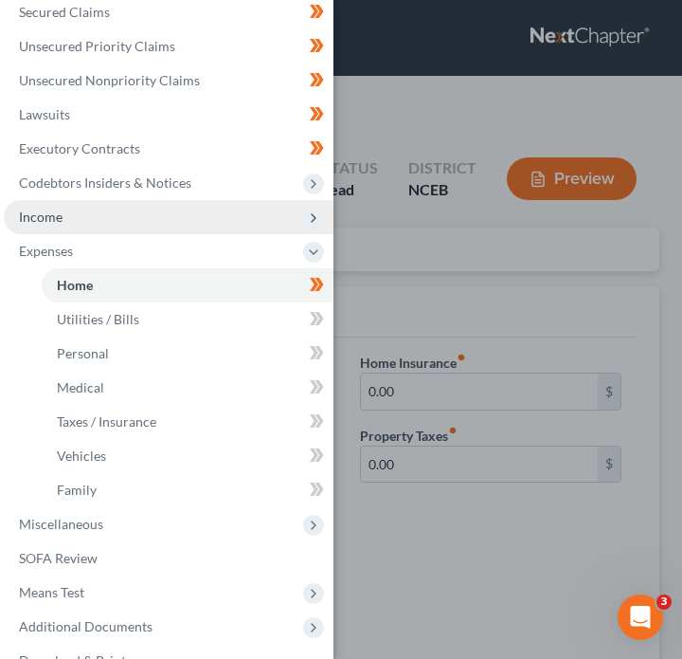
click at [80, 219] on span "Income" at bounding box center [169, 217] width 330 height 34
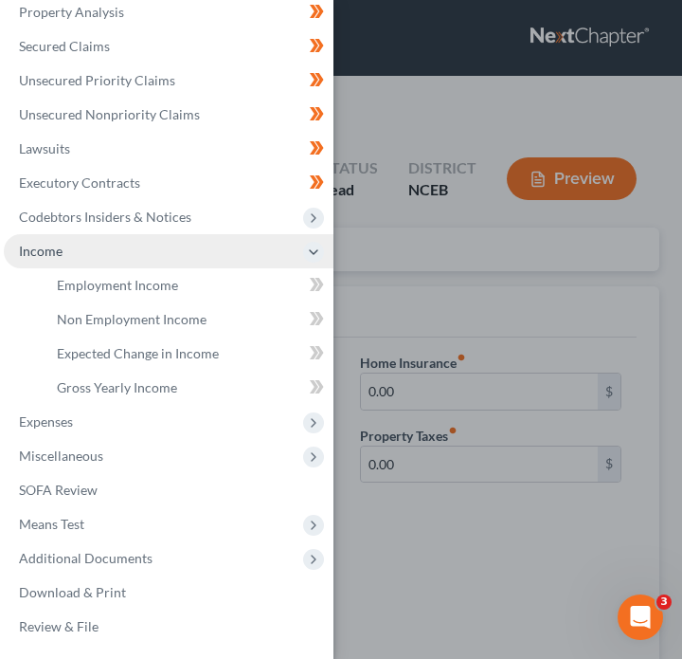
scroll to position [225, 0]
click at [95, 255] on span "Income" at bounding box center [169, 251] width 330 height 34
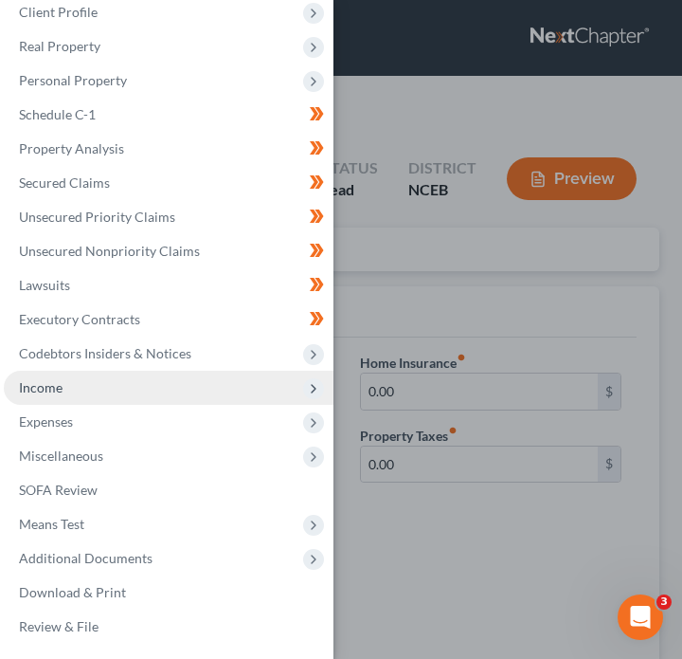
scroll to position [88, 0]
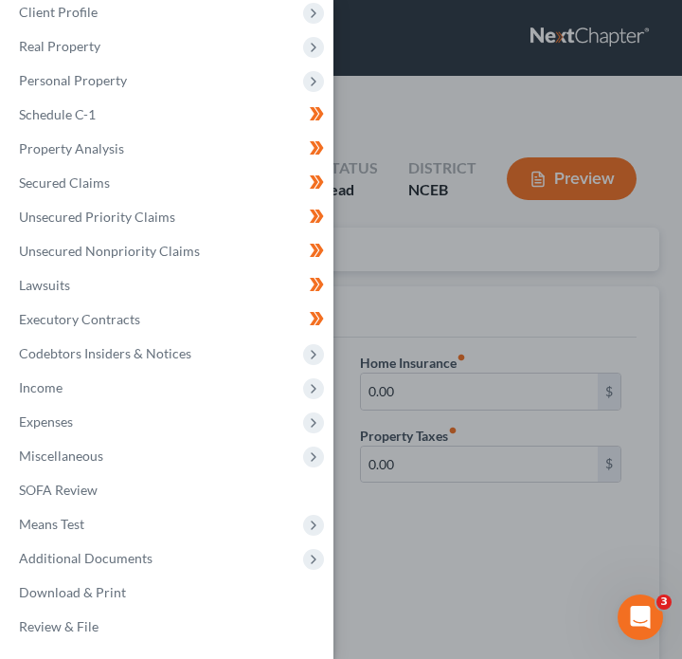
click at [377, 232] on div "Case Dashboard Payments Invoices Payments Payments Credit Report Client Profile" at bounding box center [341, 329] width 682 height 659
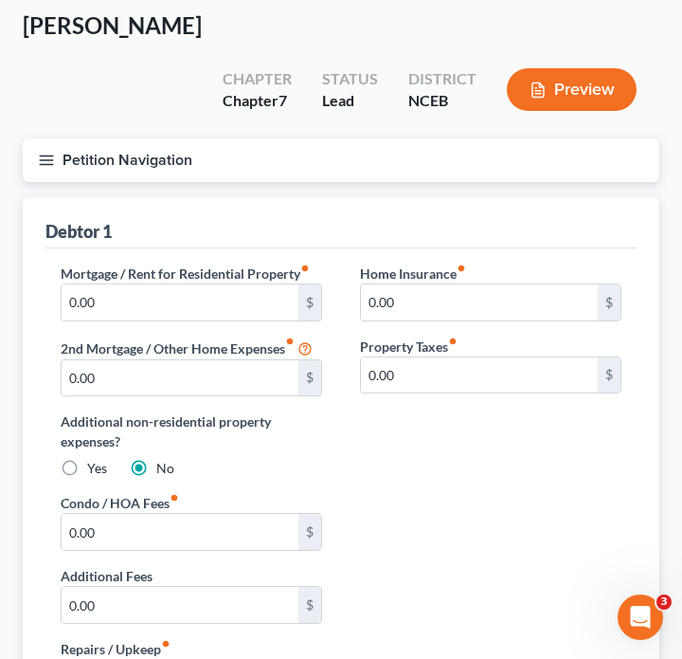
scroll to position [0, 0]
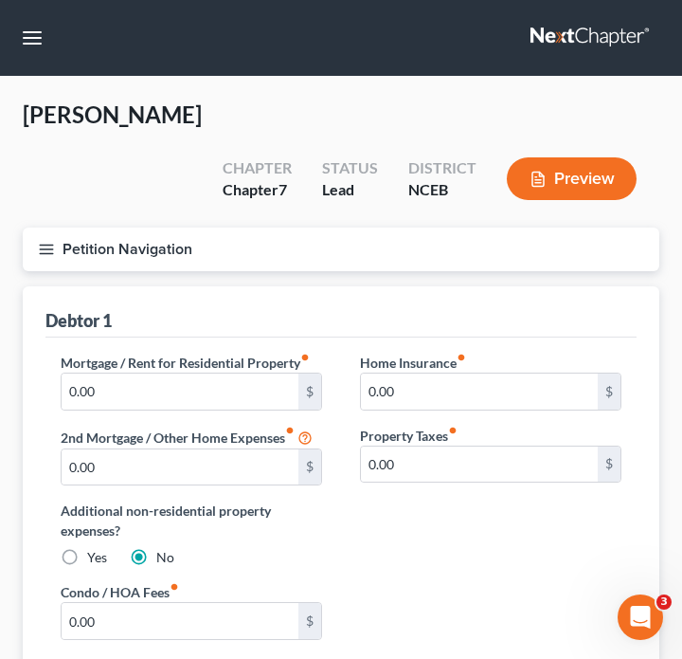
click at [56, 227] on button "Petition Navigation" at bounding box center [341, 249] width 637 height 44
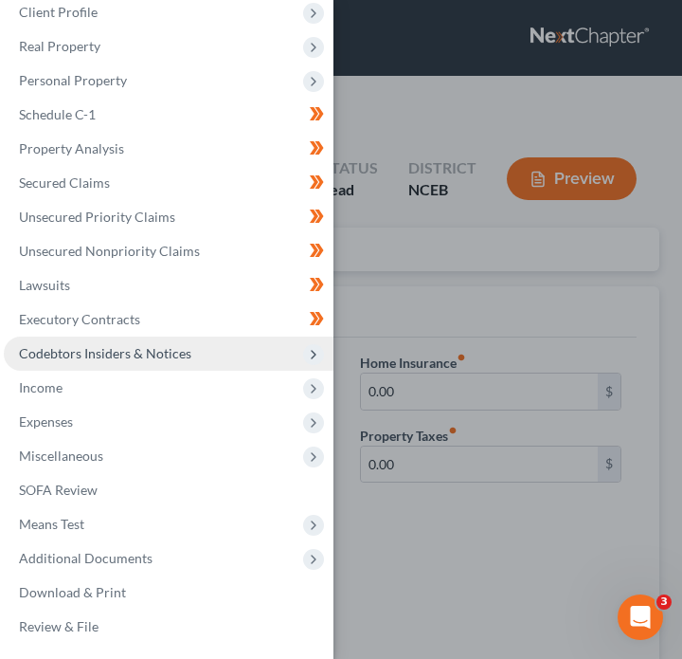
scroll to position [29, 0]
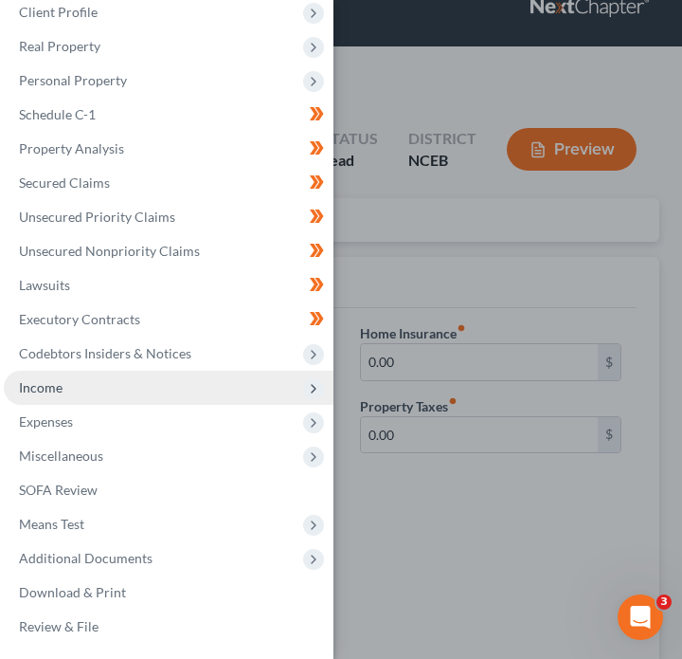
click at [174, 387] on span "Income" at bounding box center [169, 387] width 330 height 34
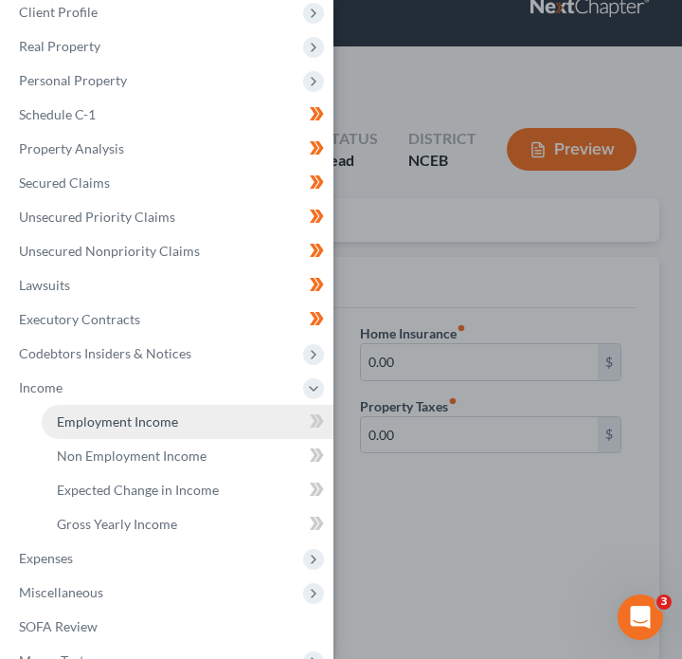
click at [194, 417] on link "Employment Income" at bounding box center [188, 422] width 292 height 34
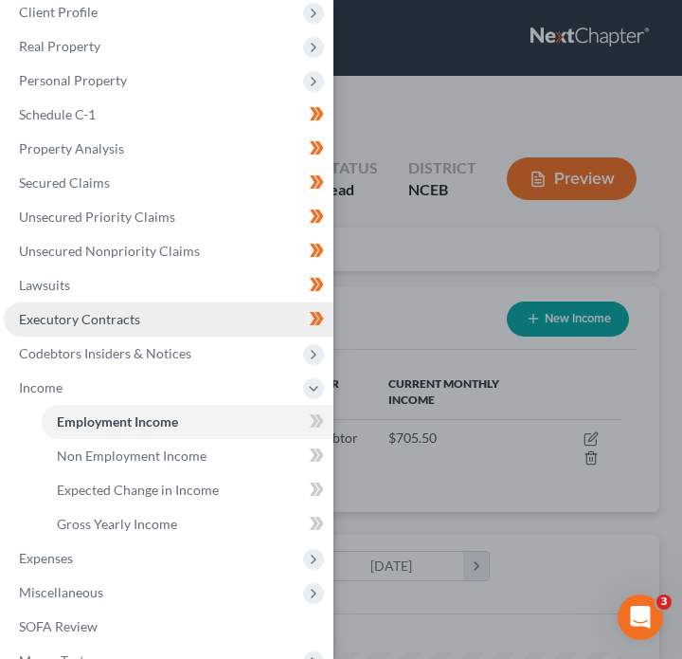
scroll to position [280, 599]
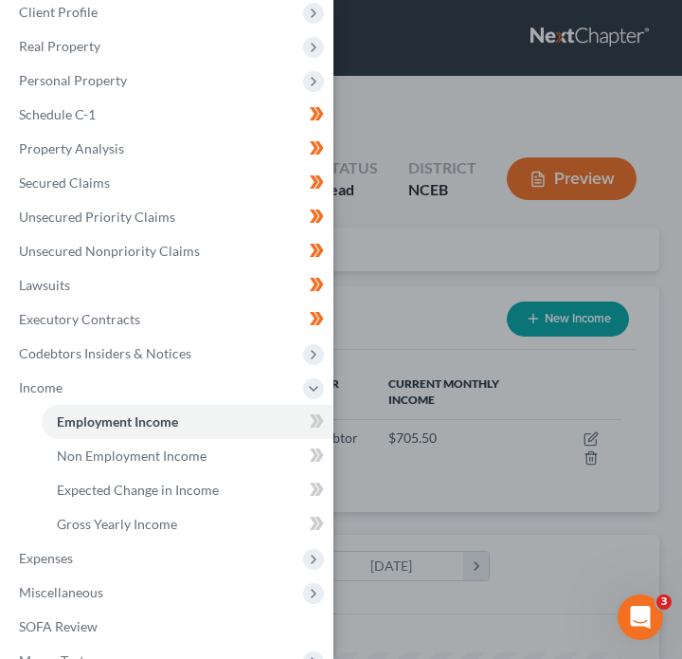
click at [380, 271] on div "Case Dashboard Payments Invoices Payments Payments Credit Report Client Profile" at bounding box center [341, 329] width 682 height 659
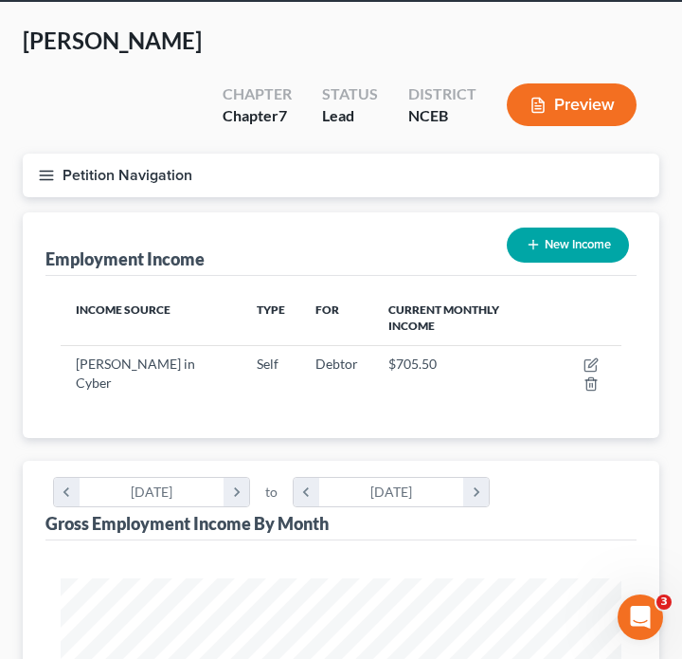
scroll to position [77, 0]
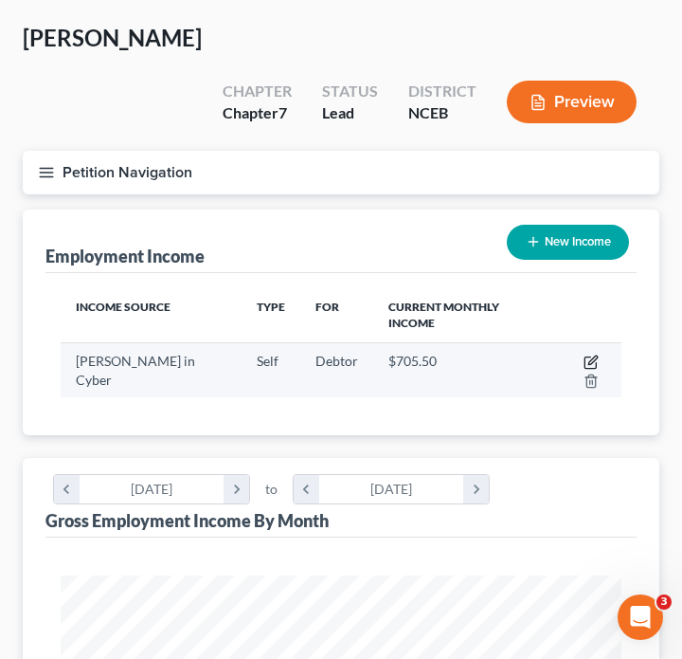
click at [585, 357] on icon "button" at bounding box center [590, 362] width 11 height 11
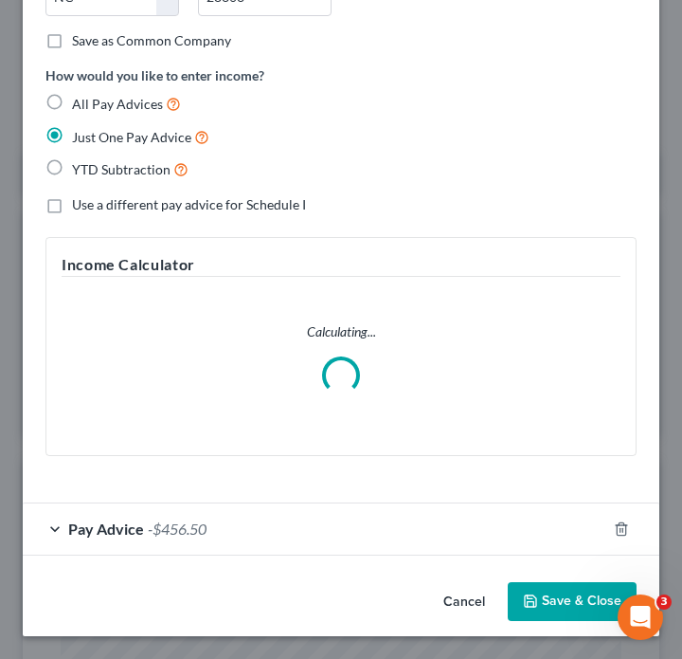
scroll to position [394, 0]
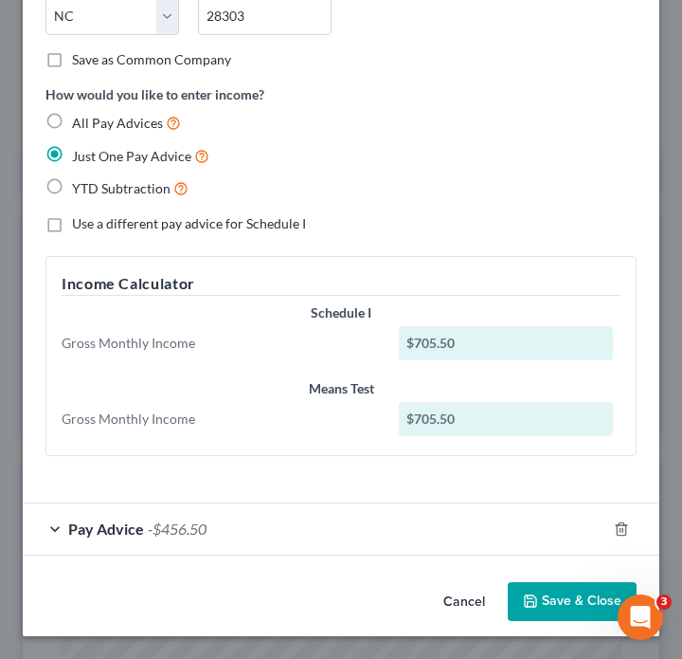
click at [437, 543] on div "Pay Advice -$456.50" at bounding box center [315, 528] width 584 height 50
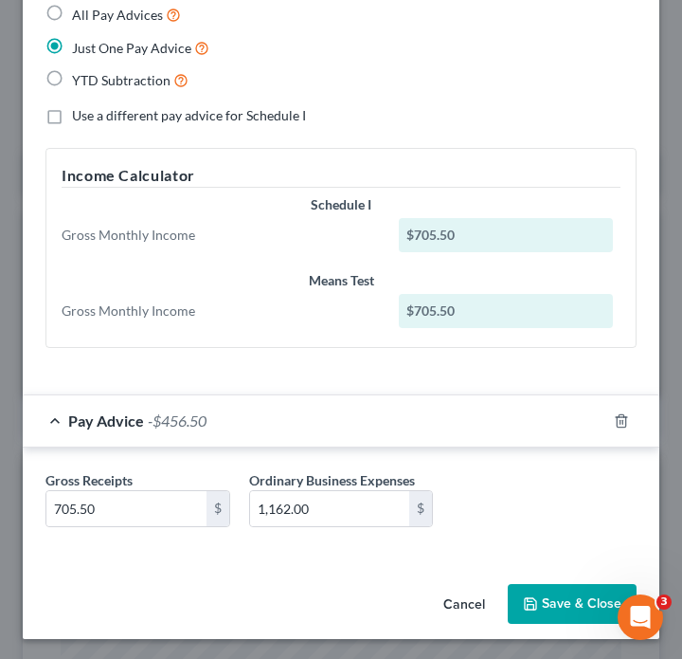
scroll to position [504, 0]
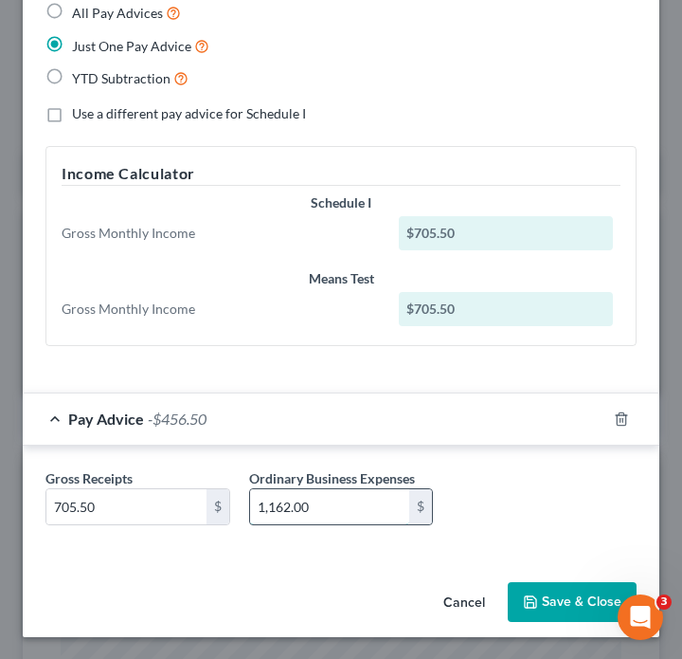
click at [381, 519] on input "1,162.00" at bounding box center [330, 507] width 160 height 36
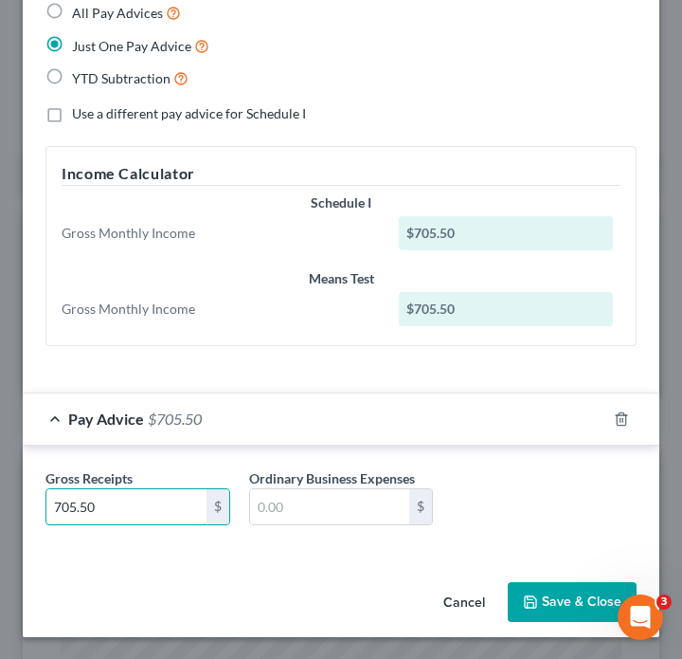
drag, startPoint x: 164, startPoint y: 512, endPoint x: 12, endPoint y: 499, distance: 152.1
click at [12, 499] on div "Edit Income Source × Employment Type * Select Full or Part Time Employment Self…" at bounding box center [341, 329] width 682 height 659
click at [118, 521] on input "705.50" at bounding box center [126, 507] width 160 height 36
drag, startPoint x: 118, startPoint y: 521, endPoint x: 25, endPoint y: 515, distance: 94.0
click at [25, 515] on div "Gross Receipts 705.50 $ Ordinary Business Expenses $" at bounding box center [341, 500] width 637 height 111
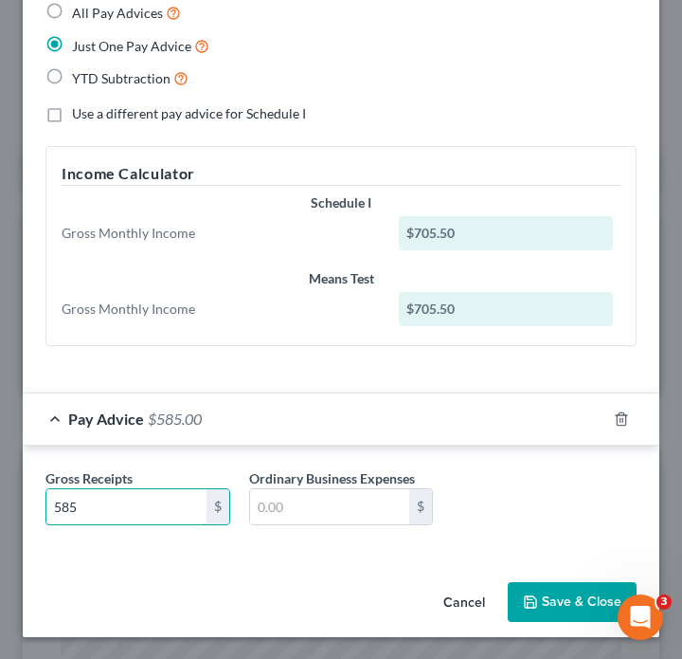
drag, startPoint x: 149, startPoint y: 499, endPoint x: 1, endPoint y: 499, distance: 147.8
click at [1, 499] on div "Edit Income Source × Employment Type * Select Full or Part Time Employment Self…" at bounding box center [341, 329] width 682 height 659
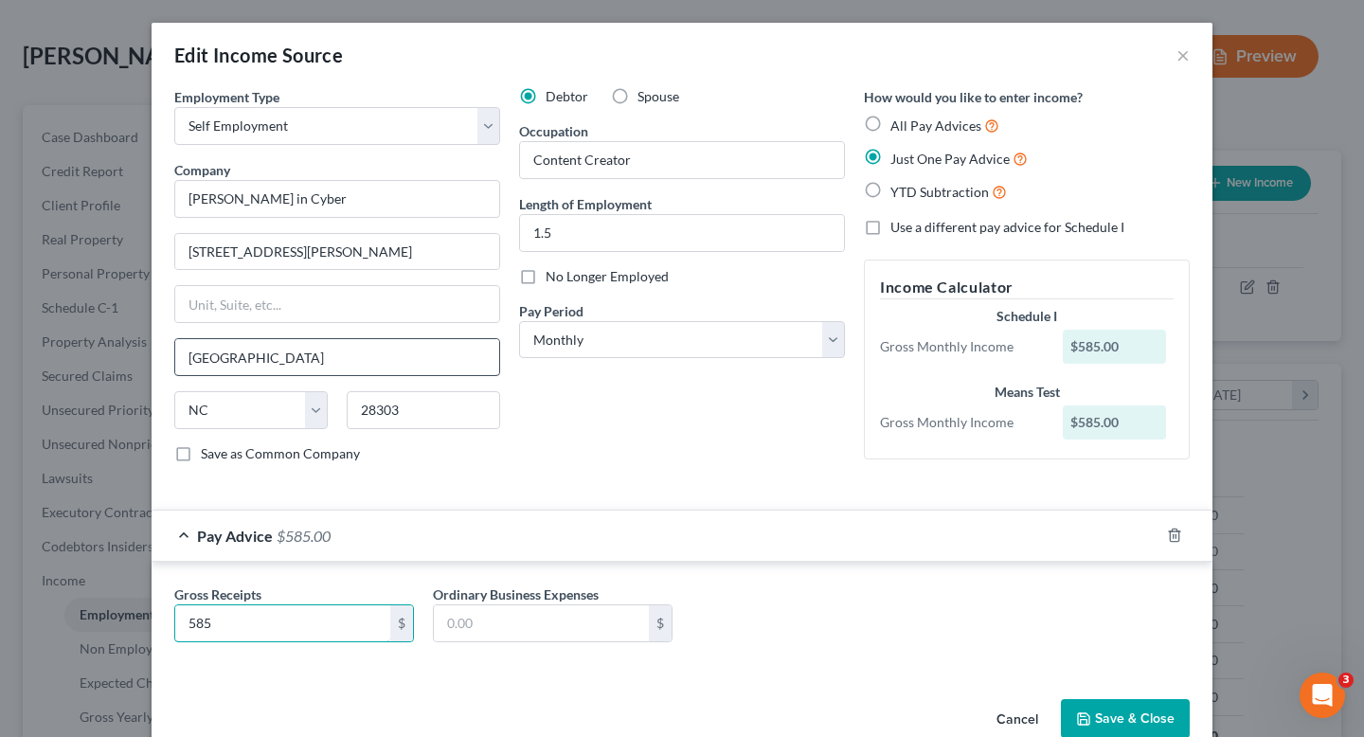
scroll to position [39, 0]
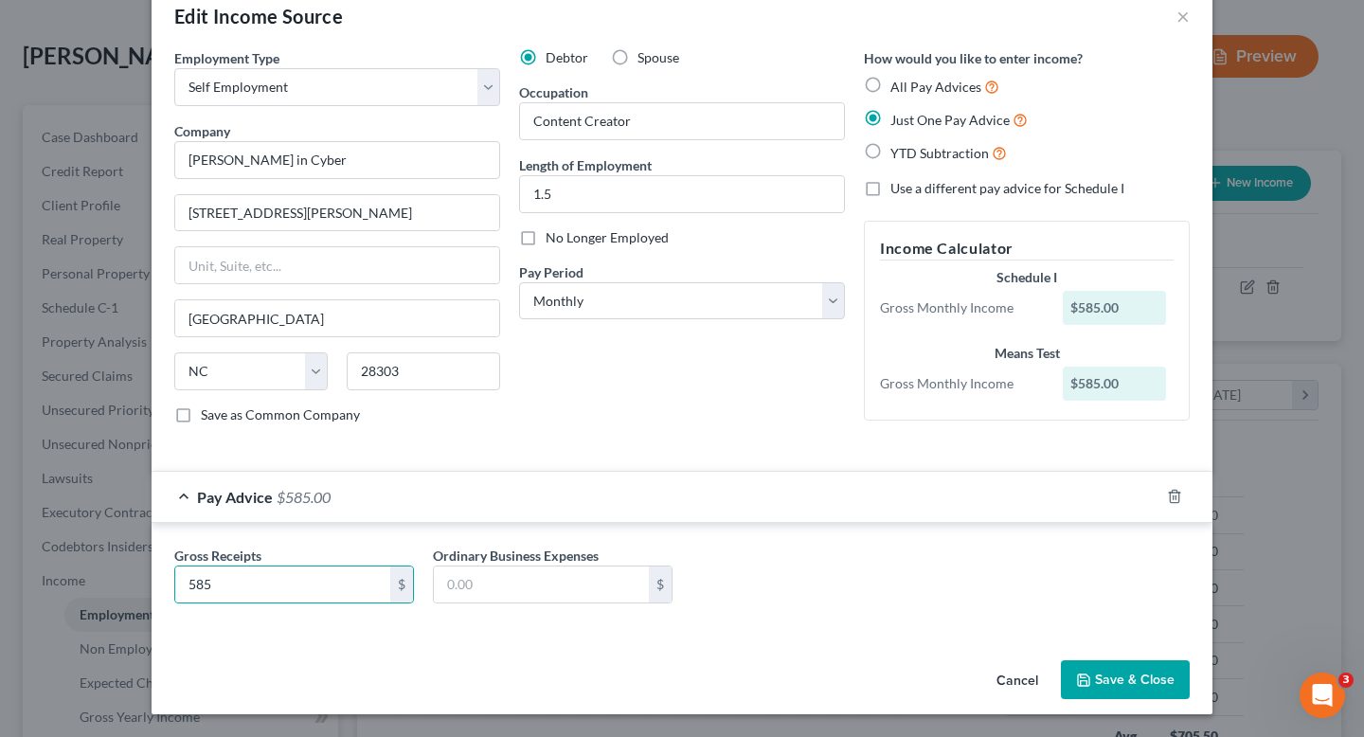
click at [475, 488] on div "Pay Advice $585.00" at bounding box center [656, 497] width 1008 height 50
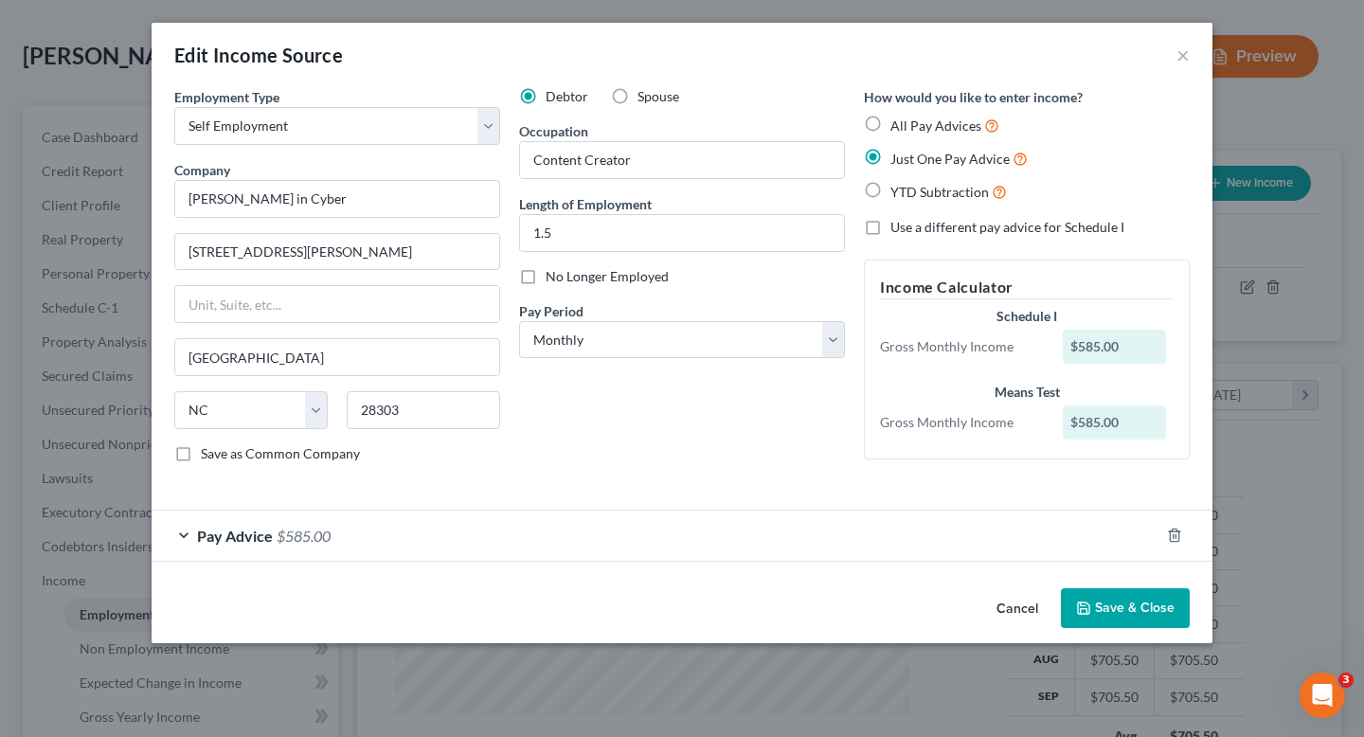
scroll to position [0, 0]
click at [480, 517] on div "Pay Advice $585.00" at bounding box center [656, 536] width 1008 height 50
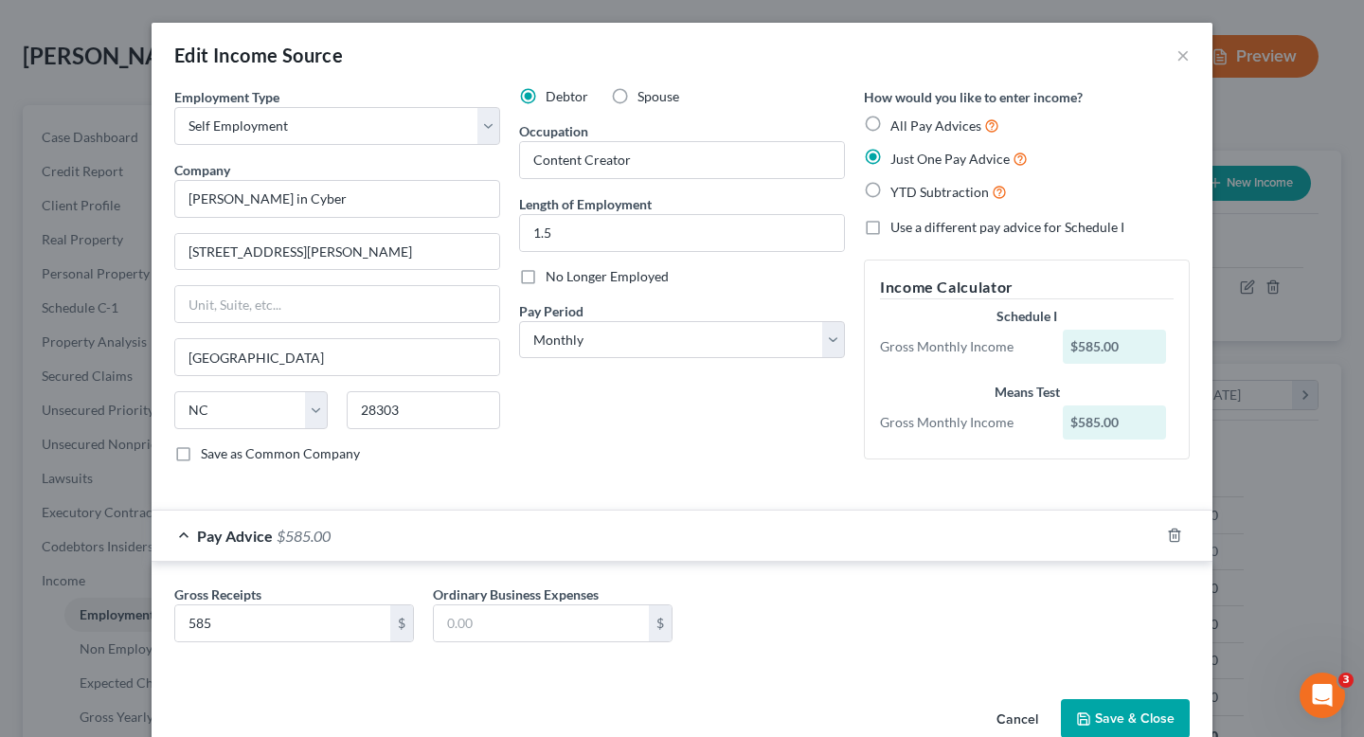
scroll to position [39, 0]
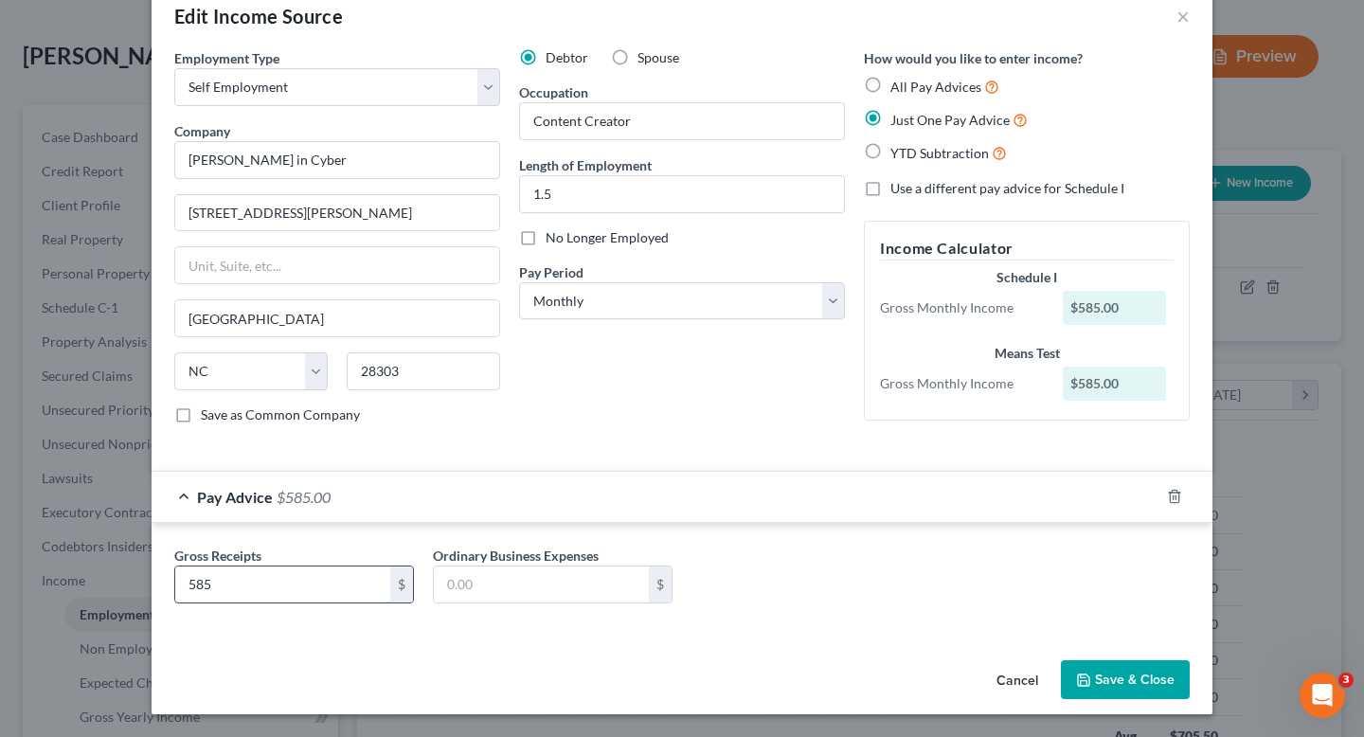
click at [332, 568] on input "585" at bounding box center [282, 585] width 215 height 36
click at [353, 578] on input "585" at bounding box center [282, 585] width 215 height 36
click at [558, 592] on input "text" at bounding box center [541, 585] width 215 height 36
click at [891, 85] on span "All Pay Advices" at bounding box center [936, 87] width 91 height 16
click at [898, 85] on input "All Pay Advices" at bounding box center [904, 82] width 12 height 12
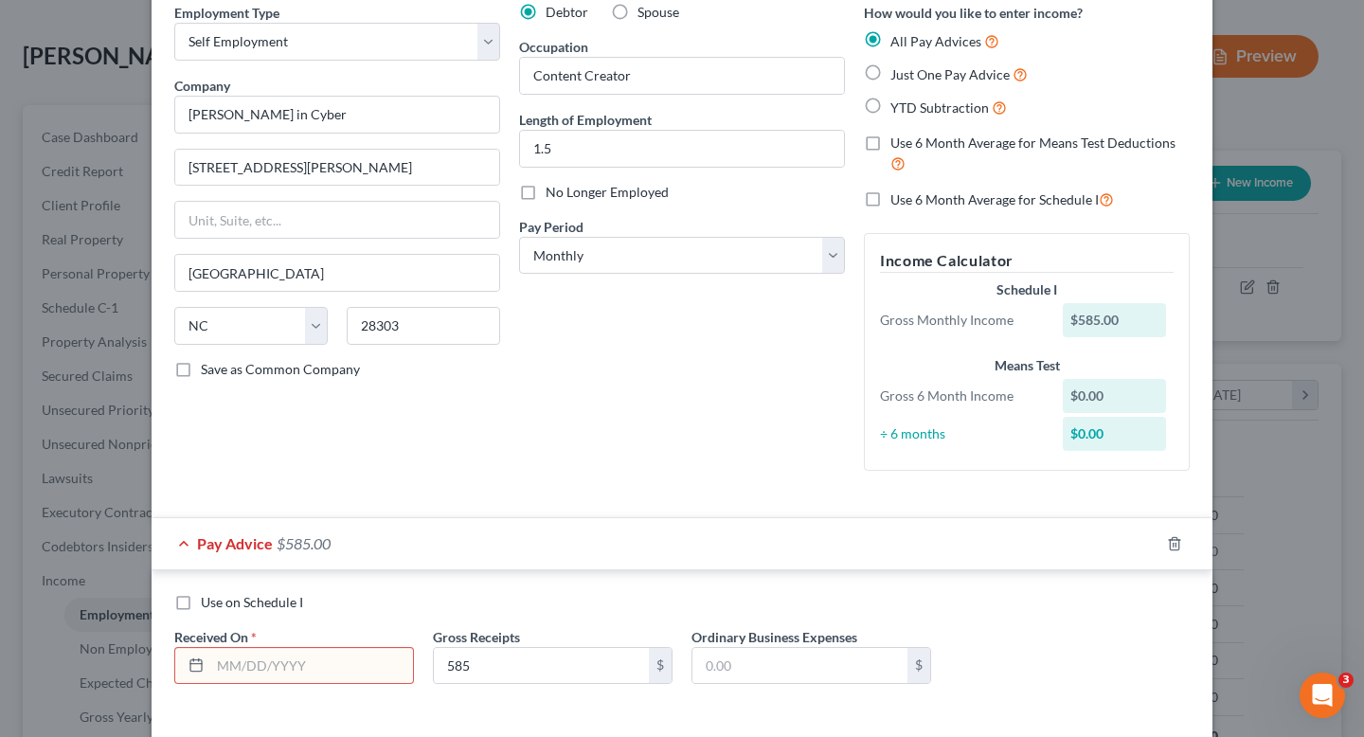
scroll to position [166, 0]
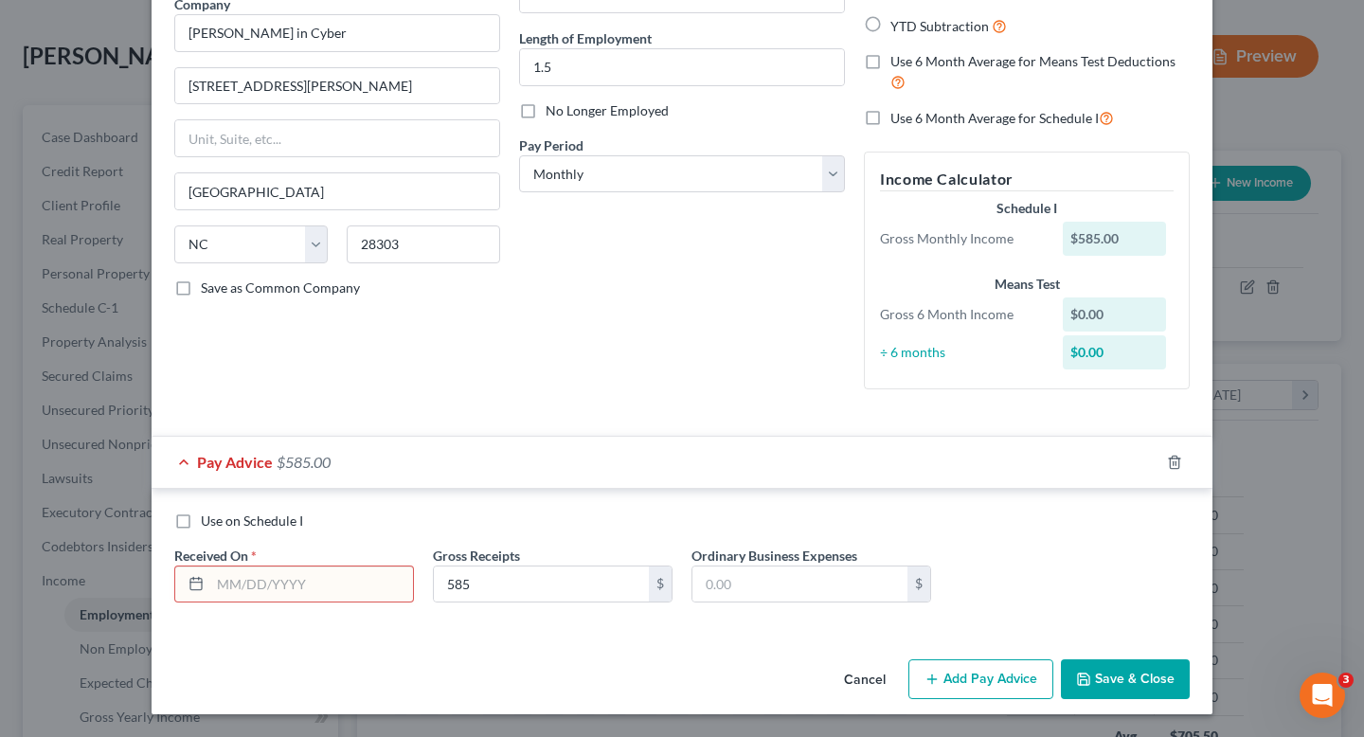
click at [399, 456] on div "Pay Advice $585.00" at bounding box center [656, 462] width 1008 height 50
click at [365, 582] on input "text" at bounding box center [311, 585] width 203 height 36
click at [361, 598] on input "text" at bounding box center [311, 585] width 203 height 36
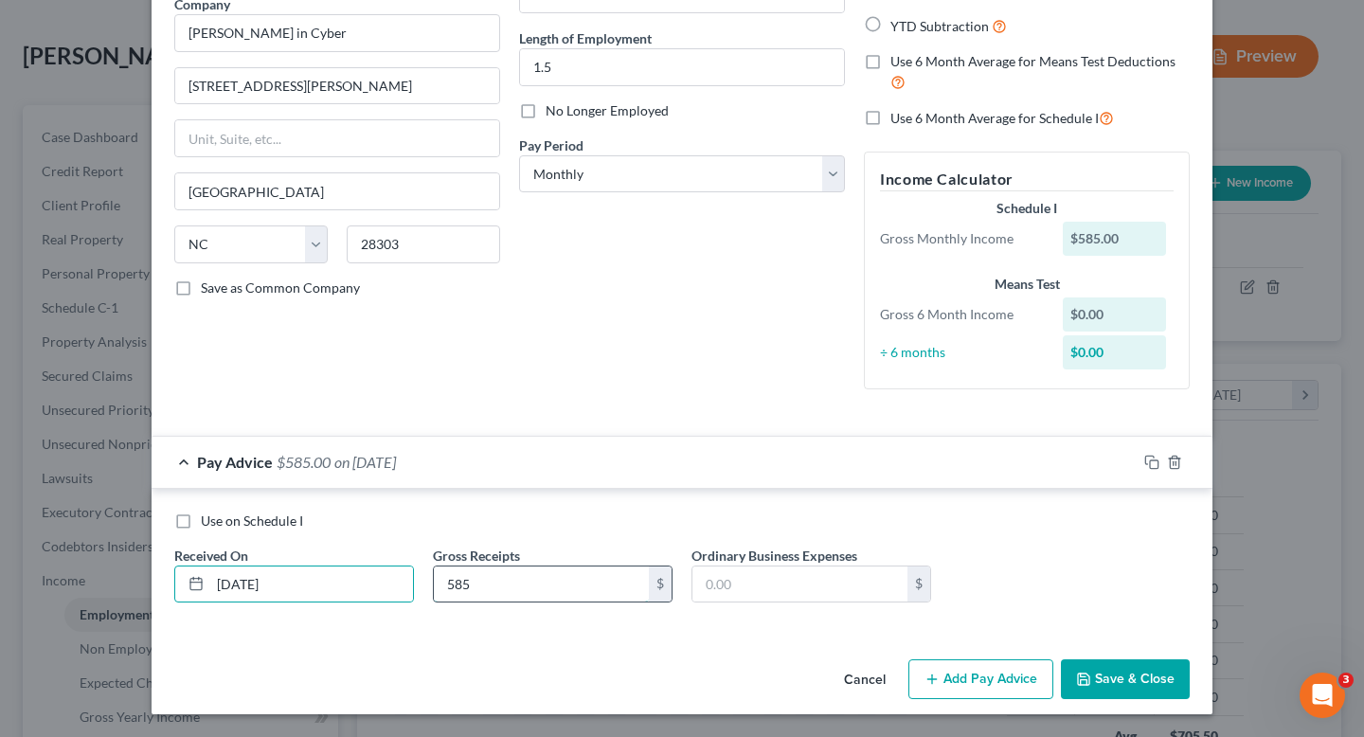
click at [539, 597] on input "585" at bounding box center [541, 585] width 215 height 36
click at [1173, 673] on button "Save & Close" at bounding box center [1125, 679] width 129 height 40
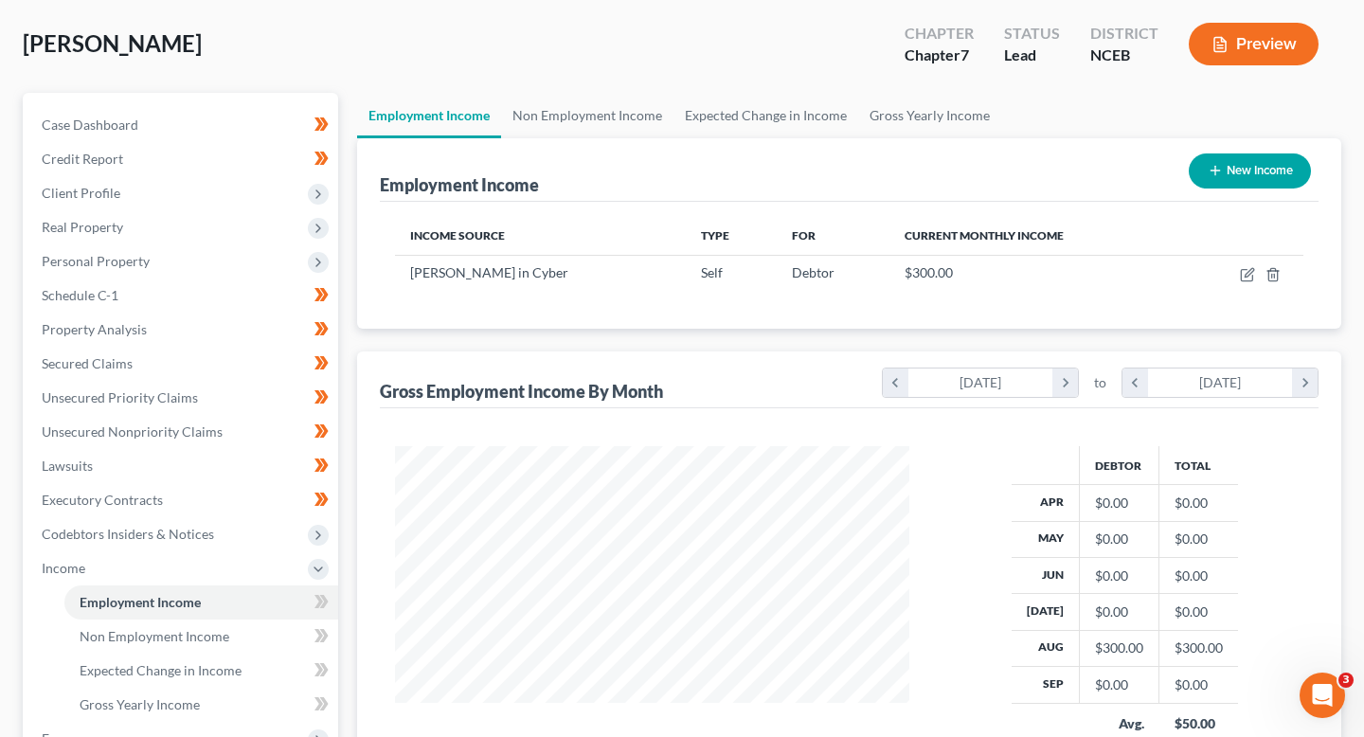
scroll to position [170, 0]
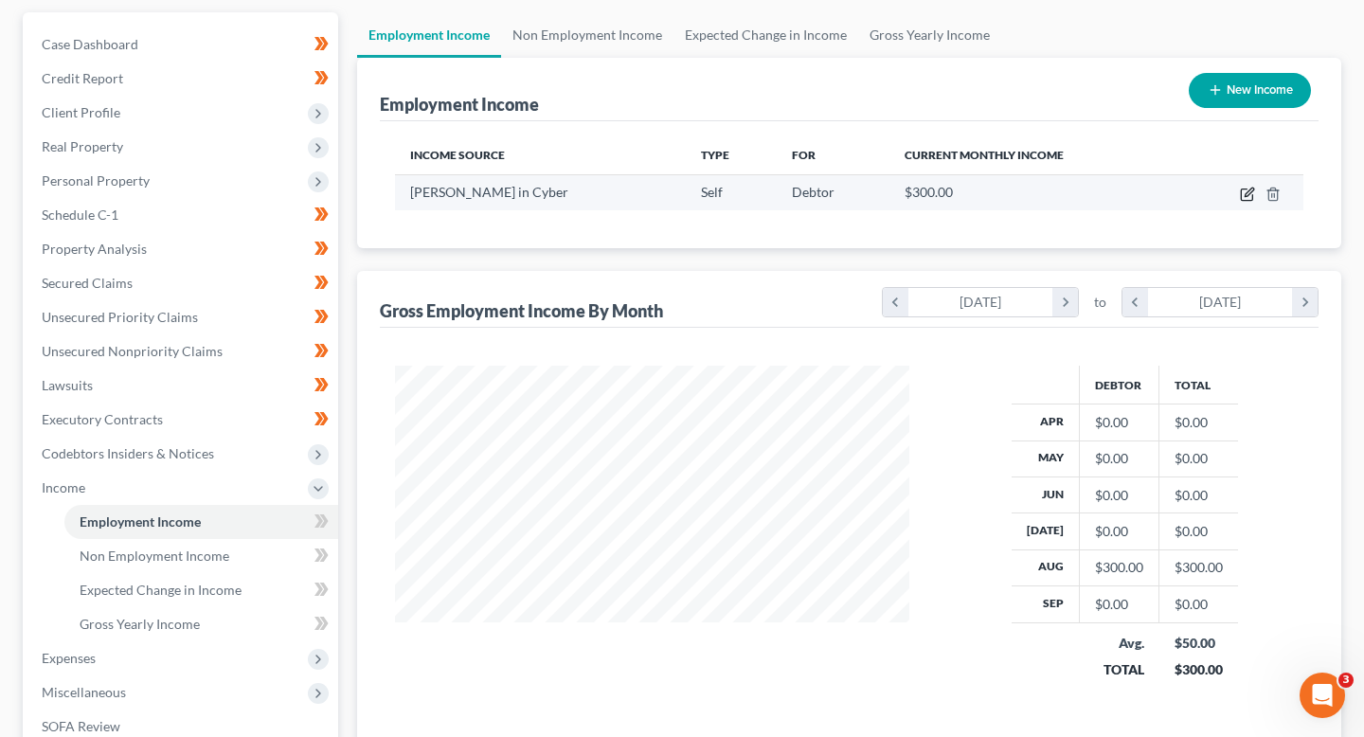
click at [1249, 194] on icon "button" at bounding box center [1249, 192] width 9 height 9
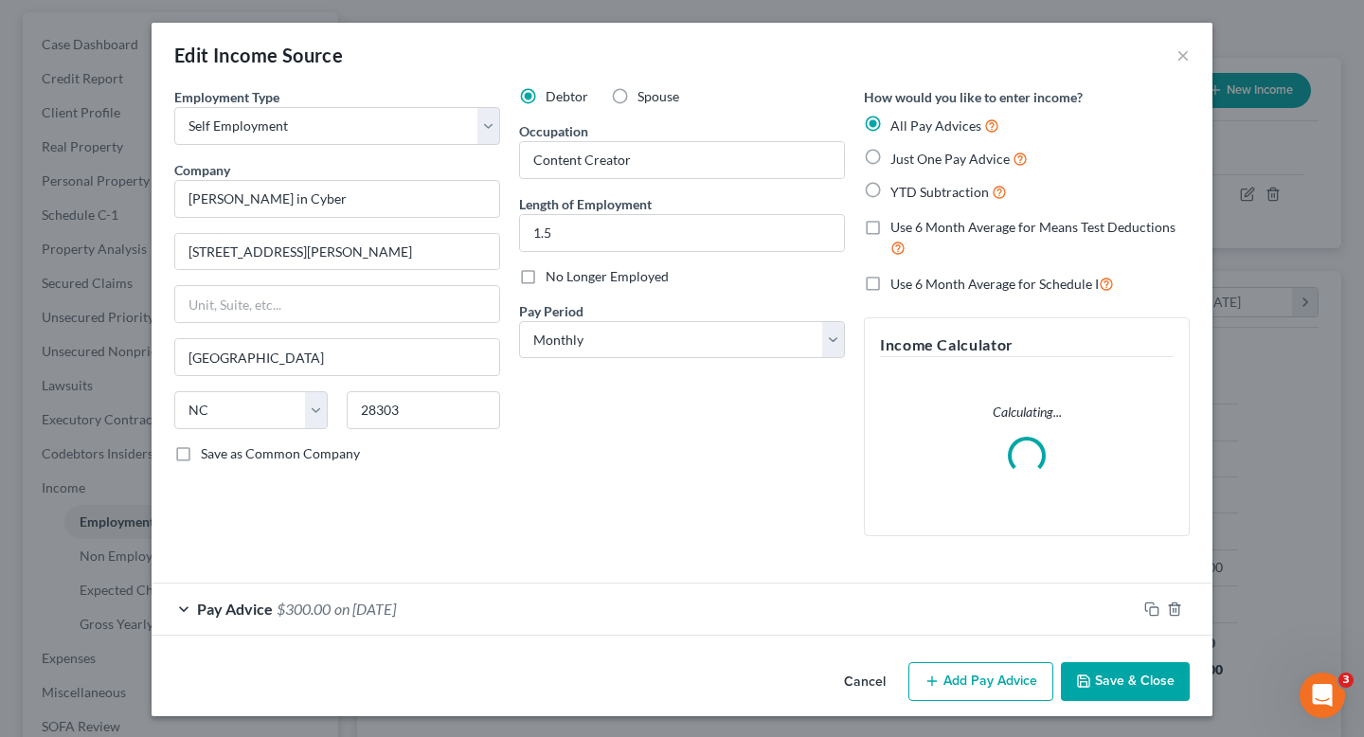
scroll to position [2, 0]
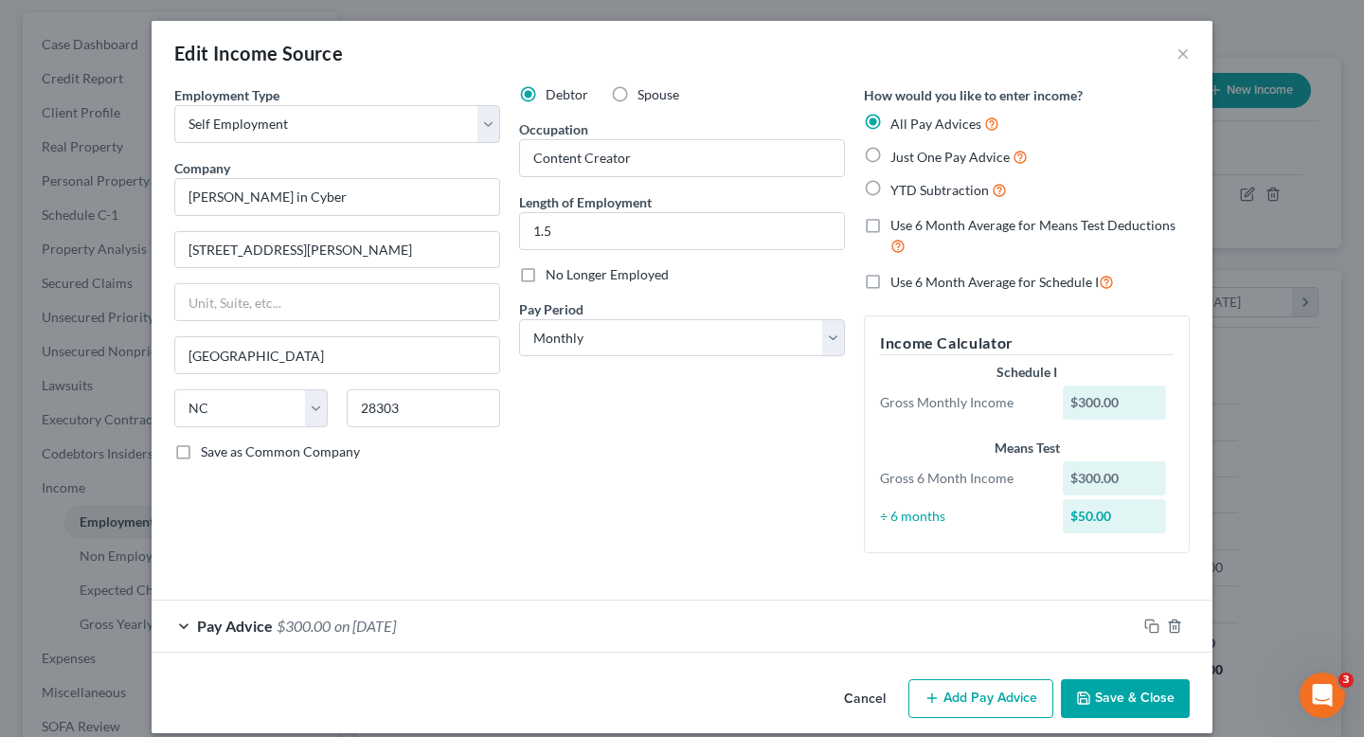
click at [557, 602] on div "Pay Advice $300.00 on 08/05/2025" at bounding box center [644, 626] width 985 height 50
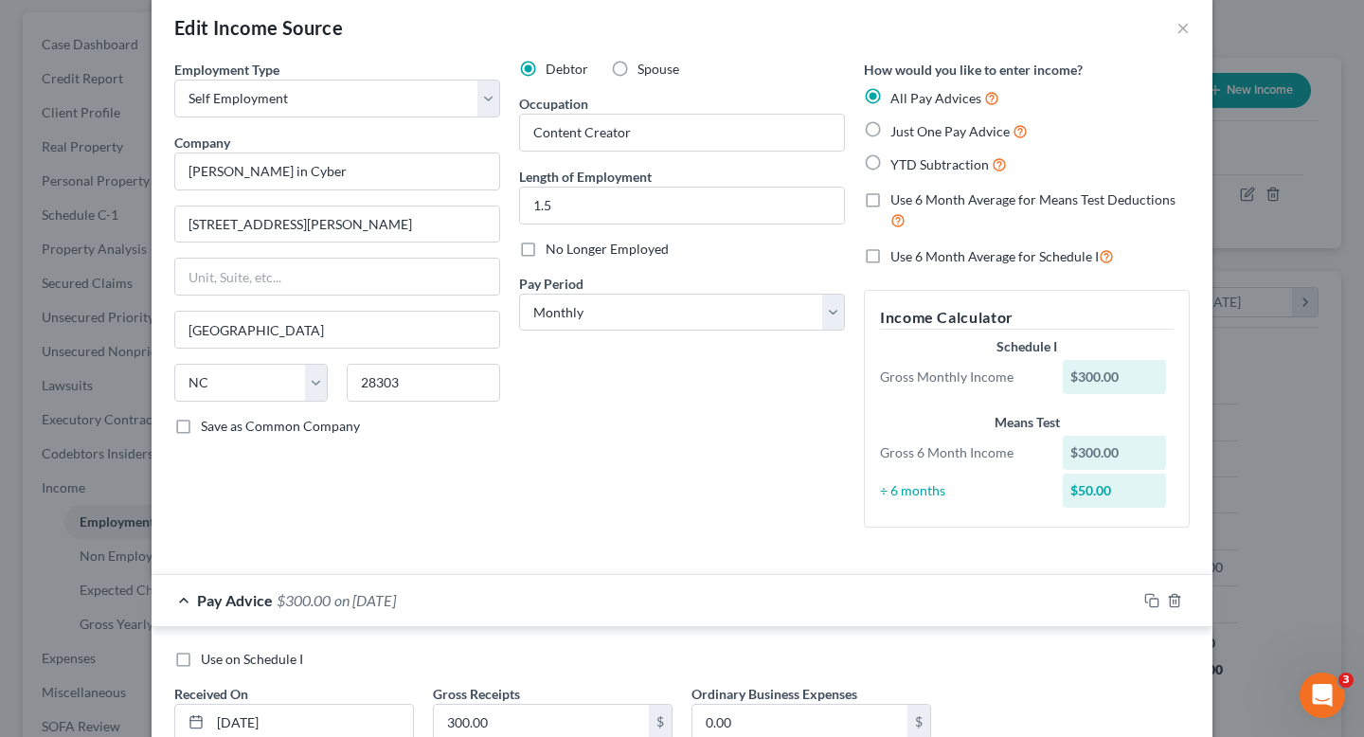
scroll to position [27, 0]
click at [604, 324] on select "Select Monthly Twice Monthly Every Other Week Weekly" at bounding box center [682, 314] width 326 height 38
click at [519, 295] on select "Select Monthly Twice Monthly Every Other Week Weekly" at bounding box center [682, 314] width 326 height 38
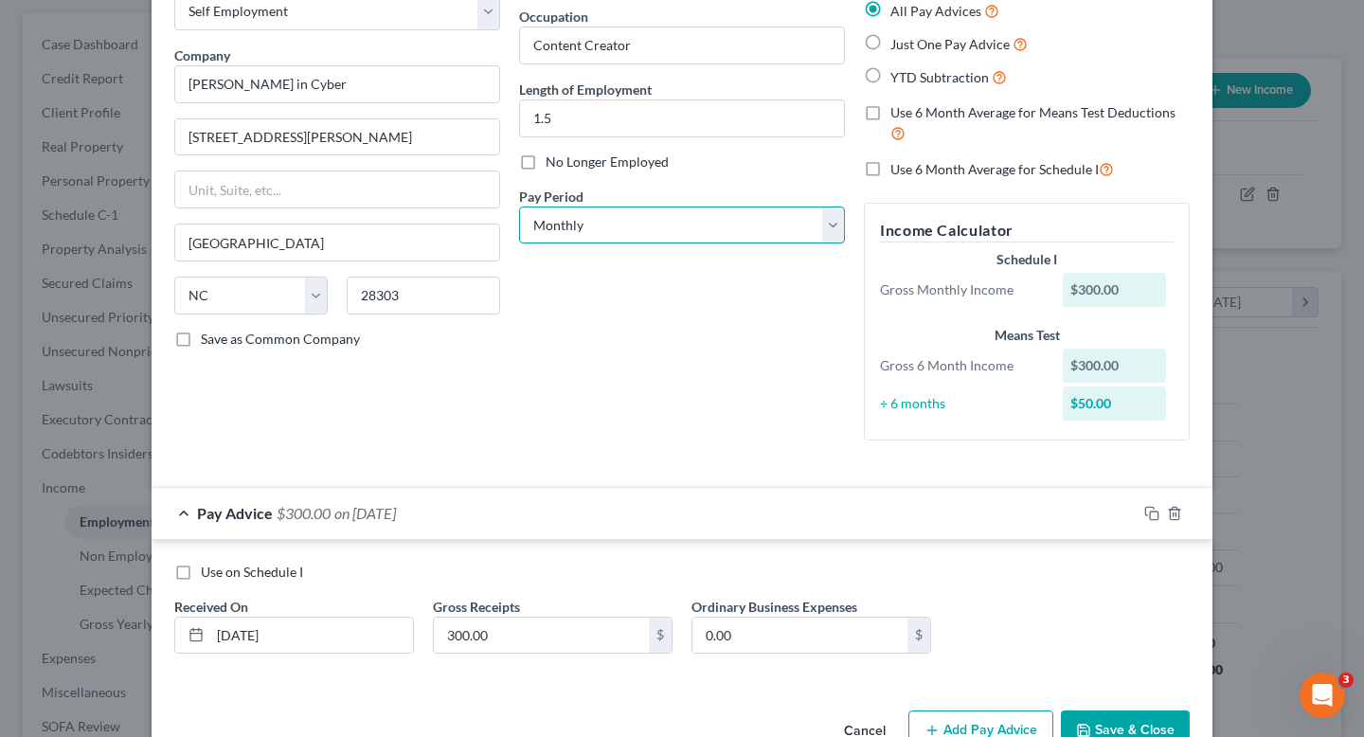
scroll to position [114, 0]
click at [728, 216] on select "Select Monthly Twice Monthly Every Other Week Weekly" at bounding box center [682, 227] width 326 height 38
click at [519, 208] on select "Select Monthly Twice Monthly Every Other Week Weekly" at bounding box center [682, 227] width 326 height 38
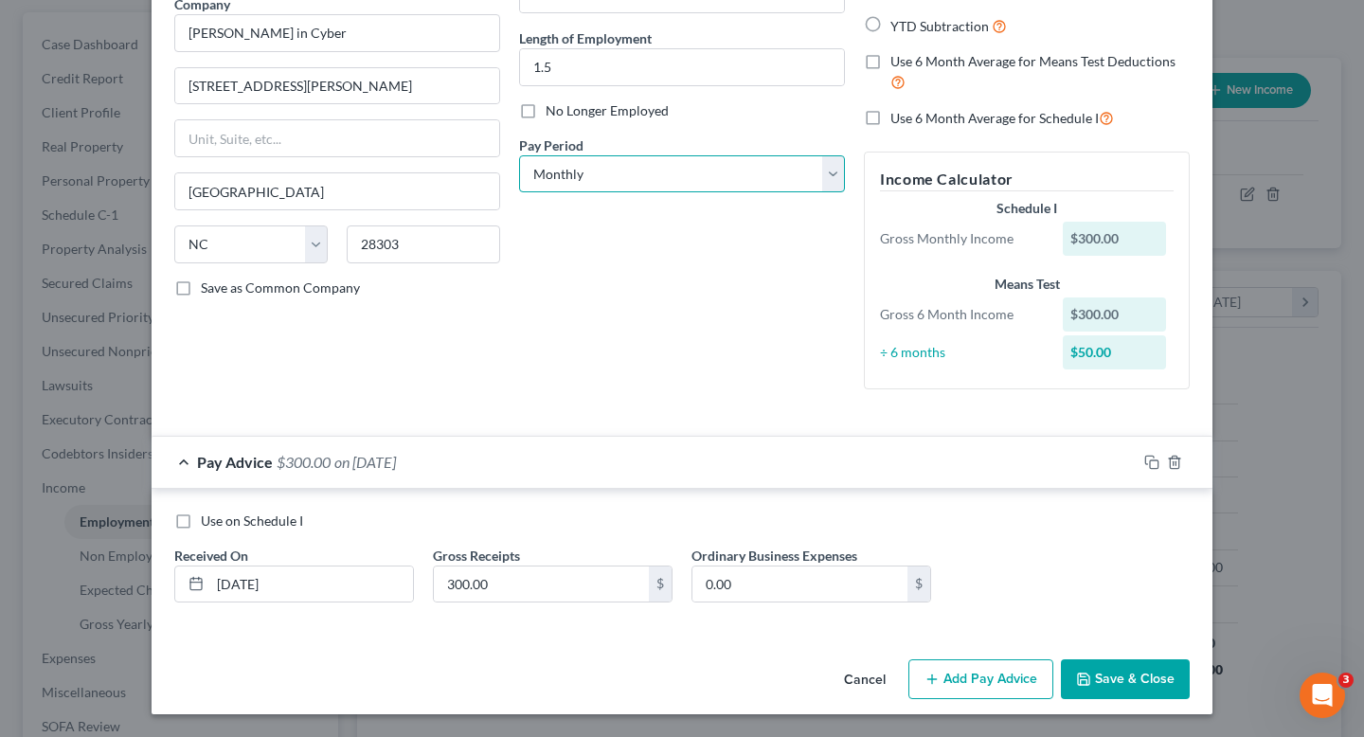
scroll to position [27, 0]
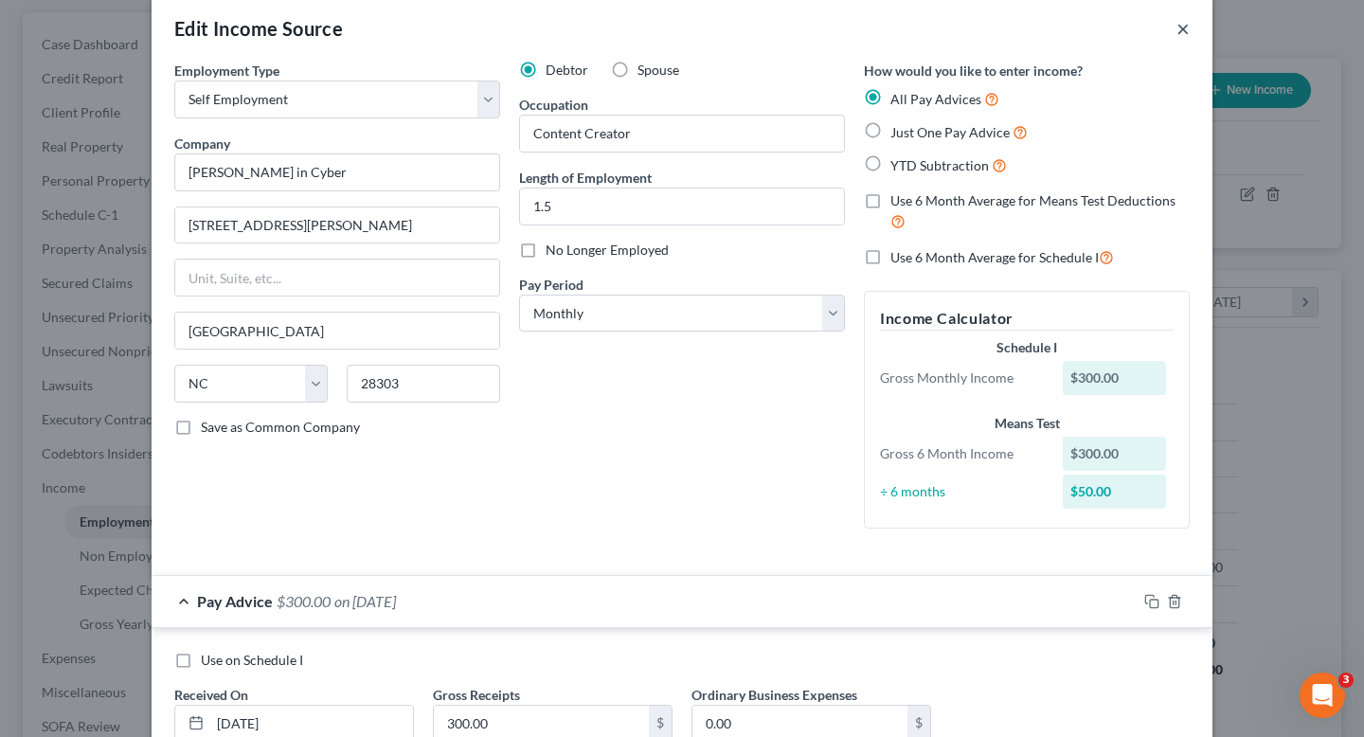
click at [1189, 38] on button "×" at bounding box center [1183, 28] width 13 height 23
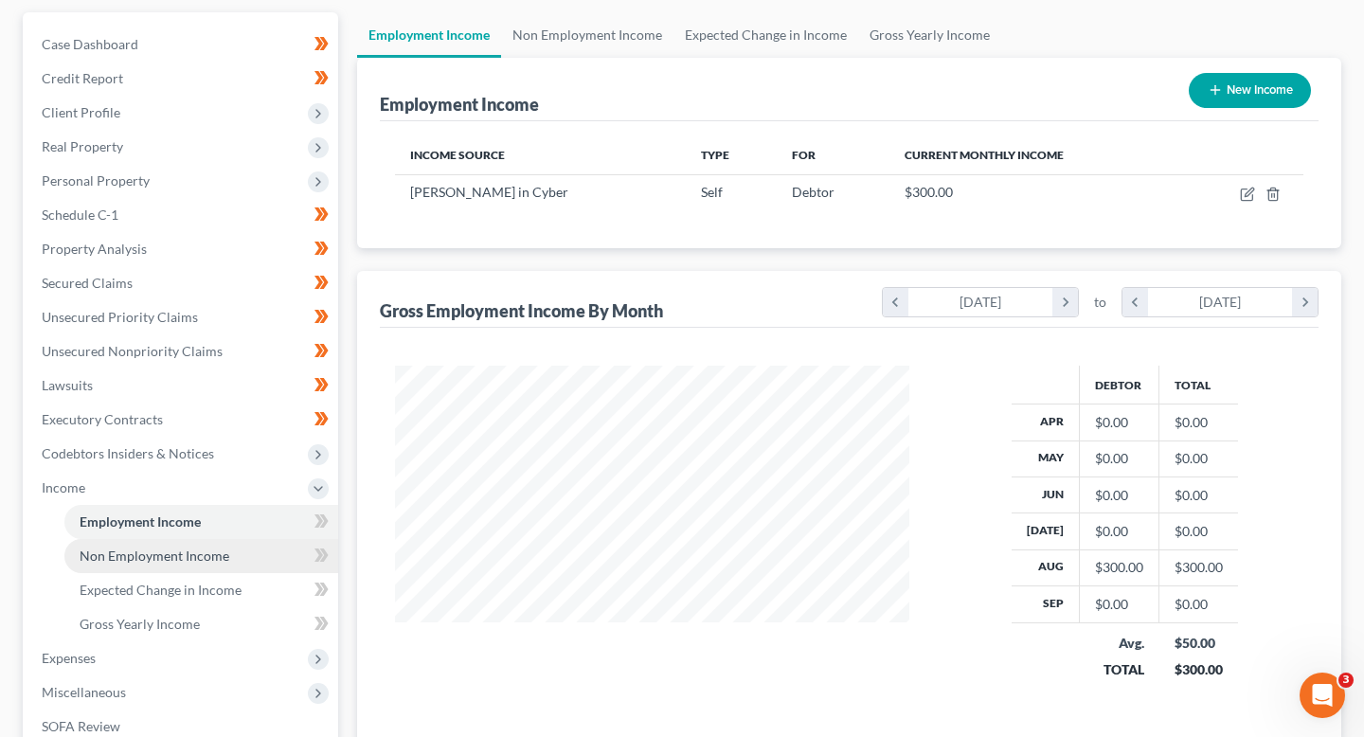
scroll to position [258, 0]
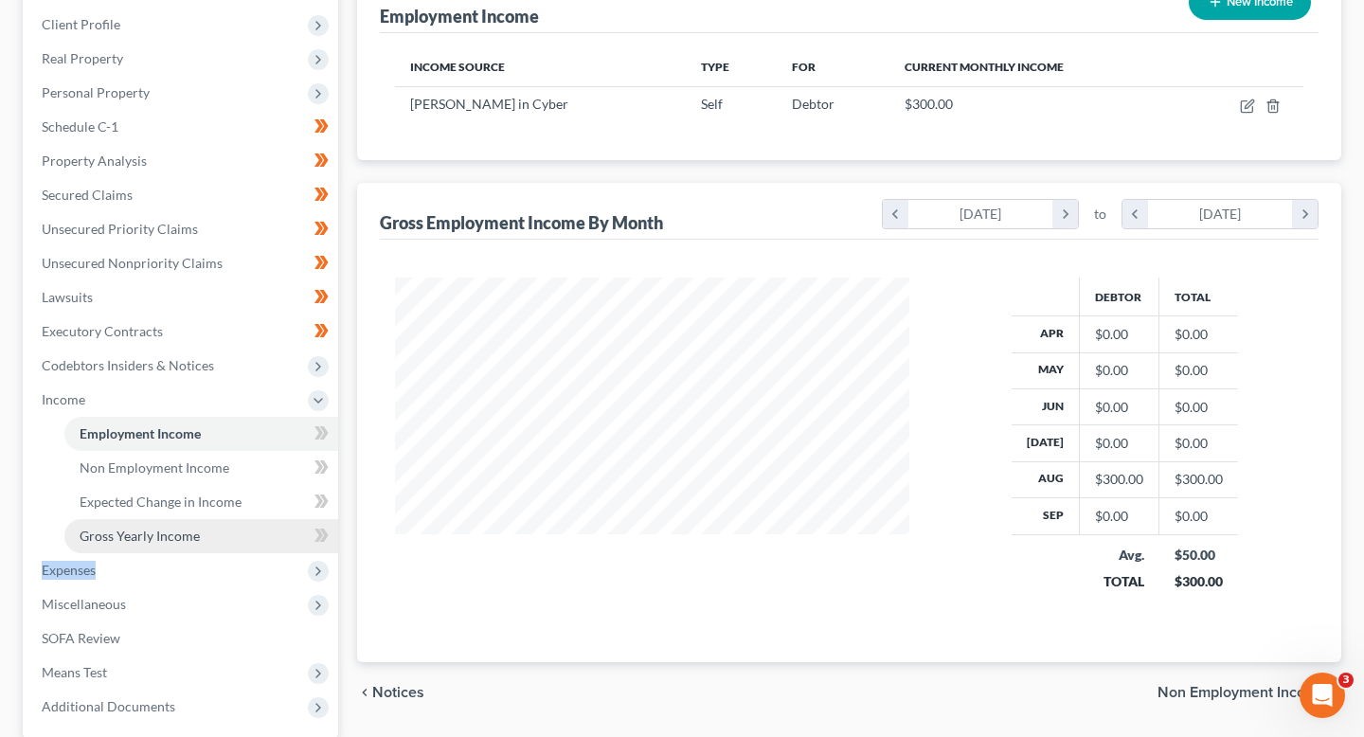
drag, startPoint x: 267, startPoint y: 584, endPoint x: 271, endPoint y: 538, distance: 45.6
click at [271, 538] on ul "Case Dashboard Payments Invoices Payments Payments Credit Report Client Profile" at bounding box center [183, 331] width 312 height 785
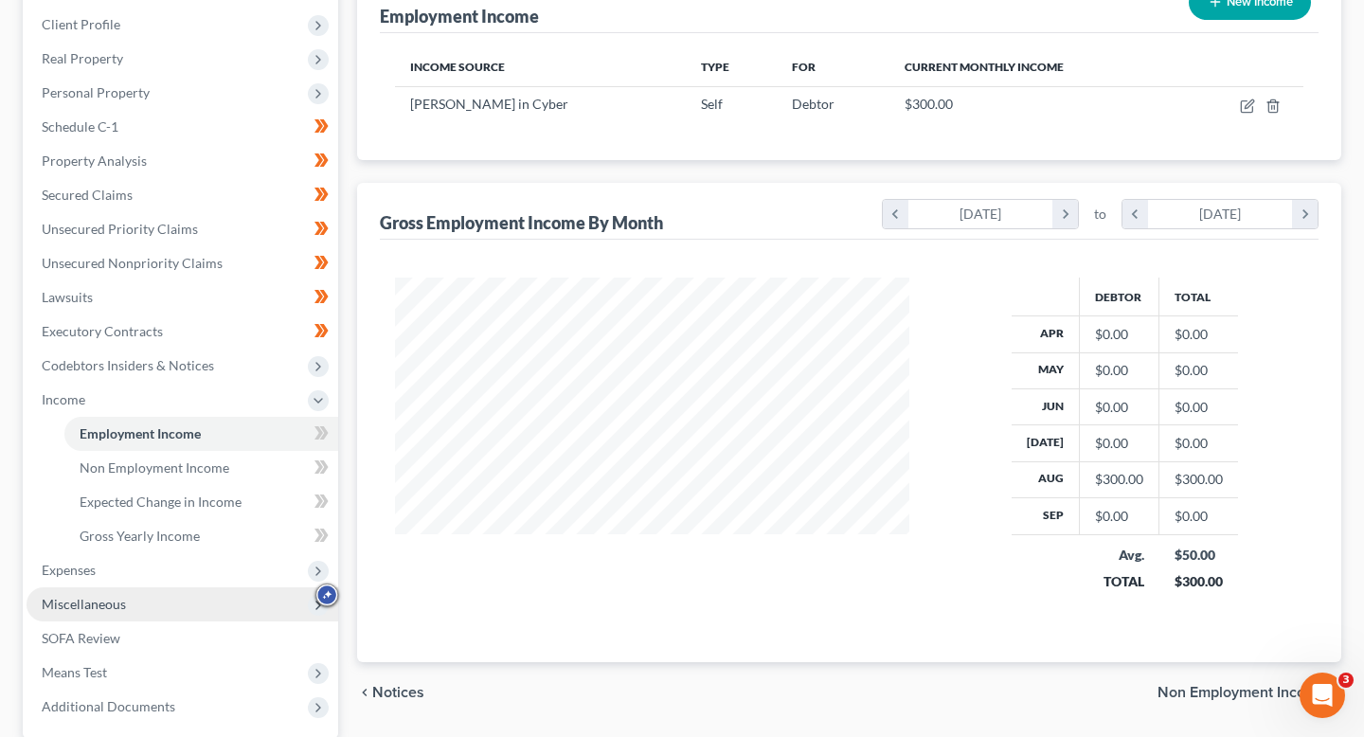
click at [276, 597] on span "Miscellaneous" at bounding box center [183, 604] width 312 height 34
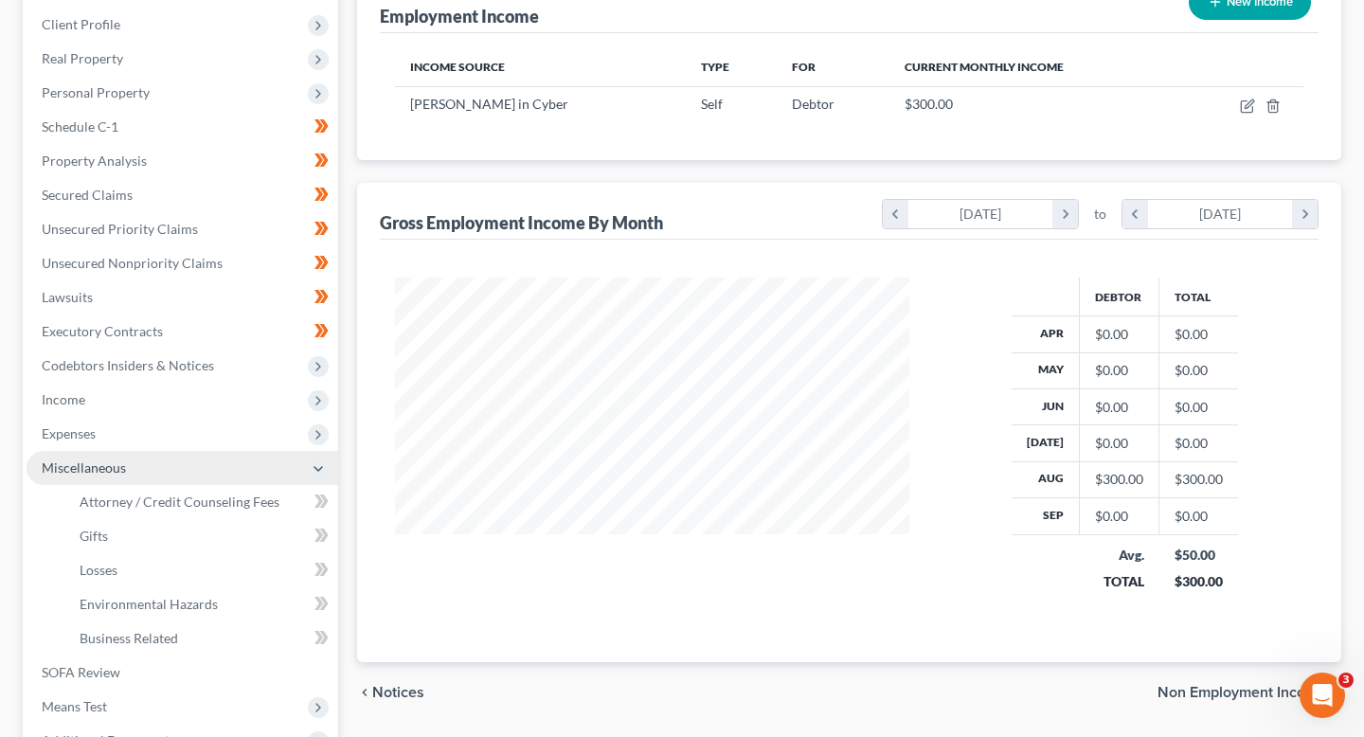
scroll to position [260, 0]
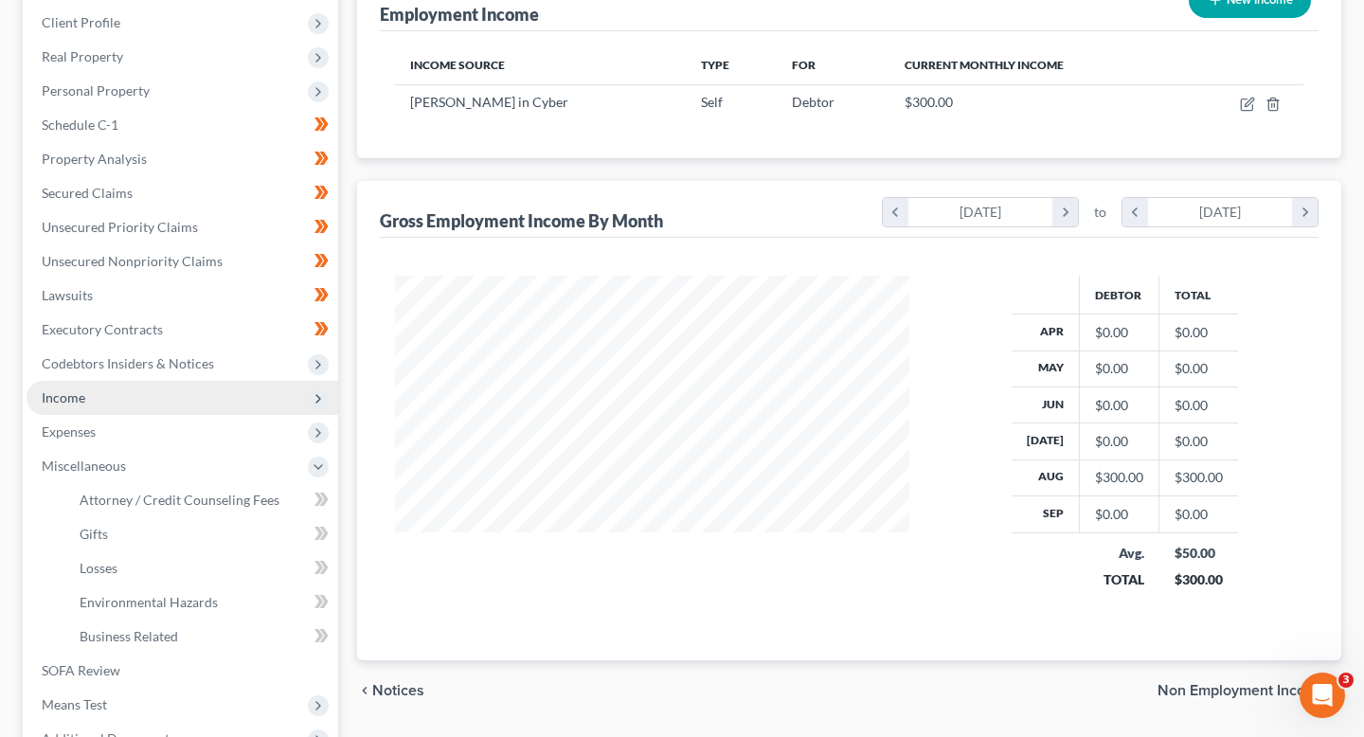
click at [280, 393] on span "Income" at bounding box center [183, 398] width 312 height 34
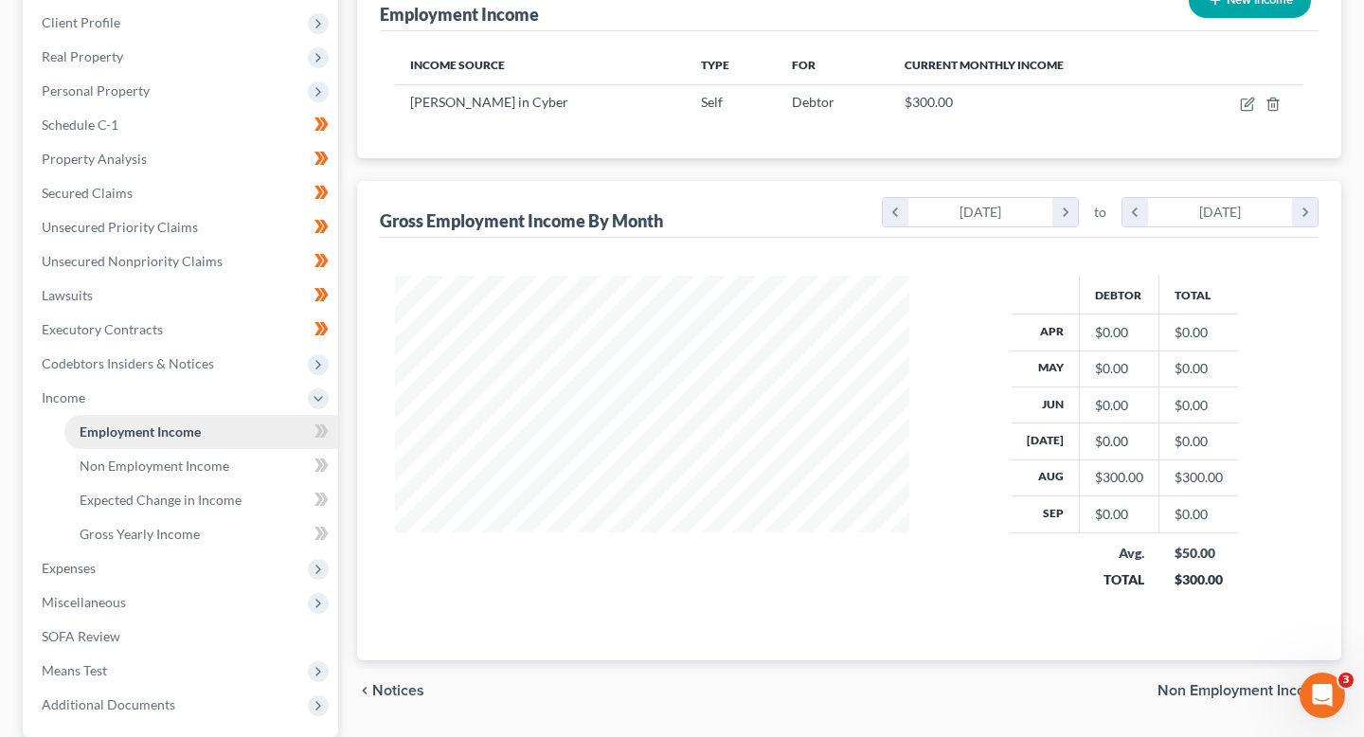
click at [273, 441] on link "Employment Income" at bounding box center [201, 432] width 274 height 34
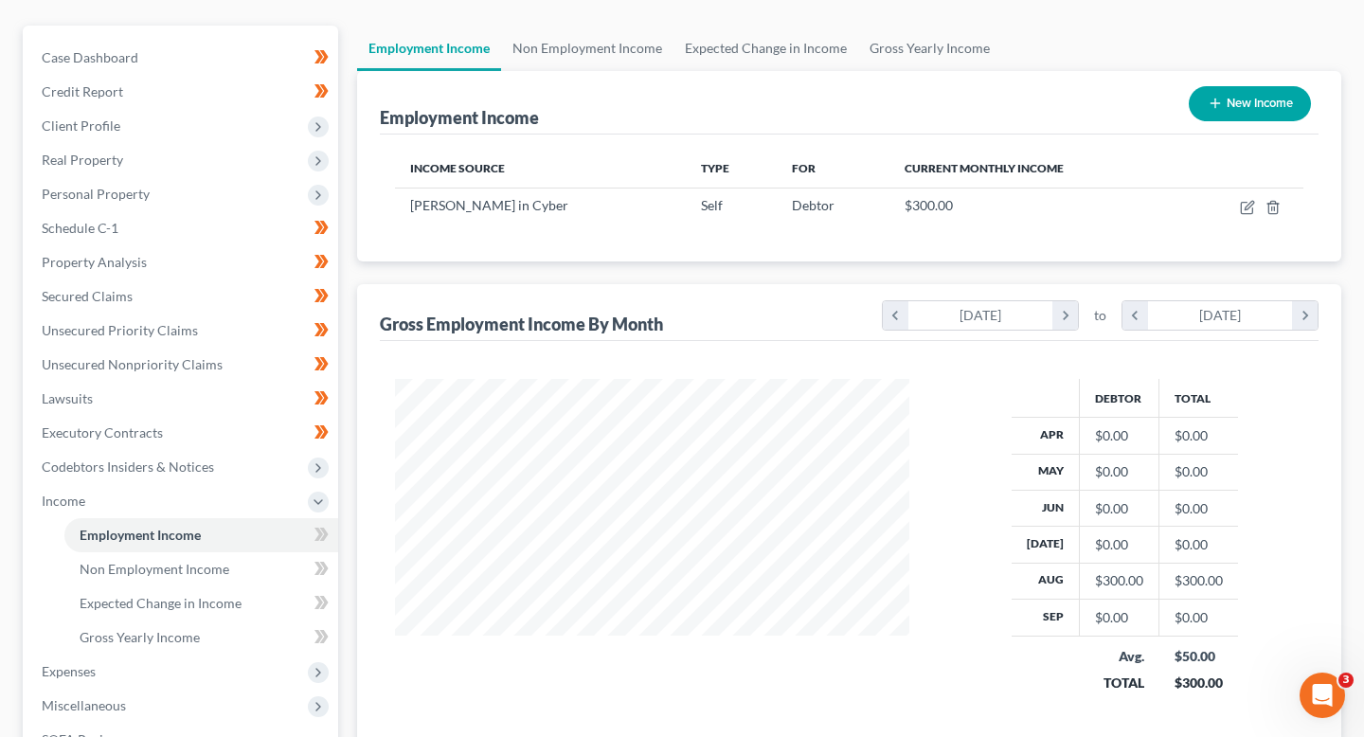
scroll to position [139, 0]
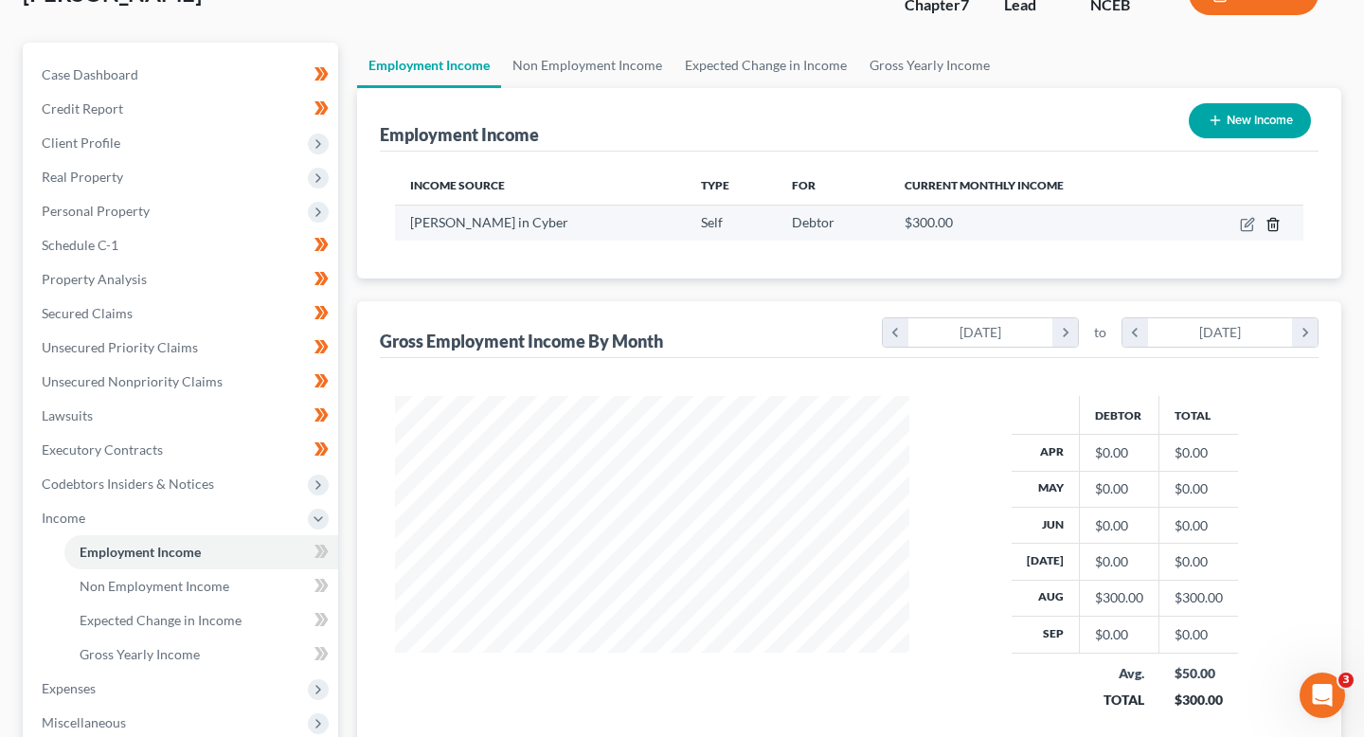
click at [1269, 226] on icon "button" at bounding box center [1273, 224] width 9 height 12
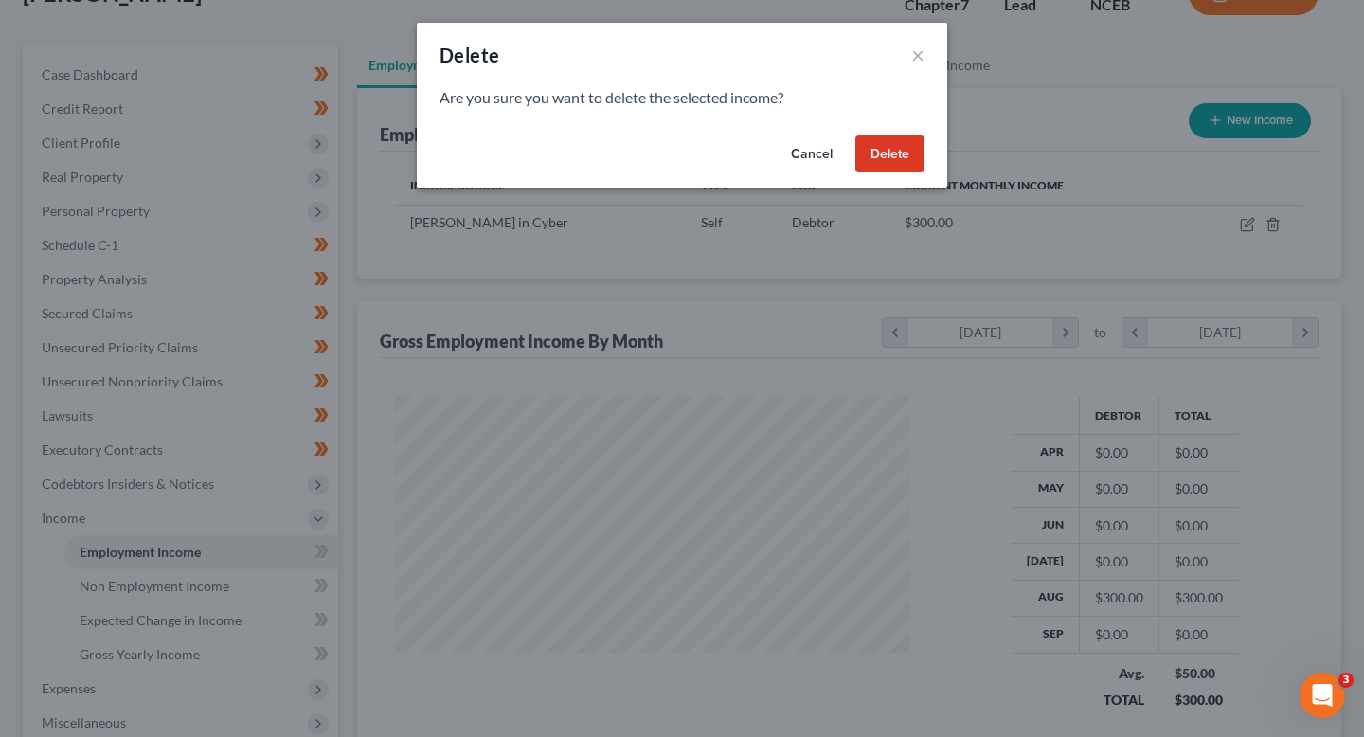
click at [906, 136] on button "Delete" at bounding box center [890, 154] width 69 height 38
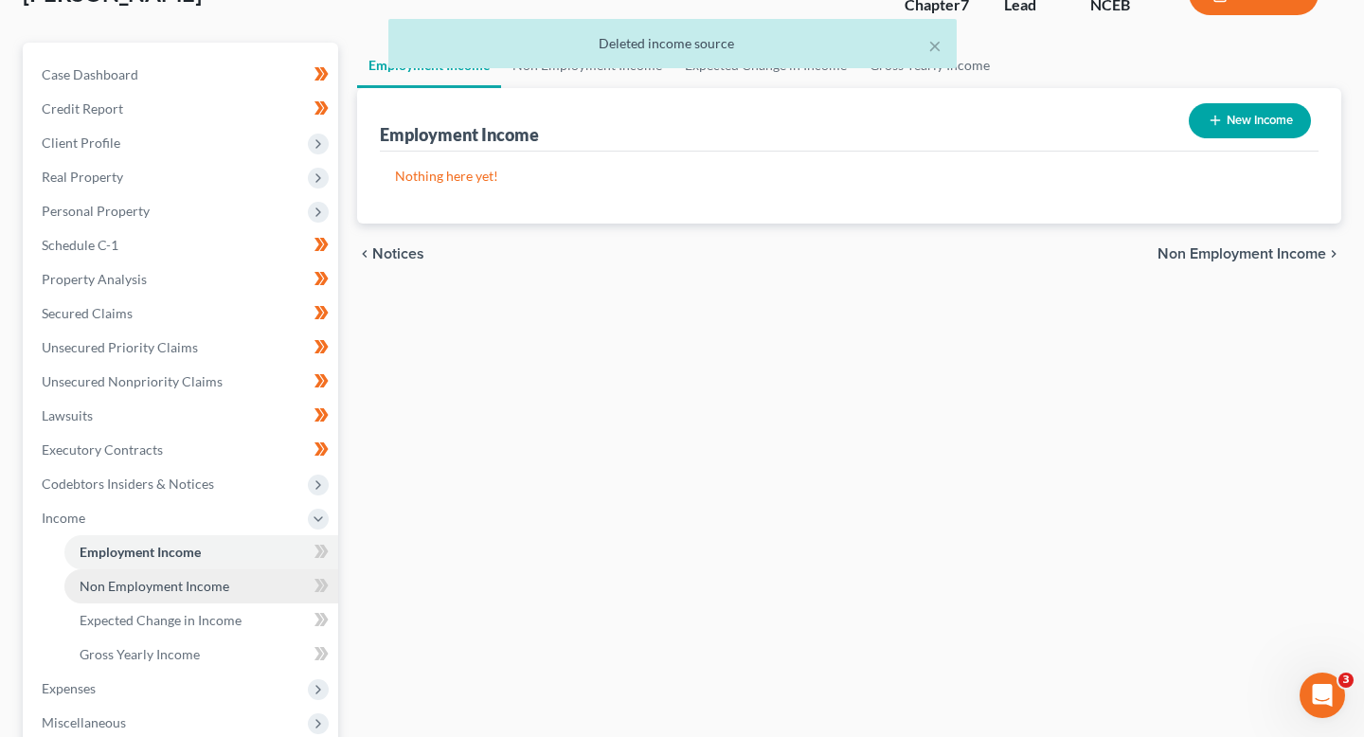
click at [261, 592] on link "Non Employment Income" at bounding box center [201, 586] width 274 height 34
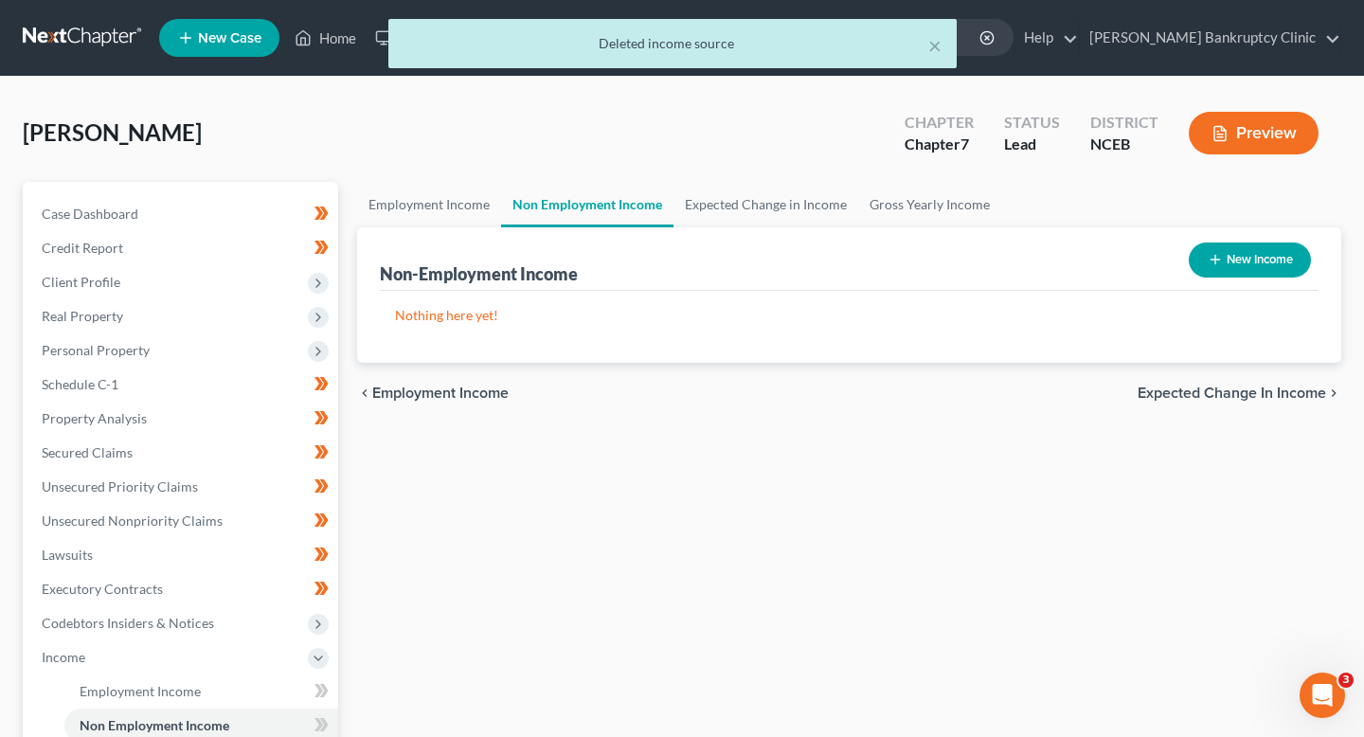
click at [1234, 276] on div "New Income" at bounding box center [1250, 260] width 137 height 50
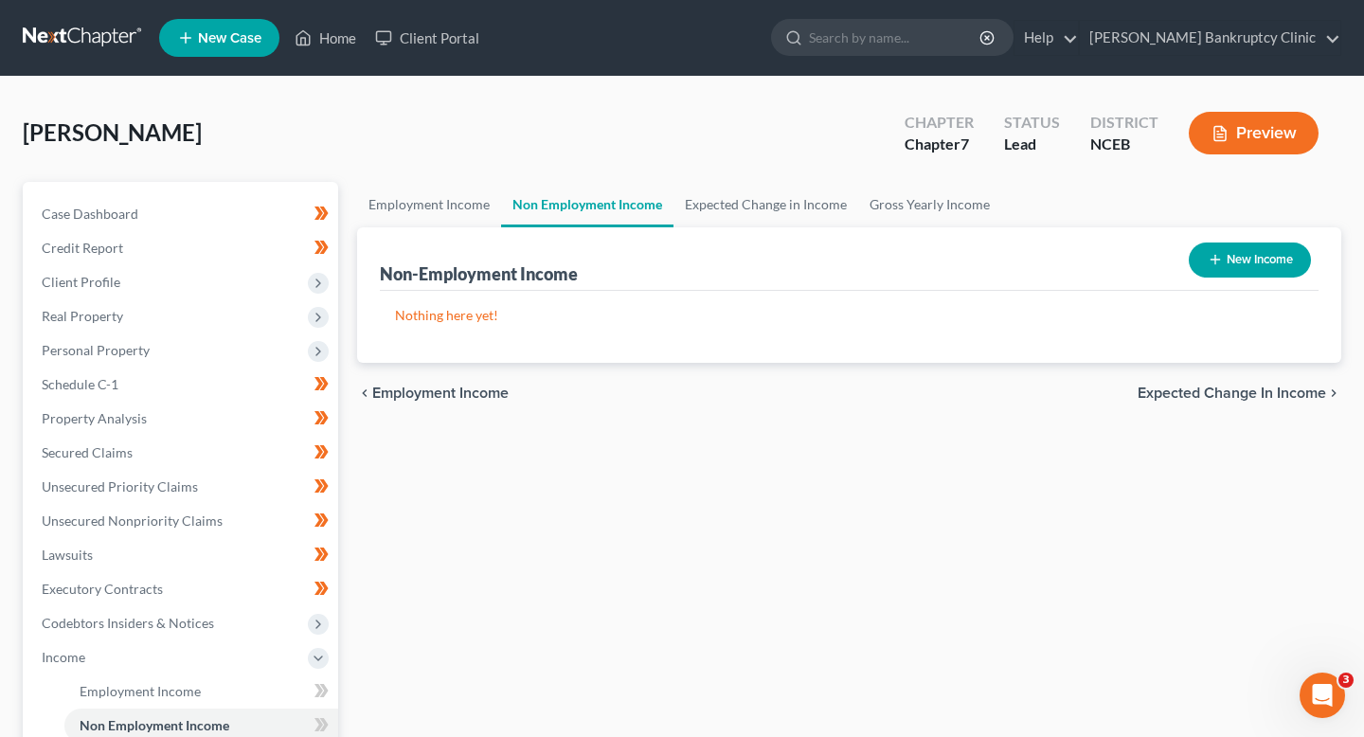
click at [1237, 262] on button "New Income" at bounding box center [1250, 260] width 122 height 35
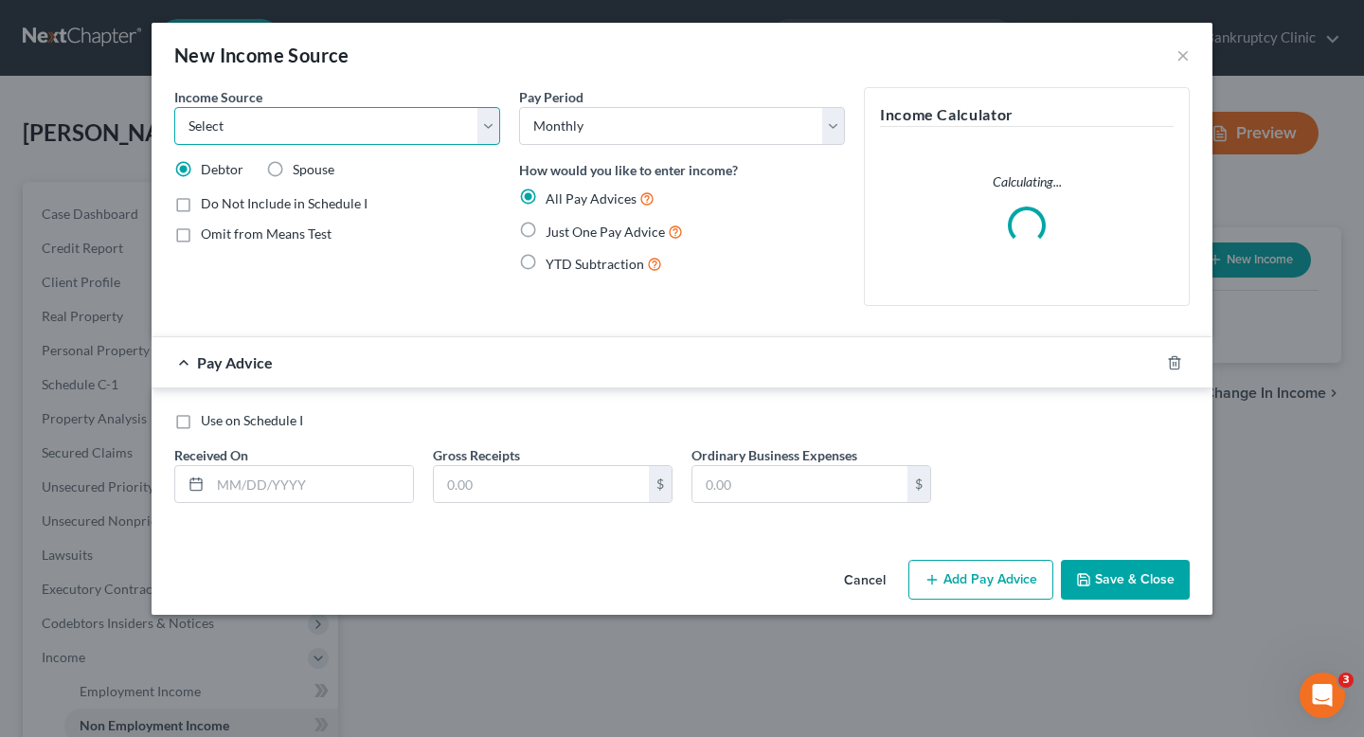
click at [452, 134] on select "Select Unemployment Disability (from employer) Pension Retirement Social Securi…" at bounding box center [337, 126] width 326 height 38
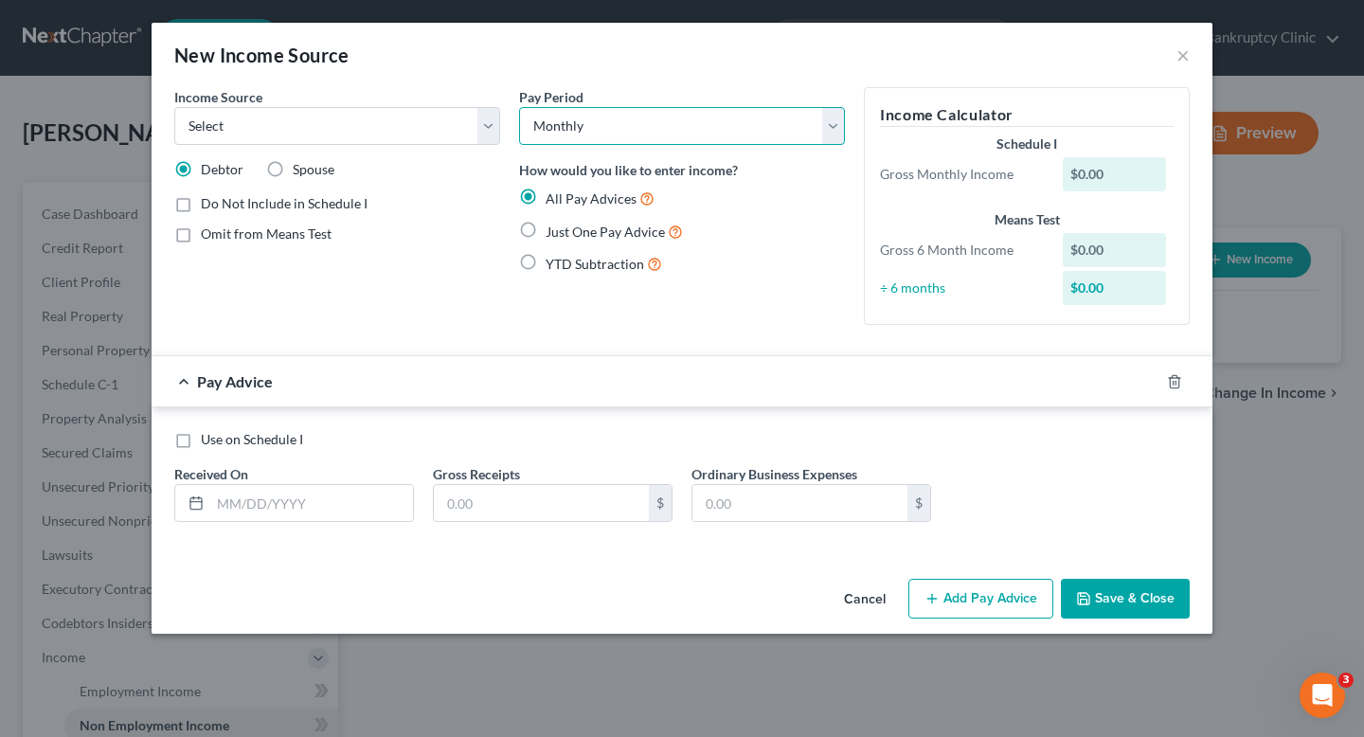
click at [553, 115] on select "Select Monthly Twice Monthly Every Other Week Weekly" at bounding box center [682, 126] width 326 height 38
click at [608, 109] on select "Select Monthly Twice Monthly Every Other Week Weekly" at bounding box center [682, 126] width 326 height 38
click at [613, 234] on span "Just One Pay Advice" at bounding box center [605, 232] width 119 height 16
click at [566, 233] on input "Just One Pay Advice" at bounding box center [559, 227] width 12 height 12
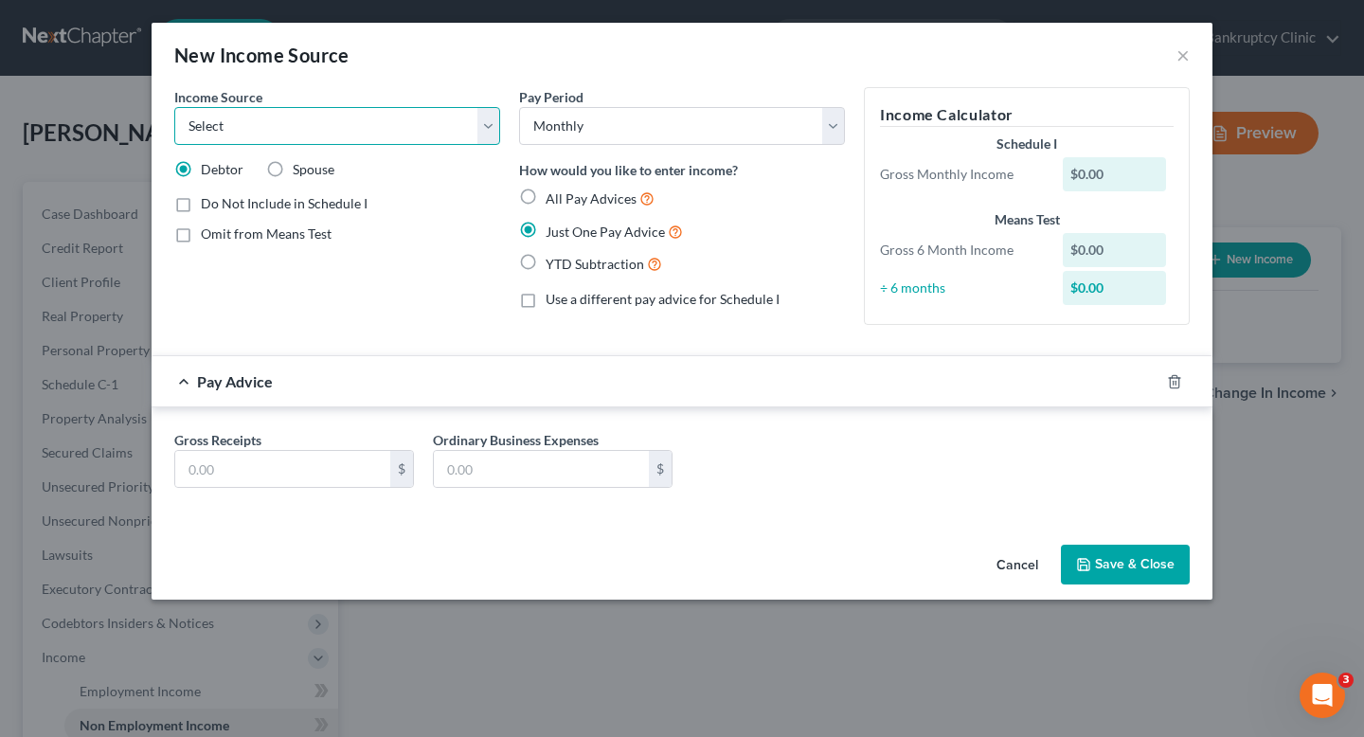
click at [345, 135] on select "Select Unemployment Disability (from employer) Pension Retirement Social Securi…" at bounding box center [337, 126] width 326 height 38
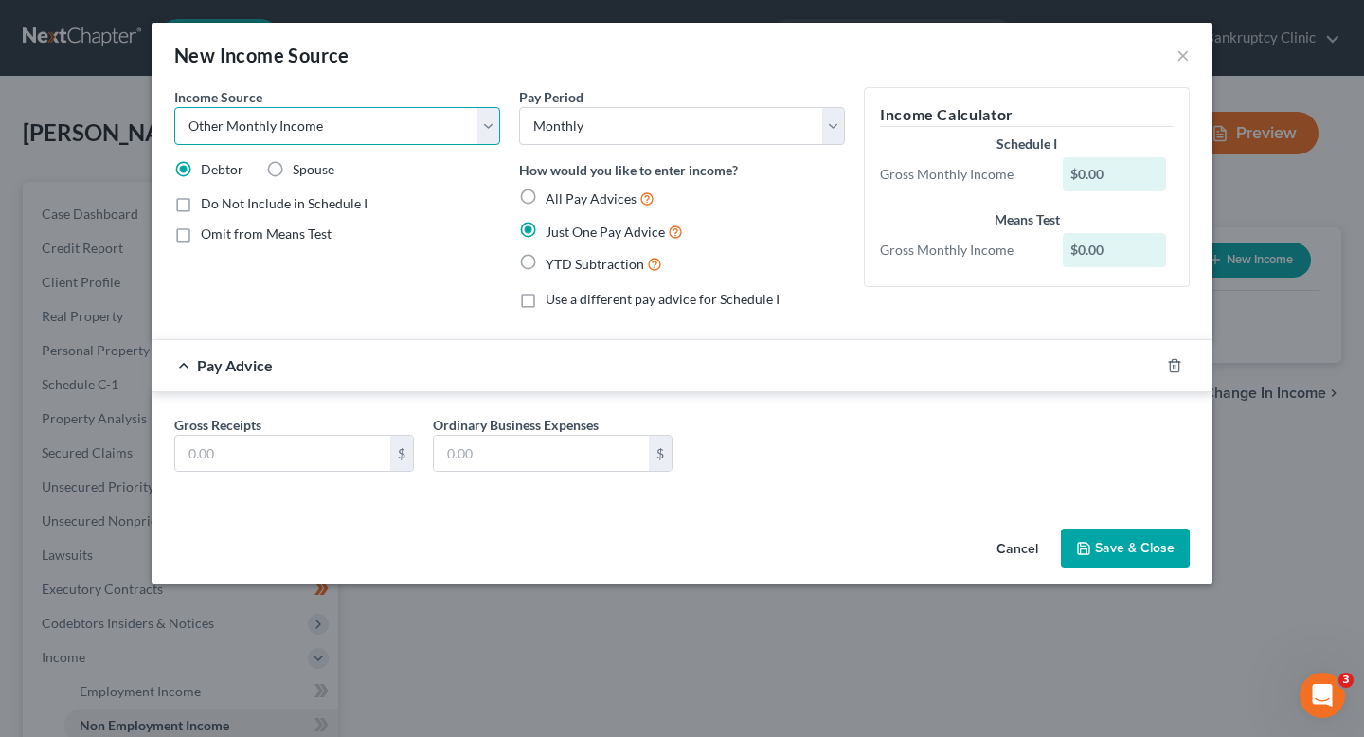
click at [174, 107] on select "Select Unemployment Disability (from employer) Pension Retirement Social Securi…" at bounding box center [337, 126] width 326 height 38
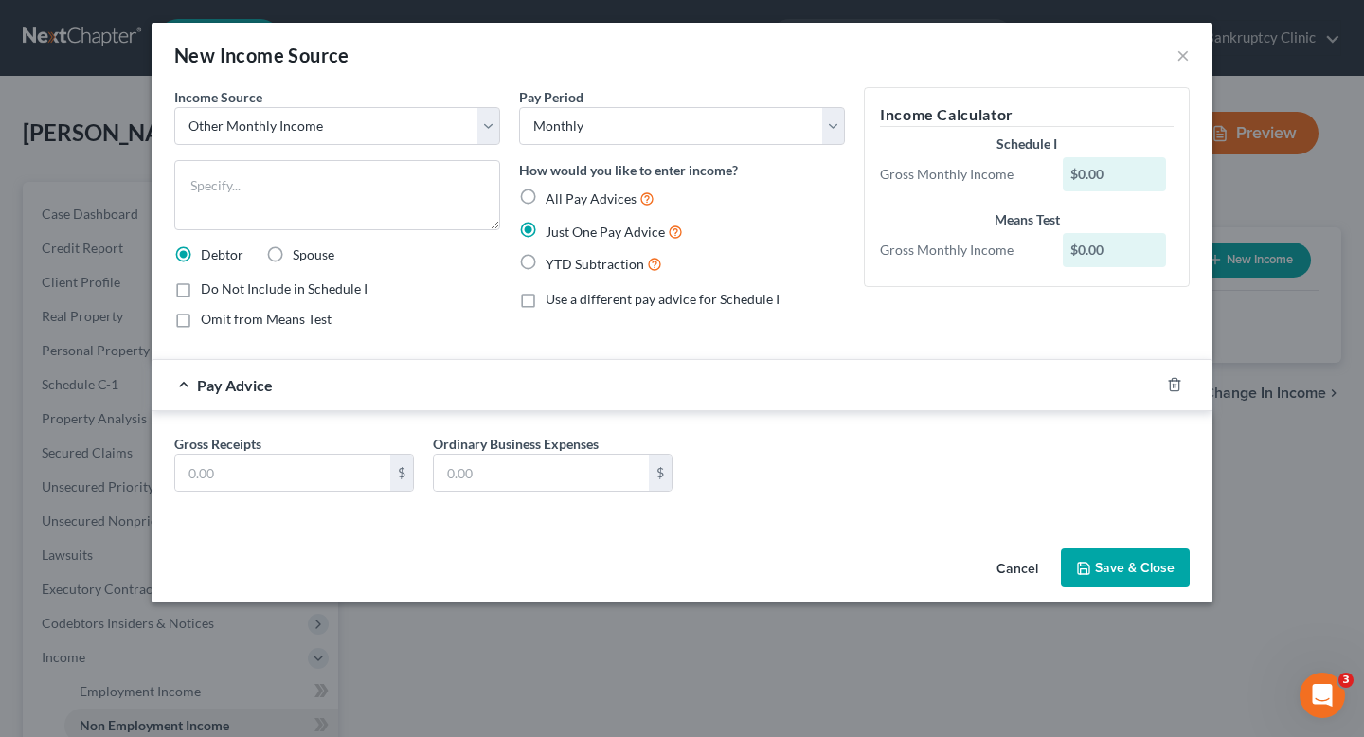
click at [360, 273] on div "Income Source * Select Unemployment Disability (from employer) Pension Retireme…" at bounding box center [337, 215] width 345 height 257
click at [345, 201] on textarea at bounding box center [337, 195] width 326 height 70
click at [364, 138] on select "Select Unemployment Disability (from employer) Pension Retirement Social Securi…" at bounding box center [337, 126] width 326 height 38
click at [356, 183] on textarea "To enrich screen reader interactions, please activate Accessibility in Grammarl…" at bounding box center [337, 195] width 326 height 70
click at [377, 131] on select "Select Unemployment Disability (from employer) Pension Retirement Social Securi…" at bounding box center [337, 126] width 326 height 38
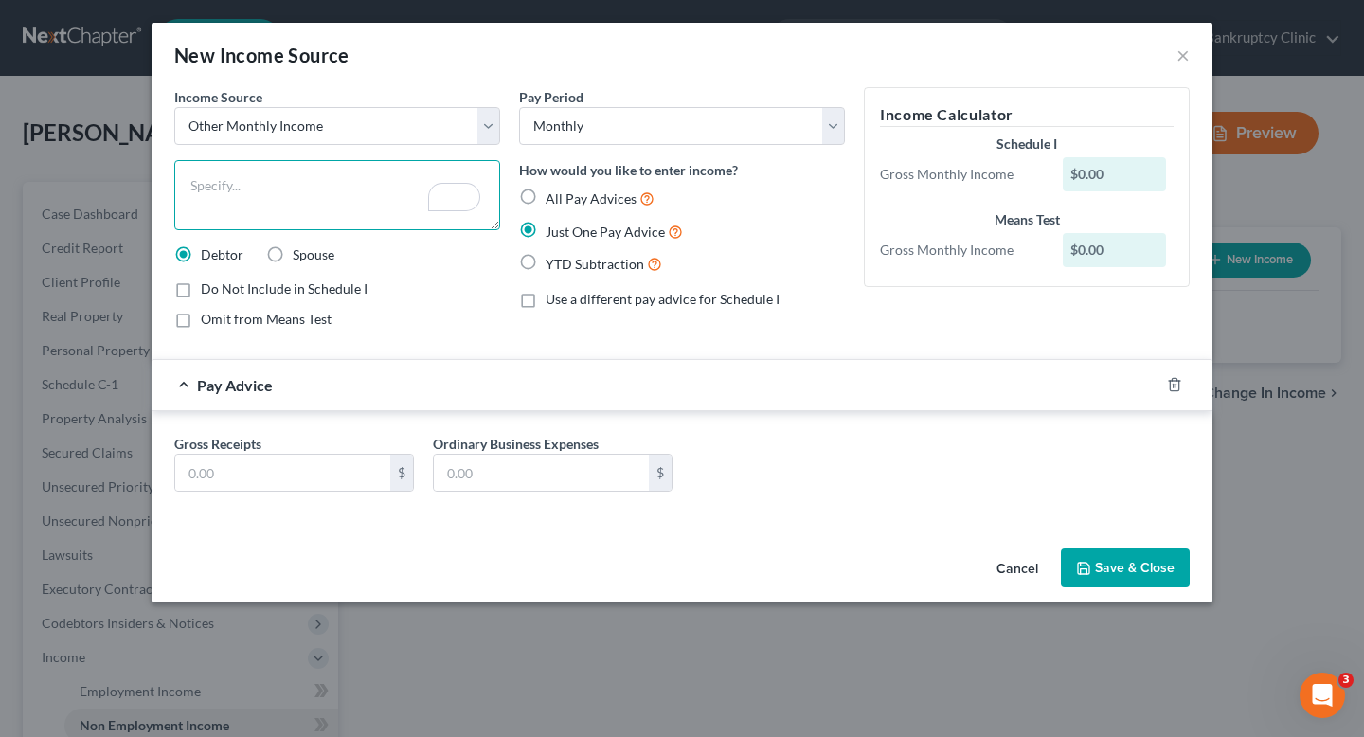
click at [308, 195] on textarea "To enrich screen reader interactions, please activate Accessibility in Grammarl…" at bounding box center [337, 195] width 326 height 70
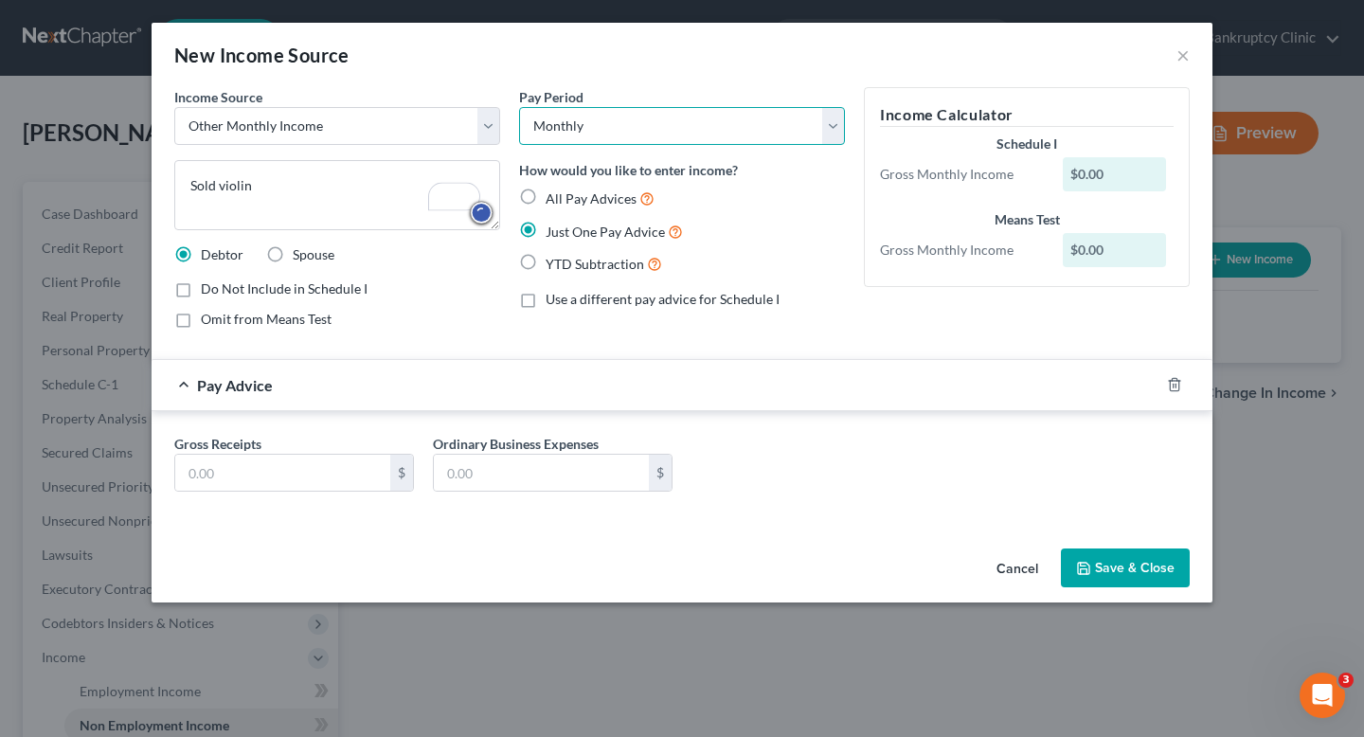
click at [594, 126] on select "Select Monthly Twice Monthly Every Other Week Weekly" at bounding box center [682, 126] width 326 height 38
click at [579, 151] on div "Pay Period Select Monthly Twice Monthly Every Other Week Weekly How would you l…" at bounding box center [682, 215] width 345 height 257
click at [588, 135] on select "Select Monthly Twice Monthly Every Other Week Weekly" at bounding box center [682, 126] width 326 height 38
click at [252, 467] on input "text" at bounding box center [282, 473] width 215 height 36
click at [372, 427] on div "Gross Receipts 300 $ Ordinary Business Expenses $" at bounding box center [682, 466] width 1061 height 111
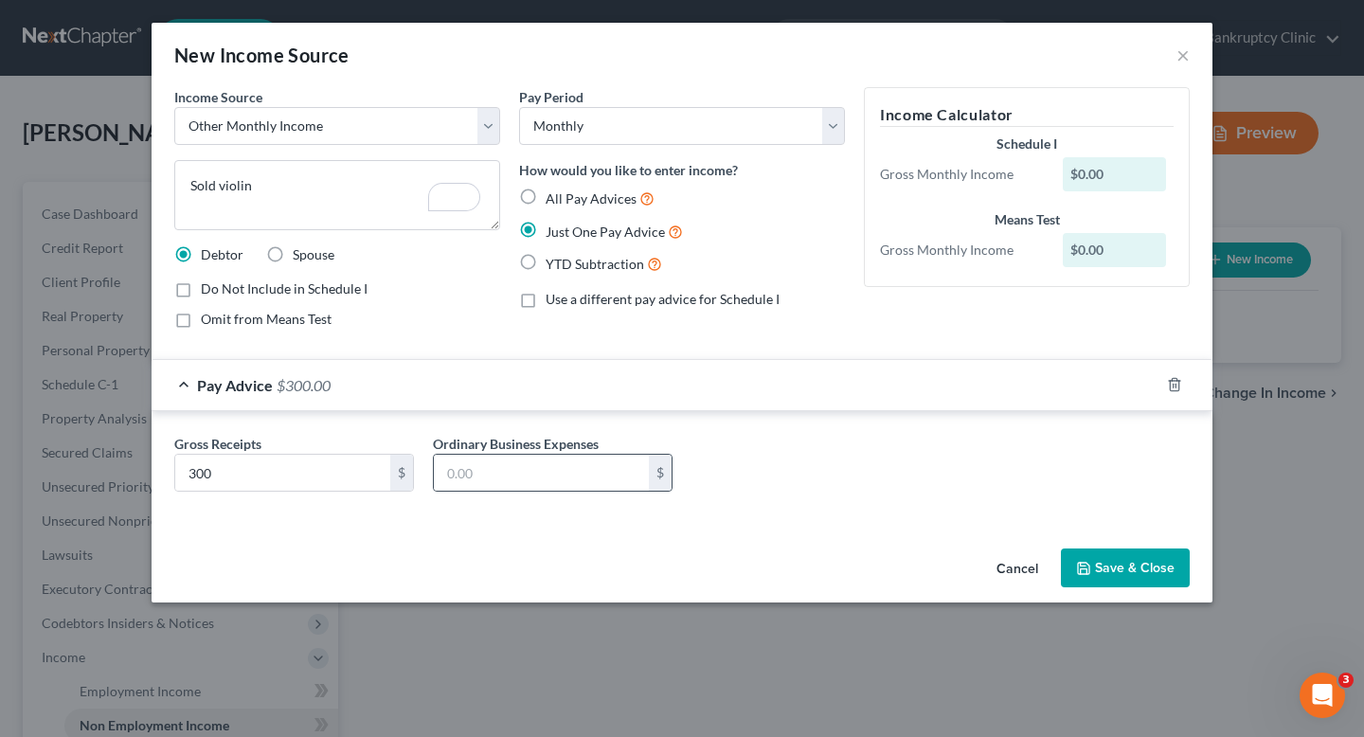
click at [488, 491] on div "$" at bounding box center [553, 473] width 240 height 38
click at [494, 480] on input "text" at bounding box center [541, 473] width 215 height 36
click at [1156, 558] on button "Save & Close" at bounding box center [1125, 569] width 129 height 40
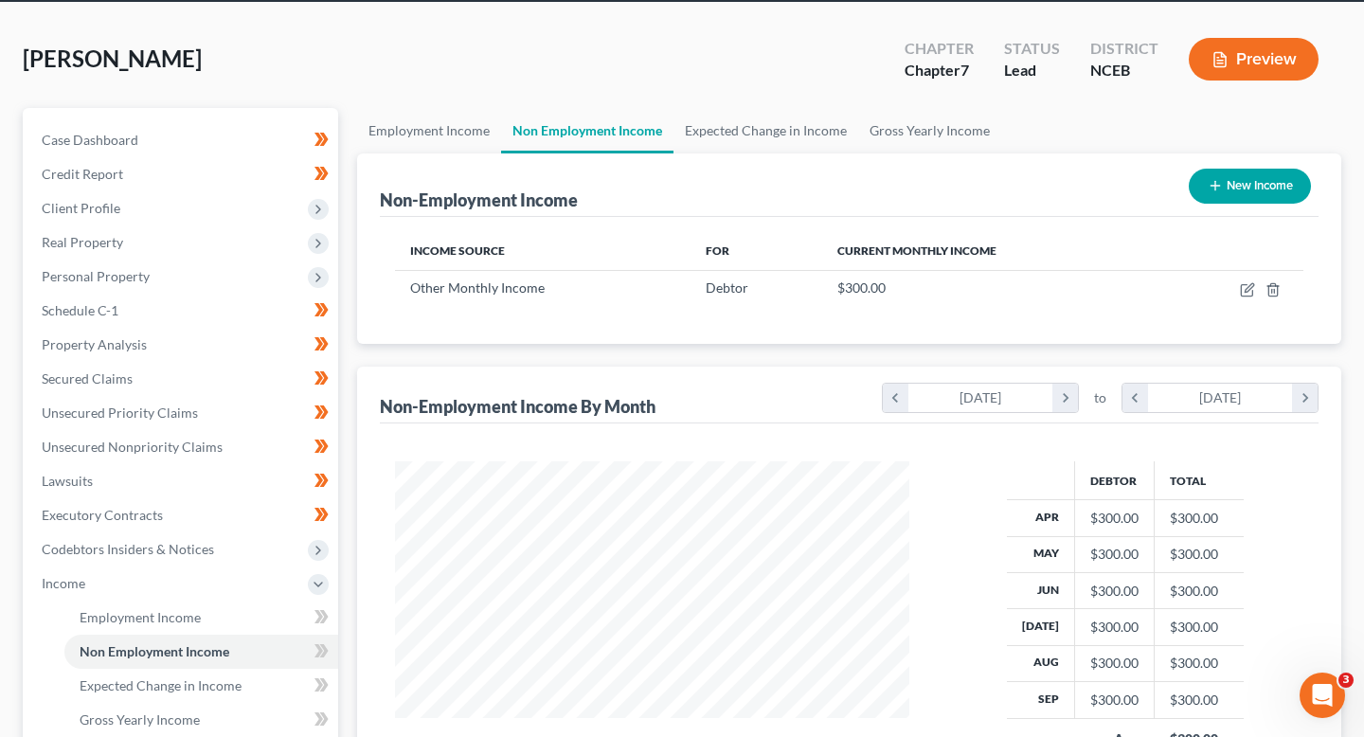
scroll to position [76, 0]
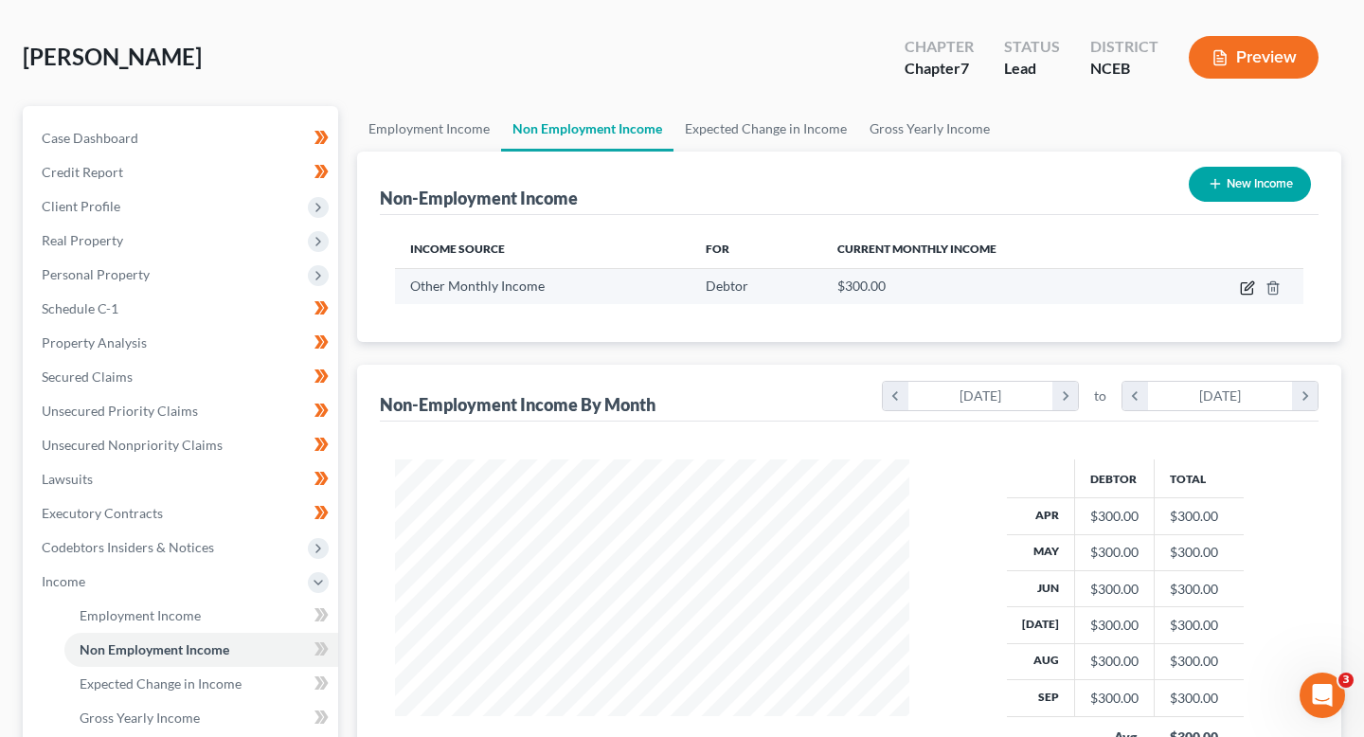
click at [1240, 286] on icon "button" at bounding box center [1247, 287] width 15 height 15
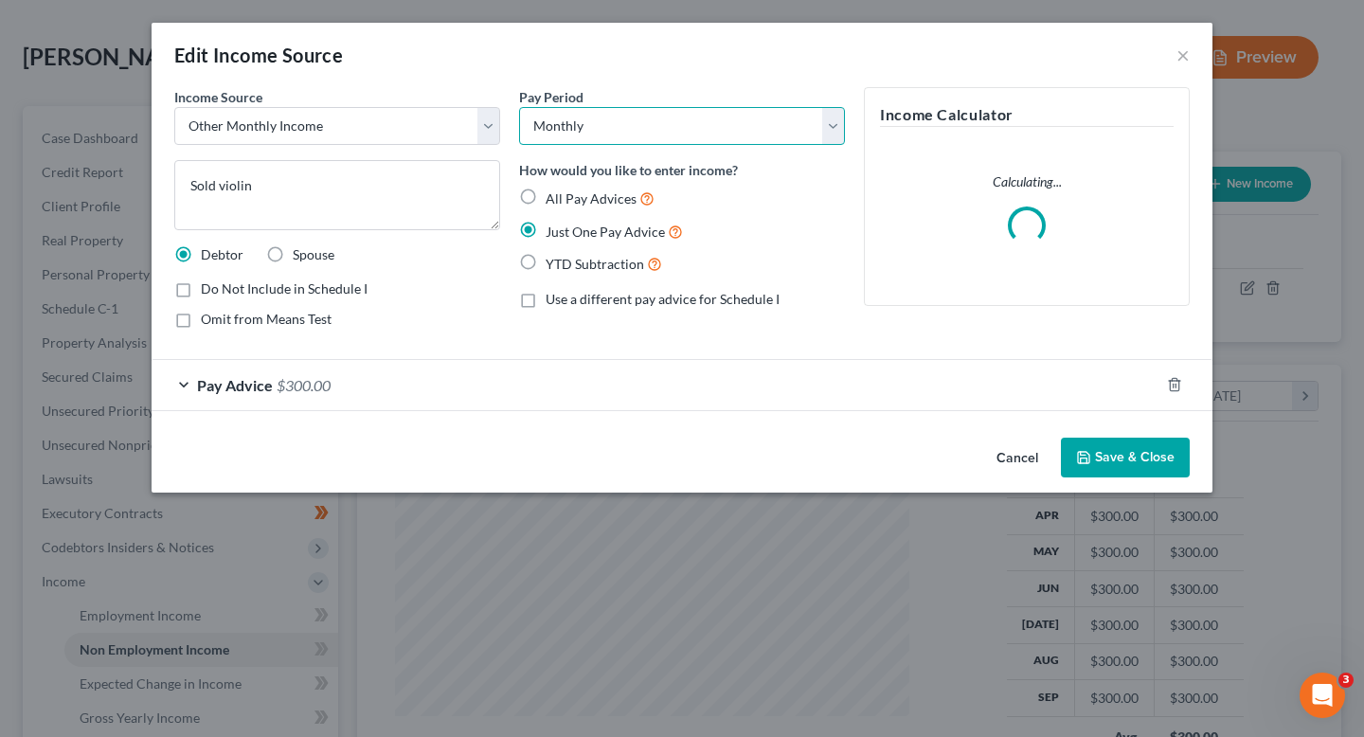
click at [655, 144] on select "Select Monthly Twice Monthly Every Other Week Weekly" at bounding box center [682, 126] width 326 height 38
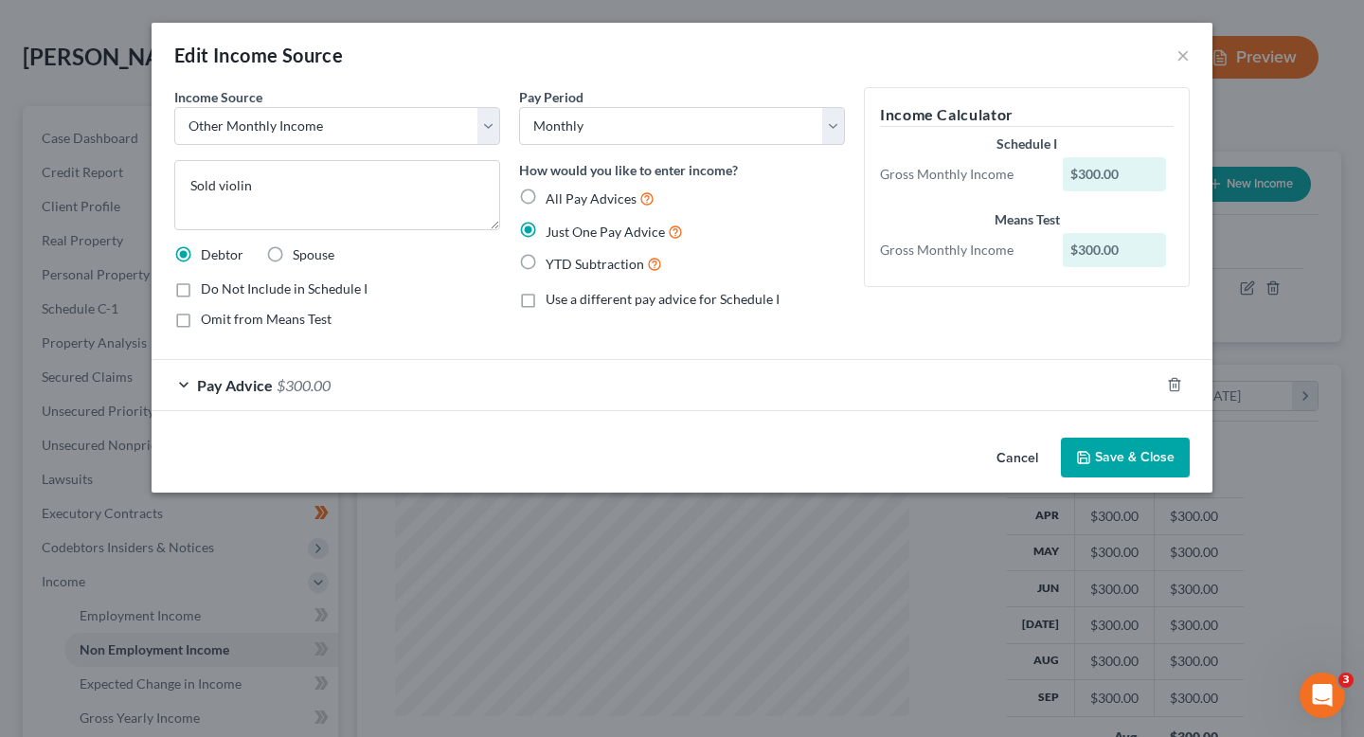
click at [1174, 57] on div "Edit Income Source ×" at bounding box center [682, 55] width 1061 height 64
click at [1183, 60] on button "×" at bounding box center [1183, 55] width 13 height 23
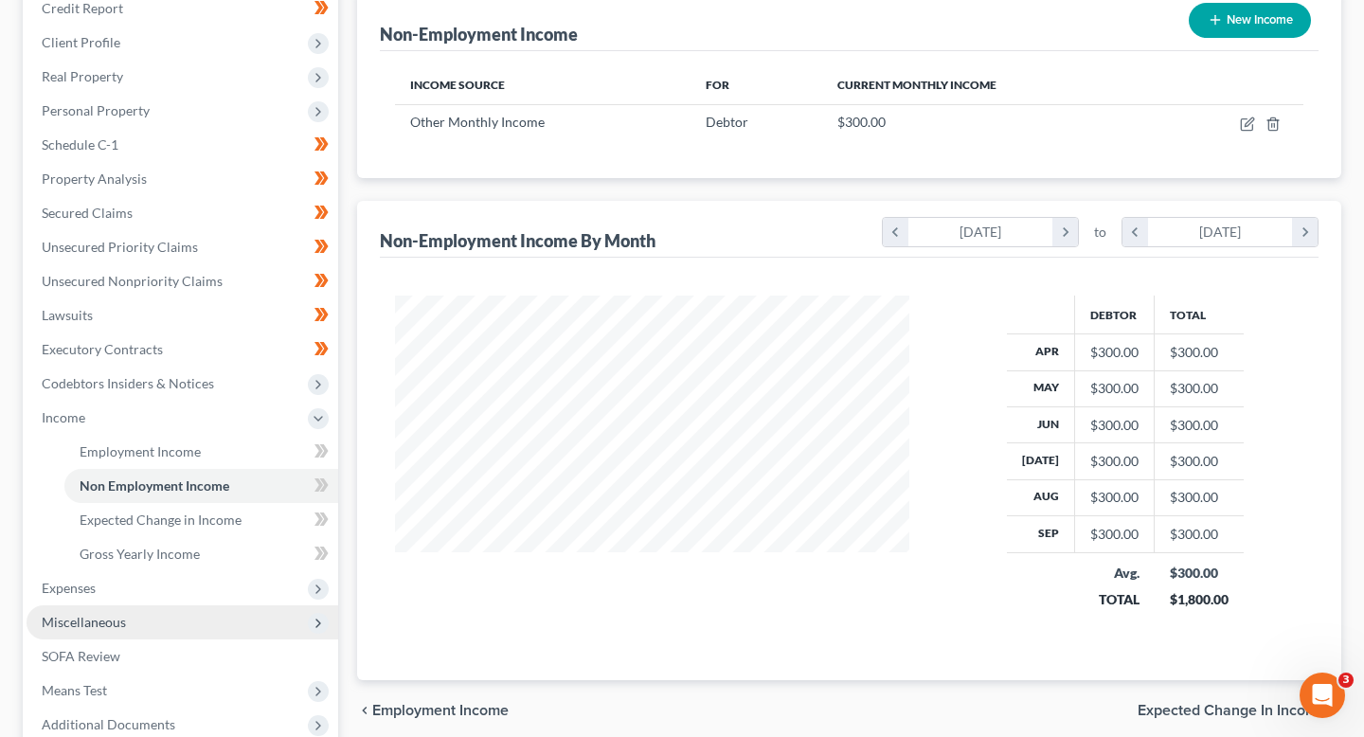
scroll to position [253, 0]
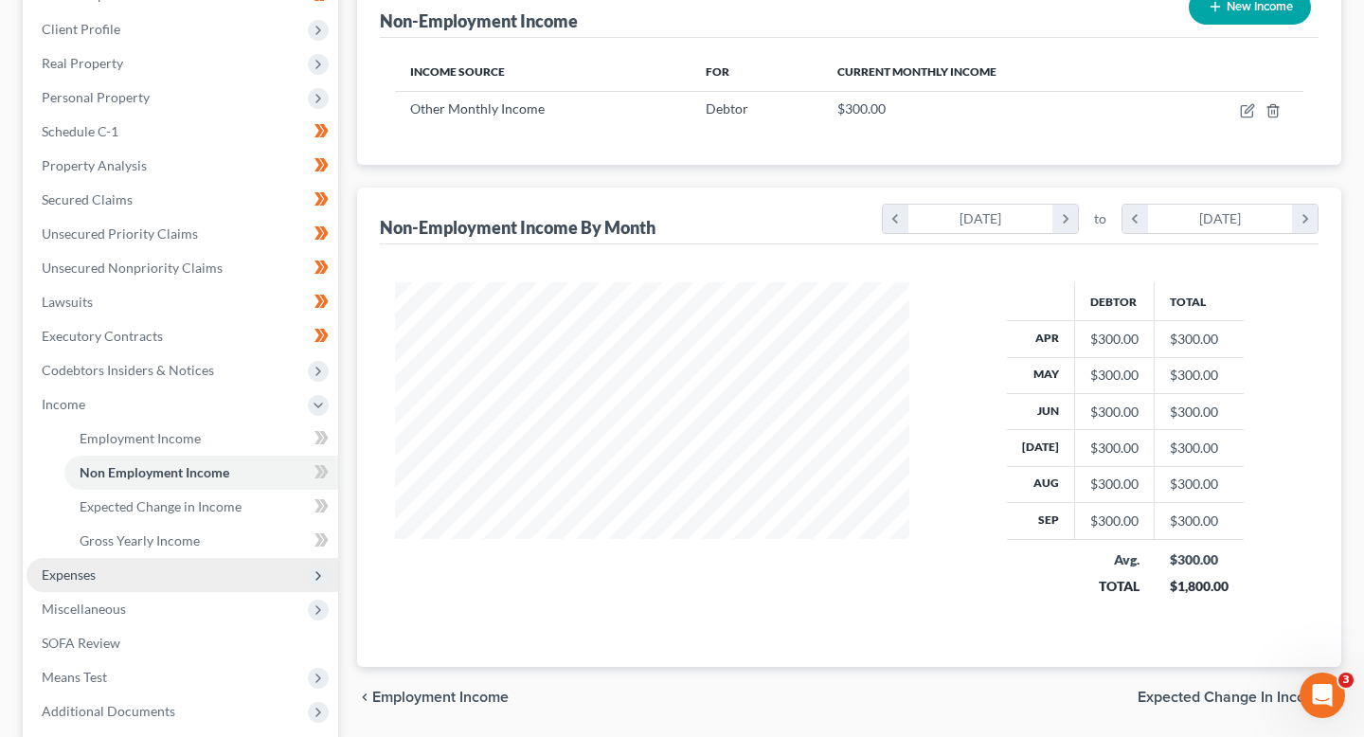
click at [245, 573] on span "Expenses" at bounding box center [183, 575] width 312 height 34
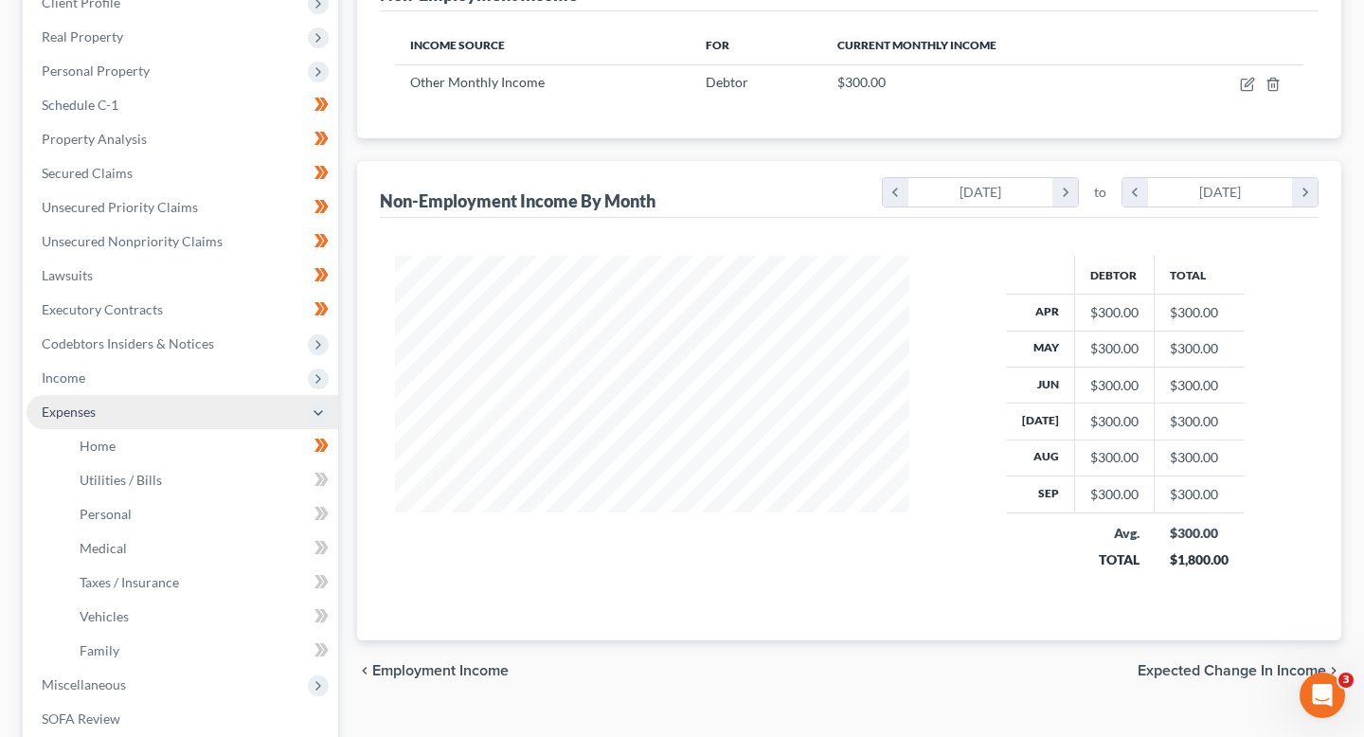
scroll to position [277, 0]
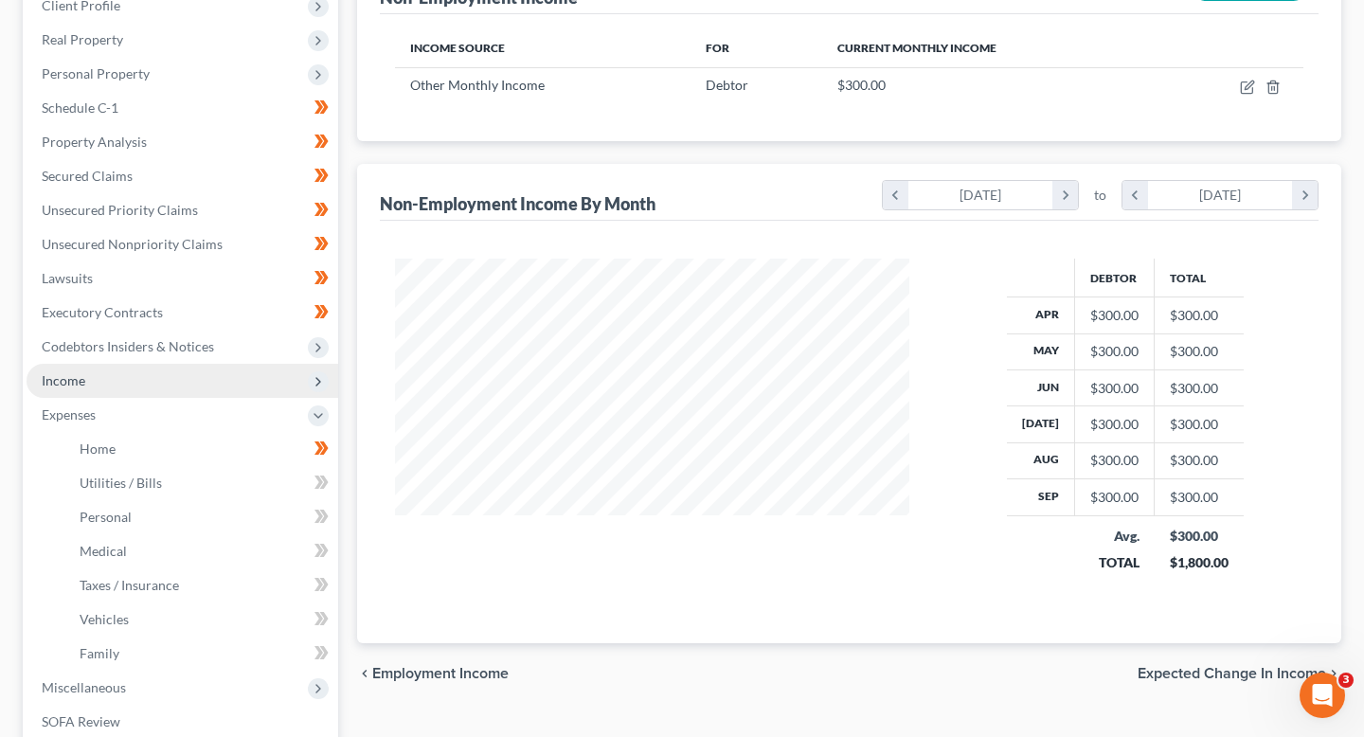
click at [244, 369] on span "Income" at bounding box center [183, 381] width 312 height 34
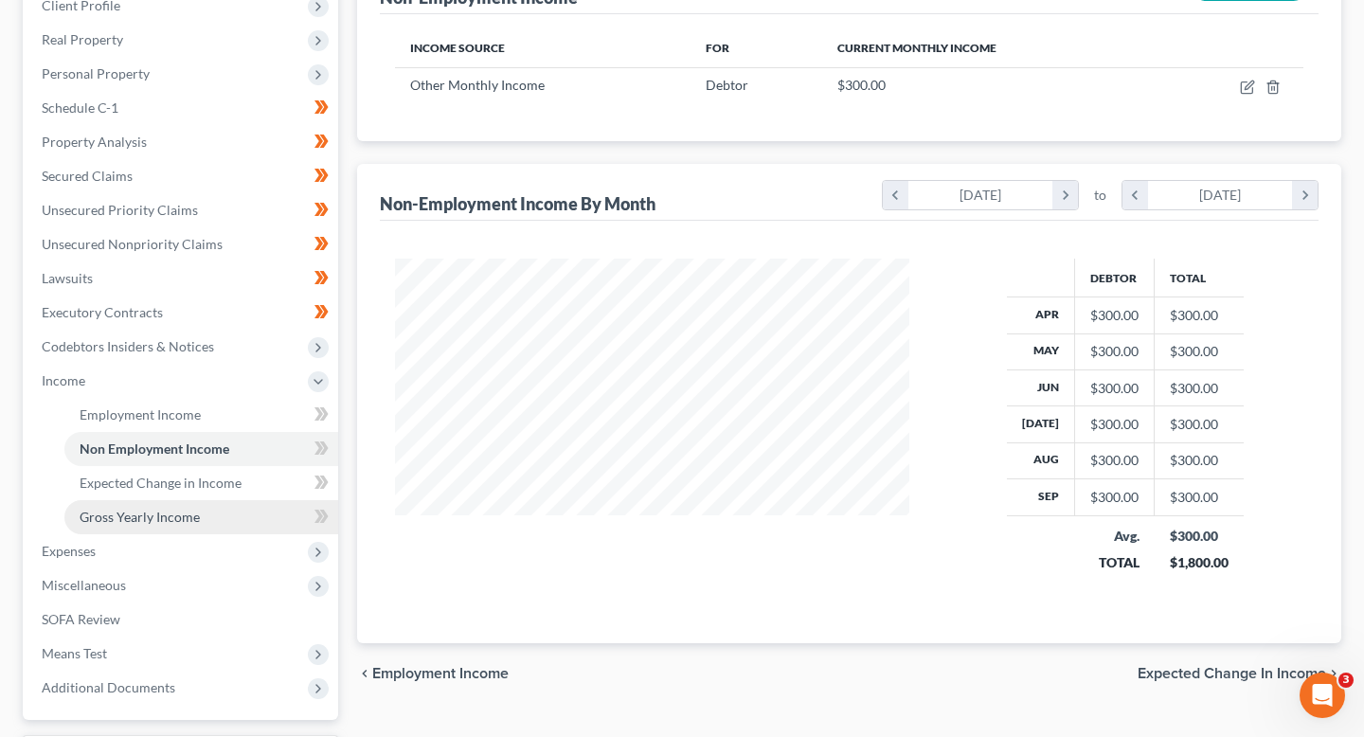
click at [231, 500] on link "Gross Yearly Income" at bounding box center [201, 517] width 274 height 34
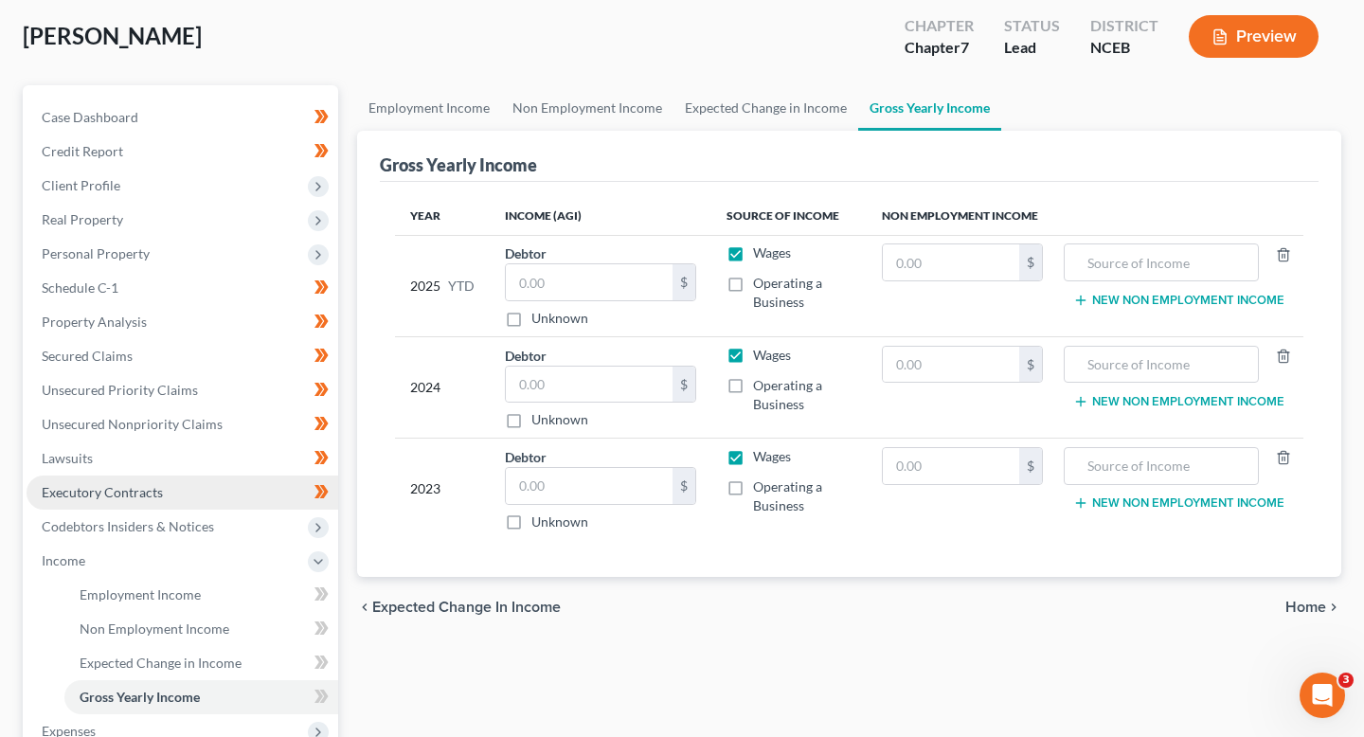
scroll to position [102, 0]
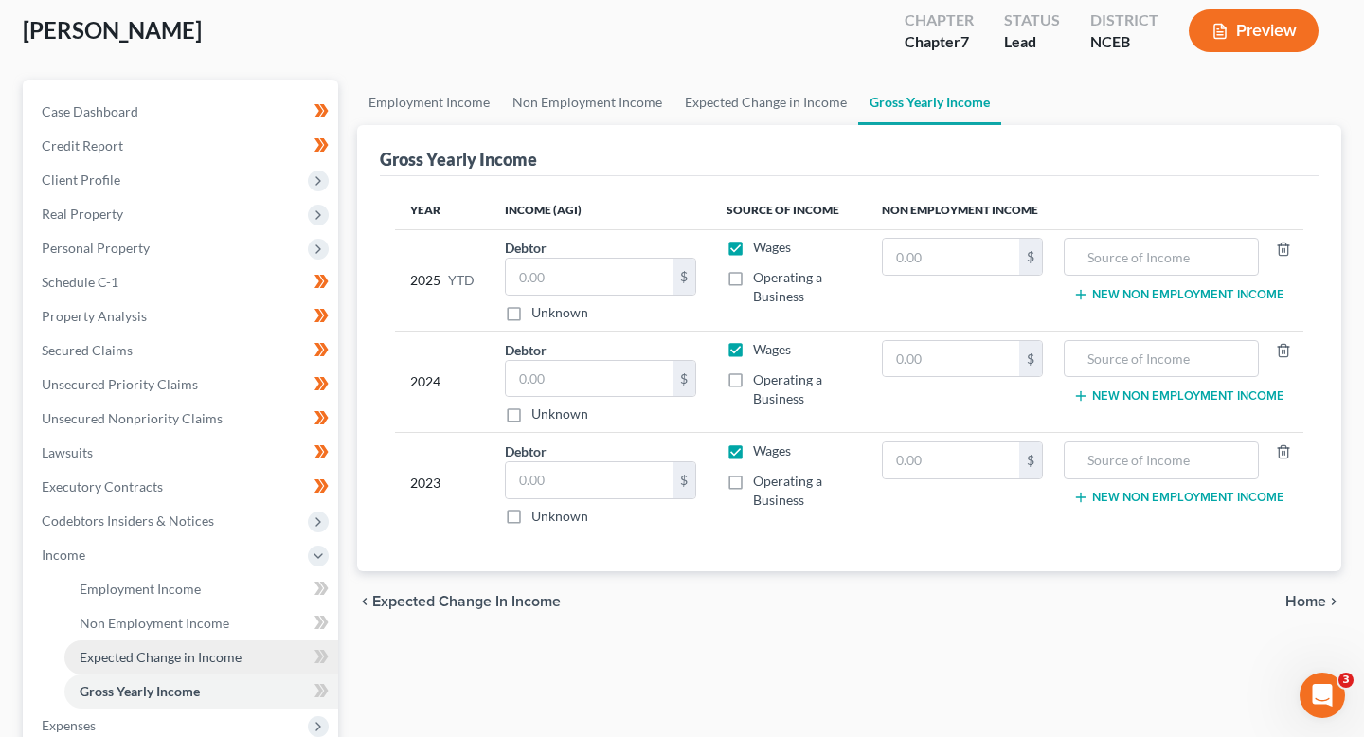
click at [246, 664] on link "Expected Change in Income" at bounding box center [201, 658] width 274 height 34
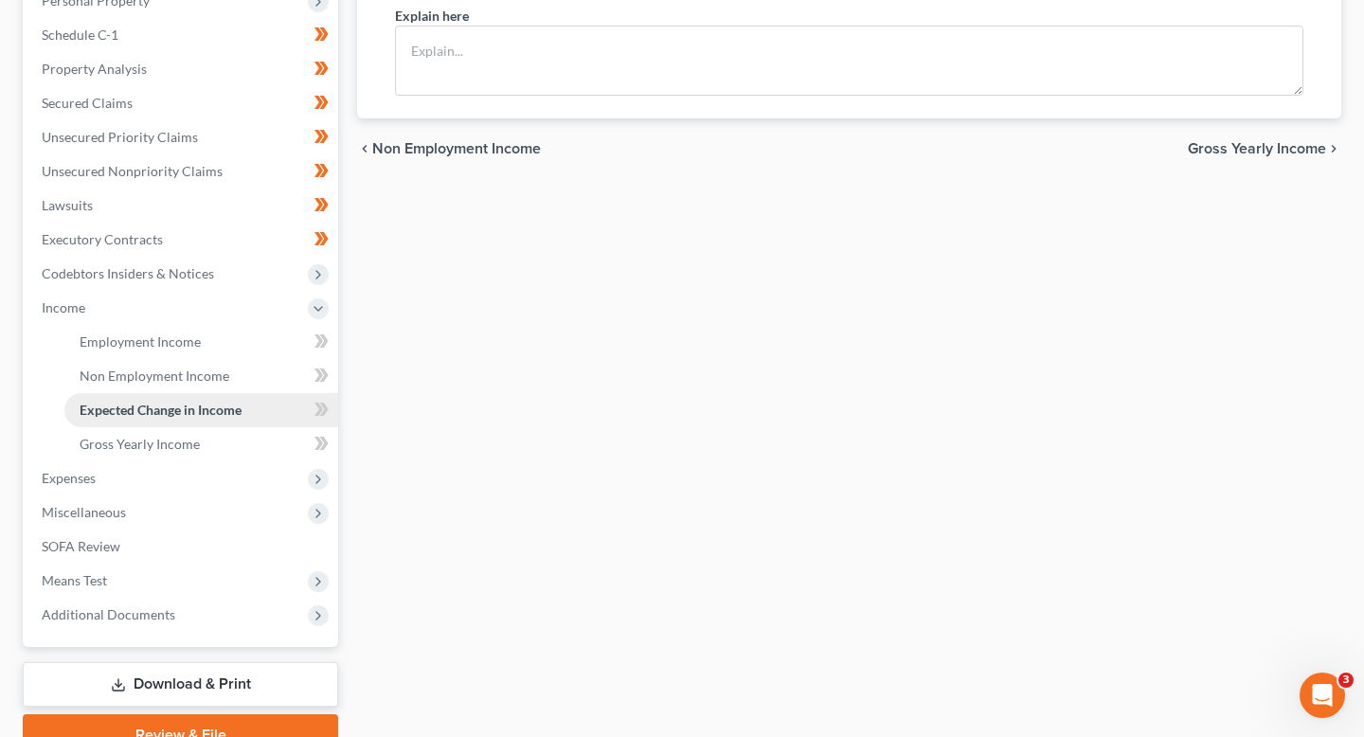
scroll to position [352, 0]
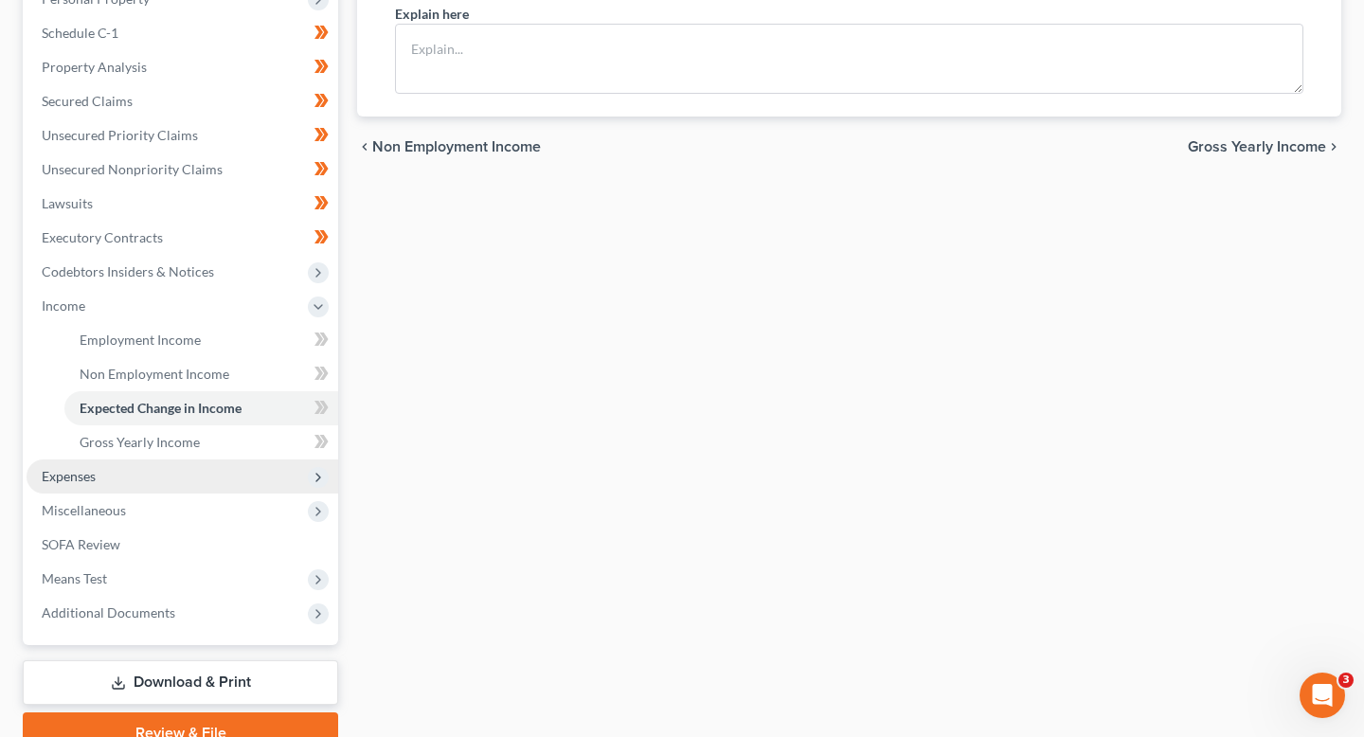
click at [219, 464] on span "Expenses" at bounding box center [183, 477] width 312 height 34
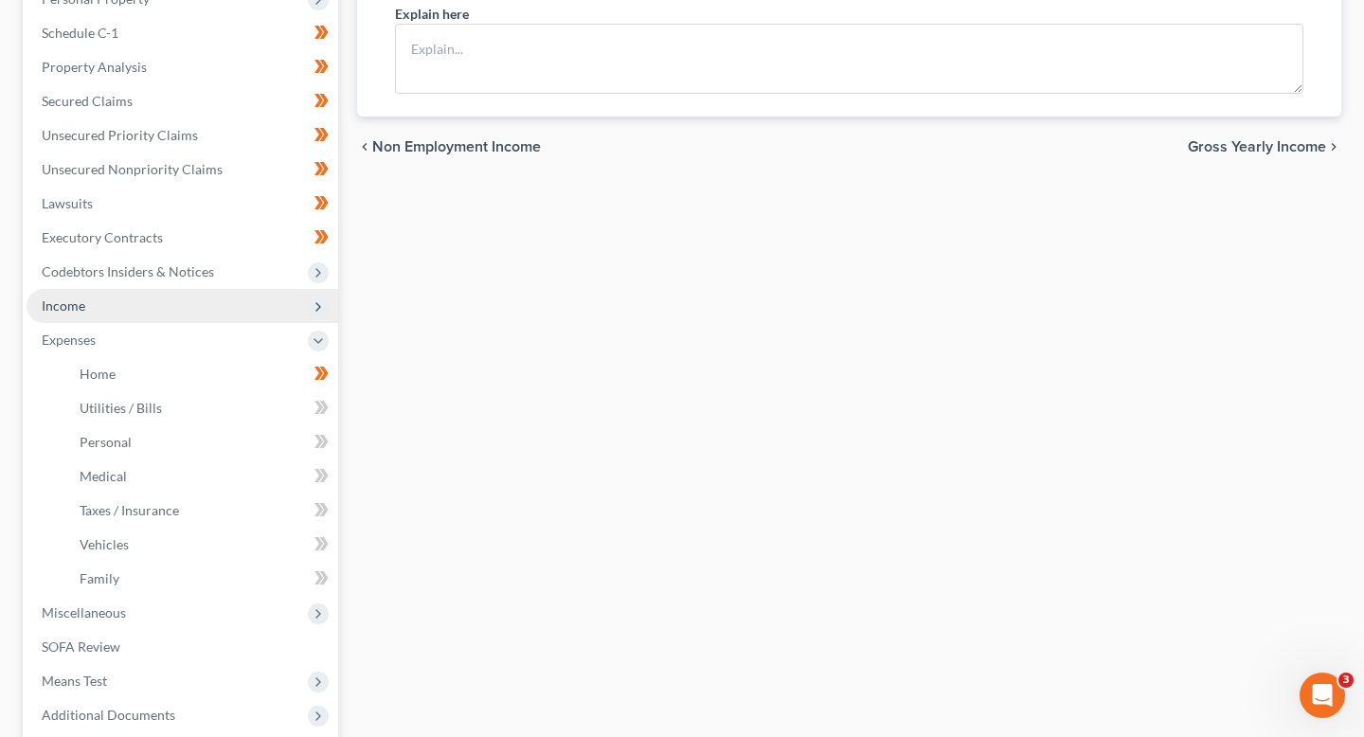
click at [228, 319] on span "Income" at bounding box center [183, 306] width 312 height 34
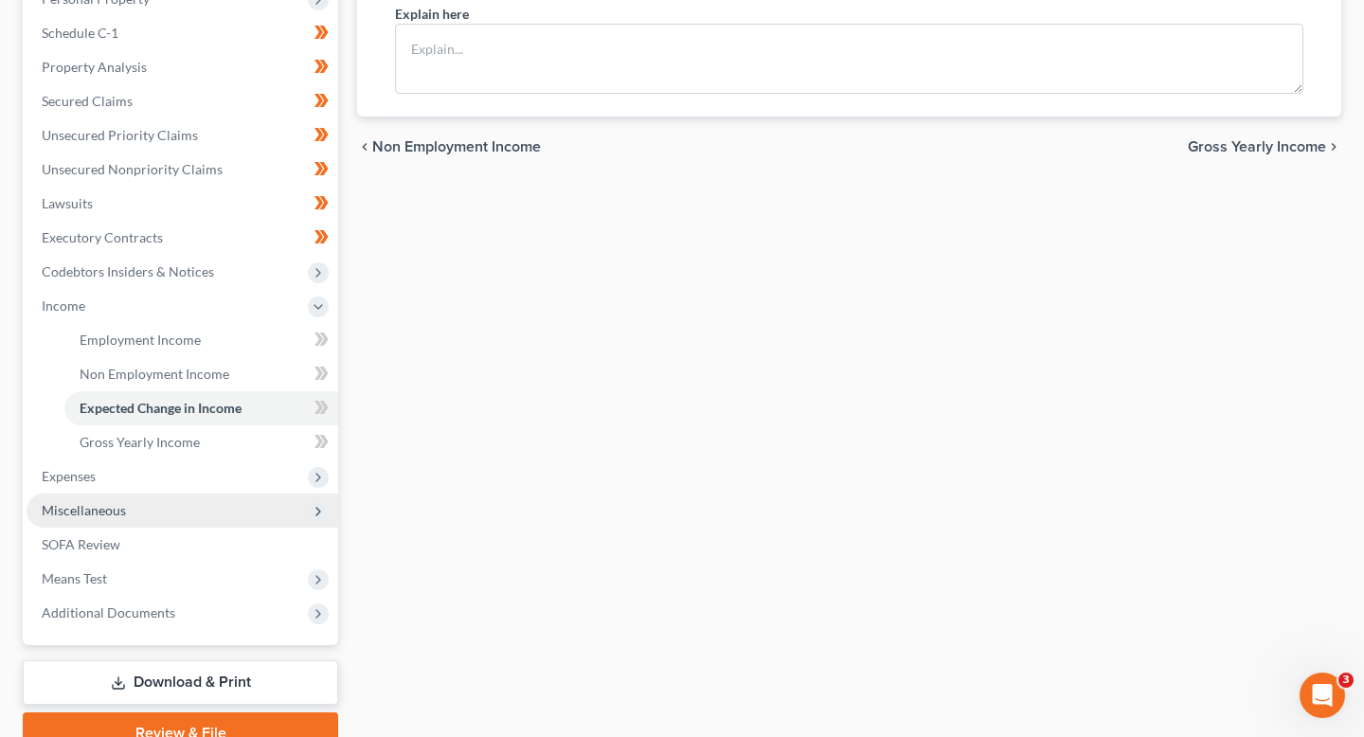
click at [213, 509] on span "Miscellaneous" at bounding box center [183, 511] width 312 height 34
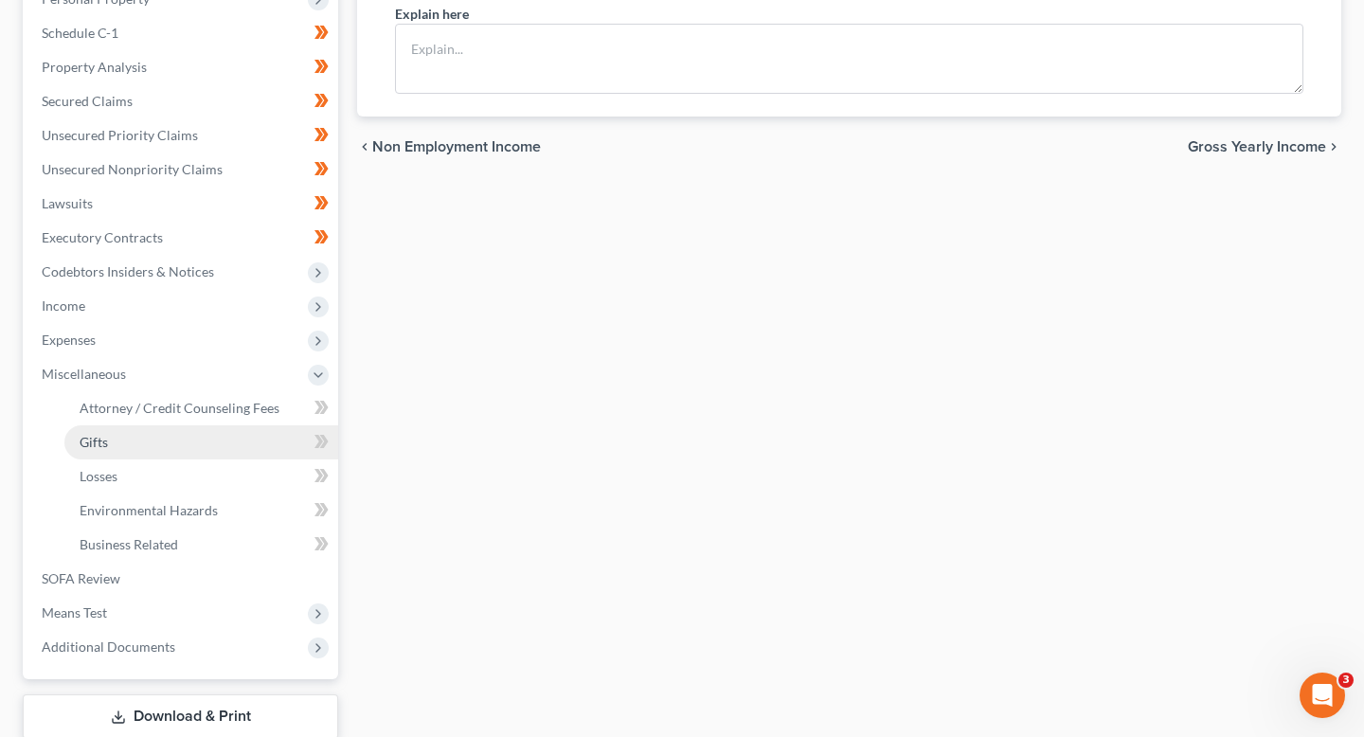
click at [215, 452] on link "Gifts" at bounding box center [201, 442] width 274 height 34
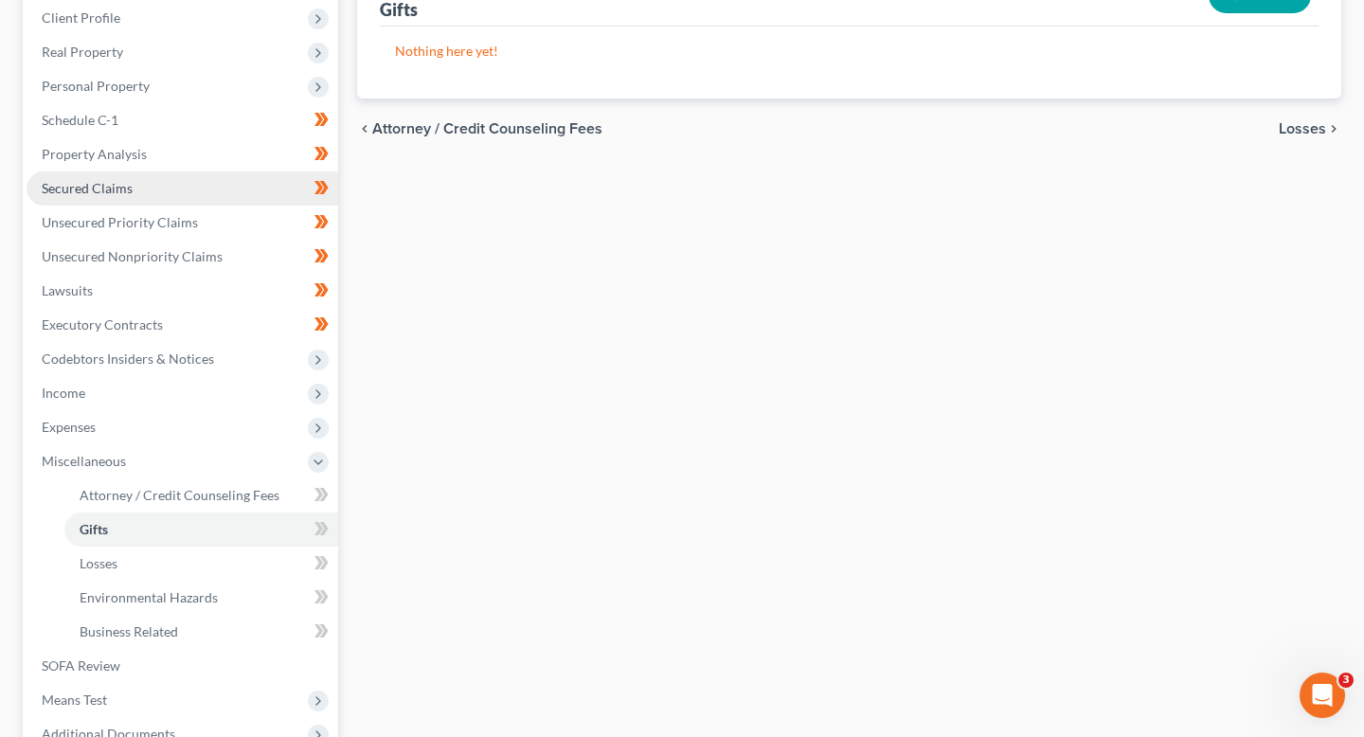
scroll to position [265, 0]
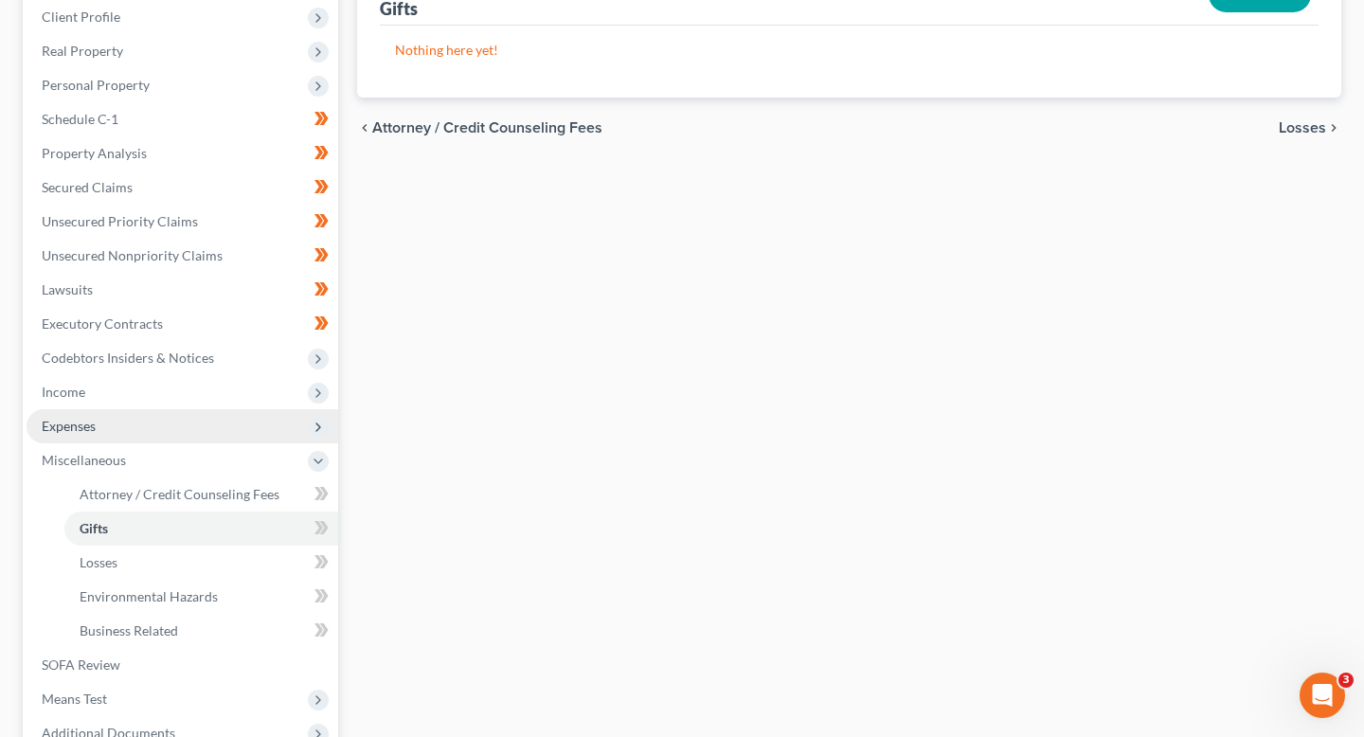
click at [212, 426] on span "Expenses" at bounding box center [183, 426] width 312 height 34
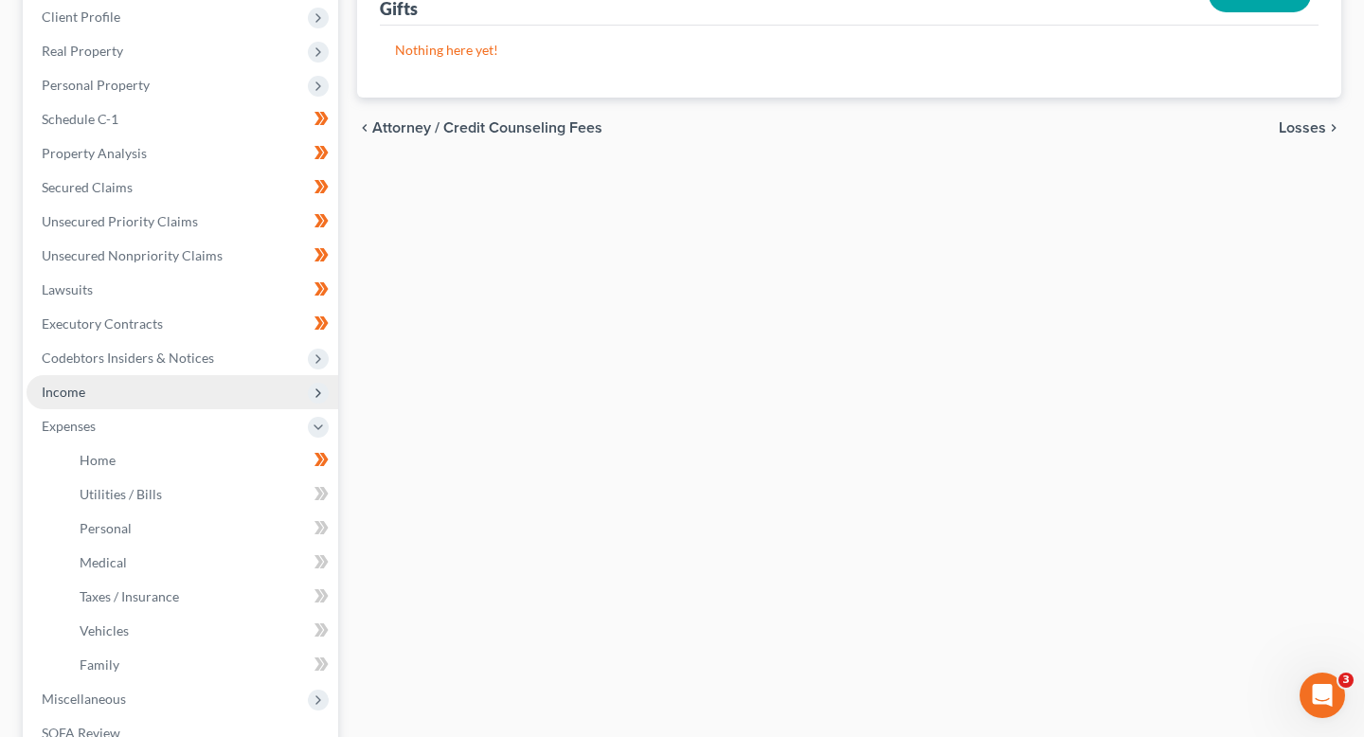
click at [211, 398] on span "Income" at bounding box center [183, 392] width 312 height 34
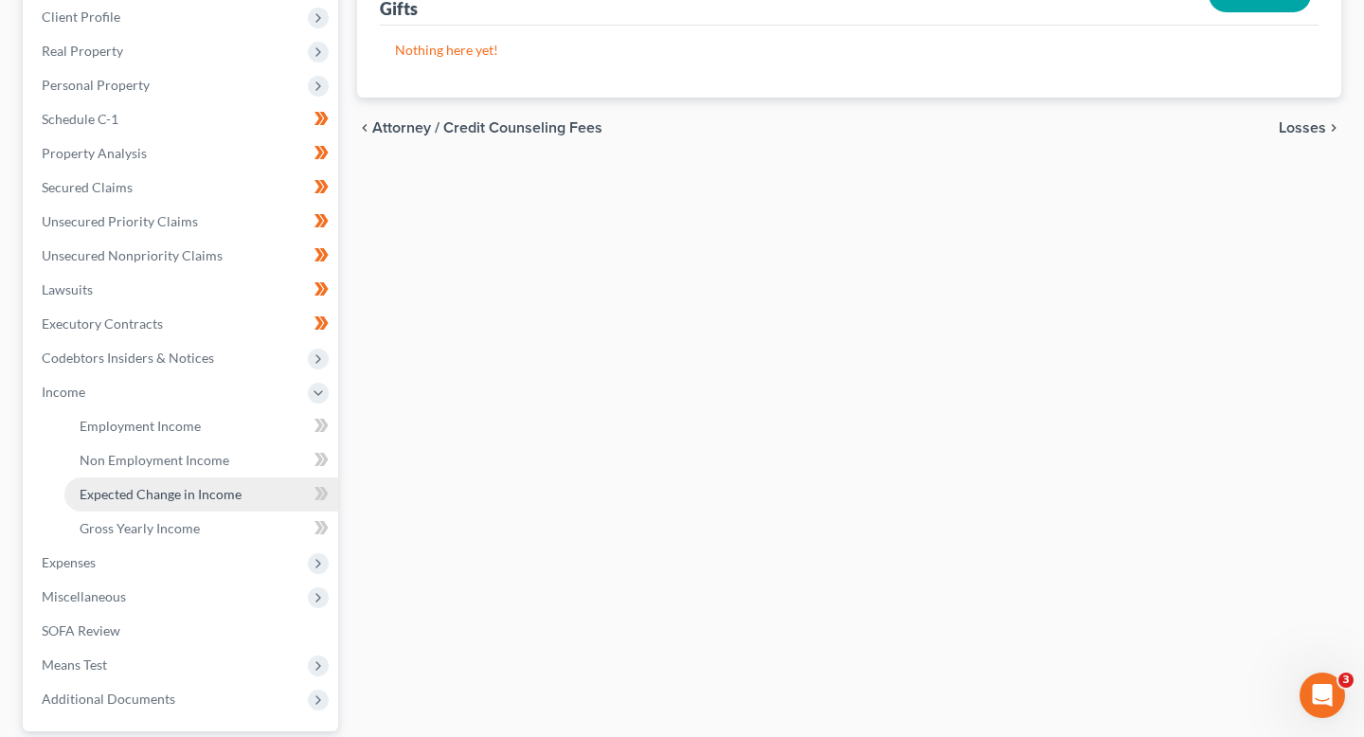
click at [222, 499] on span "Expected Change in Income" at bounding box center [161, 494] width 162 height 16
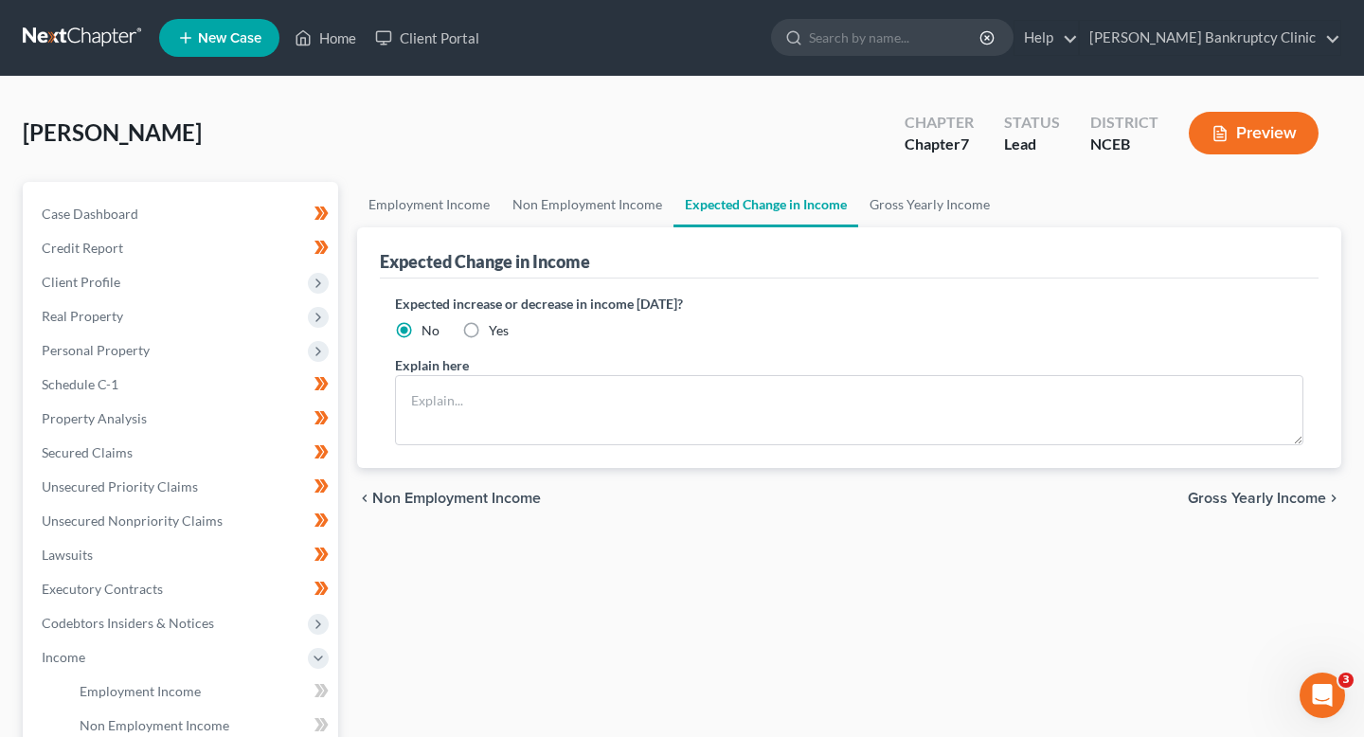
click at [430, 335] on span "No" at bounding box center [431, 330] width 18 height 16
click at [430, 334] on input "No" at bounding box center [435, 327] width 12 height 12
click at [460, 373] on label "Explain here" at bounding box center [432, 365] width 74 height 20
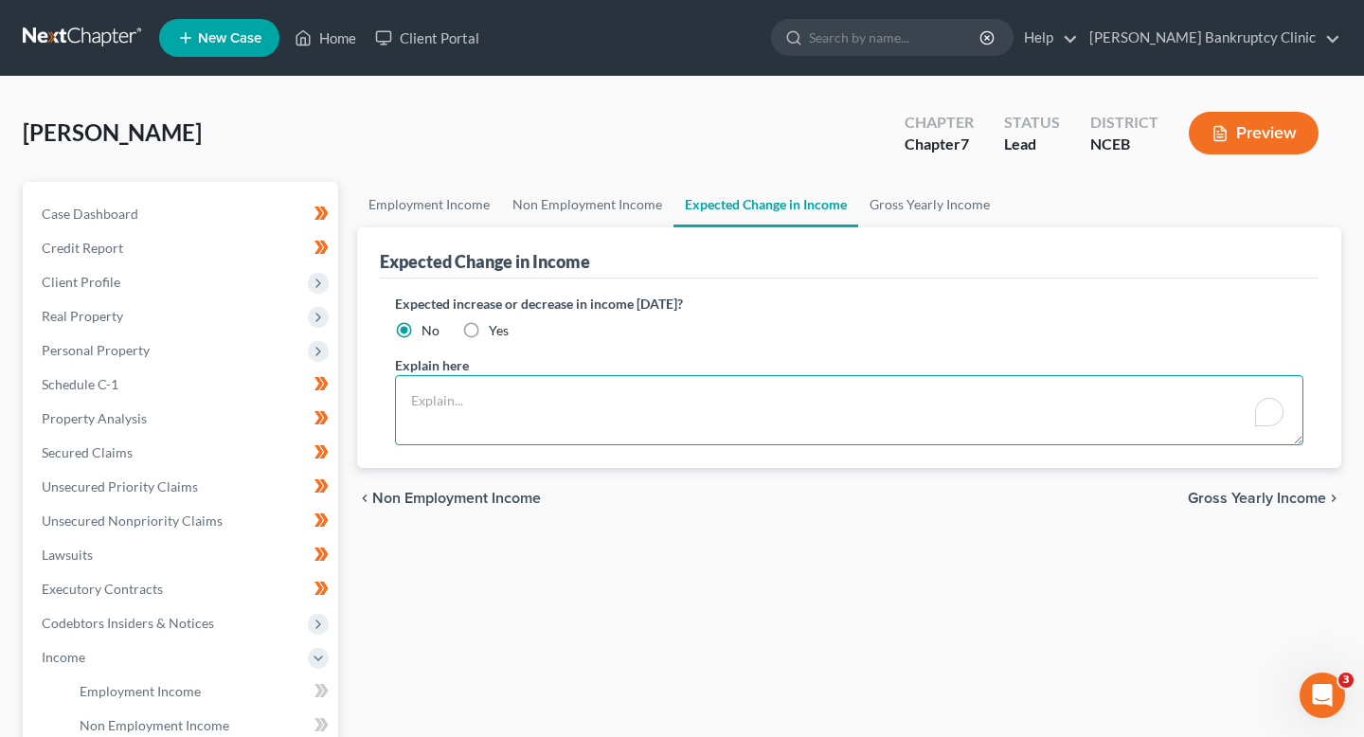
click at [471, 398] on textarea "To enrich screen reader interactions, please activate Accessibility in Grammarl…" at bounding box center [849, 410] width 909 height 70
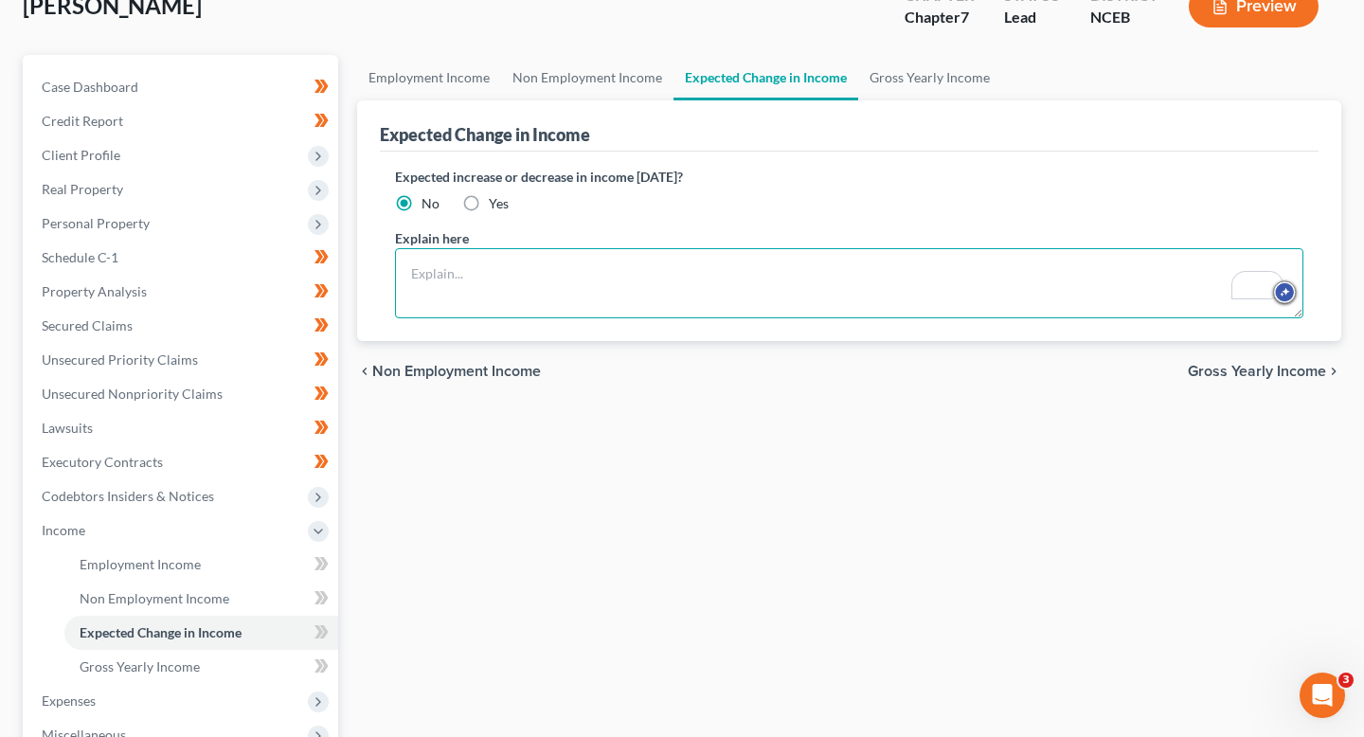
scroll to position [136, 0]
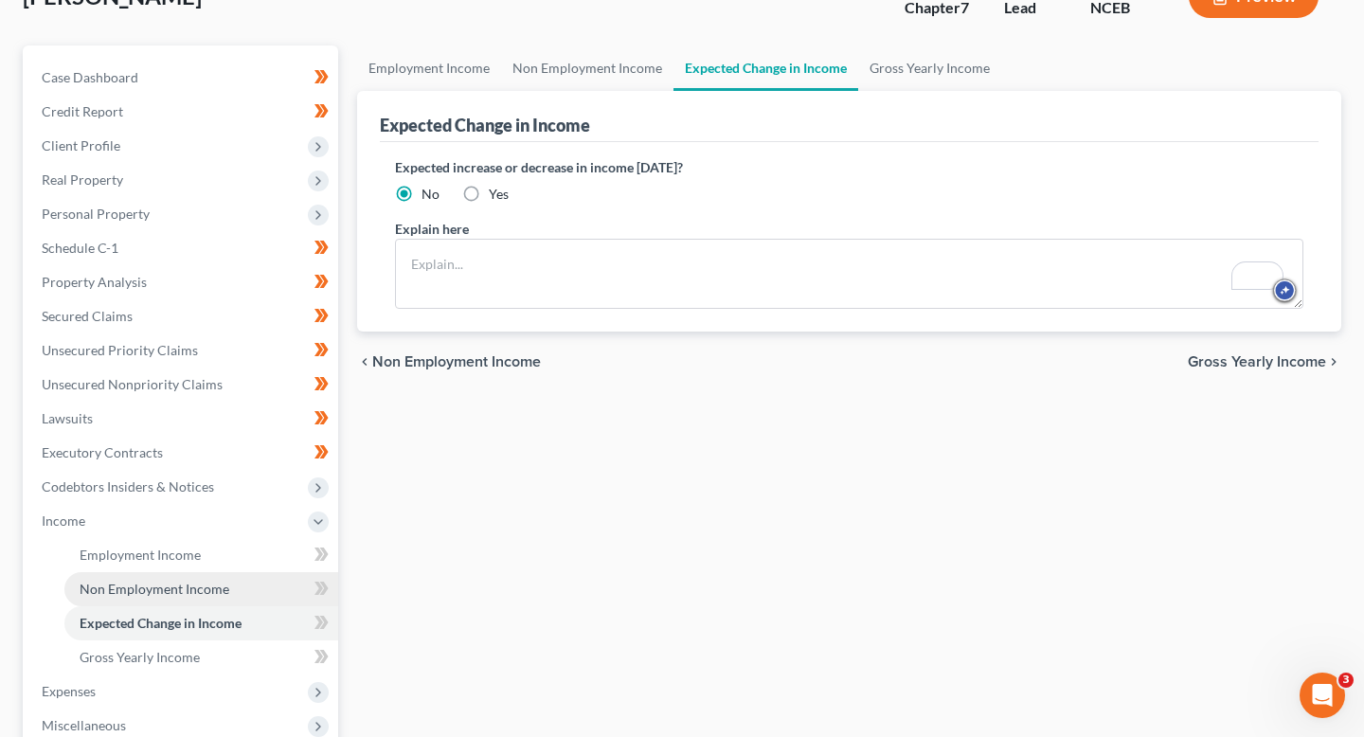
click at [270, 590] on link "Non Employment Income" at bounding box center [201, 589] width 274 height 34
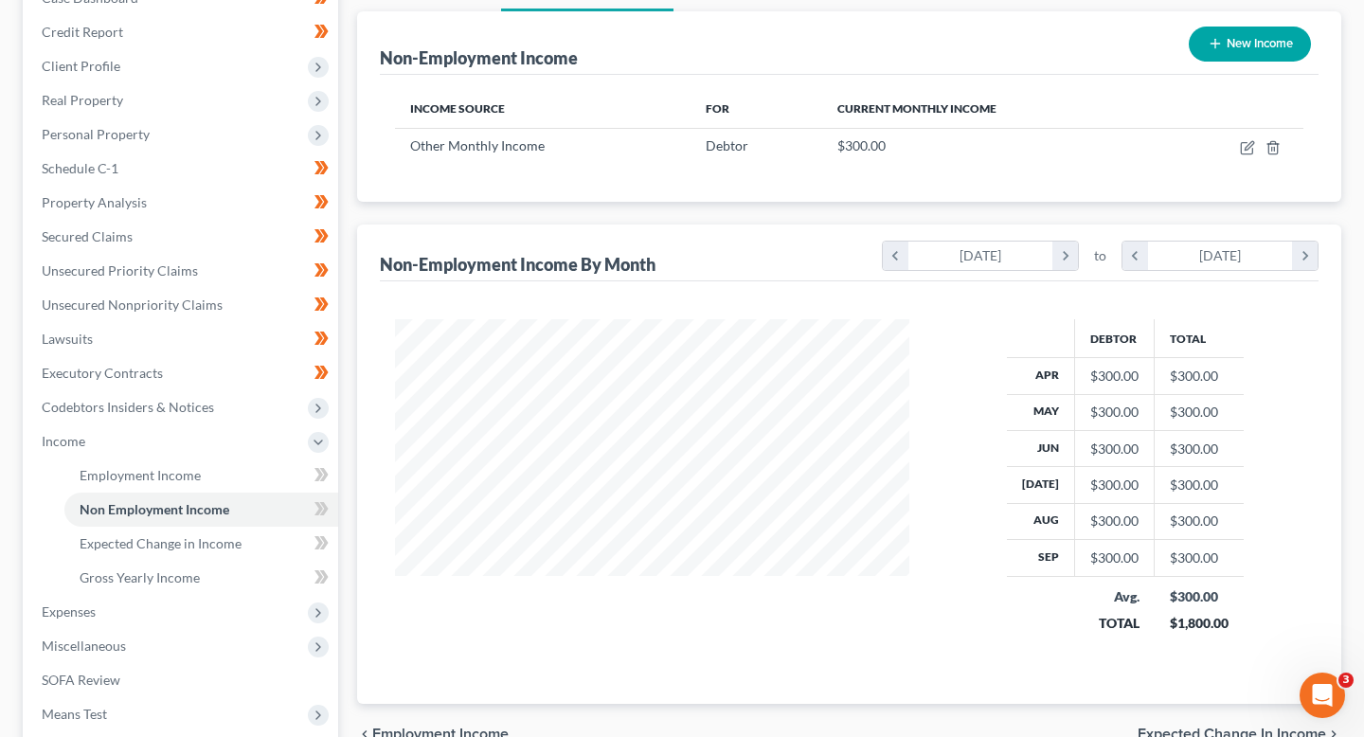
scroll to position [214, 0]
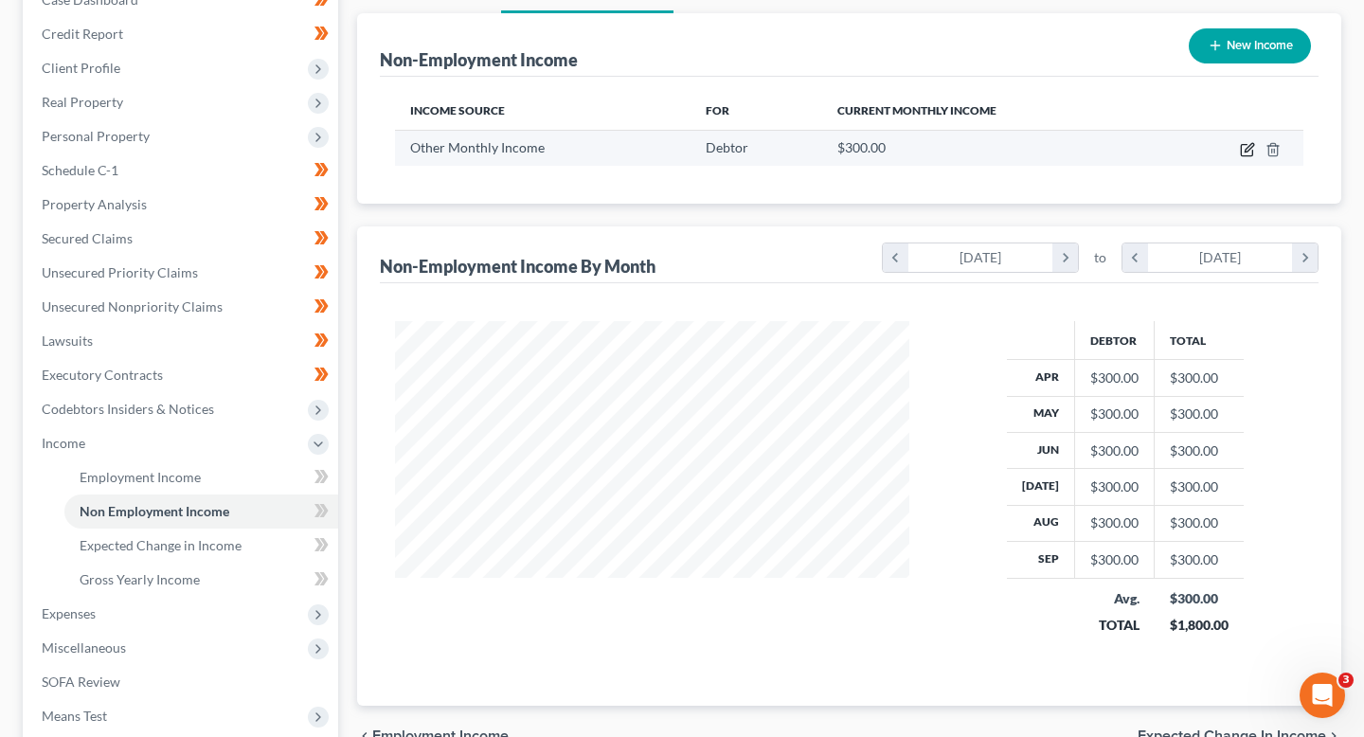
click at [1240, 144] on icon "button" at bounding box center [1247, 149] width 15 height 15
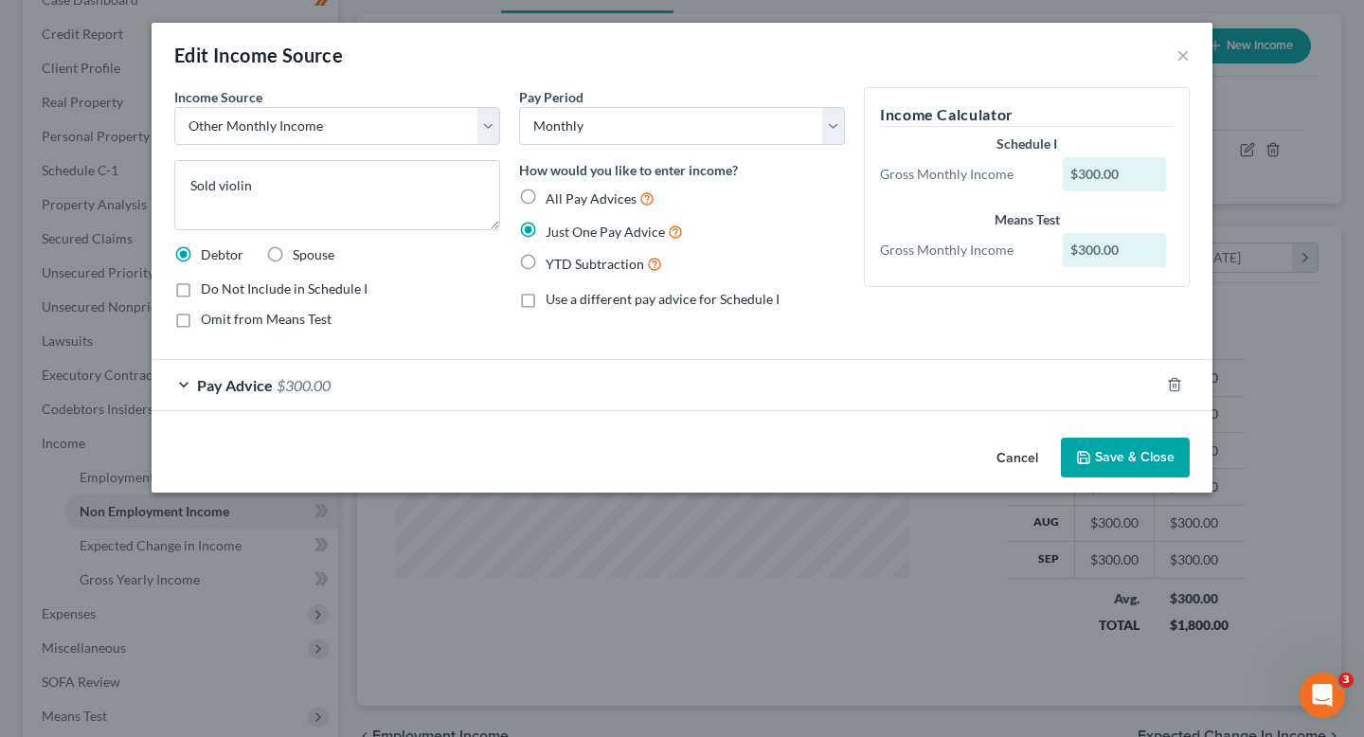
click at [1126, 271] on div "Income Calculator Schedule I Gross Monthly Income $300.00 Means Test Gross Mont…" at bounding box center [1027, 187] width 326 height 200
drag, startPoint x: 1126, startPoint y: 242, endPoint x: 1006, endPoint y: 248, distance: 119.6
click at [1006, 248] on div "Gross Monthly Income $300.00" at bounding box center [1027, 250] width 313 height 34
click at [952, 301] on div "Income Calculator Schedule I Gross Monthly Income $300.00 Means Test Gross Mont…" at bounding box center [1027, 215] width 345 height 257
click at [1128, 184] on div "$300.00" at bounding box center [1115, 174] width 104 height 34
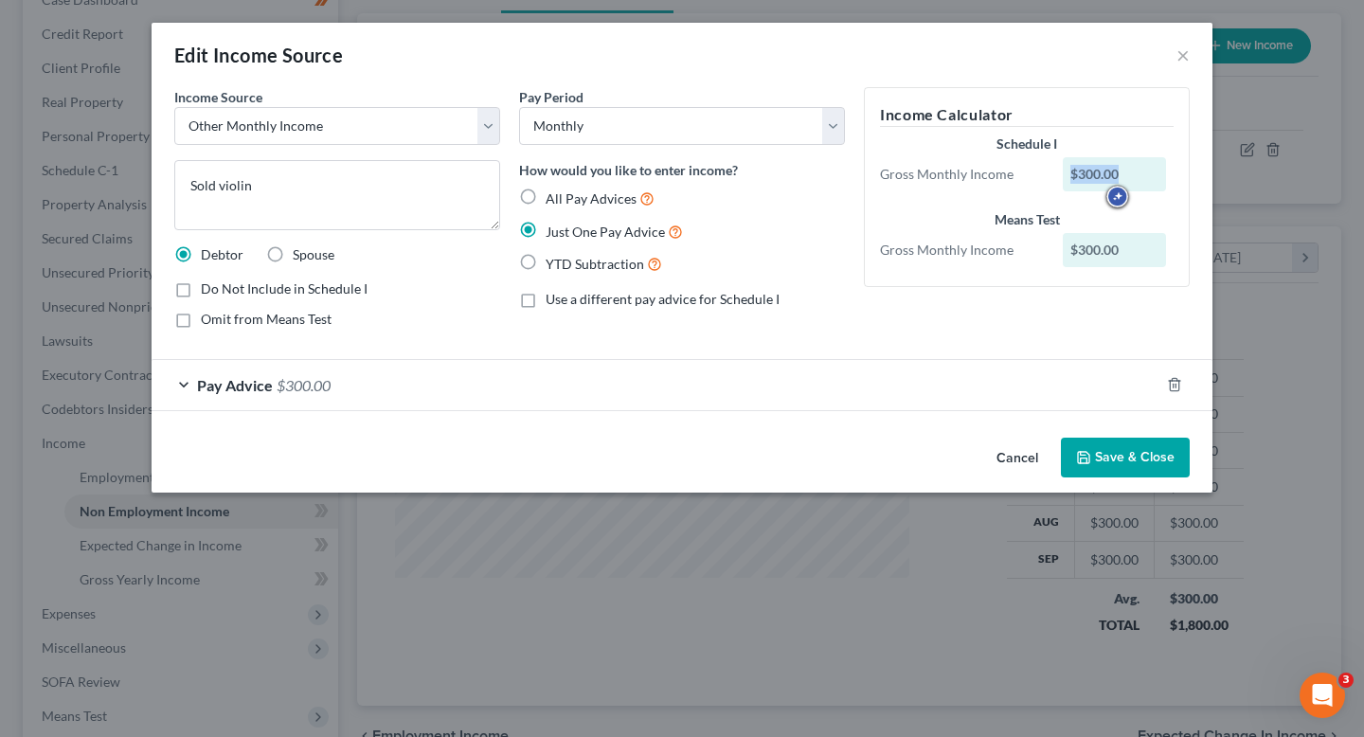
drag, startPoint x: 1134, startPoint y: 184, endPoint x: 987, endPoint y: 184, distance: 146.9
click at [987, 184] on div "Gross Monthly Income $300.00" at bounding box center [1027, 174] width 313 height 34
click at [673, 103] on div "Pay Period Select Monthly Twice Monthly Every Other Week Weekly" at bounding box center [682, 116] width 326 height 58
click at [677, 118] on select "Select Monthly Twice Monthly Every Other Week Weekly" at bounding box center [682, 126] width 326 height 38
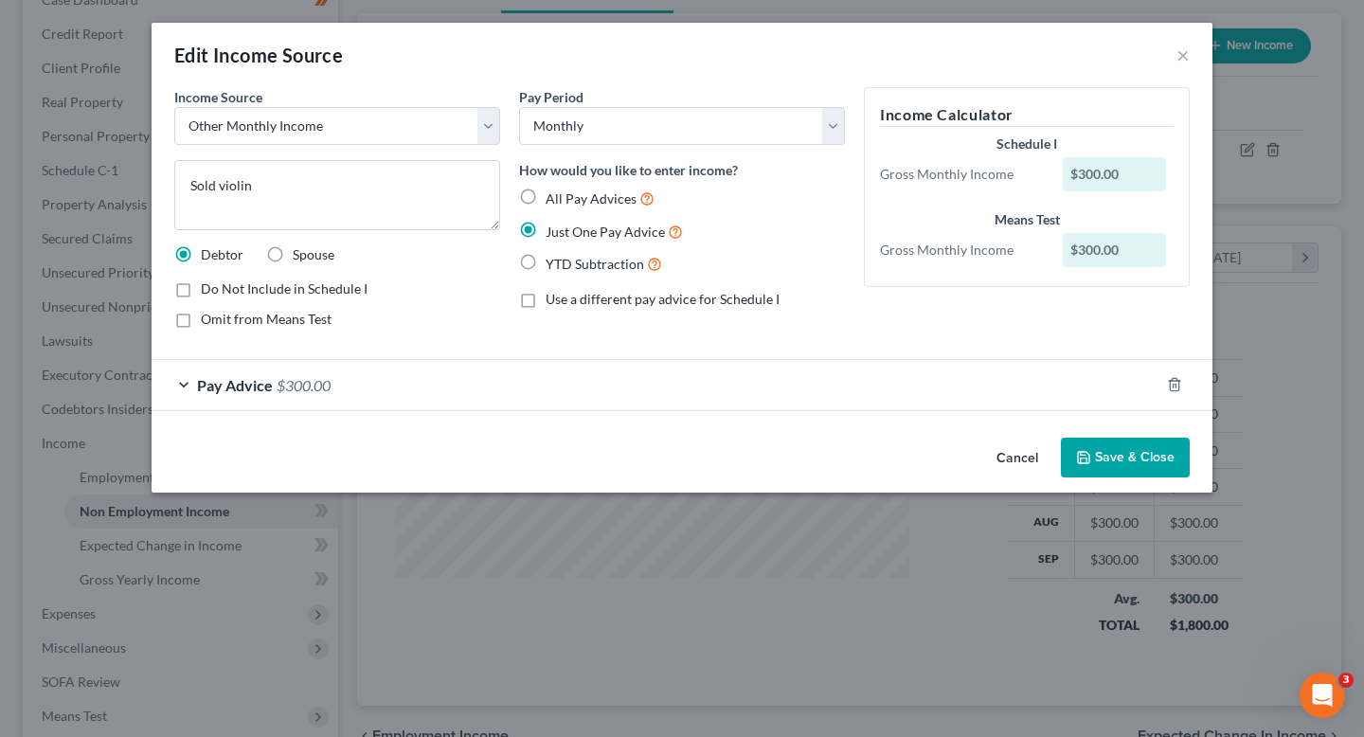
click at [1038, 455] on button "Cancel" at bounding box center [1018, 459] width 72 height 38
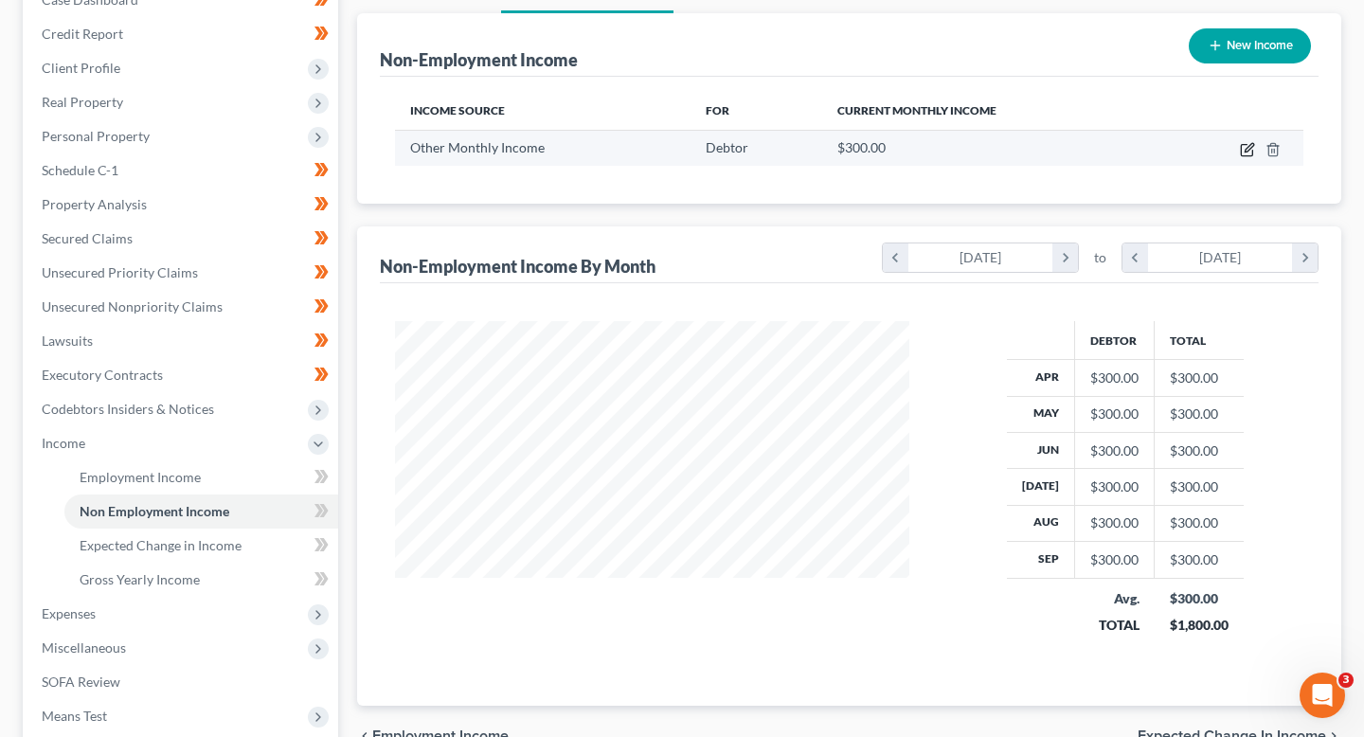
click at [1245, 153] on icon "button" at bounding box center [1247, 149] width 15 height 15
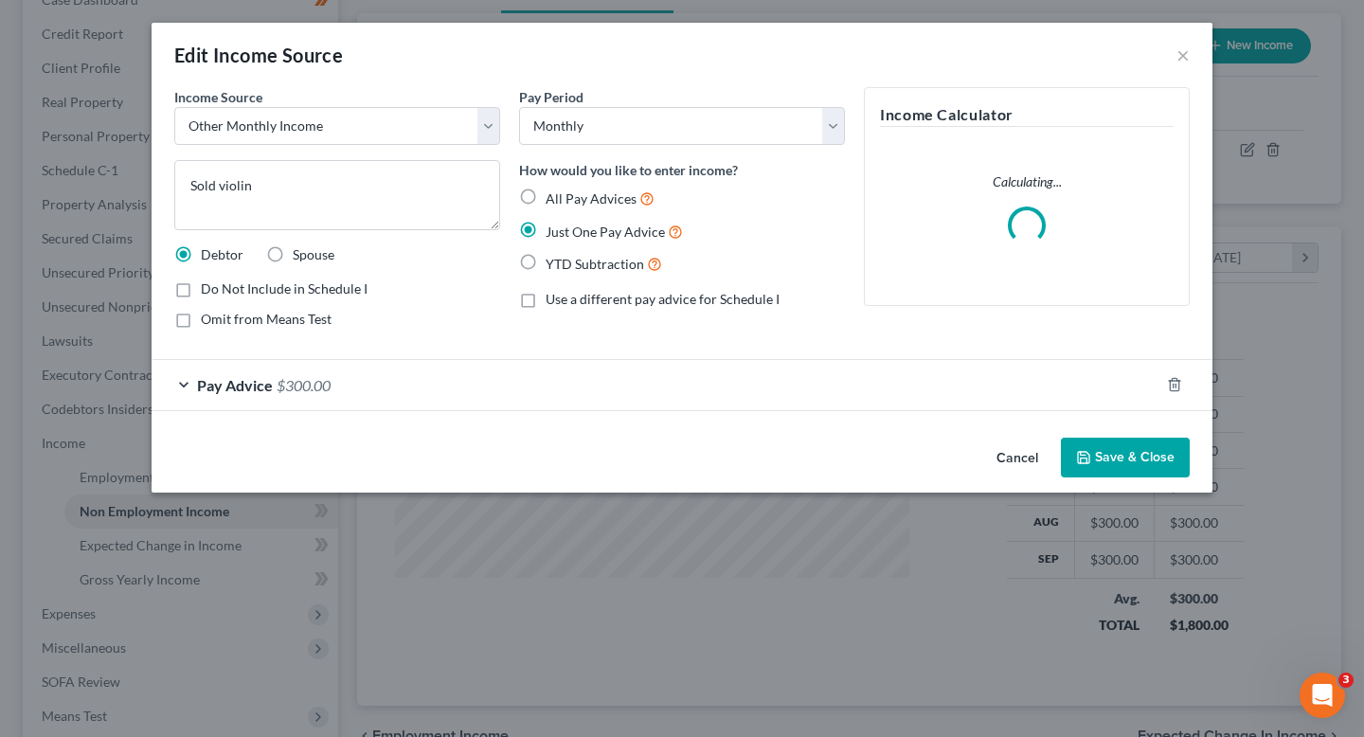
click at [496, 384] on div "Pay Advice $300.00" at bounding box center [656, 385] width 1008 height 50
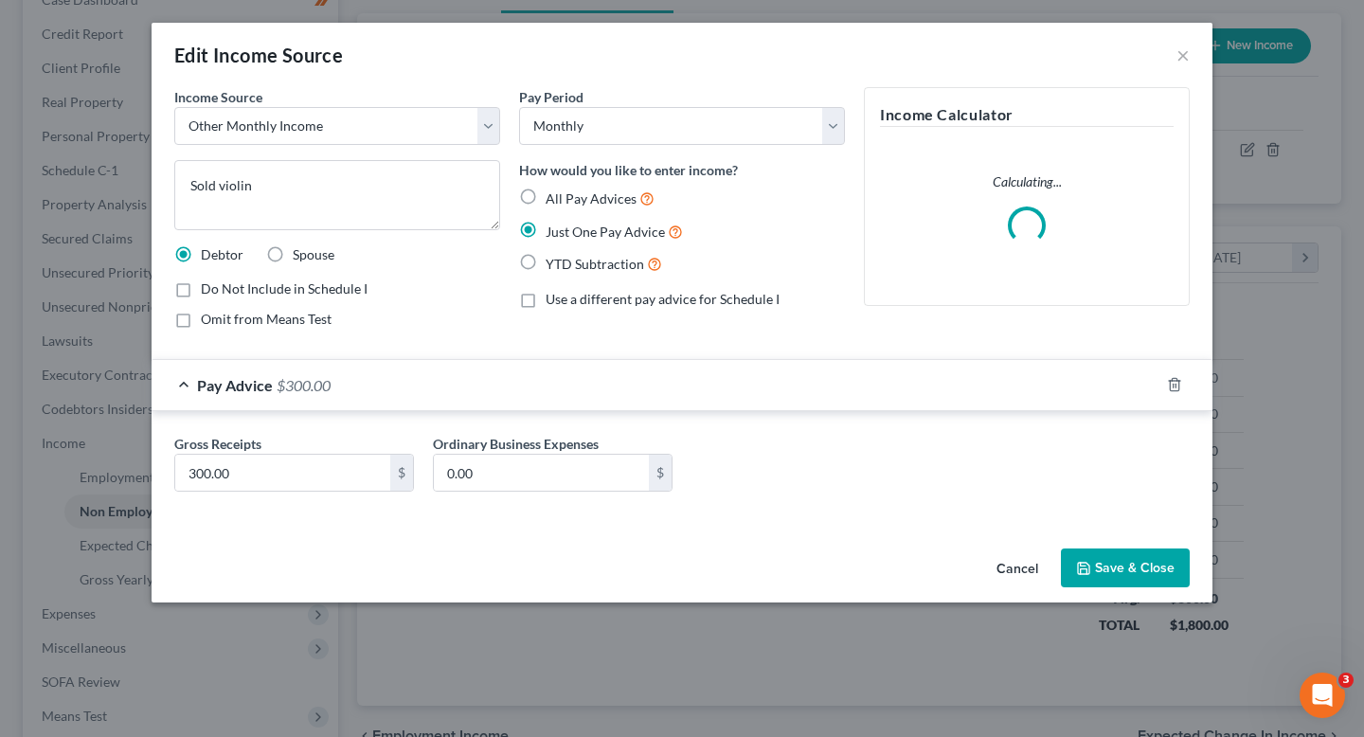
click at [579, 196] on span "All Pay Advices" at bounding box center [591, 198] width 91 height 16
click at [566, 196] on input "All Pay Advices" at bounding box center [559, 194] width 12 height 12
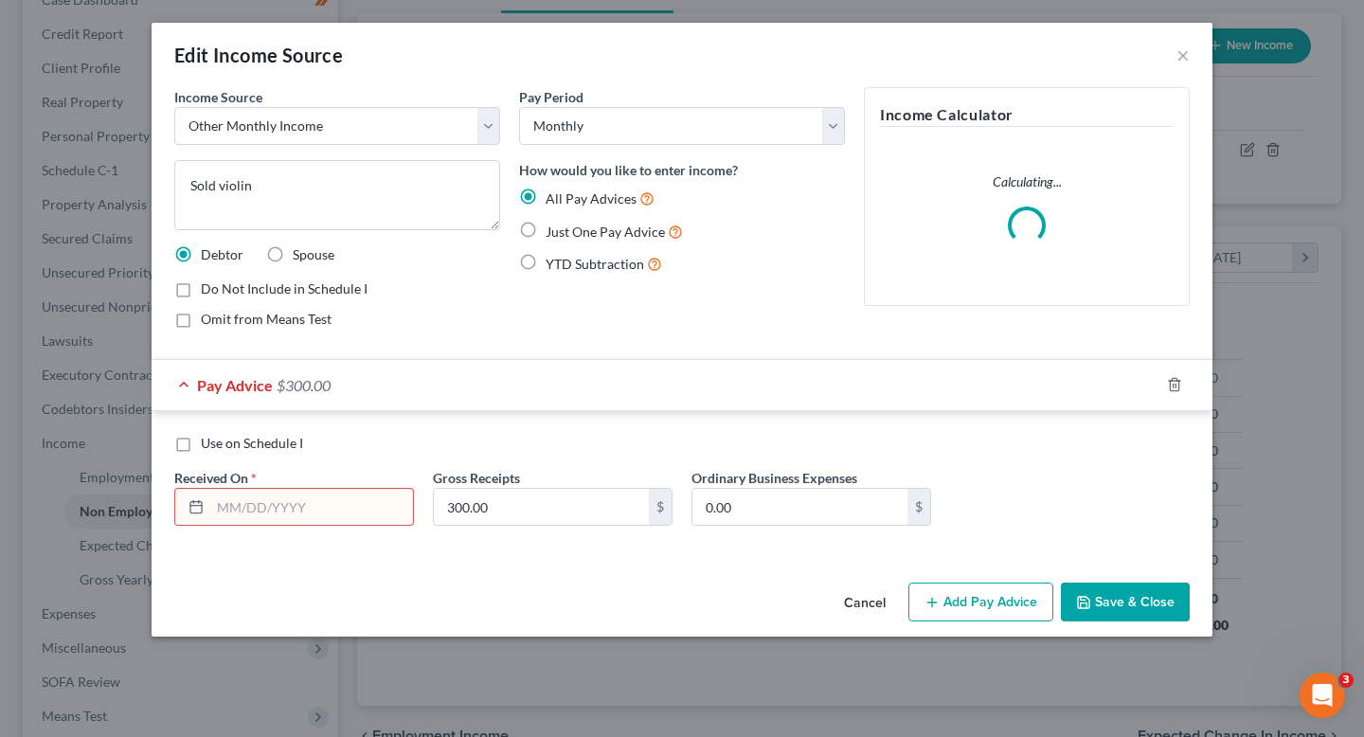
click at [360, 512] on input "text" at bounding box center [311, 507] width 203 height 36
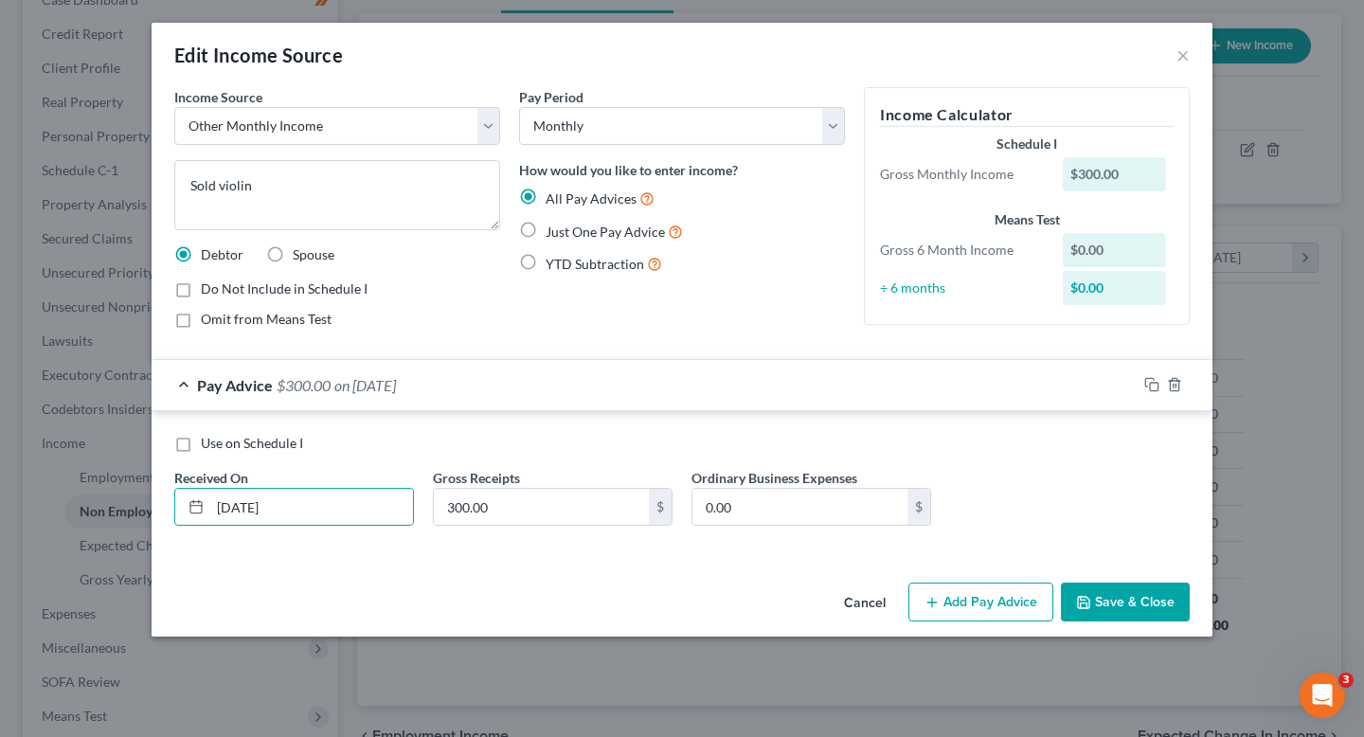
click at [635, 231] on span "Just One Pay Advice" at bounding box center [605, 232] width 119 height 16
click at [566, 231] on input "Just One Pay Advice" at bounding box center [559, 227] width 12 height 12
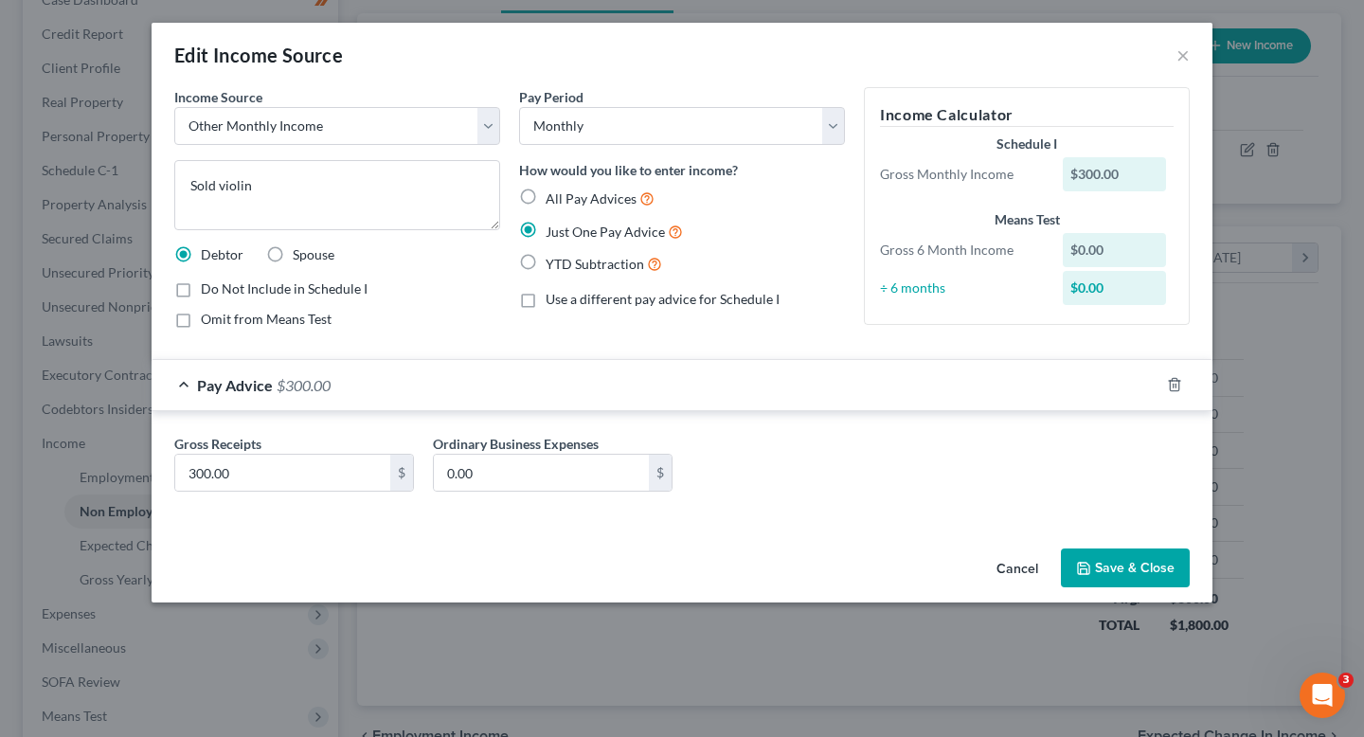
click at [606, 205] on span "All Pay Advices" at bounding box center [591, 198] width 91 height 16
click at [566, 200] on input "All Pay Advices" at bounding box center [559, 194] width 12 height 12
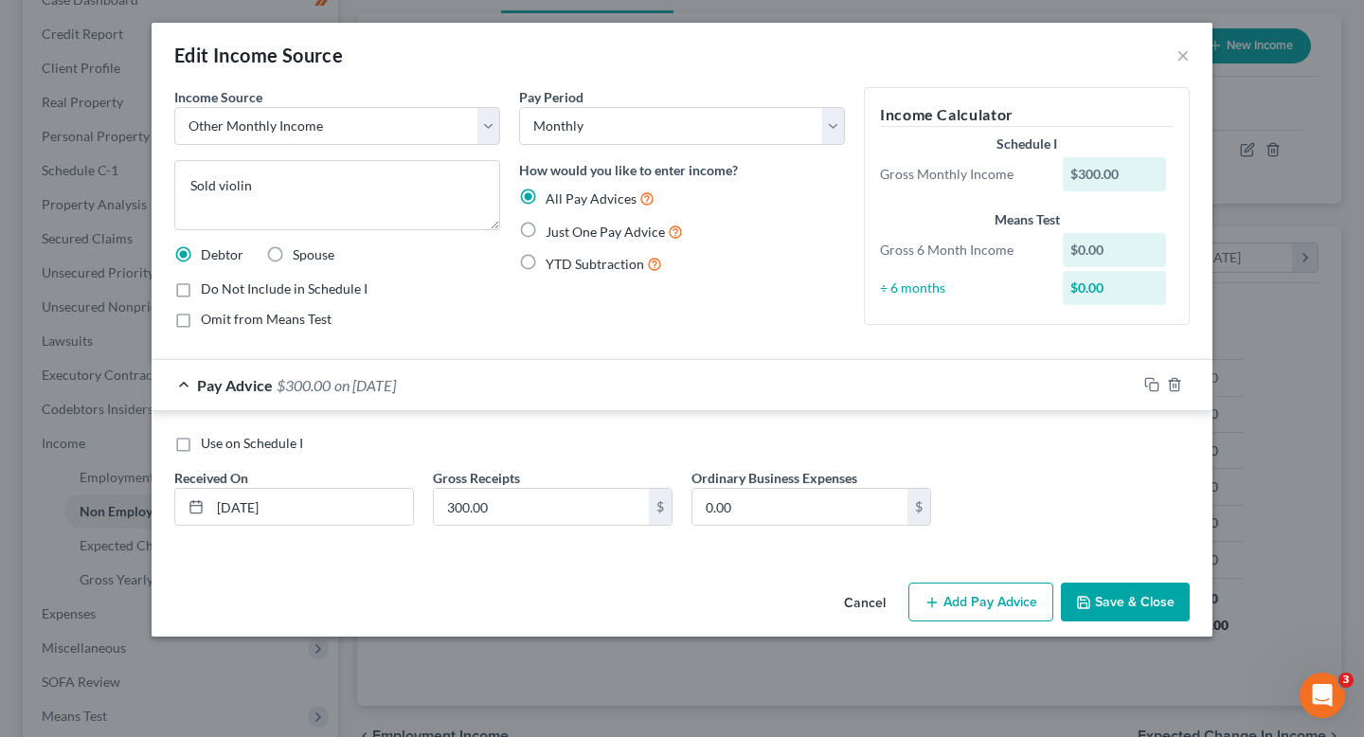
click at [1098, 607] on button "Save & Close" at bounding box center [1125, 603] width 129 height 40
click at [1113, 582] on div "Cancel Add Pay Advice Save & Close" at bounding box center [682, 606] width 1061 height 63
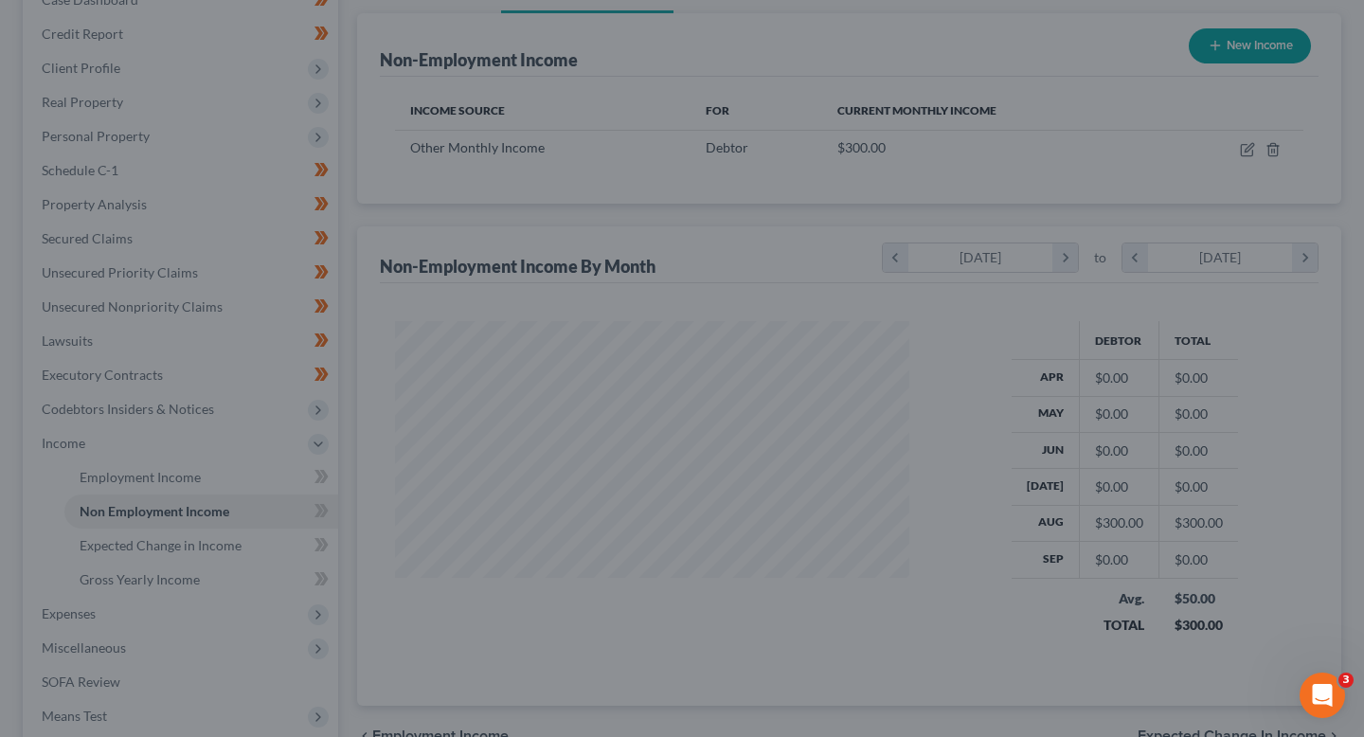
click at [1113, 602] on div "Edit Income Source × Income Source * Select Unemployment Disability (from emplo…" at bounding box center [682, 368] width 1364 height 737
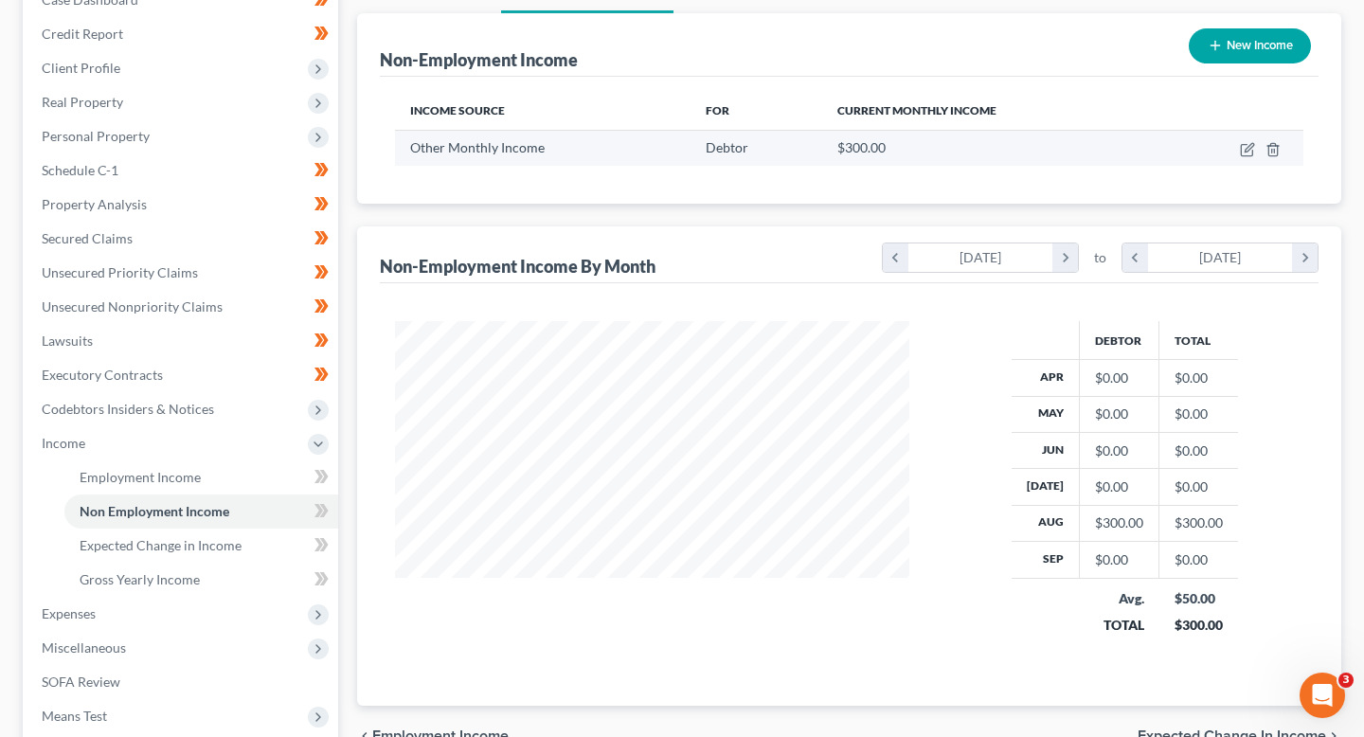
click at [1236, 151] on td at bounding box center [1233, 148] width 141 height 36
click at [1247, 151] on icon "button" at bounding box center [1249, 147] width 9 height 9
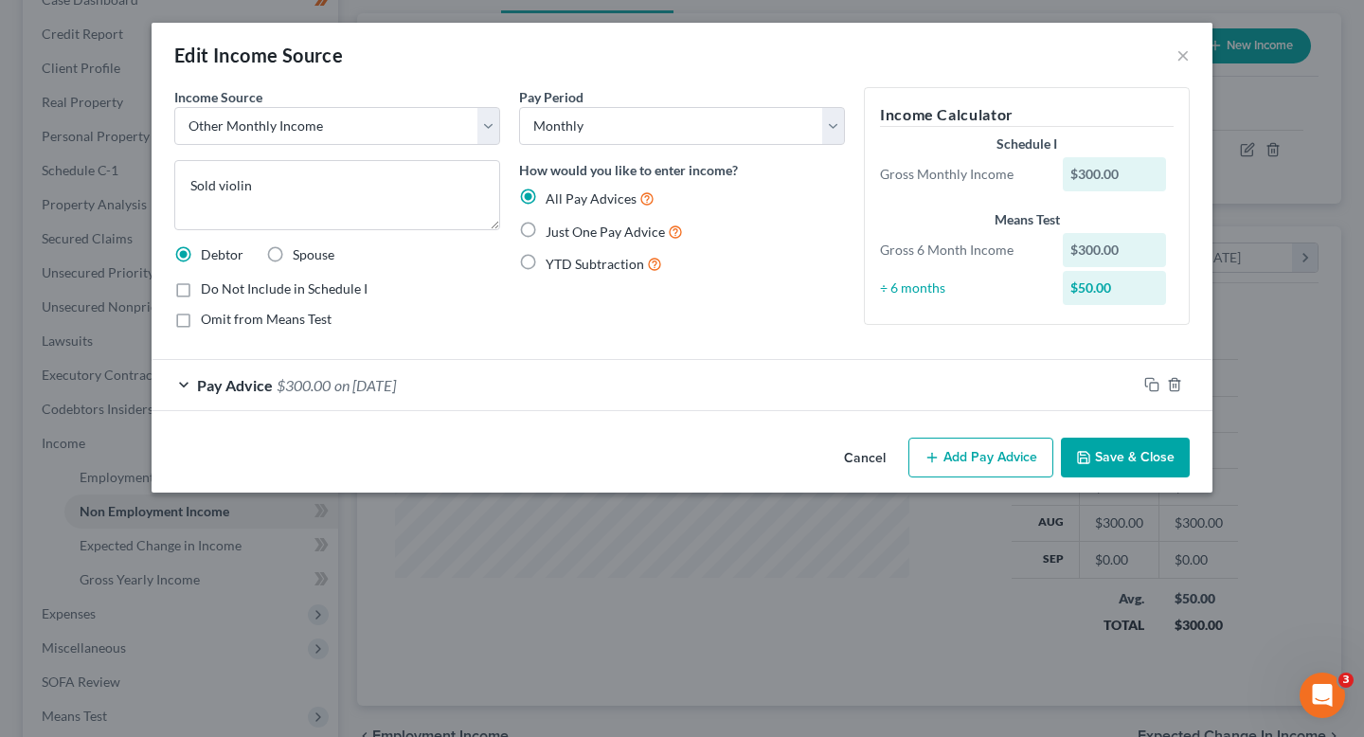
click at [592, 386] on div "Pay Advice $300.00 on 08/05/2025" at bounding box center [644, 385] width 985 height 50
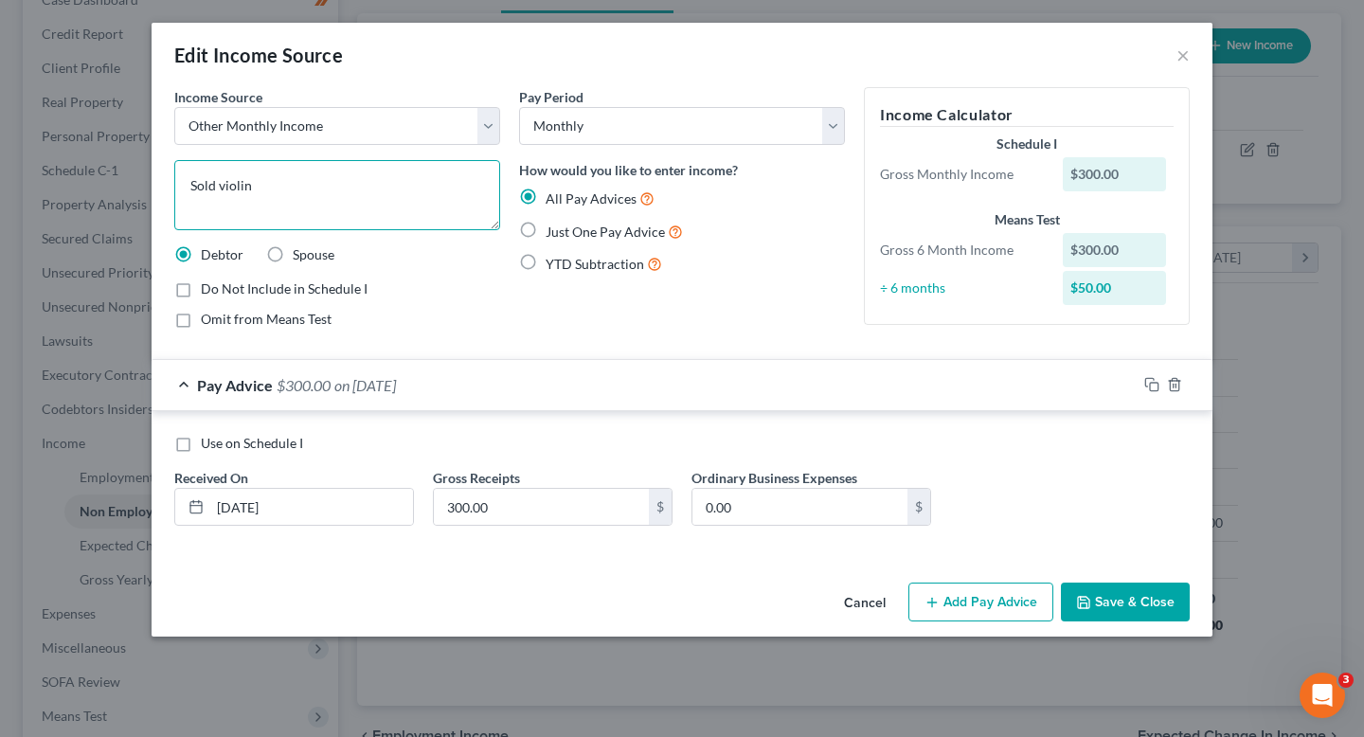
click at [399, 205] on textarea "Sold violin" at bounding box center [337, 195] width 326 height 70
click at [387, 524] on div "08/05/2025" at bounding box center [294, 507] width 240 height 38
click at [368, 509] on input "08/05/2025" at bounding box center [311, 507] width 203 height 36
click at [1093, 598] on button "Save & Close" at bounding box center [1125, 603] width 129 height 40
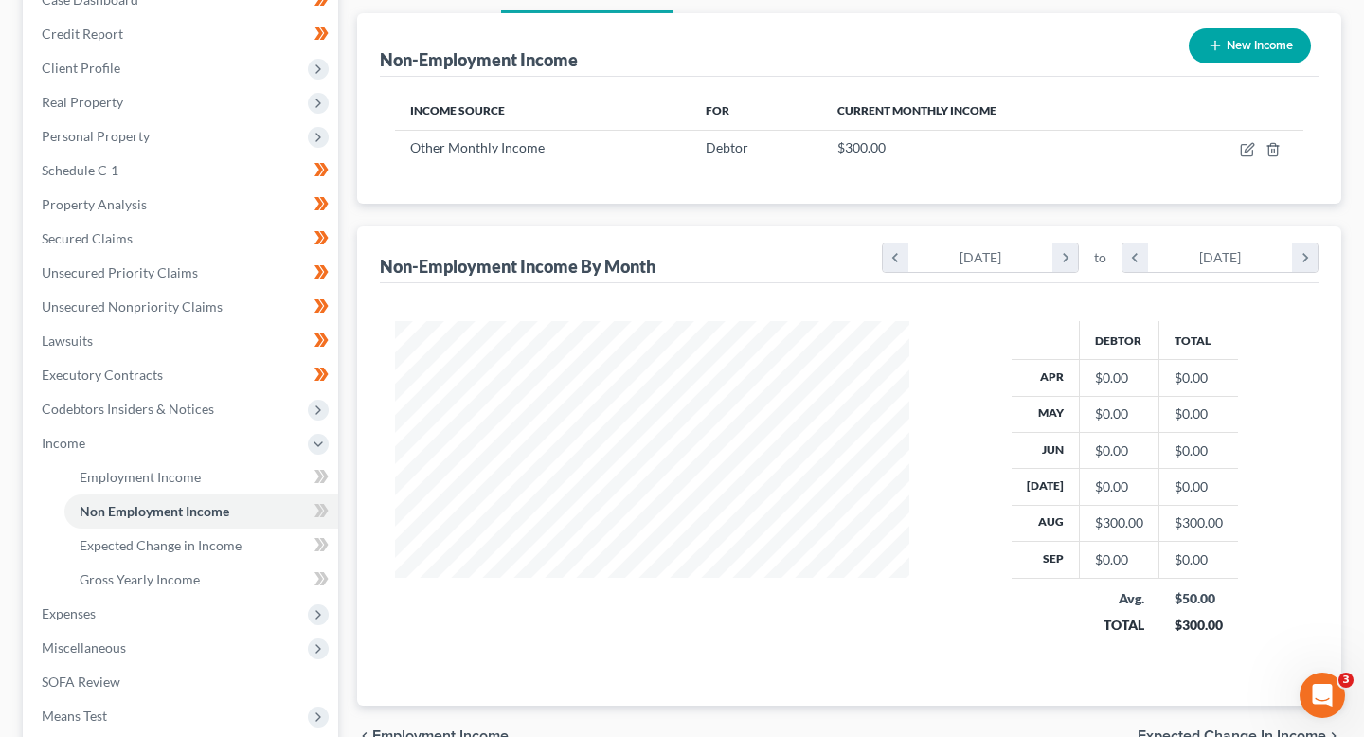
click at [1215, 57] on button "New Income" at bounding box center [1250, 45] width 122 height 35
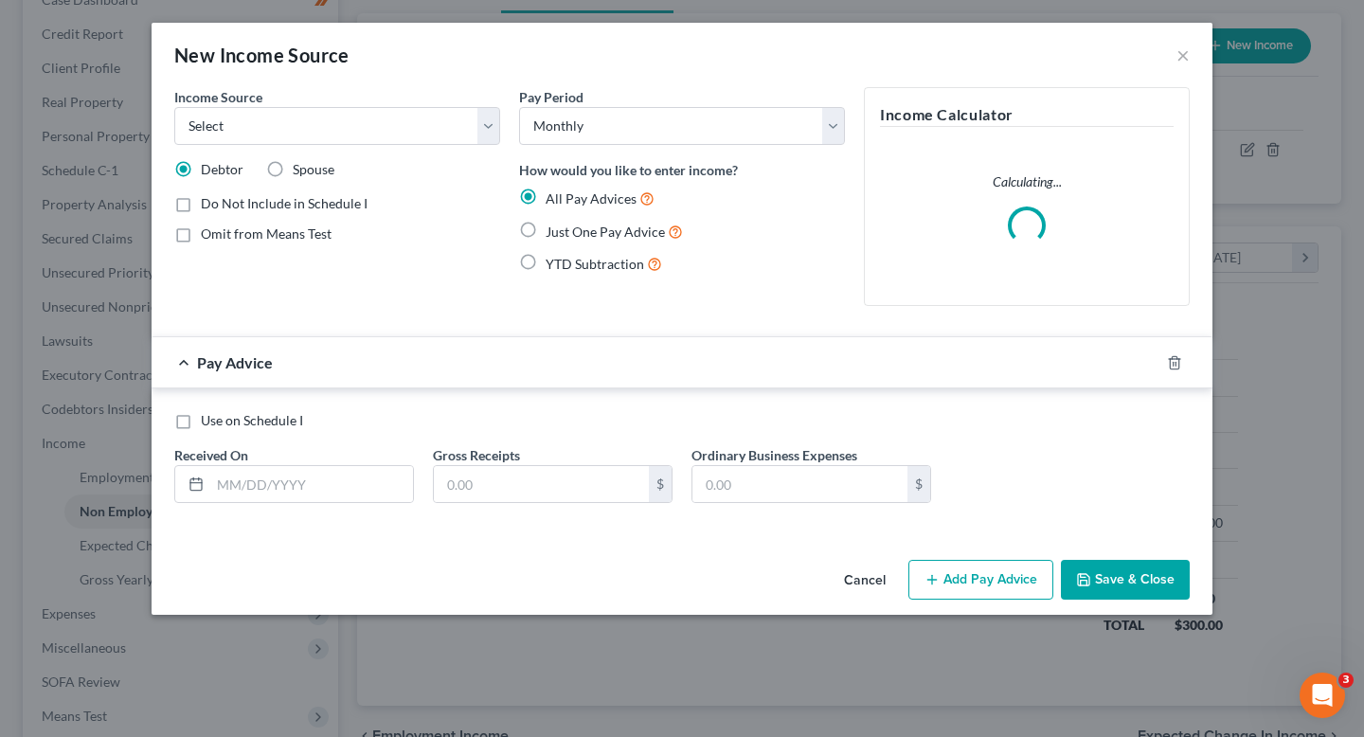
click at [1193, 48] on div "New Income Source ×" at bounding box center [682, 55] width 1061 height 64
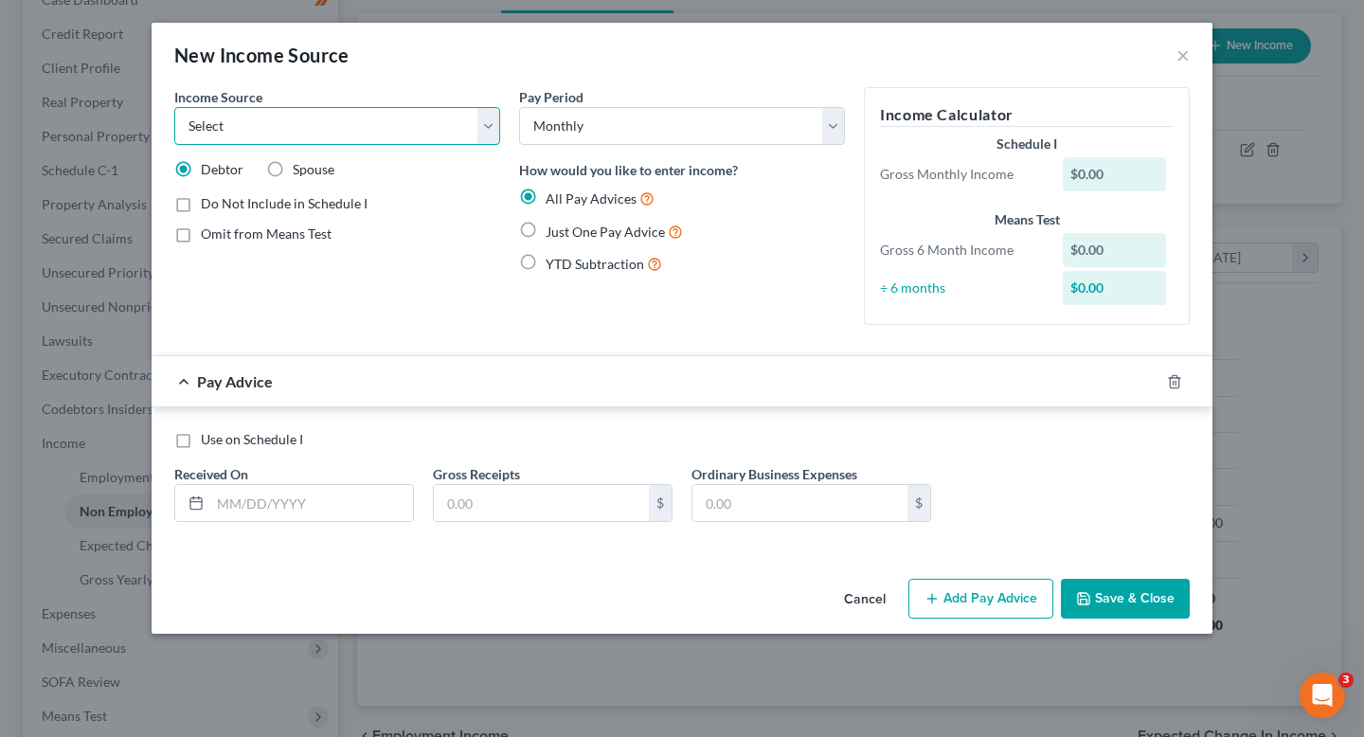
click at [390, 112] on select "Select Unemployment Disability (from employer) Pension Retirement Social Securi…" at bounding box center [337, 126] width 326 height 38
click at [174, 107] on select "Select Unemployment Disability (from employer) Pension Retirement Social Securi…" at bounding box center [337, 126] width 326 height 38
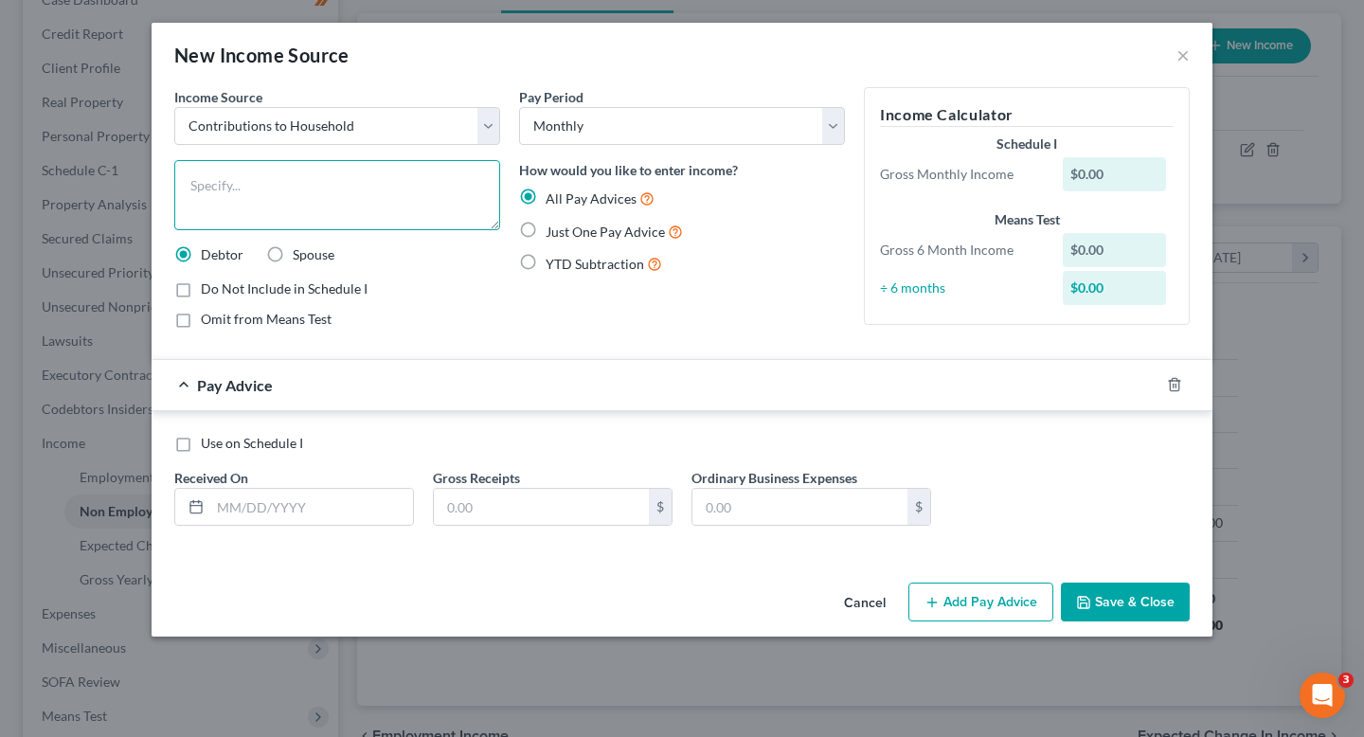
click at [302, 209] on textarea at bounding box center [337, 195] width 326 height 70
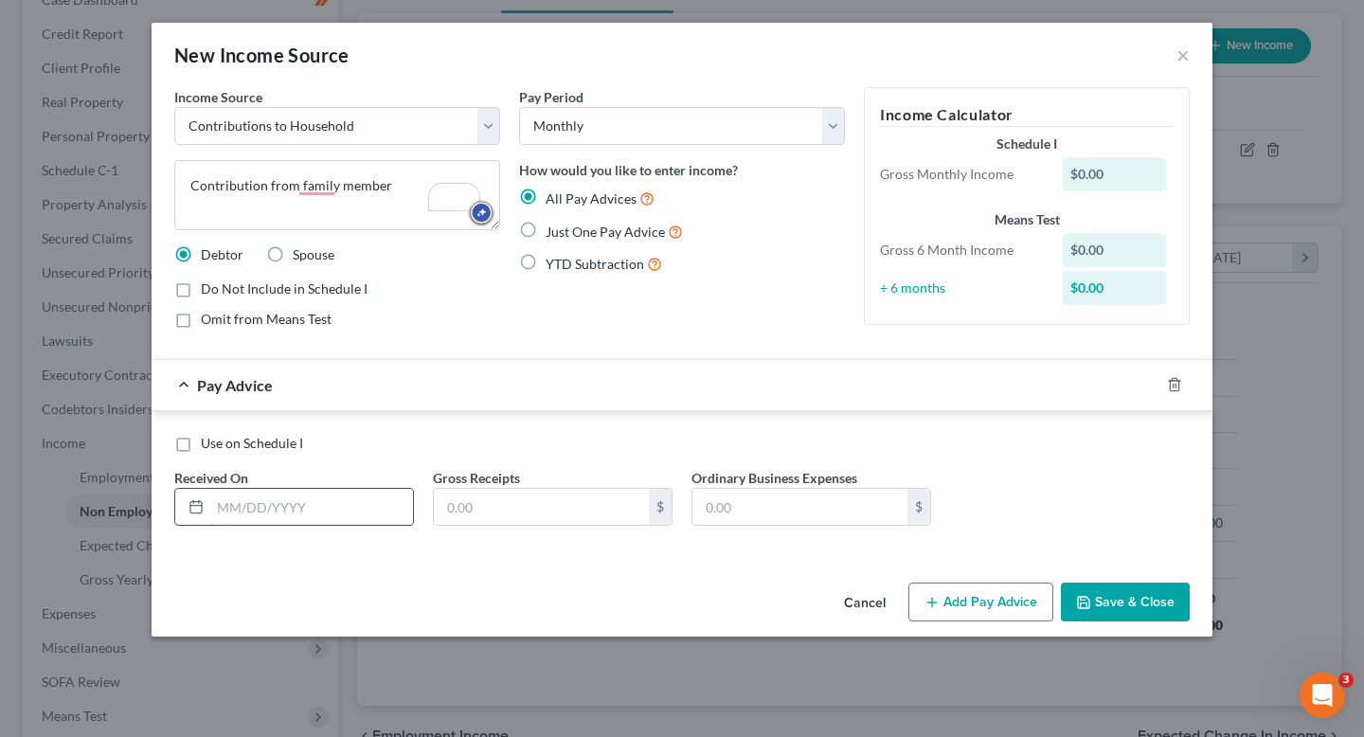
click at [338, 504] on input "text" at bounding box center [311, 507] width 203 height 36
click at [581, 508] on input "text" at bounding box center [541, 507] width 215 height 36
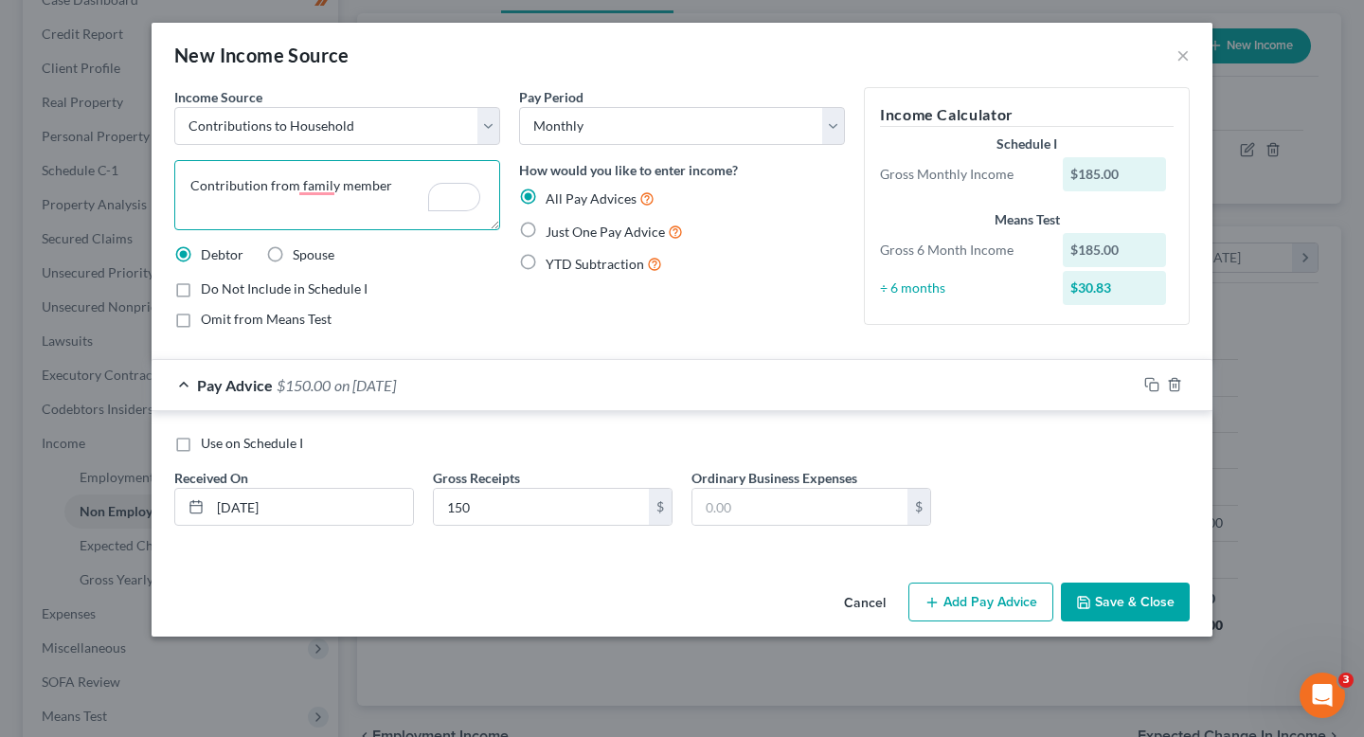
click at [379, 202] on textarea "Contribution from family member" at bounding box center [337, 195] width 326 height 70
drag, startPoint x: 408, startPoint y: 189, endPoint x: 298, endPoint y: 190, distance: 109.9
click at [298, 190] on textarea "Contribution from family member" at bounding box center [337, 195] width 326 height 70
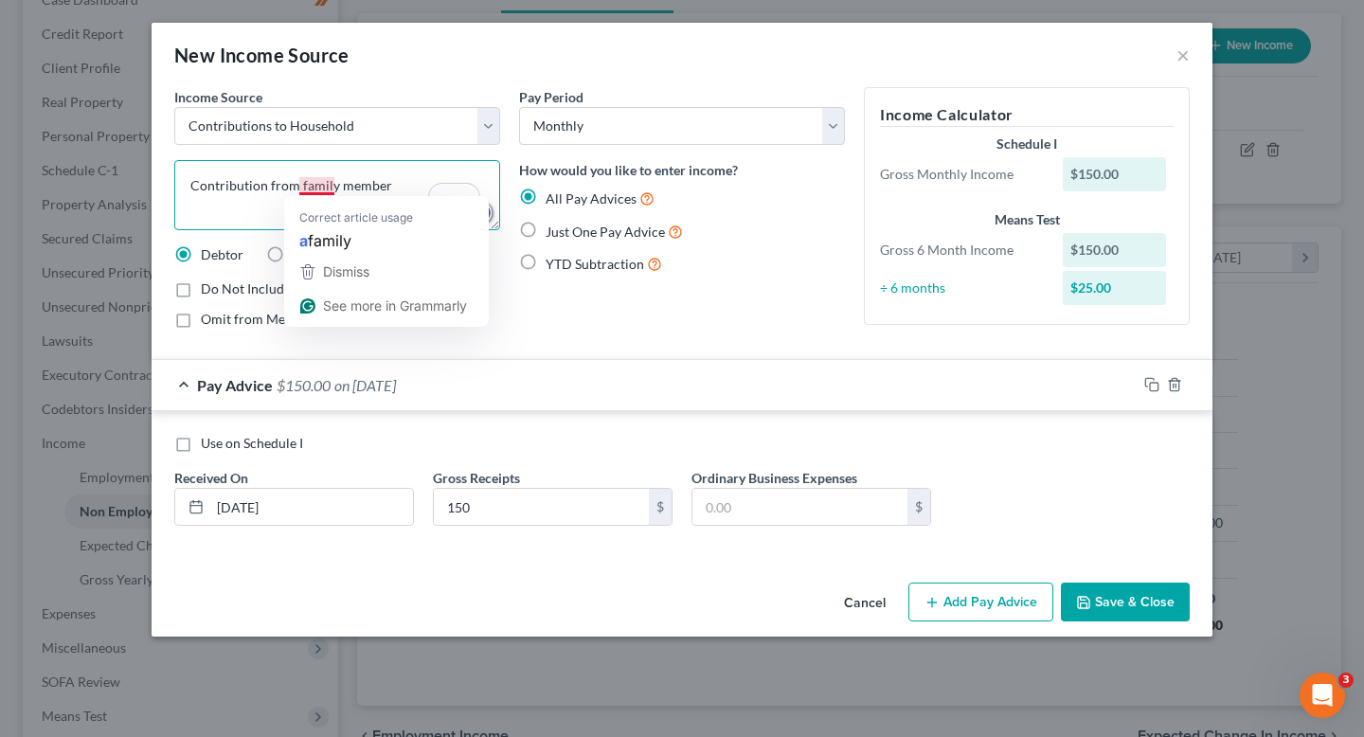
click at [315, 190] on textarea "Contribution from family member" at bounding box center [337, 195] width 326 height 70
click at [330, 258] on div "Dismiss" at bounding box center [344, 272] width 50 height 28
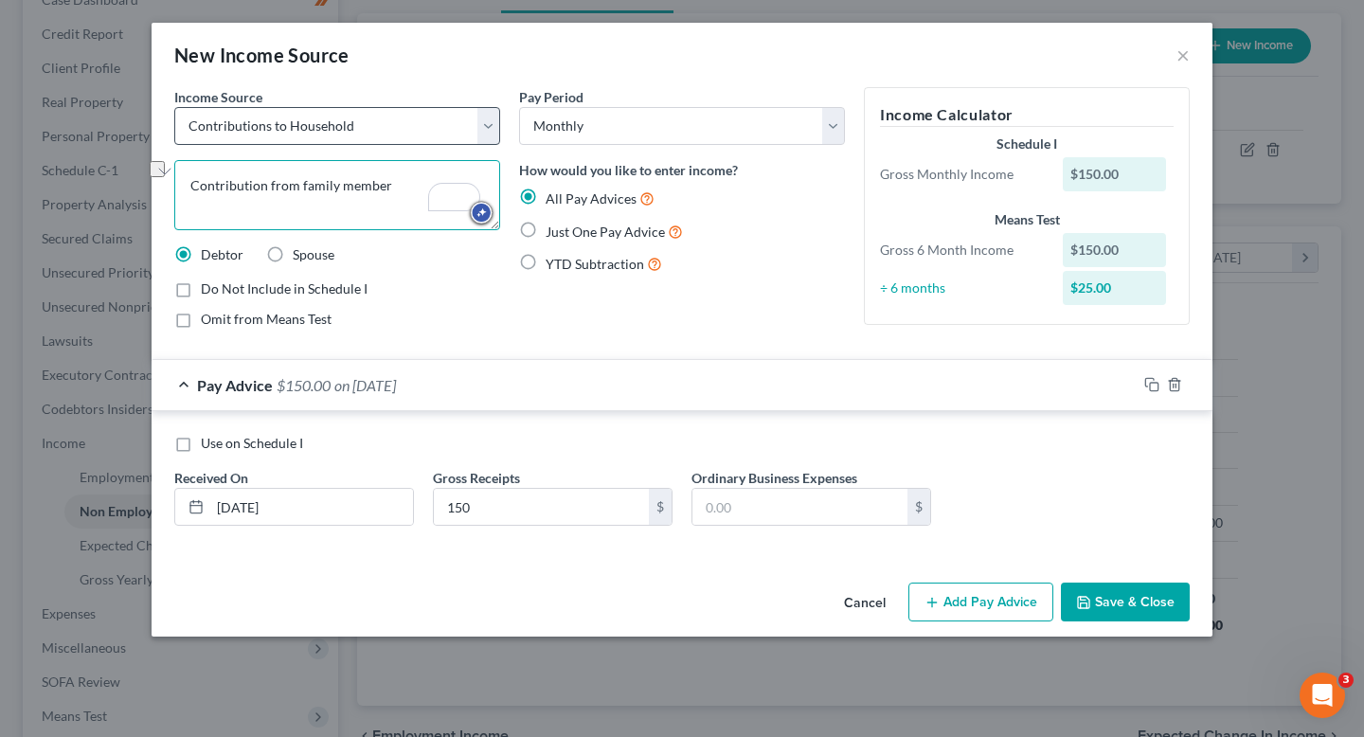
drag, startPoint x: 376, startPoint y: 179, endPoint x: 182, endPoint y: 120, distance: 202.9
click at [182, 120] on div "Income Source * Select Unemployment Disability (from employer) Pension Retireme…" at bounding box center [337, 215] width 345 height 257
click at [381, 199] on textarea "Contribution from family member" at bounding box center [337, 195] width 326 height 70
drag, startPoint x: 419, startPoint y: 193, endPoint x: 324, endPoint y: 162, distance: 99.8
click at [324, 162] on textarea "Contribution from family member" at bounding box center [337, 195] width 326 height 70
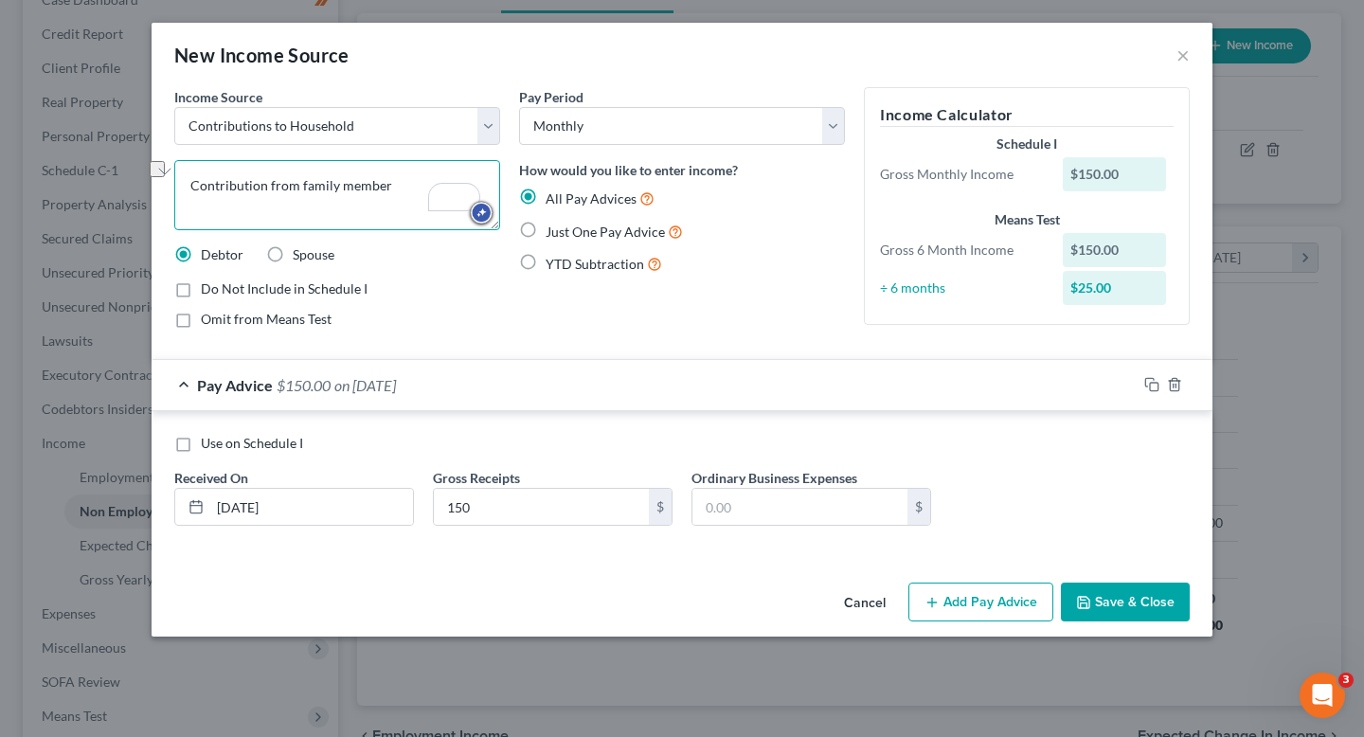
click at [332, 173] on textarea "Contribution from family member" at bounding box center [337, 195] width 326 height 70
drag, startPoint x: 390, startPoint y: 194, endPoint x: 311, endPoint y: 173, distance: 82.3
click at [311, 173] on textarea "Contribution from family member" at bounding box center [337, 195] width 326 height 70
drag, startPoint x: 389, startPoint y: 212, endPoint x: 288, endPoint y: 196, distance: 102.7
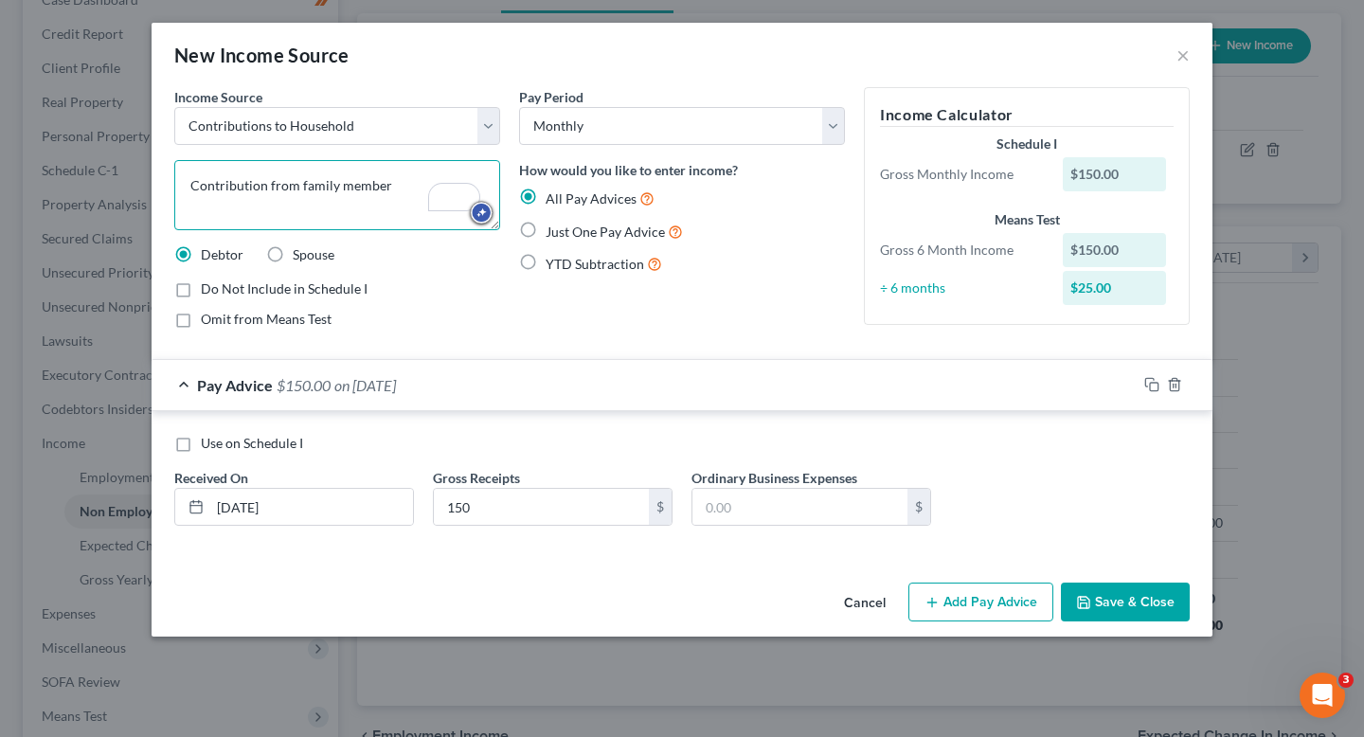
click at [288, 196] on textarea "Contribution from family member" at bounding box center [337, 195] width 326 height 70
drag, startPoint x: 366, startPoint y: 196, endPoint x: 174, endPoint y: 197, distance: 191.4
click at [174, 197] on textarea "Contribution from family member" at bounding box center [337, 195] width 326 height 70
click at [1130, 601] on button "Save & Close" at bounding box center [1125, 603] width 129 height 40
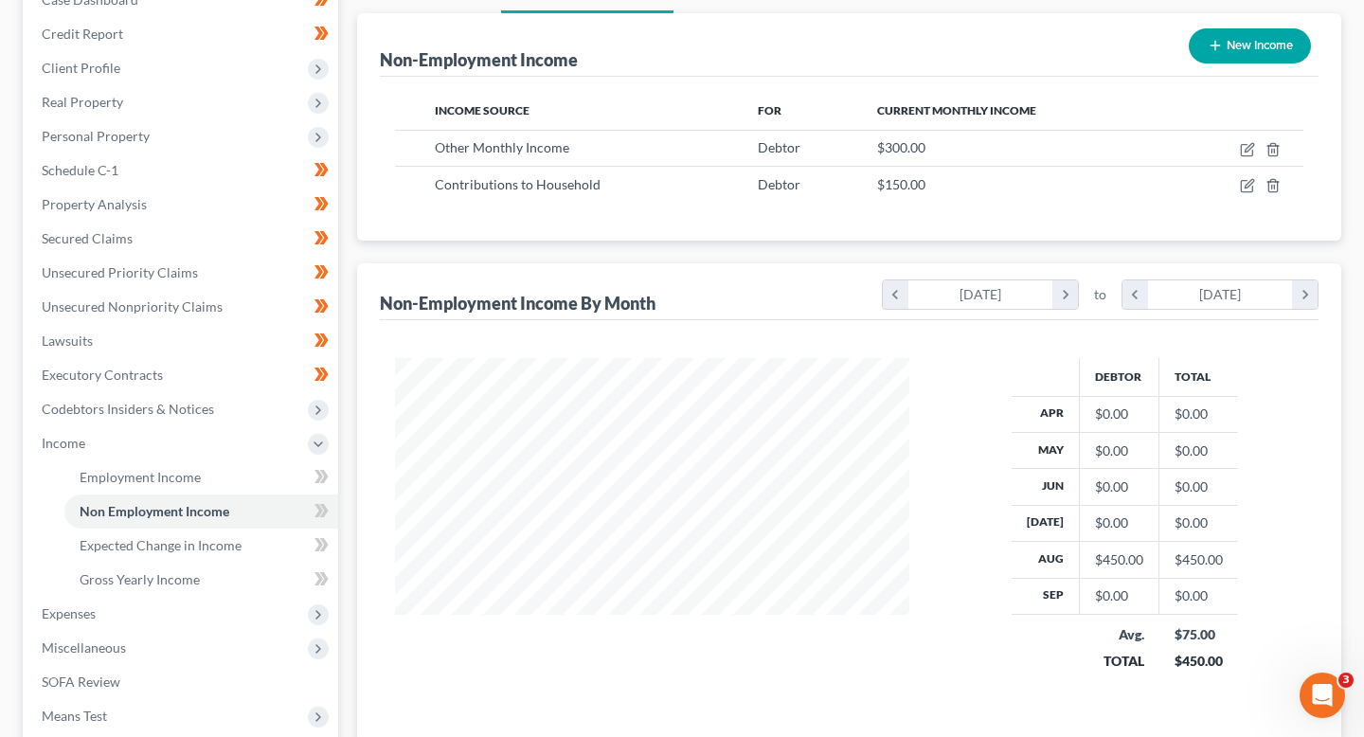
scroll to position [167, 0]
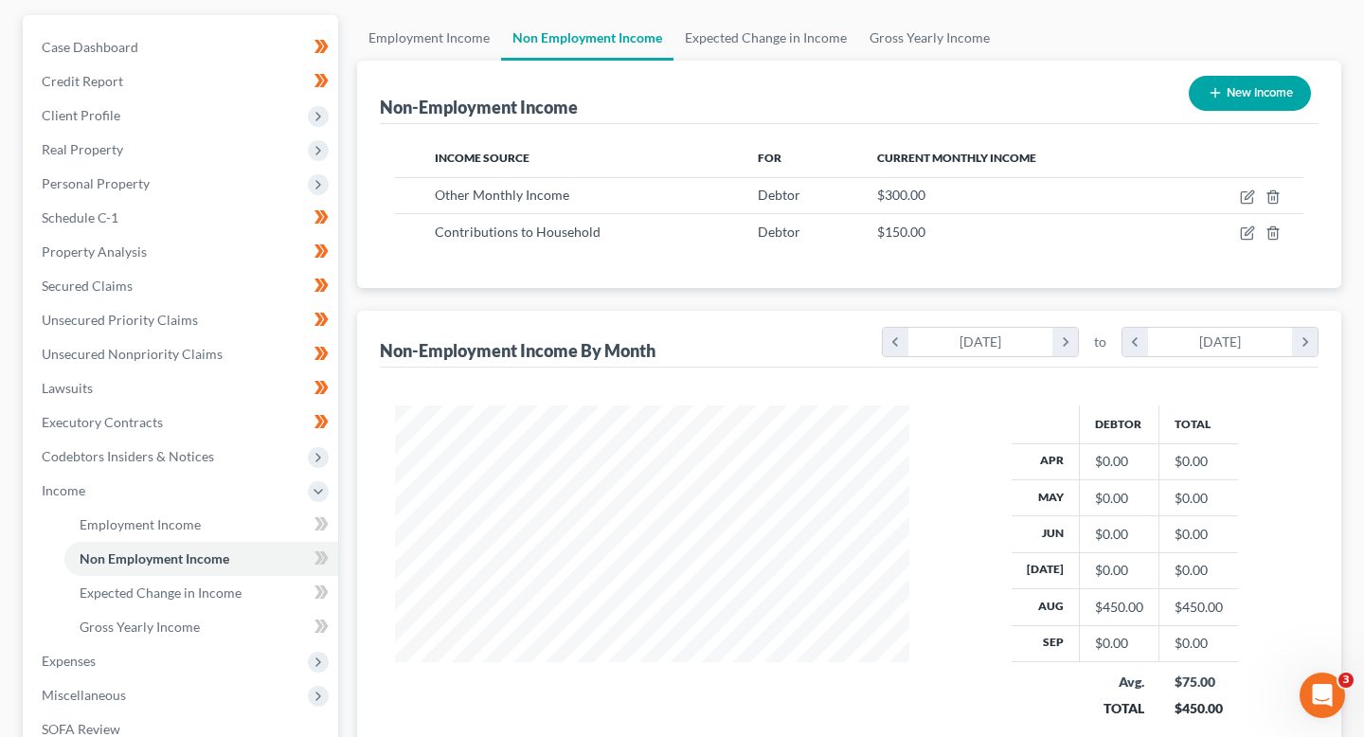
click at [1238, 105] on button "New Income" at bounding box center [1250, 93] width 122 height 35
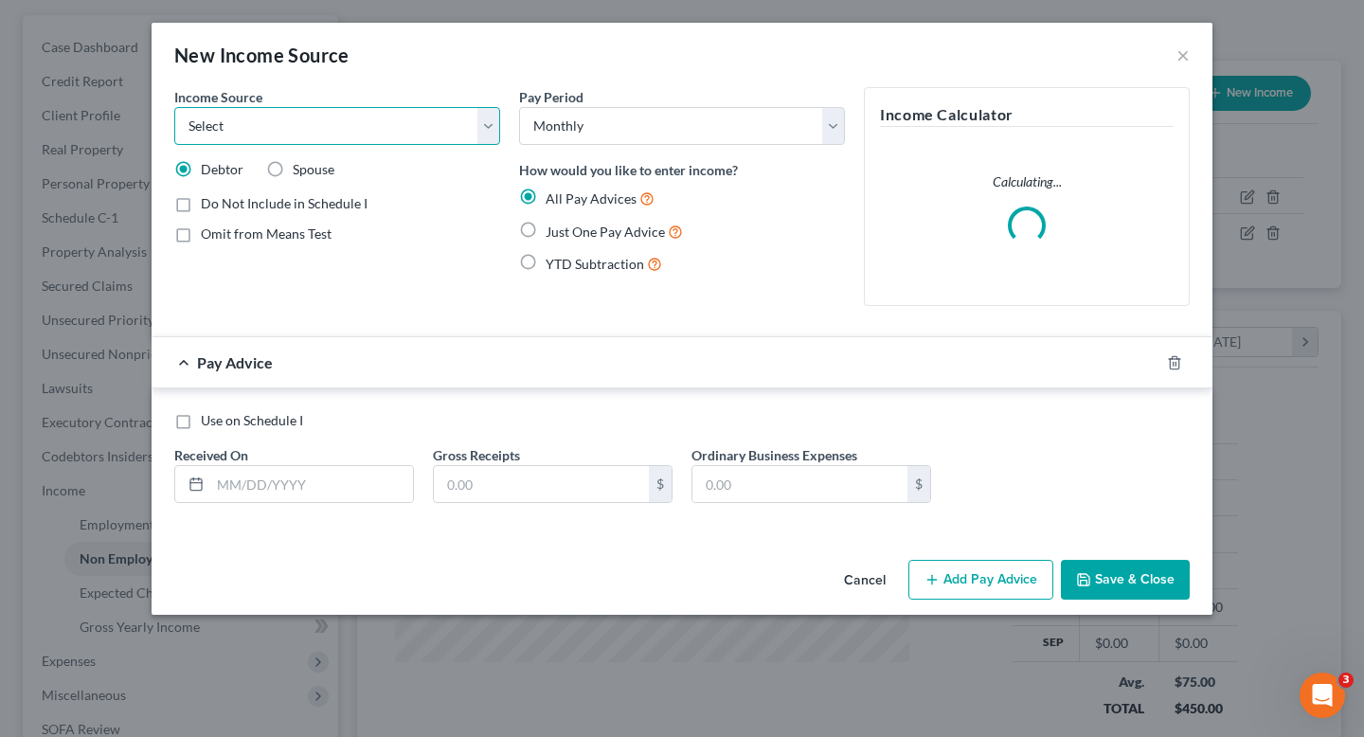
click at [323, 130] on select "Select Unemployment Disability (from employer) Pension Retirement Social Securi…" at bounding box center [337, 126] width 326 height 38
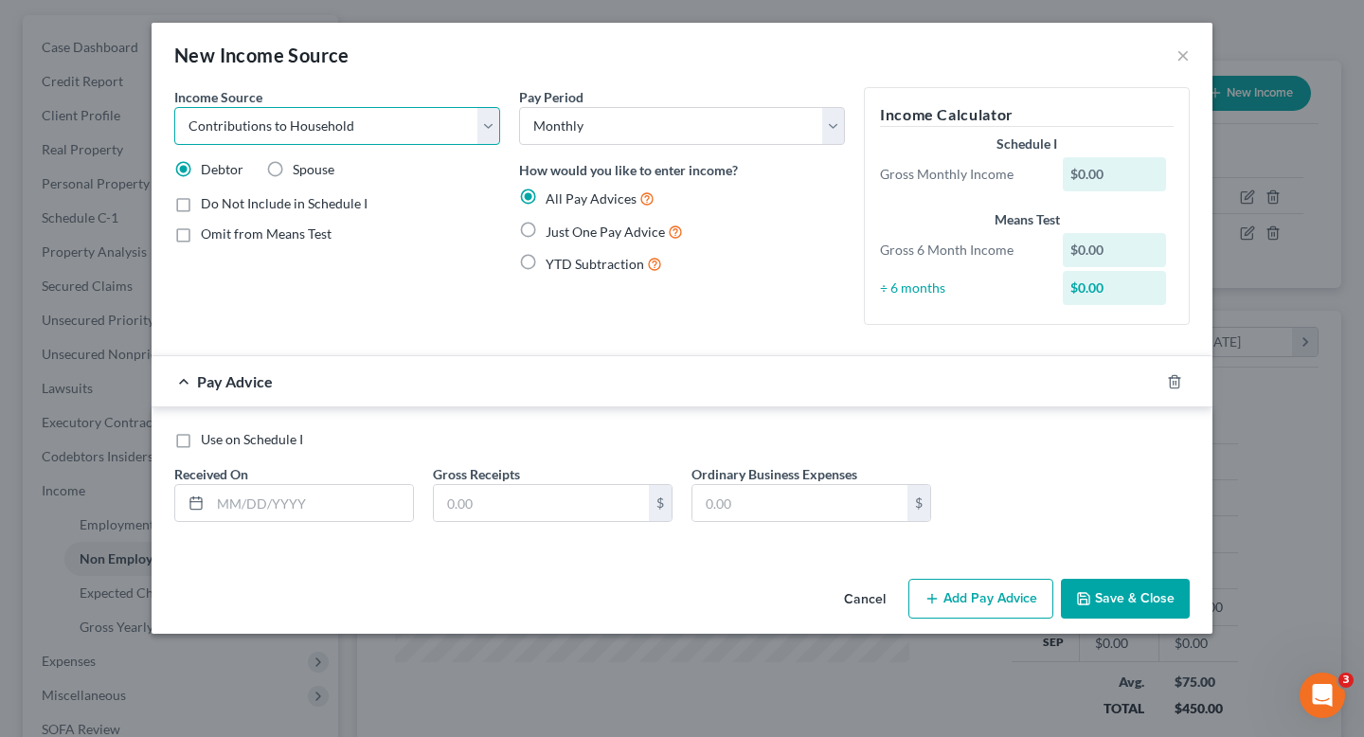
click at [174, 107] on select "Select Unemployment Disability (from employer) Pension Retirement Social Securi…" at bounding box center [337, 126] width 326 height 38
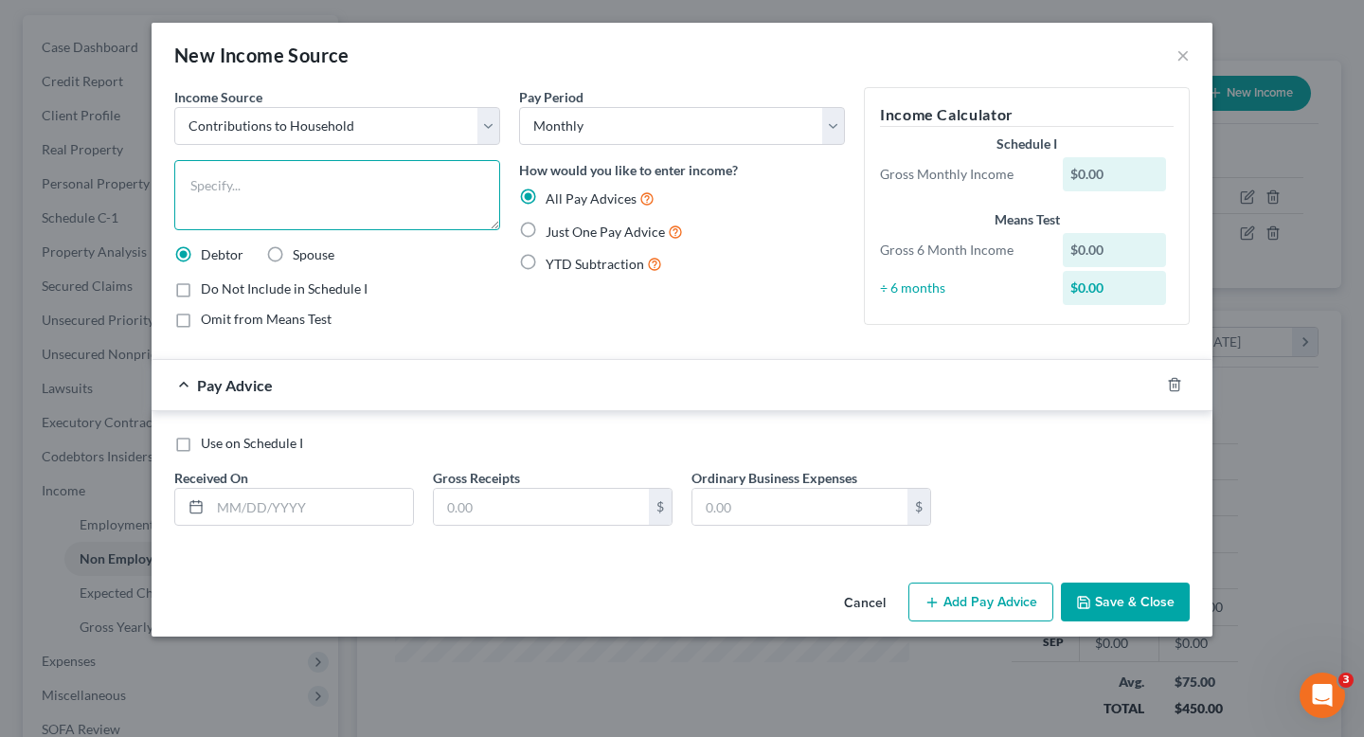
click at [284, 208] on textarea at bounding box center [337, 195] width 326 height 70
drag, startPoint x: 286, startPoint y: 214, endPoint x: 134, endPoint y: 154, distance: 163.8
click at [134, 154] on div "New Income Source × Income Source * Select Unemployment Disability (from employ…" at bounding box center [682, 368] width 1364 height 737
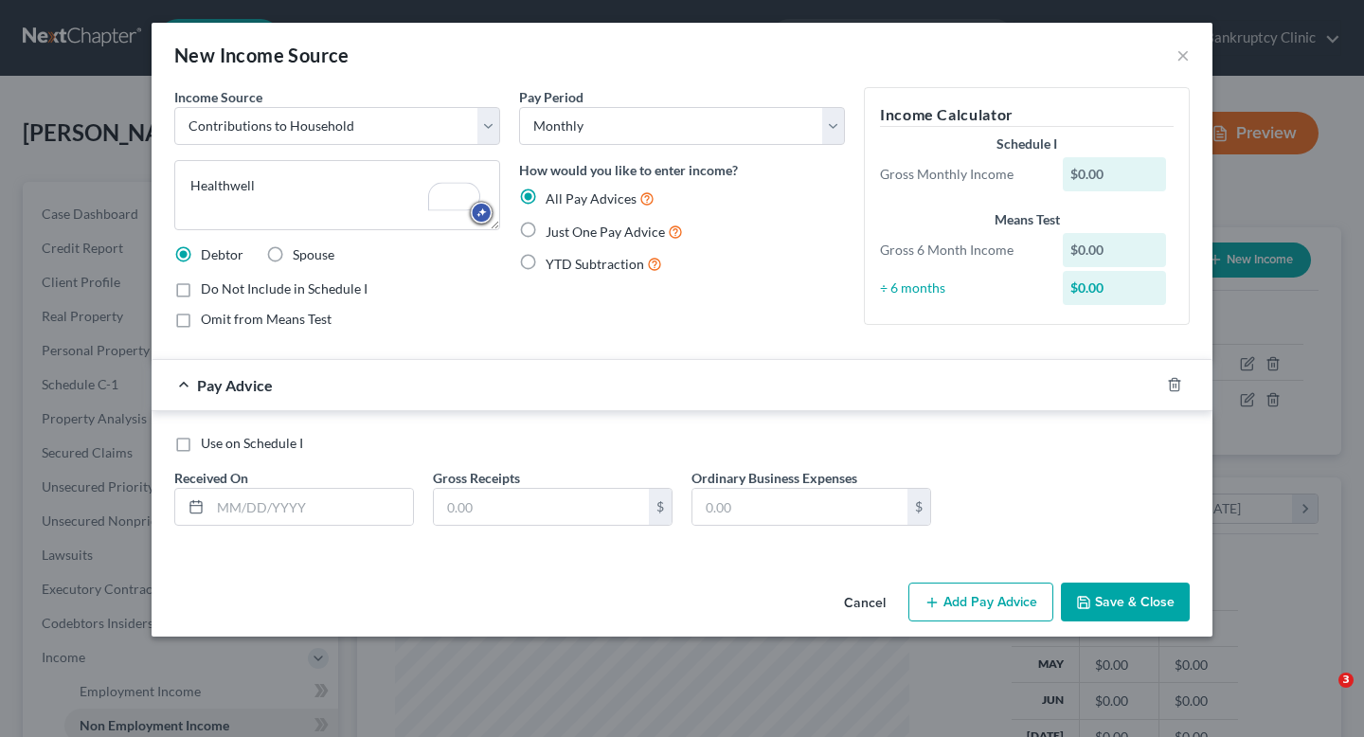
select select "8"
select select "0"
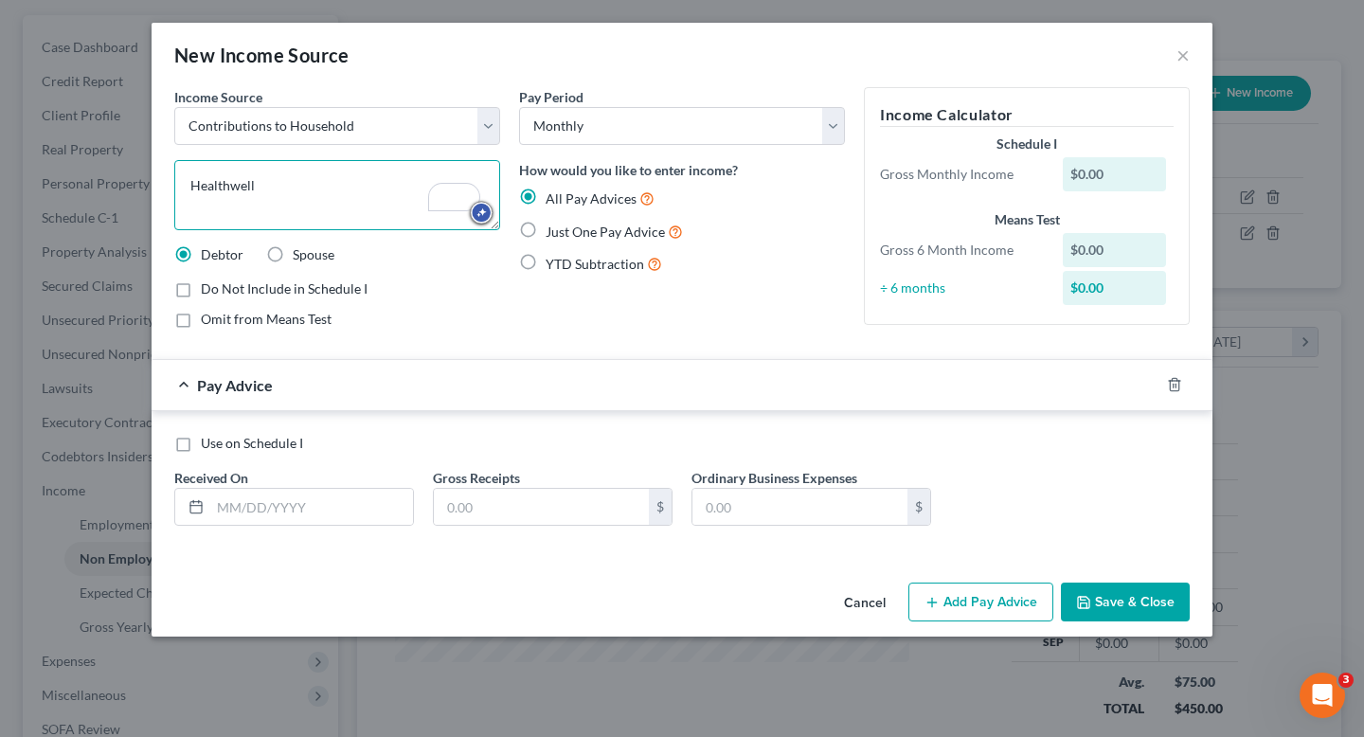
scroll to position [339, 551]
click at [312, 206] on textarea "Healthwell" at bounding box center [337, 195] width 326 height 70
click at [312, 195] on textarea "Healthwell" at bounding box center [337, 195] width 326 height 70
click at [309, 192] on textarea "Healthwell" at bounding box center [337, 195] width 326 height 70
type textarea "Healthwell Foundation"
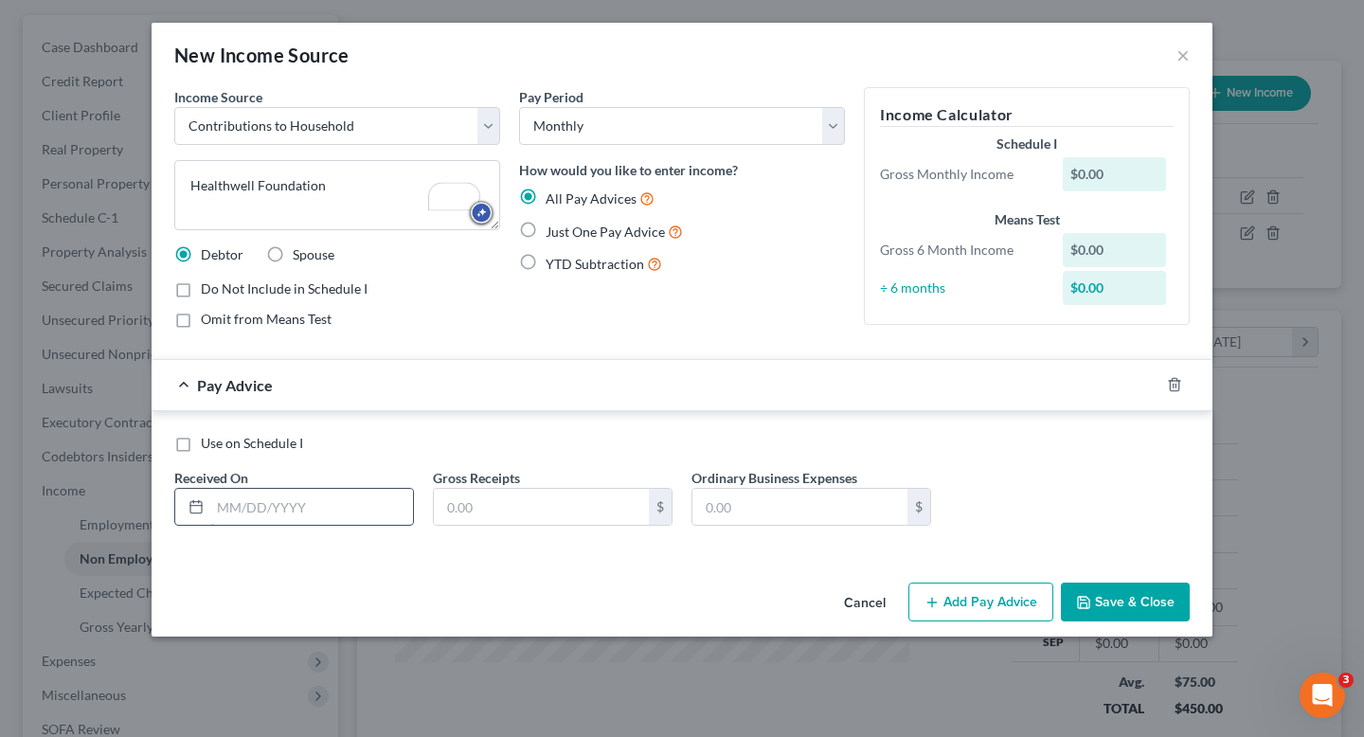
click at [272, 507] on input "text" at bounding box center [311, 507] width 203 height 36
type input "[DATE]"
click at [544, 530] on div "Use on Schedule I Received On * [DATE] Gross Receipts $ Ordinary Business Expen…" at bounding box center [682, 487] width 1035 height 107
click at [544, 519] on input "text" at bounding box center [541, 507] width 215 height 36
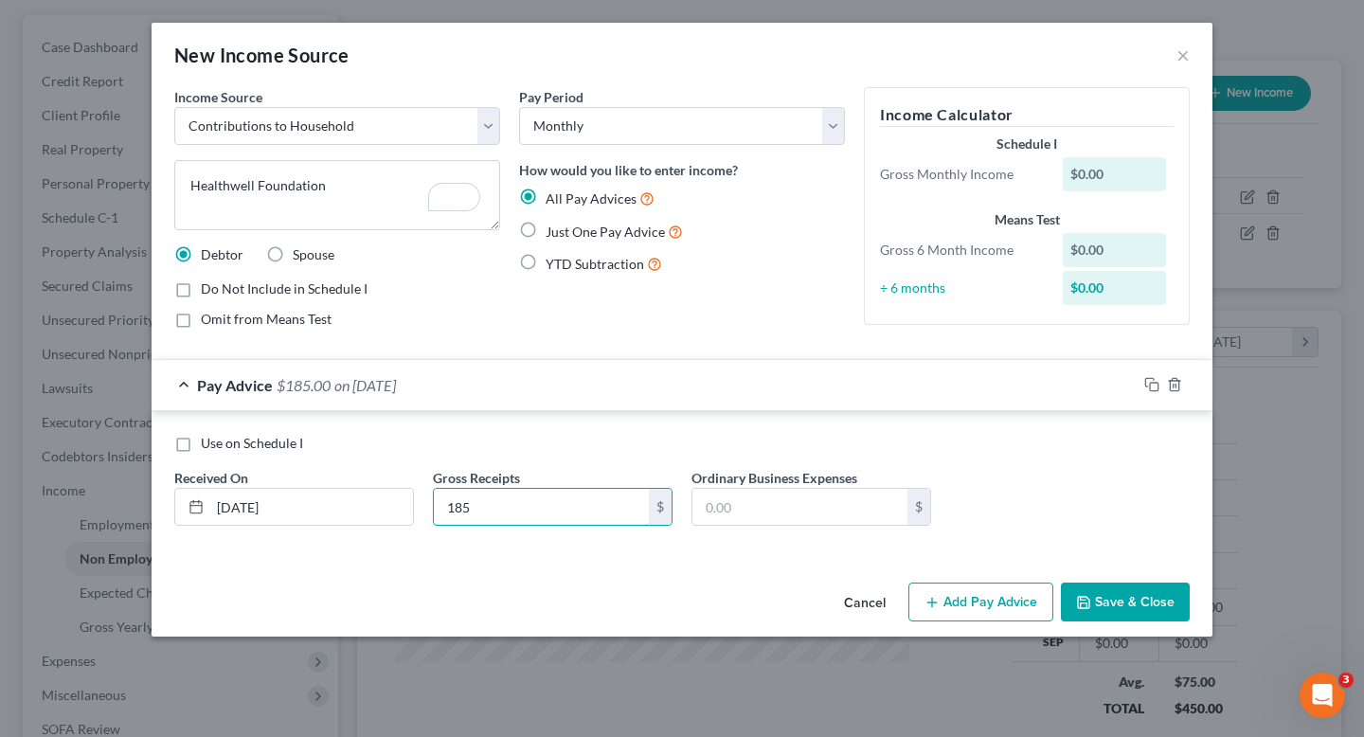
type input "185"
click at [746, 390] on div "Pay Advice $185.00 on [DATE]" at bounding box center [644, 385] width 985 height 50
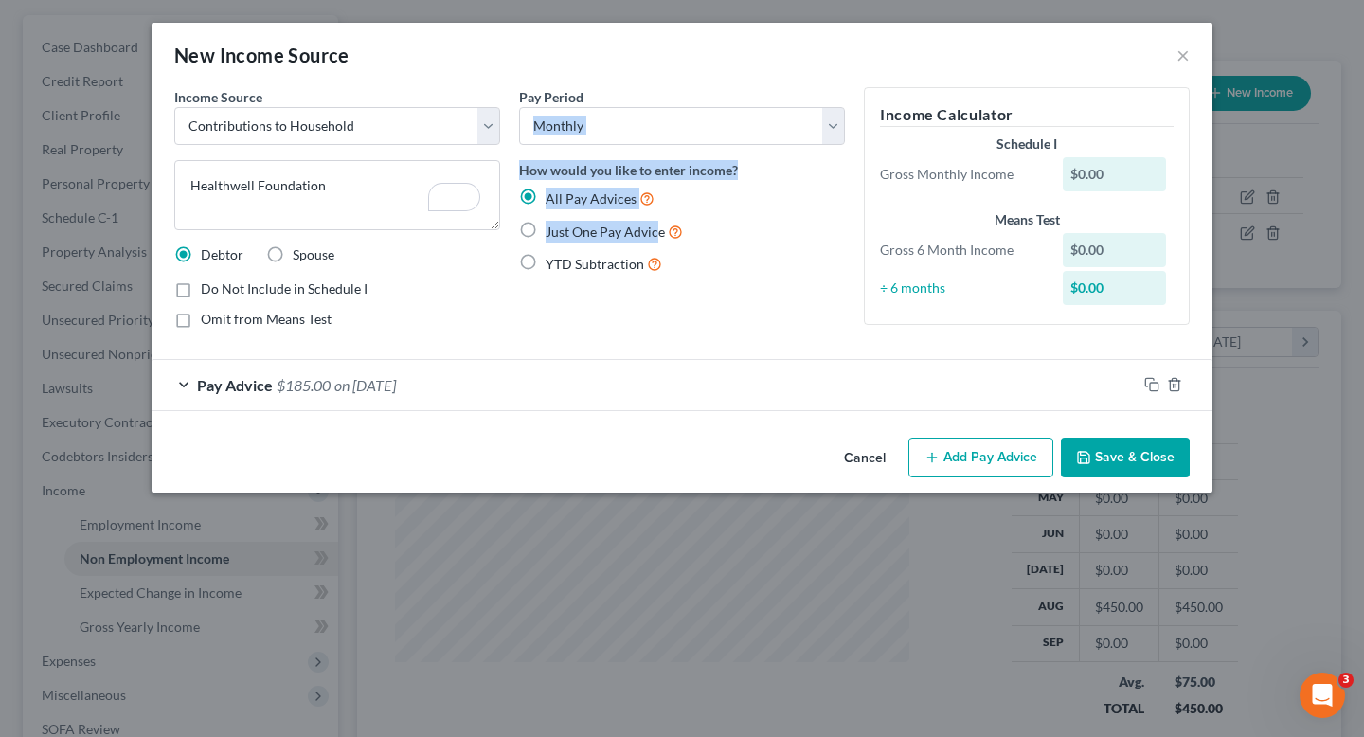
drag, startPoint x: 623, startPoint y: 224, endPoint x: 850, endPoint y: 132, distance: 244.4
click at [850, 131] on div "Pay Period Select Monthly Twice Monthly Every Other Week Weekly How would you l…" at bounding box center [682, 215] width 345 height 257
click at [1128, 460] on button "Save & Close" at bounding box center [1125, 458] width 129 height 40
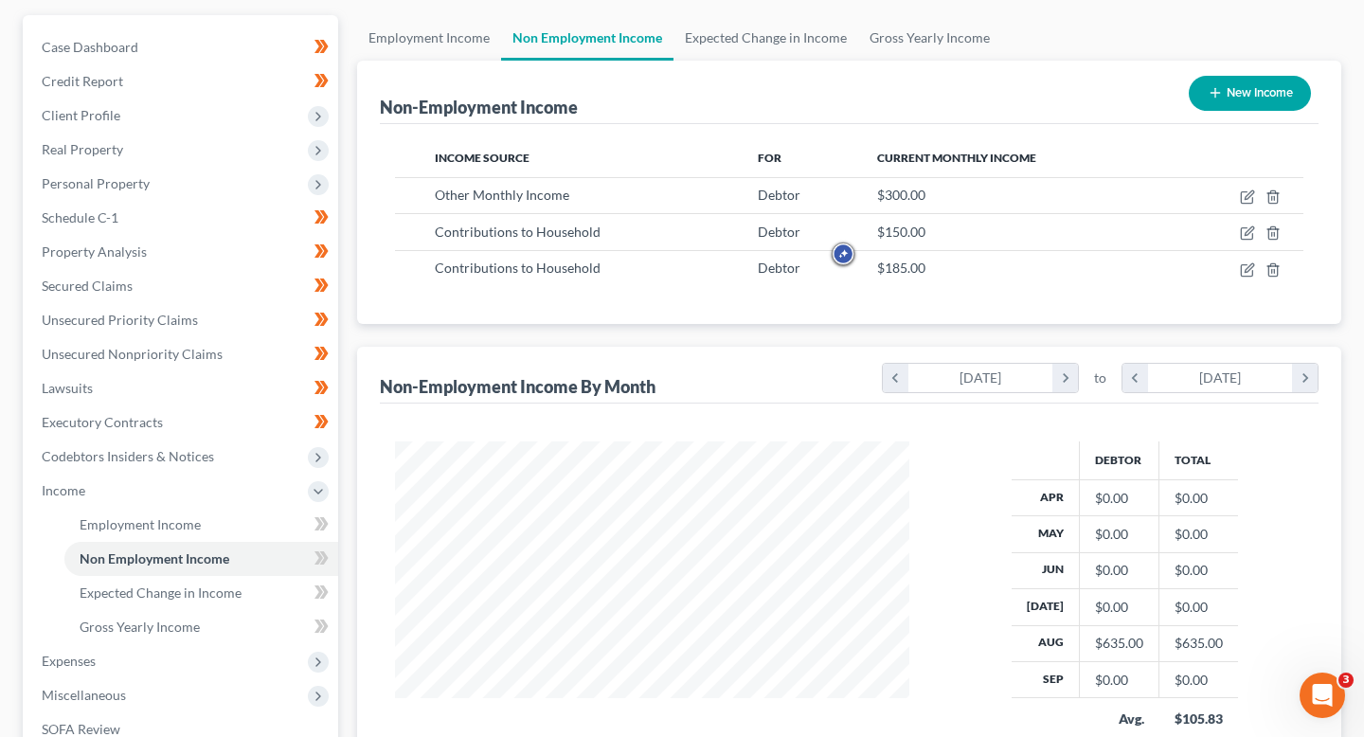
click at [1232, 97] on button "New Income" at bounding box center [1250, 93] width 122 height 35
select select "0"
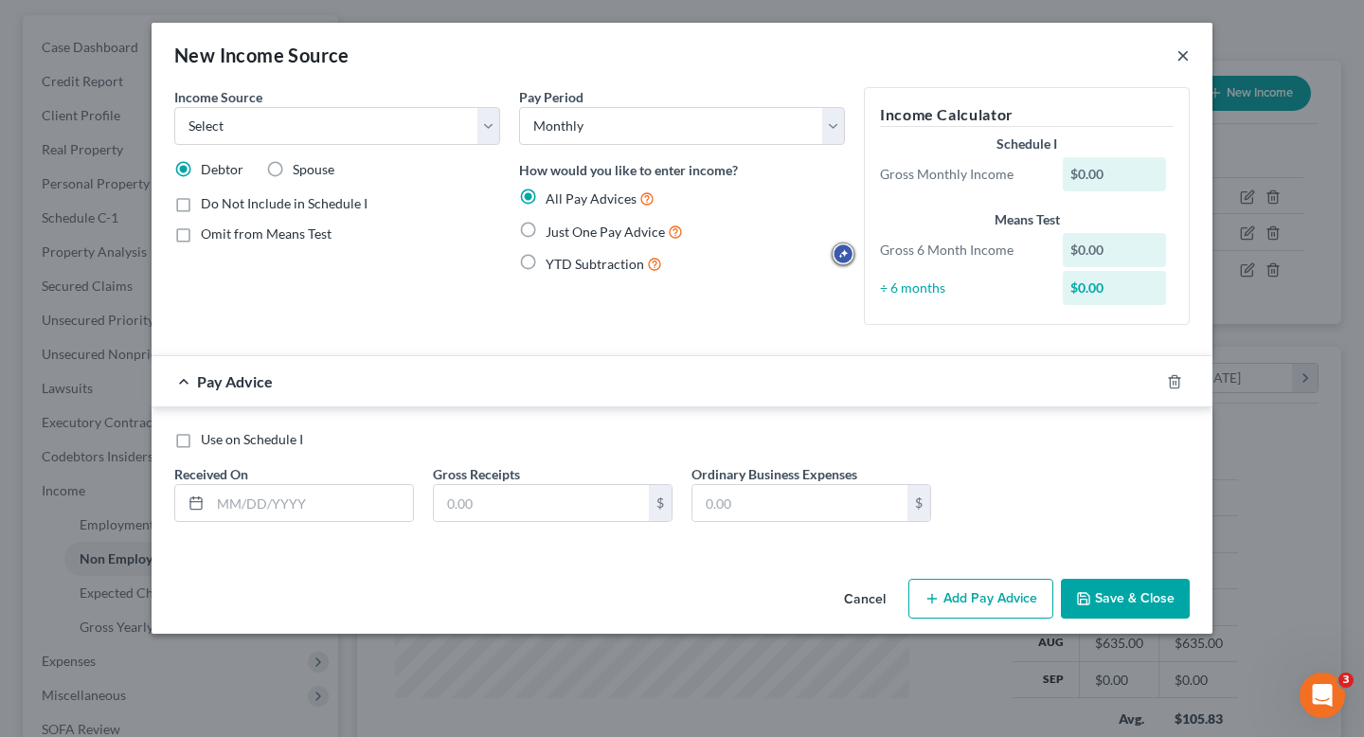
click at [1177, 54] on button "×" at bounding box center [1183, 55] width 13 height 23
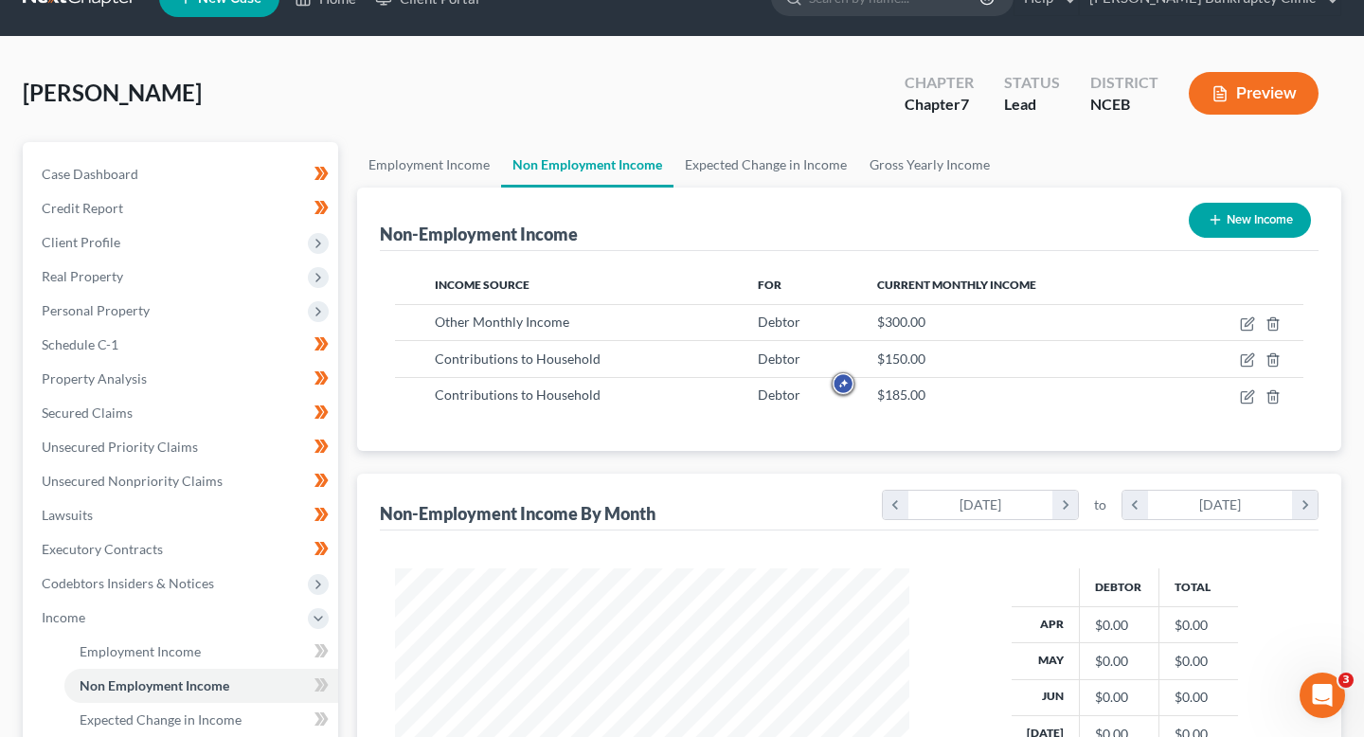
scroll to position [37, 0]
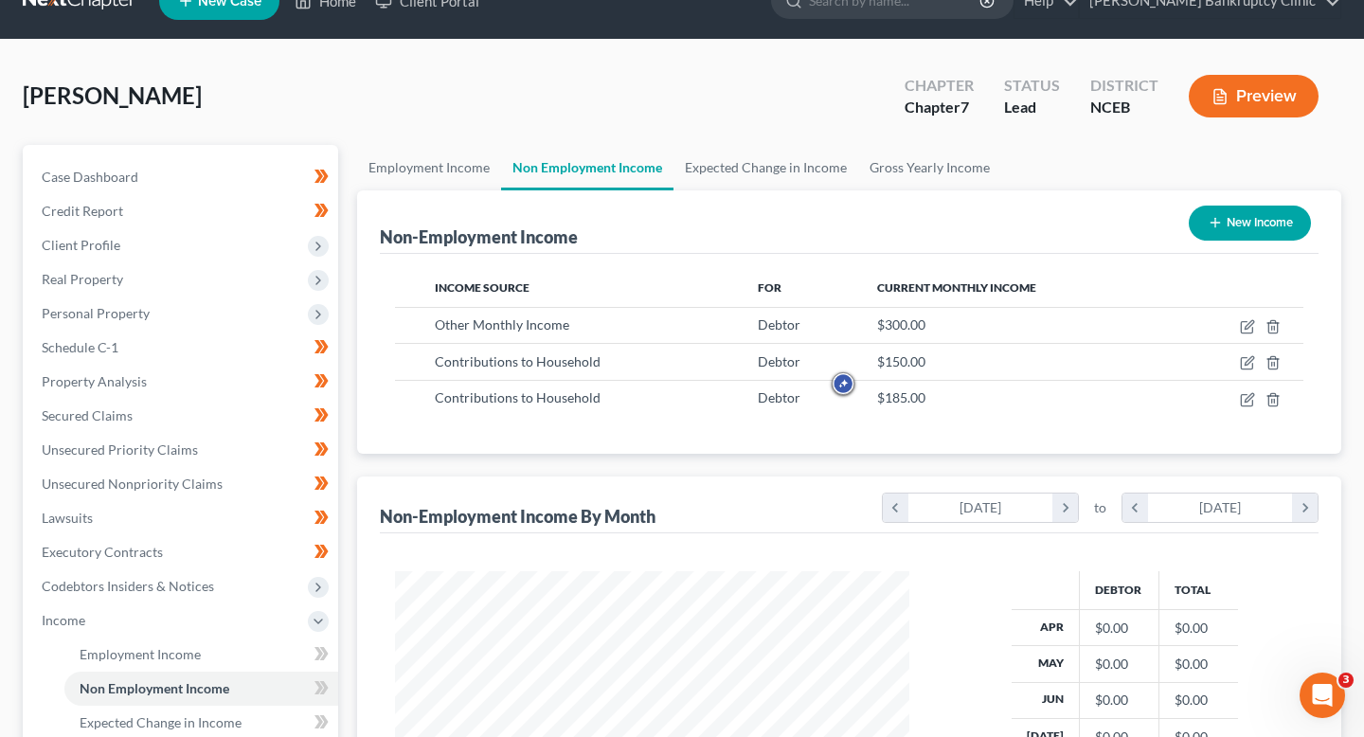
click at [1204, 234] on button "New Income" at bounding box center [1250, 223] width 122 height 35
select select "0"
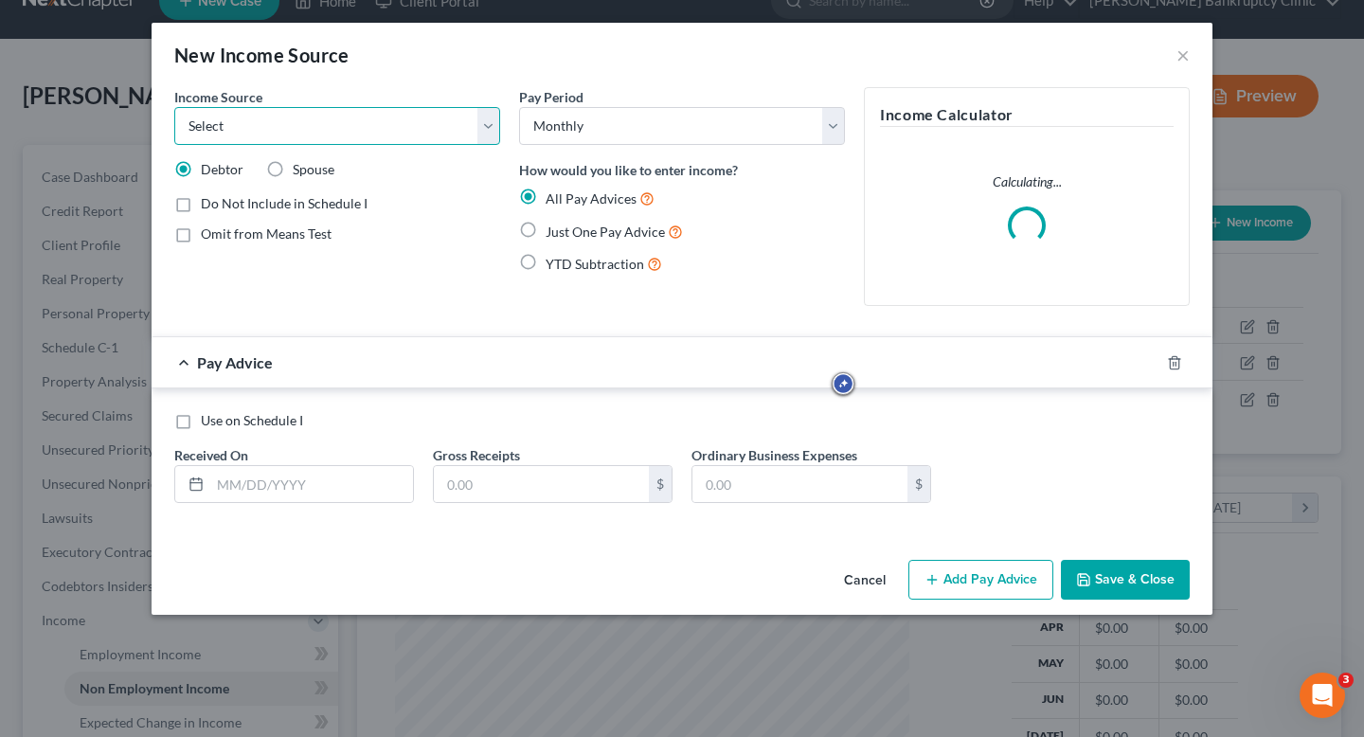
click at [389, 126] on select "Select Unemployment Disability (from employer) Pension Retirement Social Securi…" at bounding box center [337, 126] width 326 height 38
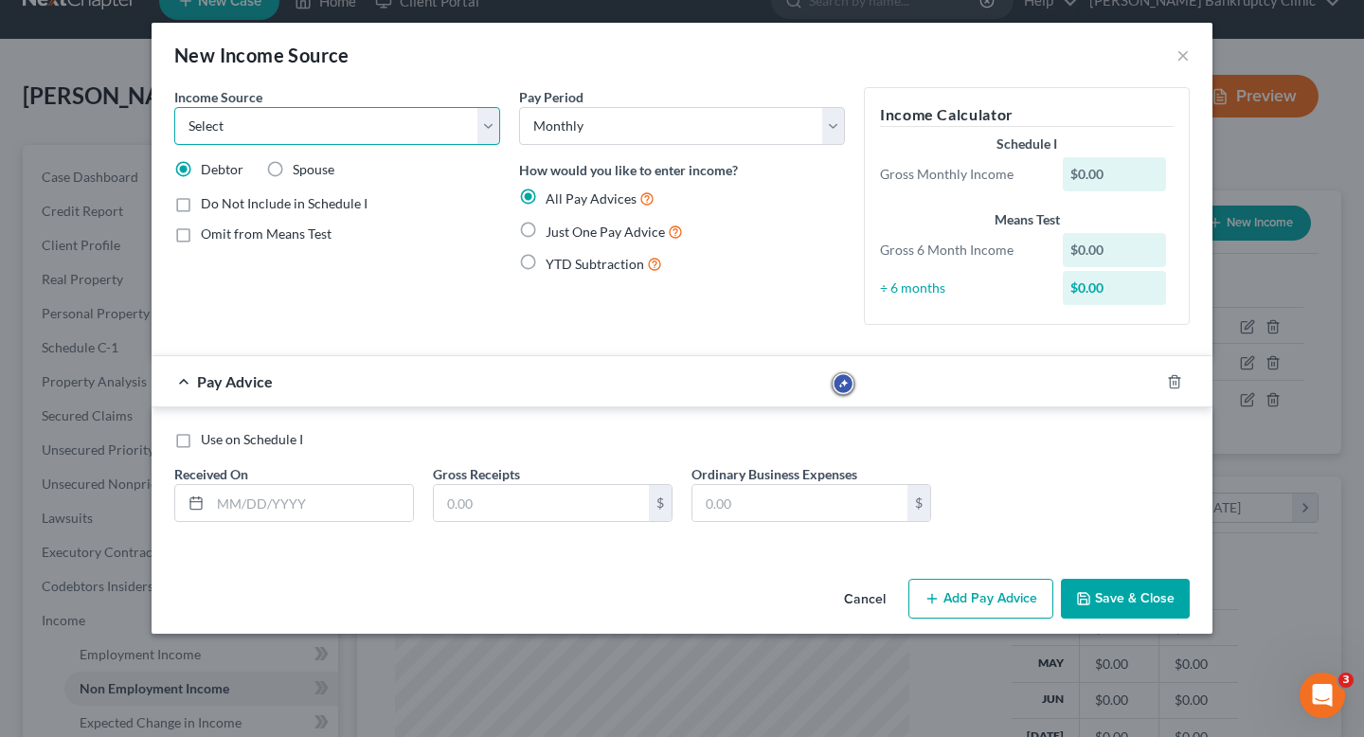
select select "8"
click at [174, 107] on select "Select Unemployment Disability (from employer) Pension Retirement Social Securi…" at bounding box center [337, 126] width 326 height 38
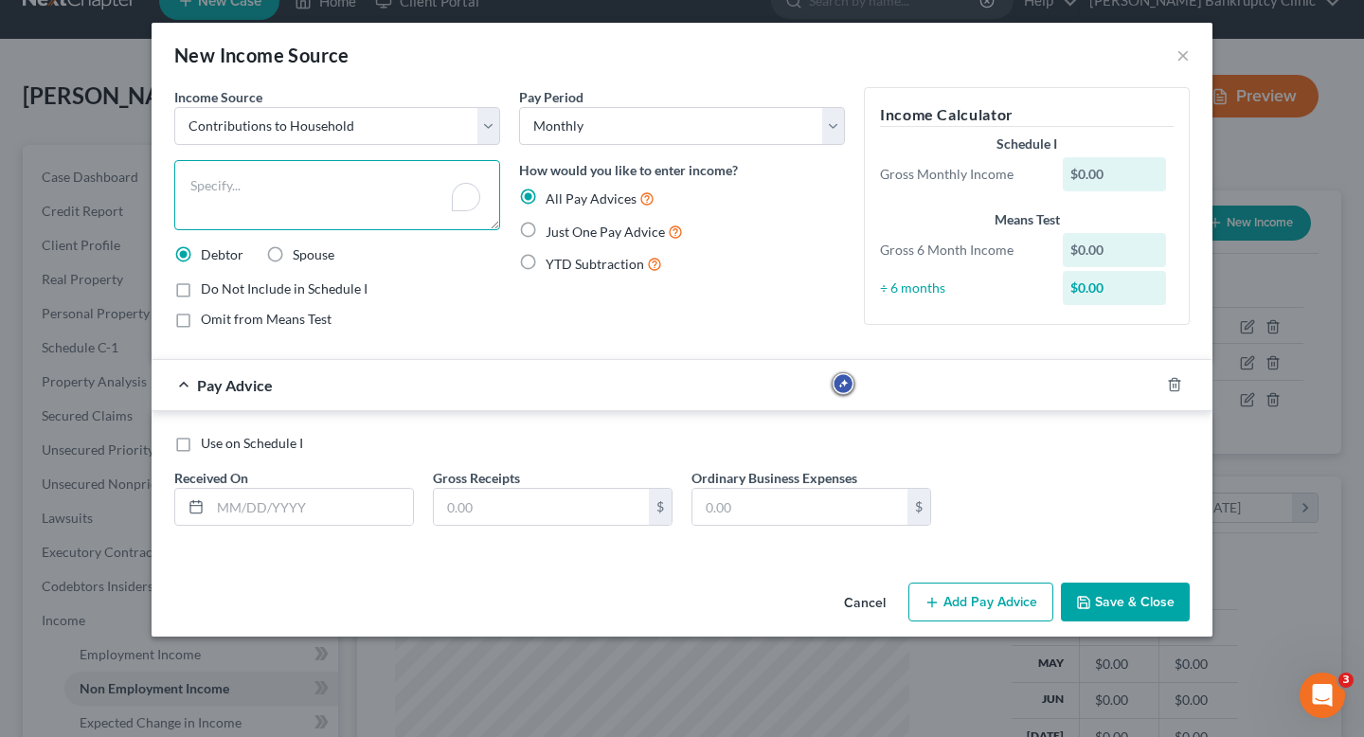
click at [354, 188] on textarea "To enrich screen reader interactions, please activate Accessibility in Grammarl…" at bounding box center [337, 195] width 326 height 70
type textarea "o"
type textarea "Contribution from Household"
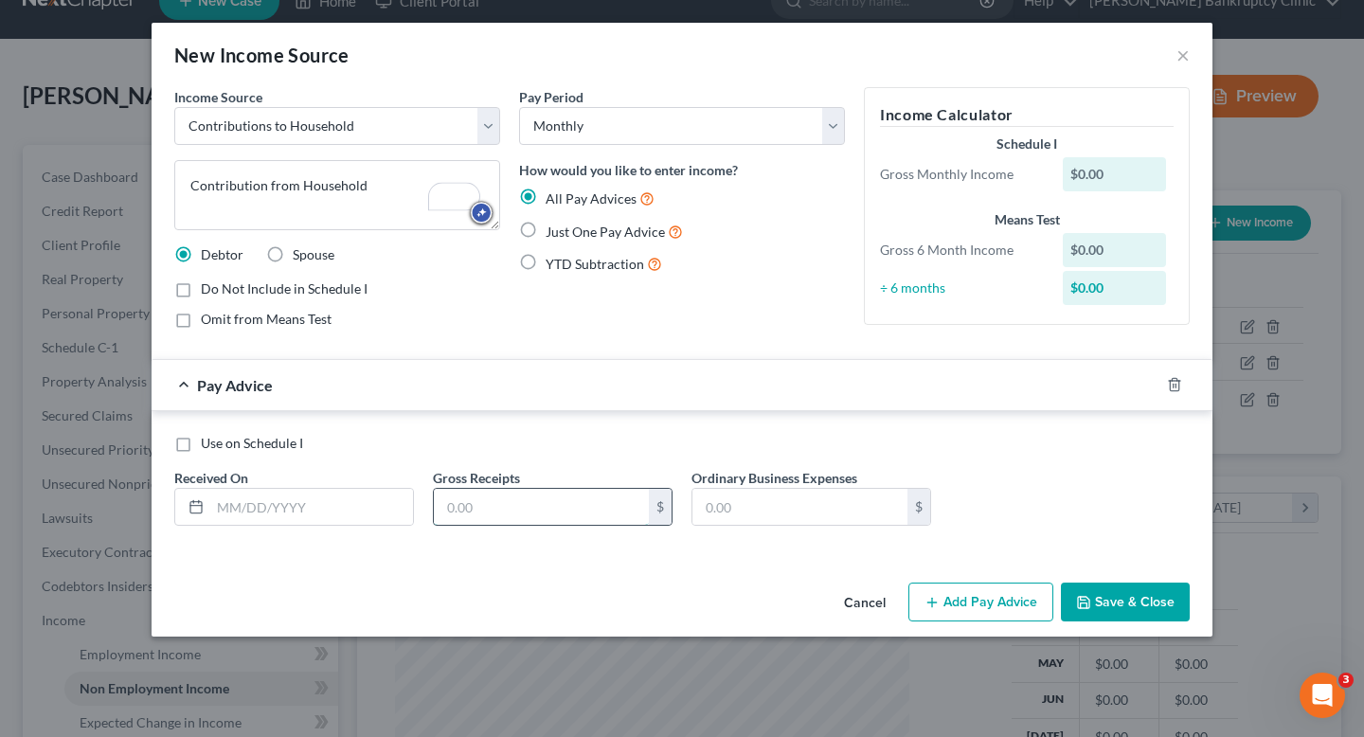
click at [509, 506] on input "text" at bounding box center [541, 507] width 215 height 36
type input "200"
click at [322, 515] on input "text" at bounding box center [311, 507] width 203 height 36
type input "[DATE]"
click at [550, 510] on input "200" at bounding box center [541, 507] width 215 height 36
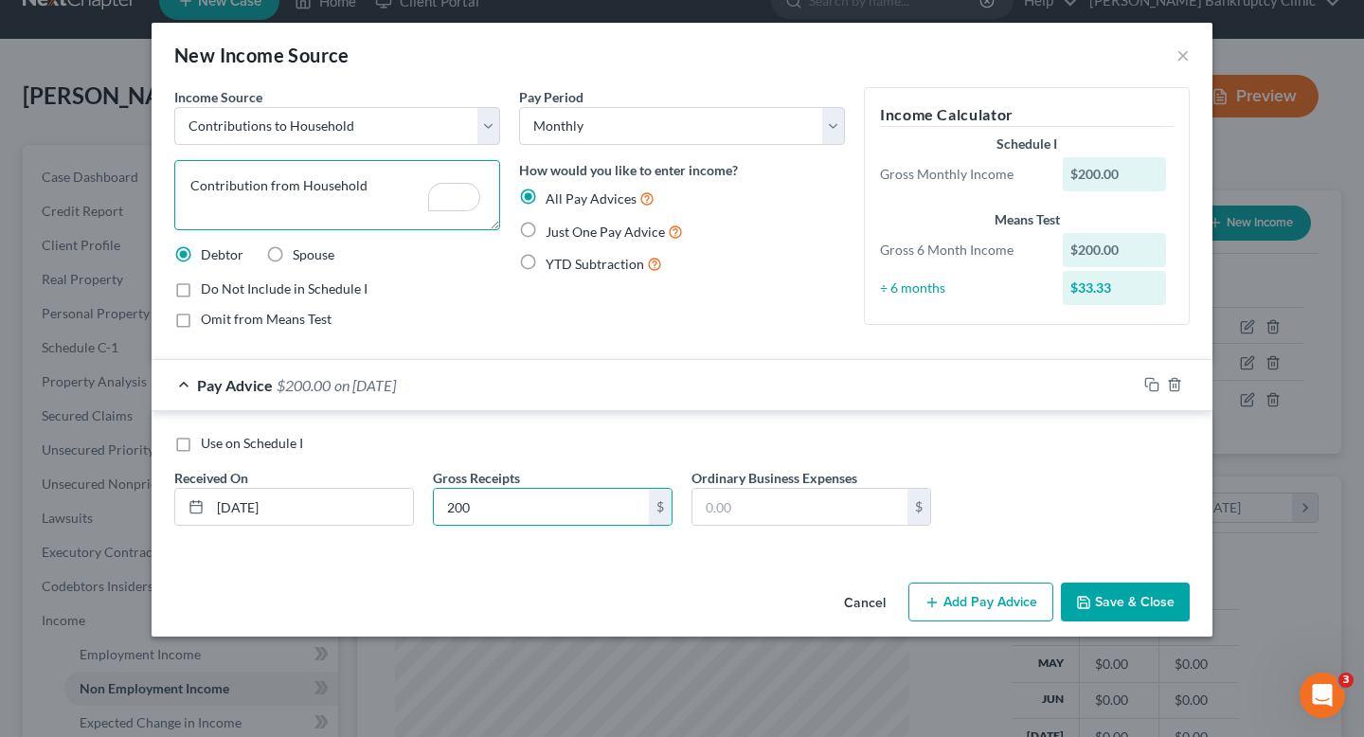
click at [397, 160] on textarea "Contribution from Household" at bounding box center [337, 195] width 326 height 70
click at [354, 178] on textarea "Contribution from Household" at bounding box center [337, 195] width 326 height 70
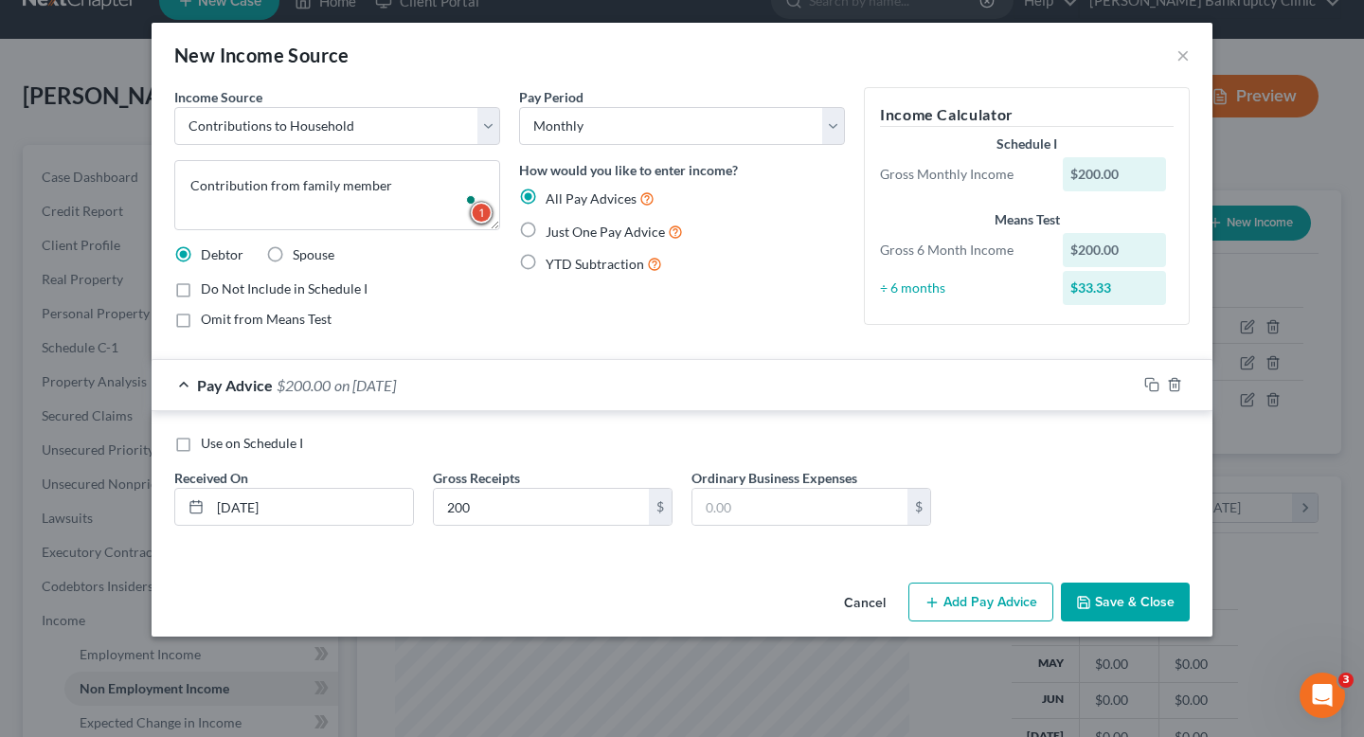
click at [553, 288] on div "Pay Period Select Monthly Twice Monthly Every Other Week Weekly How would you l…" at bounding box center [682, 215] width 345 height 257
click at [319, 181] on textarea "Contribution from family member" at bounding box center [337, 195] width 326 height 70
type textarea "Contribution from a family member"
click at [1148, 611] on button "Save & Close" at bounding box center [1125, 603] width 129 height 40
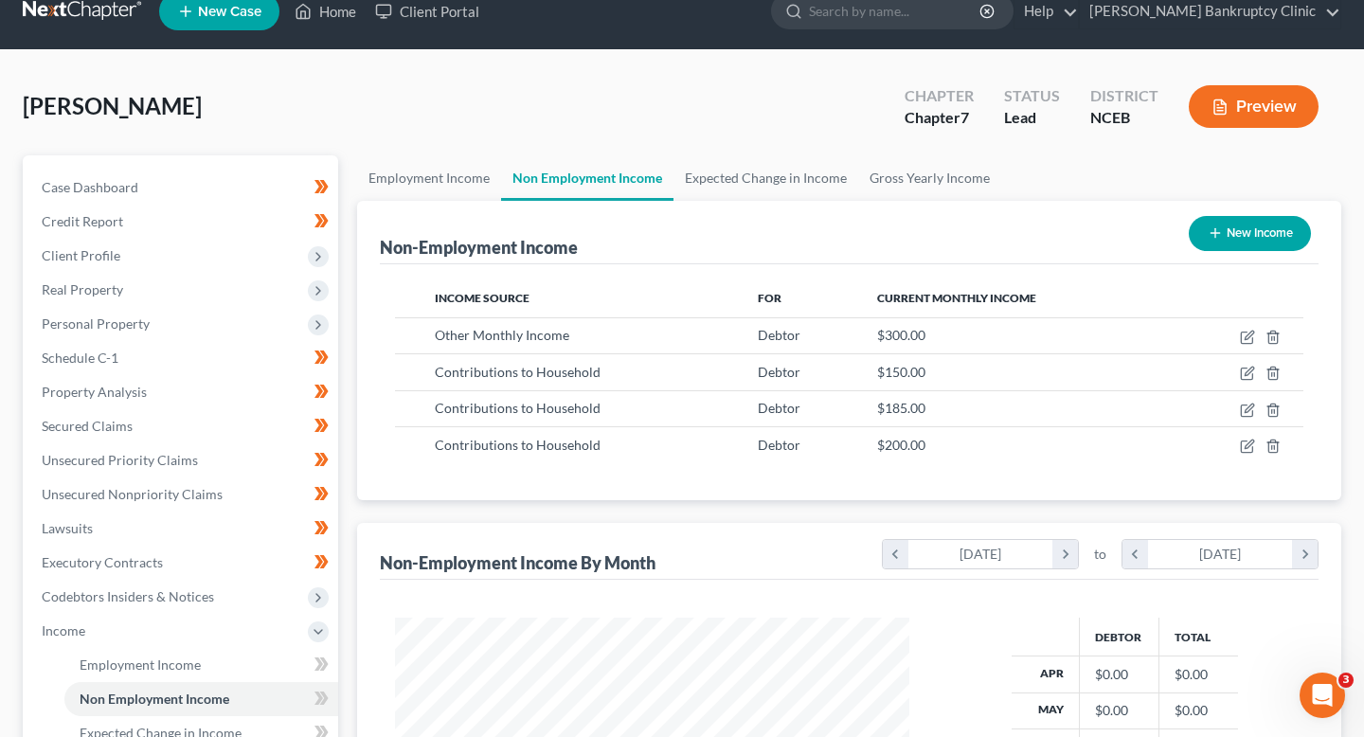
scroll to position [0, 0]
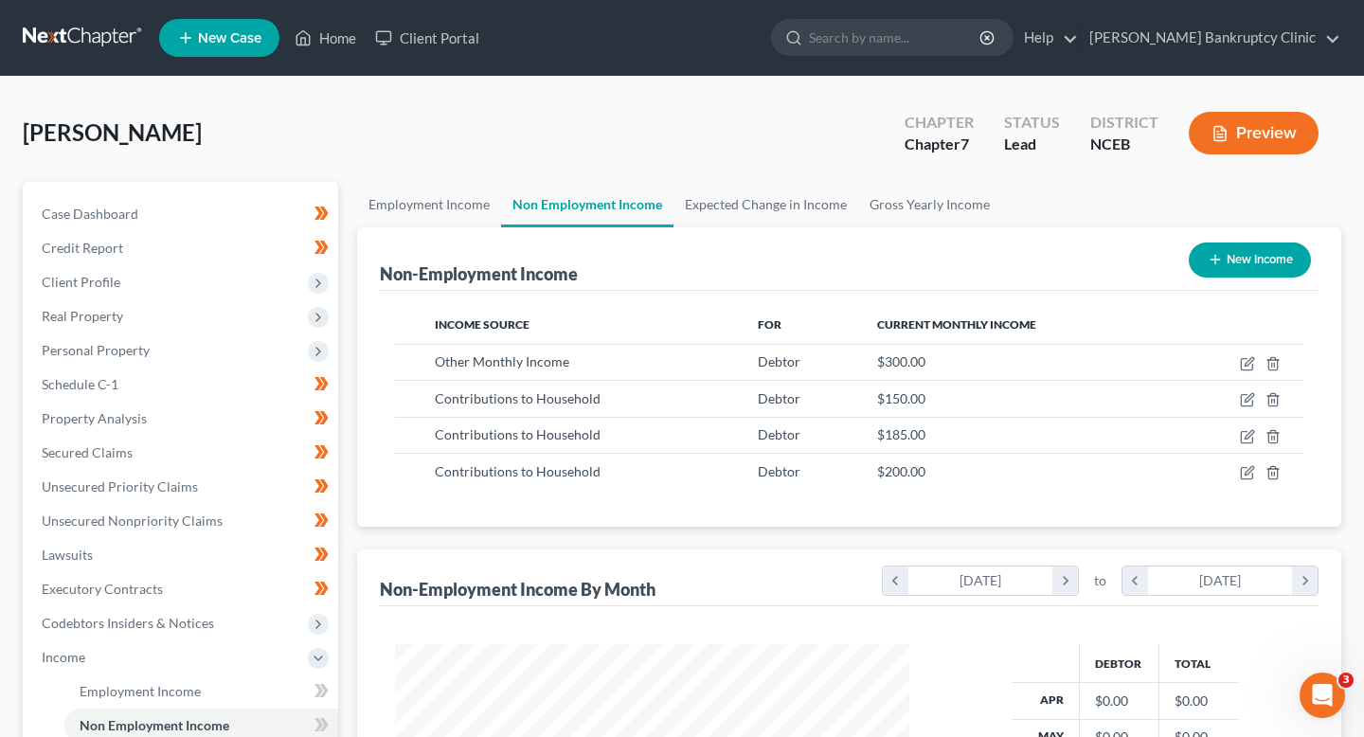
click at [1245, 267] on button "New Income" at bounding box center [1250, 260] width 122 height 35
select select "0"
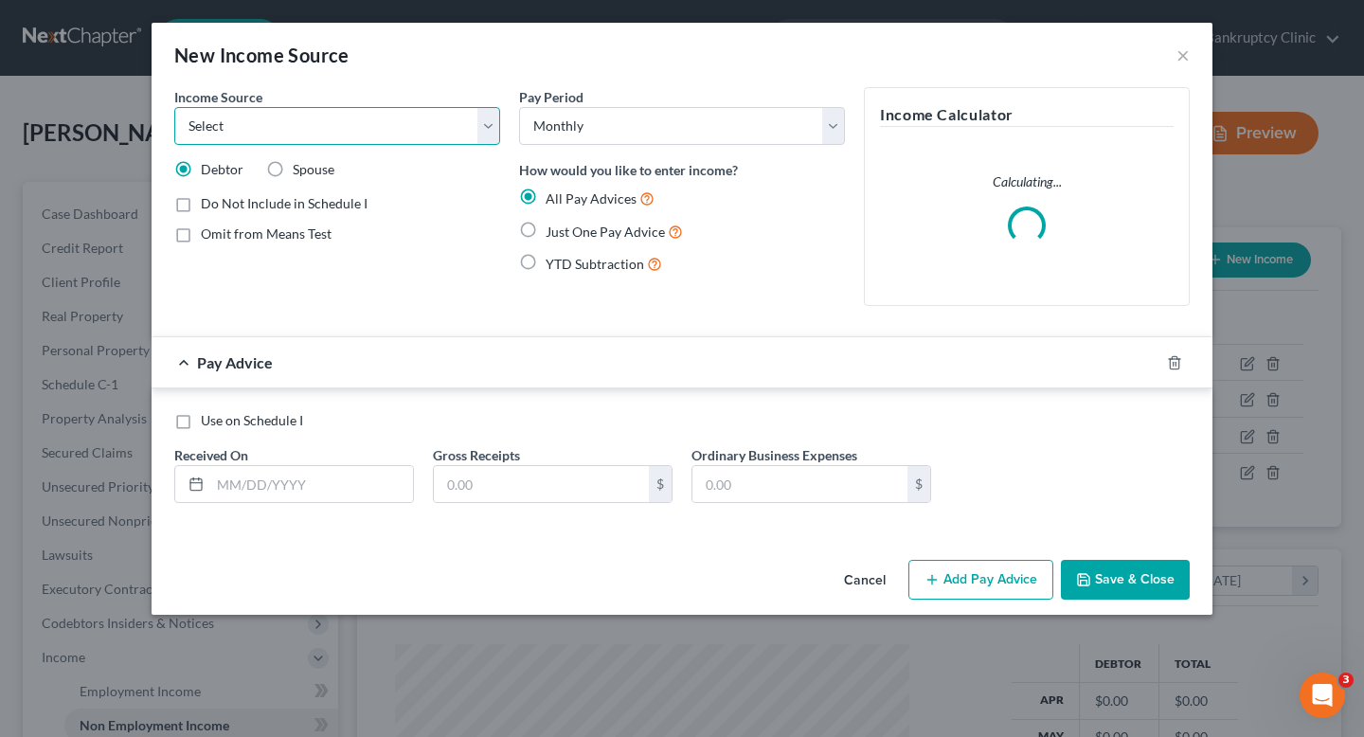
click at [429, 127] on select "Select Unemployment Disability (from employer) Pension Retirement Social Securi…" at bounding box center [337, 126] width 326 height 38
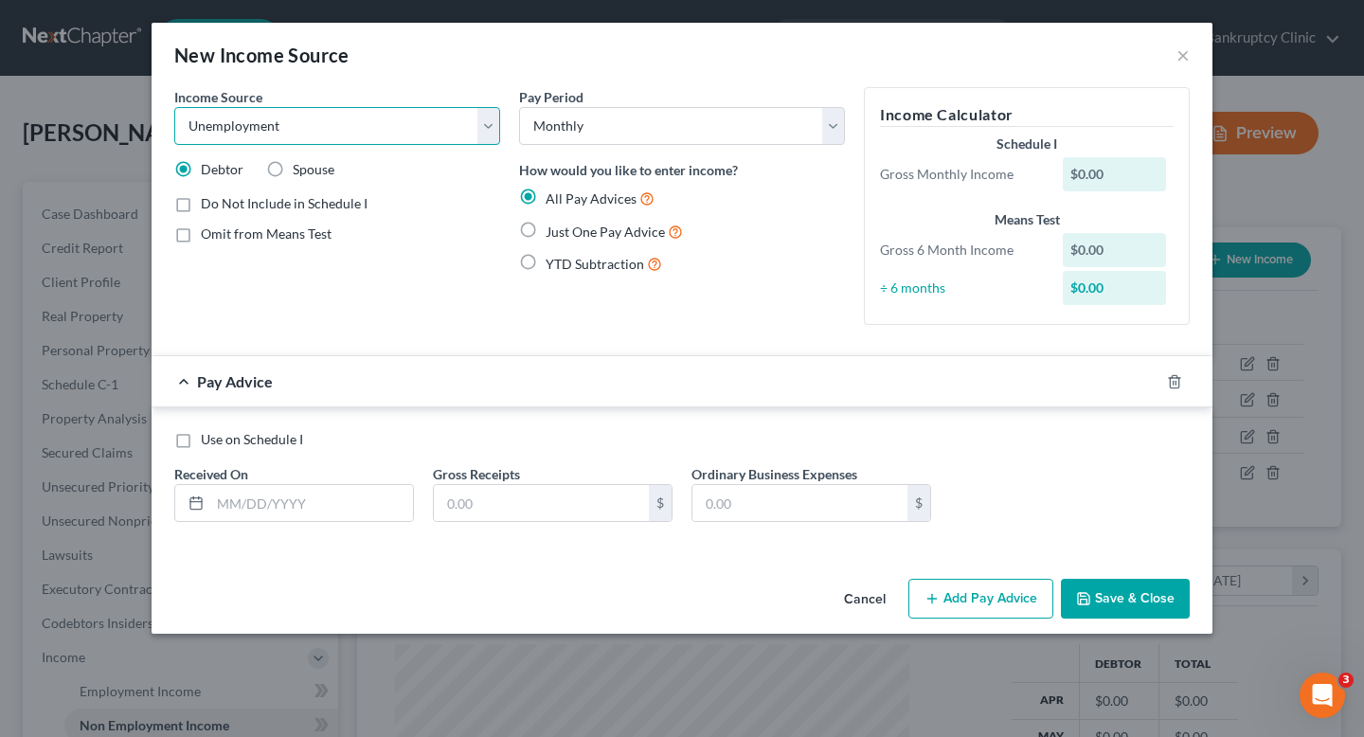
click at [174, 107] on select "Select Unemployment Disability (from employer) Pension Retirement Social Securi…" at bounding box center [337, 126] width 326 height 38
click at [418, 120] on select "Select Unemployment Disability (from employer) Pension Retirement Social Securi…" at bounding box center [337, 126] width 326 height 38
click at [174, 107] on select "Select Unemployment Disability (from employer) Pension Retirement Social Securi…" at bounding box center [337, 126] width 326 height 38
click at [404, 133] on select "Select Unemployment Disability (from employer) Pension Retirement Social Securi…" at bounding box center [337, 126] width 326 height 38
select select "13"
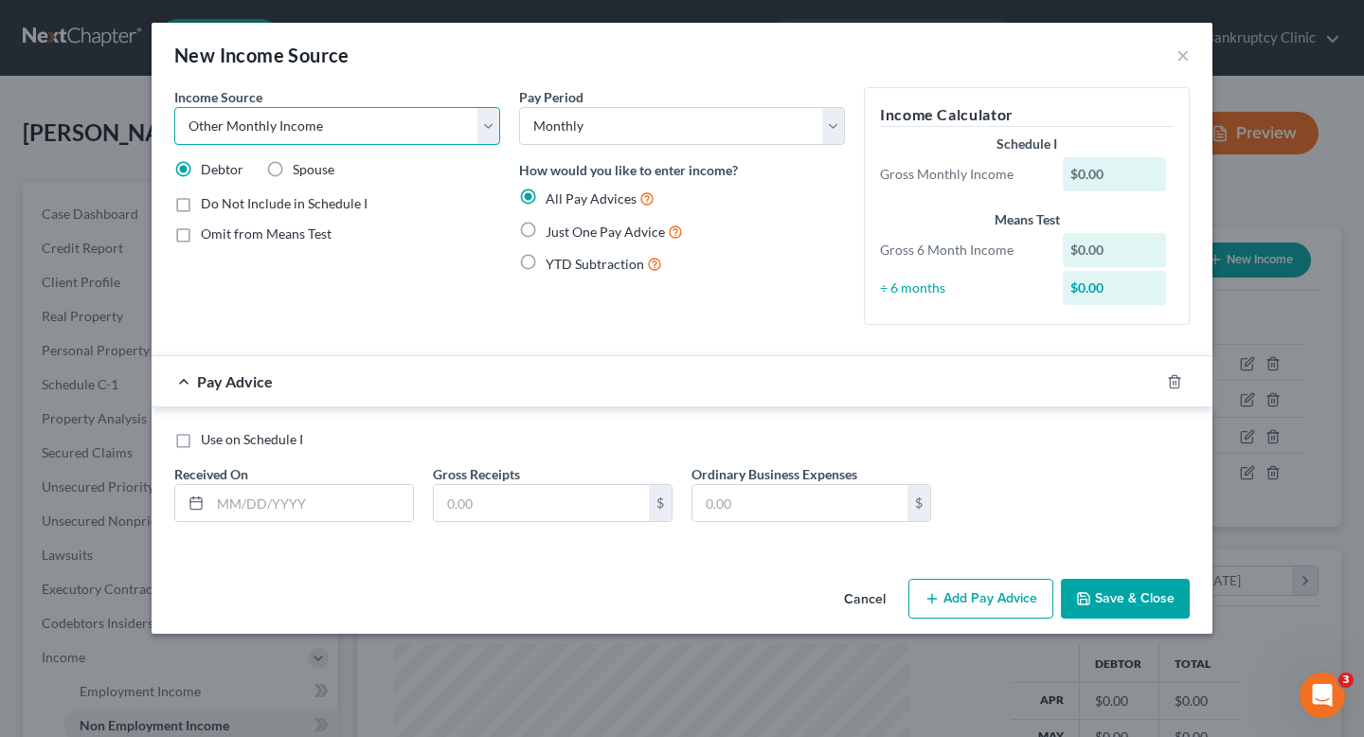
click at [174, 107] on select "Select Unemployment Disability (from employer) Pension Retirement Social Securi…" at bounding box center [337, 126] width 326 height 38
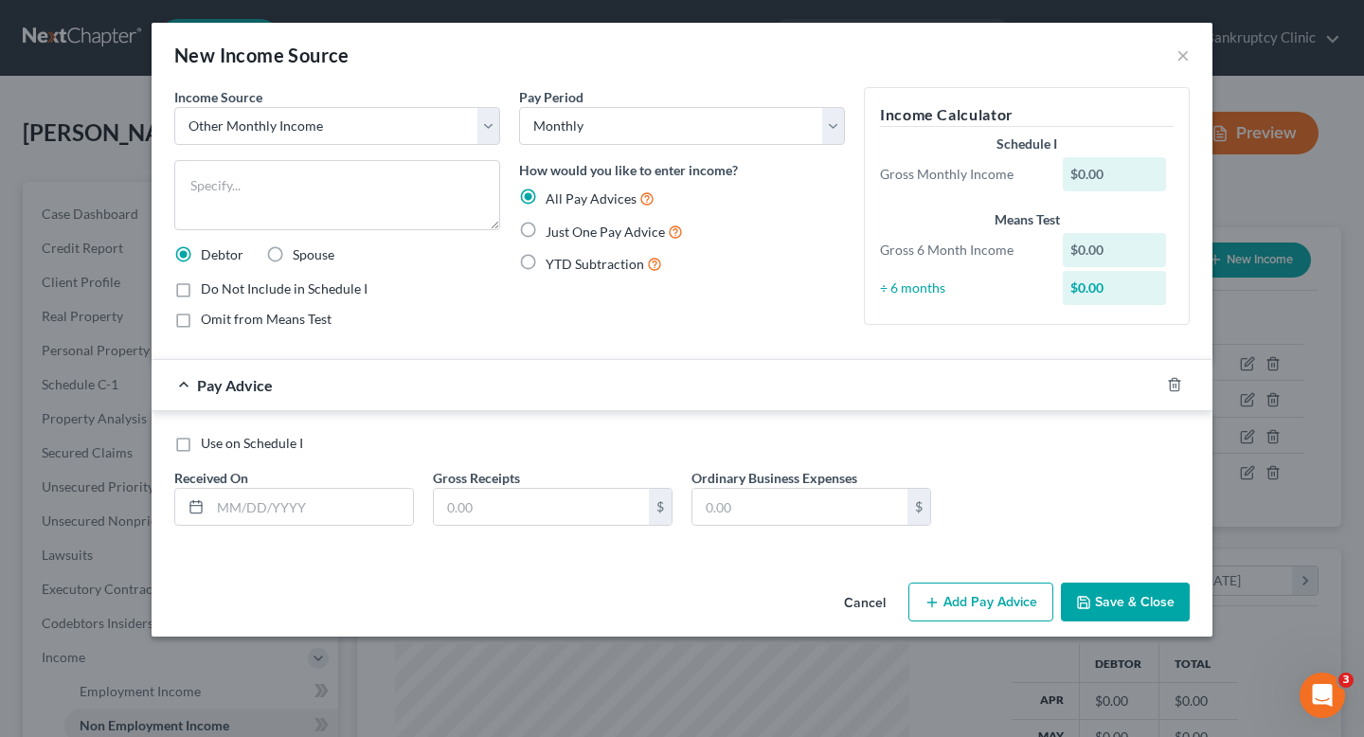
click at [381, 285] on div "Do Not Include in Schedule I" at bounding box center [337, 289] width 326 height 19
click at [381, 203] on textarea at bounding box center [337, 195] width 326 height 70
type textarea "B"
type textarea "O"
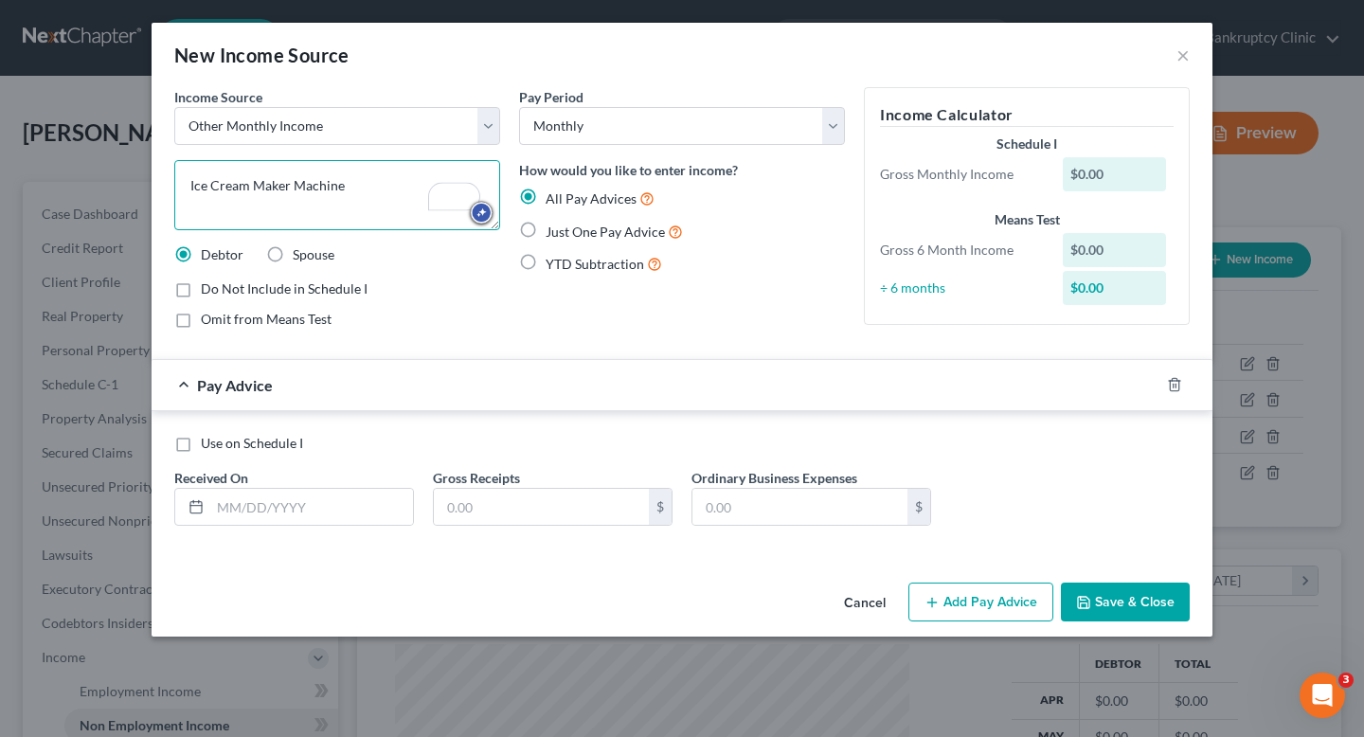
click at [188, 184] on textarea "Ice Cream Maker Machine" at bounding box center [337, 195] width 326 height 70
click at [396, 206] on textarea "Sold Ice Cream Maker Machine" at bounding box center [337, 195] width 326 height 70
type textarea "Sold Ice Cream Maker Machine"
click at [281, 530] on div "Use on Schedule I Received On * Gross Receipts $ Ordinary Business Expenses $" at bounding box center [682, 487] width 1035 height 107
click at [281, 512] on input "text" at bounding box center [311, 507] width 203 height 36
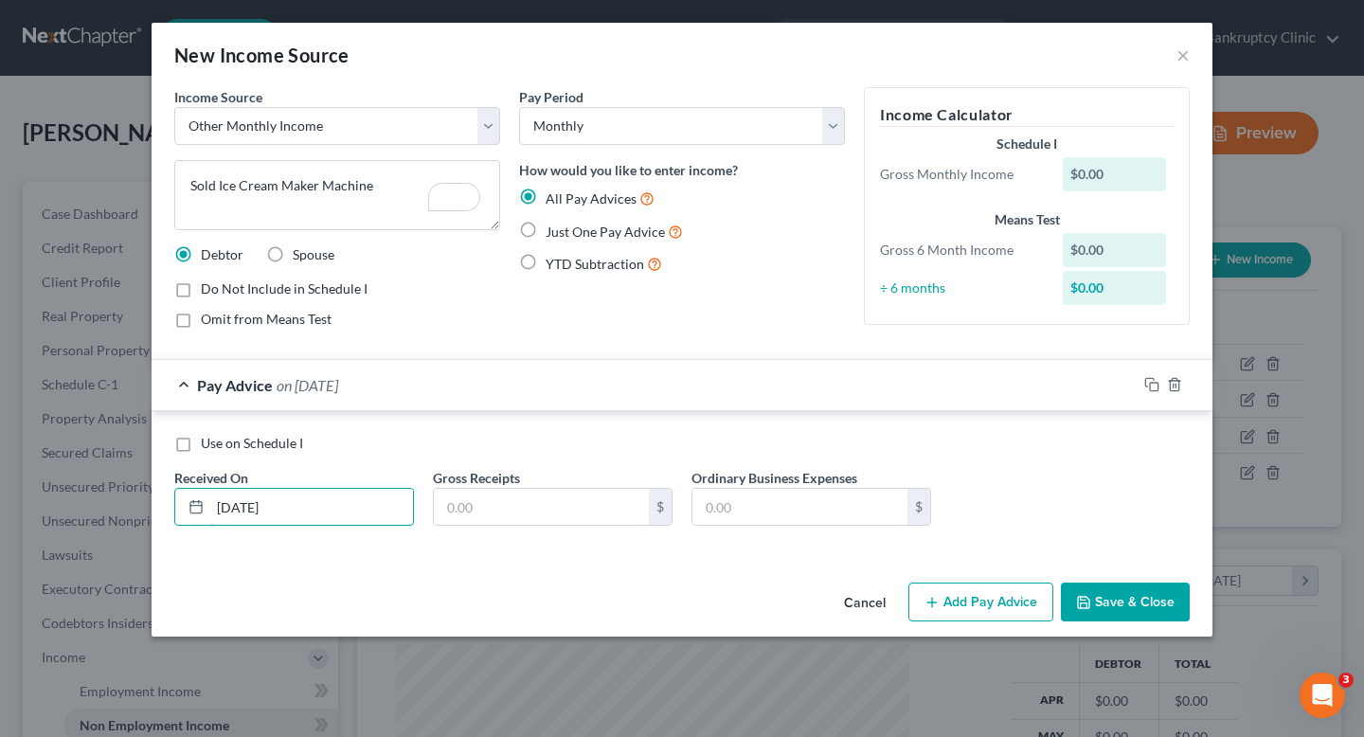
type input "[DATE]"
click at [337, 574] on div "Income Source * Select Unemployment Disability (from employer) Pension Retireme…" at bounding box center [682, 331] width 1061 height 488
click at [529, 495] on input "text" at bounding box center [541, 507] width 215 height 36
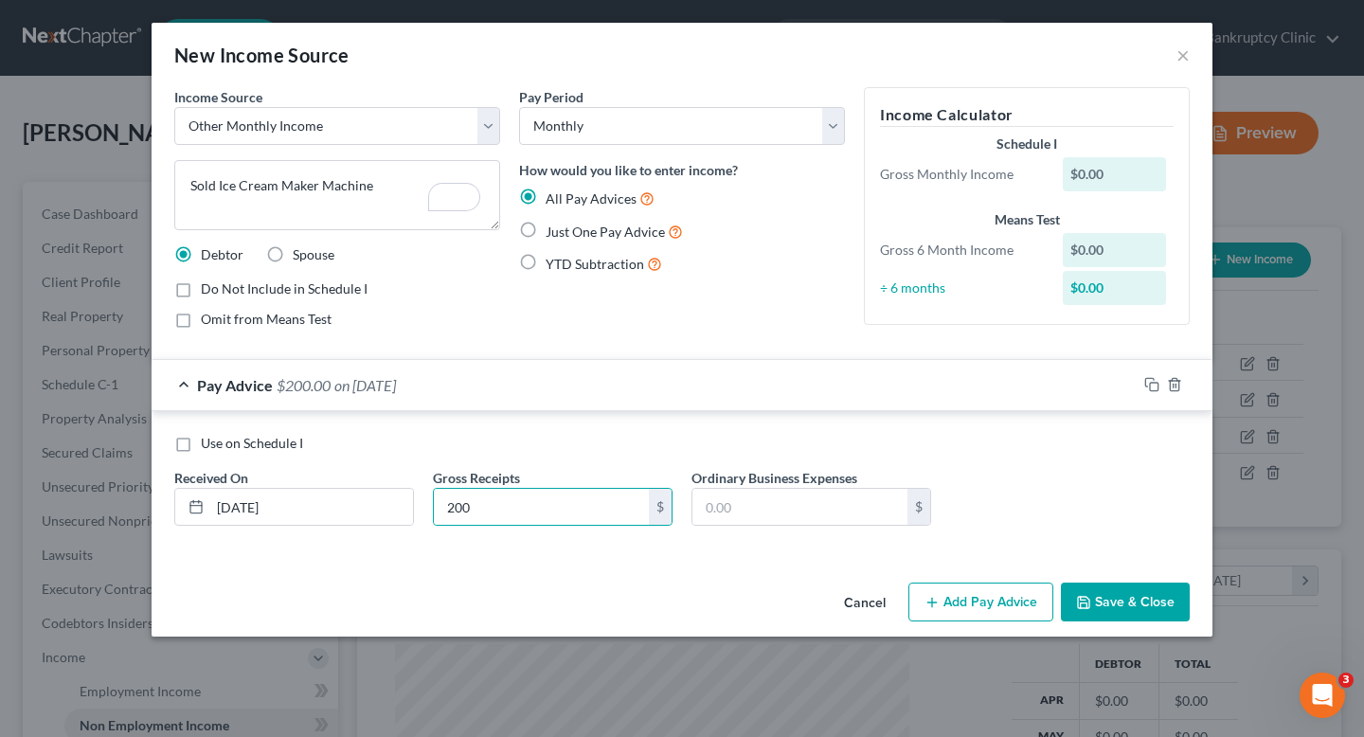
click at [575, 533] on div "Use on Schedule I Received On * [DATE] Gross Receipts 200 $ Ordinary Business E…" at bounding box center [682, 487] width 1035 height 107
click at [564, 464] on div "Use on Schedule I Received On * [DATE] Gross Receipts 200 $ Ordinary Business E…" at bounding box center [682, 487] width 1035 height 107
drag, startPoint x: 554, startPoint y: 510, endPoint x: 406, endPoint y: 489, distance: 149.3
click at [406, 489] on div "Use on Schedule I Received On * [DATE] Gross Receipts 200 $ Ordinary Business E…" at bounding box center [682, 487] width 1035 height 107
click at [494, 513] on input "200" at bounding box center [541, 507] width 215 height 36
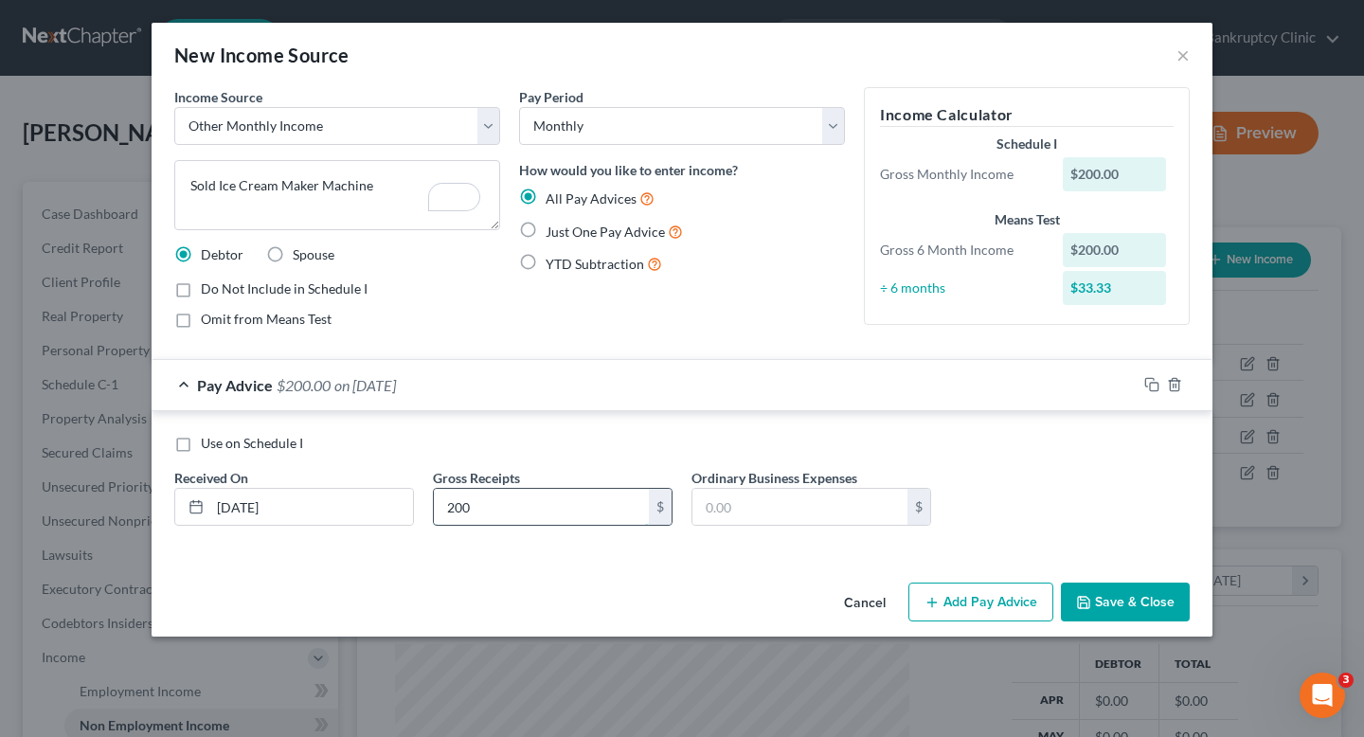
click at [494, 513] on input "200" at bounding box center [541, 507] width 215 height 36
type input "50"
click at [245, 504] on input "[DATE]" at bounding box center [311, 507] width 203 height 36
type input "[DATE]"
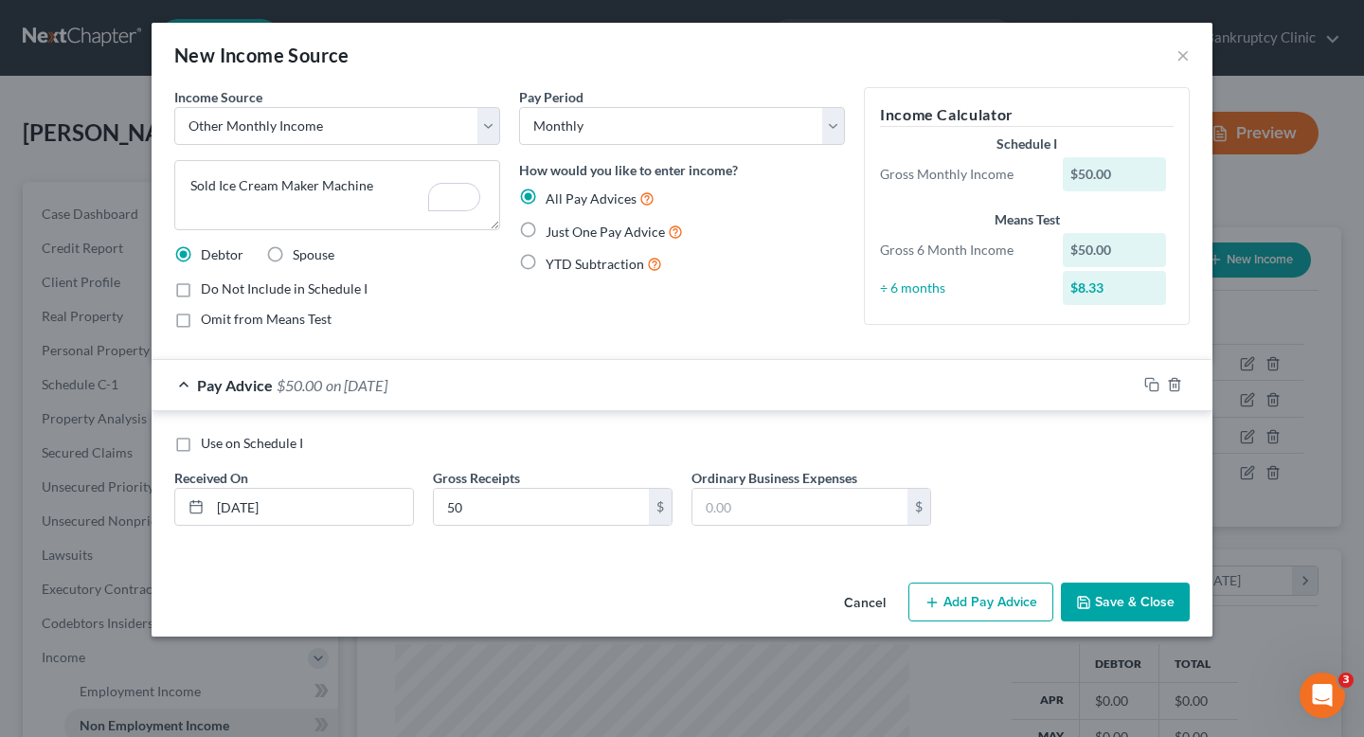
click at [404, 463] on div "Use on Schedule I Received On * [DATE] Gross Receipts 50 $ Ordinary Business Ex…" at bounding box center [682, 487] width 1035 height 107
click at [1160, 595] on button "Save & Close" at bounding box center [1125, 603] width 129 height 40
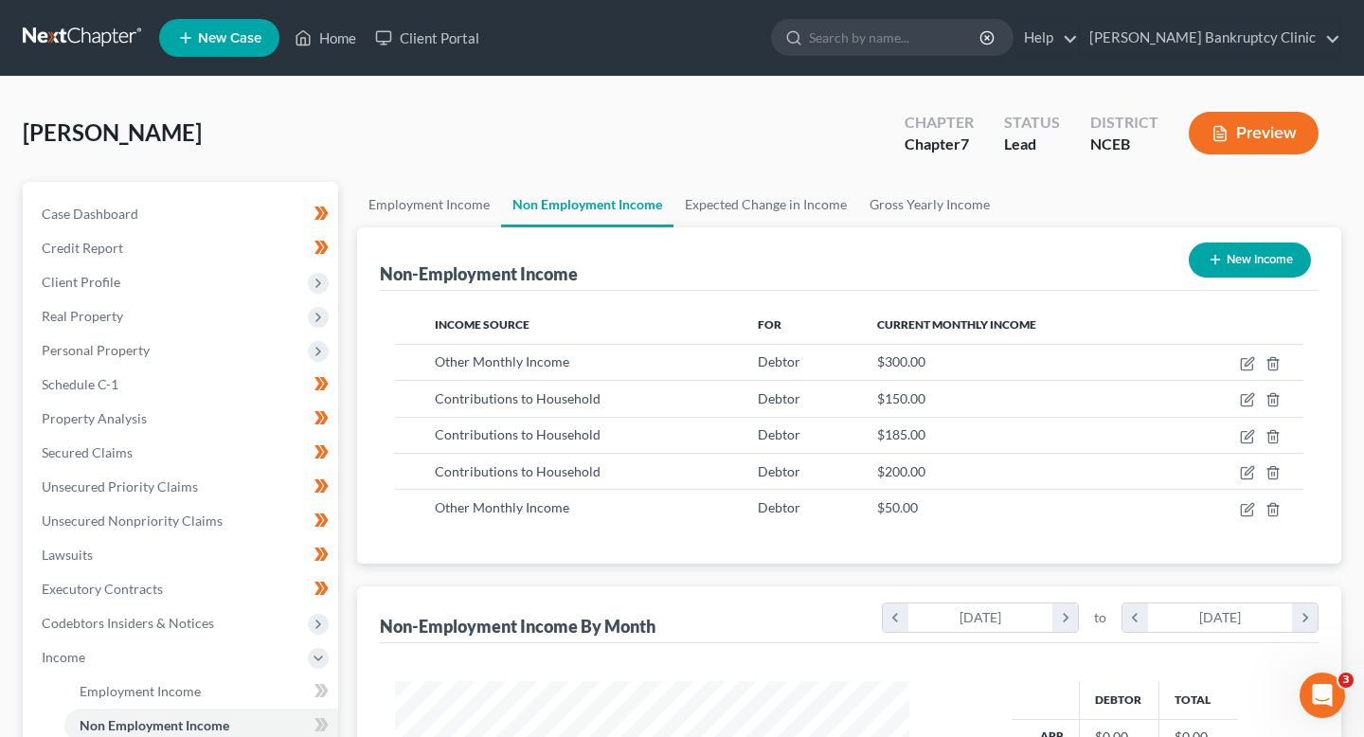
click at [1295, 254] on button "New Income" at bounding box center [1250, 260] width 122 height 35
select select "0"
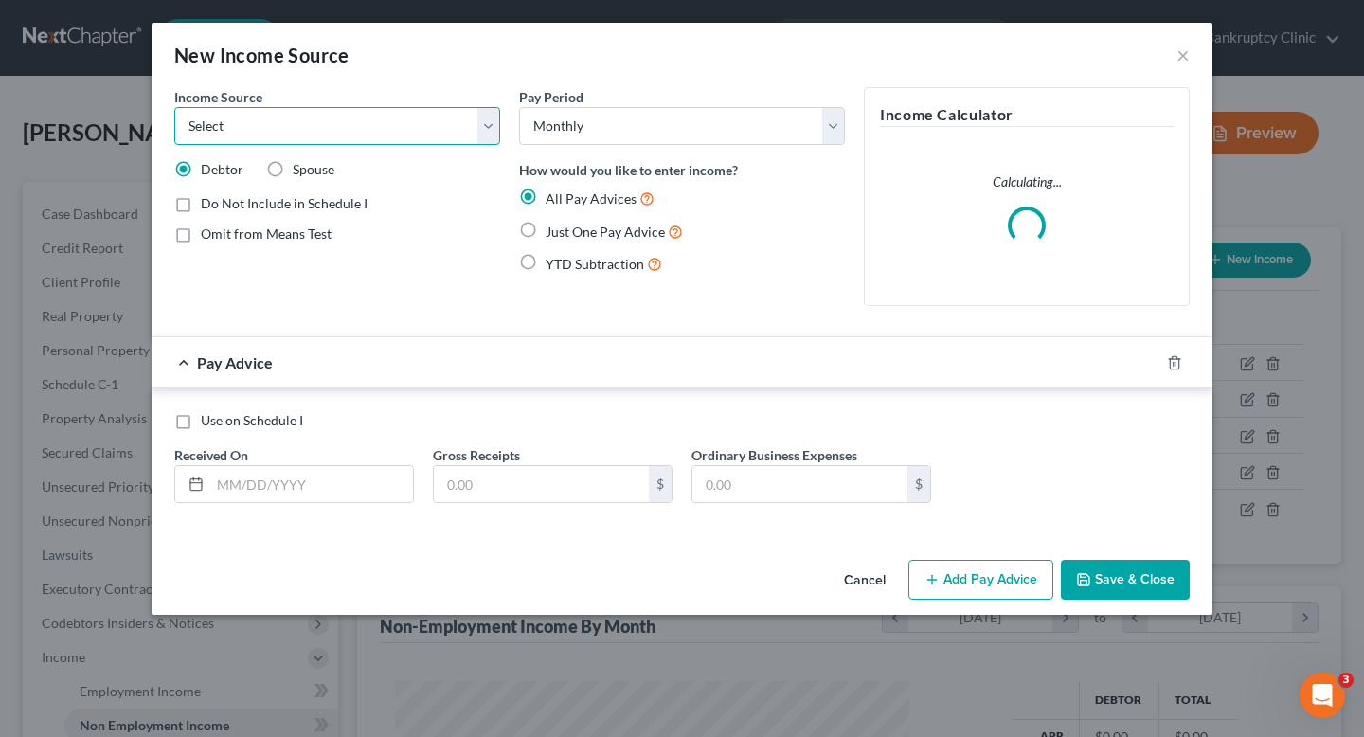
click at [332, 132] on select "Select Unemployment Disability (from employer) Pension Retirement Social Securi…" at bounding box center [337, 126] width 326 height 38
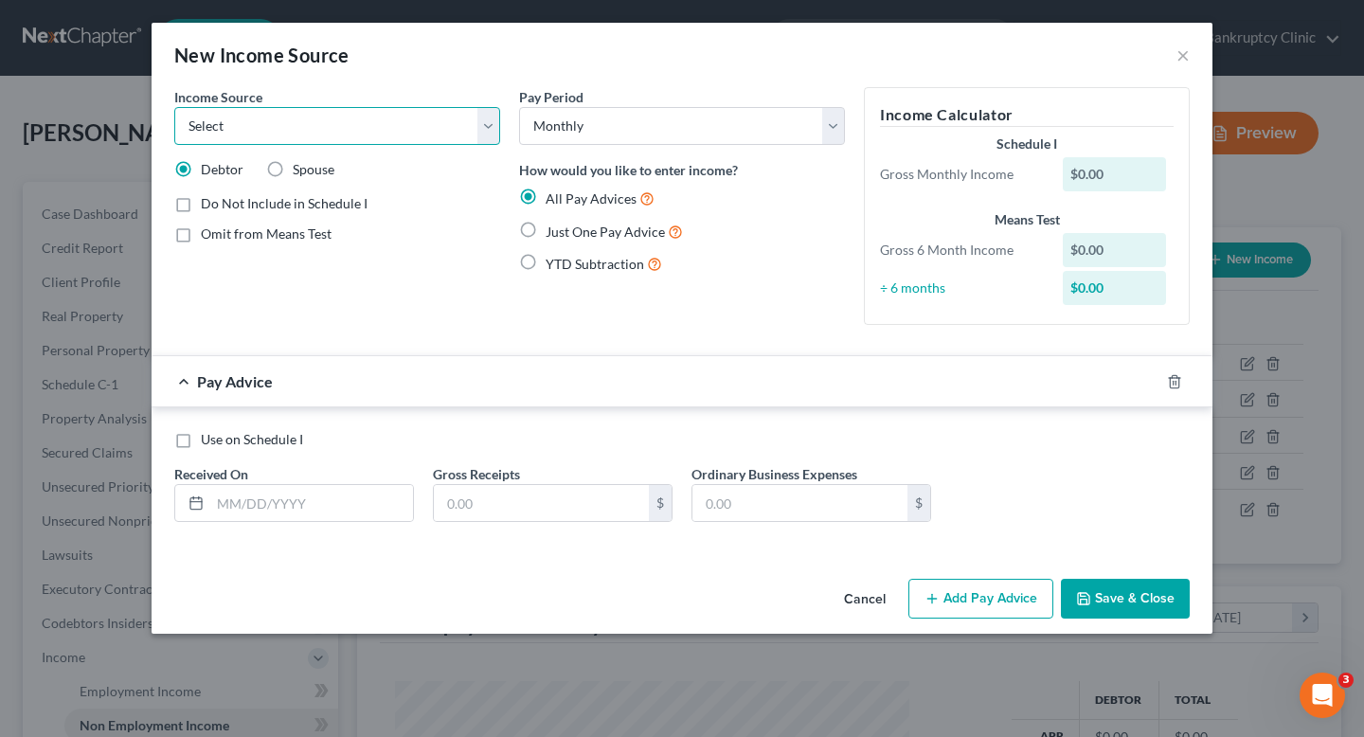
select select "8"
click at [174, 107] on select "Select Unemployment Disability (from employer) Pension Retirement Social Securi…" at bounding box center [337, 126] width 326 height 38
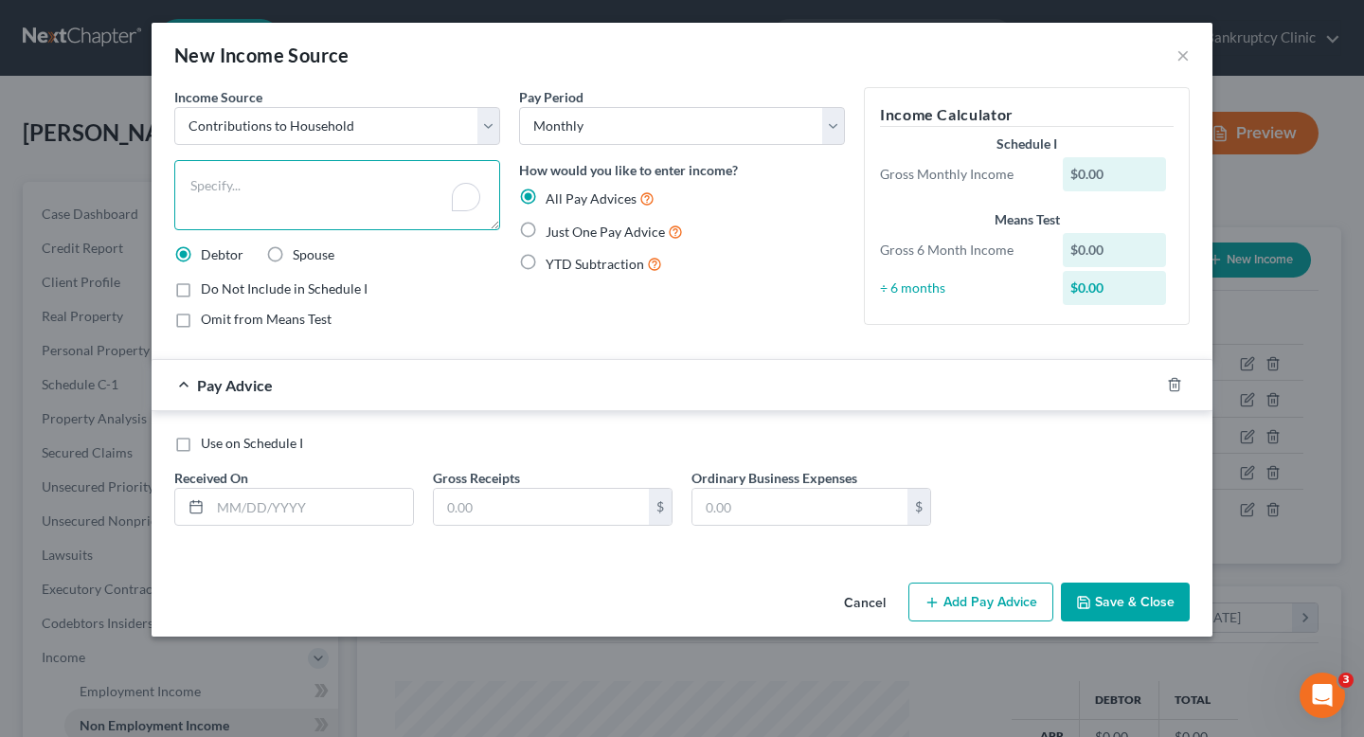
click at [306, 208] on textarea "To enrich screen reader interactions, please activate Accessibility in Grammarl…" at bounding box center [337, 195] width 326 height 70
type textarea "Contribution from a family member"
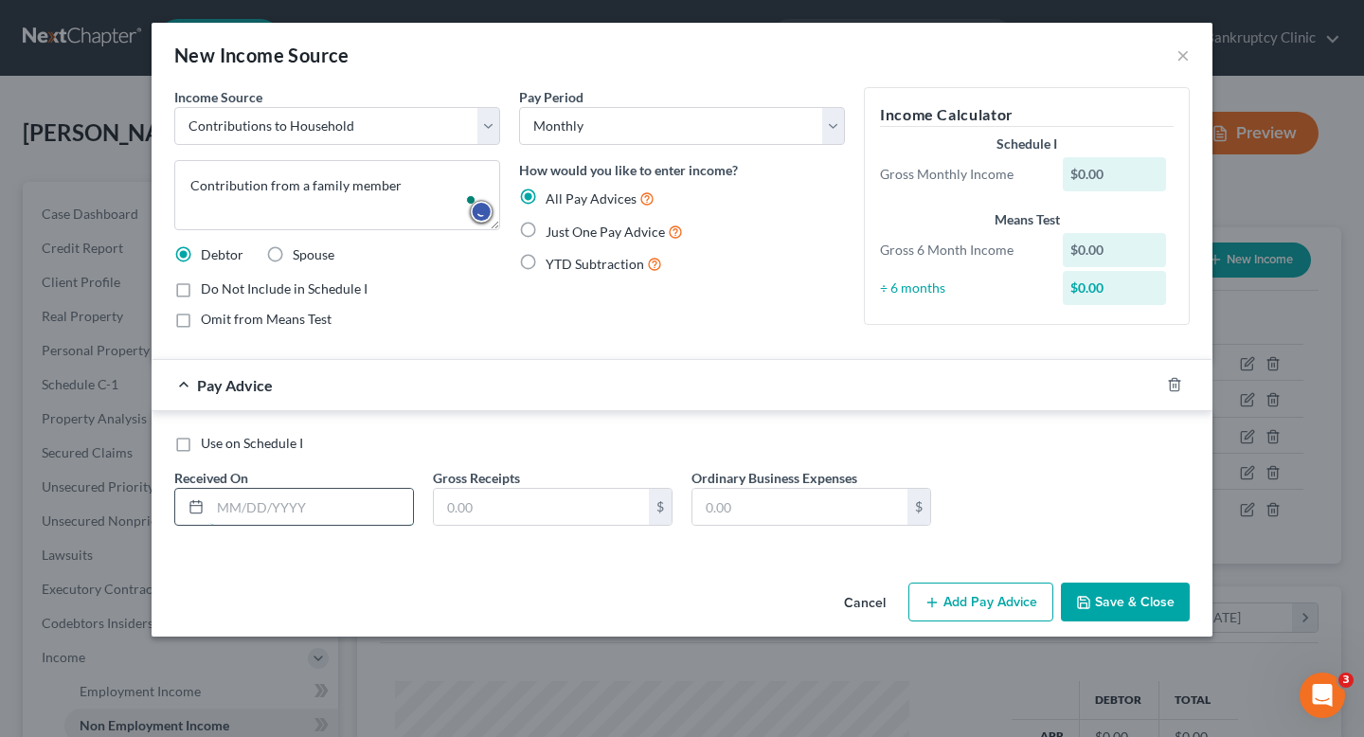
click at [301, 512] on input "text" at bounding box center [311, 507] width 203 height 36
type input "[DATE]"
click at [469, 505] on input "text" at bounding box center [541, 507] width 215 height 36
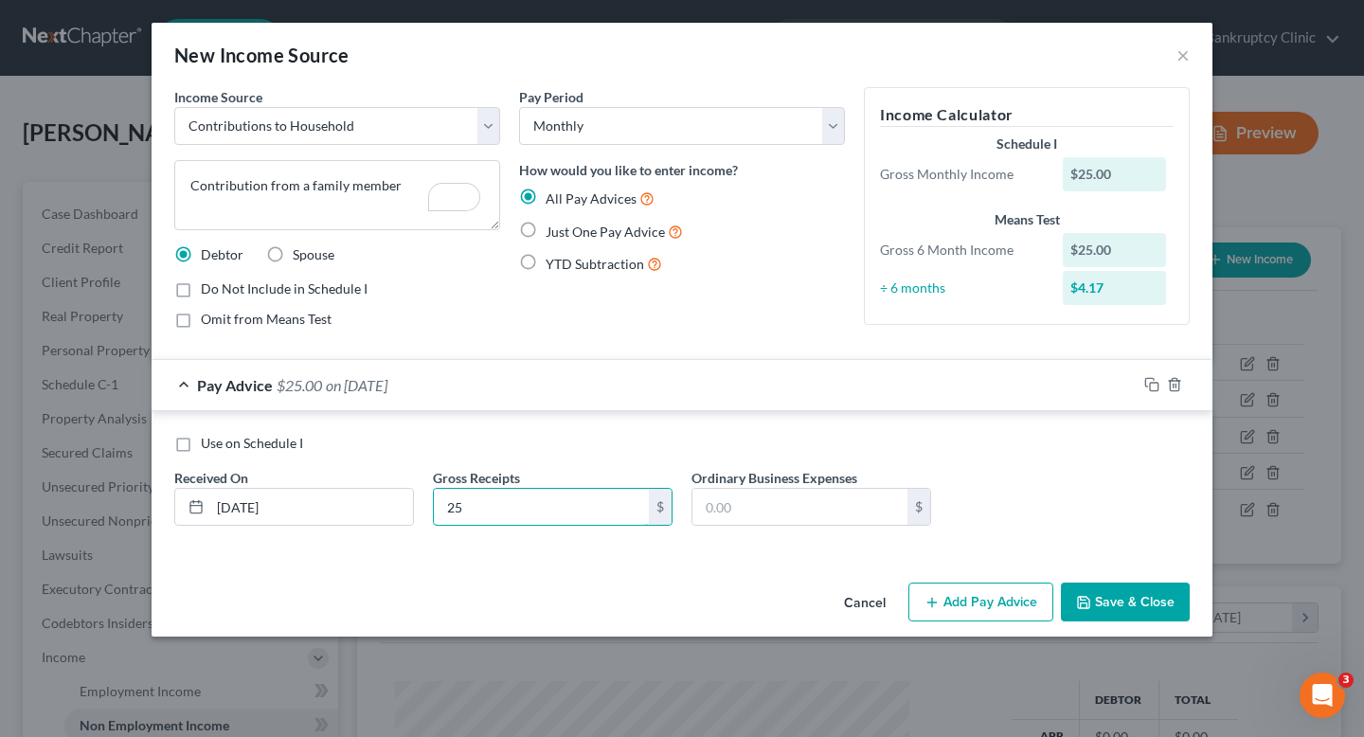
type input "25"
click at [1119, 611] on button "Save & Close" at bounding box center [1125, 603] width 129 height 40
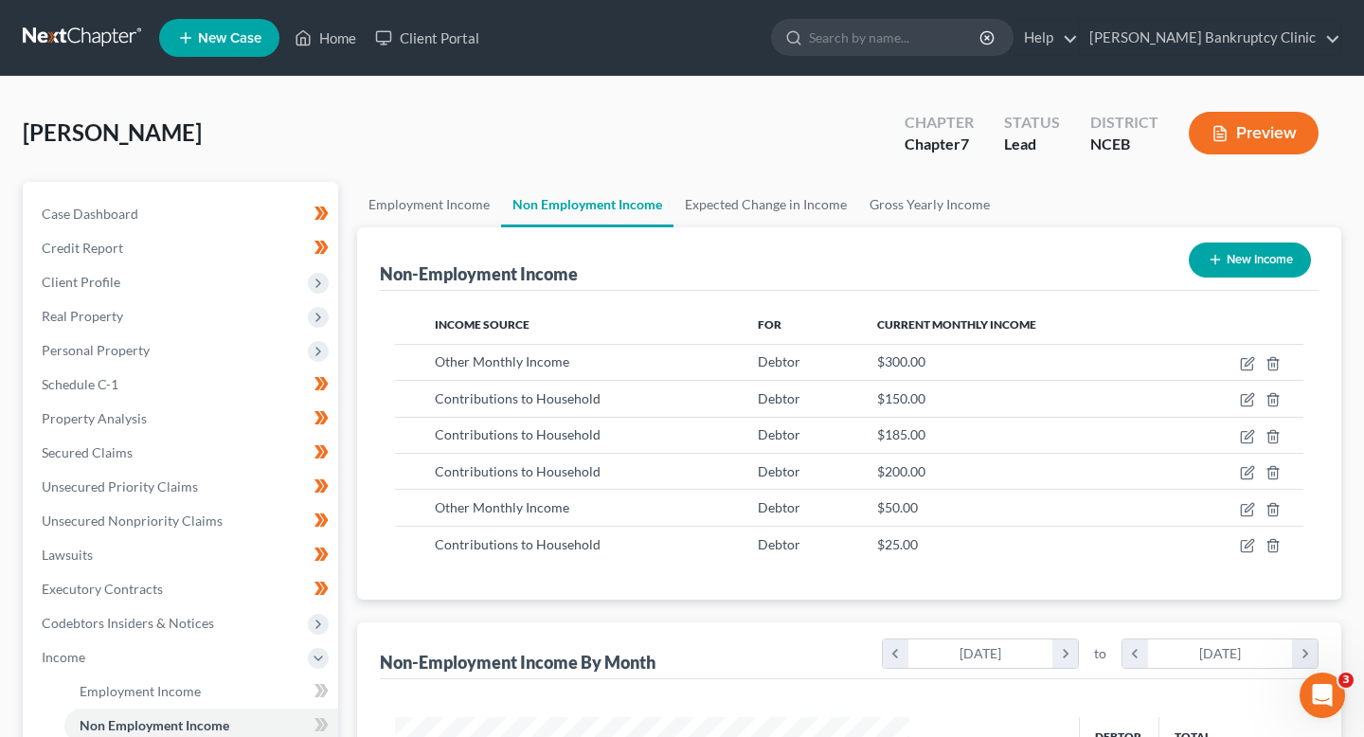
click at [1260, 253] on button "New Income" at bounding box center [1250, 260] width 122 height 35
select select "0"
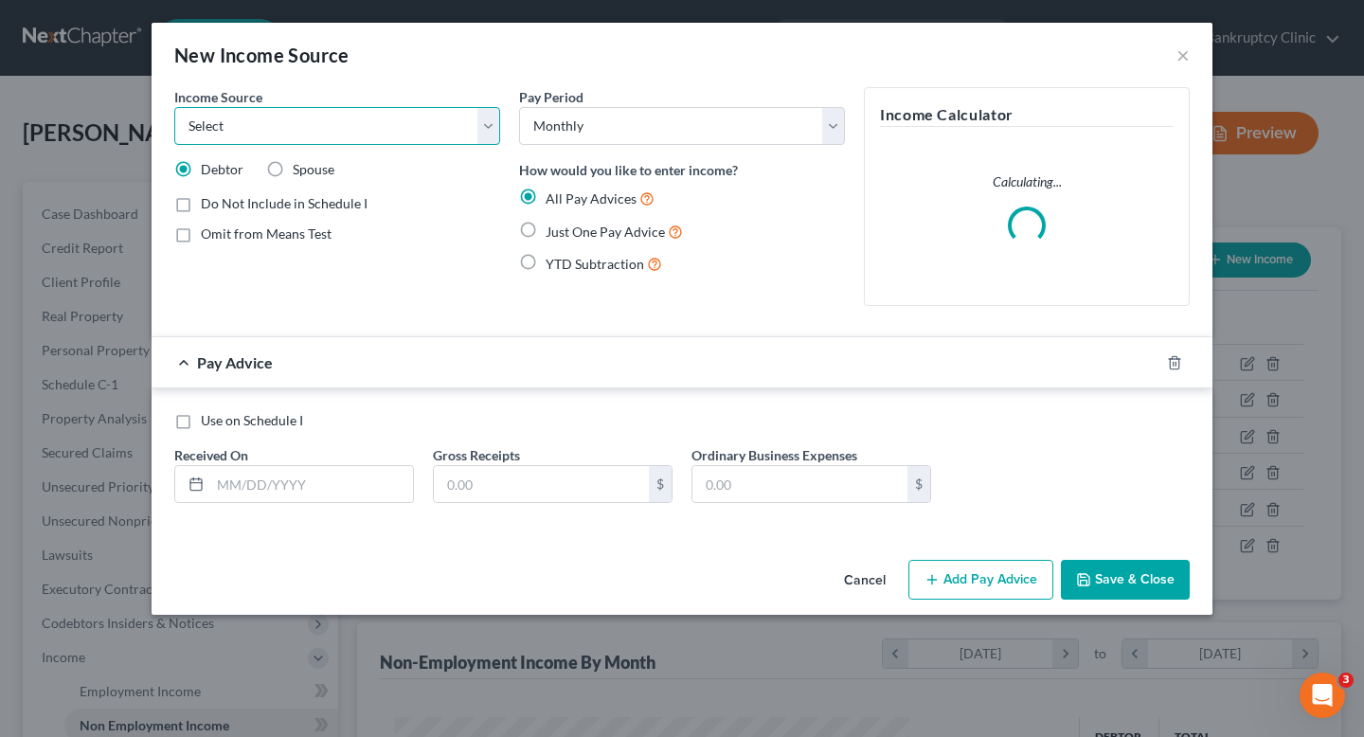
click at [380, 108] on select "Select Unemployment Disability (from employer) Pension Retirement Social Securi…" at bounding box center [337, 126] width 326 height 38
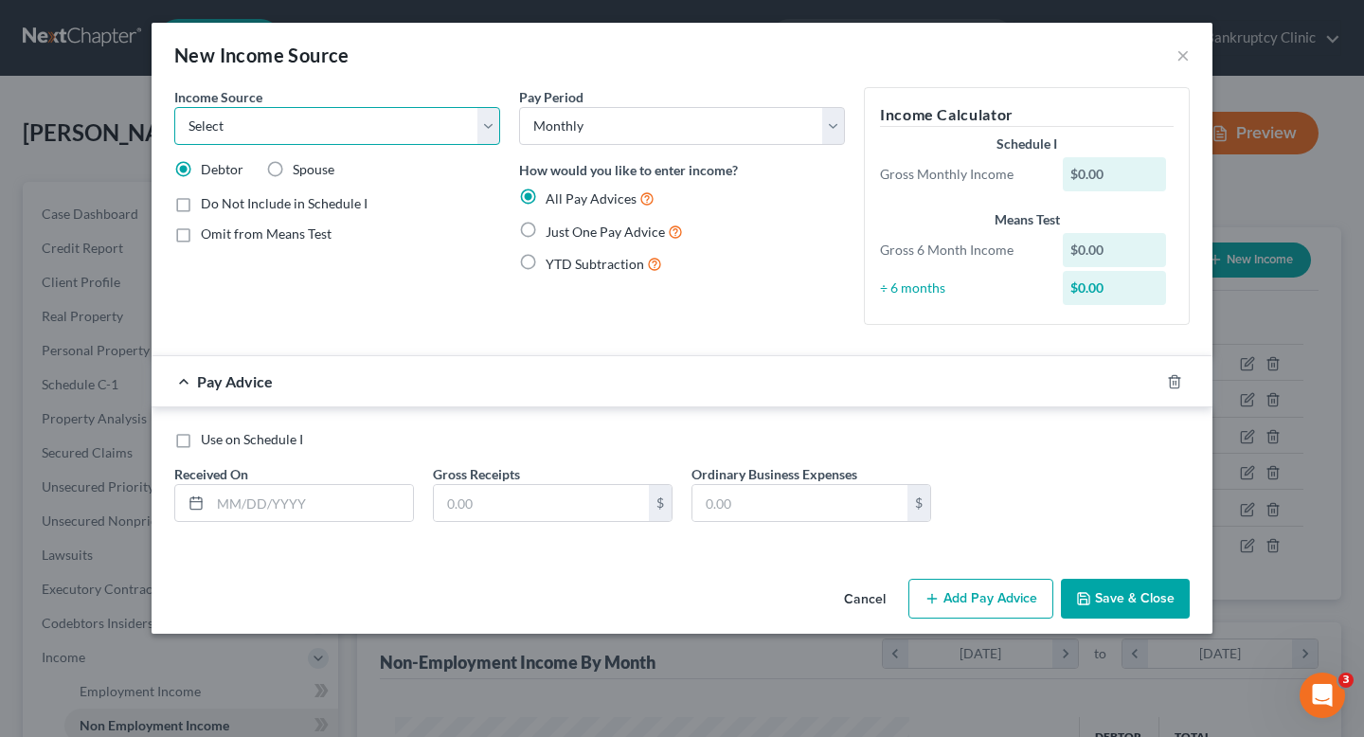
select select "8"
click at [174, 107] on select "Select Unemployment Disability (from employer) Pension Retirement Social Securi…" at bounding box center [337, 126] width 326 height 38
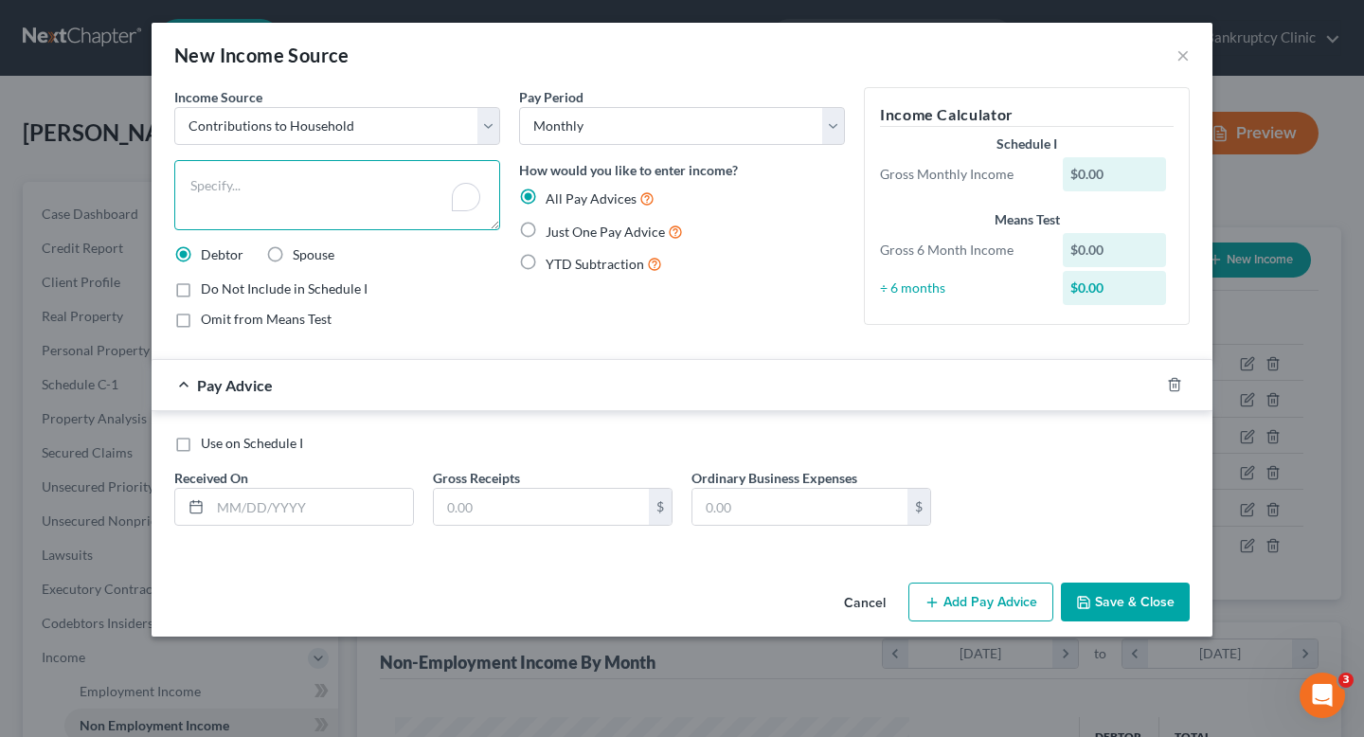
click at [283, 211] on textarea "To enrich screen reader interactions, please activate Accessibility in Grammarl…" at bounding box center [337, 195] width 326 height 70
type textarea "c"
type textarea "Contribution from a family member"
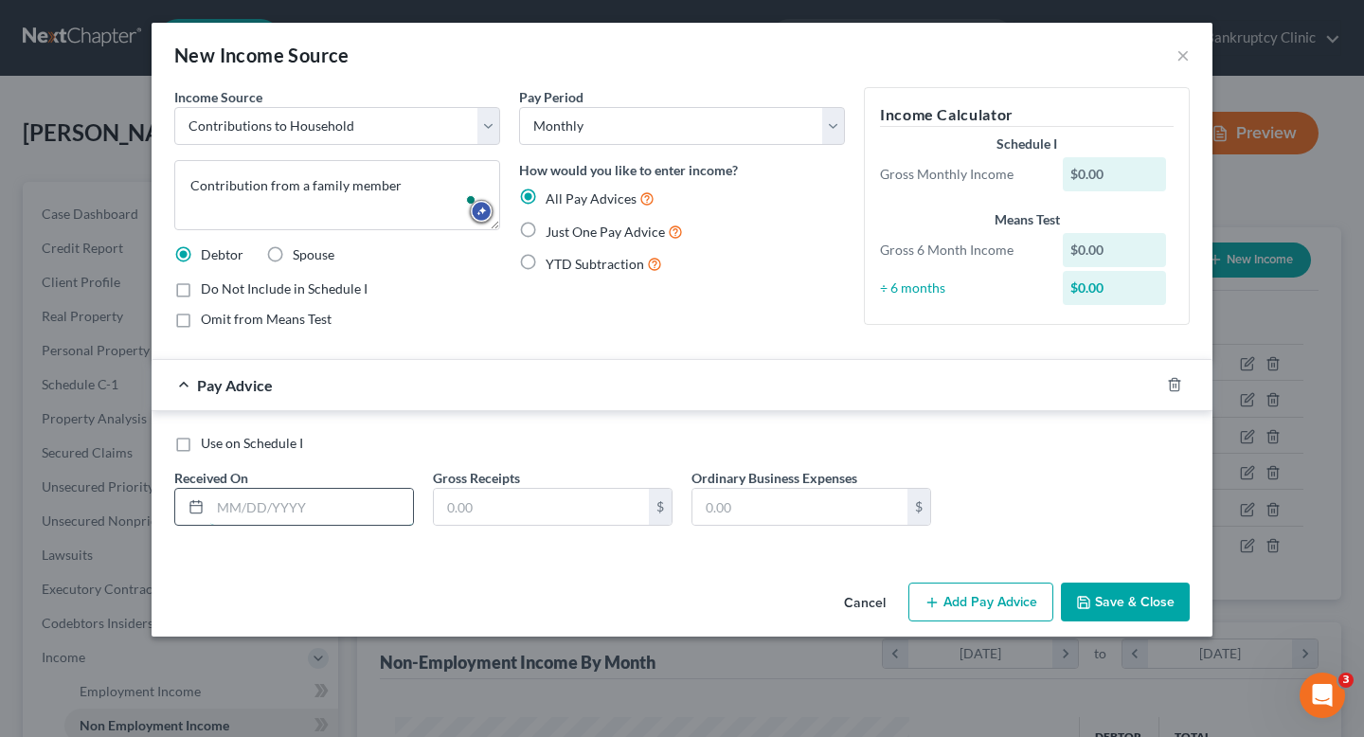
click at [316, 502] on input "text" at bounding box center [311, 507] width 203 height 36
type input "[DATE]"
click at [512, 504] on input "text" at bounding box center [541, 507] width 215 height 36
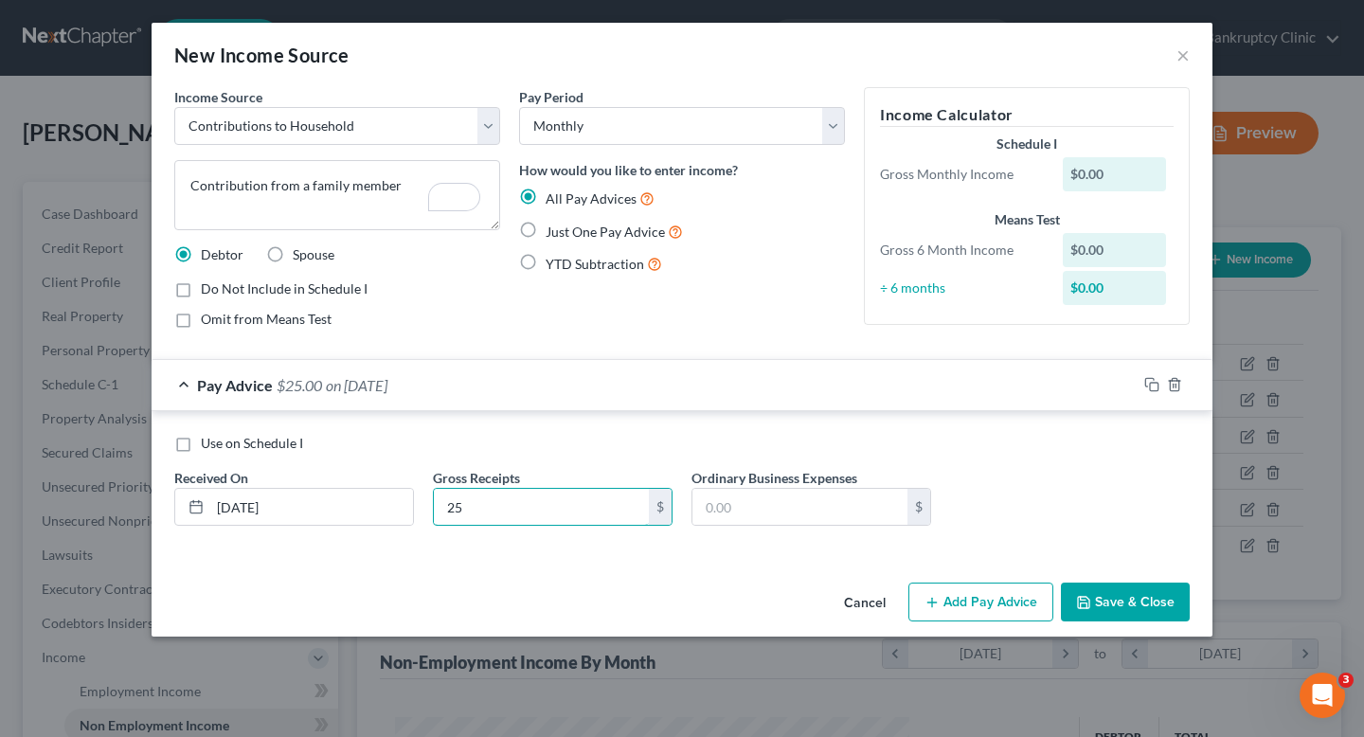
type input "25"
click at [571, 473] on div "Gross Receipts 25 $" at bounding box center [553, 497] width 259 height 58
click at [1104, 603] on button "Save & Close" at bounding box center [1125, 603] width 129 height 40
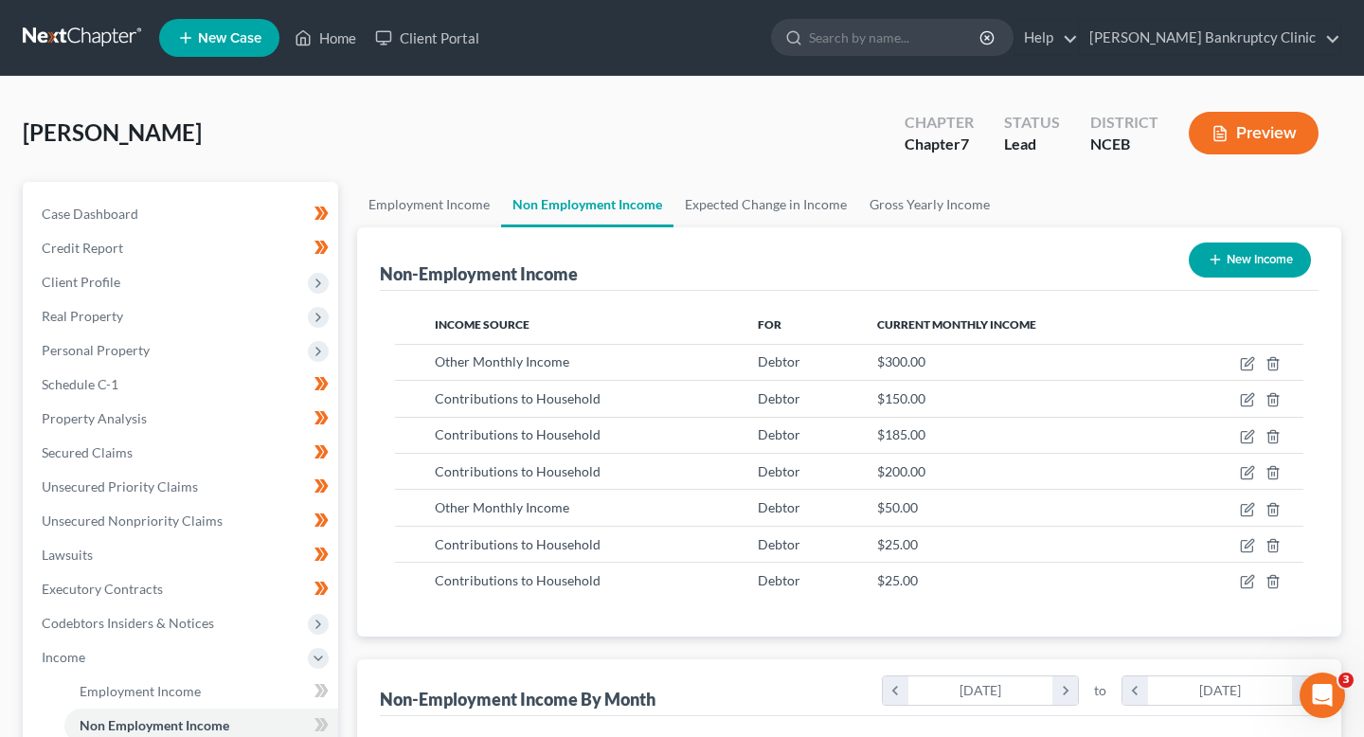
click at [1259, 267] on button "New Income" at bounding box center [1250, 260] width 122 height 35
select select "0"
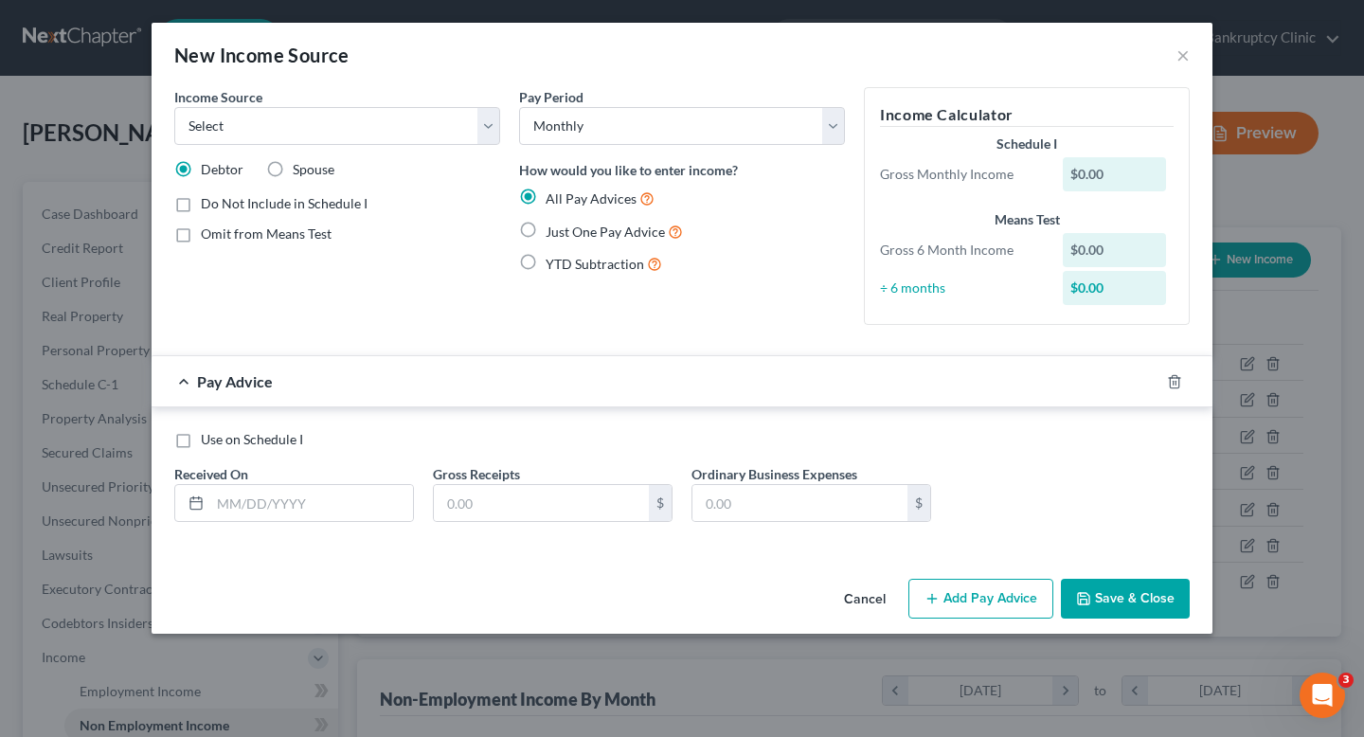
click at [299, 102] on div "Income Source * Select Unemployment Disability (from employer) Pension Retireme…" at bounding box center [337, 116] width 326 height 58
click at [301, 123] on select "Select Unemployment Disability (from employer) Pension Retirement Social Securi…" at bounding box center [337, 126] width 326 height 38
click at [1179, 55] on button "×" at bounding box center [1183, 55] width 13 height 23
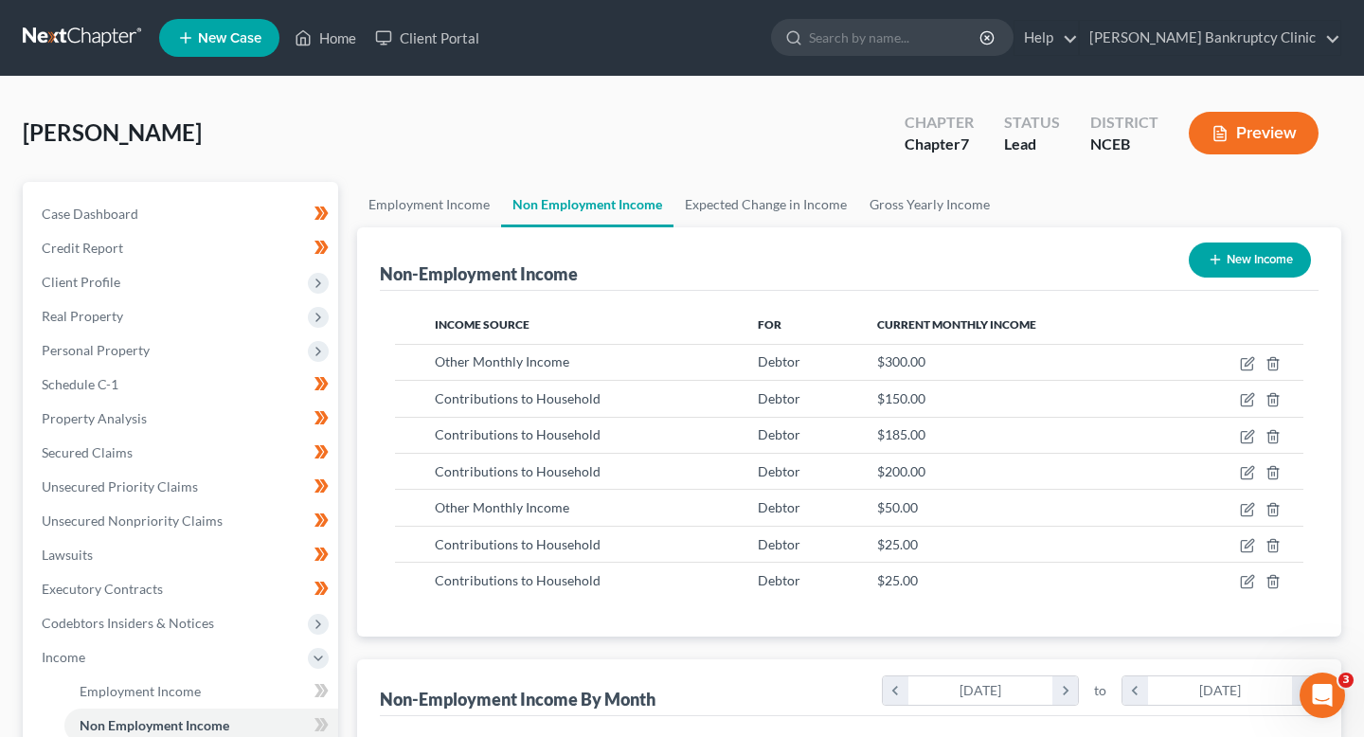
click at [1249, 281] on div "New Income" at bounding box center [1250, 260] width 137 height 50
click at [1237, 266] on button "New Income" at bounding box center [1250, 260] width 122 height 35
select select "0"
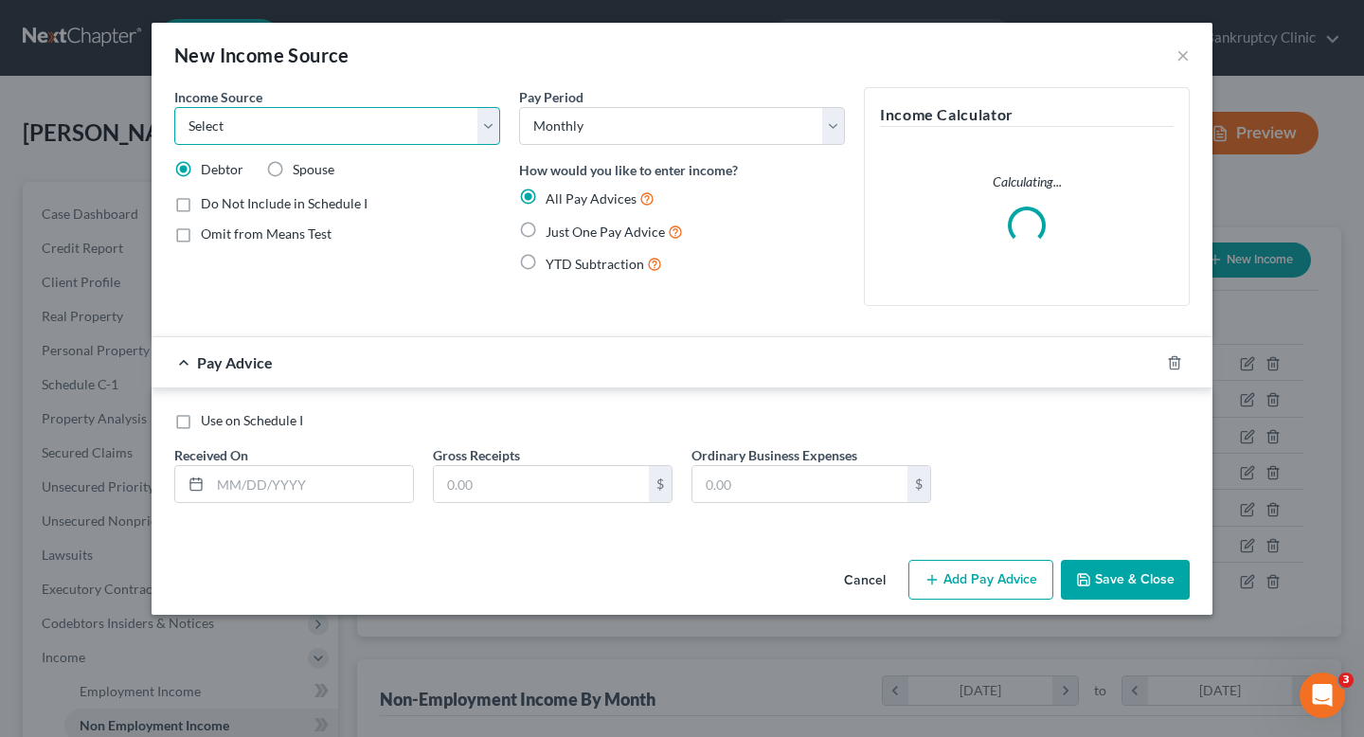
click at [430, 127] on select "Select Unemployment Disability (from employer) Pension Retirement Social Securi…" at bounding box center [337, 126] width 326 height 38
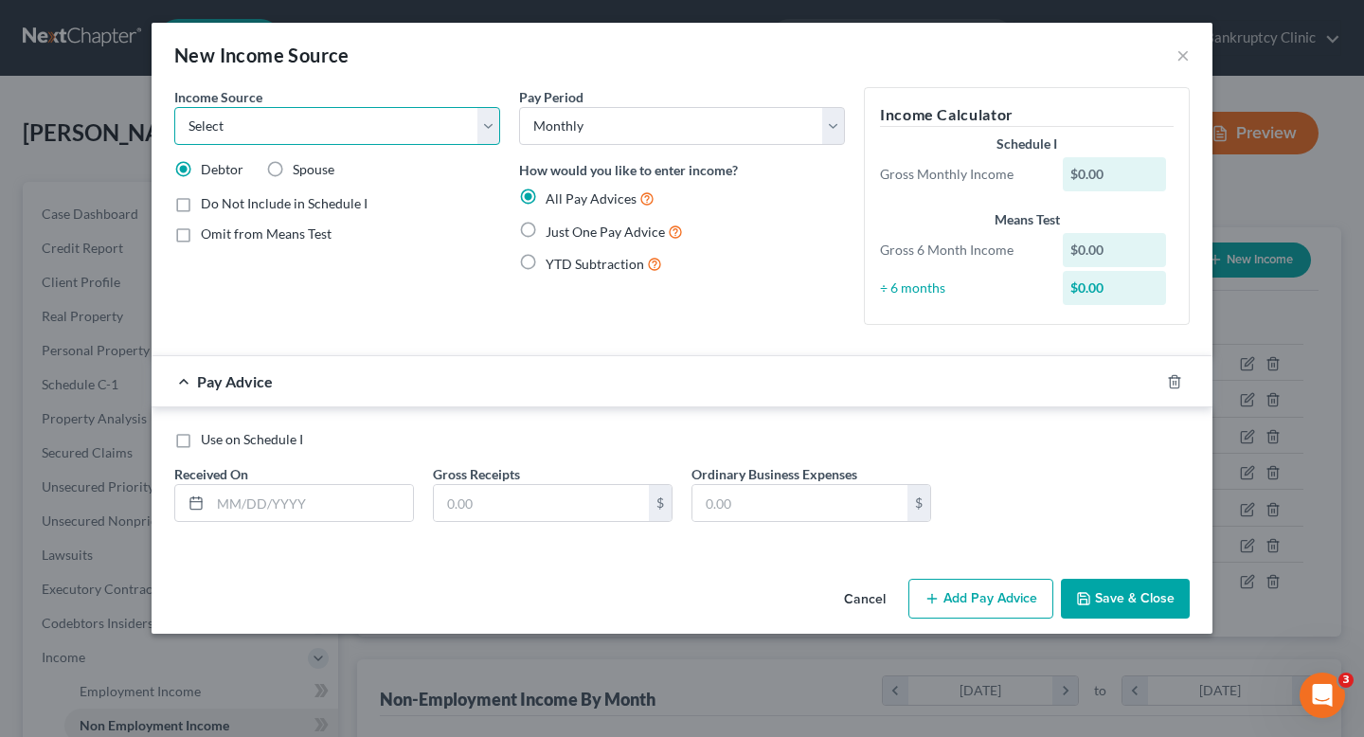
select select "8"
click at [174, 107] on select "Select Unemployment Disability (from employer) Pension Retirement Social Securi…" at bounding box center [337, 126] width 326 height 38
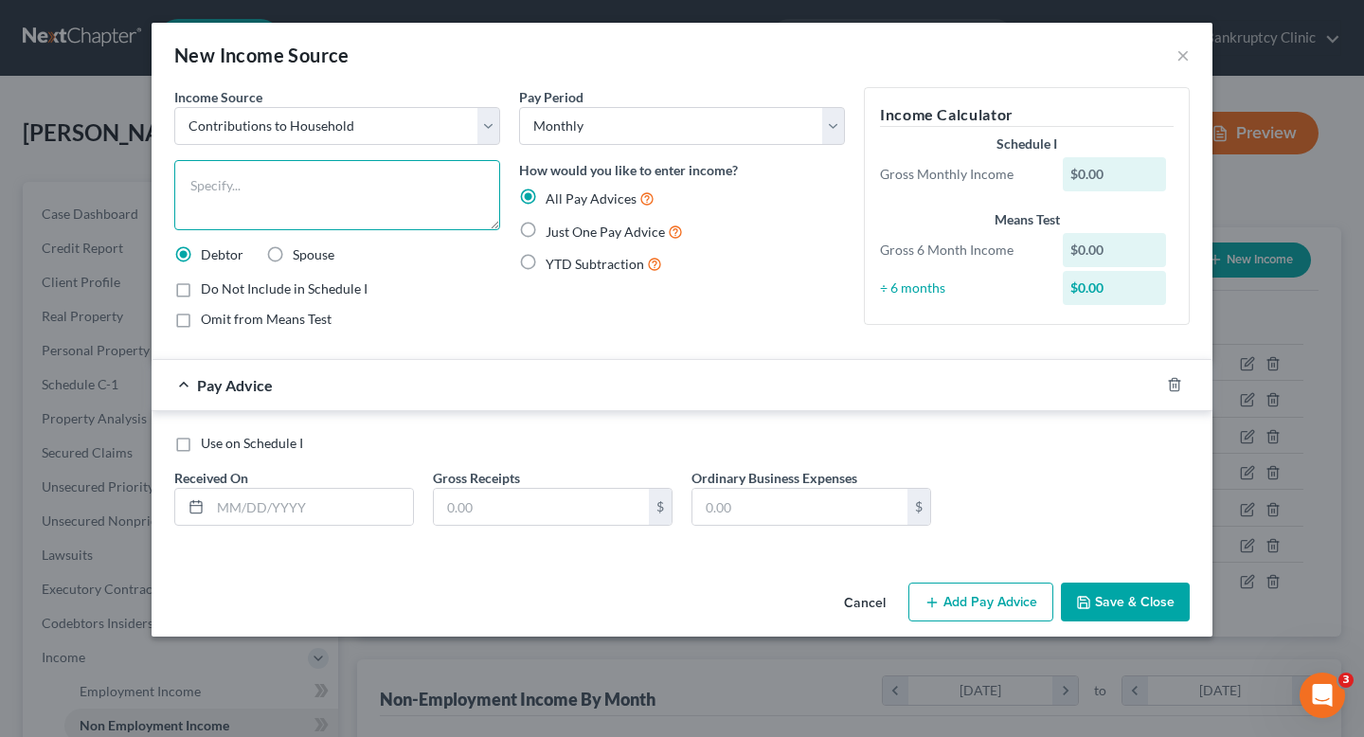
click at [405, 180] on textarea at bounding box center [337, 195] width 326 height 70
type textarea "M"
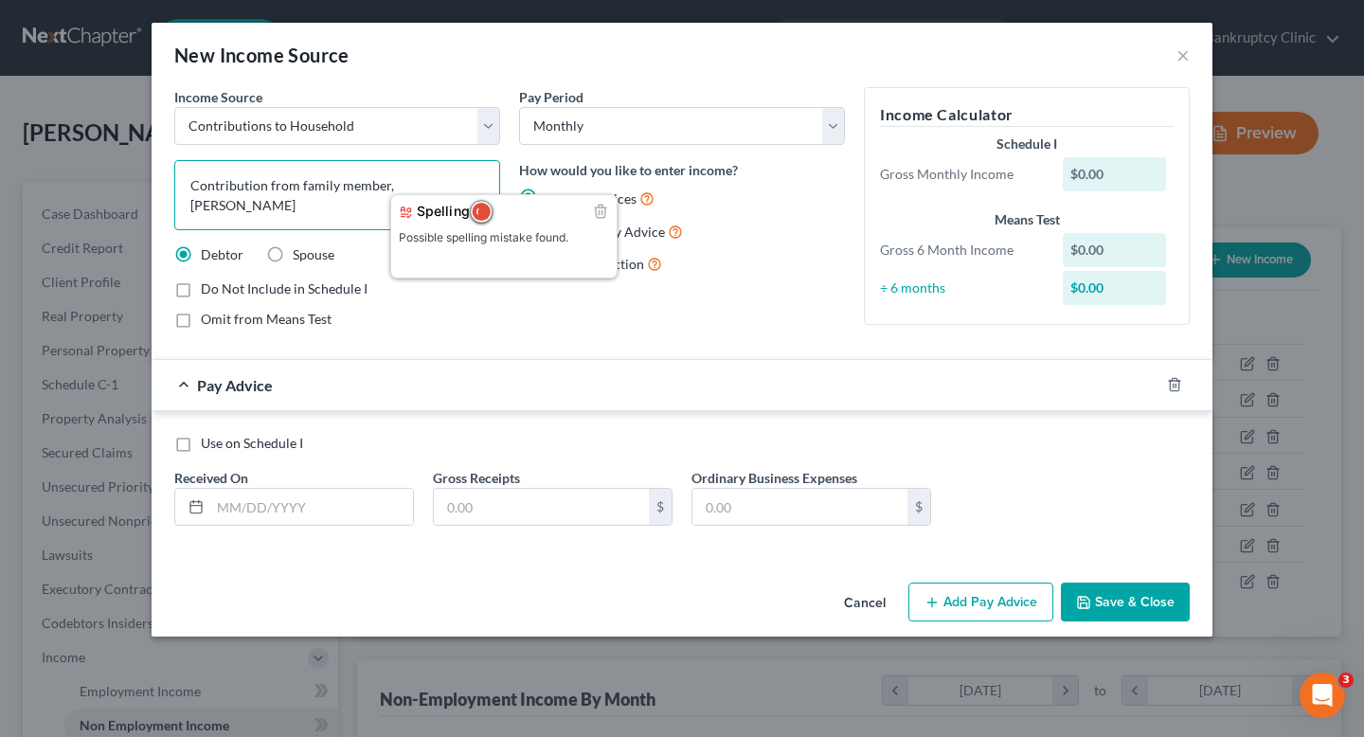
click at [412, 187] on textarea "Contribution from family member, [PERSON_NAME]" at bounding box center [337, 195] width 326 height 70
drag, startPoint x: 390, startPoint y: 190, endPoint x: 487, endPoint y: 187, distance: 96.7
click at [487, 187] on textarea "Contribution from family member, [PERSON_NAME]" at bounding box center [337, 195] width 326 height 70
click at [466, 182] on textarea "Contribution from family member, [PERSON_NAME]" at bounding box center [337, 195] width 326 height 70
click at [406, 189] on textarea "Contribution from family member, [PERSON_NAME]" at bounding box center [337, 195] width 326 height 70
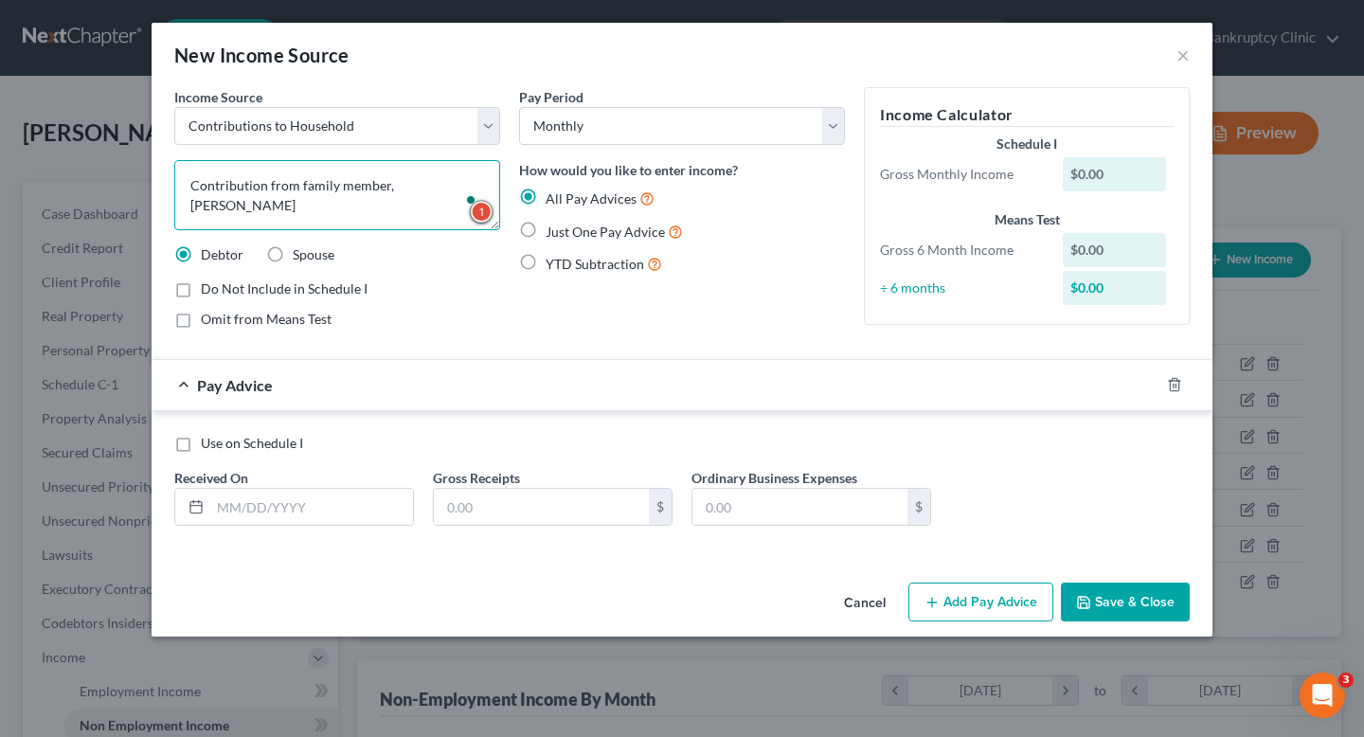
click at [406, 189] on textarea "Contribution from family member, [PERSON_NAME]" at bounding box center [337, 195] width 326 height 70
paste textarea "'s"
click at [396, 209] on textarea "Contribution from family member, [PERSON_NAME]' [PERSON_NAME]" at bounding box center [337, 195] width 326 height 70
click at [444, 188] on textarea "Contribution from family member, [PERSON_NAME]' [PERSON_NAME]" at bounding box center [337, 195] width 326 height 70
drag, startPoint x: 389, startPoint y: 188, endPoint x: 516, endPoint y: 188, distance: 127.0
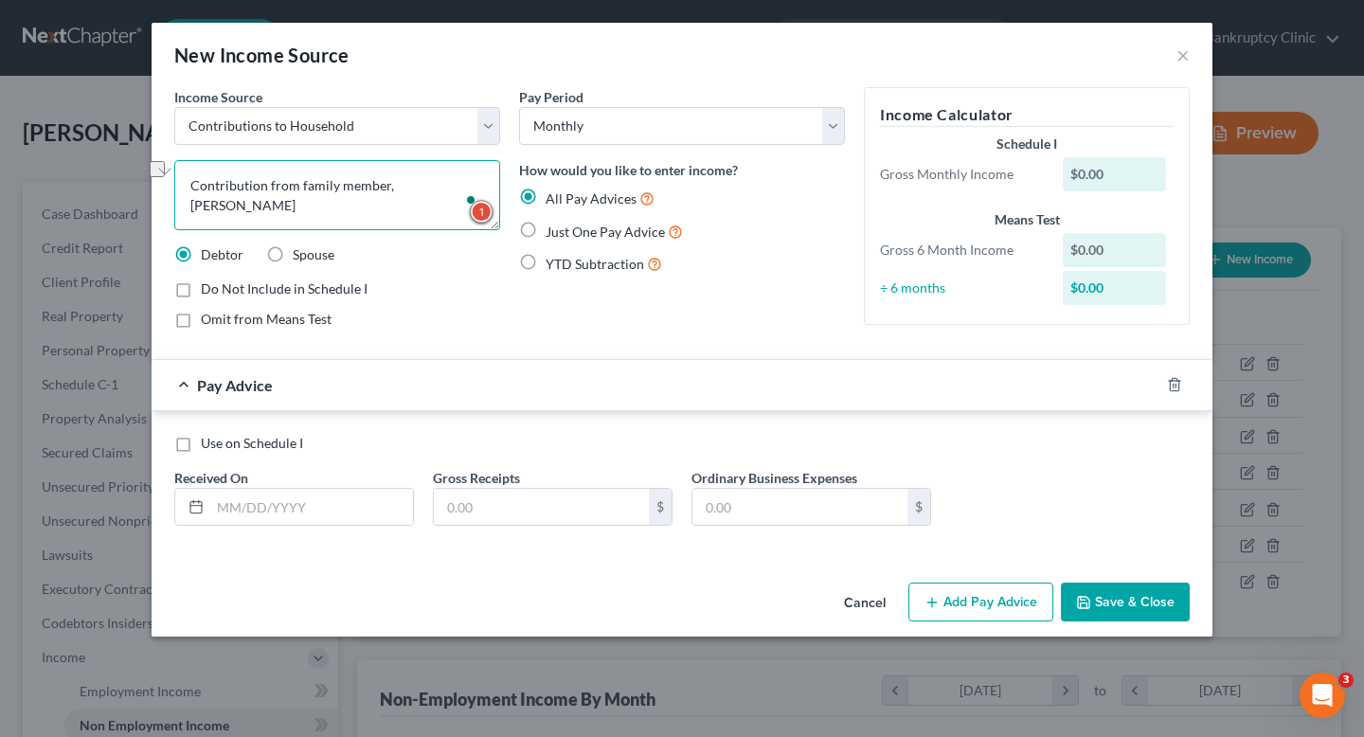
click at [516, 188] on div "Income Source * Select Unemployment Disability (from employer) Pension Retireme…" at bounding box center [682, 215] width 1035 height 257
click at [345, 194] on textarea "Contribution from family member, [PERSON_NAME]" at bounding box center [337, 195] width 326 height 70
click at [389, 194] on textarea "Contribution from family member, [PERSON_NAME]" at bounding box center [337, 195] width 326 height 70
click at [494, 181] on textarea "Contribution from family member, [PERSON_NAME]" at bounding box center [337, 195] width 326 height 70
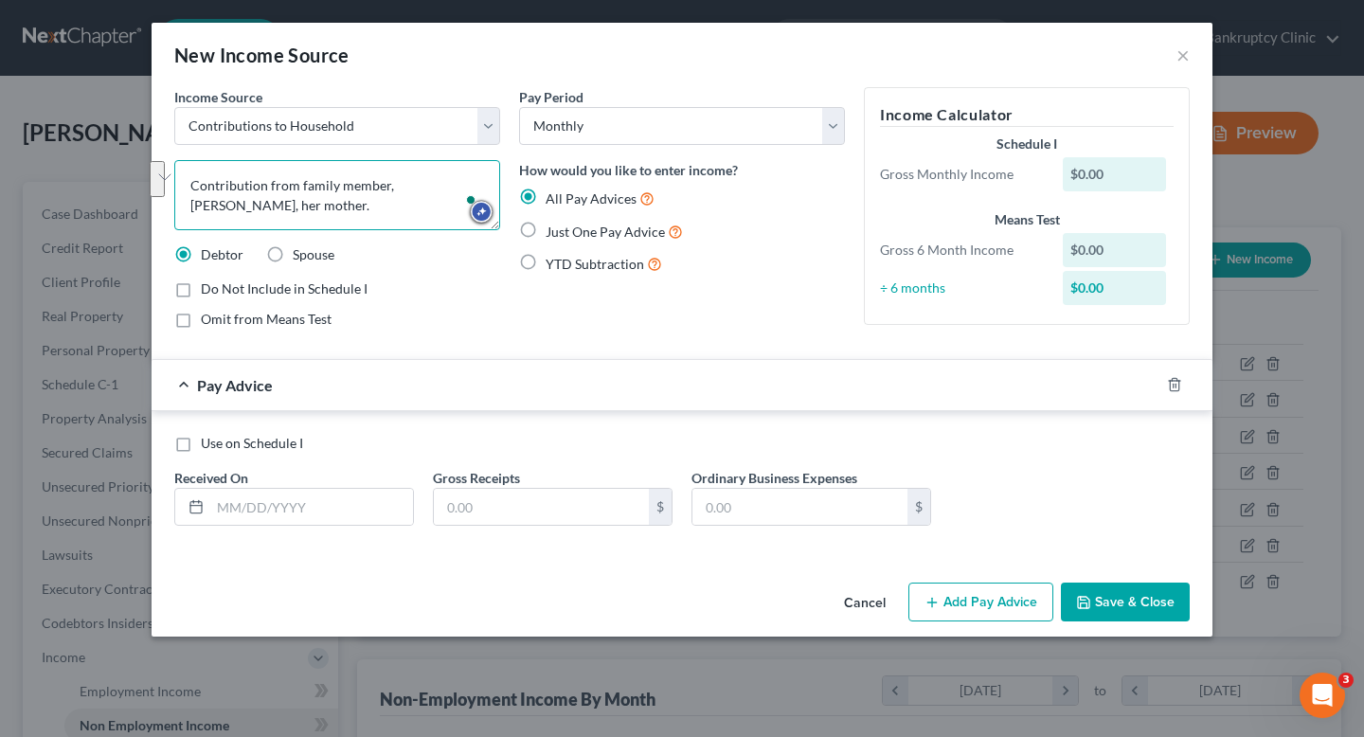
drag, startPoint x: 383, startPoint y: 203, endPoint x: 53, endPoint y: 186, distance: 330.2
click at [53, 186] on div "New Income Source × Income Source * Select Unemployment Disability (from employ…" at bounding box center [682, 368] width 1364 height 737
type textarea "Contribution from family member, [PERSON_NAME], her mother."
click at [362, 515] on input "text" at bounding box center [311, 507] width 203 height 36
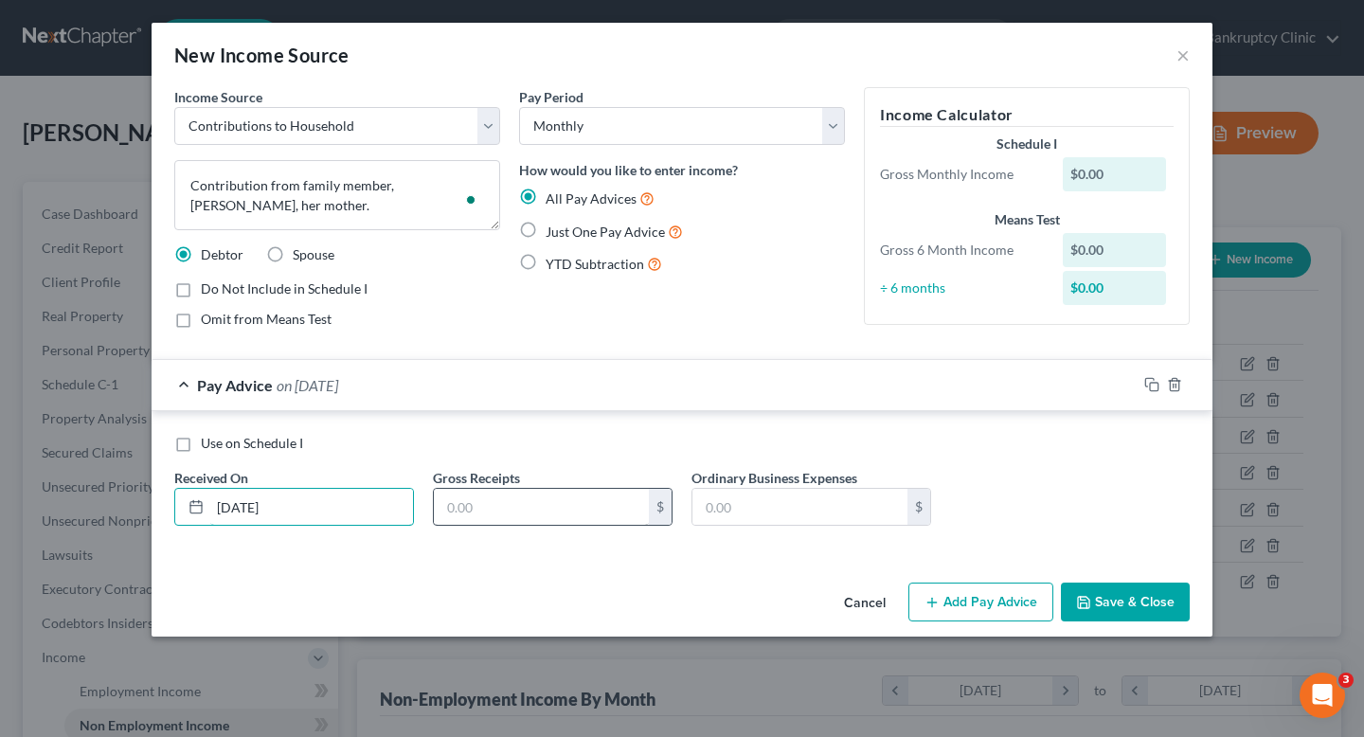
type input "[DATE]"
click at [501, 512] on input "text" at bounding box center [541, 507] width 215 height 36
type input "190.00"
drag, startPoint x: 1130, startPoint y: 605, endPoint x: 169, endPoint y: 226, distance: 1033.4
click at [169, 226] on div "New Income Source × Income Source * Select Unemployment Disability (from employ…" at bounding box center [682, 330] width 1061 height 614
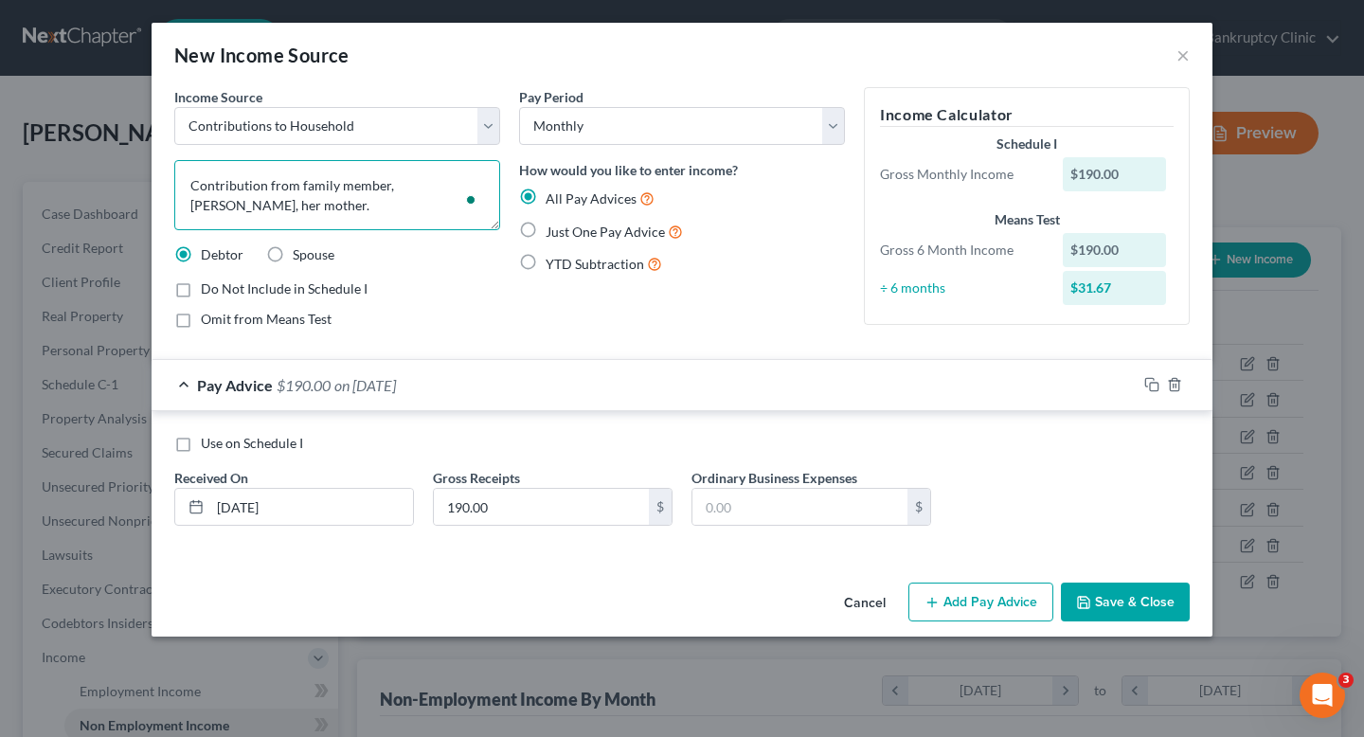
click at [309, 229] on textarea "Contribution from family member, [PERSON_NAME], her mother." at bounding box center [337, 195] width 326 height 70
drag, startPoint x: 306, startPoint y: 196, endPoint x: 97, endPoint y: 143, distance: 216.0
click at [100, 145] on div "New Income Source × Income Source * Select Unemployment Disability (from employ…" at bounding box center [682, 368] width 1364 height 737
click at [1135, 599] on button "Save & Close" at bounding box center [1125, 603] width 129 height 40
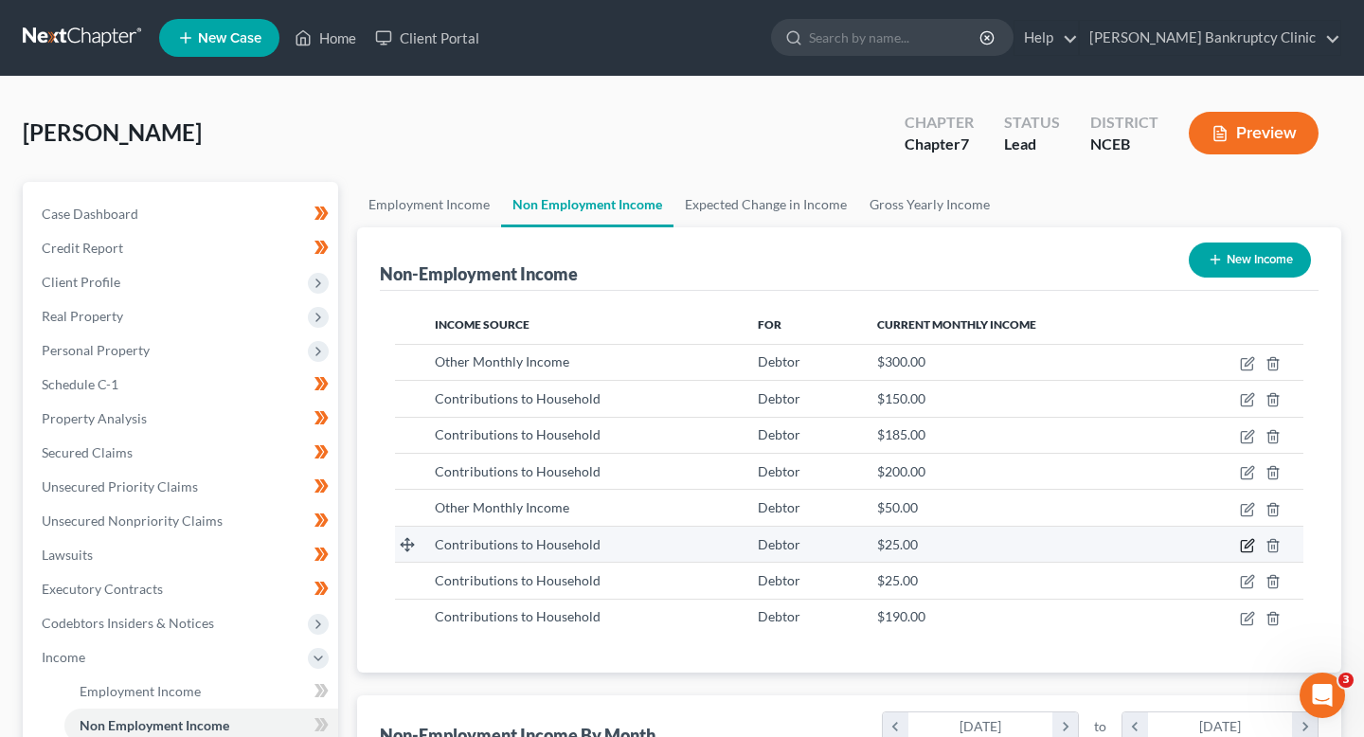
click at [1243, 541] on icon "button" at bounding box center [1247, 545] width 15 height 15
select select "8"
select select "0"
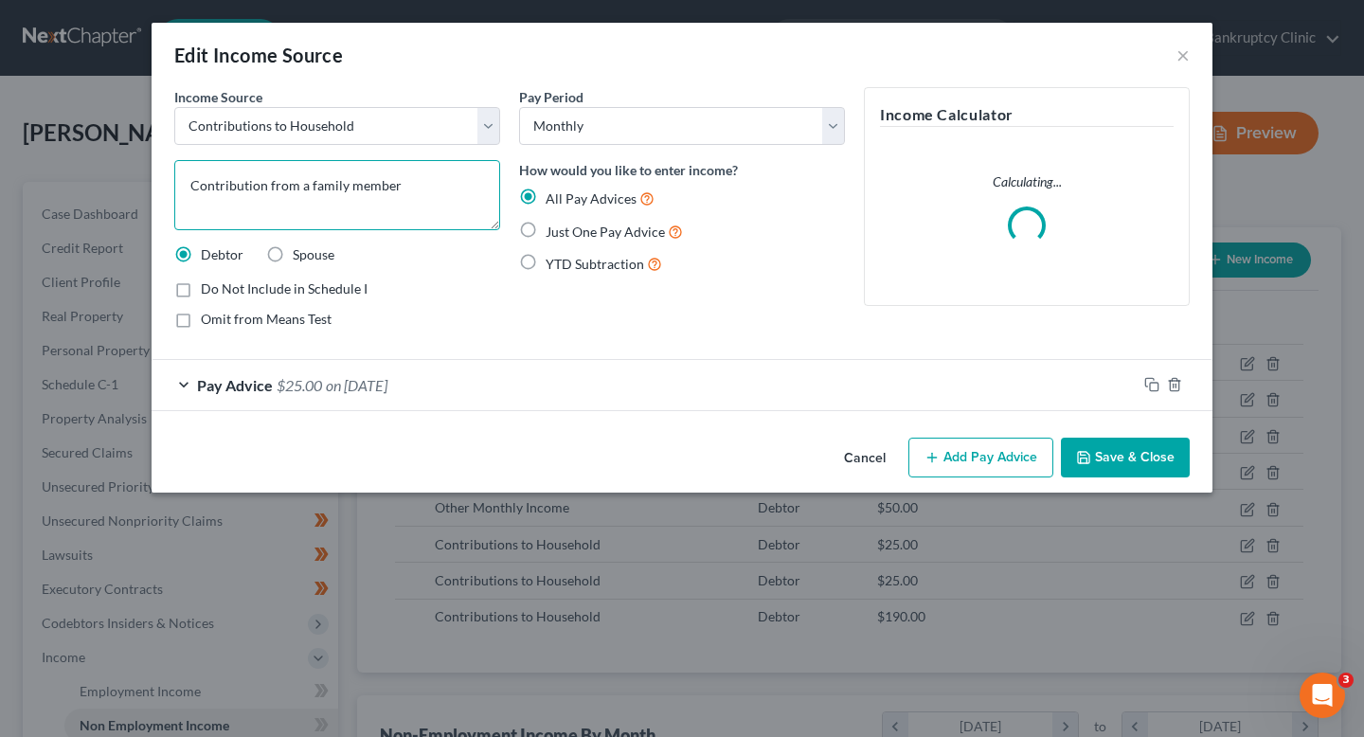
drag, startPoint x: 276, startPoint y: 183, endPoint x: 92, endPoint y: 183, distance: 183.8
click at [92, 183] on div "Edit Income Source × Income Source * Select Unemployment Disability (from emplo…" at bounding box center [682, 368] width 1364 height 737
paste textarea "family member, [PERSON_NAME], her mother."
type textarea "Contribution from family member, [PERSON_NAME], her mother."
click at [1148, 458] on button "Save & Close" at bounding box center [1125, 458] width 129 height 40
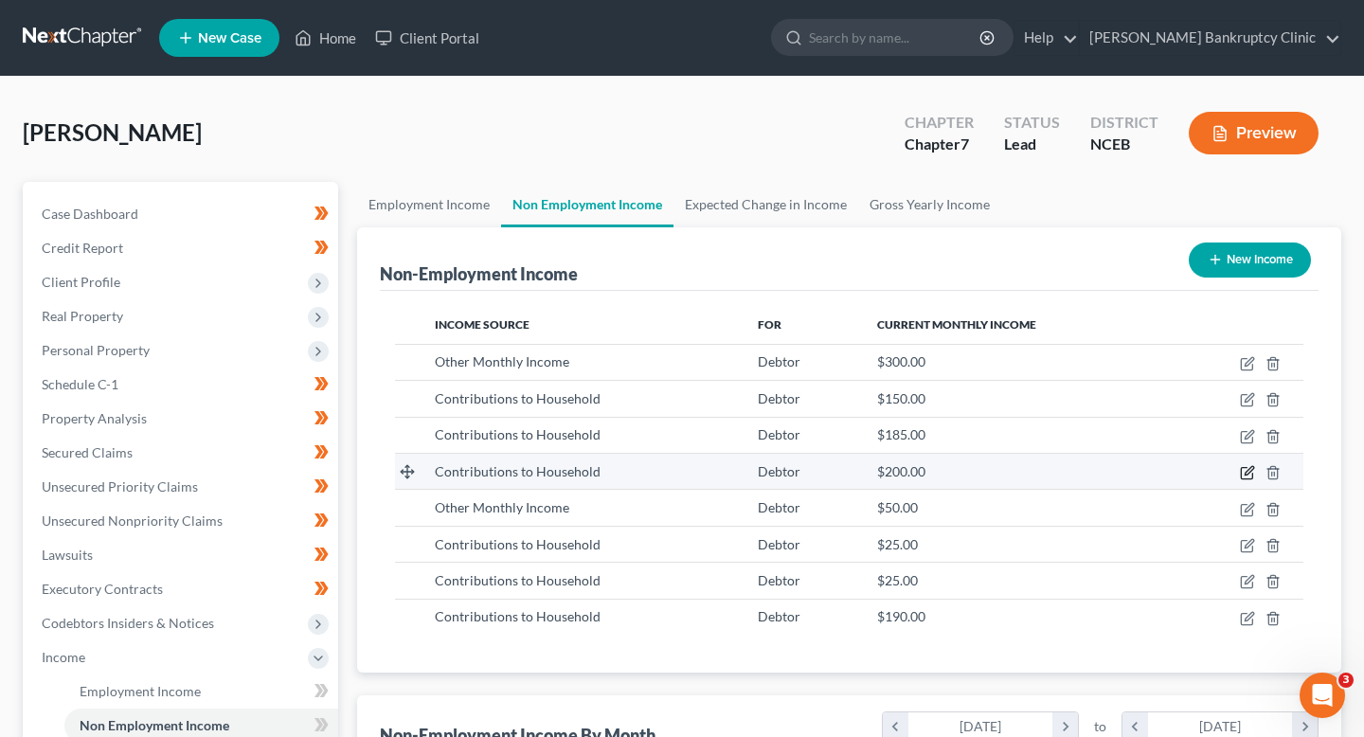
click at [1248, 472] on icon "button" at bounding box center [1247, 472] width 15 height 15
select select "8"
select select "0"
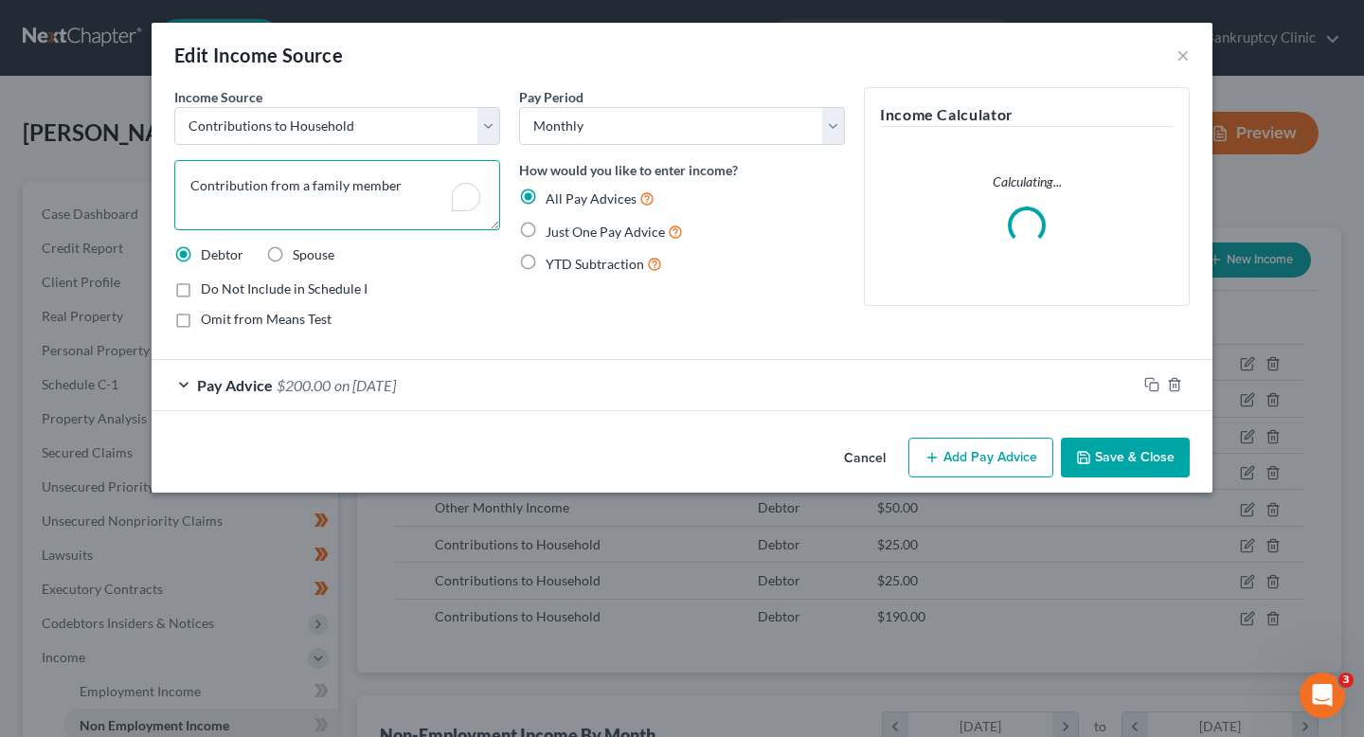
drag, startPoint x: 431, startPoint y: 181, endPoint x: 27, endPoint y: 164, distance: 405.0
click at [27, 164] on div "Edit Income Source × Income Source * Select Unemployment Disability (from emplo…" at bounding box center [682, 368] width 1364 height 737
paste textarea "family member, [PERSON_NAME], her mother."
type textarea "Contribution from family member, [PERSON_NAME], her mother."
click at [1131, 466] on button "Save & Close" at bounding box center [1125, 458] width 129 height 40
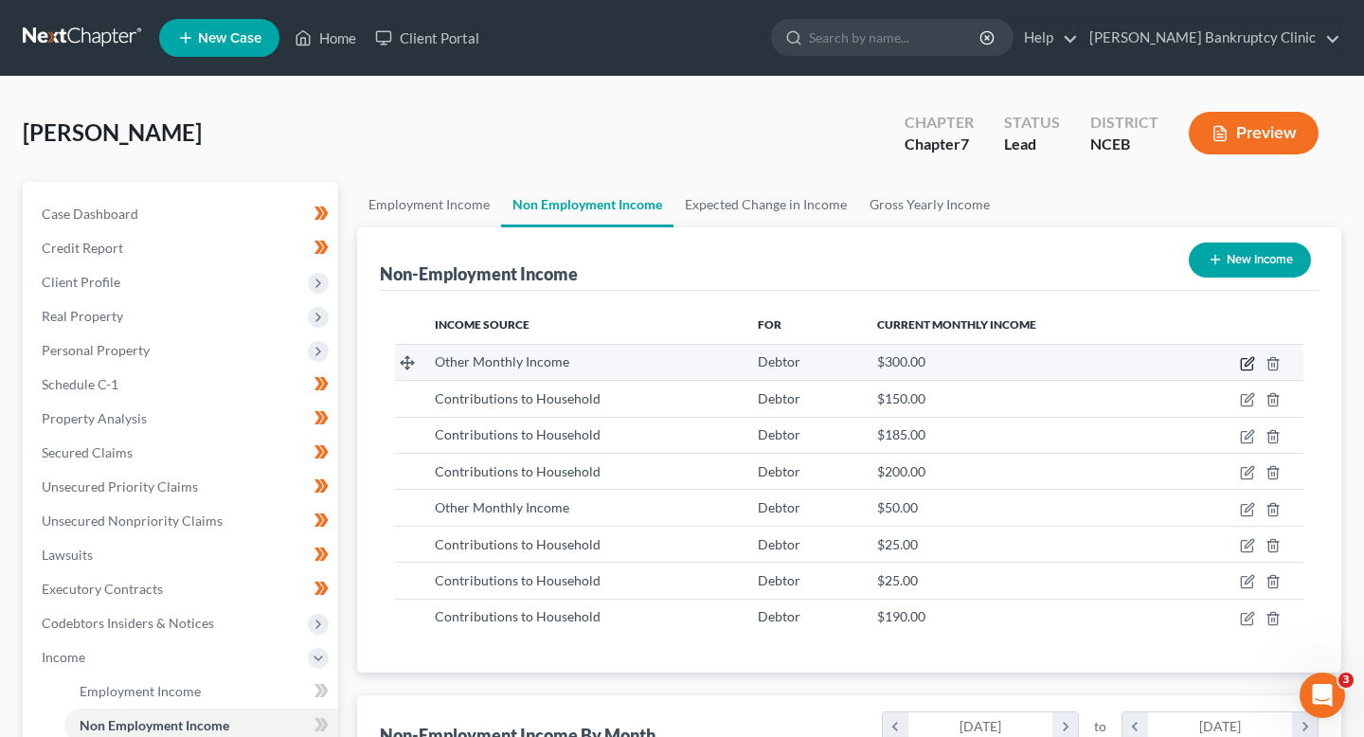
click at [1249, 369] on icon "button" at bounding box center [1247, 363] width 15 height 15
select select "13"
select select "0"
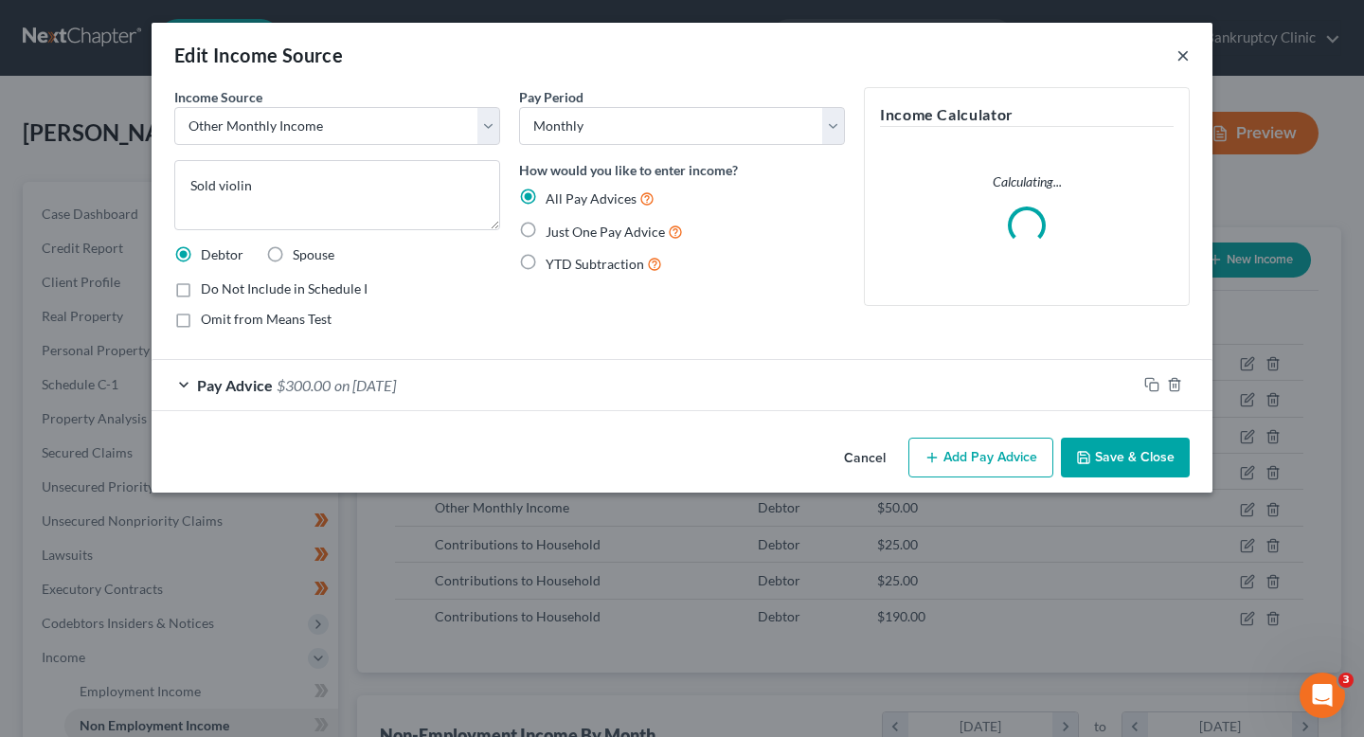
click at [1179, 50] on button "×" at bounding box center [1183, 55] width 13 height 23
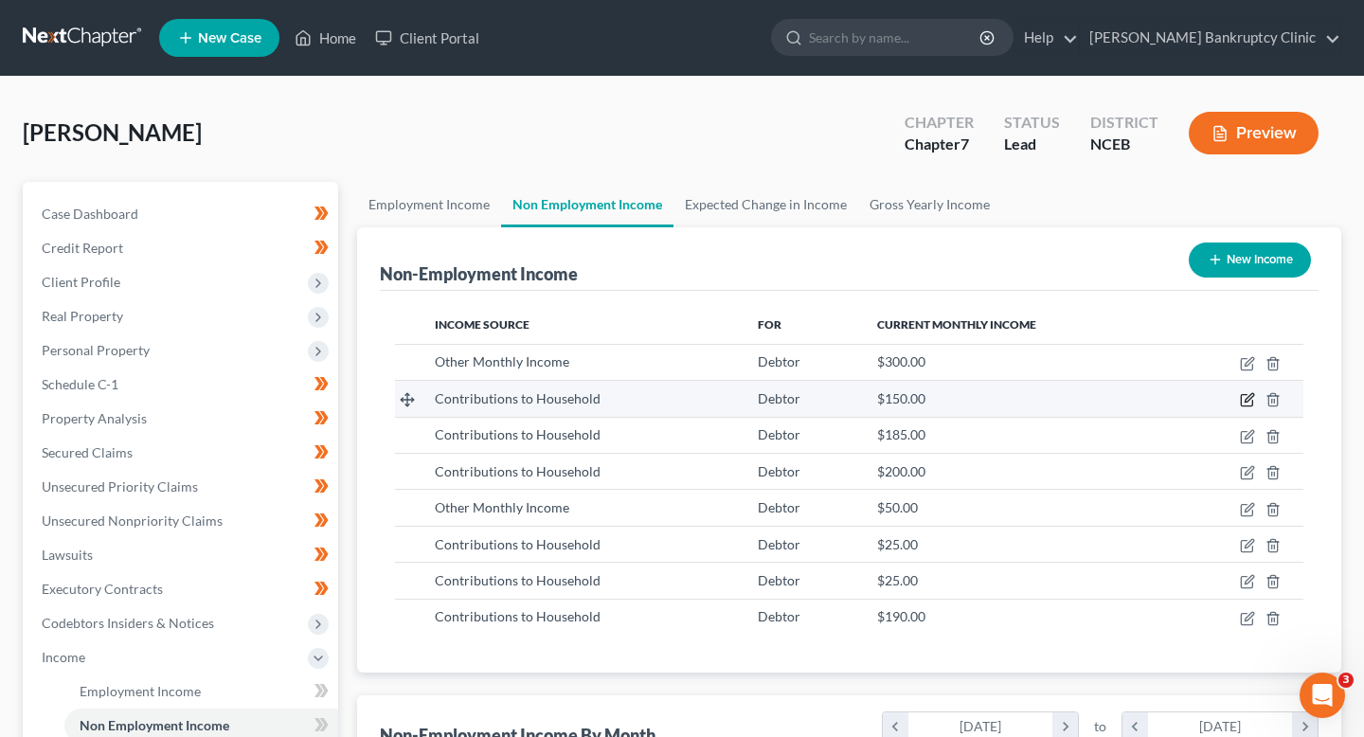
click at [1248, 402] on icon "button" at bounding box center [1247, 399] width 15 height 15
select select "8"
select select "0"
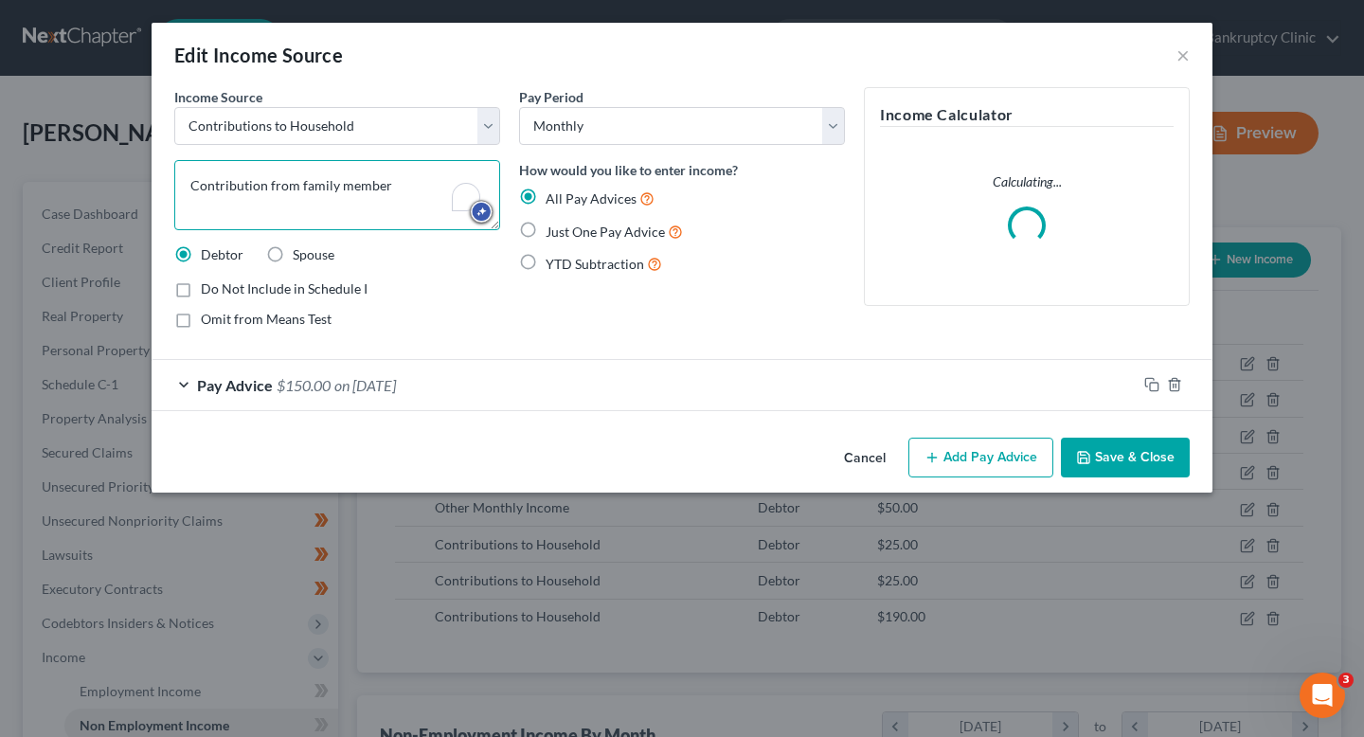
drag, startPoint x: 445, startPoint y: 201, endPoint x: 166, endPoint y: 179, distance: 280.4
click at [167, 179] on div "Income Source * Select Unemployment Disability (from employer) Pension Retireme…" at bounding box center [337, 215] width 345 height 257
paste textarea ", [PERSON_NAME], her mother."
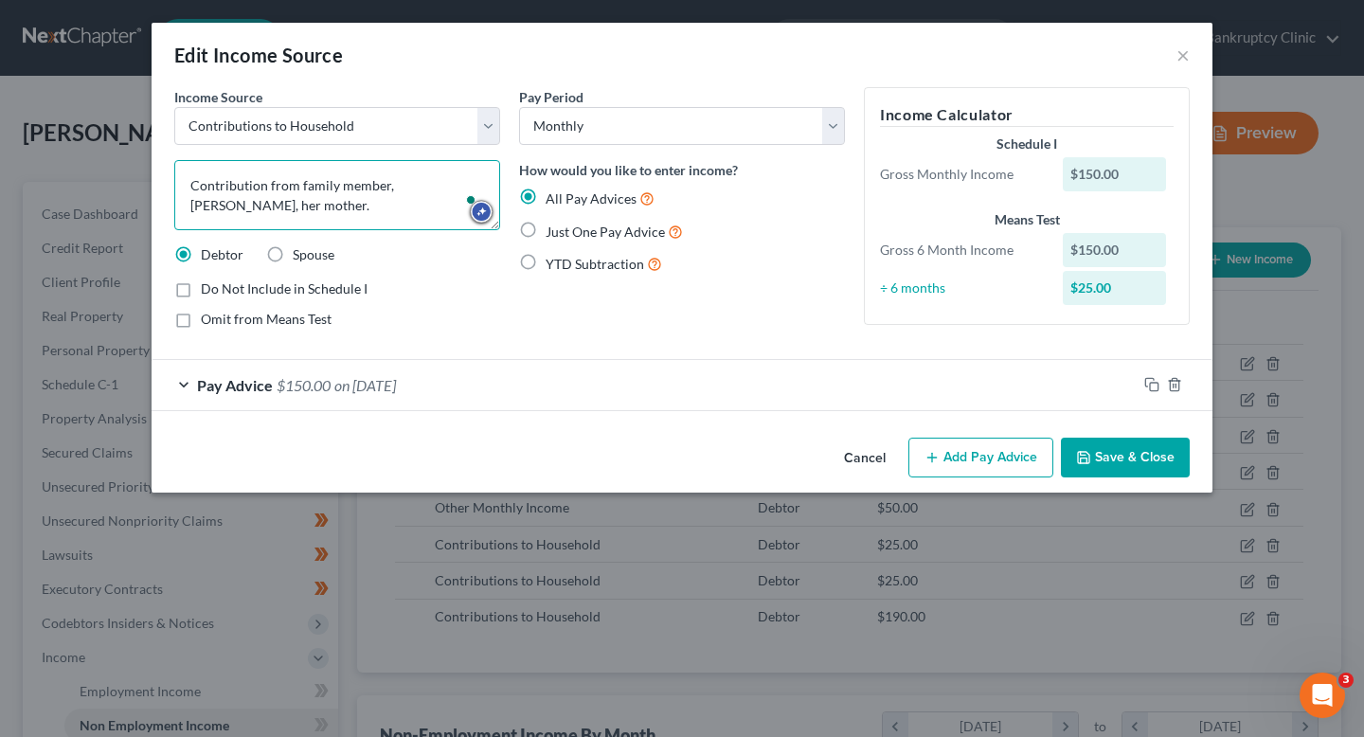
type textarea "Contribution from family member, [PERSON_NAME], her mother."
click at [1086, 446] on button "Save & Close" at bounding box center [1125, 458] width 129 height 40
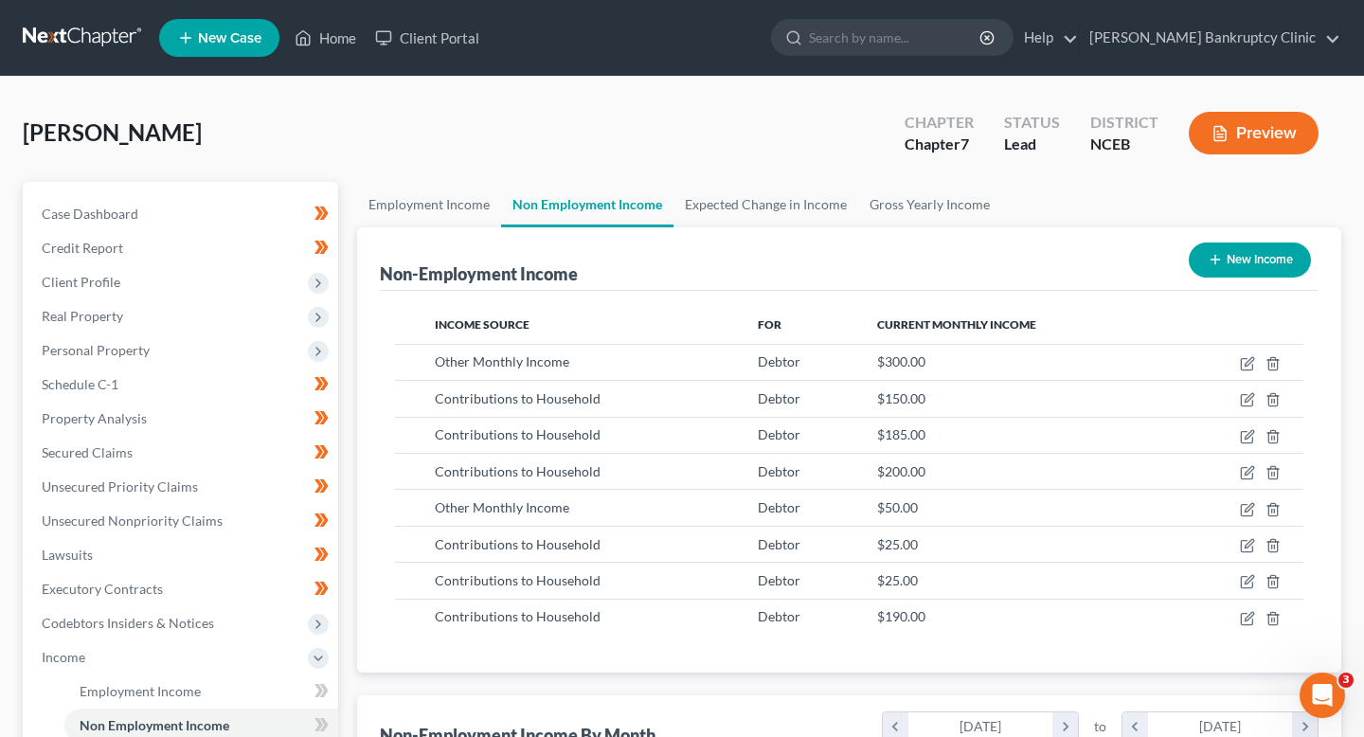
scroll to position [339, 551]
click at [1240, 436] on icon "button" at bounding box center [1247, 436] width 15 height 15
select select "8"
select select "0"
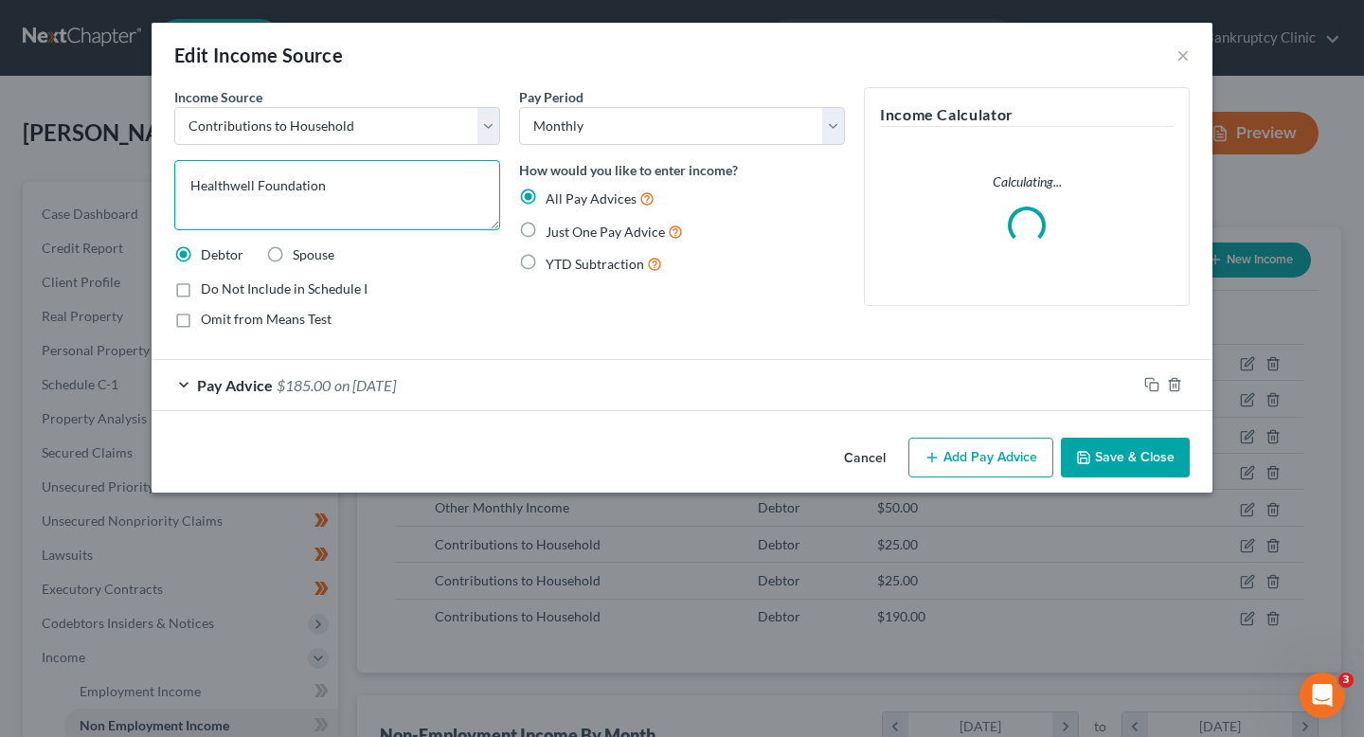
click at [427, 189] on textarea "Healthwell Foundation" at bounding box center [337, 195] width 326 height 70
paste textarea "Contribution from family member, [PERSON_NAME], her mother."
drag, startPoint x: 391, startPoint y: 203, endPoint x: 159, endPoint y: 201, distance: 232.2
click at [159, 201] on div "Income Source * Select Unemployment Disability (from employer) Pension Retireme…" at bounding box center [682, 258] width 1061 height 343
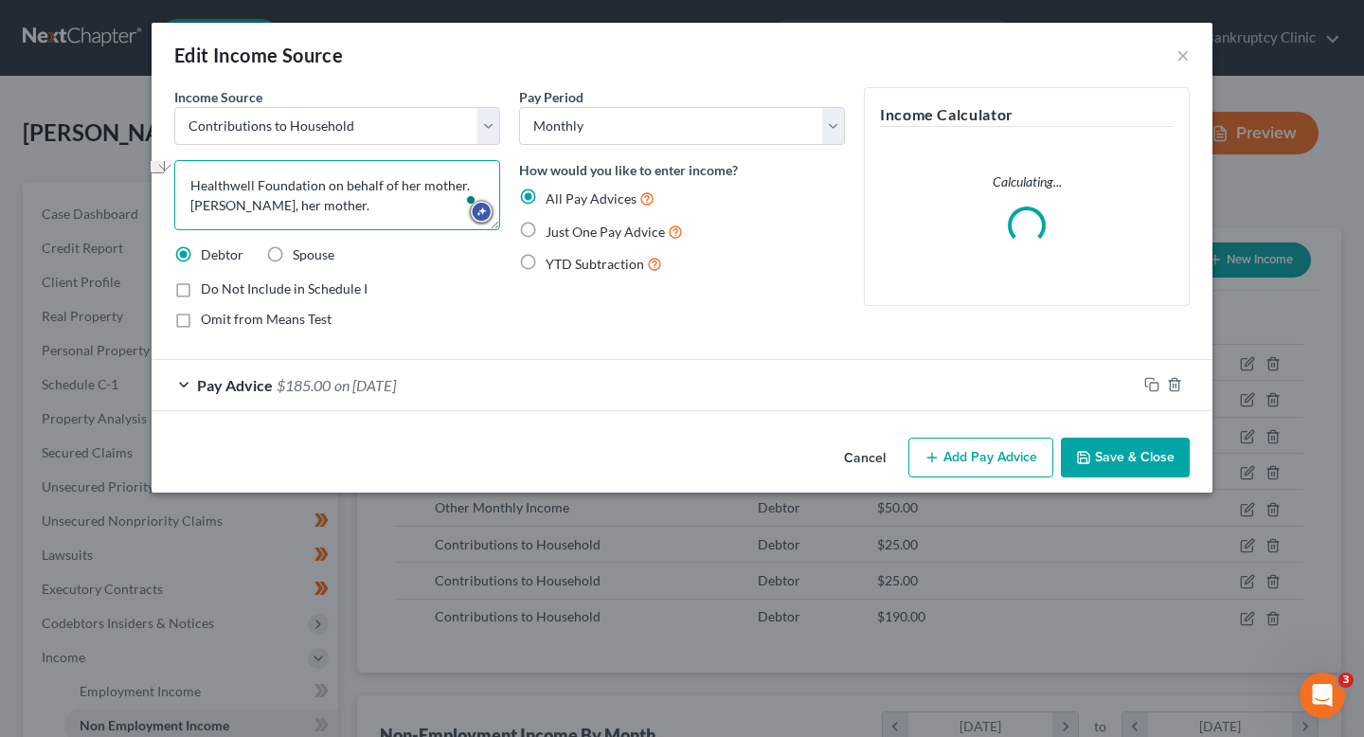
scroll to position [0, 0]
drag, startPoint x: 382, startPoint y: 205, endPoint x: 282, endPoint y: 206, distance: 99.5
click at [282, 206] on textarea "Healthwell Foundation on behalf of her mother, [PERSON_NAME], her mother." at bounding box center [337, 195] width 326 height 70
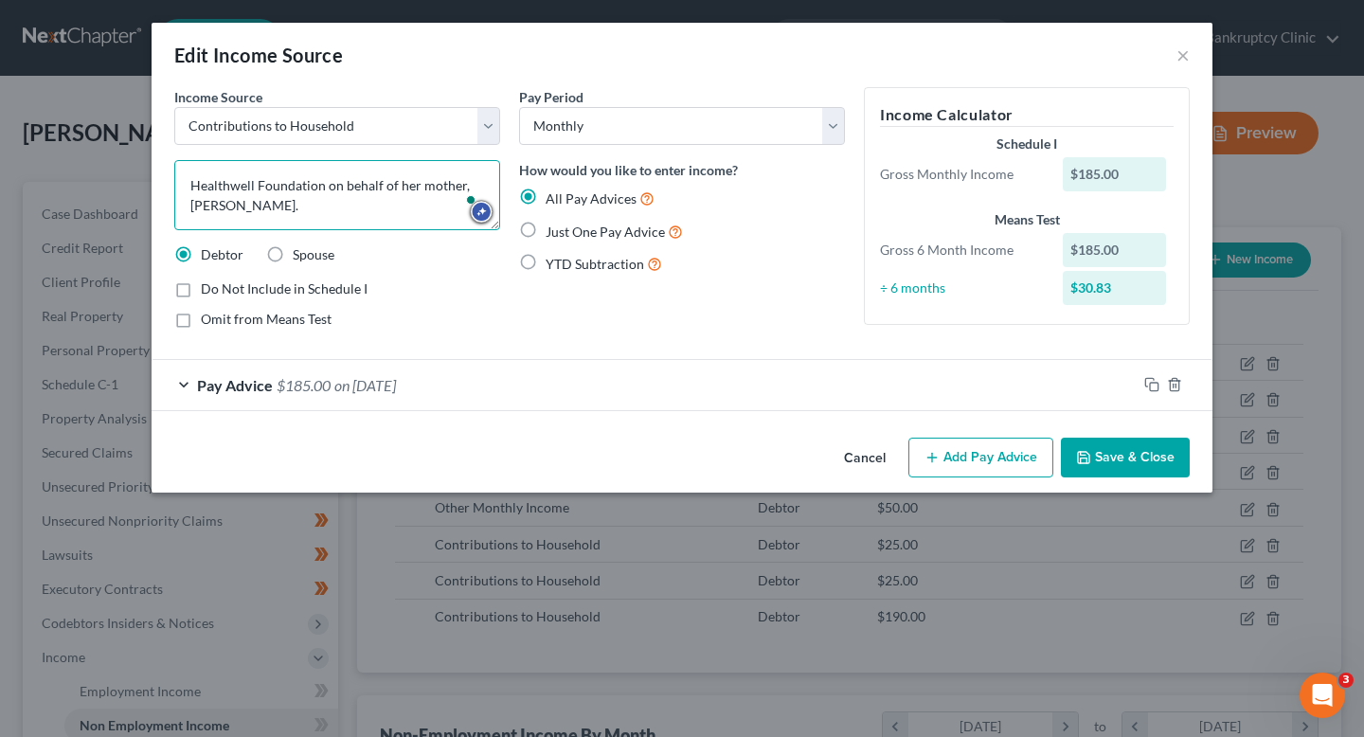
type textarea "Healthwell Foundation on behalf of her mother, [PERSON_NAME]."
click at [1125, 467] on button "Save & Close" at bounding box center [1125, 458] width 129 height 40
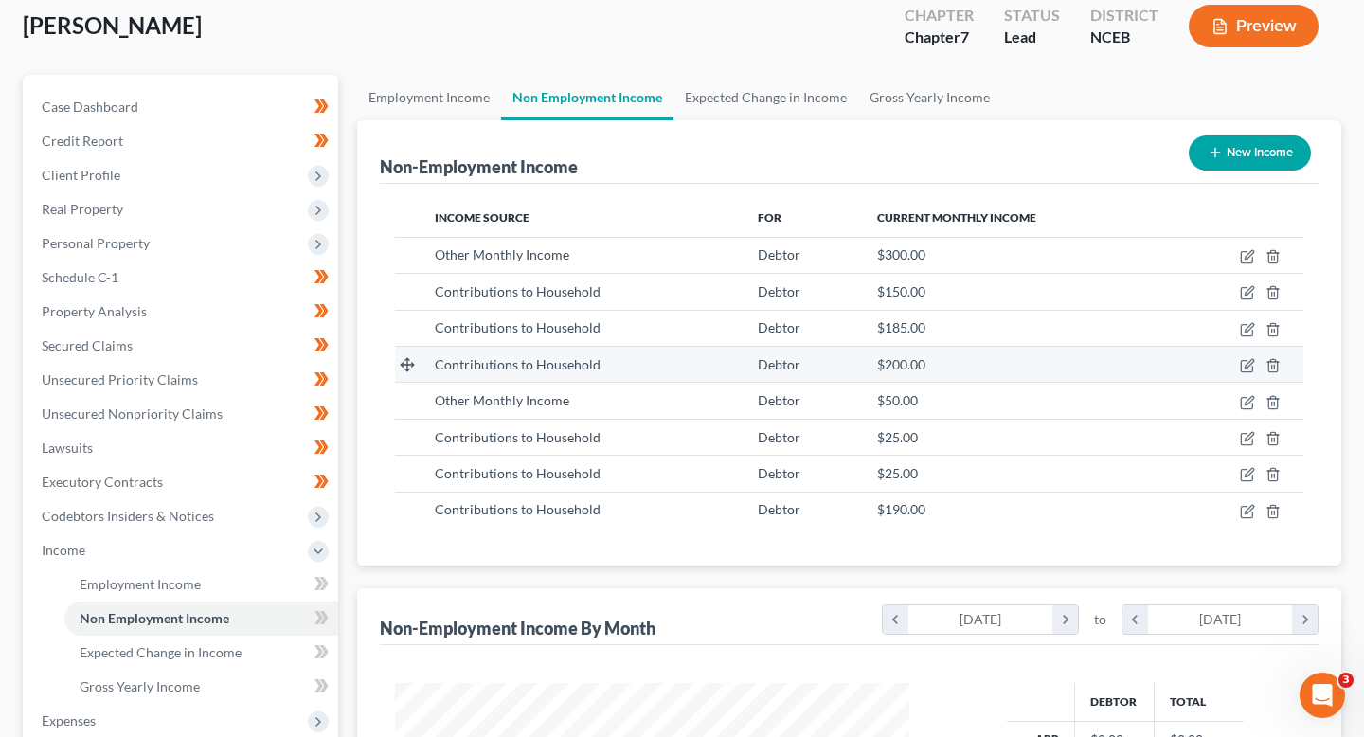
scroll to position [105, 0]
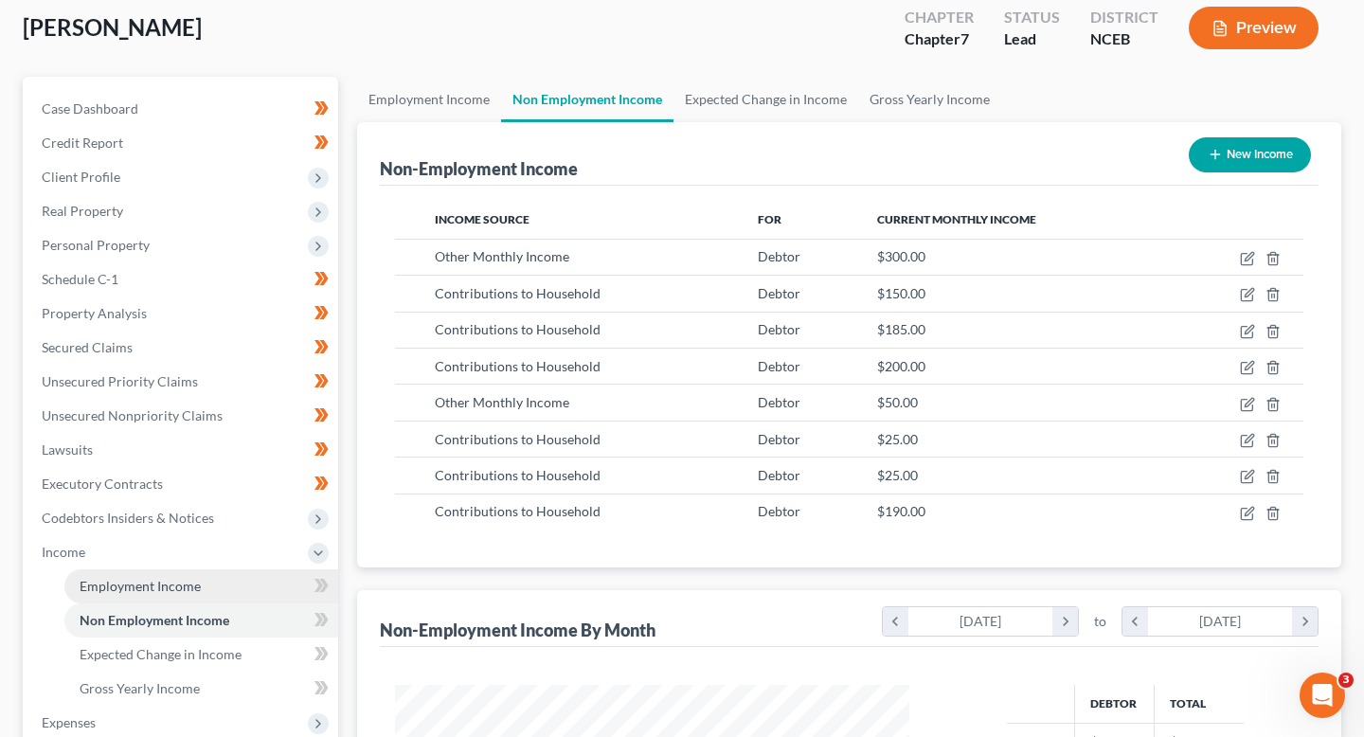
click at [252, 586] on link "Employment Income" at bounding box center [201, 586] width 274 height 34
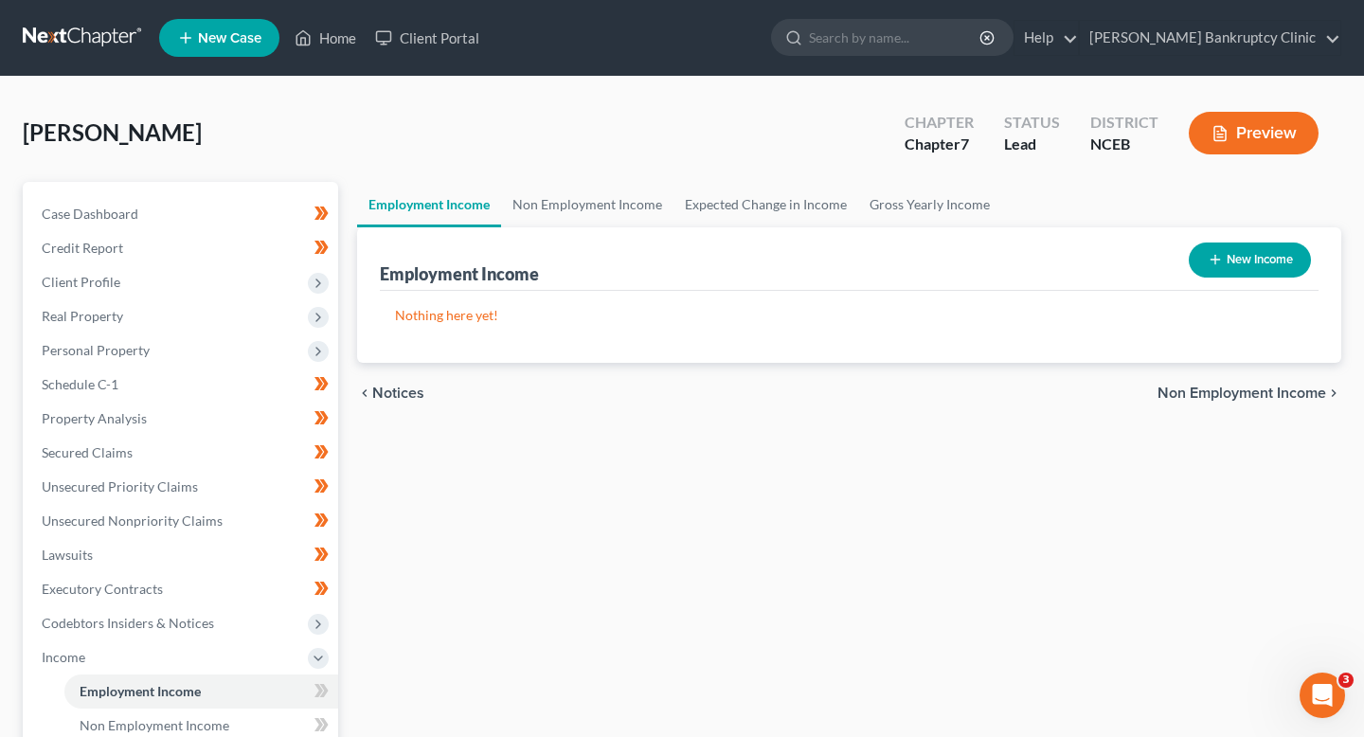
click at [1267, 271] on button "New Income" at bounding box center [1250, 260] width 122 height 35
select select "0"
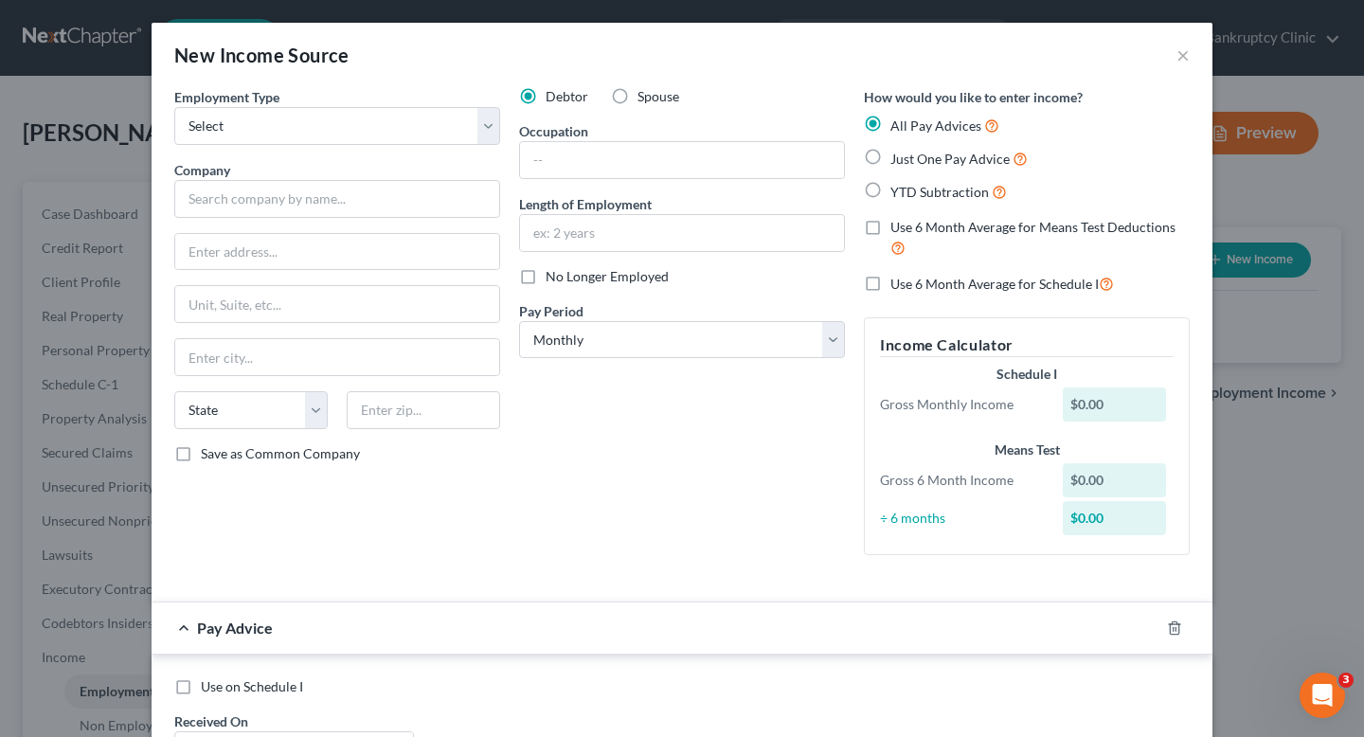
click at [340, 147] on div "Employment Type * Select Full or [DEMOGRAPHIC_DATA] Employment Self Employment …" at bounding box center [337, 328] width 345 height 483
click at [337, 130] on select "Select Full or [DEMOGRAPHIC_DATA] Employment Self Employment" at bounding box center [337, 126] width 326 height 38
select select "1"
click at [174, 107] on select "Select Full or [DEMOGRAPHIC_DATA] Employment Self Employment" at bounding box center [337, 126] width 326 height 38
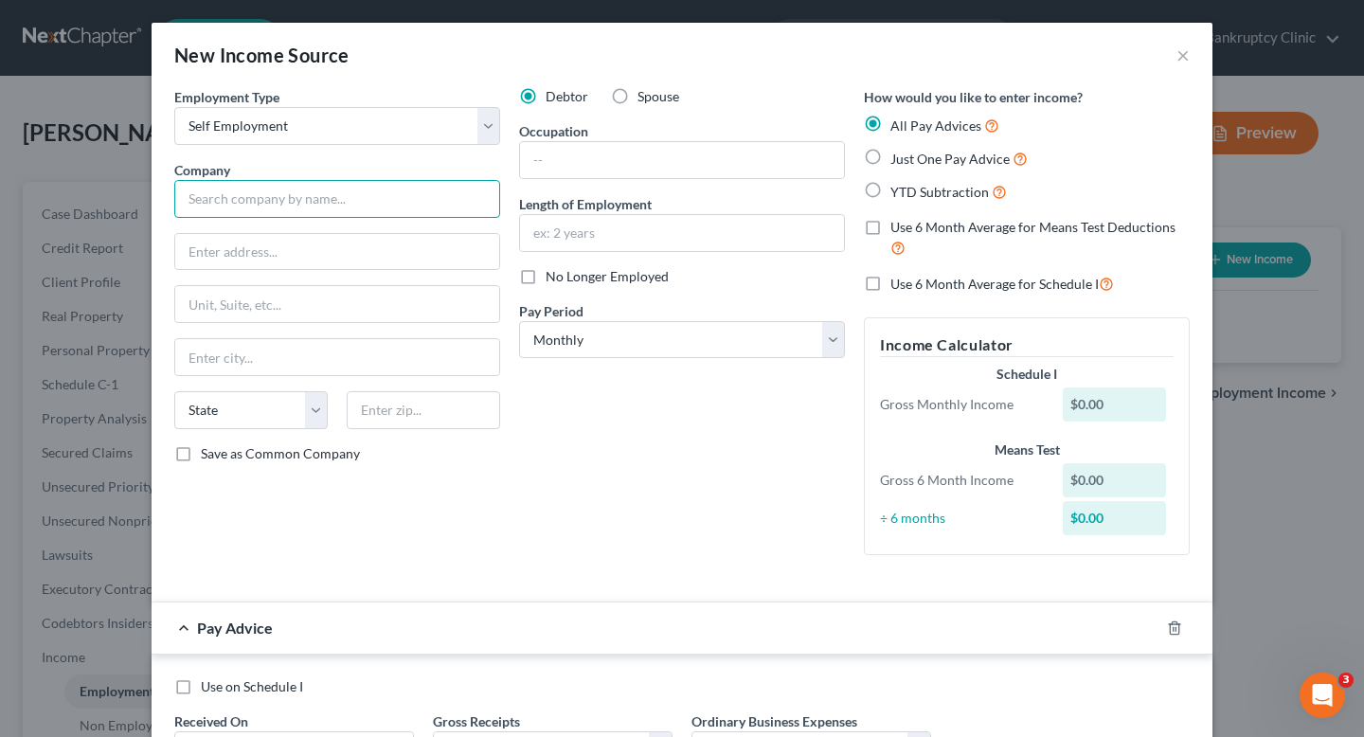
click at [337, 206] on input "text" at bounding box center [337, 199] width 326 height 38
type input "[PERSON_NAME] in Cyber"
click at [330, 258] on input "text" at bounding box center [337, 252] width 324 height 36
type input "2"
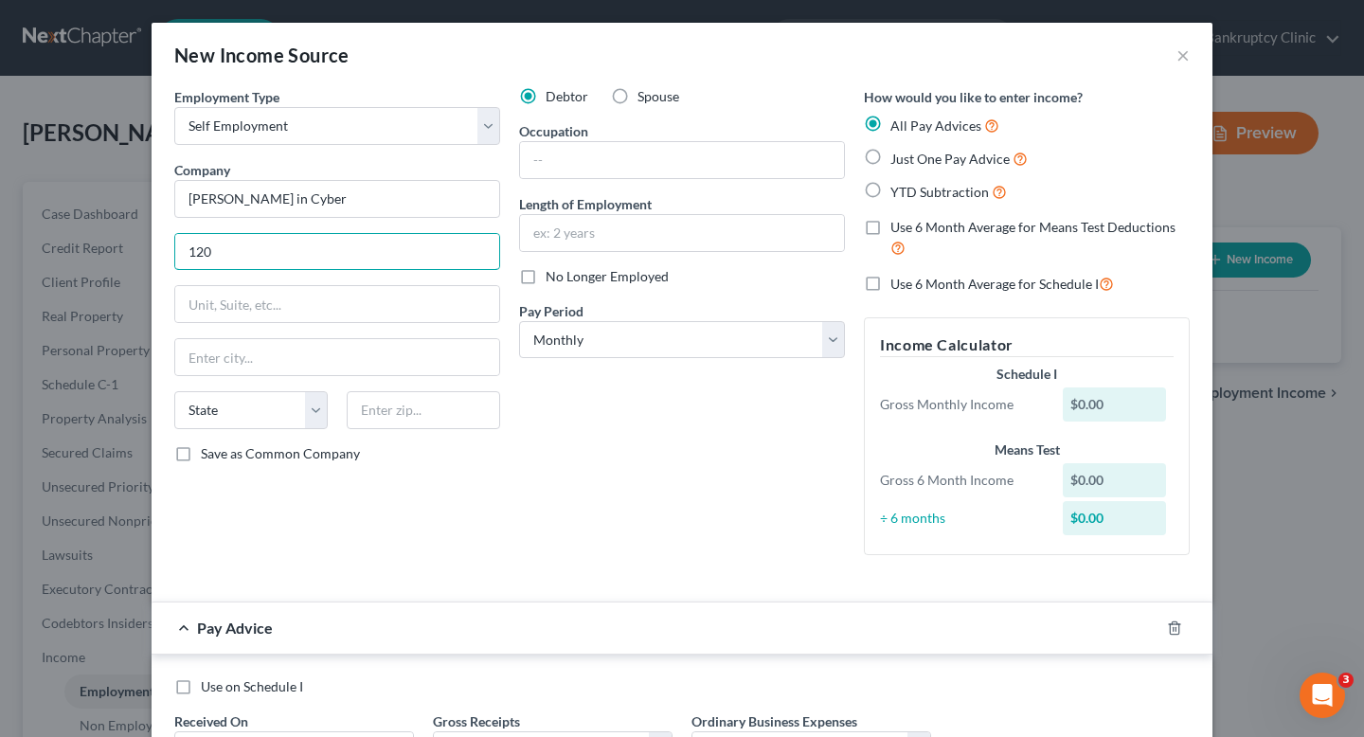
type input "[STREET_ADDRESS][PERSON_NAME]"
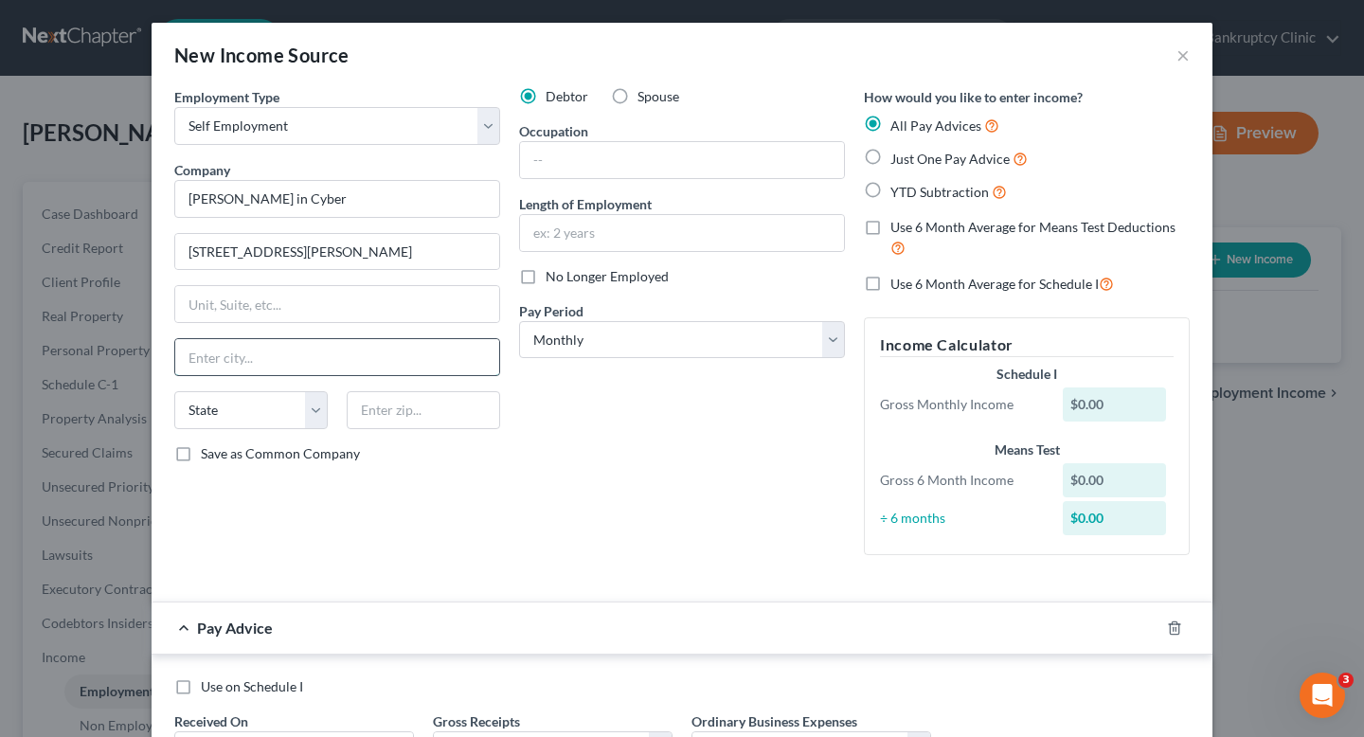
click at [364, 342] on input "text" at bounding box center [337, 357] width 324 height 36
type input "R"
type input "[GEOGRAPHIC_DATA]"
click at [418, 414] on input "text" at bounding box center [423, 410] width 153 height 38
paste input "28303"
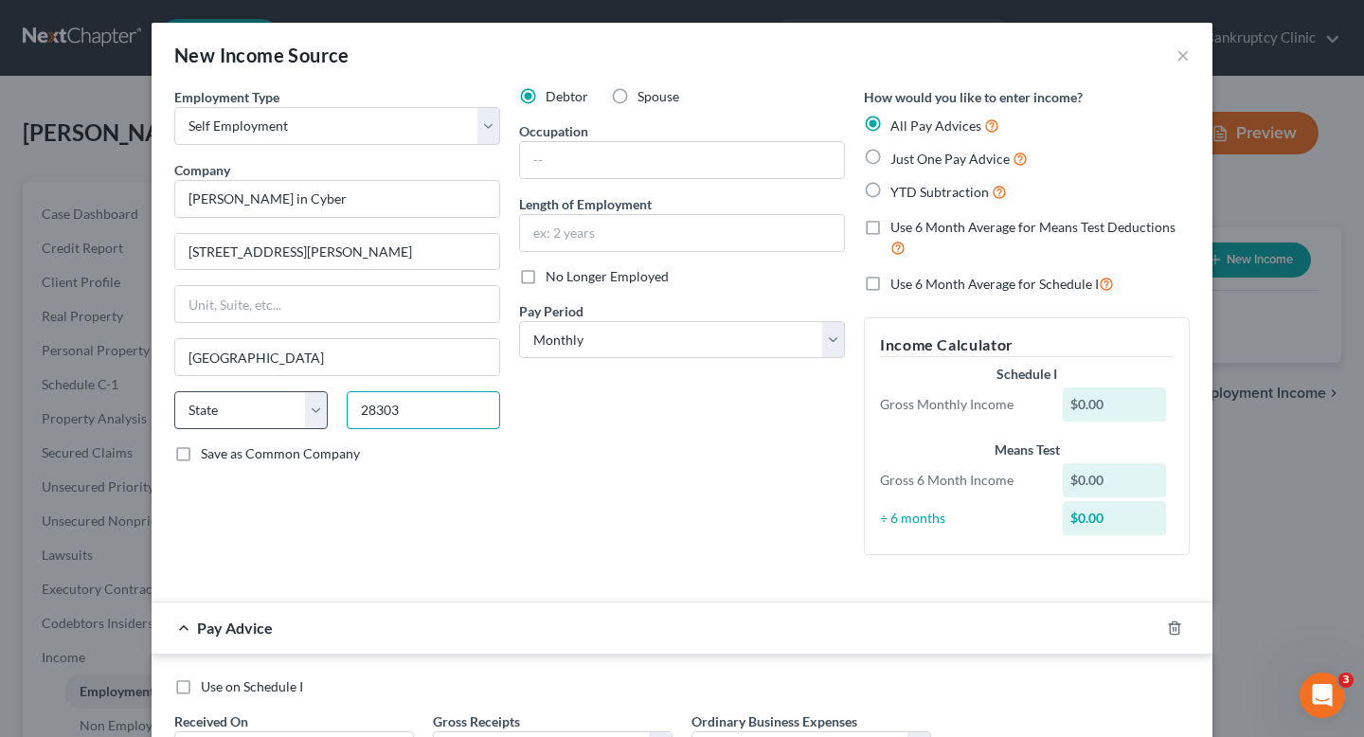
type input "28303"
click at [272, 406] on select "State [US_STATE] AK AR AZ CA CO CT DE DC [GEOGRAPHIC_DATA] [GEOGRAPHIC_DATA] GU…" at bounding box center [250, 410] width 153 height 38
select select "28"
click at [174, 391] on select "State [US_STATE] AK AR AZ CA CO CT DE DC [GEOGRAPHIC_DATA] [GEOGRAPHIC_DATA] GU…" at bounding box center [250, 410] width 153 height 38
click at [646, 155] on input "text" at bounding box center [682, 160] width 324 height 36
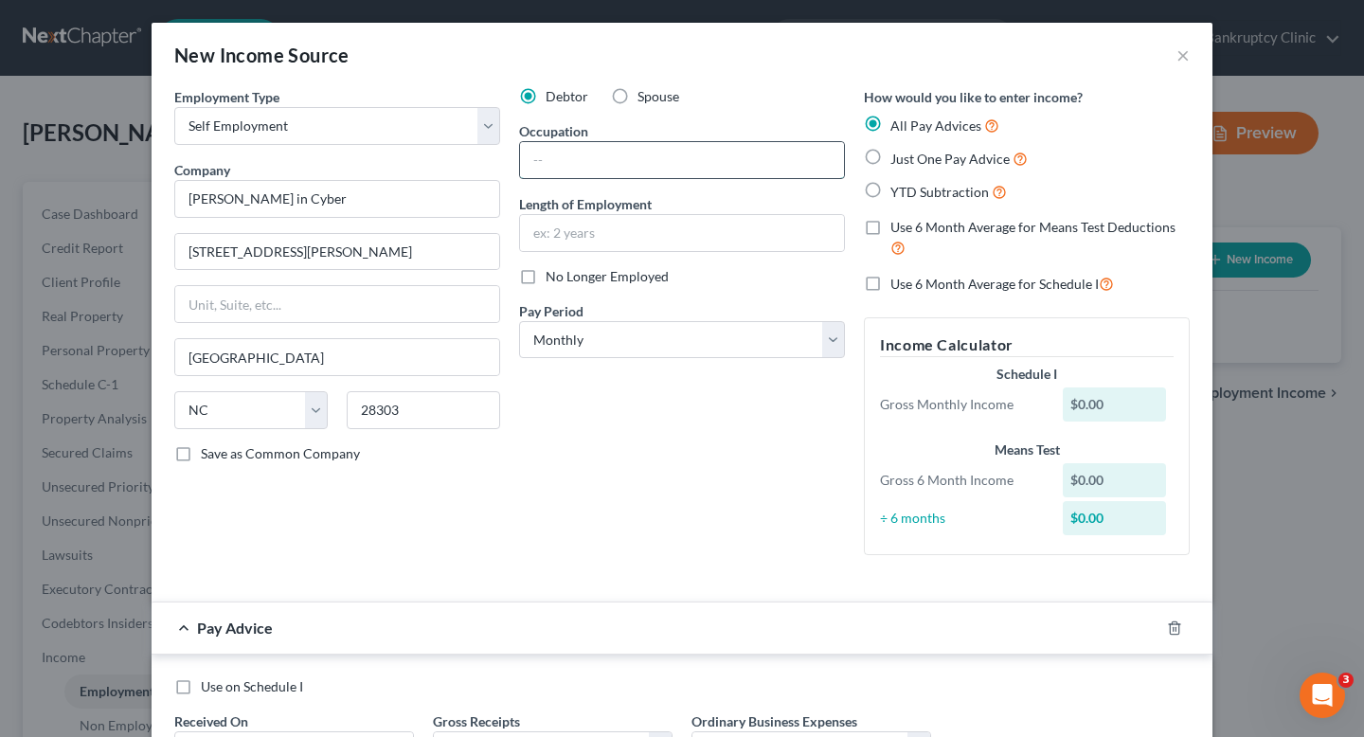
type input "Content Creator"
click at [655, 232] on input "text" at bounding box center [682, 233] width 324 height 36
type input "1.5"
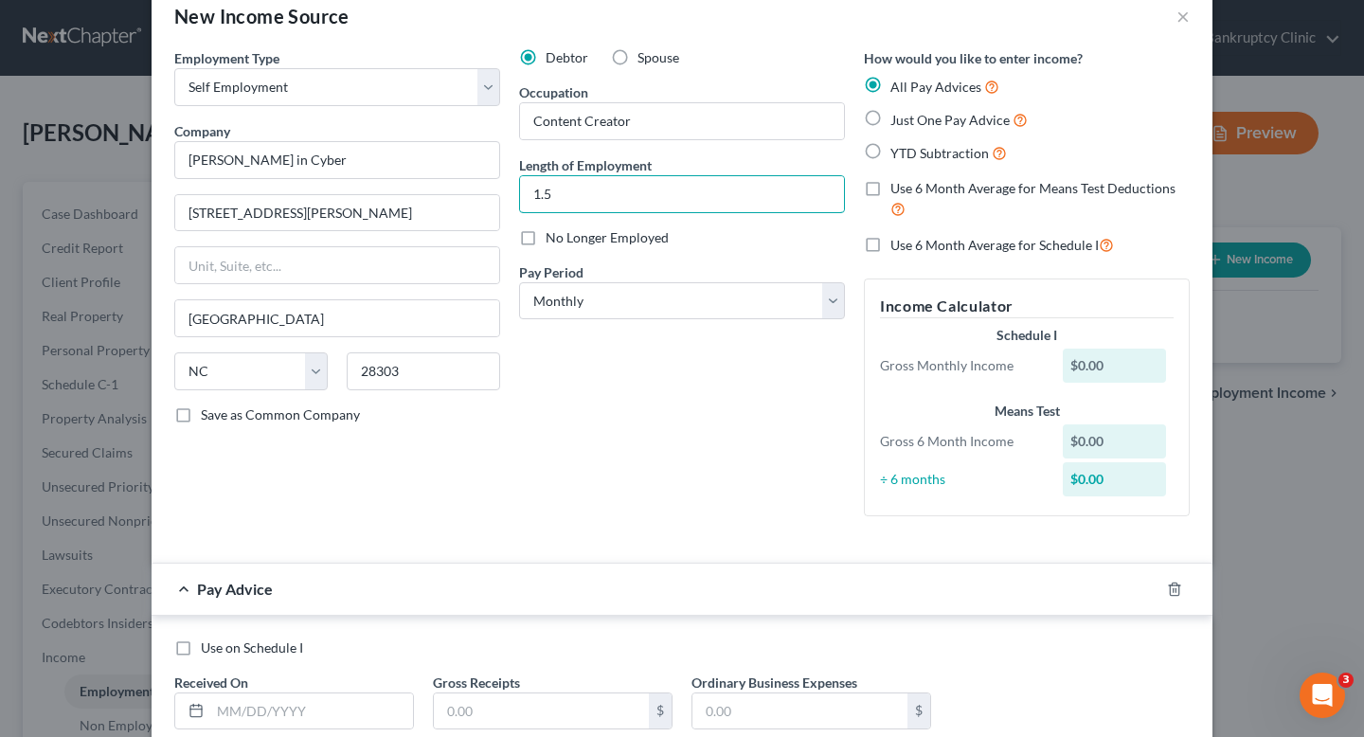
scroll to position [35, 0]
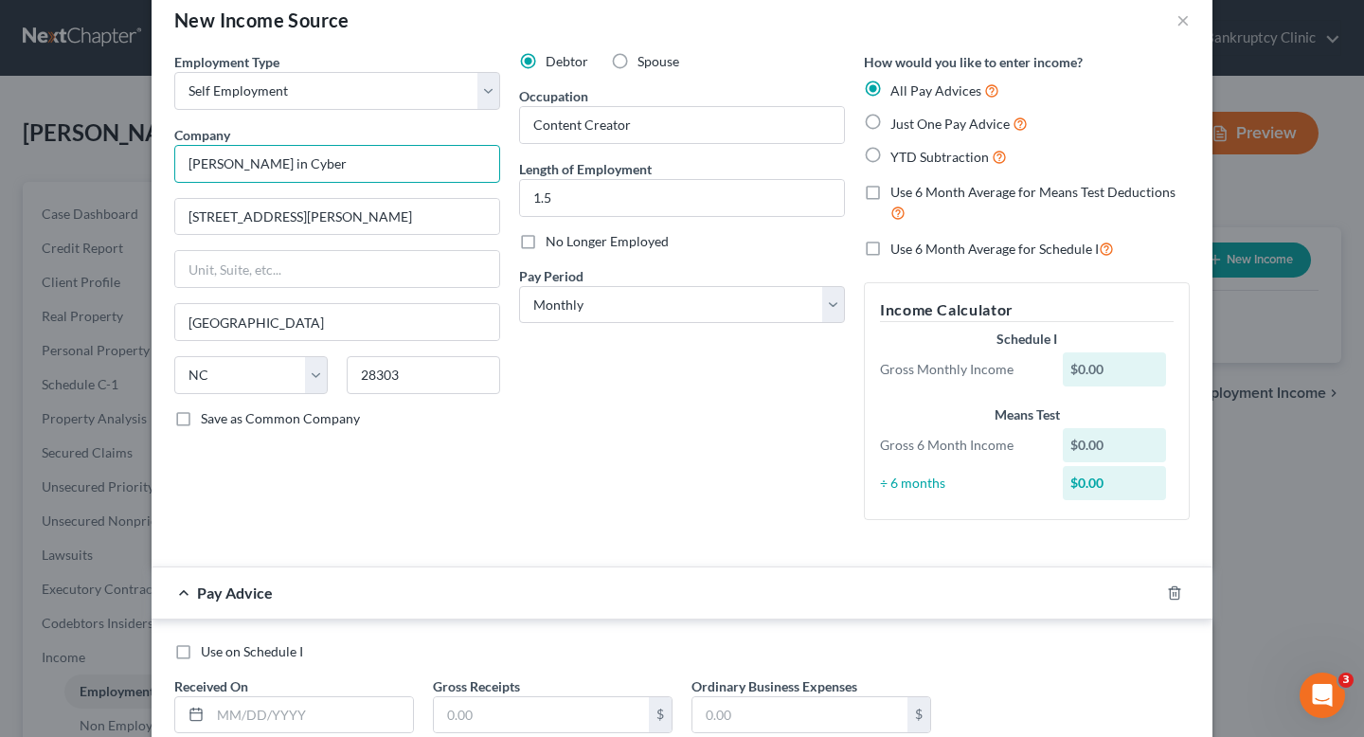
click at [416, 167] on input "[PERSON_NAME] in Cyber" at bounding box center [337, 164] width 326 height 38
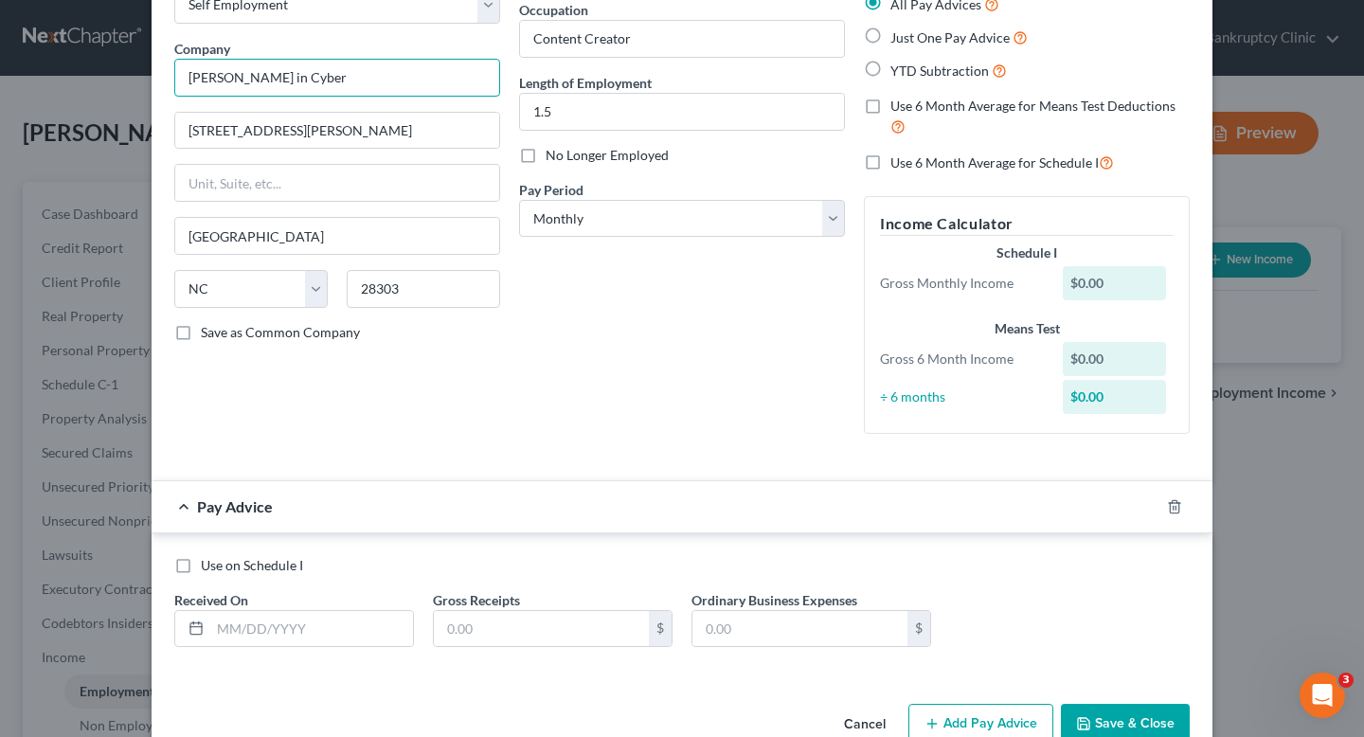
scroll to position [166, 0]
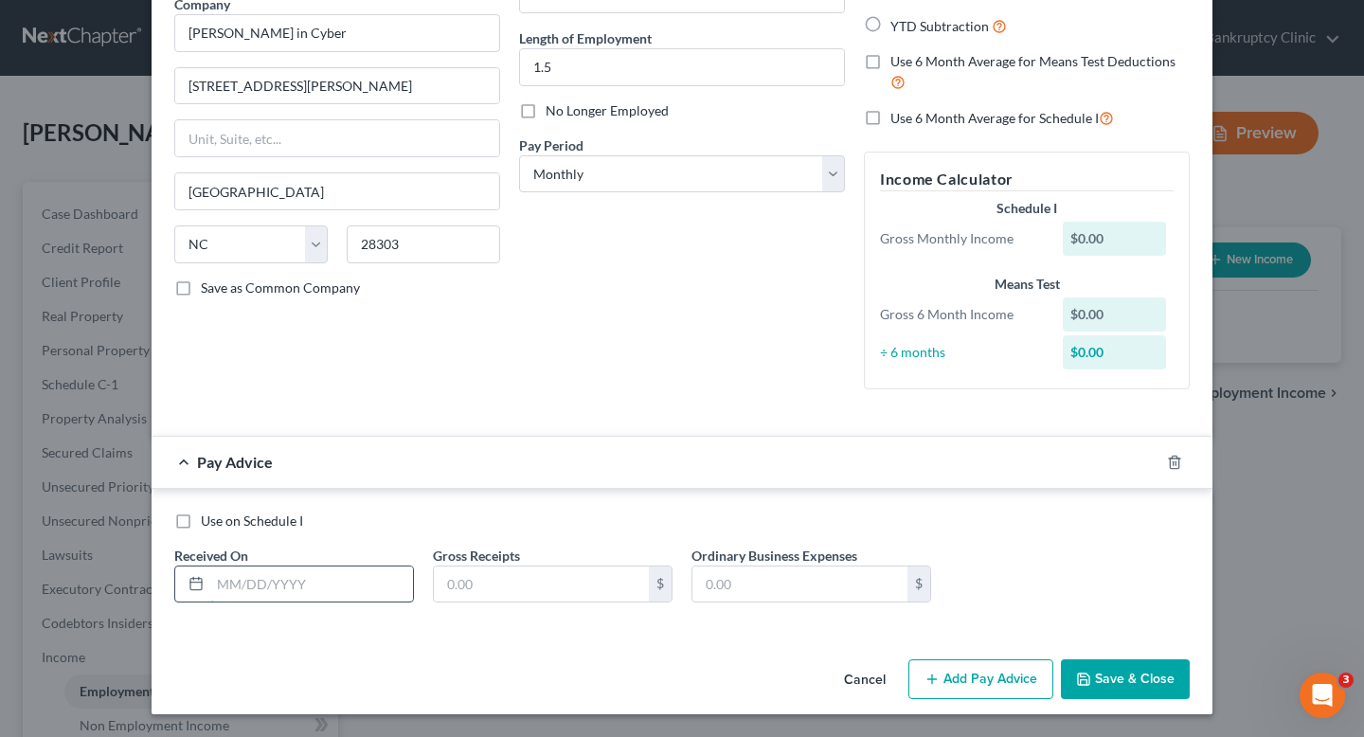
click at [339, 571] on input "text" at bounding box center [311, 585] width 203 height 36
type input "[DATE]"
click at [492, 572] on input "text" at bounding box center [541, 585] width 215 height 36
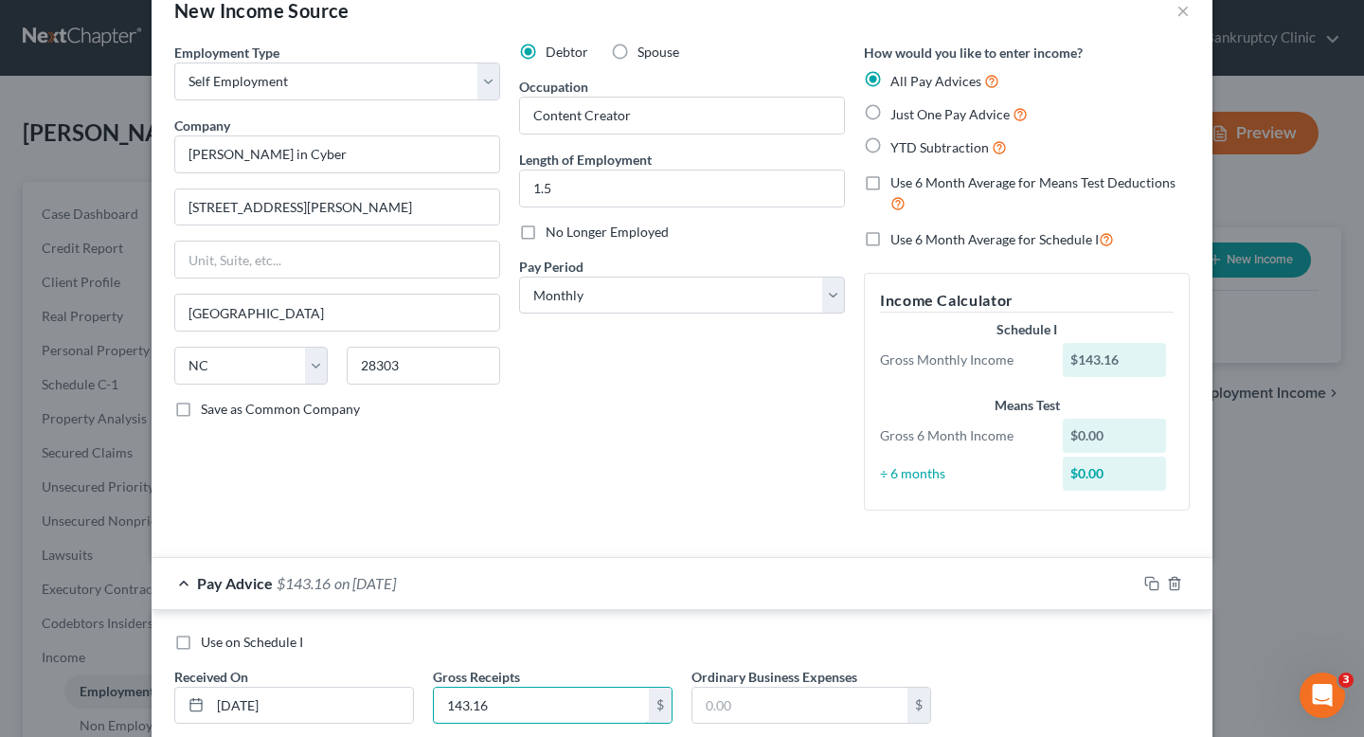
scroll to position [44, 0]
type input "143.16"
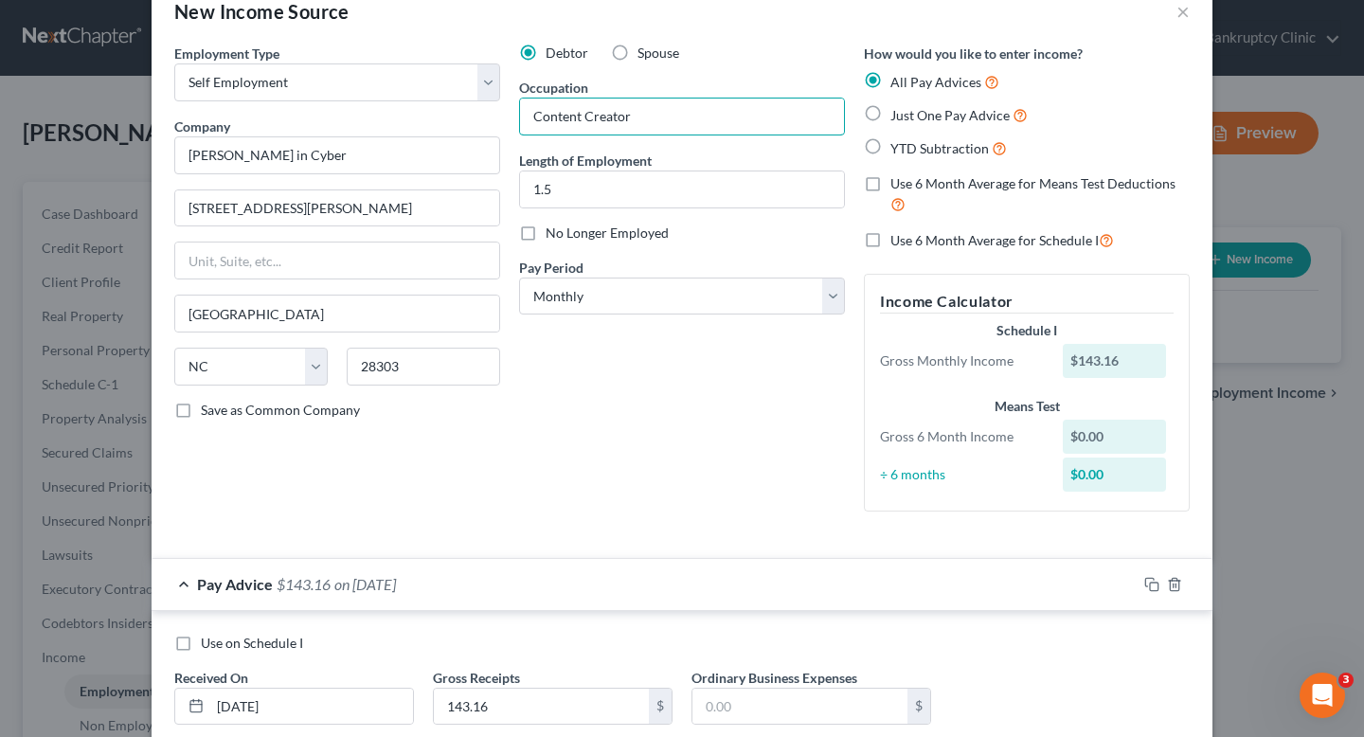
drag, startPoint x: 655, startPoint y: 127, endPoint x: 512, endPoint y: 115, distance: 143.6
click at [512, 115] on div "Debtor Spouse Occupation Content Creator Length of Employment 1.5 No Longer Emp…" at bounding box center [682, 285] width 345 height 483
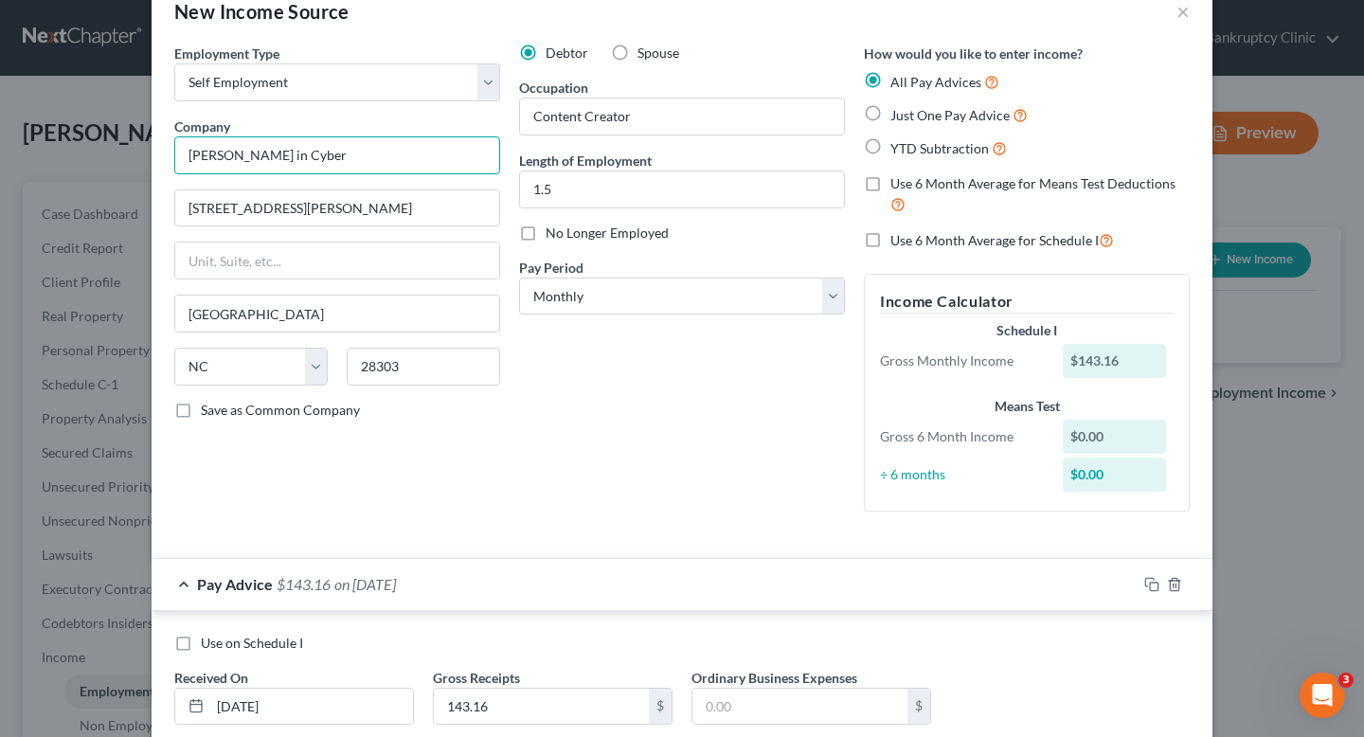
click at [405, 168] on input "[PERSON_NAME] in Cyber" at bounding box center [337, 155] width 326 height 38
drag, startPoint x: 405, startPoint y: 168, endPoint x: 178, endPoint y: 161, distance: 226.6
click at [178, 161] on input "[PERSON_NAME] in Cyber" at bounding box center [337, 155] width 326 height 38
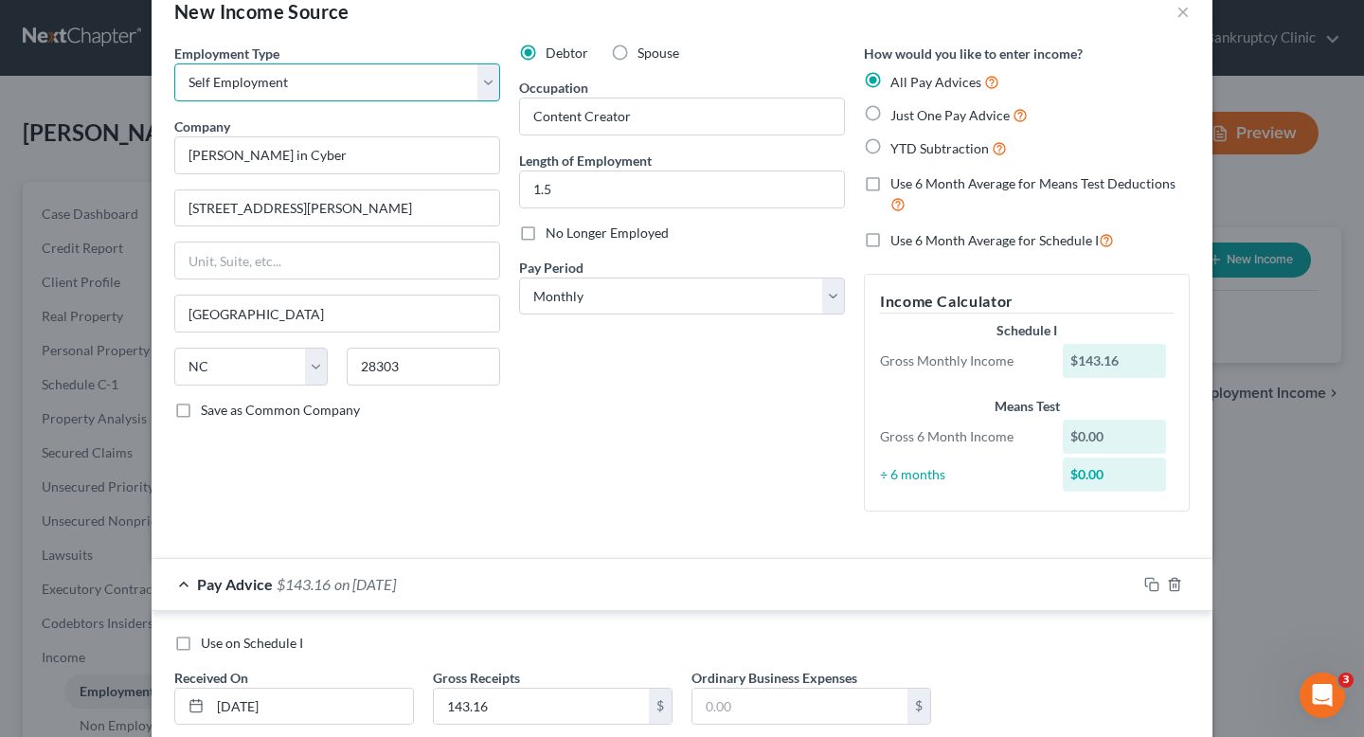
click at [245, 83] on select "Select Full or [DEMOGRAPHIC_DATA] Employment Self Employment" at bounding box center [337, 82] width 326 height 38
click at [174, 63] on select "Select Full or [DEMOGRAPHIC_DATA] Employment Self Employment" at bounding box center [337, 82] width 326 height 38
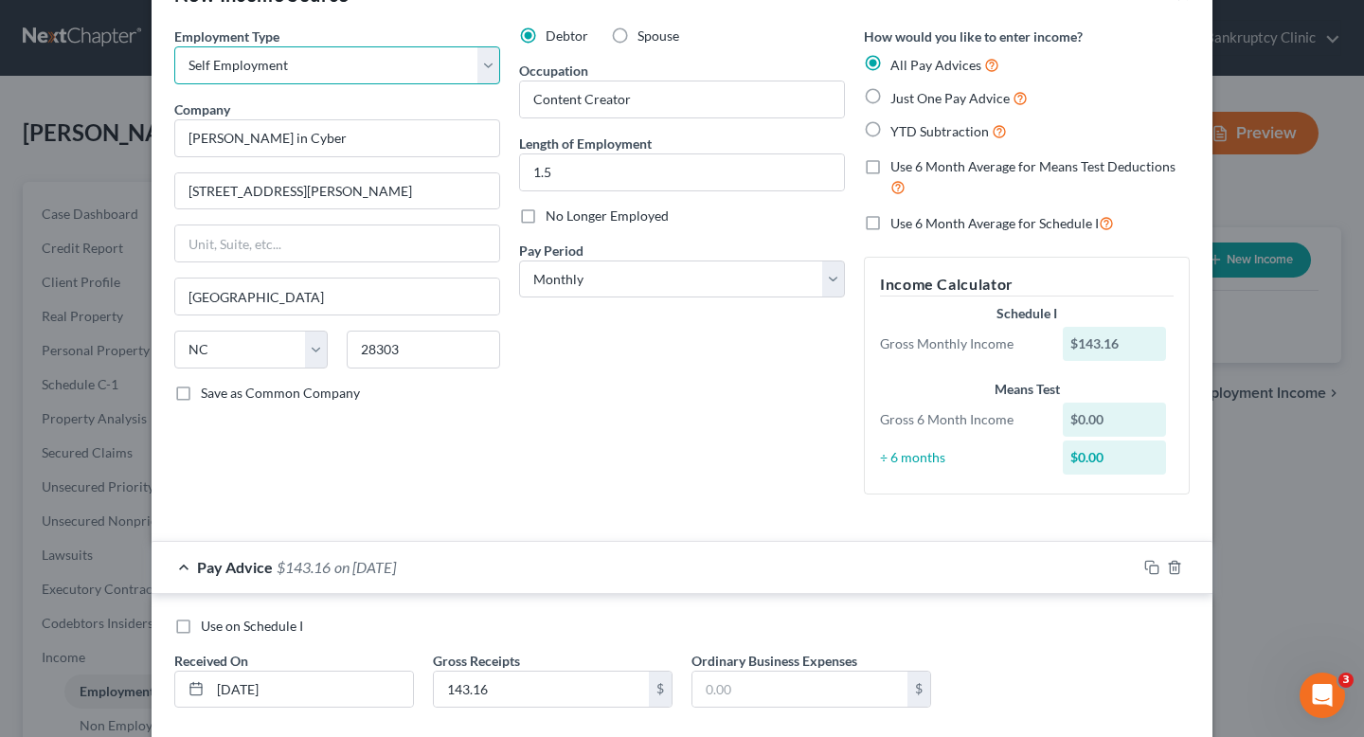
scroll to position [0, 0]
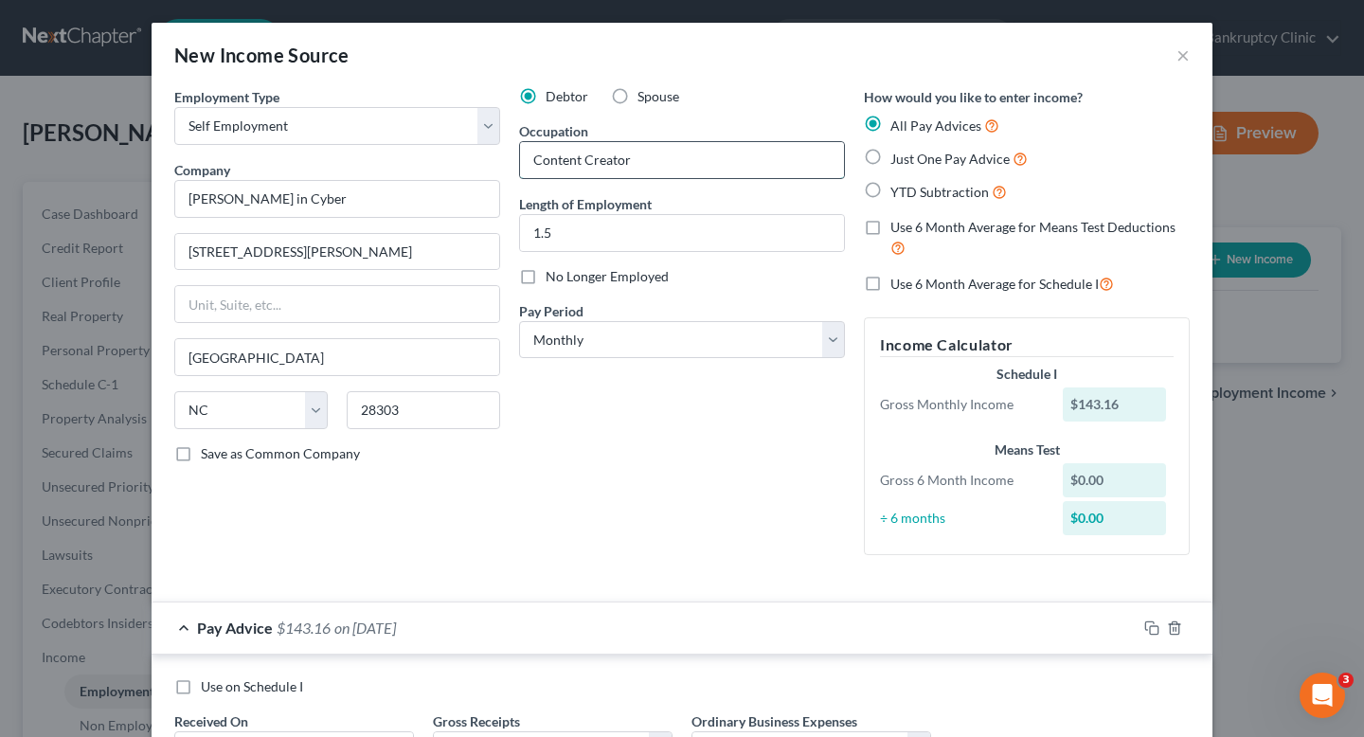
click at [742, 171] on input "Content Creator" at bounding box center [682, 160] width 324 height 36
click at [486, 124] on select "Select Full or [DEMOGRAPHIC_DATA] Employment Self Employment" at bounding box center [337, 126] width 326 height 38
click at [174, 107] on select "Select Full or [DEMOGRAPHIC_DATA] Employment Self Employment" at bounding box center [337, 126] width 326 height 38
click at [613, 153] on input "Content Creator" at bounding box center [682, 160] width 324 height 36
click at [689, 153] on input "Content Creator" at bounding box center [682, 160] width 324 height 36
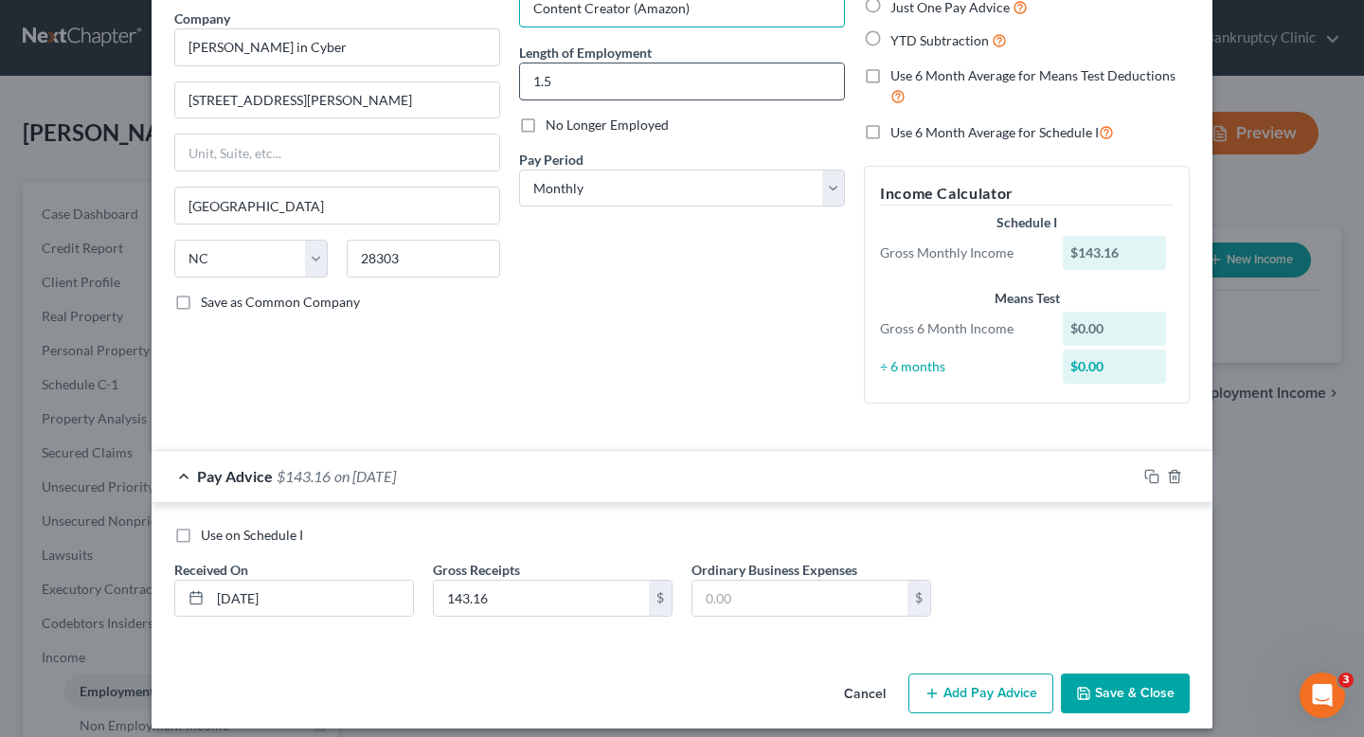
scroll to position [159, 0]
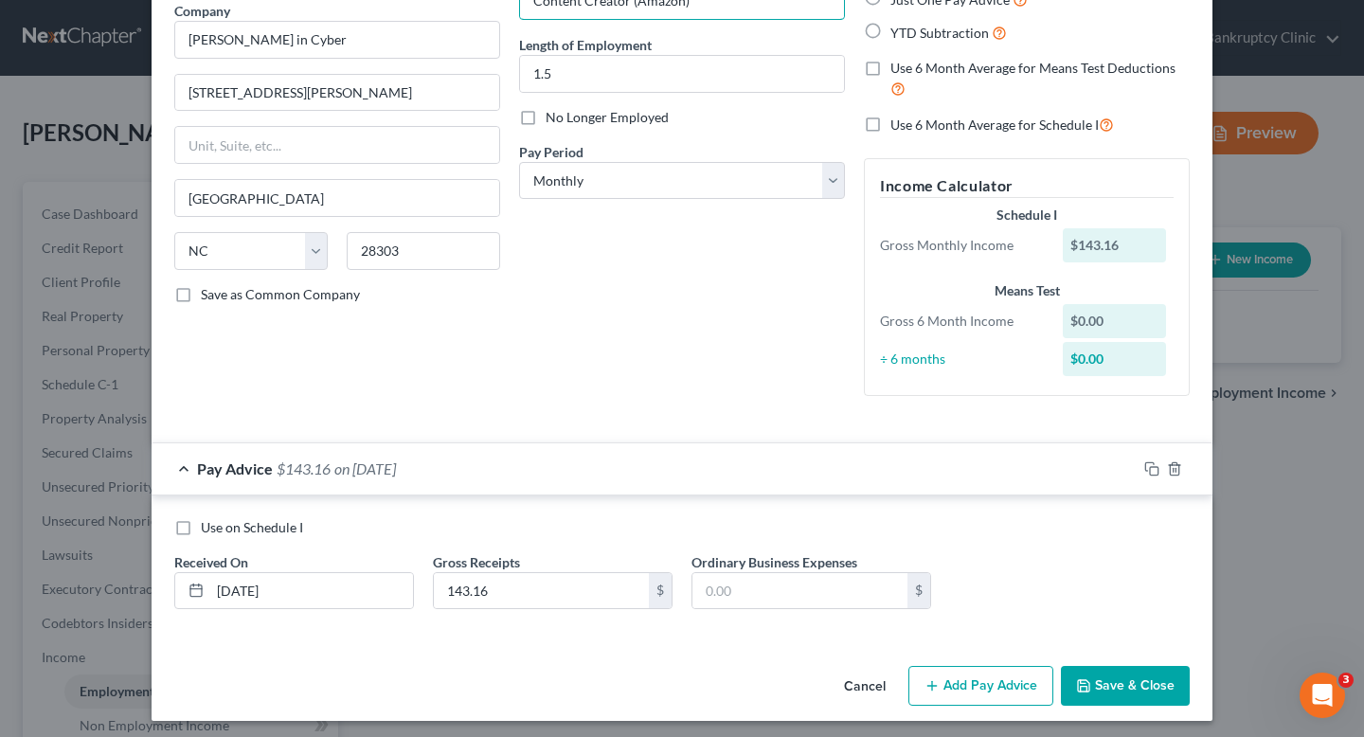
type input "Content Creator (Amazon)"
click at [1089, 672] on button "Save & Close" at bounding box center [1125, 686] width 129 height 40
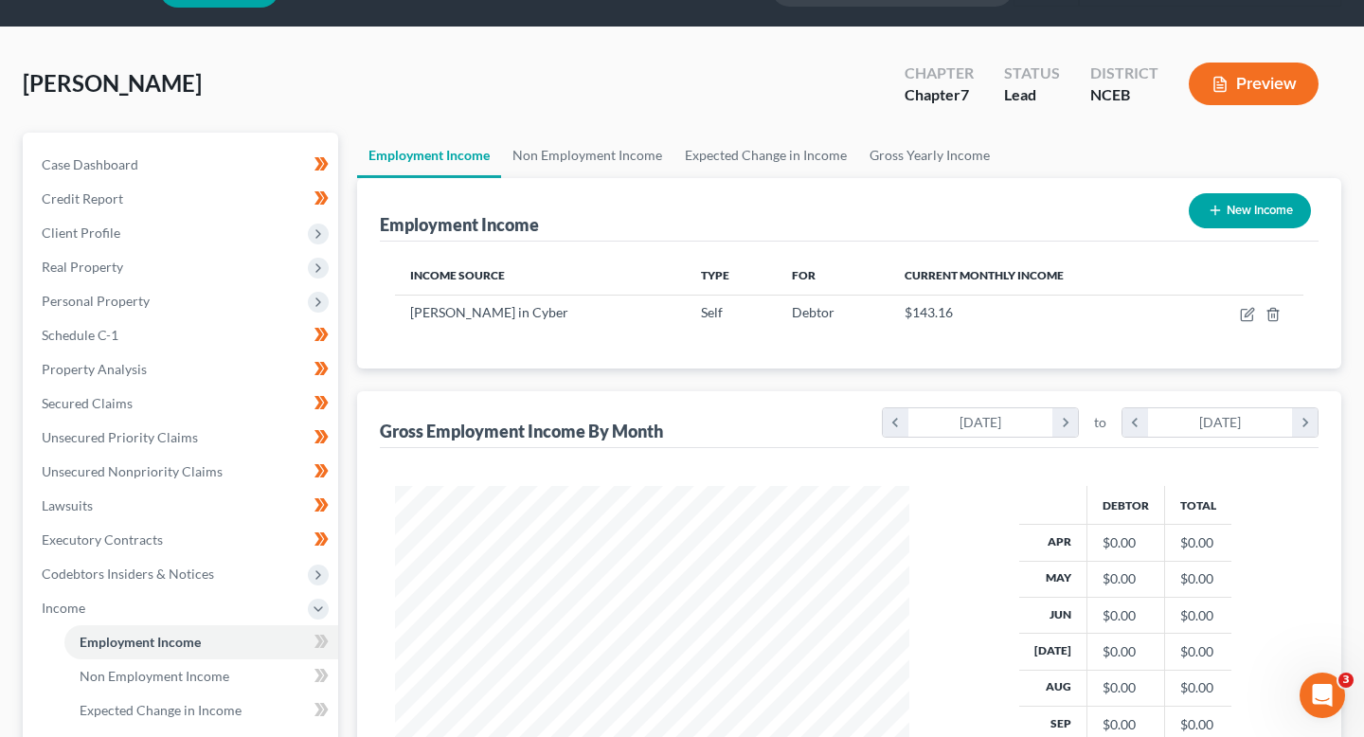
scroll to position [50, 0]
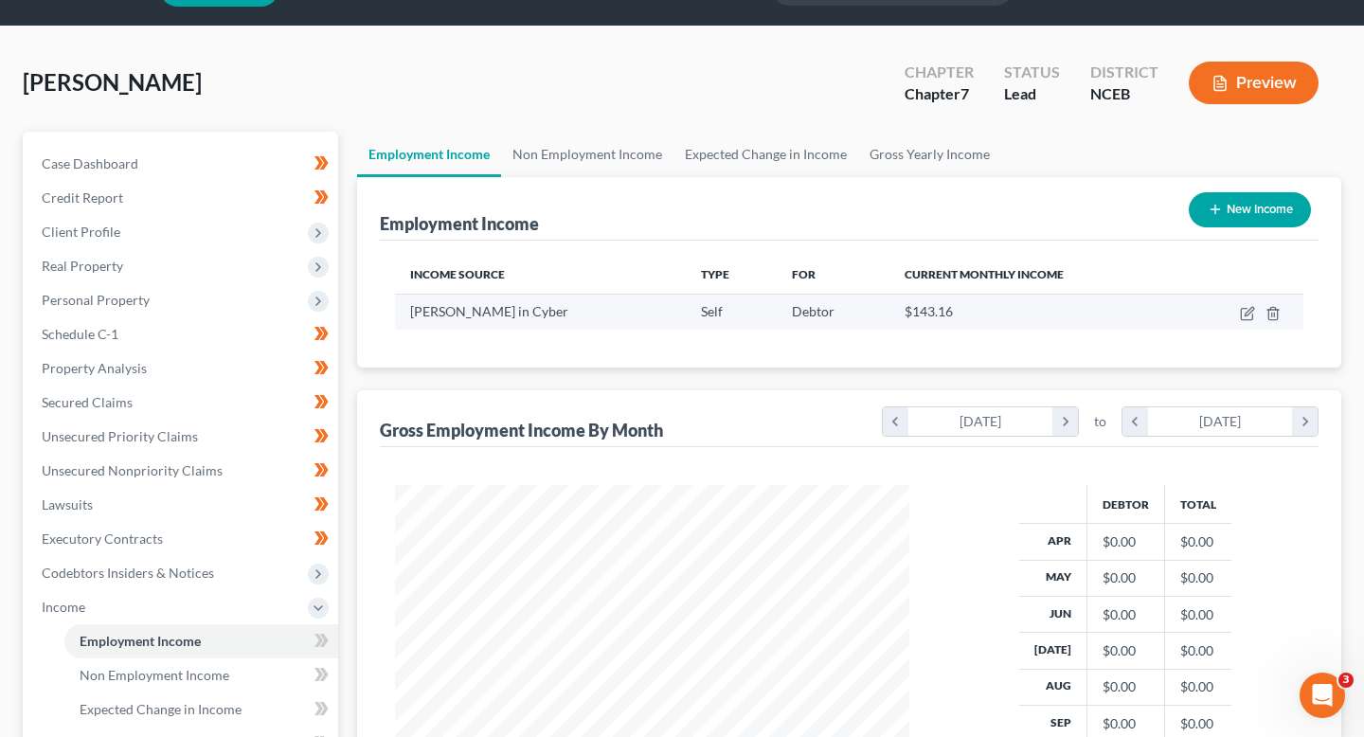
click at [1226, 315] on td at bounding box center [1243, 312] width 121 height 36
click at [1233, 313] on td at bounding box center [1243, 312] width 121 height 36
click at [1241, 313] on icon "button" at bounding box center [1246, 314] width 11 height 11
select select "1"
select select "28"
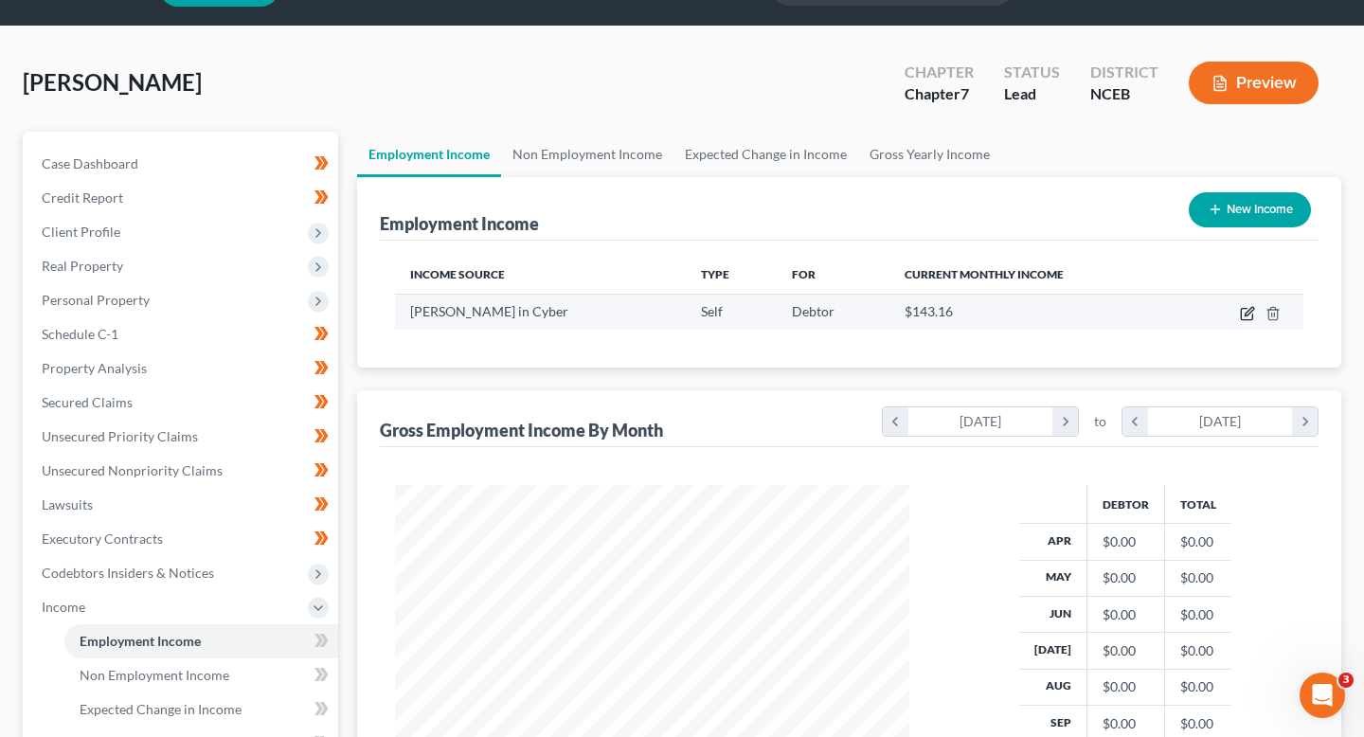
select select "0"
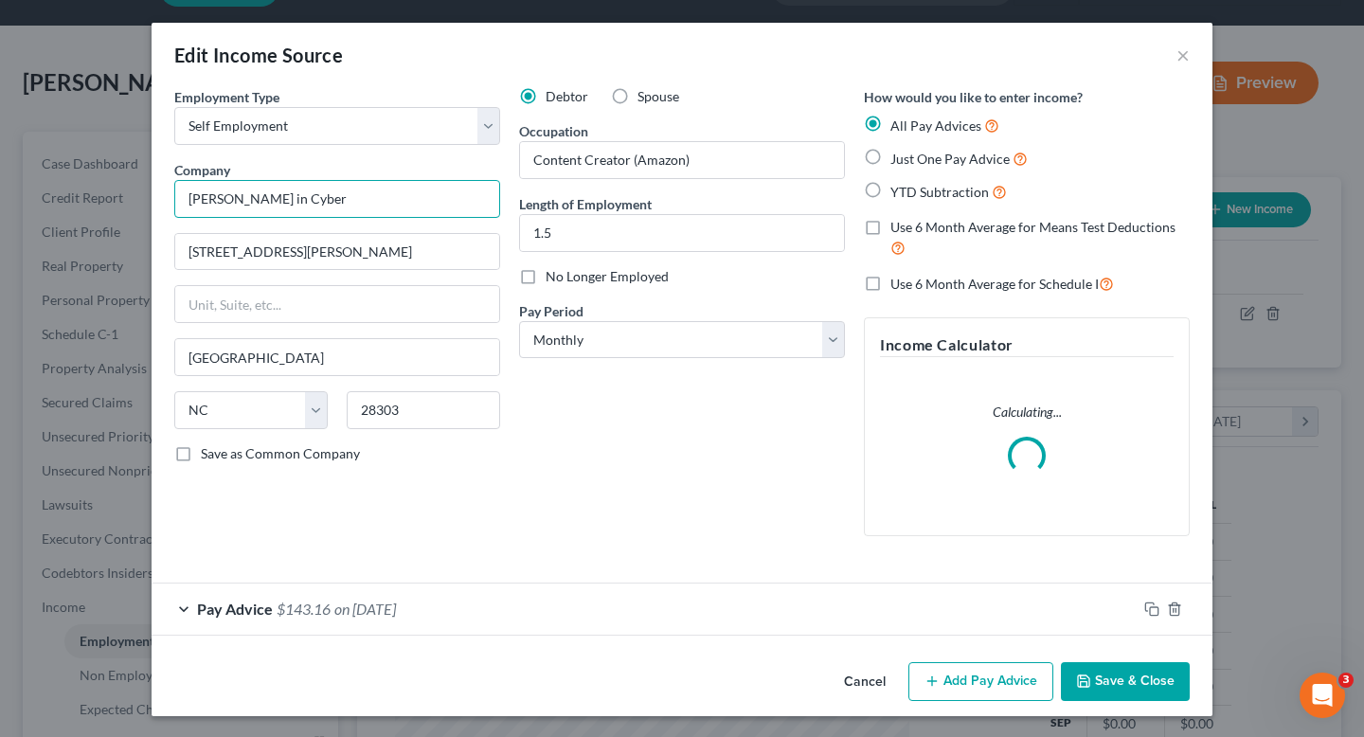
click at [396, 192] on input "[PERSON_NAME] in Cyber" at bounding box center [337, 199] width 326 height 38
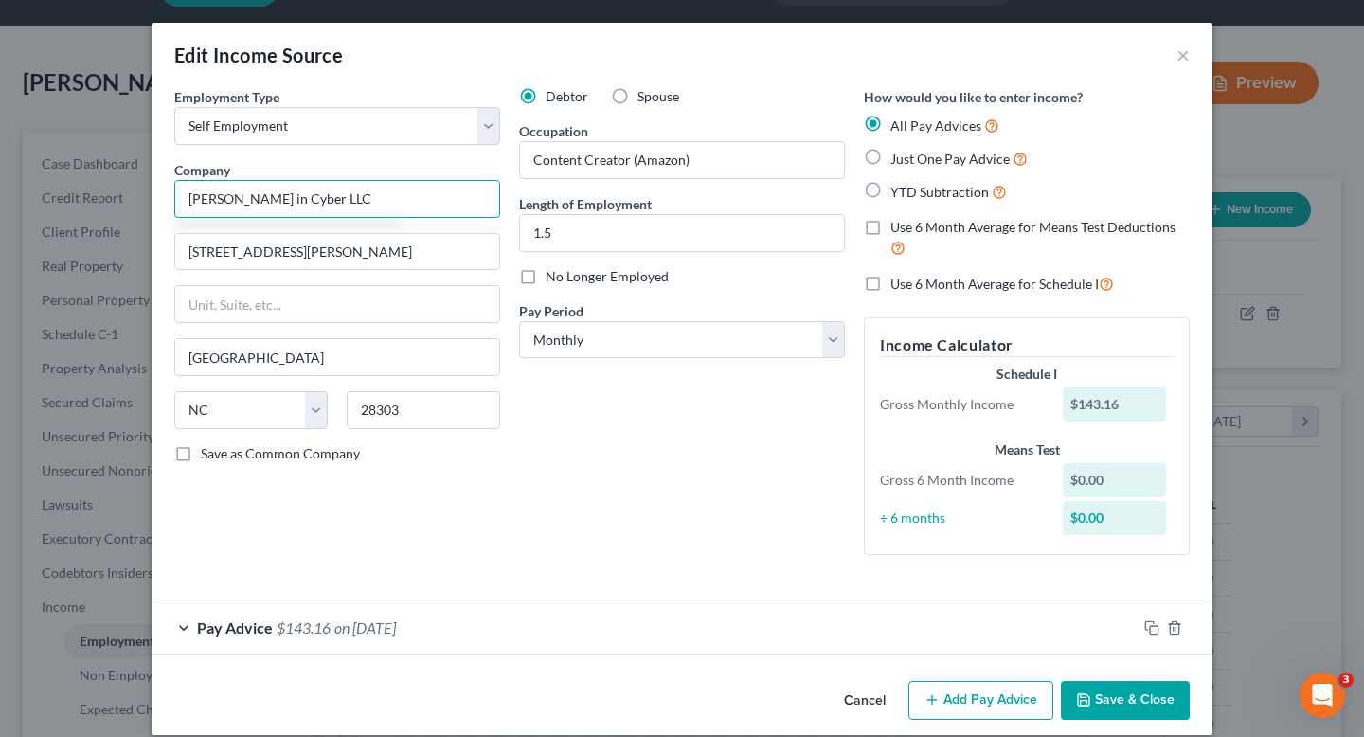
type input "[PERSON_NAME] in Cyber LLC"
click at [1106, 691] on button "Save & Close" at bounding box center [1125, 701] width 129 height 40
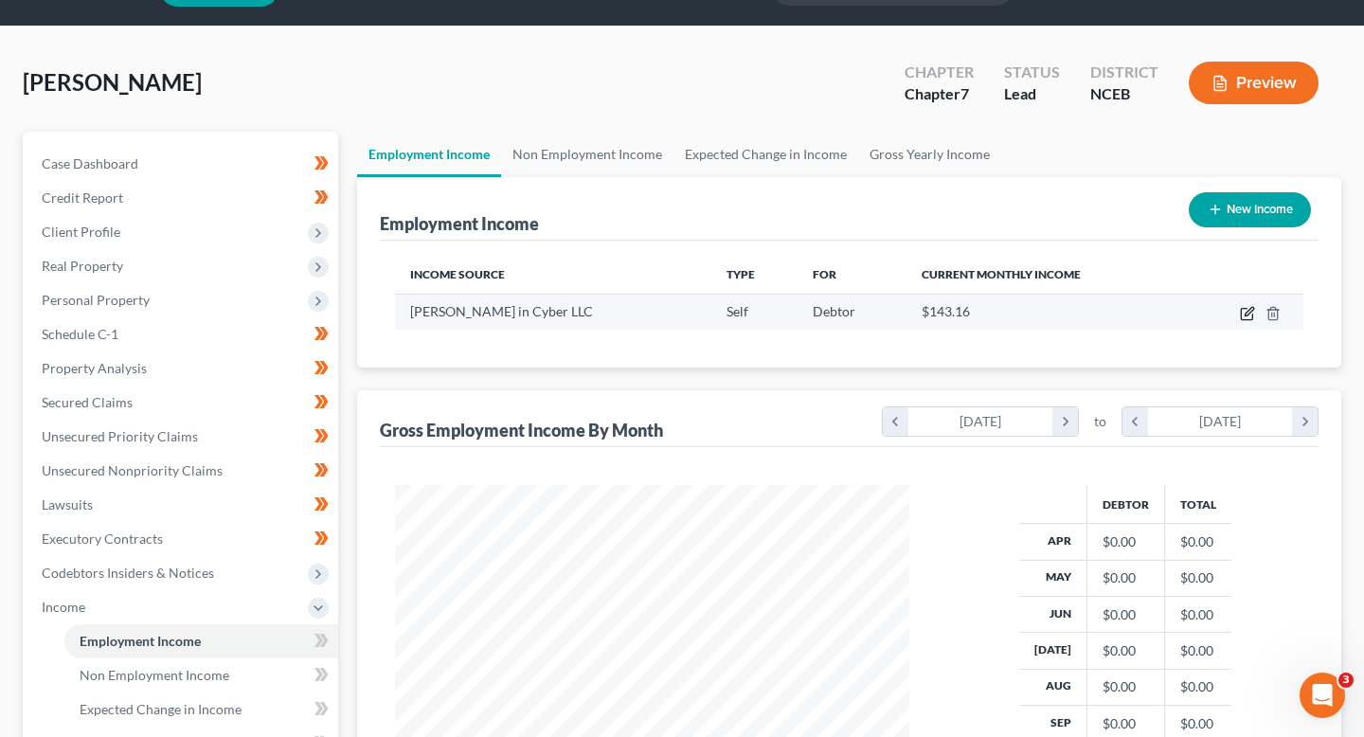
click at [1244, 317] on icon "button" at bounding box center [1247, 313] width 15 height 15
select select "1"
select select "28"
select select "0"
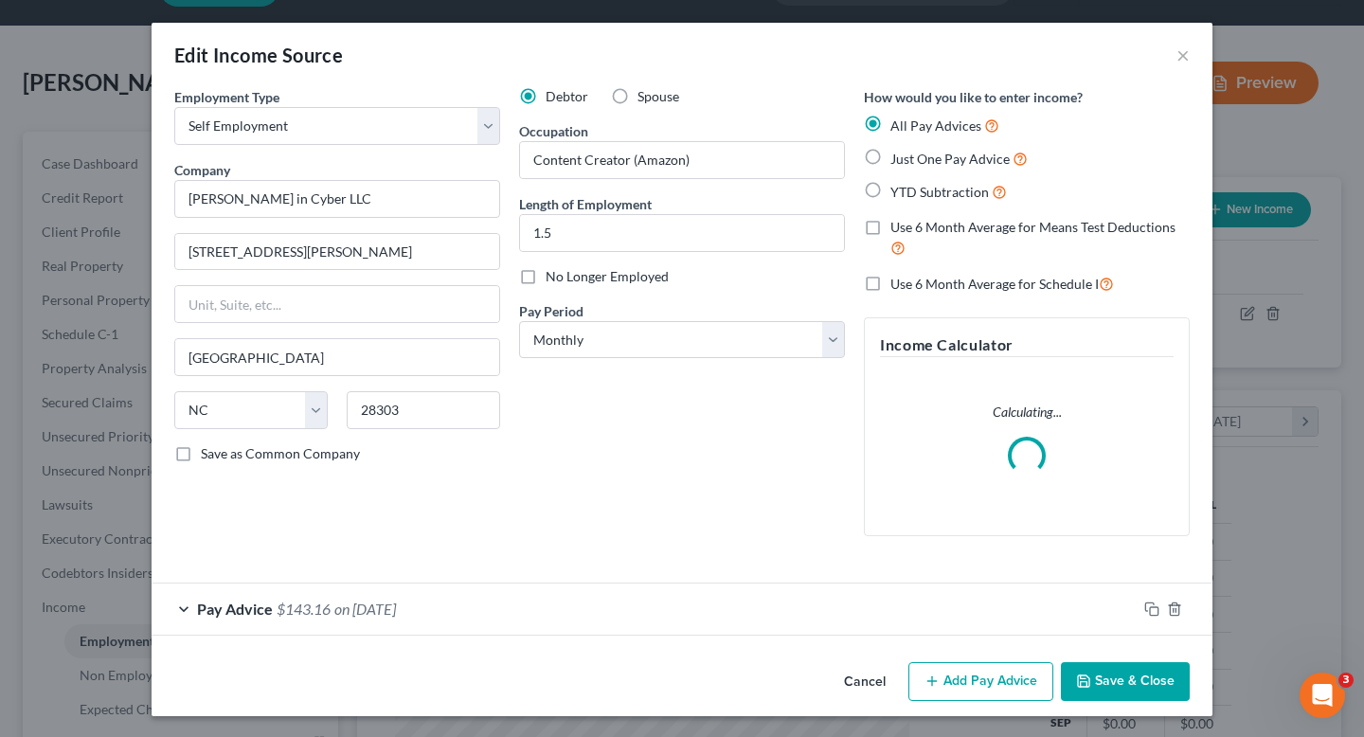
scroll to position [2, 0]
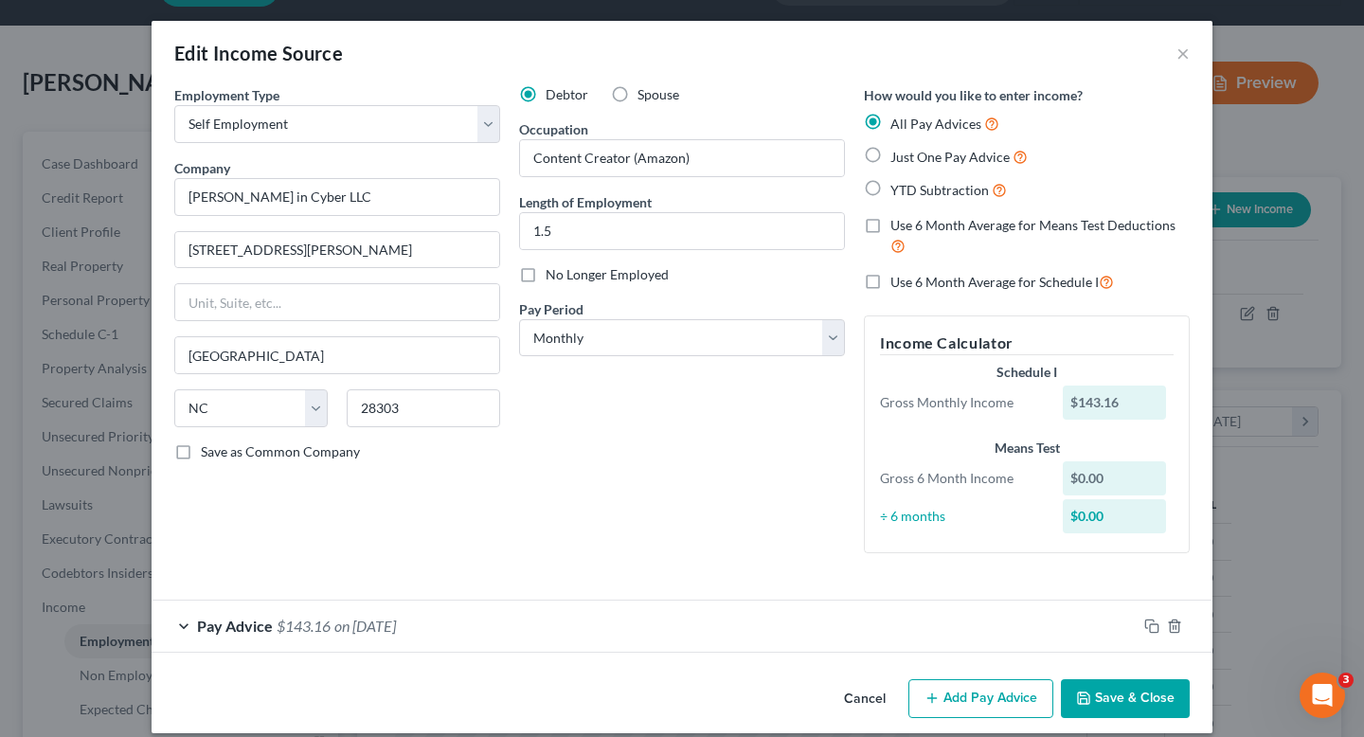
click at [597, 592] on form "Employment Type * Select Full or [DEMOGRAPHIC_DATA] Employment Self Employment …" at bounding box center [682, 369] width 1016 height 568
click at [595, 604] on div "Pay Advice $143.16 on [DATE]" at bounding box center [644, 626] width 985 height 50
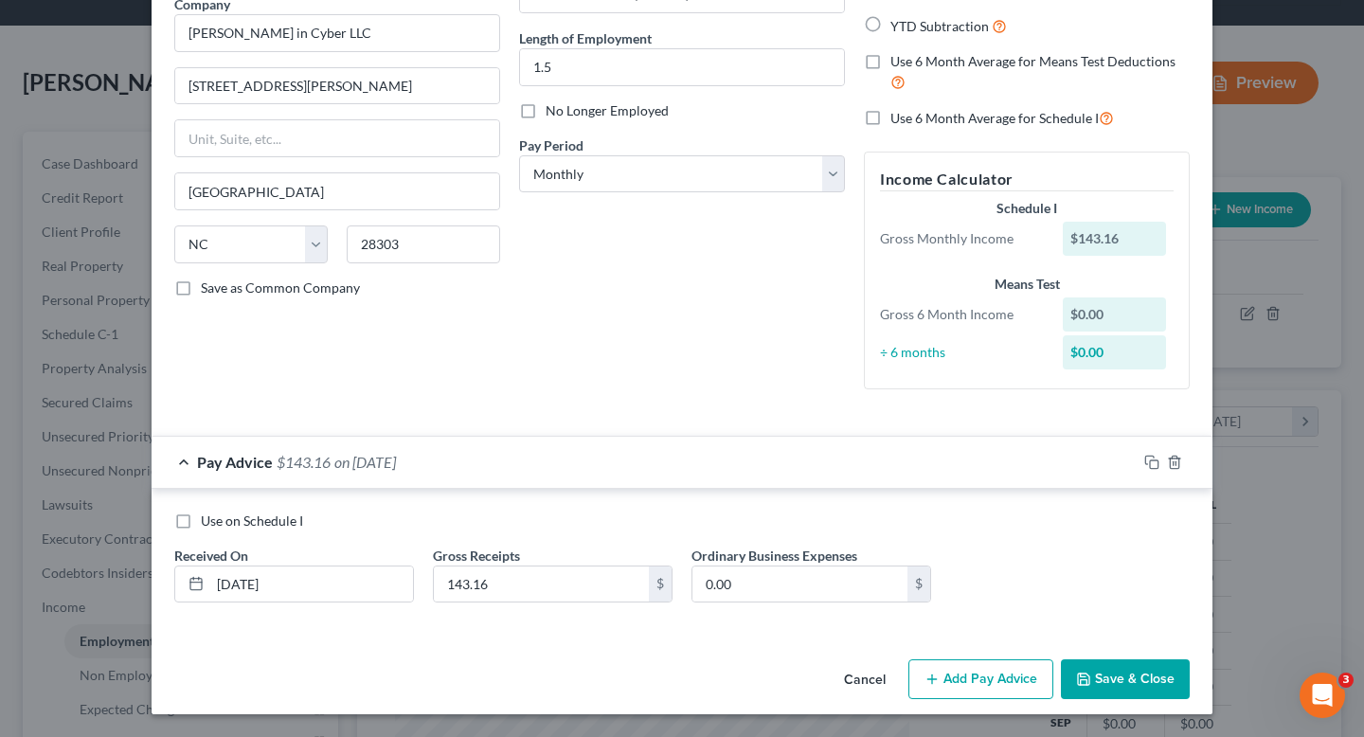
scroll to position [0, 0]
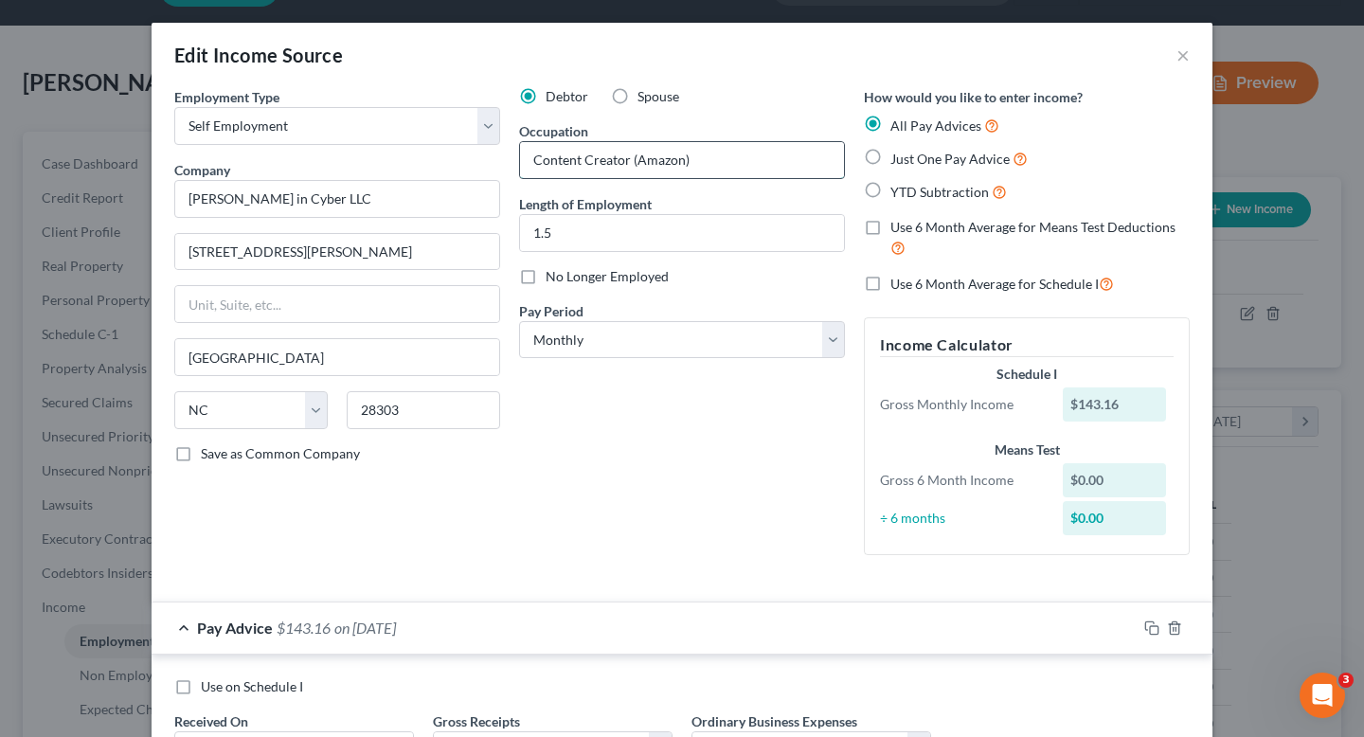
click at [733, 169] on input "Content Creator (Amazon)" at bounding box center [682, 160] width 324 height 36
drag, startPoint x: 733, startPoint y: 169, endPoint x: 630, endPoint y: 167, distance: 103.3
click at [630, 167] on input "Content Creator (Amazon)" at bounding box center [682, 160] width 324 height 36
click at [671, 587] on form "Employment Type * Select Full or [DEMOGRAPHIC_DATA] Employment Self Employment …" at bounding box center [682, 443] width 1016 height 712
click at [702, 179] on div "Debtor Spouse Occupation Content Creator Length of Employment 1.5 No Longer Emp…" at bounding box center [682, 328] width 345 height 483
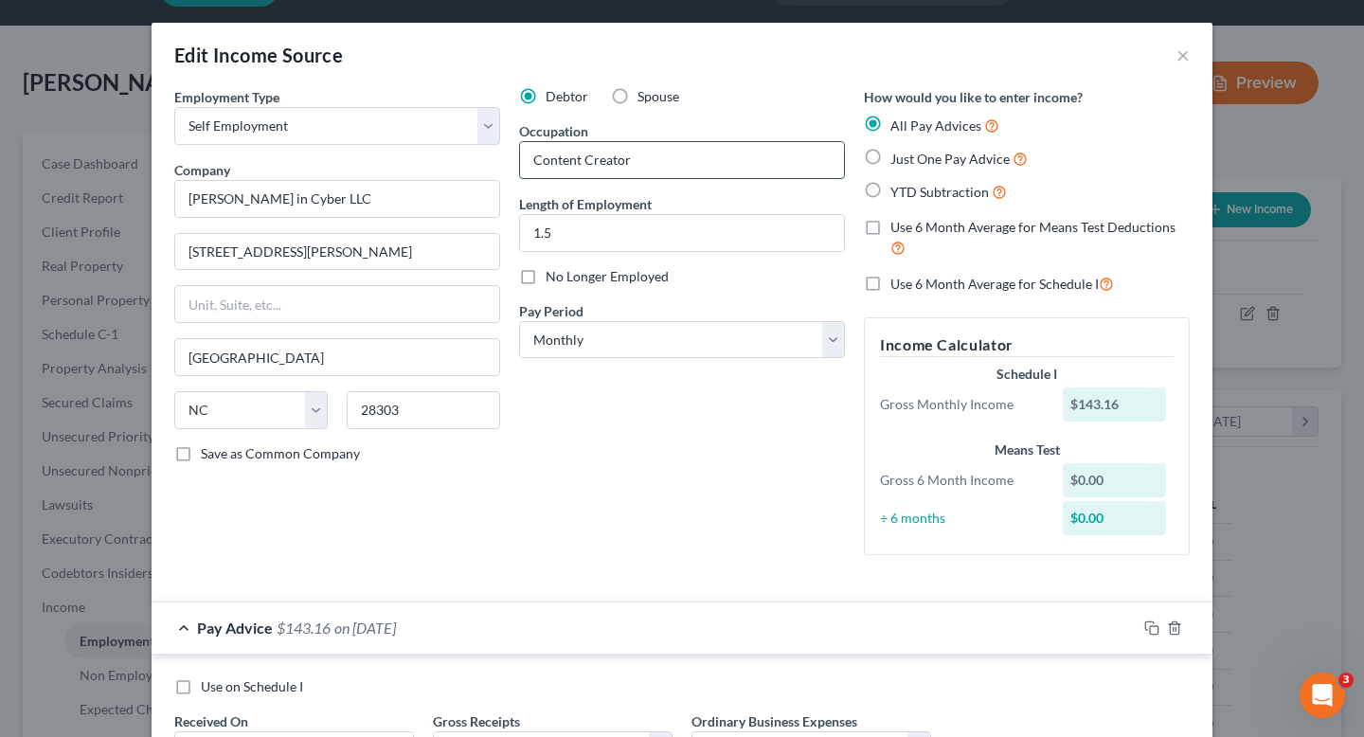
click at [702, 169] on input "Content Creator" at bounding box center [682, 160] width 324 height 36
type input "Content Creator (Amazon)"
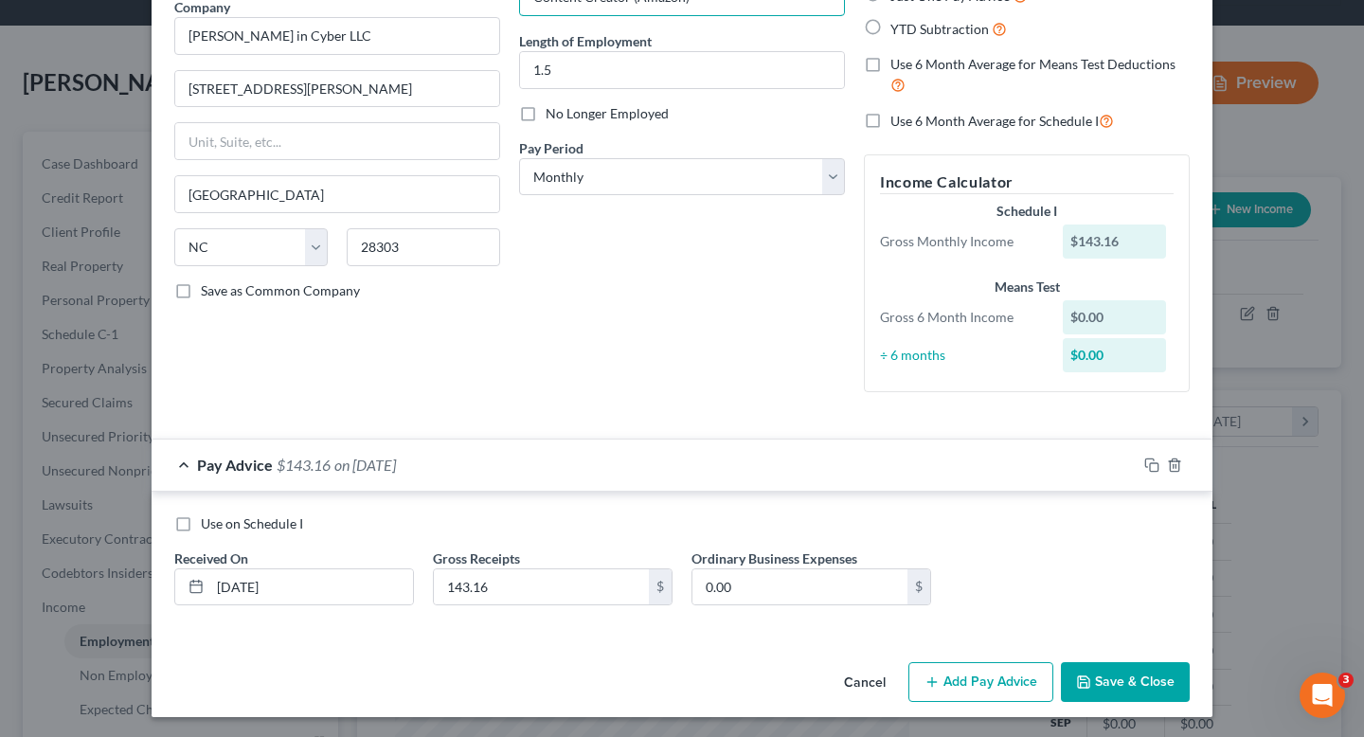
scroll to position [164, 0]
click at [1092, 664] on button "Save & Close" at bounding box center [1125, 681] width 129 height 40
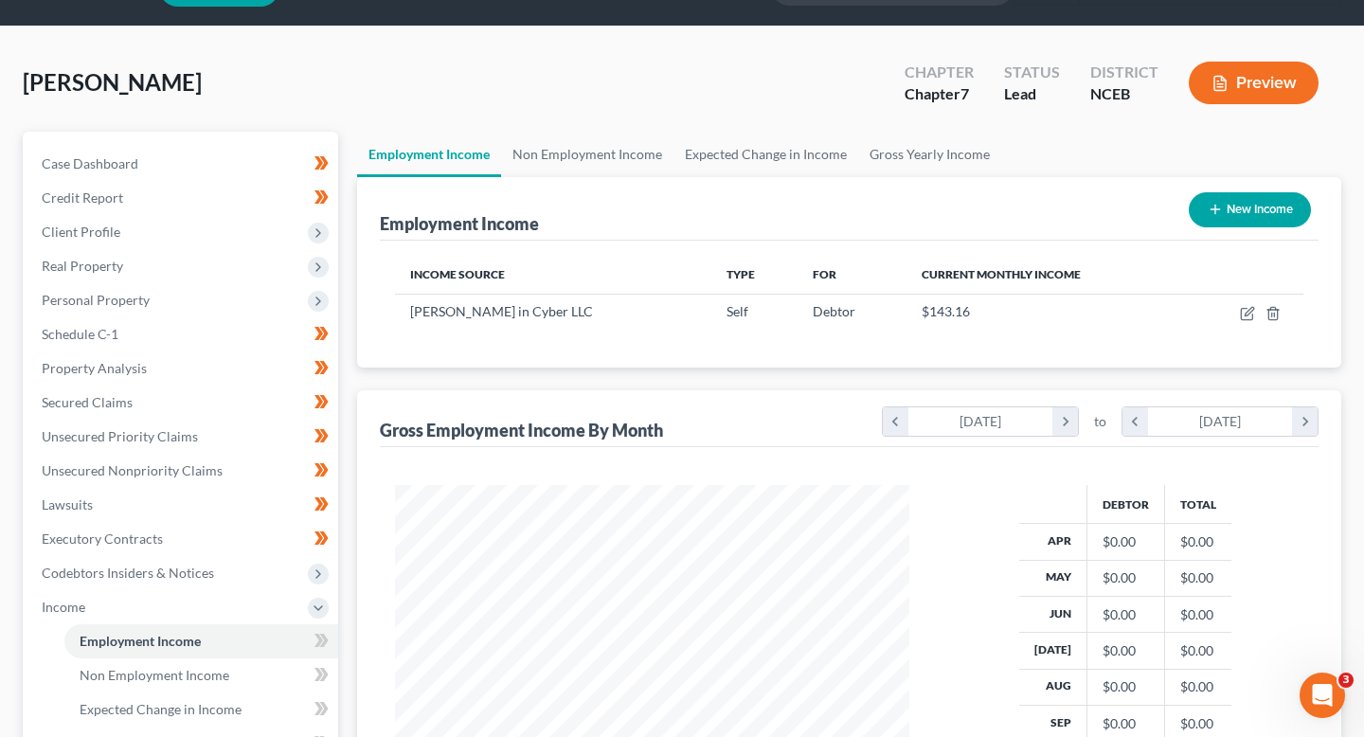
click at [1196, 203] on button "New Income" at bounding box center [1250, 209] width 122 height 35
select select "0"
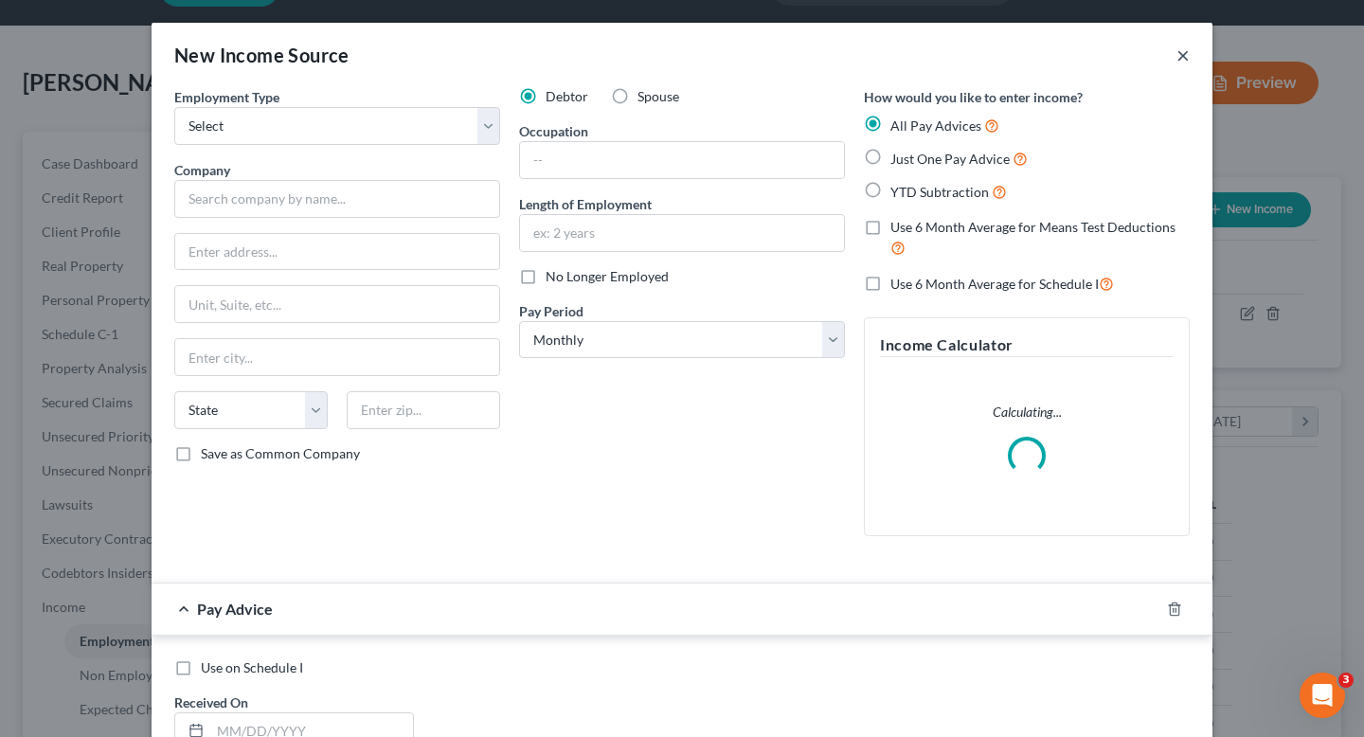
click at [1177, 59] on button "×" at bounding box center [1183, 55] width 13 height 23
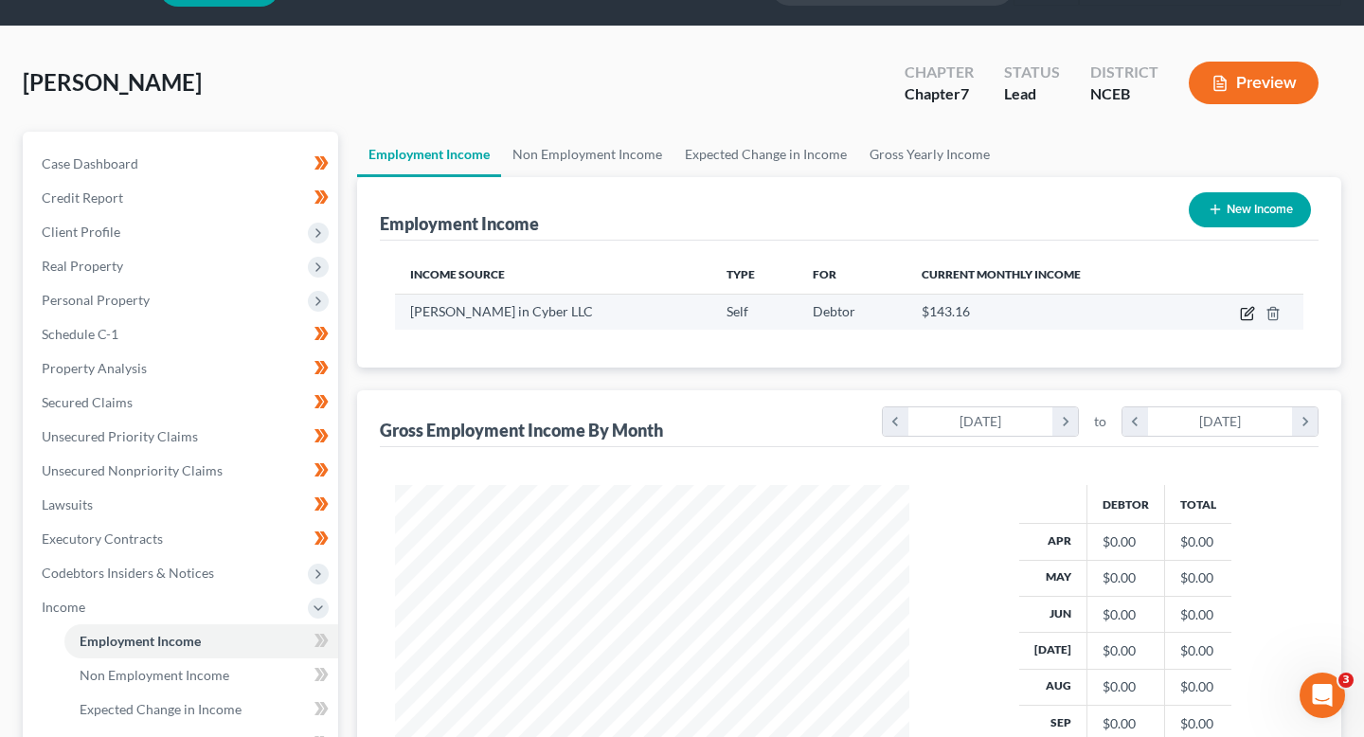
click at [1248, 309] on icon "button" at bounding box center [1247, 313] width 15 height 15
select select "1"
select select "28"
select select "0"
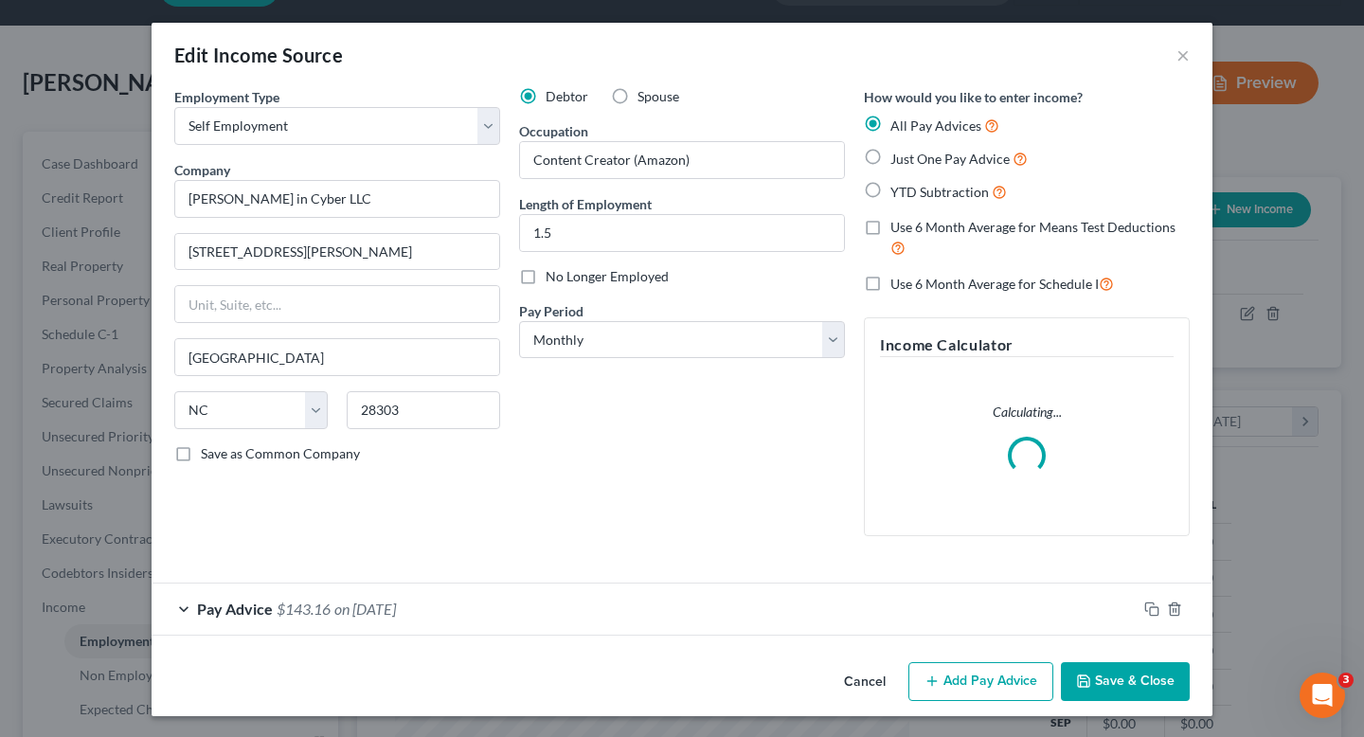
scroll to position [2, 0]
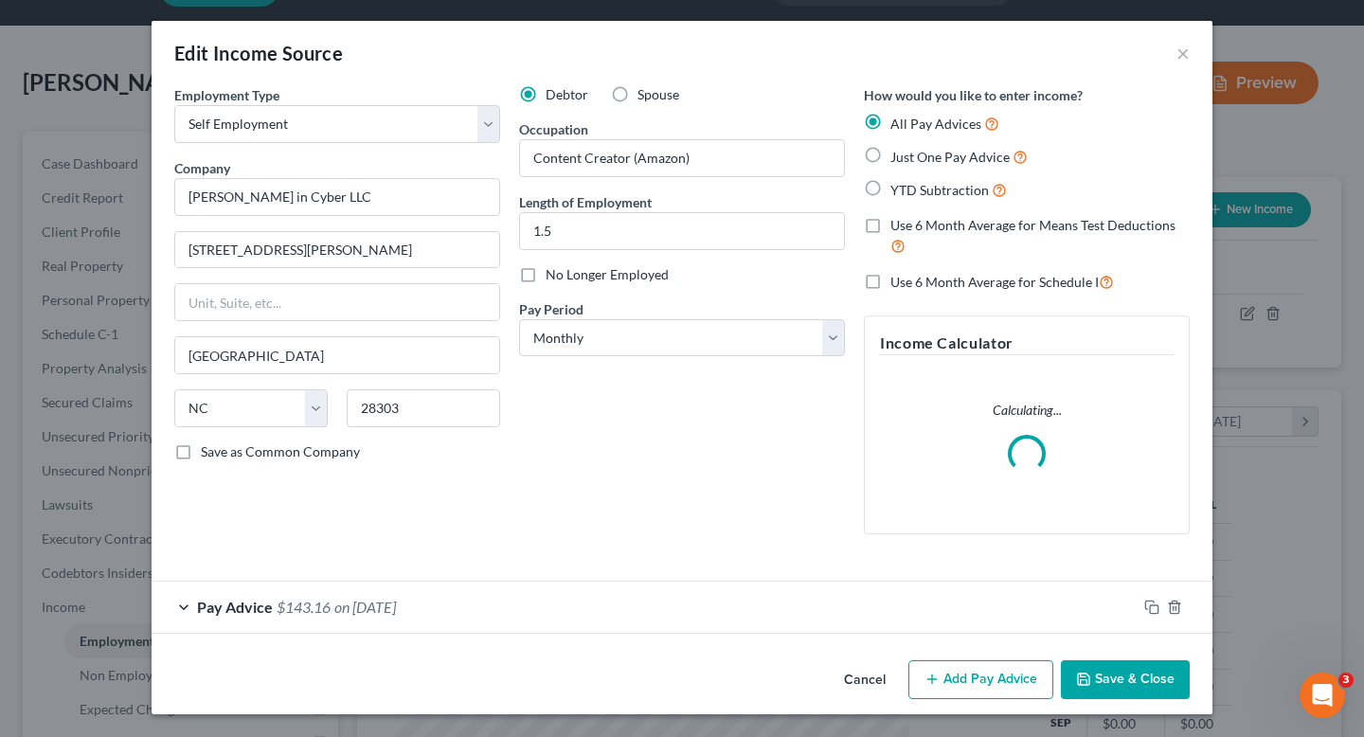
click at [635, 674] on div "Cancel Add Pay Advice Save & Close" at bounding box center [682, 684] width 1061 height 63
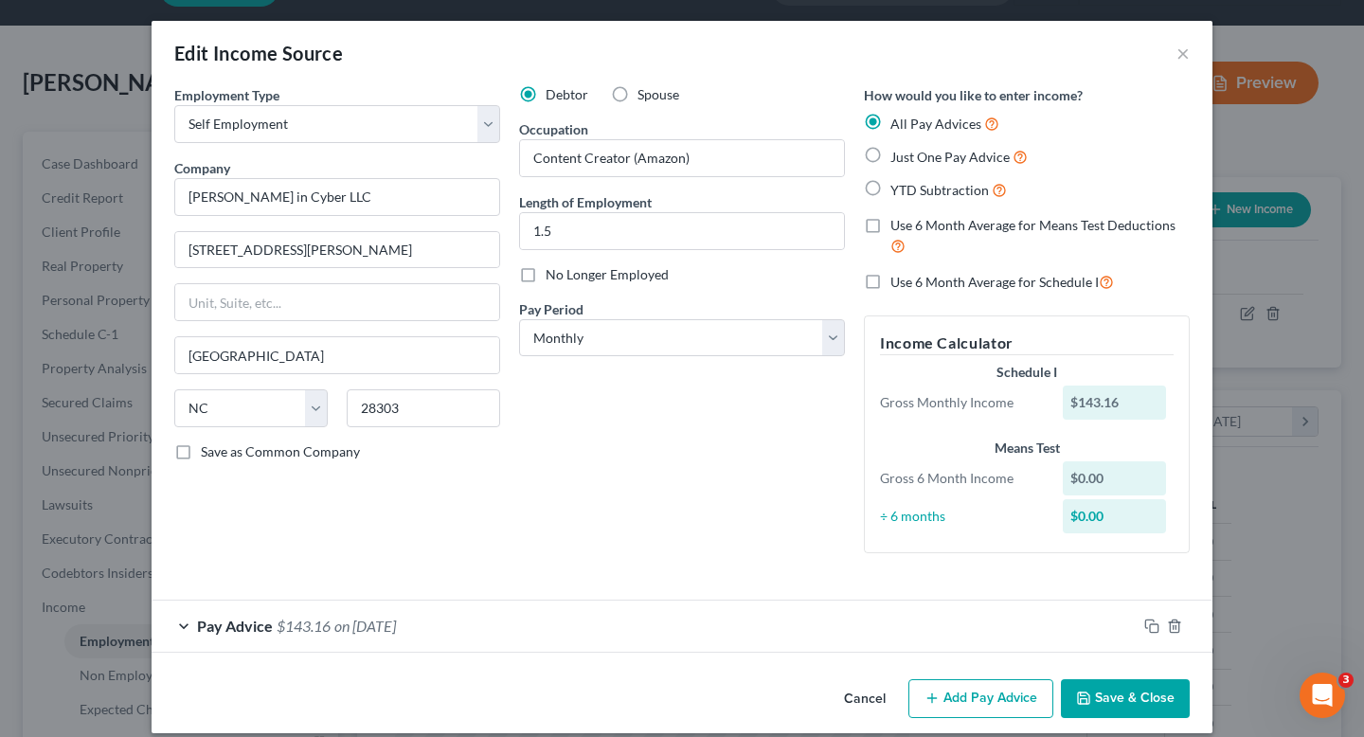
click at [636, 636] on div "Pay Advice $143.16 on [DATE]" at bounding box center [644, 626] width 985 height 50
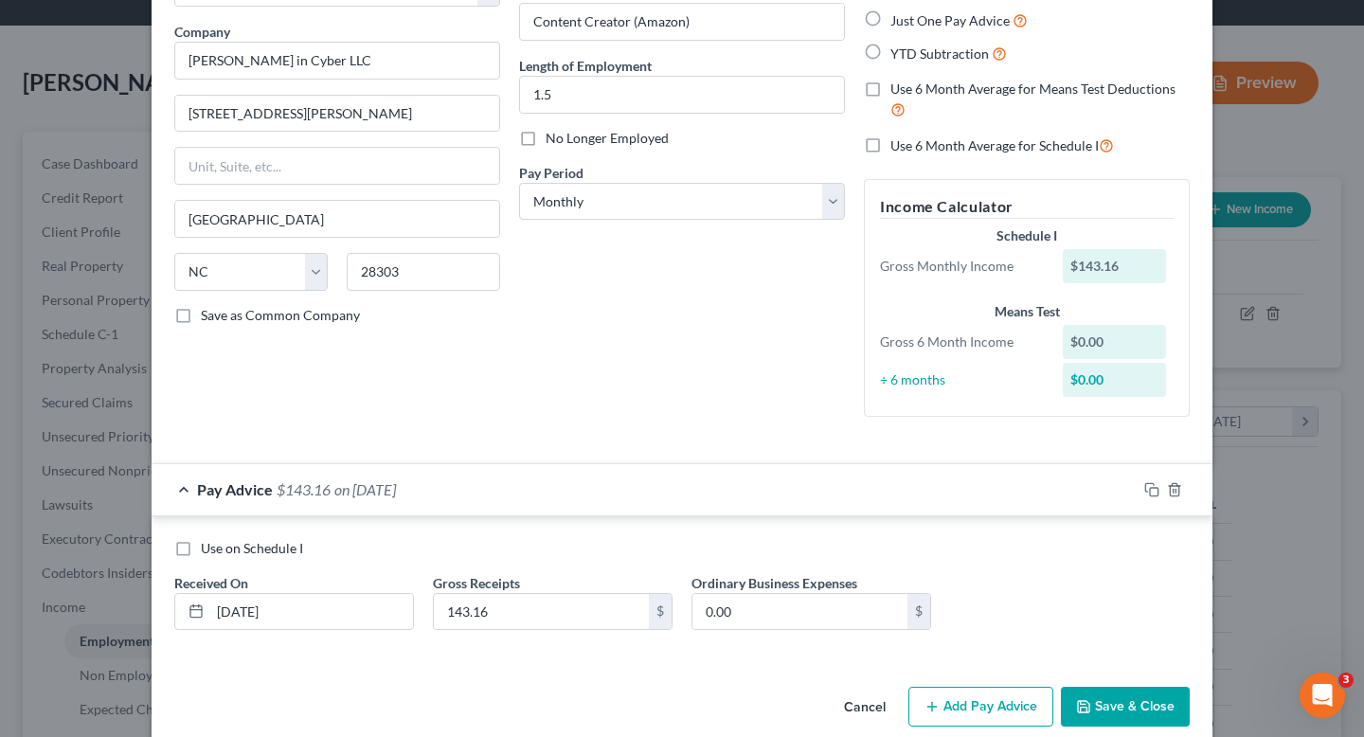
scroll to position [166, 0]
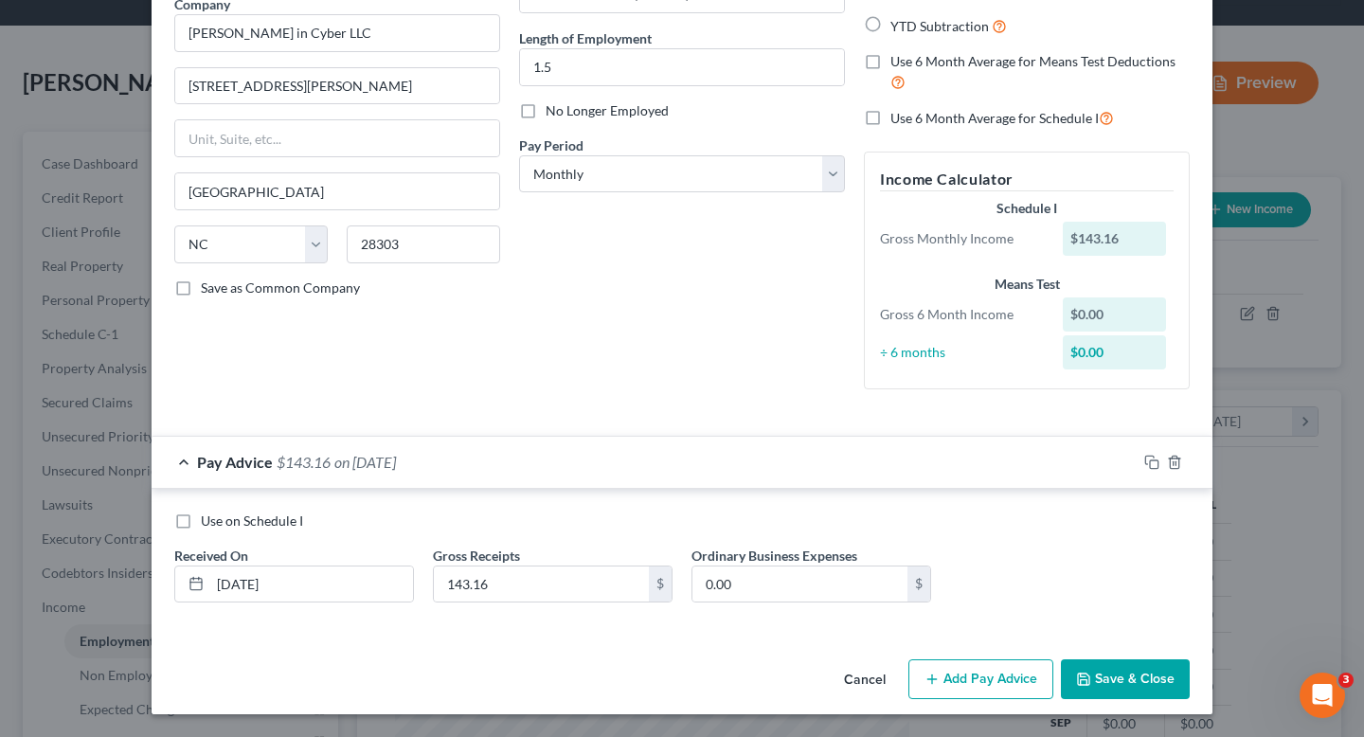
click at [965, 665] on button "Add Pay Advice" at bounding box center [981, 679] width 145 height 40
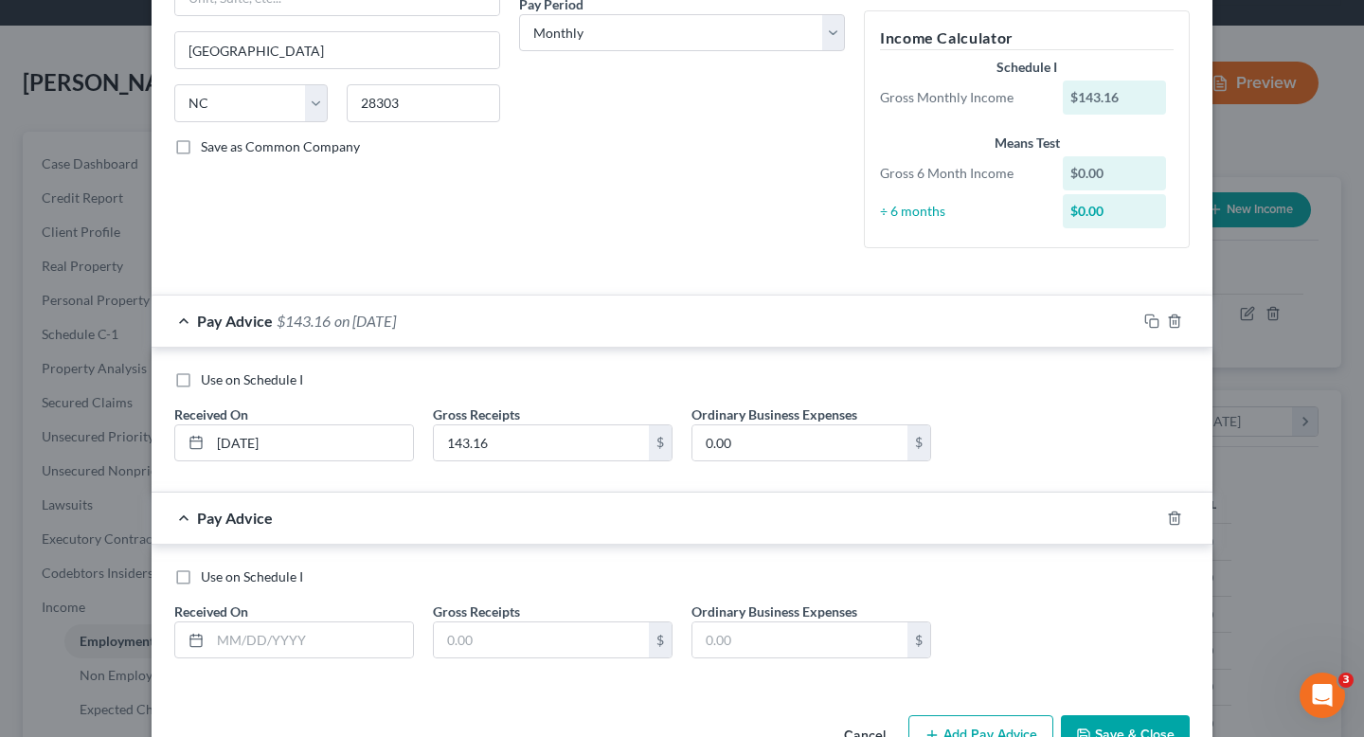
scroll to position [363, 0]
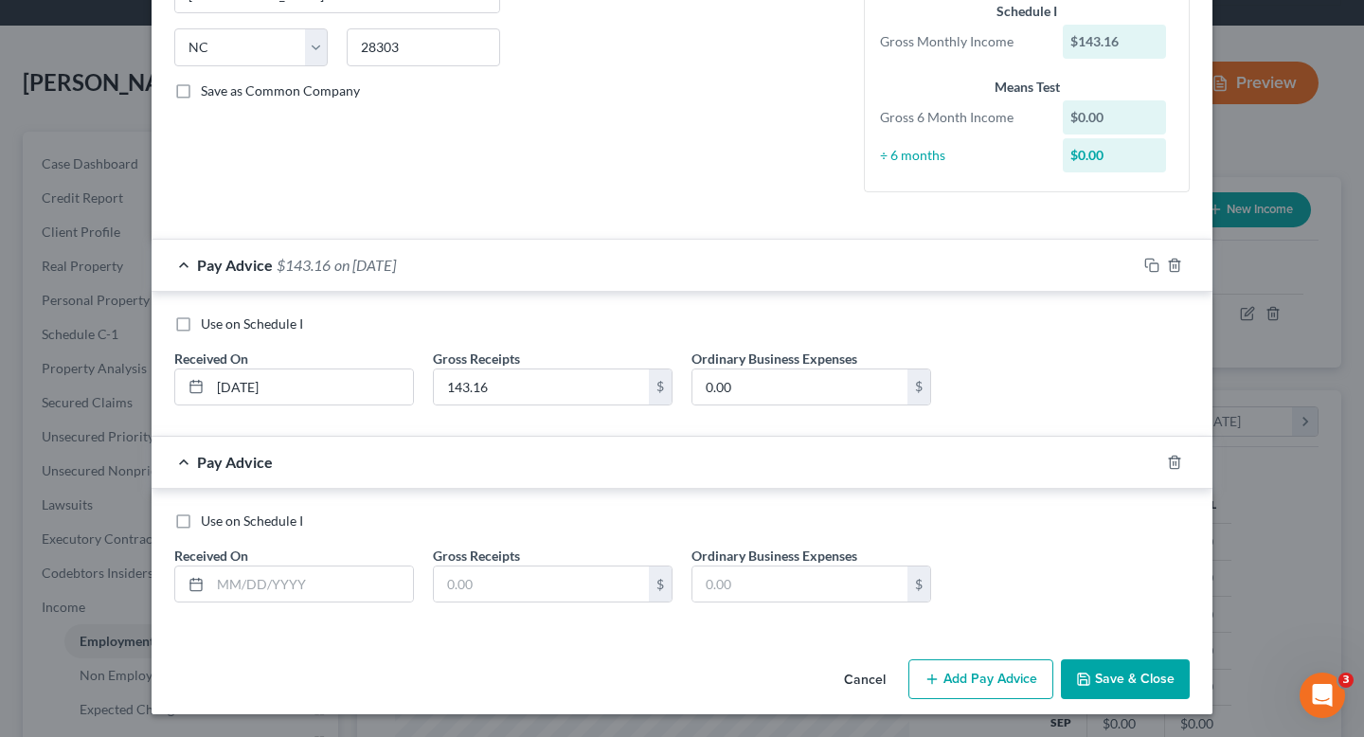
click at [349, 614] on div "Use on Schedule I Received On * Gross Receipts $ Ordinary Business Expenses $" at bounding box center [682, 565] width 1035 height 107
click at [349, 587] on input "text" at bounding box center [311, 585] width 203 height 36
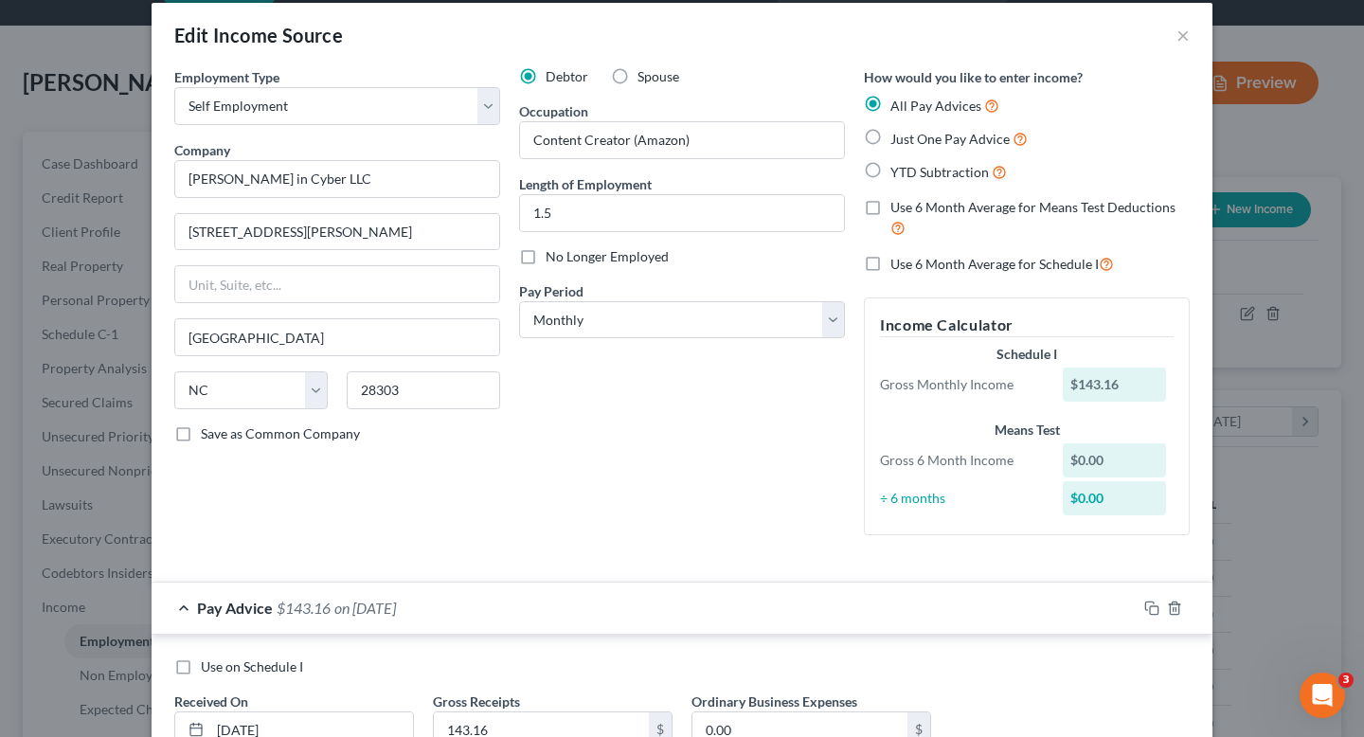
scroll to position [0, 0]
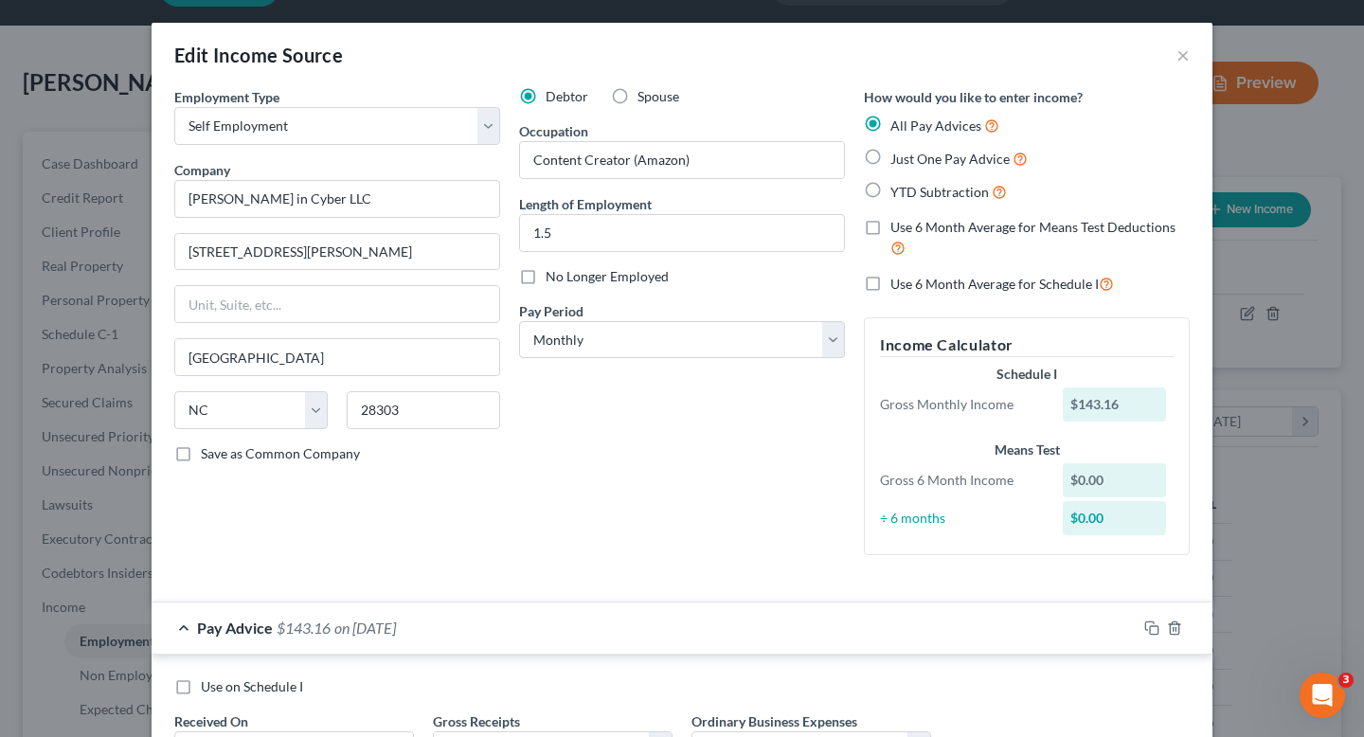
click at [631, 604] on div "Pay Advice $143.16 on [DATE]" at bounding box center [644, 628] width 985 height 50
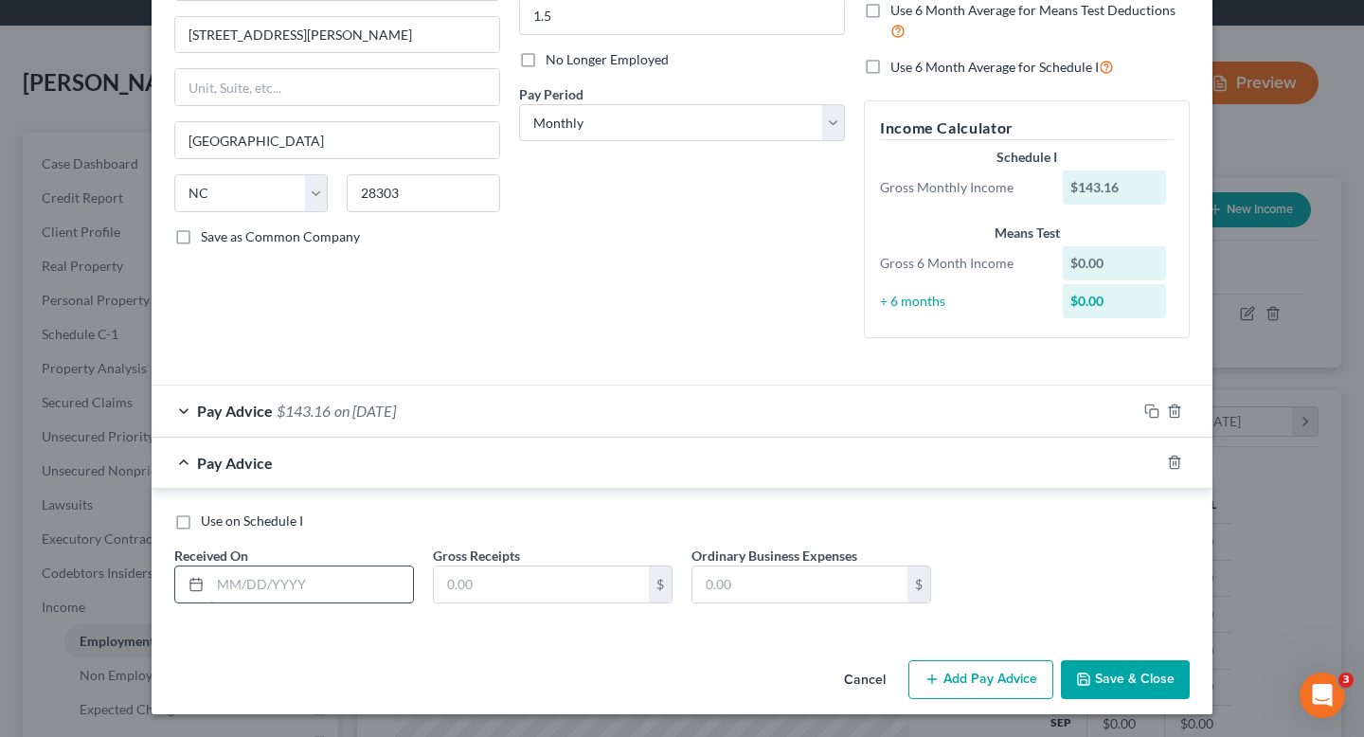
click at [295, 595] on input "text" at bounding box center [311, 585] width 203 height 36
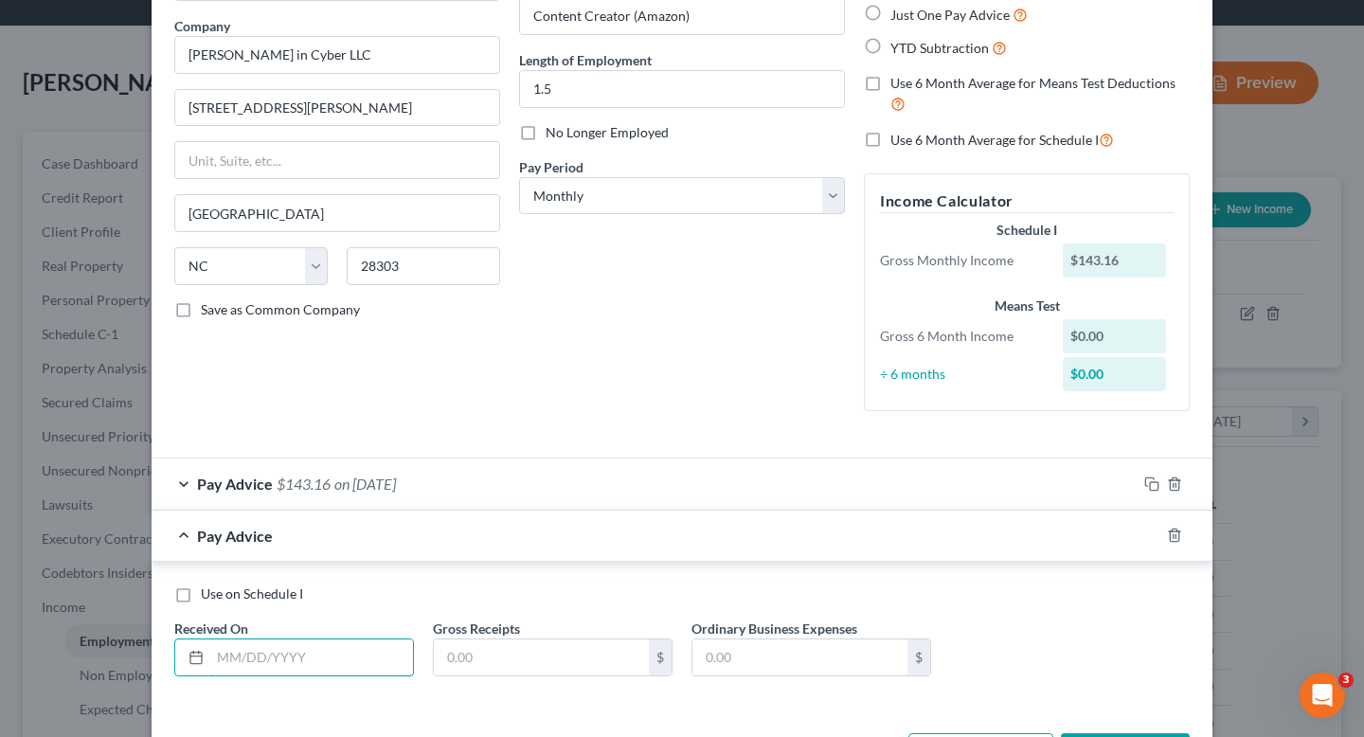
scroll to position [127, 0]
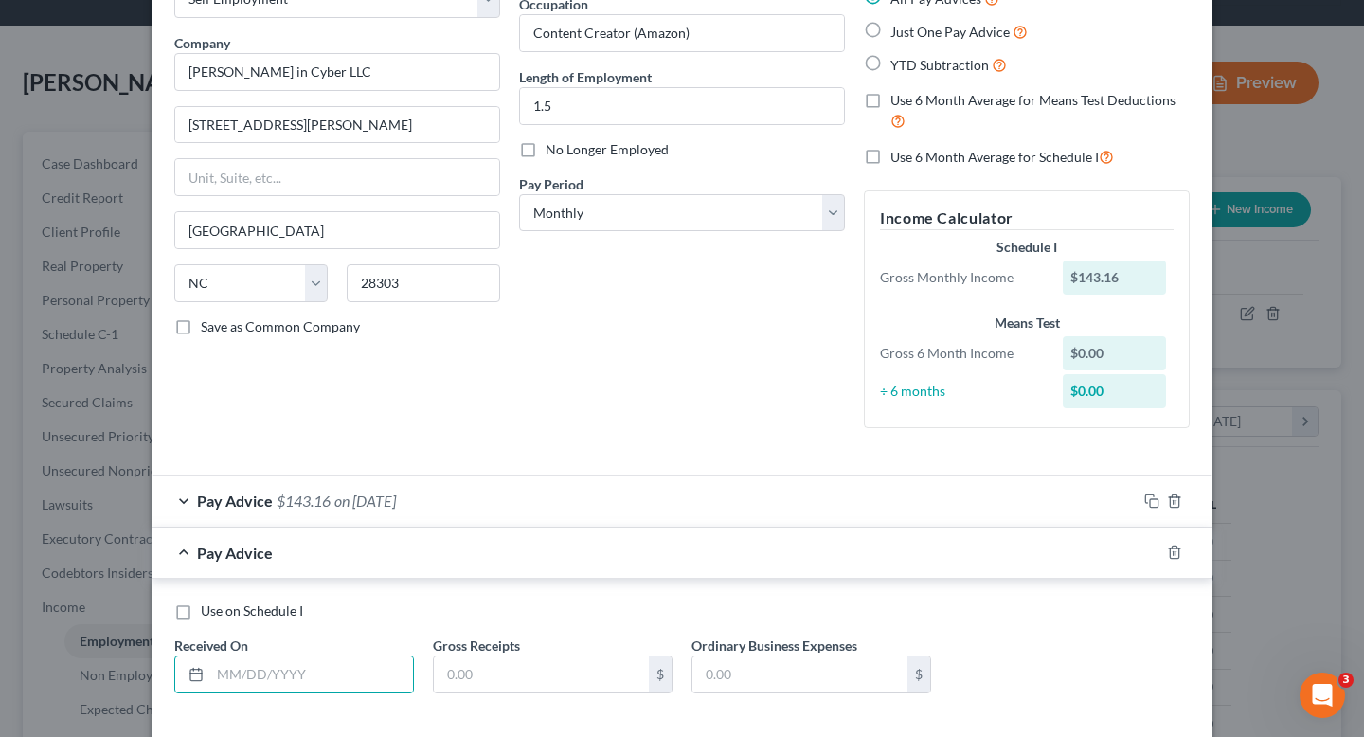
click at [550, 548] on div "Pay Advice" at bounding box center [656, 553] width 1008 height 50
click at [543, 499] on div "Pay Advice $143.16 on [DATE]" at bounding box center [644, 501] width 985 height 50
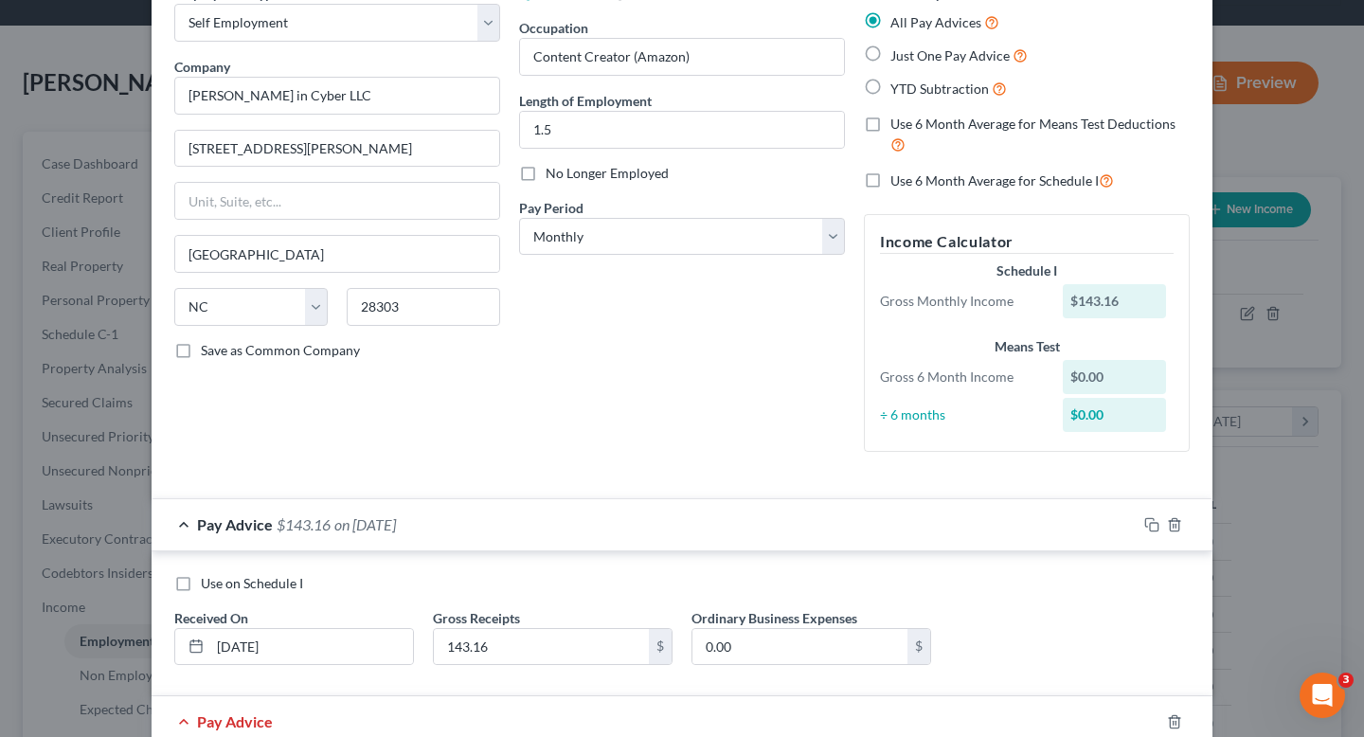
scroll to position [80, 0]
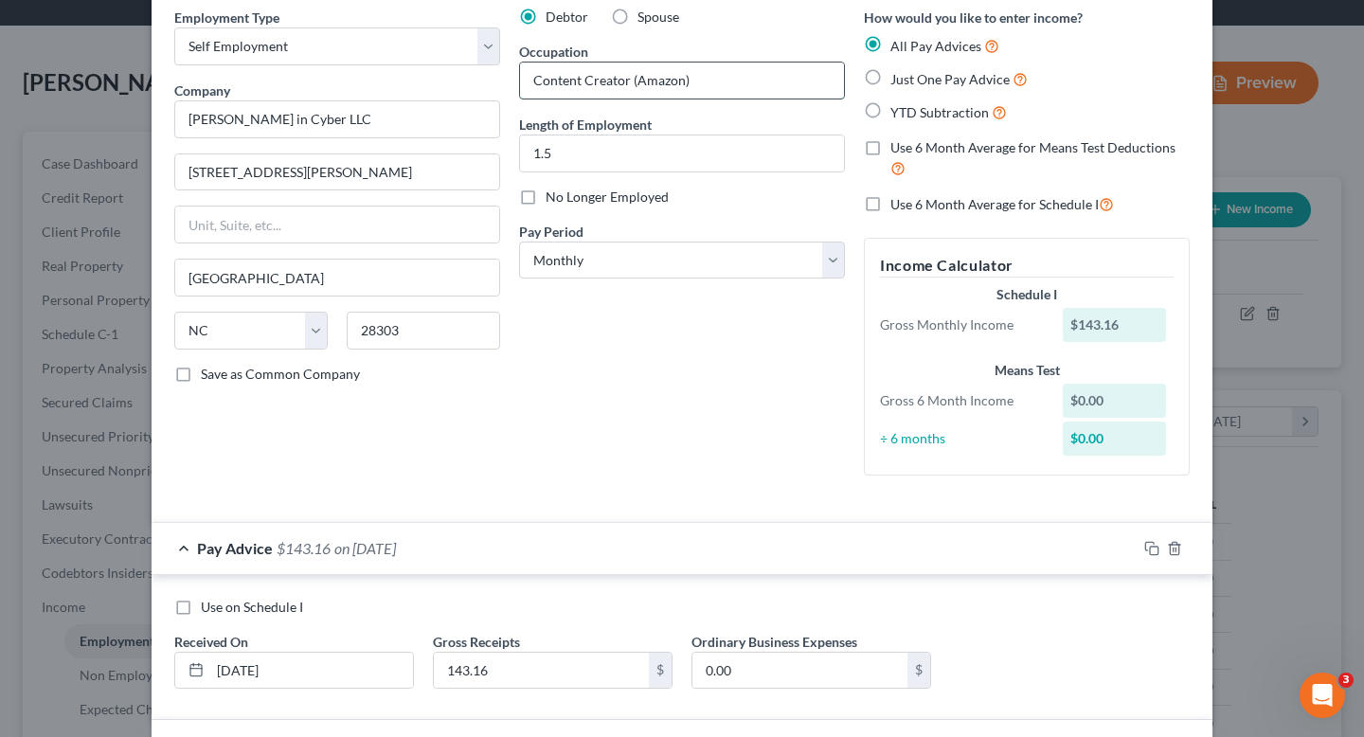
click at [664, 83] on input "Content Creator (Amazon)" at bounding box center [682, 81] width 324 height 36
drag, startPoint x: 686, startPoint y: 81, endPoint x: 633, endPoint y: 82, distance: 53.1
click at [633, 82] on input "Content Creator (Tik)" at bounding box center [682, 81] width 324 height 36
type input "Content Creator"
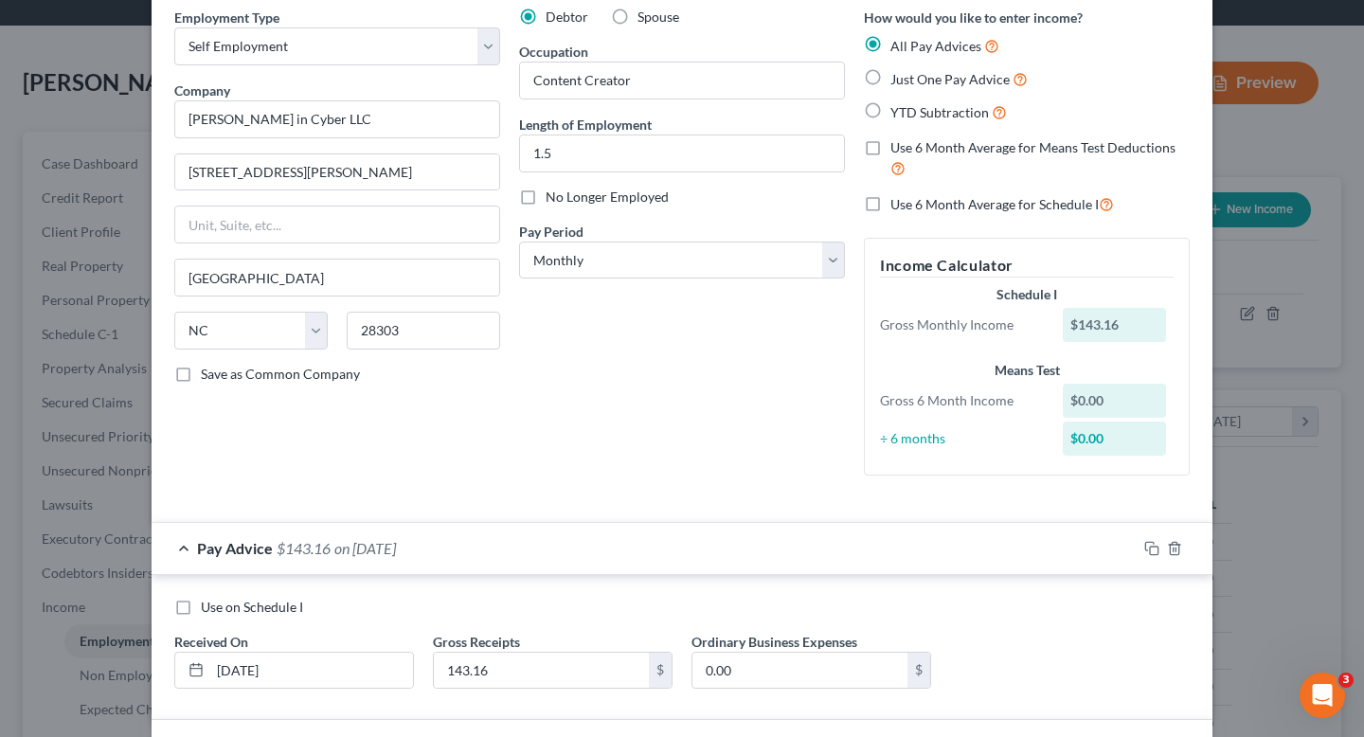
click at [587, 367] on div "Debtor Spouse Occupation Content Creator Length of Employment 1.5 No Longer Emp…" at bounding box center [682, 249] width 345 height 483
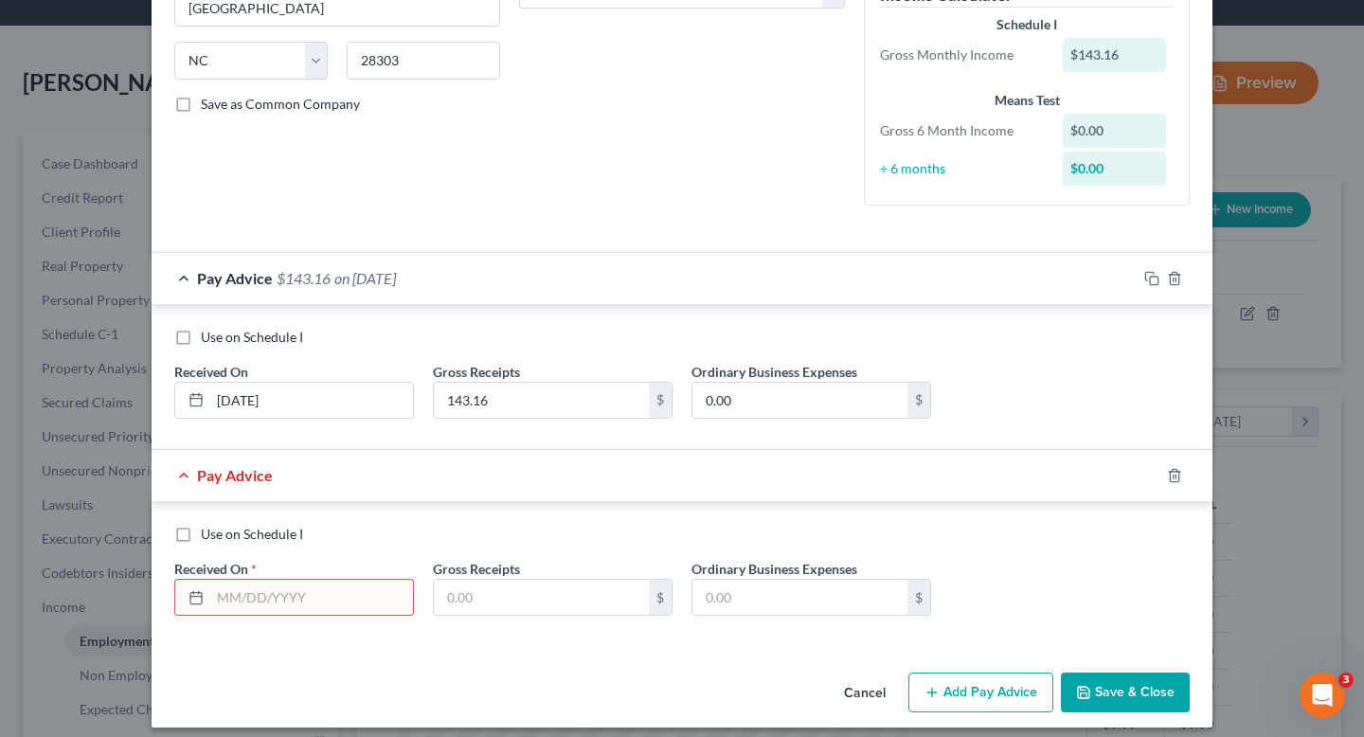
scroll to position [363, 0]
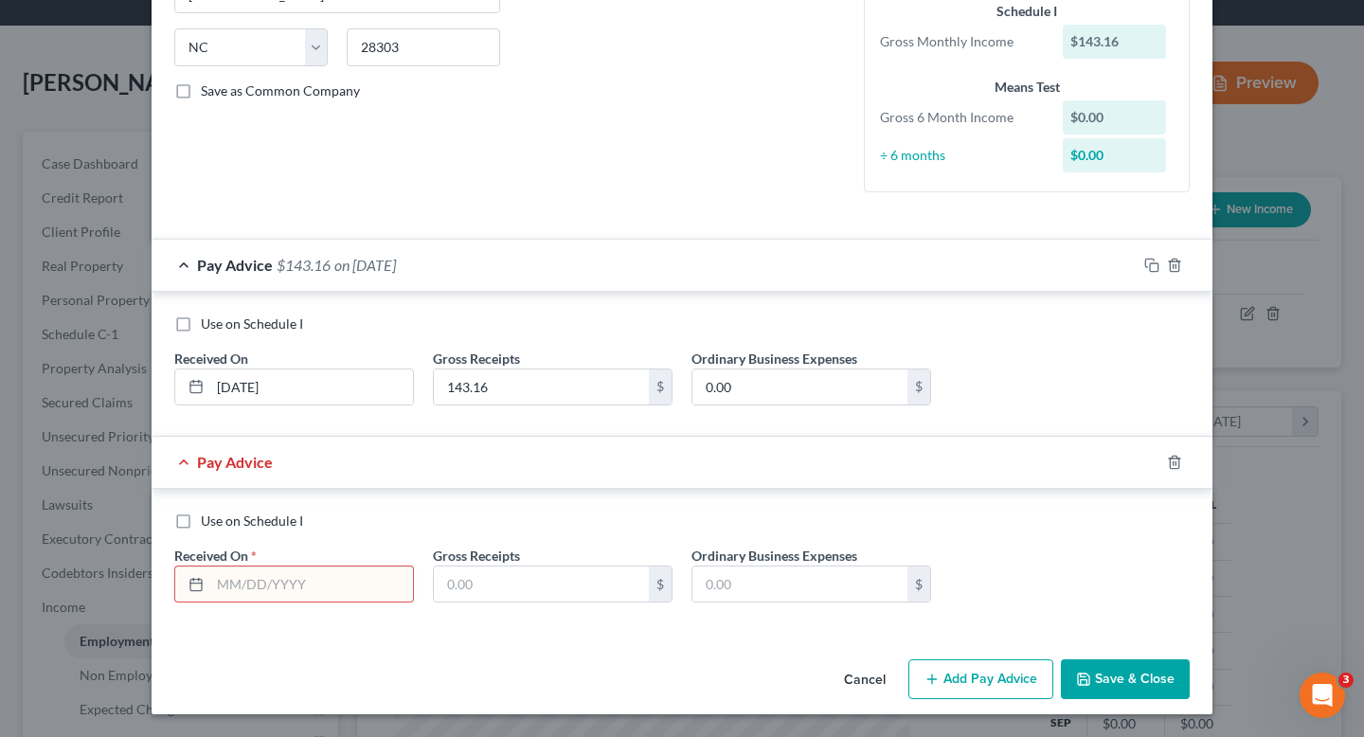
click at [500, 285] on div "Pay Advice $143.16 on [DATE]" at bounding box center [644, 265] width 985 height 50
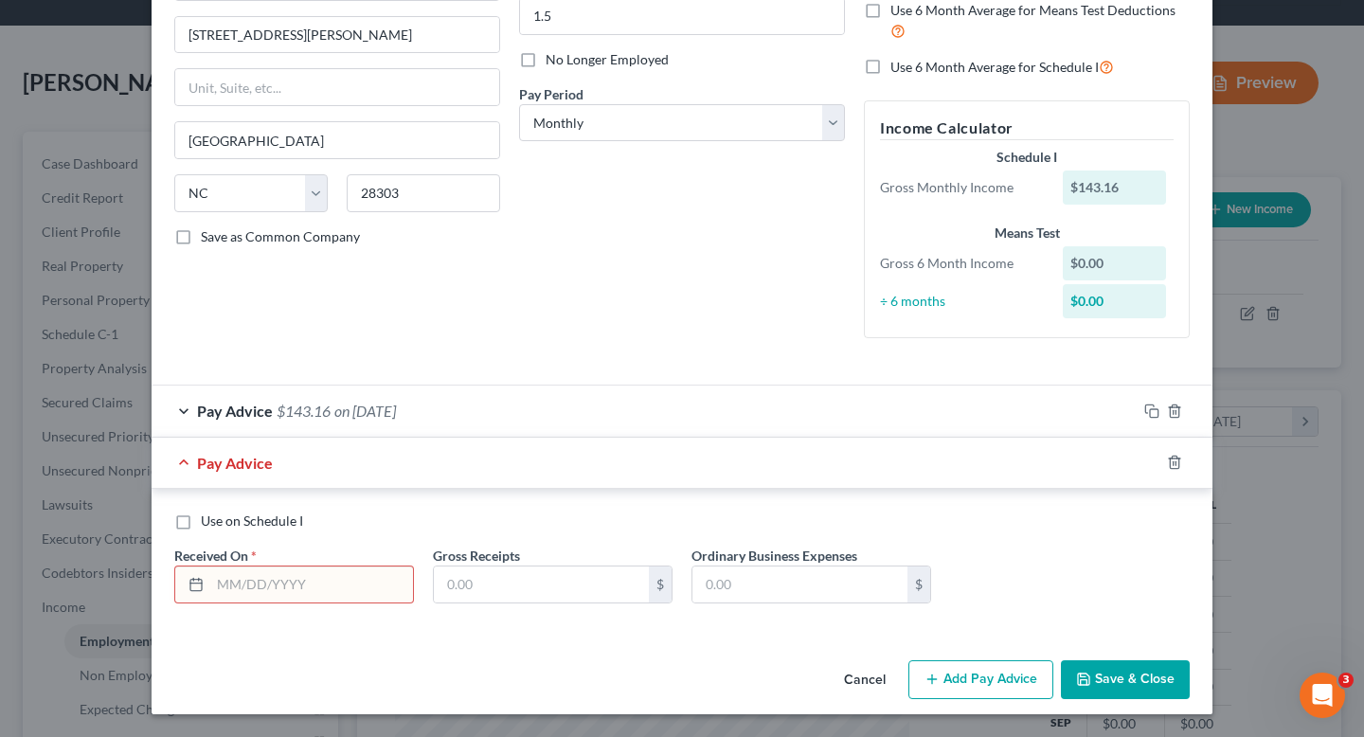
scroll to position [217, 0]
click at [361, 600] on input "text" at bounding box center [311, 585] width 203 height 36
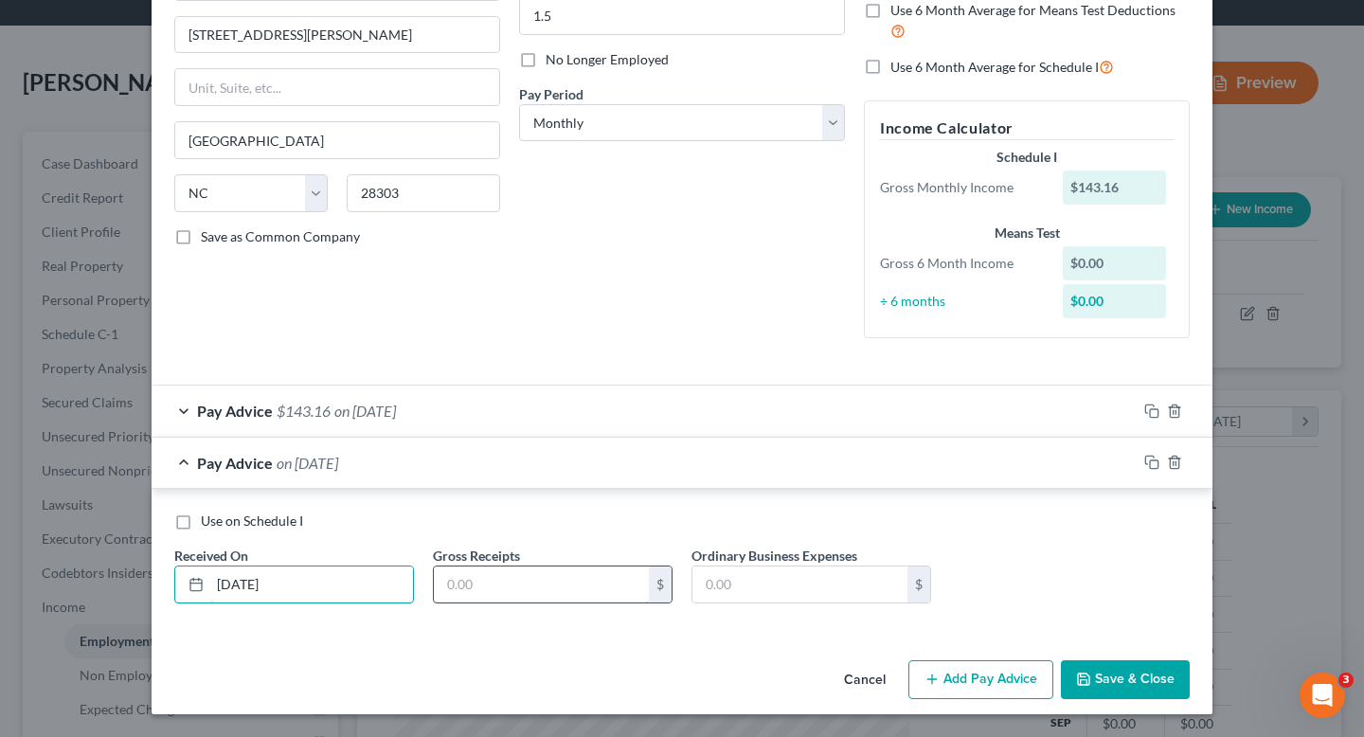
type input "[DATE]"
click at [483, 597] on input "text" at bounding box center [541, 585] width 215 height 36
type input "69.05"
click at [1154, 684] on button "Save & Close" at bounding box center [1125, 680] width 129 height 40
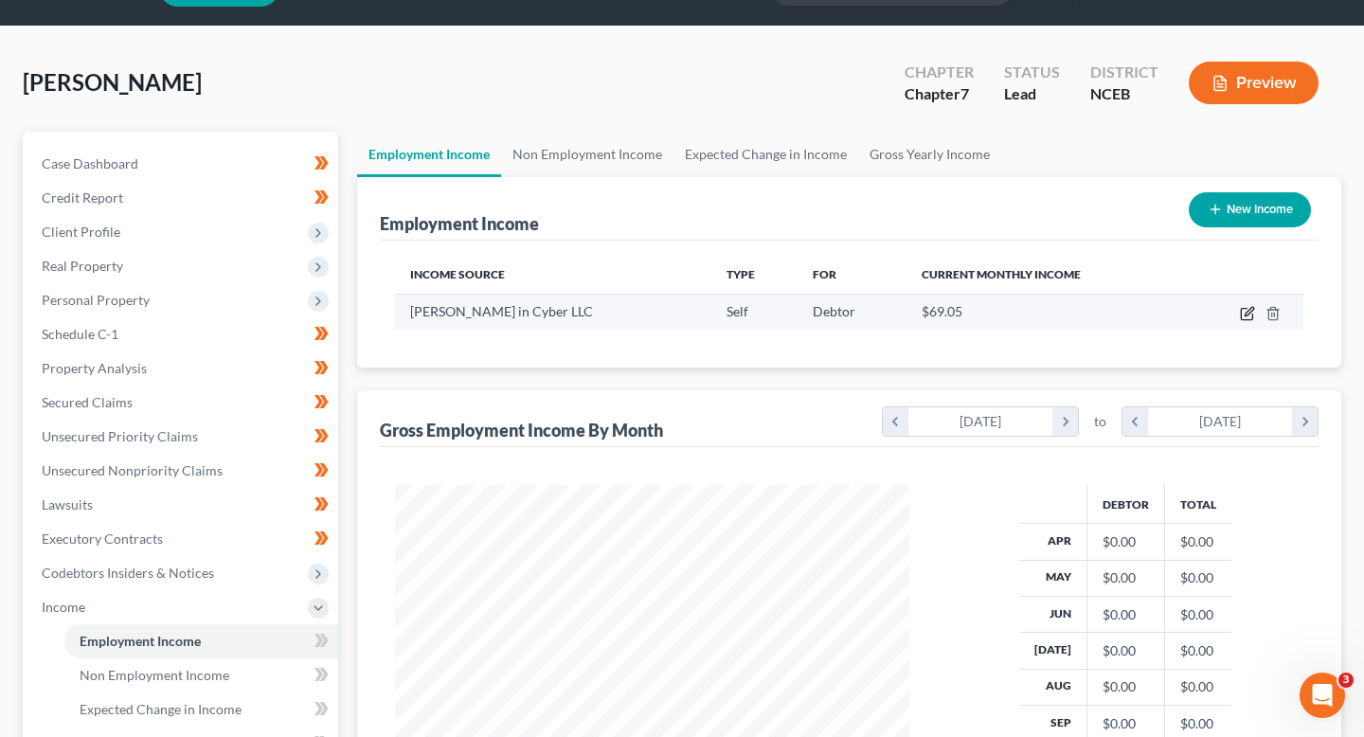
click at [1252, 316] on icon "button" at bounding box center [1247, 313] width 15 height 15
select select "1"
select select "28"
select select "0"
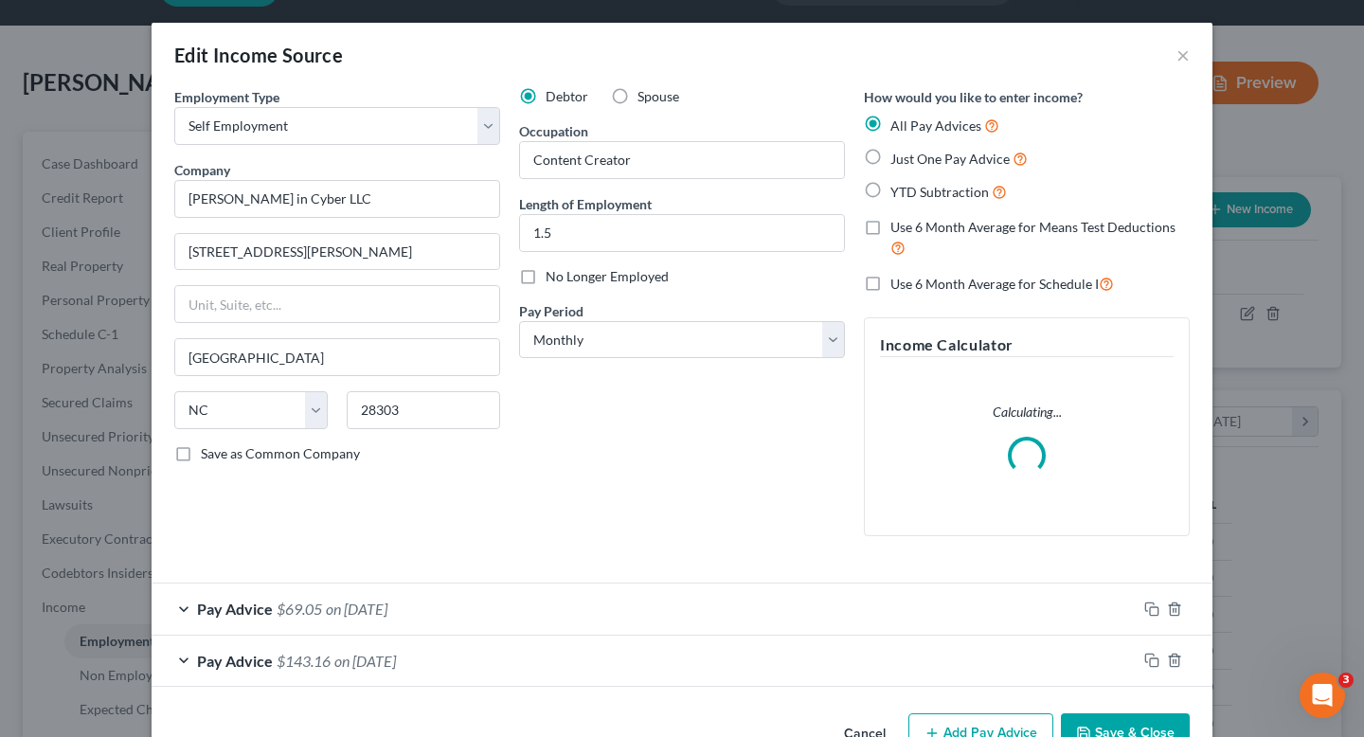
scroll to position [53, 0]
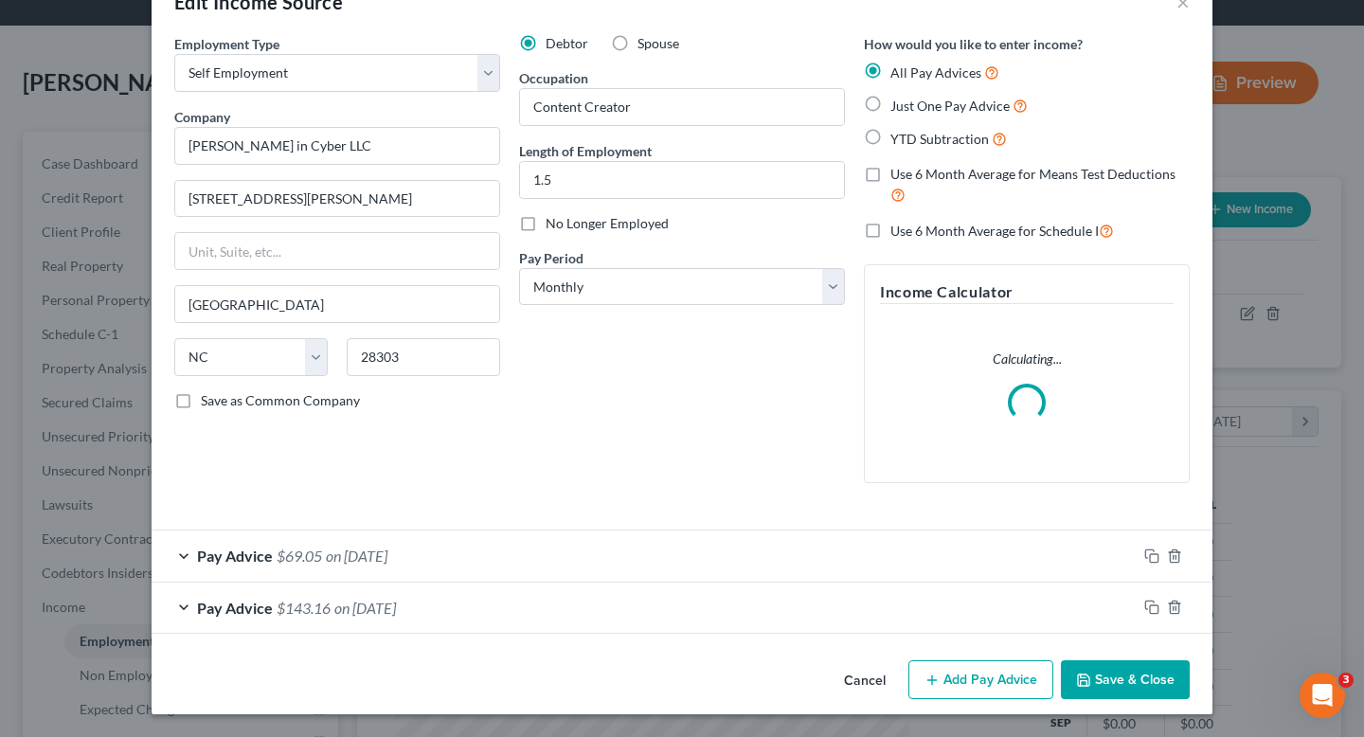
click at [614, 572] on div "Pay Advice $69.05 on [DATE]" at bounding box center [644, 556] width 985 height 50
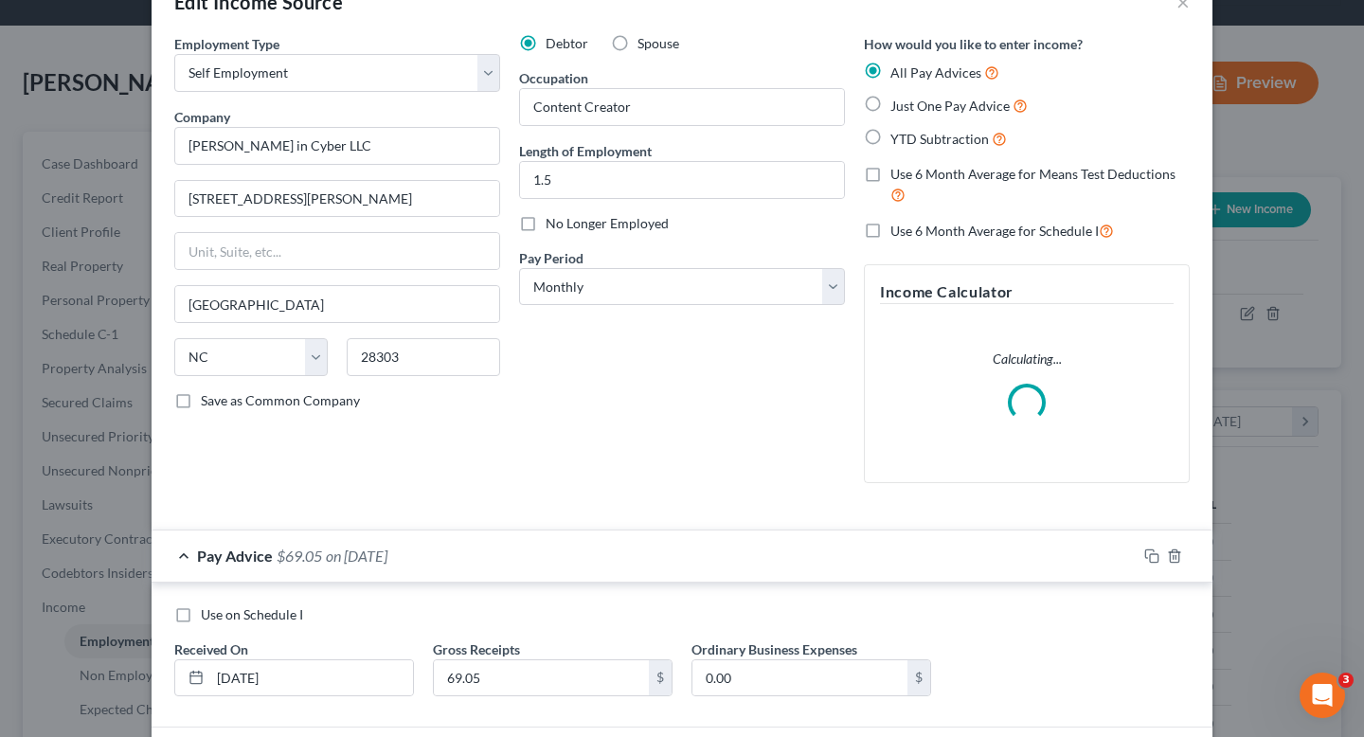
scroll to position [199, 0]
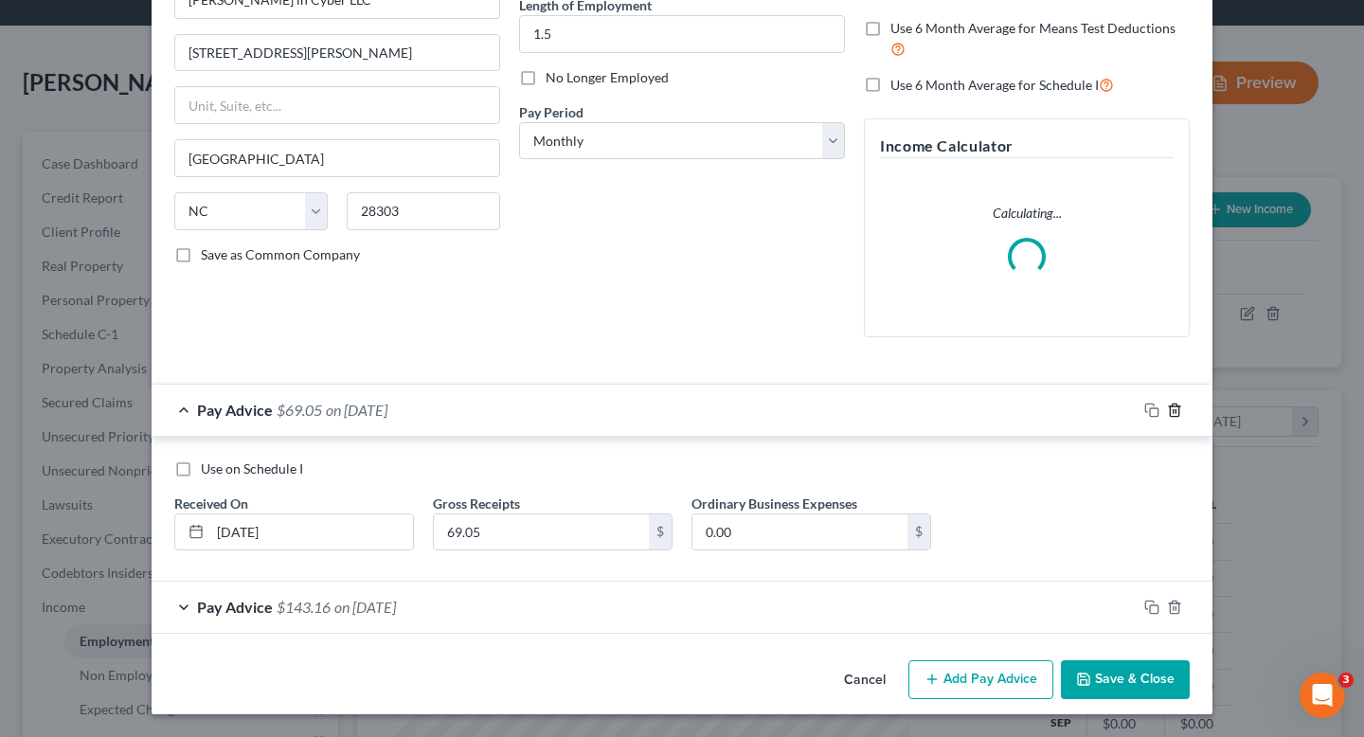
click at [1180, 410] on div "Pay Advice $69.05 on [DATE]" at bounding box center [682, 410] width 1061 height 52
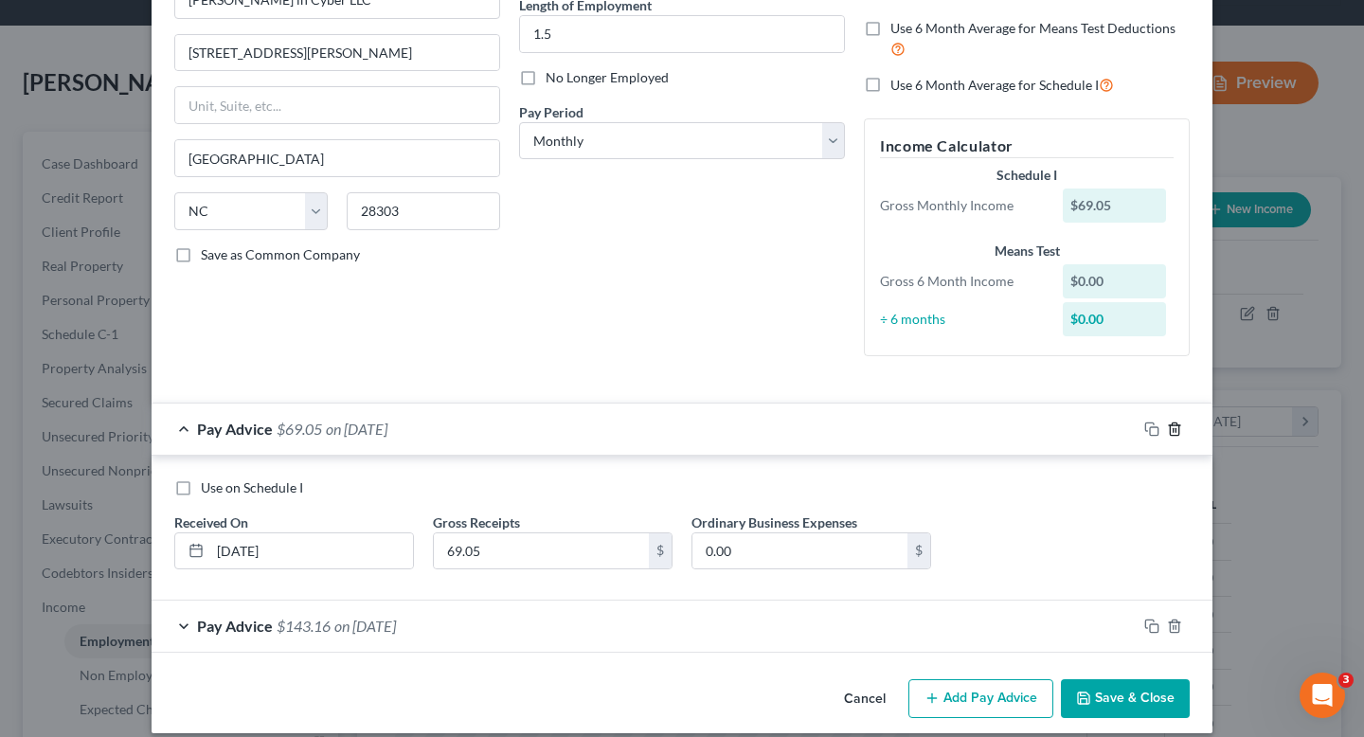
click at [1174, 430] on line "button" at bounding box center [1174, 430] width 0 height 4
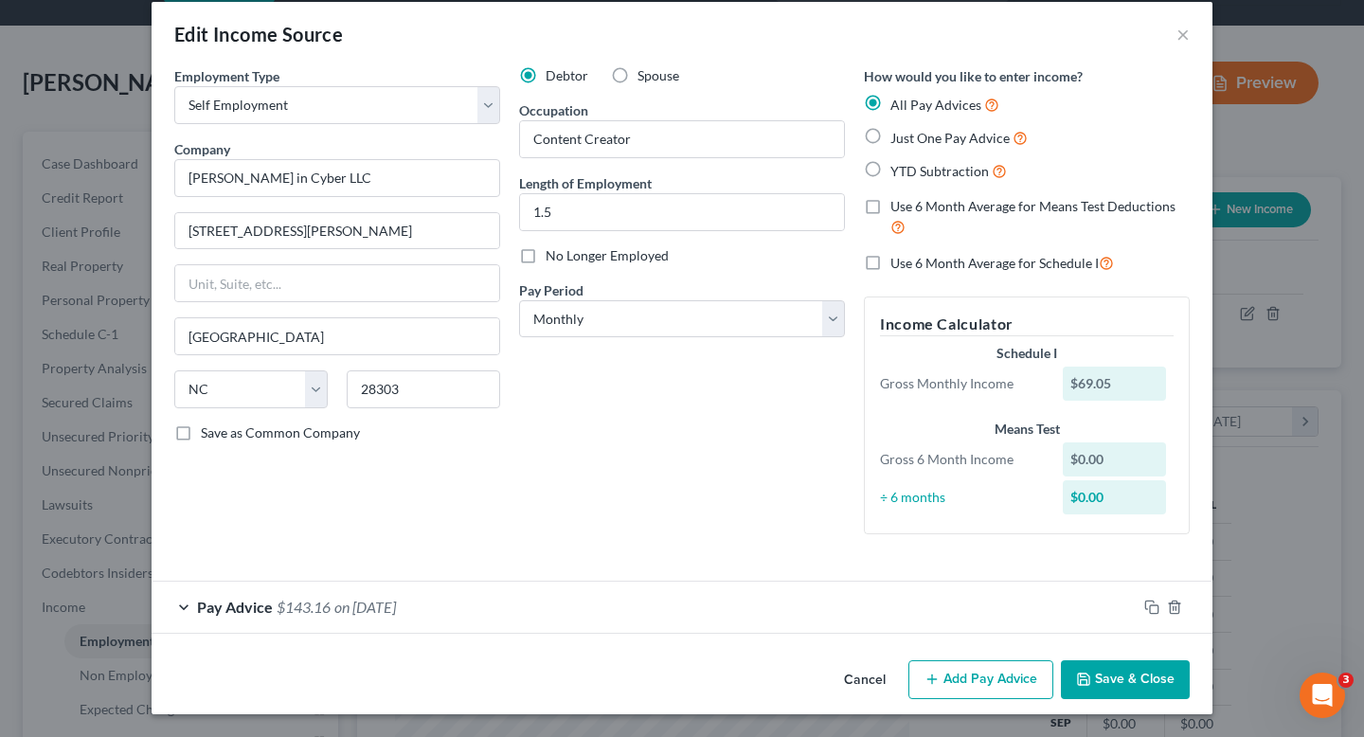
scroll to position [9, 0]
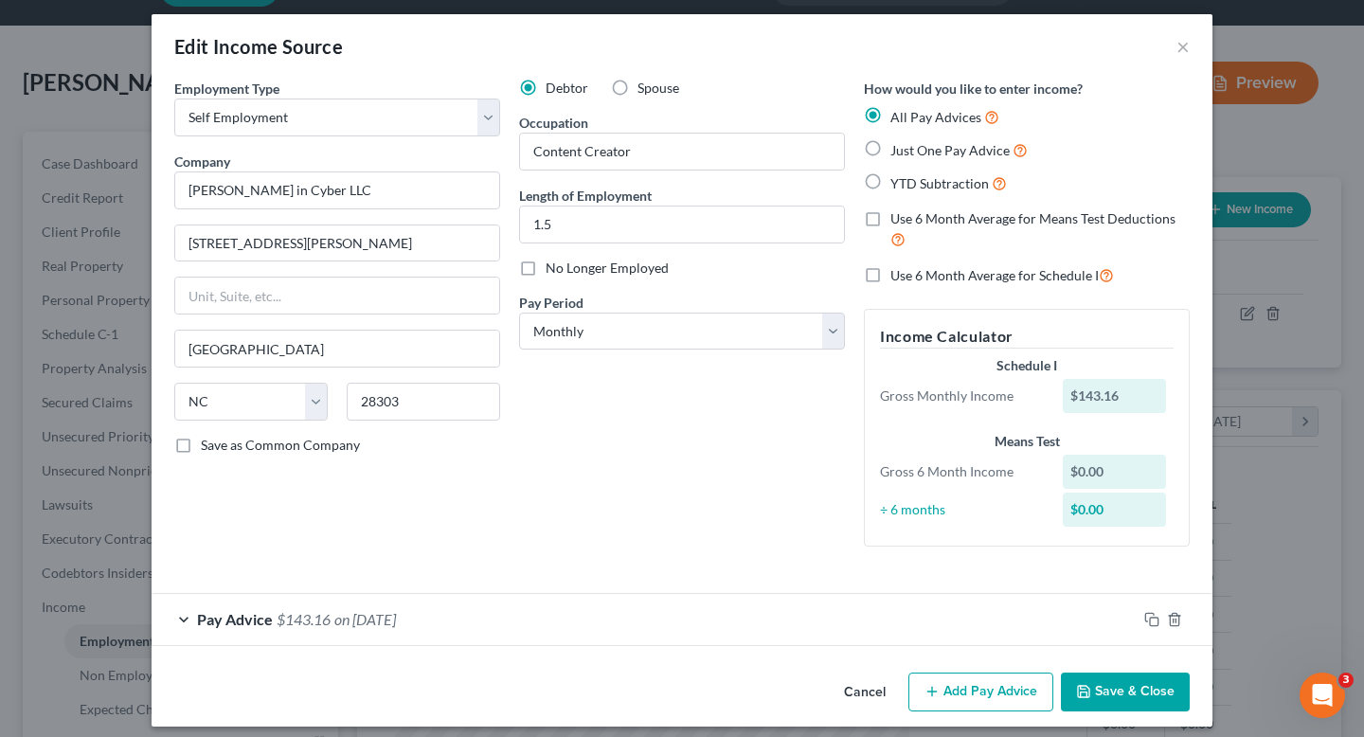
click at [1052, 626] on div "Pay Advice $143.16 on [DATE]" at bounding box center [644, 619] width 985 height 50
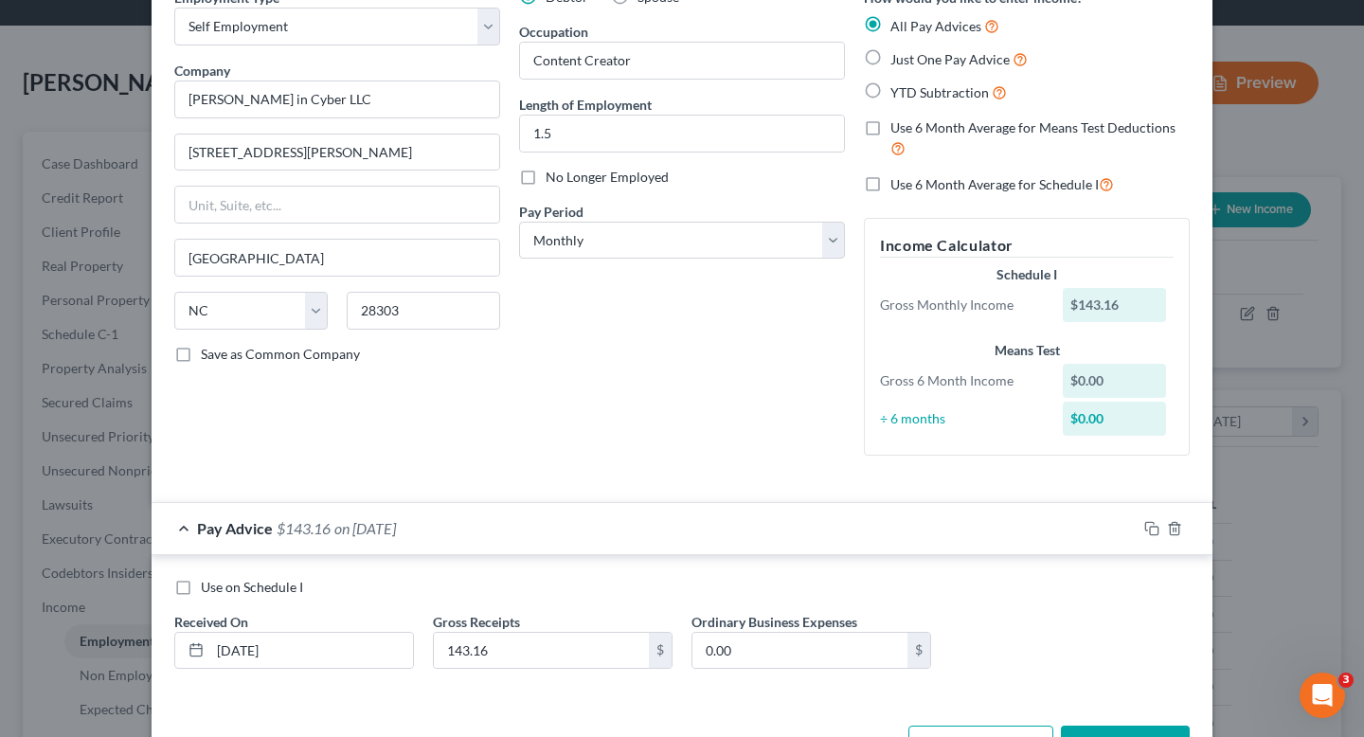
scroll to position [166, 0]
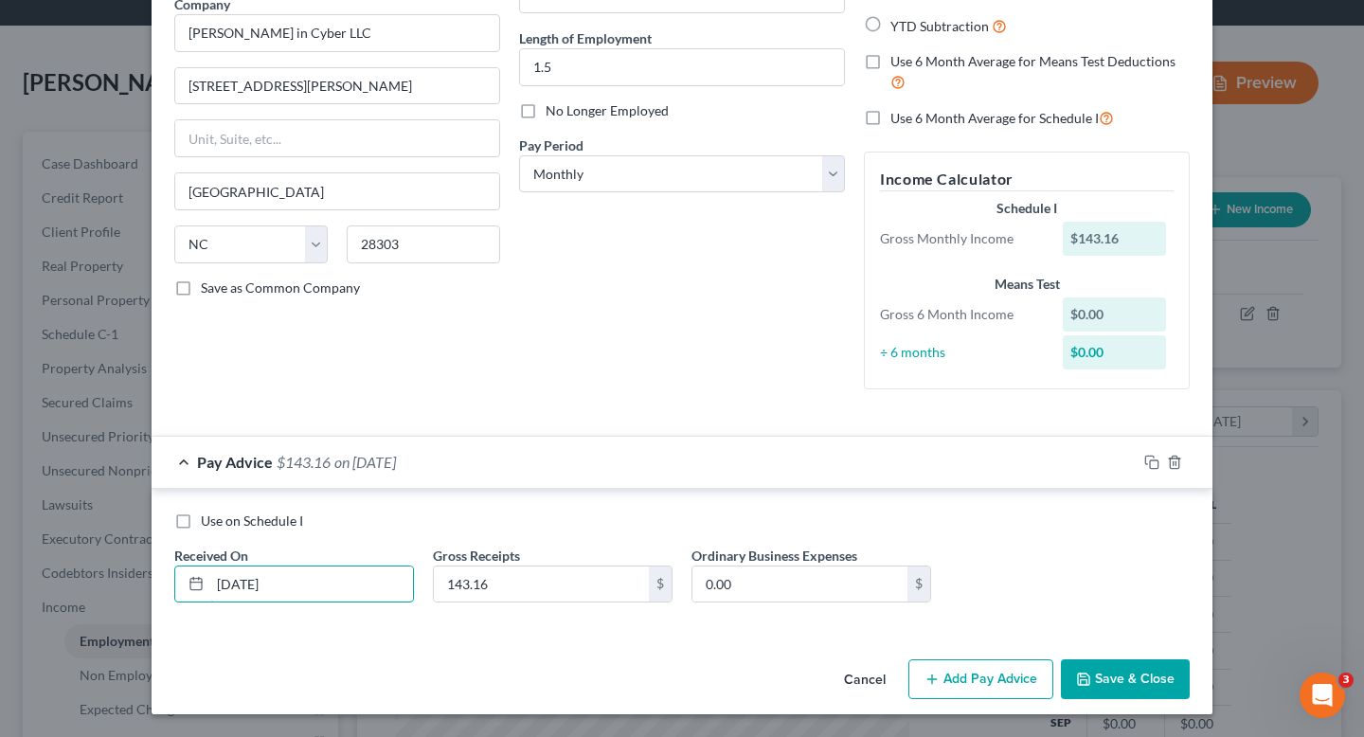
drag, startPoint x: 384, startPoint y: 582, endPoint x: 78, endPoint y: 582, distance: 306.0
click at [78, 582] on div "Edit Income Source × Employment Type * Select Full or [DEMOGRAPHIC_DATA] Employ…" at bounding box center [682, 368] width 1364 height 737
type input "0"
type input "[DATE]"
click at [545, 595] on input "143.16" at bounding box center [541, 585] width 215 height 36
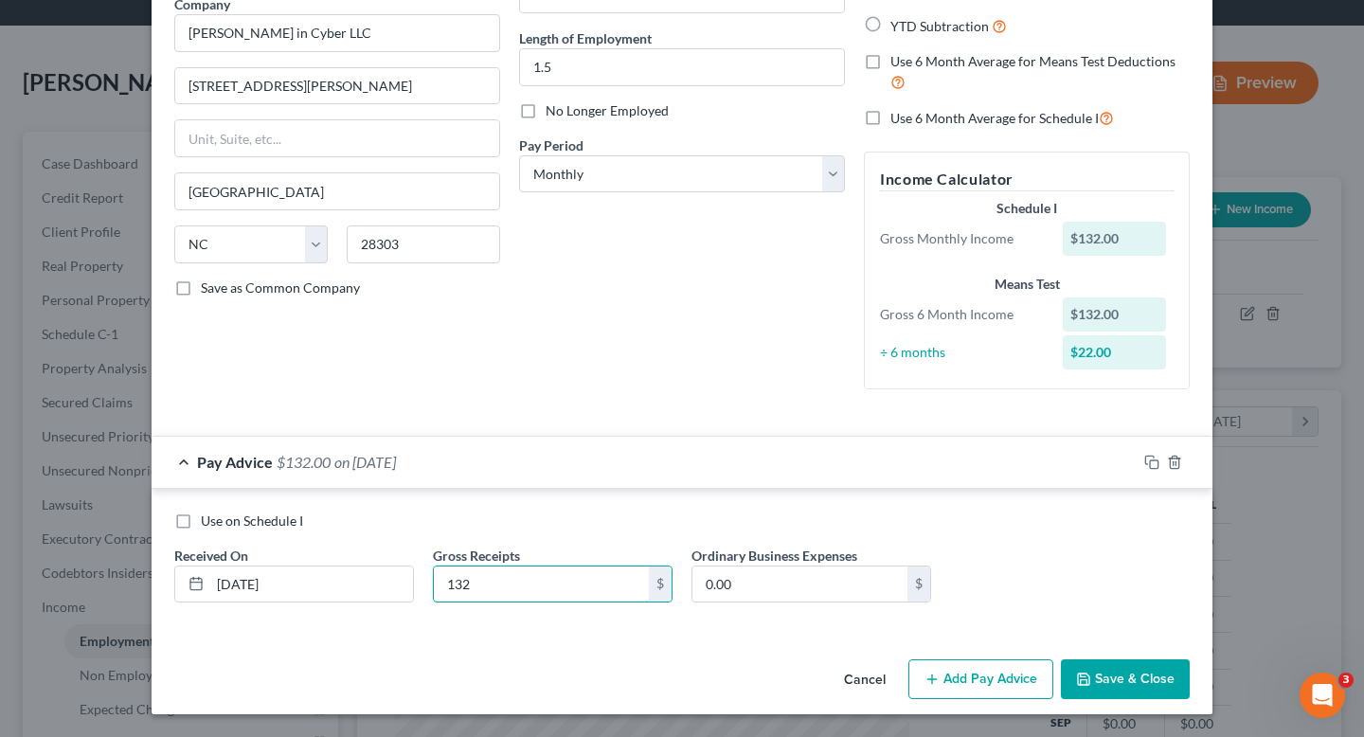
type input "132"
click at [1118, 670] on button "Save & Close" at bounding box center [1125, 679] width 129 height 40
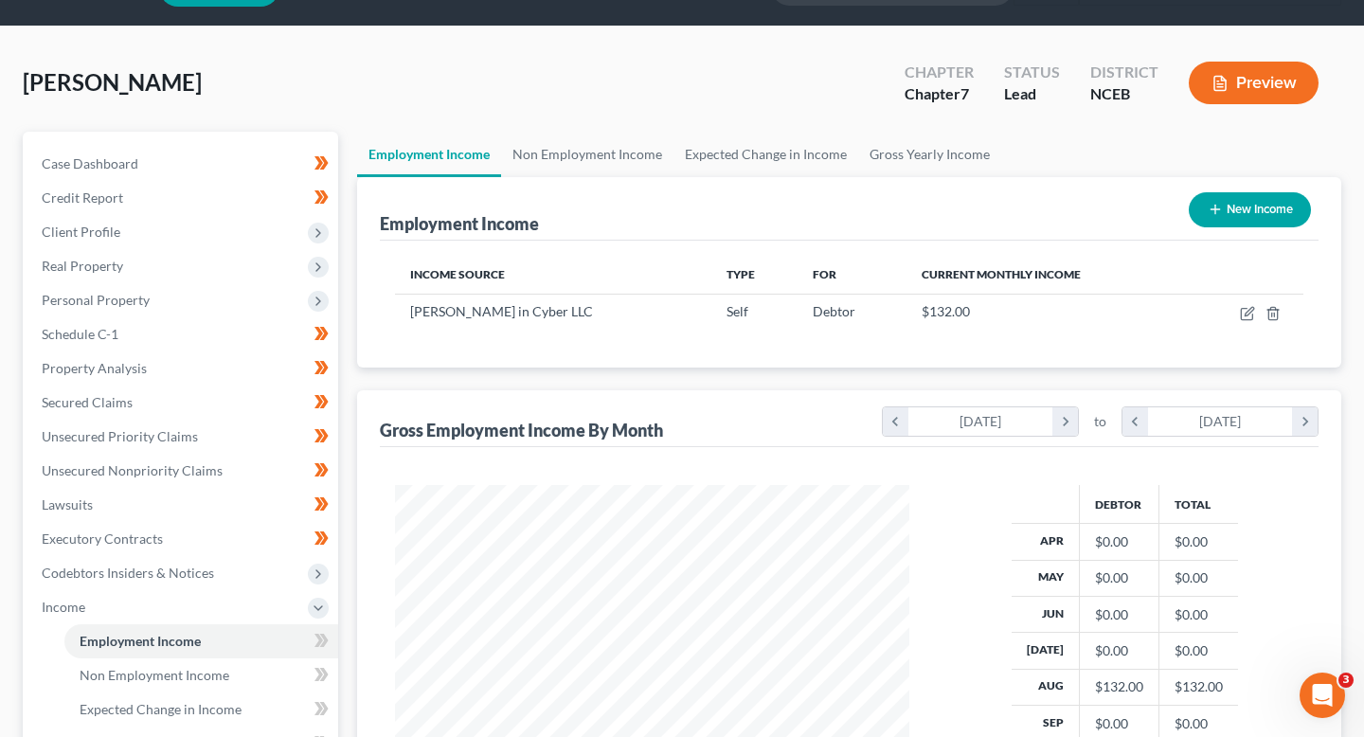
scroll to position [71, 0]
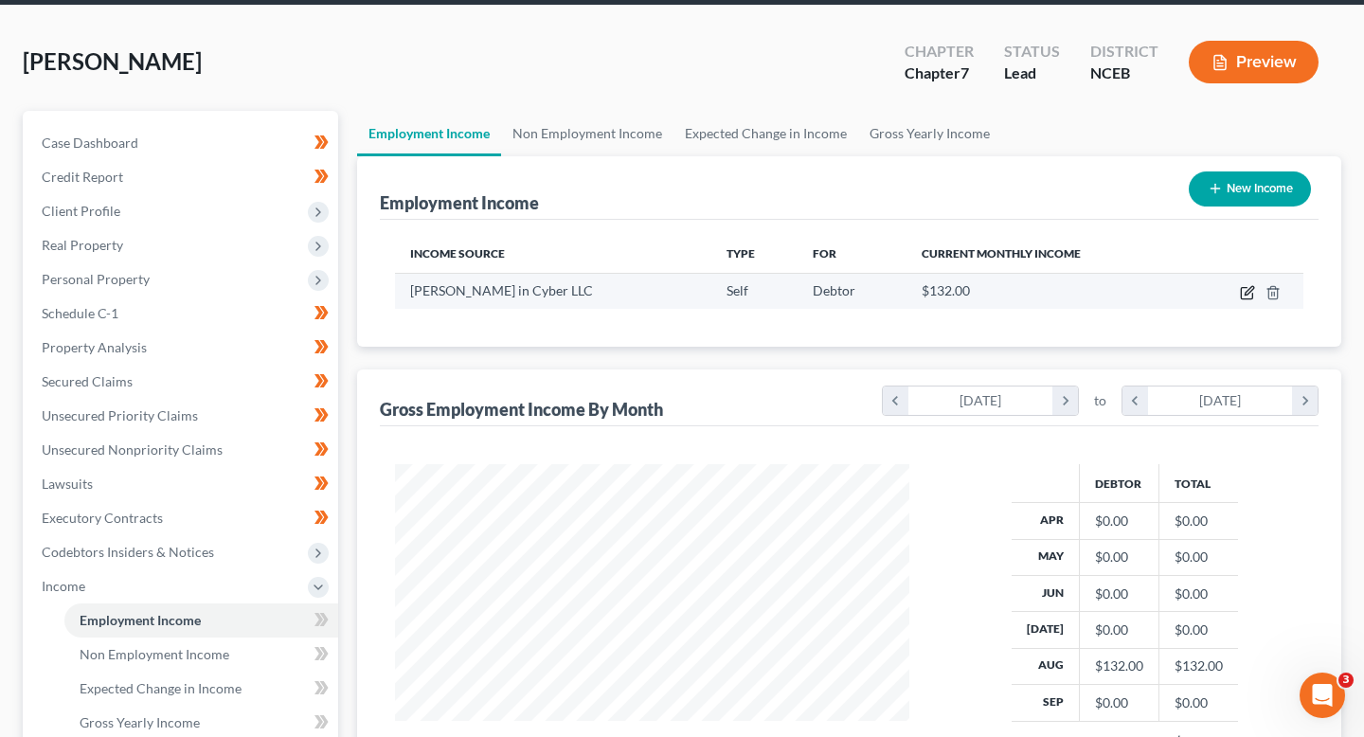
click at [1247, 288] on icon "button" at bounding box center [1247, 292] width 15 height 15
select select "1"
select select "28"
select select "0"
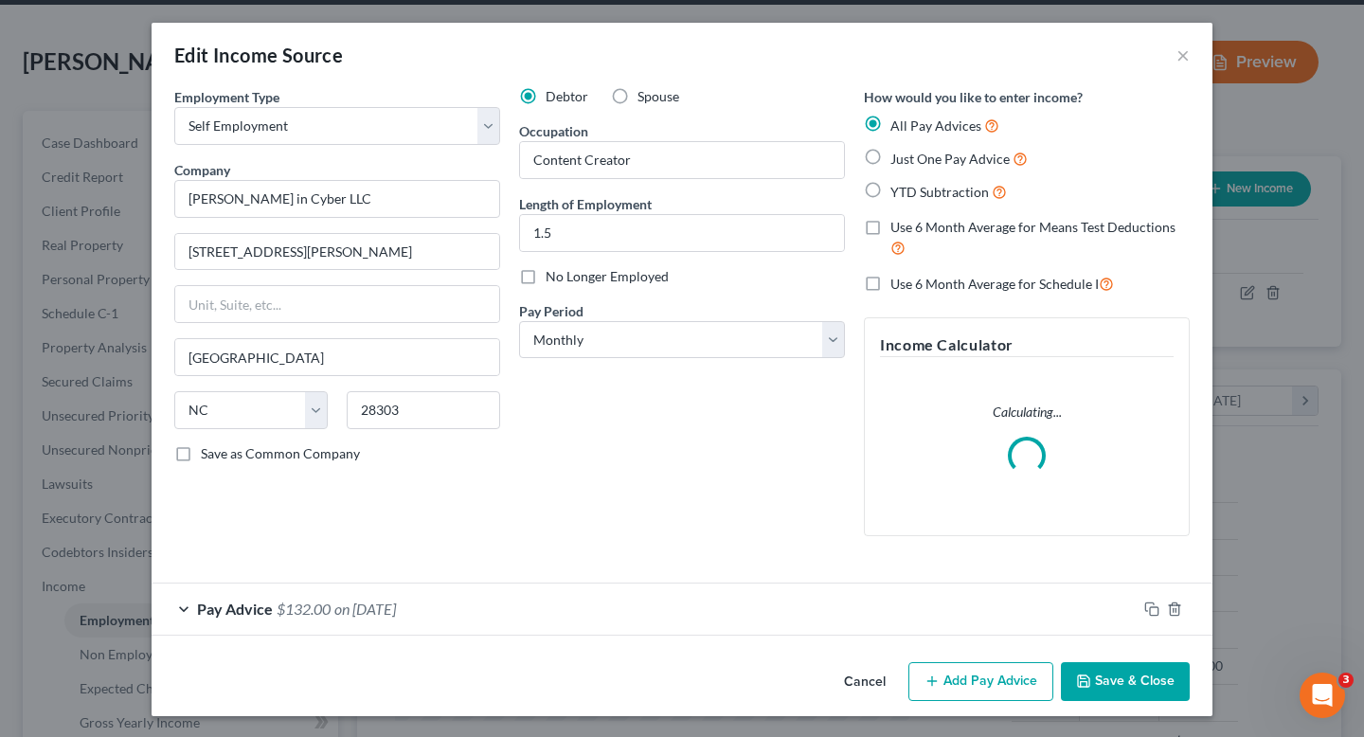
scroll to position [2, 0]
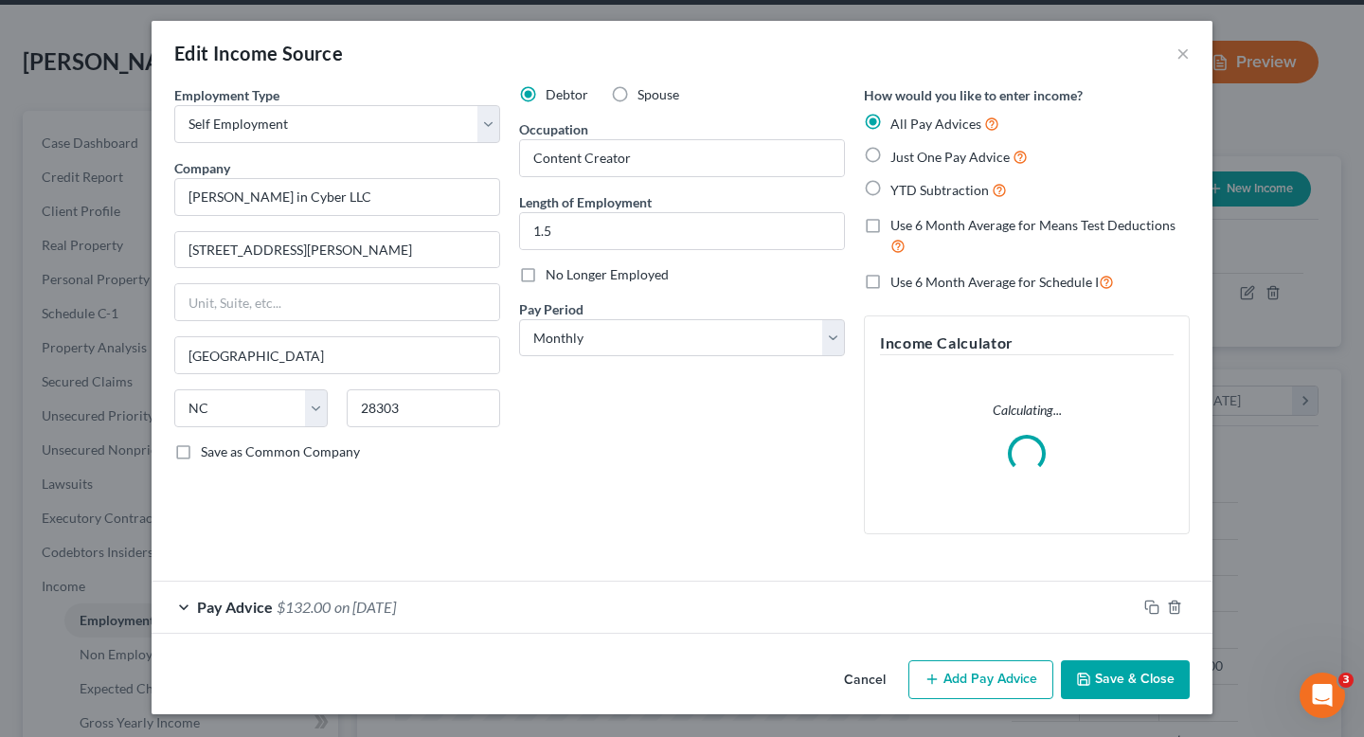
click at [777, 612] on div "Pay Advice $132.00 on [DATE]" at bounding box center [644, 607] width 985 height 50
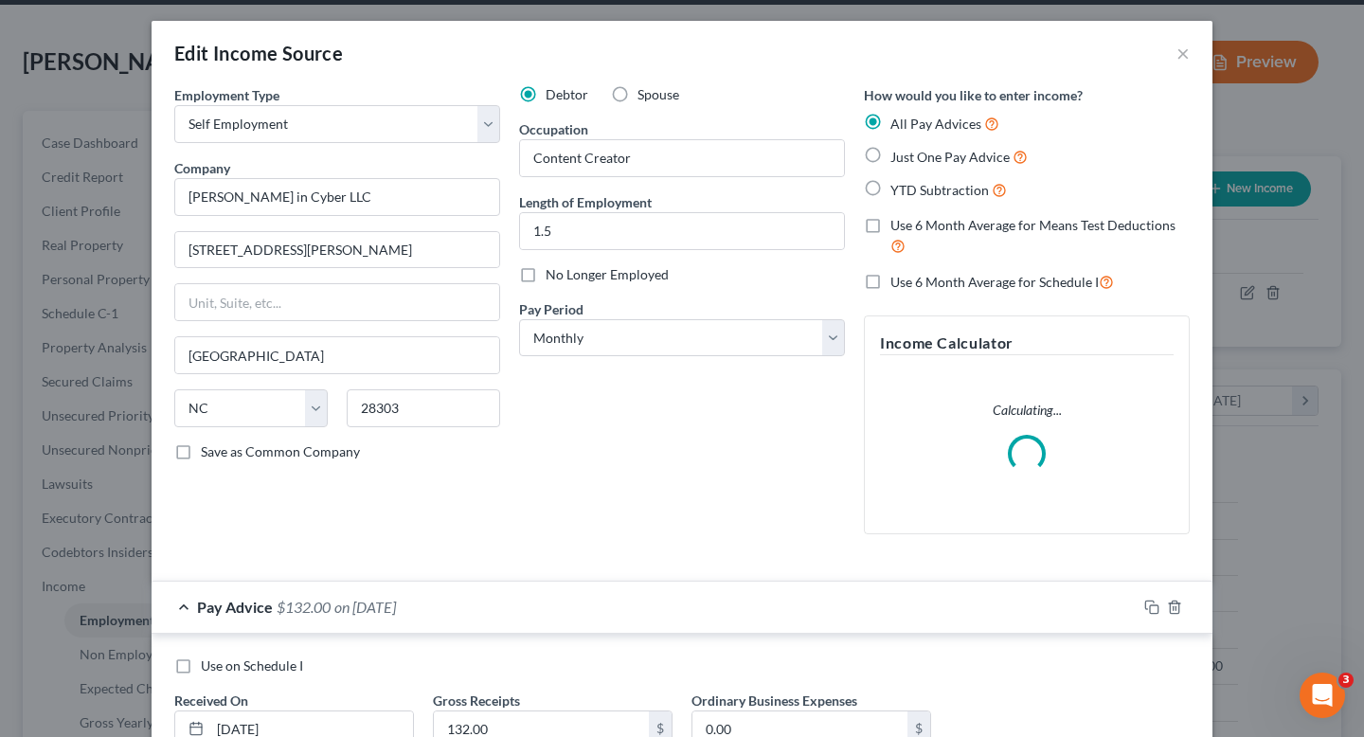
scroll to position [147, 0]
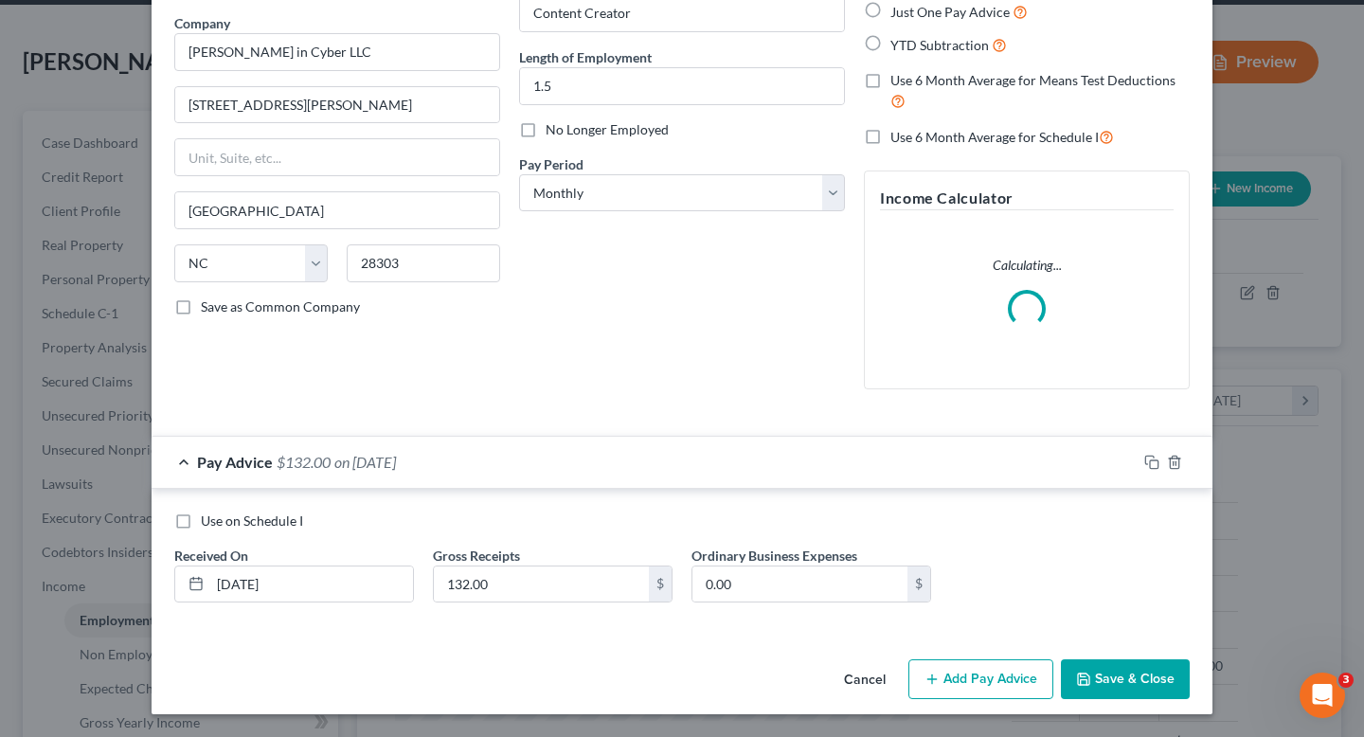
click at [1025, 695] on button "Add Pay Advice" at bounding box center [981, 679] width 145 height 40
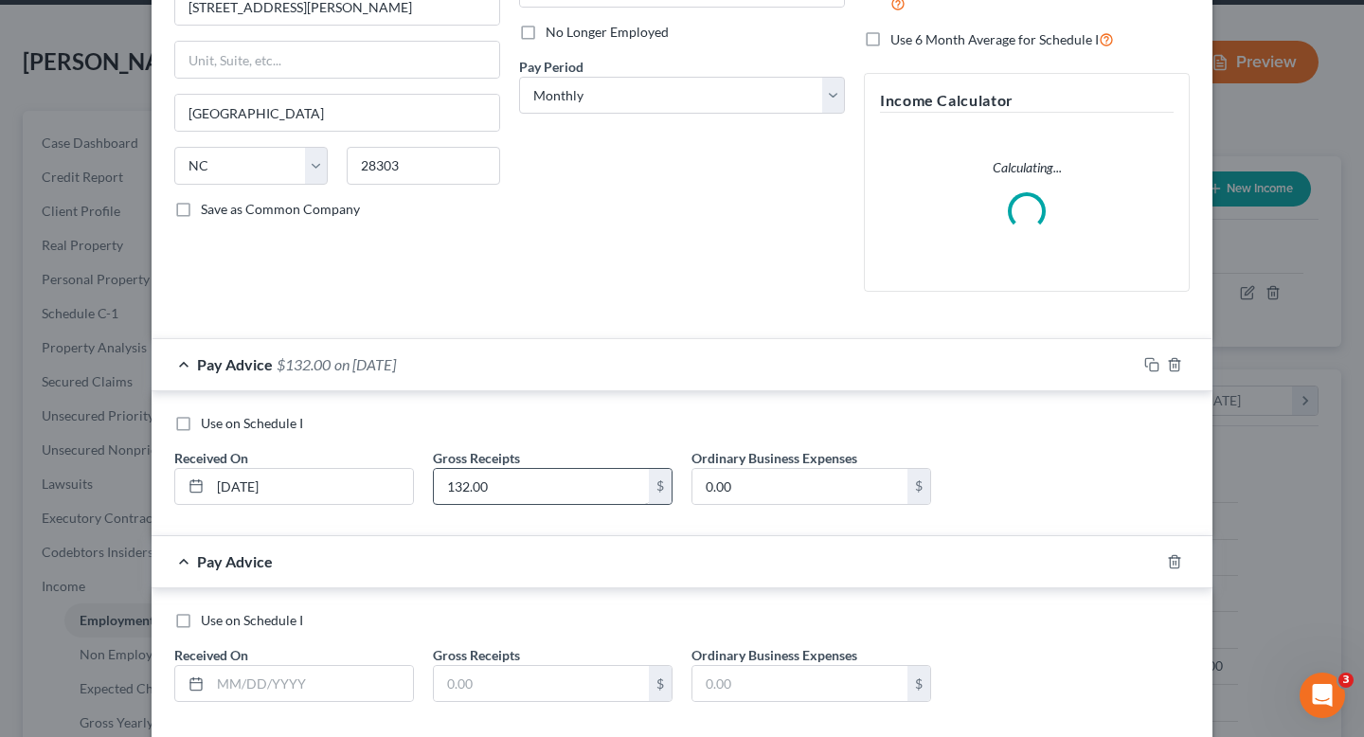
scroll to position [344, 0]
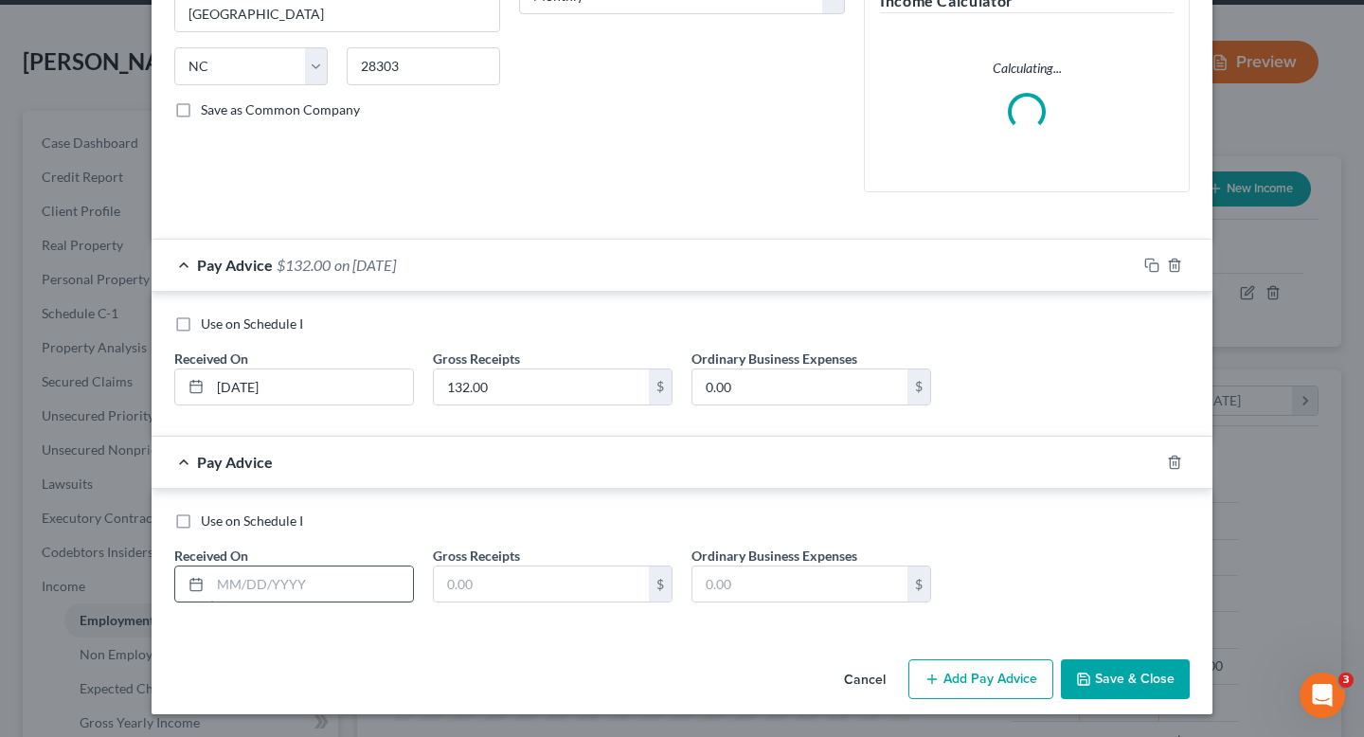
click at [276, 595] on input "text" at bounding box center [311, 585] width 203 height 36
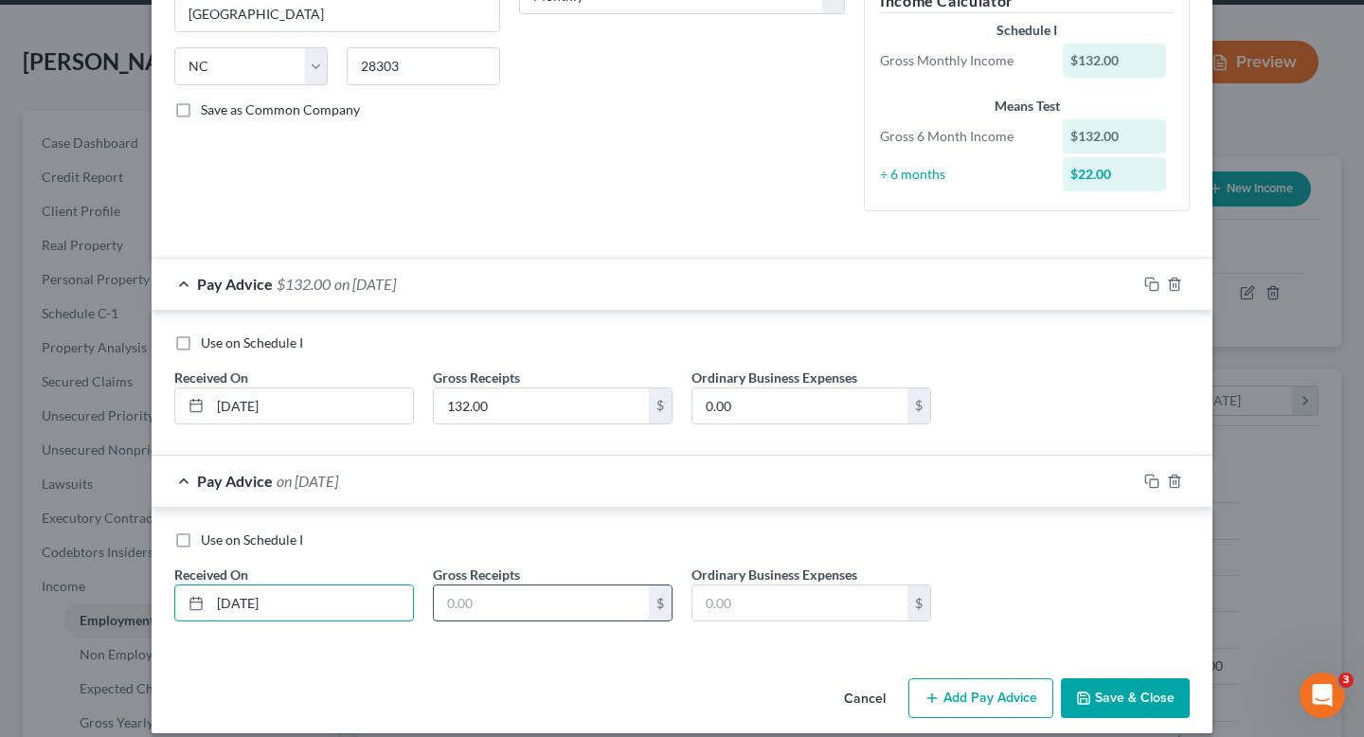
type input "[DATE]"
click at [470, 617] on input "text" at bounding box center [541, 604] width 215 height 36
type input "202.41"
click at [1123, 695] on button "Save & Close" at bounding box center [1125, 698] width 129 height 40
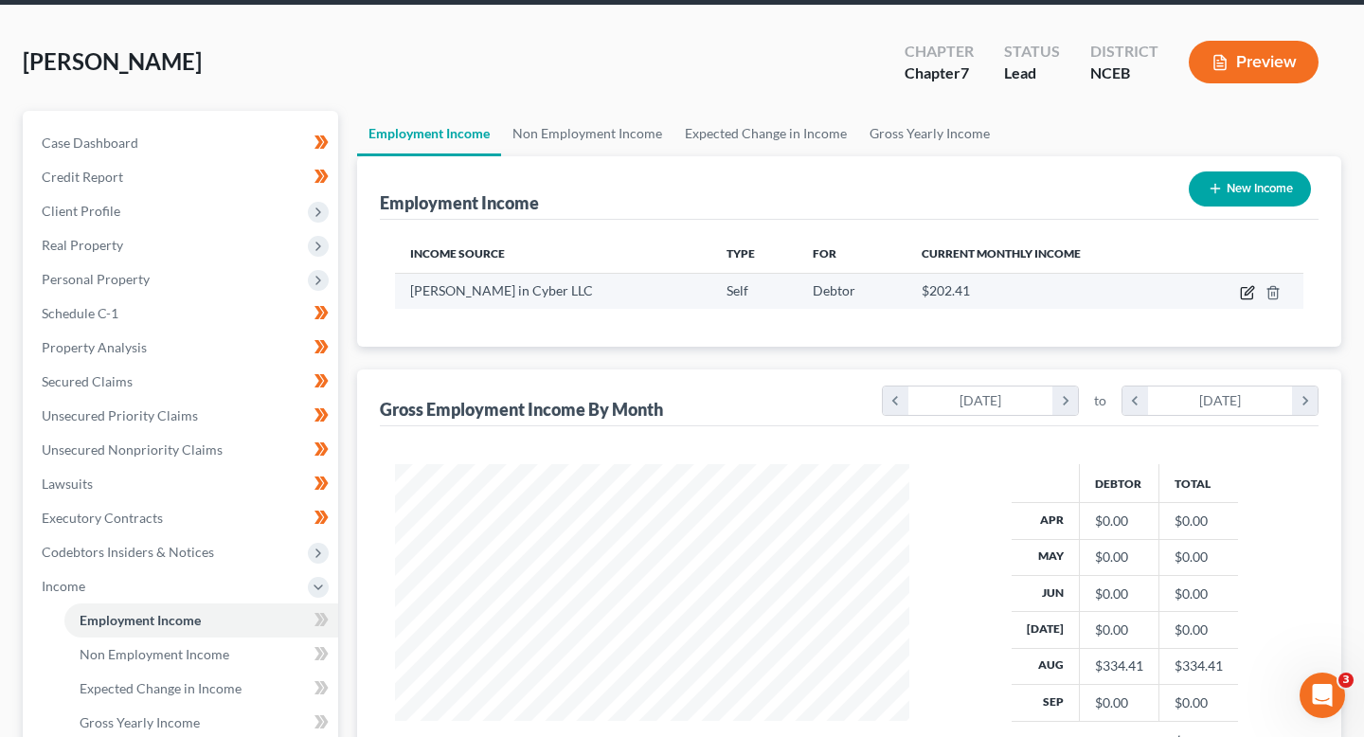
click at [1244, 292] on icon "button" at bounding box center [1247, 292] width 15 height 15
select select "1"
select select "28"
select select "0"
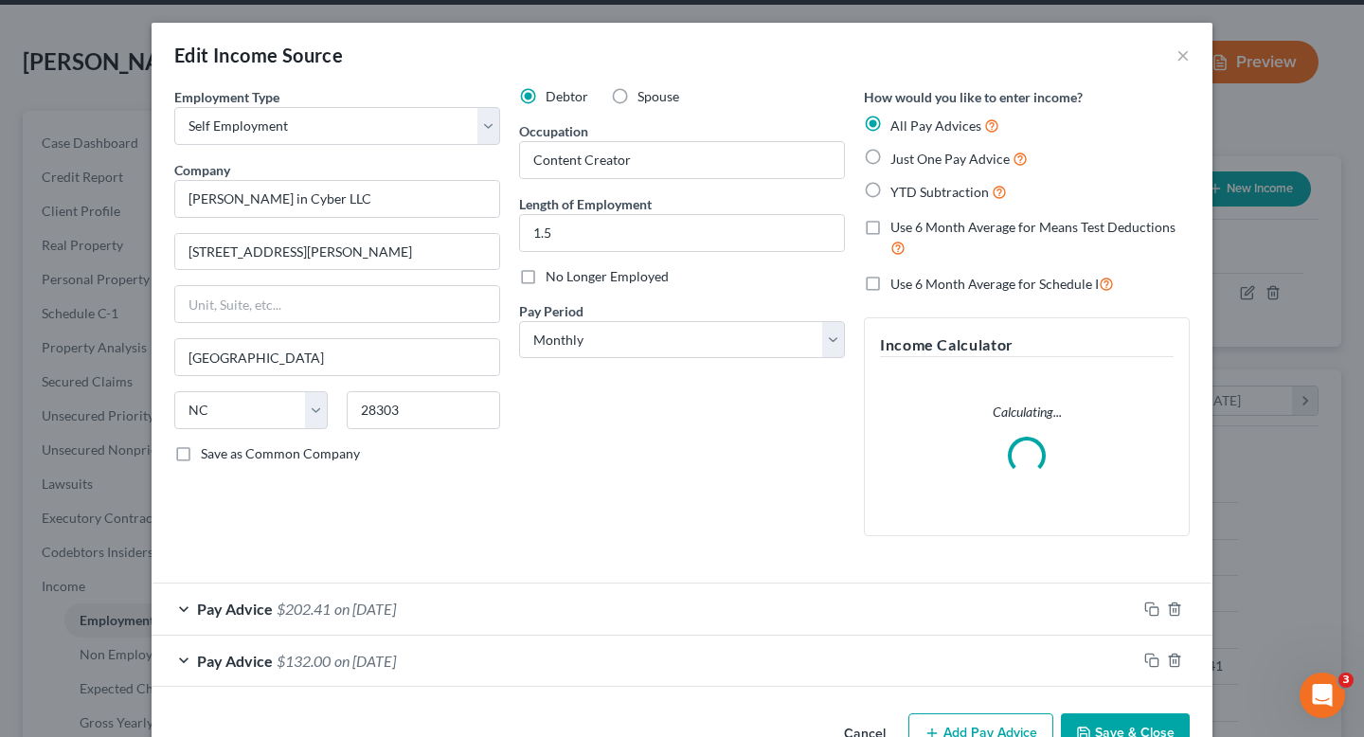
scroll to position [44, 0]
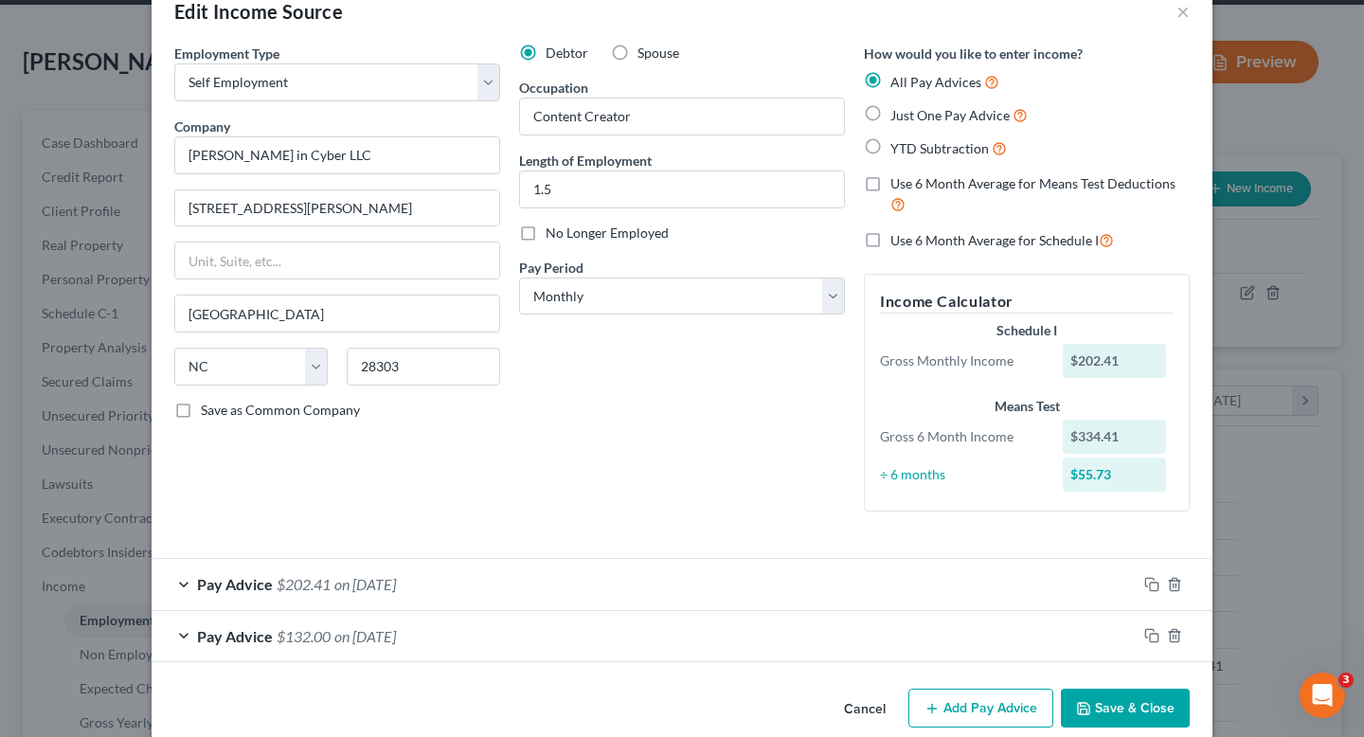
click at [966, 592] on div "Pay Advice $202.41 on [DATE]" at bounding box center [644, 584] width 985 height 50
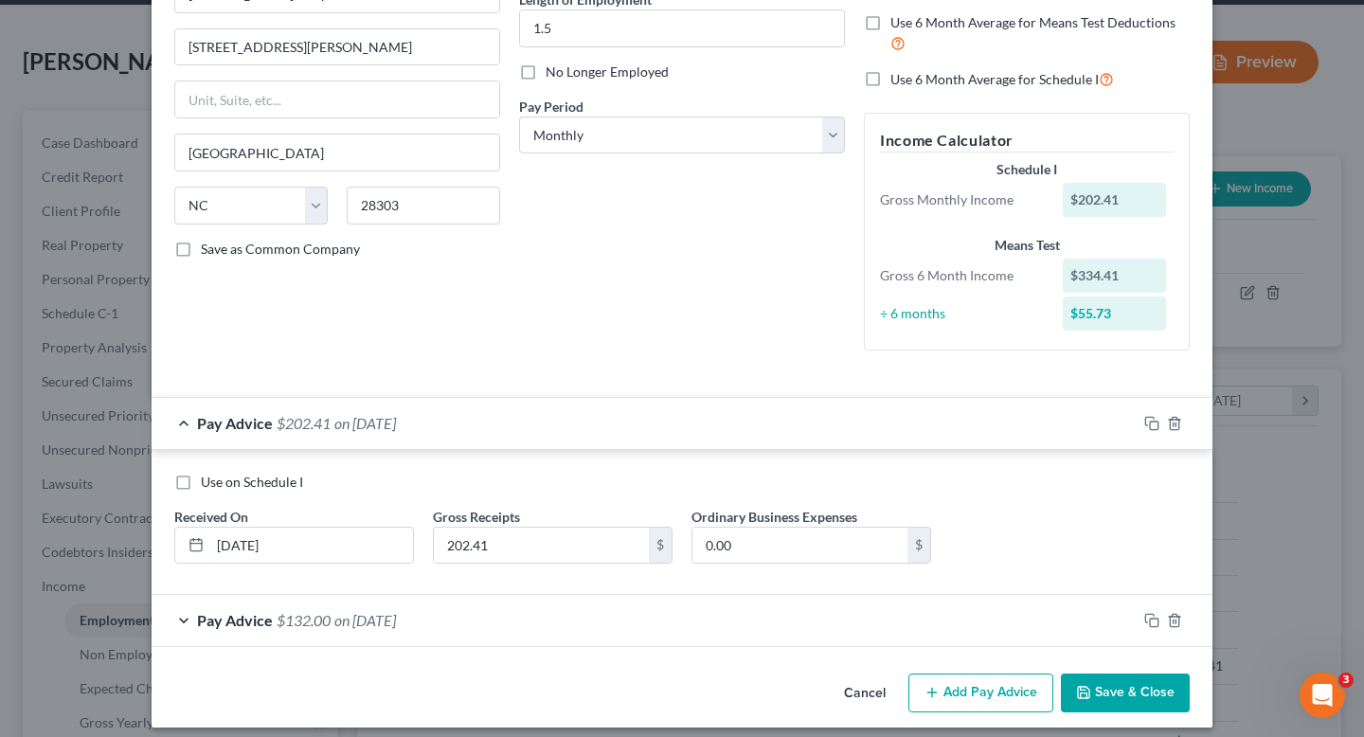
scroll to position [218, 0]
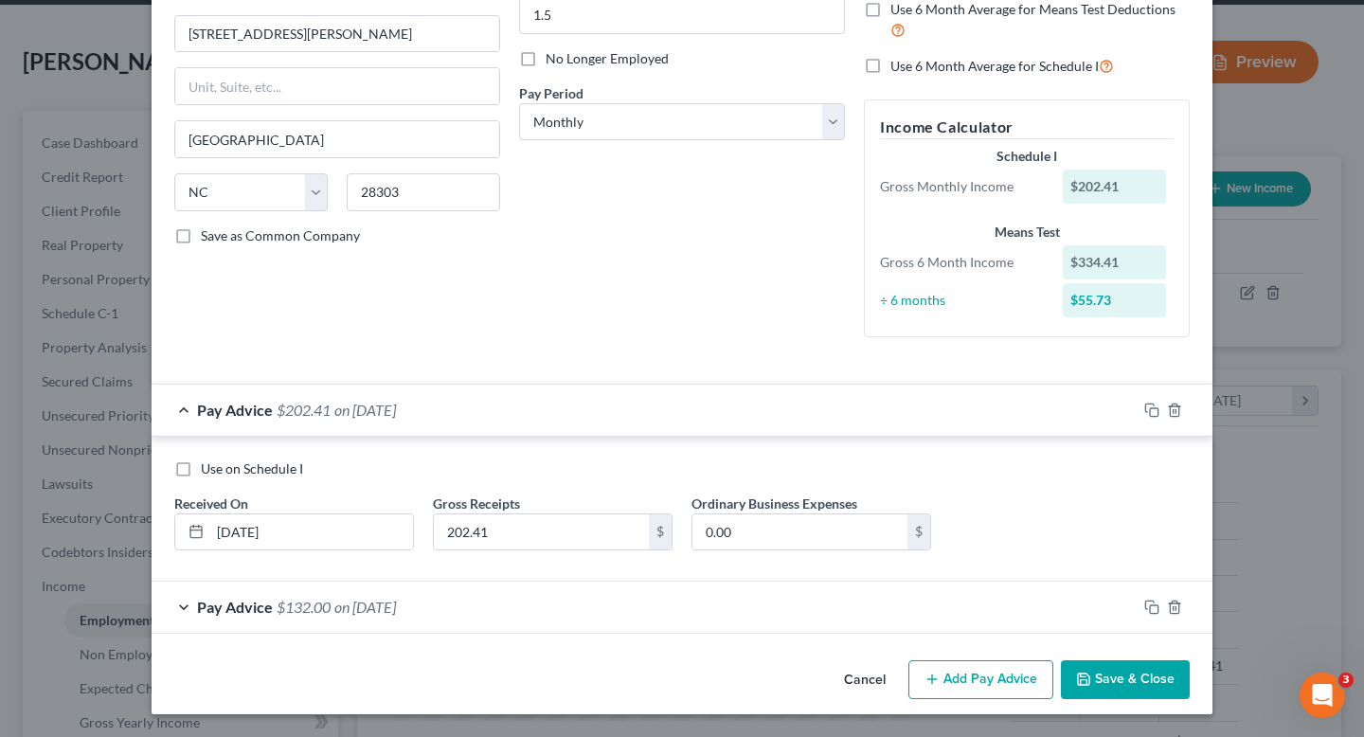
click at [960, 616] on div "Pay Advice $132.00 on [DATE]" at bounding box center [644, 607] width 985 height 50
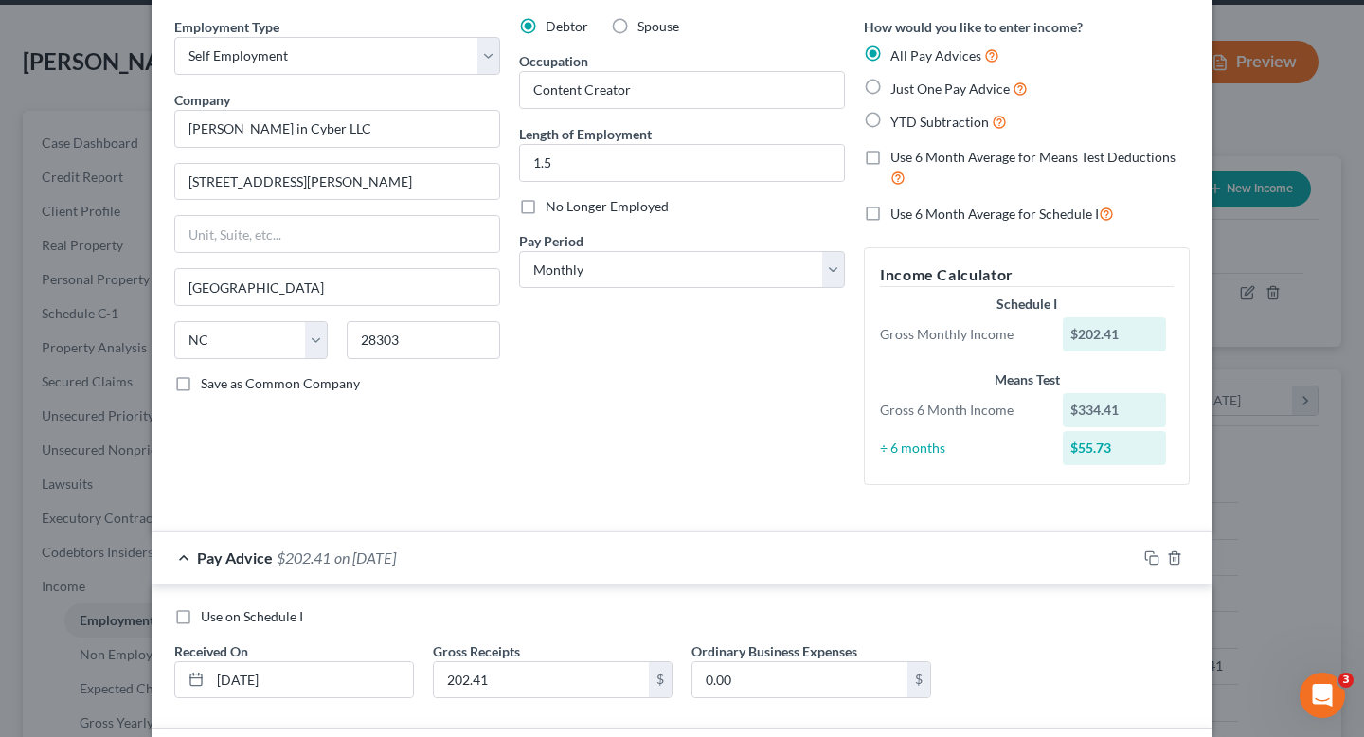
scroll to position [0, 0]
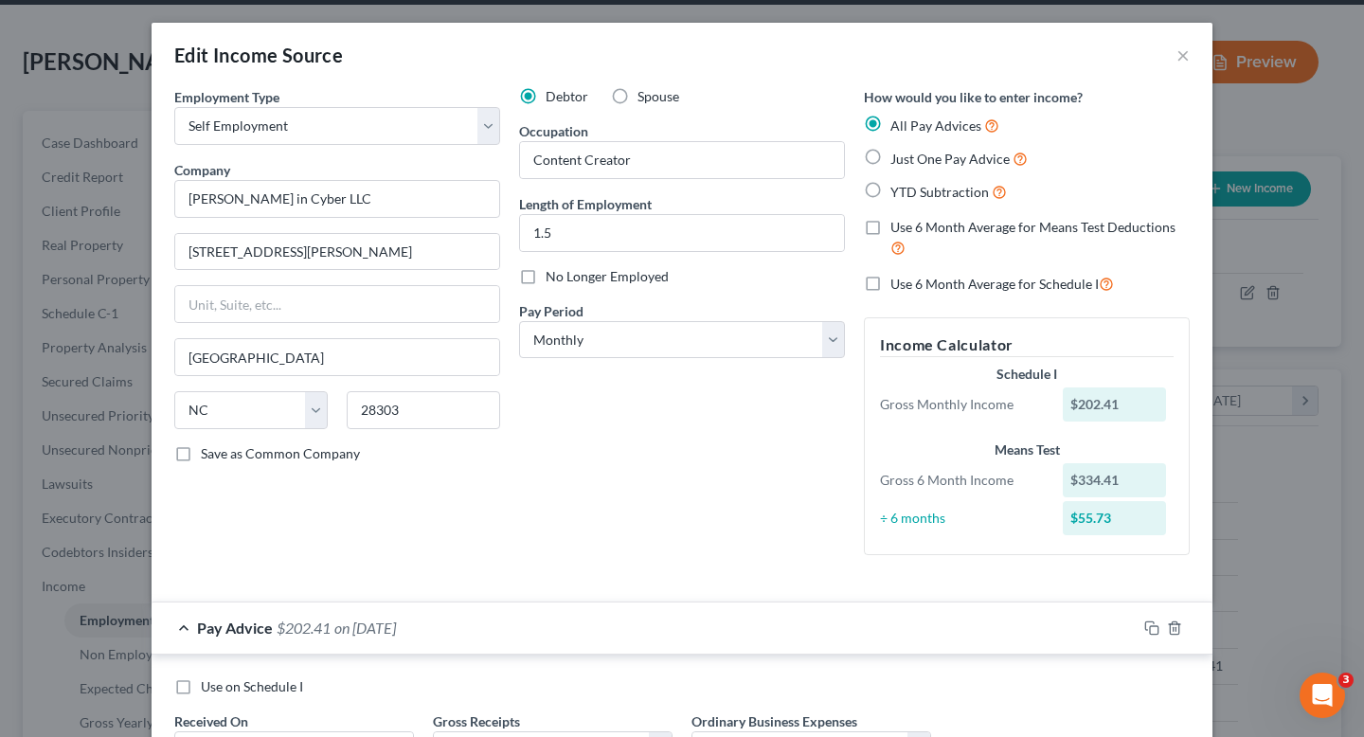
click at [1176, 70] on div "Edit Income Source ×" at bounding box center [682, 55] width 1061 height 64
click at [1181, 57] on button "×" at bounding box center [1183, 55] width 13 height 23
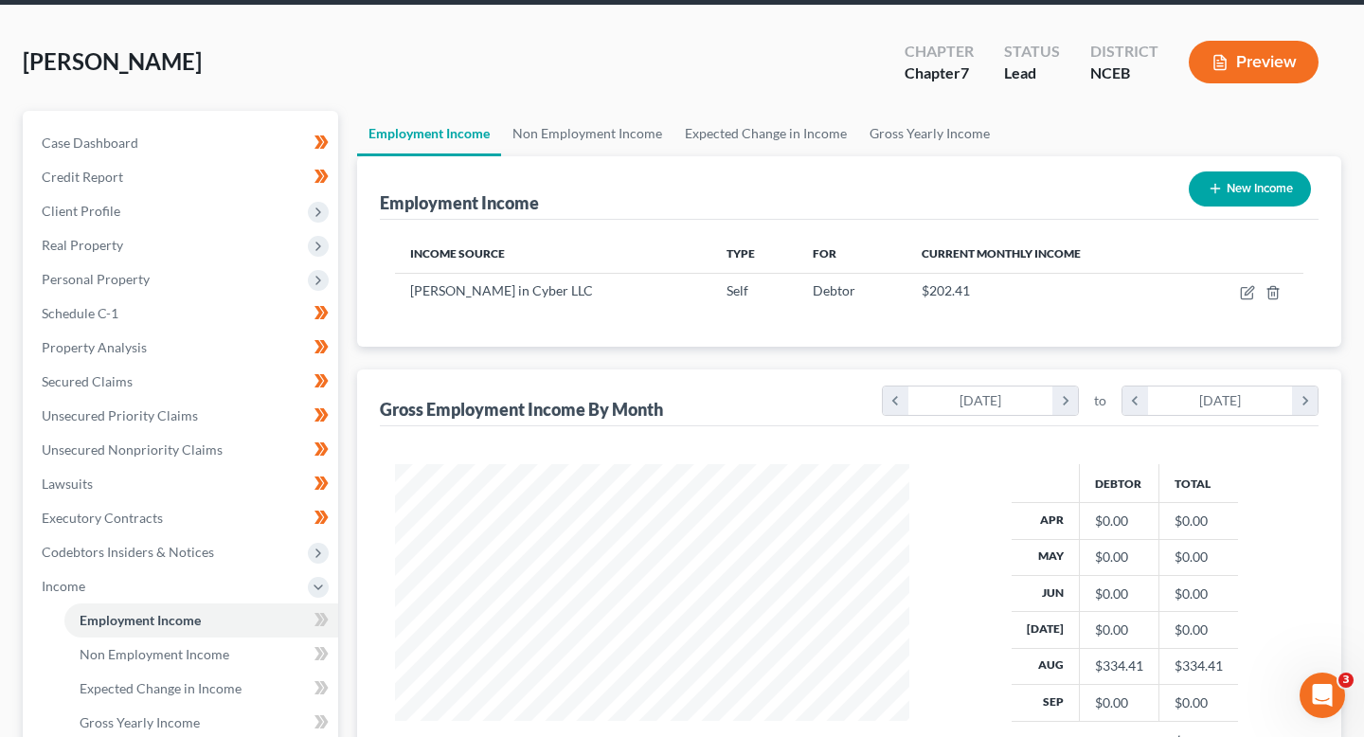
scroll to position [113, 0]
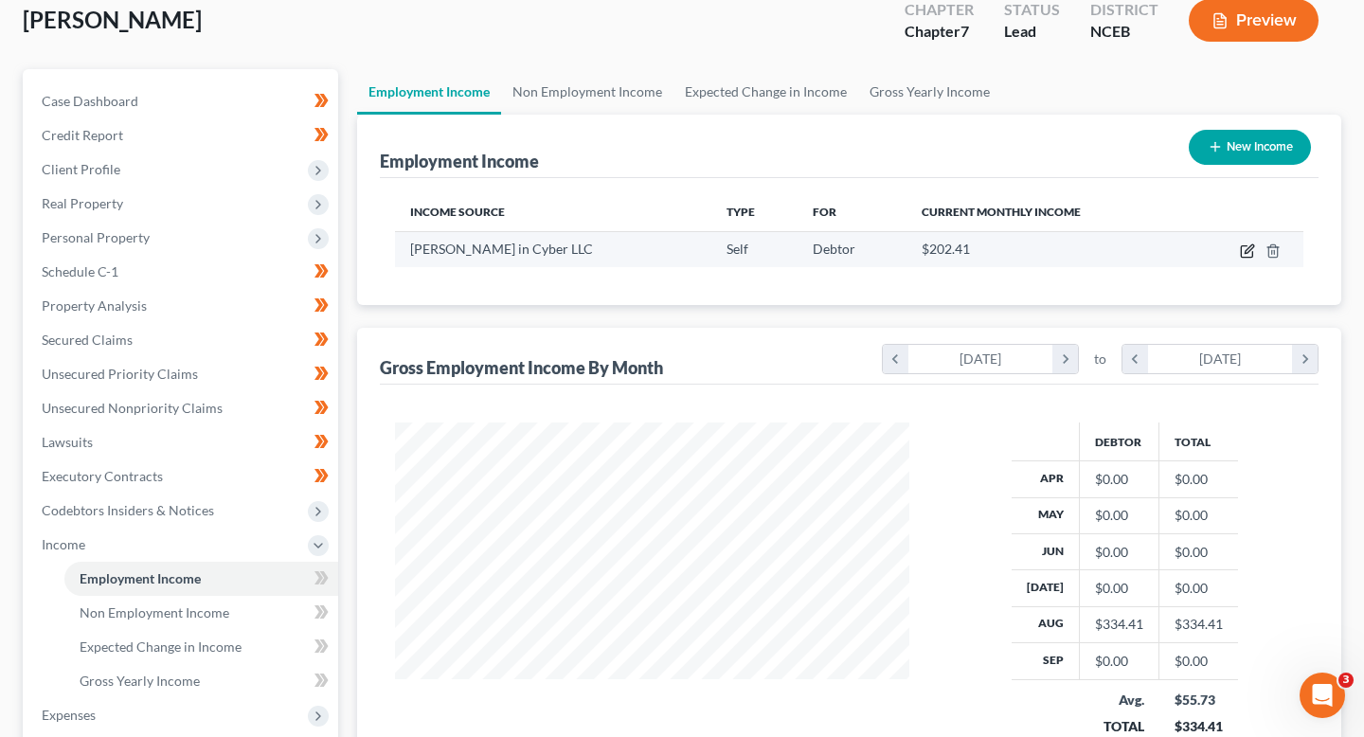
click at [1244, 244] on icon "button" at bounding box center [1247, 251] width 15 height 15
select select "1"
select select "28"
select select "0"
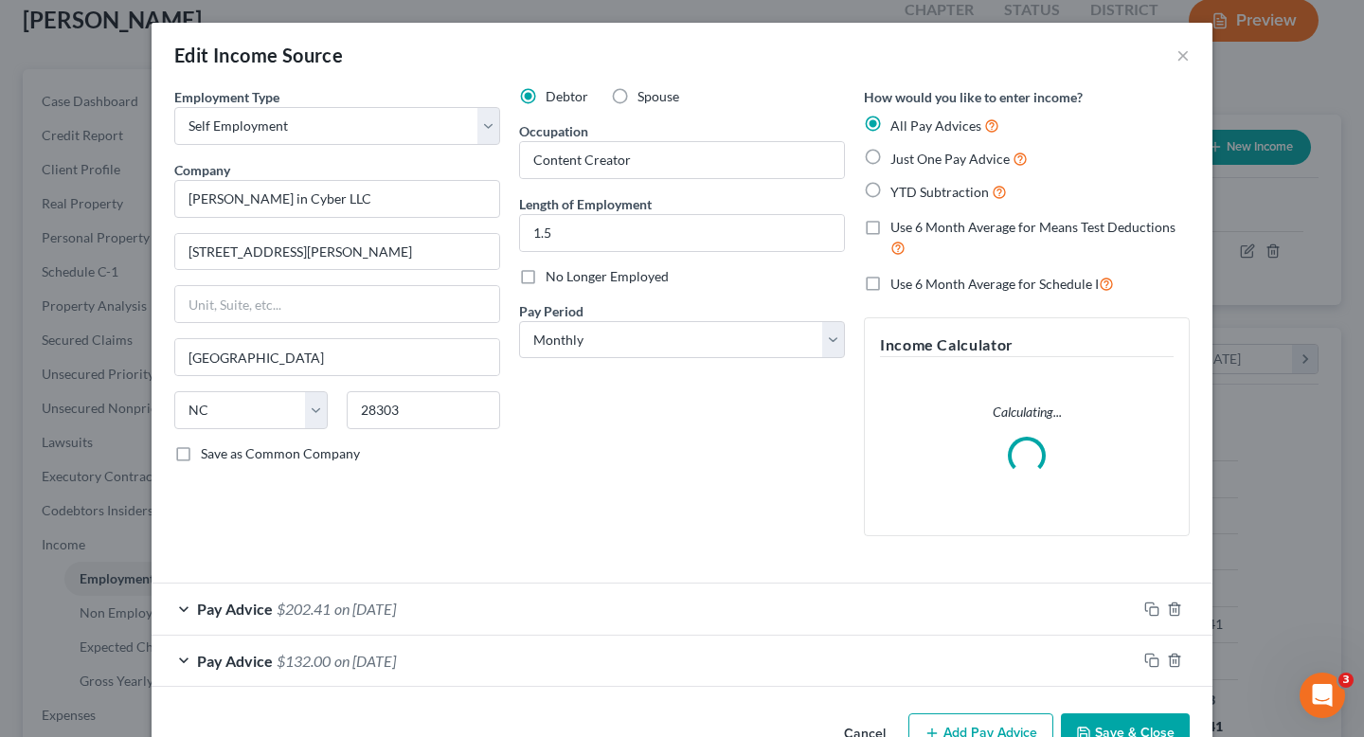
scroll to position [53, 0]
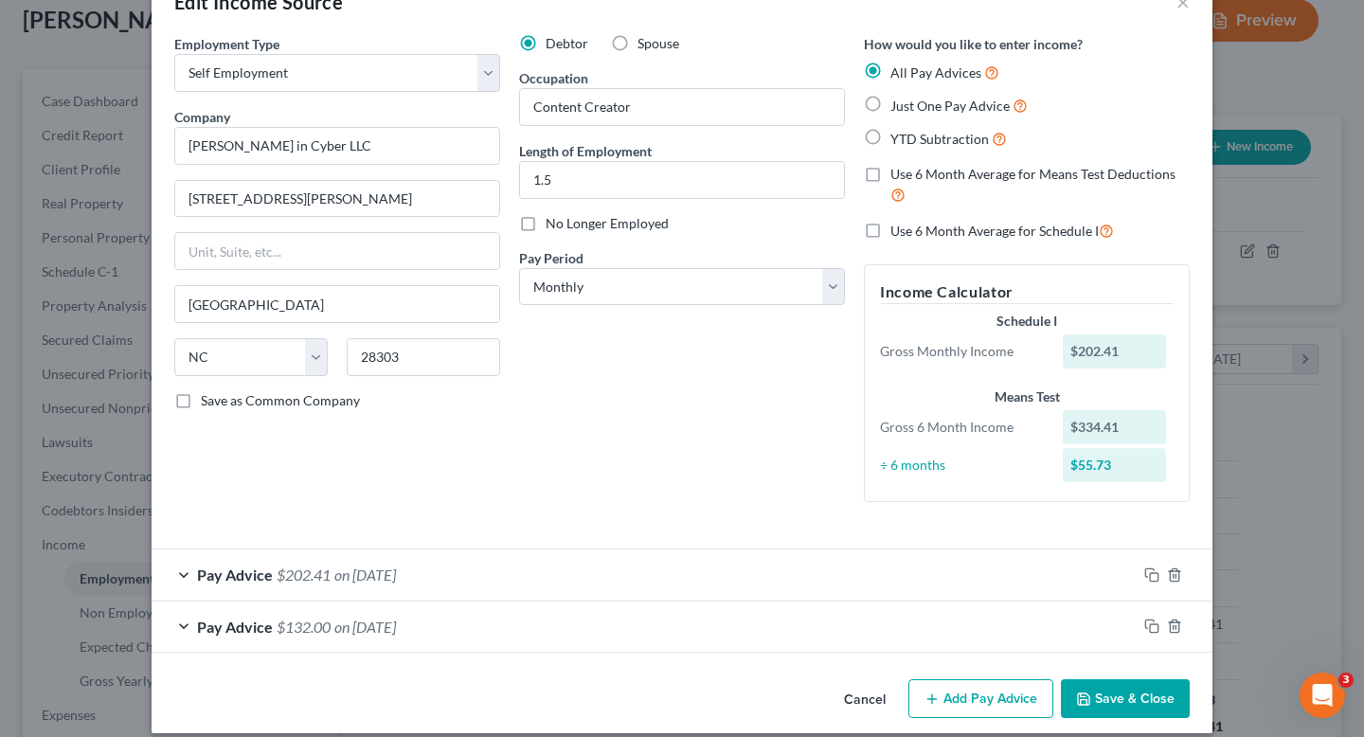
click at [968, 677] on div "Cancel Add Pay Advice Save & Close" at bounding box center [682, 703] width 1061 height 63
click at [970, 695] on button "Add Pay Advice" at bounding box center [981, 699] width 145 height 40
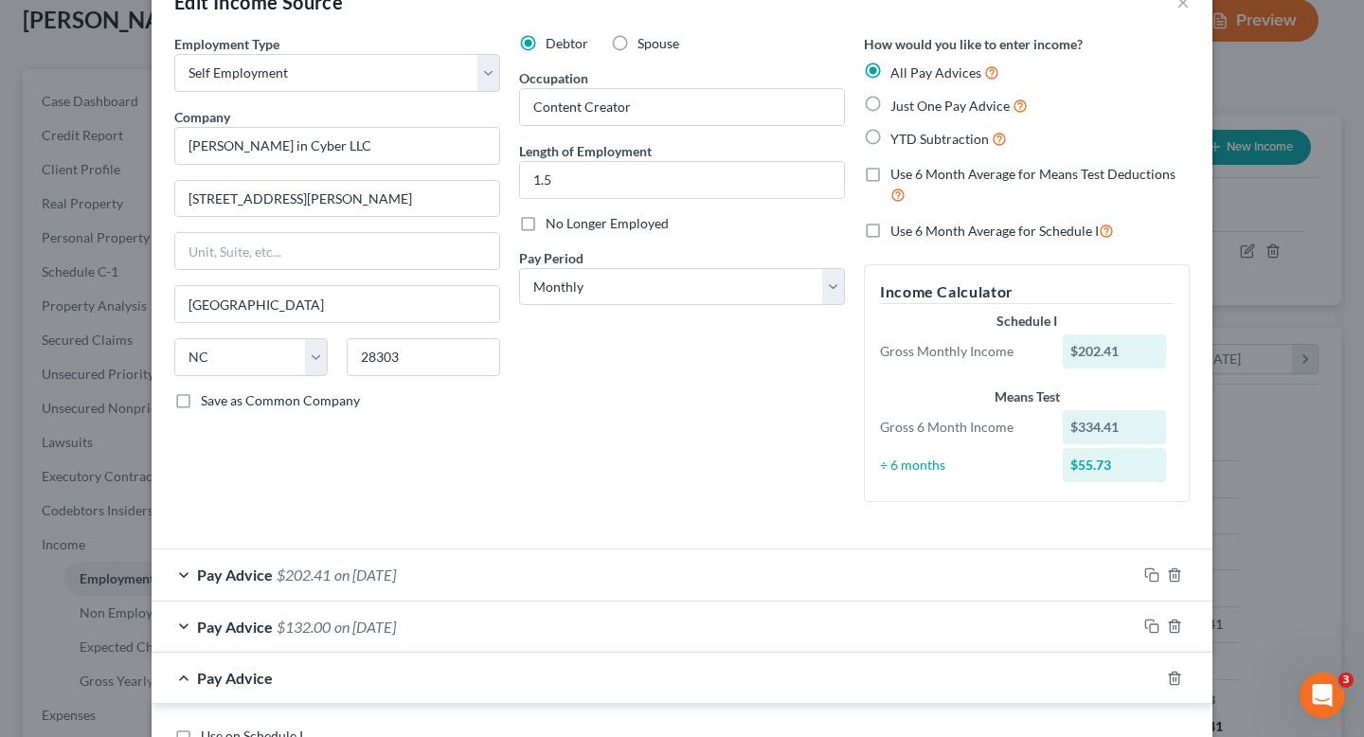
scroll to position [268, 0]
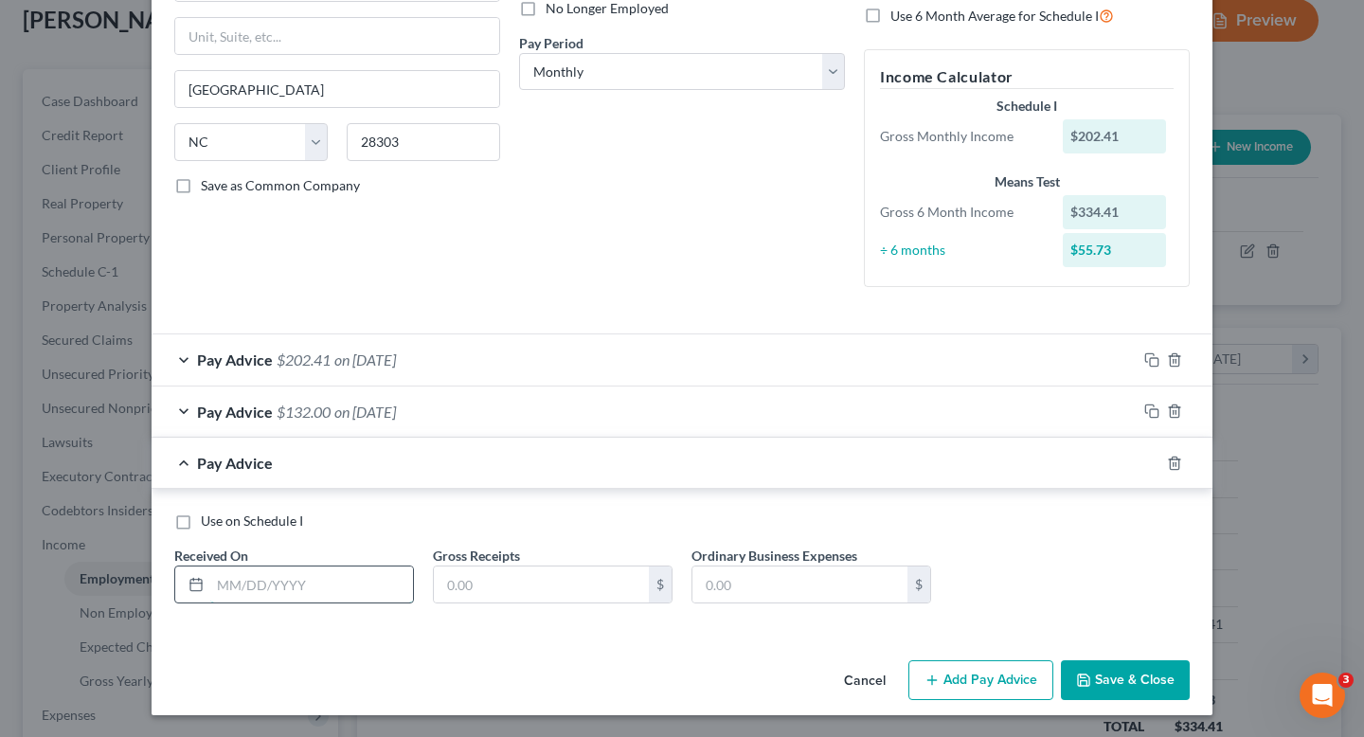
click at [367, 585] on input "text" at bounding box center [311, 585] width 203 height 36
type input "[DATE]"
click at [532, 590] on input "text" at bounding box center [541, 585] width 215 height 36
type input "120"
click at [1080, 684] on icon "button" at bounding box center [1083, 680] width 11 height 11
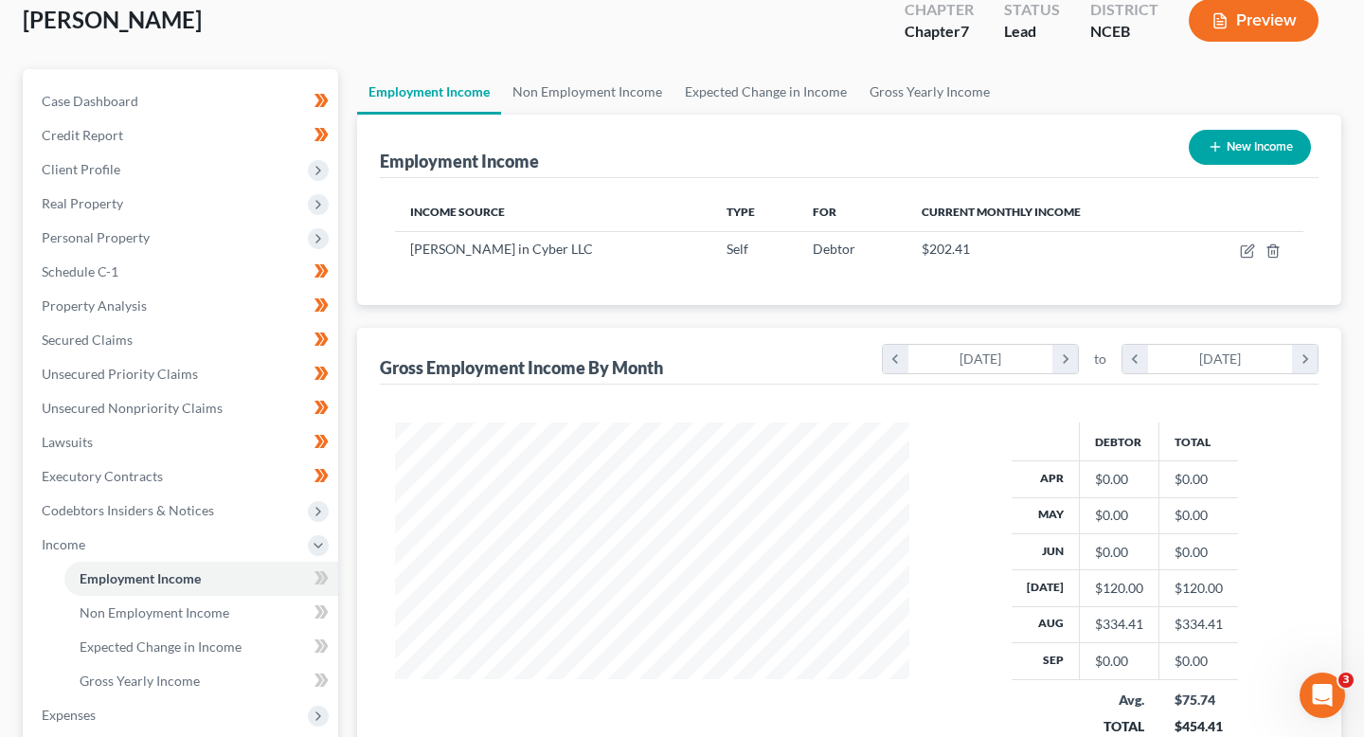
click at [1262, 165] on div "New Income" at bounding box center [1250, 147] width 137 height 50
click at [1257, 152] on button "New Income" at bounding box center [1250, 147] width 122 height 35
select select "0"
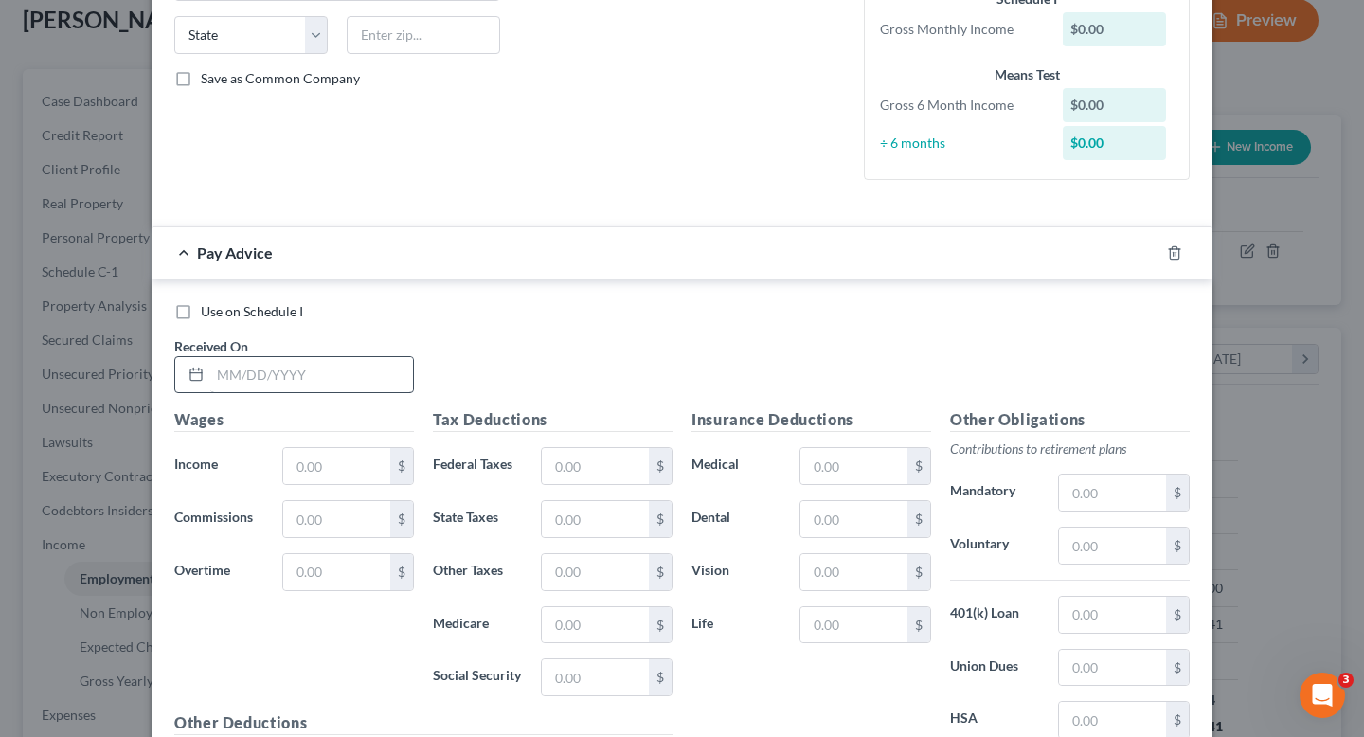
scroll to position [374, 0]
click at [298, 257] on div "Pay Advice" at bounding box center [656, 253] width 1008 height 50
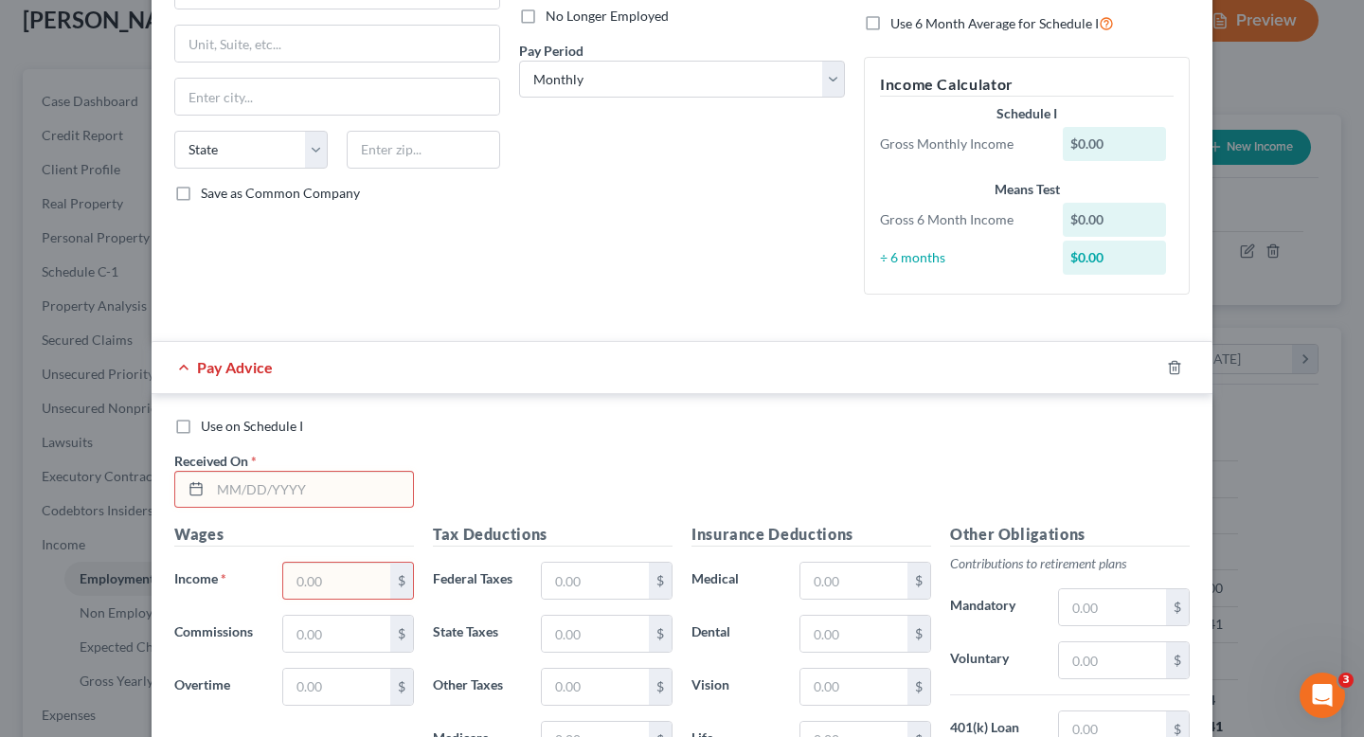
scroll to position [0, 0]
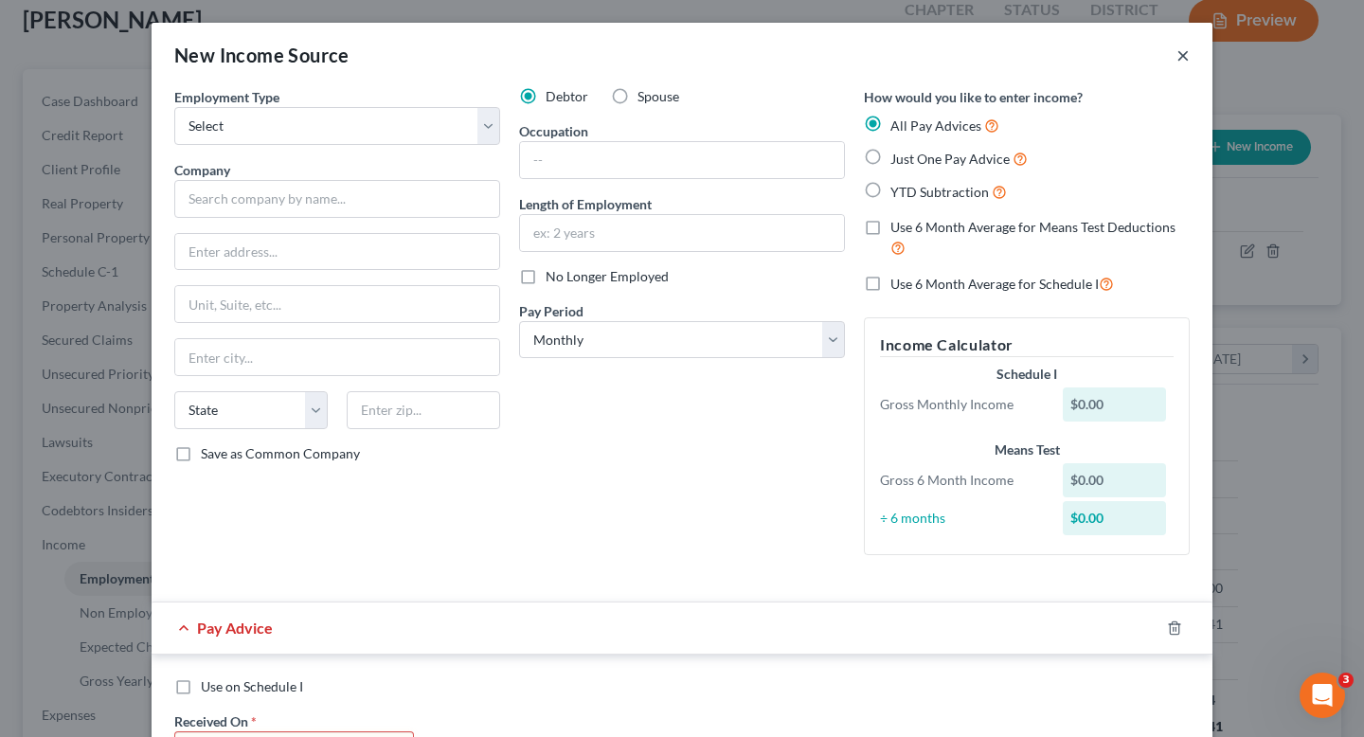
click at [1188, 52] on button "×" at bounding box center [1183, 55] width 13 height 23
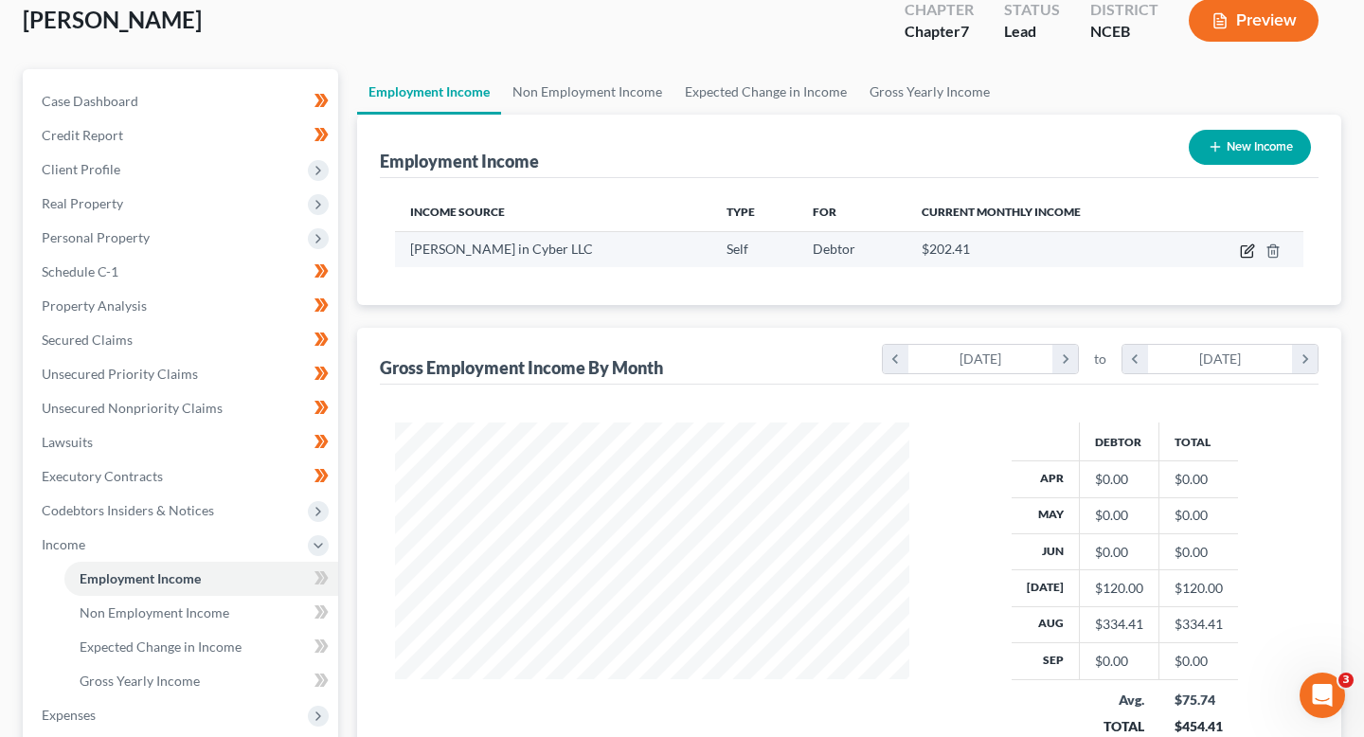
click at [1249, 254] on icon "button" at bounding box center [1247, 251] width 15 height 15
select select "1"
select select "28"
select select "0"
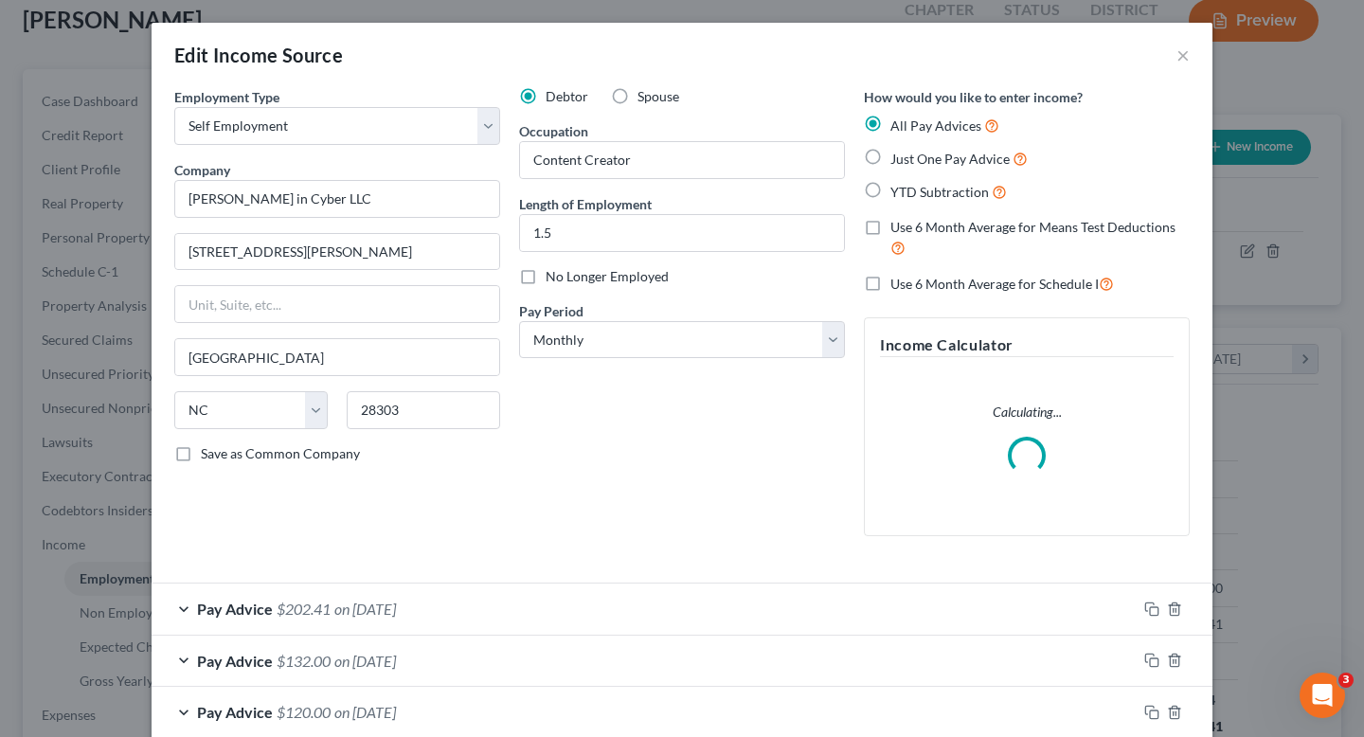
scroll to position [105, 0]
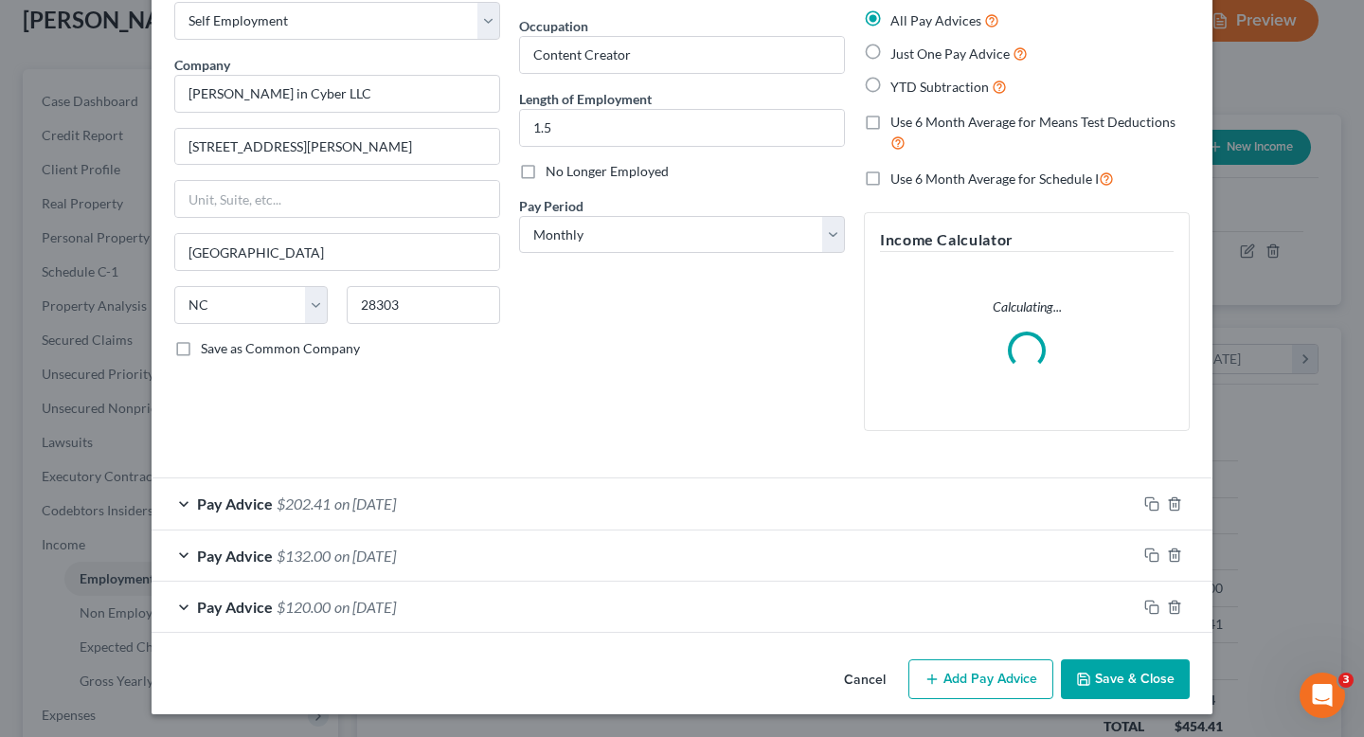
click at [940, 680] on icon "button" at bounding box center [932, 679] width 15 height 15
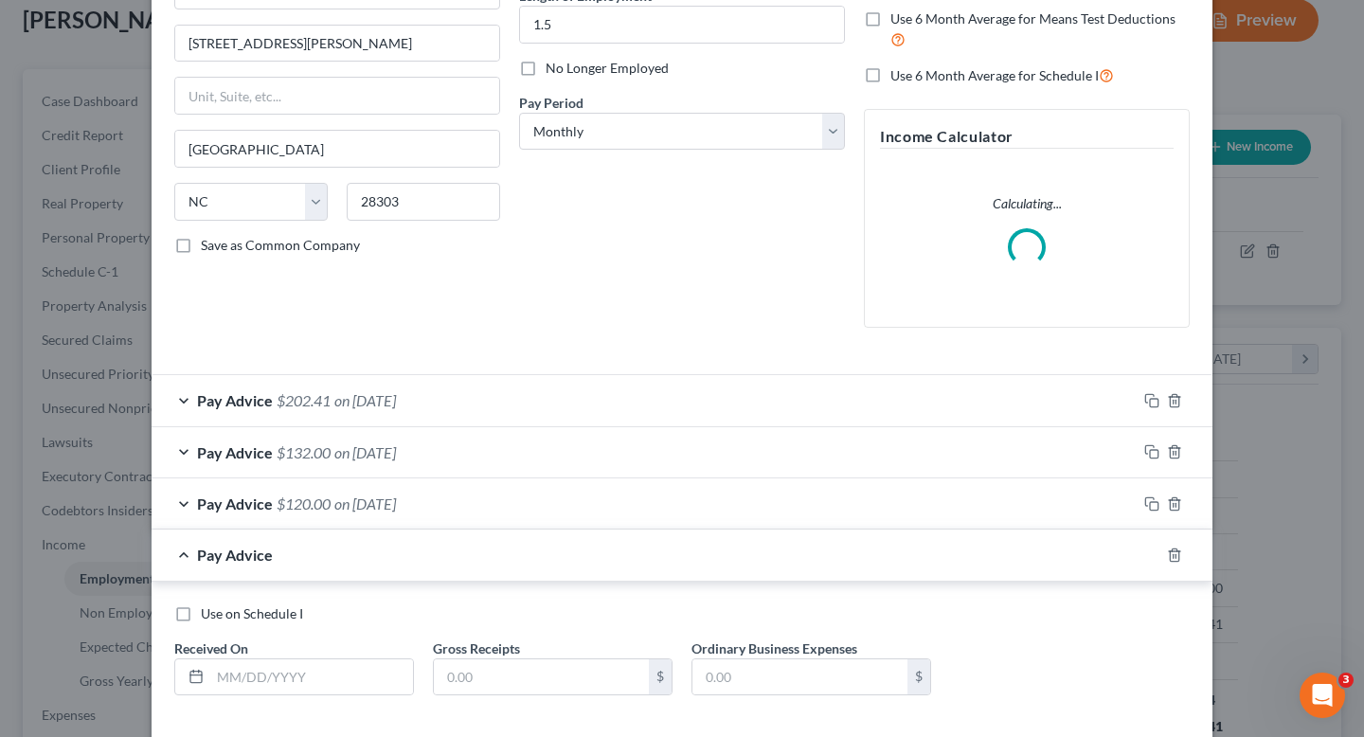
scroll to position [301, 0]
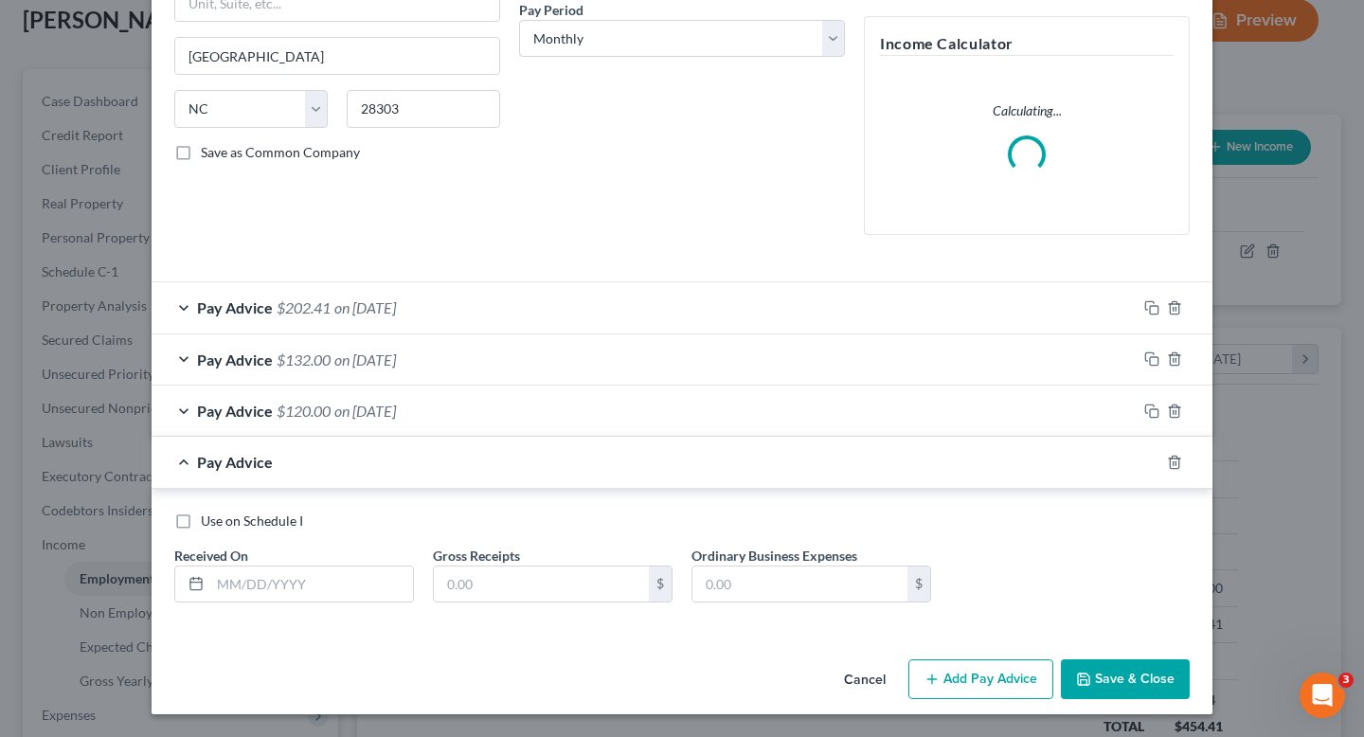
click at [344, 606] on div "Use on Schedule I Received On * Gross Receipts $ Ordinary Business Expenses $" at bounding box center [682, 565] width 1035 height 107
click at [319, 587] on input "text" at bounding box center [311, 585] width 203 height 36
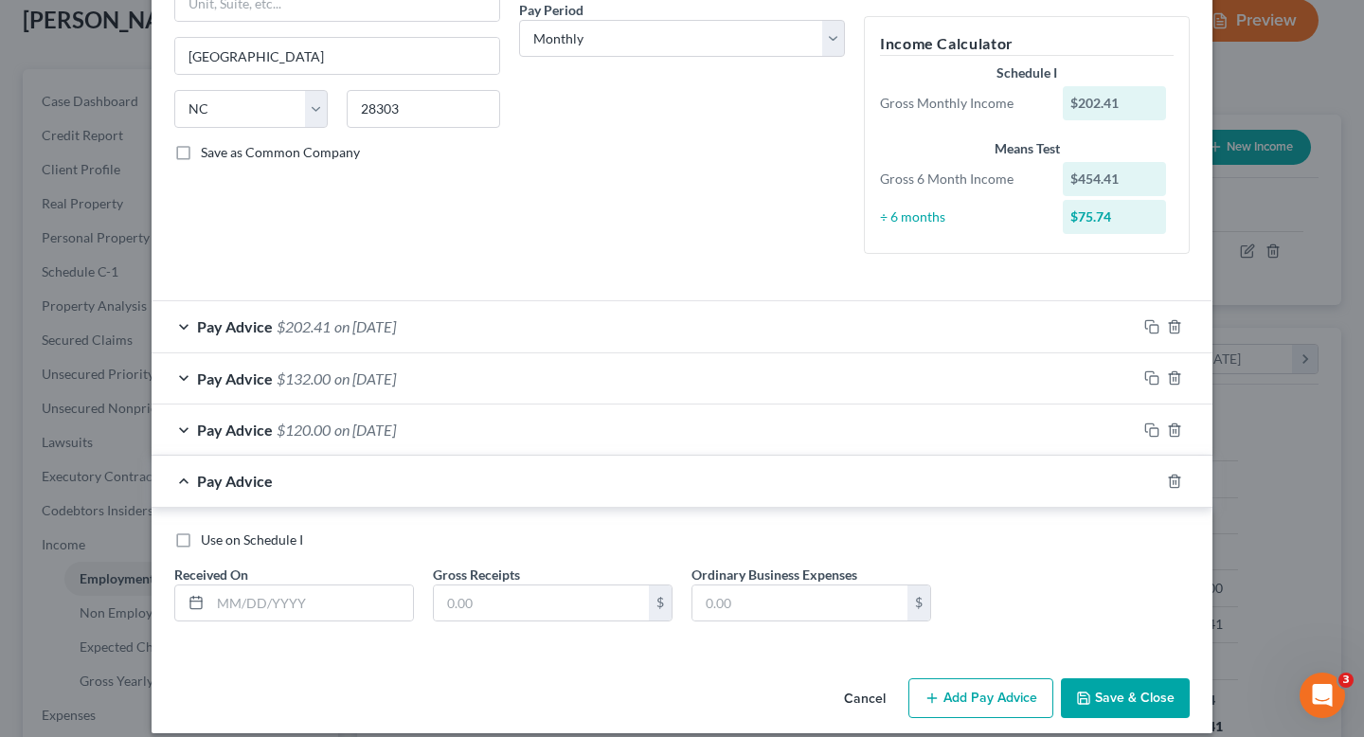
click at [450, 555] on div "Use on Schedule I Received On * Gross Receipts $ Ordinary Business Expenses $" at bounding box center [682, 584] width 1035 height 107
click at [256, 649] on div "Use on Schedule I Received On * Gross Receipts $ Ordinary Business Expenses $" at bounding box center [682, 580] width 1061 height 145
click at [254, 631] on div "Use on Schedule I Received On * Gross Receipts $ Ordinary Business Expenses $" at bounding box center [682, 584] width 1035 height 107
click at [254, 627] on div "Use on Schedule I Received On * Gross Receipts $ Ordinary Business Expenses $" at bounding box center [682, 584] width 1035 height 107
click at [249, 615] on input "text" at bounding box center [311, 604] width 203 height 36
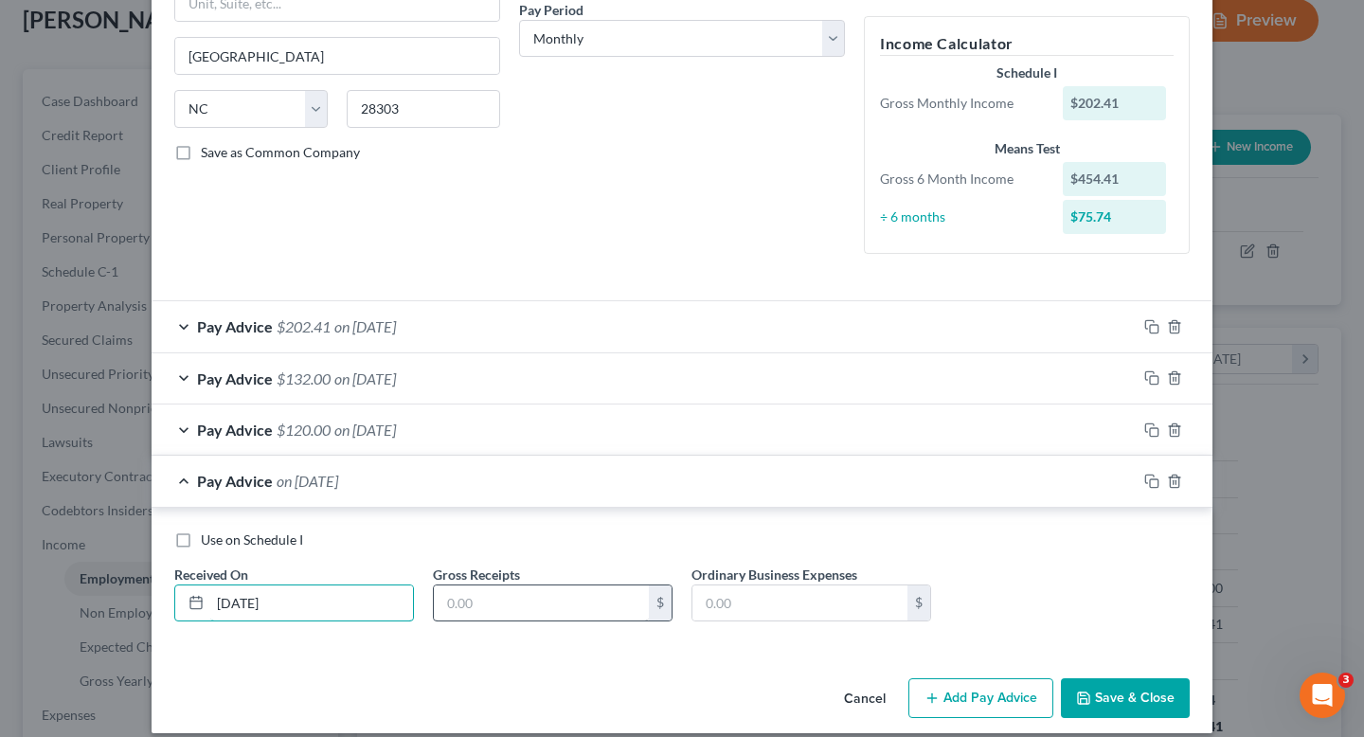
type input "[DATE]"
click at [448, 616] on input "text" at bounding box center [541, 604] width 215 height 36
type input "60"
click at [1022, 705] on button "Add Pay Advice" at bounding box center [981, 698] width 145 height 40
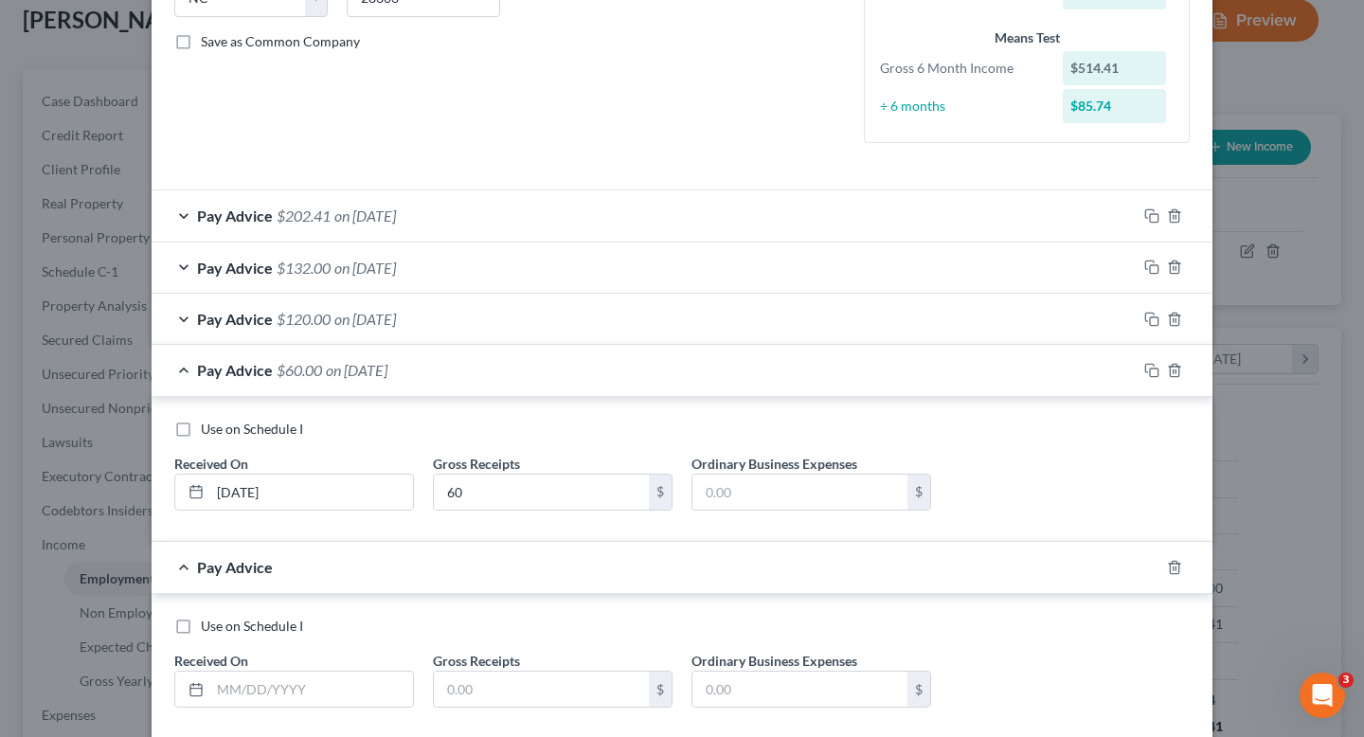
scroll to position [517, 0]
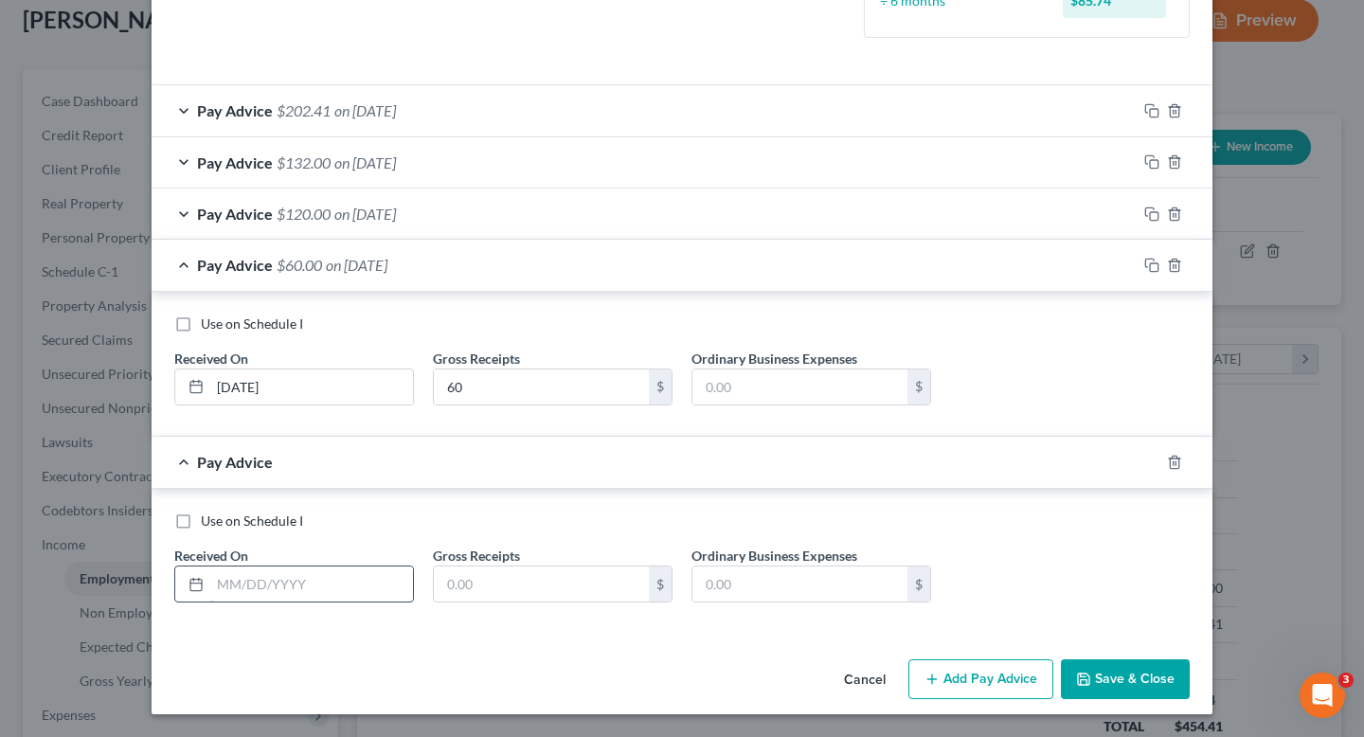
click at [385, 593] on input "text" at bounding box center [311, 585] width 203 height 36
type input "[DATE]"
click at [523, 595] on input "text" at bounding box center [541, 585] width 215 height 36
type input "100"
click at [999, 669] on button "Add Pay Advice" at bounding box center [981, 679] width 145 height 40
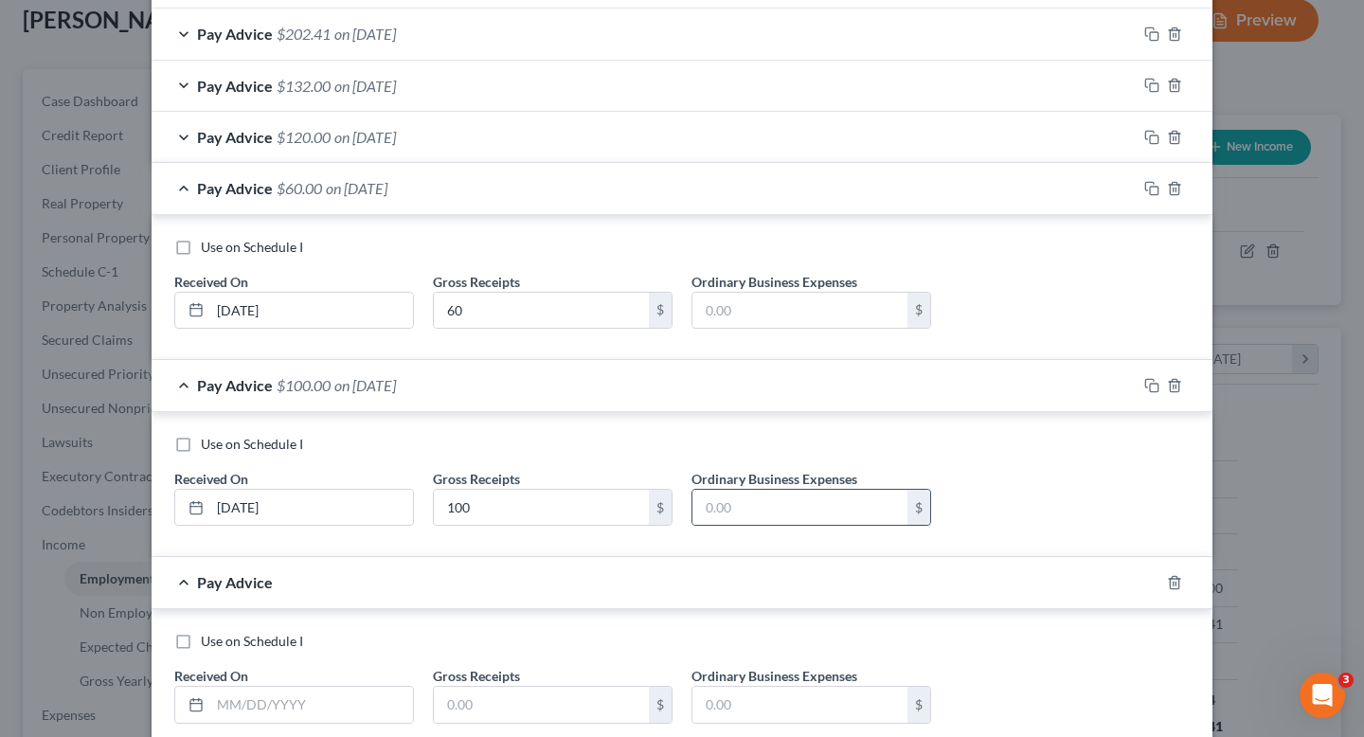
scroll to position [714, 0]
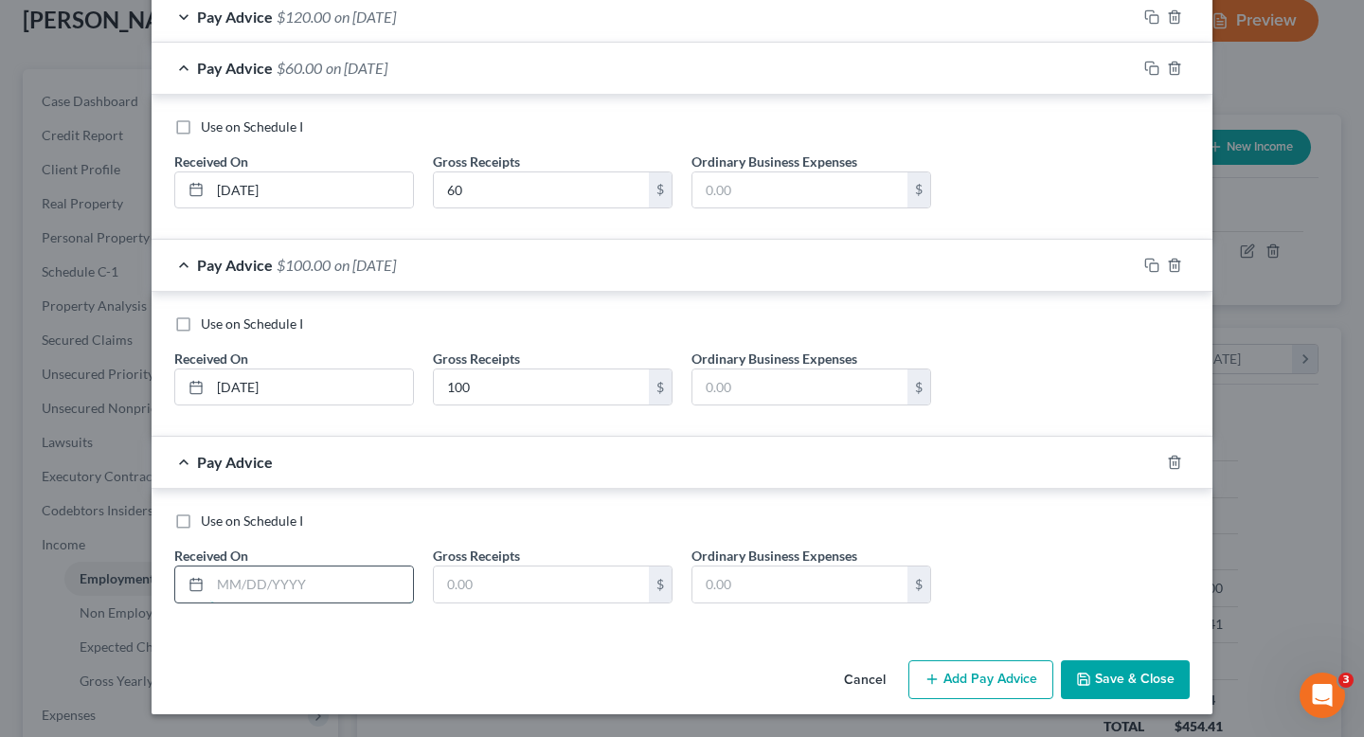
click at [355, 586] on input "text" at bounding box center [311, 585] width 203 height 36
type input "[DATE]"
click at [461, 594] on input "text" at bounding box center [541, 585] width 215 height 36
type input "16.28"
click at [947, 666] on button "Add Pay Advice" at bounding box center [981, 680] width 145 height 40
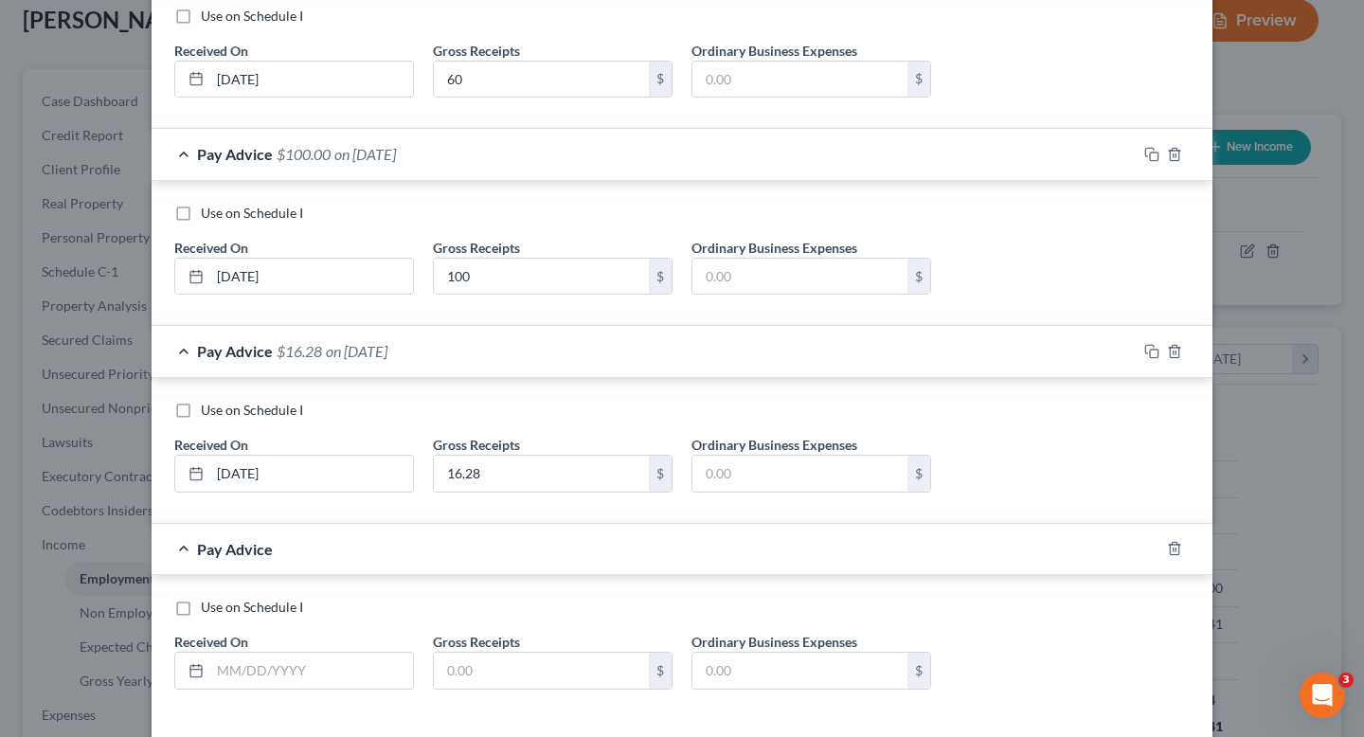
scroll to position [878, 0]
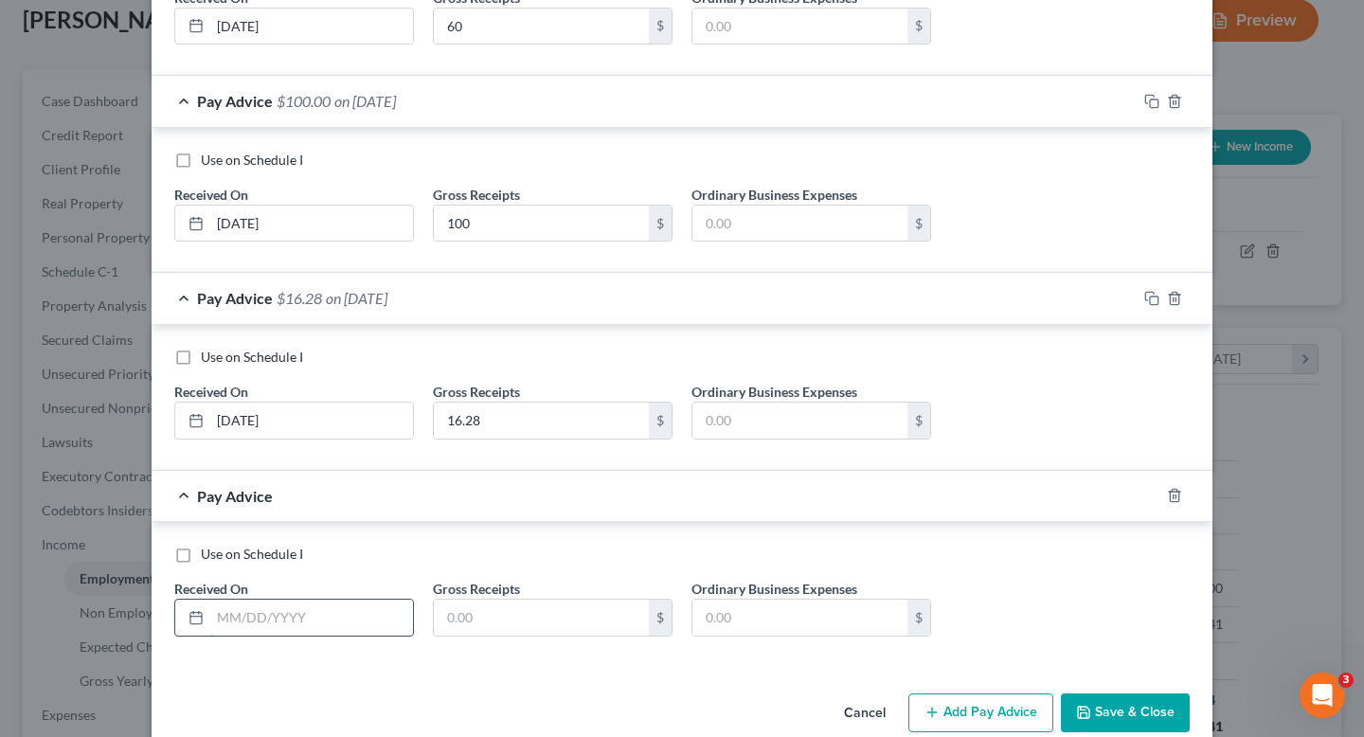
click at [334, 618] on input "text" at bounding box center [311, 618] width 203 height 36
type input "[DATE]"
click at [503, 606] on input "text" at bounding box center [541, 618] width 215 height 36
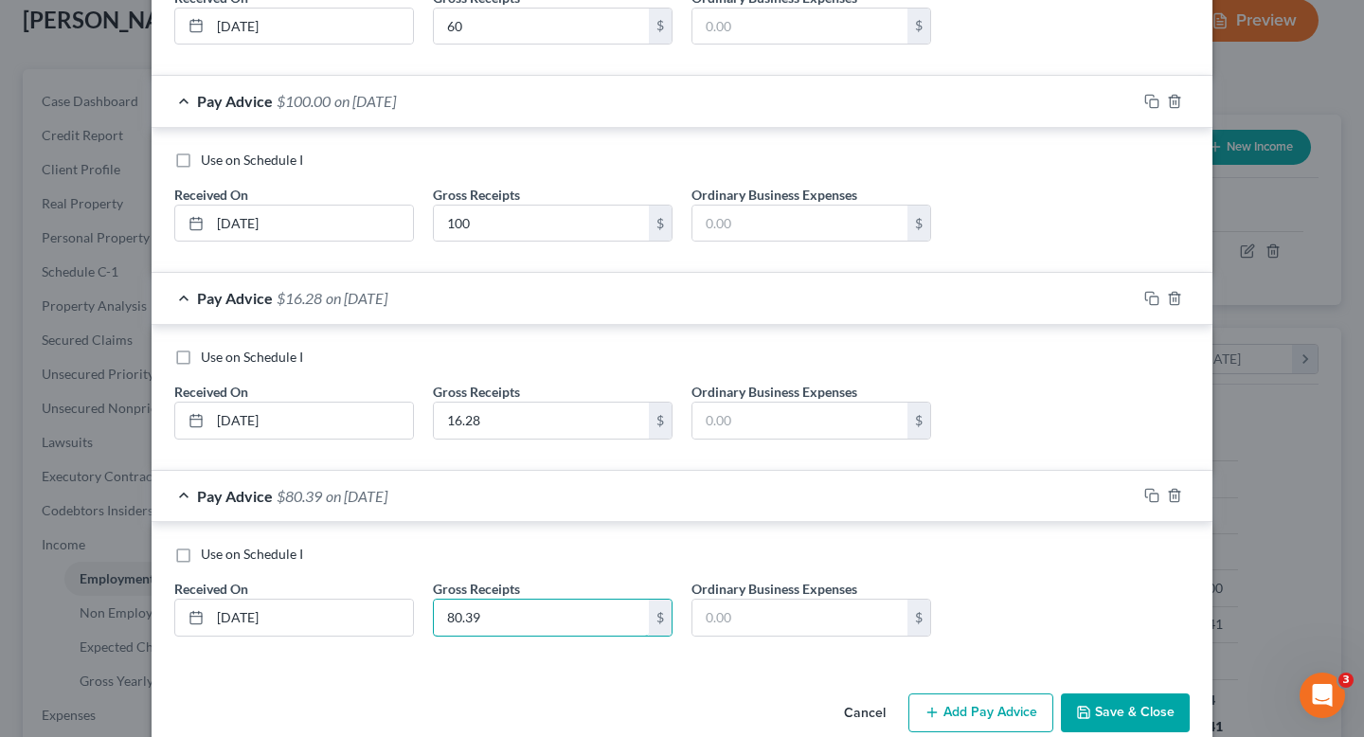
type input "80.39"
click at [1119, 712] on button "Save & Close" at bounding box center [1125, 714] width 129 height 40
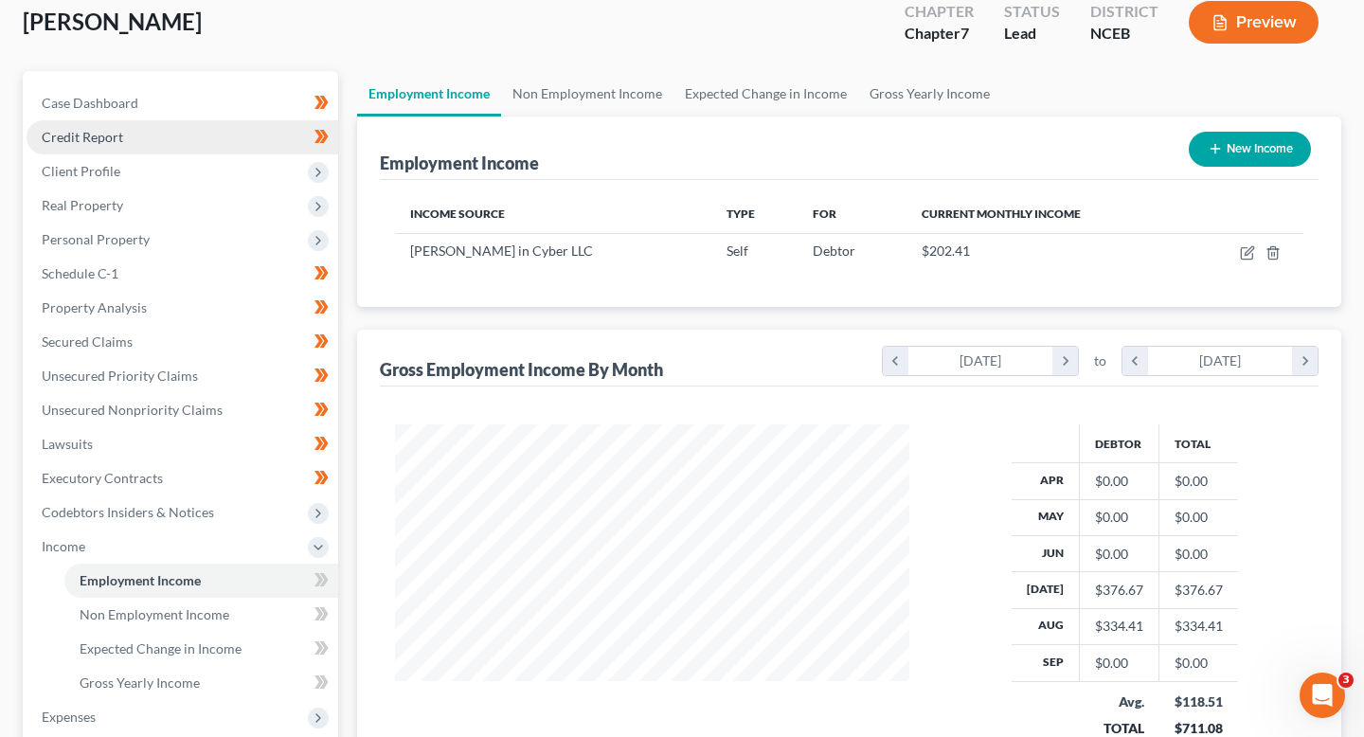
scroll to position [108, 0]
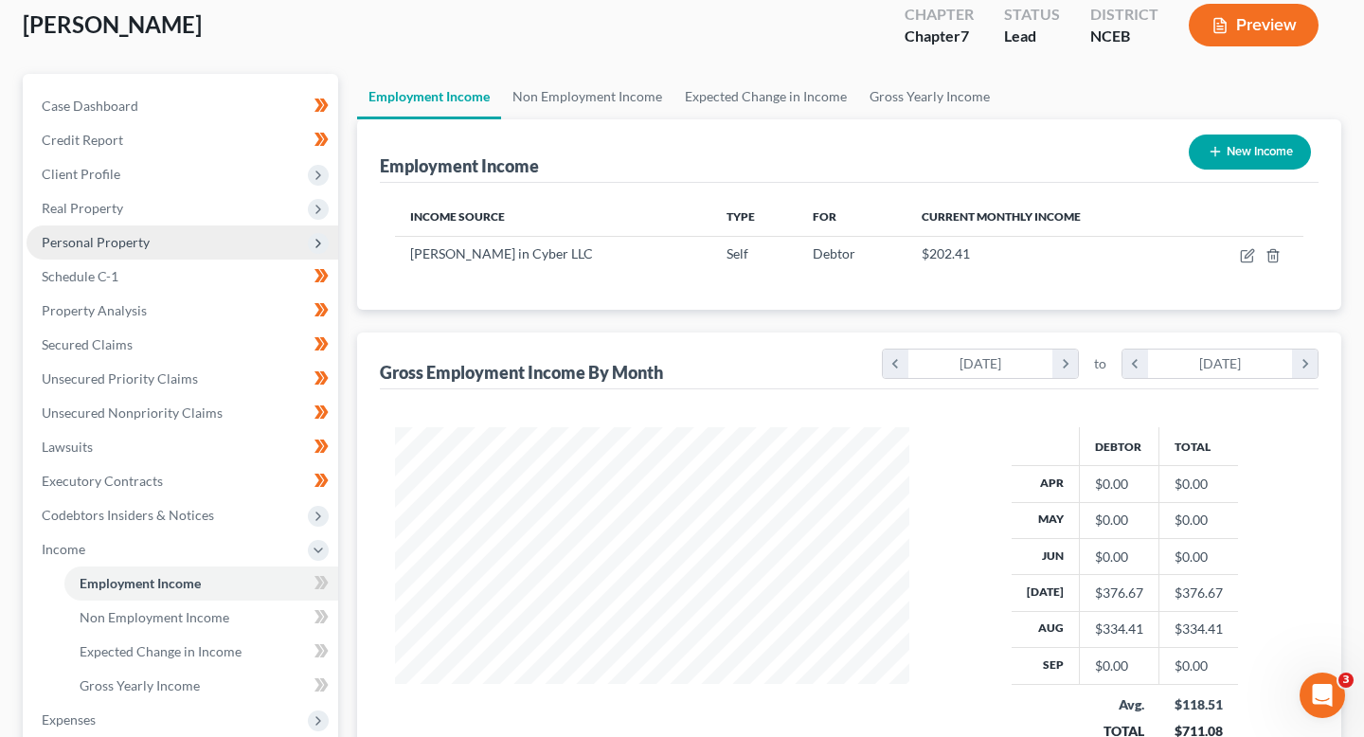
click at [207, 230] on span "Personal Property" at bounding box center [183, 243] width 312 height 34
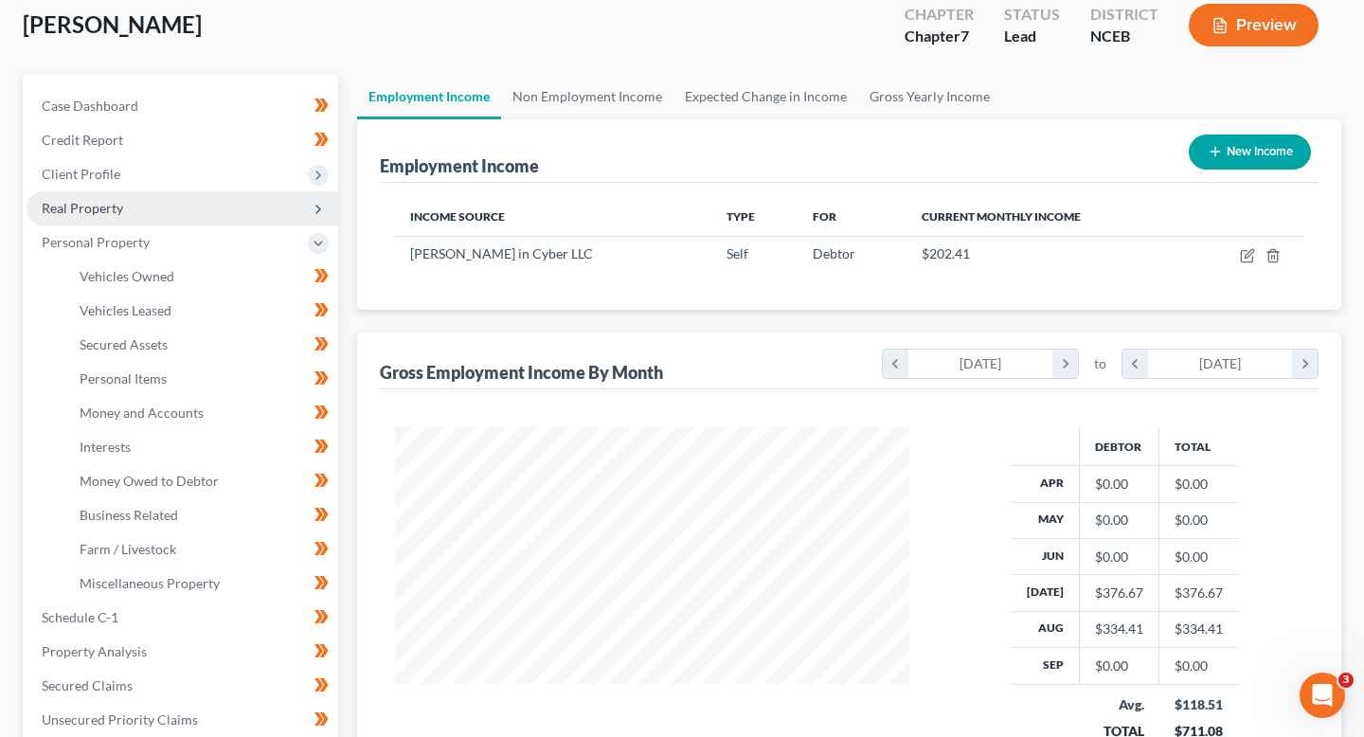
click at [207, 203] on span "Real Property" at bounding box center [183, 208] width 312 height 34
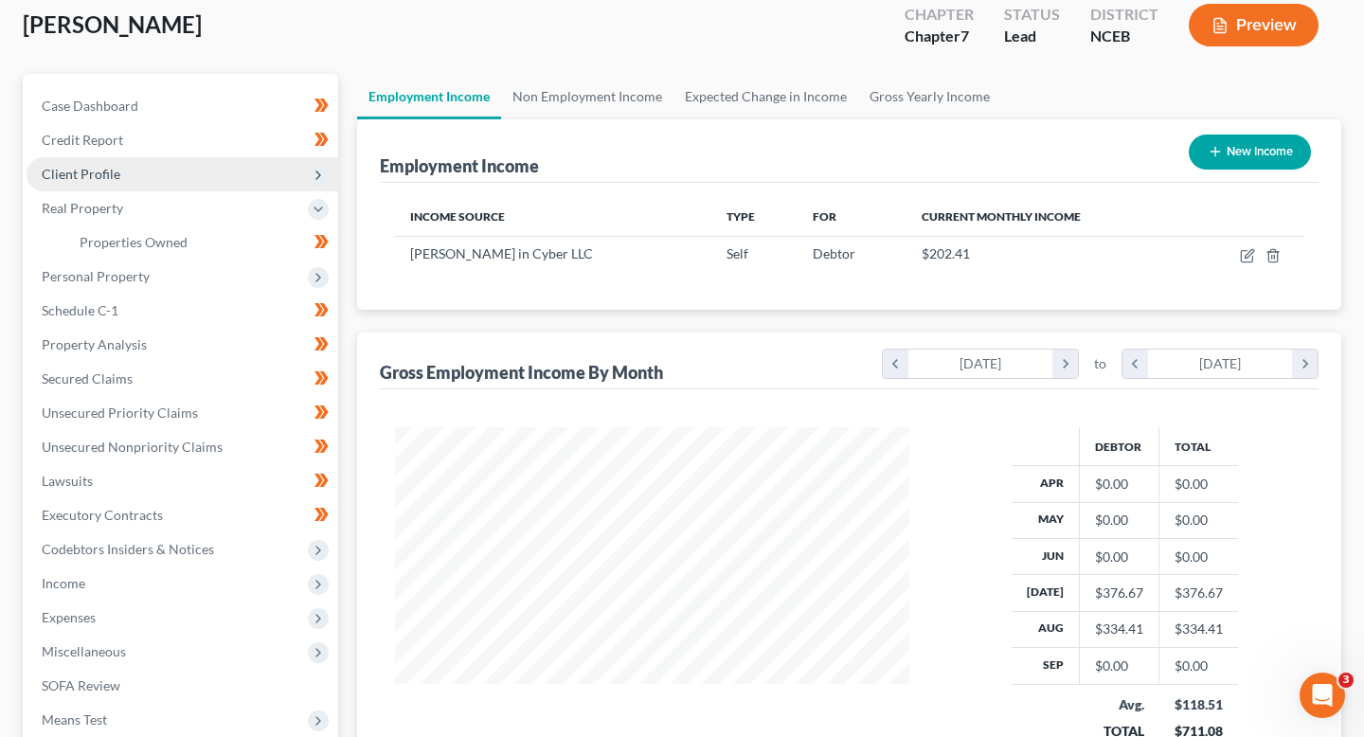
click at [208, 177] on span "Client Profile" at bounding box center [183, 174] width 312 height 34
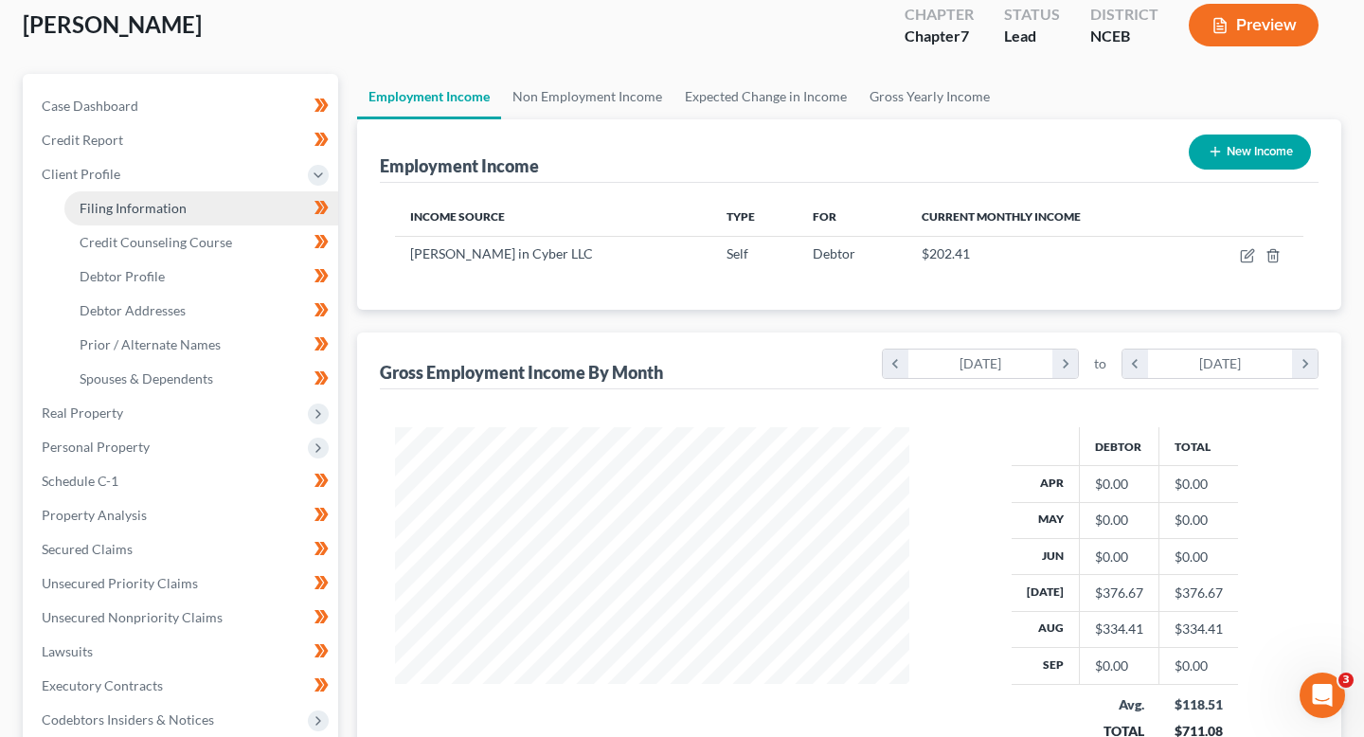
click at [204, 209] on link "Filing Information" at bounding box center [201, 208] width 274 height 34
select select "1"
select select "0"
select select "57"
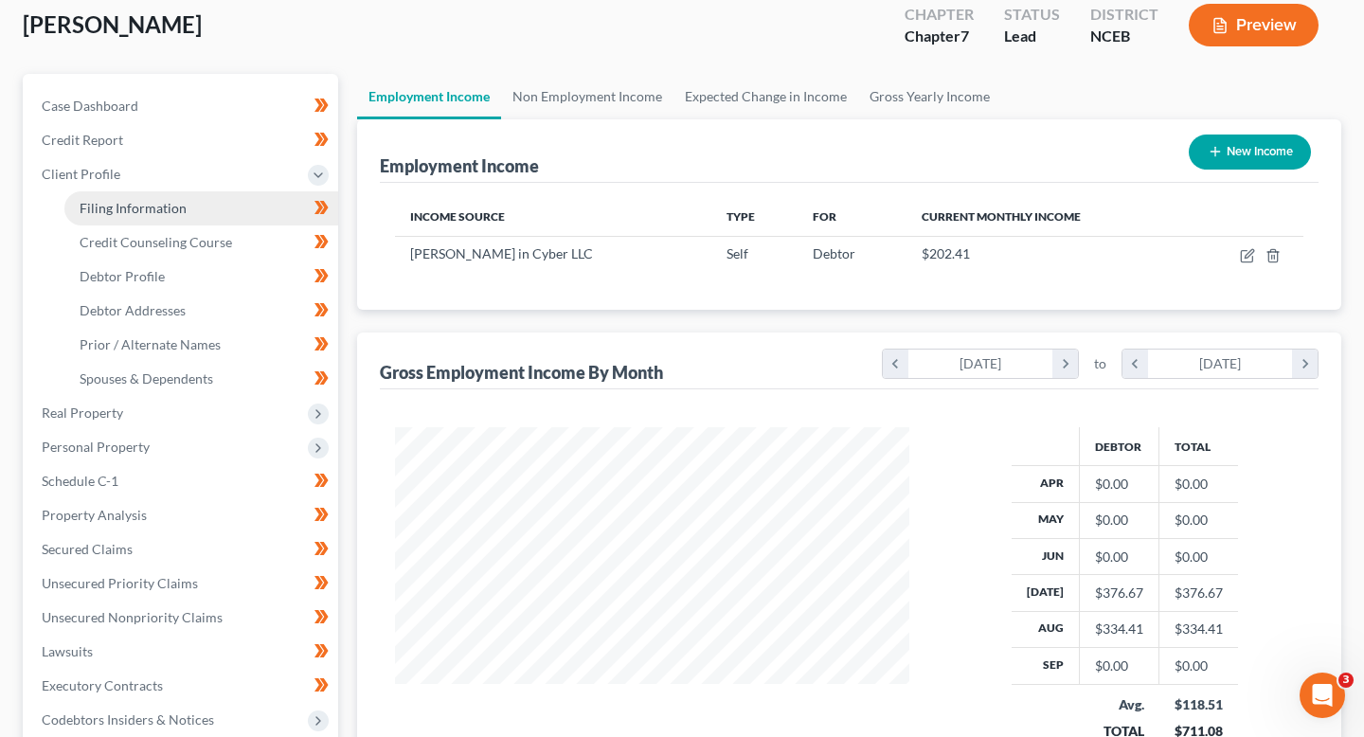
select select "28"
